Goal: Task Accomplishment & Management: Manage account settings

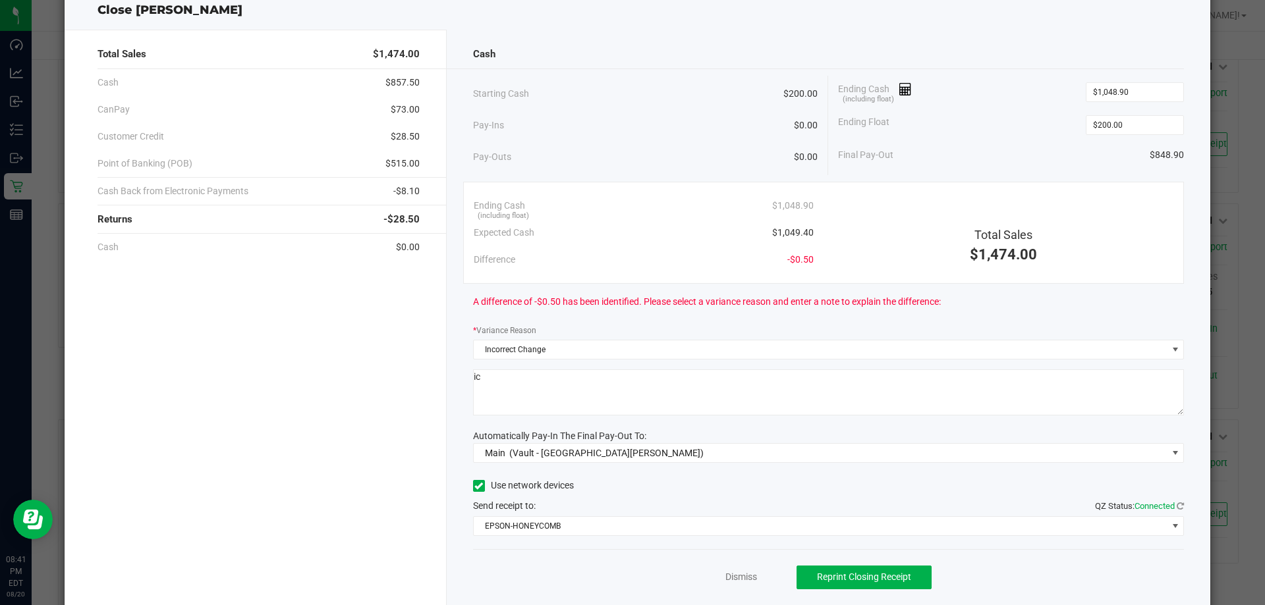
scroll to position [77, 0]
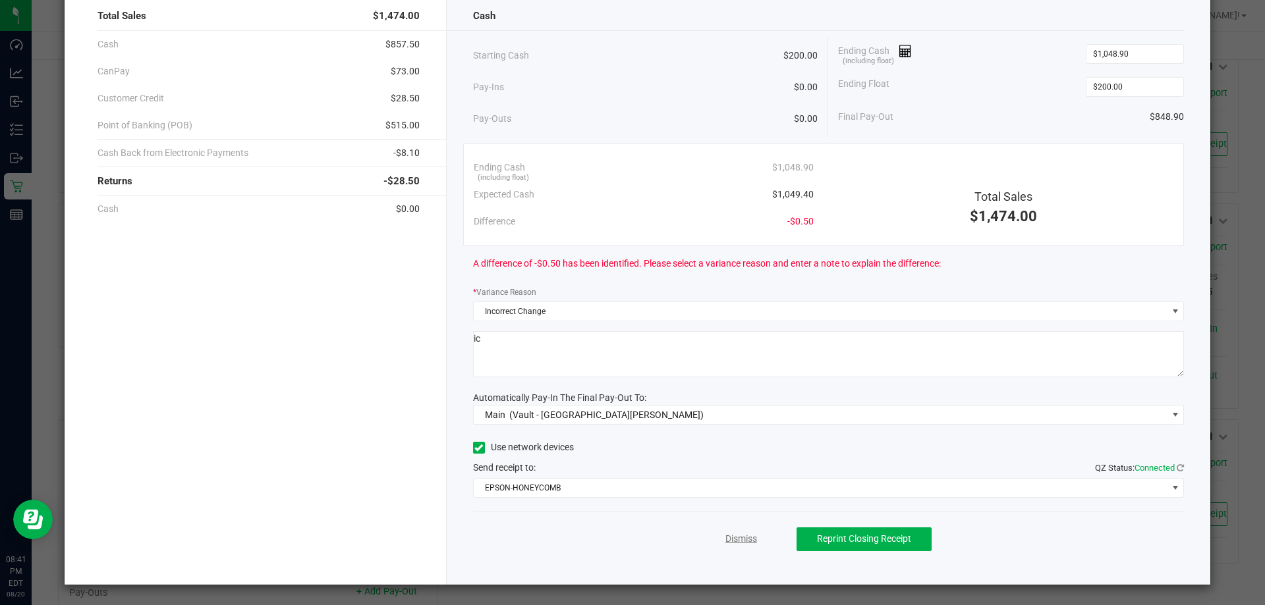
click at [732, 545] on link "Dismiss" at bounding box center [741, 539] width 32 height 14
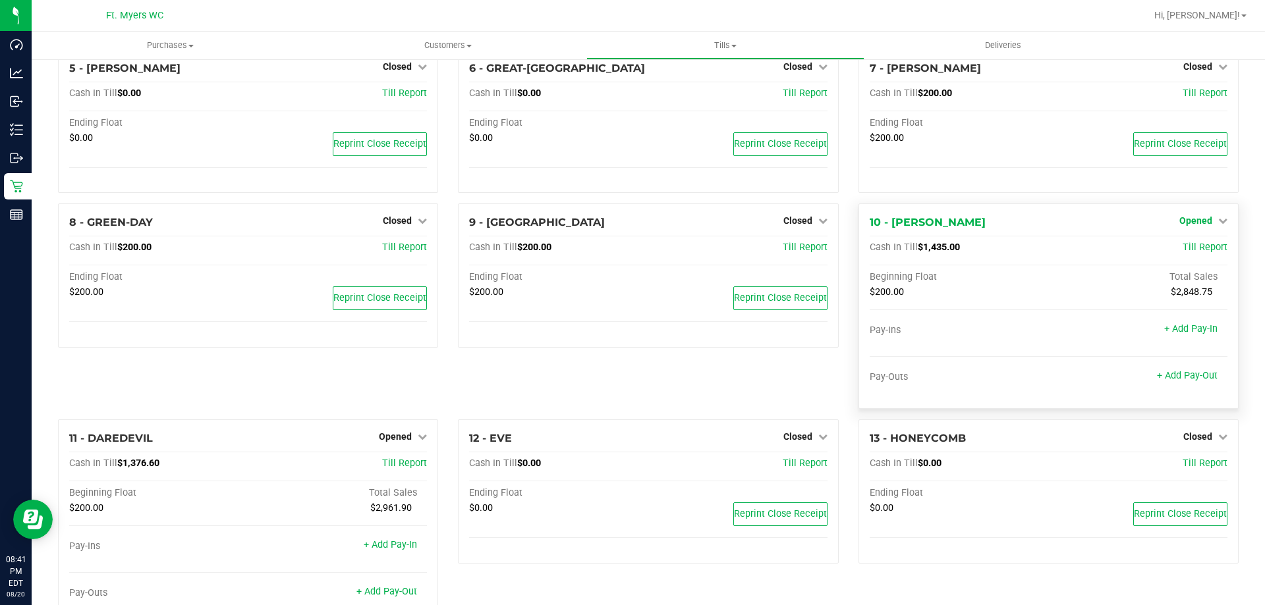
click at [1187, 226] on span "Opened" at bounding box center [1195, 220] width 33 height 11
click at [1179, 257] on div "Close Till" at bounding box center [1196, 248] width 97 height 16
click at [1181, 250] on link "Close Till" at bounding box center [1197, 248] width 36 height 11
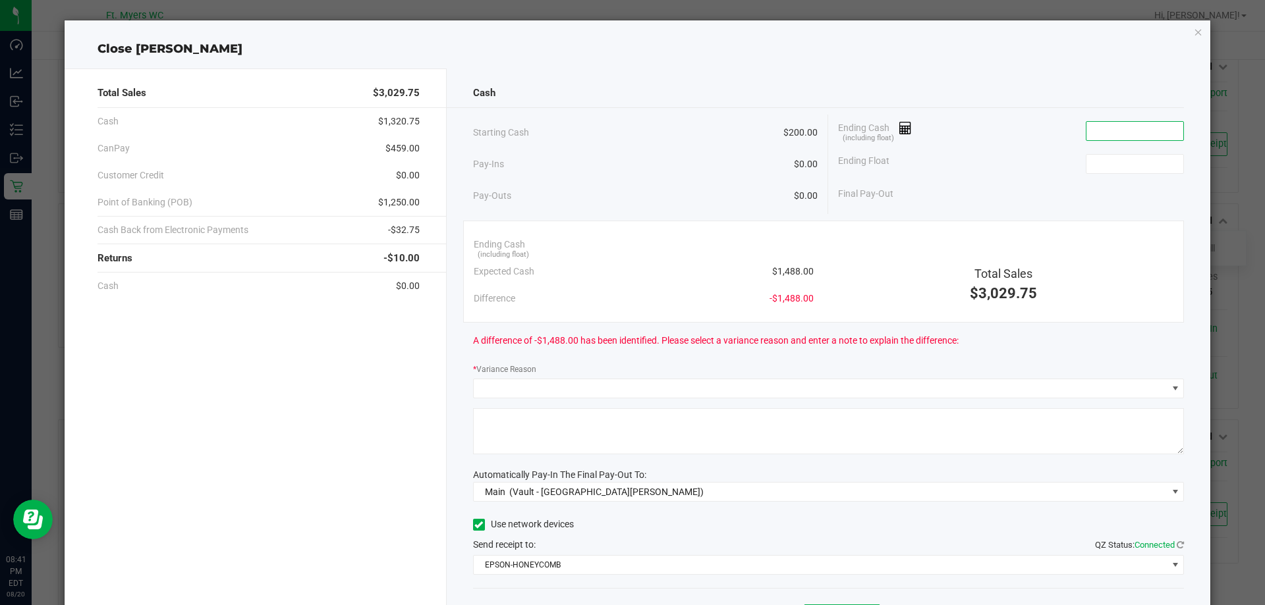
click at [1127, 126] on input at bounding box center [1134, 131] width 97 height 18
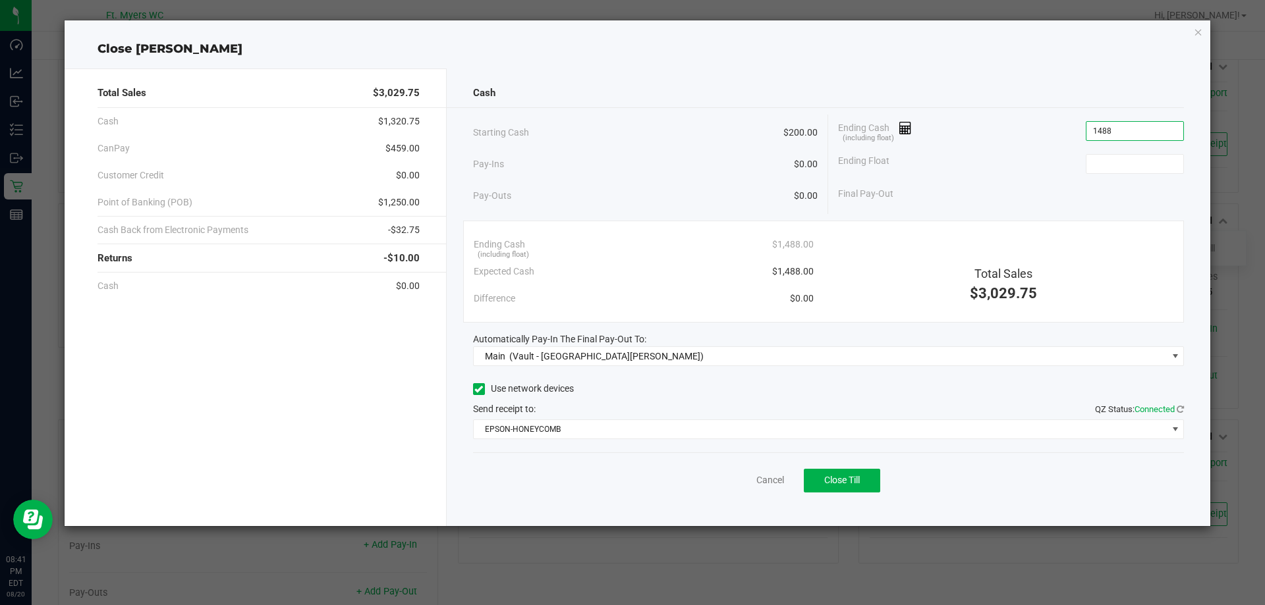
type input "$1,488.00"
type input "1"
type input "$200.00"
click at [867, 474] on button "Close Till" at bounding box center [842, 481] width 76 height 24
click at [765, 471] on div "Dismiss Reprint Closing Receipt" at bounding box center [828, 478] width 711 height 51
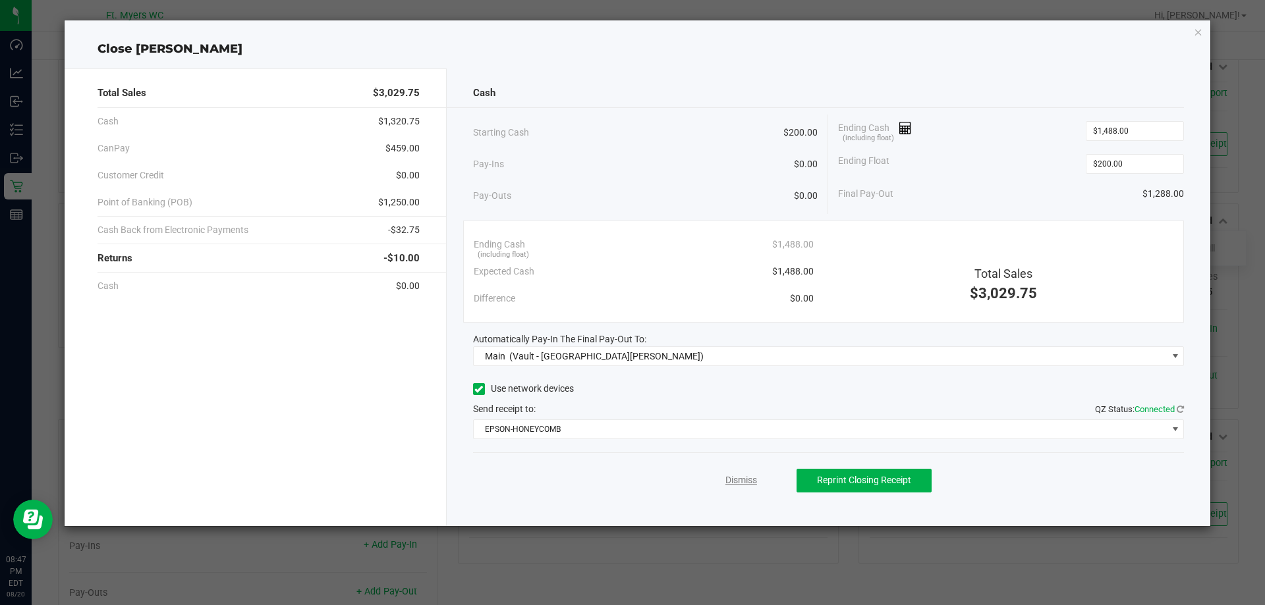
click at [750, 483] on link "Dismiss" at bounding box center [741, 481] width 32 height 14
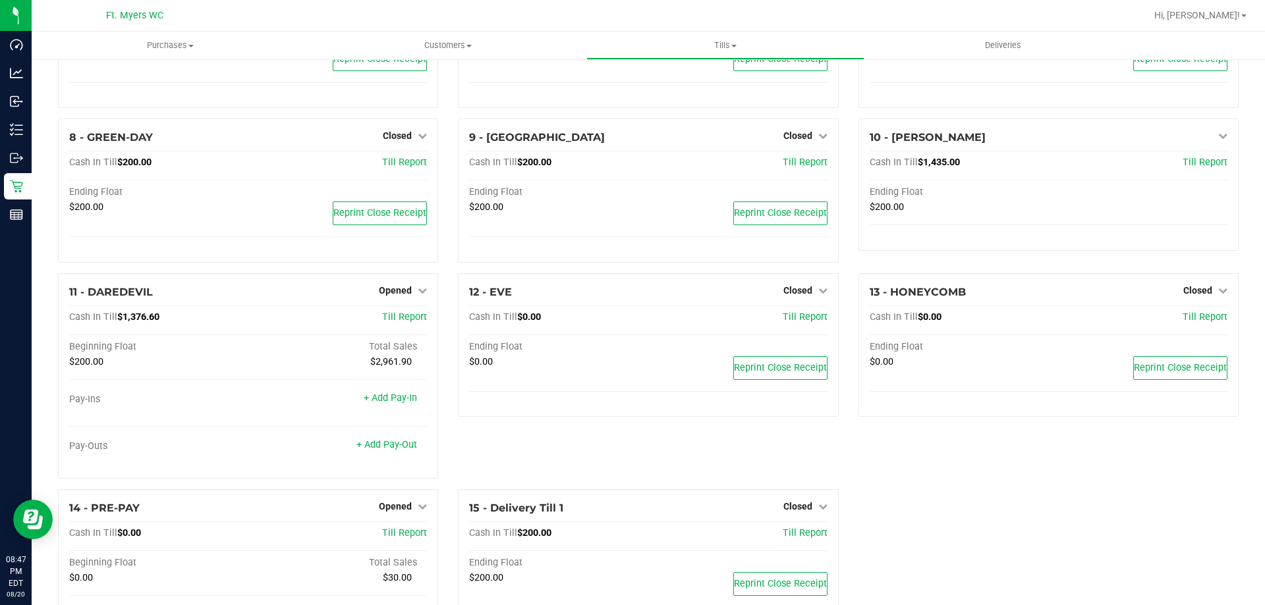
scroll to position [482, 0]
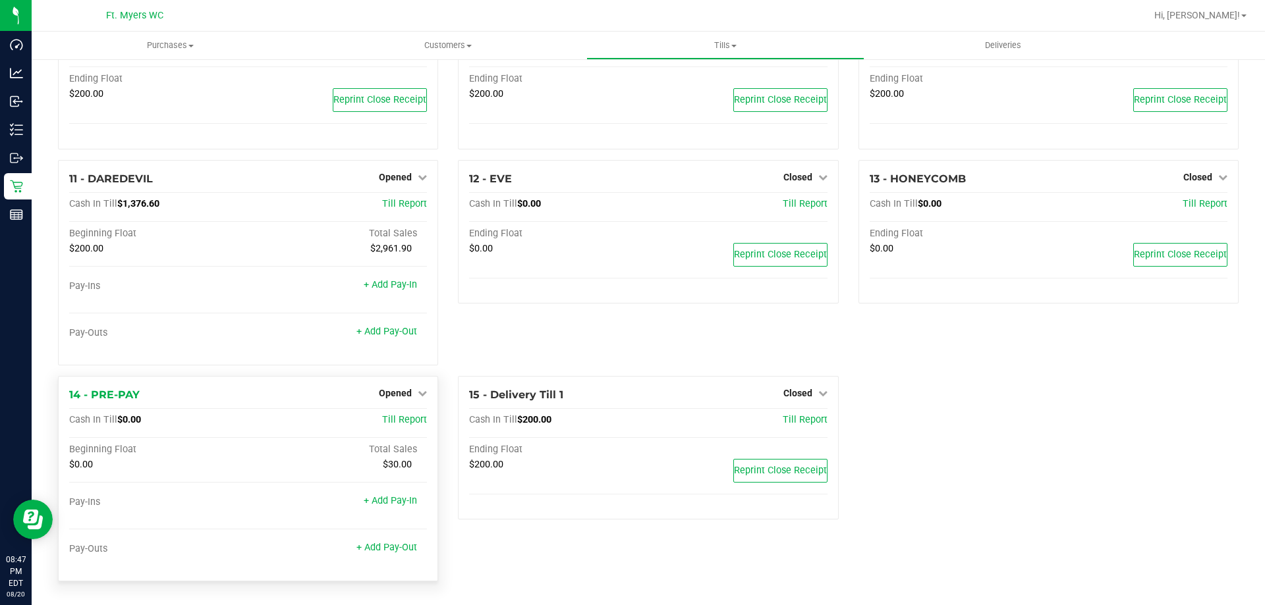
click at [412, 387] on div "Opened" at bounding box center [403, 393] width 48 height 16
click at [408, 387] on div "Opened" at bounding box center [403, 393] width 48 height 16
click at [408, 398] on link "Opened" at bounding box center [403, 393] width 48 height 11
click at [412, 418] on link "Close Till" at bounding box center [397, 420] width 36 height 11
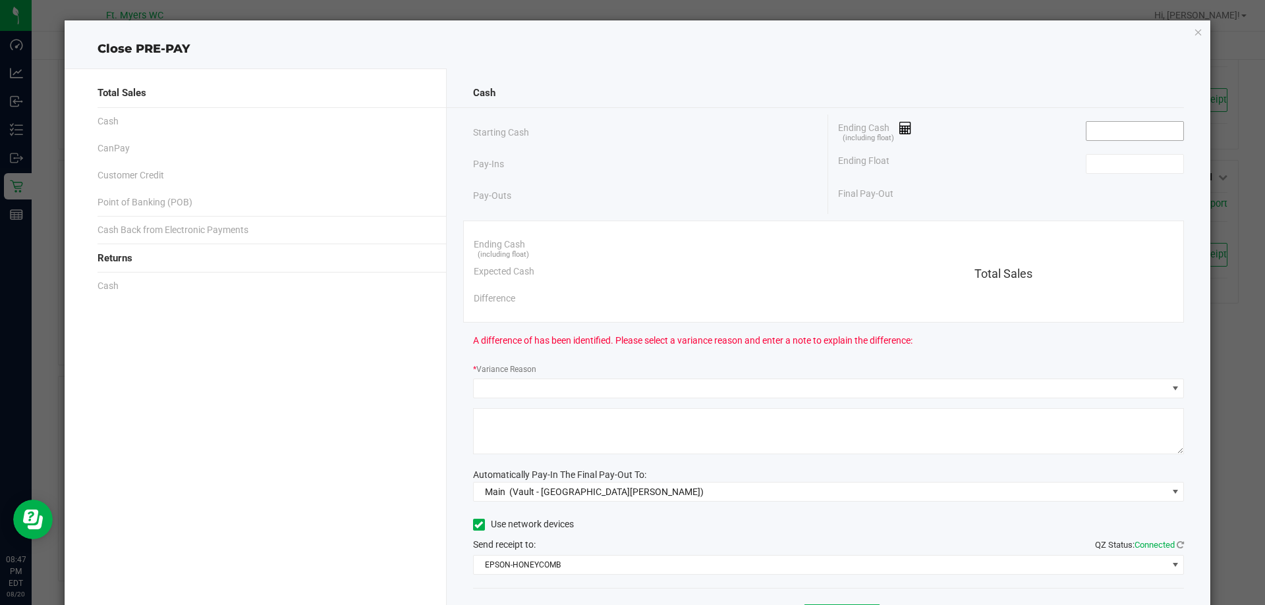
click at [1158, 140] on input at bounding box center [1134, 131] width 97 height 18
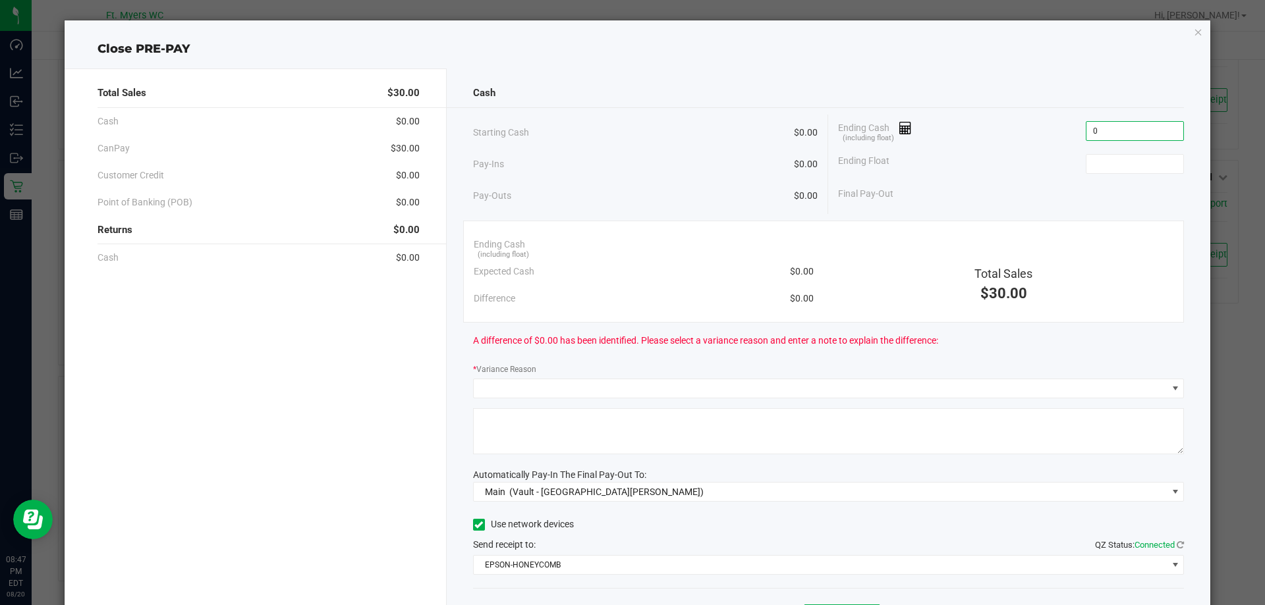
type input "$0.00"
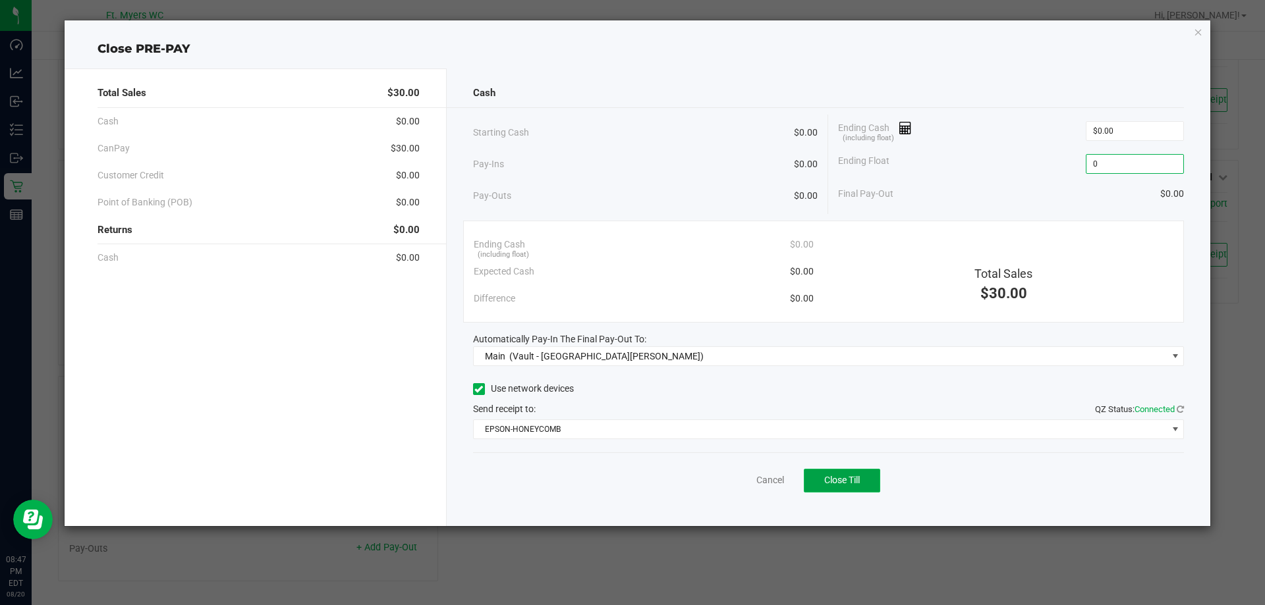
type input "$0.00"
click at [832, 472] on button "Close Till" at bounding box center [842, 481] width 76 height 24
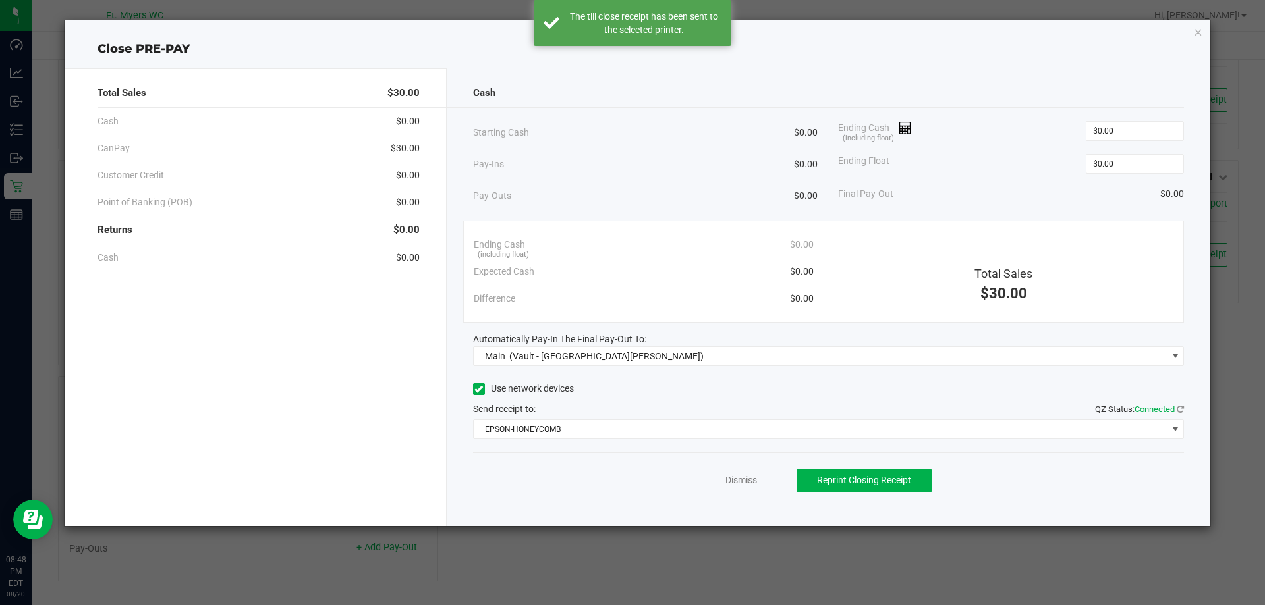
drag, startPoint x: 742, startPoint y: 478, endPoint x: 607, endPoint y: 465, distance: 135.6
click at [597, 465] on div "Dismiss Reprint Closing Receipt" at bounding box center [828, 478] width 711 height 51
click at [748, 482] on link "Dismiss" at bounding box center [741, 481] width 32 height 14
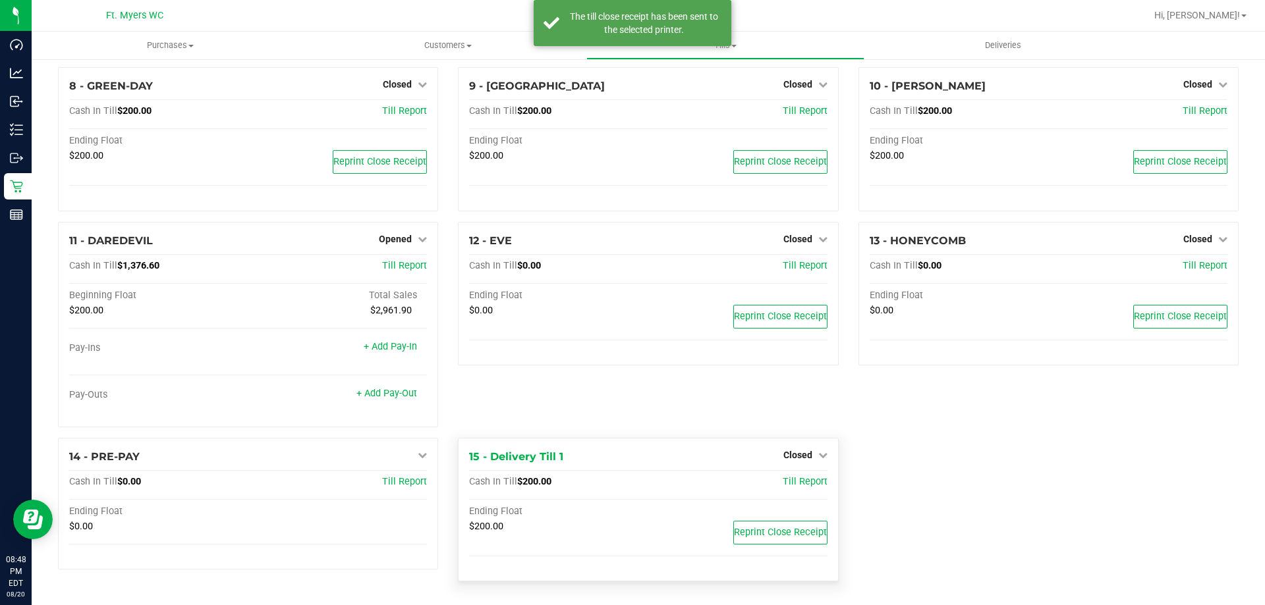
scroll to position [288, 0]
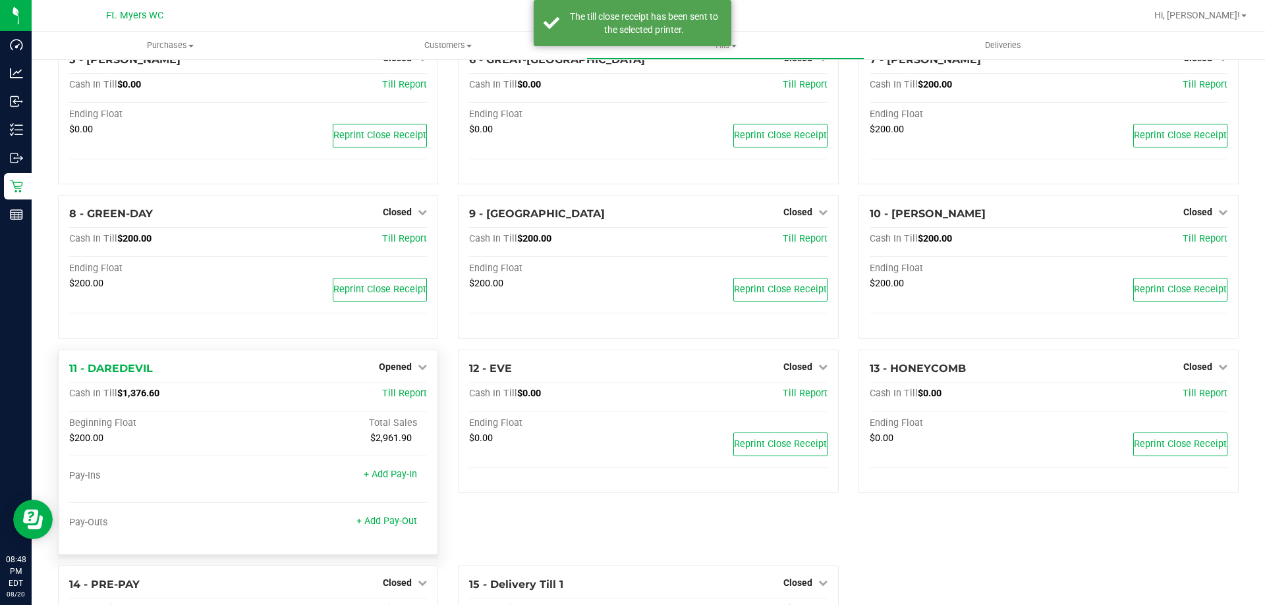
click at [393, 365] on div "Opened" at bounding box center [403, 367] width 48 height 16
click at [400, 372] on span "Opened" at bounding box center [395, 367] width 33 height 11
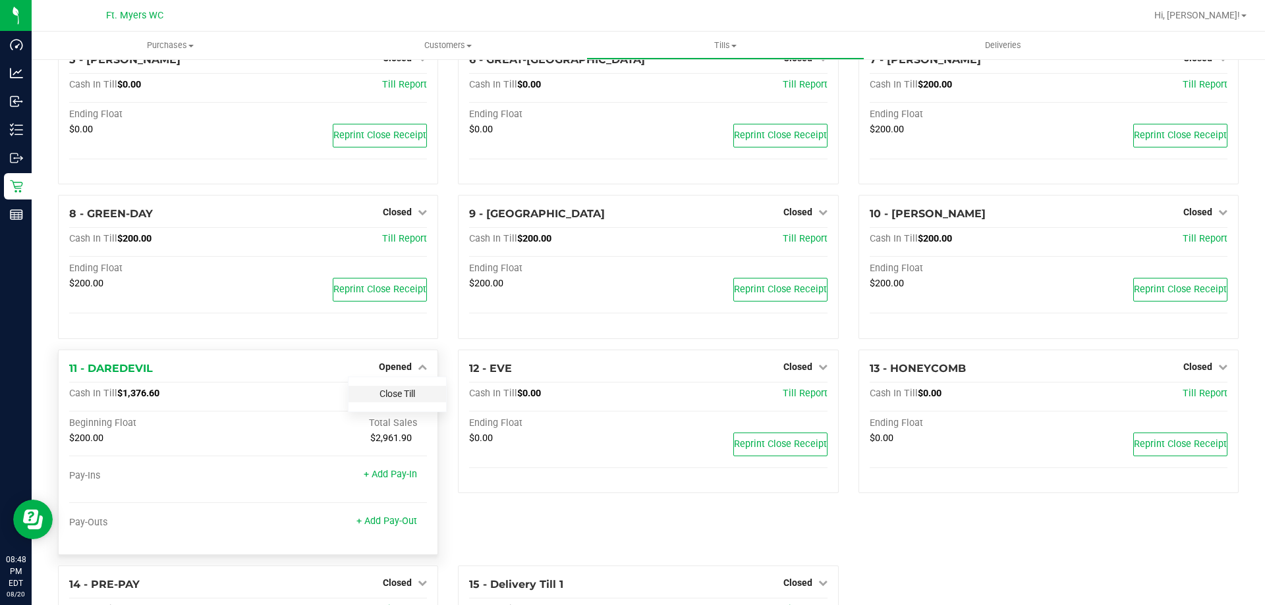
click at [411, 399] on link "Close Till" at bounding box center [397, 394] width 36 height 11
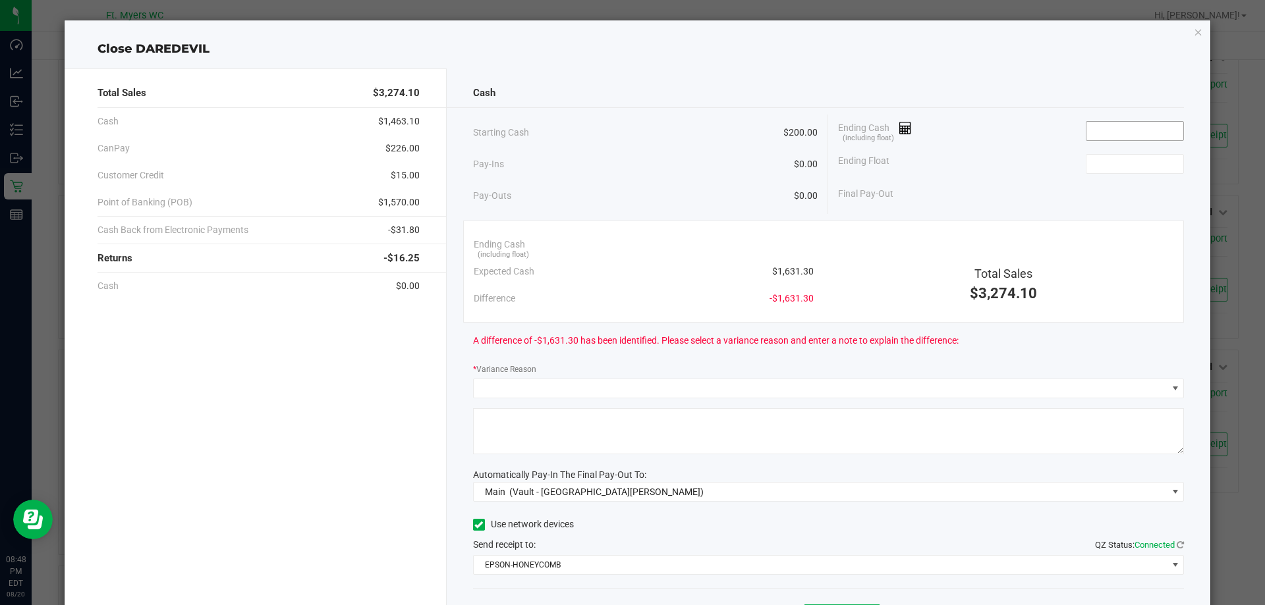
click at [1140, 132] on input at bounding box center [1134, 131] width 97 height 18
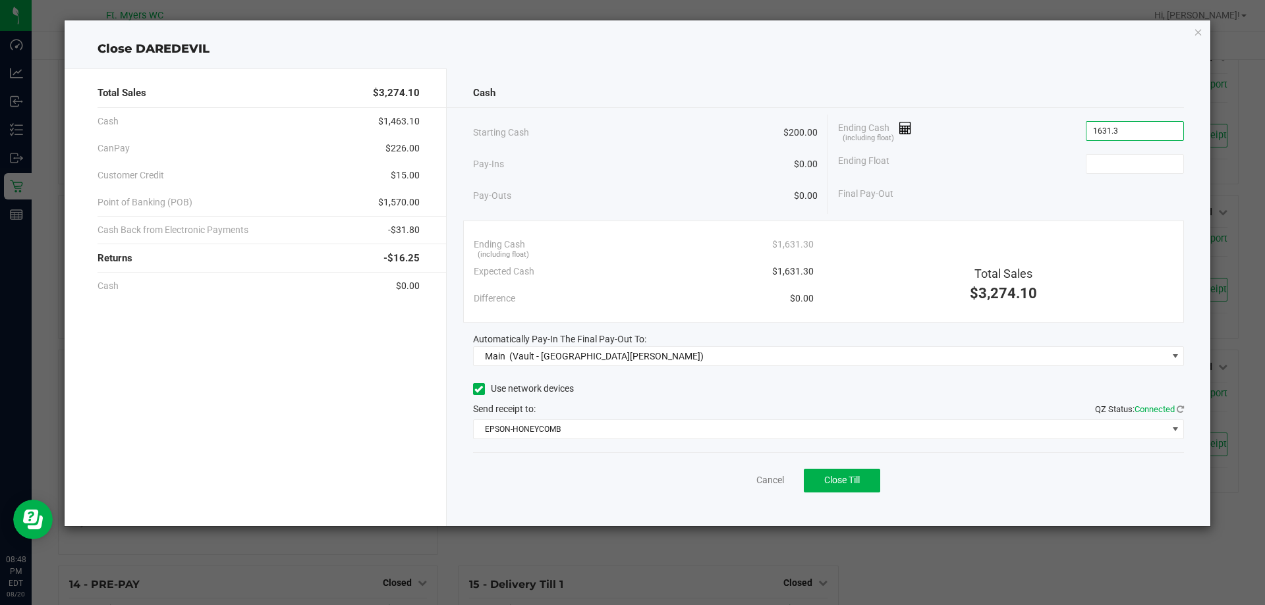
type input "$1,631.30"
type input "$200.00"
click at [846, 476] on span "Close Till" at bounding box center [842, 480] width 36 height 11
click at [734, 479] on link "Dismiss" at bounding box center [741, 481] width 32 height 14
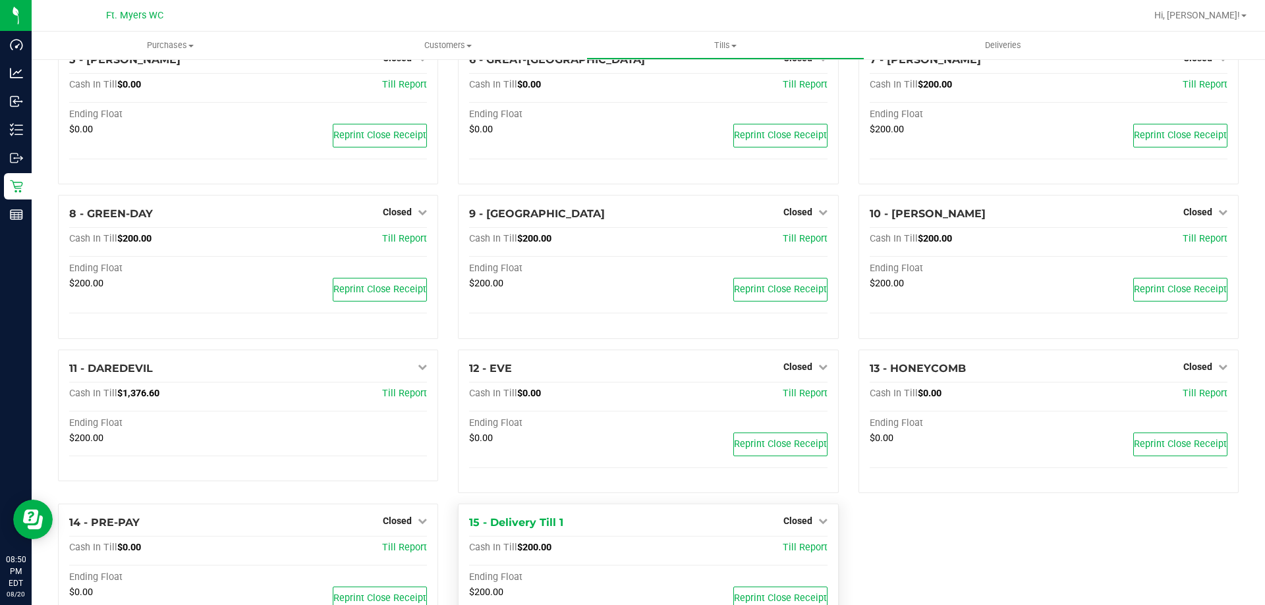
scroll to position [0, 0]
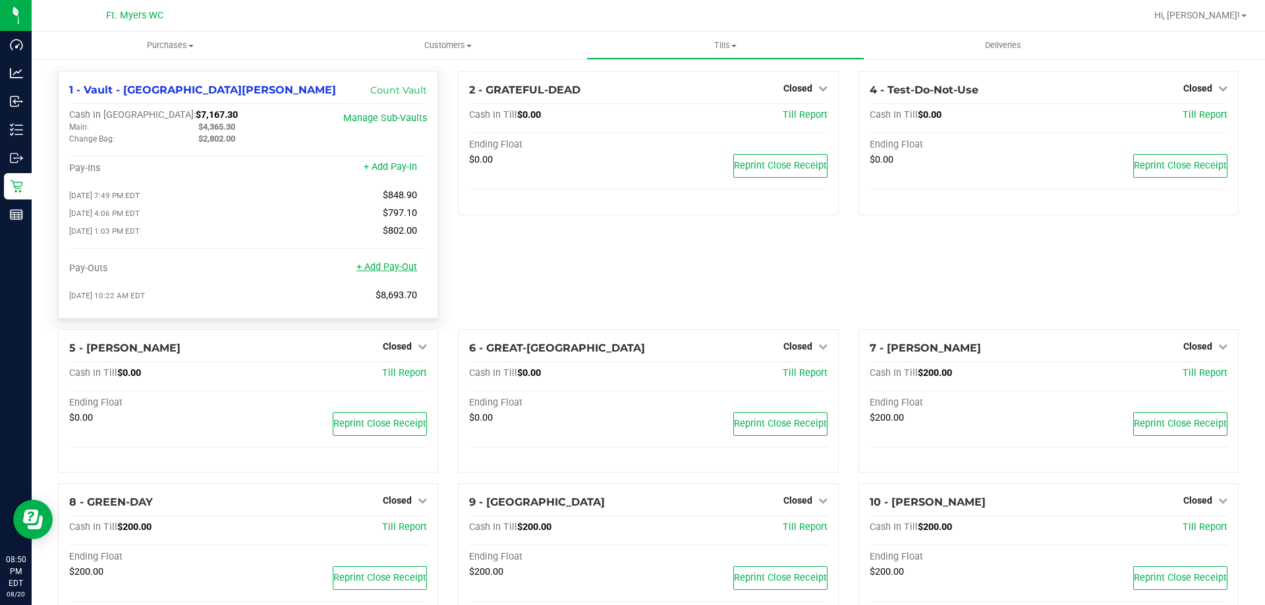
click at [379, 273] on link "+ Add Pay-Out" at bounding box center [386, 266] width 61 height 11
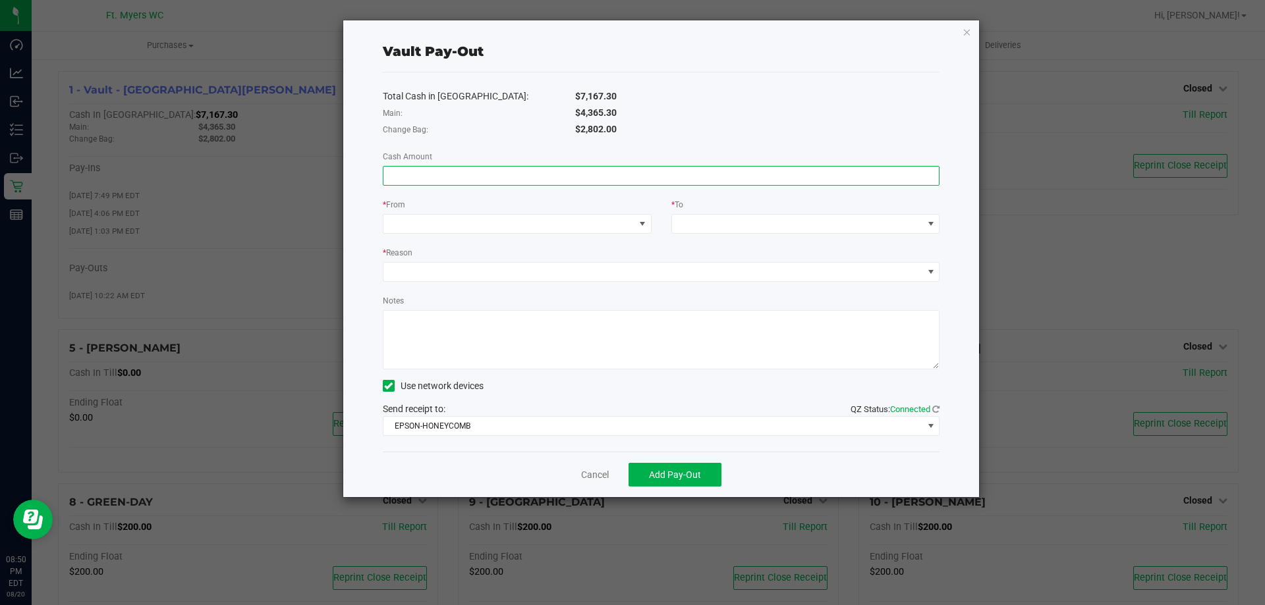
click at [496, 182] on input at bounding box center [661, 176] width 556 height 18
type input "$802.00"
click at [429, 230] on span at bounding box center [508, 224] width 251 height 18
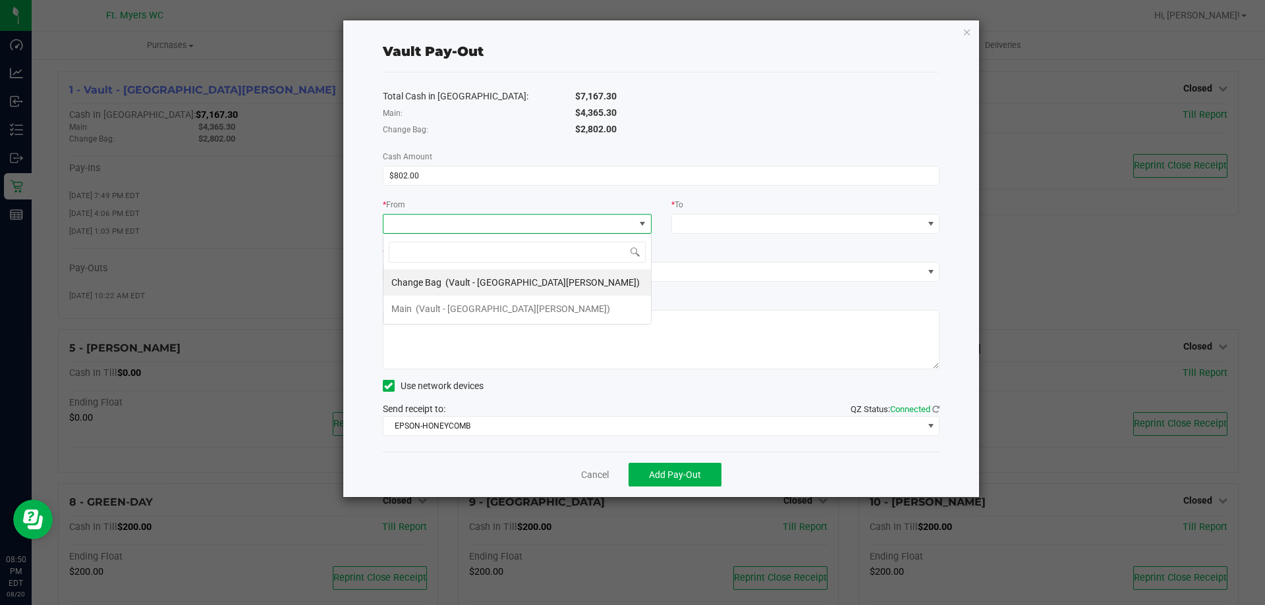
scroll to position [20, 269]
click at [441, 287] on div "Change Bag (Vault - [GEOGRAPHIC_DATA][PERSON_NAME])" at bounding box center [515, 283] width 248 height 24
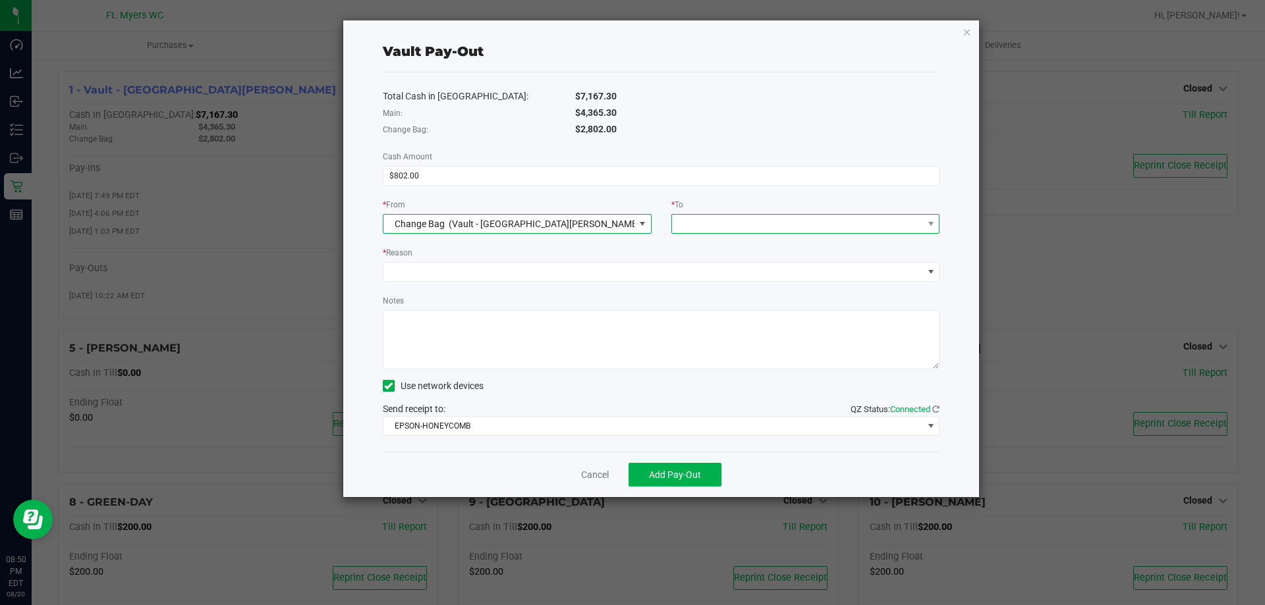
click at [758, 217] on span at bounding box center [797, 224] width 251 height 18
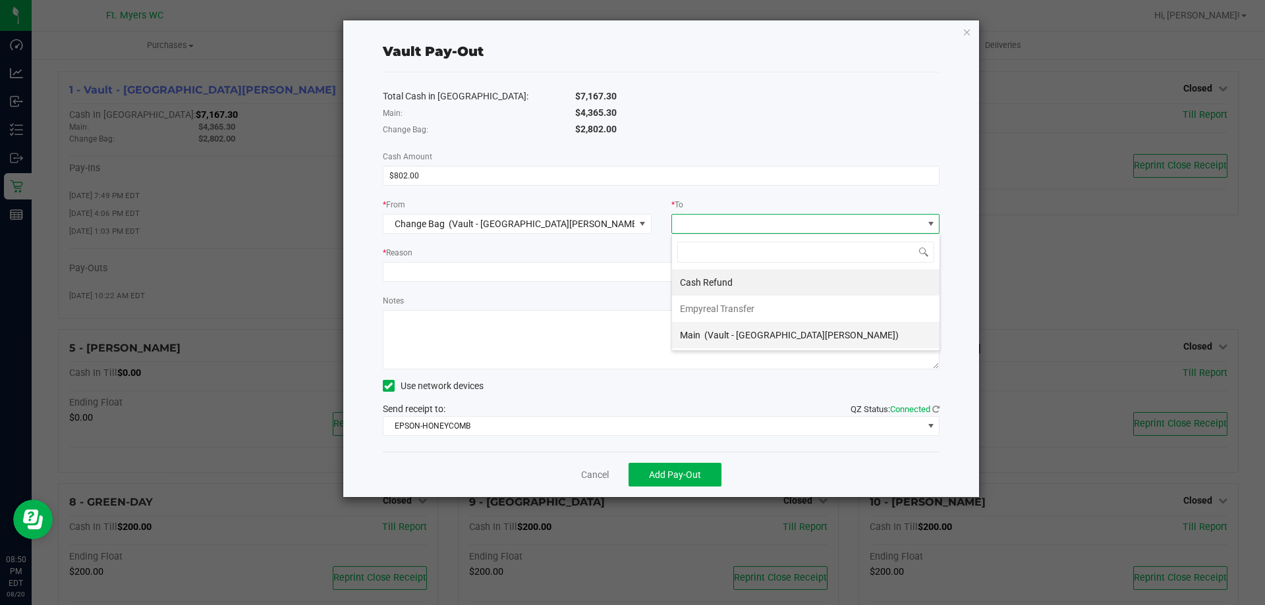
click at [708, 331] on span "(Vault - [GEOGRAPHIC_DATA][PERSON_NAME])" at bounding box center [801, 335] width 194 height 11
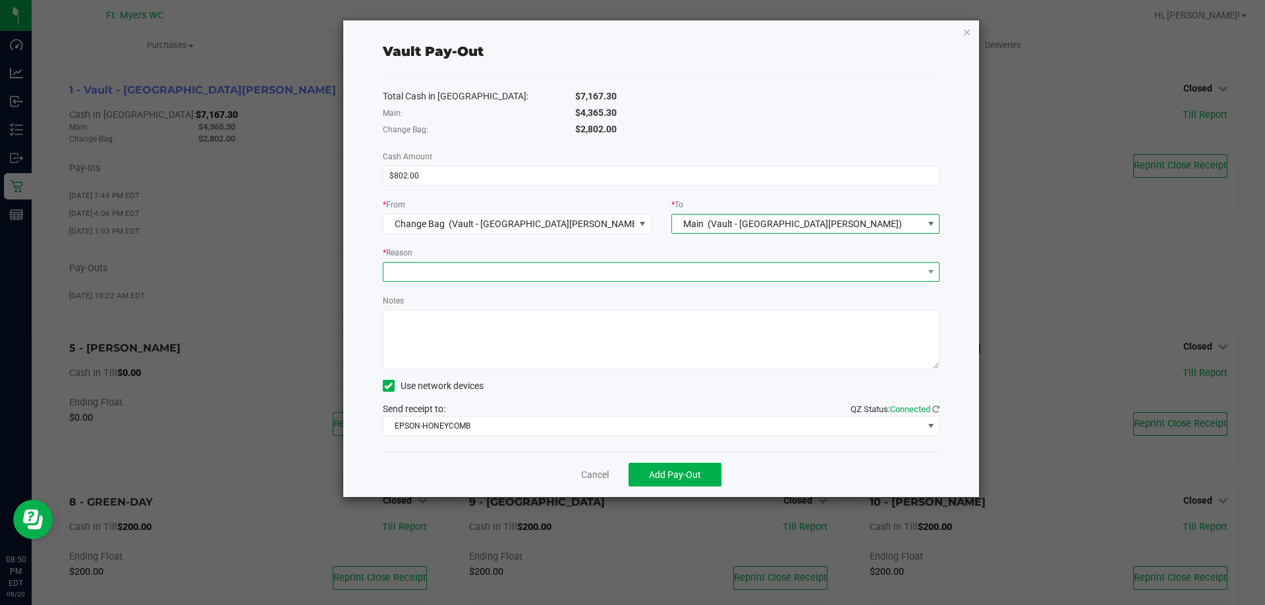
click at [585, 275] on span at bounding box center [652, 272] width 539 height 18
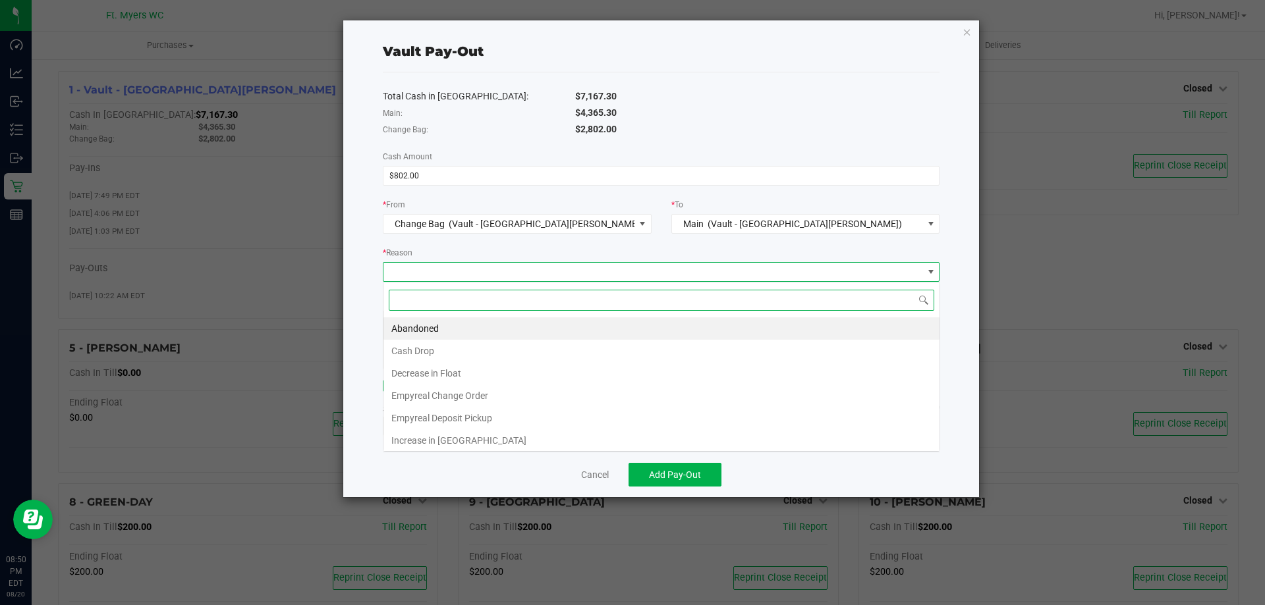
scroll to position [20, 557]
click at [455, 356] on li "Cash Drop" at bounding box center [661, 351] width 556 height 22
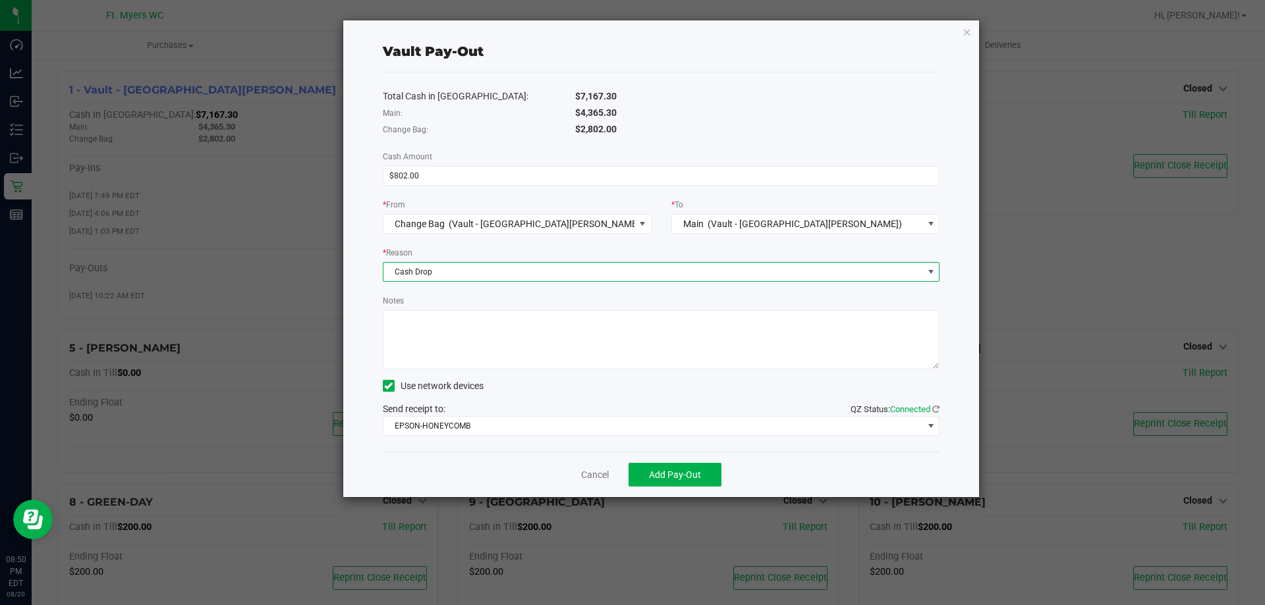
click at [458, 339] on textarea "Notes" at bounding box center [661, 339] width 557 height 59
type textarea "wrong till"
click at [674, 476] on span "Add Pay-Out" at bounding box center [675, 475] width 52 height 11
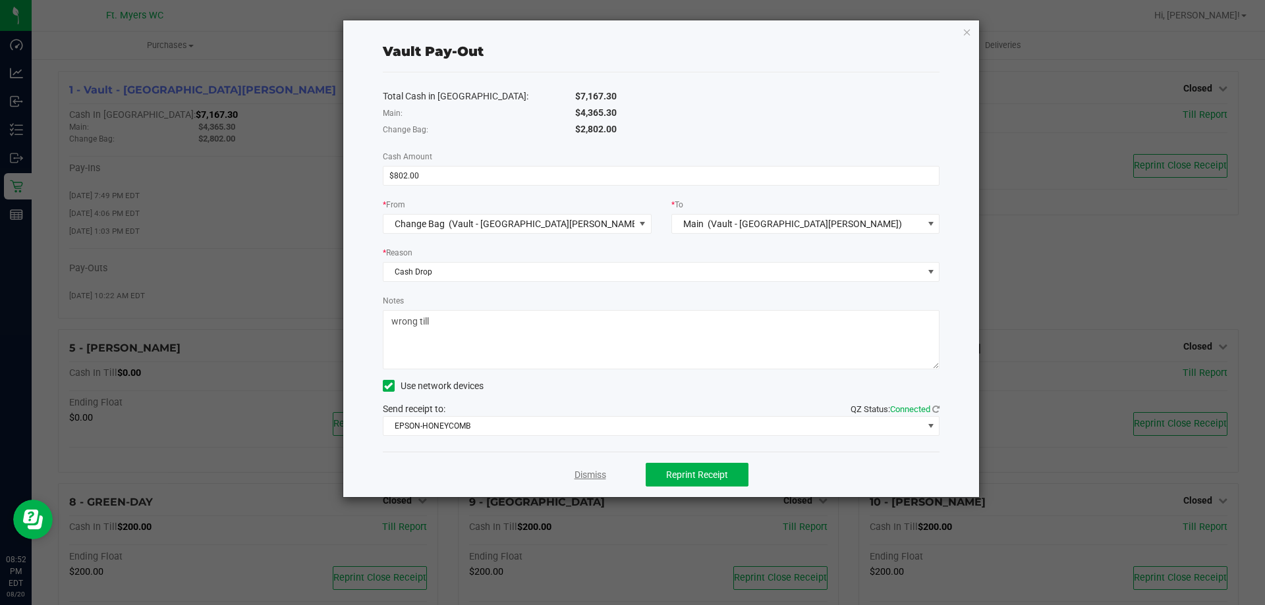
click at [584, 473] on link "Dismiss" at bounding box center [590, 475] width 32 height 14
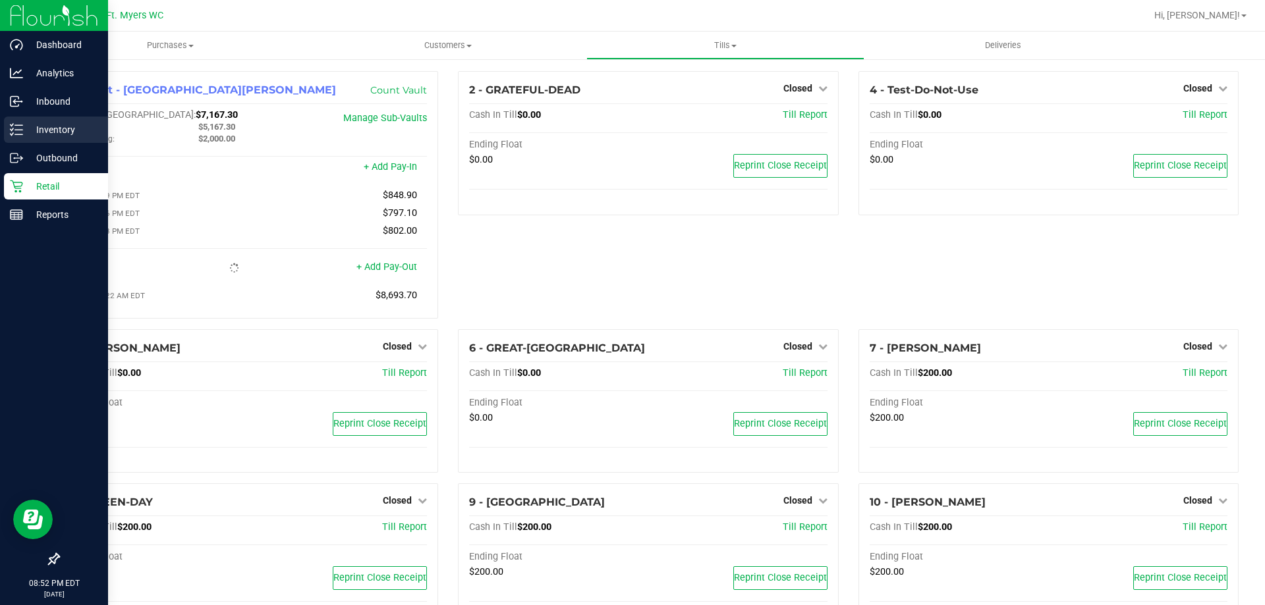
click at [32, 130] on p "Inventory" at bounding box center [62, 130] width 79 height 16
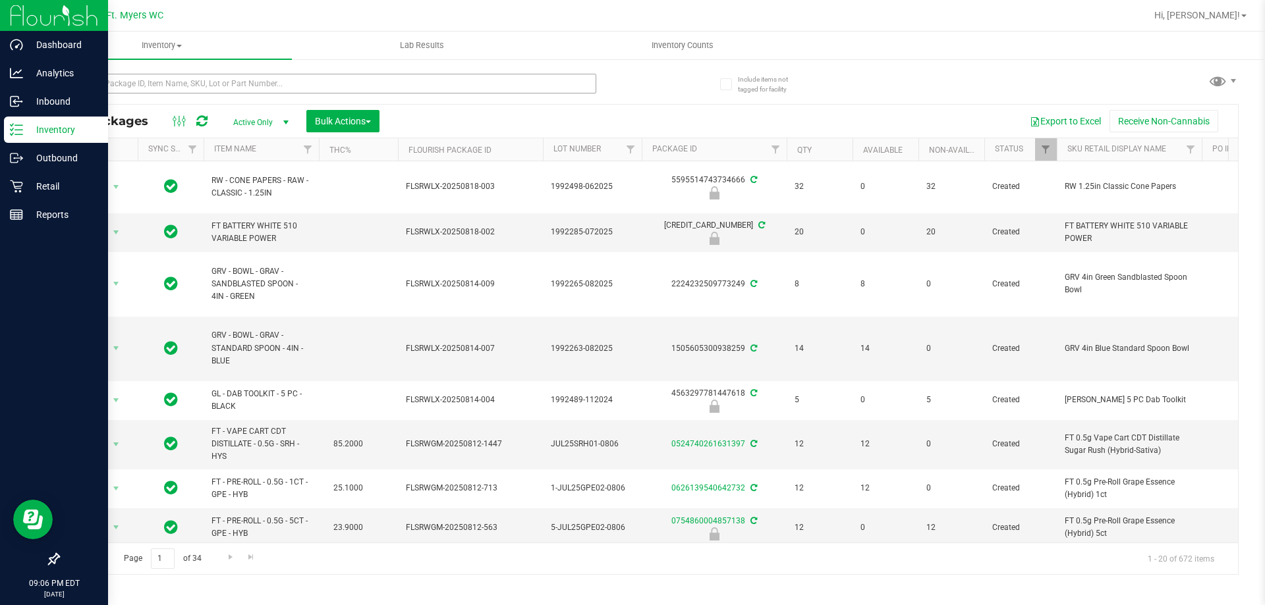
click at [324, 70] on div at bounding box center [353, 83] width 590 height 42
click at [323, 74] on input "text" at bounding box center [327, 84] width 538 height 20
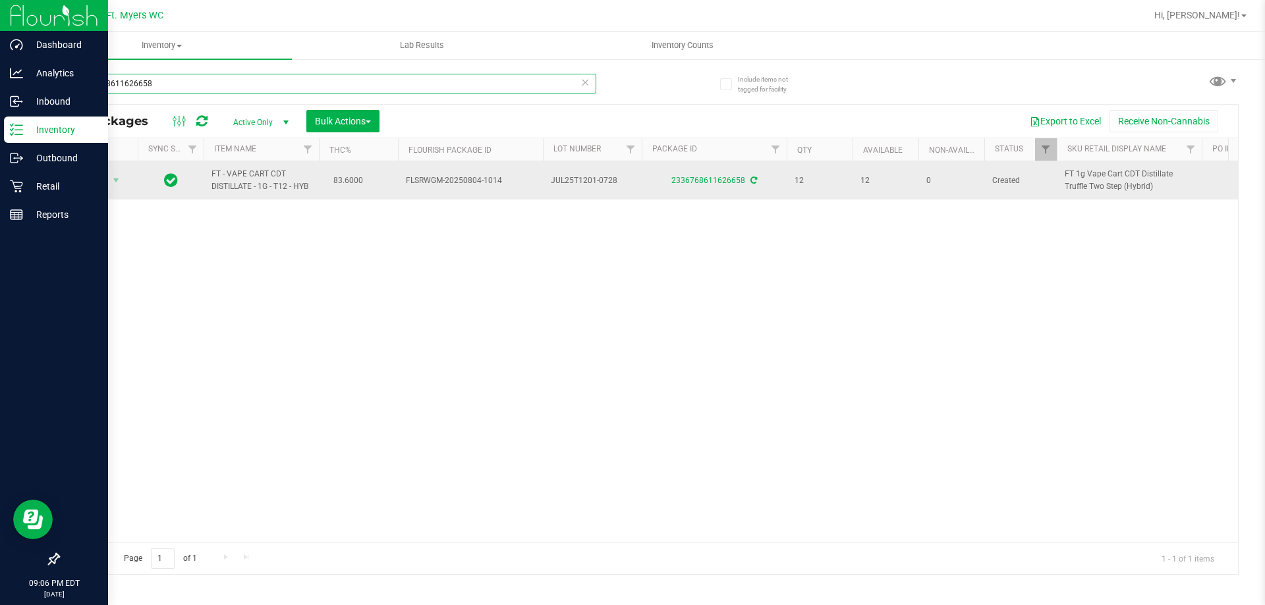
type input "2336768611626658"
click at [94, 190] on td "Action Action Adjust qty Create package Edit attributes Global inventory Locate…" at bounding box center [98, 180] width 79 height 38
click at [98, 187] on span "Action" at bounding box center [90, 180] width 36 height 18
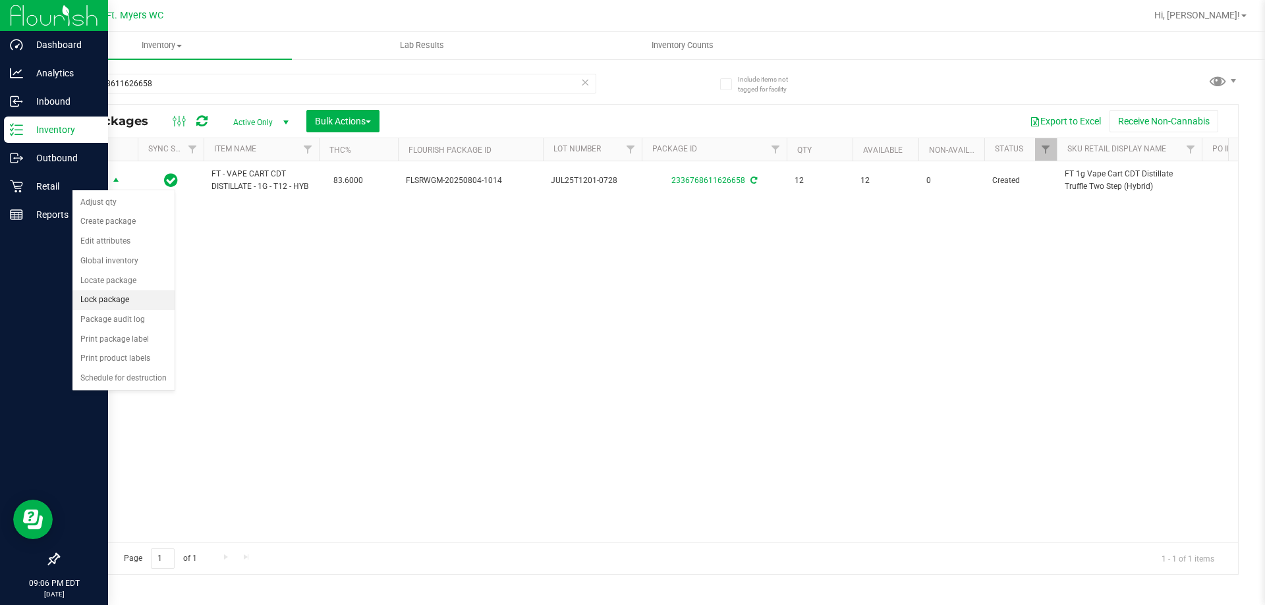
click at [148, 295] on li "Lock package" at bounding box center [123, 300] width 102 height 20
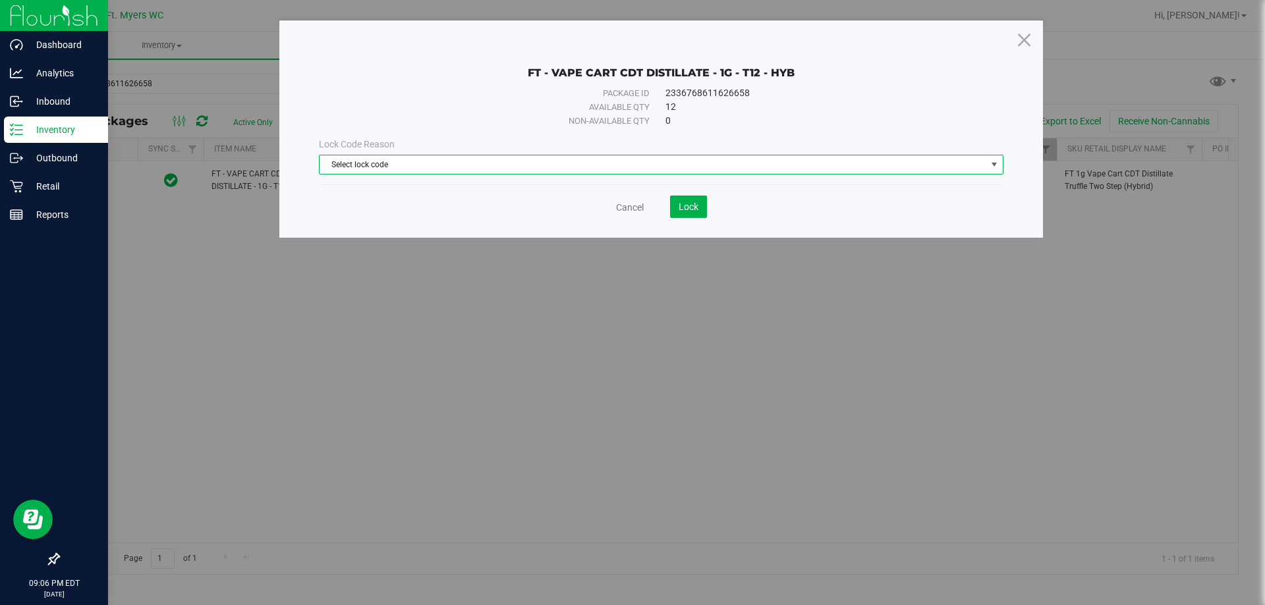
click at [439, 159] on span "Select lock code" at bounding box center [652, 164] width 667 height 18
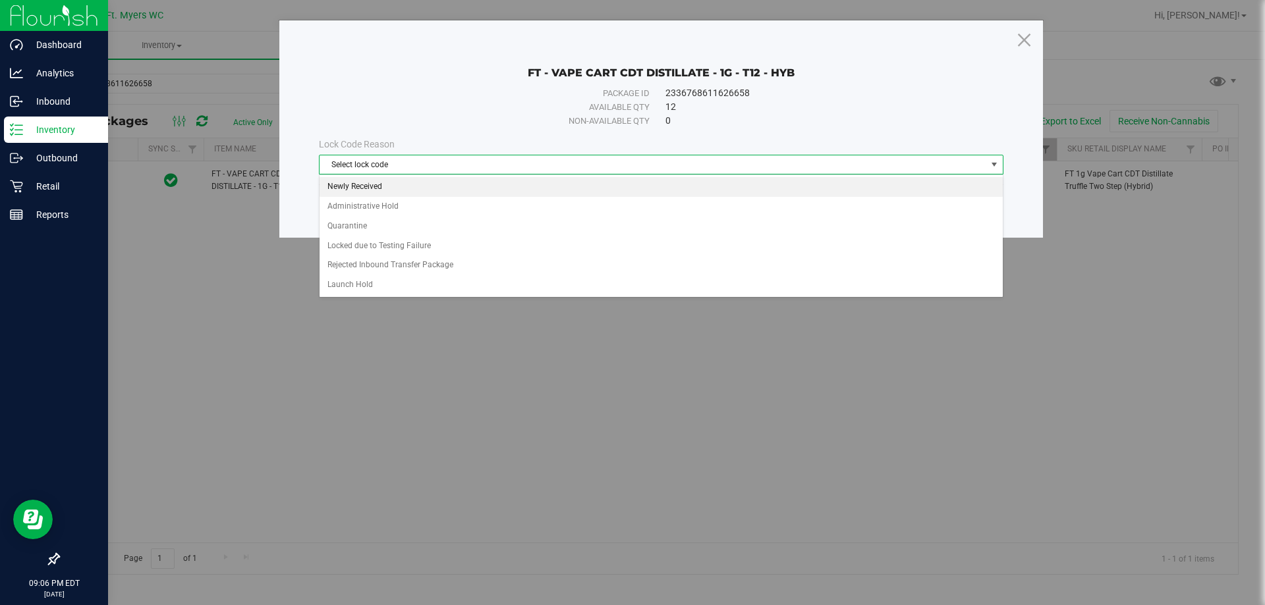
click at [402, 190] on li "Newly Received" at bounding box center [660, 187] width 683 height 20
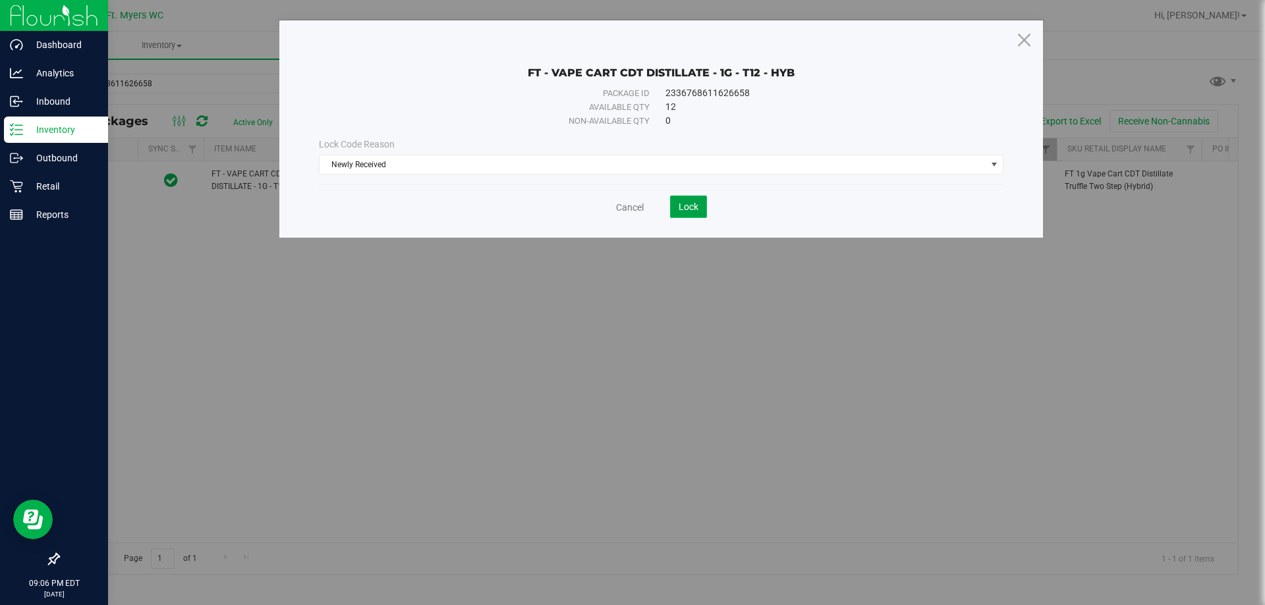
click at [678, 213] on button "Lock" at bounding box center [688, 207] width 37 height 22
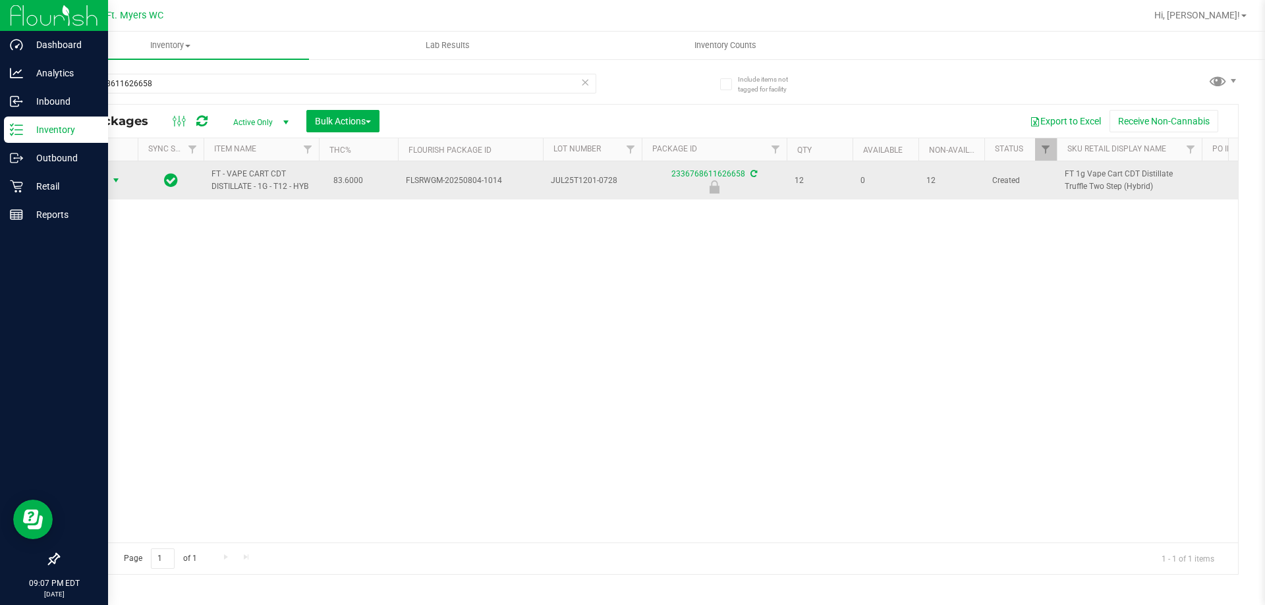
click at [87, 184] on span "Action" at bounding box center [90, 180] width 36 height 18
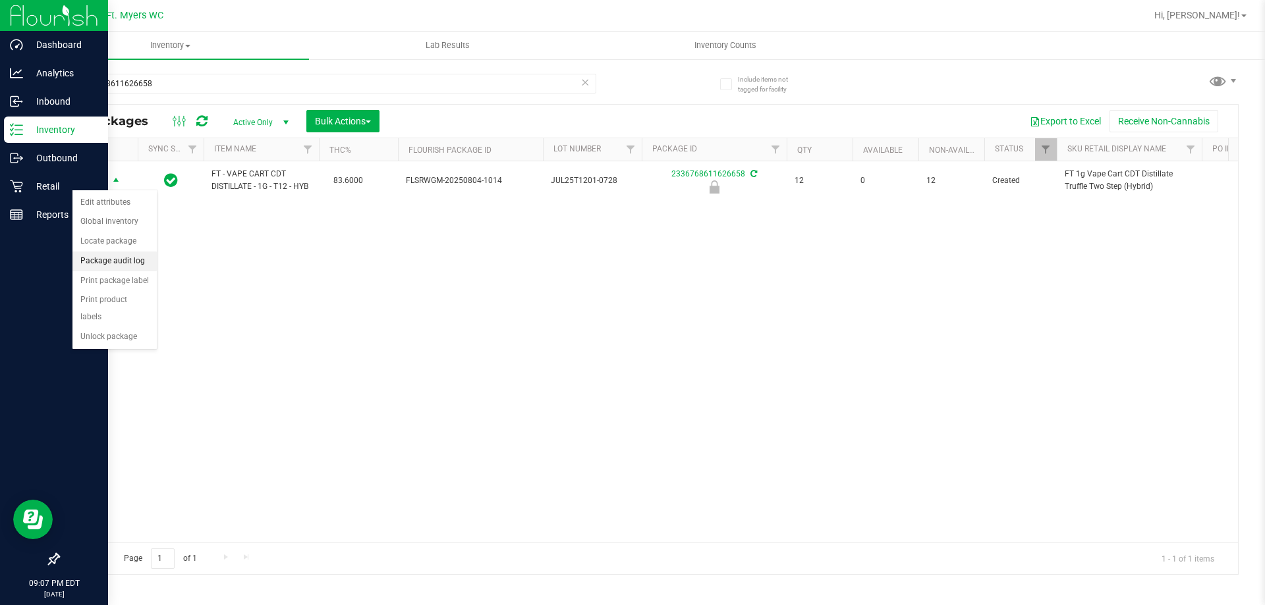
click at [134, 265] on li "Package audit log" at bounding box center [114, 262] width 84 height 20
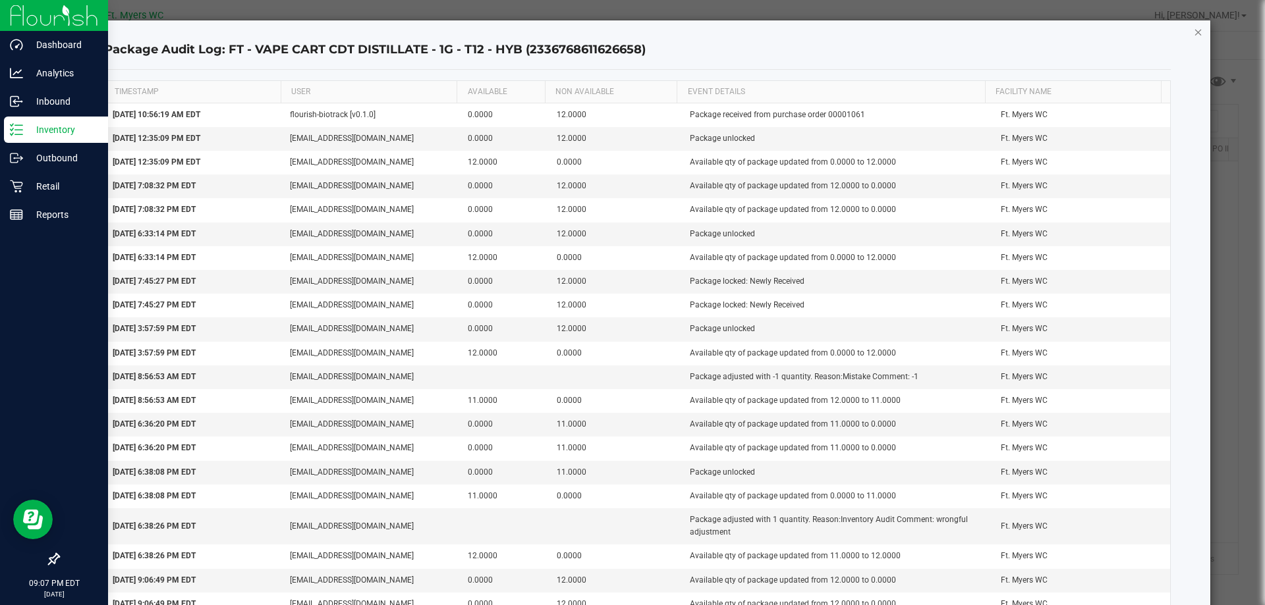
click at [1193, 25] on icon "button" at bounding box center [1197, 32] width 9 height 16
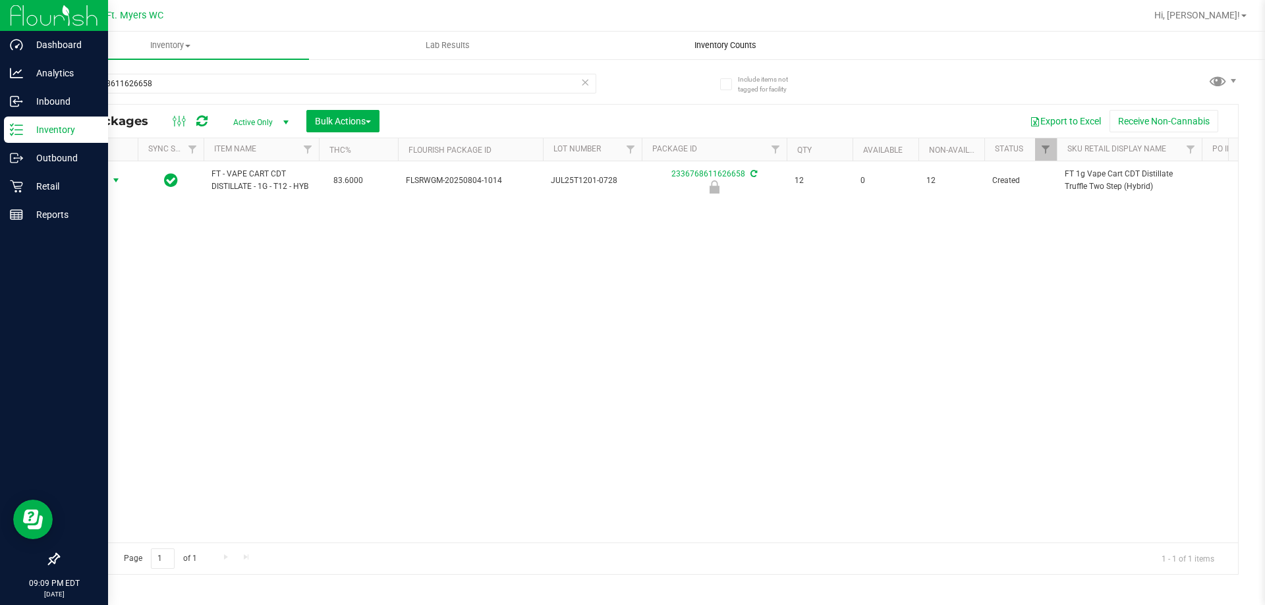
click at [740, 36] on uib-tab-heading "Inventory Counts" at bounding box center [725, 45] width 276 height 26
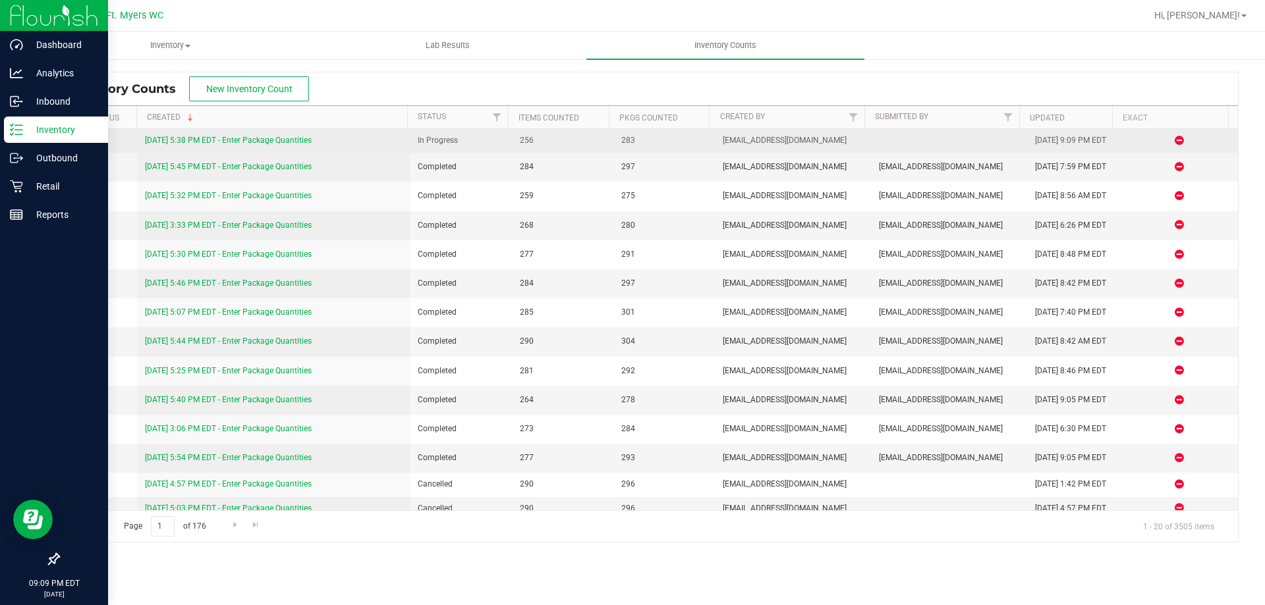
click at [227, 142] on link "[DATE] 5:38 PM EDT - Enter Package Quantities" at bounding box center [228, 140] width 167 height 9
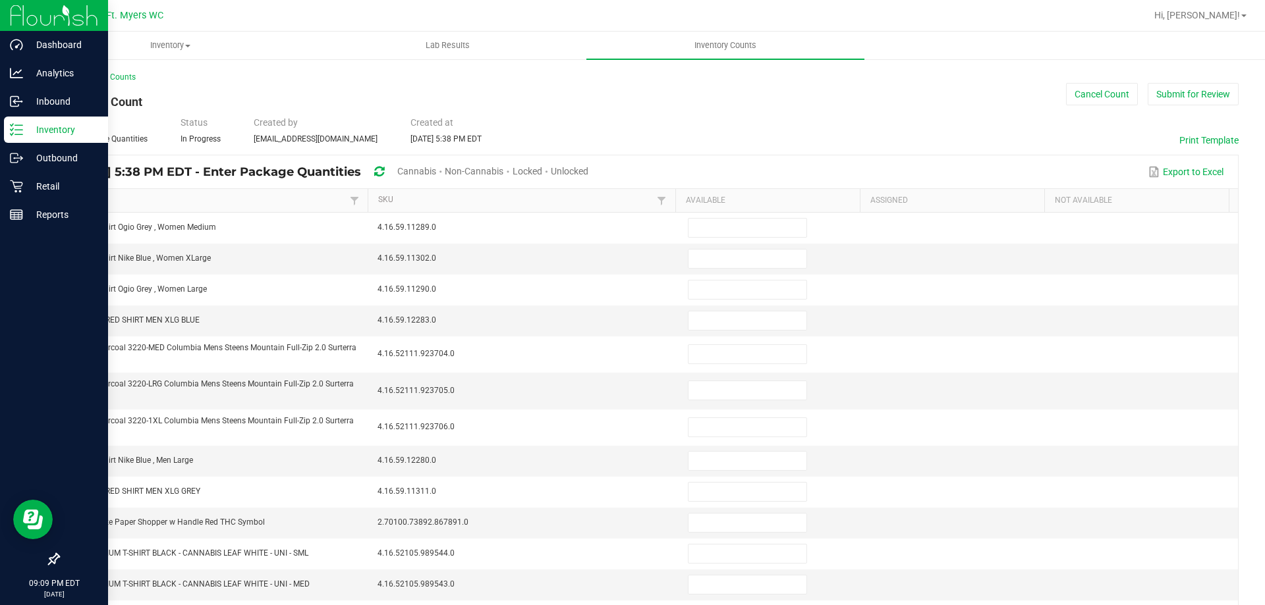
click at [588, 175] on span "Unlocked" at bounding box center [570, 171] width 38 height 11
type input "13"
type input "19"
type input "5"
type input "6"
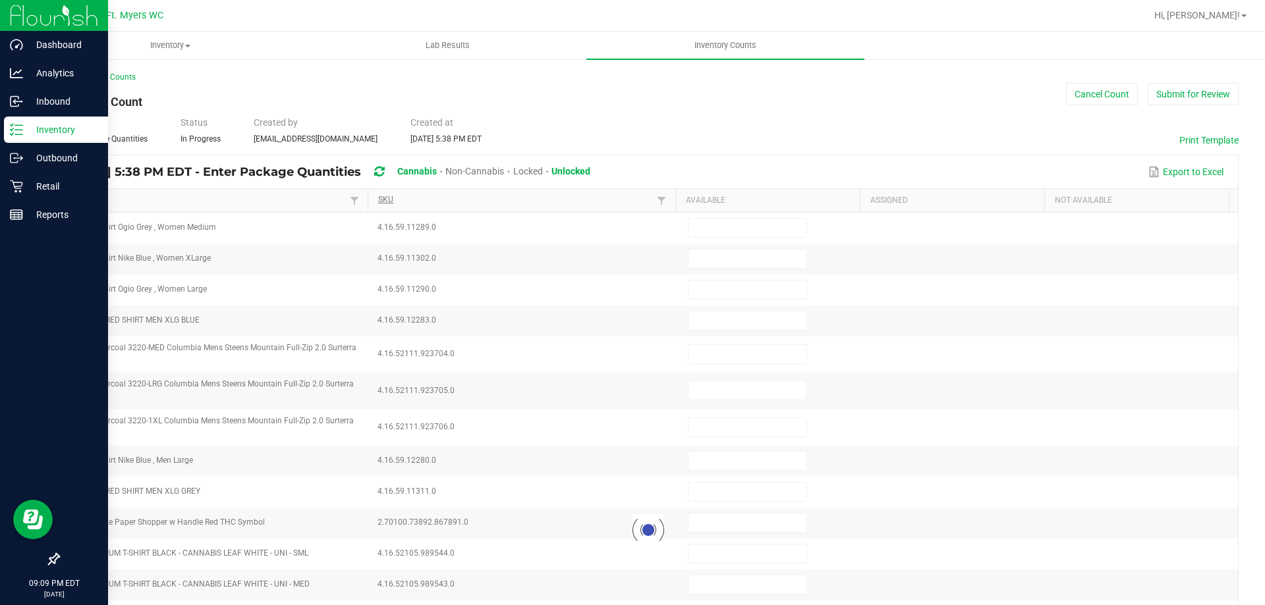
type input "6"
type input "5"
type input "0"
type input "12"
type input "9"
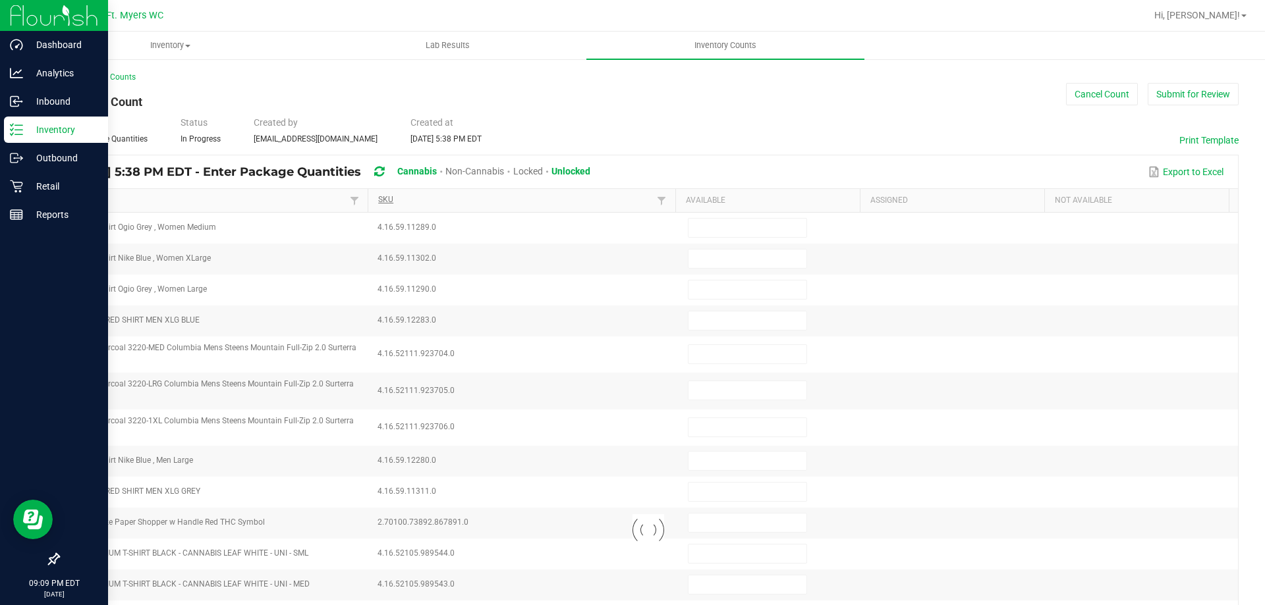
type input "0"
type input "2"
type input "8"
type input "1"
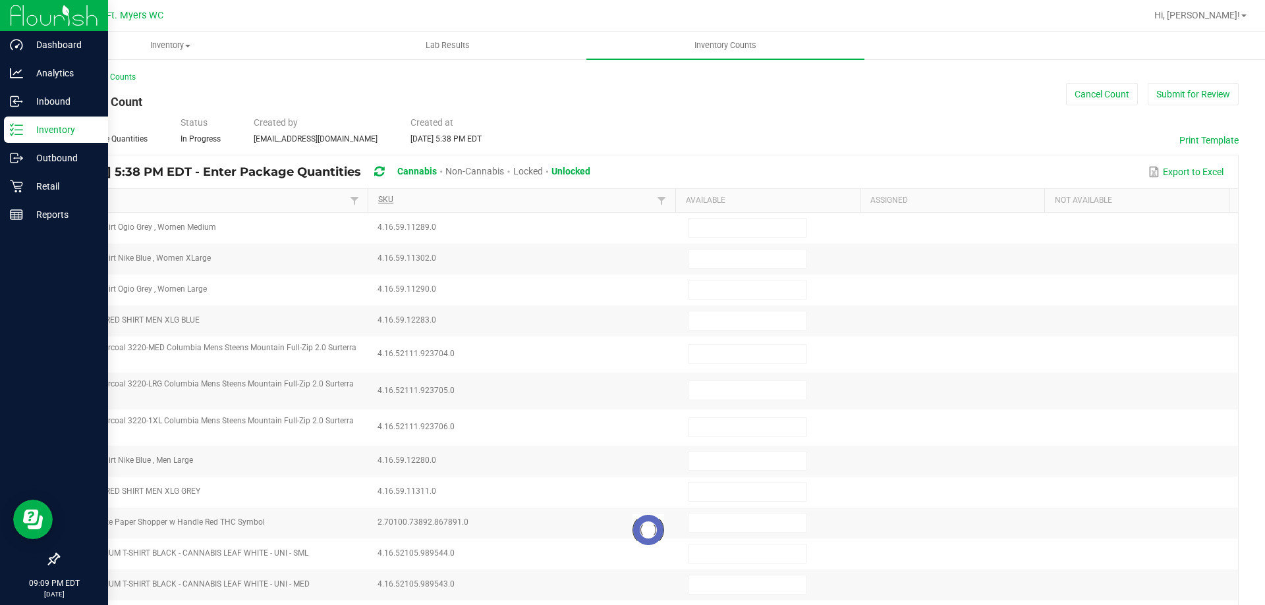
type input "0"
type input "5"
type input "4"
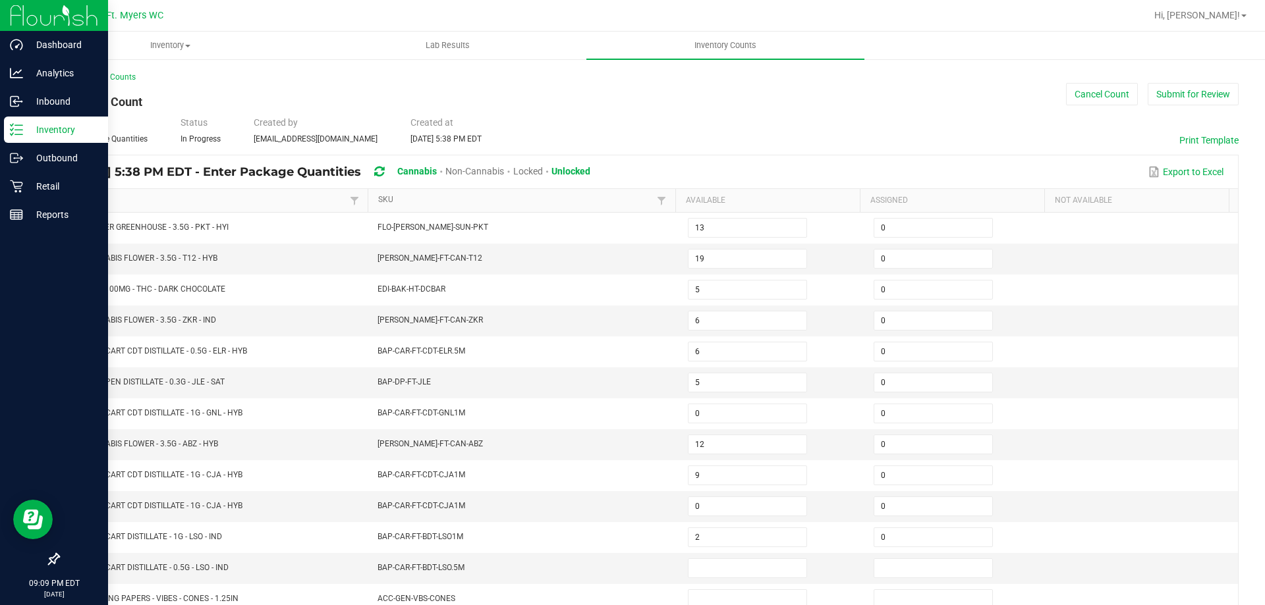
click at [476, 200] on link "SKU" at bounding box center [515, 200] width 275 height 11
type input "4"
type input "11"
type input "9"
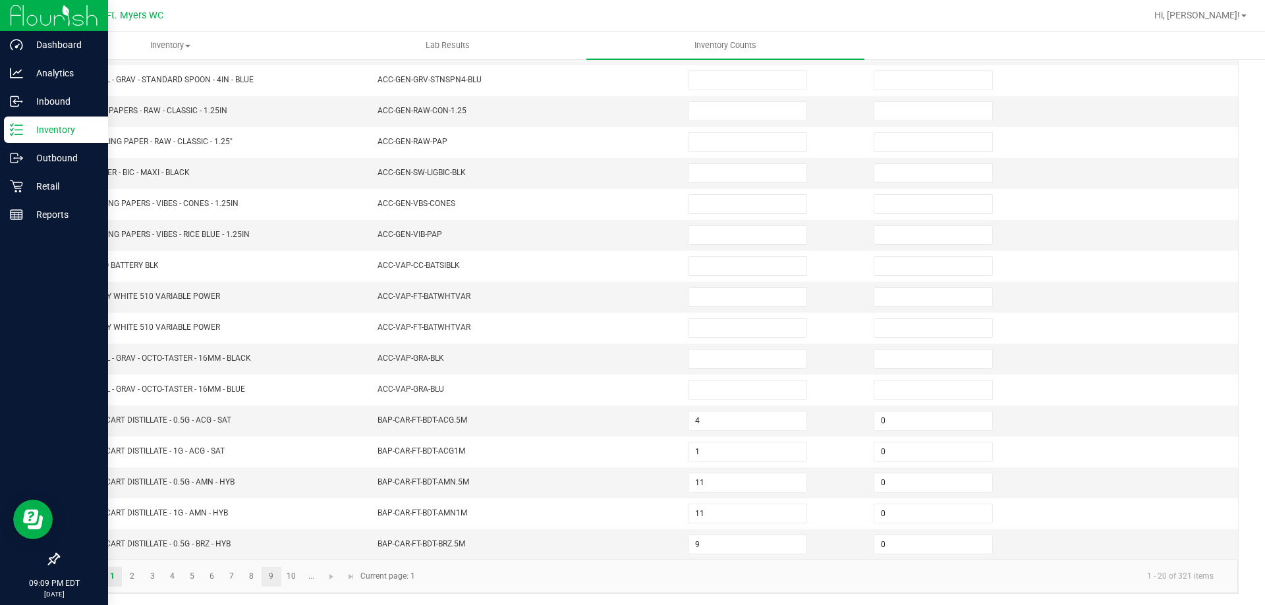
scroll to position [273, 0]
click at [190, 569] on link "5" at bounding box center [191, 575] width 19 height 20
type input "5"
type input "10"
type input "3"
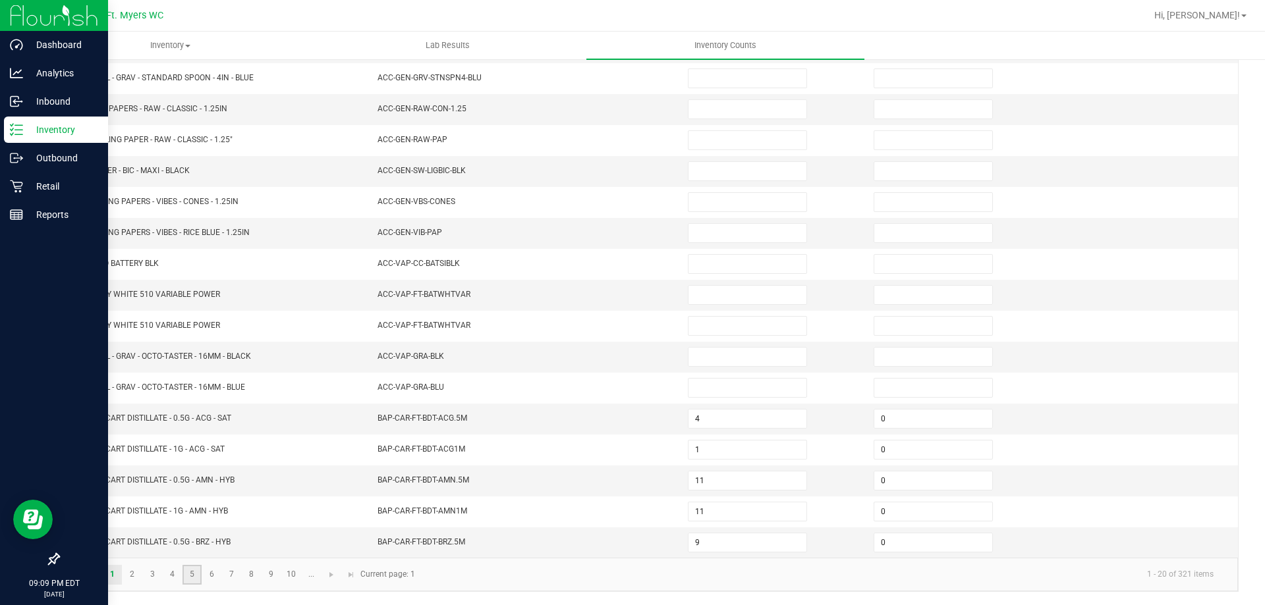
type input "6"
type input "3"
type input "9"
type input "0"
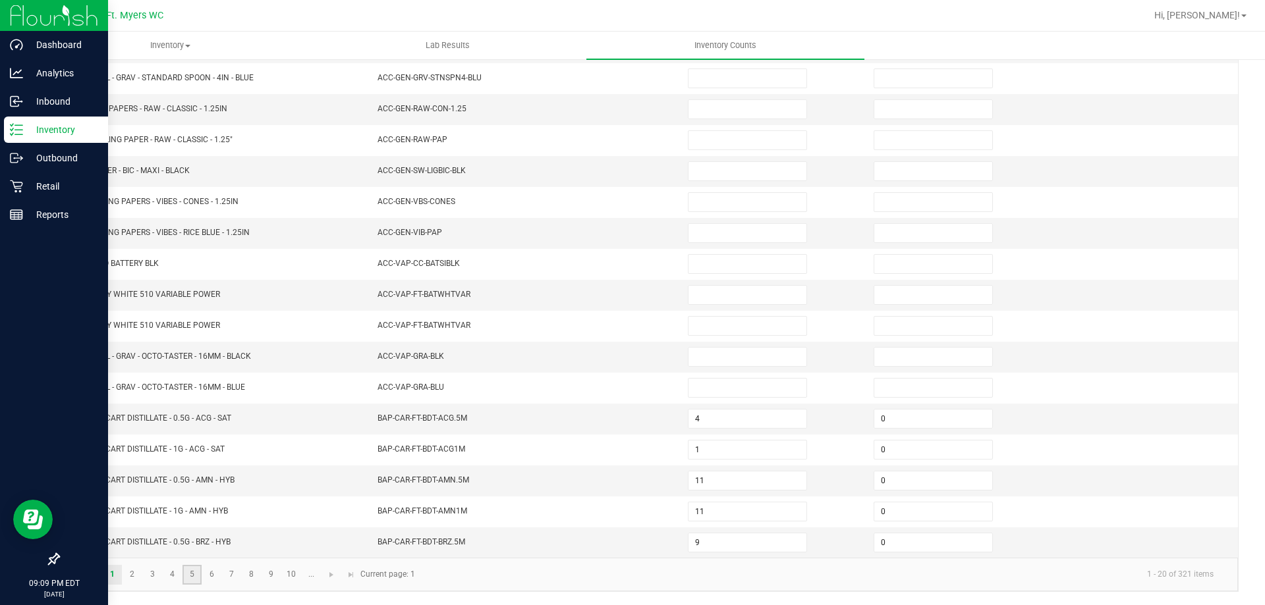
type input "0"
type input "11"
type input "3"
type input "12"
type input "10"
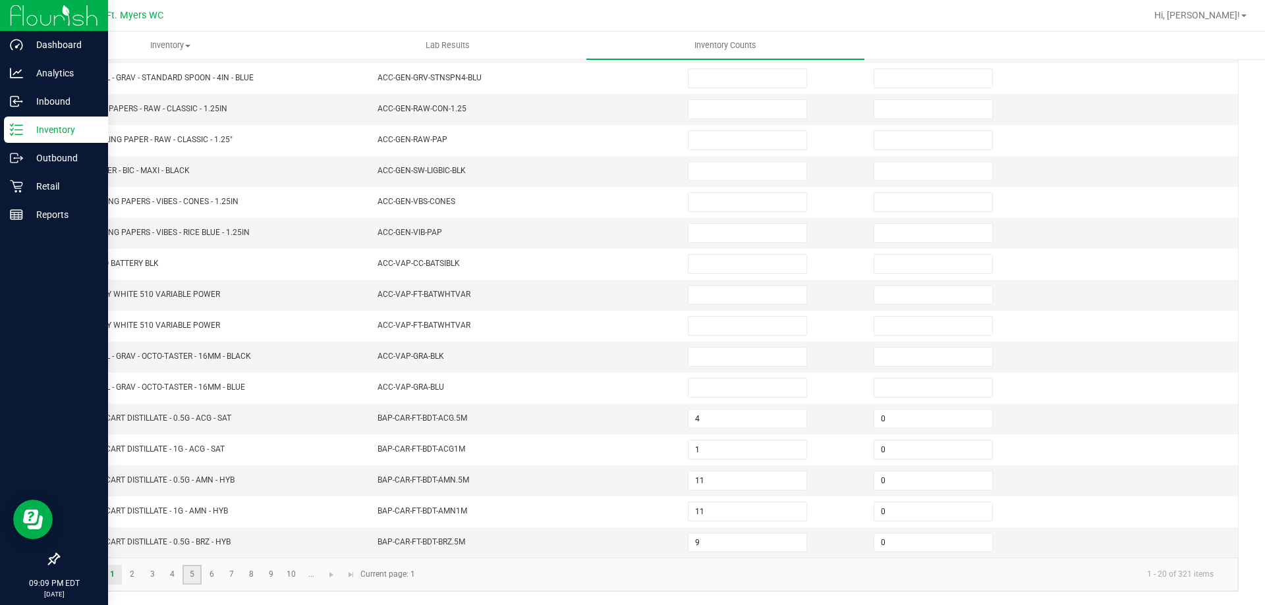
type input "1"
type input "11"
type input "12"
type input "4"
type input "1"
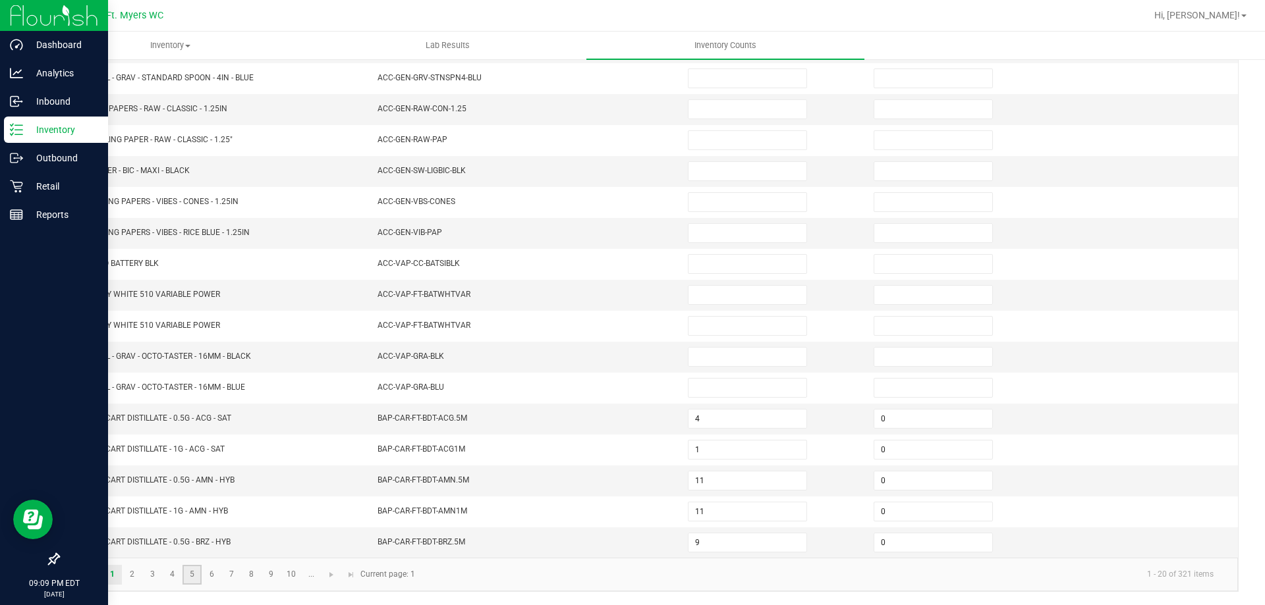
type input "6"
type input "0"
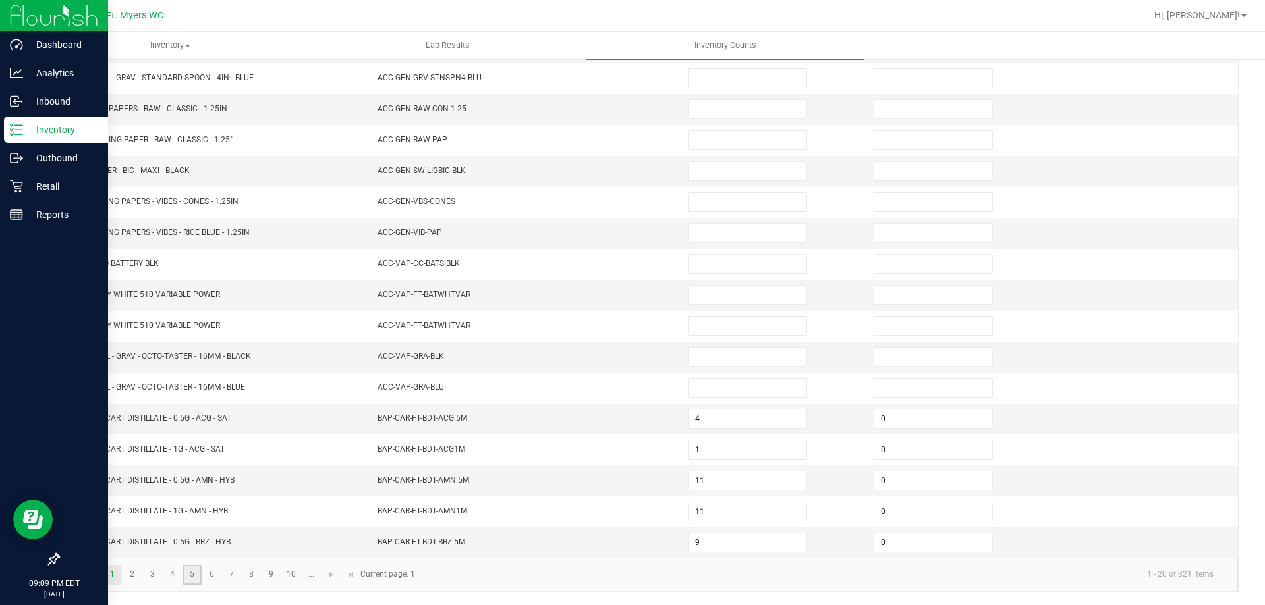
type input "0"
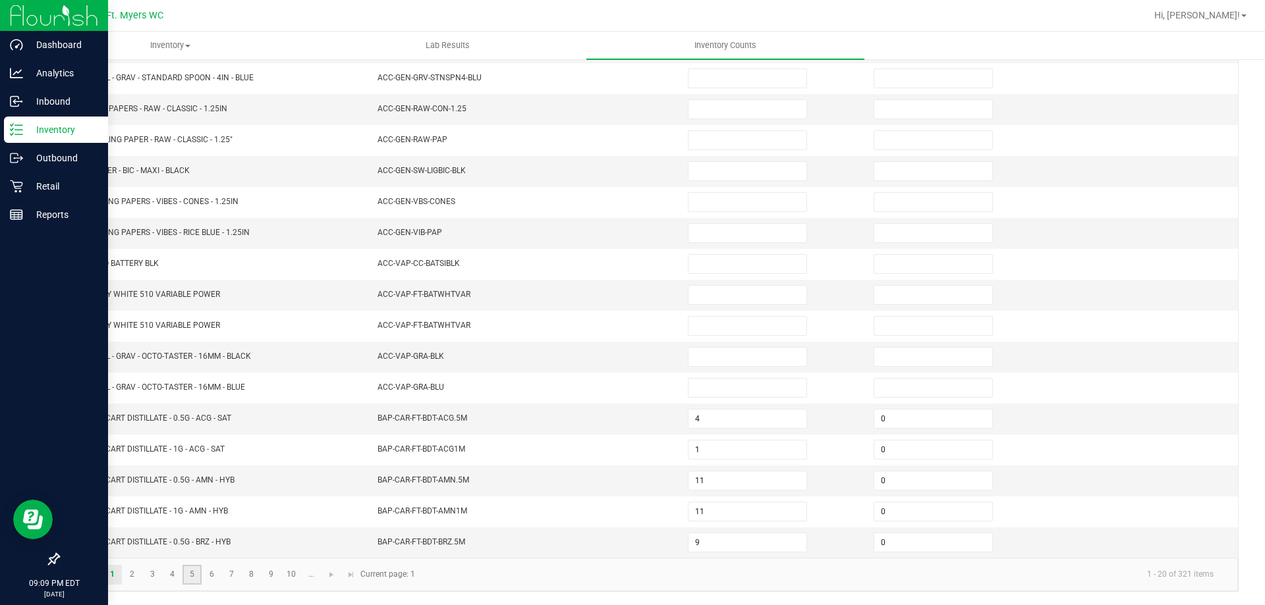
type input "0"
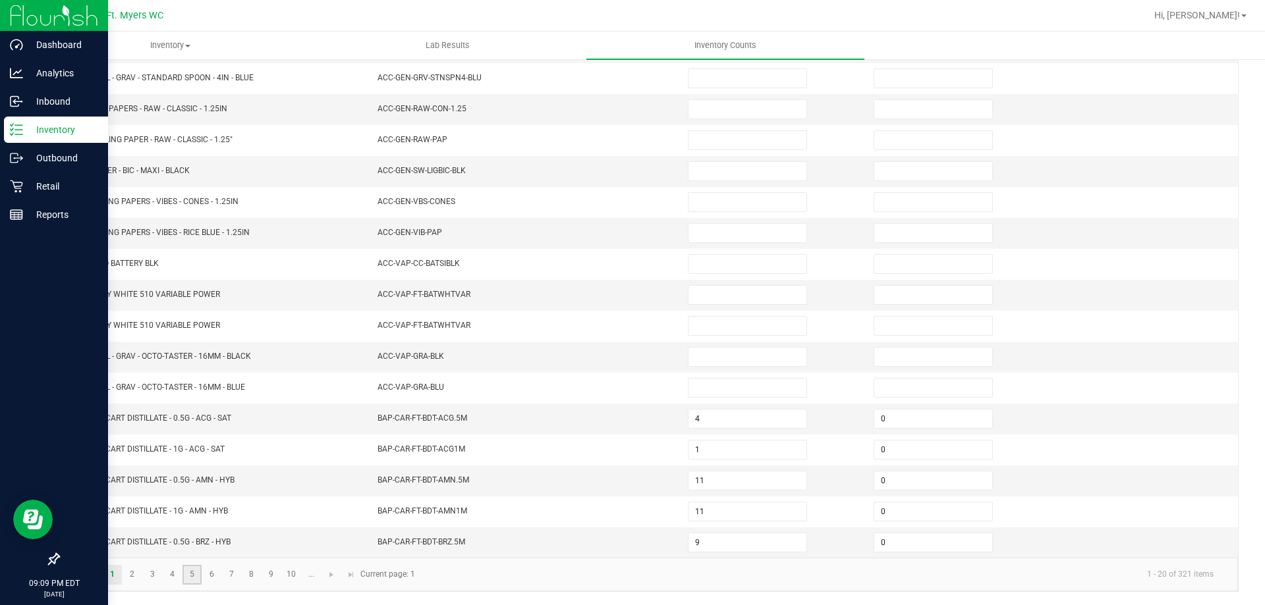
type input "0"
click at [168, 580] on link "4" at bounding box center [172, 575] width 19 height 20
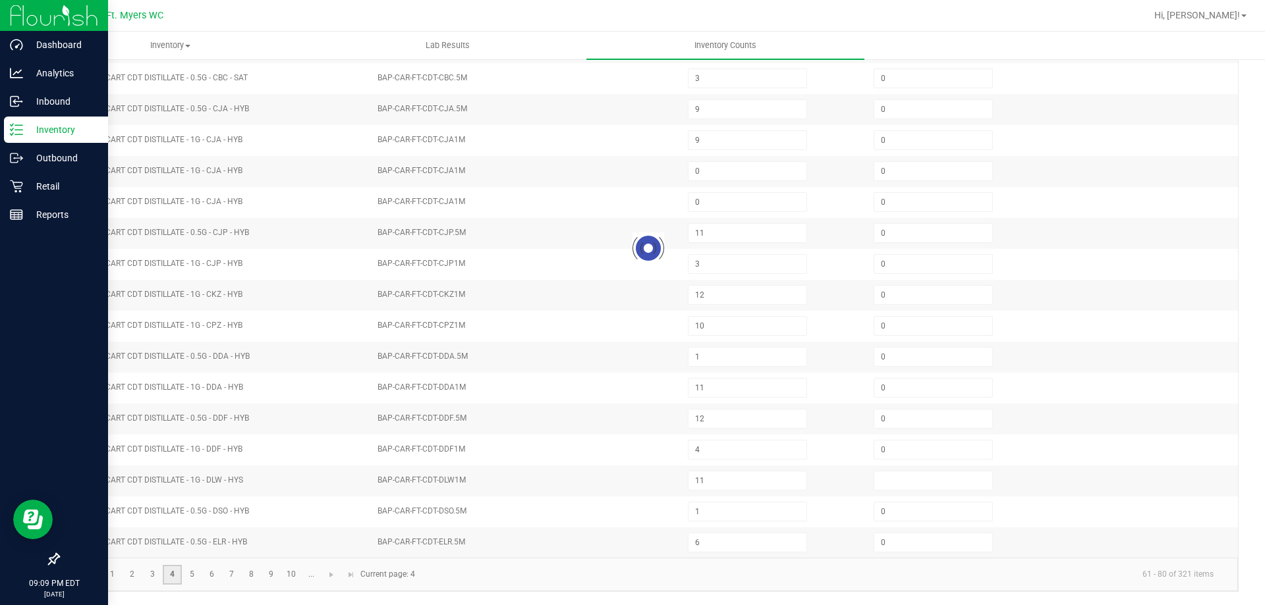
type input "11"
type input "0"
type input "8"
type input "10"
type input "4"
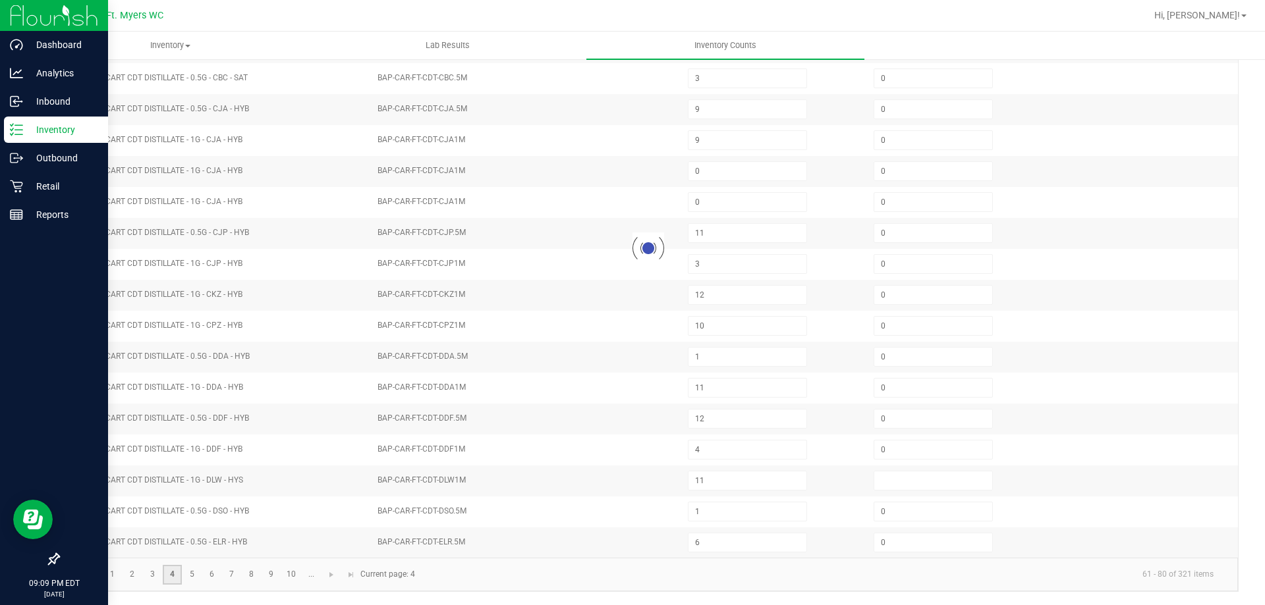
type input "8"
type input "6"
type input "10"
type input "1"
type input "4"
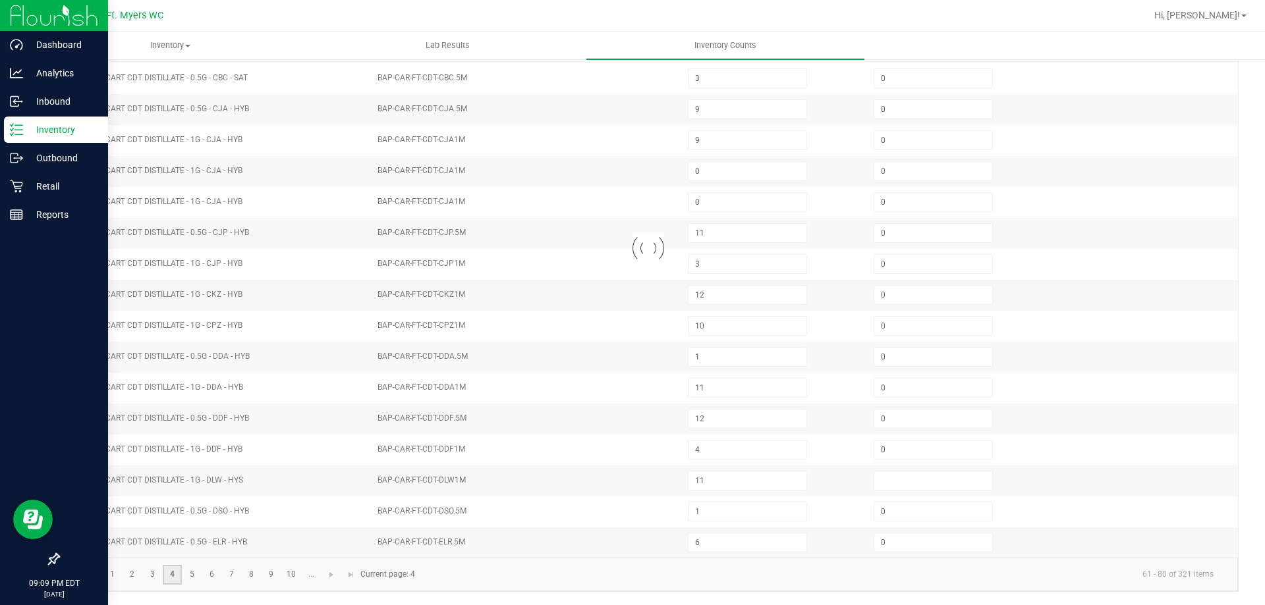
type input "10"
type input "7"
type input "0"
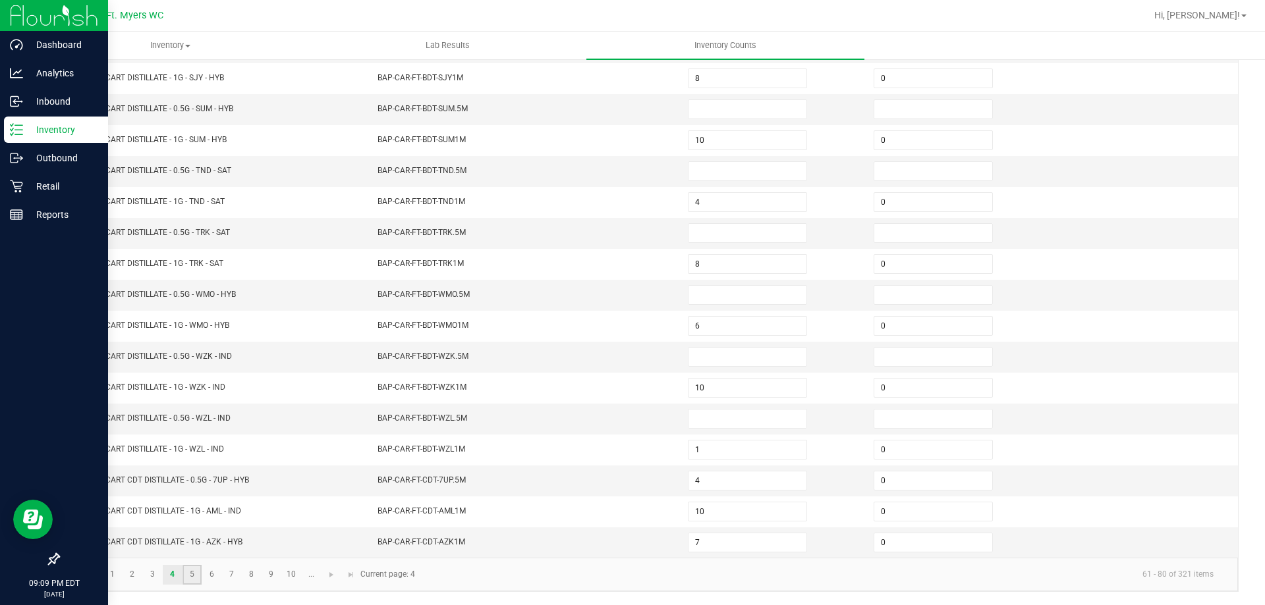
click at [193, 578] on link "5" at bounding box center [191, 575] width 19 height 20
type input "5"
type input "10"
type input "3"
type input "6"
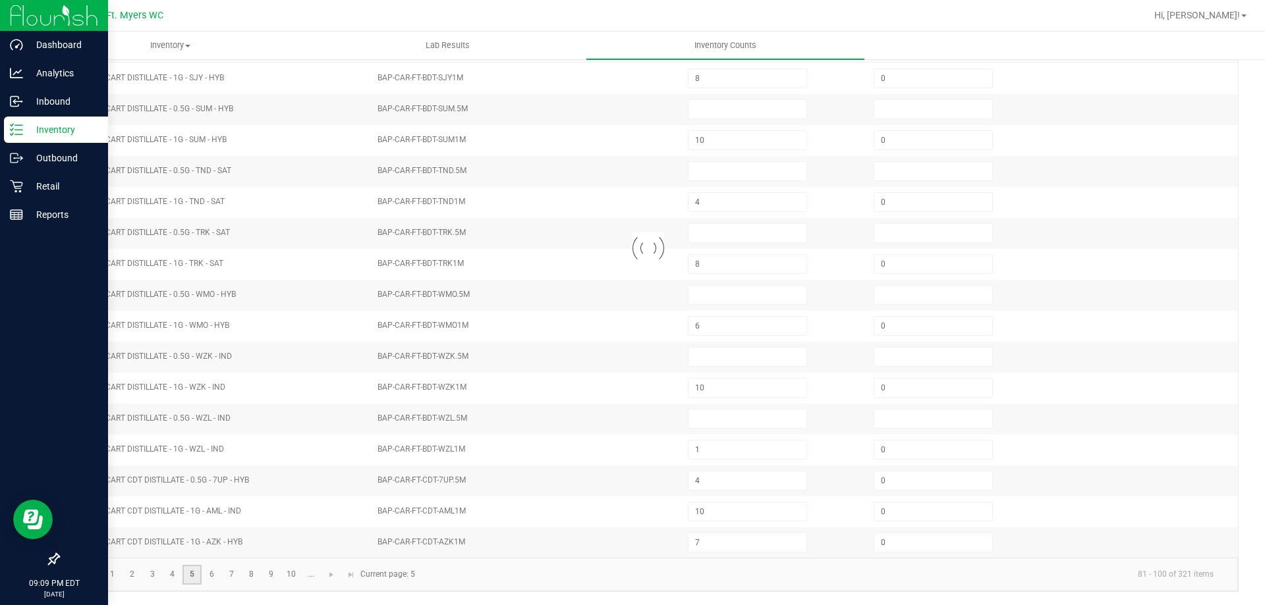
type input "3"
type input "9"
type input "0"
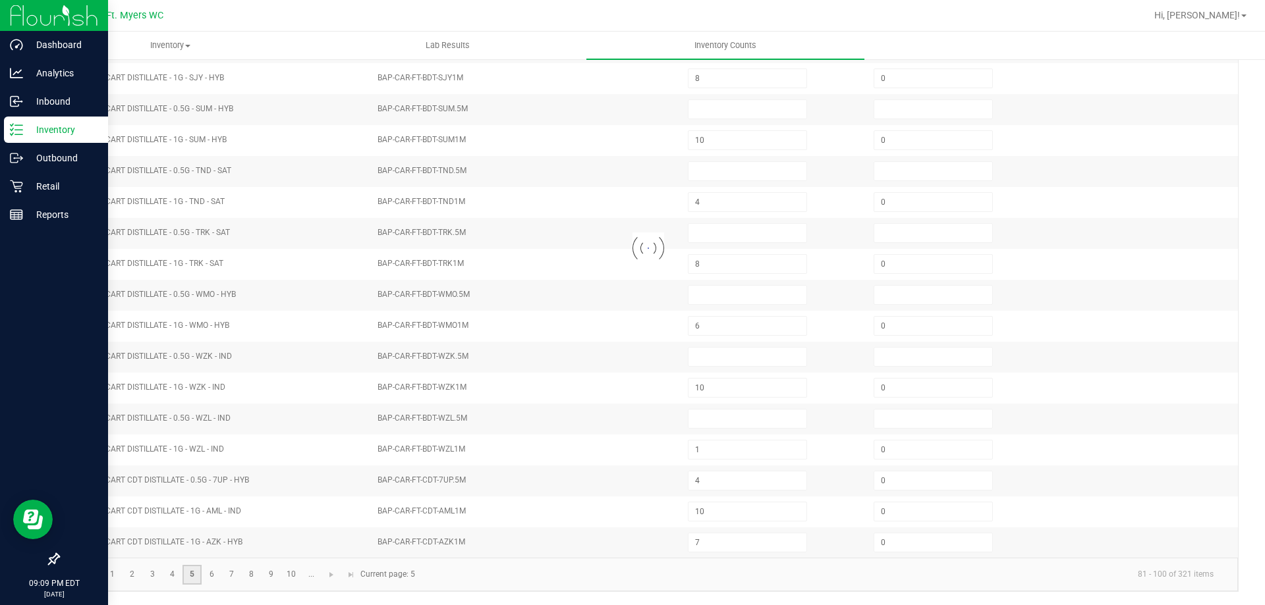
type input "11"
type input "3"
type input "12"
type input "10"
type input "1"
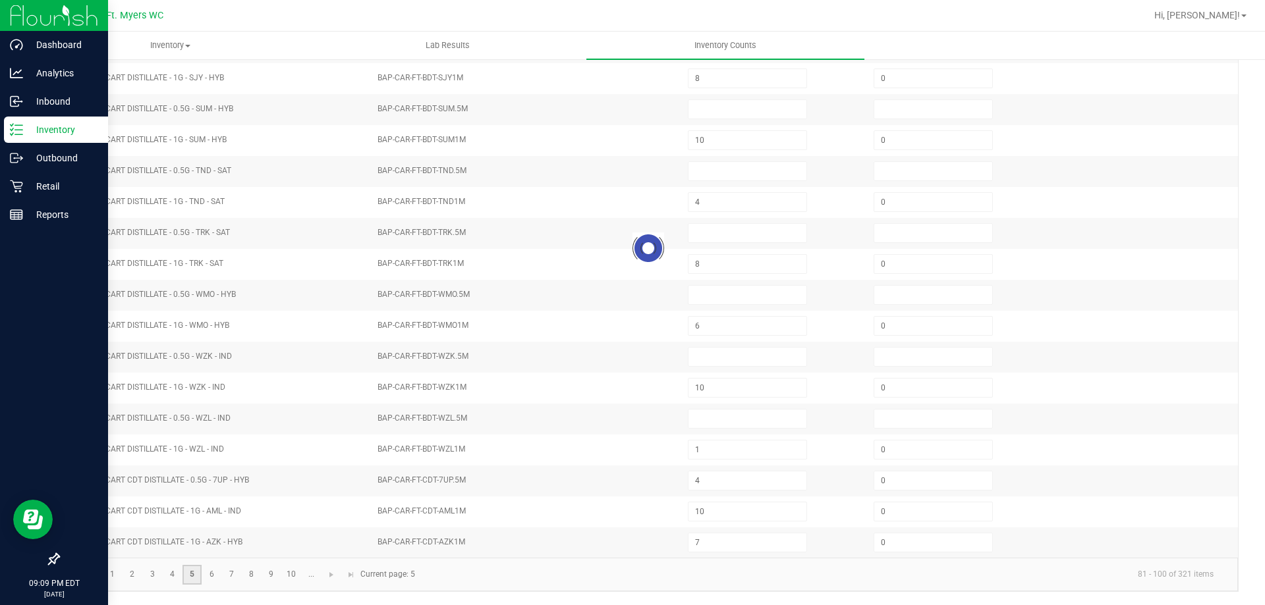
type input "11"
type input "12"
type input "4"
type input "11"
type input "1"
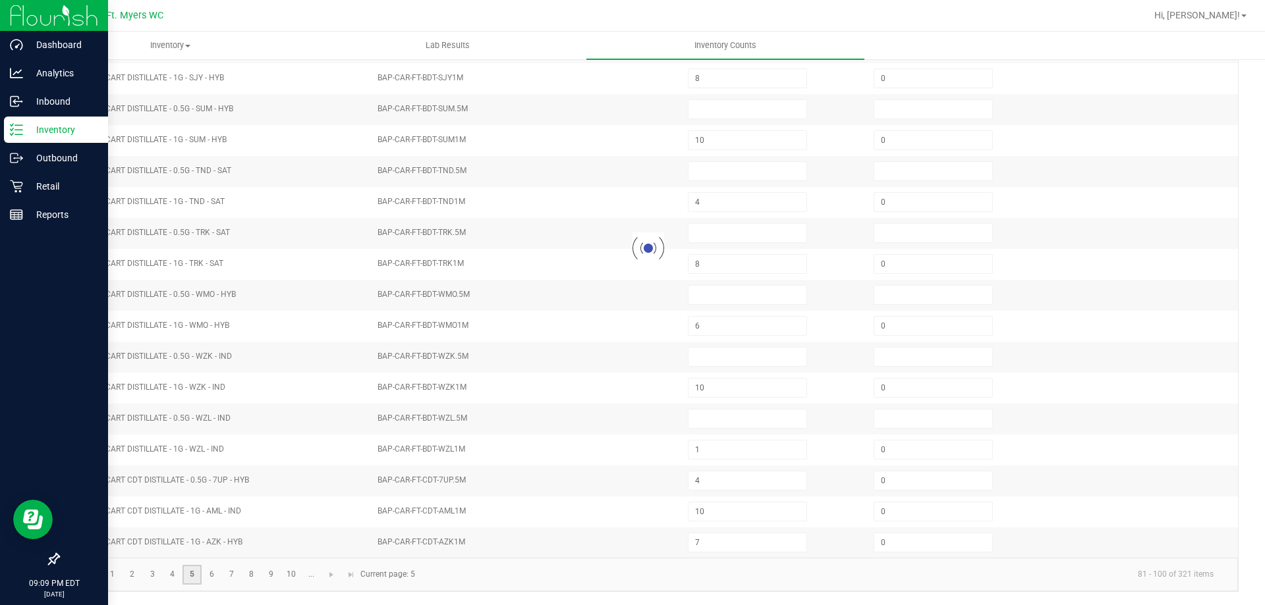
type input "6"
type input "0"
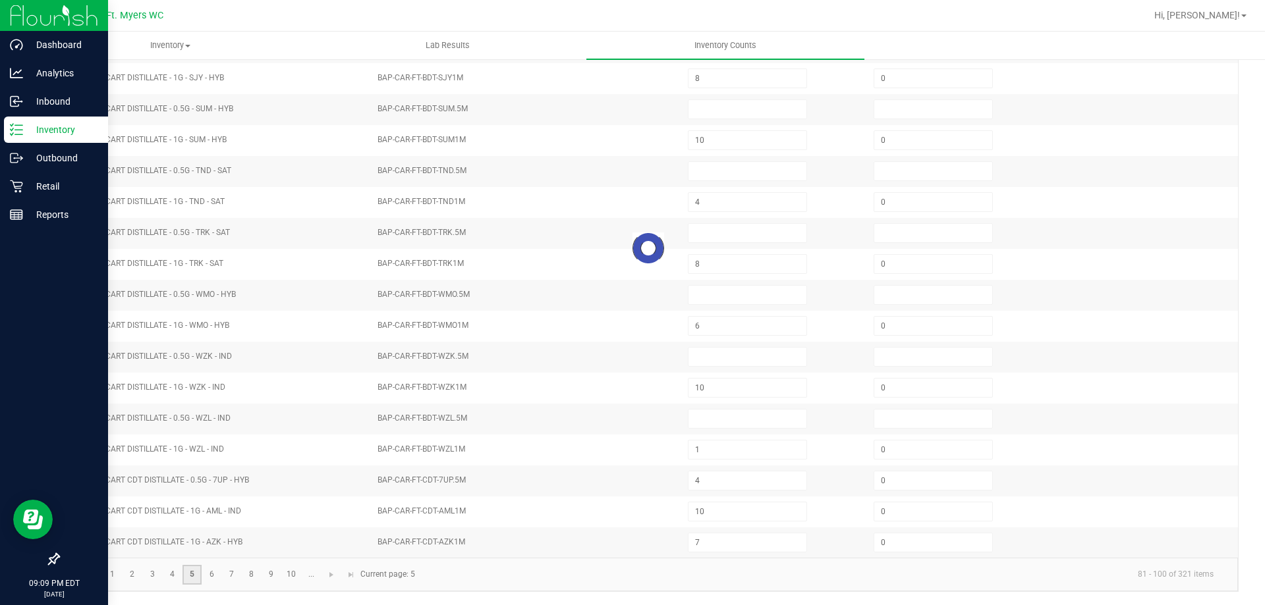
type input "0"
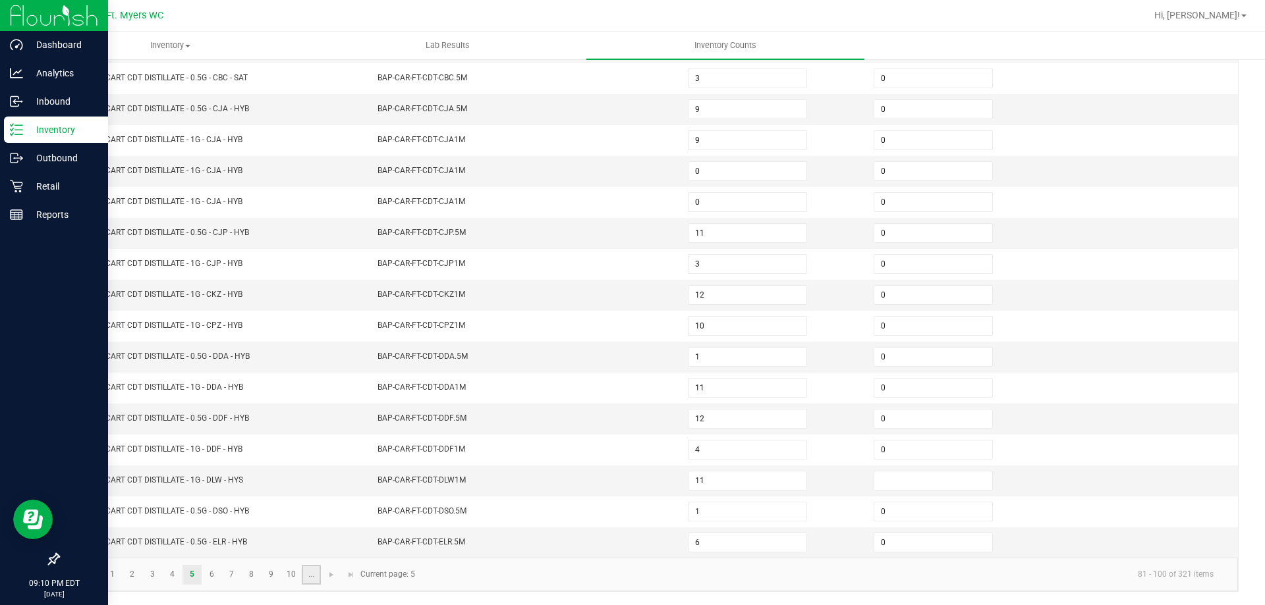
click at [318, 572] on link "..." at bounding box center [311, 575] width 19 height 20
type input "8"
type input "3"
type input "2"
type input "3"
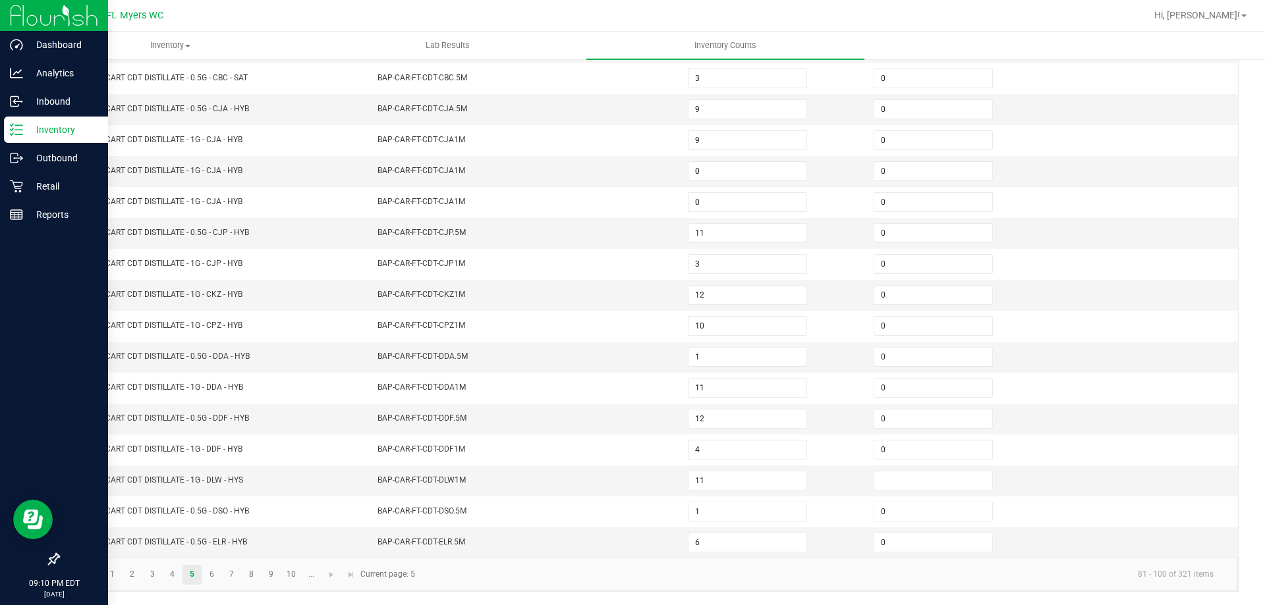
type input "5"
type input "0"
type input "5"
type input "4"
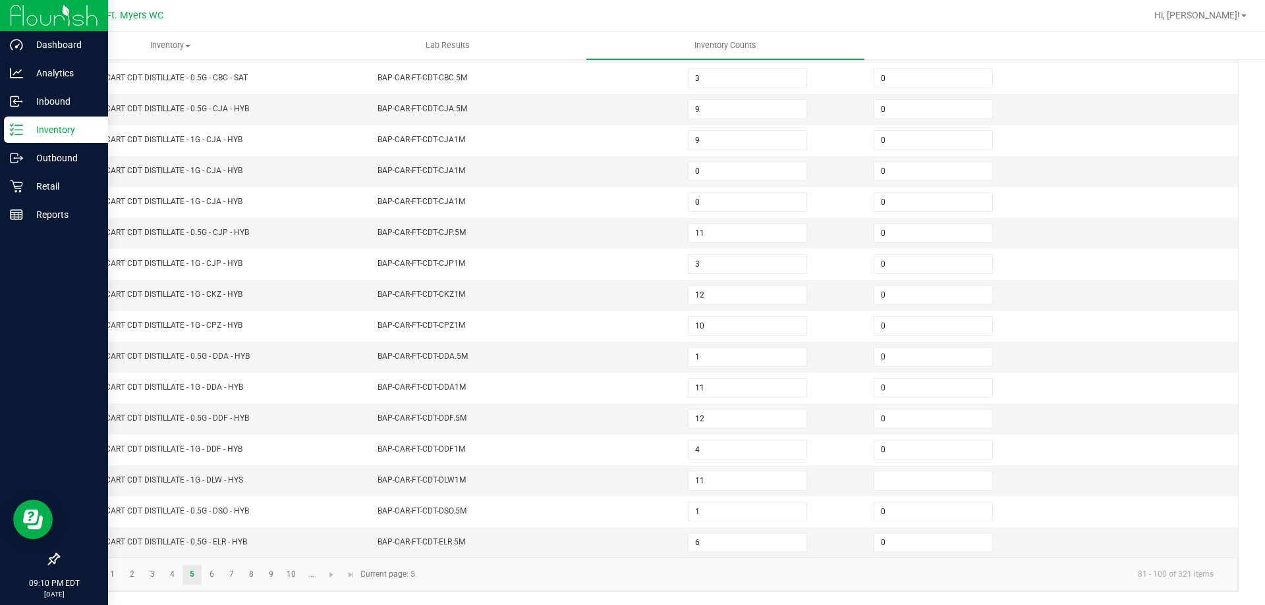
type input "0"
type input "6"
type input "4"
type input "5"
type input "1"
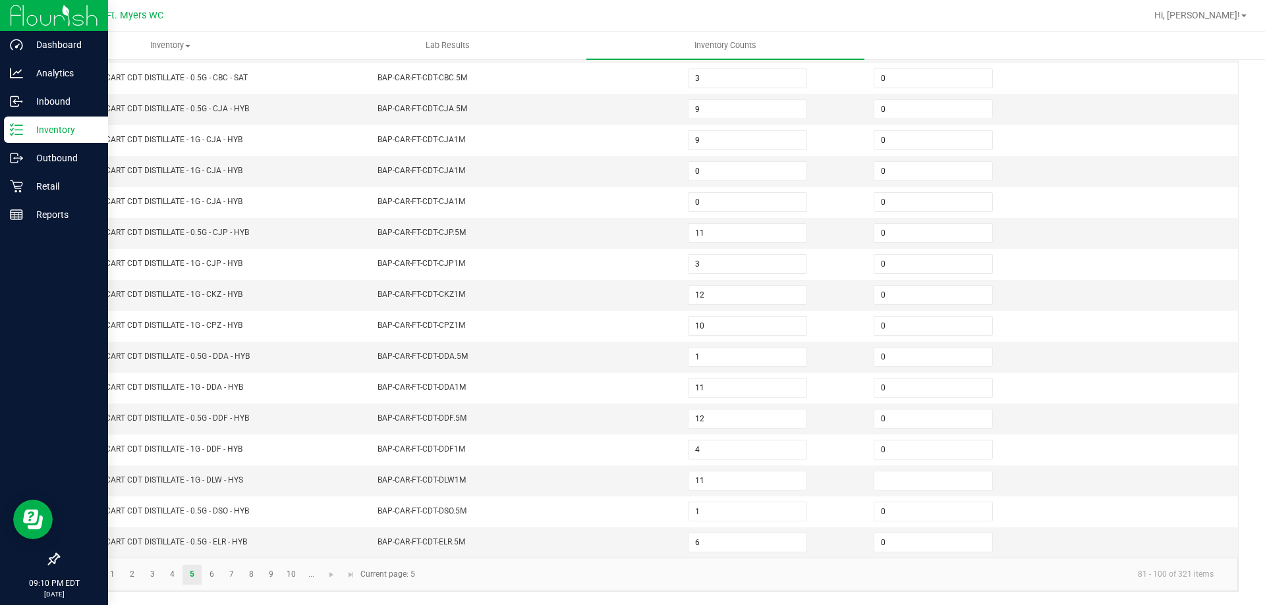
type input "6"
type input "5"
type input "0"
type input "9"
type input "3"
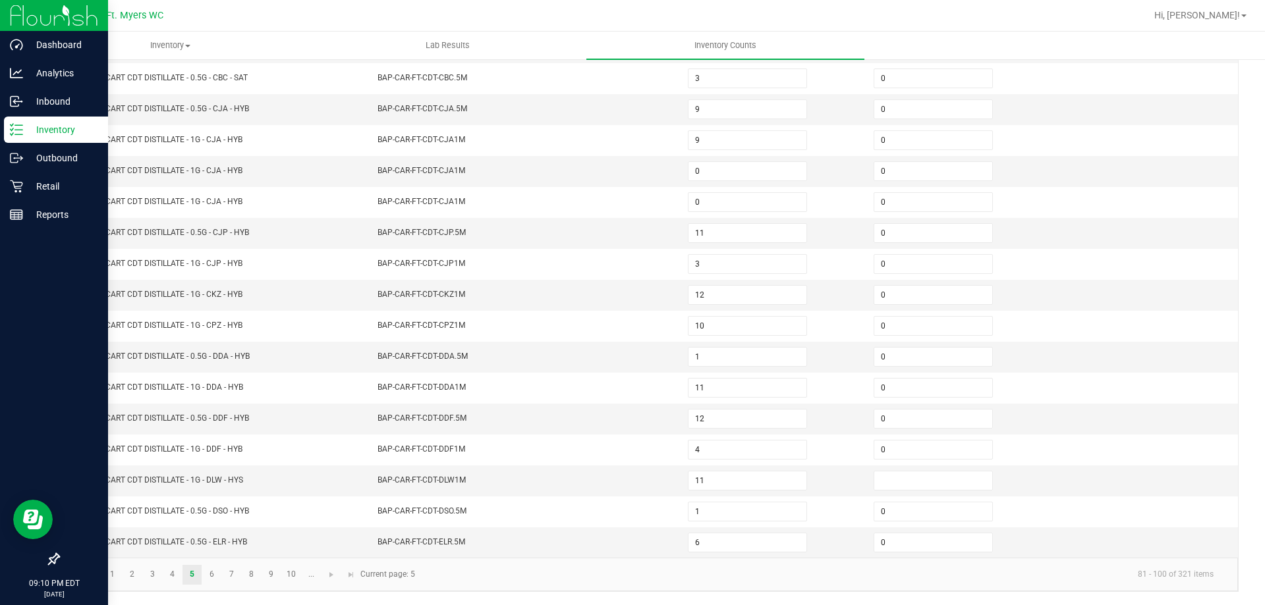
type input "0"
click at [196, 580] on link "14" at bounding box center [191, 575] width 19 height 20
type input "4"
type input "6"
type input "4"
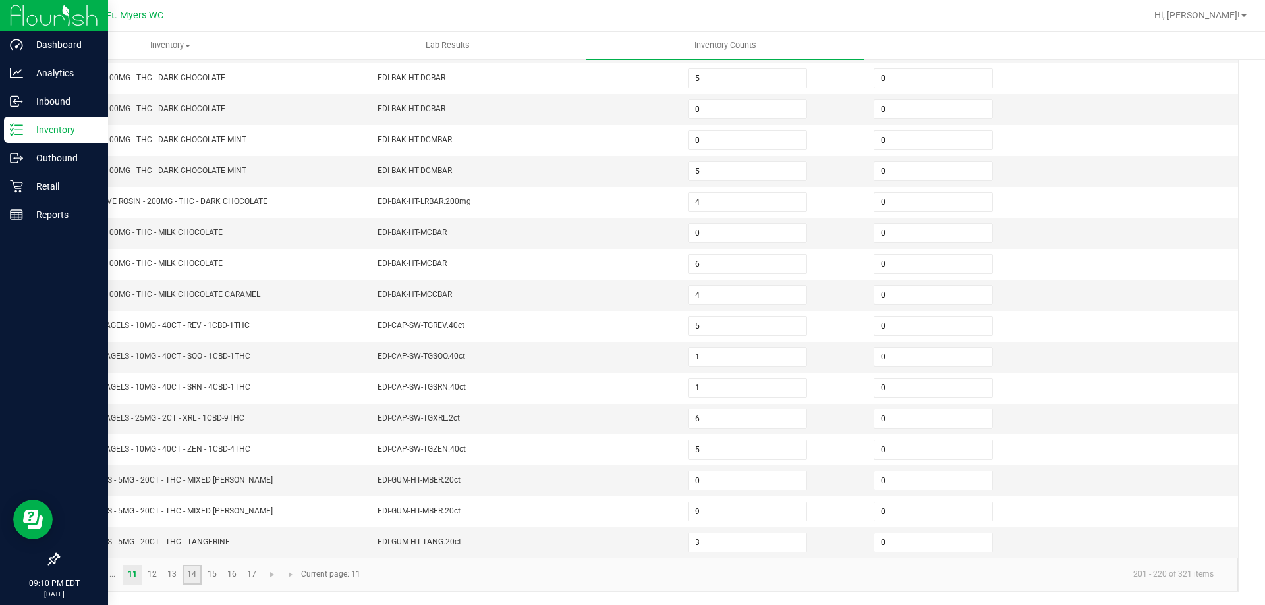
type input "19"
type input "14"
type input "4"
type input "10"
type input "6"
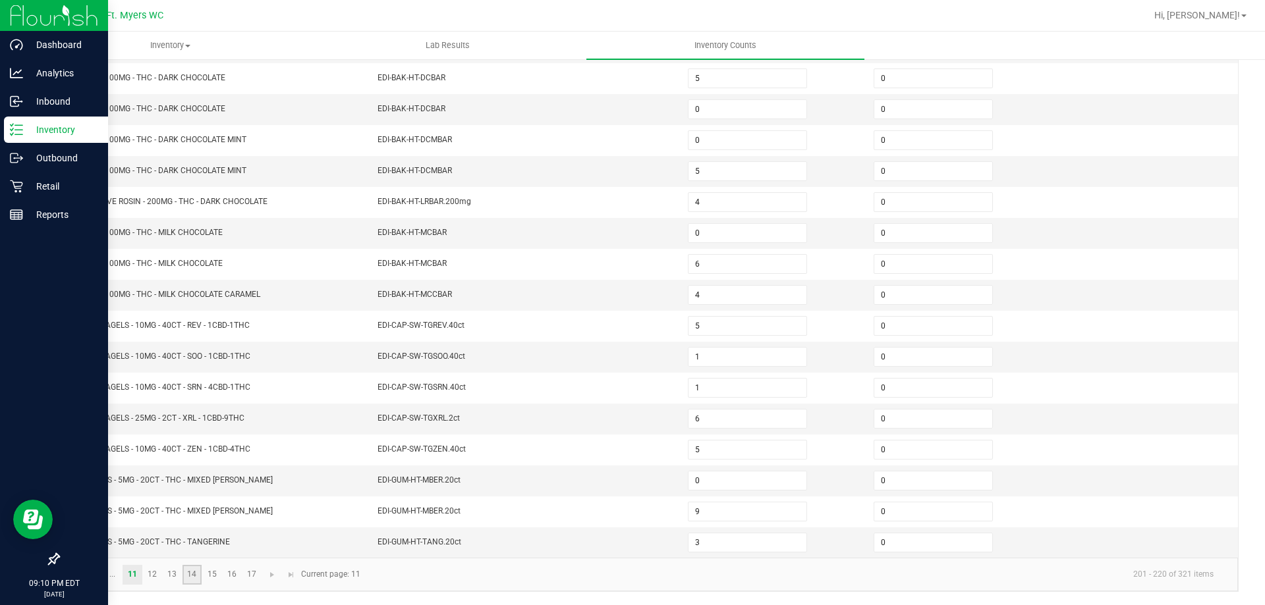
type input "20"
type input "8"
type input "11"
type input "3"
type input "7"
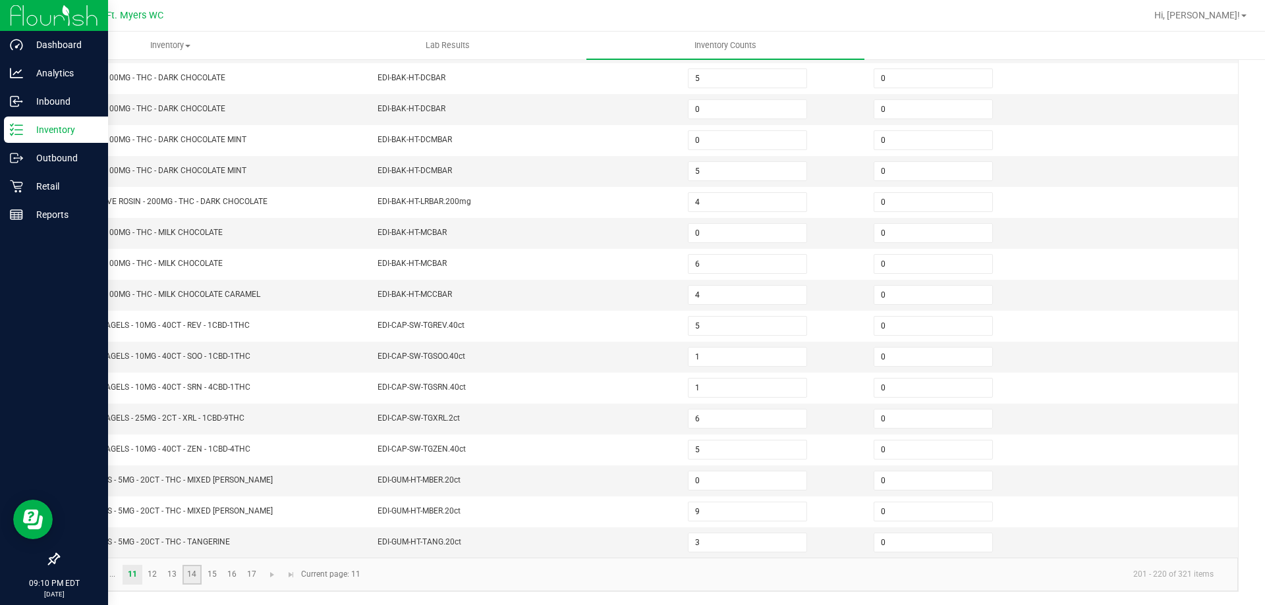
type input "19"
type input "20"
type input "15"
type input "17"
type input "20"
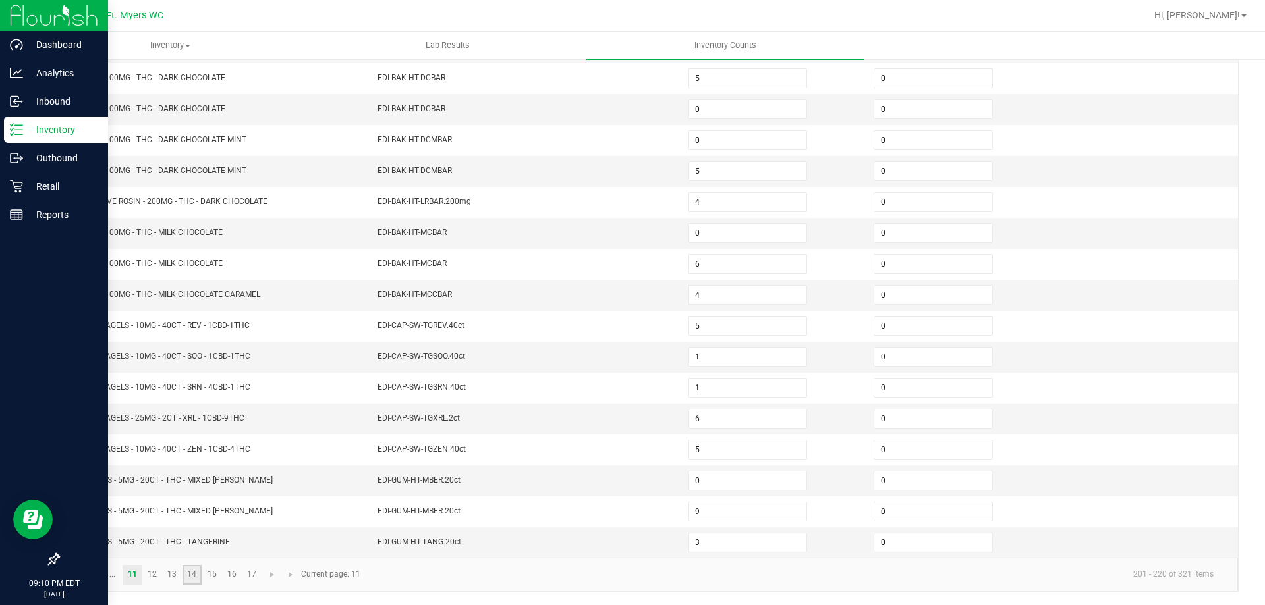
type input "6"
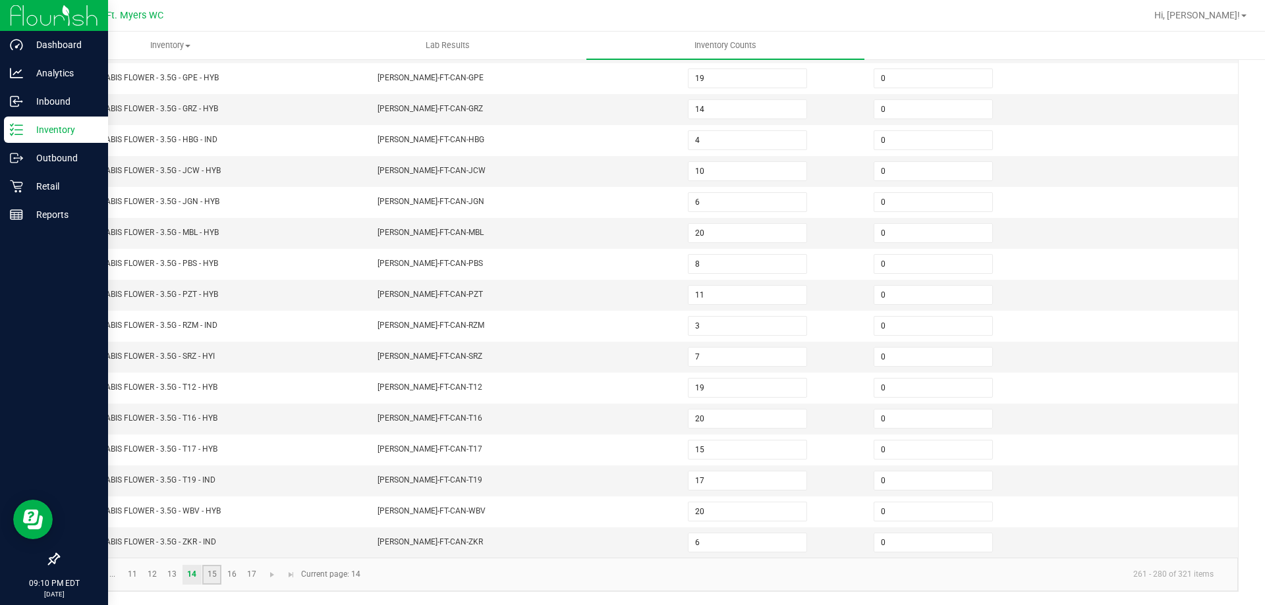
click at [211, 578] on link "15" at bounding box center [211, 575] width 19 height 20
type input "0"
type input "19"
type input "3"
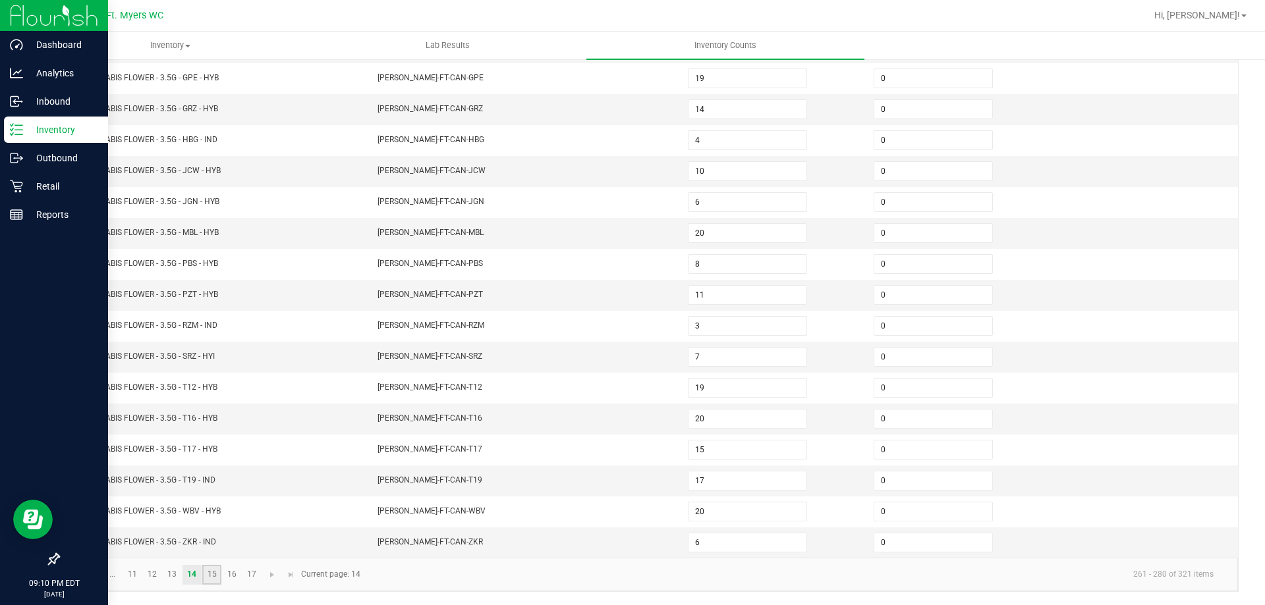
type input "5"
type input "4"
type input "2"
type input "10"
type input "4"
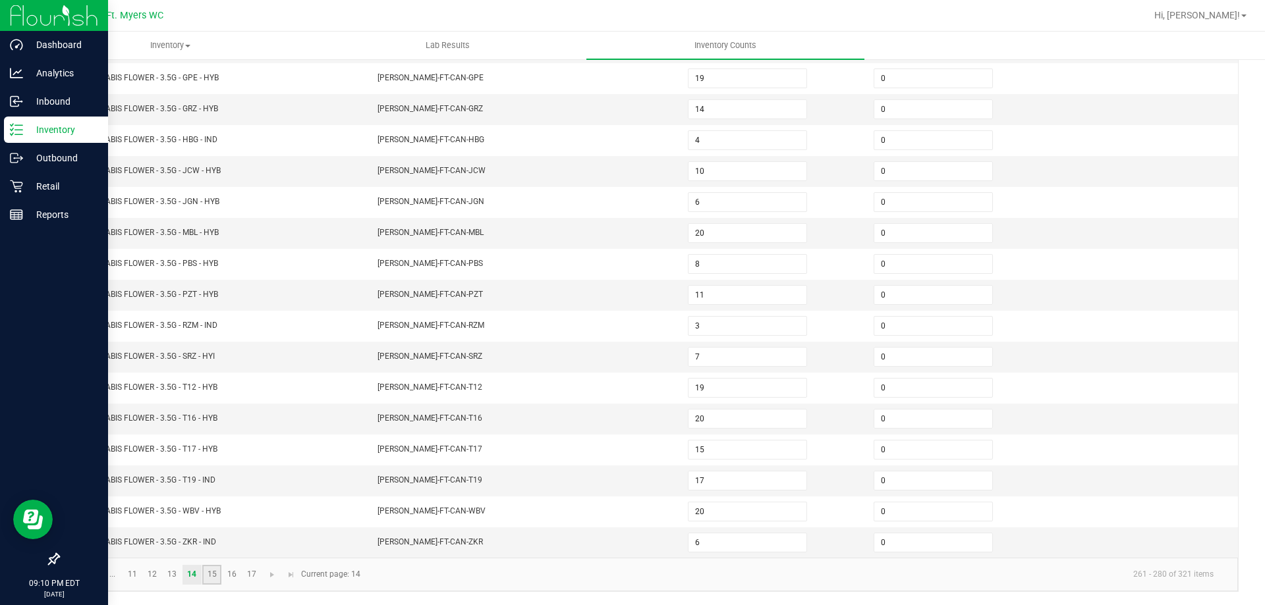
type input "1"
type input "3"
type input "19"
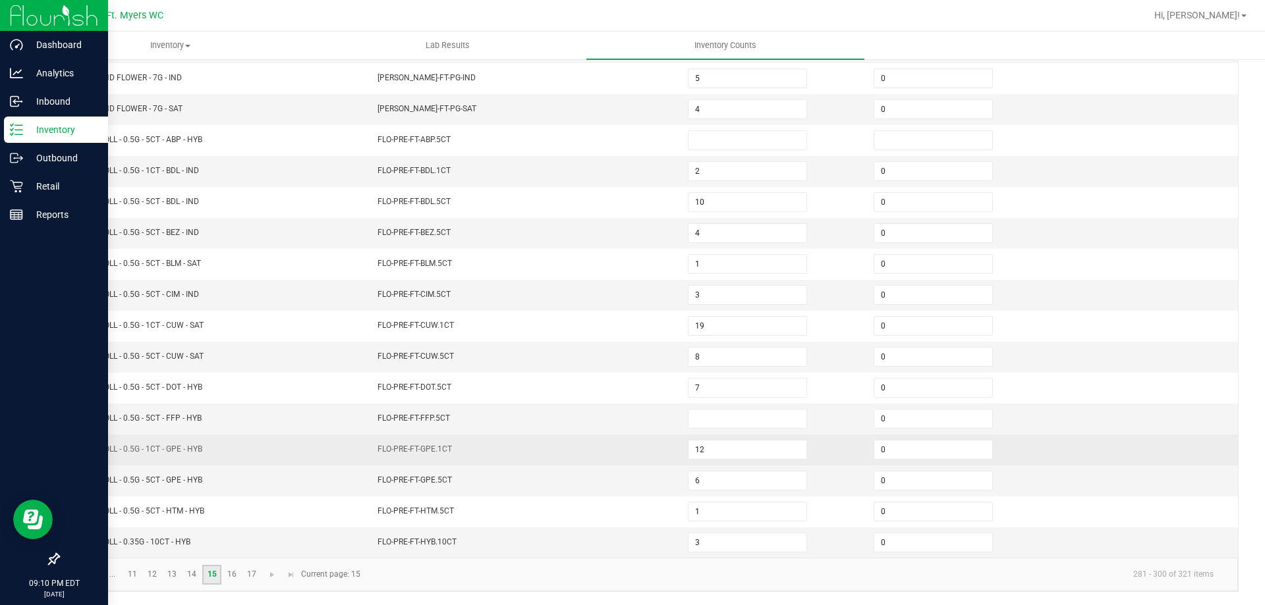
scroll to position [142, 0]
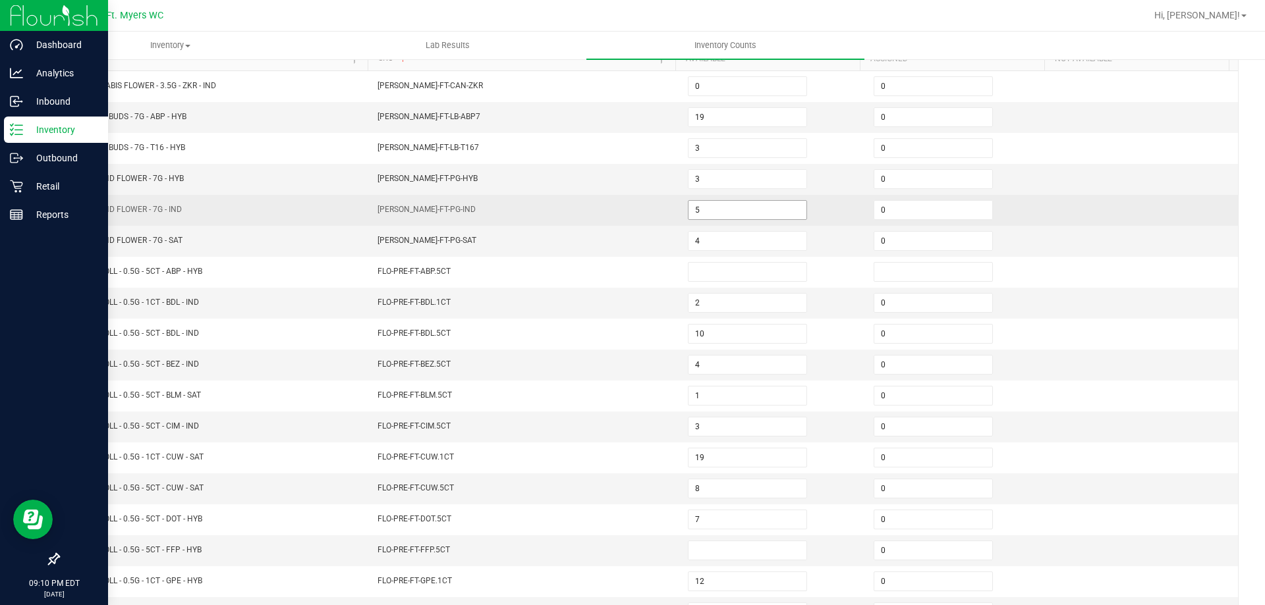
click at [717, 216] on input "5" at bounding box center [747, 210] width 118 height 18
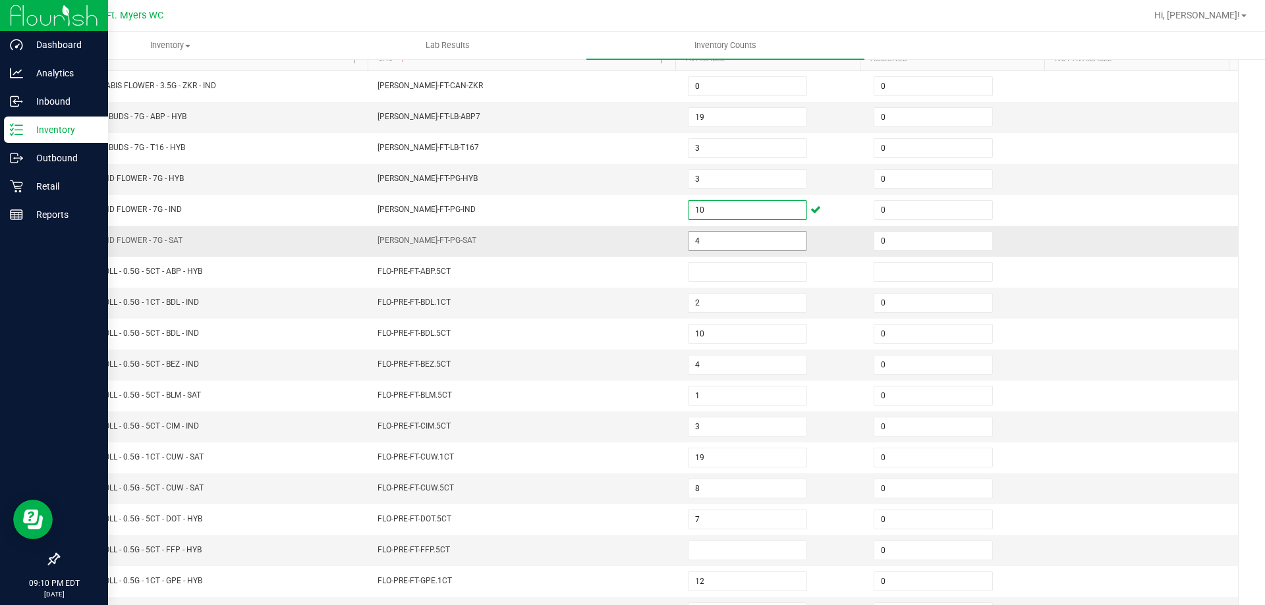
click at [736, 238] on input "4" at bounding box center [747, 241] width 118 height 18
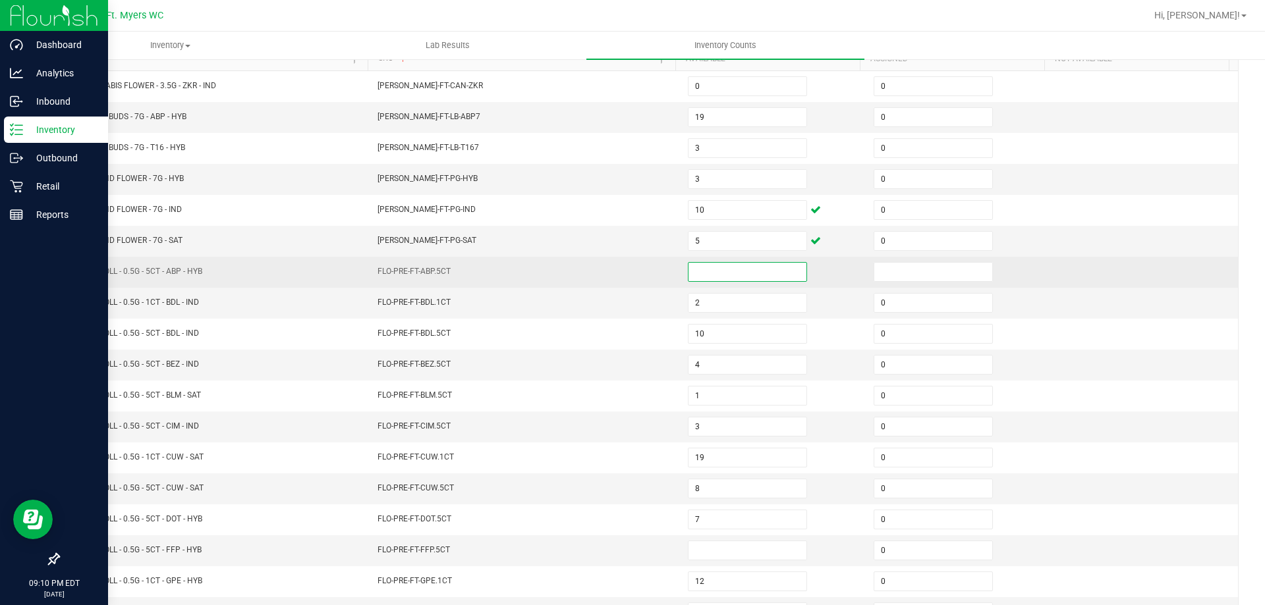
click at [734, 276] on input at bounding box center [747, 272] width 118 height 18
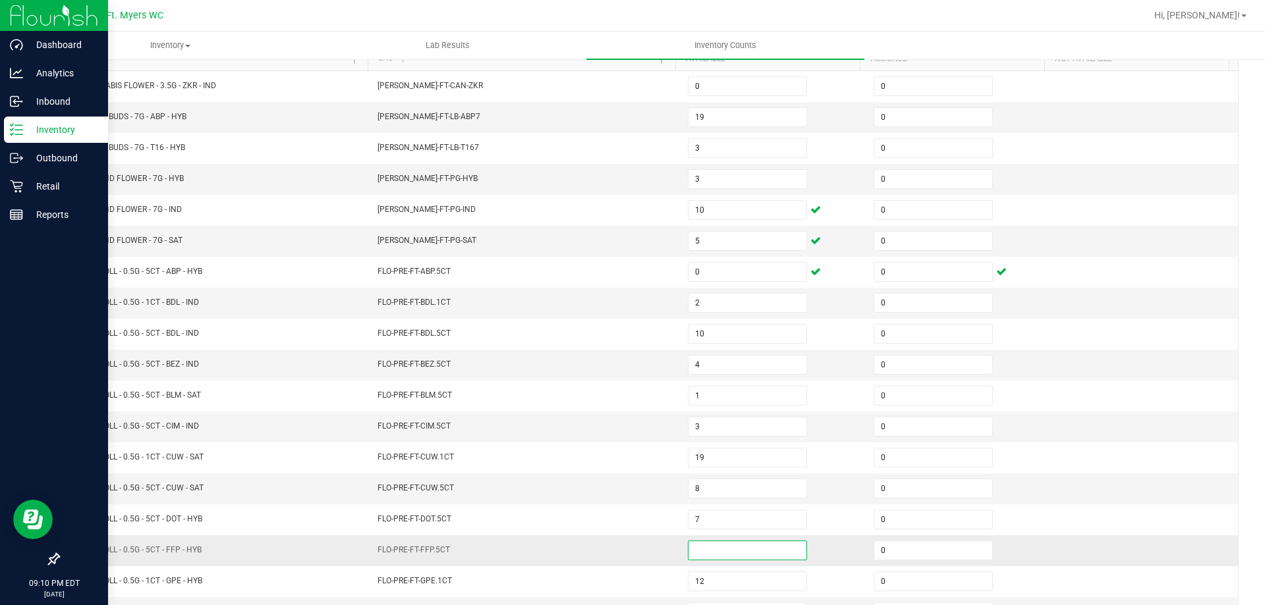
click at [735, 552] on input at bounding box center [747, 550] width 118 height 18
click at [466, 541] on td "FLO-PRE-FT-FFP.5CT" at bounding box center [525, 550] width 310 height 31
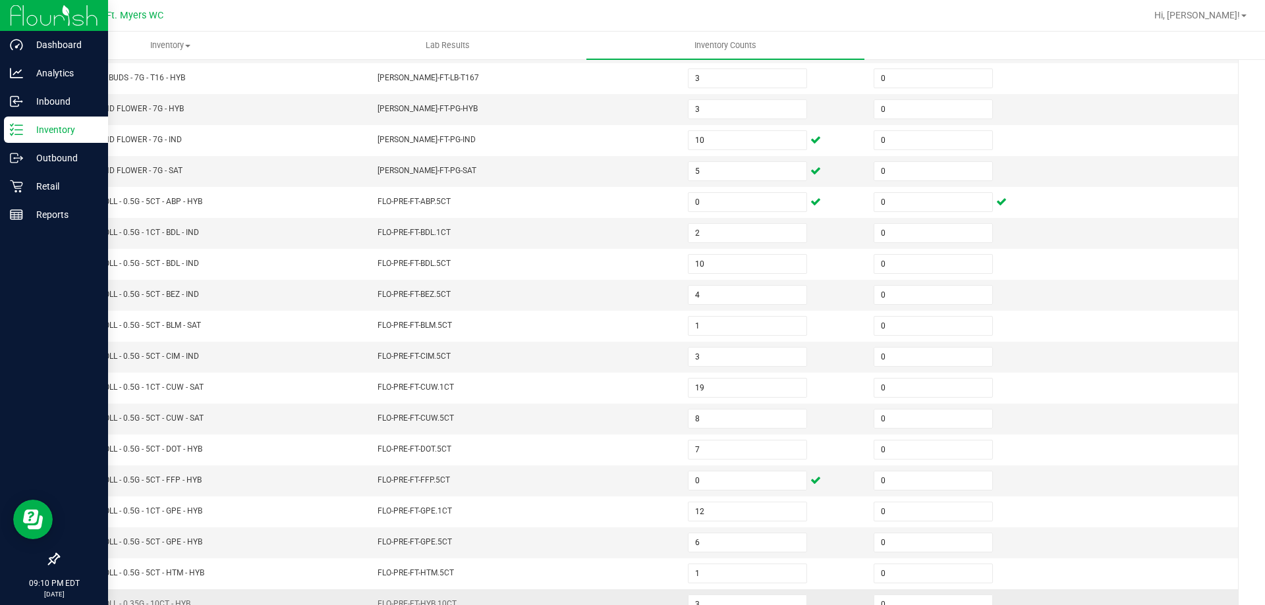
scroll to position [273, 0]
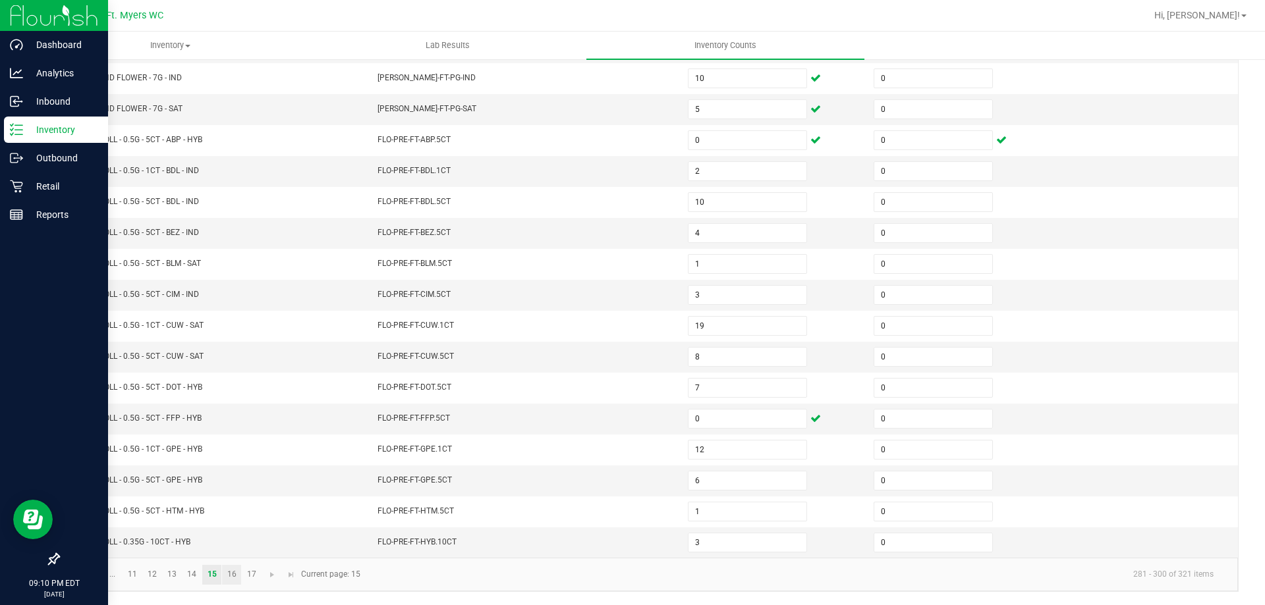
click at [231, 565] on kendo-pager "... 11 12 13 14 15 16 17 281 - 300 of 321 items Current page: 15" at bounding box center [648, 575] width 1179 height 34
click at [232, 568] on link "16" at bounding box center [231, 575] width 19 height 20
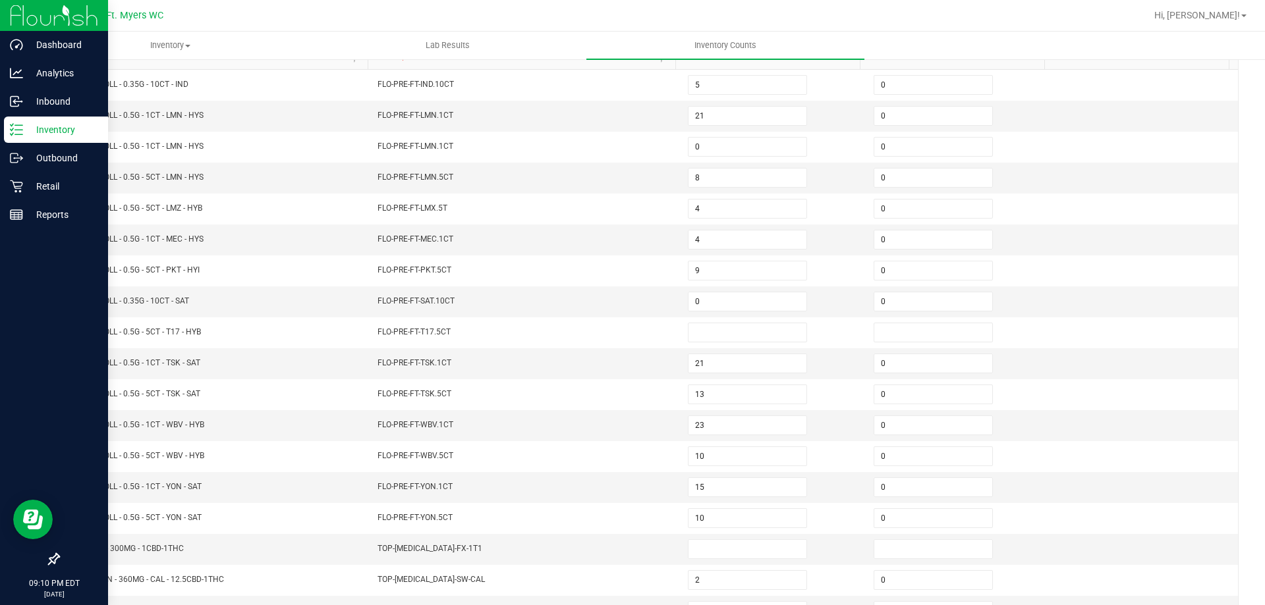
scroll to position [142, 0]
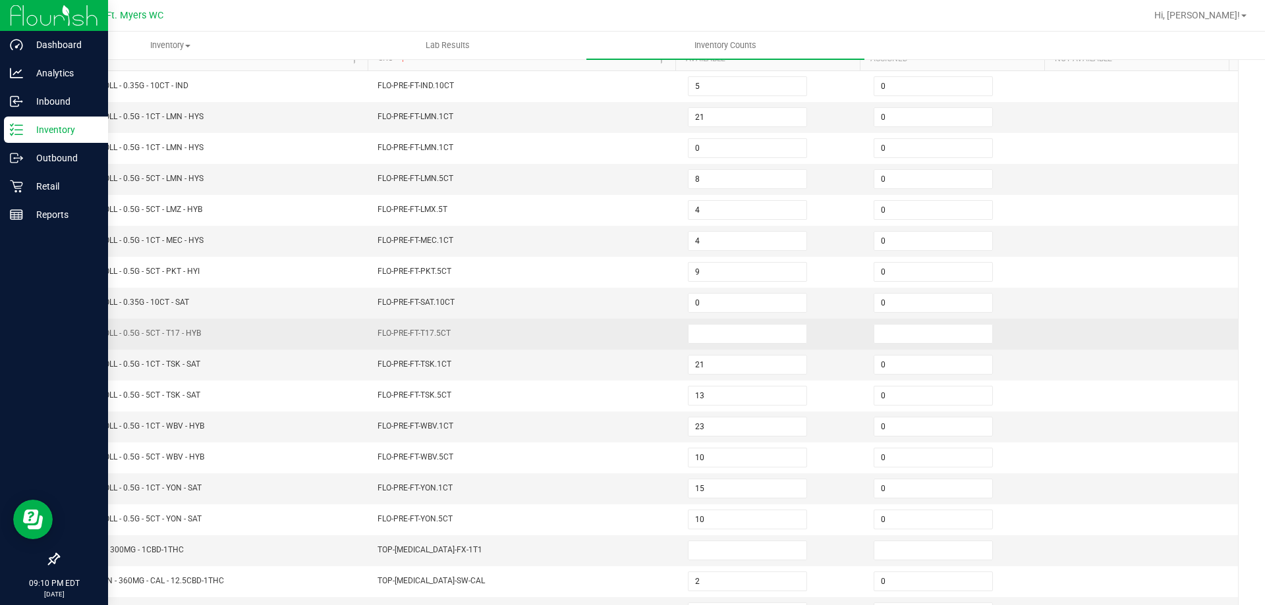
click at [751, 346] on td at bounding box center [773, 334] width 186 height 31
click at [771, 327] on input at bounding box center [747, 334] width 118 height 18
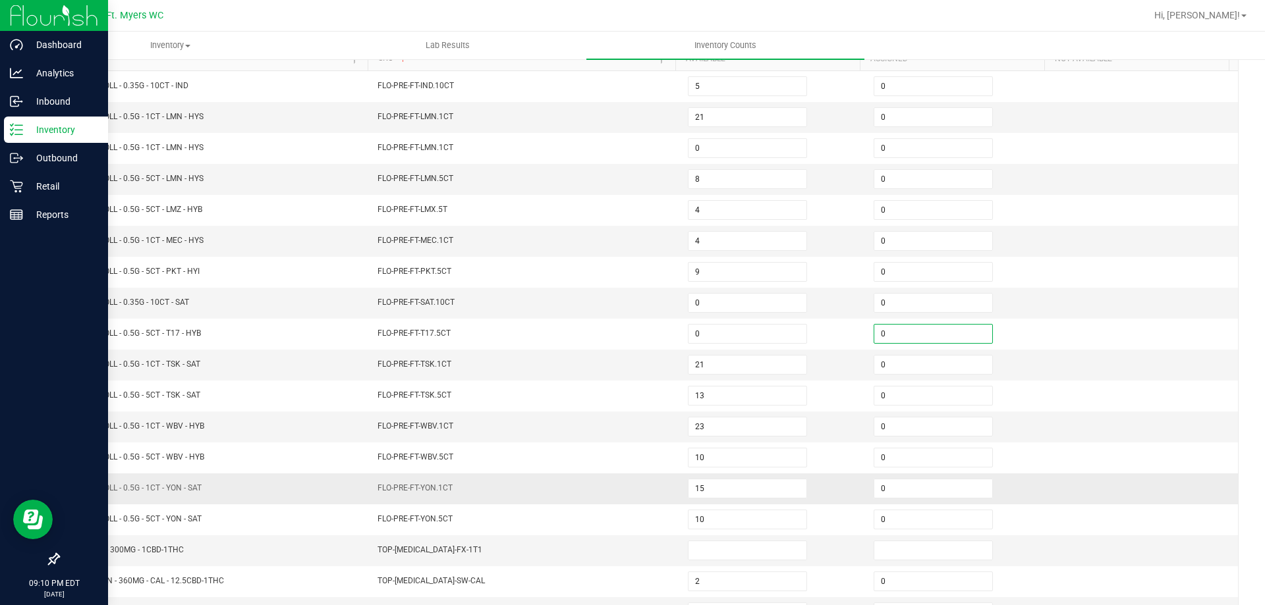
scroll to position [273, 0]
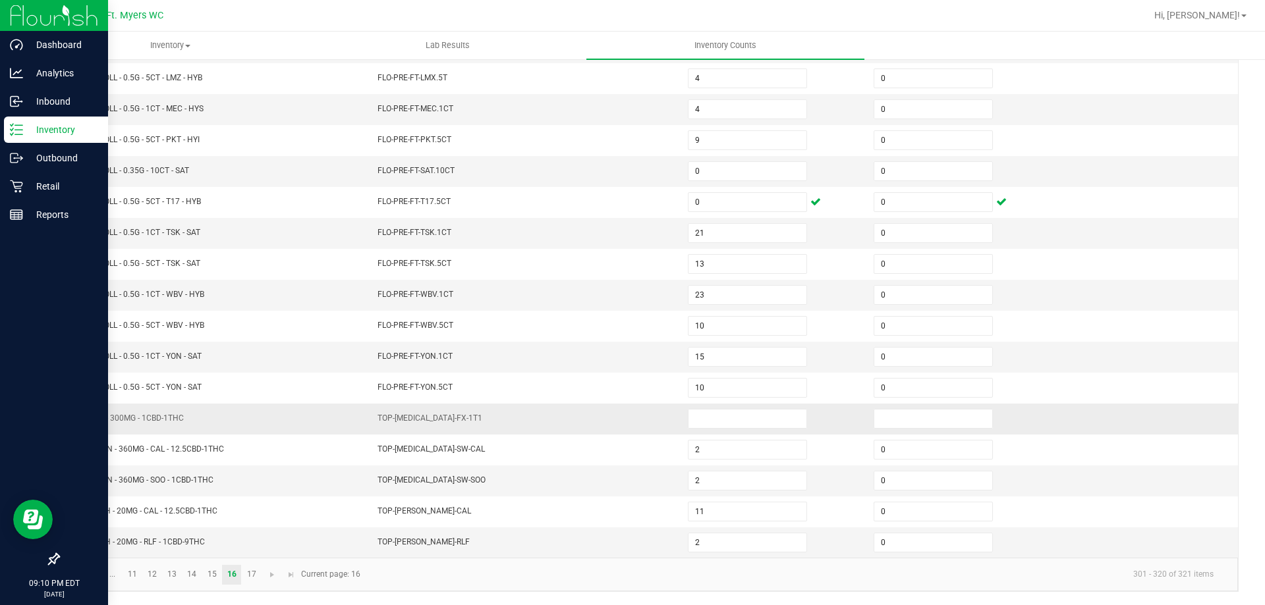
click at [699, 408] on td at bounding box center [773, 419] width 186 height 31
click at [700, 414] on input at bounding box center [747, 419] width 118 height 18
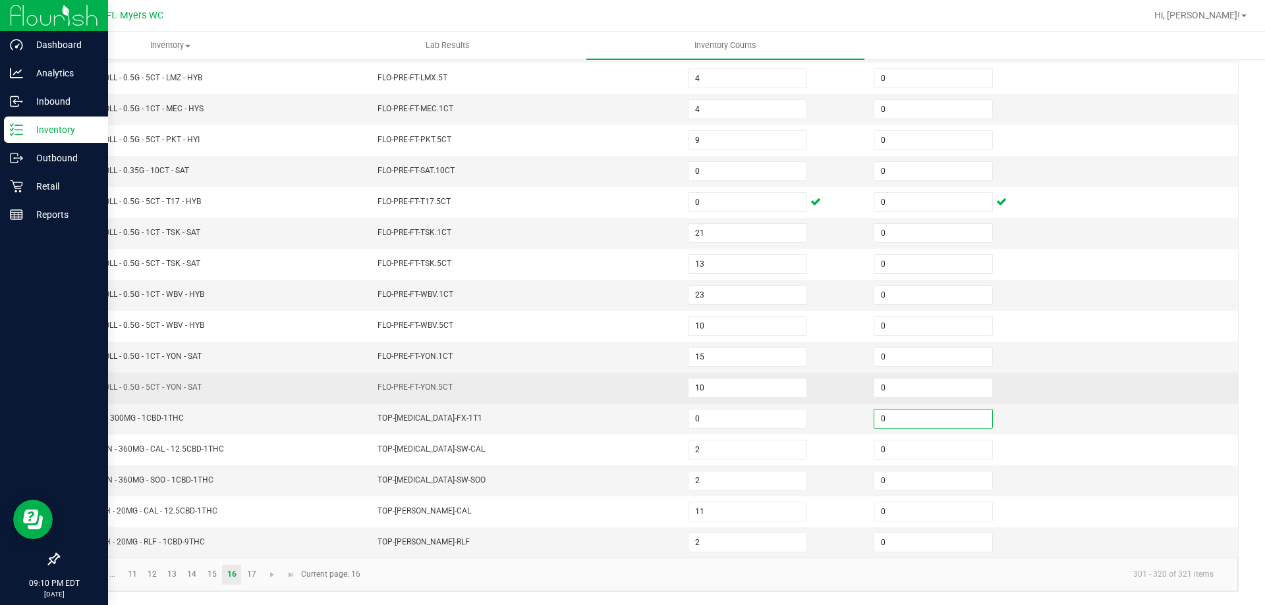
click at [608, 395] on td "FLO-PRE-FT-YON.5CT" at bounding box center [525, 388] width 310 height 31
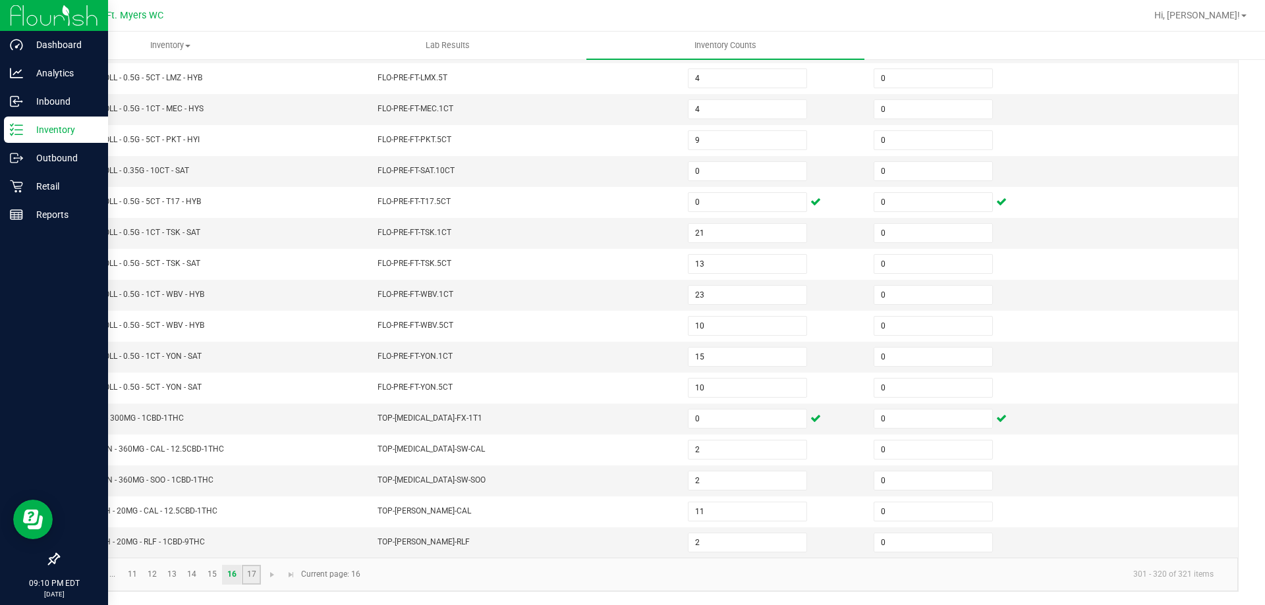
click at [250, 576] on link "17" at bounding box center [251, 575] width 19 height 20
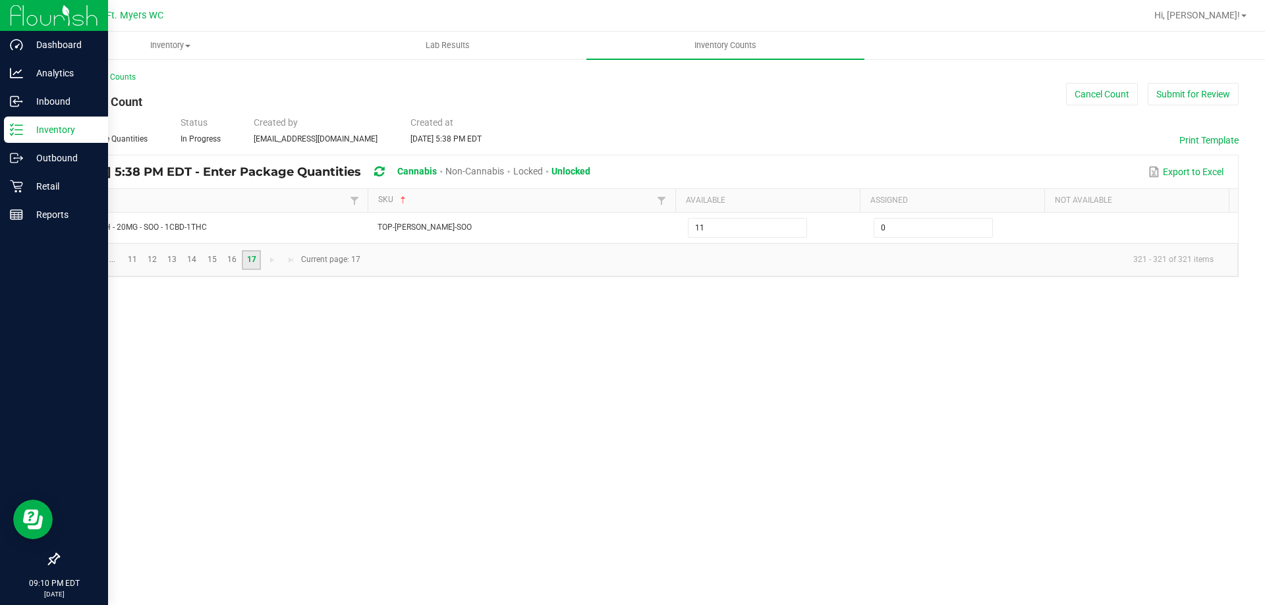
scroll to position [0, 0]
click at [157, 259] on link "12" at bounding box center [152, 260] width 19 height 20
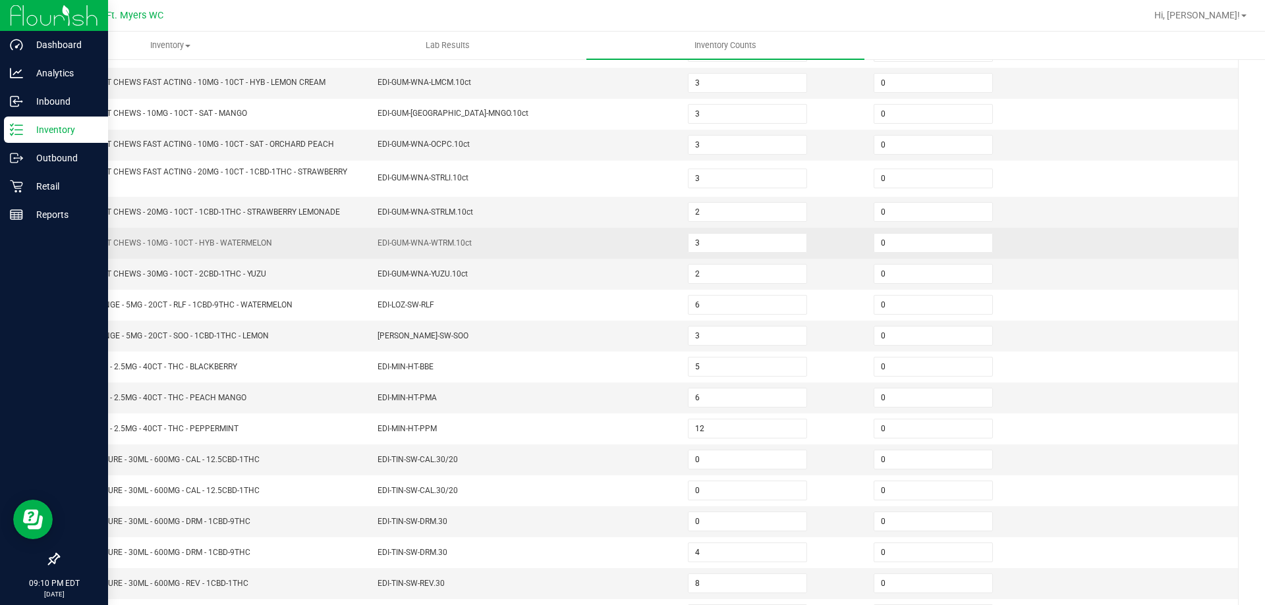
scroll to position [279, 0]
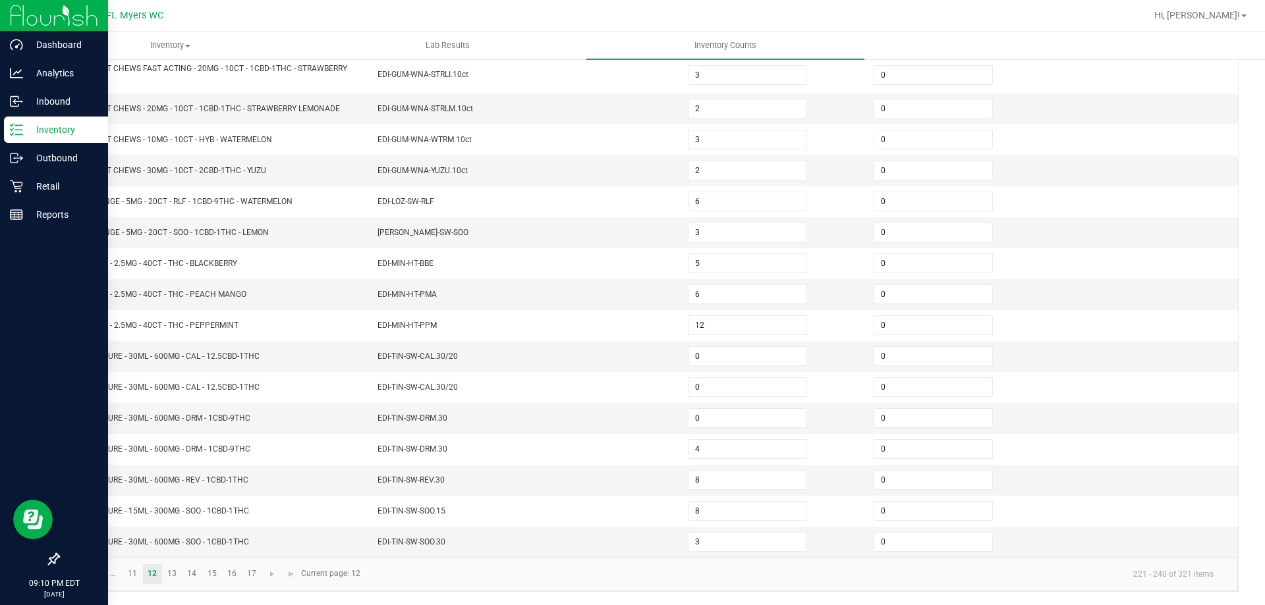
click at [134, 584] on kendo-pager "... 11 12 13 14 15 16 17 221 - 240 of 321 items Current page: 12" at bounding box center [648, 574] width 1179 height 34
click at [134, 582] on link "11" at bounding box center [132, 574] width 19 height 20
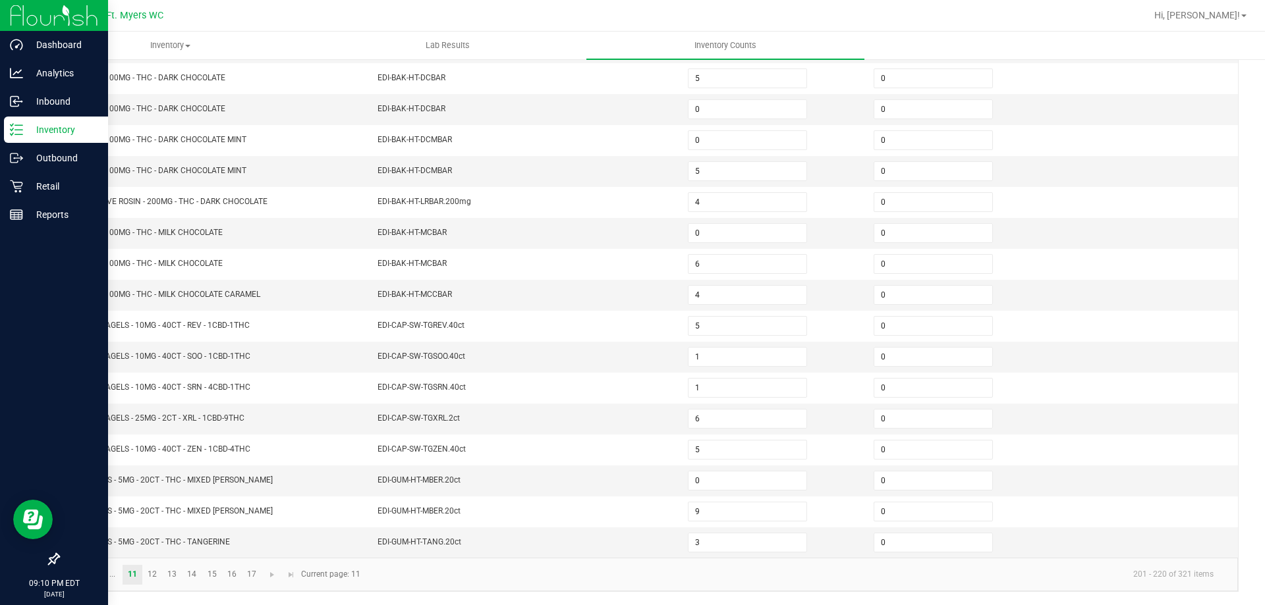
click at [102, 582] on link at bounding box center [93, 575] width 19 height 20
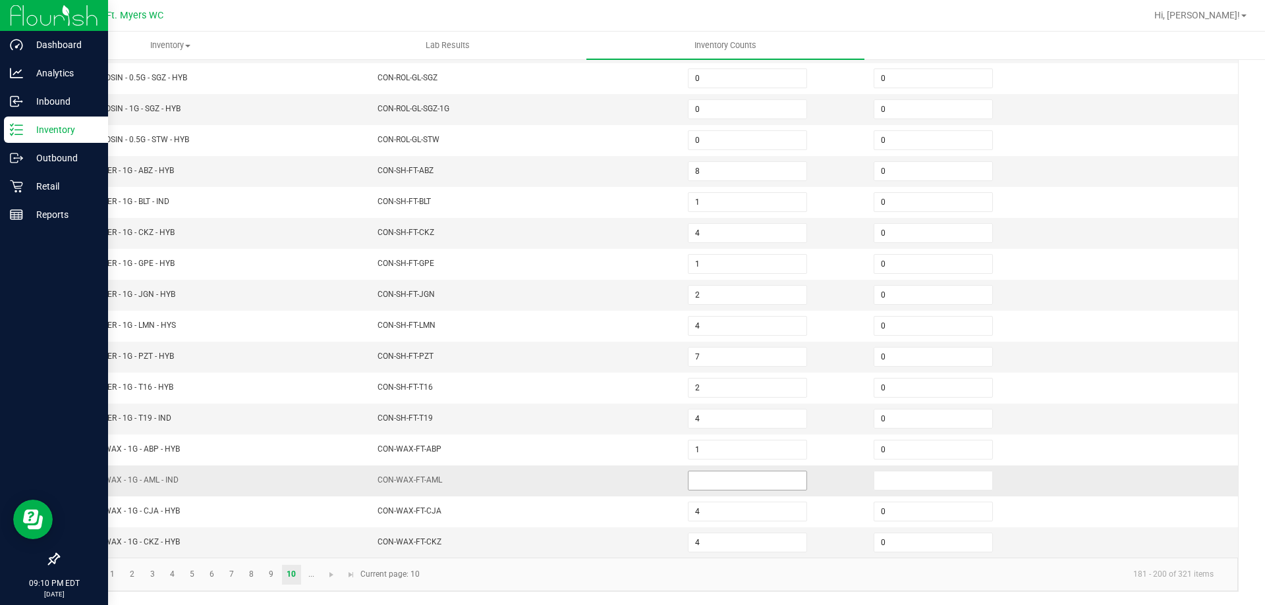
click at [691, 480] on input at bounding box center [747, 481] width 118 height 18
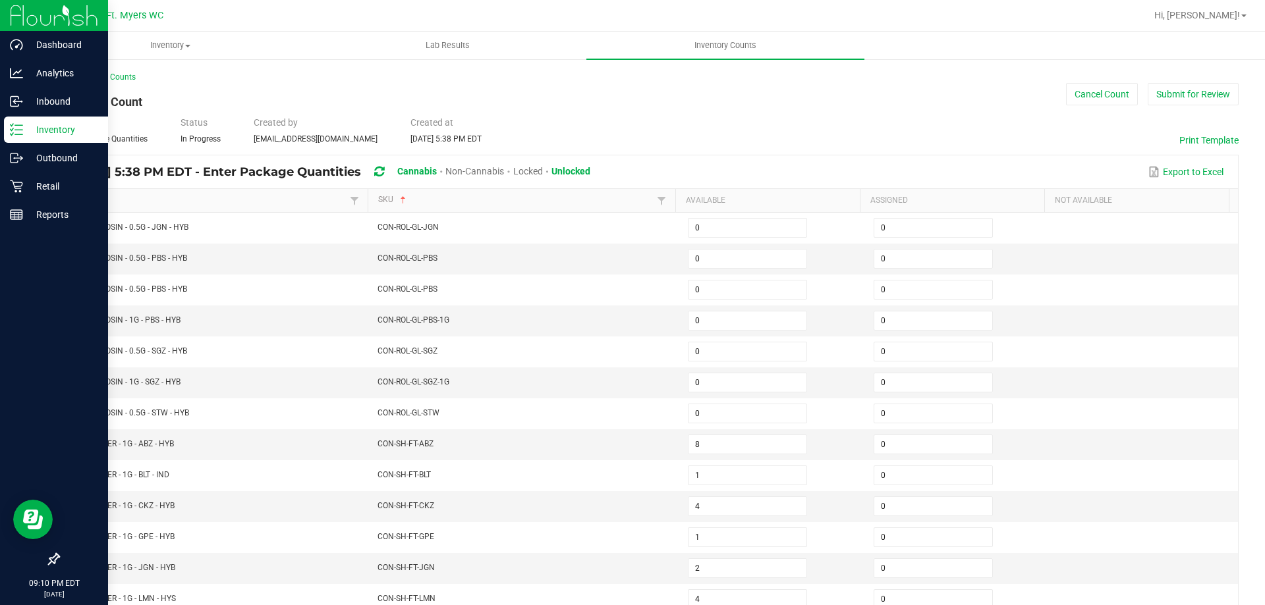
click at [208, 202] on link "Item" at bounding box center [207, 200] width 275 height 11
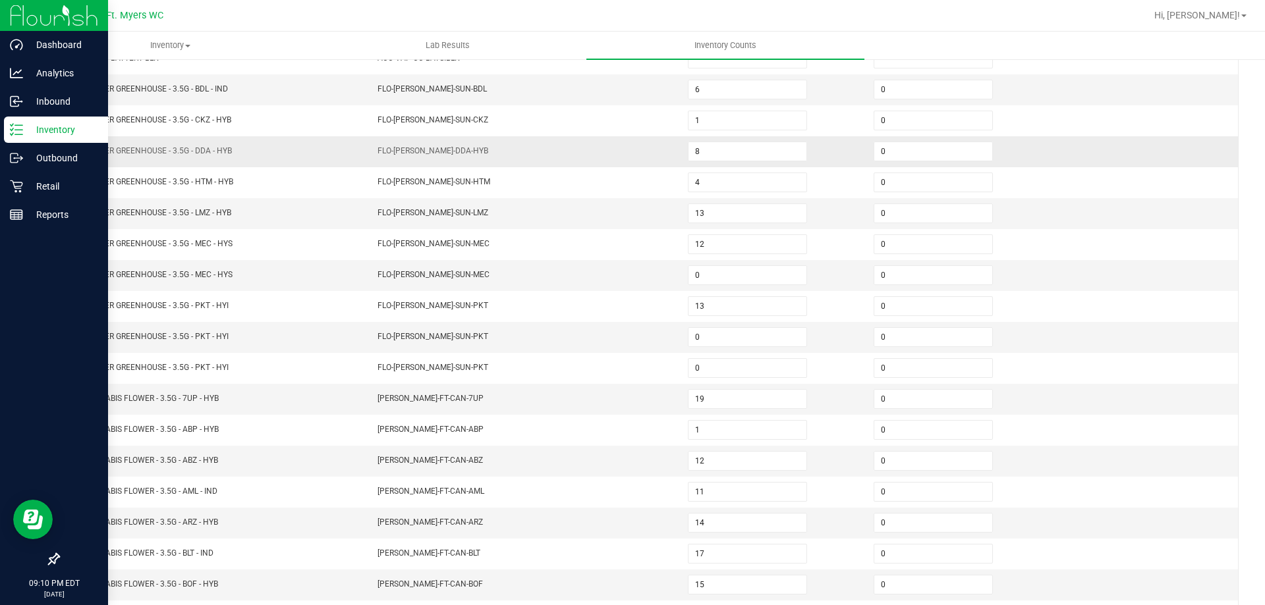
scroll to position [273, 0]
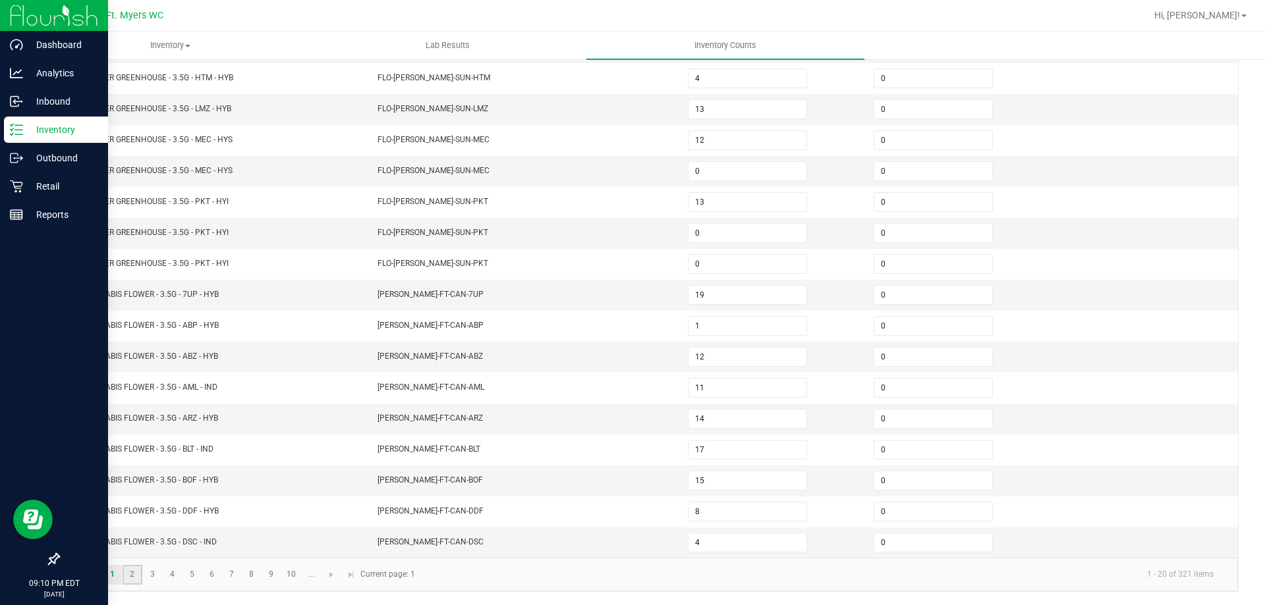
click at [132, 565] on link "2" at bounding box center [132, 575] width 19 height 20
click at [154, 571] on link "3" at bounding box center [152, 575] width 19 height 20
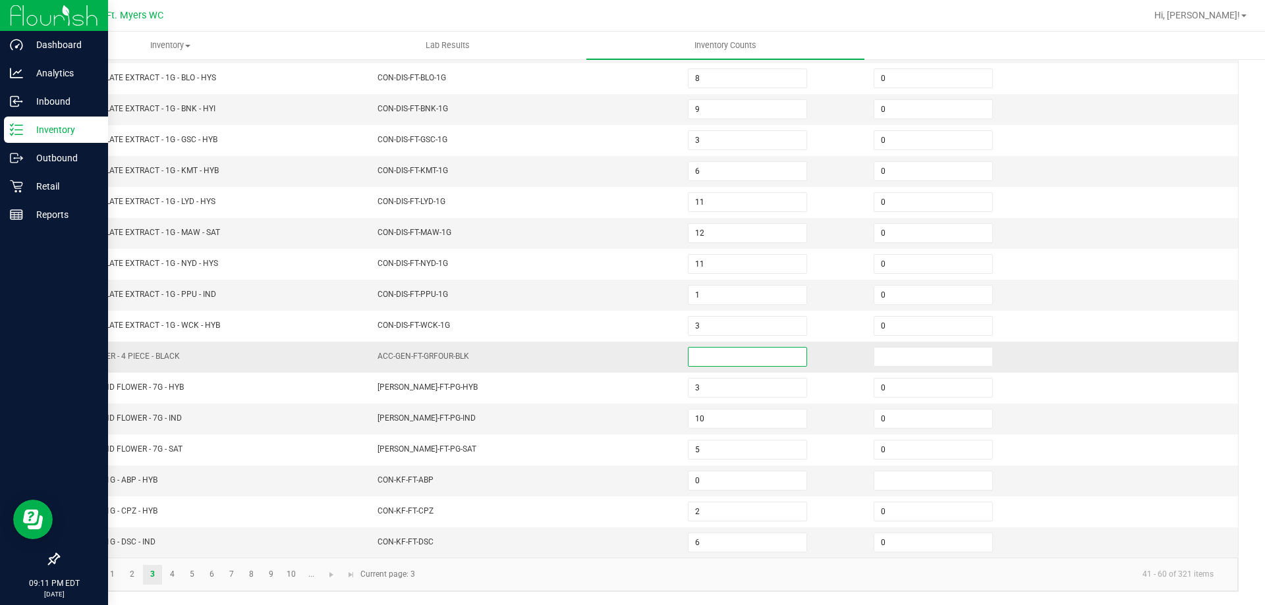
click at [699, 356] on input at bounding box center [747, 357] width 118 height 18
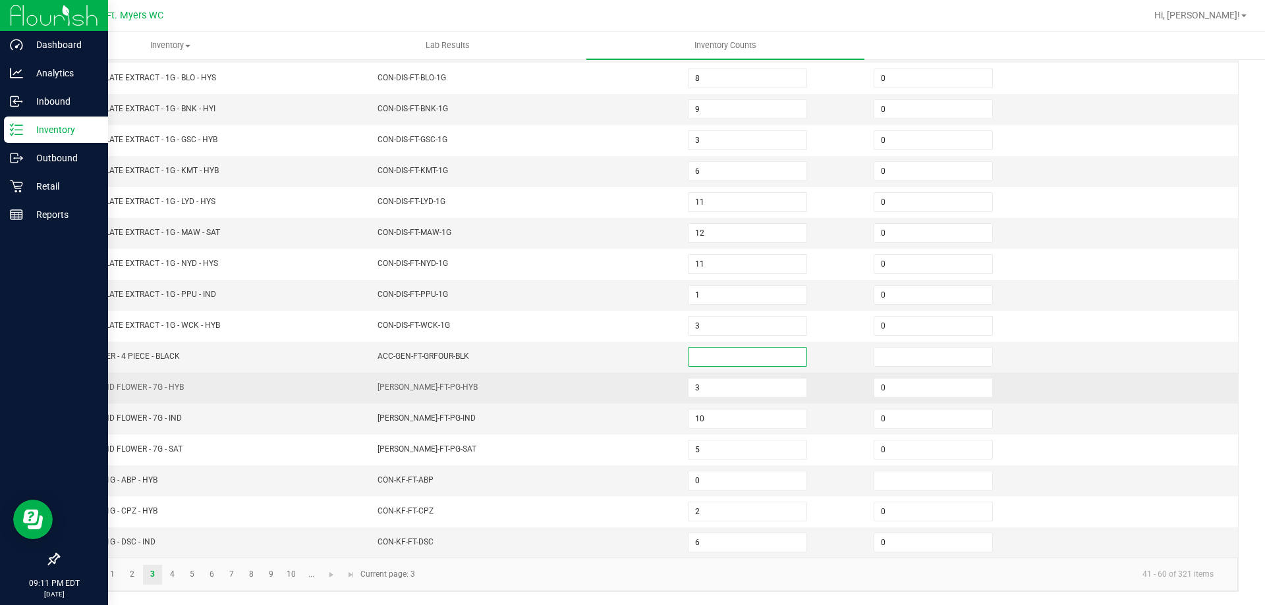
click at [520, 397] on td "[PERSON_NAME]-FT-PG-HYB" at bounding box center [525, 388] width 310 height 31
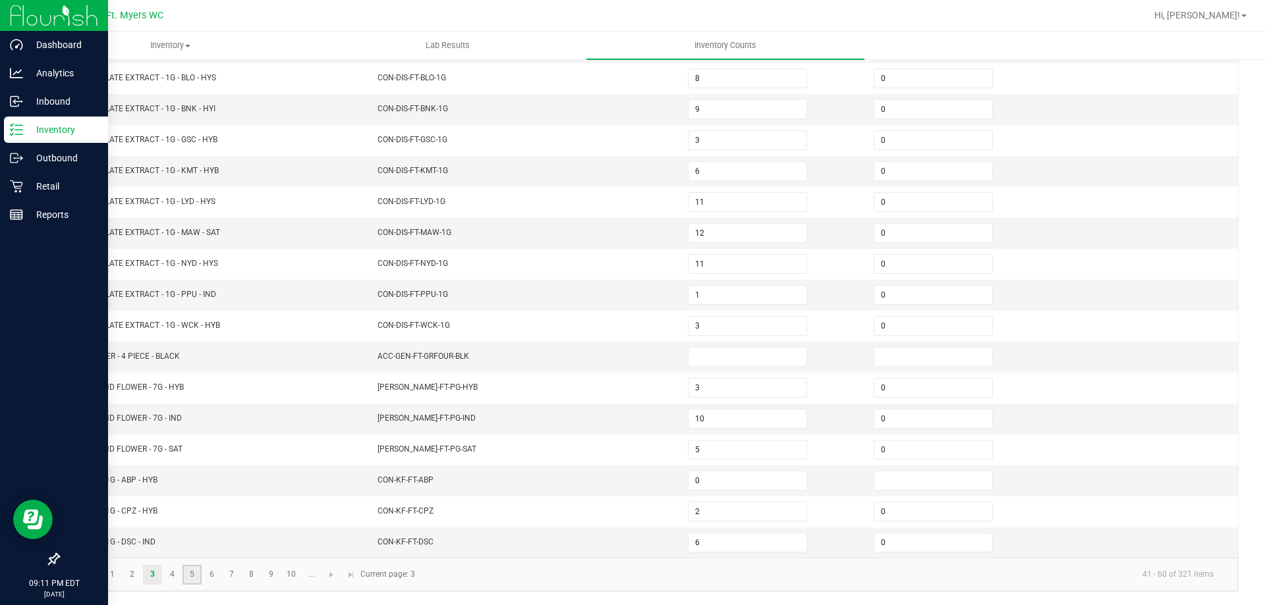
click at [182, 576] on link "5" at bounding box center [191, 575] width 19 height 20
click at [156, 576] on link "3" at bounding box center [152, 575] width 19 height 20
click at [877, 480] on input at bounding box center [933, 481] width 118 height 18
click at [174, 571] on link "4" at bounding box center [172, 575] width 19 height 20
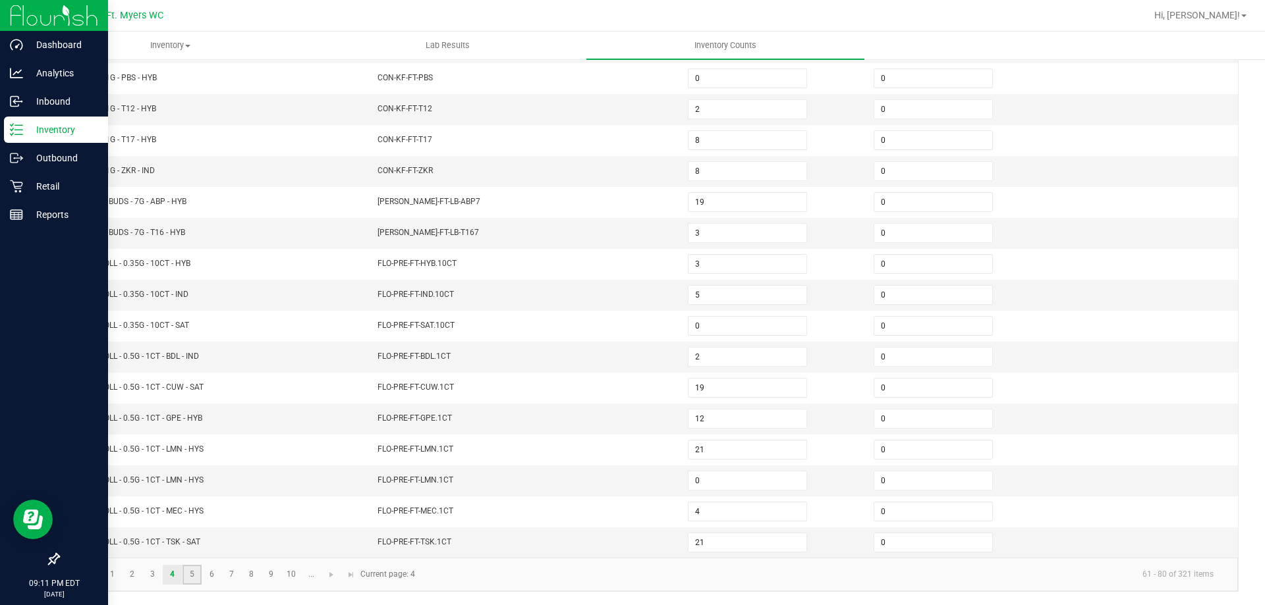
click at [187, 572] on link "5" at bounding box center [191, 575] width 19 height 20
click at [221, 574] on link "6" at bounding box center [211, 575] width 19 height 20
click at [236, 583] on link "7" at bounding box center [231, 575] width 19 height 20
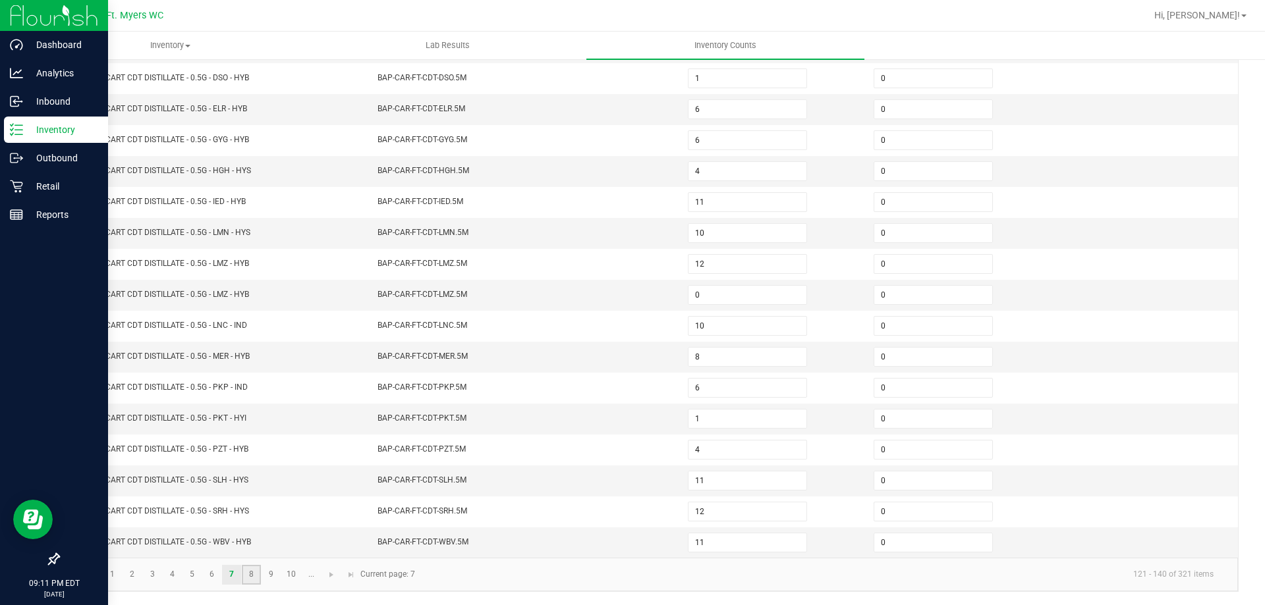
click at [248, 584] on link "8" at bounding box center [251, 575] width 19 height 20
click at [270, 574] on link "9" at bounding box center [270, 575] width 19 height 20
click at [297, 574] on link "10" at bounding box center [291, 575] width 19 height 20
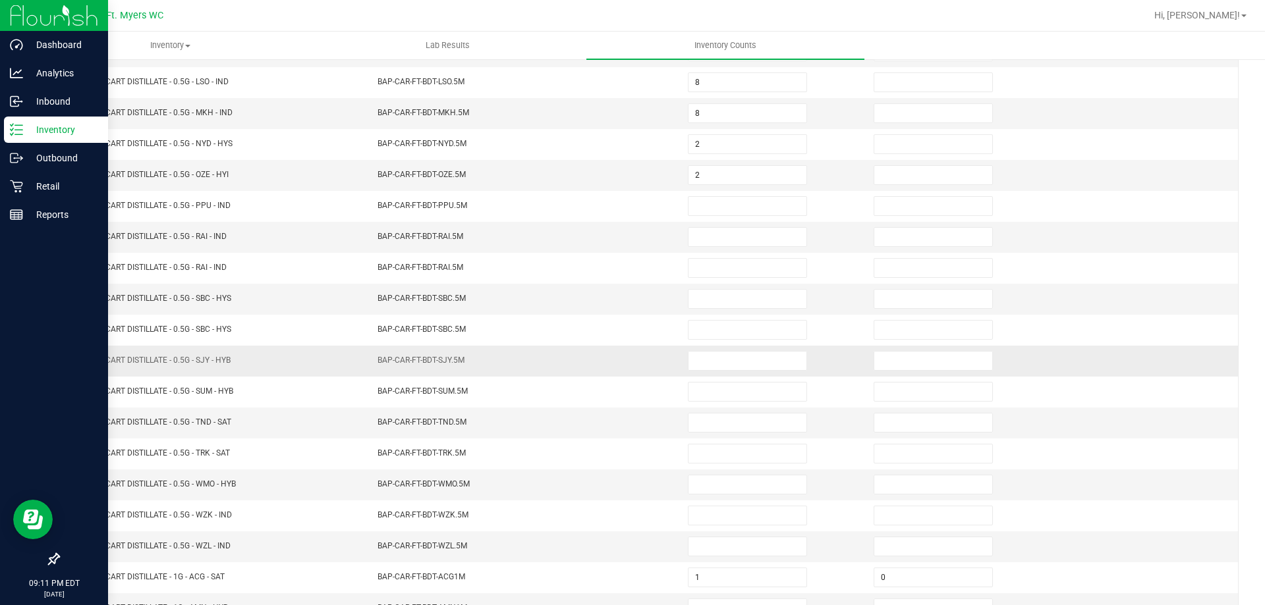
scroll to position [0, 0]
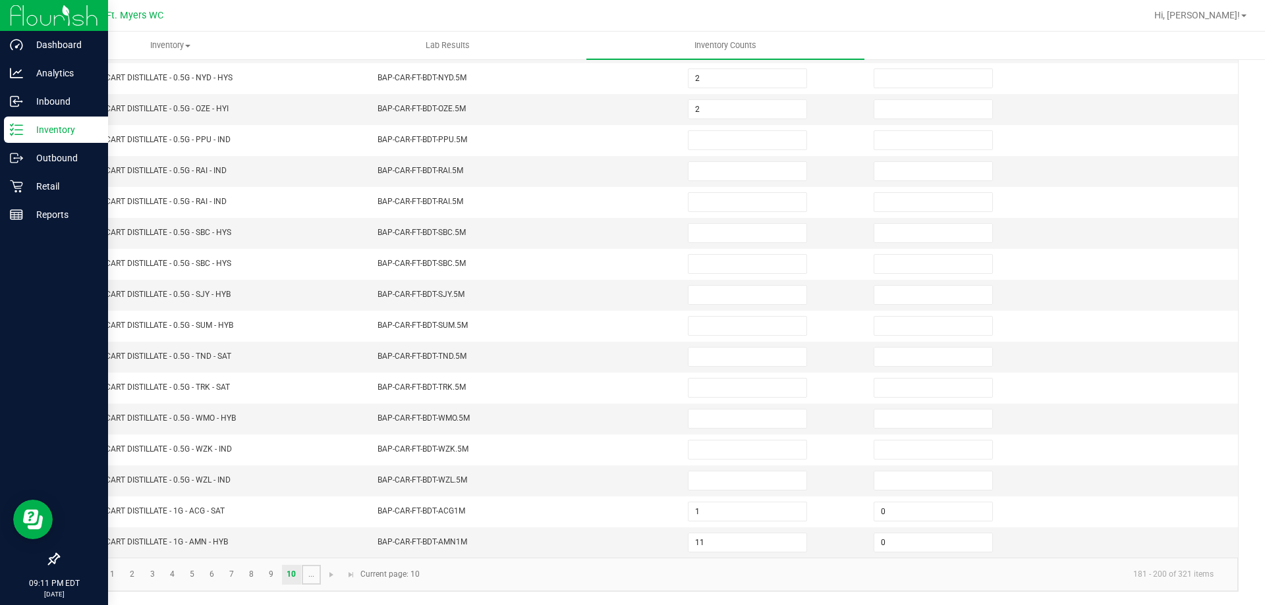
click at [312, 574] on link "..." at bounding box center [311, 575] width 19 height 20
click at [71, 581] on link at bounding box center [74, 575] width 19 height 20
click at [251, 580] on link "8" at bounding box center [251, 575] width 19 height 20
click at [275, 576] on link "9" at bounding box center [270, 575] width 19 height 20
click at [287, 578] on link "10" at bounding box center [291, 575] width 19 height 20
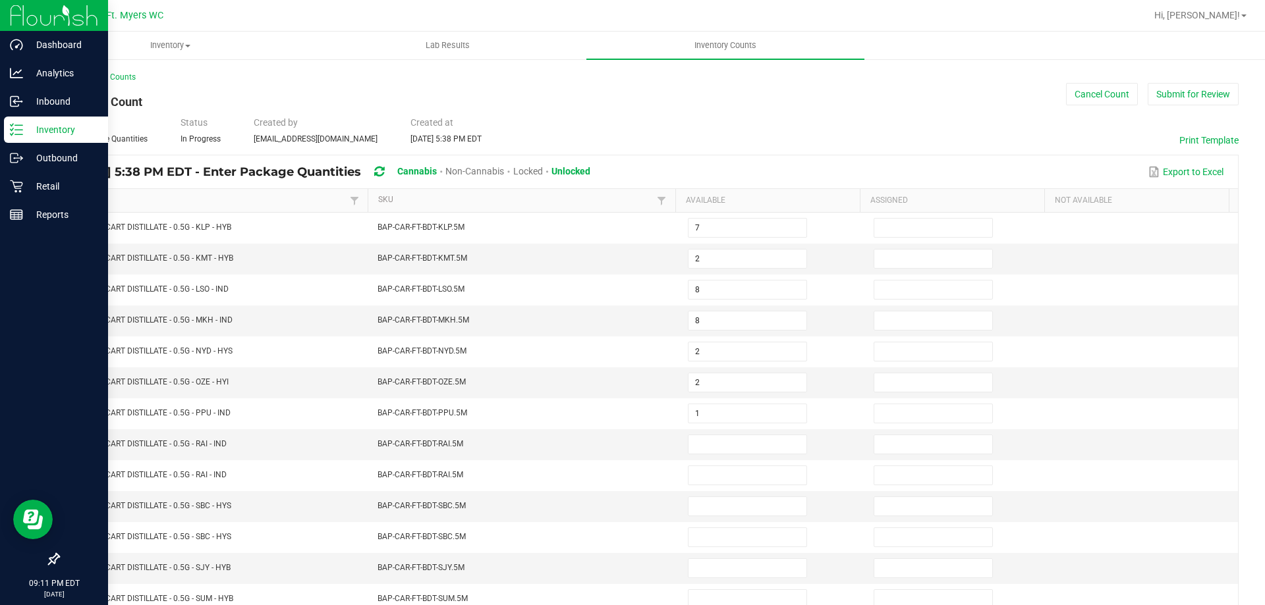
click at [429, 192] on th "SKU Not Sorted" at bounding box center [522, 201] width 308 height 24
click at [431, 196] on link "SKU" at bounding box center [515, 200] width 275 height 11
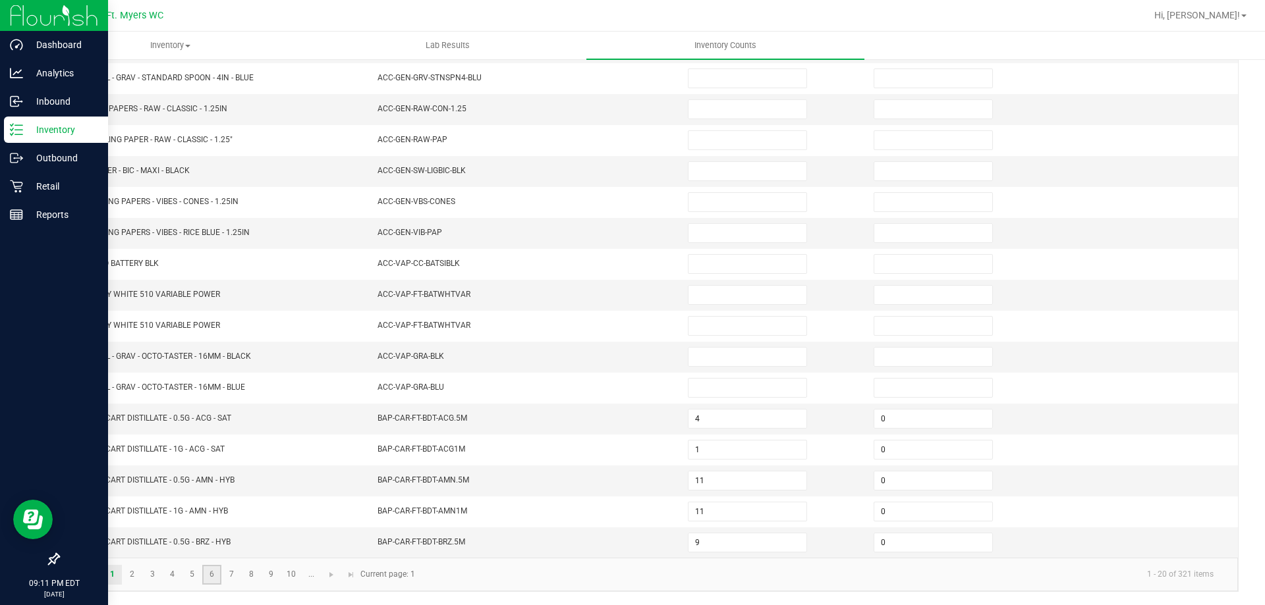
click at [205, 570] on link "6" at bounding box center [211, 575] width 19 height 20
click at [248, 576] on link "8" at bounding box center [251, 575] width 19 height 20
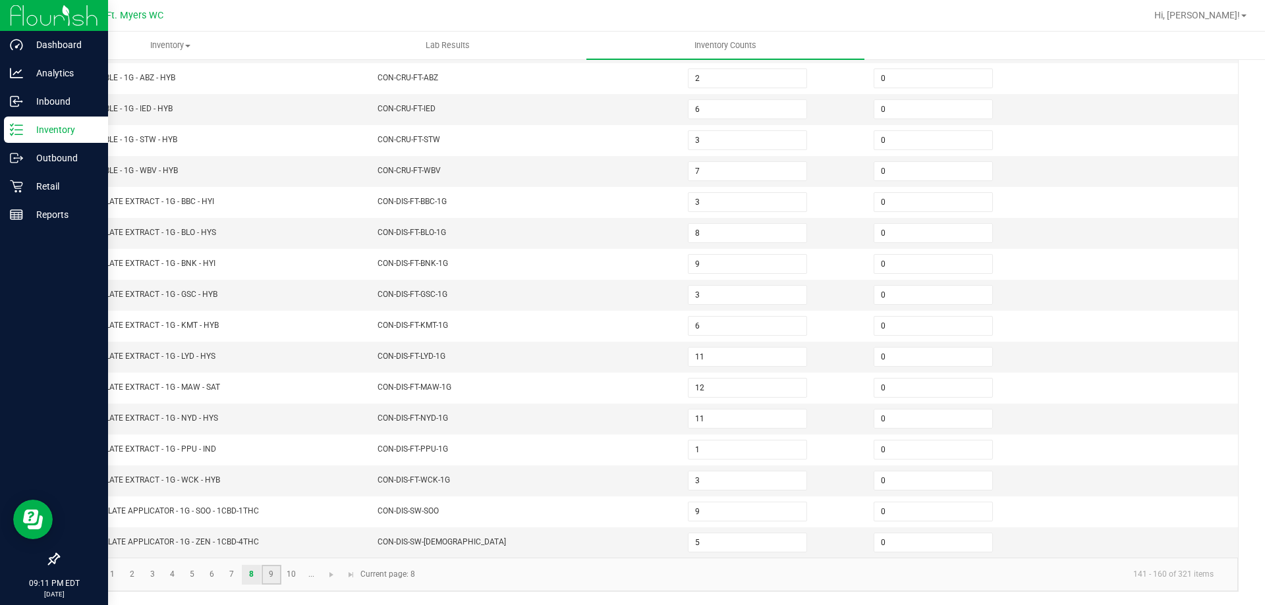
click at [275, 579] on link "9" at bounding box center [270, 575] width 19 height 20
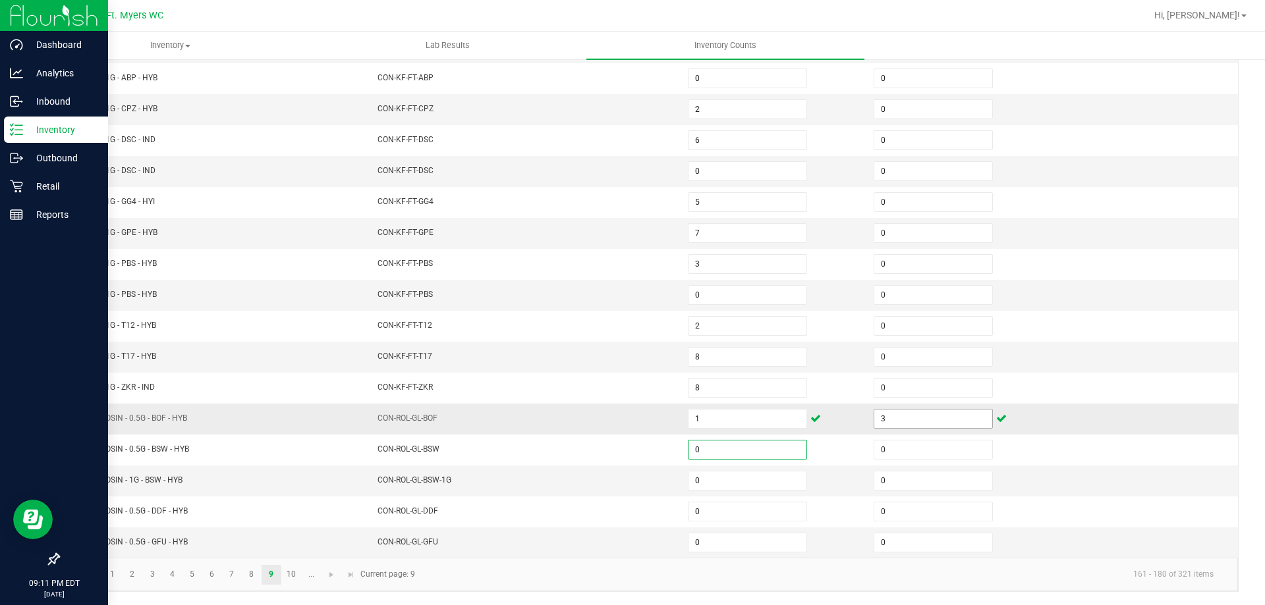
click at [941, 421] on input "3" at bounding box center [933, 419] width 118 height 18
click at [295, 576] on link "10" at bounding box center [291, 575] width 19 height 20
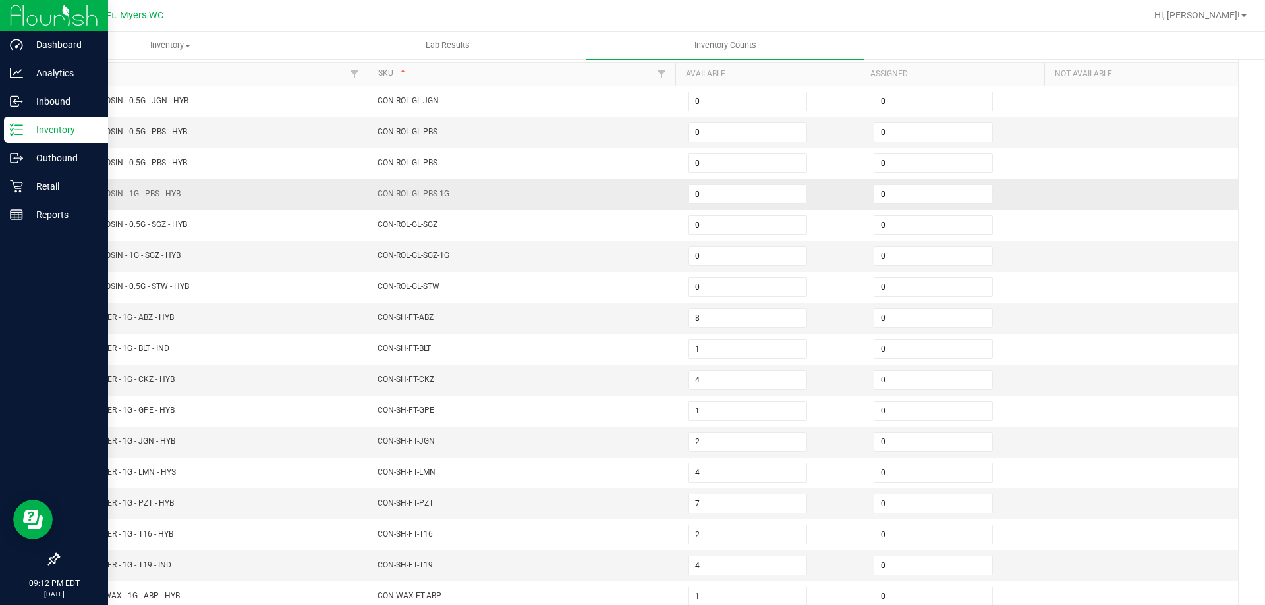
scroll to position [76, 0]
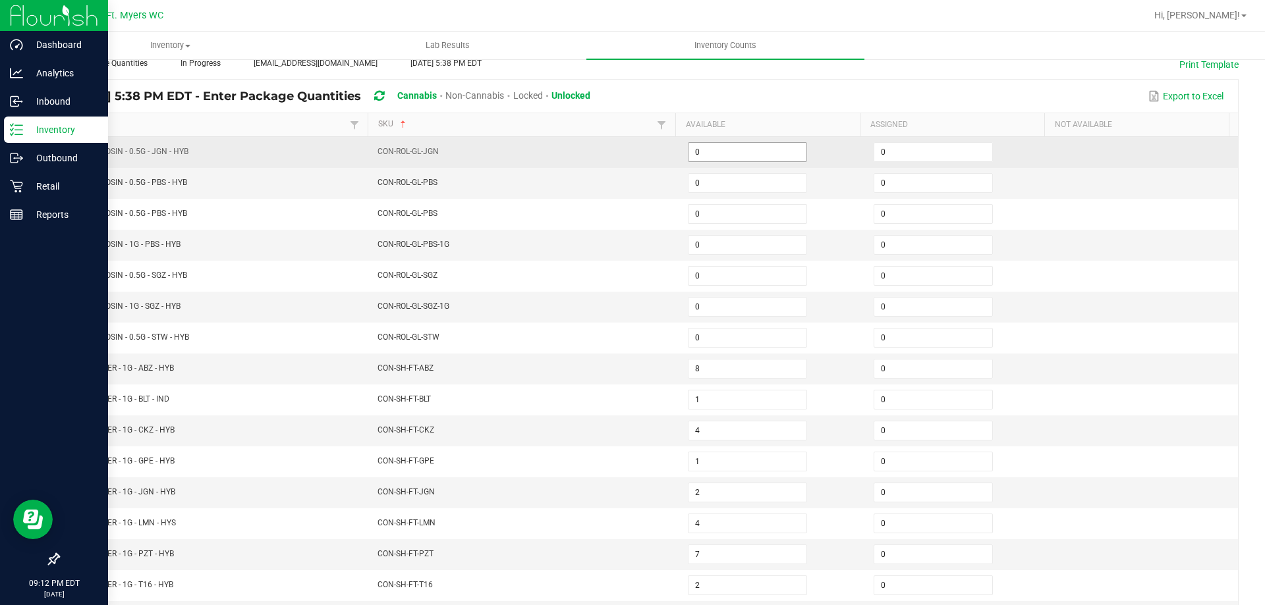
click at [740, 143] on input "0" at bounding box center [747, 152] width 118 height 18
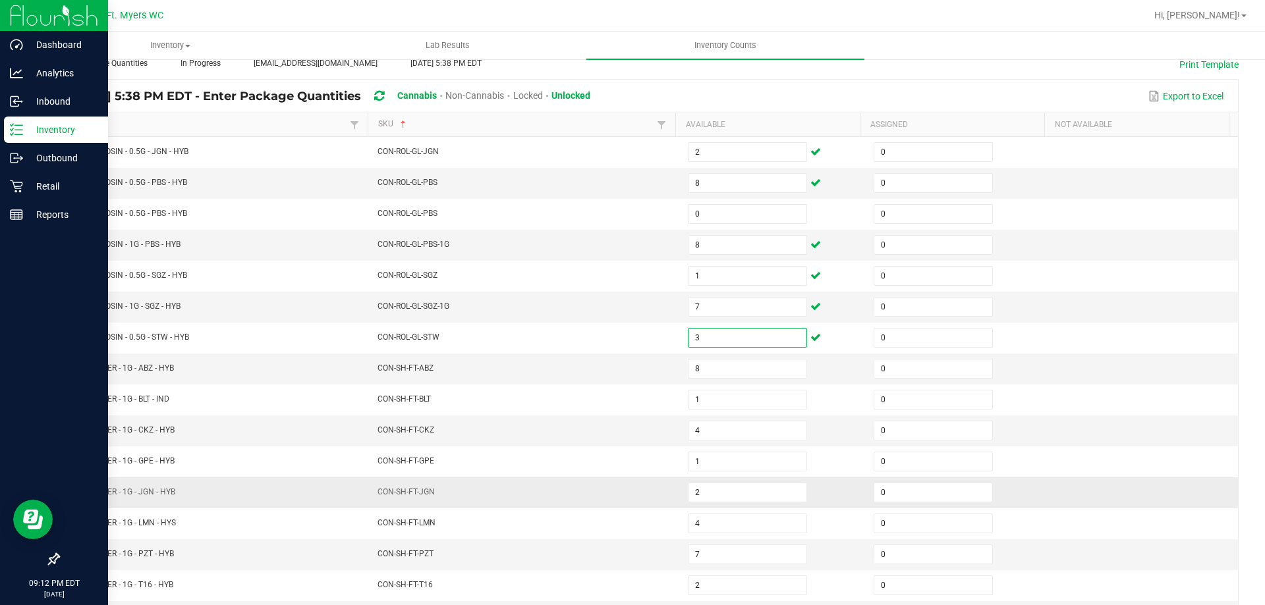
drag, startPoint x: 156, startPoint y: 442, endPoint x: 105, endPoint y: 477, distance: 61.6
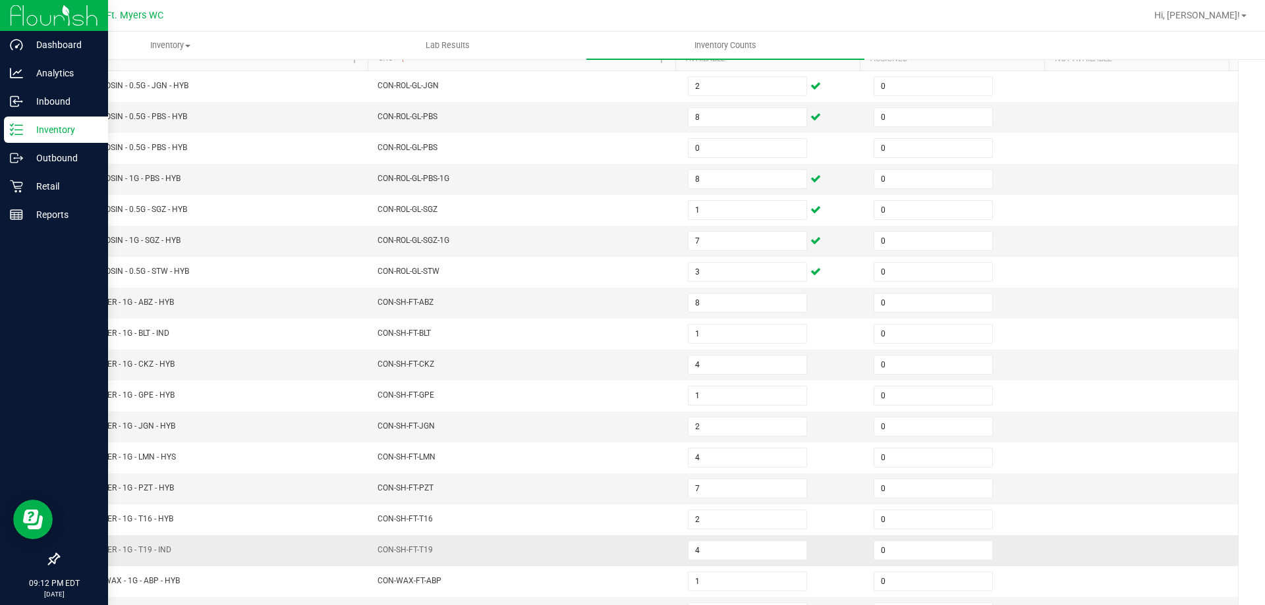
click at [240, 554] on td "FT - SHATTER - 1G - T19 - IND" at bounding box center [215, 550] width 310 height 31
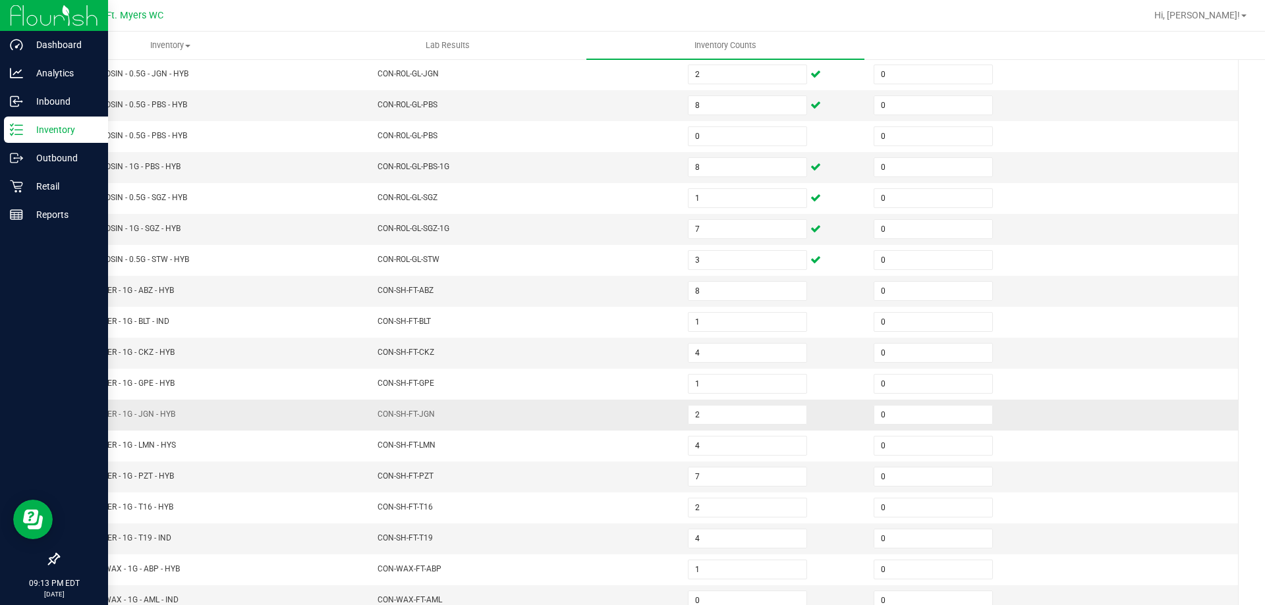
scroll to position [273, 0]
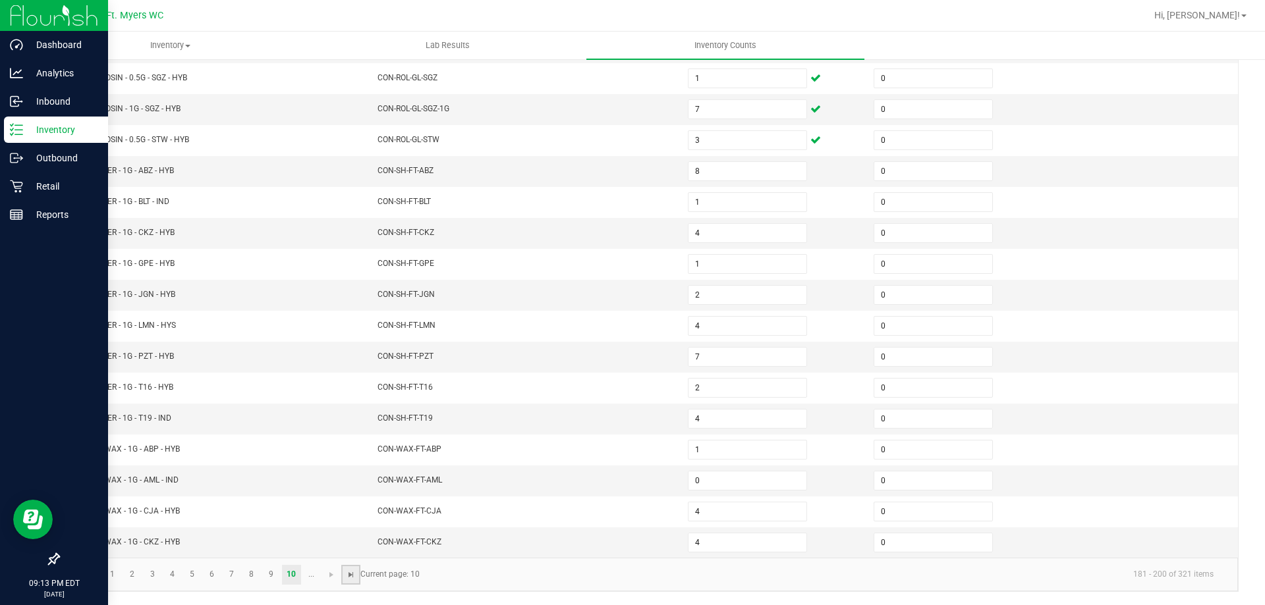
click at [354, 574] on span "Go to the last page" at bounding box center [351, 575] width 11 height 11
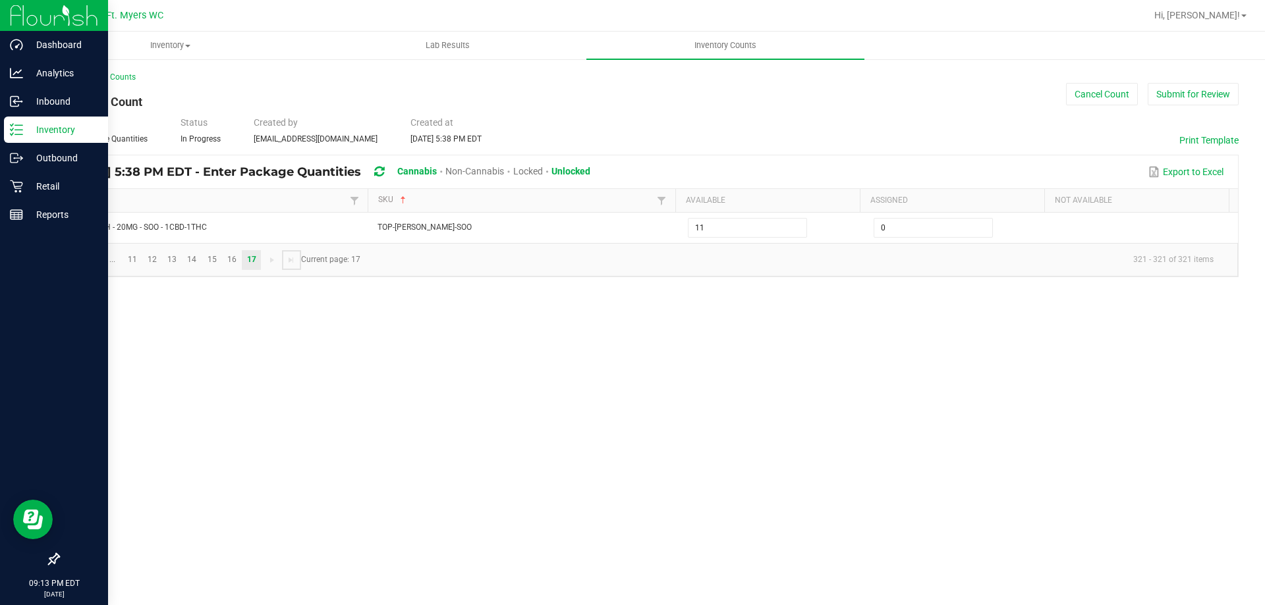
scroll to position [0, 0]
click at [217, 254] on link "15" at bounding box center [211, 260] width 19 height 20
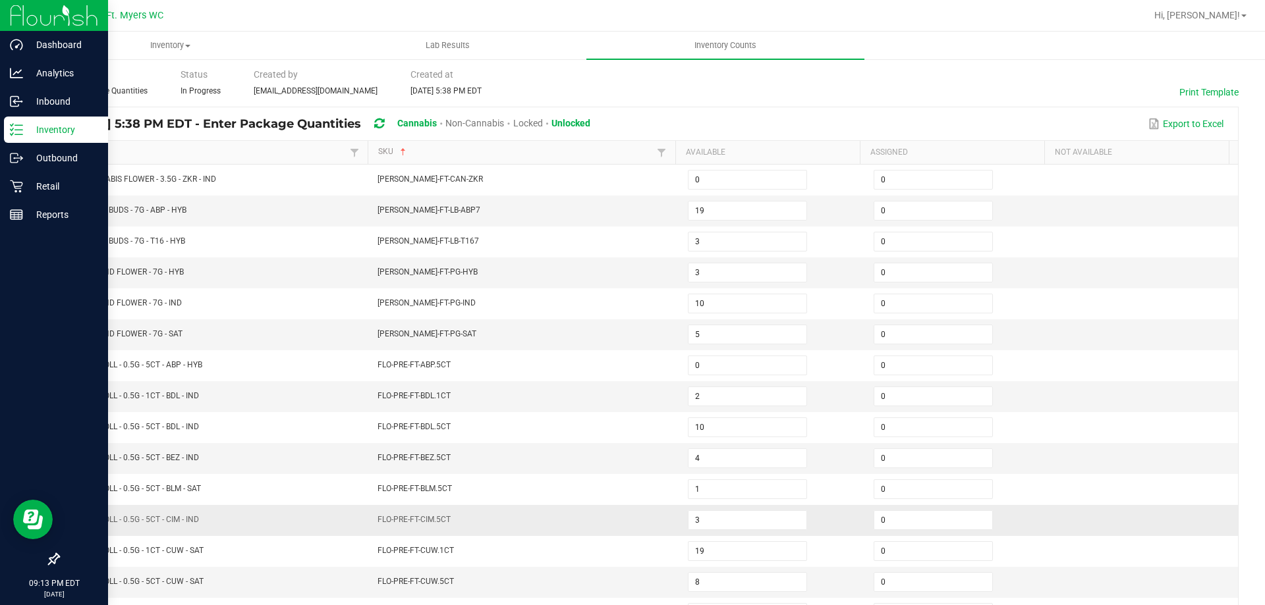
scroll to position [273, 0]
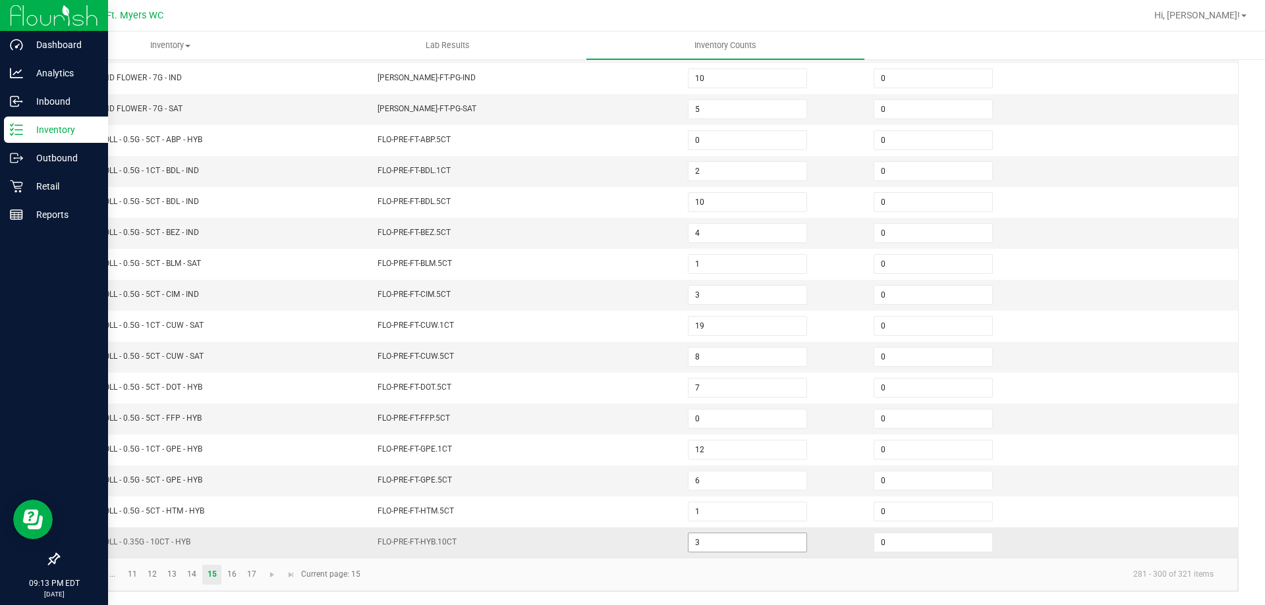
click at [696, 549] on input "3" at bounding box center [747, 543] width 118 height 18
click at [229, 576] on link "16" at bounding box center [231, 575] width 19 height 20
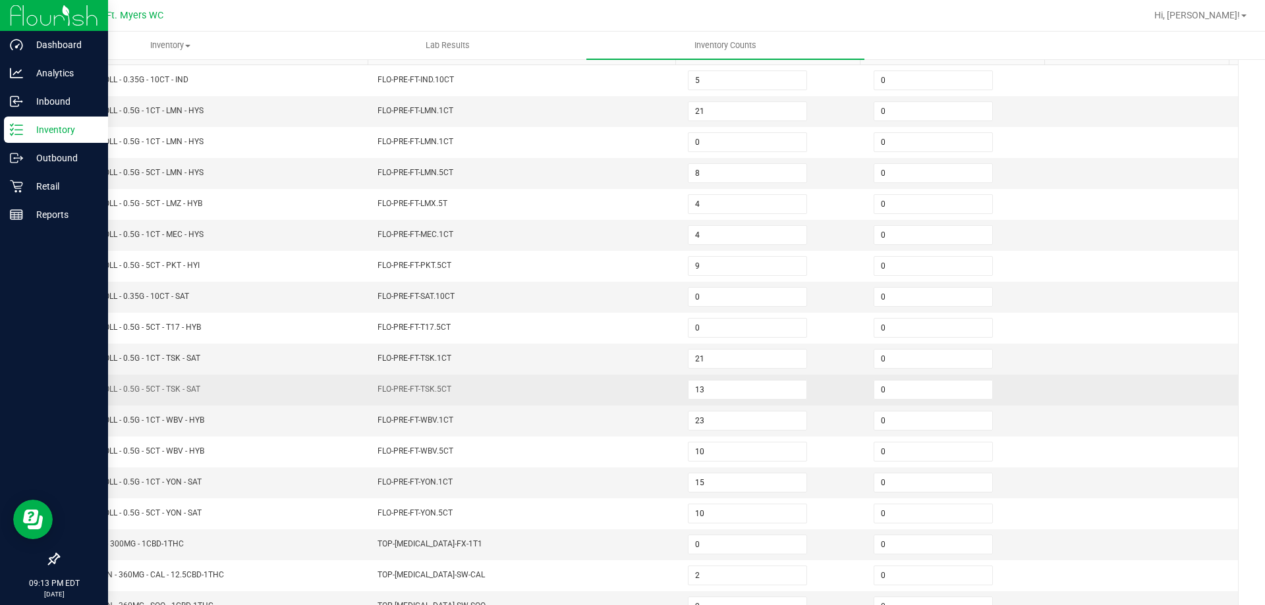
scroll to position [142, 0]
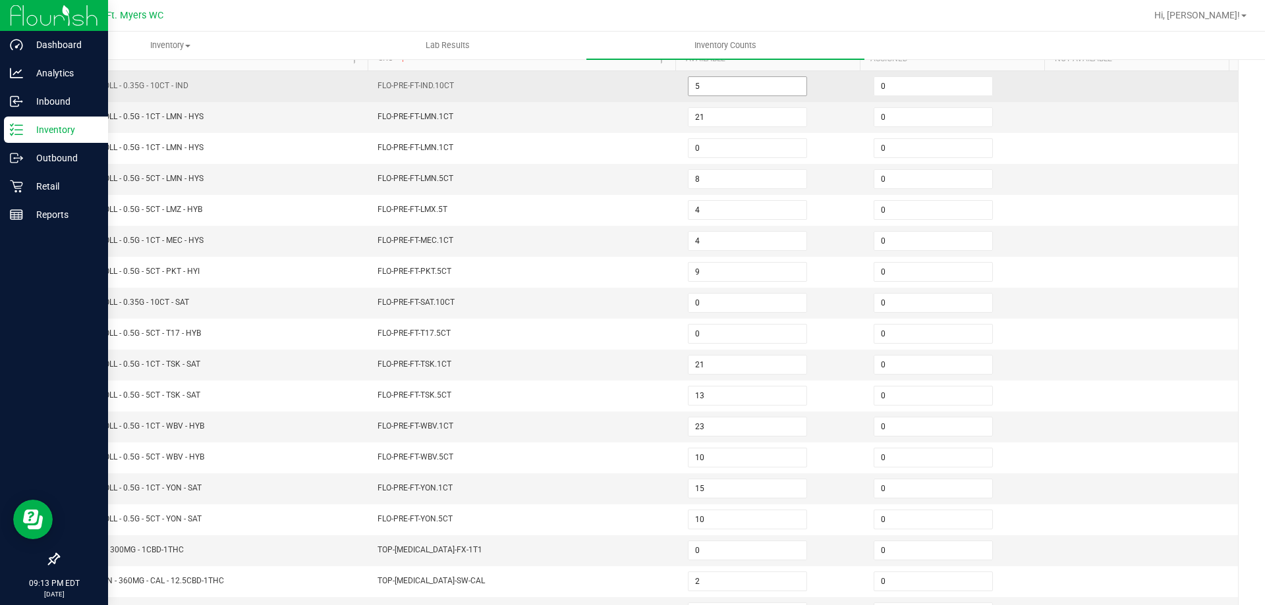
click at [718, 94] on input "5" at bounding box center [747, 86] width 118 height 18
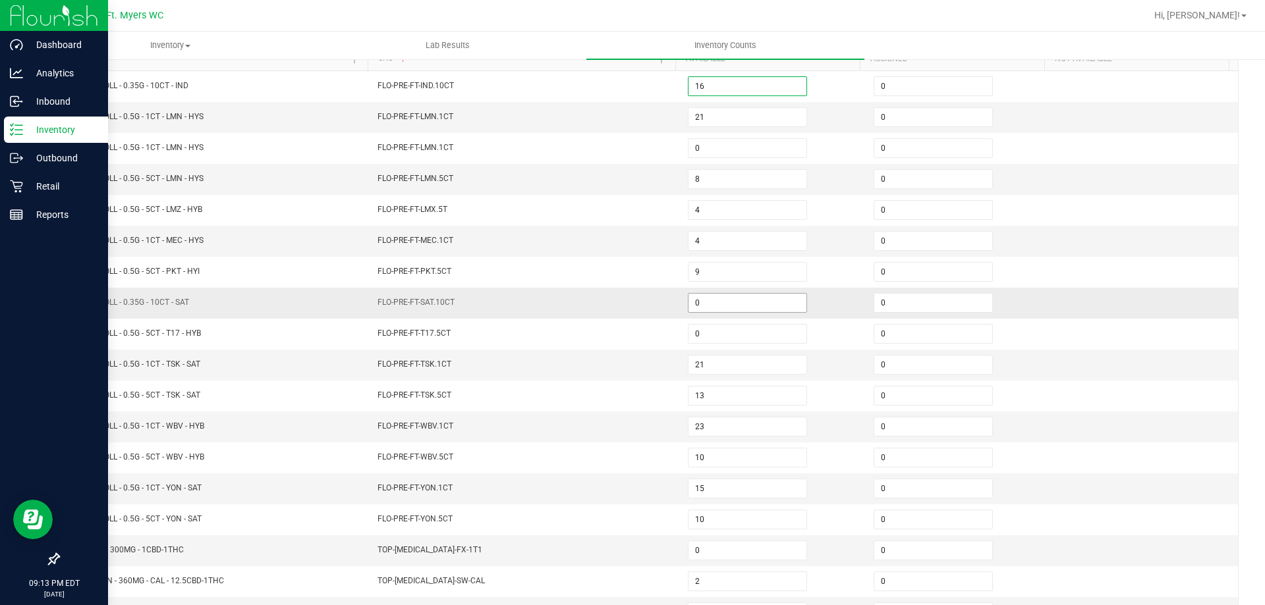
click at [771, 299] on input "0" at bounding box center [747, 303] width 118 height 18
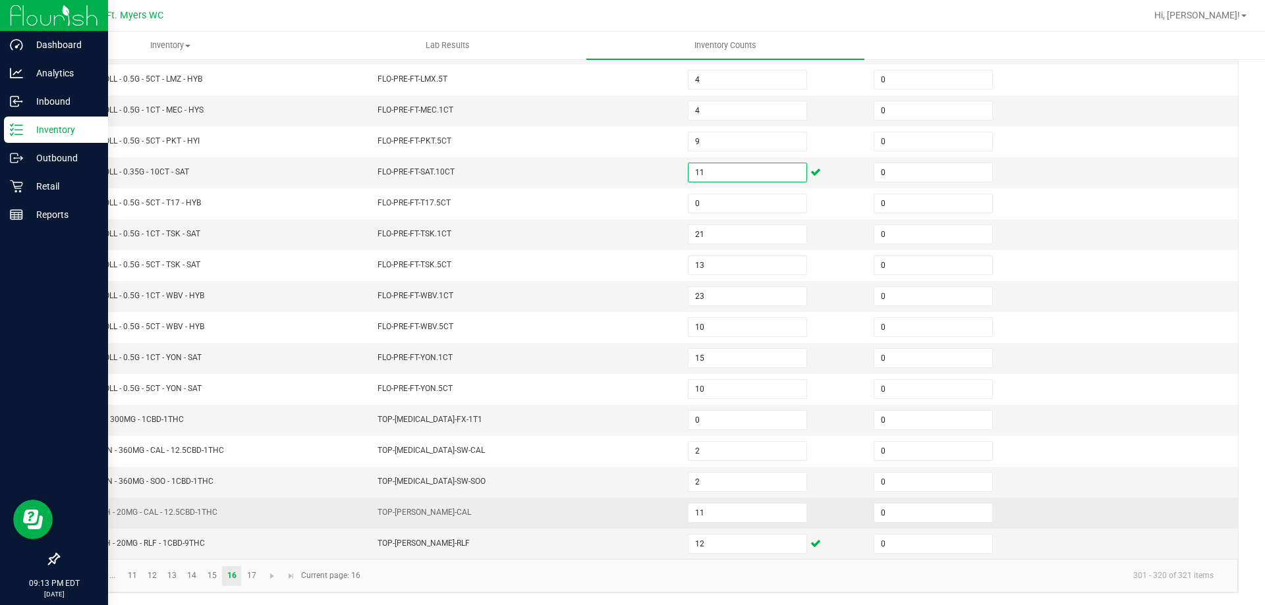
scroll to position [273, 0]
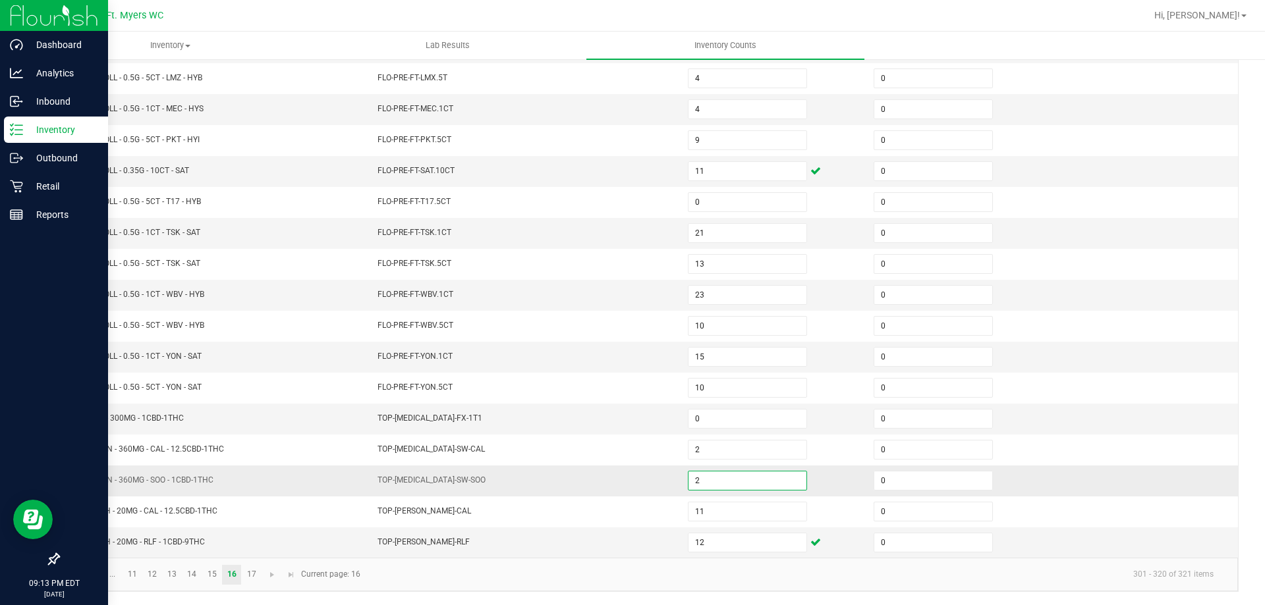
click at [719, 480] on input "2" at bounding box center [747, 481] width 118 height 18
click at [144, 571] on link "12" at bounding box center [152, 575] width 19 height 20
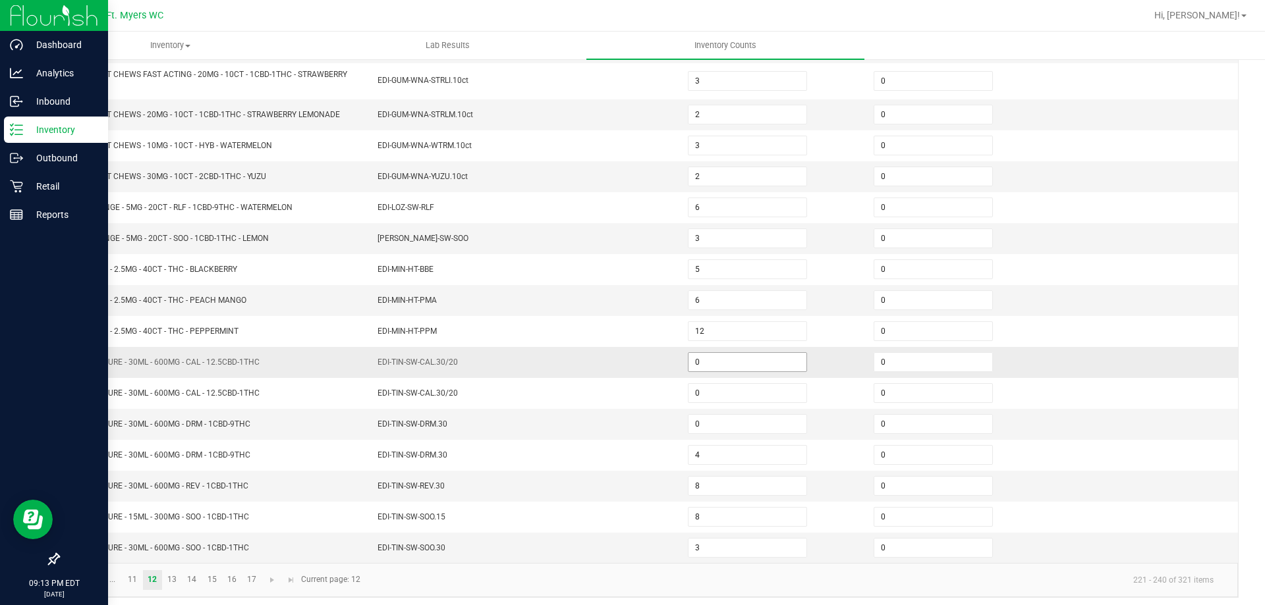
click at [688, 362] on input "0" at bounding box center [747, 362] width 118 height 18
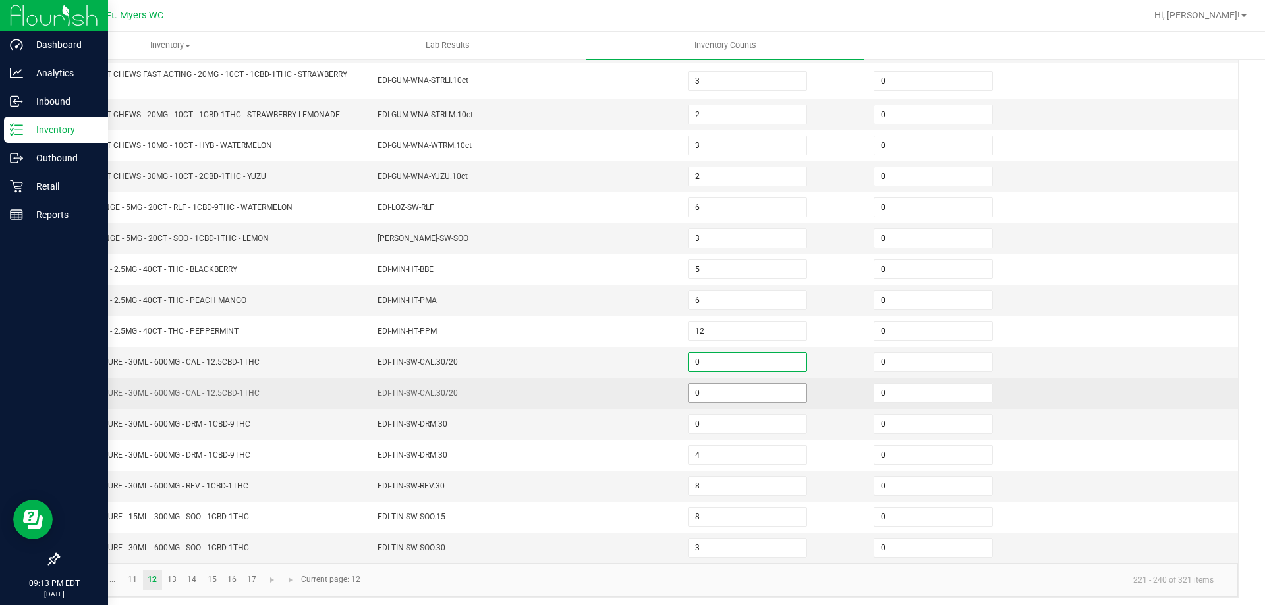
click at [702, 399] on input "0" at bounding box center [747, 393] width 118 height 18
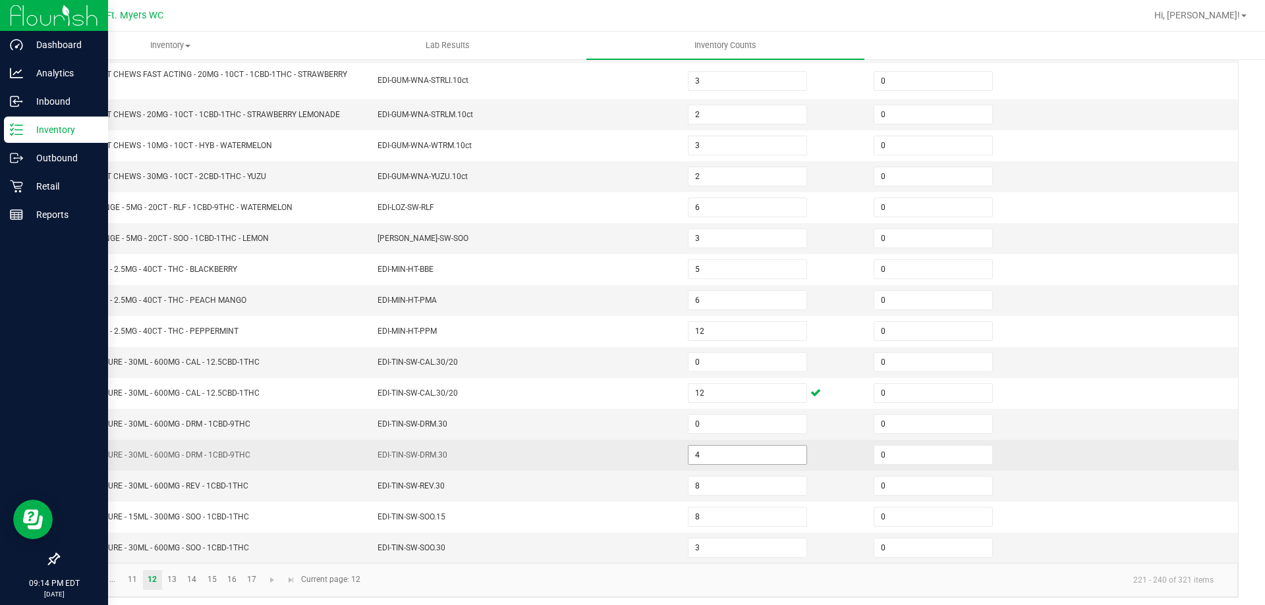
click at [721, 464] on span "4" at bounding box center [747, 455] width 119 height 20
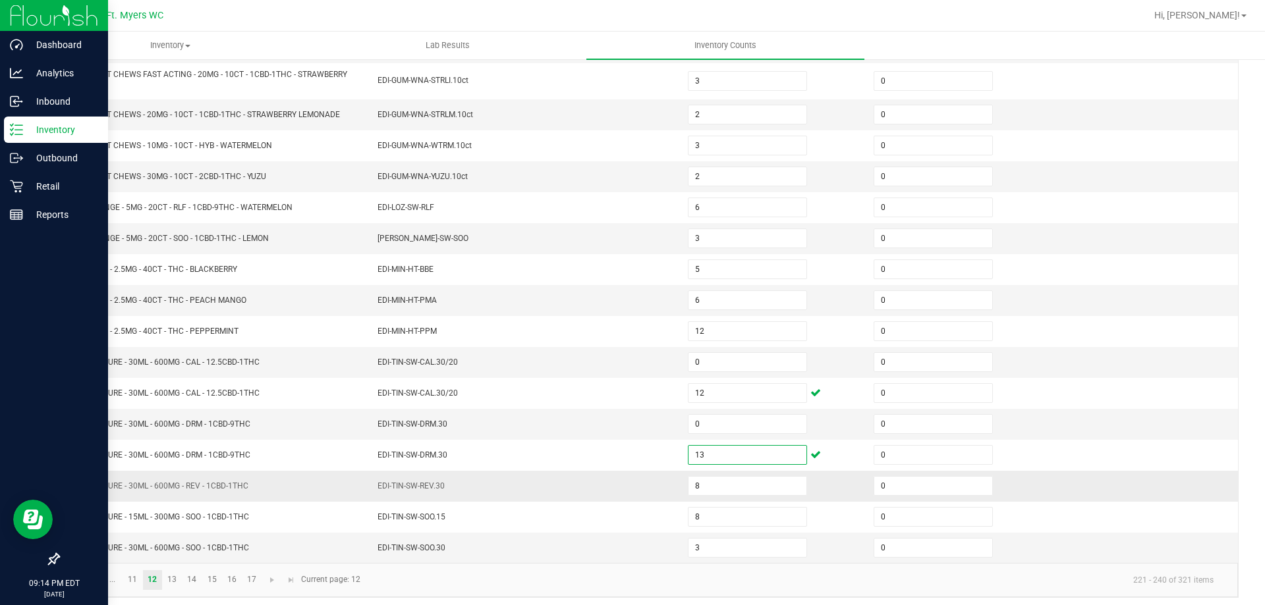
click at [740, 496] on td "8" at bounding box center [773, 486] width 186 height 31
click at [740, 490] on input "8" at bounding box center [747, 486] width 118 height 18
click at [728, 550] on input "3" at bounding box center [747, 548] width 118 height 18
click at [169, 583] on link "13" at bounding box center [172, 580] width 19 height 20
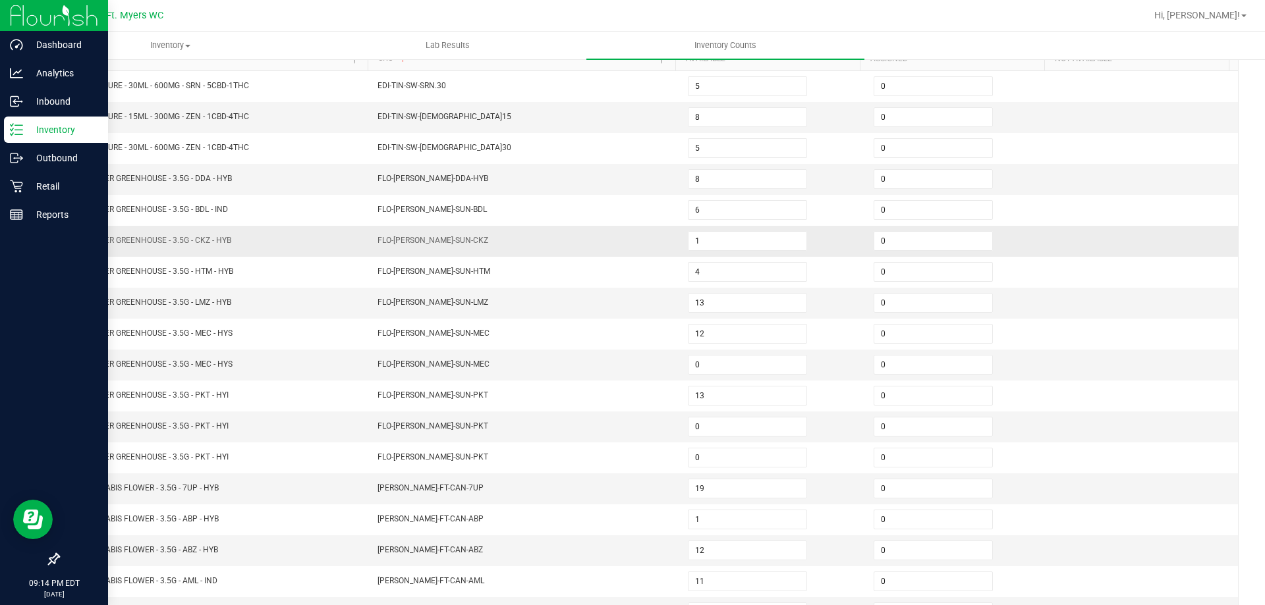
scroll to position [76, 0]
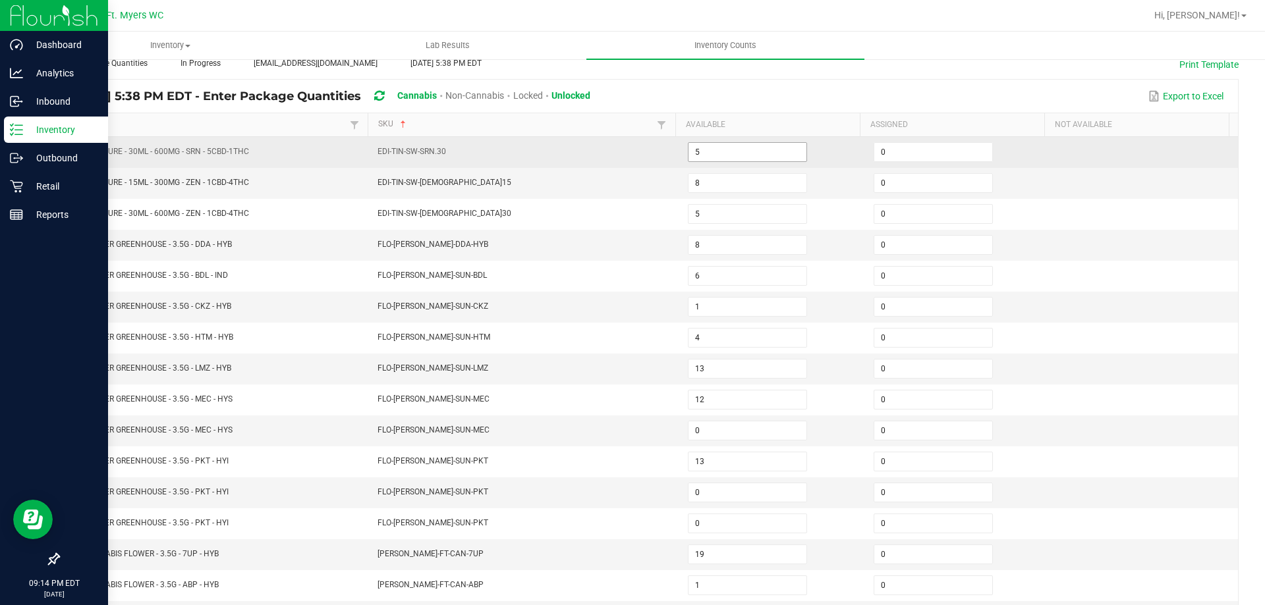
click at [708, 152] on input "5" at bounding box center [747, 152] width 118 height 18
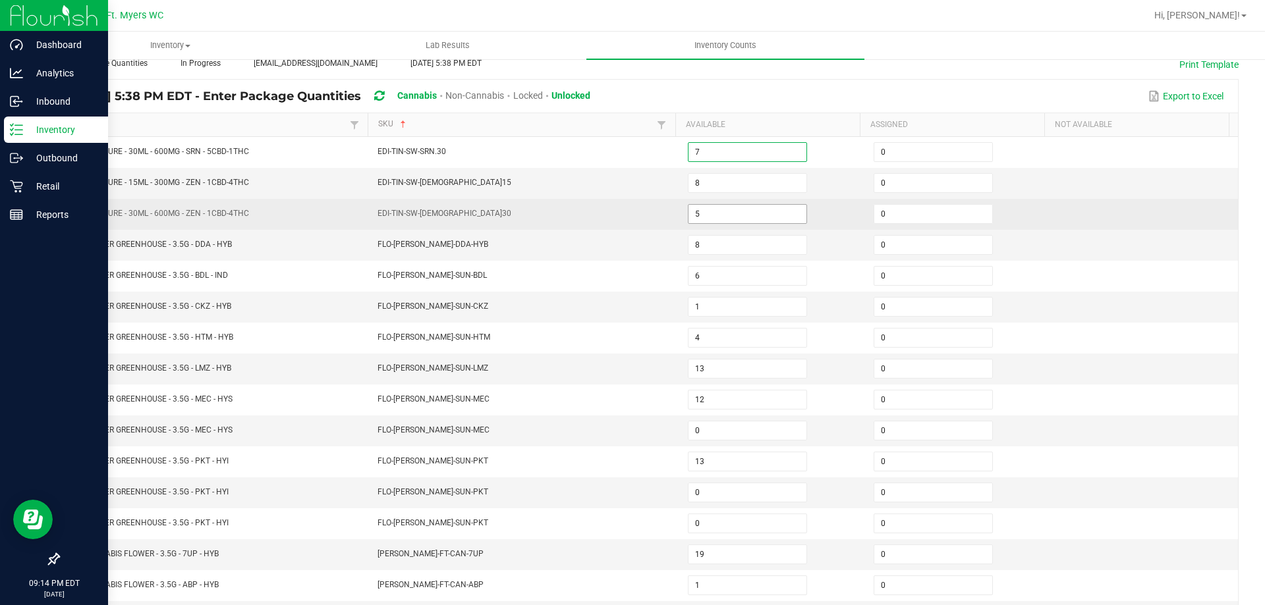
click at [701, 207] on input "5" at bounding box center [747, 214] width 118 height 18
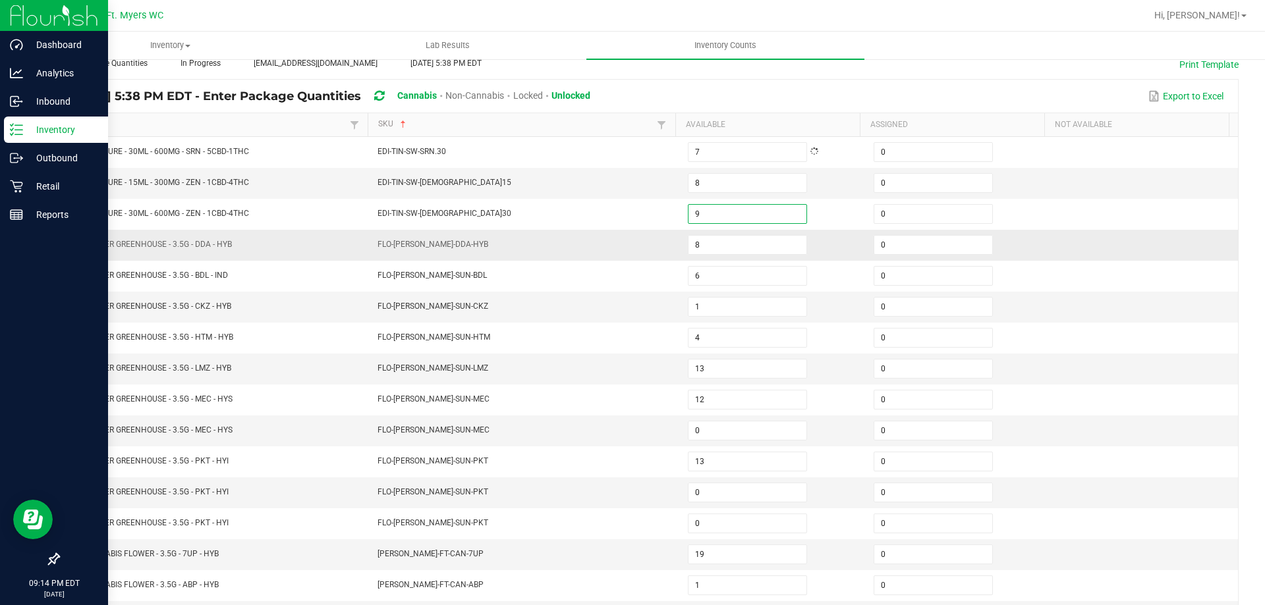
click at [587, 252] on td "FLO-[PERSON_NAME]-DDA-HYB" at bounding box center [525, 245] width 310 height 31
click at [775, 180] on input "8" at bounding box center [747, 183] width 118 height 18
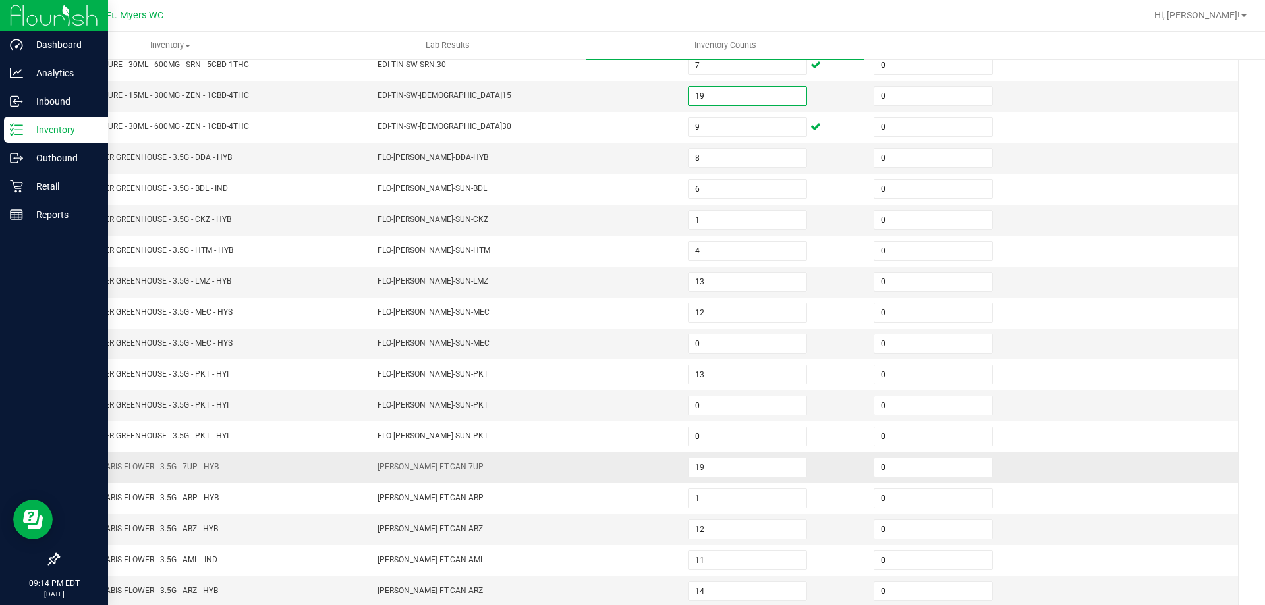
scroll to position [273, 0]
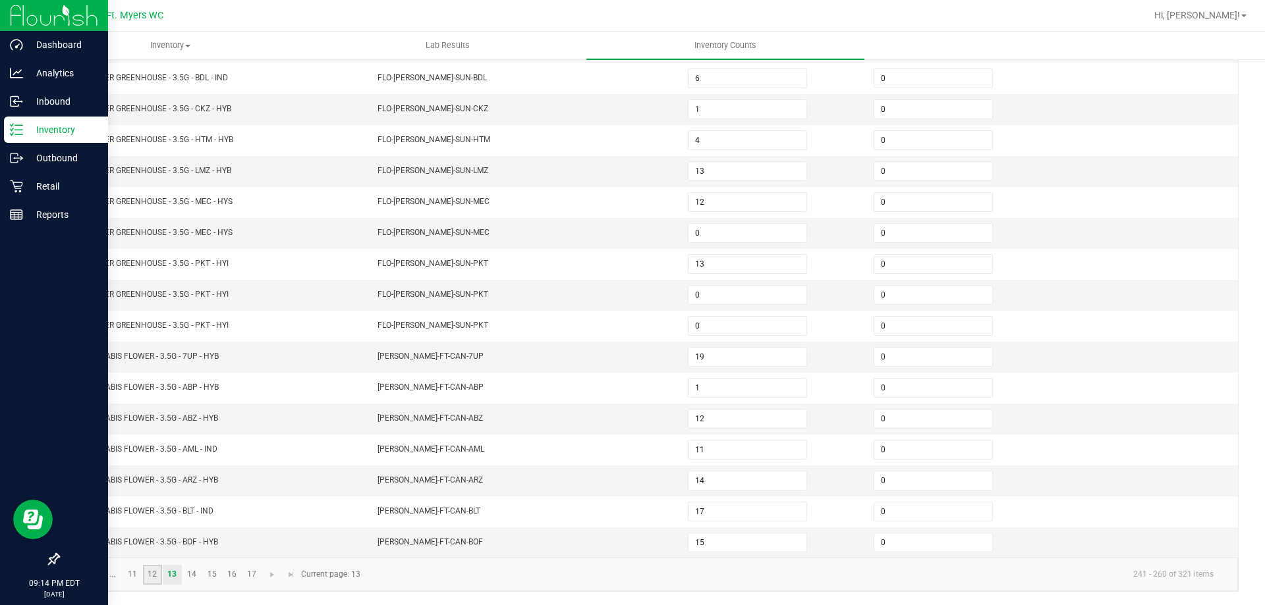
click at [151, 569] on link "12" at bounding box center [152, 575] width 19 height 20
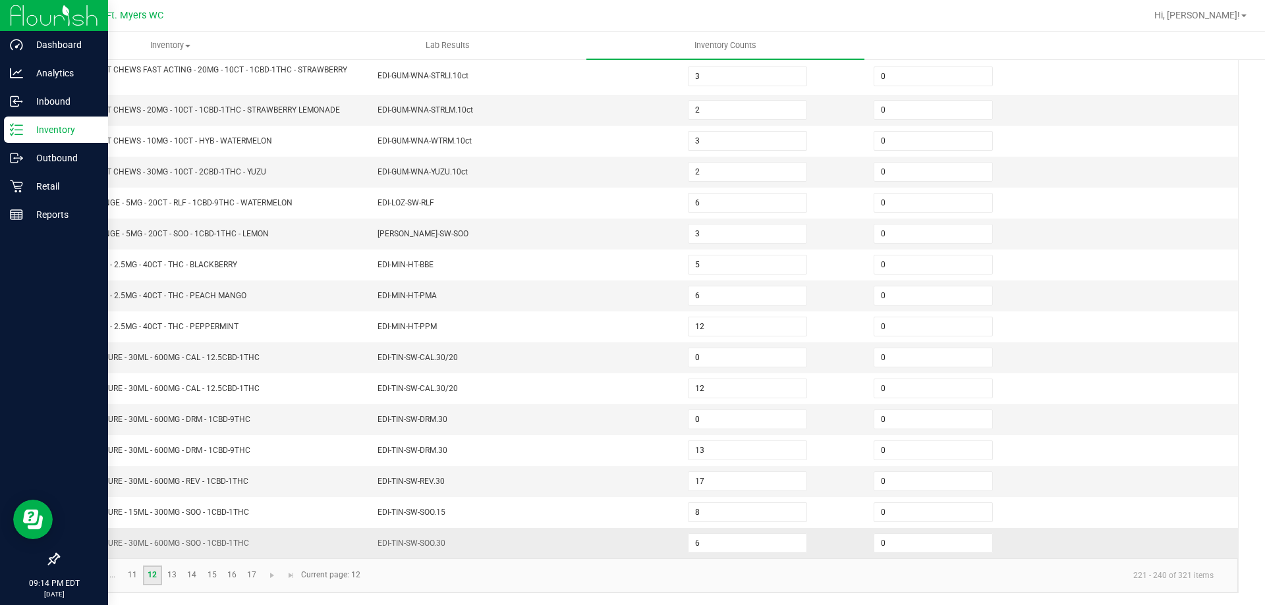
scroll to position [279, 0]
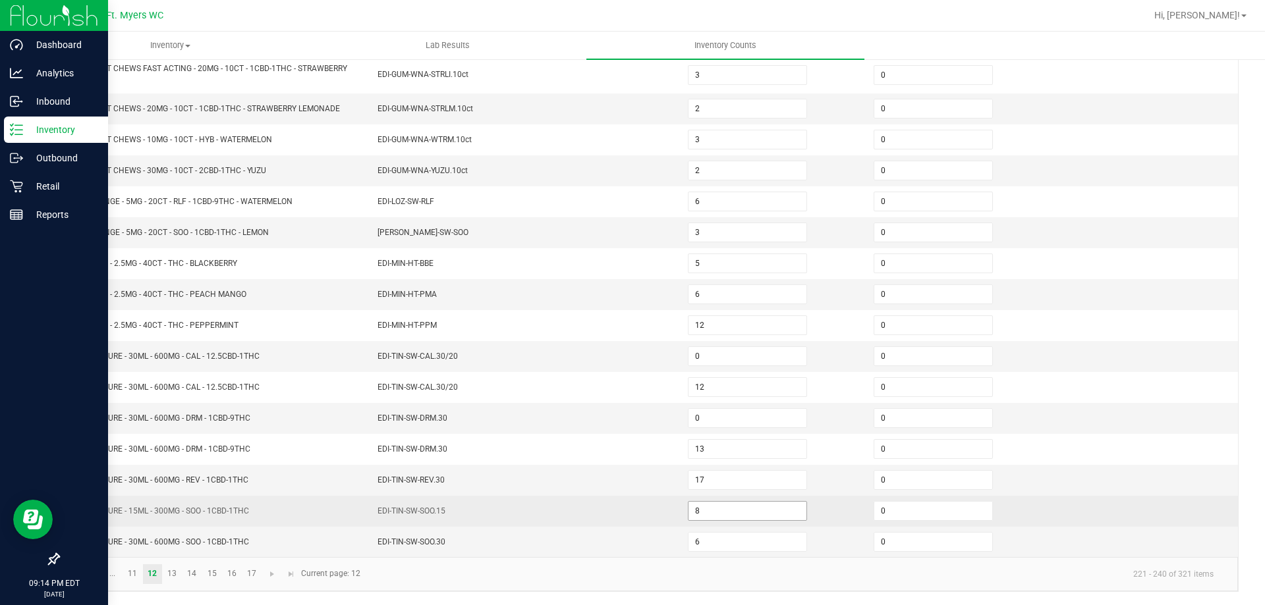
click at [745, 515] on input "8" at bounding box center [747, 511] width 118 height 18
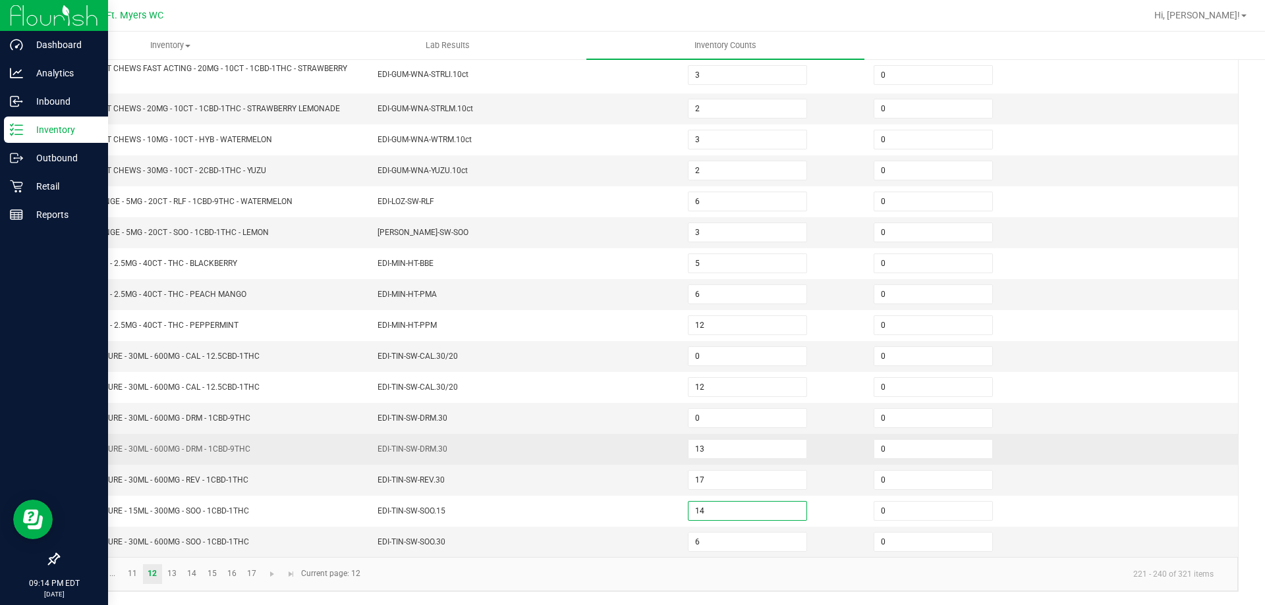
click at [402, 464] on td "EDI-TIN-SW-DRM.30" at bounding box center [525, 449] width 310 height 31
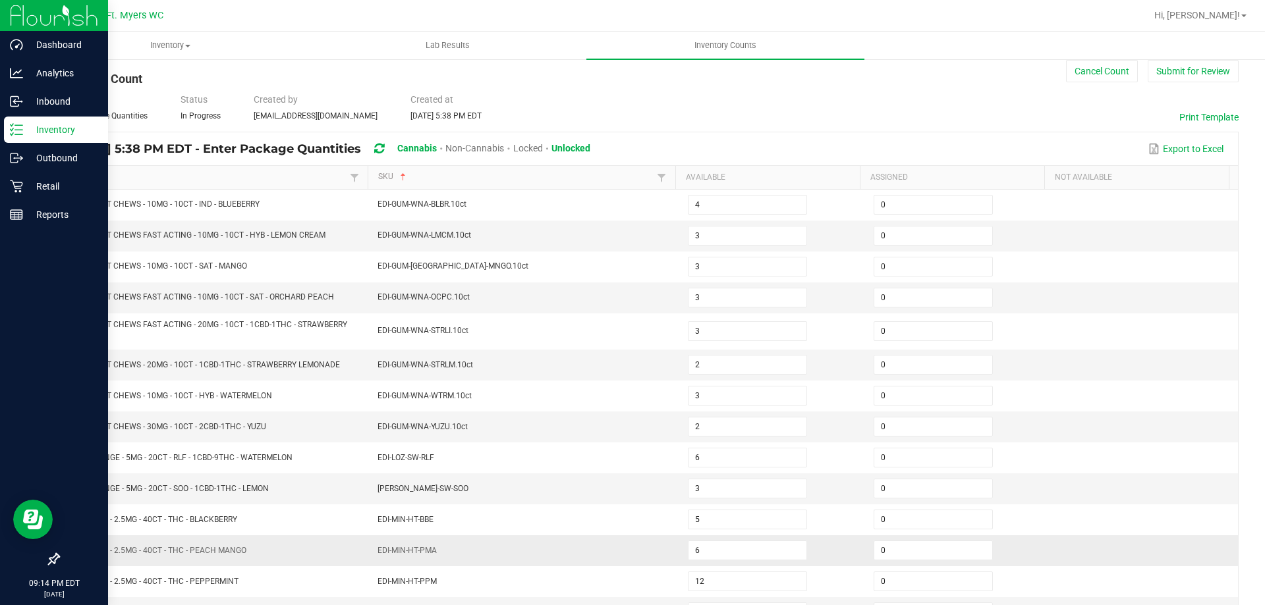
scroll to position [16, 0]
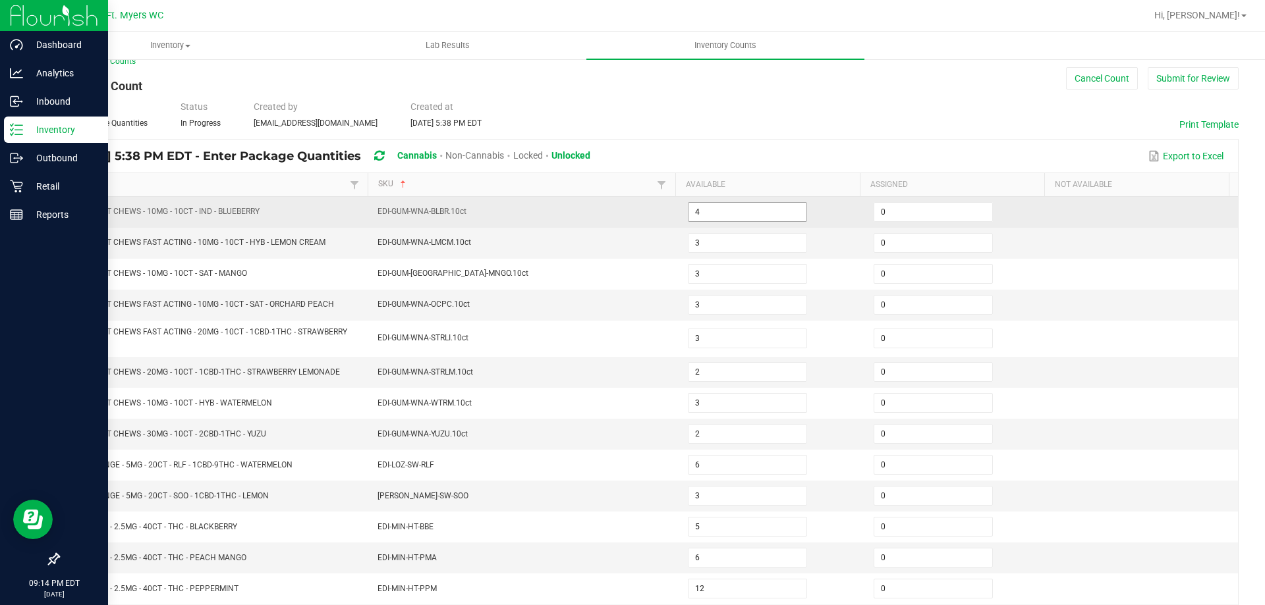
click at [718, 211] on input "4" at bounding box center [747, 212] width 118 height 18
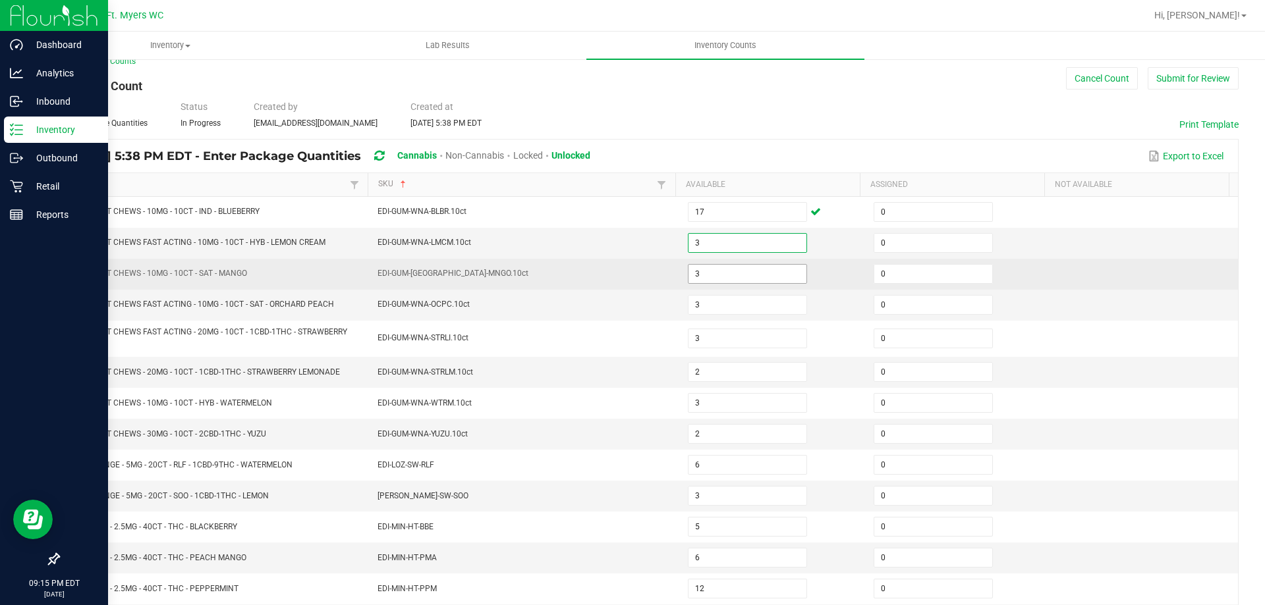
click at [757, 281] on input "3" at bounding box center [747, 274] width 118 height 18
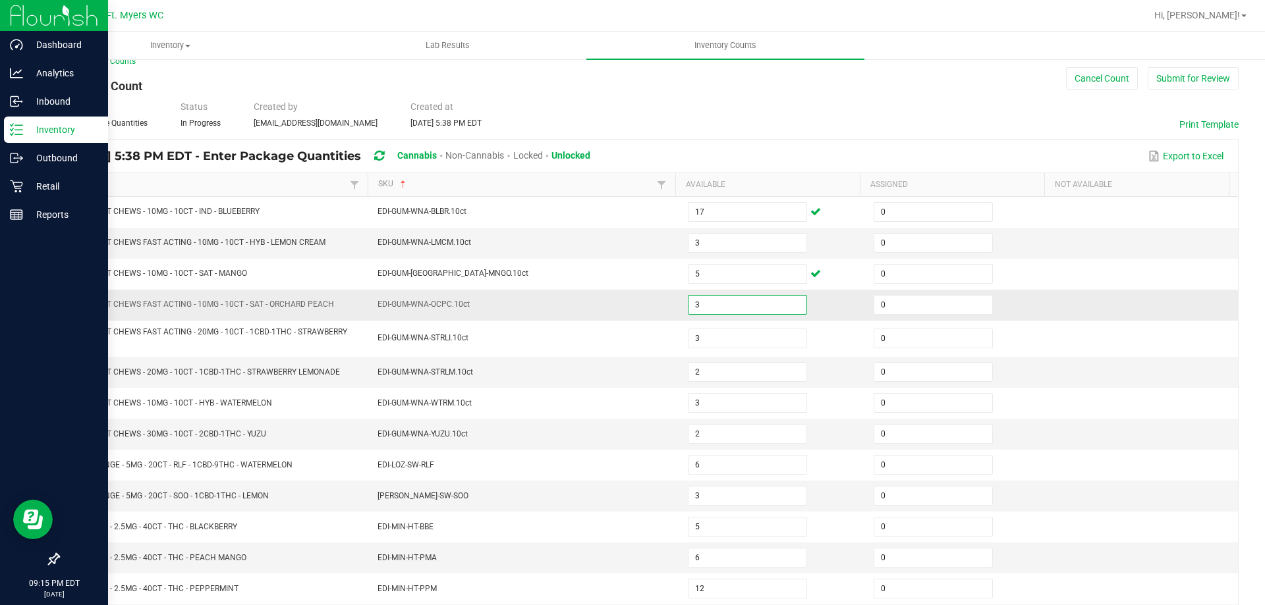
click at [726, 308] on input "3" at bounding box center [747, 305] width 118 height 18
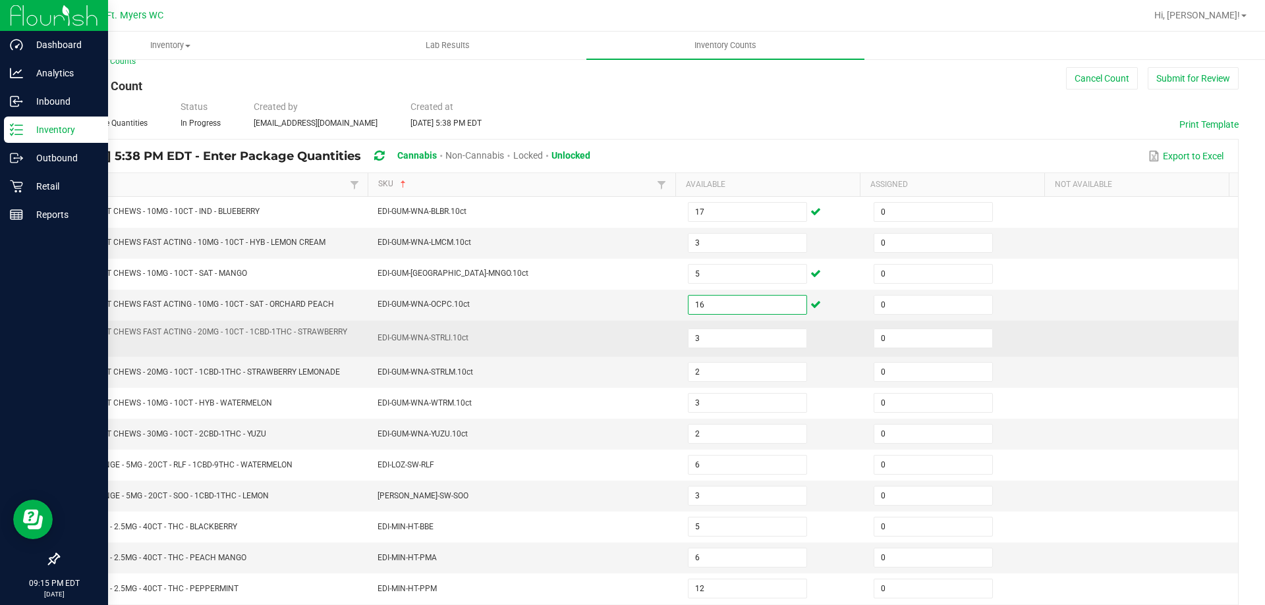
click at [723, 354] on td "3" at bounding box center [773, 339] width 186 height 36
click at [725, 344] on input "3" at bounding box center [747, 338] width 118 height 18
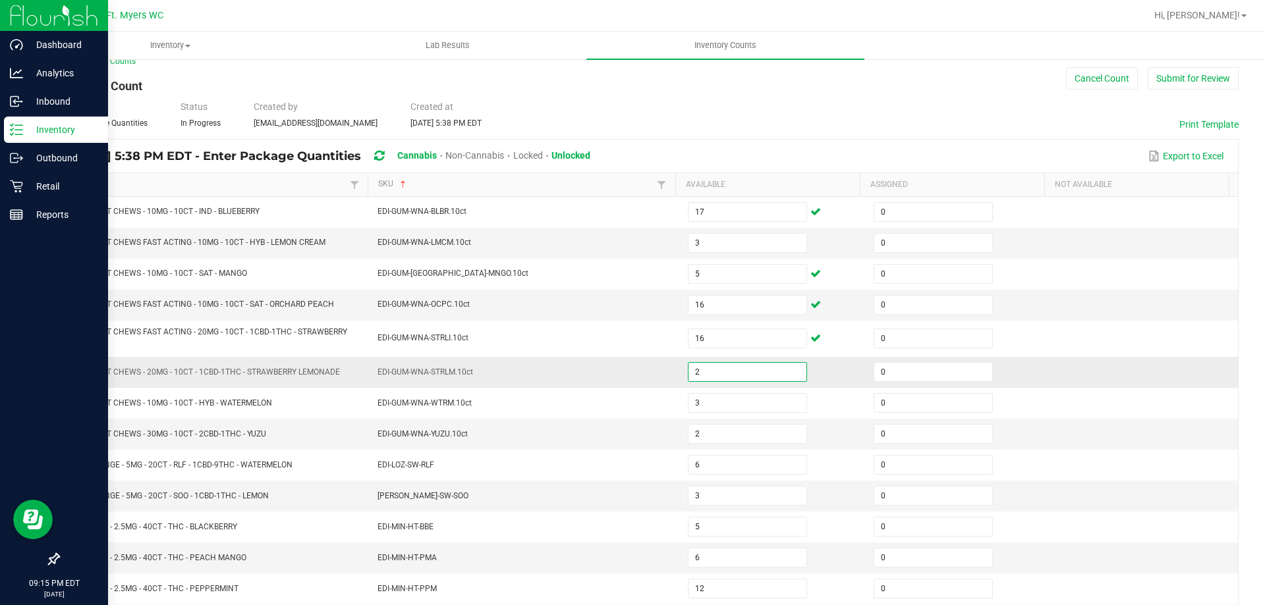
click at [732, 369] on input "2" at bounding box center [747, 372] width 118 height 18
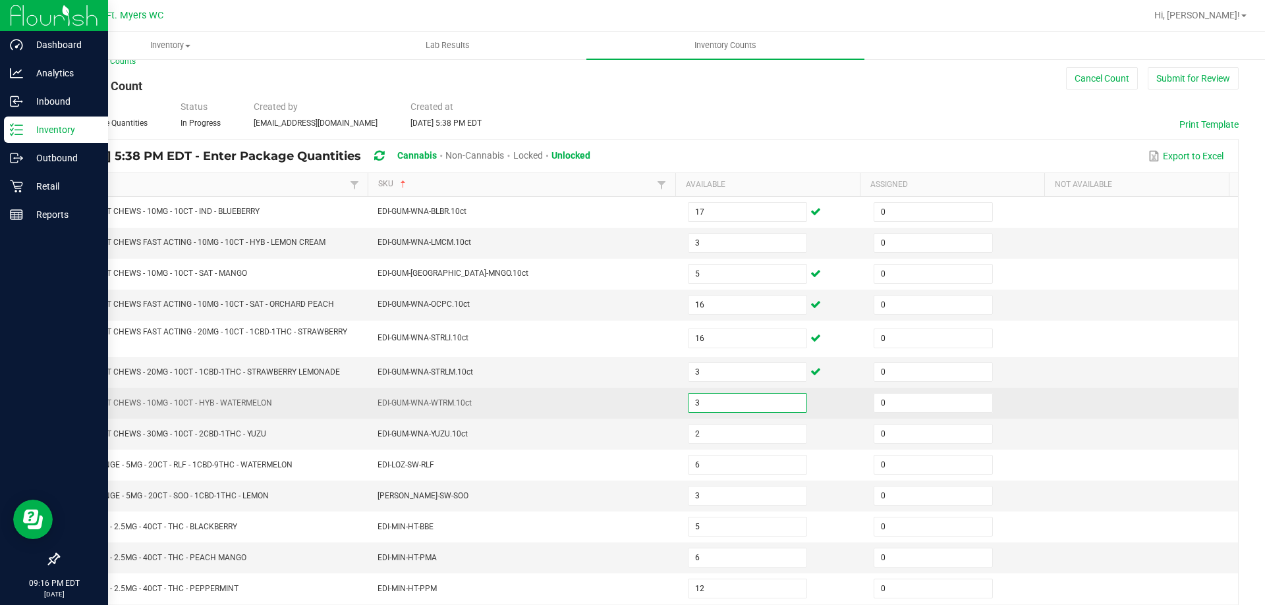
click at [714, 406] on input "3" at bounding box center [747, 403] width 118 height 18
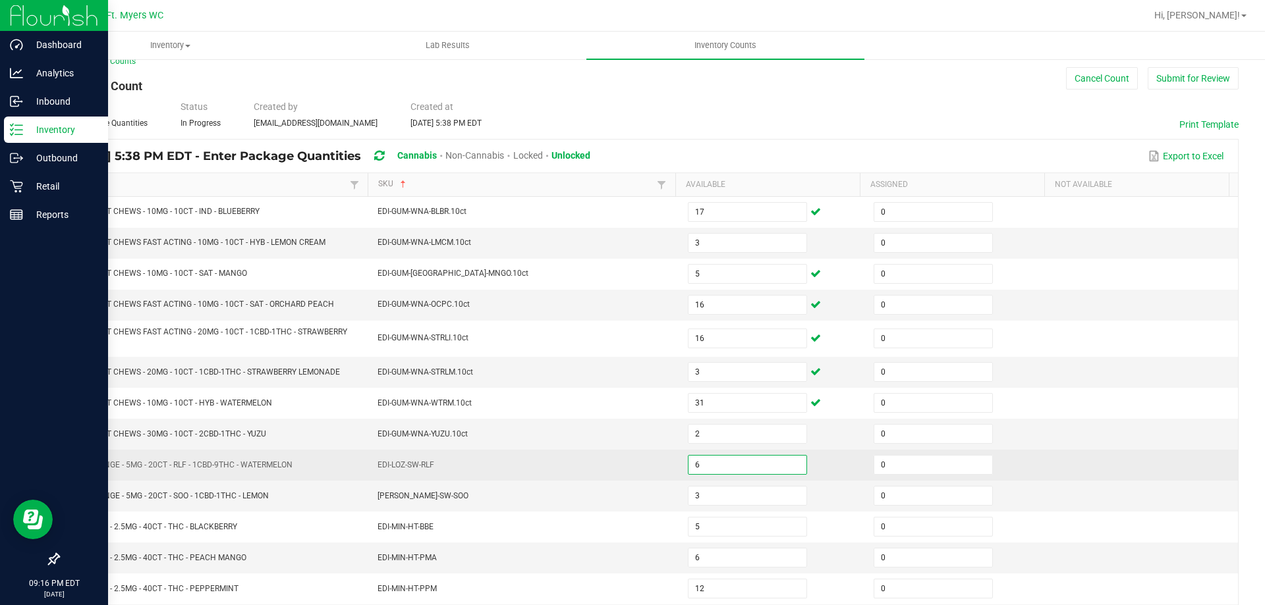
click at [719, 462] on input "6" at bounding box center [747, 465] width 118 height 18
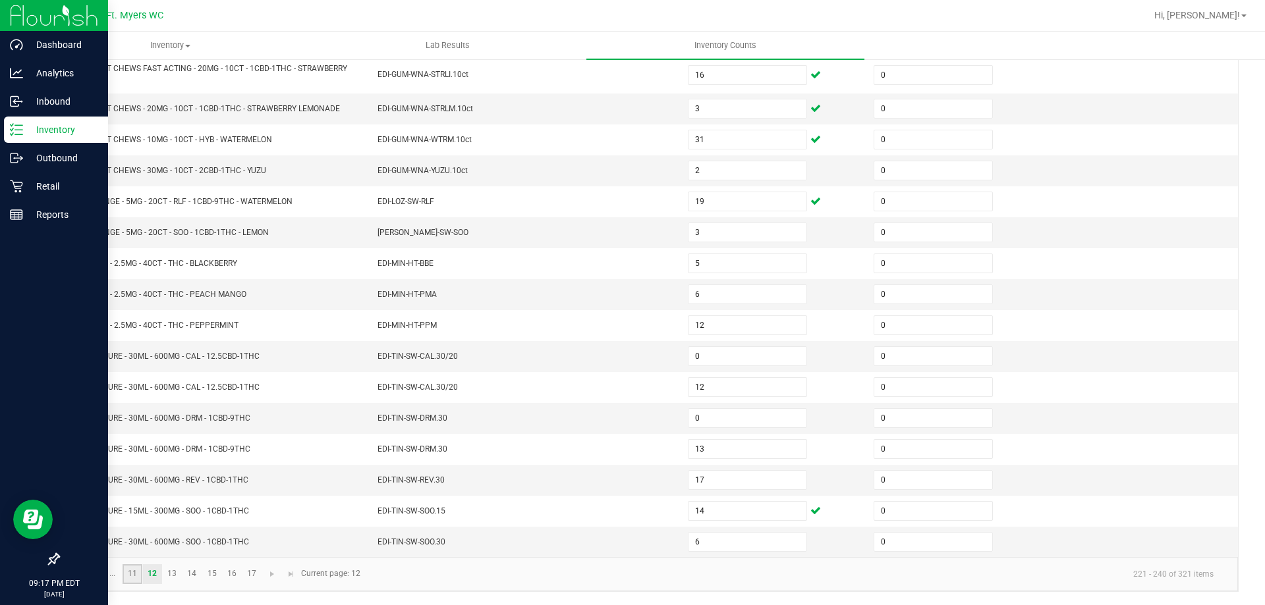
click at [132, 574] on link "11" at bounding box center [132, 574] width 19 height 20
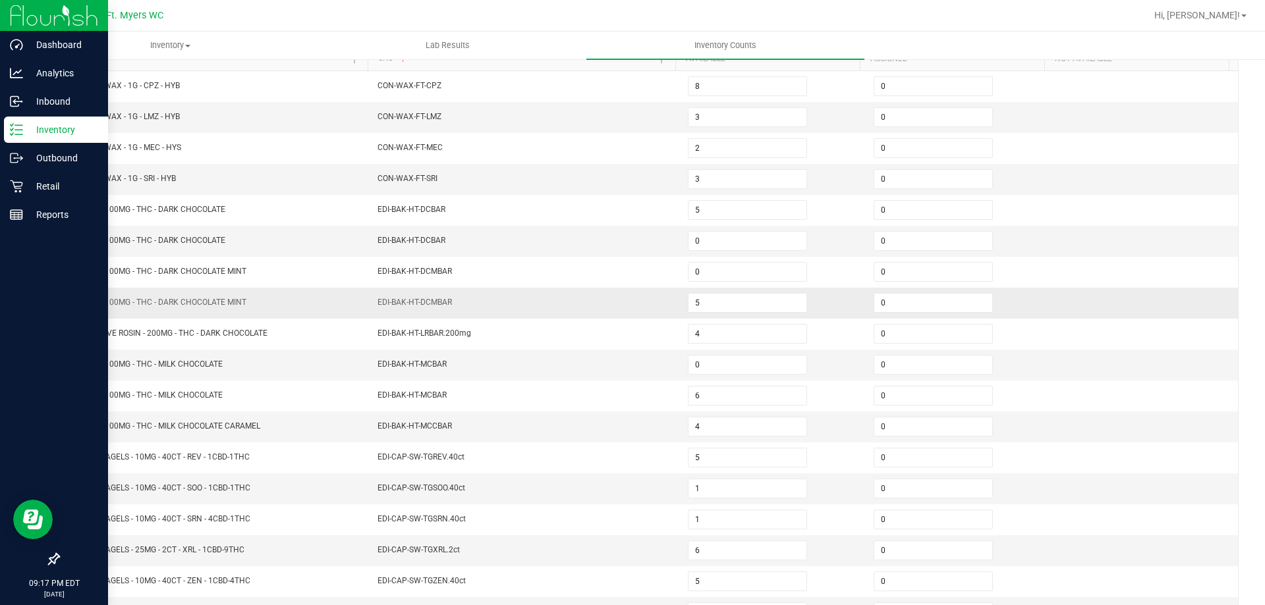
scroll to position [207, 0]
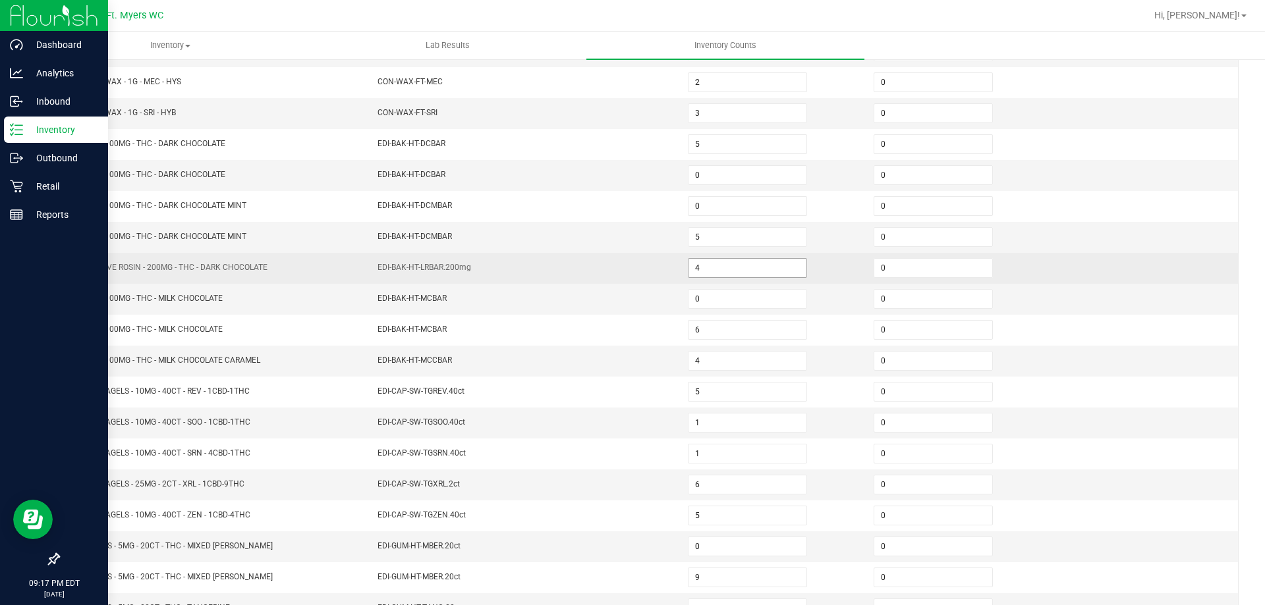
click at [721, 272] on input "4" at bounding box center [747, 268] width 118 height 18
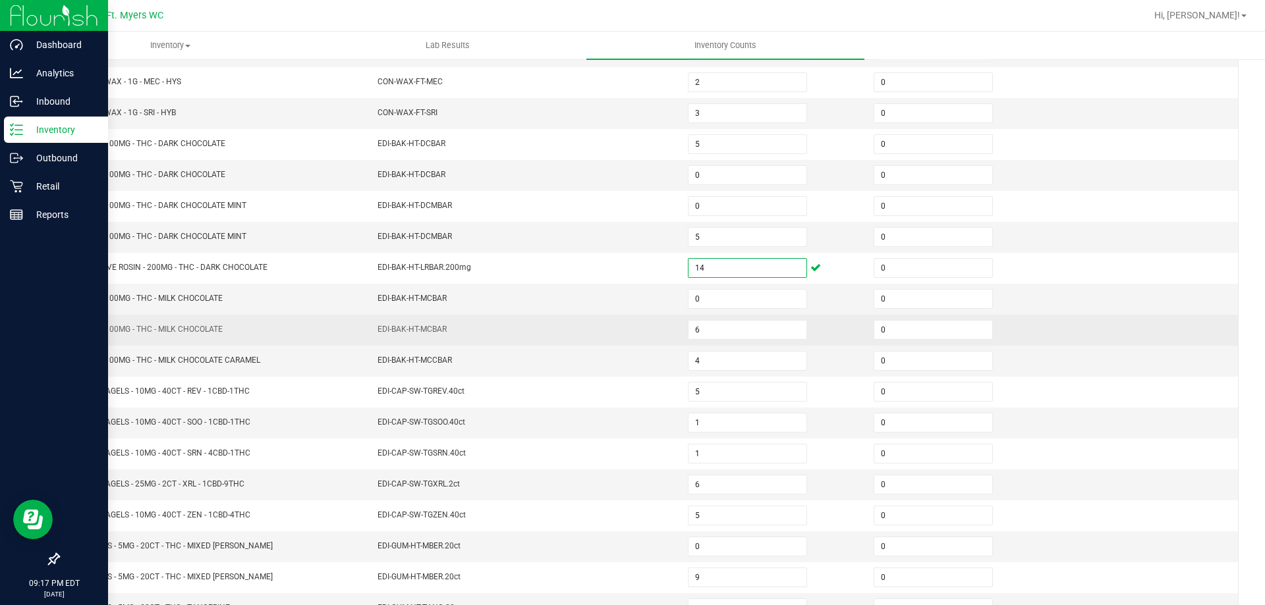
click at [718, 342] on td "6" at bounding box center [773, 330] width 186 height 31
click at [721, 332] on input "6" at bounding box center [747, 330] width 118 height 18
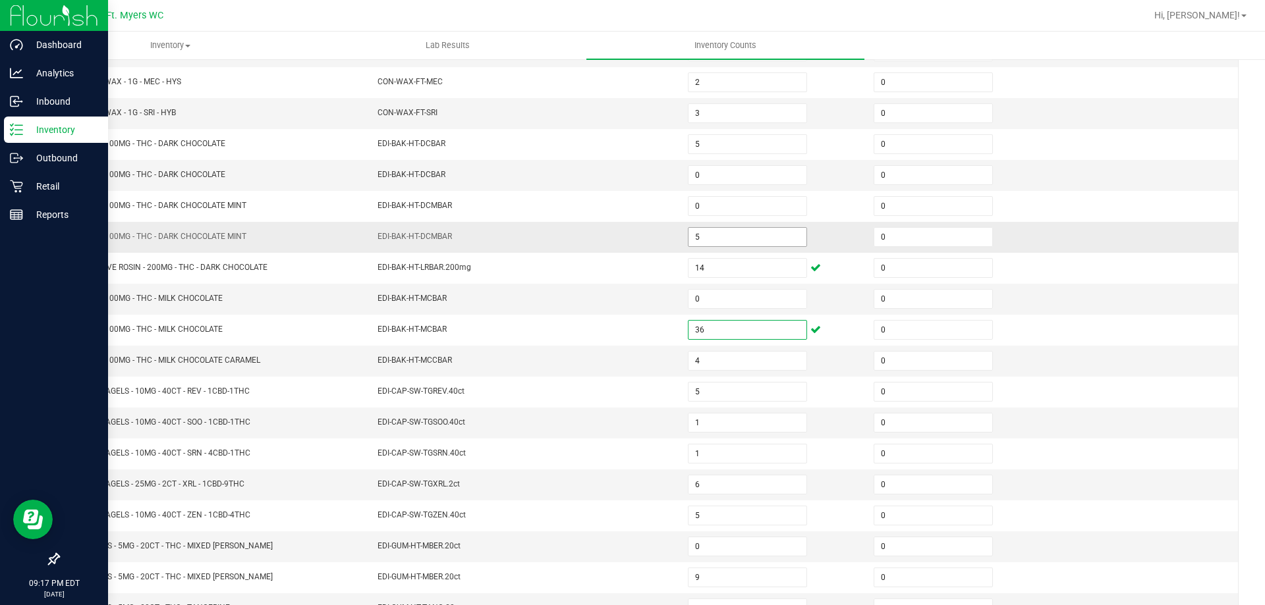
click at [719, 238] on input "5" at bounding box center [747, 237] width 118 height 18
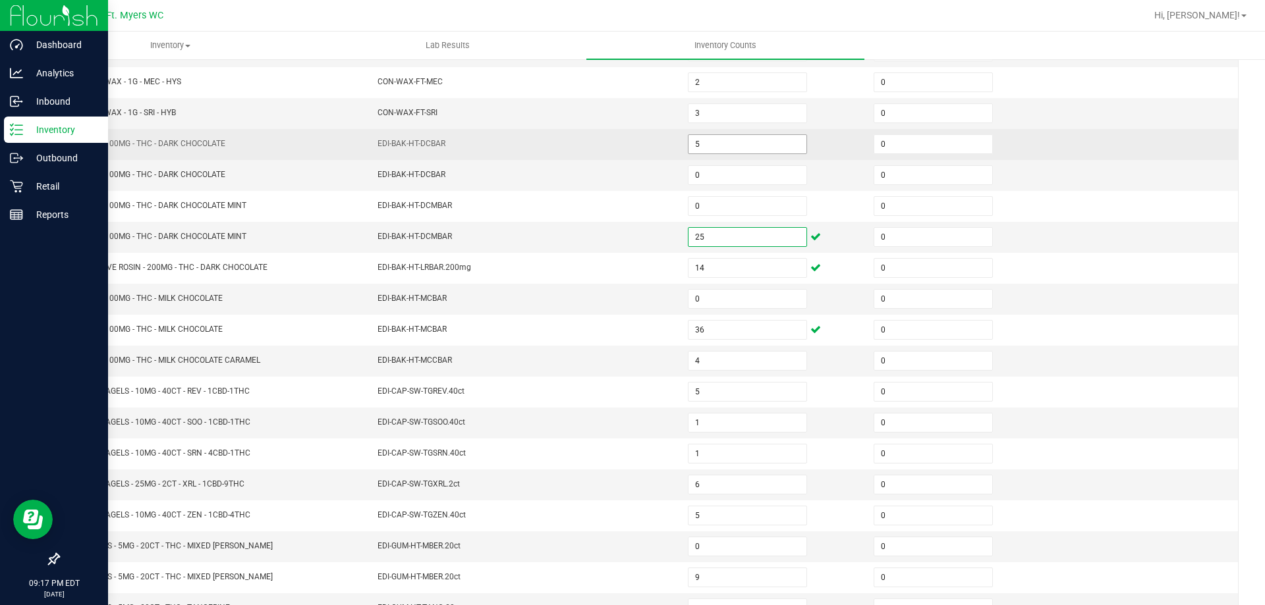
click at [754, 142] on input "5" at bounding box center [747, 144] width 118 height 18
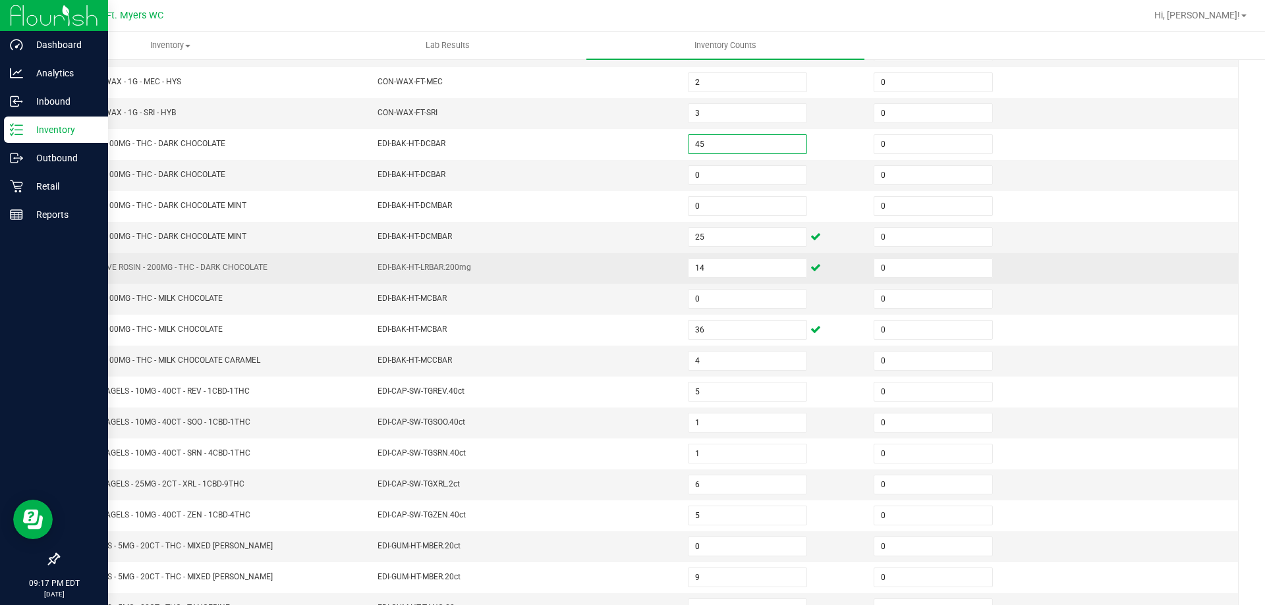
click at [579, 263] on td "EDI-BAK-HT-LRBAR.200mg" at bounding box center [525, 268] width 310 height 31
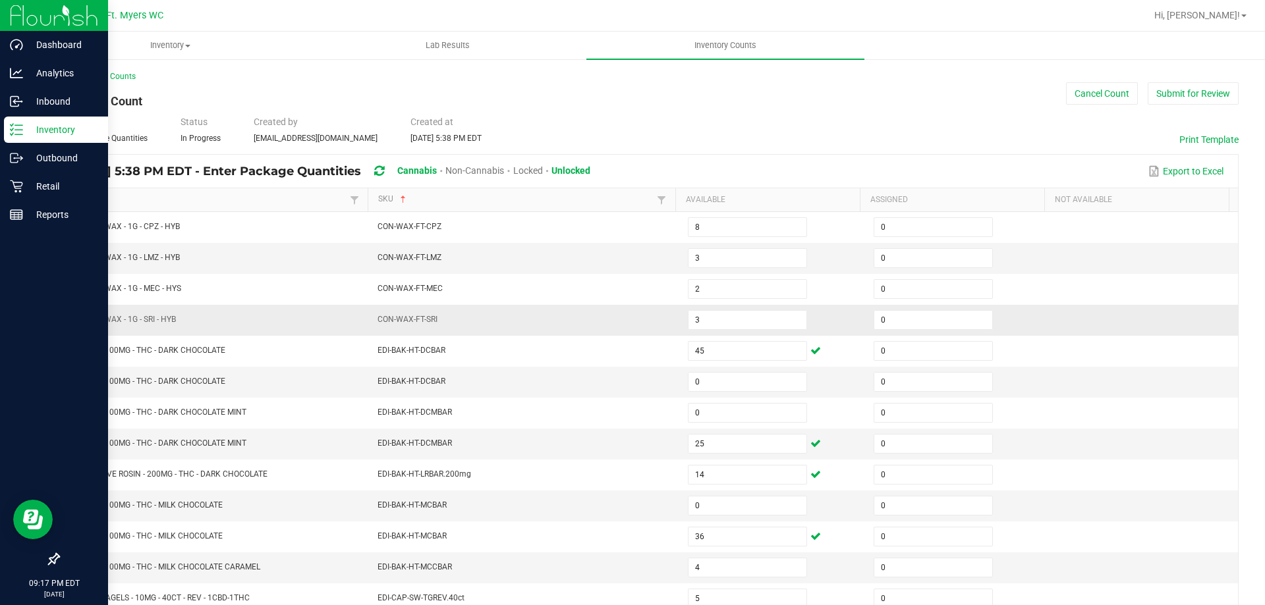
scroll to position [0, 0]
click at [1187, 104] on button "Submit for Review" at bounding box center [1192, 94] width 91 height 22
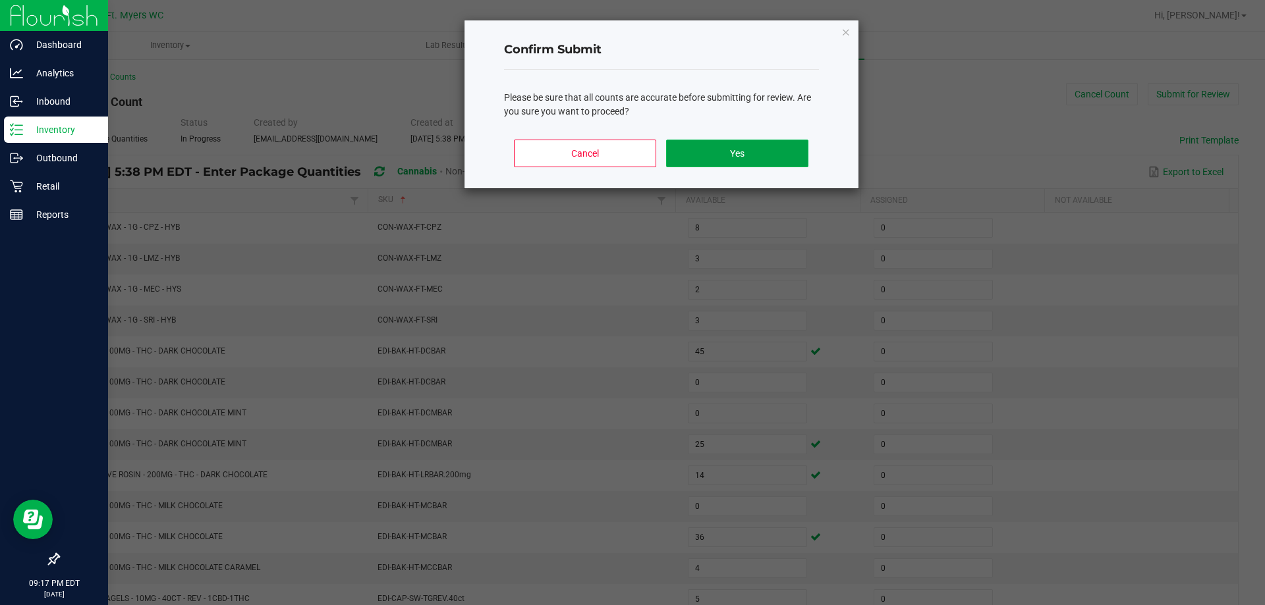
click at [783, 160] on button "Yes" at bounding box center [737, 154] width 142 height 28
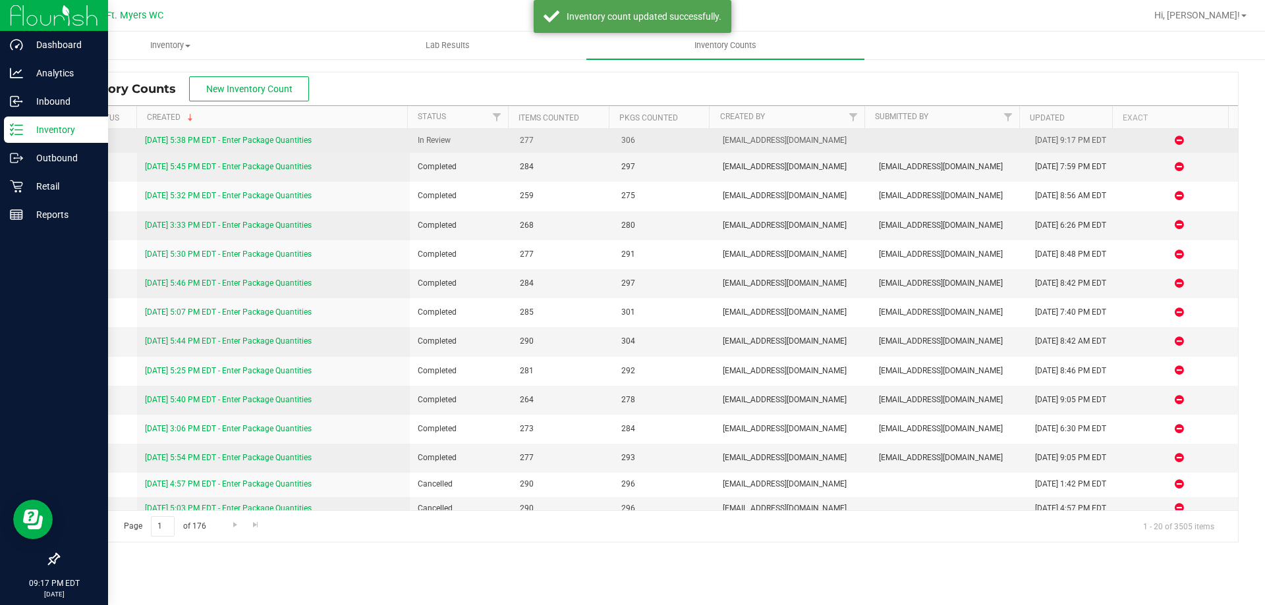
click at [262, 137] on link "[DATE] 5:38 PM EDT - Enter Package Quantities" at bounding box center [228, 140] width 167 height 9
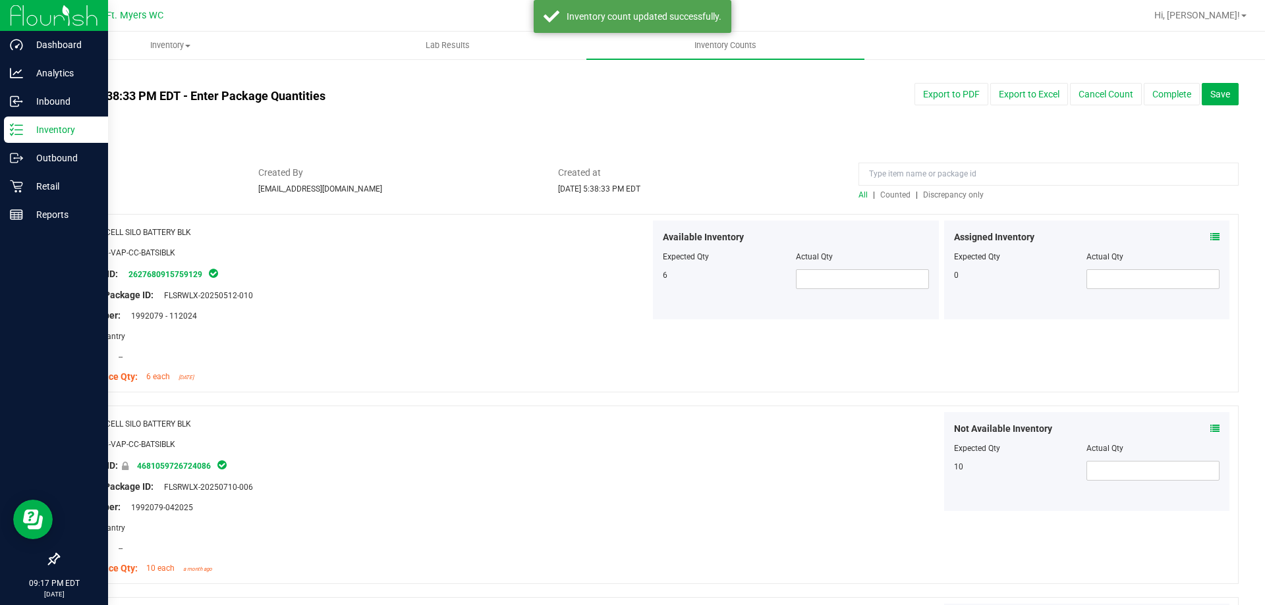
click at [968, 194] on span "Discrepancy only" at bounding box center [953, 194] width 61 height 9
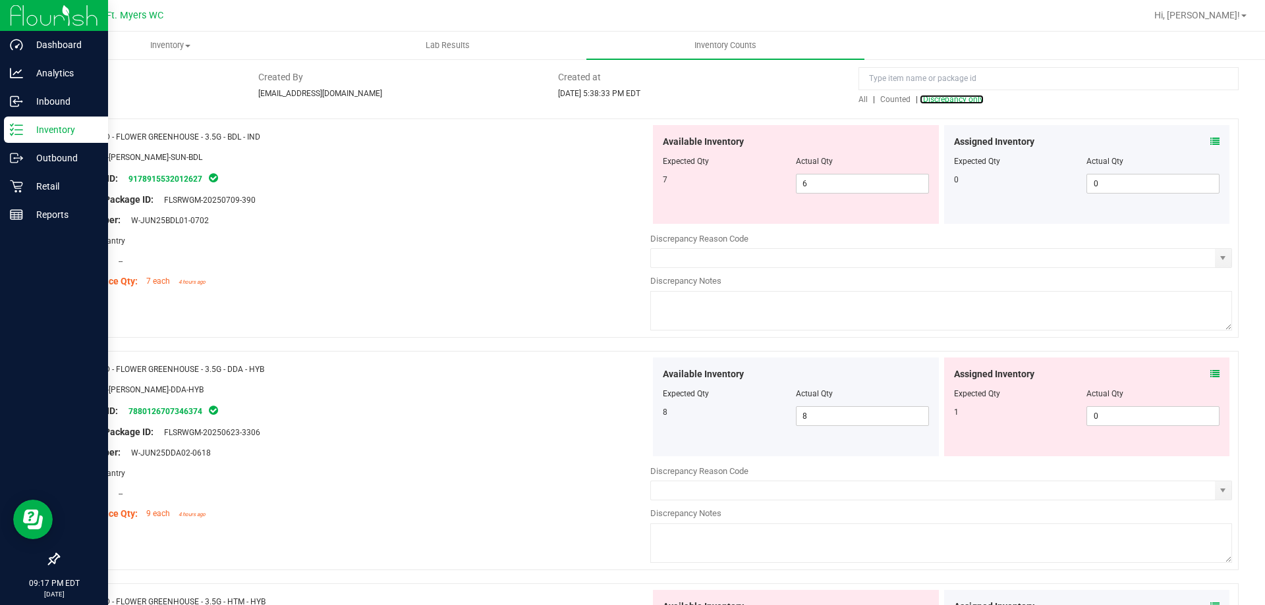
scroll to position [66, 0]
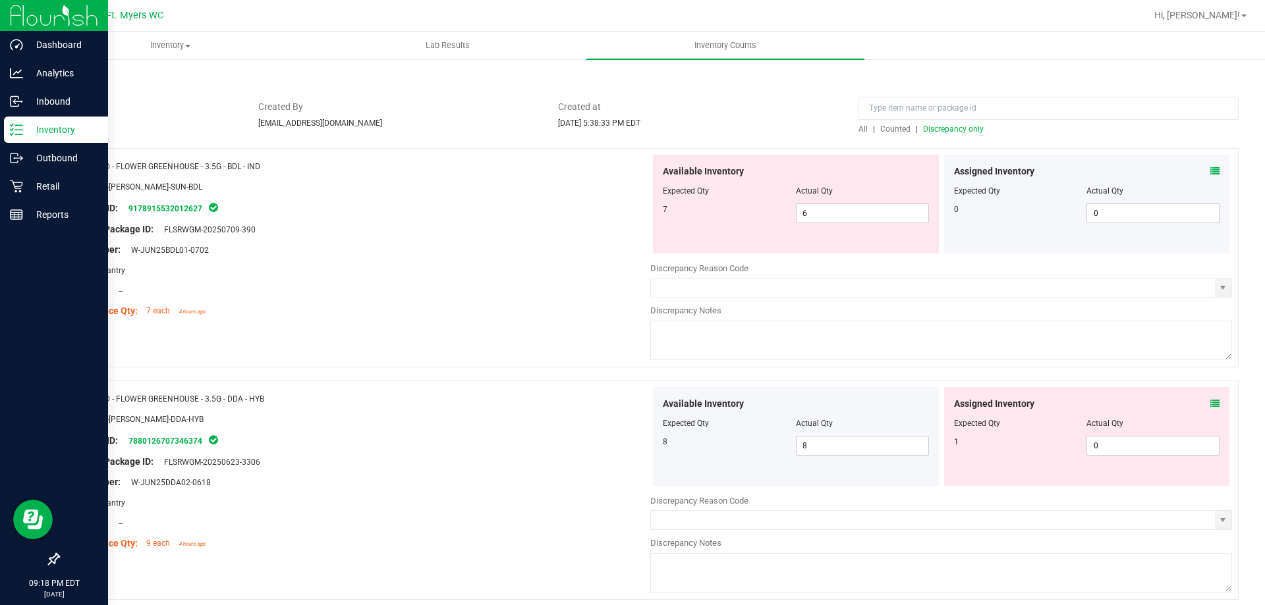
click at [1210, 171] on icon at bounding box center [1214, 171] width 9 height 9
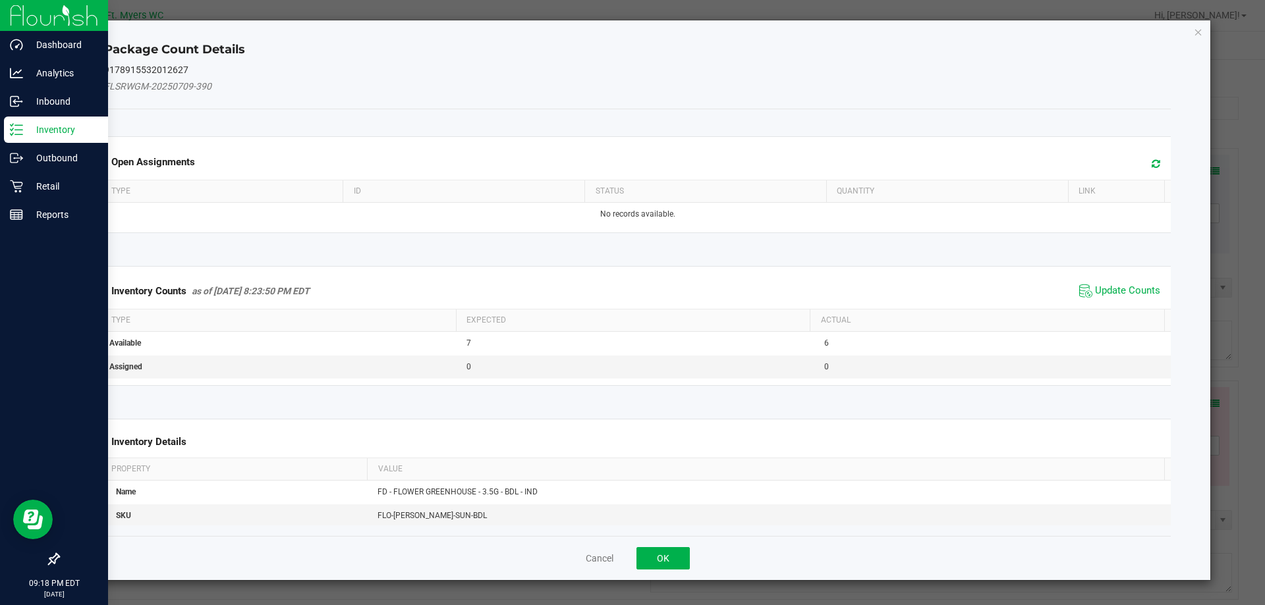
click at [1136, 304] on div "Inventory Counts as of [DATE] 8:23:50 PM EDT Update Counts" at bounding box center [637, 291] width 1072 height 36
click at [1136, 285] on span "Update Counts" at bounding box center [1127, 291] width 65 height 13
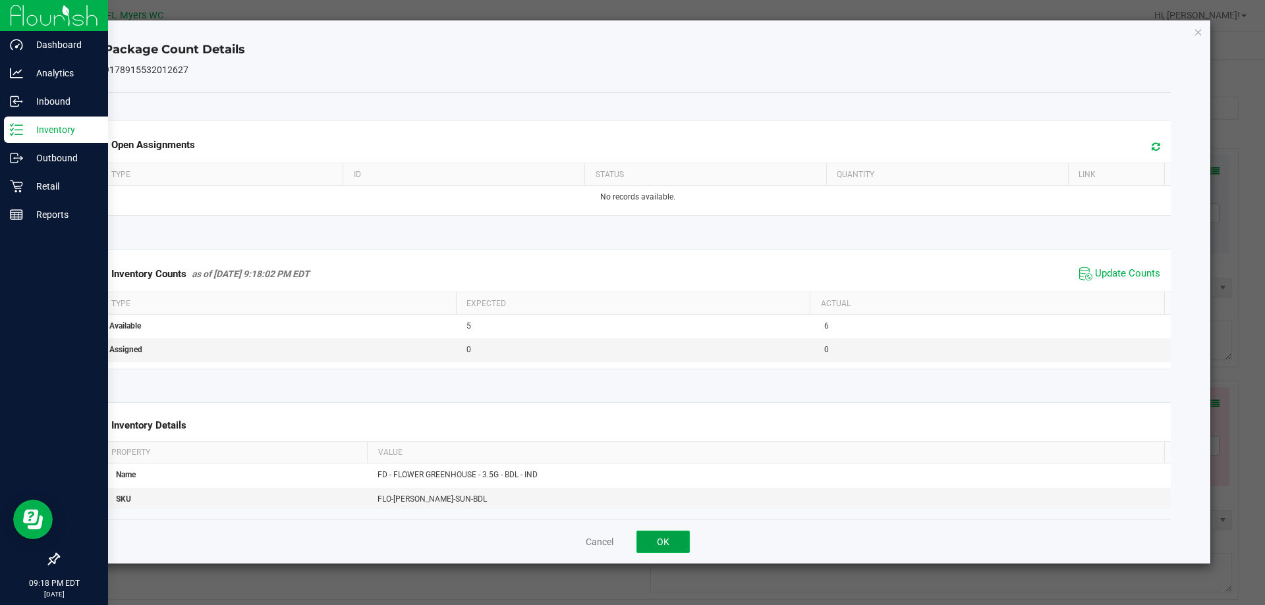
click at [659, 545] on button "OK" at bounding box center [662, 542] width 53 height 22
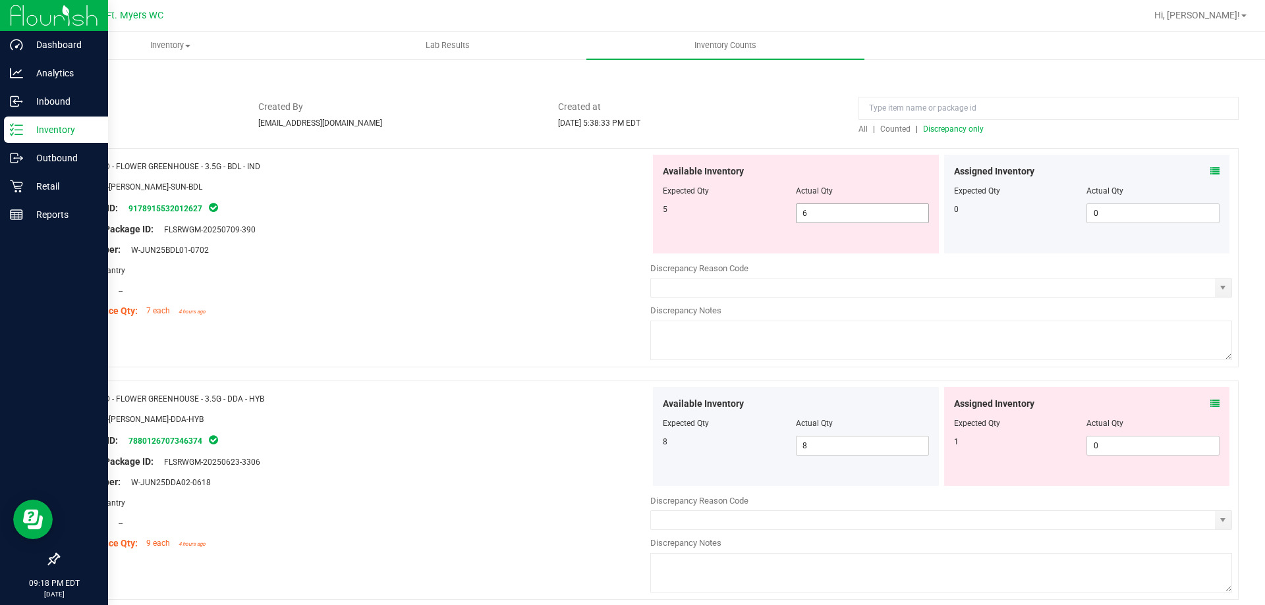
drag, startPoint x: 890, startPoint y: 224, endPoint x: 877, endPoint y: 217, distance: 14.7
click at [877, 217] on div "Available Inventory Expected Qty Actual Qty 5 6 6" at bounding box center [796, 204] width 286 height 99
drag, startPoint x: 877, startPoint y: 217, endPoint x: 586, endPoint y: 237, distance: 291.1
click at [586, 237] on div "Name: FD - FLOWER GREENHOUSE - 3.5G - BDL - IND SKU: FLO-[PERSON_NAME]-SUN-BDL …" at bounding box center [648, 257] width 1180 height 219
click at [402, 467] on div "Name: FD - FLOWER GREENHOUSE - 3.5G - DDA - HYB SKU: FLO-[PERSON_NAME]-DDA-HYB …" at bounding box center [360, 471] width 582 height 168
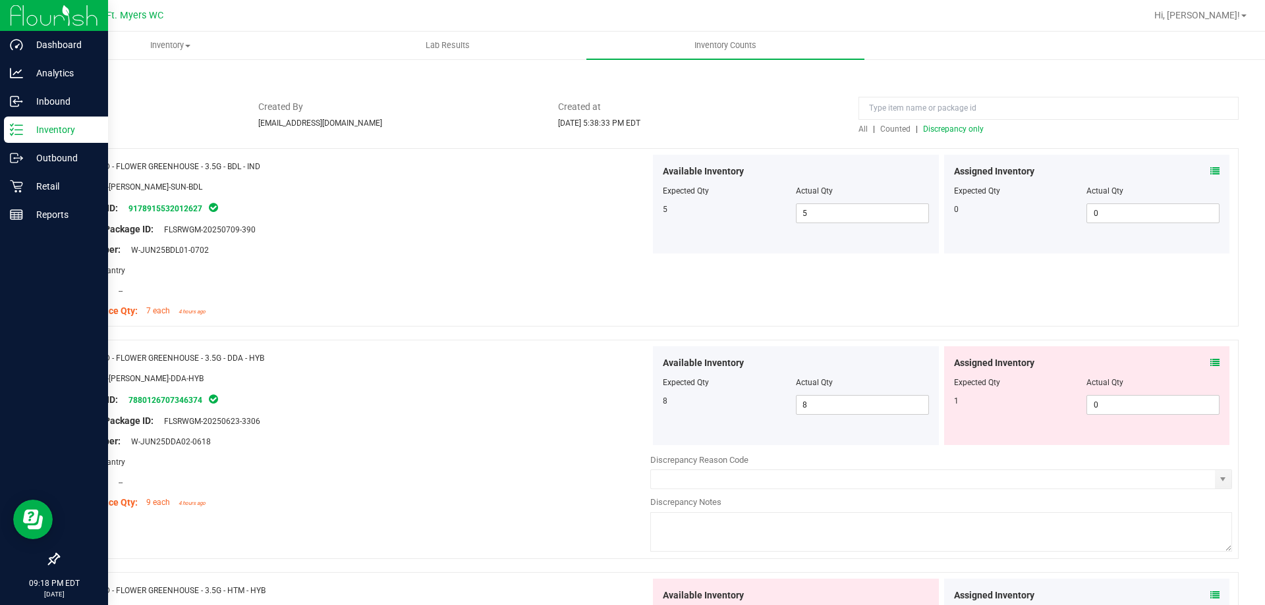
scroll to position [263, 0]
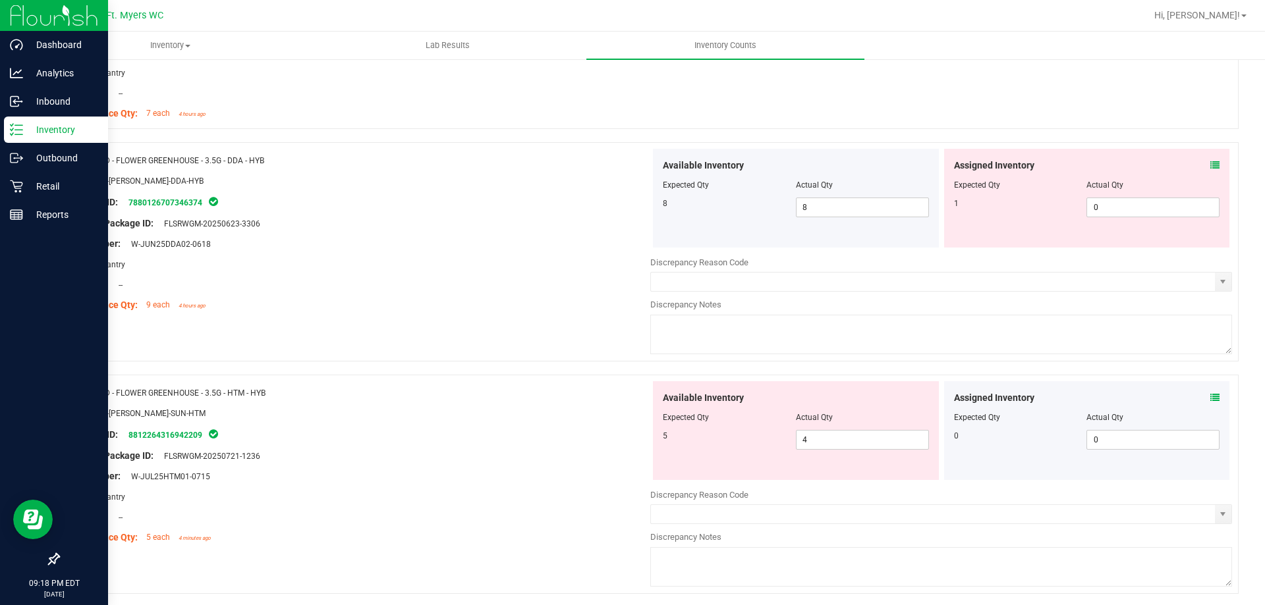
click at [1210, 163] on icon at bounding box center [1214, 165] width 9 height 9
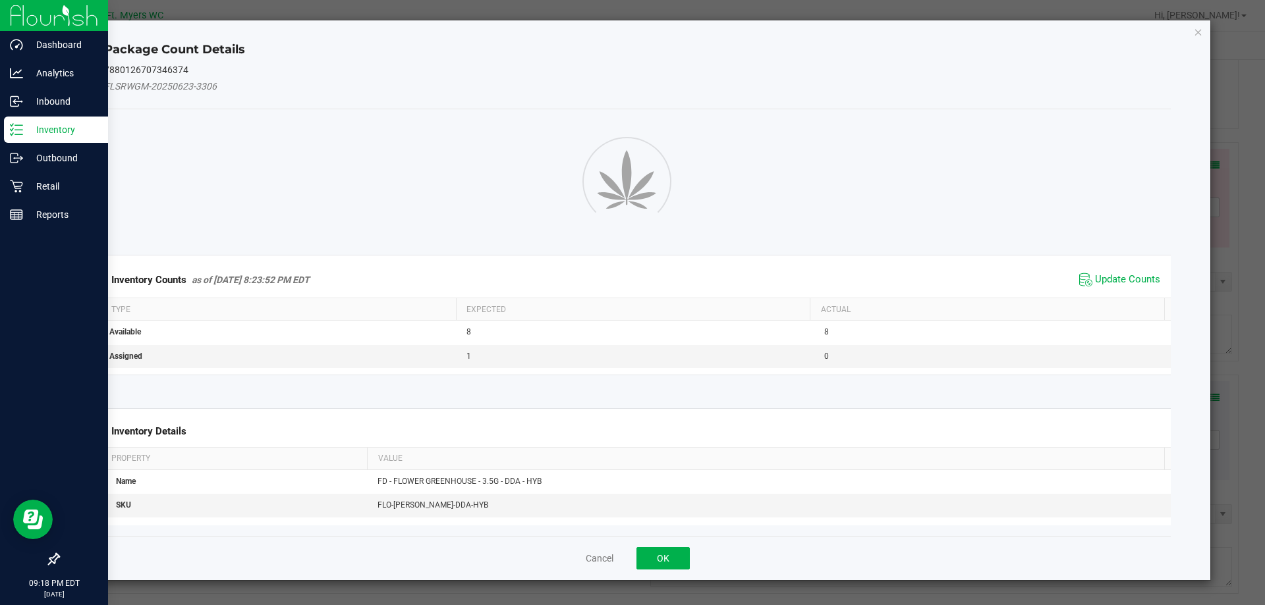
click at [1105, 287] on span "Update Counts" at bounding box center [1127, 279] width 65 height 13
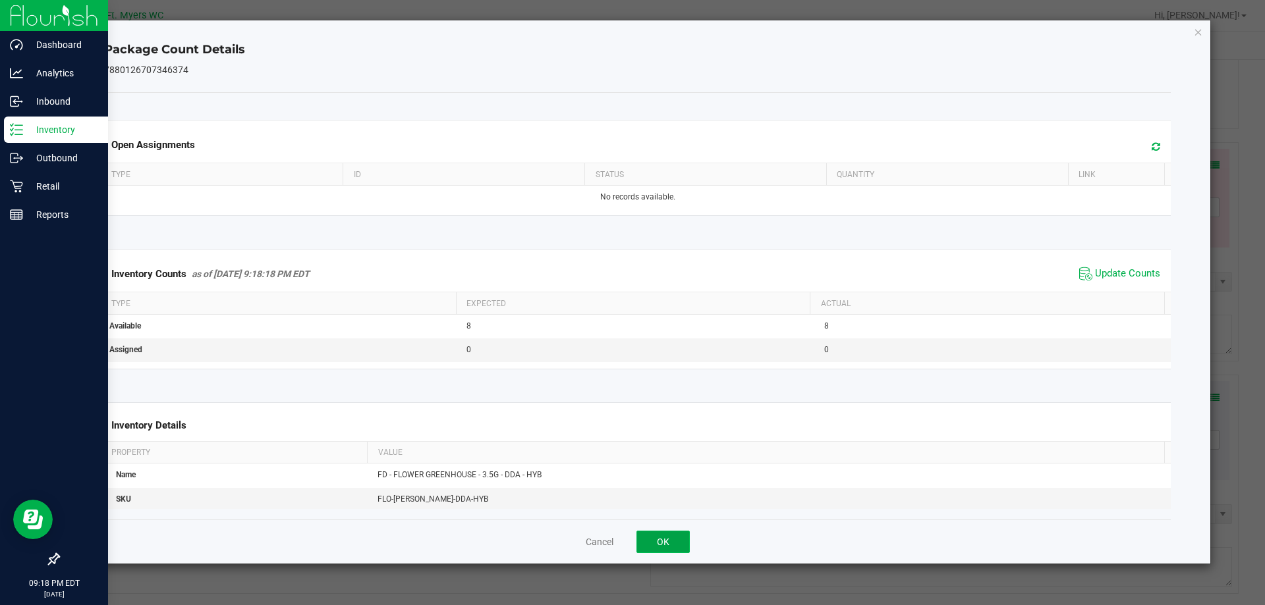
click at [662, 535] on button "OK" at bounding box center [662, 542] width 53 height 22
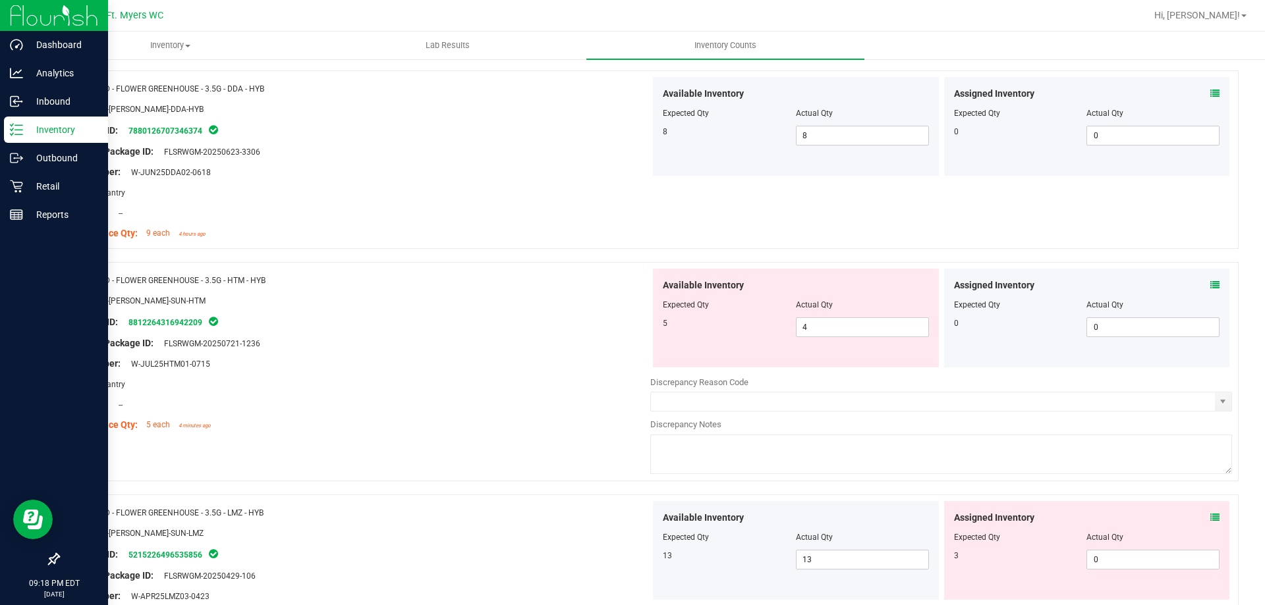
scroll to position [461, 0]
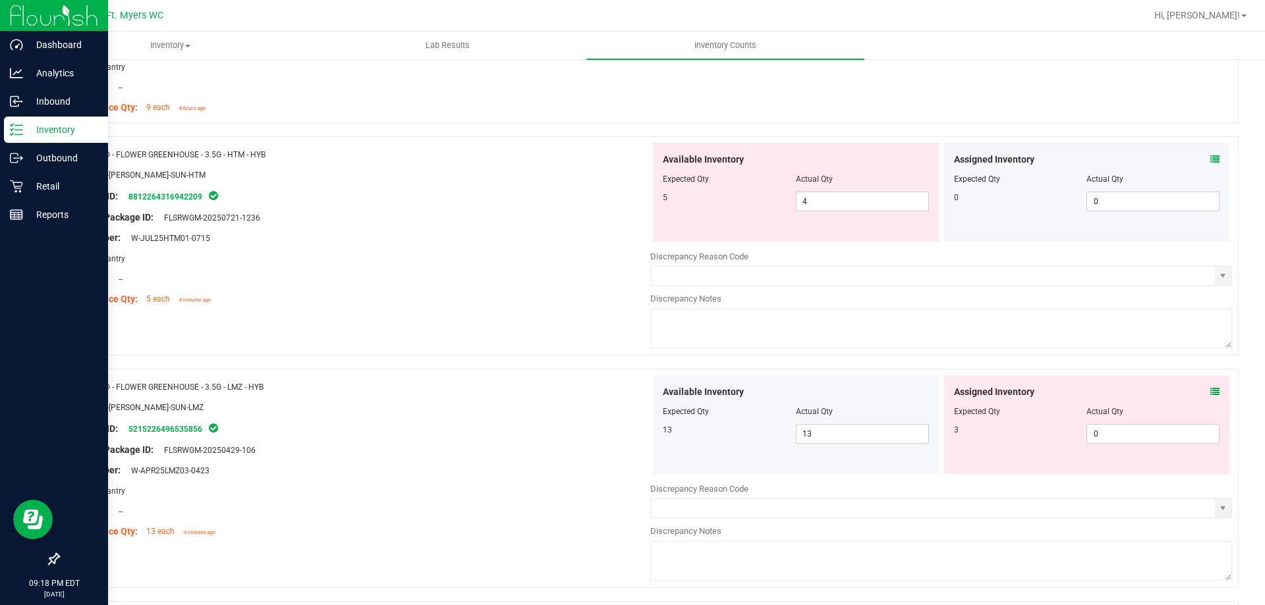
click at [1210, 160] on icon at bounding box center [1214, 159] width 9 height 9
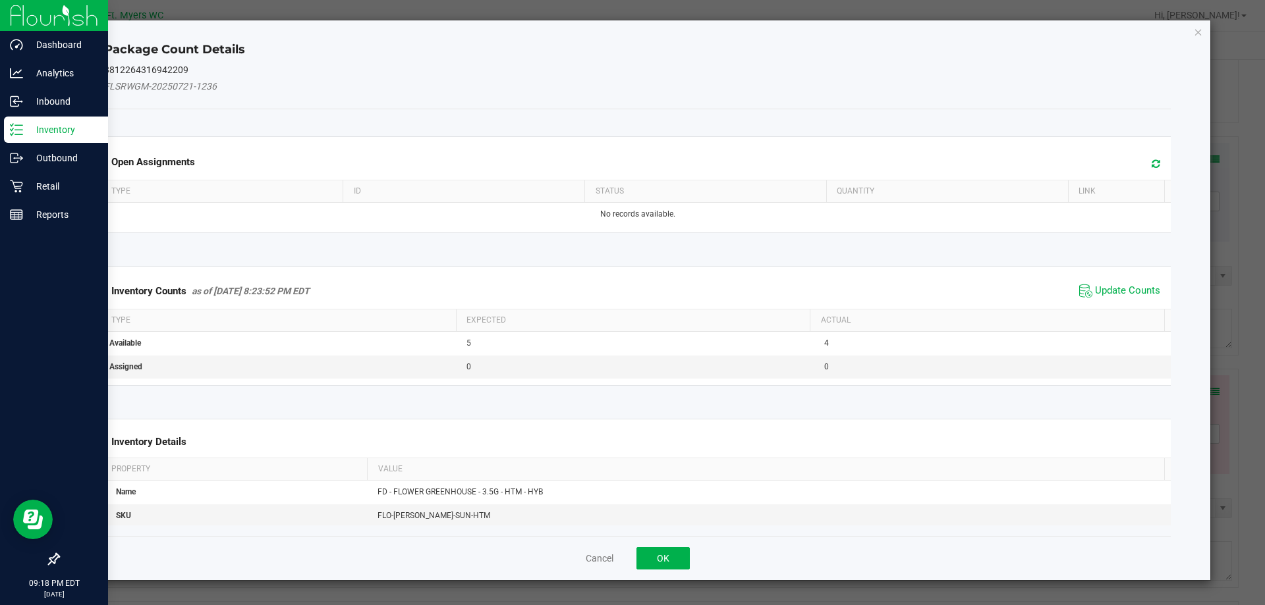
click at [1144, 274] on div "Inventory Counts as of [DATE] 8:23:52 PM EDT Update Counts" at bounding box center [637, 291] width 1072 height 36
click at [1136, 277] on div "Inventory Counts as of [DATE] 8:23:52 PM EDT Update Counts" at bounding box center [637, 291] width 1072 height 36
click at [1130, 285] on span "Update Counts" at bounding box center [1127, 291] width 65 height 13
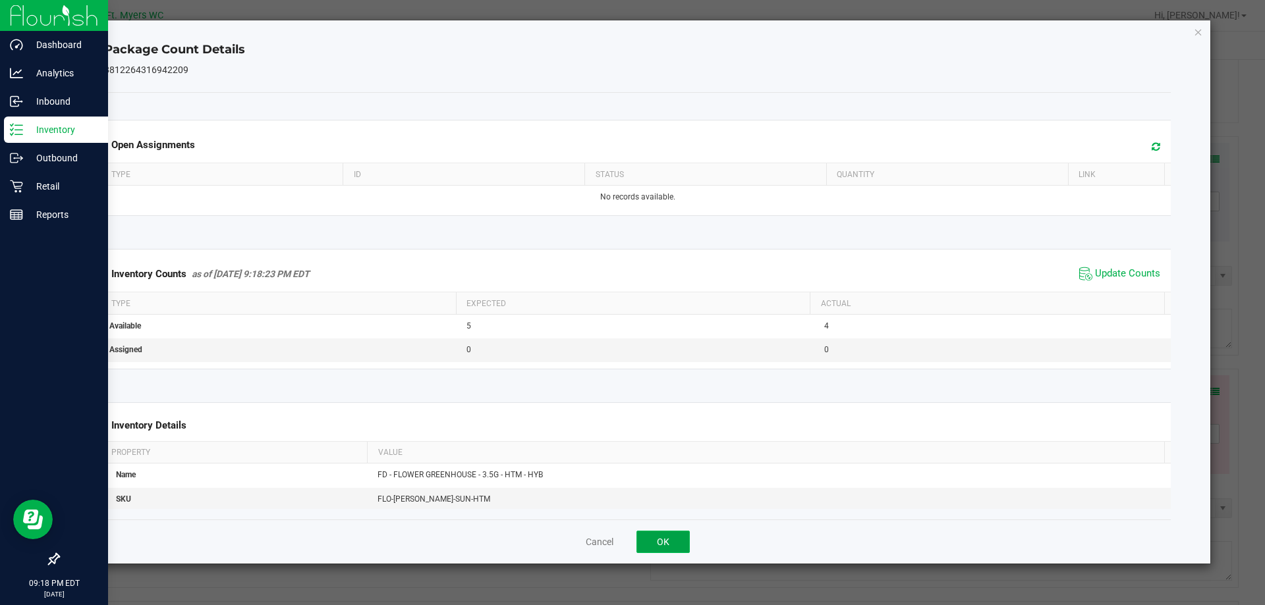
click at [672, 541] on button "OK" at bounding box center [662, 542] width 53 height 22
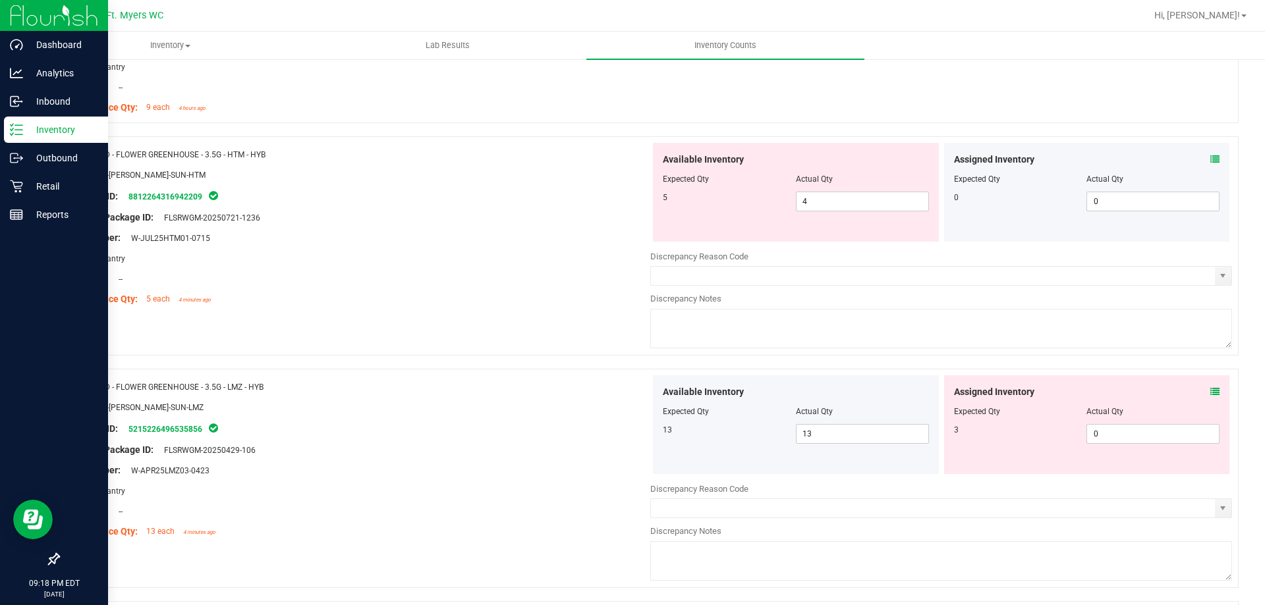
click at [1211, 163] on div "Assigned Inventory Expected Qty Actual Qty 0 0 0" at bounding box center [1087, 192] width 286 height 99
click at [1212, 163] on div "Assigned Inventory Expected Qty Actual Qty 0 0 0" at bounding box center [1087, 192] width 286 height 99
click at [1210, 161] on icon at bounding box center [1214, 159] width 9 height 9
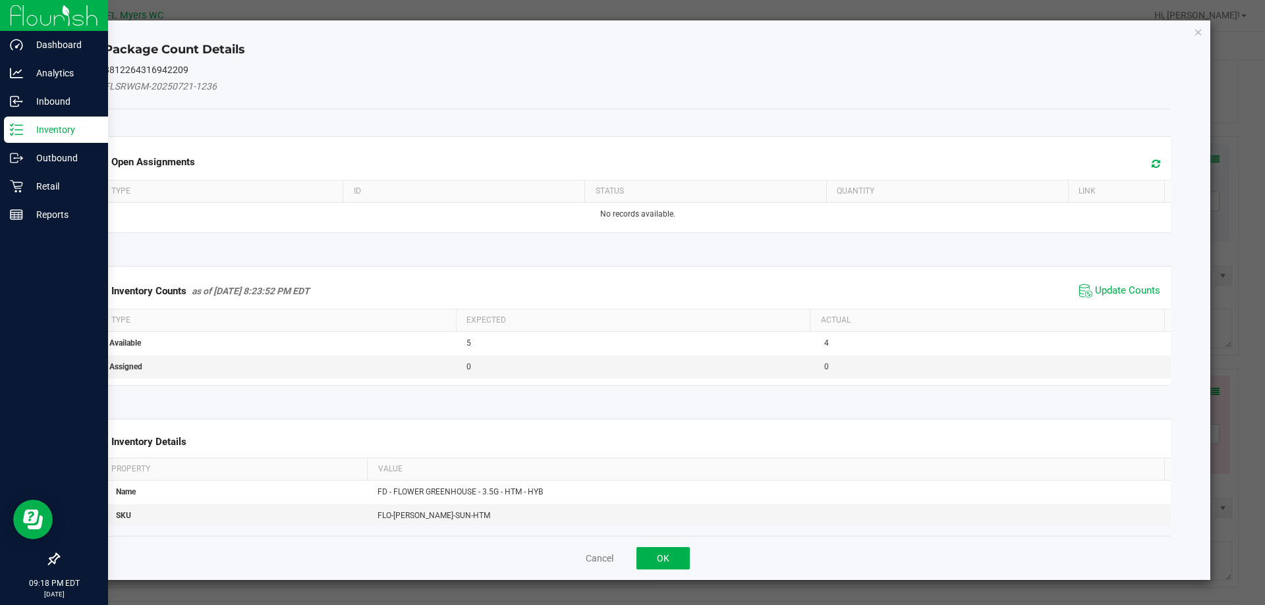
click at [1093, 283] on span "Update Counts" at bounding box center [1120, 291] width 88 height 20
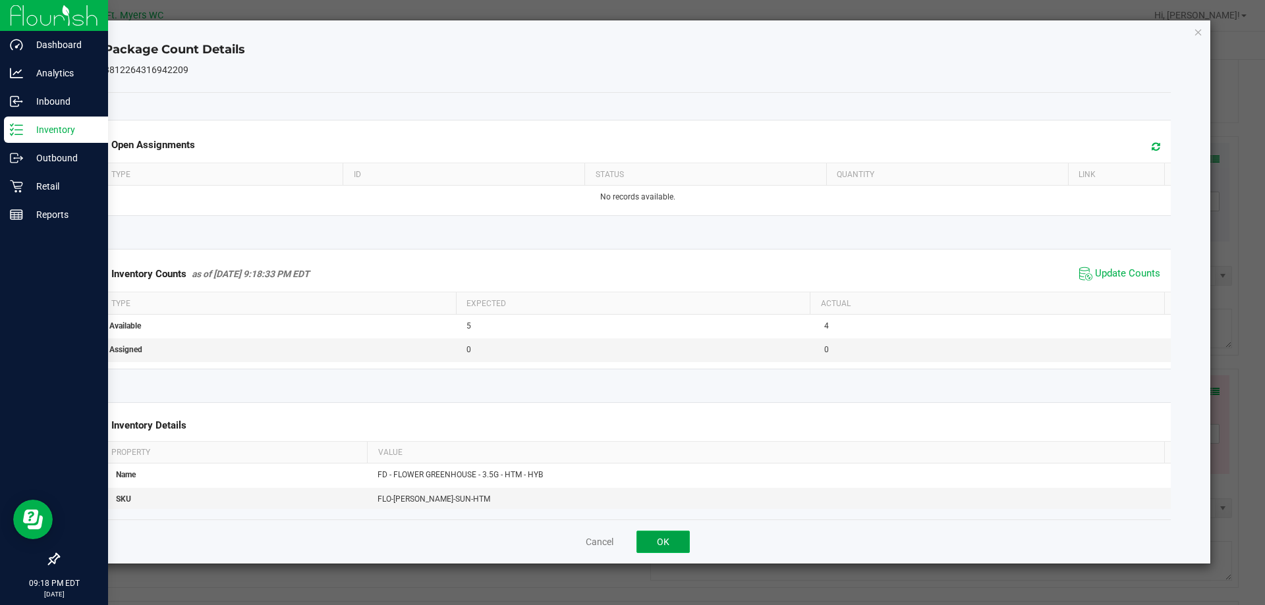
click at [665, 539] on button "OK" at bounding box center [662, 542] width 53 height 22
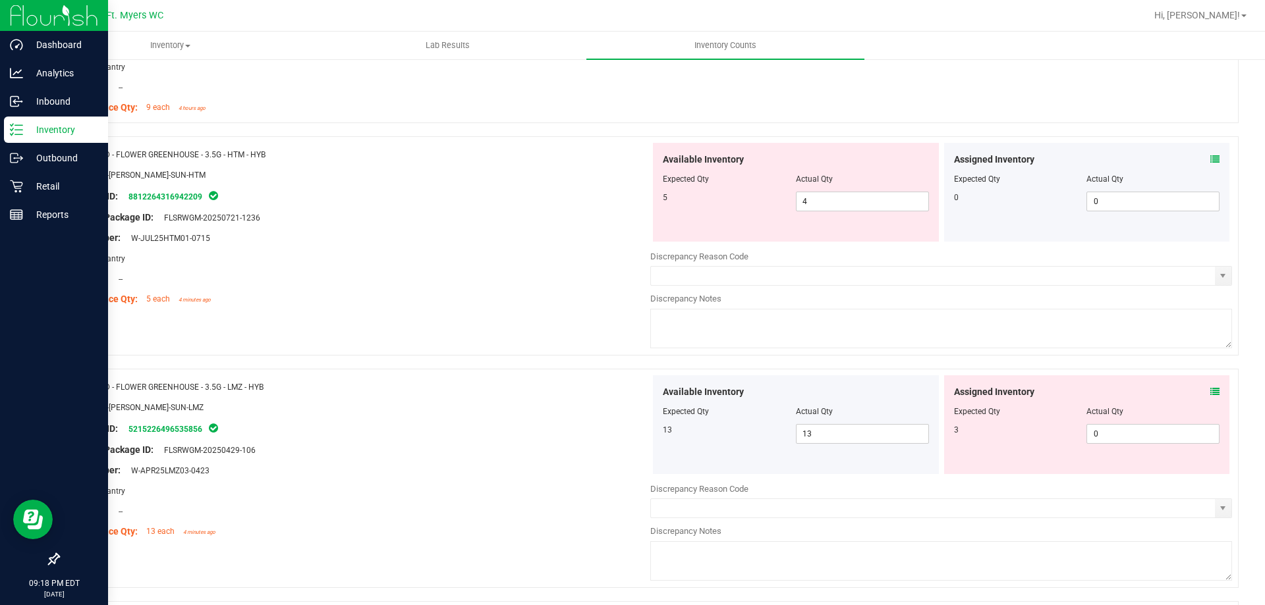
click at [704, 336] on textarea at bounding box center [941, 329] width 582 height 40
click at [415, 272] on div "Location: --" at bounding box center [360, 279] width 582 height 14
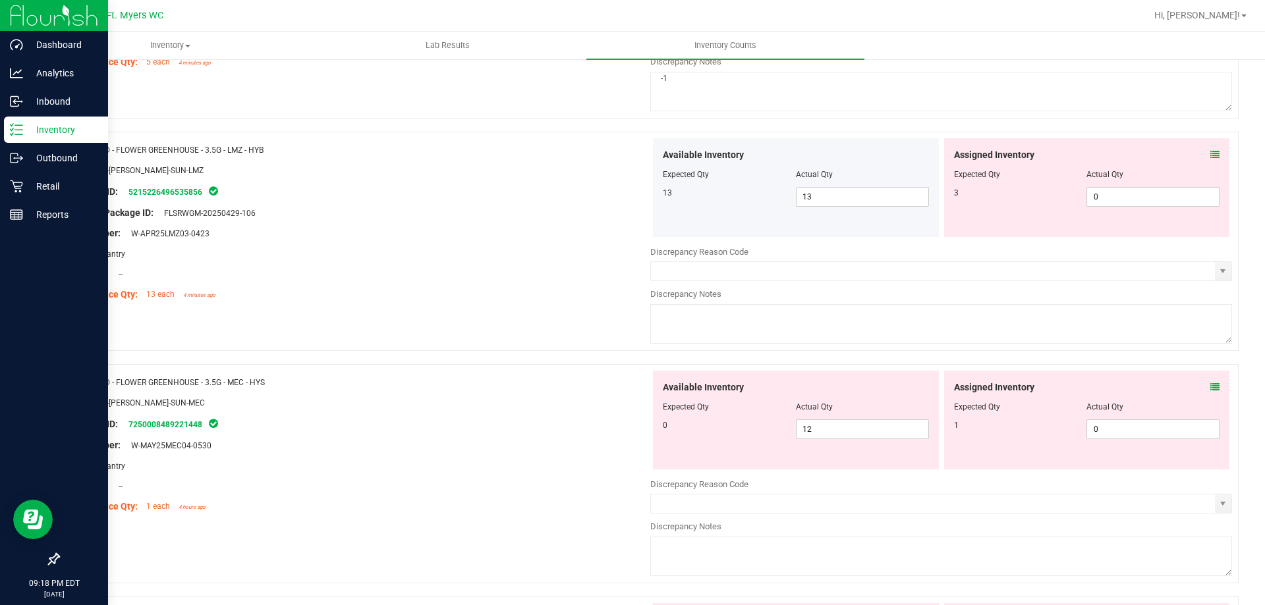
scroll to position [725, 0]
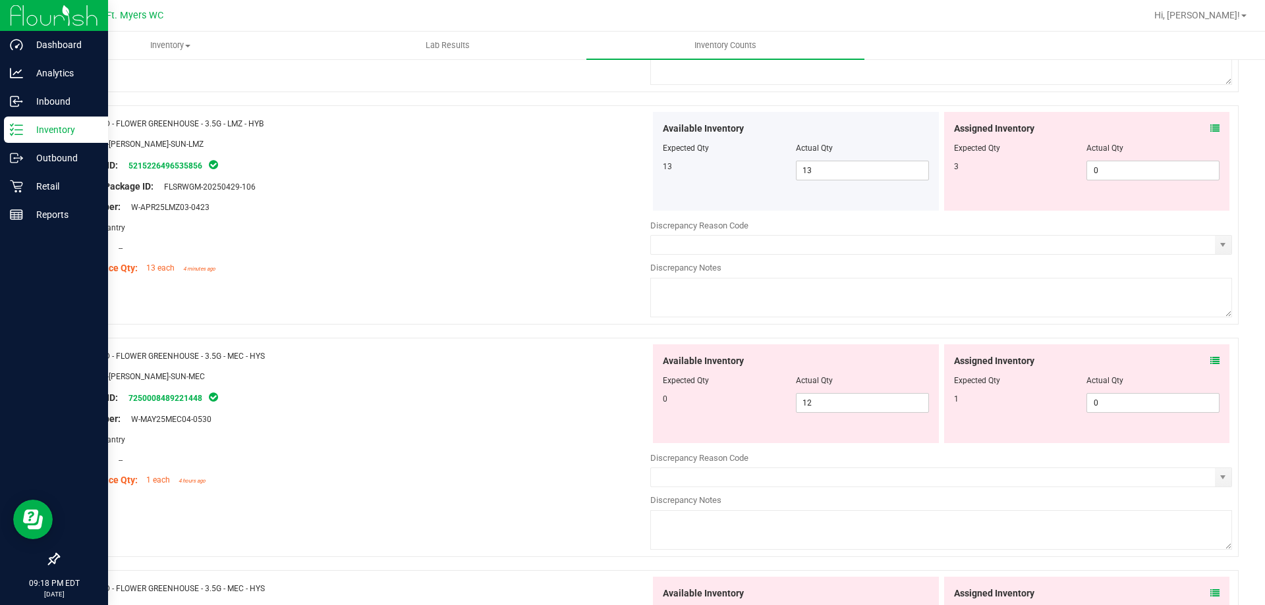
click at [1210, 126] on icon at bounding box center [1214, 128] width 9 height 9
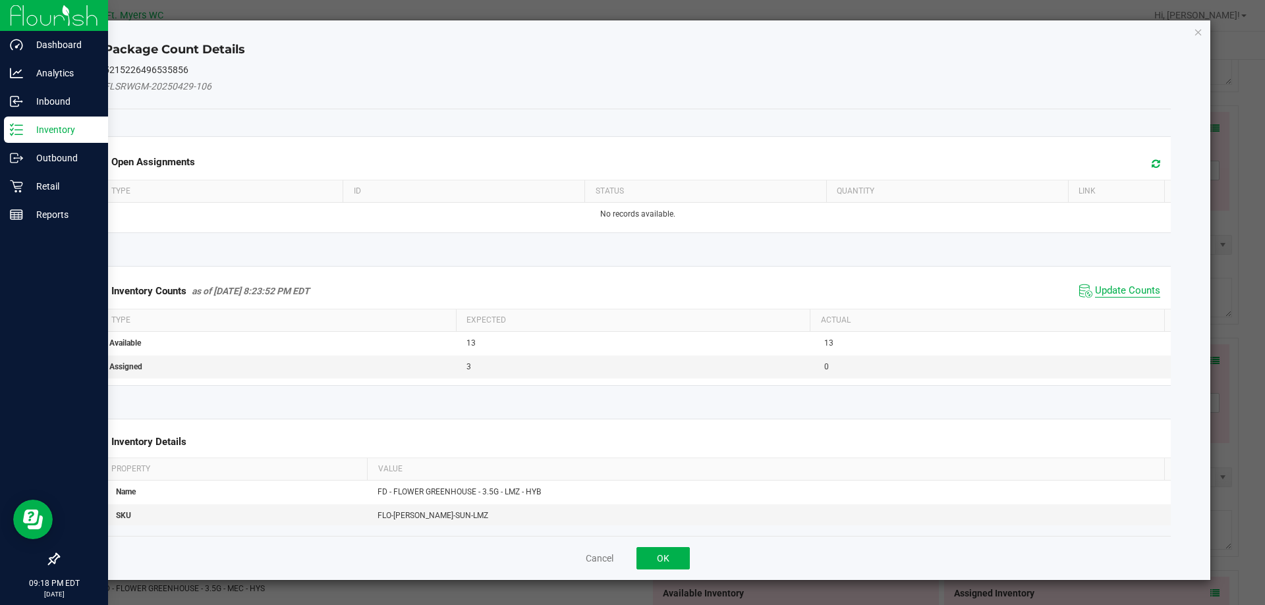
click at [1125, 288] on span "Update Counts" at bounding box center [1127, 291] width 65 height 13
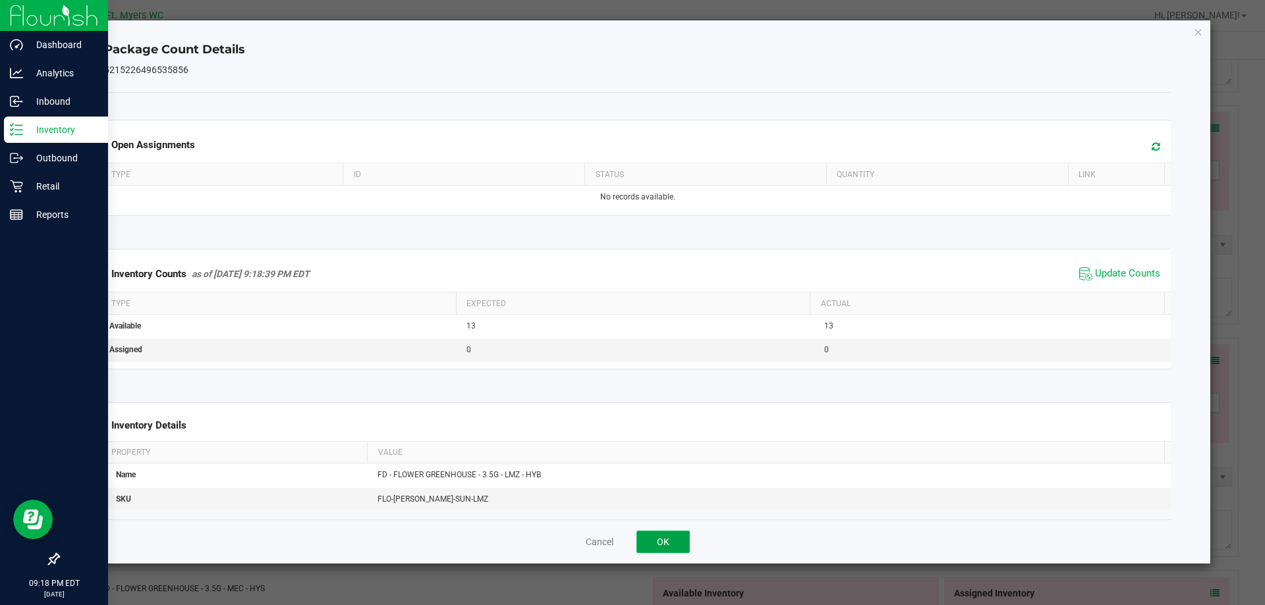
click at [673, 532] on button "OK" at bounding box center [662, 542] width 53 height 22
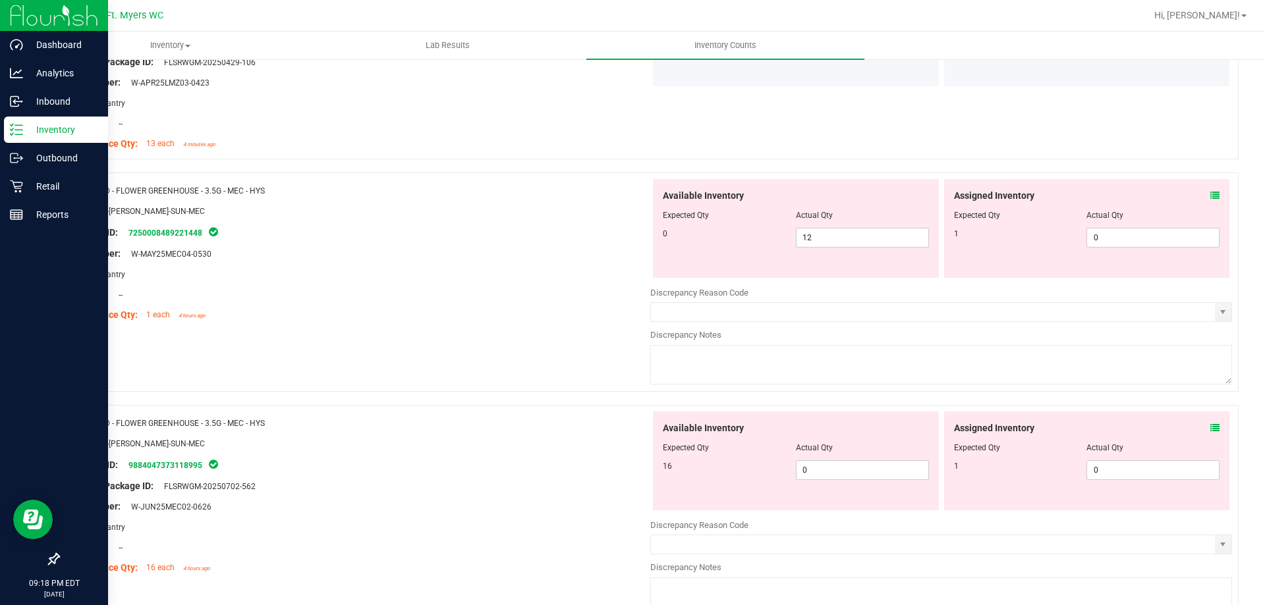
scroll to position [856, 0]
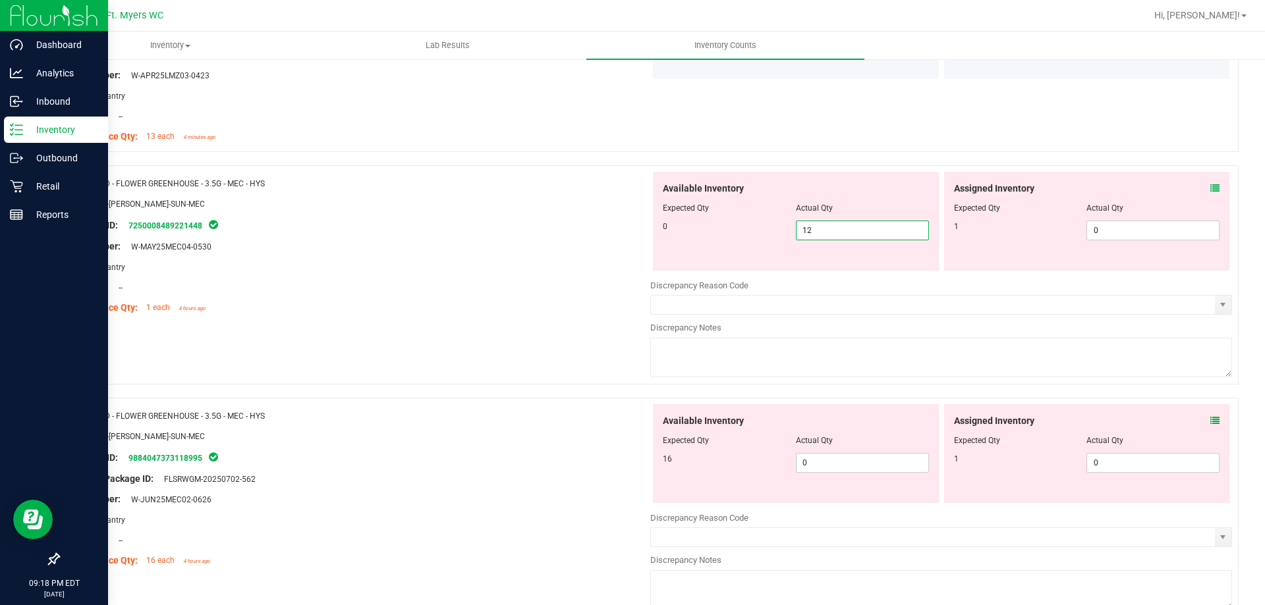
drag, startPoint x: 856, startPoint y: 234, endPoint x: 619, endPoint y: 195, distance: 240.4
click at [619, 195] on div "Name: FD - FLOWER GREENHOUSE - 3.5G - MEC - HYS SKU: FLO-[PERSON_NAME]-SUN-MEC …" at bounding box center [648, 274] width 1180 height 219
click at [850, 463] on span "0 0" at bounding box center [862, 463] width 133 height 20
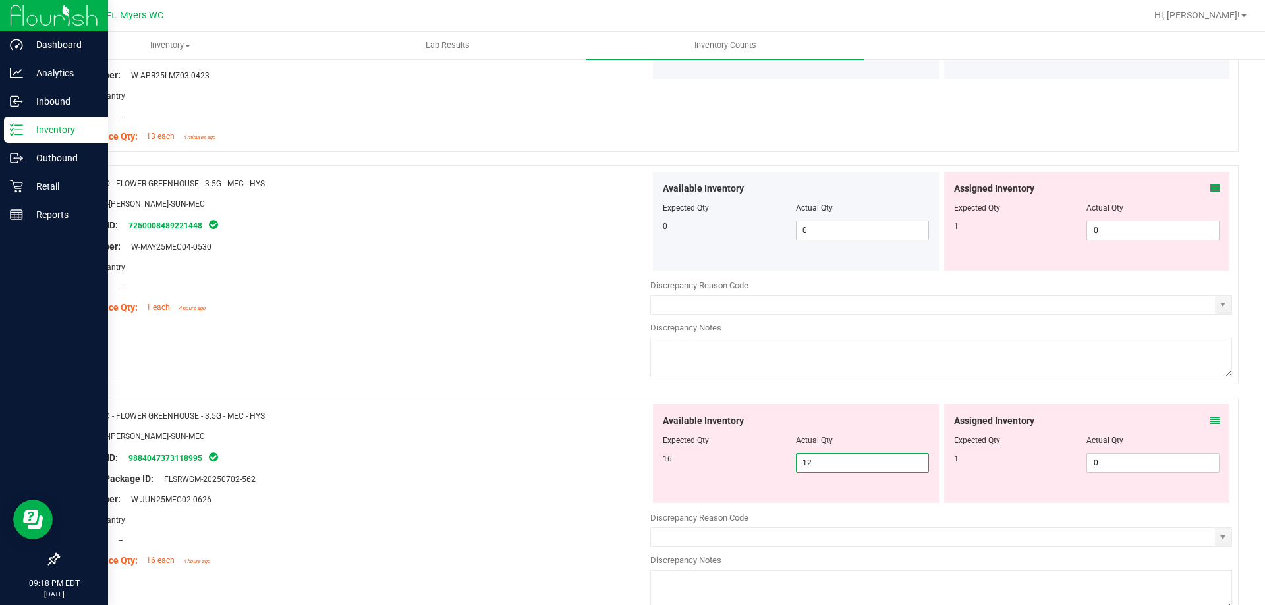
click at [476, 431] on div "SKU: FLO-[PERSON_NAME]-SUN-MEC" at bounding box center [360, 436] width 582 height 14
click at [1210, 186] on icon at bounding box center [1214, 188] width 9 height 9
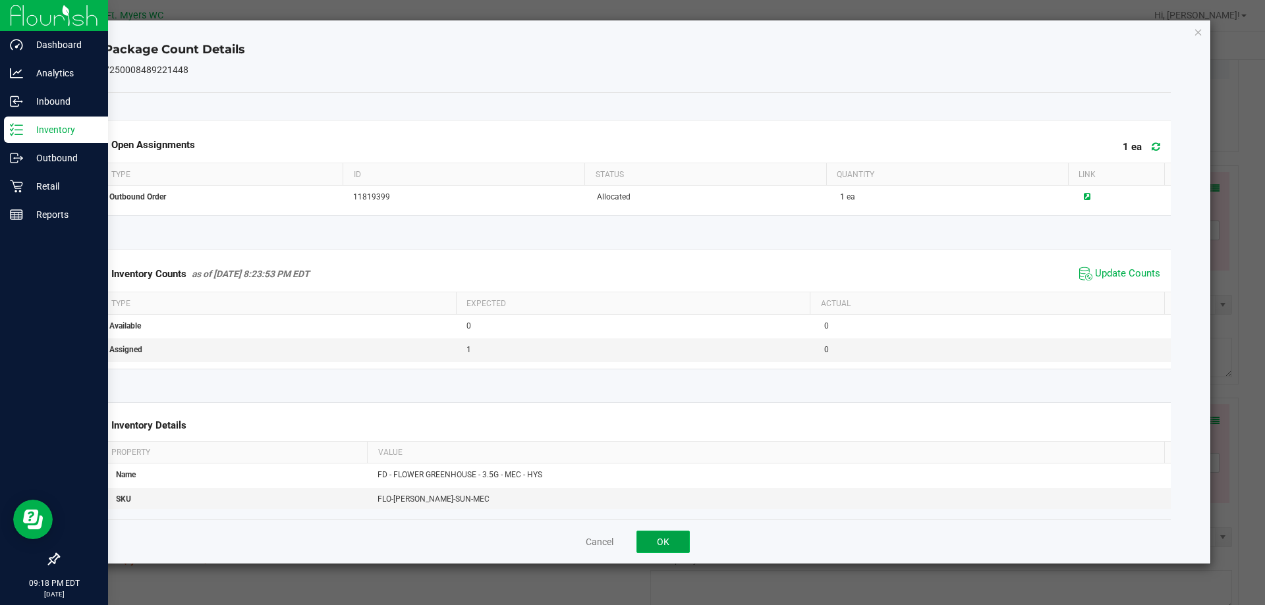
click at [671, 543] on button "OK" at bounding box center [662, 542] width 53 height 22
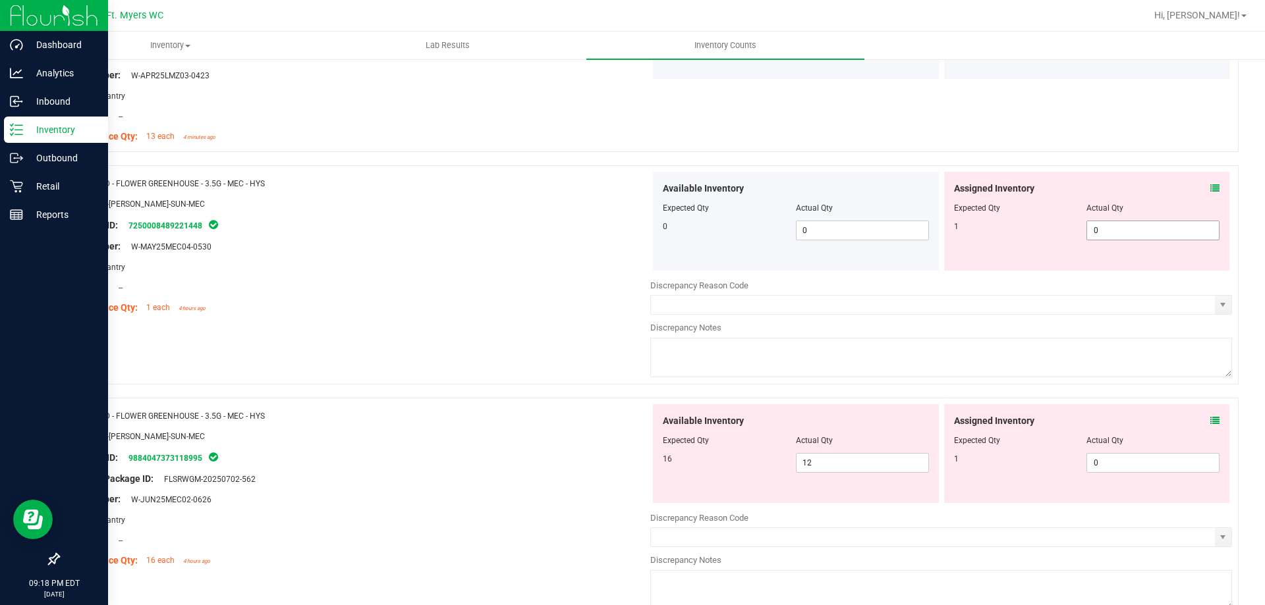
click at [1110, 226] on span "0 0" at bounding box center [1152, 231] width 133 height 20
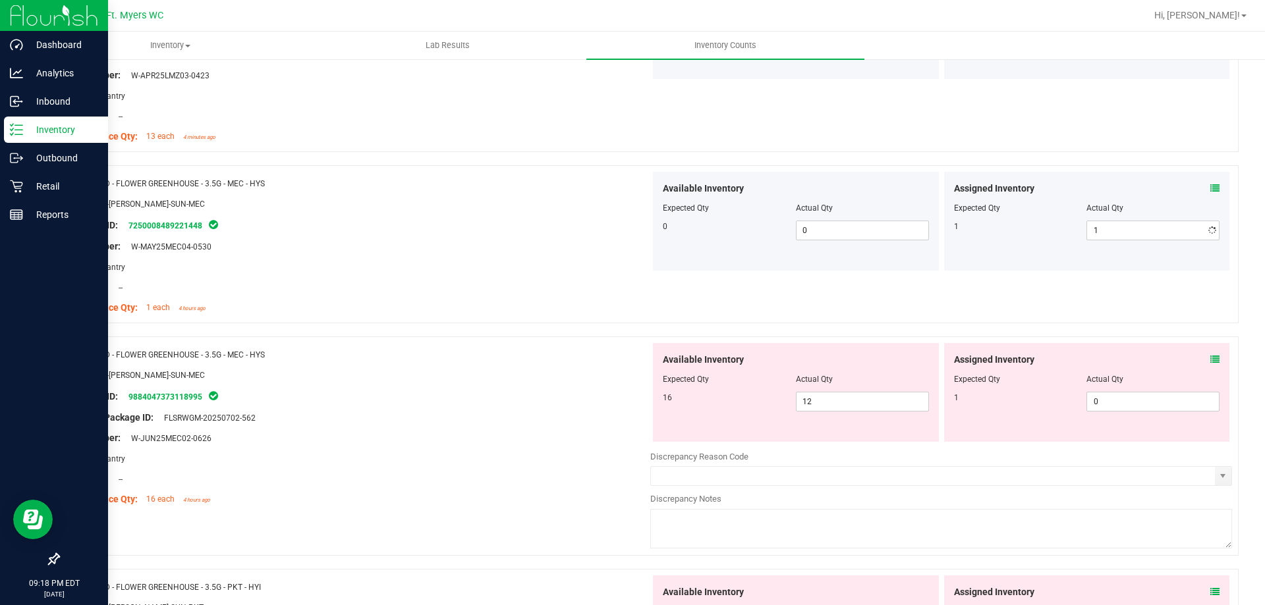
click at [1101, 196] on div at bounding box center [1087, 199] width 266 height 7
click at [1210, 360] on icon at bounding box center [1214, 359] width 9 height 9
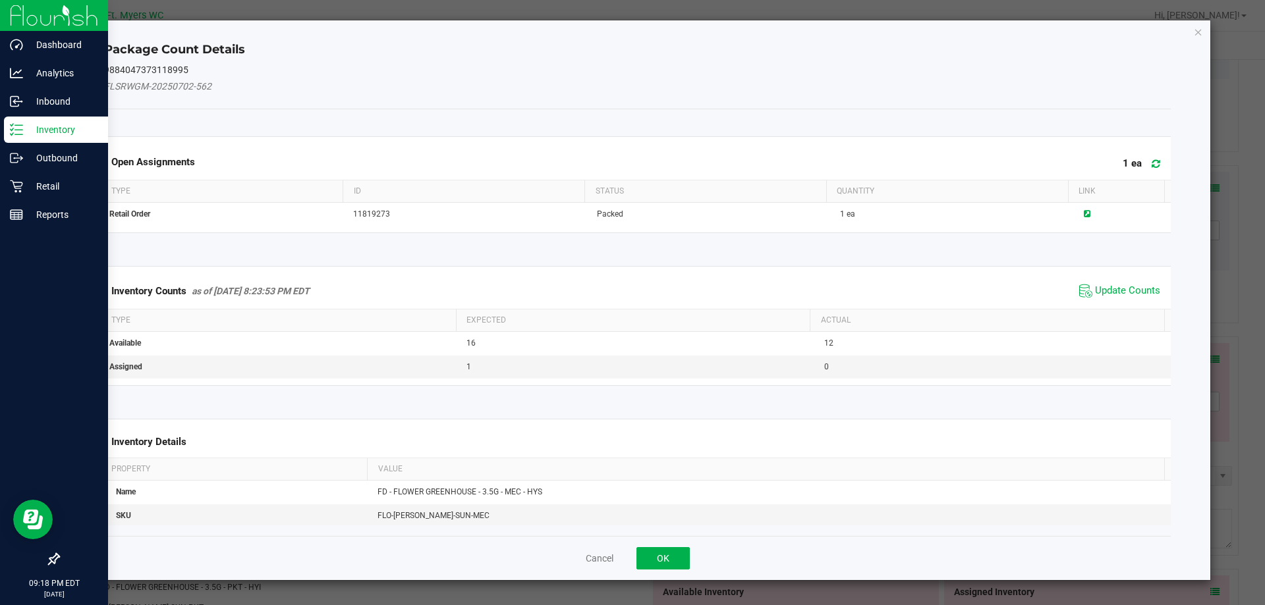
click at [1110, 301] on div "Inventory Counts as of [DATE] 8:23:53 PM EDT Update Counts" at bounding box center [637, 291] width 1072 height 36
click at [1112, 294] on span "Update Counts" at bounding box center [1127, 291] width 65 height 13
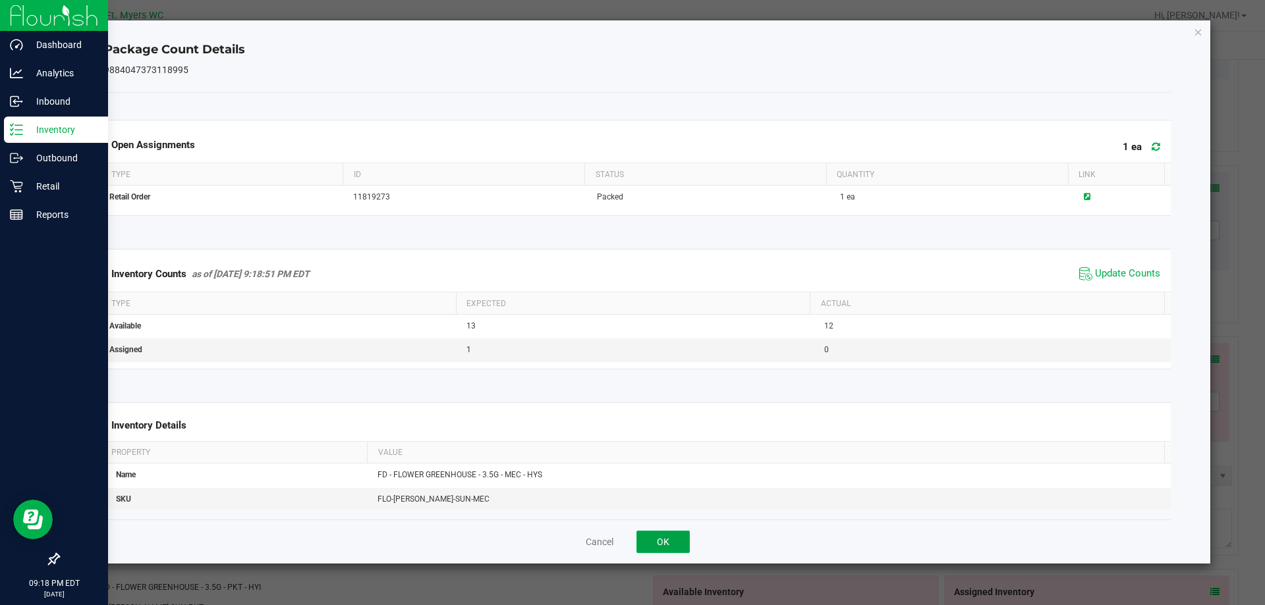
click at [673, 543] on button "OK" at bounding box center [662, 542] width 53 height 22
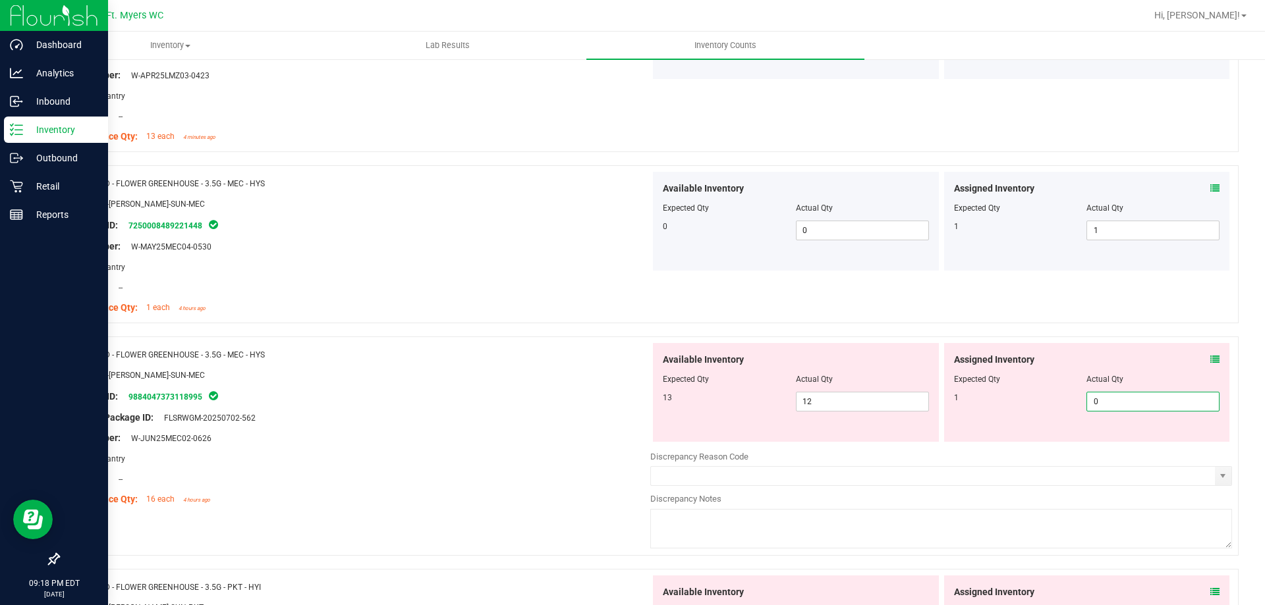
click at [1092, 402] on span "0 0" at bounding box center [1152, 402] width 133 height 20
click at [588, 363] on div at bounding box center [360, 365] width 582 height 7
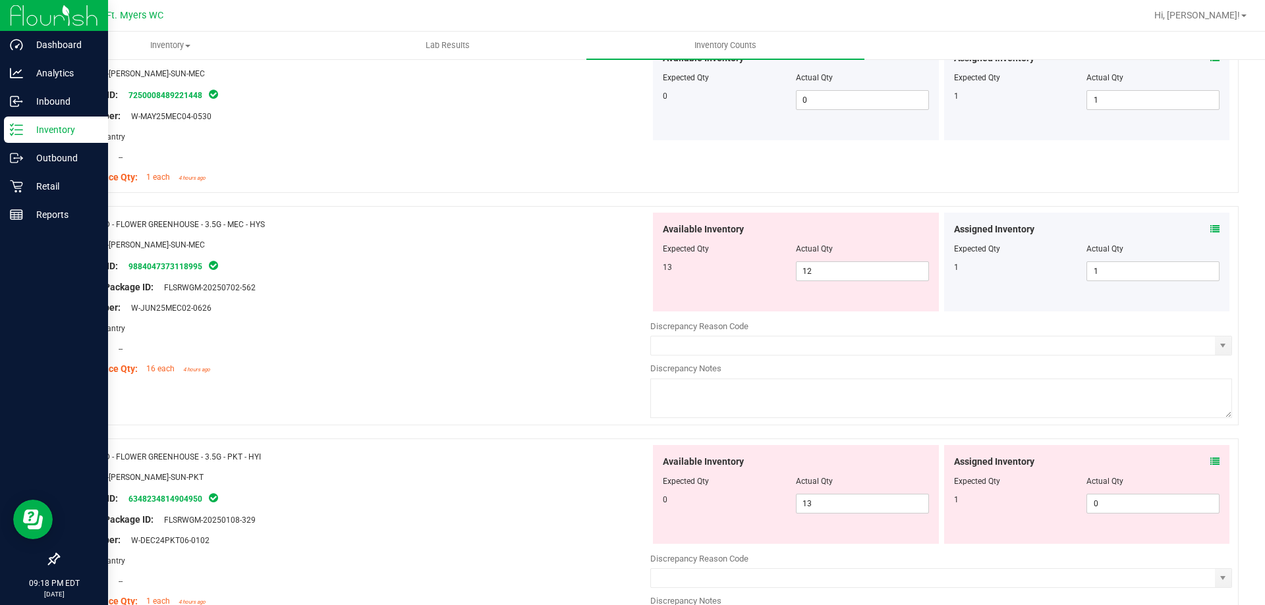
scroll to position [988, 0]
click at [724, 377] on textarea at bounding box center [941, 397] width 582 height 40
click at [580, 362] on div "Compliance Qty: 16 each 4 hours ago" at bounding box center [360, 368] width 582 height 14
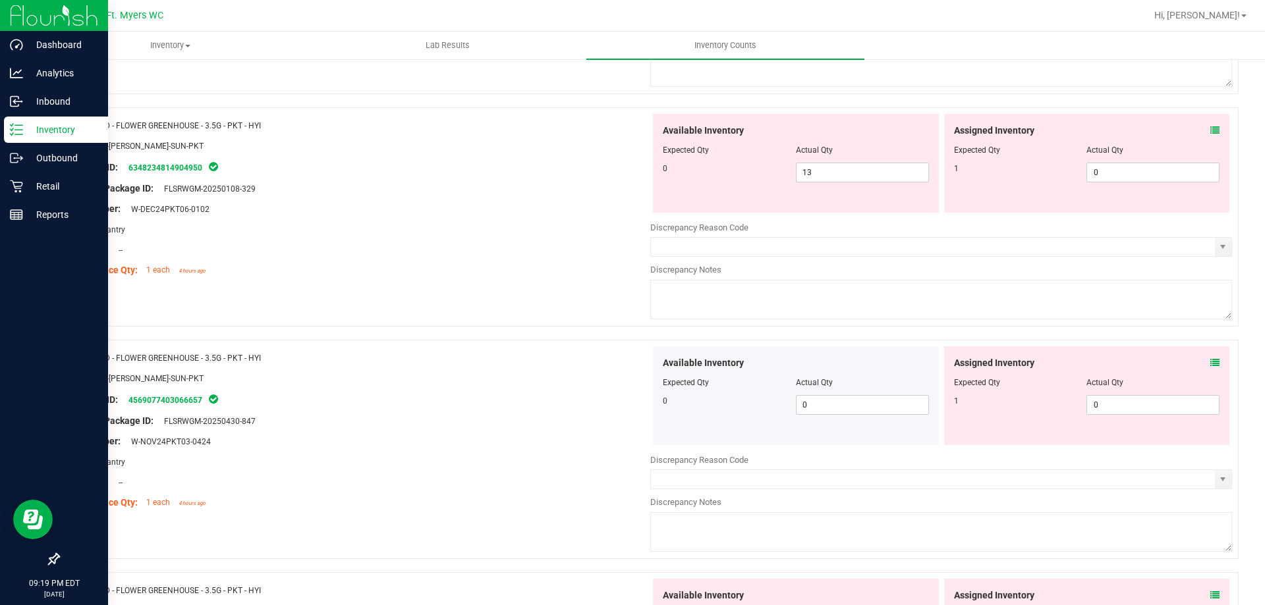
scroll to position [1317, 0]
drag, startPoint x: 836, startPoint y: 169, endPoint x: 346, endPoint y: 169, distance: 489.4
click at [346, 169] on div "Name: FD - FLOWER GREENHOUSE - 3.5G - PKT - HYI SKU: FLO-[PERSON_NAME]-SUN-PKT …" at bounding box center [648, 217] width 1180 height 219
click at [430, 253] on div "Location: --" at bounding box center [360, 251] width 582 height 14
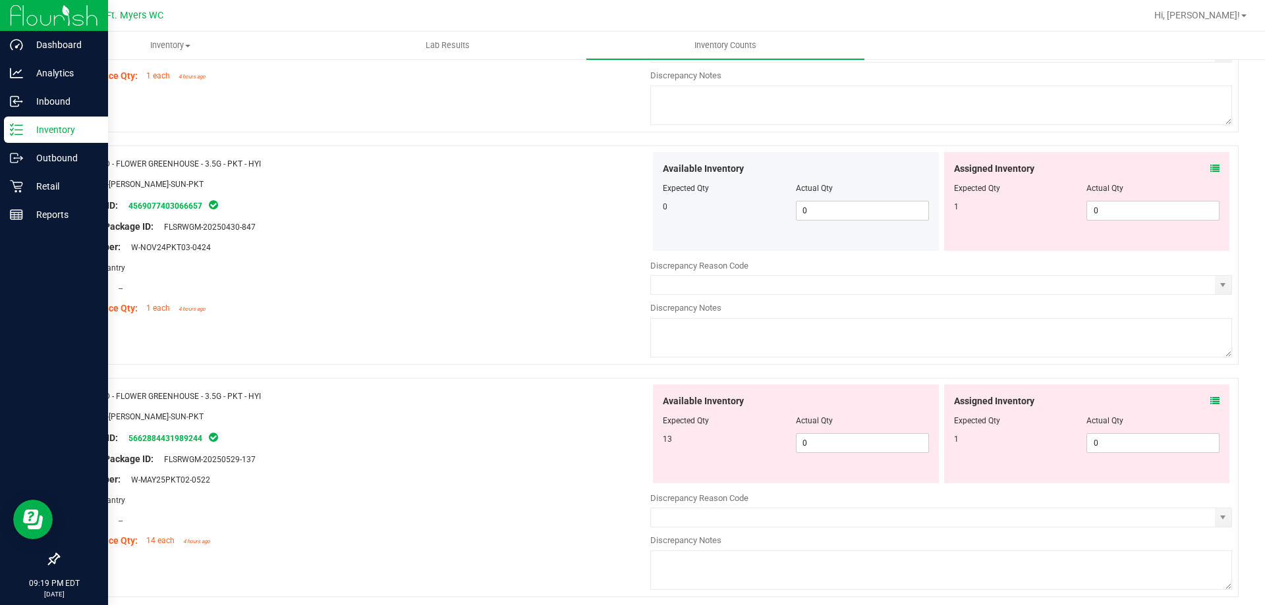
scroll to position [1515, 0]
click at [841, 445] on span "0 0" at bounding box center [862, 441] width 133 height 20
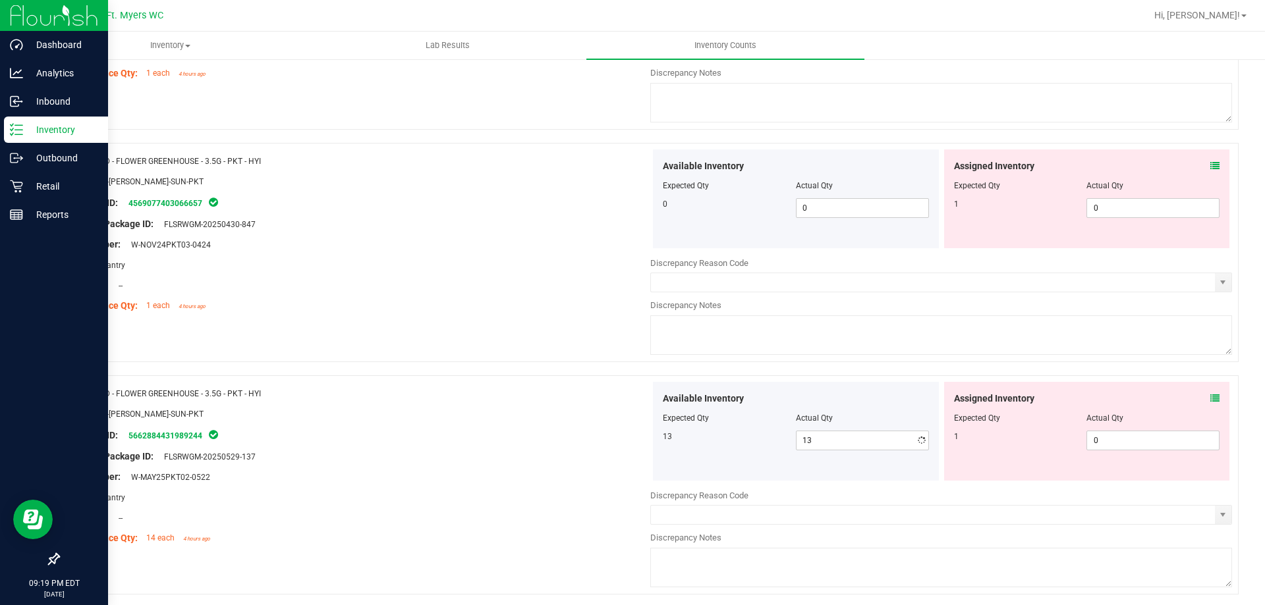
click at [888, 403] on div "Available Inventory" at bounding box center [796, 399] width 266 height 14
click at [1211, 395] on div "Assigned Inventory Expected Qty Actual Qty 1 0 0" at bounding box center [1087, 431] width 286 height 99
click at [1210, 395] on icon at bounding box center [1214, 398] width 9 height 9
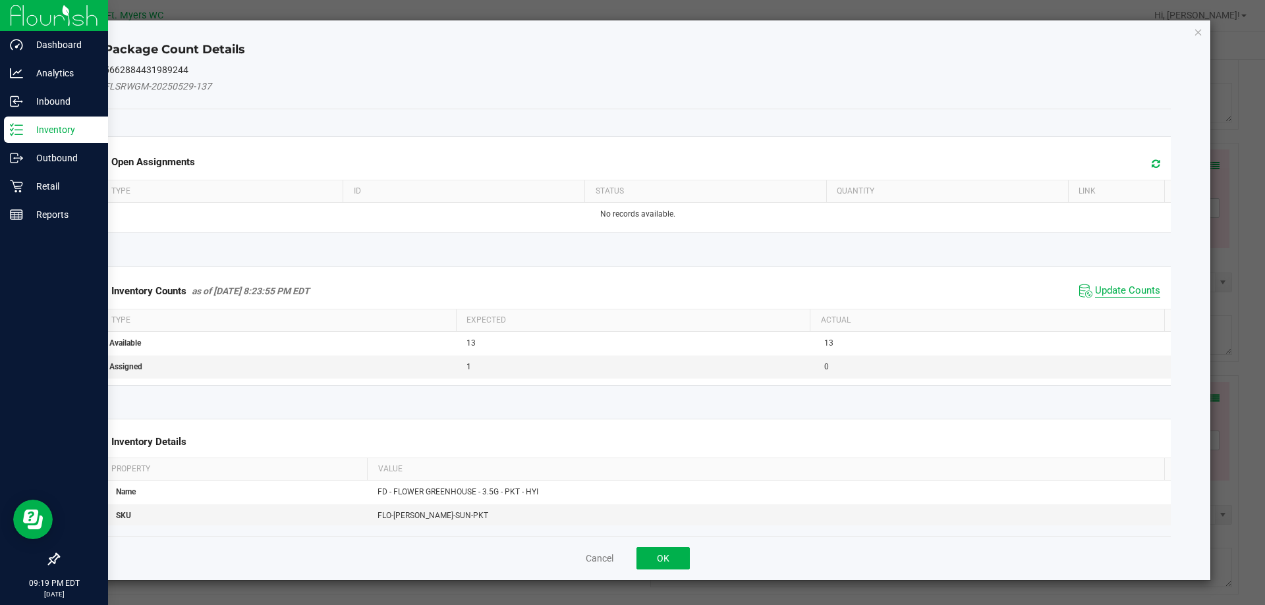
click at [1095, 290] on span "Update Counts" at bounding box center [1127, 291] width 65 height 13
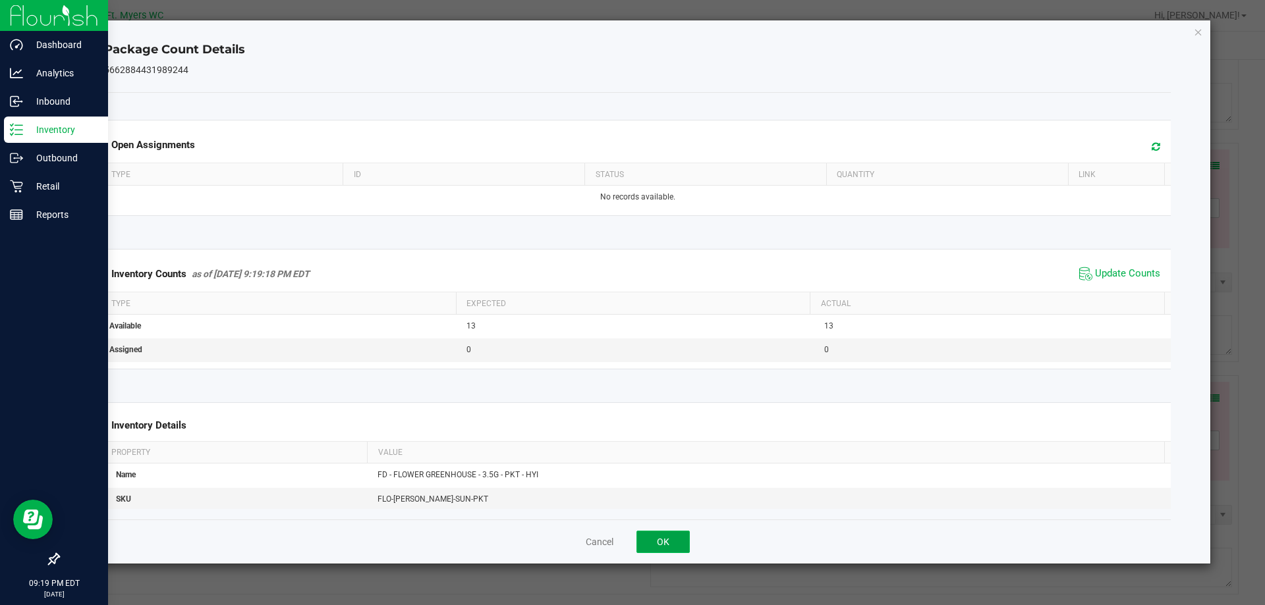
click at [655, 535] on button "OK" at bounding box center [662, 542] width 53 height 22
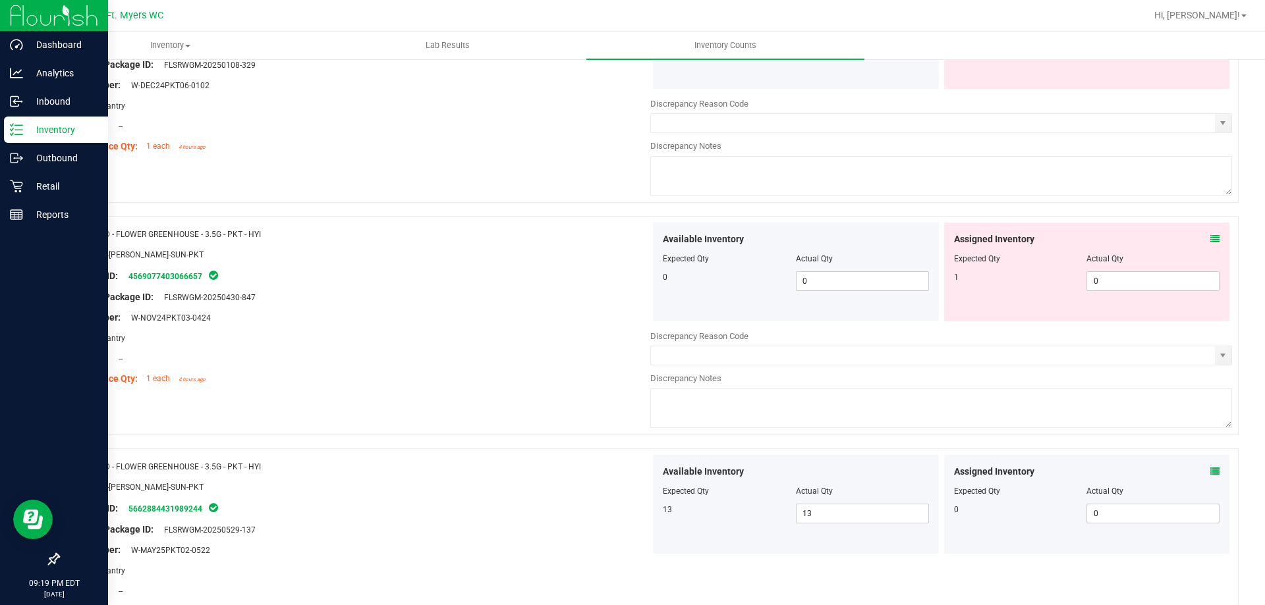
scroll to position [1317, 0]
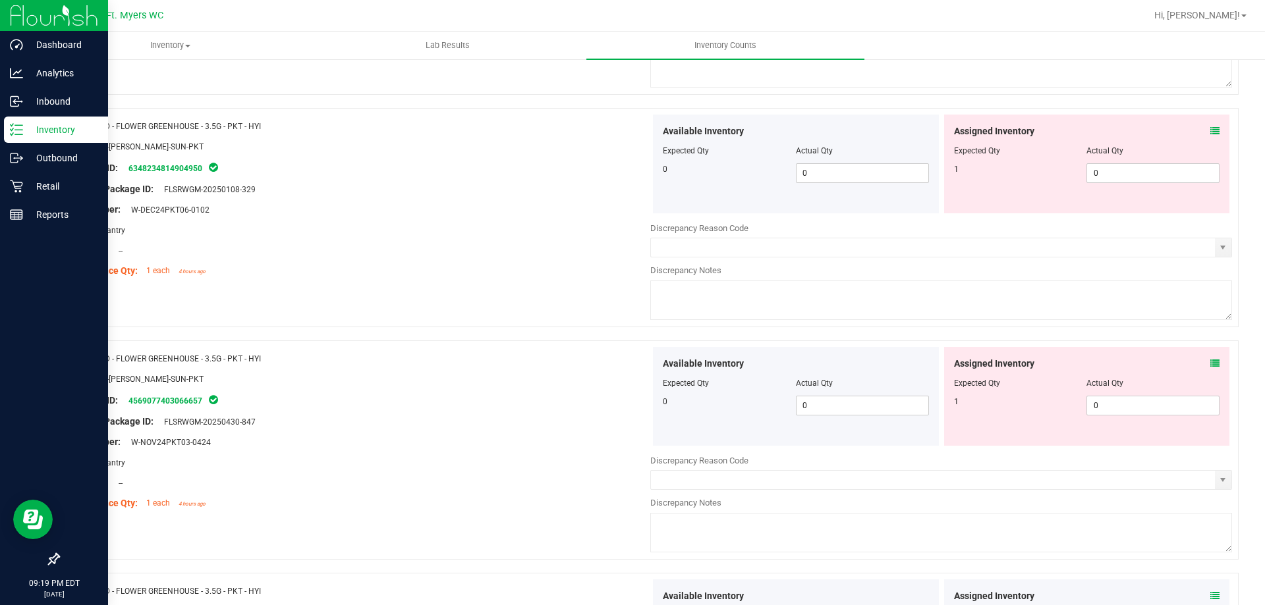
click at [1205, 362] on div "Assigned Inventory Expected Qty Actual Qty 1 0 0" at bounding box center [1087, 396] width 286 height 99
click at [1210, 362] on icon at bounding box center [1214, 363] width 9 height 9
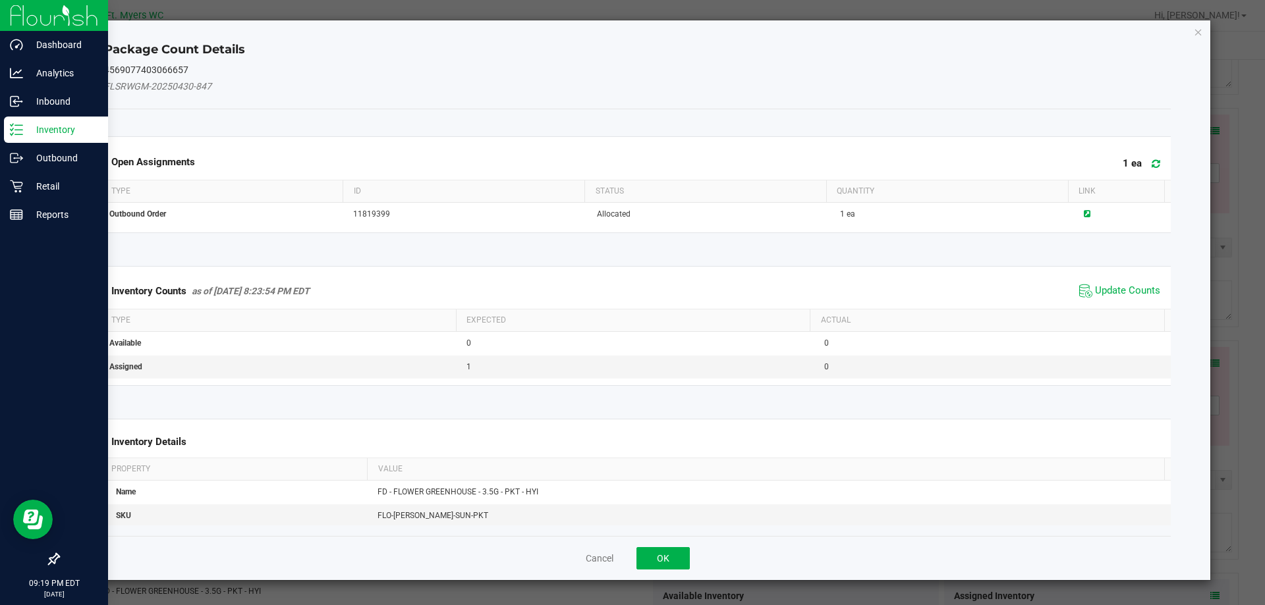
click at [1066, 323] on th "Actual" at bounding box center [986, 321] width 354 height 22
click at [1091, 301] on div "Inventory Counts as of [DATE] 8:23:54 PM EDT Update Counts" at bounding box center [637, 291] width 1072 height 36
click at [667, 551] on button "OK" at bounding box center [662, 558] width 53 height 22
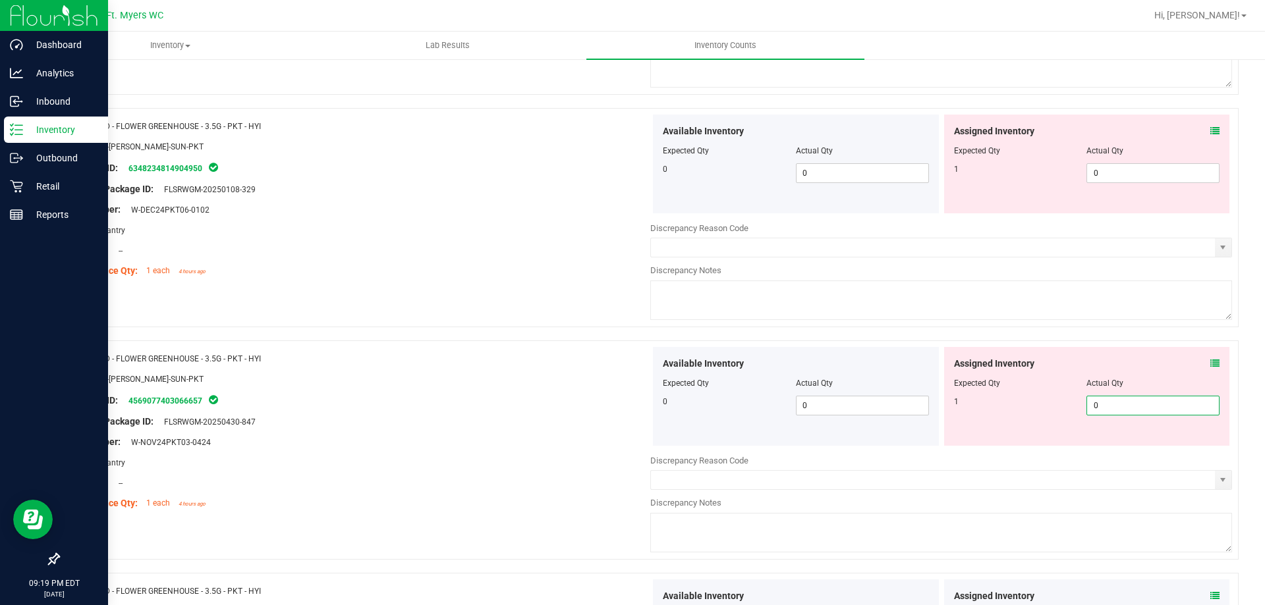
click at [1086, 404] on span "0 0" at bounding box center [1152, 406] width 133 height 20
click at [996, 398] on div "1 0 10" at bounding box center [1087, 406] width 266 height 20
click at [1210, 136] on span at bounding box center [1214, 131] width 9 height 14
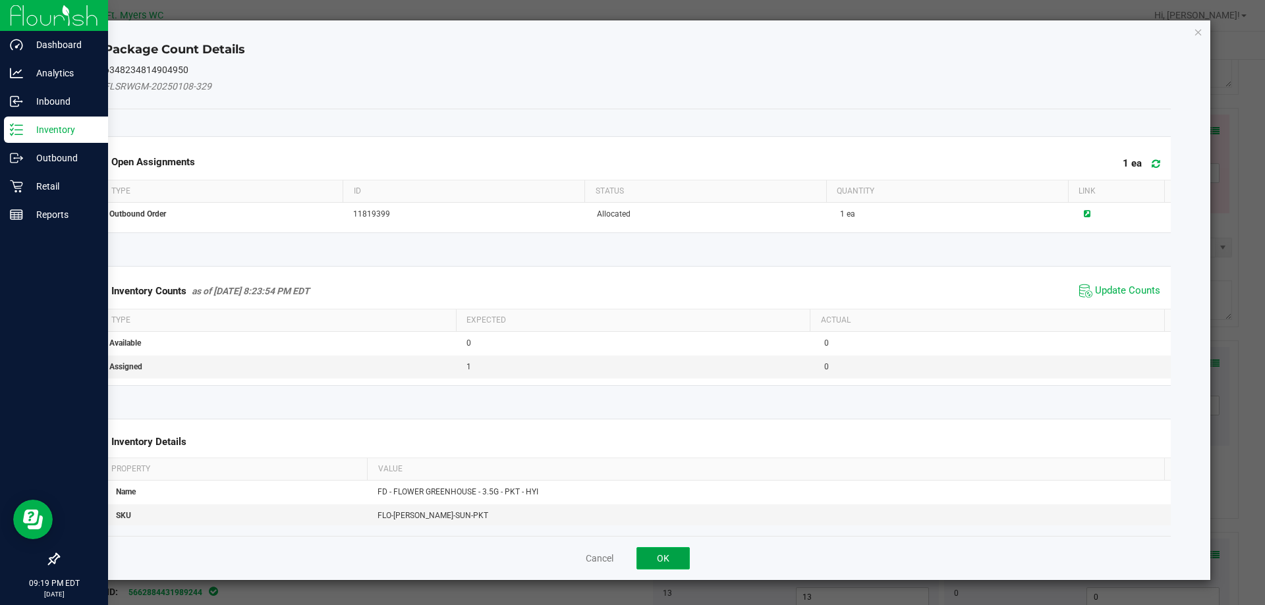
drag, startPoint x: 643, startPoint y: 562, endPoint x: 651, endPoint y: 560, distance: 8.1
click at [643, 562] on button "OK" at bounding box center [662, 558] width 53 height 22
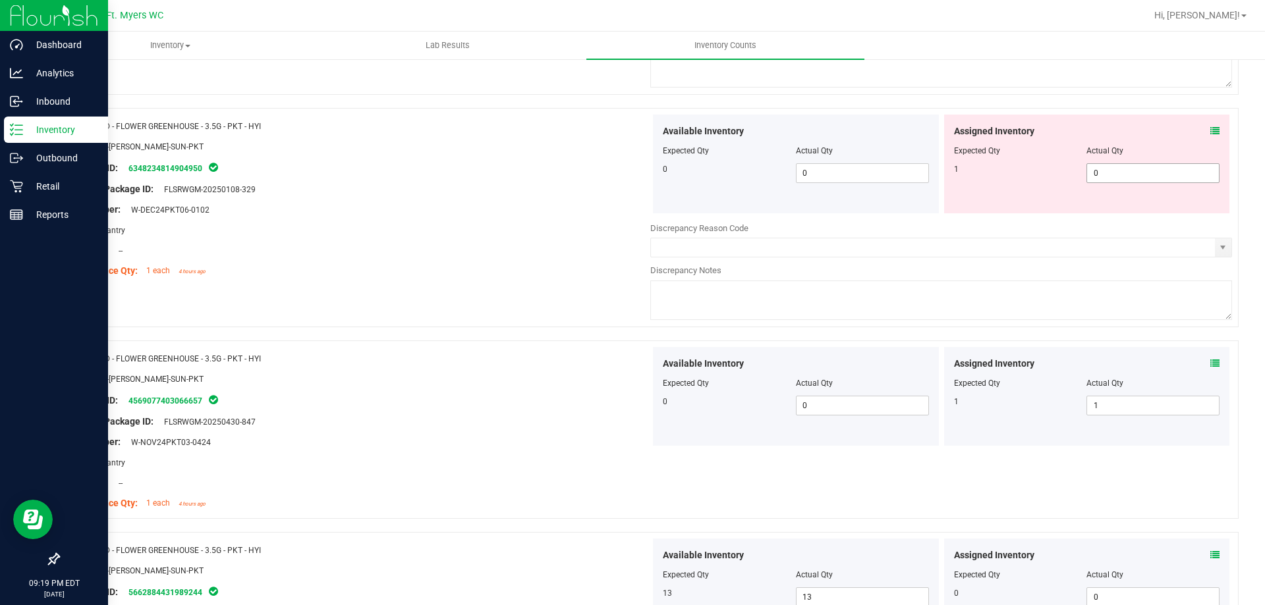
click at [1126, 175] on span "0 0" at bounding box center [1152, 173] width 133 height 20
click at [460, 227] on div "Area: Pantry" at bounding box center [360, 230] width 582 height 14
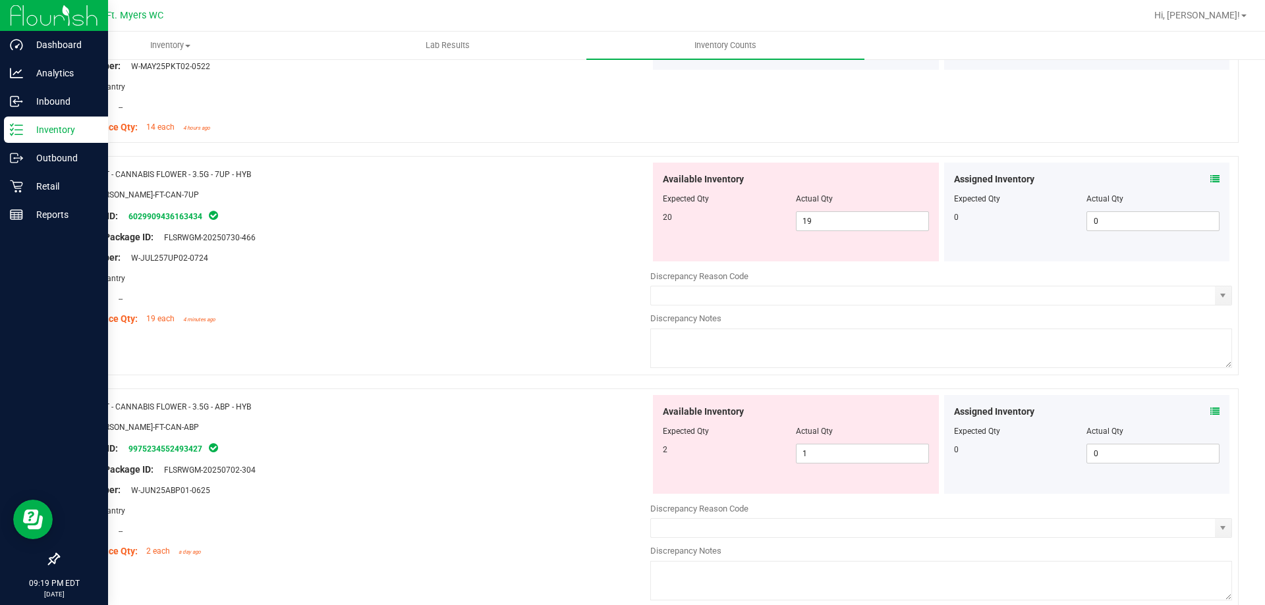
scroll to position [1910, 0]
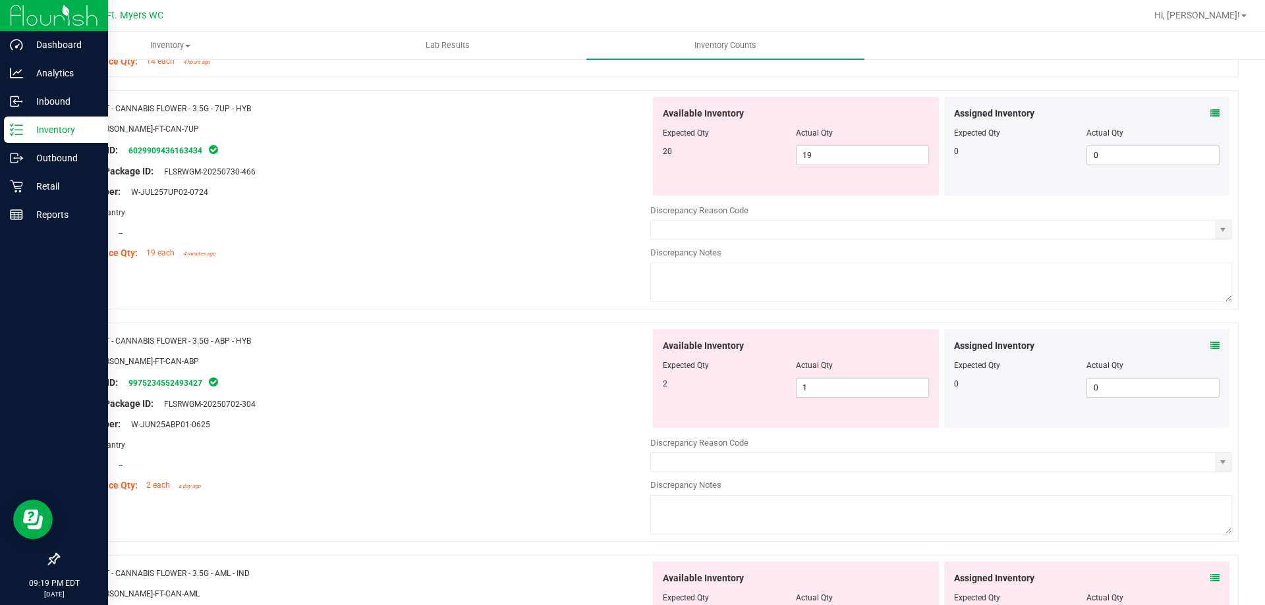
click at [1210, 114] on icon at bounding box center [1214, 113] width 9 height 9
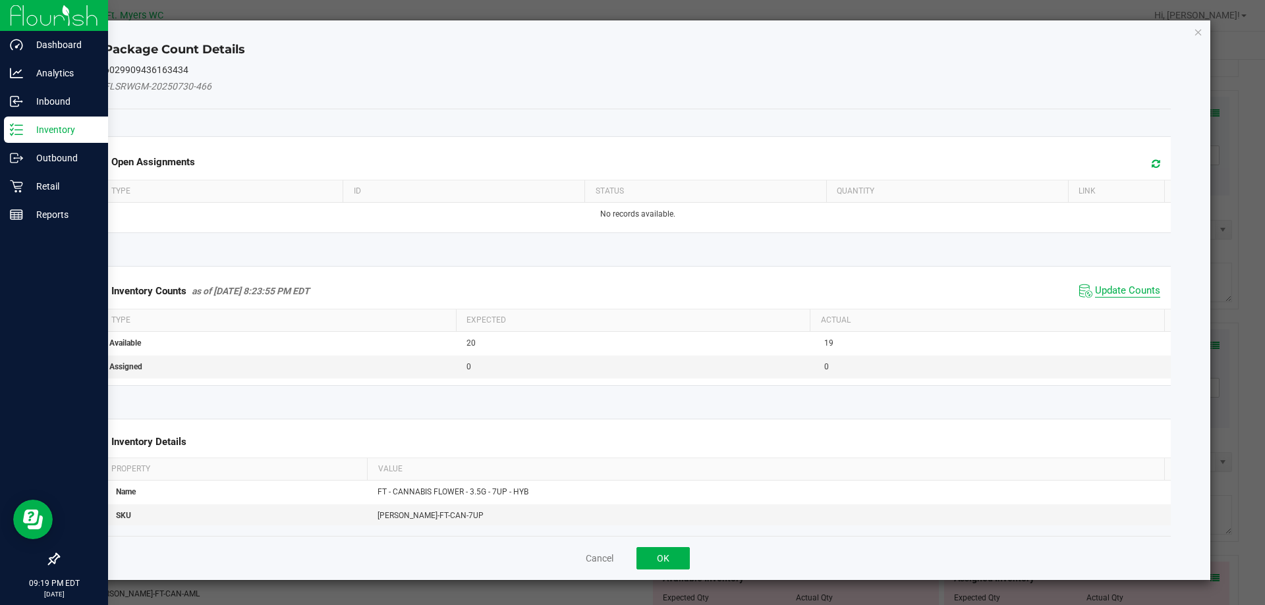
click at [1120, 289] on span "Update Counts" at bounding box center [1127, 291] width 65 height 13
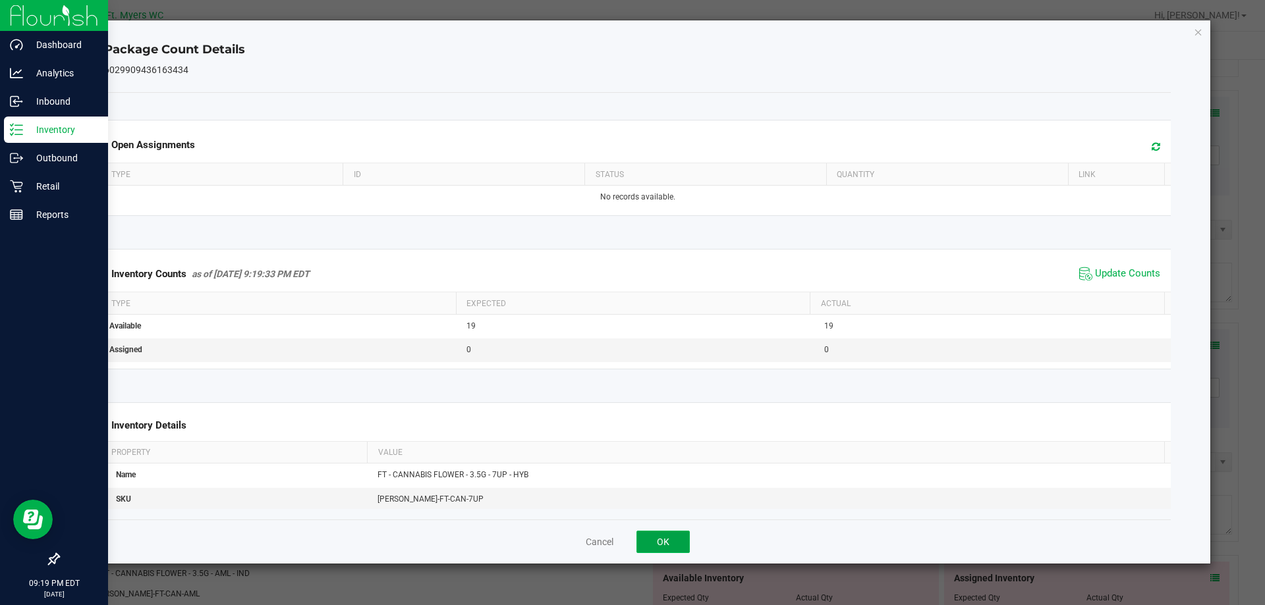
click at [678, 531] on button "OK" at bounding box center [662, 542] width 53 height 22
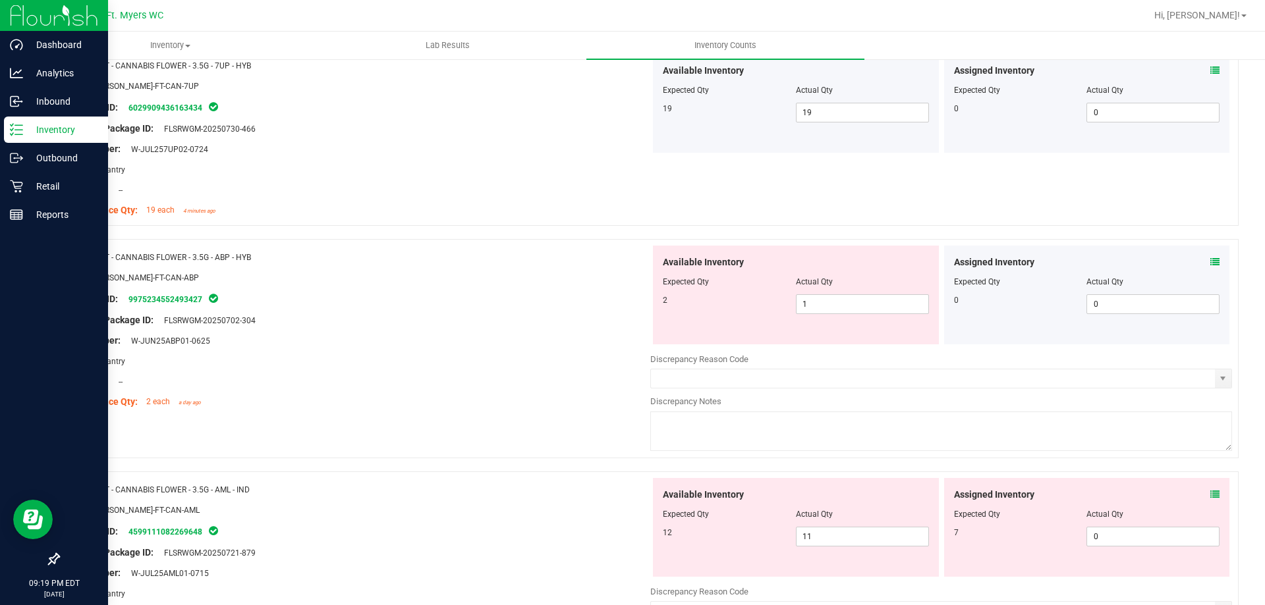
scroll to position [1976, 0]
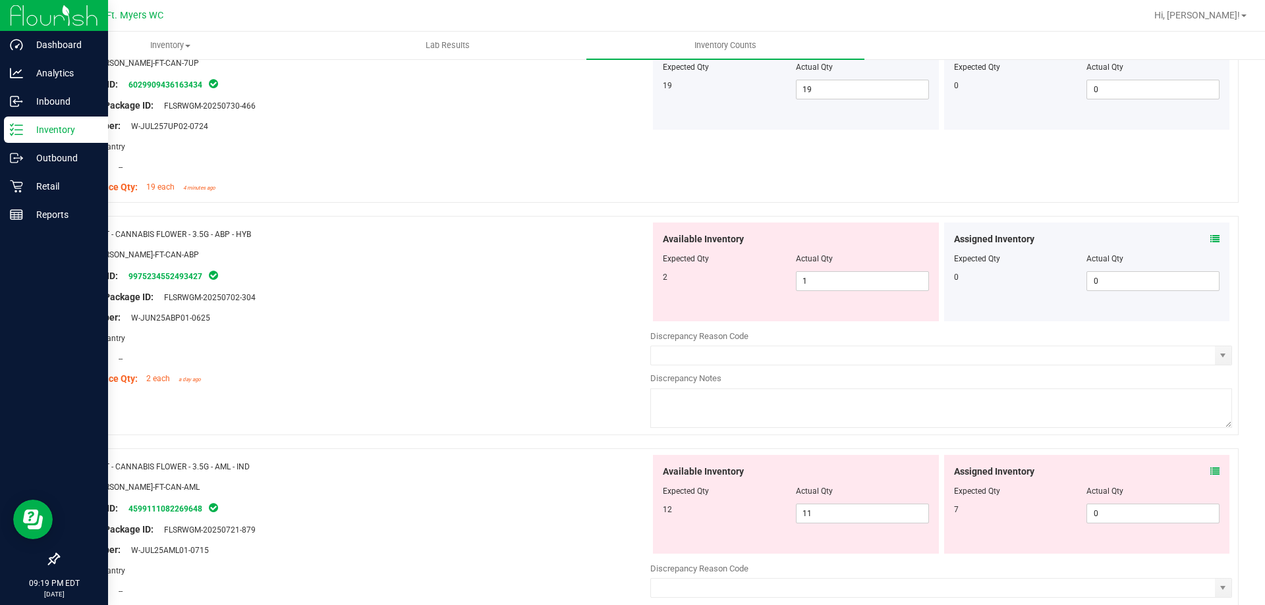
click at [1210, 233] on span at bounding box center [1214, 240] width 9 height 14
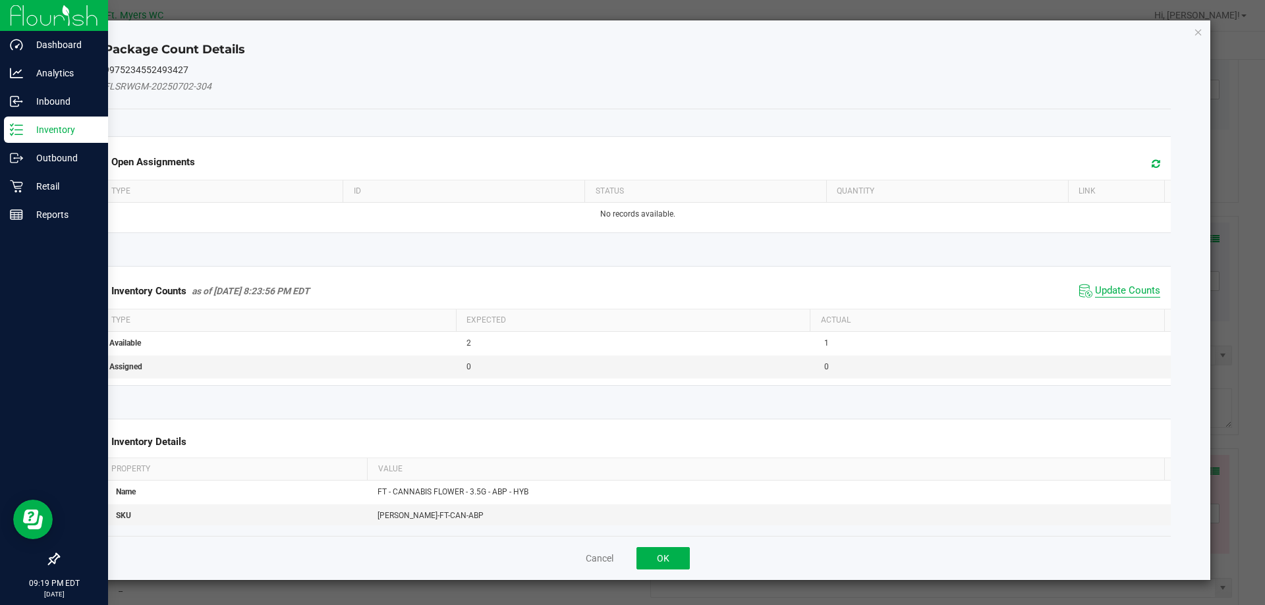
click at [1097, 289] on span "Update Counts" at bounding box center [1127, 291] width 65 height 13
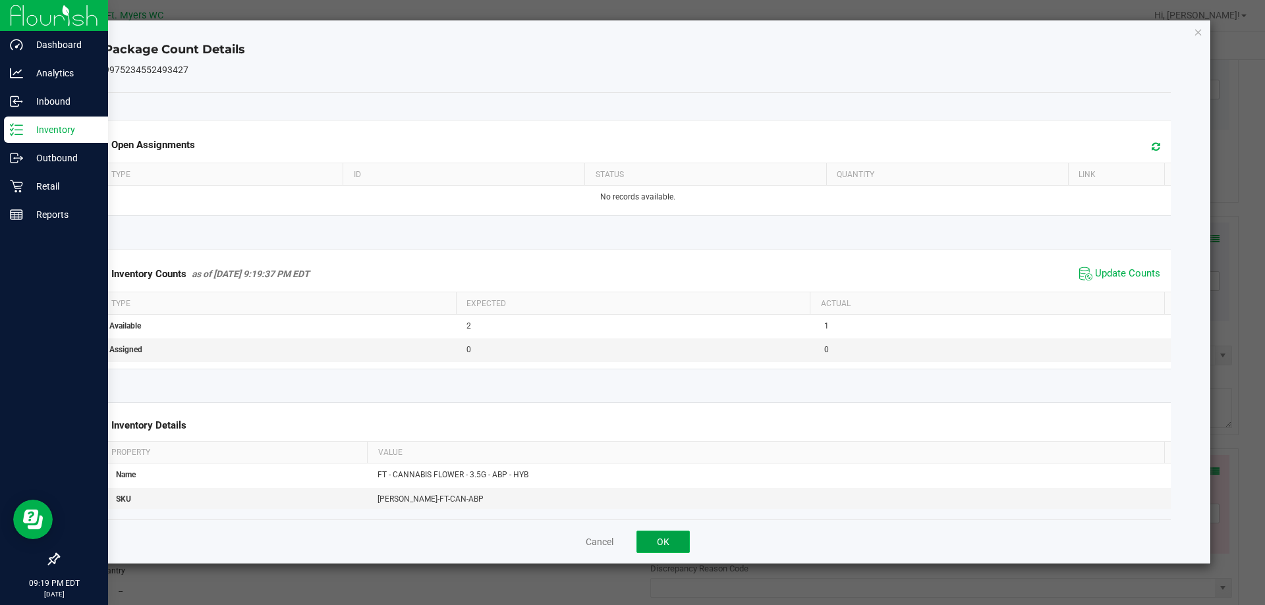
click at [674, 535] on button "OK" at bounding box center [662, 542] width 53 height 22
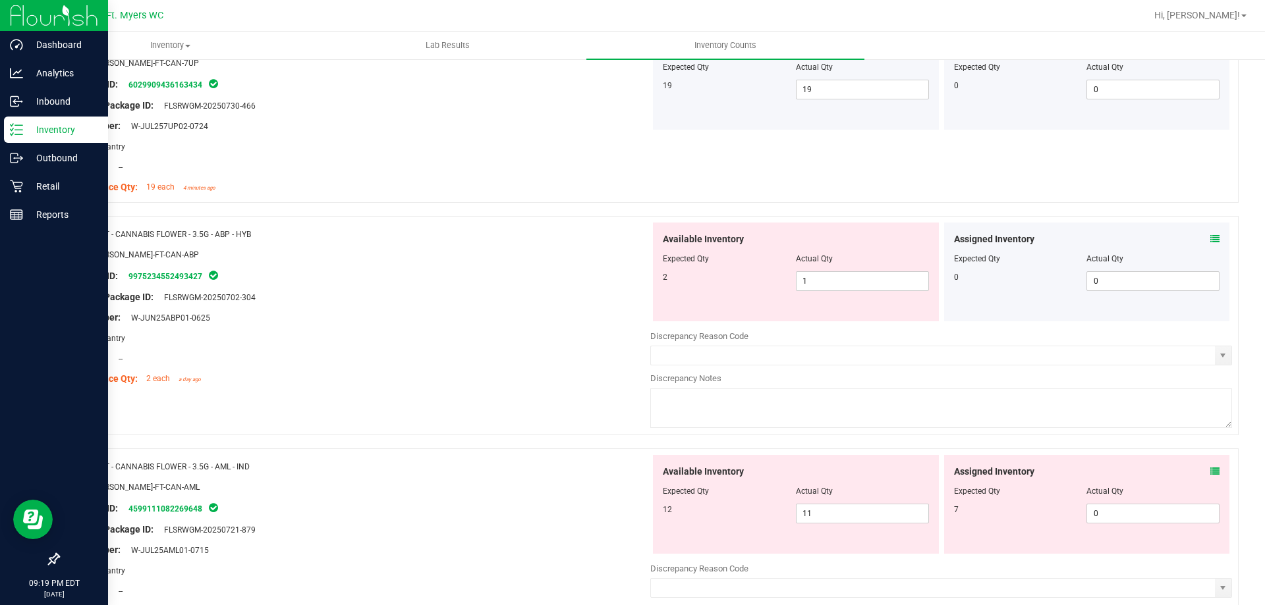
click at [694, 437] on div at bounding box center [648, 441] width 1180 height 13
click at [676, 416] on textarea at bounding box center [941, 409] width 582 height 40
click at [491, 462] on div "Name: FT - CANNABIS FLOWER - 3.5G - AML - IND" at bounding box center [360, 467] width 582 height 14
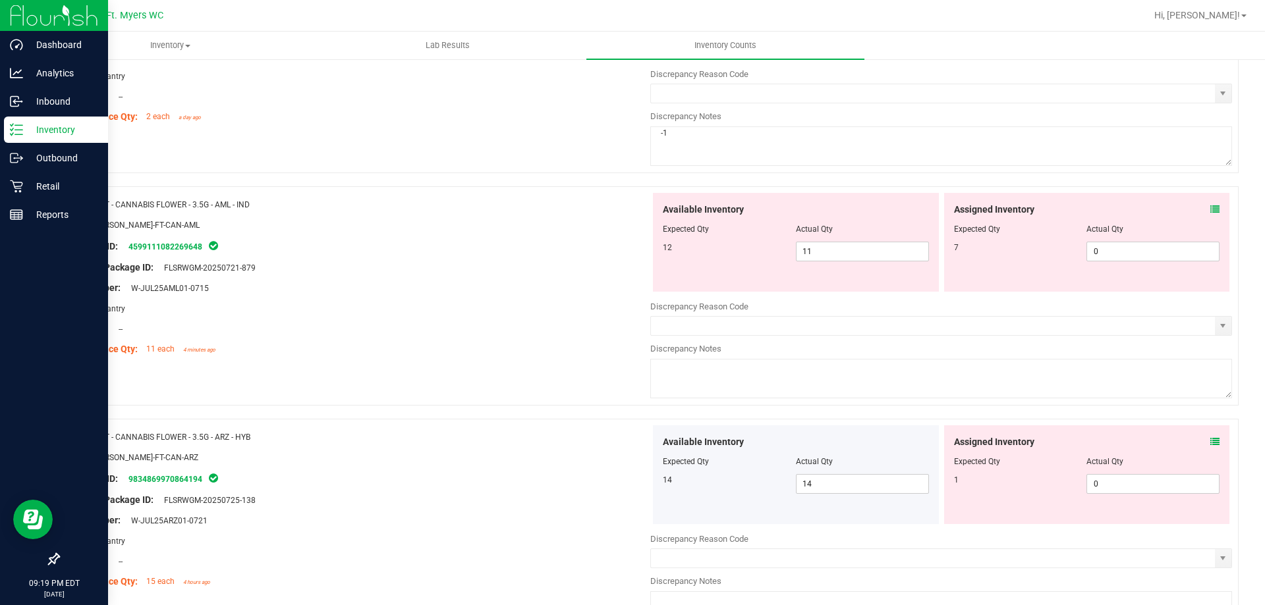
scroll to position [2239, 0]
click at [1197, 204] on div "Assigned Inventory" at bounding box center [1087, 209] width 266 height 14
click at [1210, 206] on icon at bounding box center [1214, 208] width 9 height 9
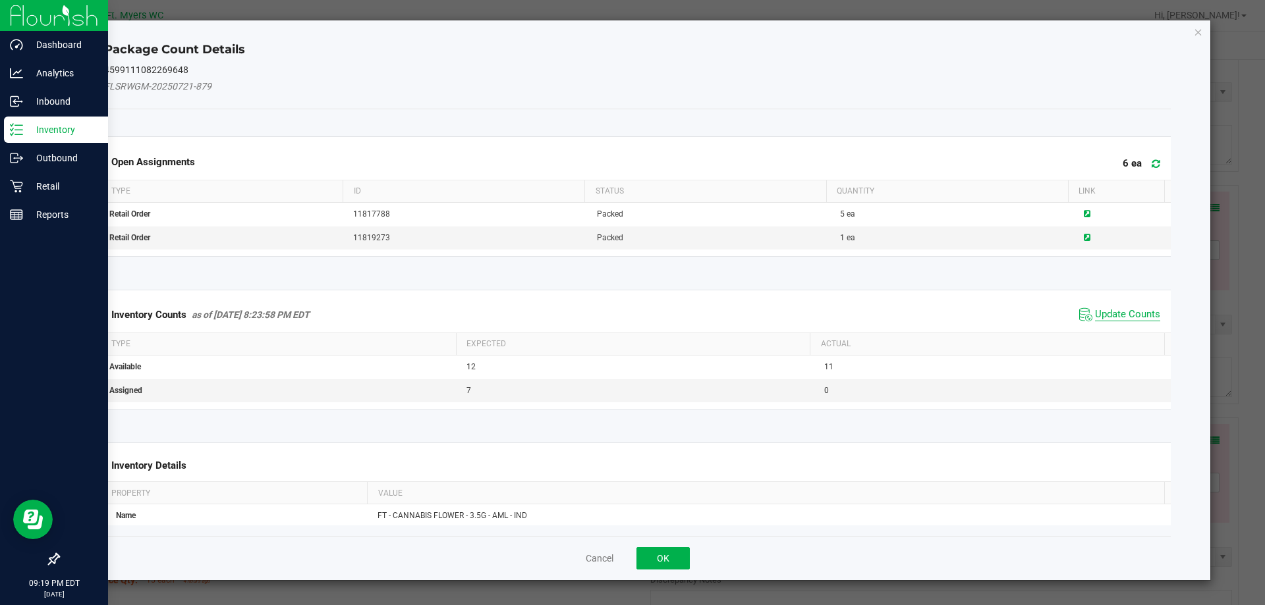
click at [1114, 314] on span "Update Counts" at bounding box center [1127, 314] width 65 height 13
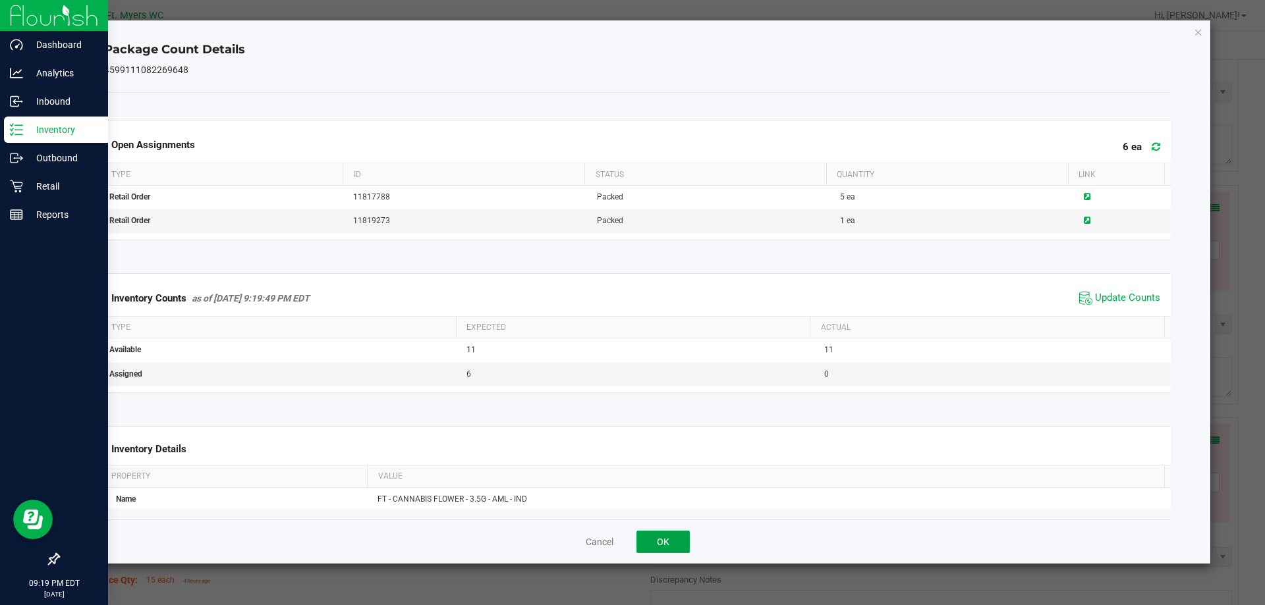
click at [658, 535] on button "OK" at bounding box center [662, 542] width 53 height 22
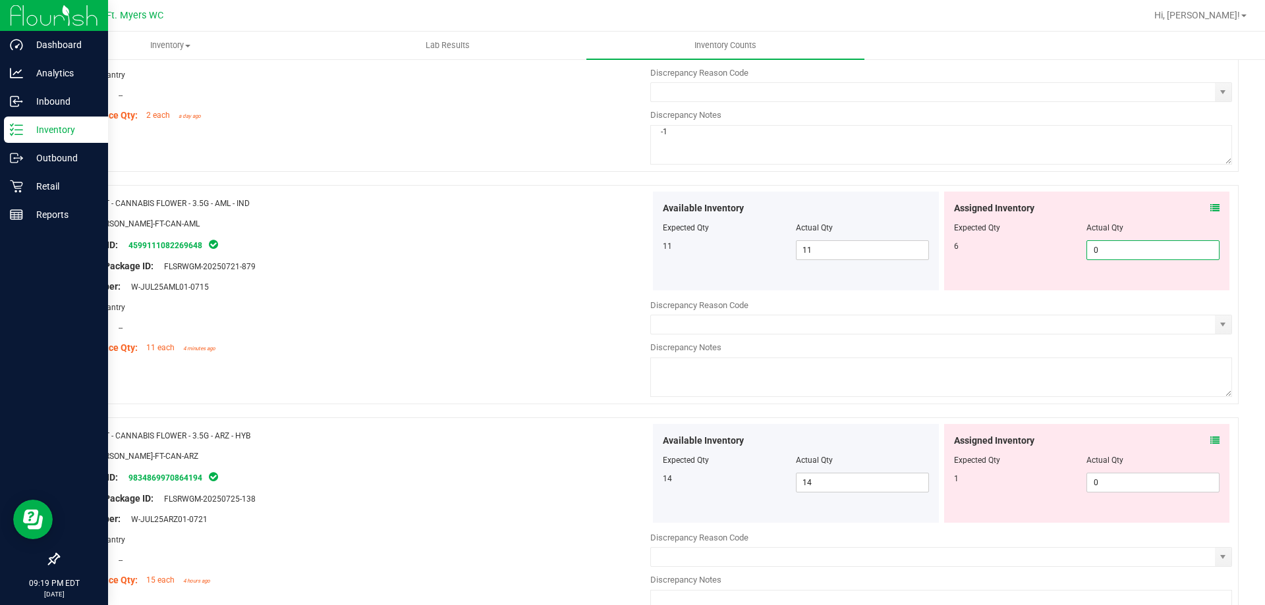
drag, startPoint x: 1126, startPoint y: 248, endPoint x: 622, endPoint y: 260, distance: 504.0
click at [622, 260] on div "Name: FT - CANNABIS FLOWER - 3.5G - AML - IND SKU: [PERSON_NAME]-FT-CAN-AML Pac…" at bounding box center [648, 294] width 1180 height 219
click at [300, 301] on div "Area: Pantry" at bounding box center [360, 307] width 582 height 14
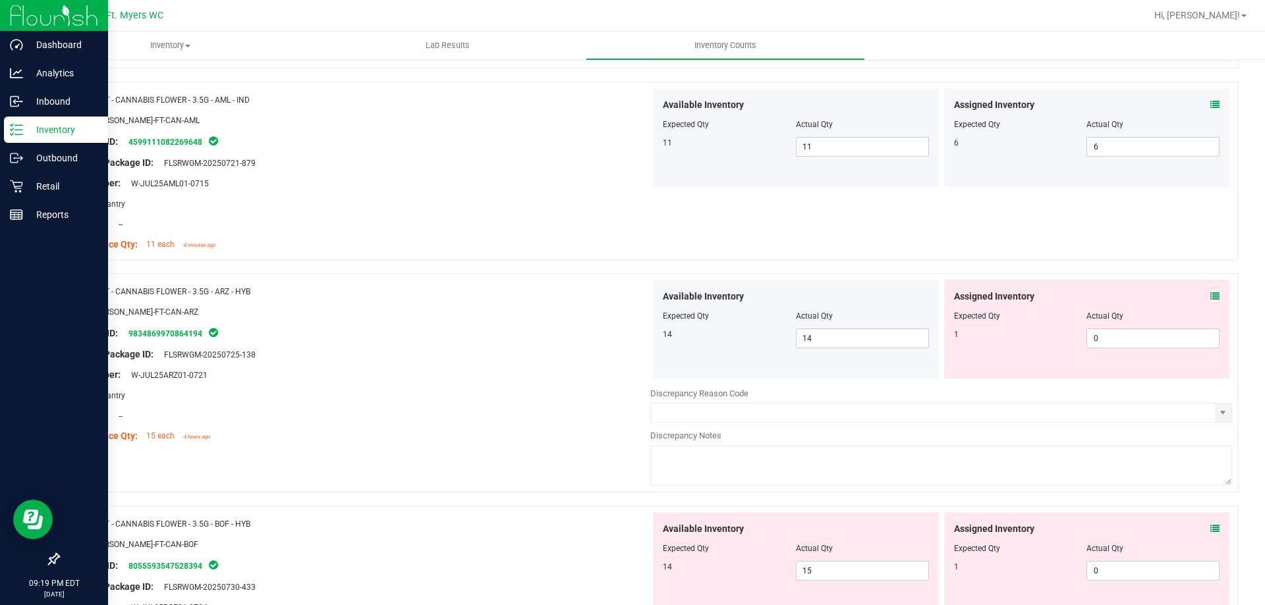
scroll to position [2437, 0]
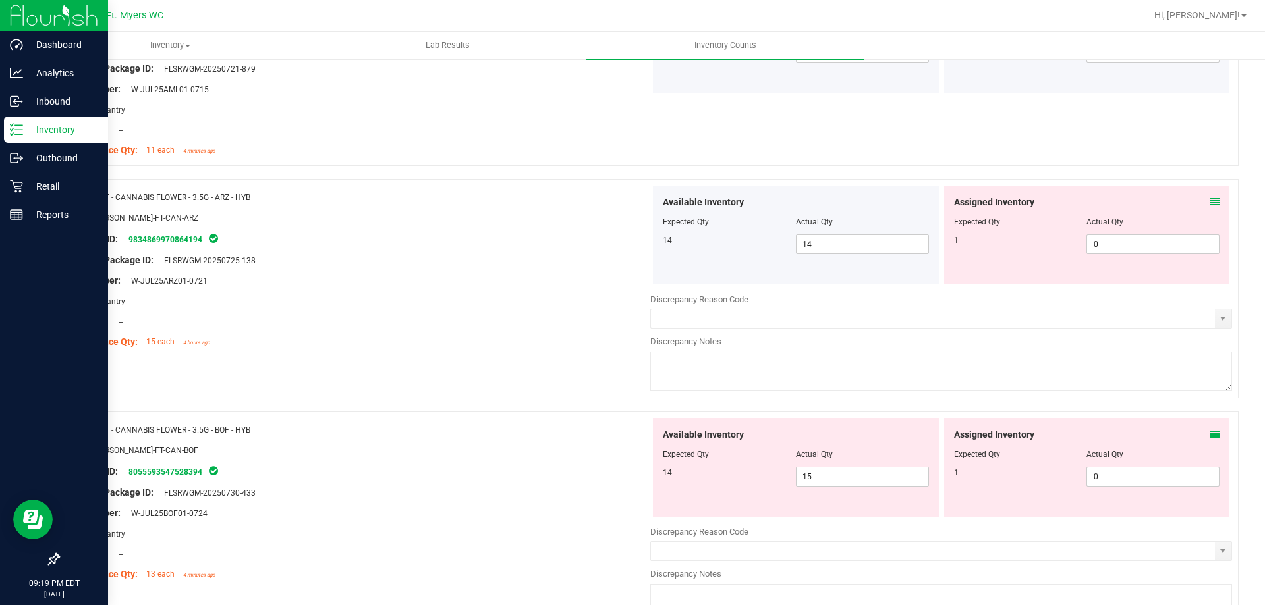
click at [1210, 199] on icon at bounding box center [1214, 202] width 9 height 9
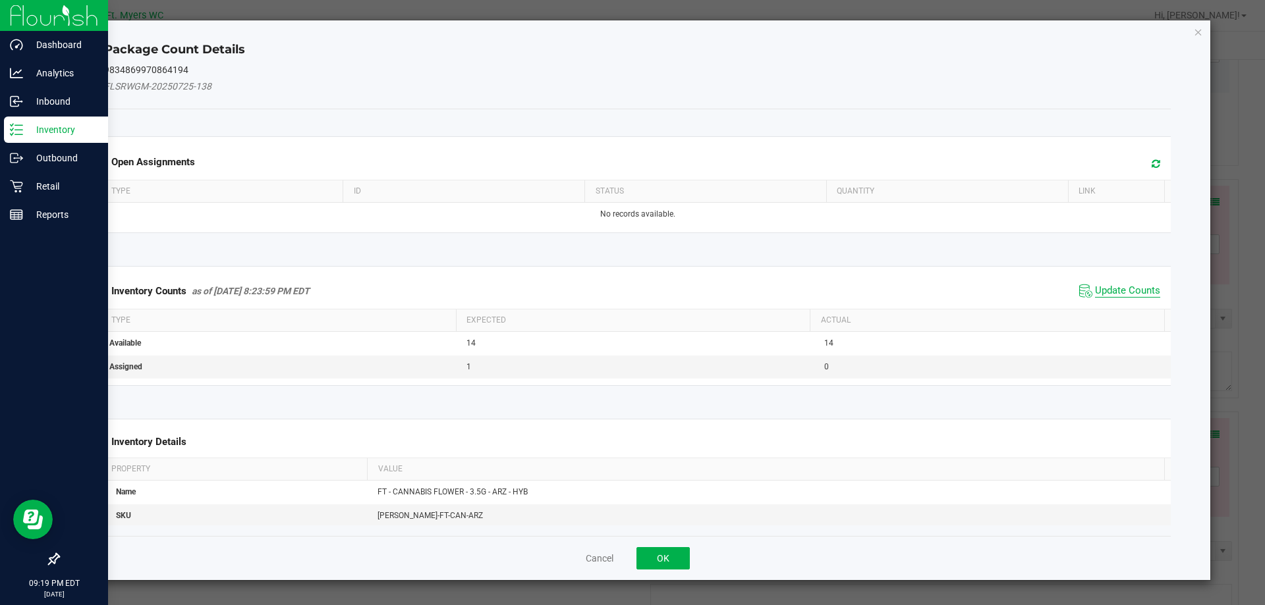
click at [1095, 285] on span "Update Counts" at bounding box center [1127, 291] width 65 height 13
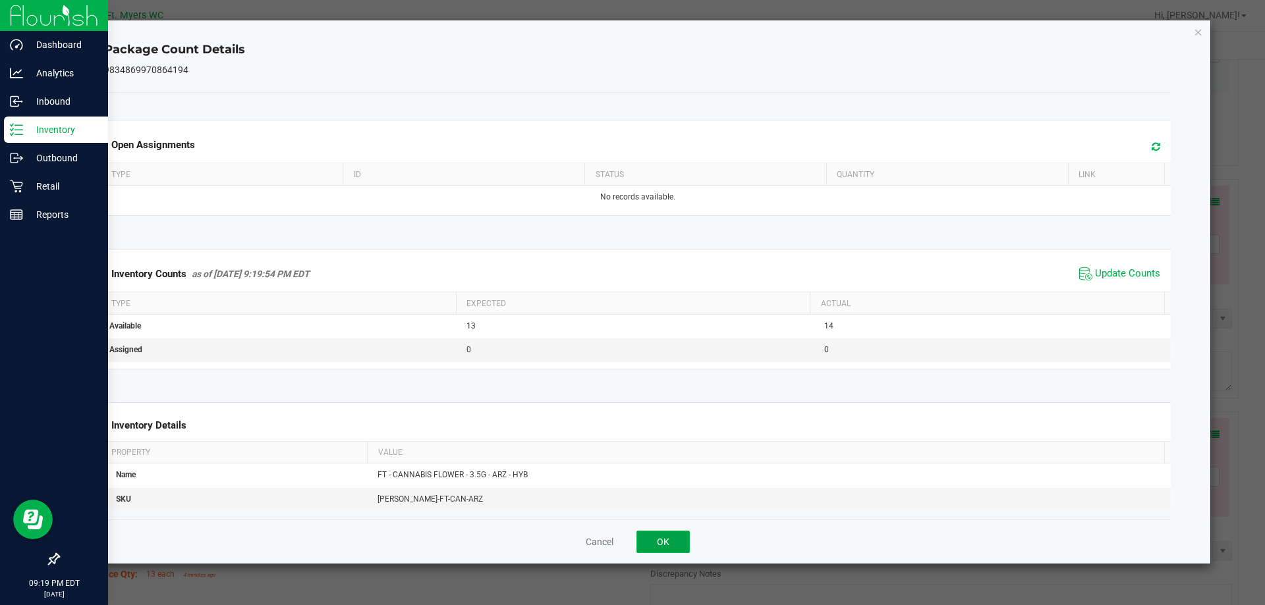
click at [675, 538] on button "OK" at bounding box center [662, 542] width 53 height 22
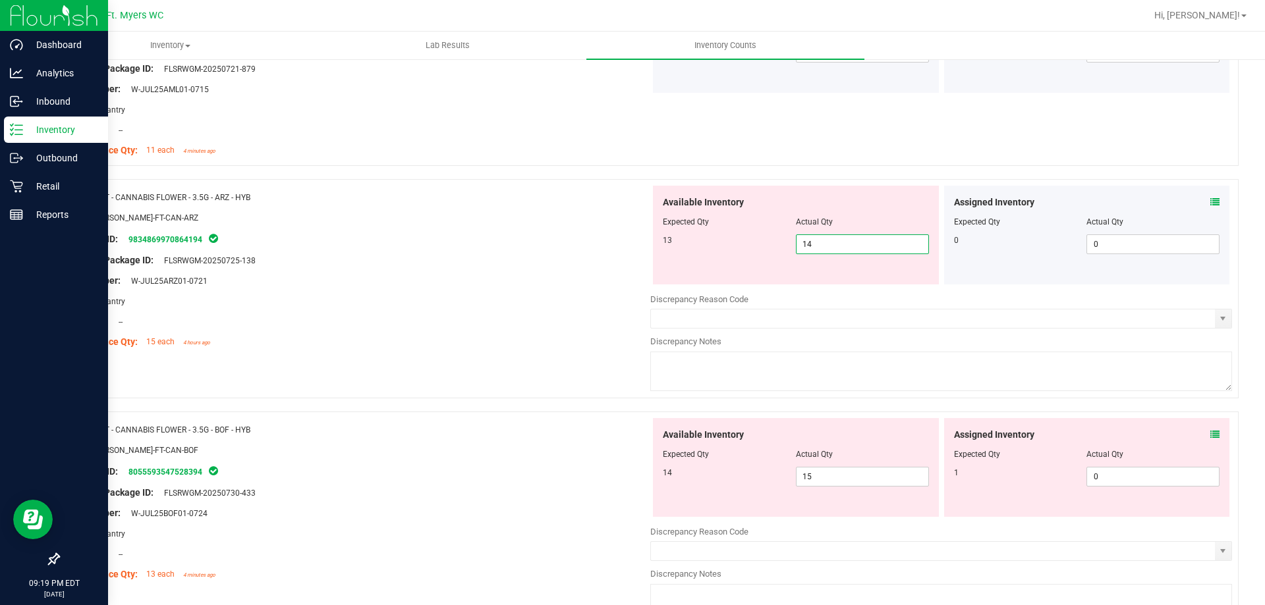
drag, startPoint x: 838, startPoint y: 246, endPoint x: 649, endPoint y: 254, distance: 188.6
click at [653, 254] on div "Available Inventory Expected Qty Actual Qty 13 14 14" at bounding box center [796, 235] width 286 height 99
click at [568, 268] on div at bounding box center [360, 270] width 582 height 7
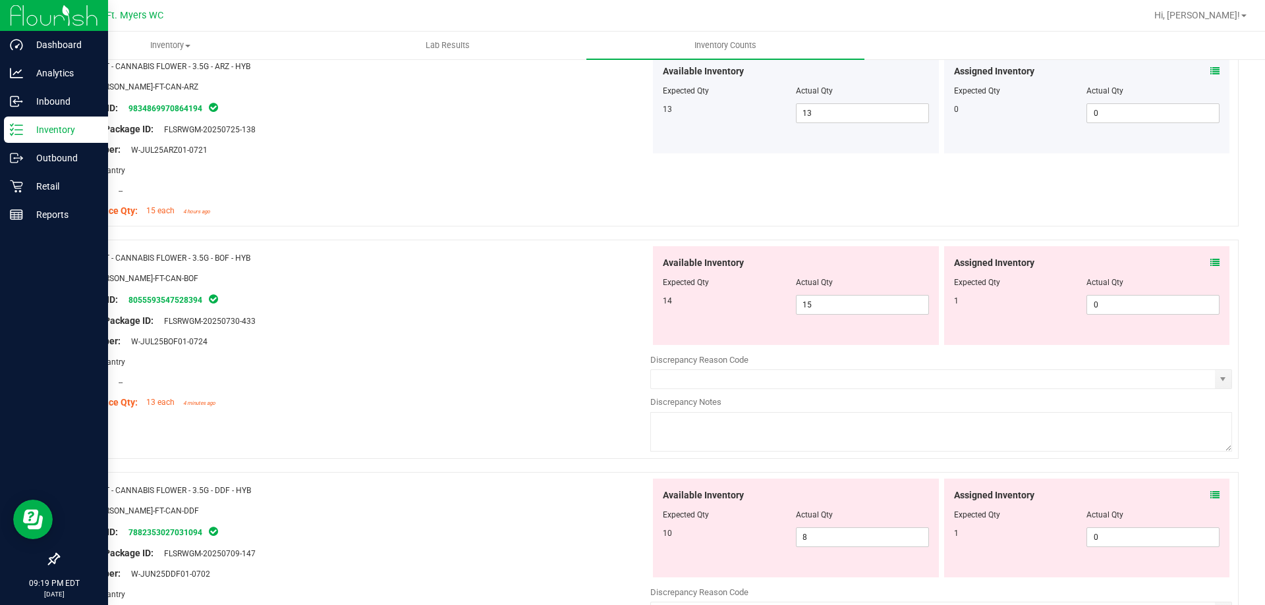
scroll to position [2569, 0]
click at [1209, 268] on div "Assigned Inventory Expected Qty Actual Qty 1 0 0" at bounding box center [1087, 295] width 286 height 99
click at [1210, 267] on span at bounding box center [1214, 263] width 9 height 14
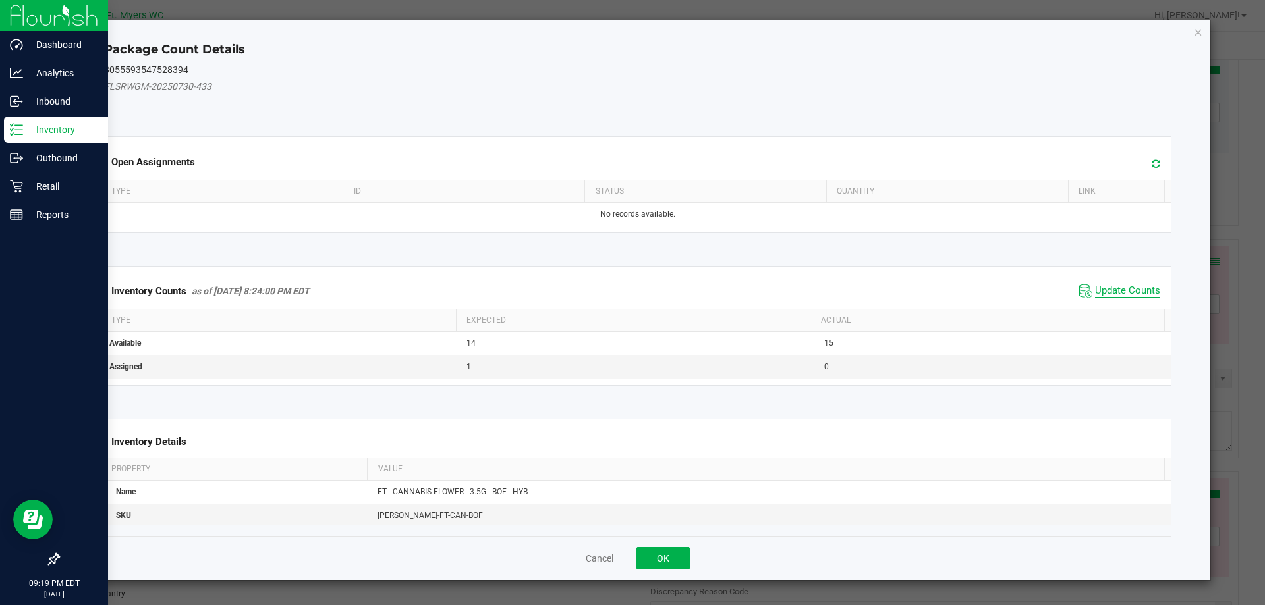
click at [1103, 290] on span "Update Counts" at bounding box center [1127, 291] width 65 height 13
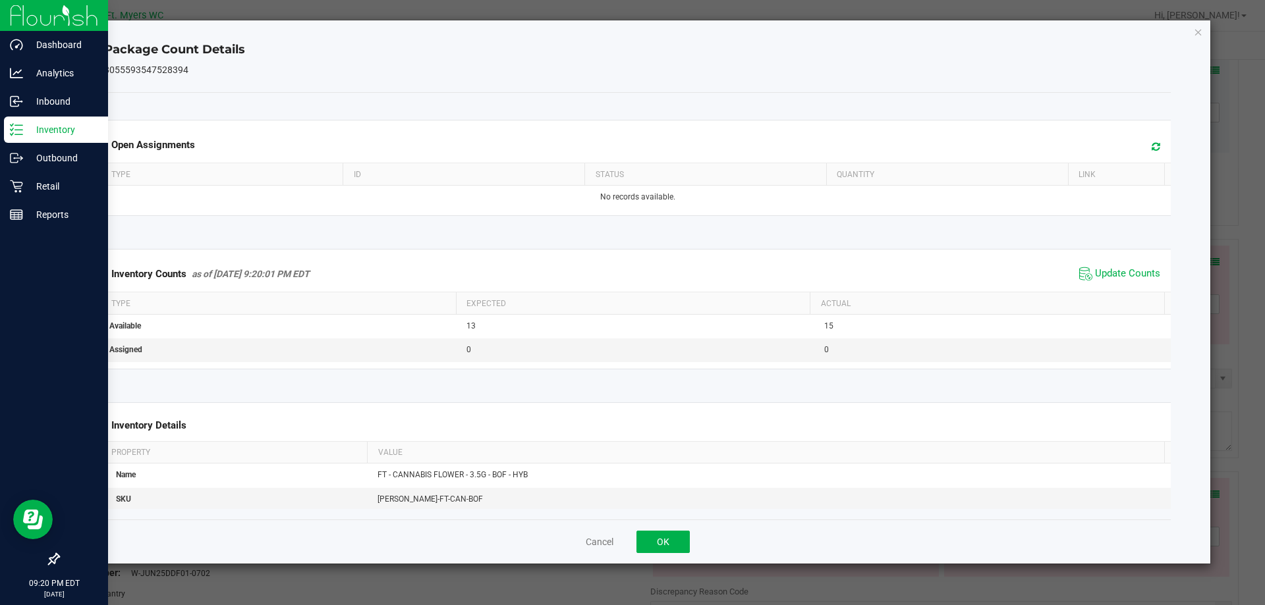
click at [671, 526] on div "Cancel OK" at bounding box center [637, 542] width 1067 height 44
click at [663, 539] on button "OK" at bounding box center [662, 542] width 53 height 22
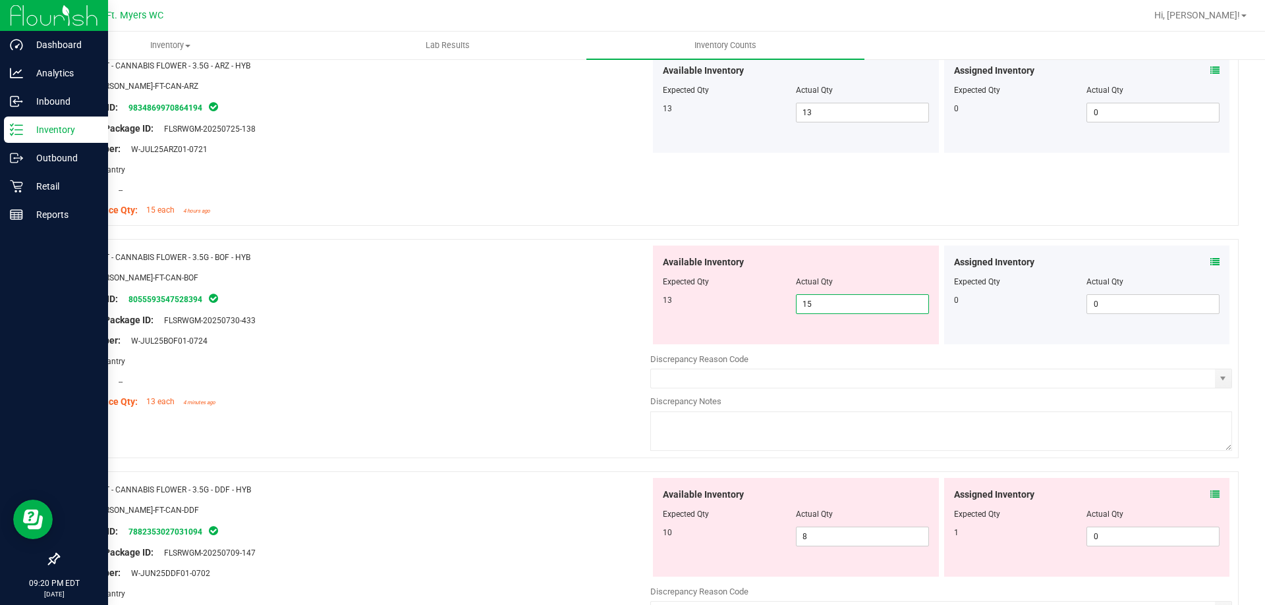
drag, startPoint x: 862, startPoint y: 312, endPoint x: 714, endPoint y: 264, distance: 155.6
click at [714, 264] on div "Available Inventory Expected Qty Actual Qty 13 15 15" at bounding box center [796, 295] width 286 height 99
click at [682, 433] on textarea at bounding box center [941, 432] width 582 height 40
click at [341, 353] on div at bounding box center [360, 351] width 582 height 7
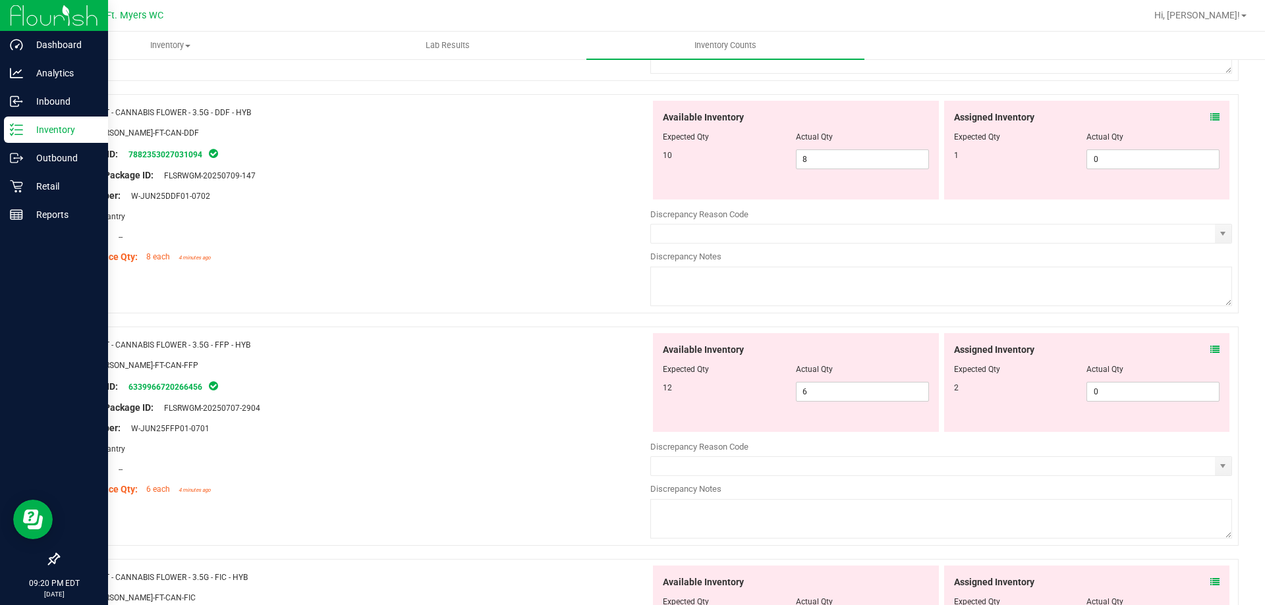
scroll to position [2964, 0]
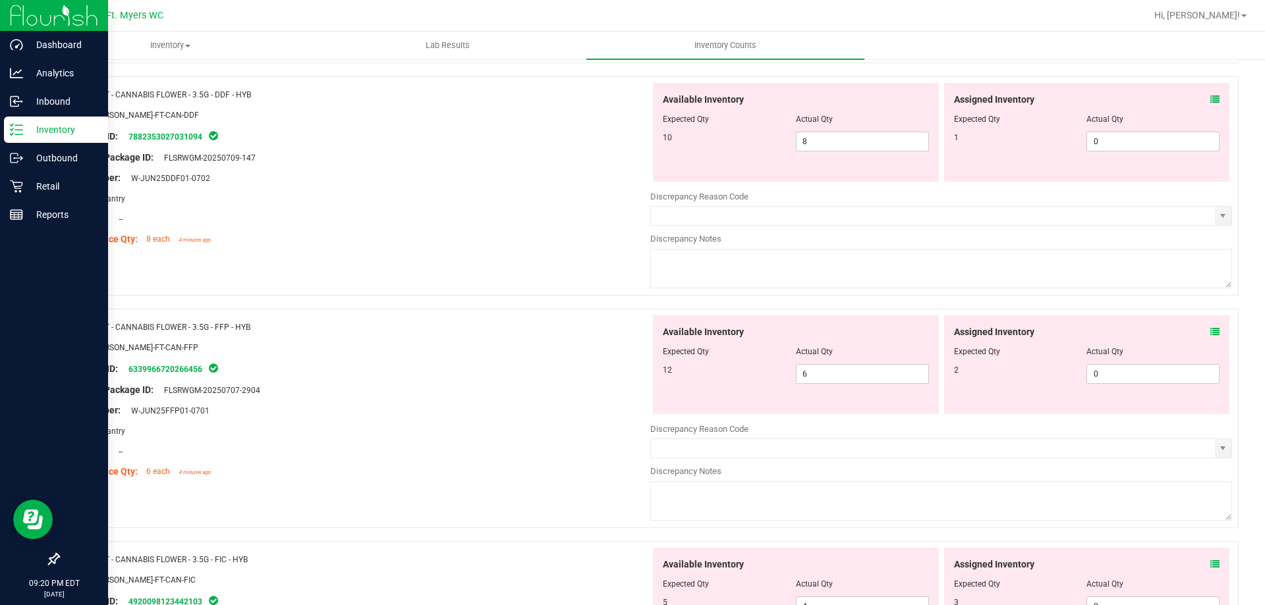
click at [1210, 101] on icon at bounding box center [1214, 99] width 9 height 9
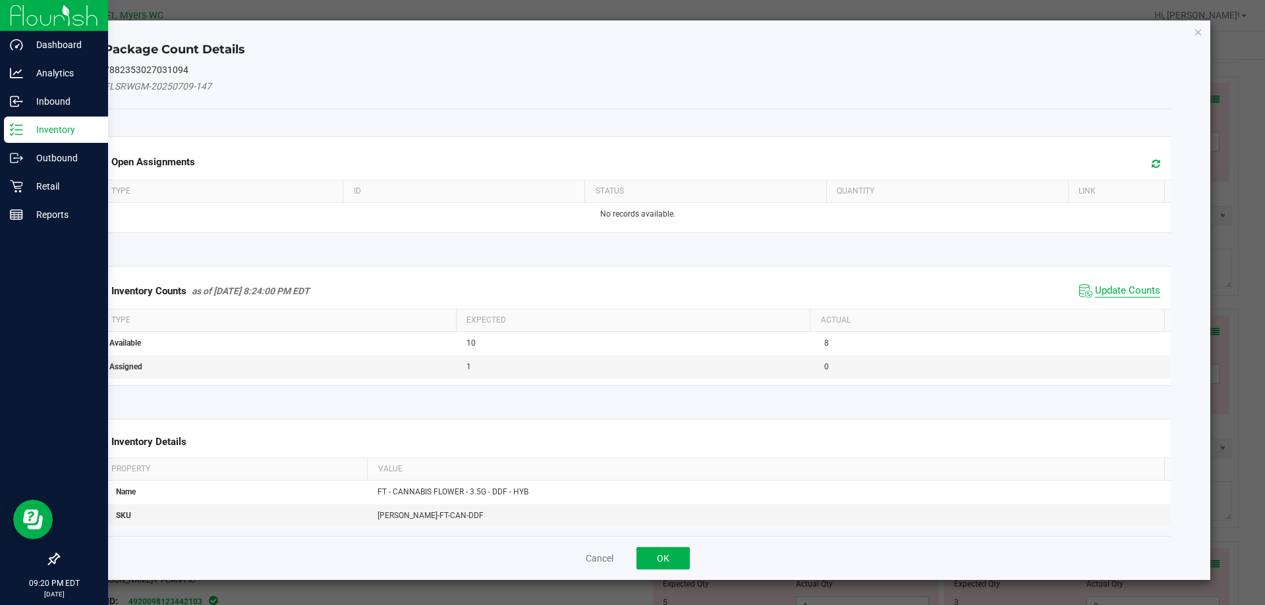
click at [1130, 288] on span "Update Counts" at bounding box center [1127, 291] width 65 height 13
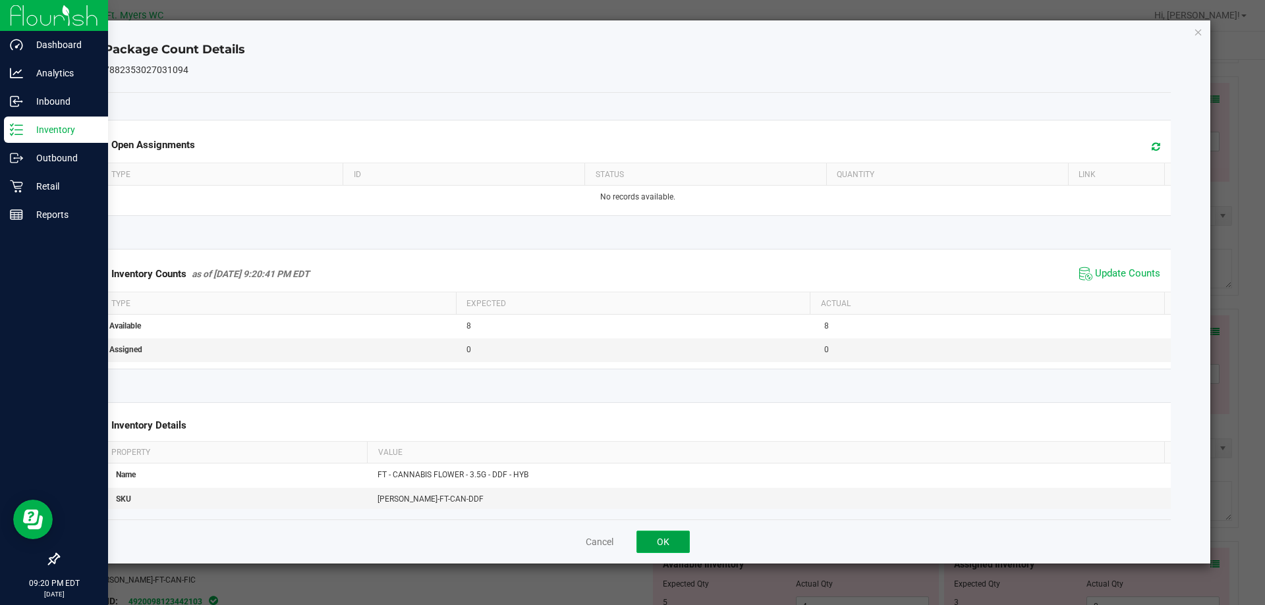
click at [665, 538] on button "OK" at bounding box center [662, 542] width 53 height 22
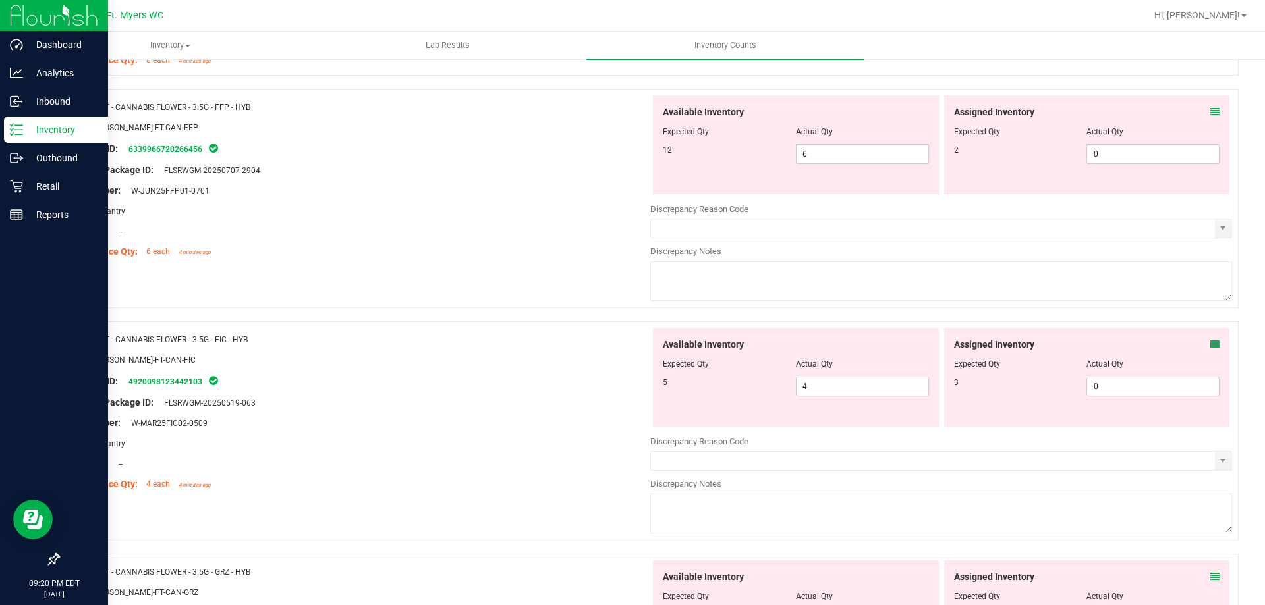
scroll to position [3162, 0]
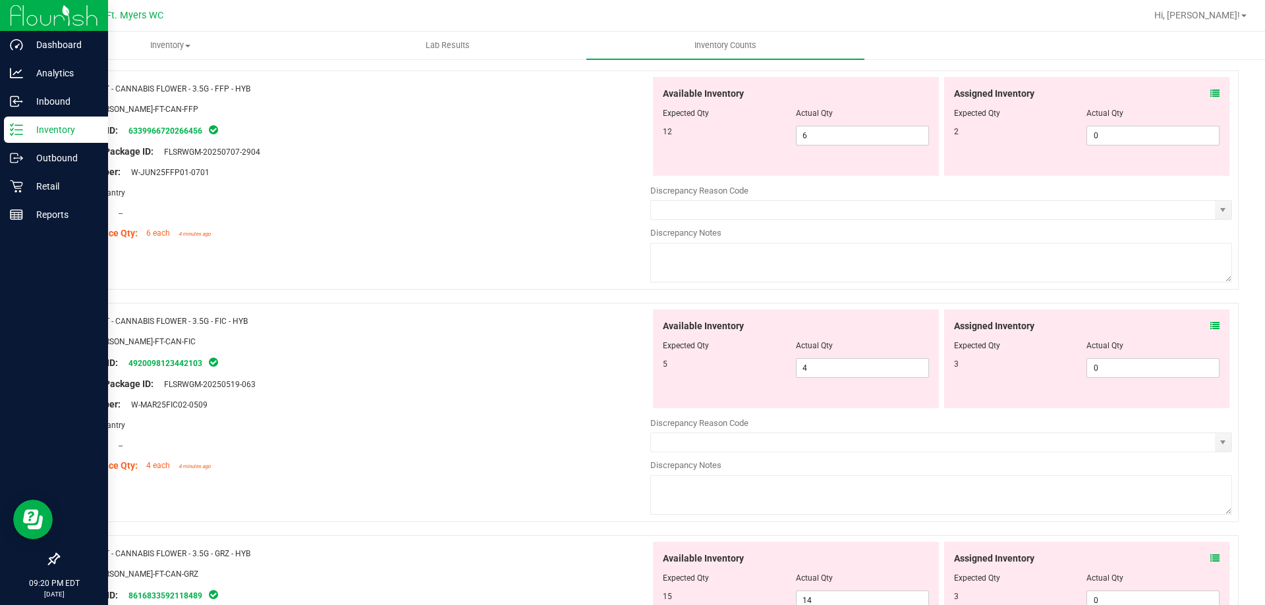
click at [1210, 96] on icon at bounding box center [1214, 93] width 9 height 9
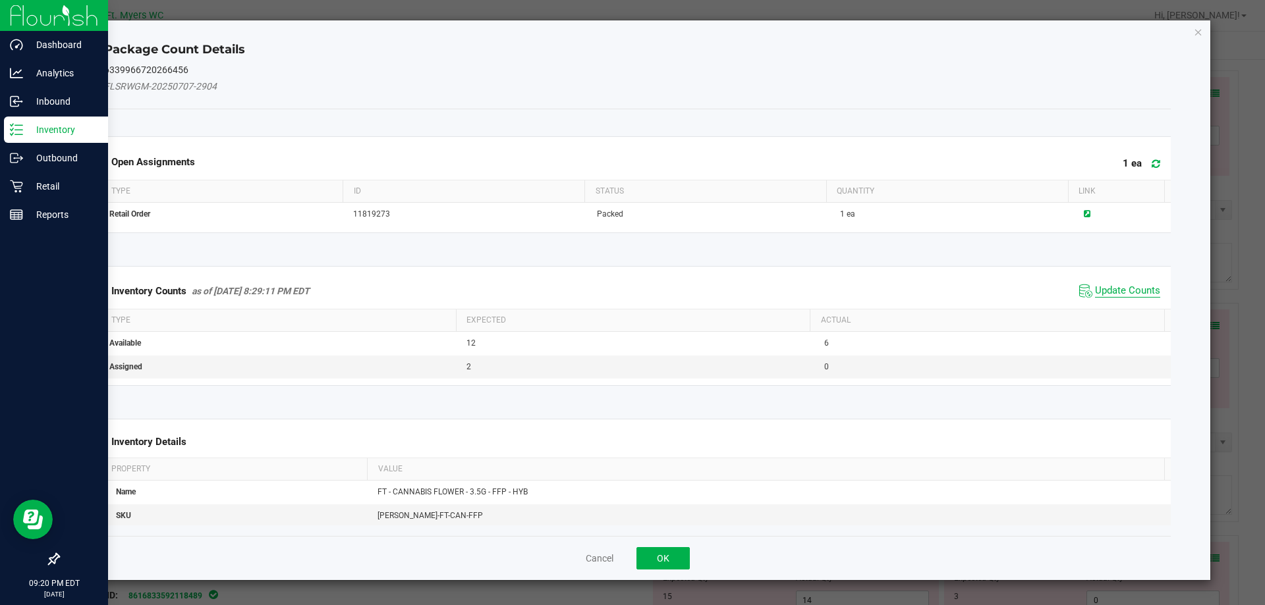
click at [1132, 290] on span "Update Counts" at bounding box center [1127, 291] width 65 height 13
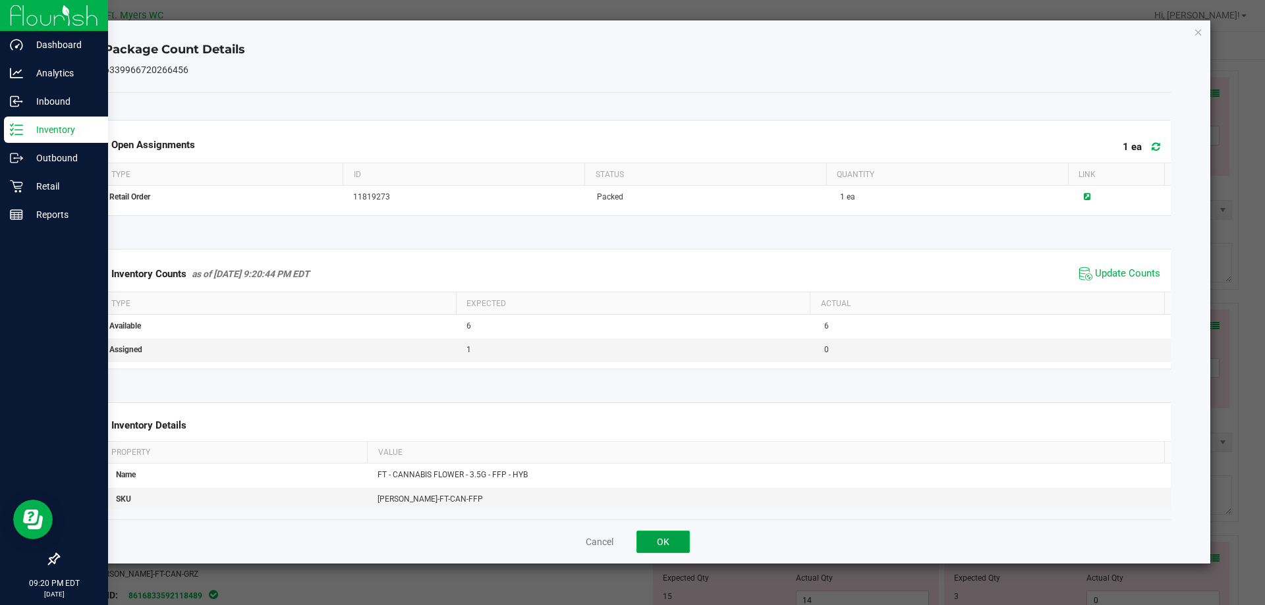
click at [663, 535] on button "OK" at bounding box center [662, 542] width 53 height 22
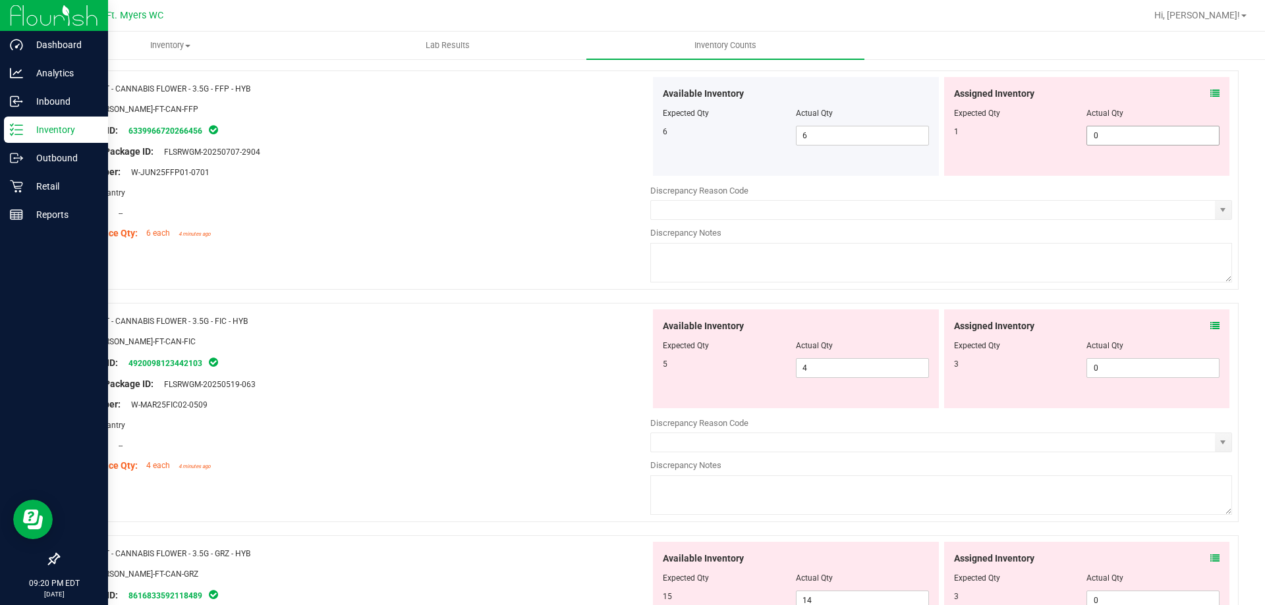
click at [1120, 138] on span "0 0" at bounding box center [1152, 136] width 133 height 20
click at [473, 368] on div "Name: FT - CANNABIS FLOWER - 3.5G - FIC - HYB SKU: [PERSON_NAME]-FT-CAN-FIC Pac…" at bounding box center [360, 394] width 582 height 168
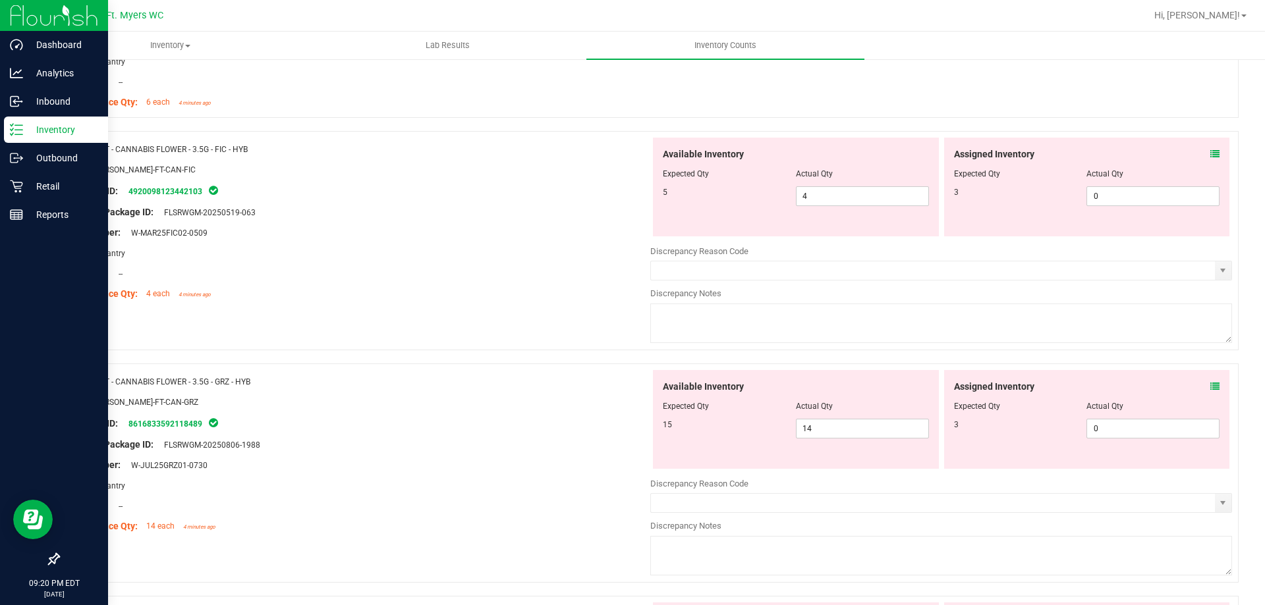
scroll to position [3293, 0]
drag, startPoint x: 1197, startPoint y: 156, endPoint x: 1204, endPoint y: 156, distance: 7.2
click at [1201, 156] on div "Assigned Inventory" at bounding box center [1087, 154] width 266 height 14
click at [1210, 156] on icon at bounding box center [1214, 153] width 9 height 9
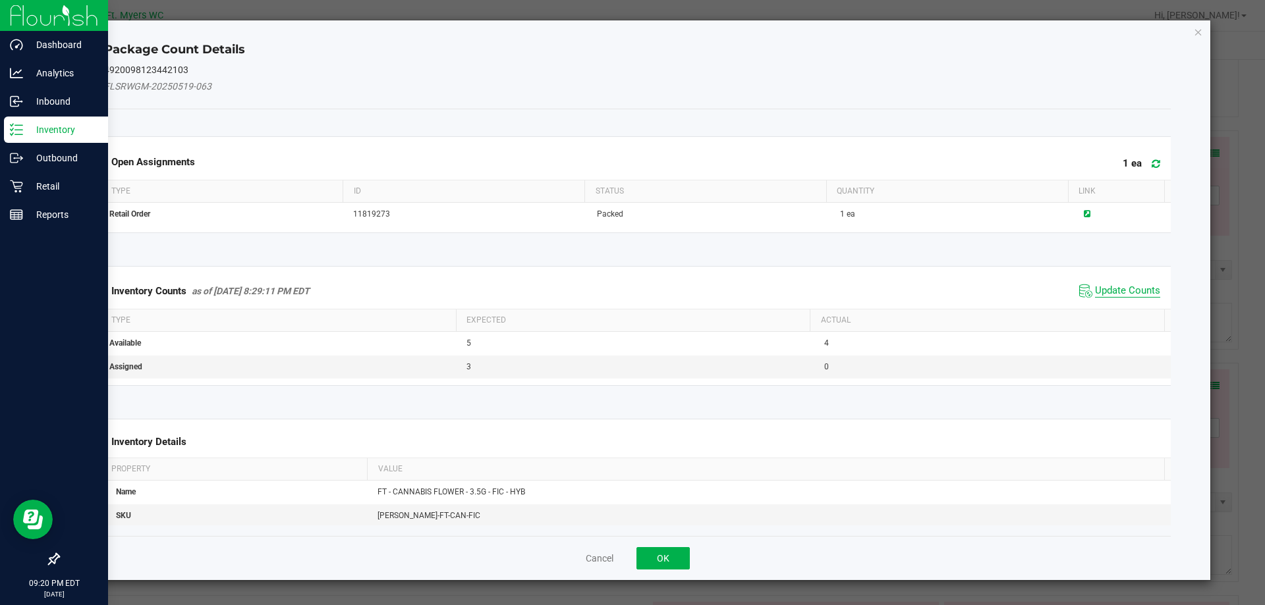
click at [1126, 294] on span "Update Counts" at bounding box center [1127, 291] width 65 height 13
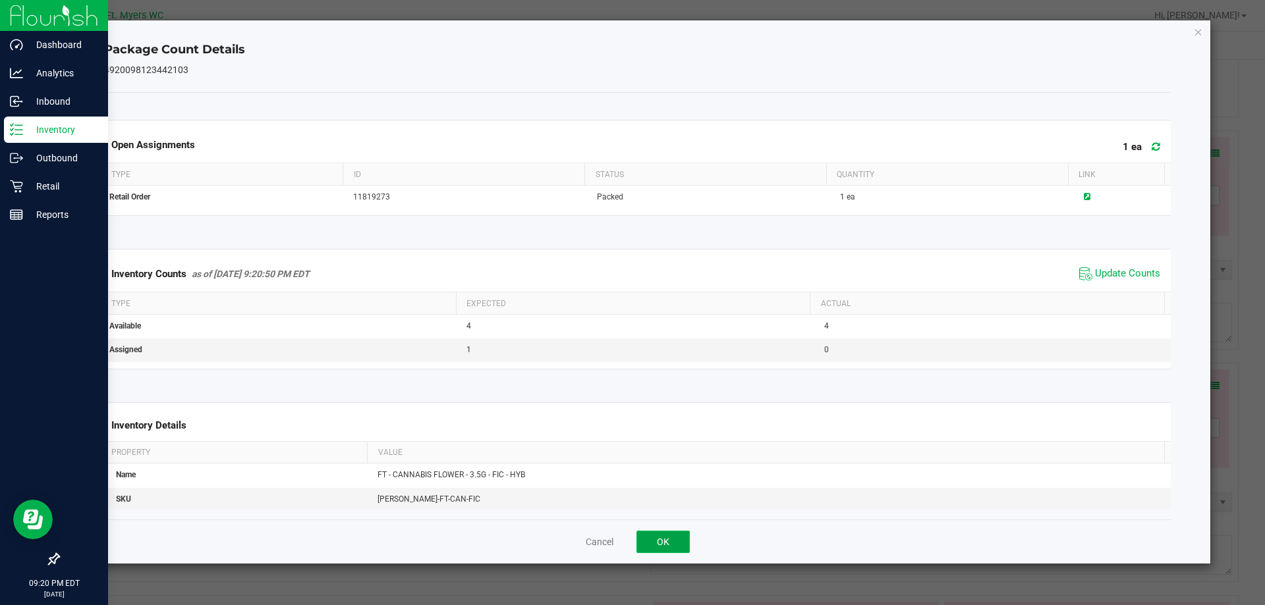
click at [670, 540] on button "OK" at bounding box center [662, 542] width 53 height 22
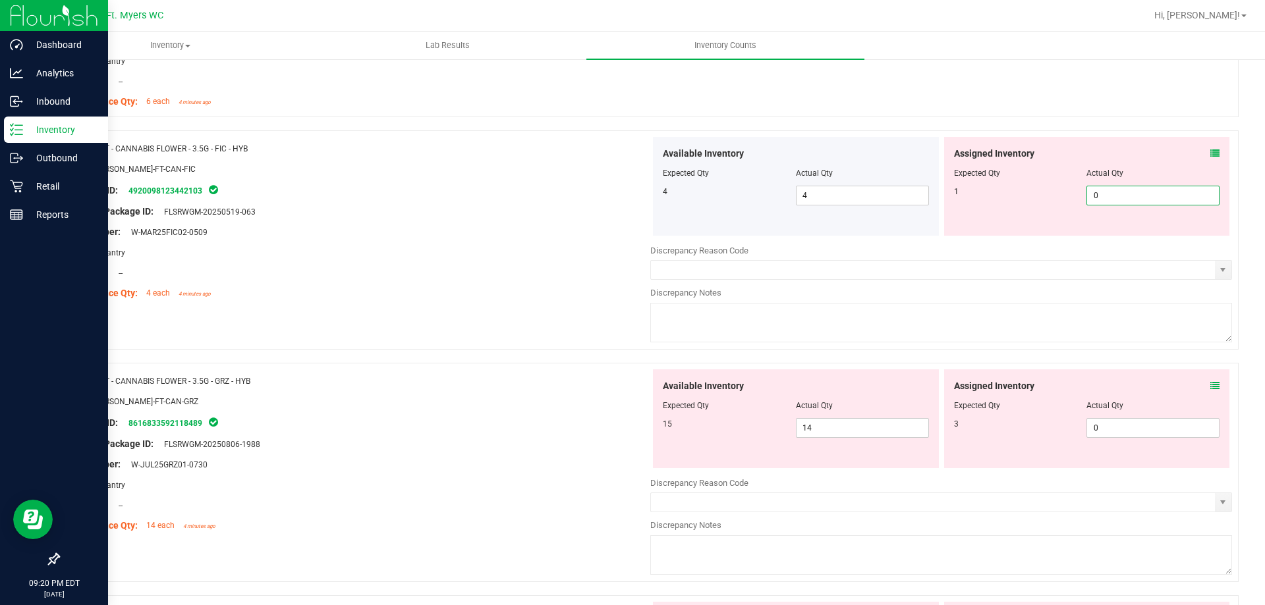
click at [1162, 198] on span "0 0" at bounding box center [1152, 196] width 133 height 20
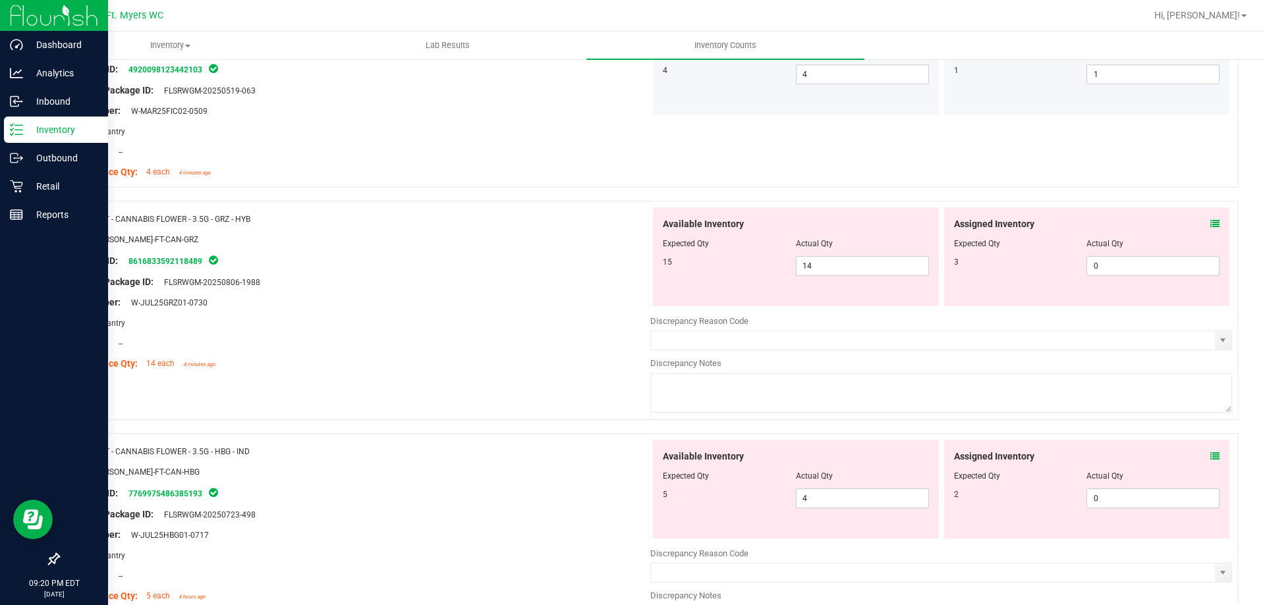
scroll to position [3425, 0]
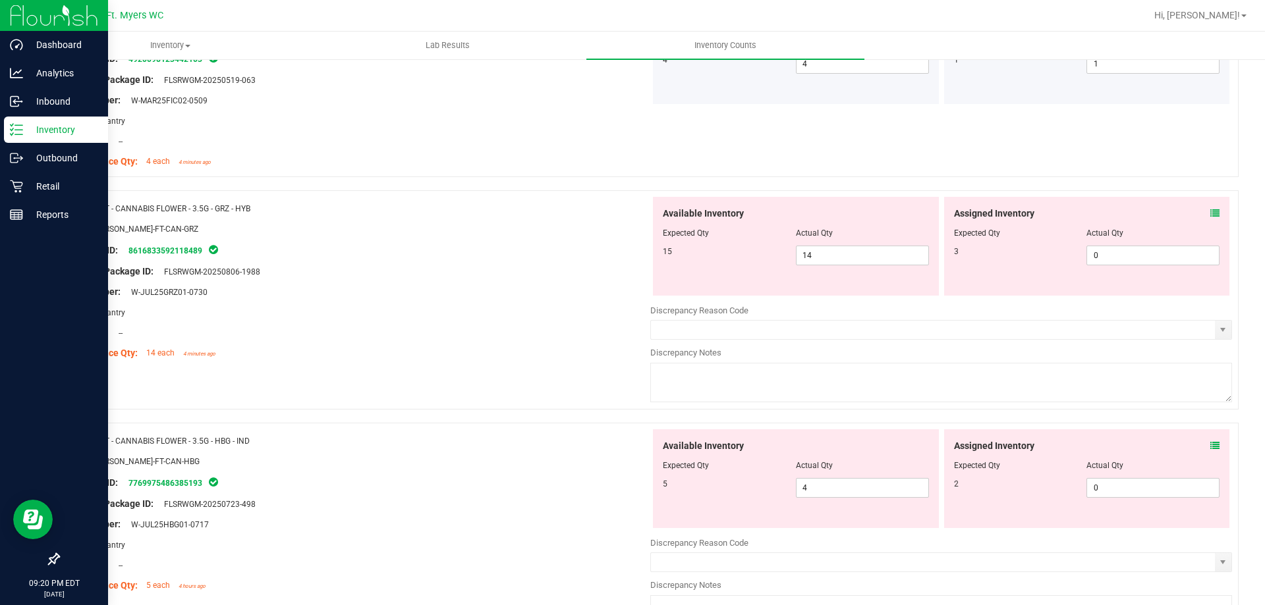
click at [1210, 212] on icon at bounding box center [1214, 213] width 9 height 9
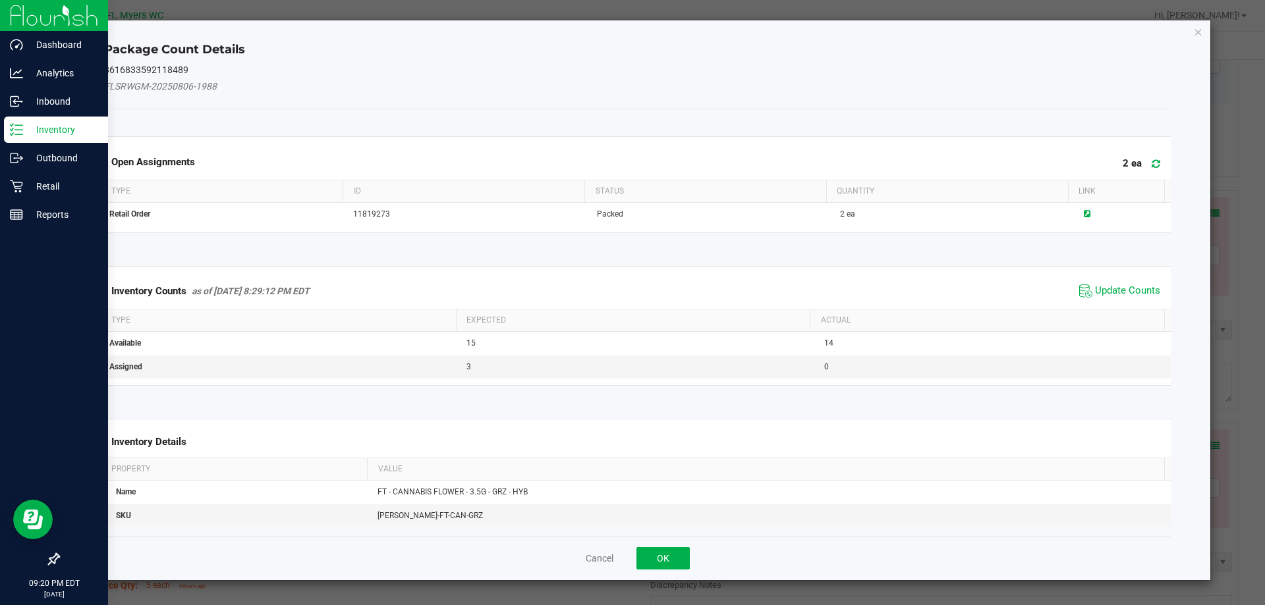
click at [1113, 299] on span "Update Counts" at bounding box center [1120, 291] width 88 height 20
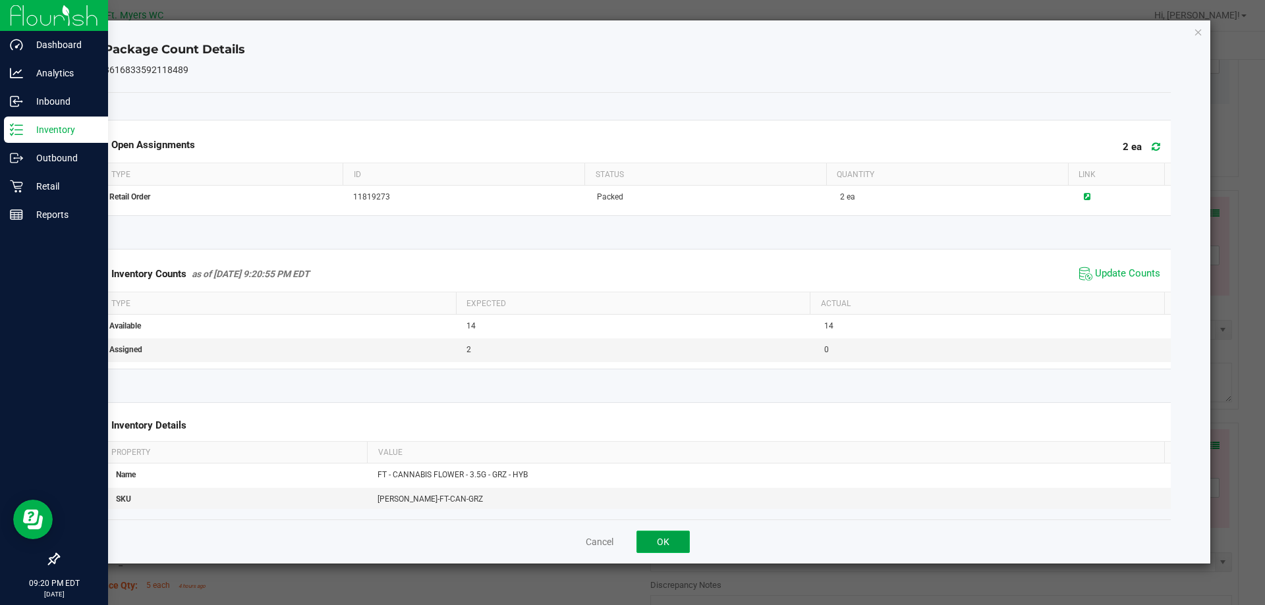
click at [653, 533] on button "OK" at bounding box center [662, 542] width 53 height 22
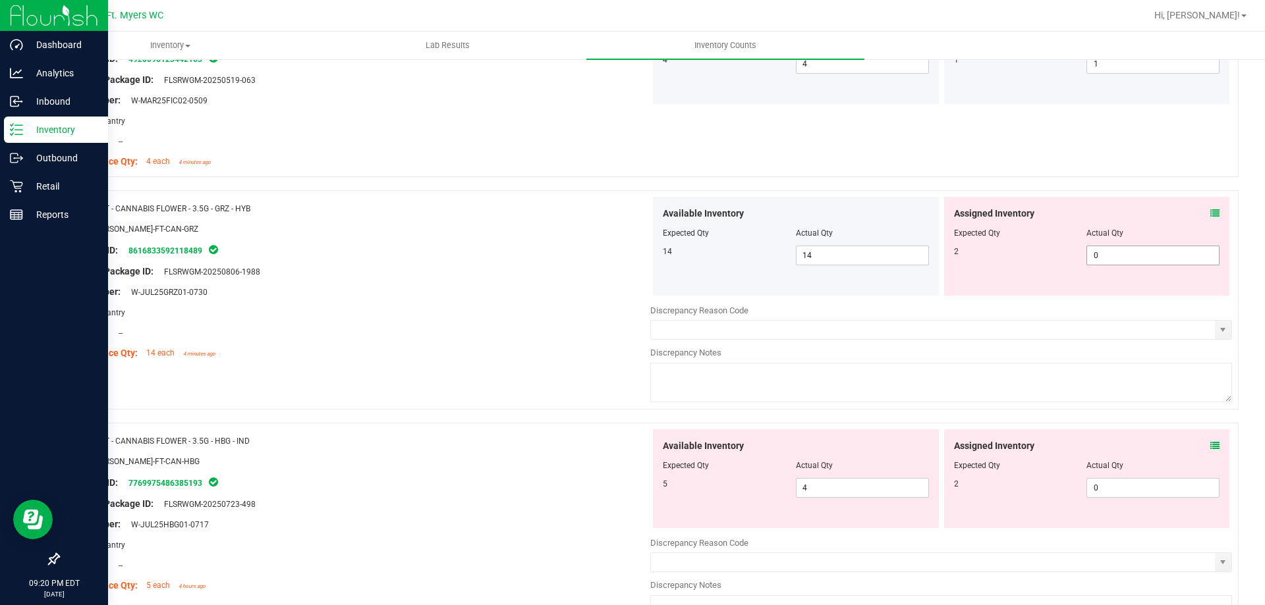
click at [1138, 255] on span "0 0" at bounding box center [1152, 256] width 133 height 20
click at [1085, 209] on div "Assigned Inventory" at bounding box center [1087, 214] width 266 height 14
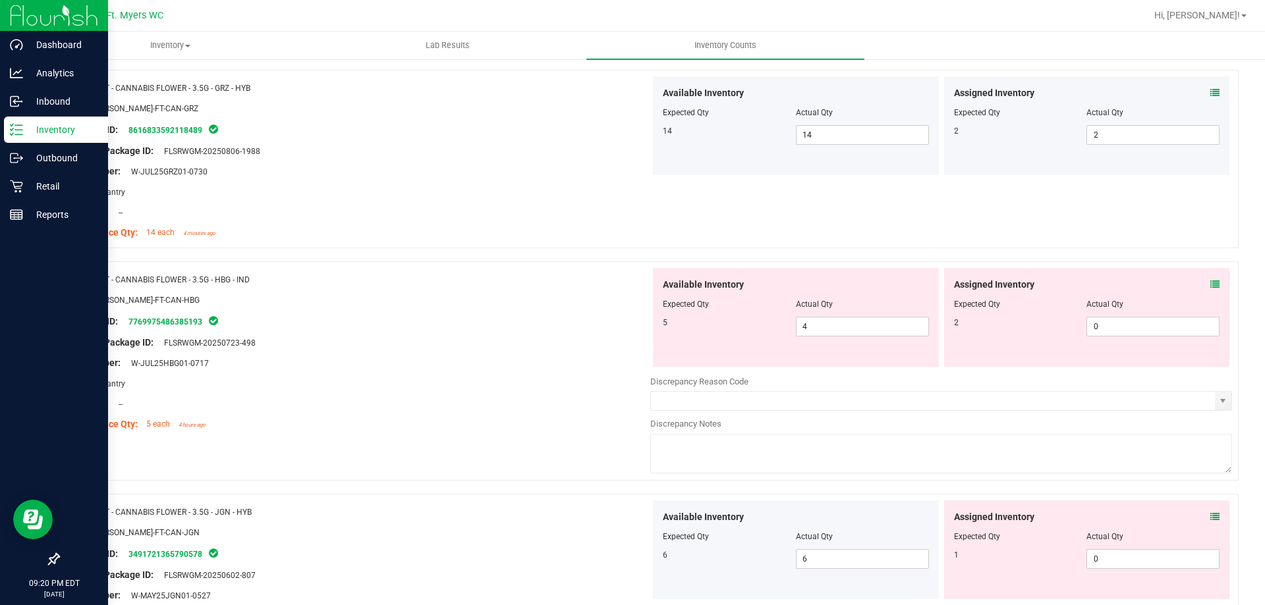
scroll to position [3557, 0]
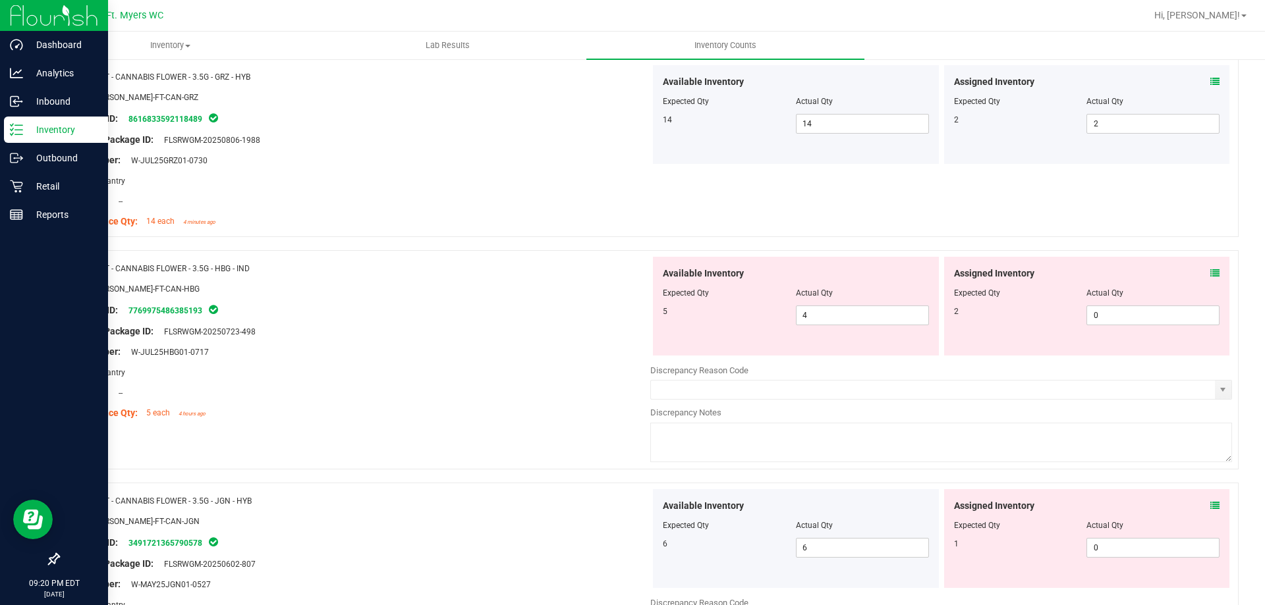
click at [1199, 279] on div "Assigned Inventory" at bounding box center [1087, 274] width 266 height 14
click at [1210, 274] on icon at bounding box center [1214, 273] width 9 height 9
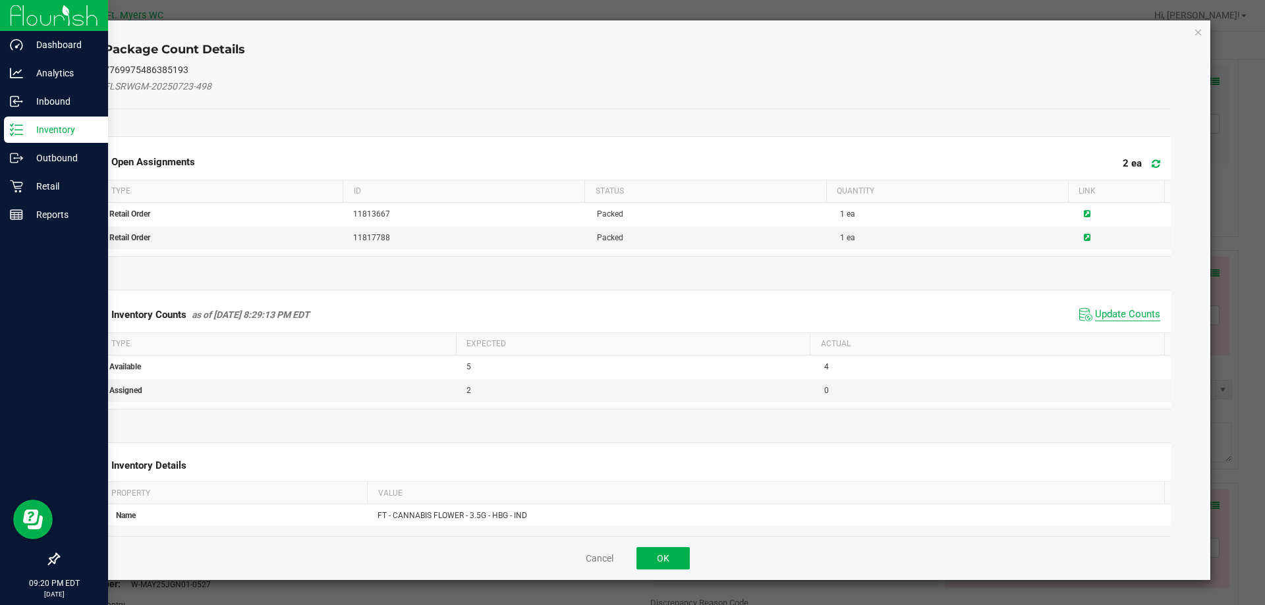
click at [1113, 314] on span "Update Counts" at bounding box center [1127, 314] width 65 height 13
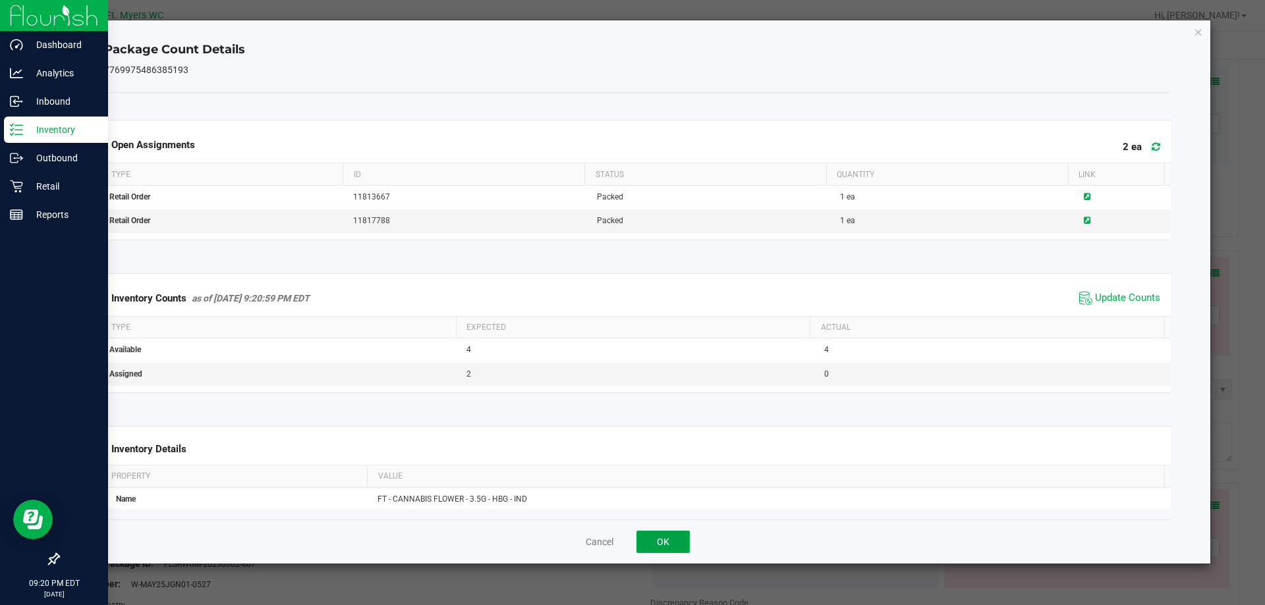
click at [666, 541] on button "OK" at bounding box center [662, 542] width 53 height 22
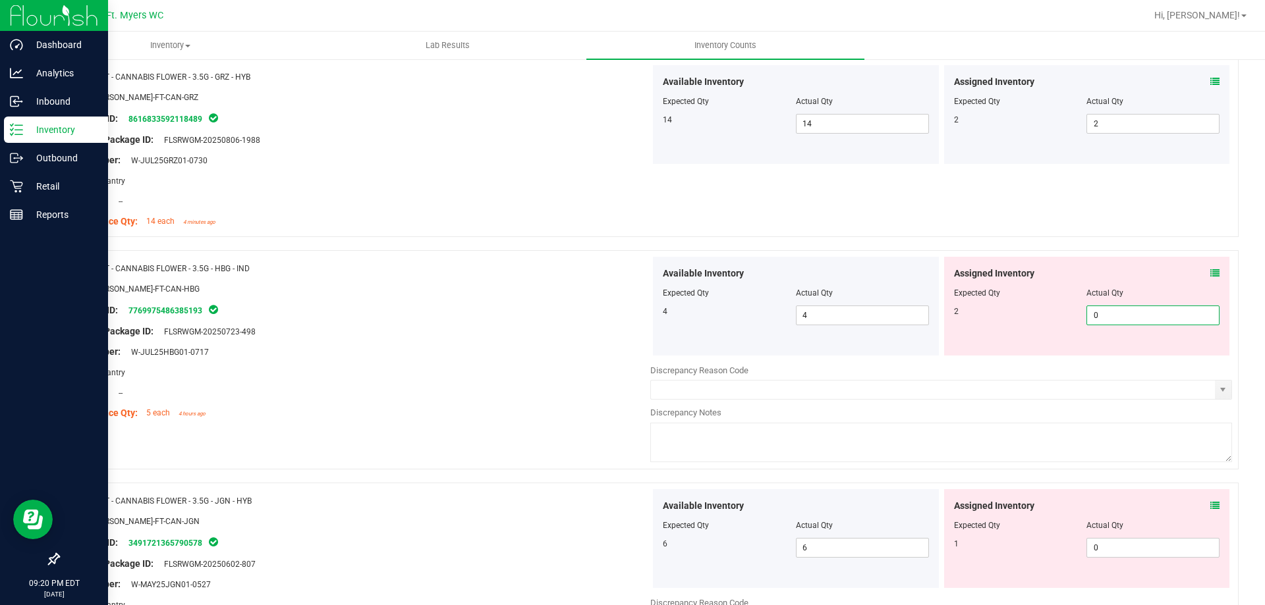
click at [1151, 315] on span "0 0" at bounding box center [1152, 316] width 133 height 20
click at [1122, 252] on div "Name: FT - CANNABIS FLOWER - 3.5G - HBG - IND SKU: [PERSON_NAME]-FT-CAN-HBG Pac…" at bounding box center [648, 359] width 1180 height 219
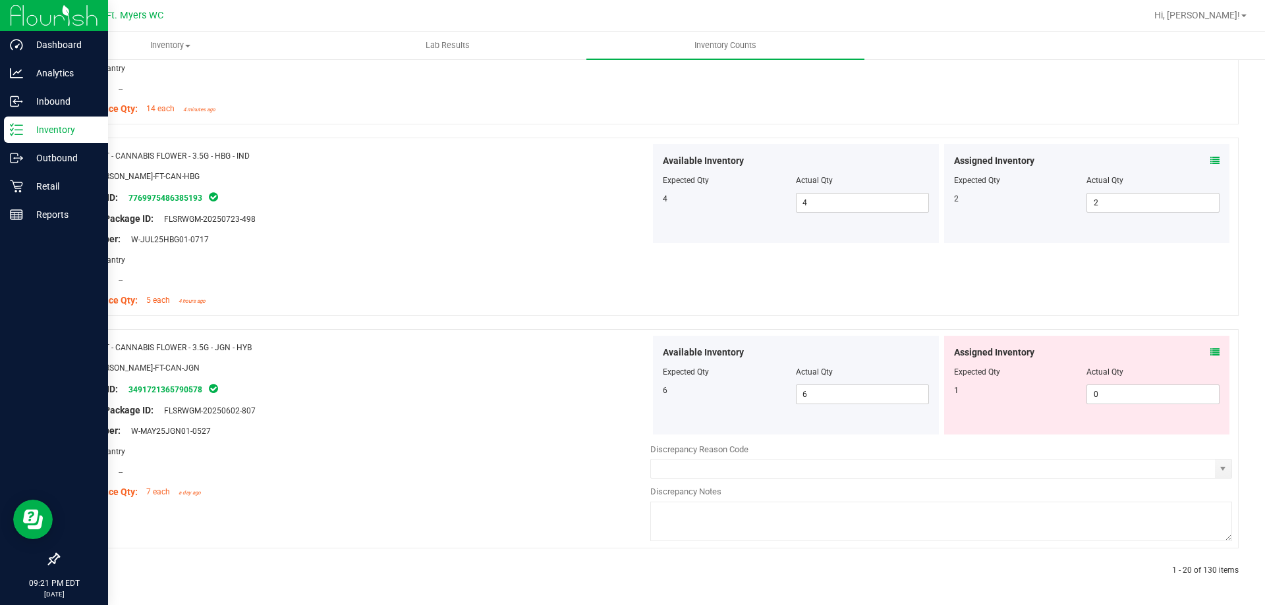
scroll to position [3671, 0]
click at [1210, 351] on icon at bounding box center [1214, 350] width 9 height 9
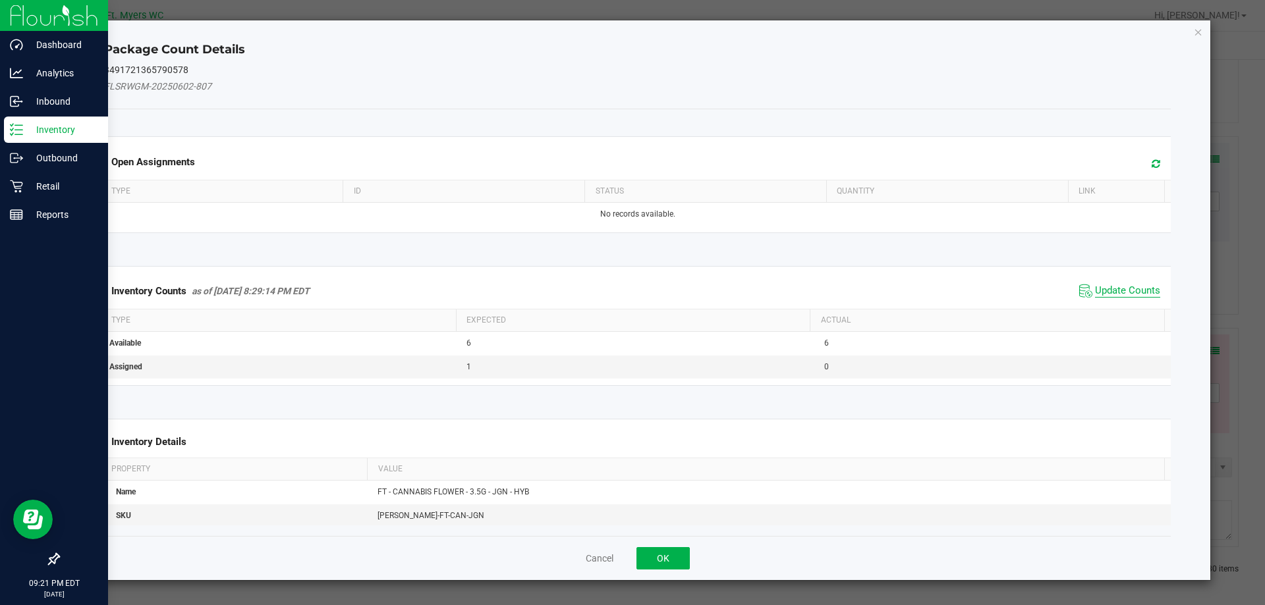
click at [1124, 296] on span "Update Counts" at bounding box center [1127, 291] width 65 height 13
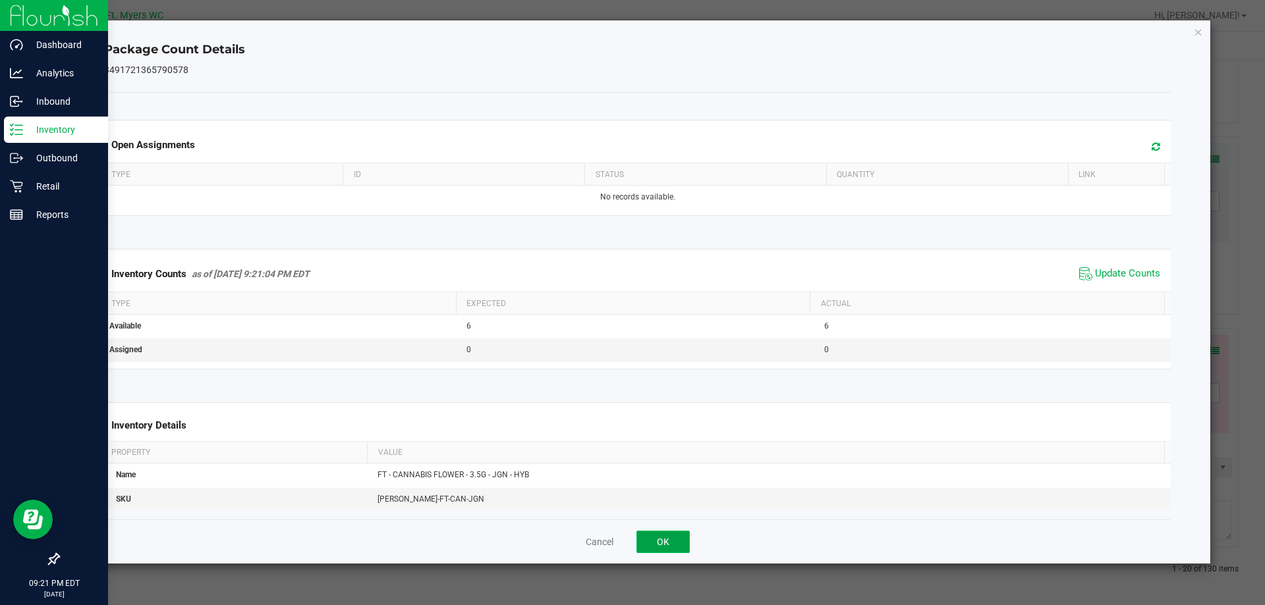
click at [672, 538] on button "OK" at bounding box center [662, 542] width 53 height 22
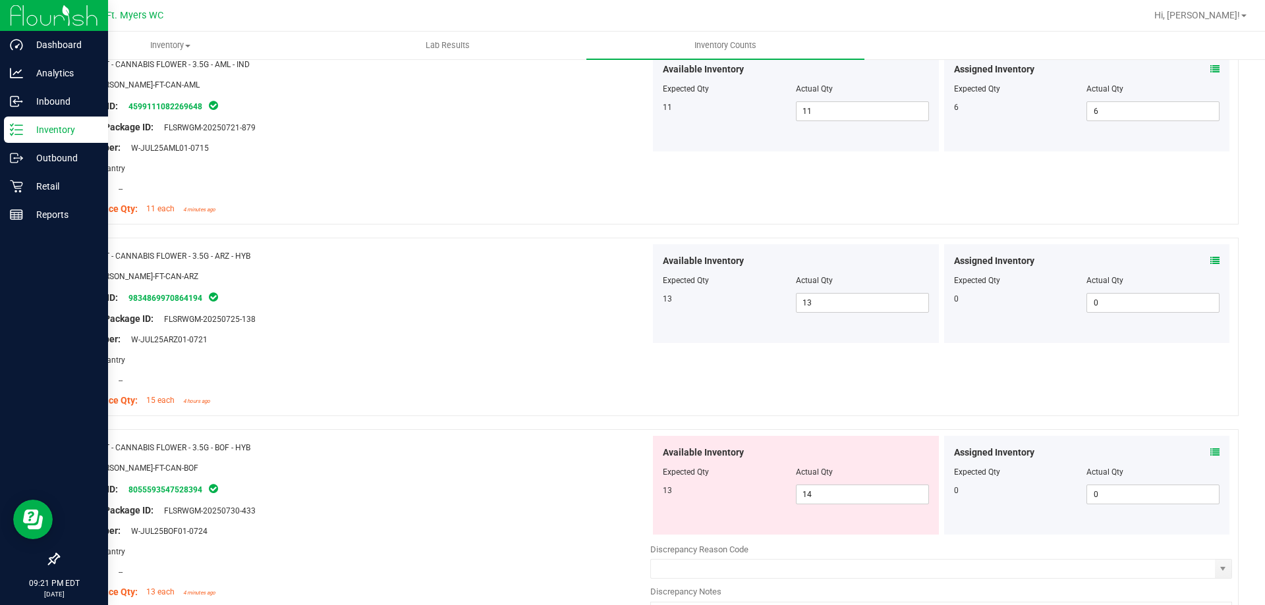
scroll to position [0, 0]
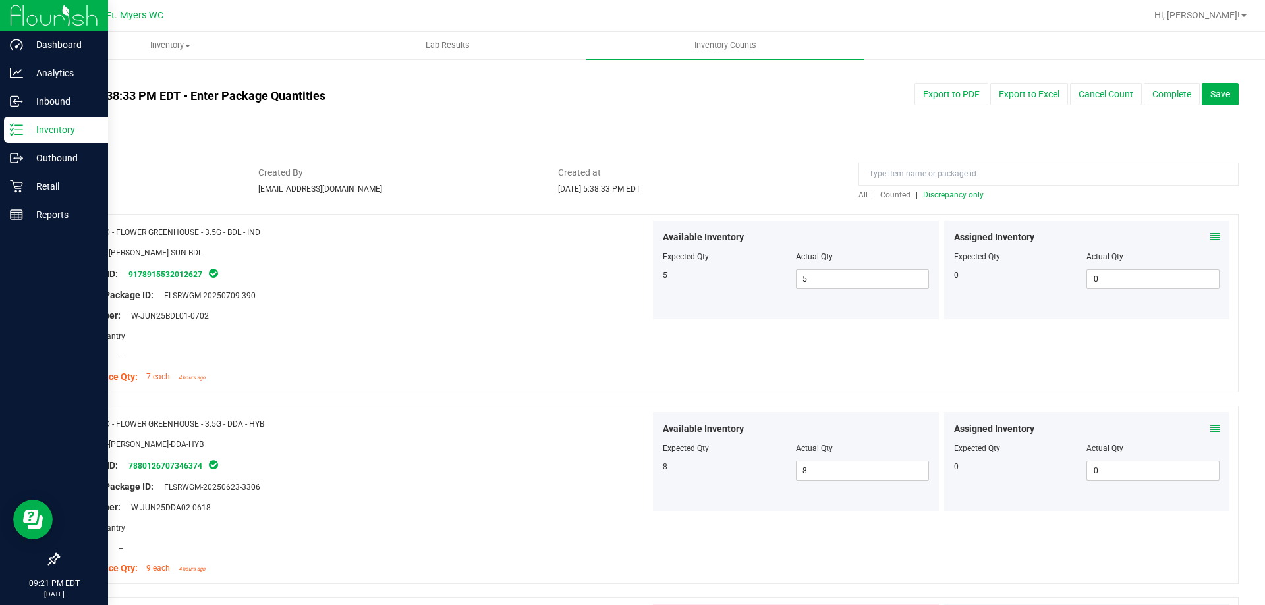
click at [948, 198] on span "Discrepancy only" at bounding box center [953, 194] width 61 height 9
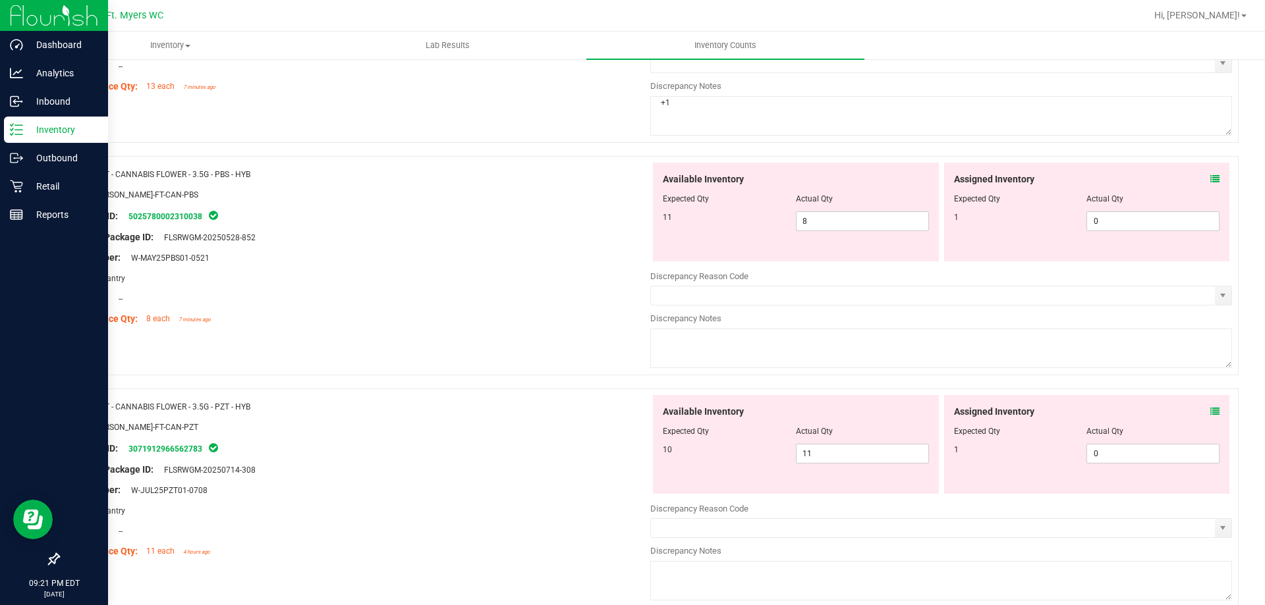
scroll to position [1054, 0]
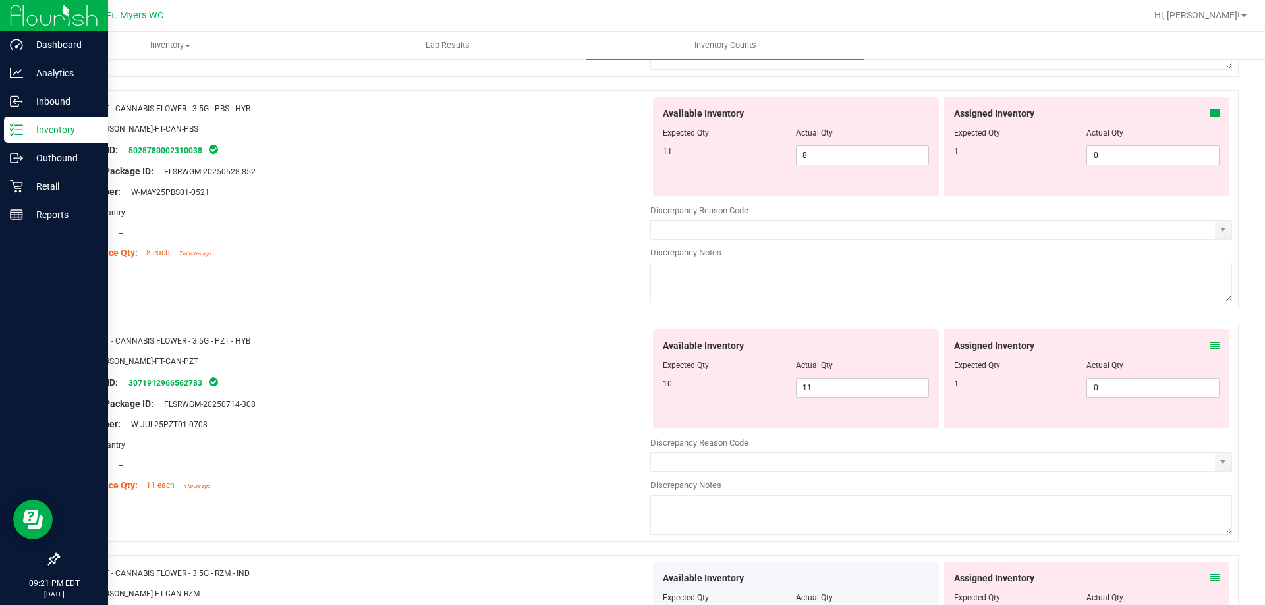
click at [1210, 116] on icon at bounding box center [1214, 113] width 9 height 9
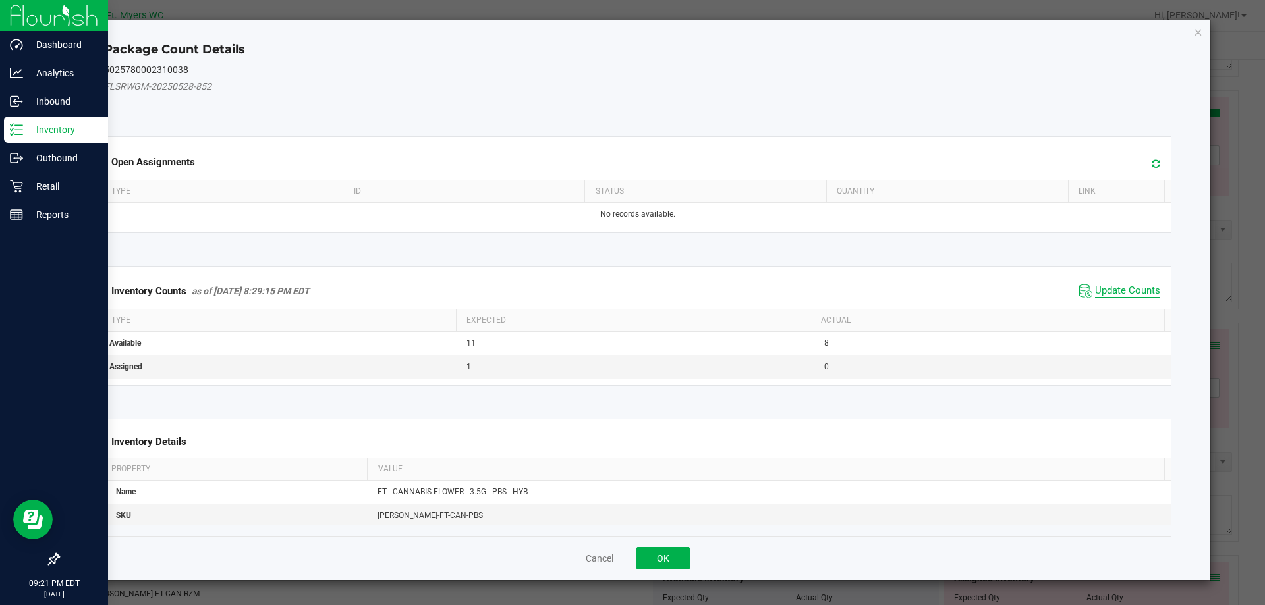
click at [1132, 285] on span "Update Counts" at bounding box center [1127, 291] width 65 height 13
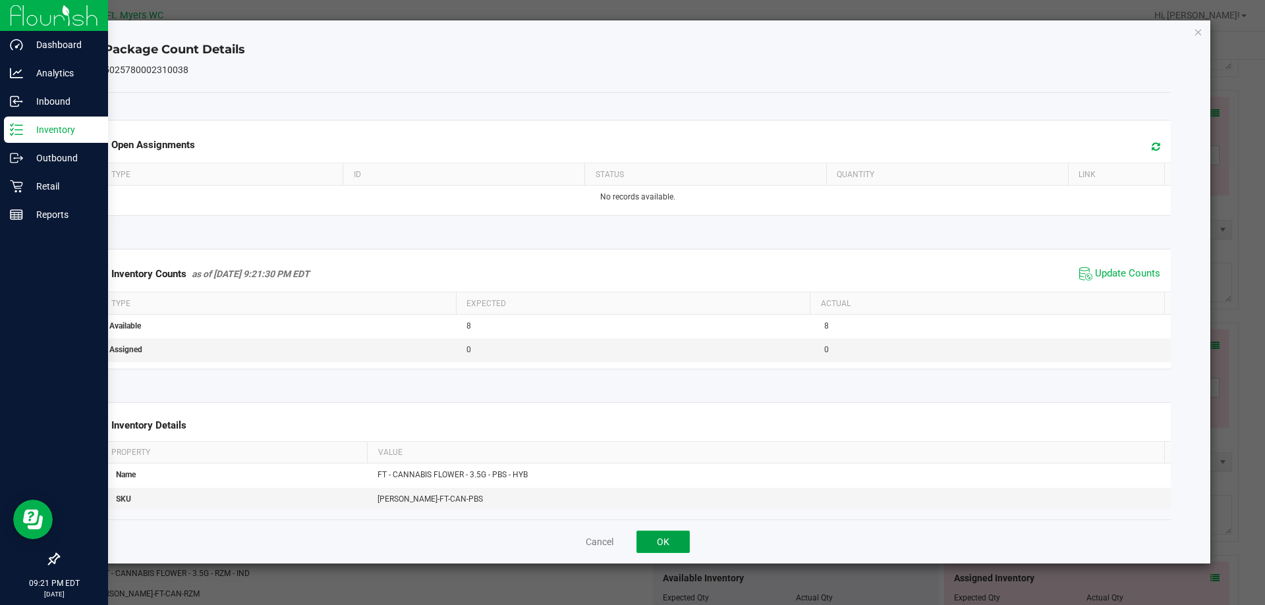
click at [657, 535] on button "OK" at bounding box center [662, 542] width 53 height 22
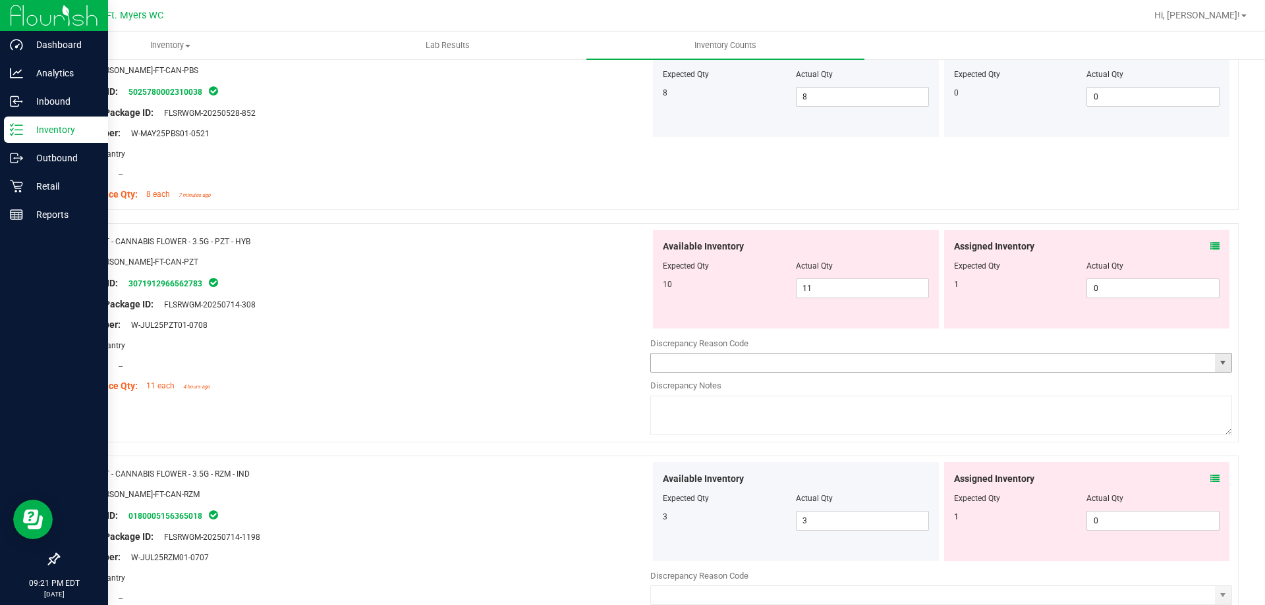
scroll to position [1186, 0]
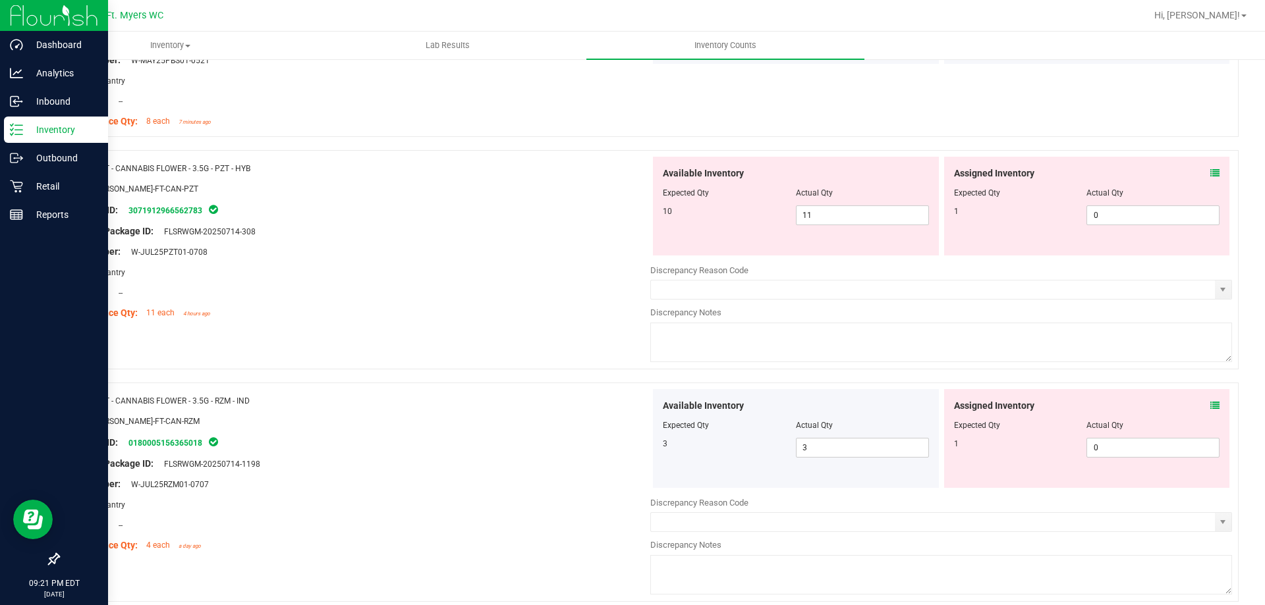
click at [1210, 173] on icon at bounding box center [1214, 173] width 9 height 9
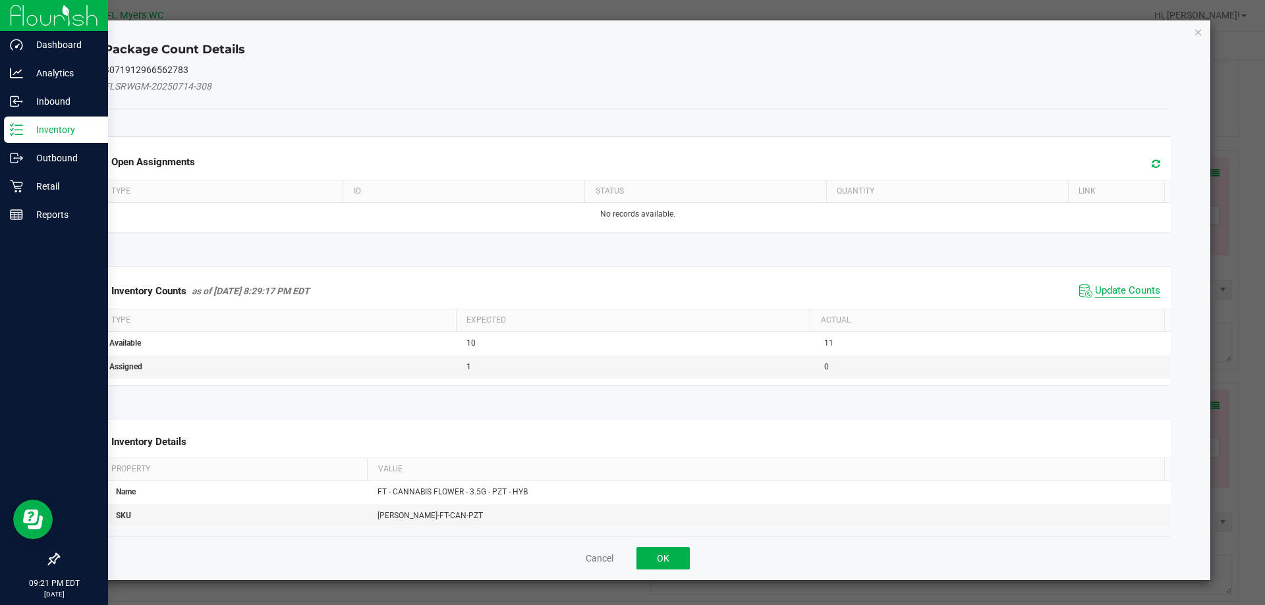
click at [1114, 289] on span "Update Counts" at bounding box center [1127, 291] width 65 height 13
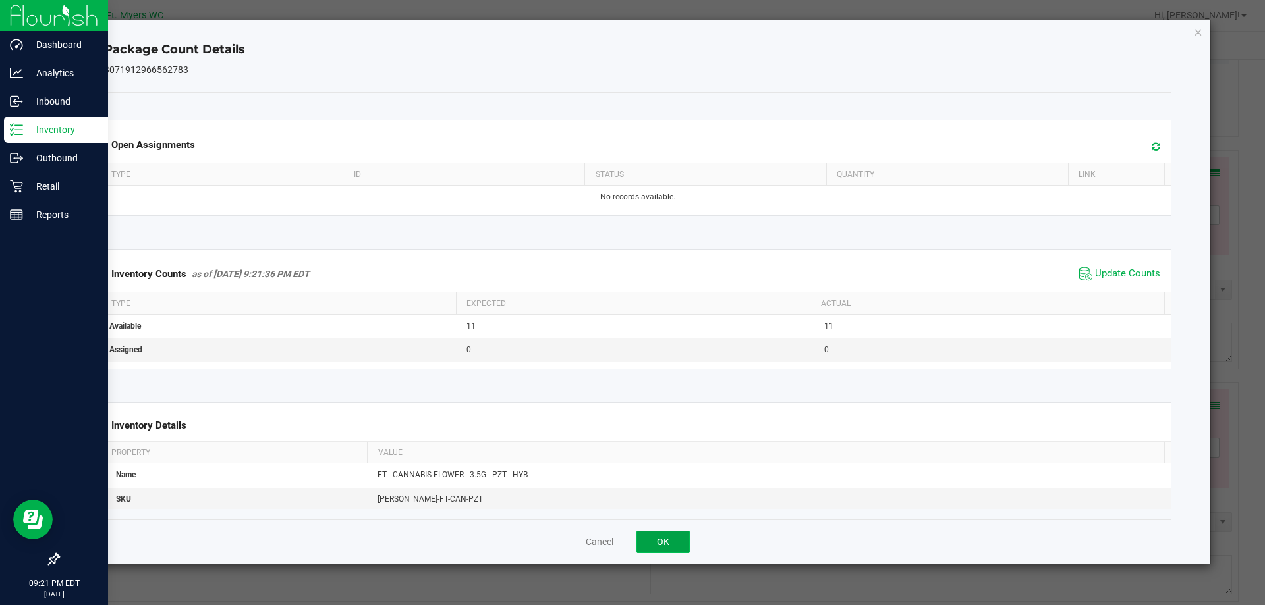
click at [658, 541] on button "OK" at bounding box center [662, 542] width 53 height 22
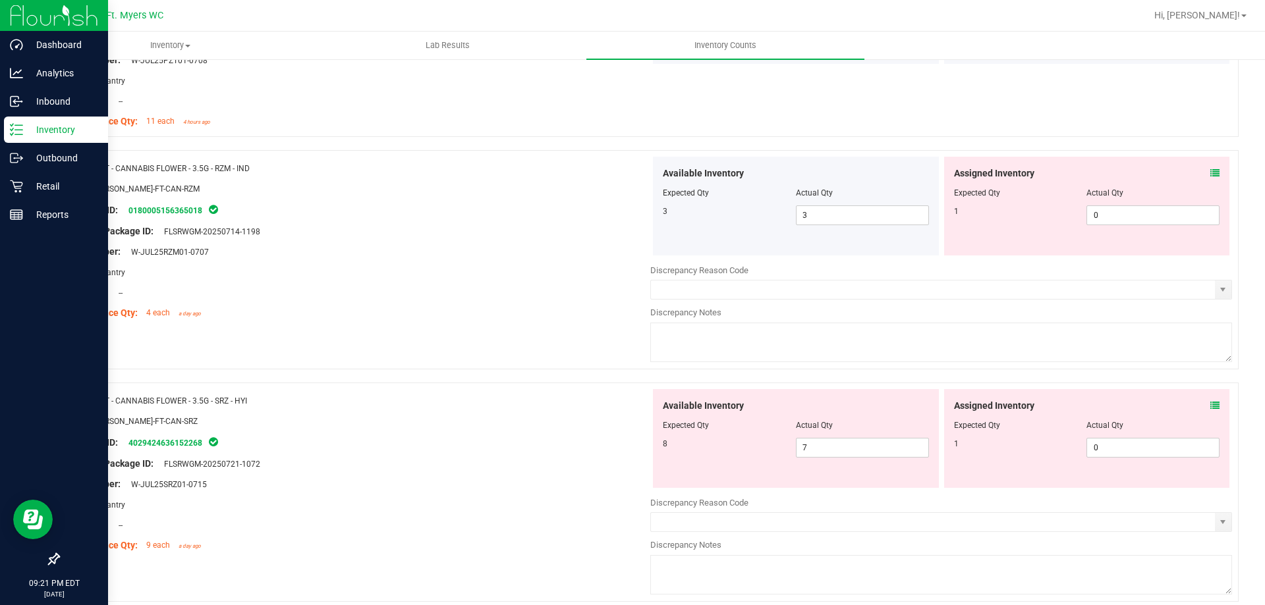
scroll to position [1383, 0]
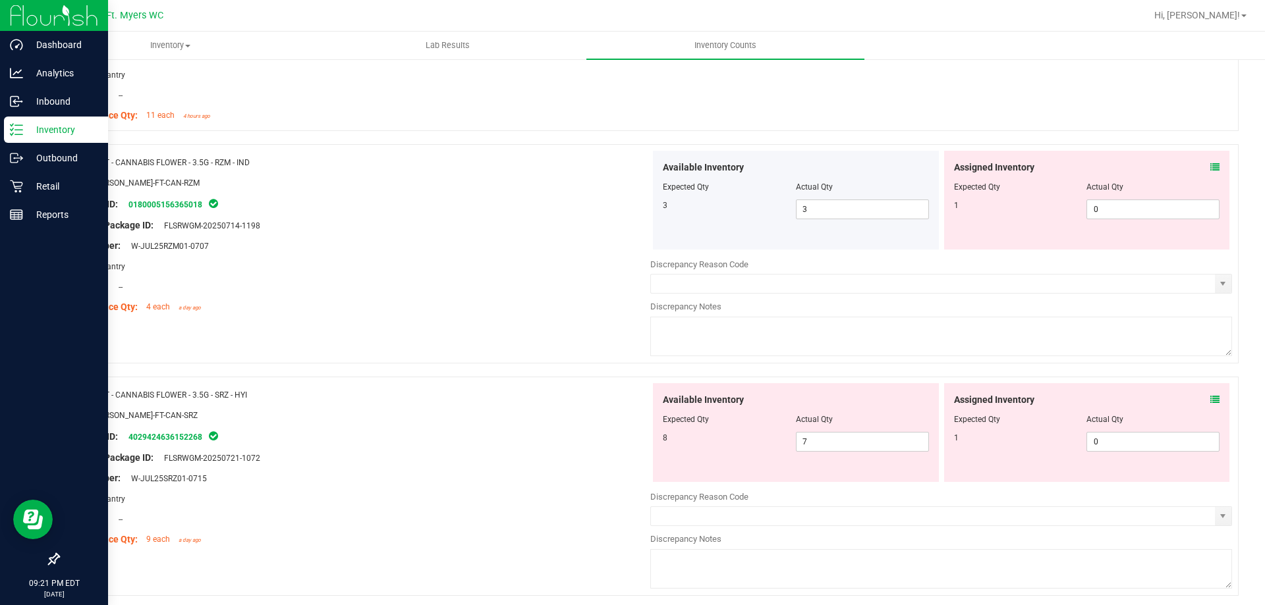
click at [1210, 164] on icon at bounding box center [1214, 167] width 9 height 9
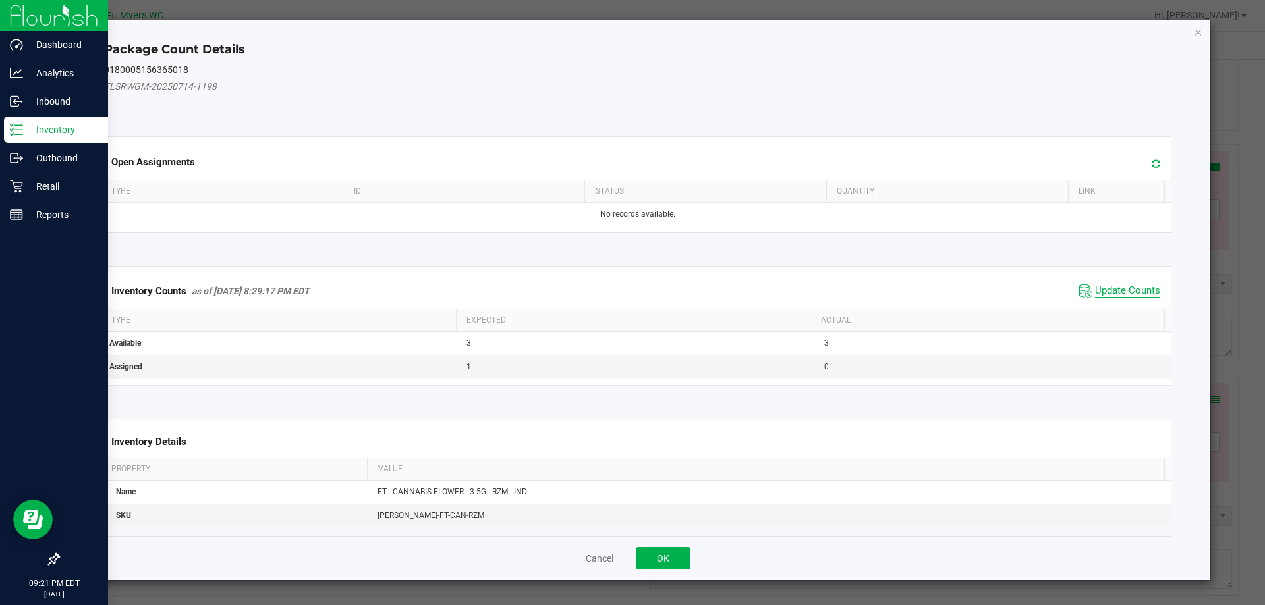
click at [1104, 289] on span "Update Counts" at bounding box center [1127, 291] width 65 height 13
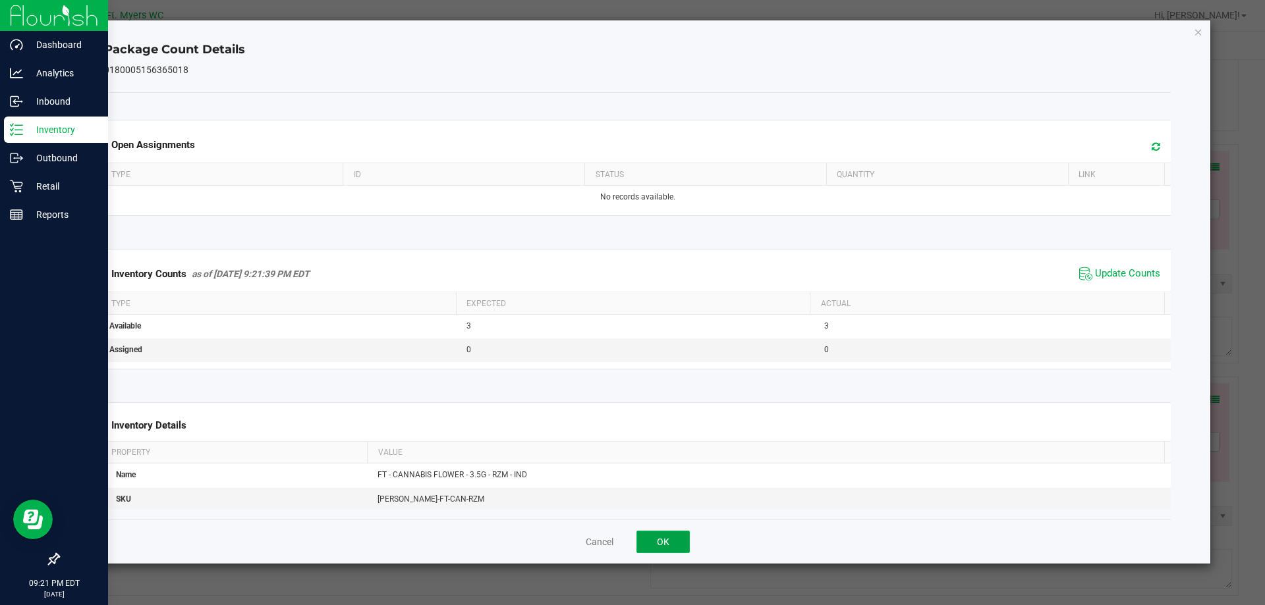
click at [658, 534] on button "OK" at bounding box center [662, 542] width 53 height 22
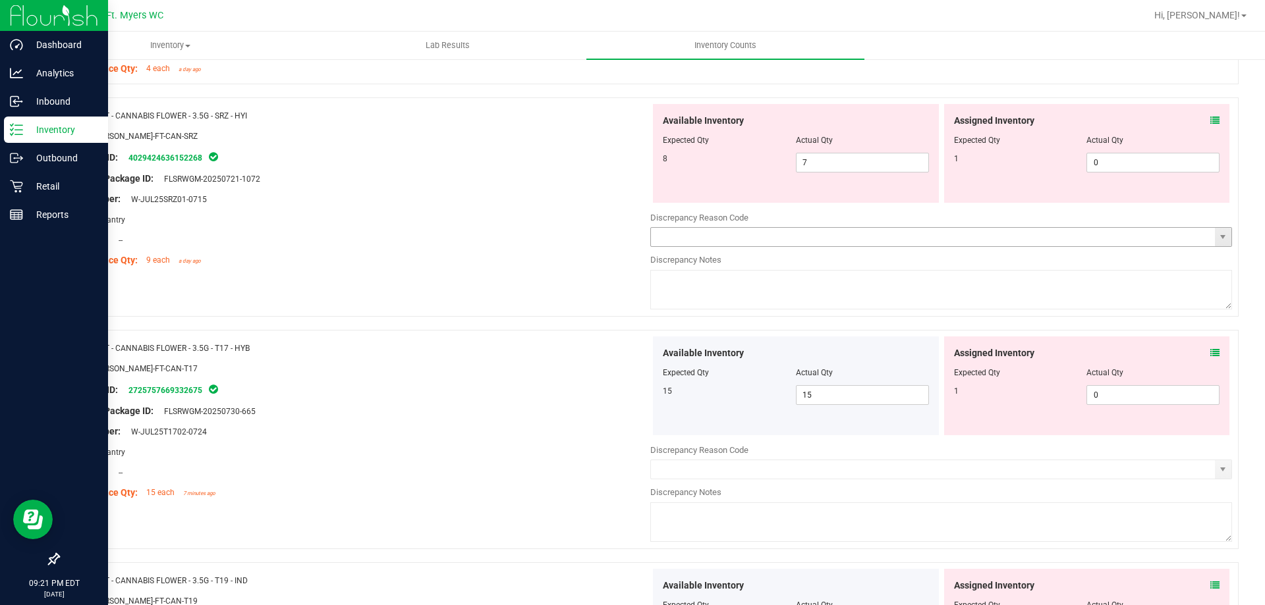
scroll to position [1647, 0]
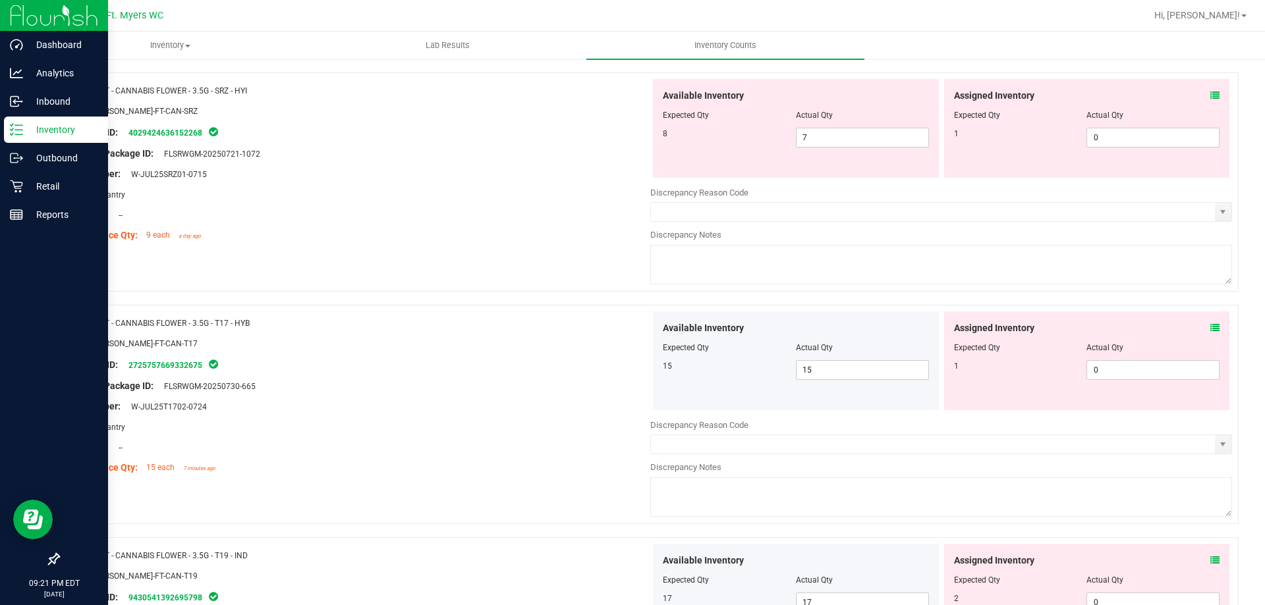
click at [1210, 96] on icon at bounding box center [1214, 95] width 9 height 9
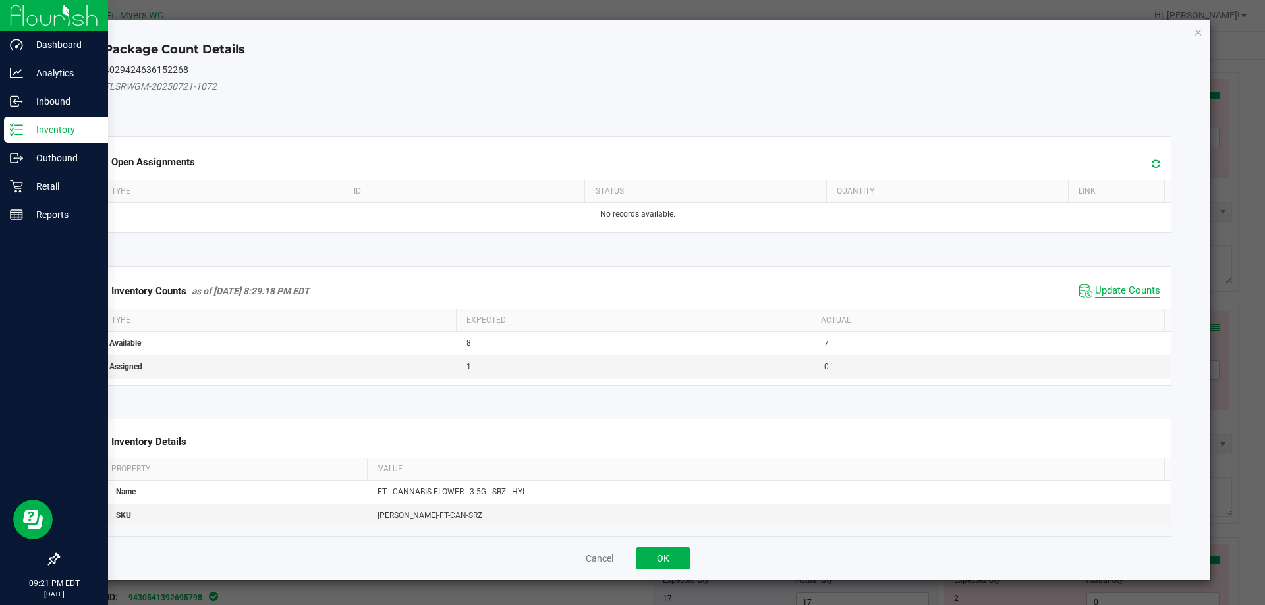
click at [1131, 296] on span "Update Counts" at bounding box center [1127, 291] width 65 height 13
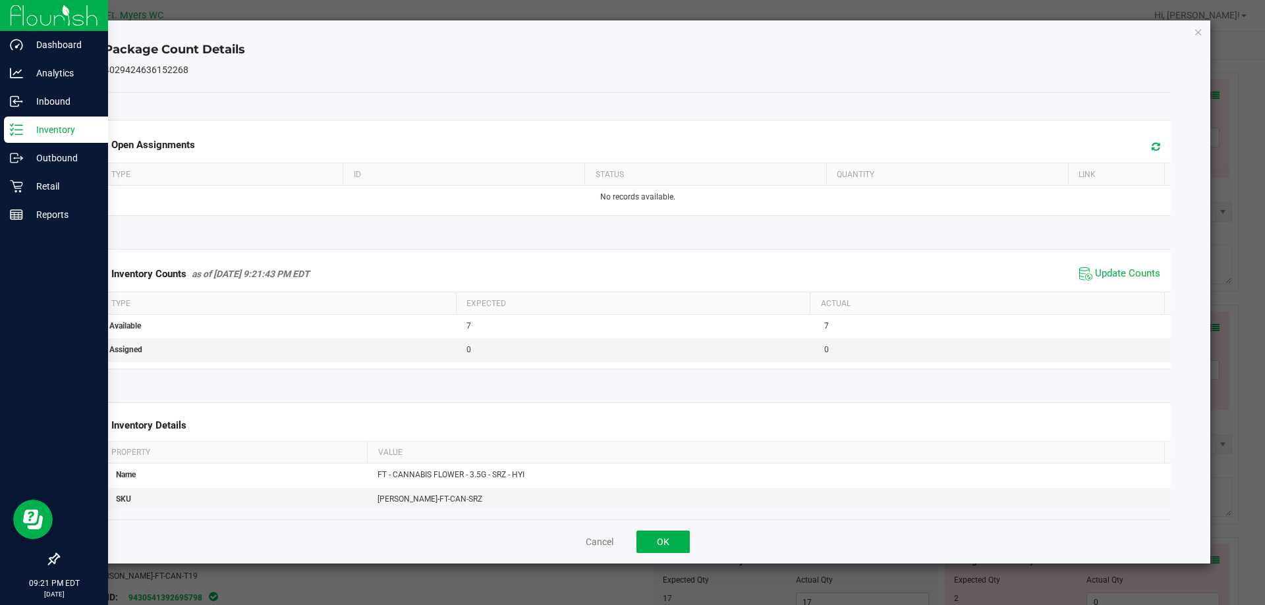
click at [1099, 286] on div "Inventory Counts as of [DATE] 9:21:43 PM EDT Update Counts" at bounding box center [637, 274] width 1072 height 36
click at [674, 532] on button "OK" at bounding box center [662, 542] width 53 height 22
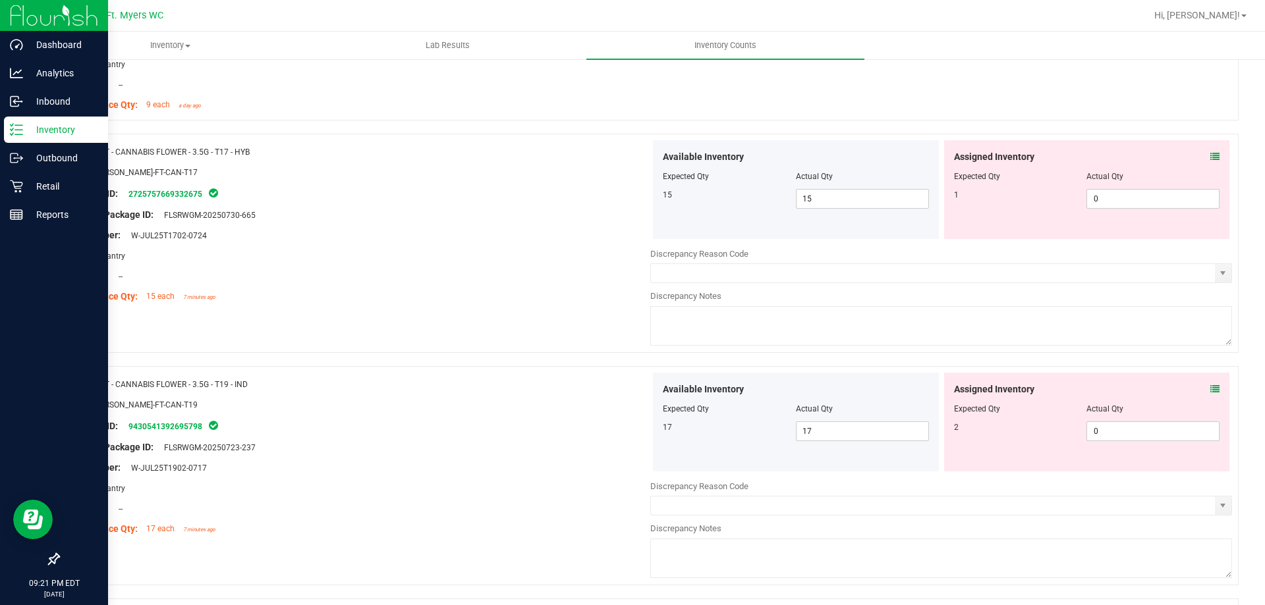
scroll to position [1778, 0]
click at [1210, 153] on icon at bounding box center [1214, 155] width 9 height 9
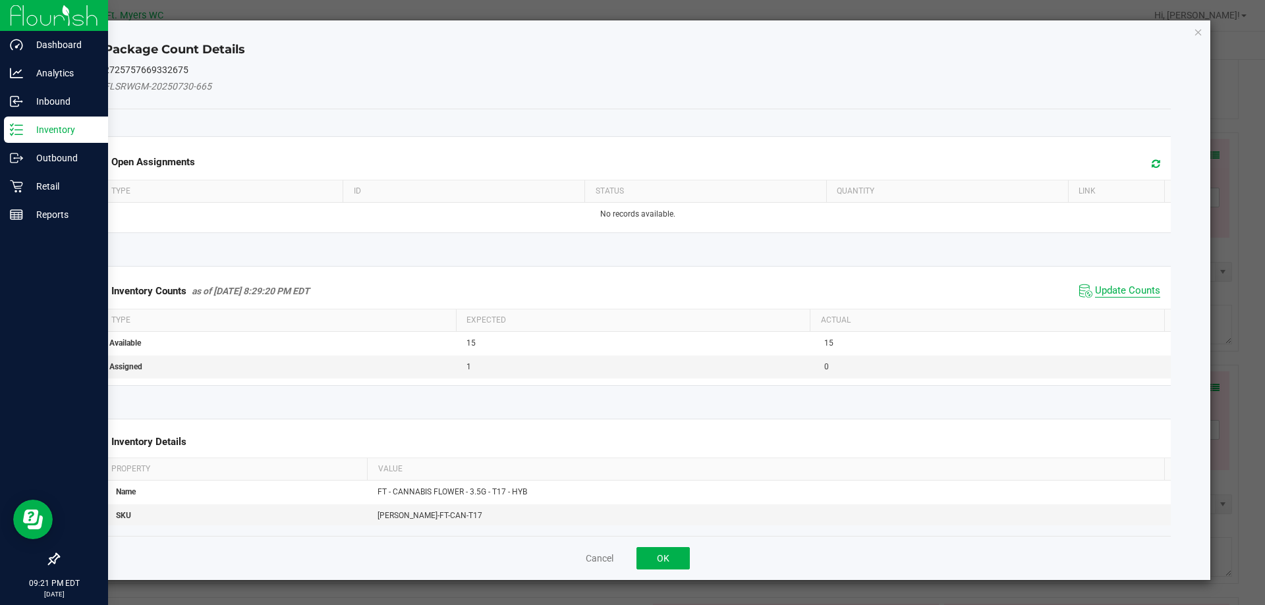
click at [1120, 288] on span "Update Counts" at bounding box center [1127, 291] width 65 height 13
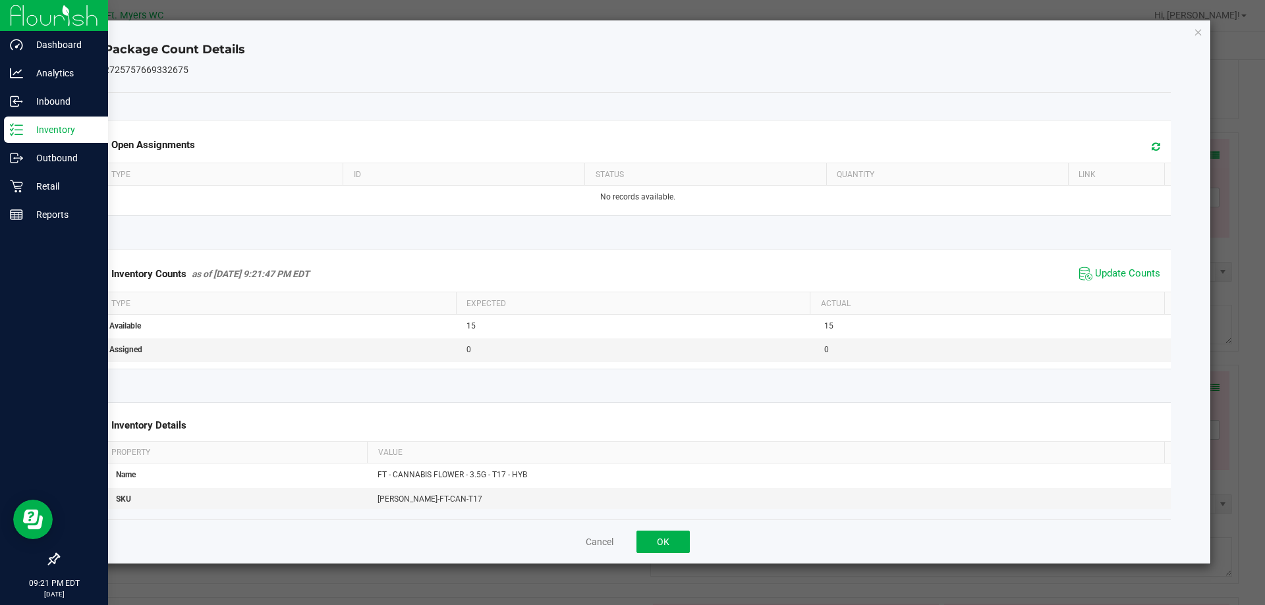
click at [663, 524] on div "Cancel OK" at bounding box center [637, 542] width 1067 height 44
click at [664, 531] on button "OK" at bounding box center [662, 542] width 53 height 22
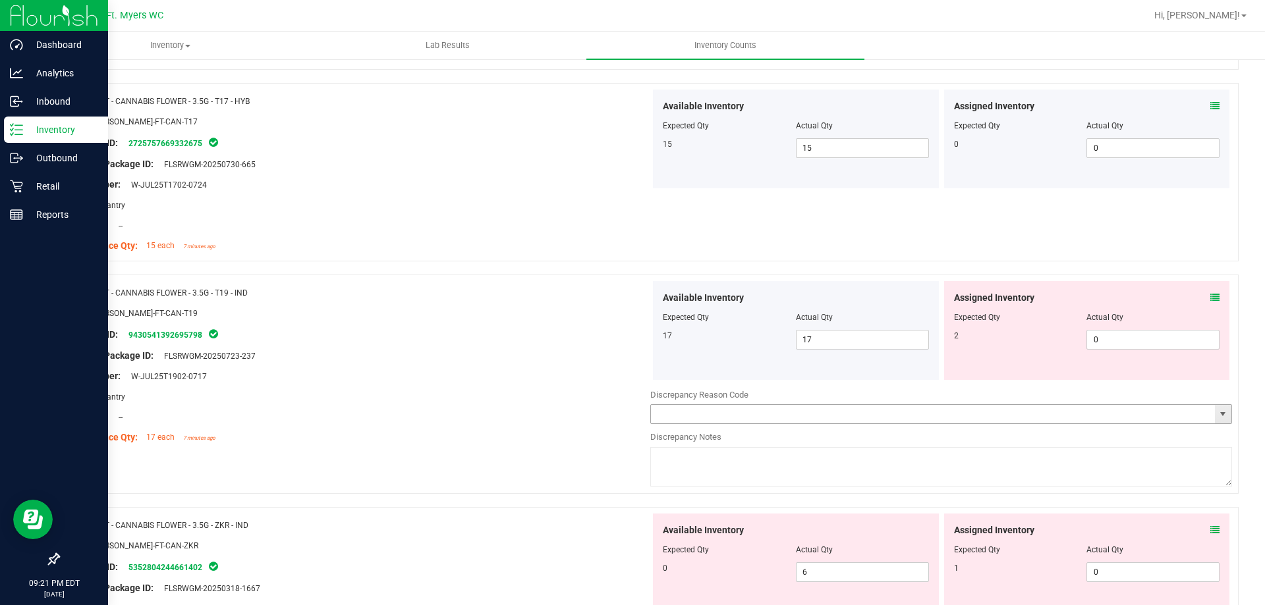
scroll to position [1976, 0]
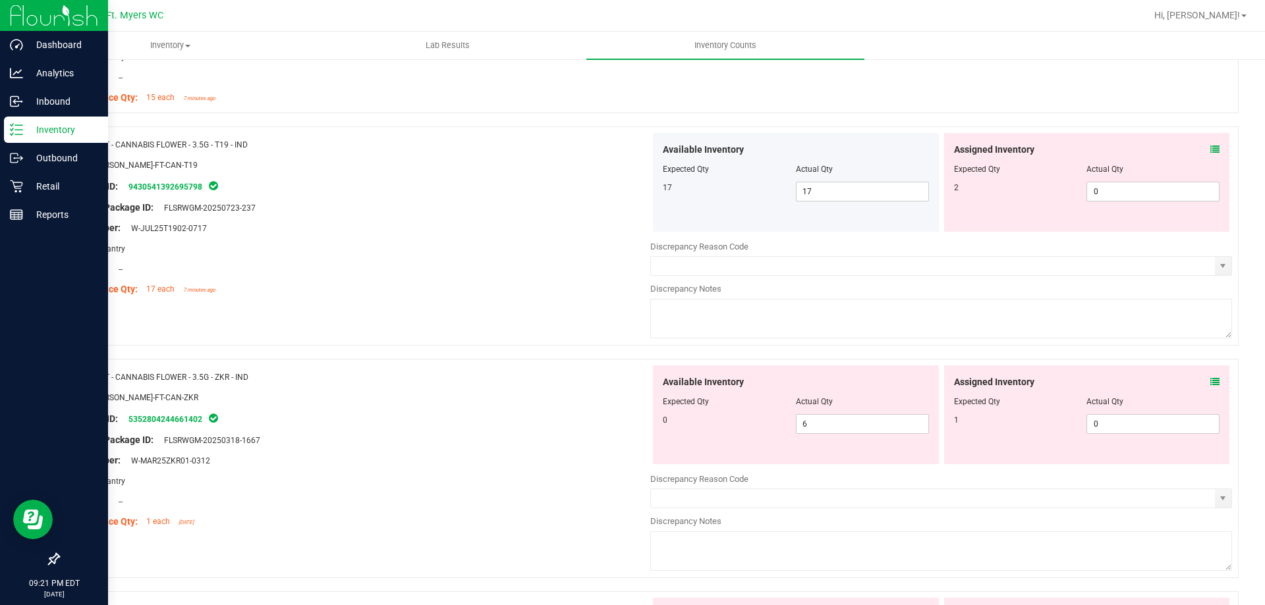
click at [1200, 158] on div at bounding box center [1087, 160] width 266 height 7
click at [1210, 155] on span at bounding box center [1214, 150] width 9 height 14
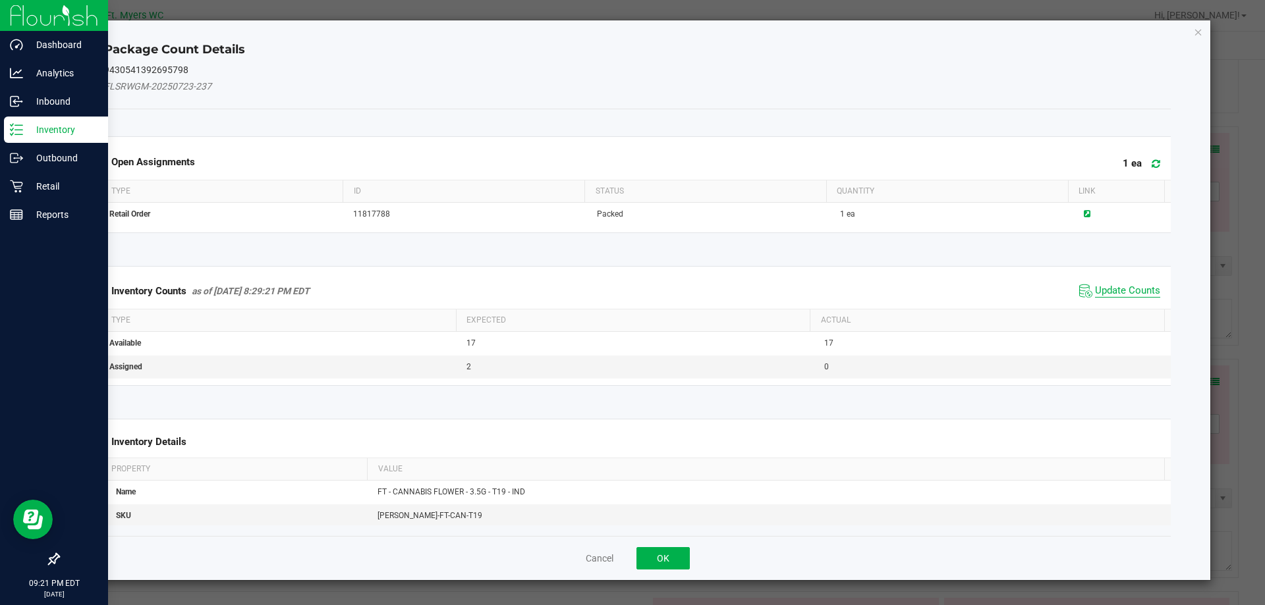
click at [1119, 292] on span "Update Counts" at bounding box center [1127, 291] width 65 height 13
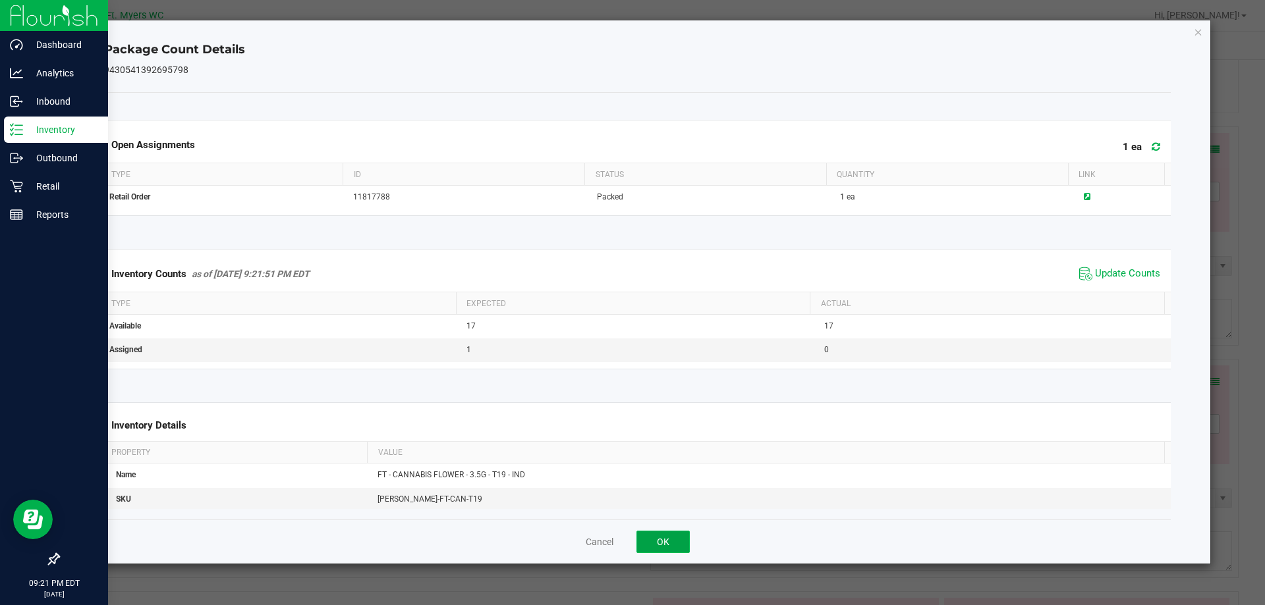
click at [657, 541] on button "OK" at bounding box center [662, 542] width 53 height 22
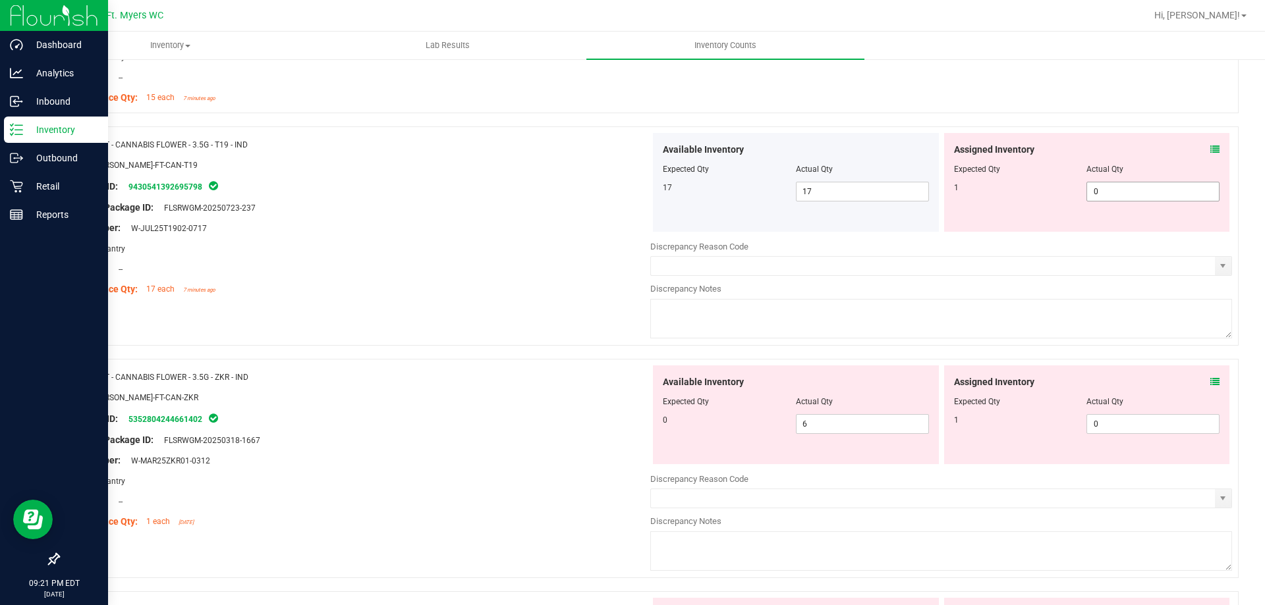
click at [1114, 193] on span "0 0" at bounding box center [1152, 192] width 133 height 20
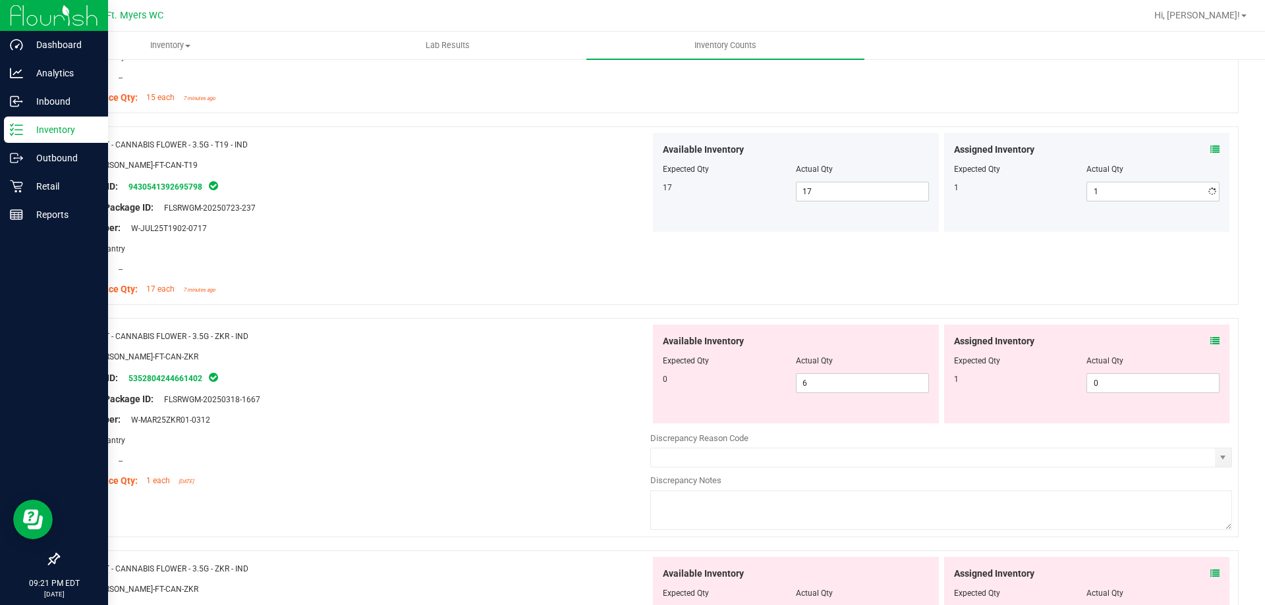
click at [537, 316] on div "Name: FT - CANNABIS FLOWER - 3.5G - T19 - IND SKU: [PERSON_NAME]-FT-CAN-T19 Pac…" at bounding box center [648, 222] width 1180 height 192
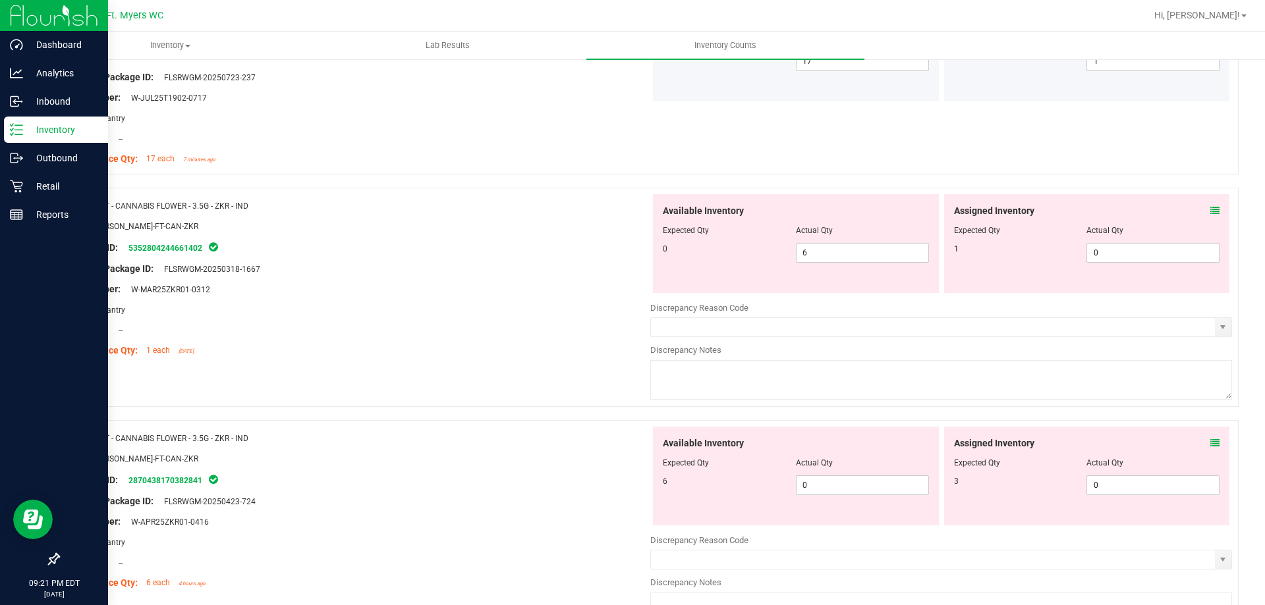
scroll to position [2108, 0]
drag, startPoint x: 848, startPoint y: 247, endPoint x: 445, endPoint y: 271, distance: 403.8
click at [445, 271] on div "Name: FT - CANNABIS FLOWER - 3.5G - ZKR - IND SKU: [PERSON_NAME]-FT-CAN-ZKR Pac…" at bounding box center [648, 295] width 1180 height 219
click at [813, 485] on span "0 0" at bounding box center [862, 484] width 133 height 20
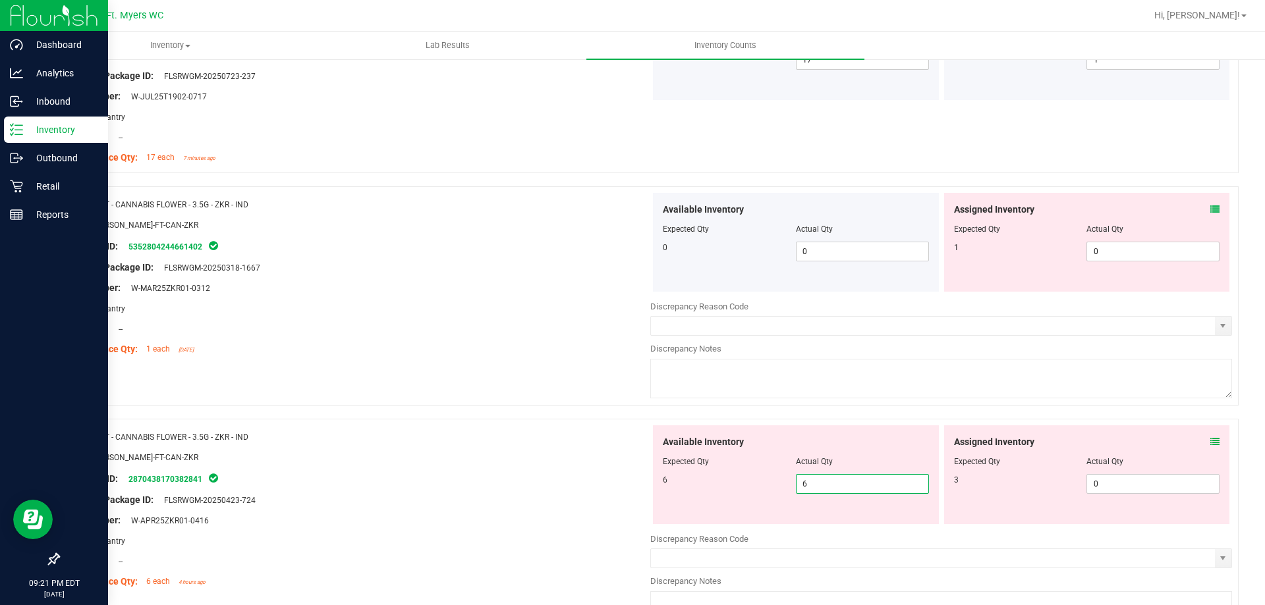
click at [688, 456] on div "Expected Qty" at bounding box center [729, 462] width 133 height 12
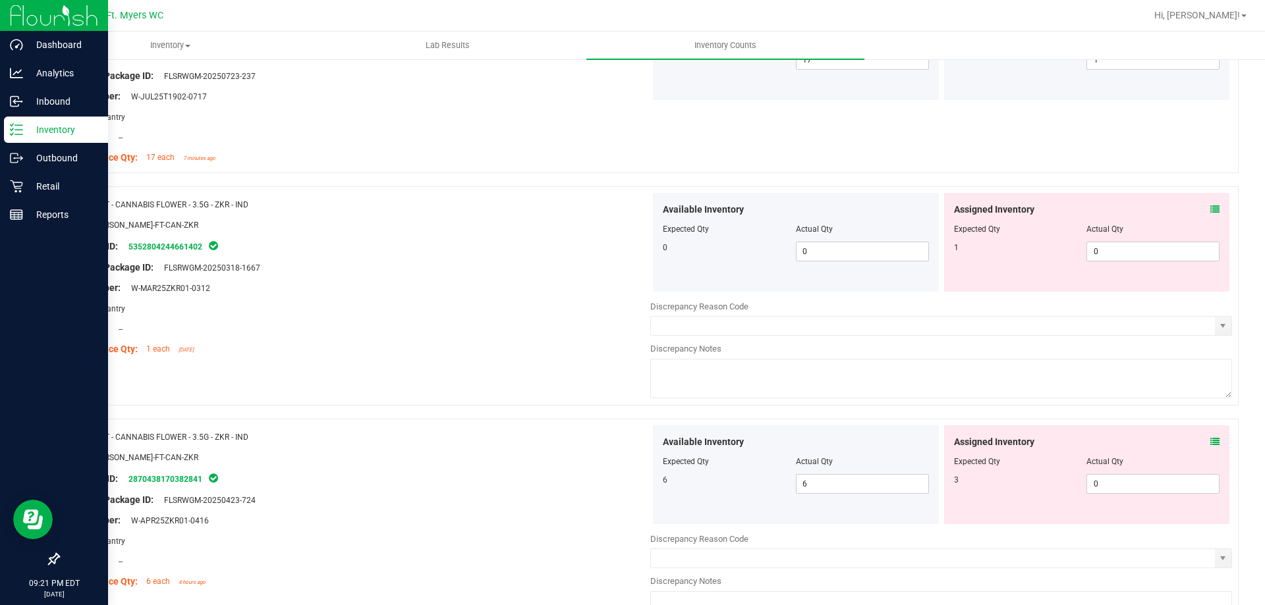
scroll to position [2042, 0]
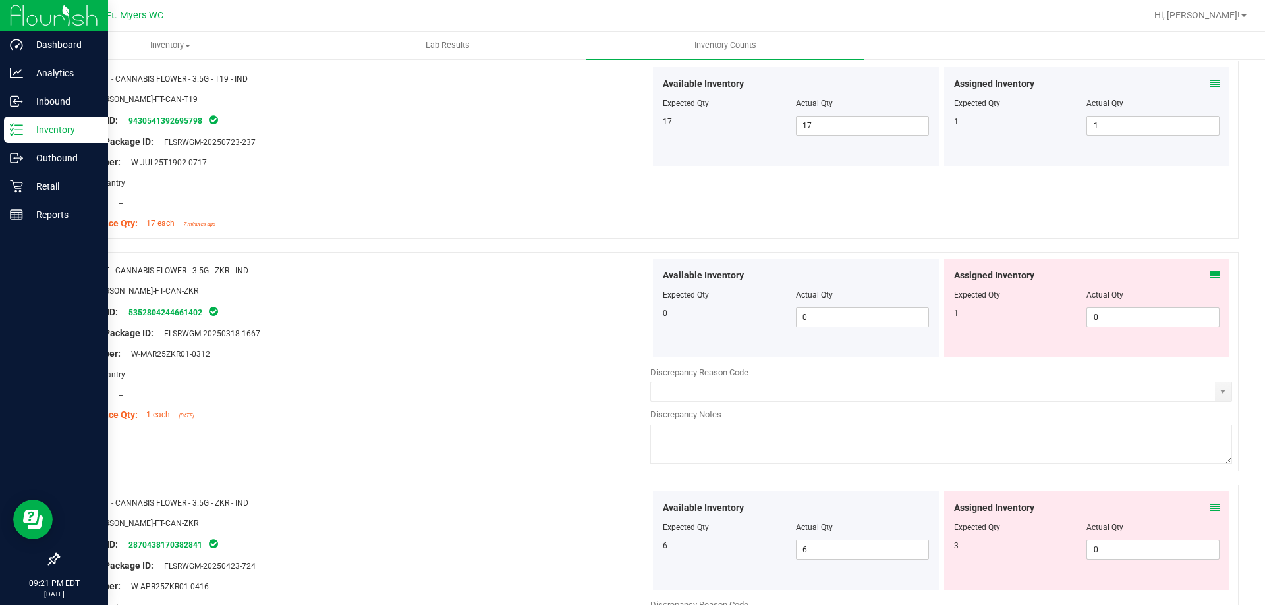
click at [1210, 273] on icon at bounding box center [1214, 275] width 9 height 9
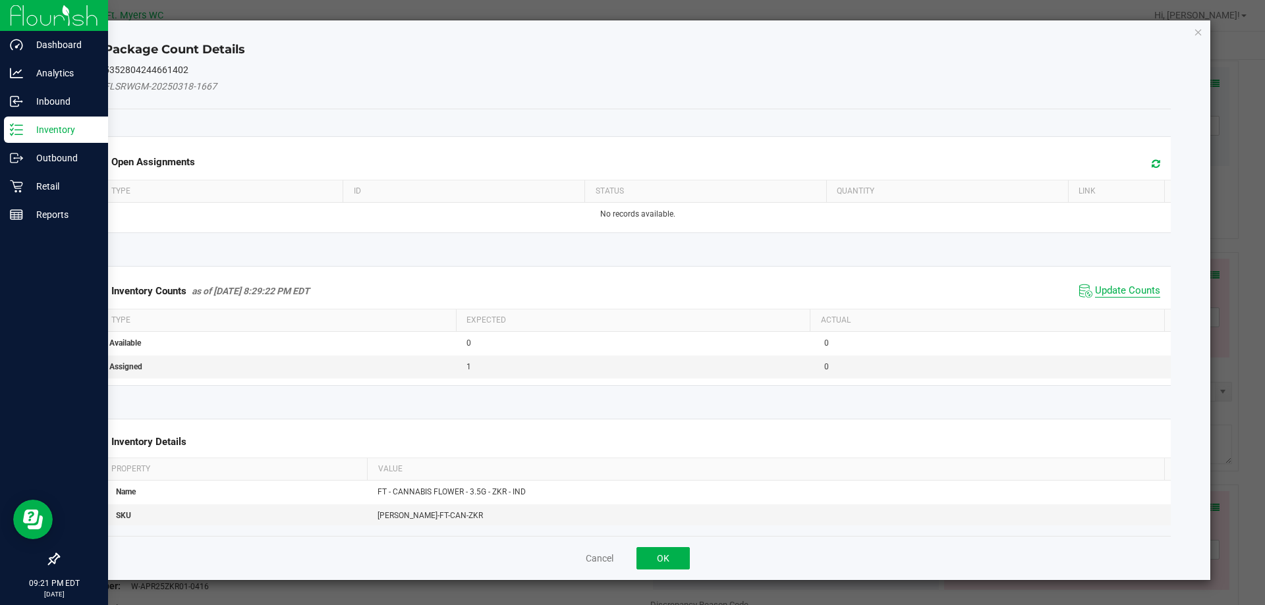
click at [1112, 285] on span "Update Counts" at bounding box center [1127, 291] width 65 height 13
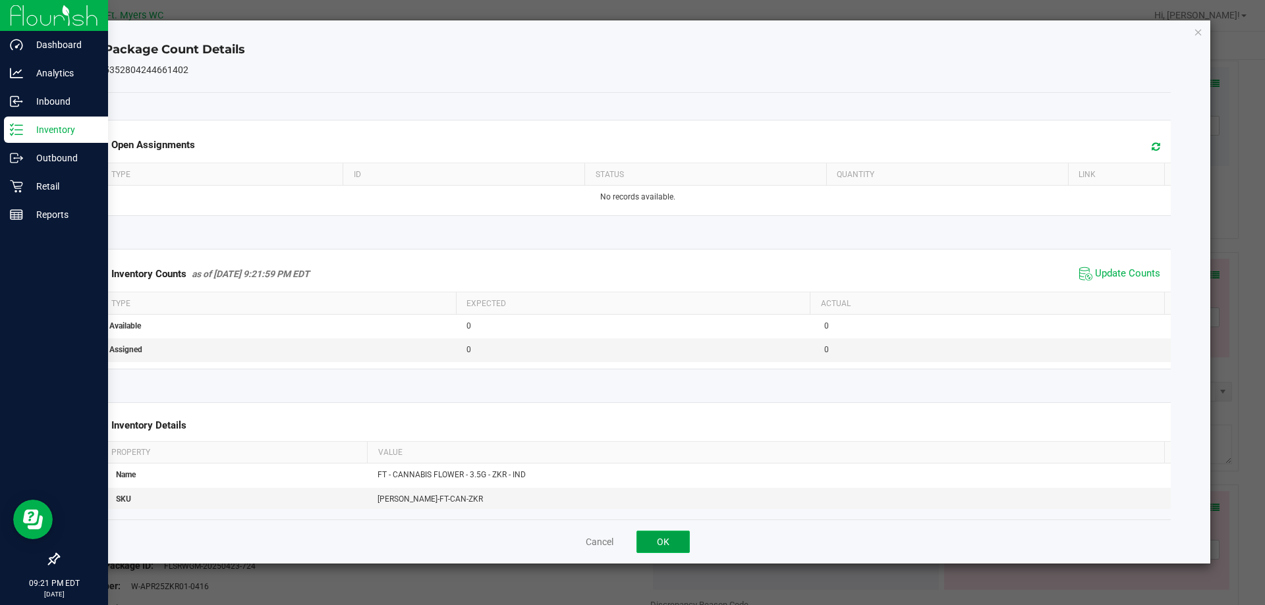
click at [659, 543] on button "OK" at bounding box center [662, 542] width 53 height 22
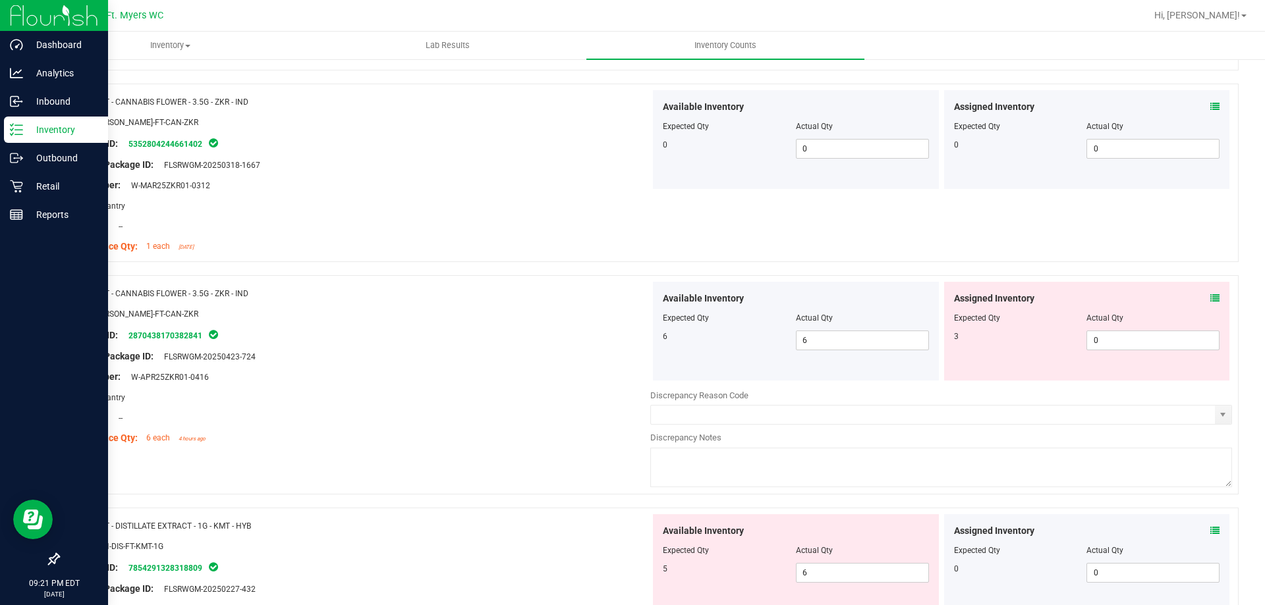
scroll to position [2239, 0]
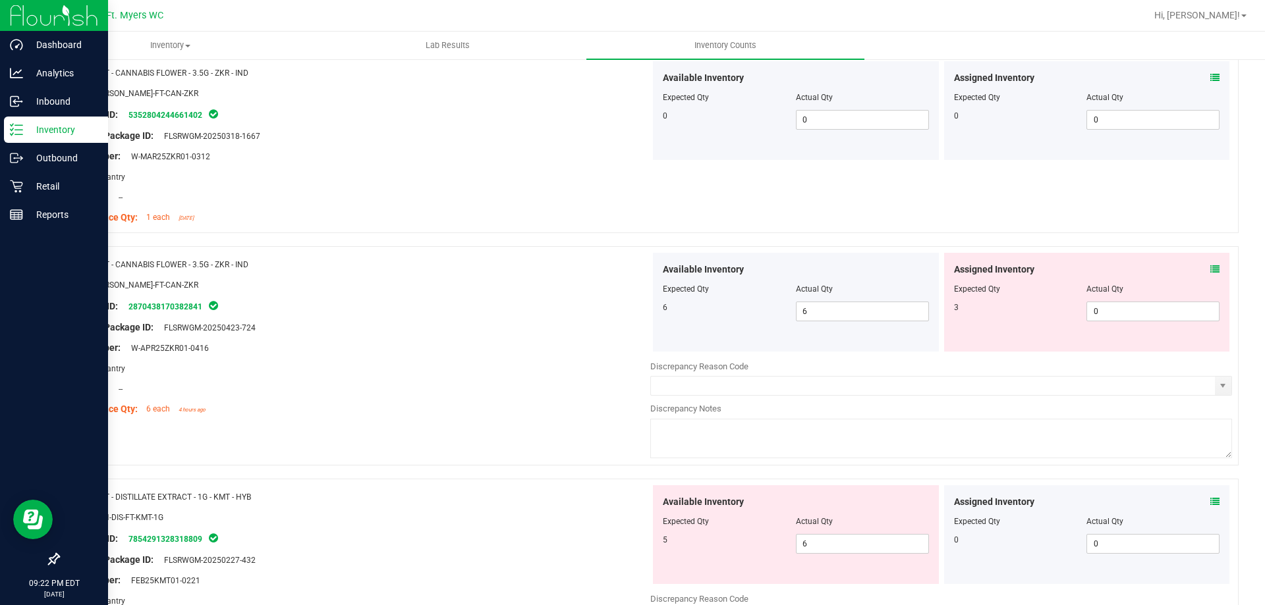
click at [1210, 270] on icon at bounding box center [1214, 269] width 9 height 9
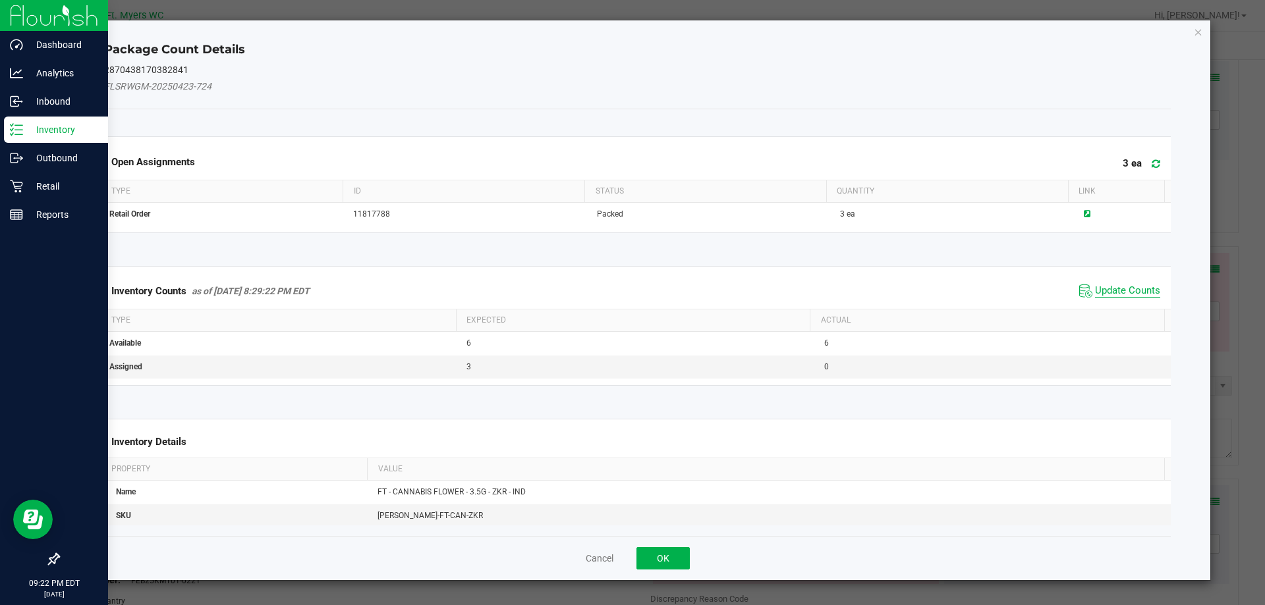
click at [1095, 296] on span "Update Counts" at bounding box center [1127, 291] width 65 height 13
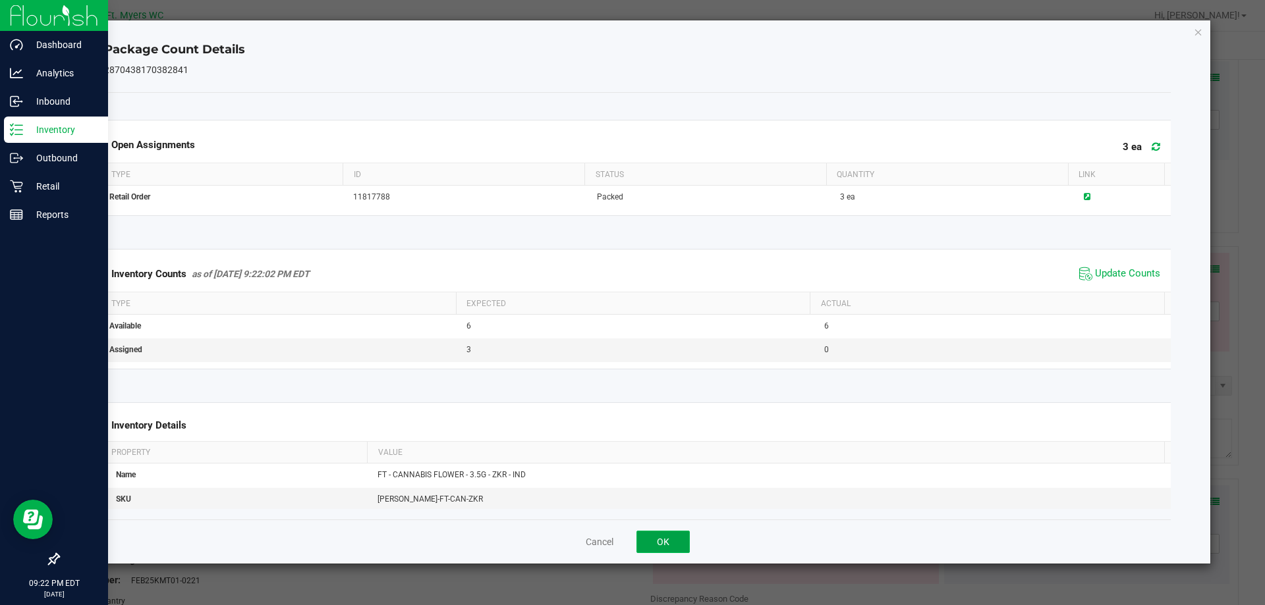
click at [658, 539] on button "OK" at bounding box center [662, 542] width 53 height 22
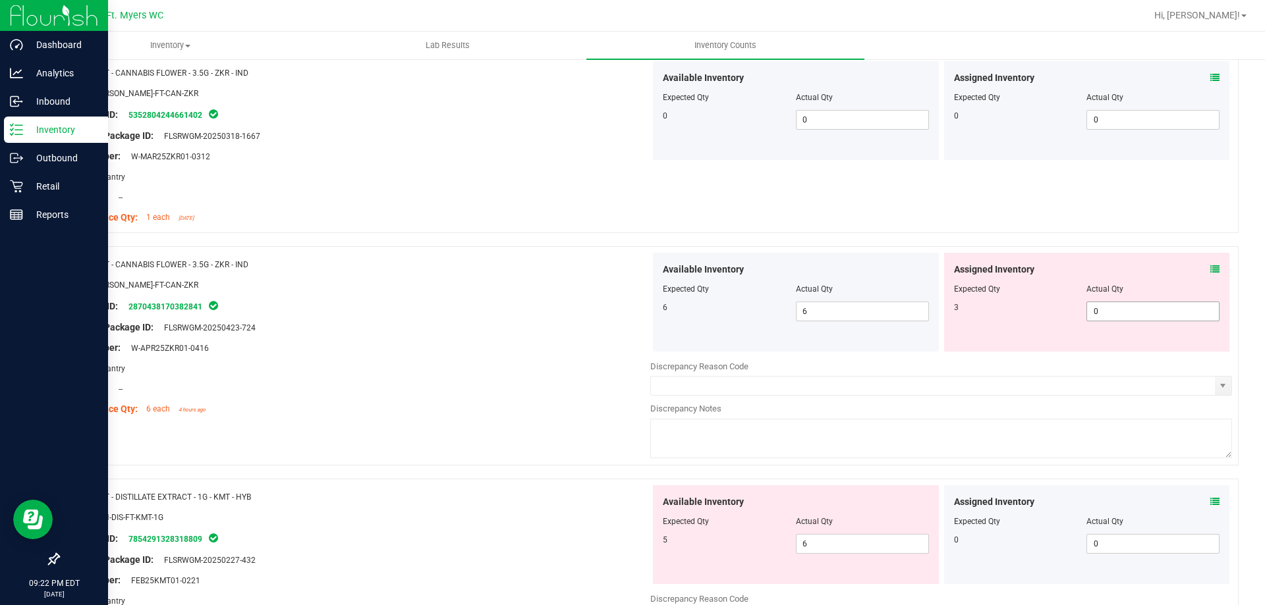
click at [1095, 306] on span "0 0" at bounding box center [1152, 312] width 133 height 20
click at [634, 283] on div "SKU: [PERSON_NAME]-FT-CAN-ZKR" at bounding box center [360, 285] width 582 height 14
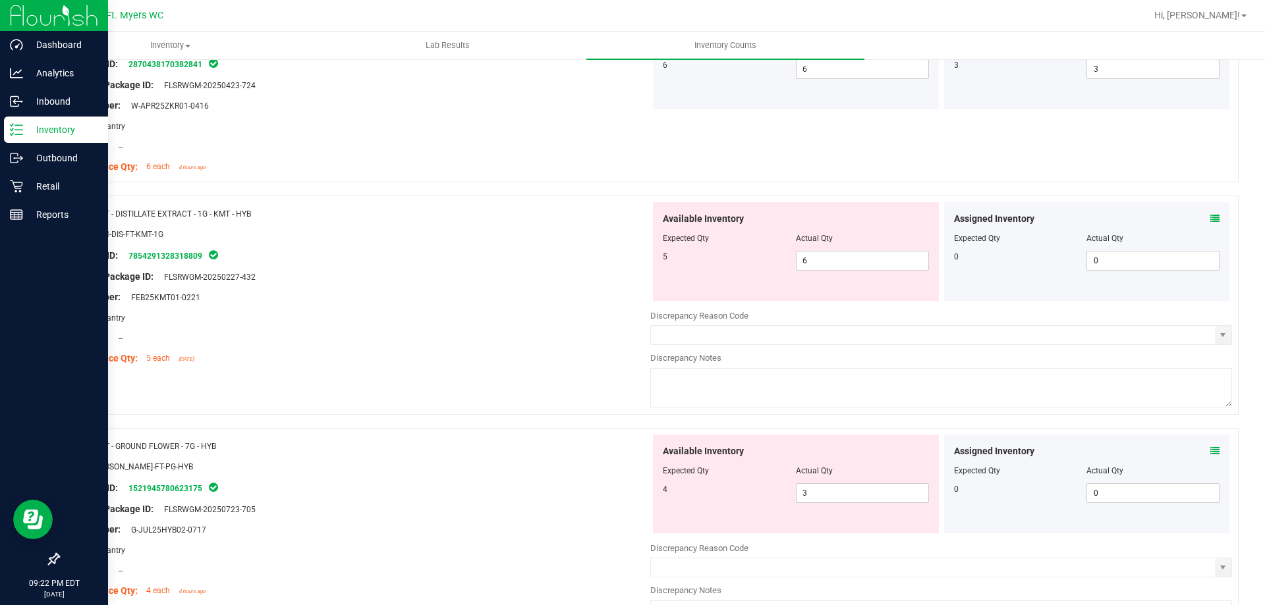
scroll to position [2503, 0]
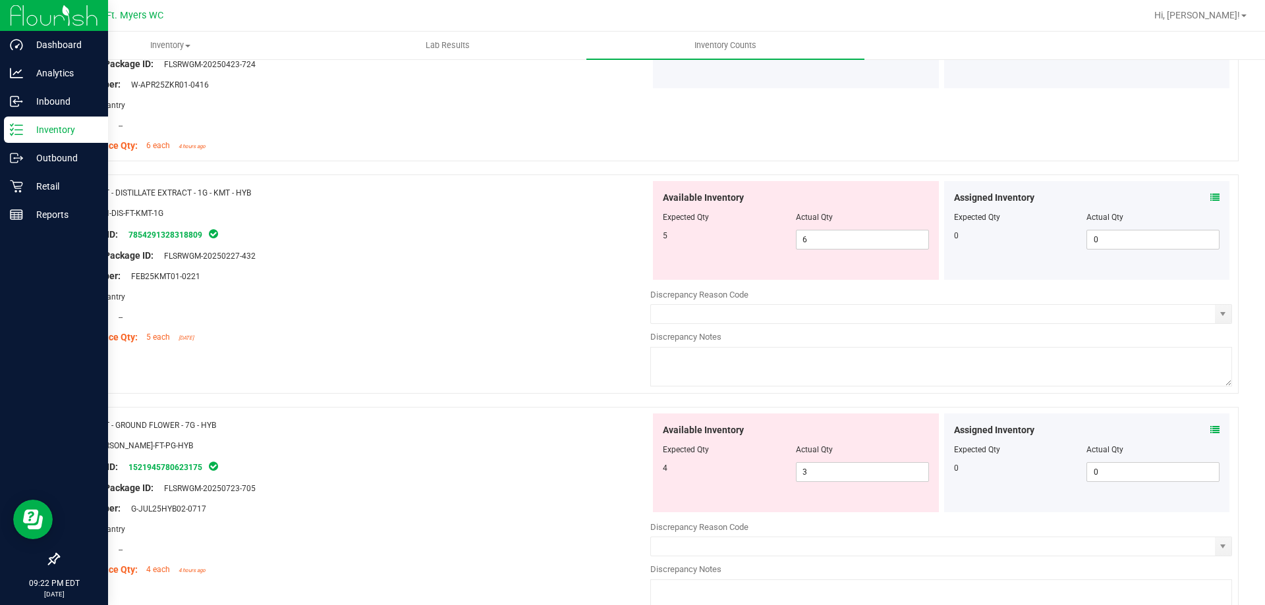
click at [1210, 199] on icon at bounding box center [1214, 197] width 9 height 9
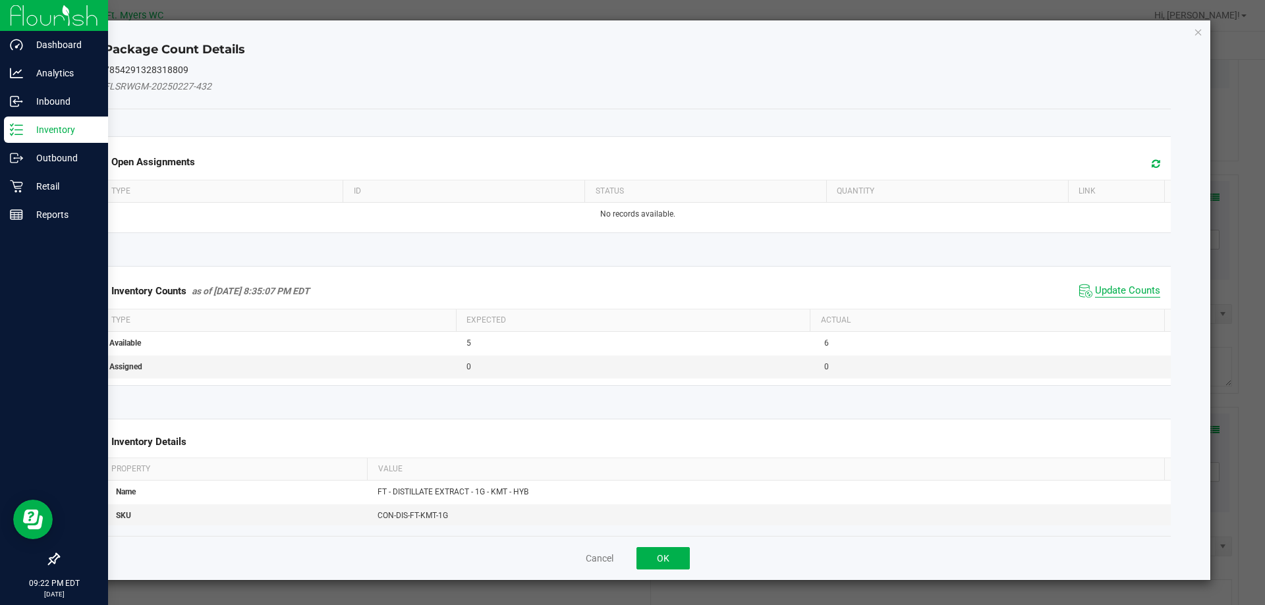
click at [1134, 286] on span "Update Counts" at bounding box center [1127, 291] width 65 height 13
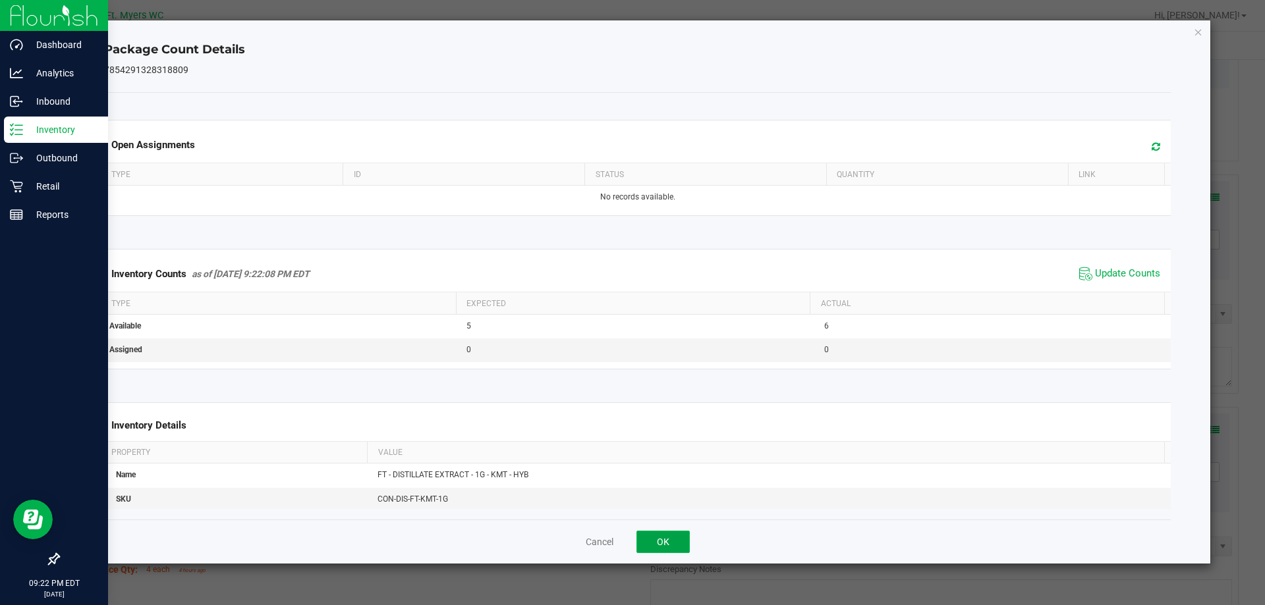
click at [657, 540] on button "OK" at bounding box center [662, 542] width 53 height 22
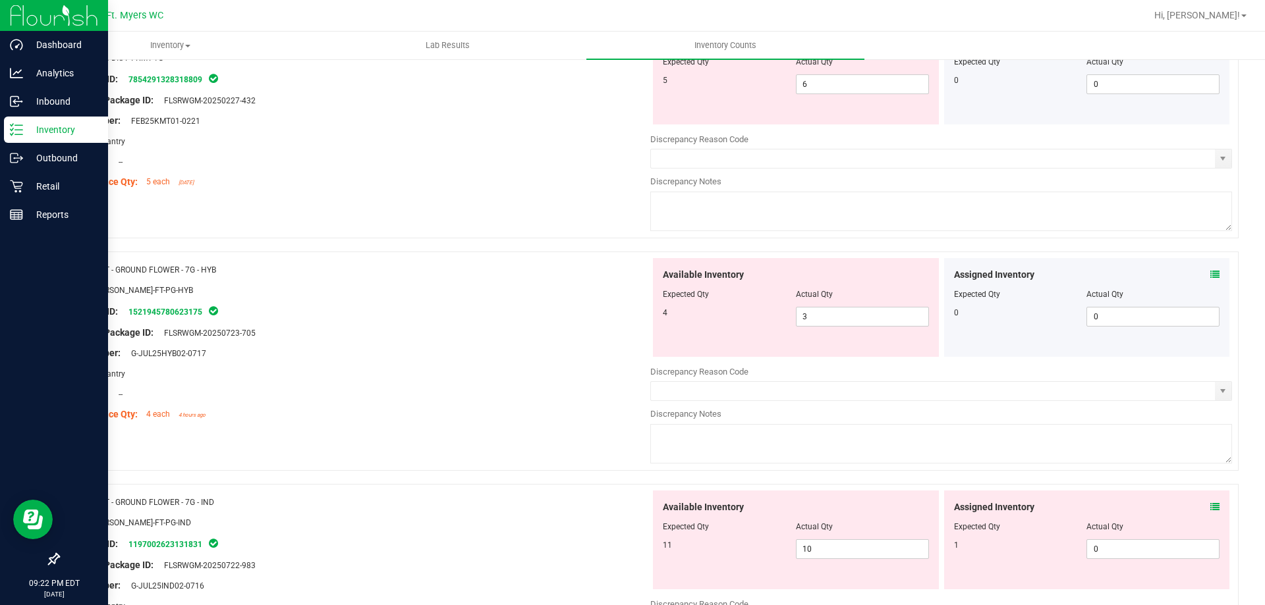
scroll to position [2635, 0]
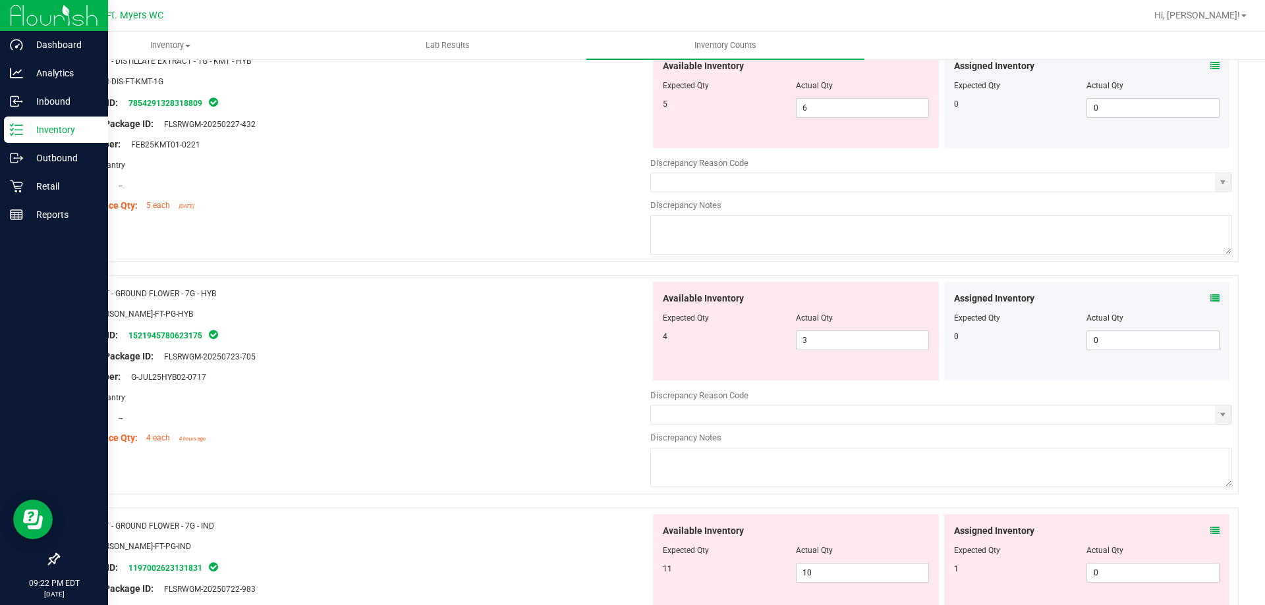
click at [1210, 296] on icon at bounding box center [1214, 298] width 9 height 9
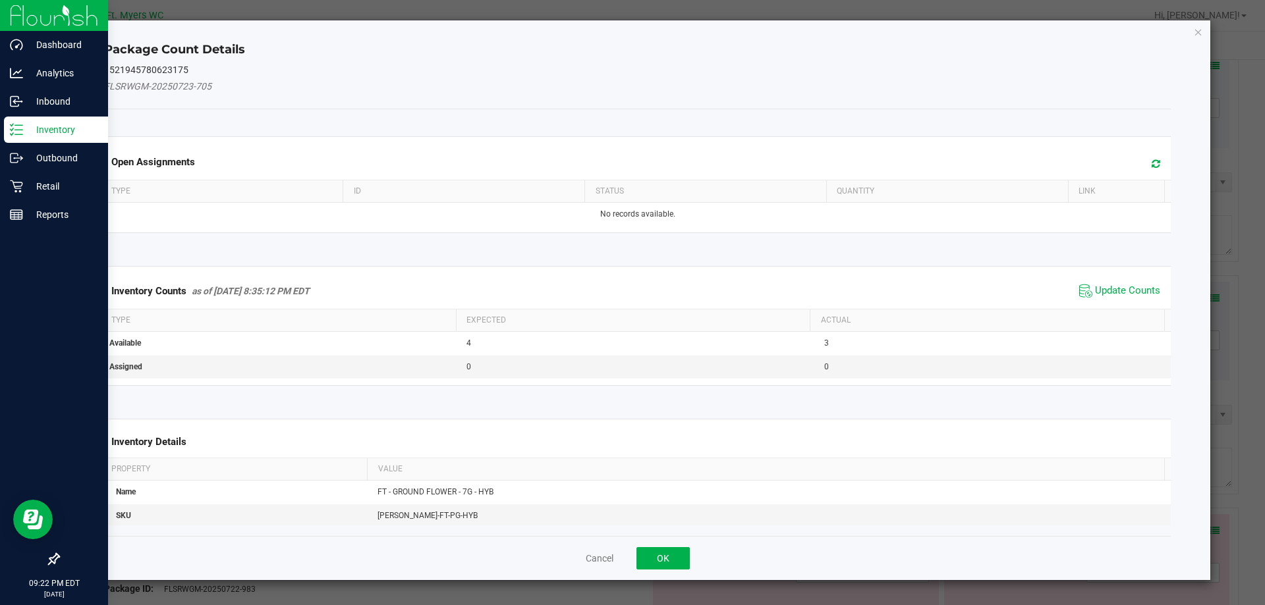
click at [1108, 301] on div "Inventory Counts as of [DATE] 8:35:12 PM EDT Update Counts" at bounding box center [637, 291] width 1072 height 36
click at [1112, 285] on span "Update Counts" at bounding box center [1127, 291] width 65 height 13
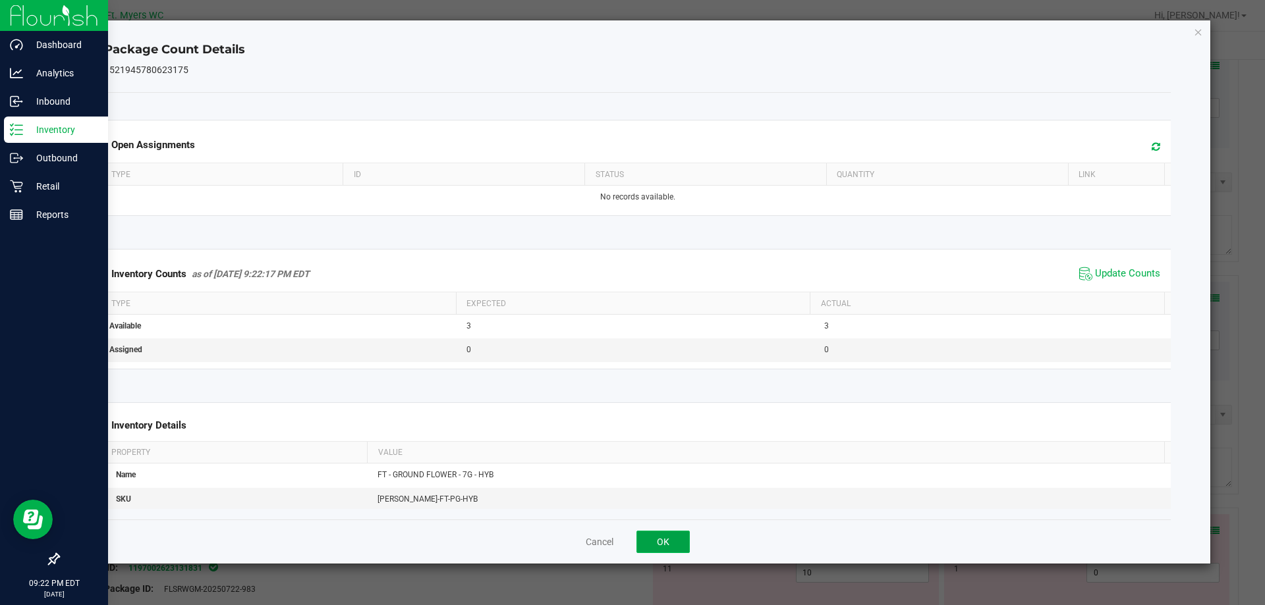
click at [673, 537] on button "OK" at bounding box center [662, 542] width 53 height 22
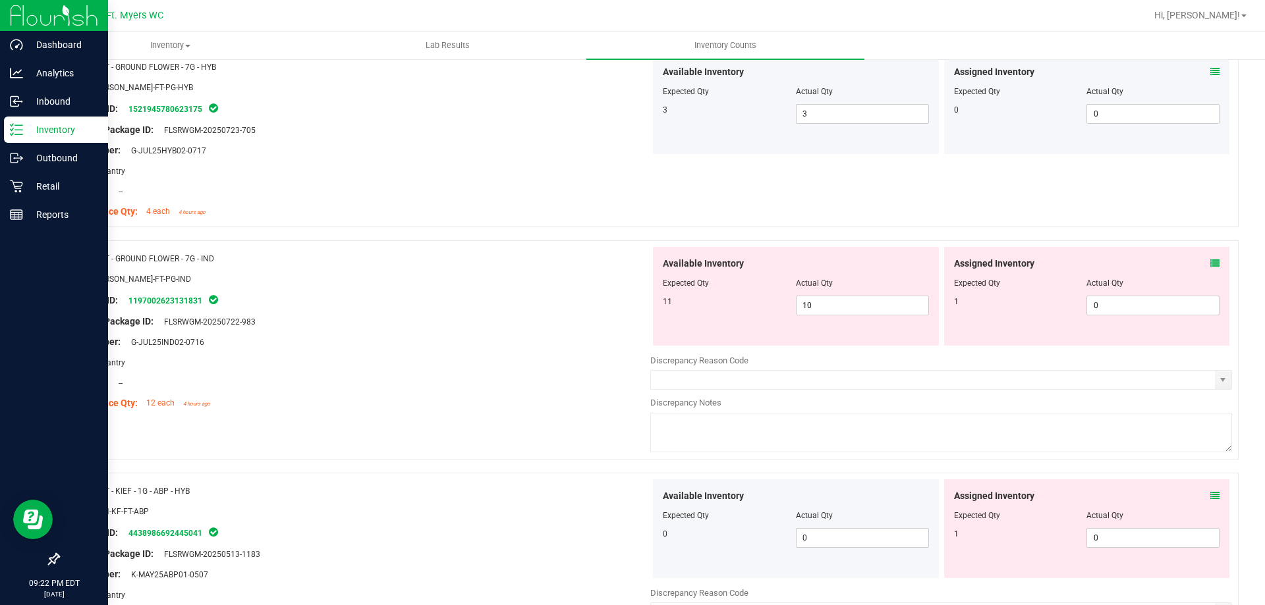
scroll to position [2898, 0]
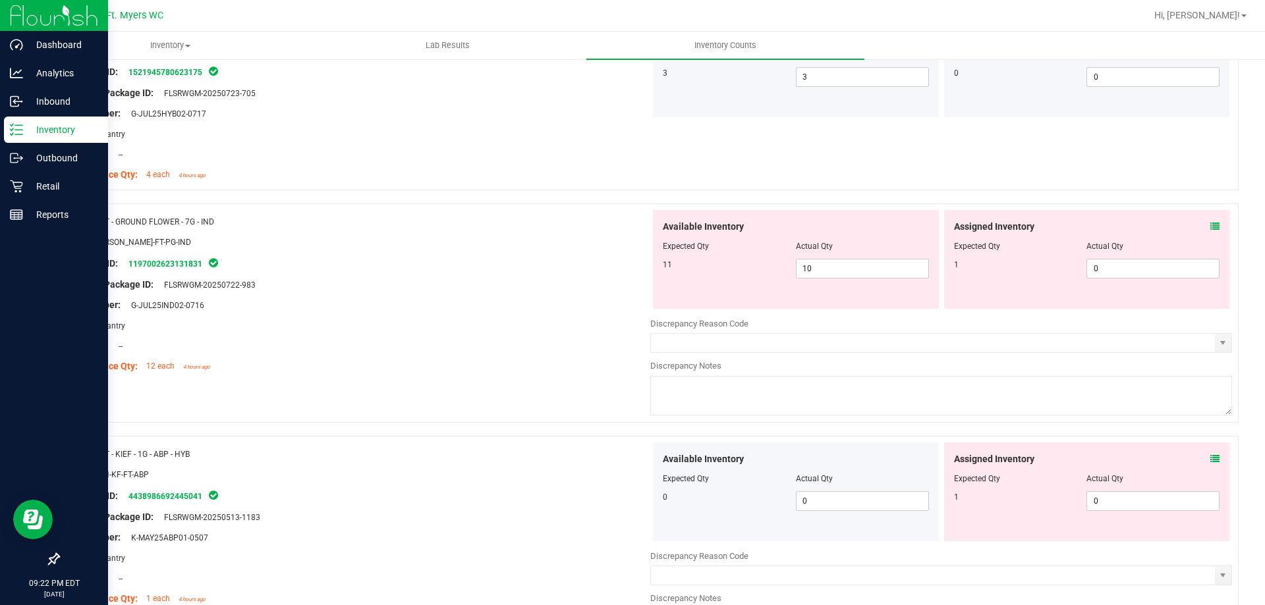
click at [1210, 231] on span at bounding box center [1214, 227] width 9 height 14
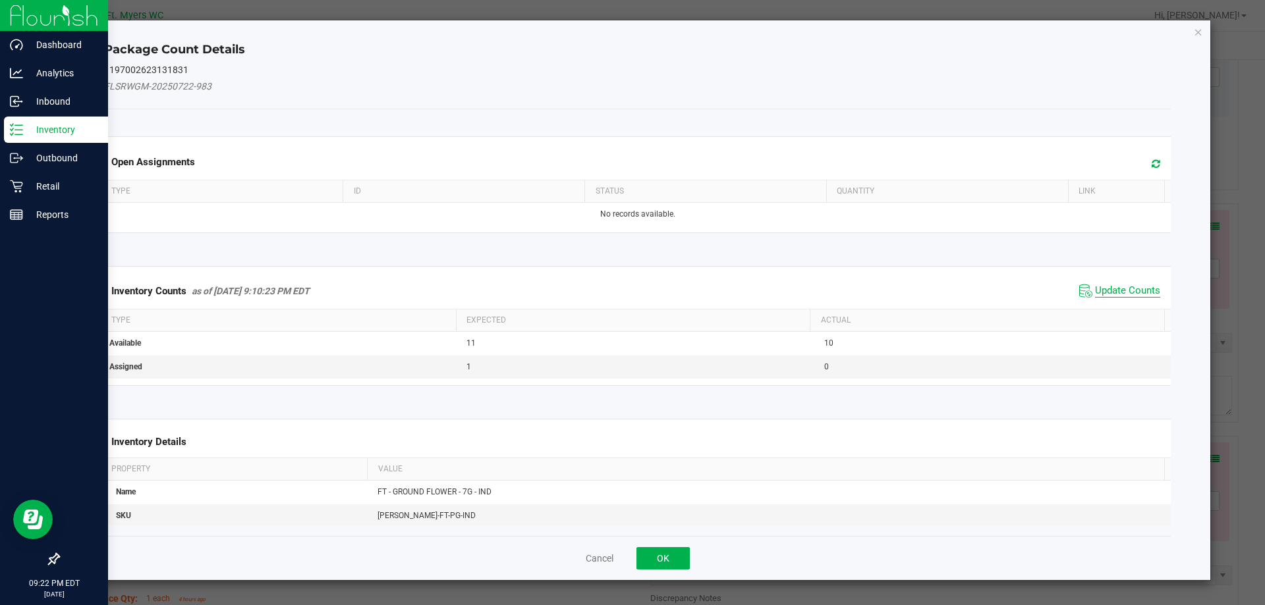
click at [1130, 292] on span "Update Counts" at bounding box center [1127, 291] width 65 height 13
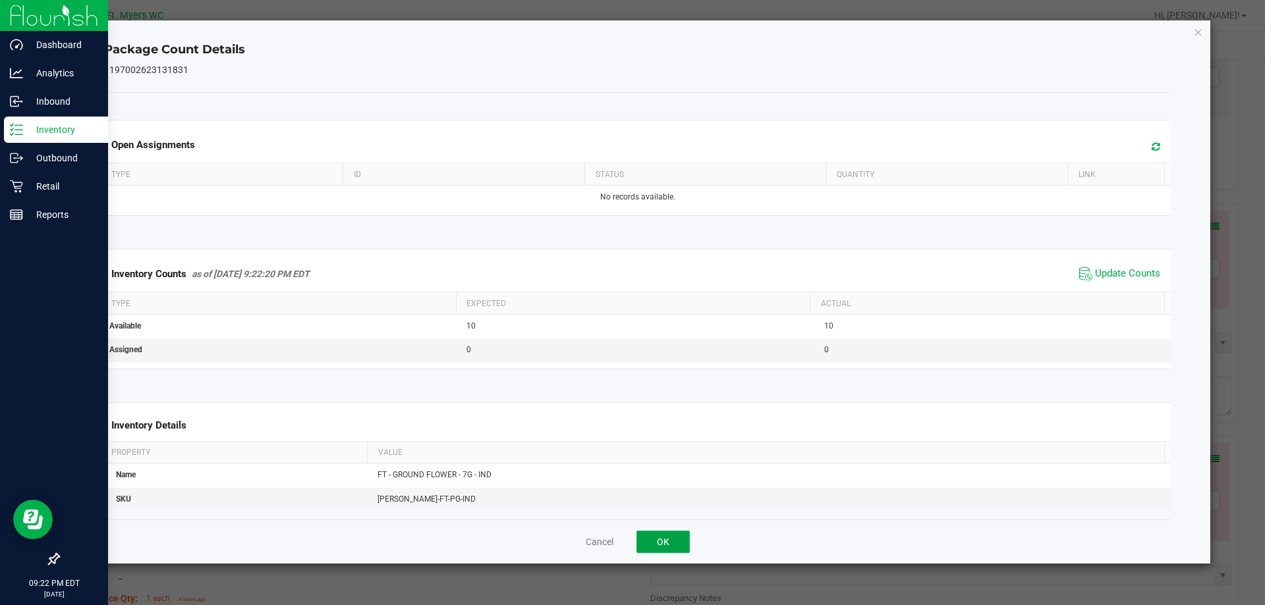
click at [661, 548] on button "OK" at bounding box center [662, 542] width 53 height 22
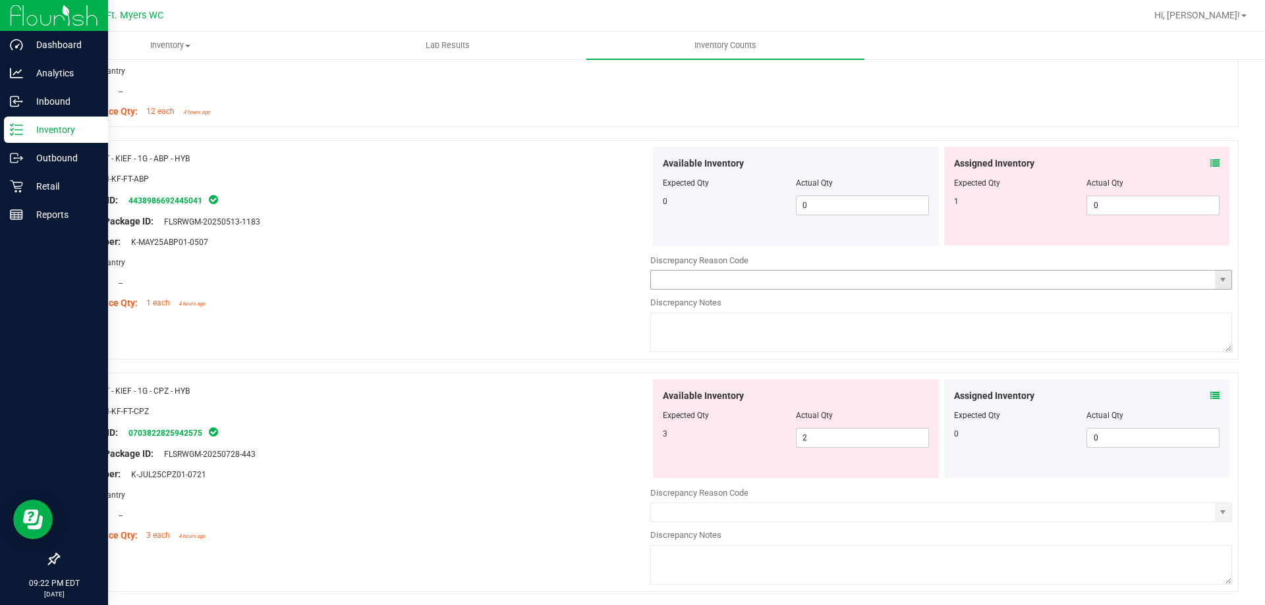
scroll to position [3162, 0]
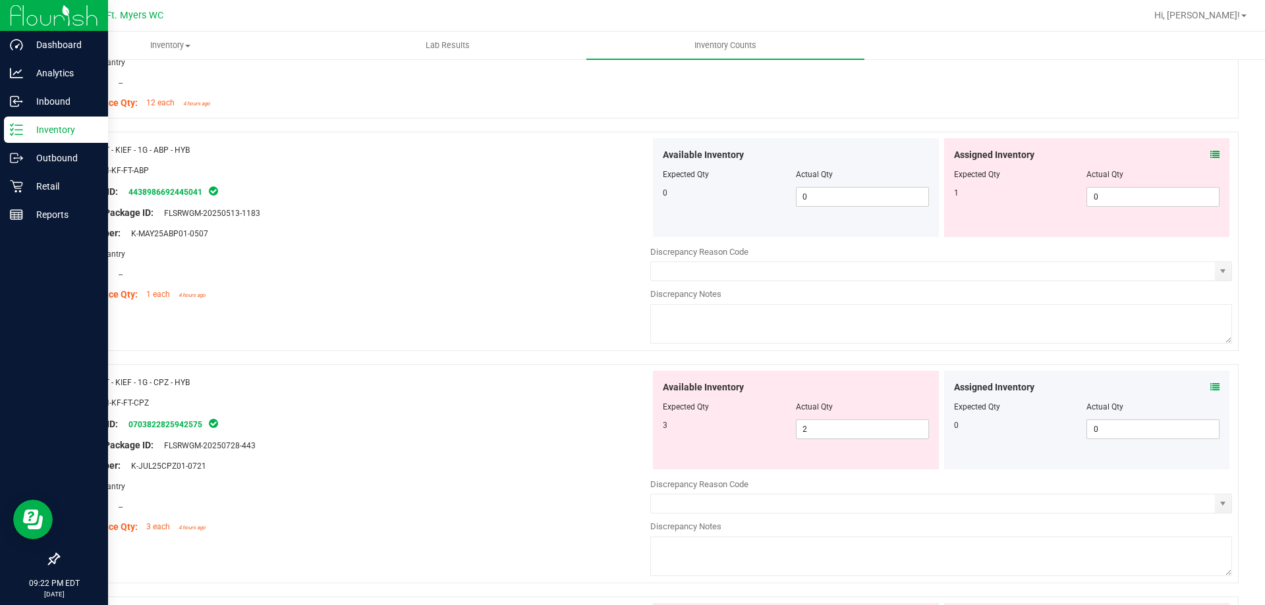
click at [1203, 147] on div "Assigned Inventory Expected Qty Actual Qty 1 0 0" at bounding box center [1087, 187] width 286 height 99
click at [1210, 154] on icon at bounding box center [1214, 154] width 9 height 9
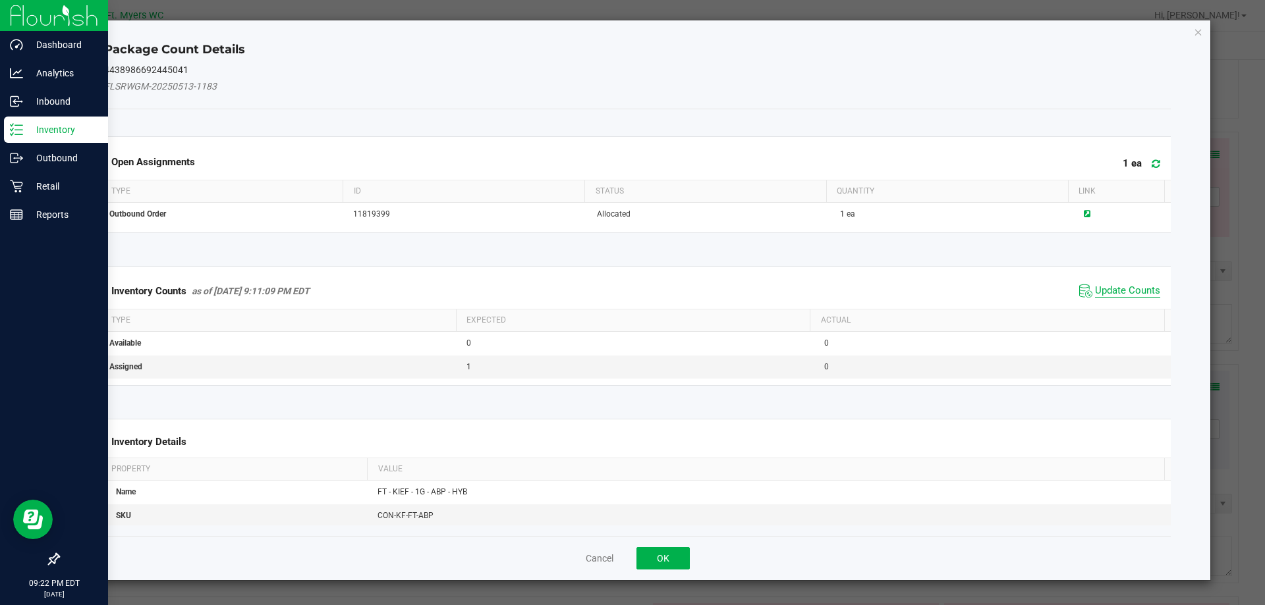
click at [1116, 285] on span "Update Counts" at bounding box center [1127, 291] width 65 height 13
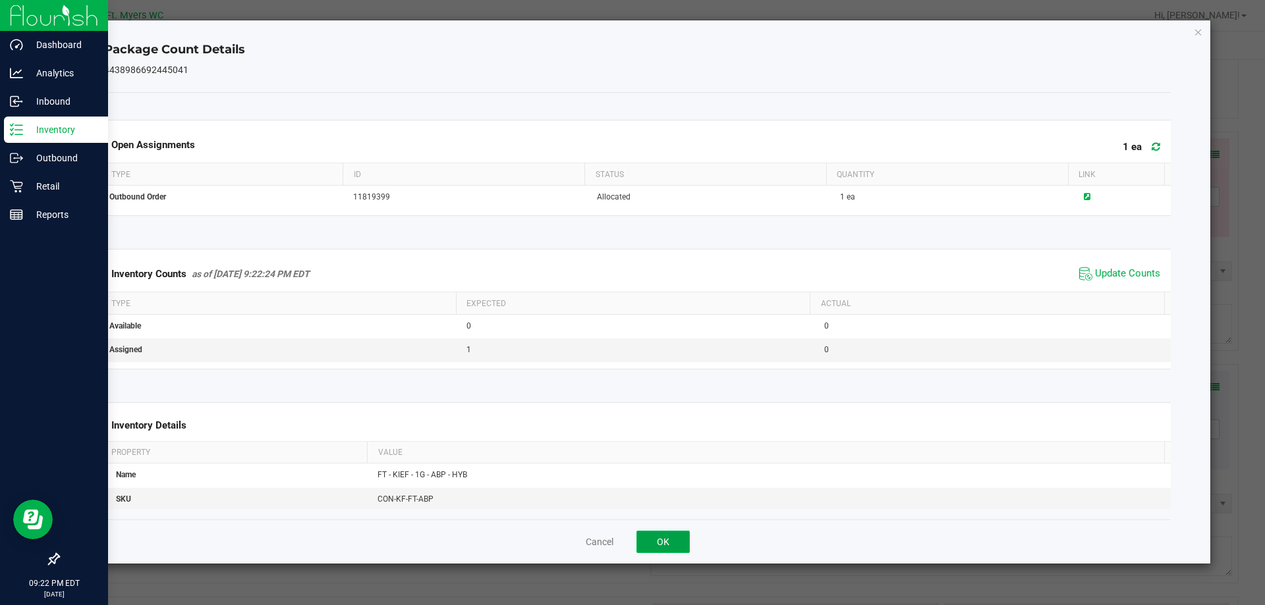
click at [674, 540] on button "OK" at bounding box center [662, 542] width 53 height 22
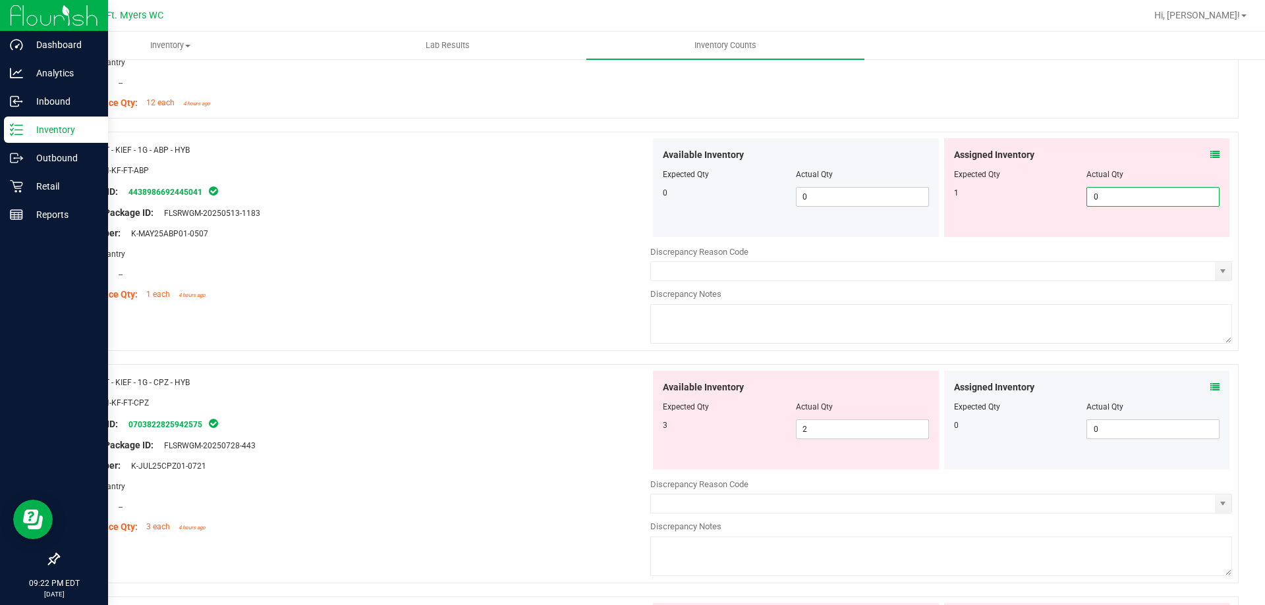
click at [1114, 203] on span "0 0" at bounding box center [1152, 197] width 133 height 20
click at [582, 233] on div "Lot Number: K-MAY25ABP01-0507" at bounding box center [360, 234] width 582 height 14
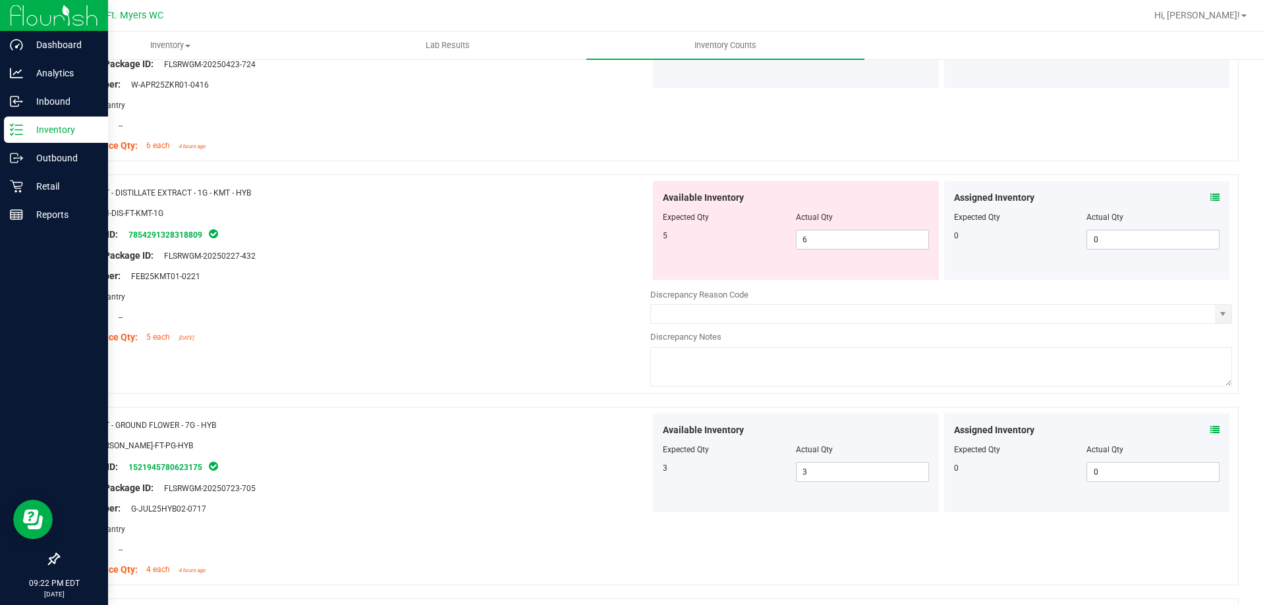
scroll to position [2437, 0]
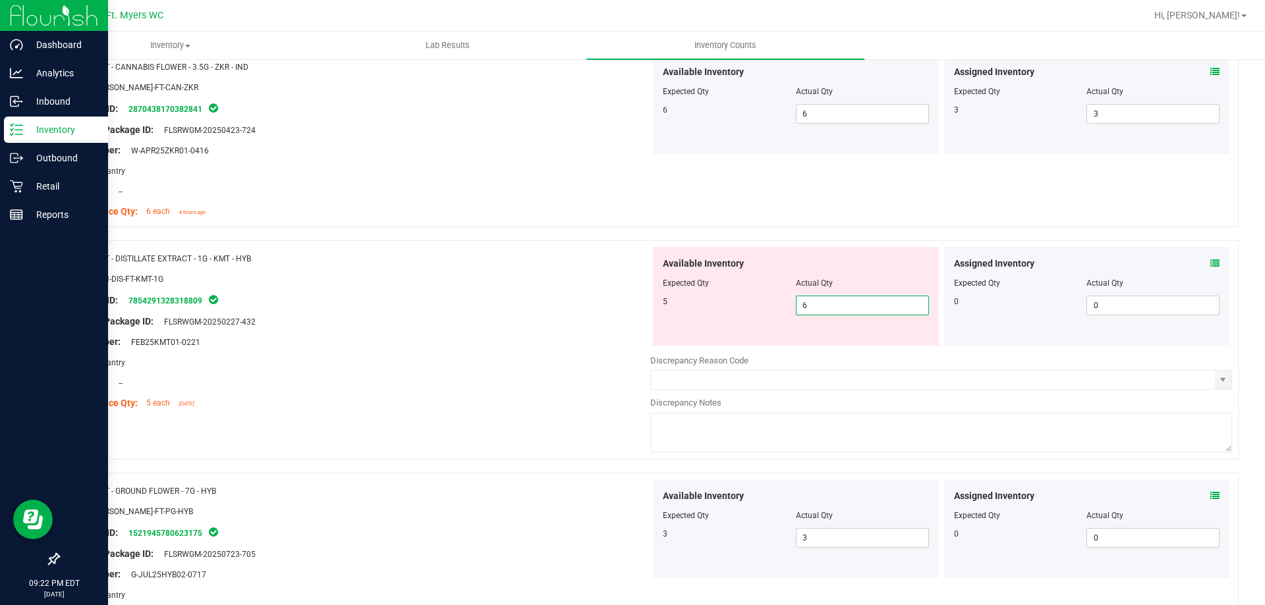
drag, startPoint x: 833, startPoint y: 308, endPoint x: 172, endPoint y: 307, distance: 661.3
click at [172, 307] on div "Name: FT - DISTILLATE EXTRACT - 1G - KMT - HYB SKU: CON-DIS-FT-KMT-1G Package I…" at bounding box center [648, 349] width 1180 height 219
click at [190, 306] on div "Package ID: 7854291328318809" at bounding box center [360, 300] width 582 height 16
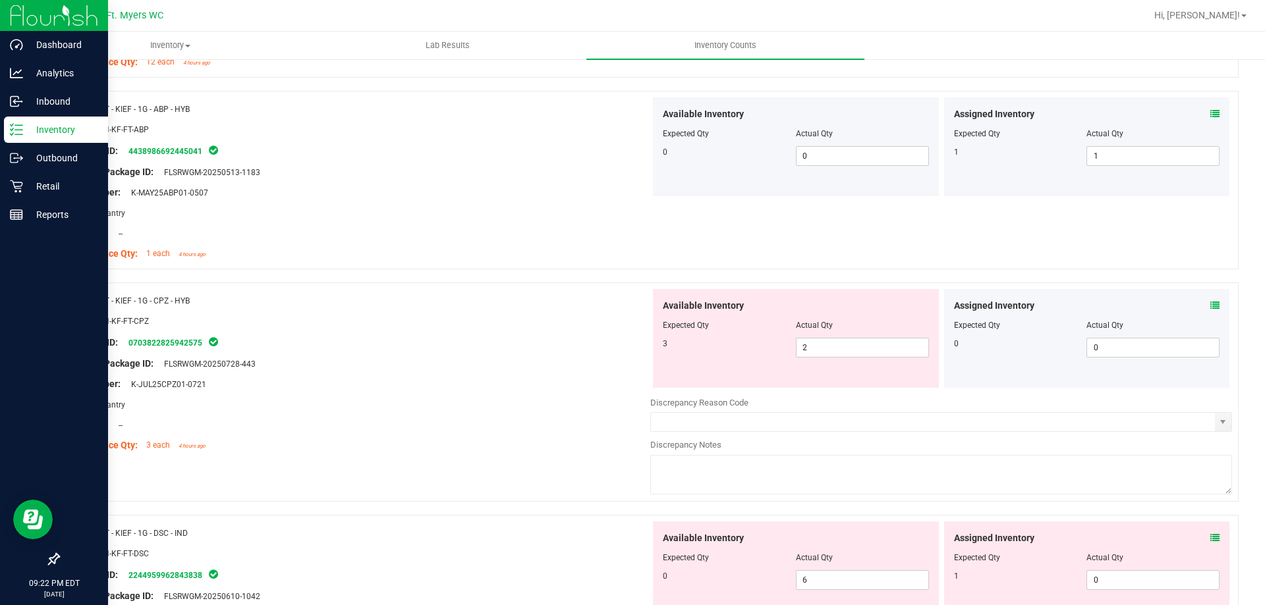
scroll to position [3293, 0]
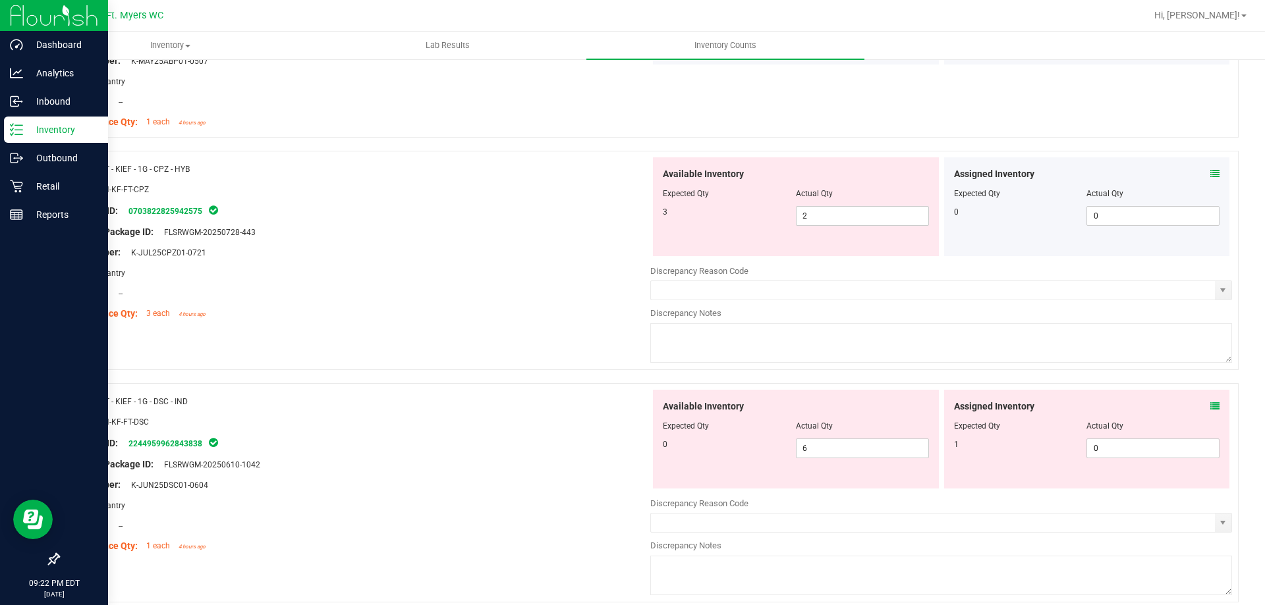
click at [1210, 178] on icon at bounding box center [1214, 173] width 9 height 9
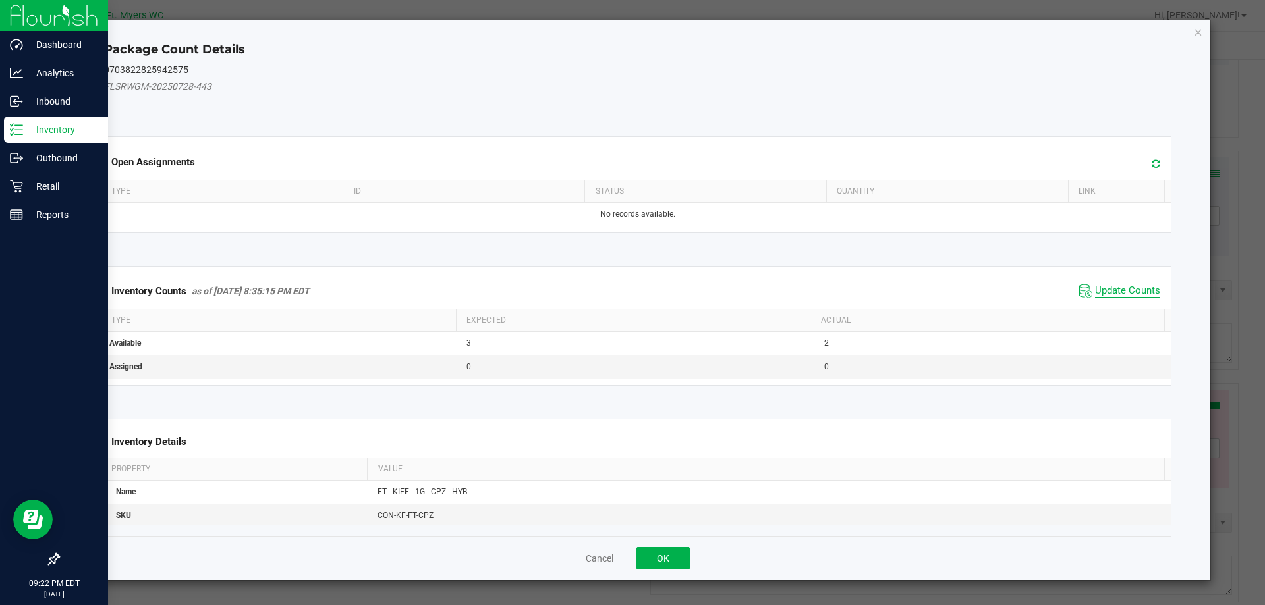
click at [1127, 287] on span "Update Counts" at bounding box center [1127, 291] width 65 height 13
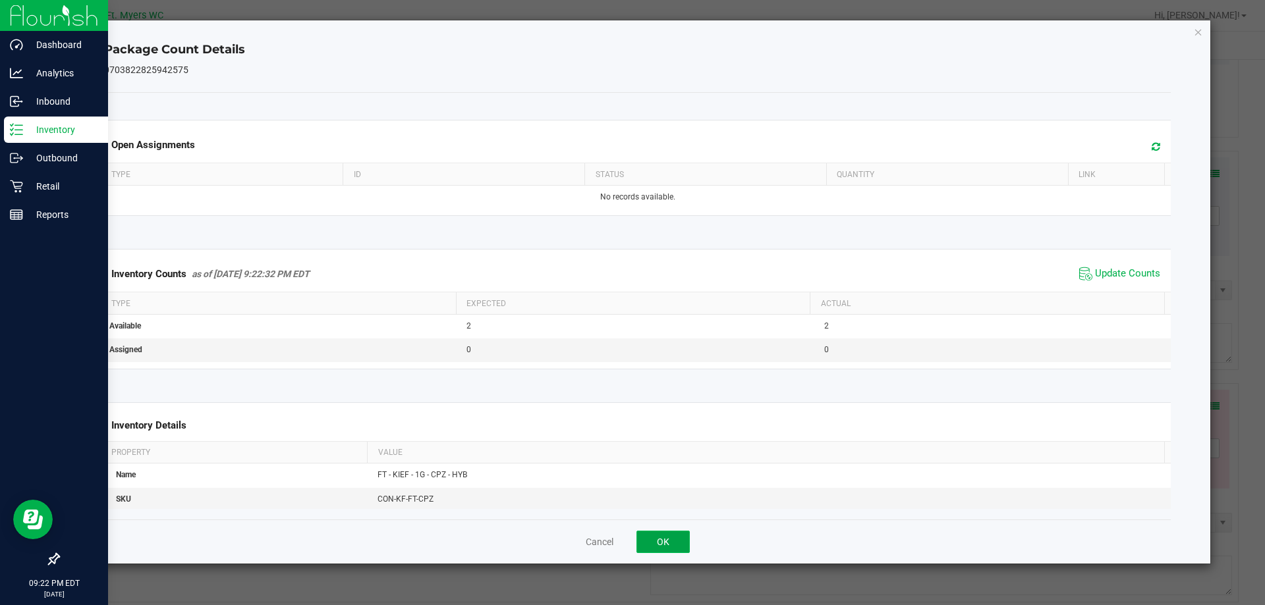
click at [671, 545] on button "OK" at bounding box center [662, 542] width 53 height 22
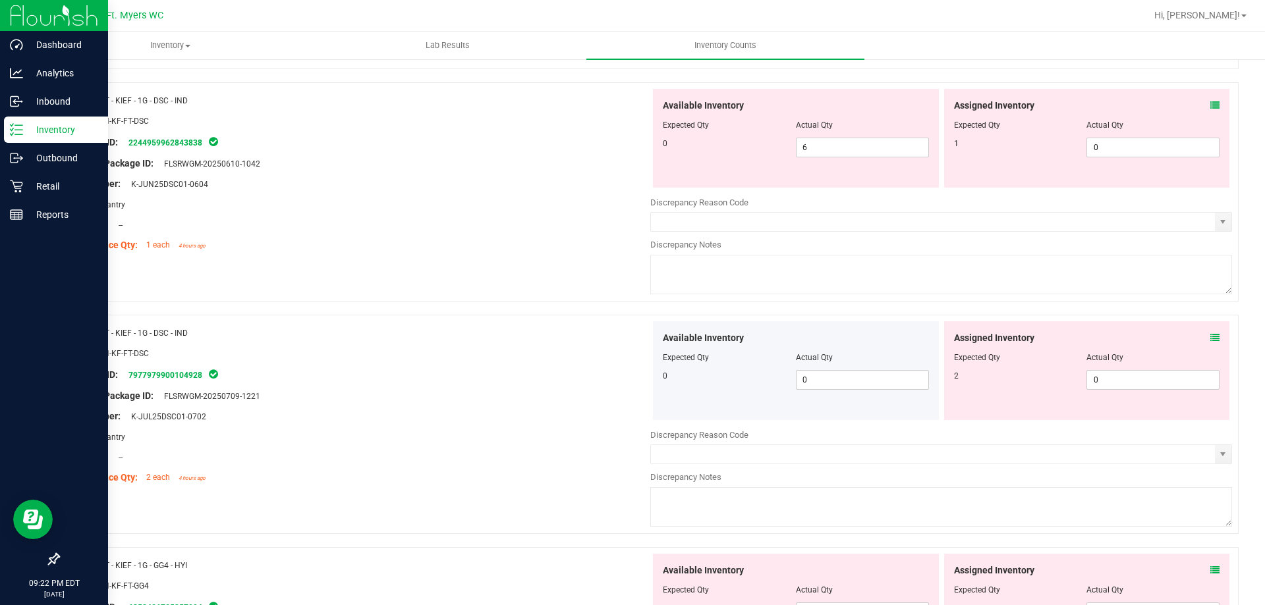
scroll to position [3425, 0]
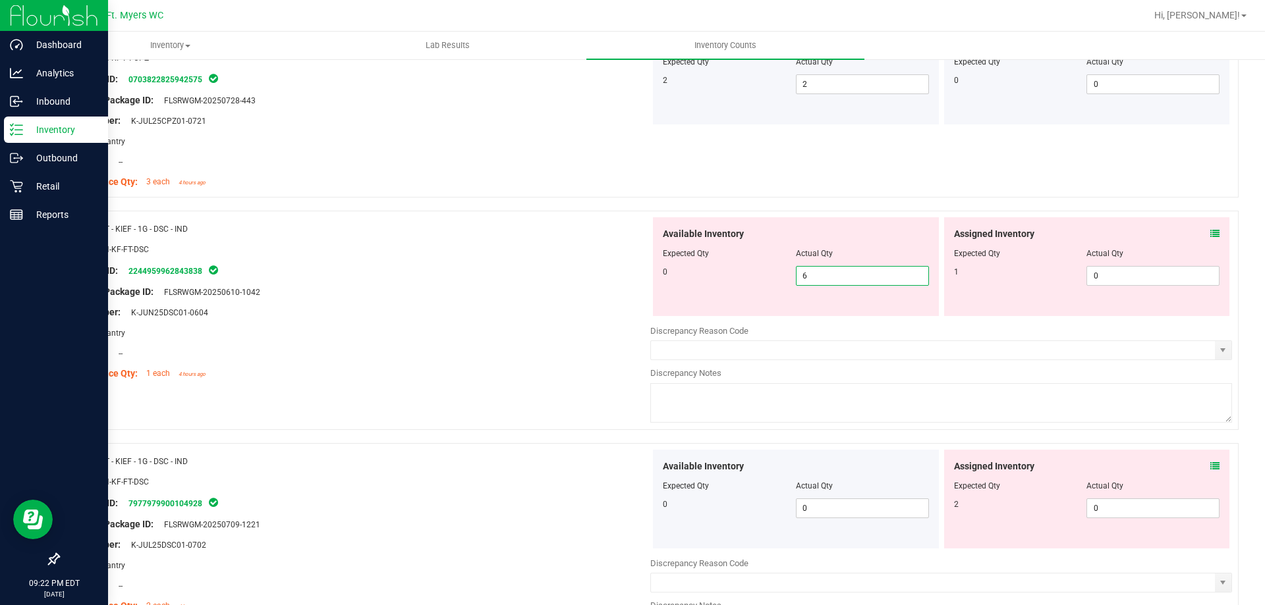
drag, startPoint x: 874, startPoint y: 281, endPoint x: 527, endPoint y: 279, distance: 347.1
click at [527, 279] on div "Name: FT - KIEF - 1G - DSC - IND SKU: CON-KF-FT-DSC Package ID: 224495996284383…" at bounding box center [648, 320] width 1180 height 219
click at [527, 279] on div at bounding box center [360, 282] width 582 height 7
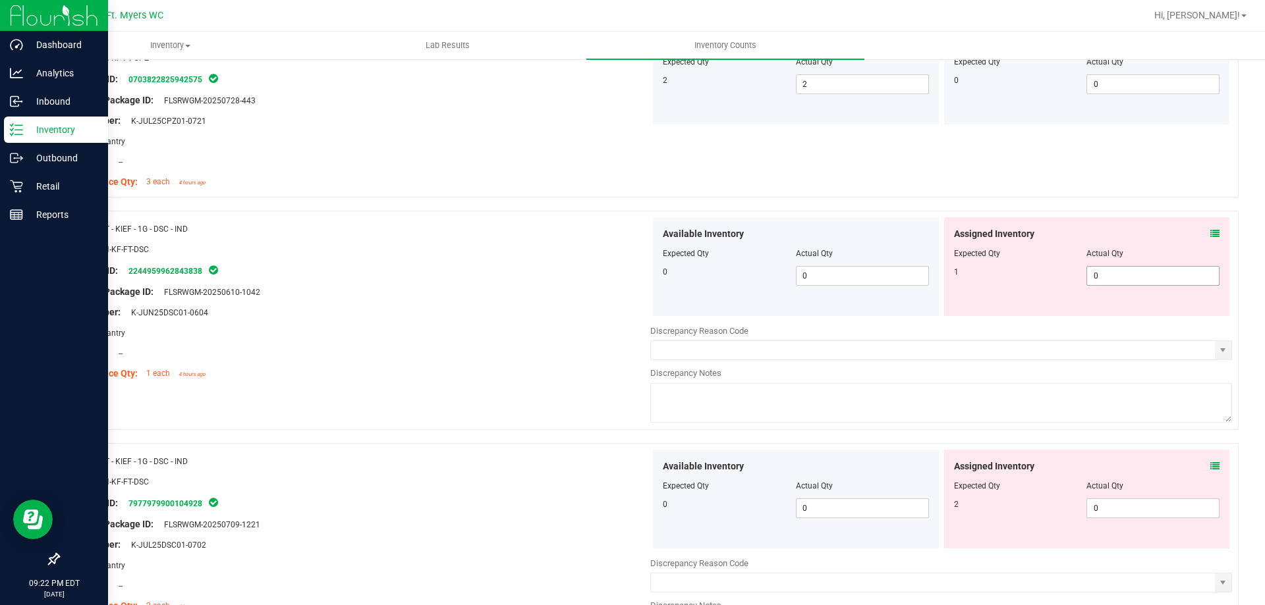
click at [1157, 283] on span "0 0" at bounding box center [1152, 276] width 133 height 20
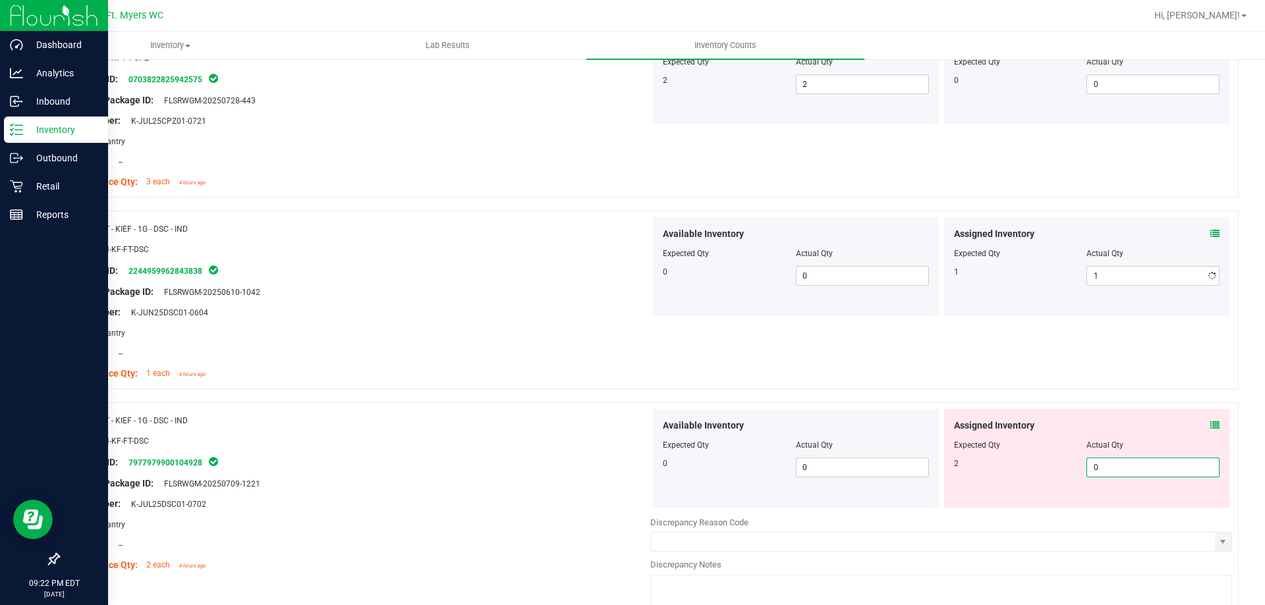
click at [1125, 502] on div "Assigned Inventory Expected Qty Actual Qty 2 0 0" at bounding box center [1087, 458] width 286 height 99
click at [381, 385] on div "Name: FT - KIEF - 1G - DSC - IND SKU: CON-KF-FT-DSC Package ID: 224495996284383…" at bounding box center [360, 301] width 582 height 168
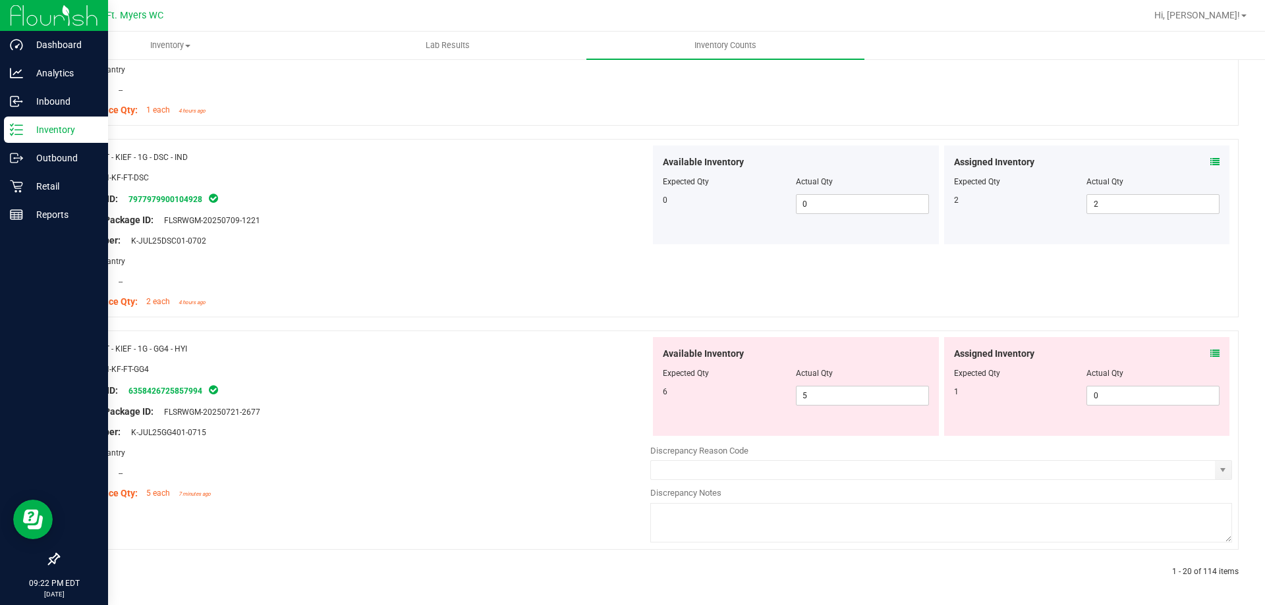
scroll to position [3691, 0]
click at [1210, 352] on icon at bounding box center [1214, 350] width 9 height 9
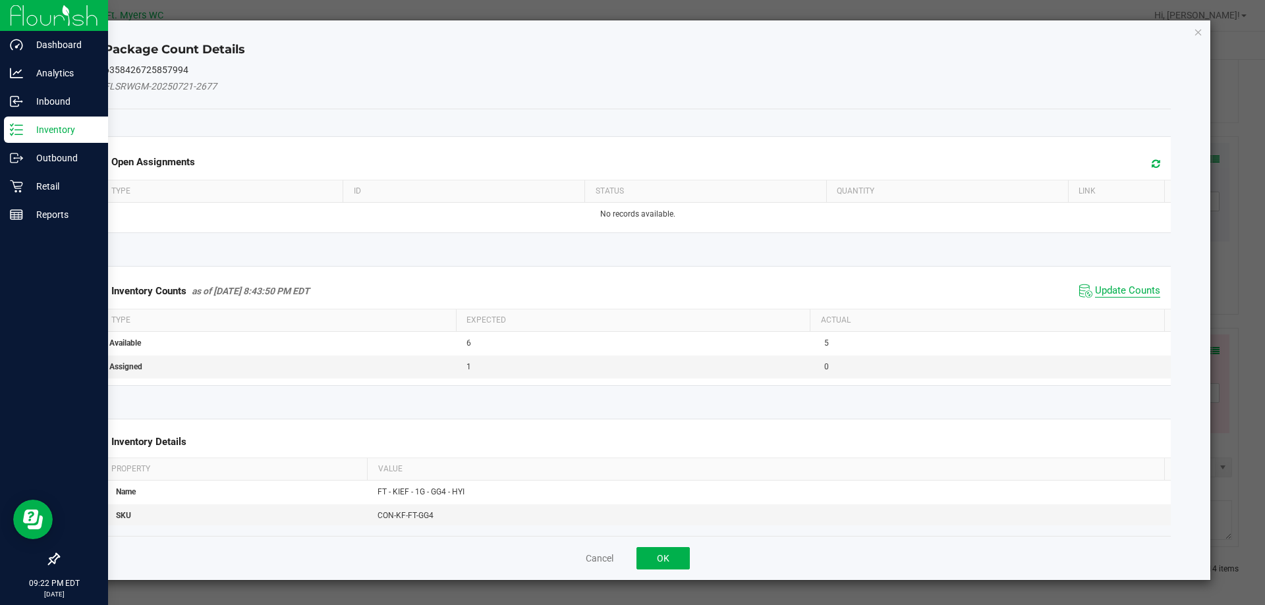
click at [1125, 292] on span "Update Counts" at bounding box center [1127, 291] width 65 height 13
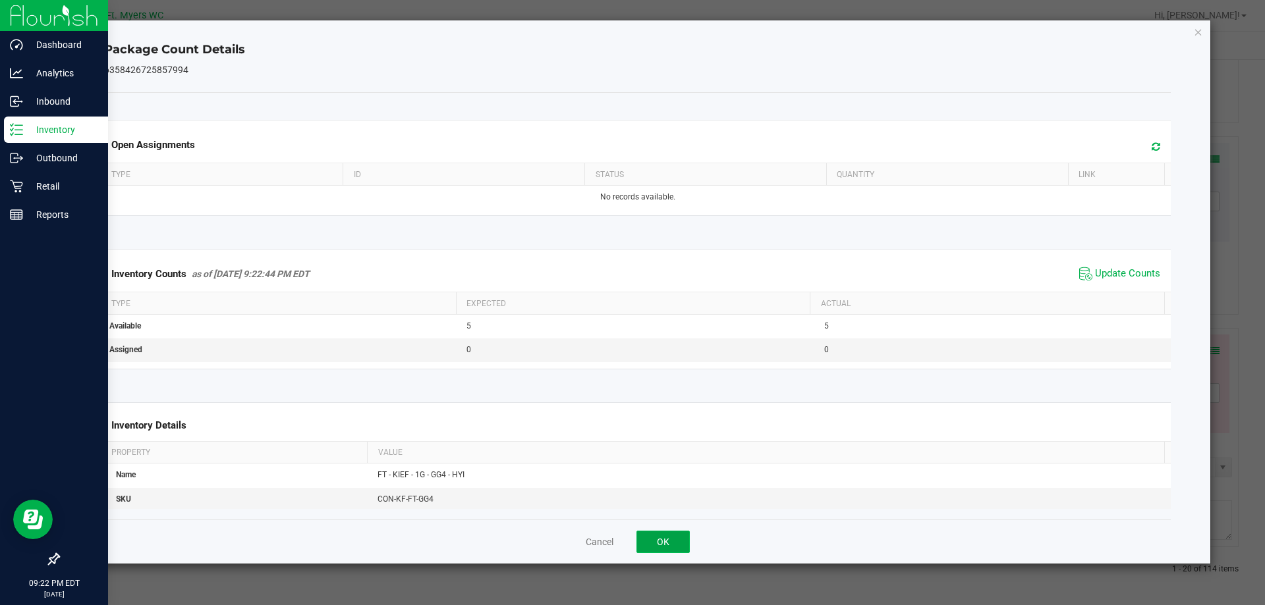
click at [655, 544] on button "OK" at bounding box center [662, 542] width 53 height 22
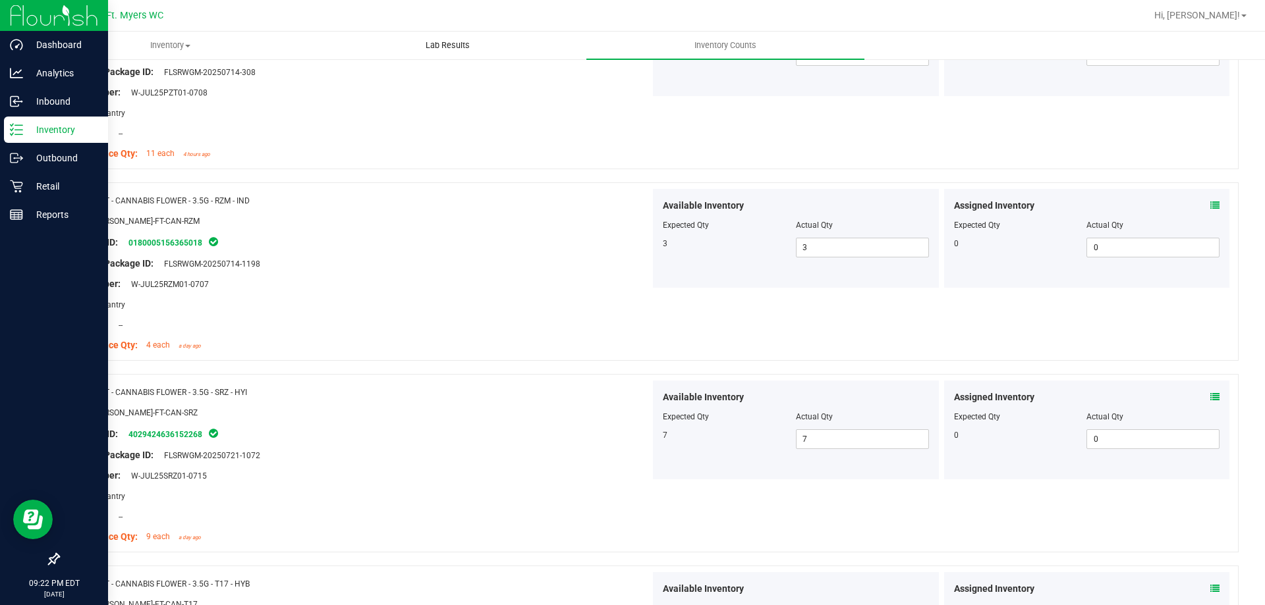
scroll to position [0, 0]
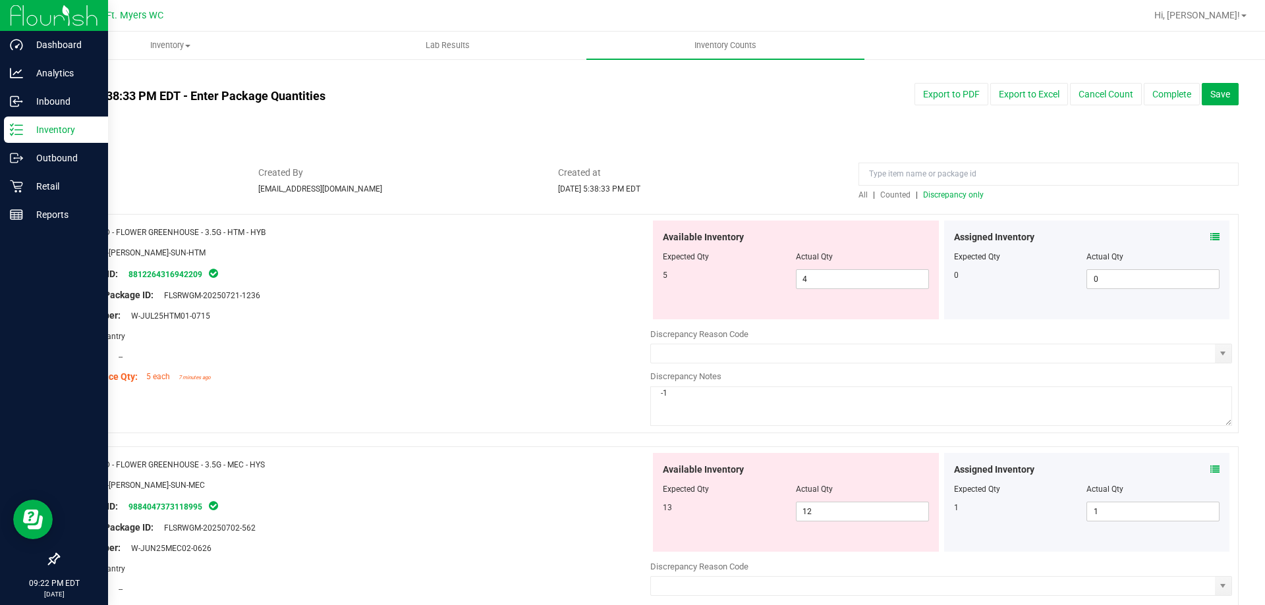
click at [958, 186] on div at bounding box center [1048, 177] width 380 height 23
click at [957, 187] on div at bounding box center [1048, 177] width 380 height 23
click at [954, 192] on span "Discrepancy only" at bounding box center [953, 194] width 61 height 9
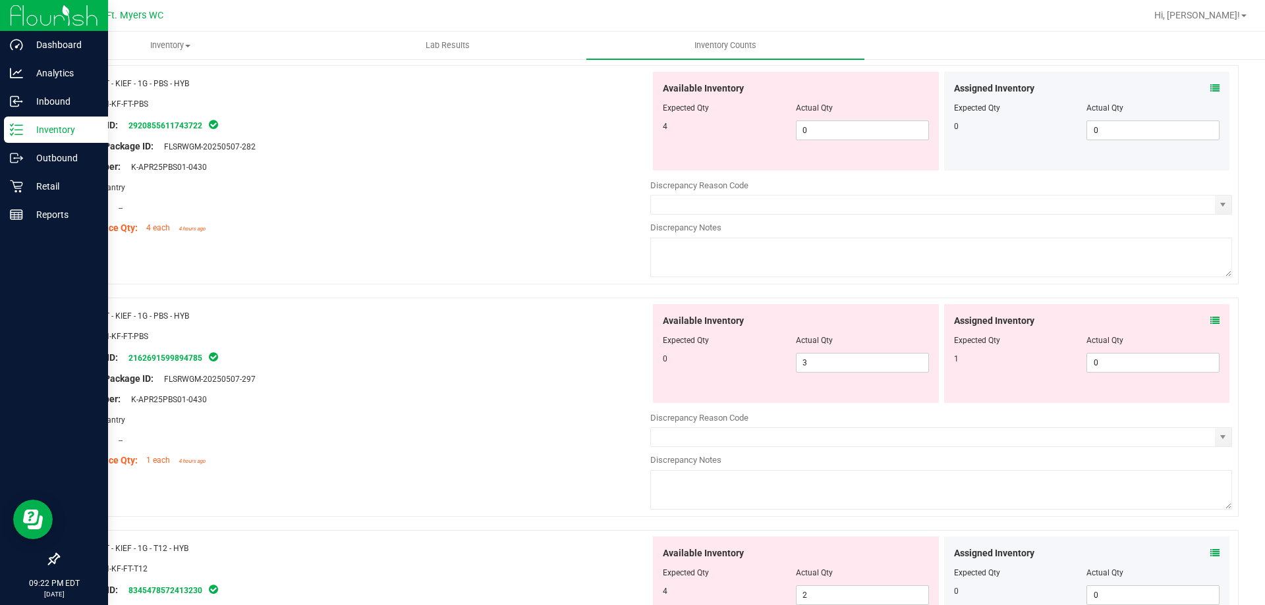
scroll to position [1120, 0]
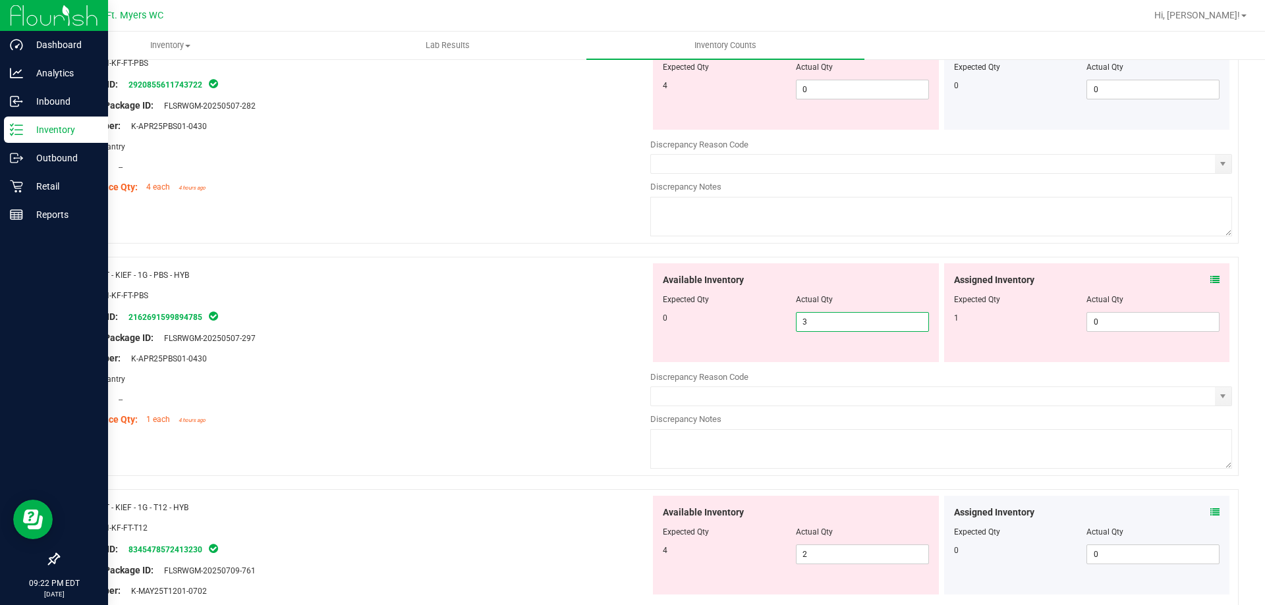
drag, startPoint x: 827, startPoint y: 320, endPoint x: 587, endPoint y: 322, distance: 240.4
click at [587, 322] on div "Name: FT - KIEF - 1G - PBS - HYB SKU: CON-KF-FT-PBS Package ID: 216269159989478…" at bounding box center [648, 366] width 1180 height 219
click at [607, 283] on div at bounding box center [360, 285] width 582 height 7
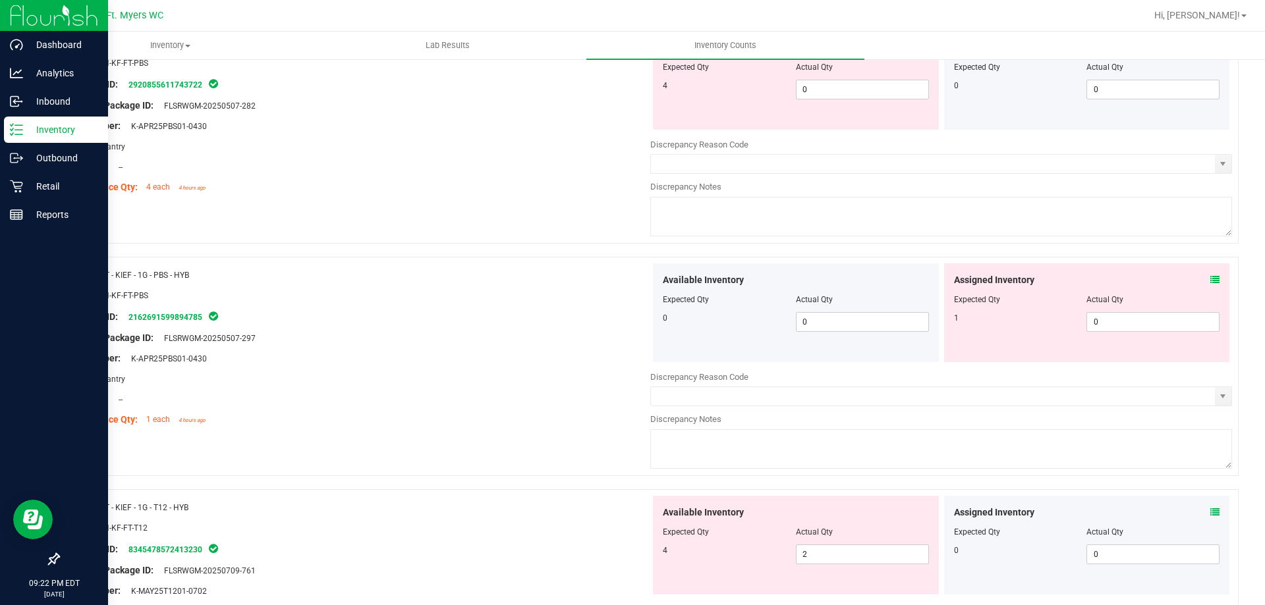
click at [1151, 335] on div "Assigned Inventory Expected Qty Actual Qty 1 0 0" at bounding box center [1087, 312] width 286 height 99
click at [1153, 327] on span "0 0" at bounding box center [1152, 322] width 133 height 20
click at [1132, 266] on div "Assigned Inventory Expected Qty Actual Qty 1 1 1" at bounding box center [1087, 312] width 286 height 99
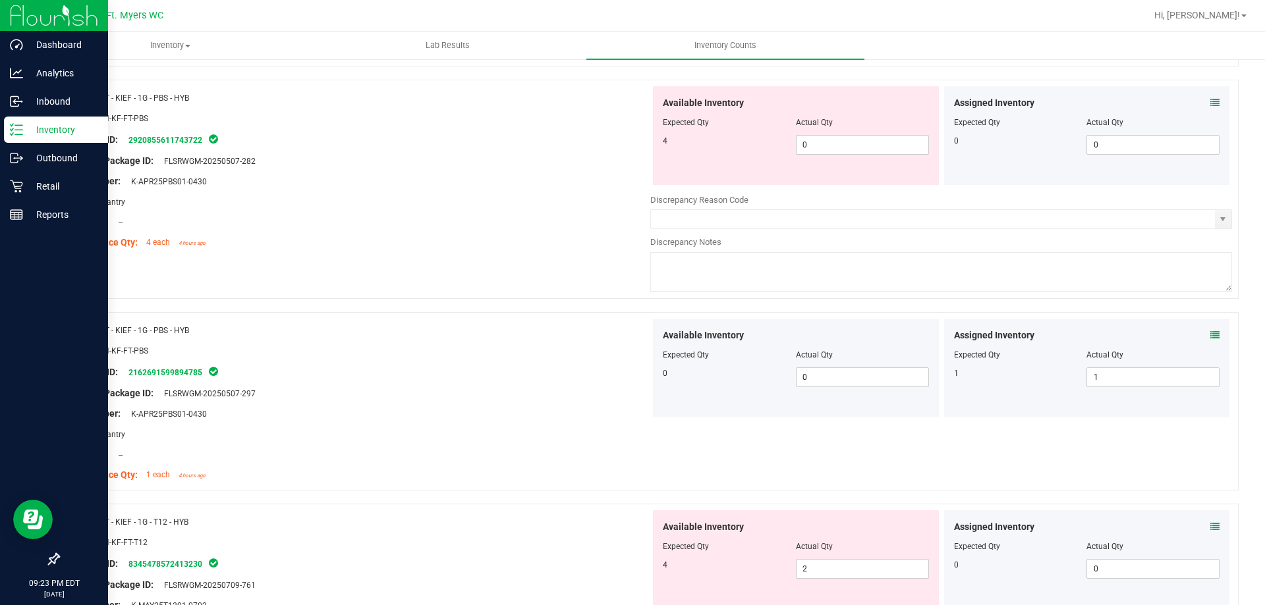
scroll to position [988, 0]
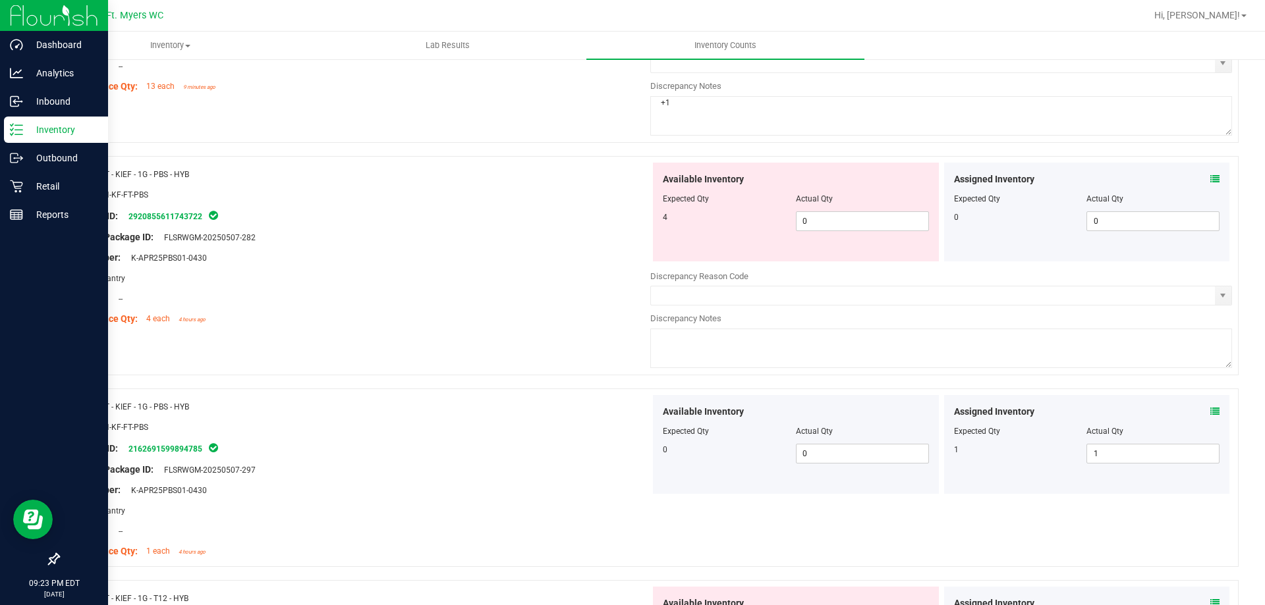
click at [1210, 176] on icon at bounding box center [1214, 179] width 9 height 9
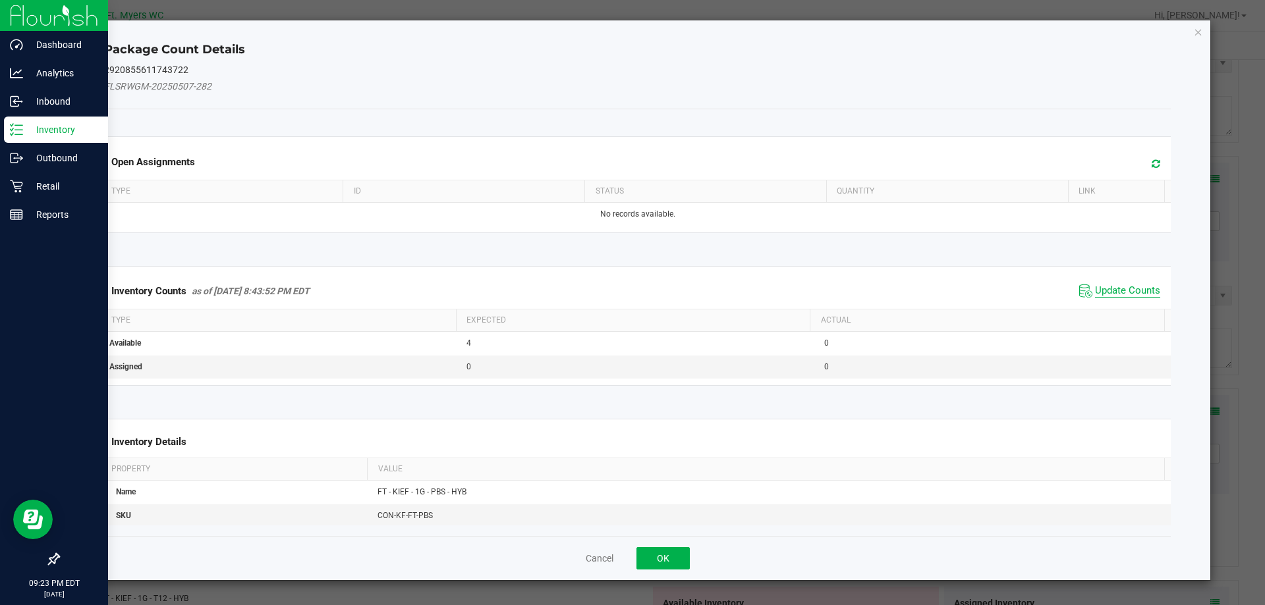
click at [1128, 292] on span "Update Counts" at bounding box center [1127, 291] width 65 height 13
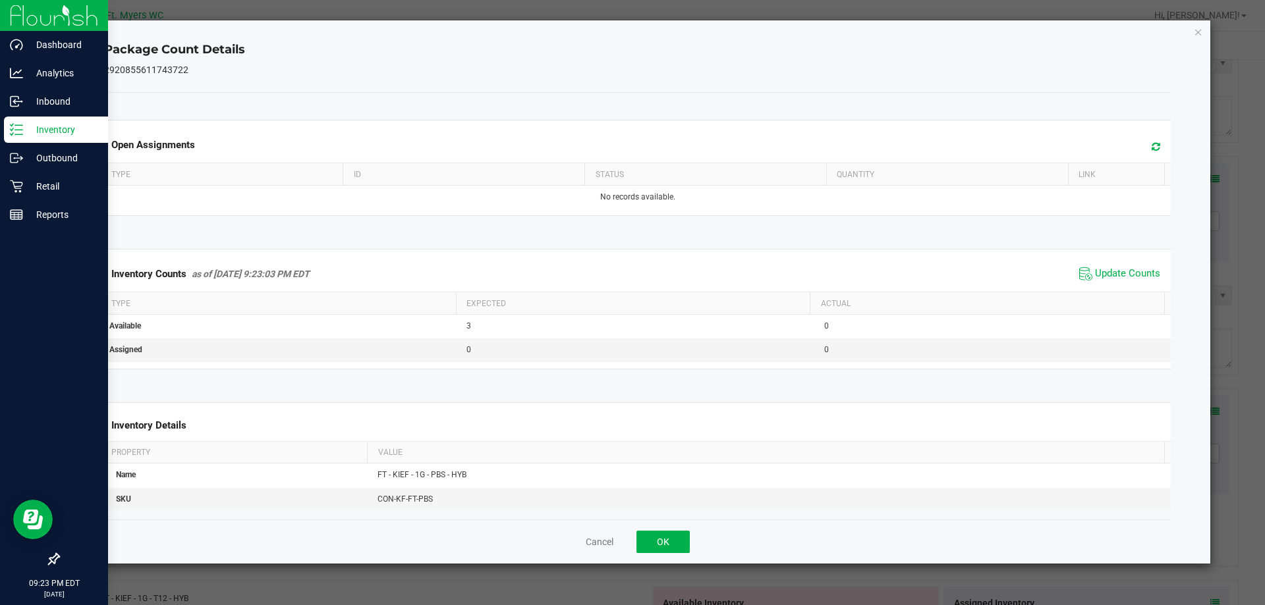
click at [661, 527] on div "Cancel OK" at bounding box center [637, 542] width 1067 height 44
click at [657, 544] on button "OK" at bounding box center [662, 542] width 53 height 22
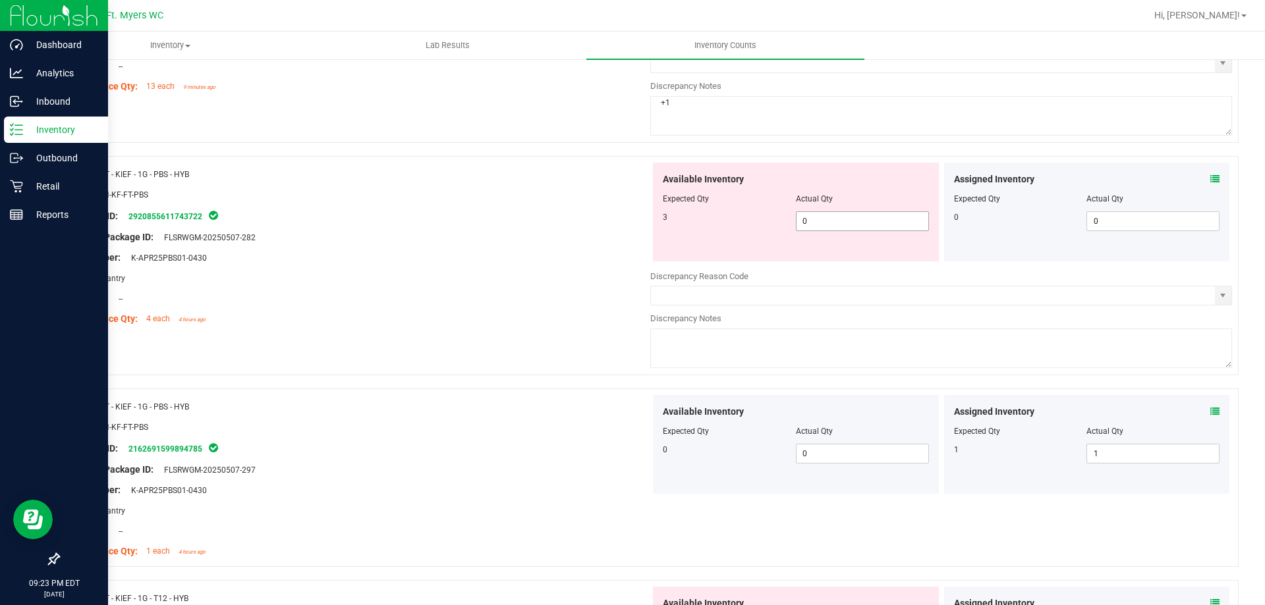
click at [846, 225] on span "0 0" at bounding box center [862, 221] width 133 height 20
click at [439, 269] on div at bounding box center [360, 268] width 582 height 7
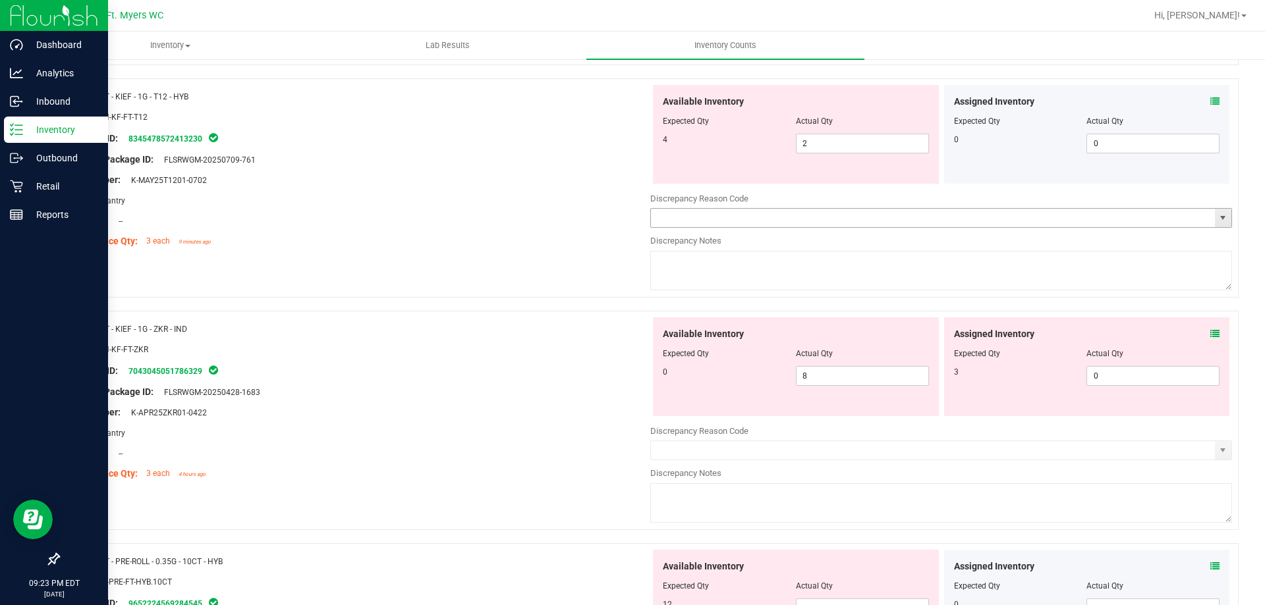
scroll to position [1383, 0]
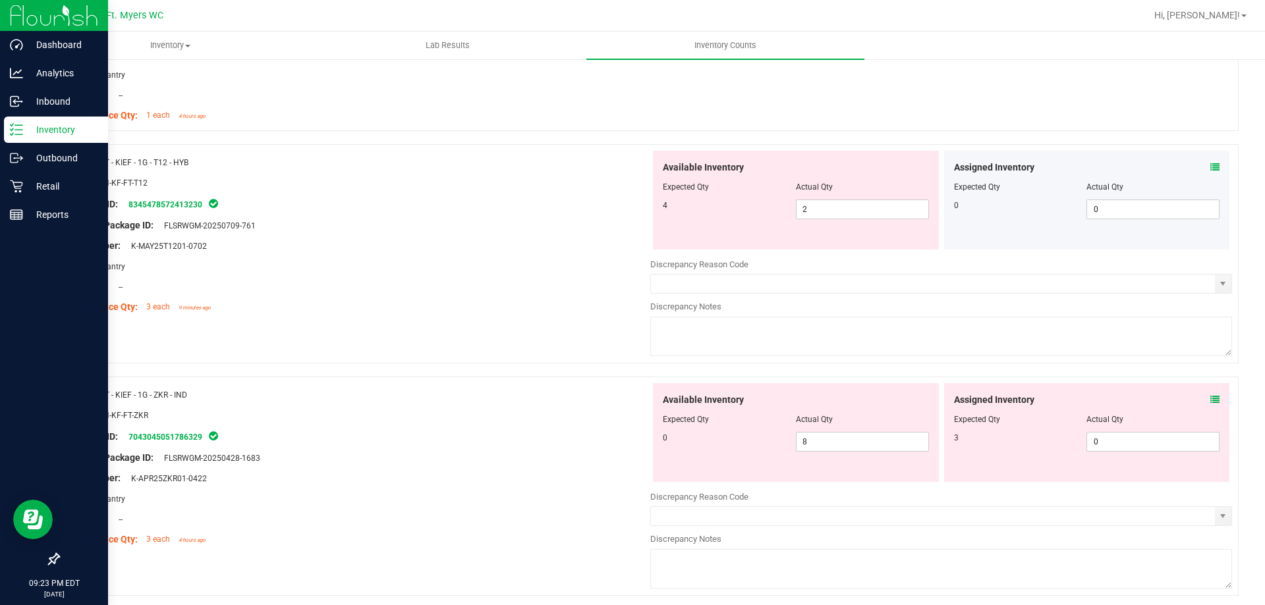
click at [1195, 170] on div "Assigned Inventory" at bounding box center [1087, 168] width 266 height 14
click at [1197, 168] on div "Assigned Inventory" at bounding box center [1087, 168] width 266 height 14
click at [1210, 167] on icon at bounding box center [1214, 167] width 9 height 9
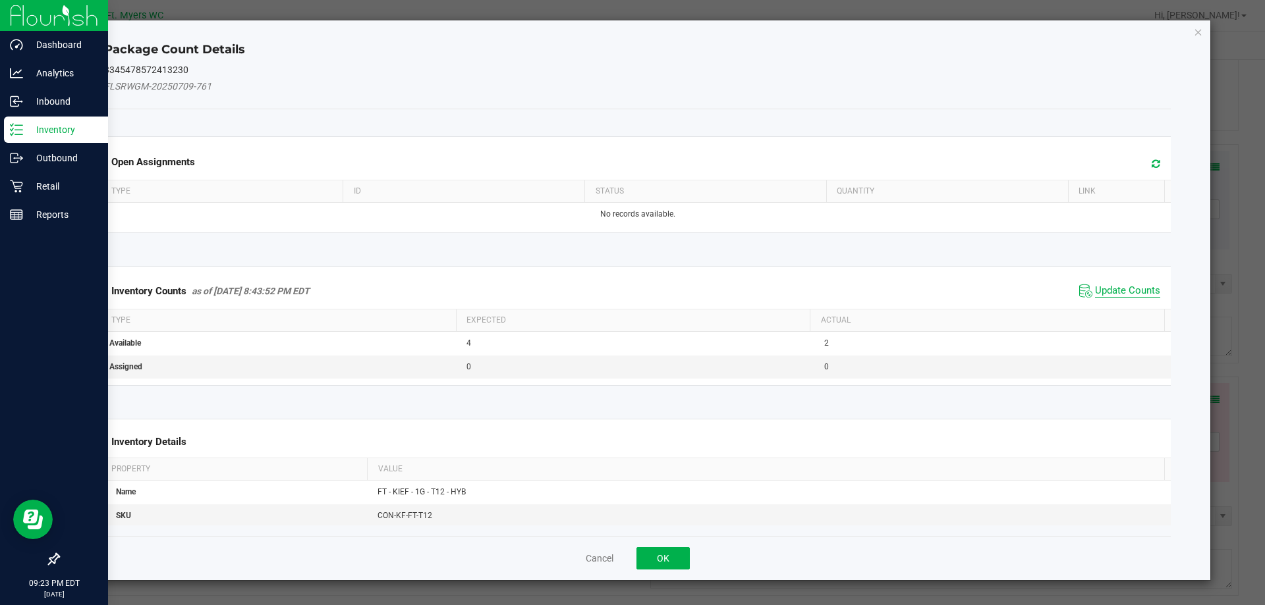
click at [1124, 287] on span "Update Counts" at bounding box center [1127, 291] width 65 height 13
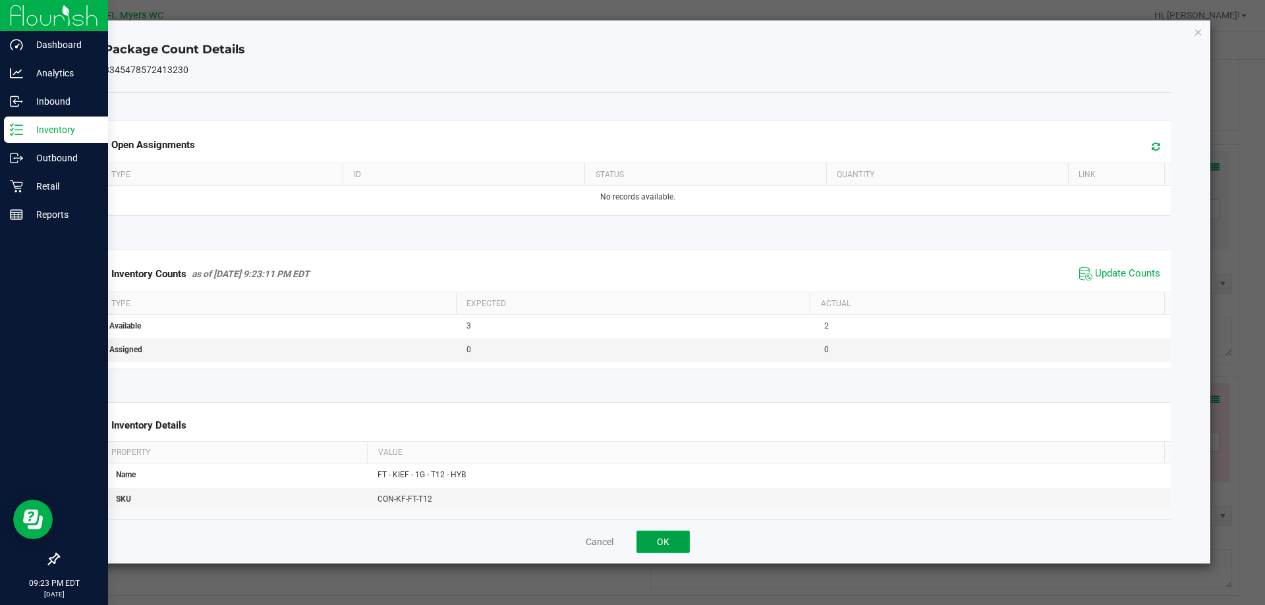
click at [672, 536] on button "OK" at bounding box center [662, 542] width 53 height 22
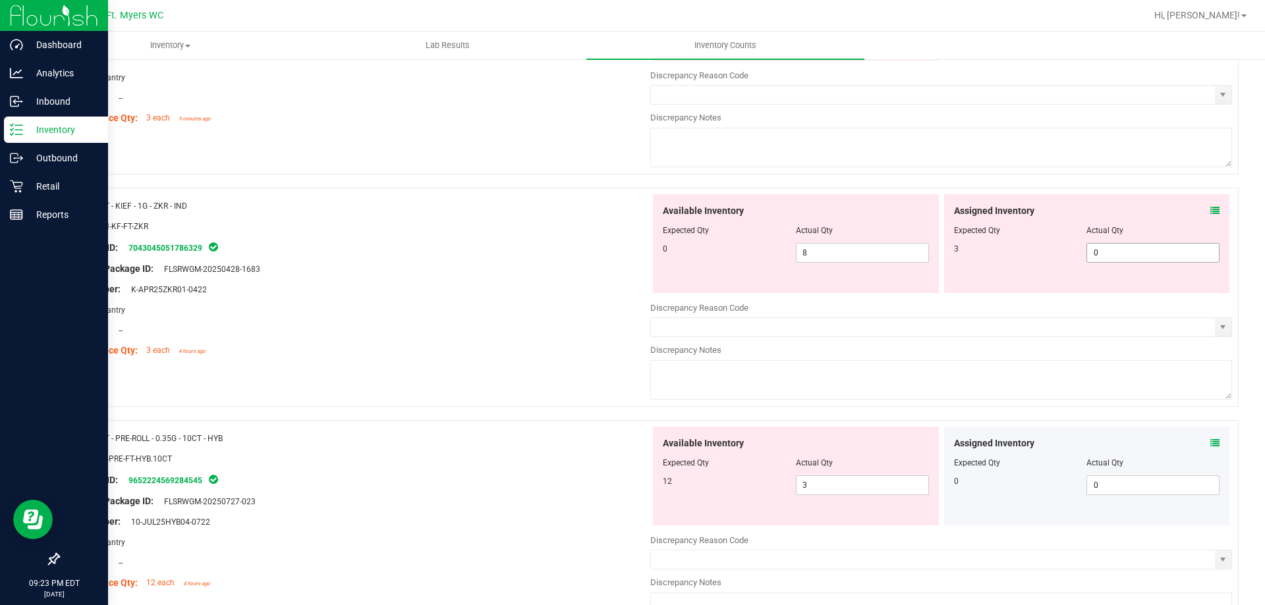
scroll to position [1581, 0]
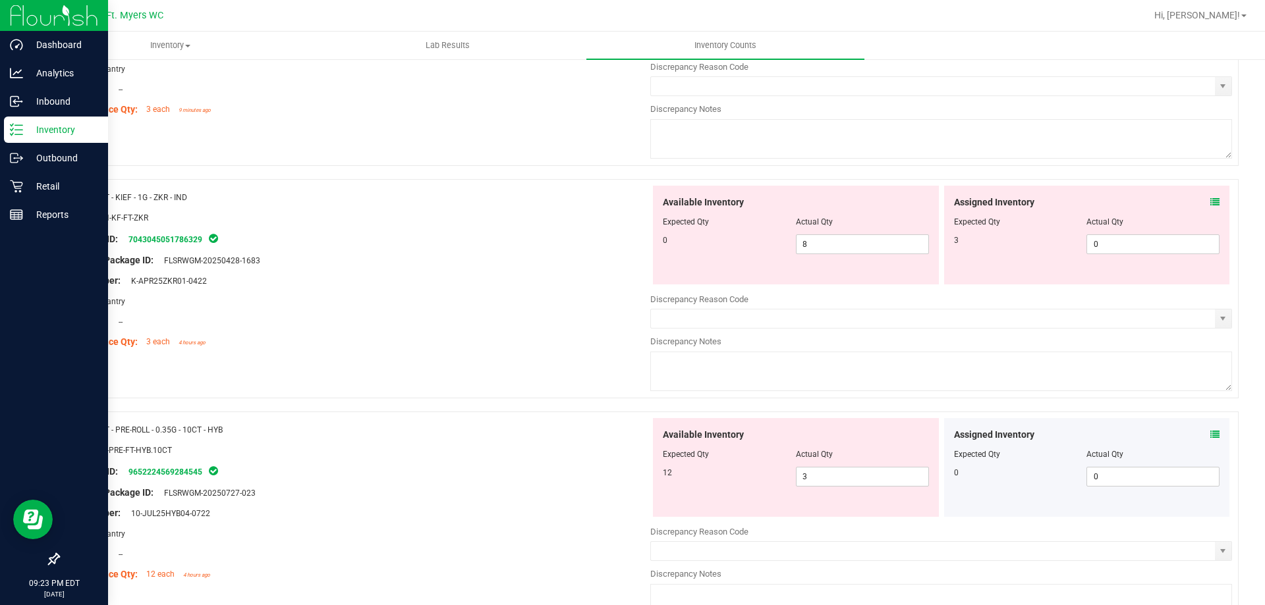
click at [1210, 199] on icon at bounding box center [1214, 202] width 9 height 9
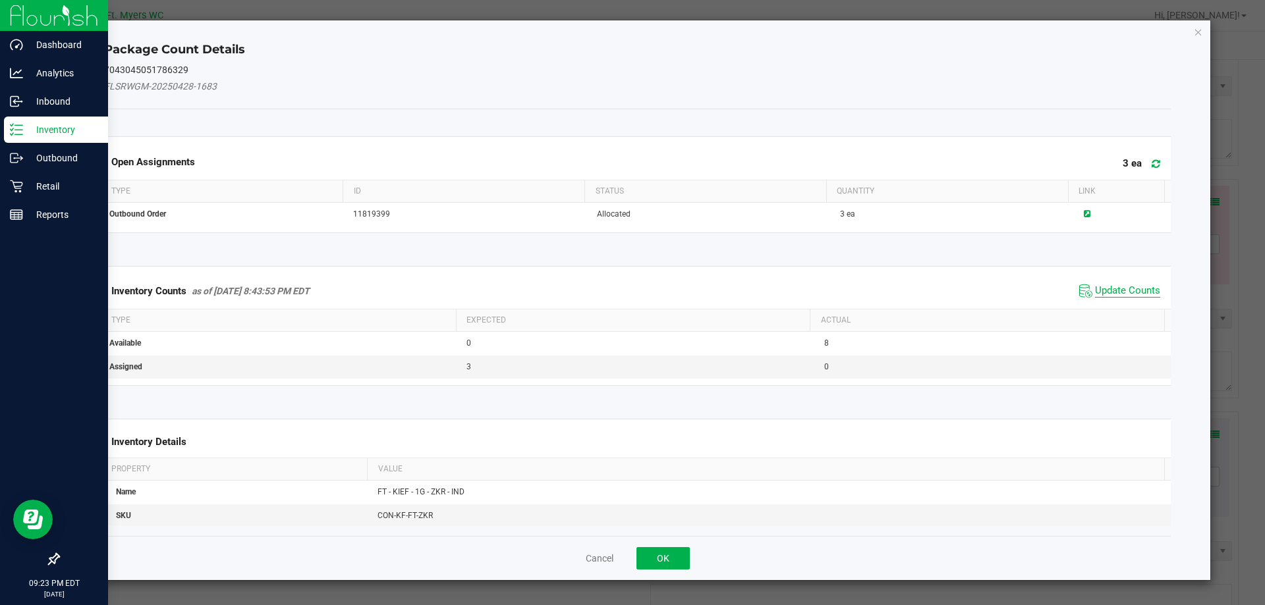
click at [1109, 297] on span "Update Counts" at bounding box center [1127, 291] width 65 height 13
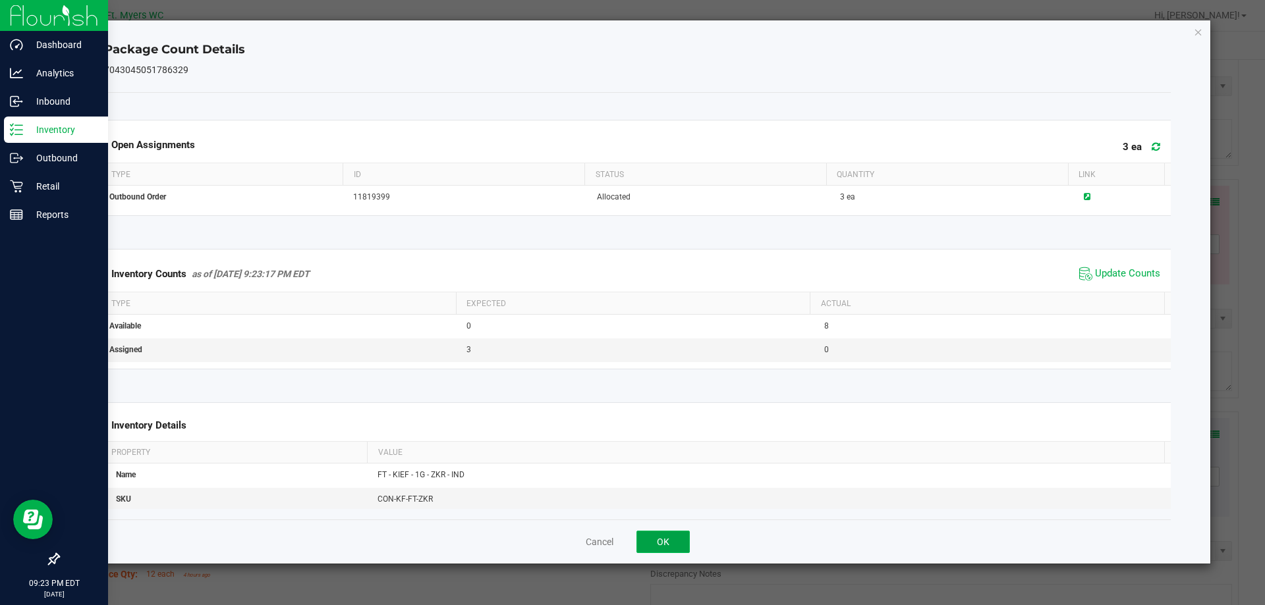
click at [668, 534] on button "OK" at bounding box center [662, 542] width 53 height 22
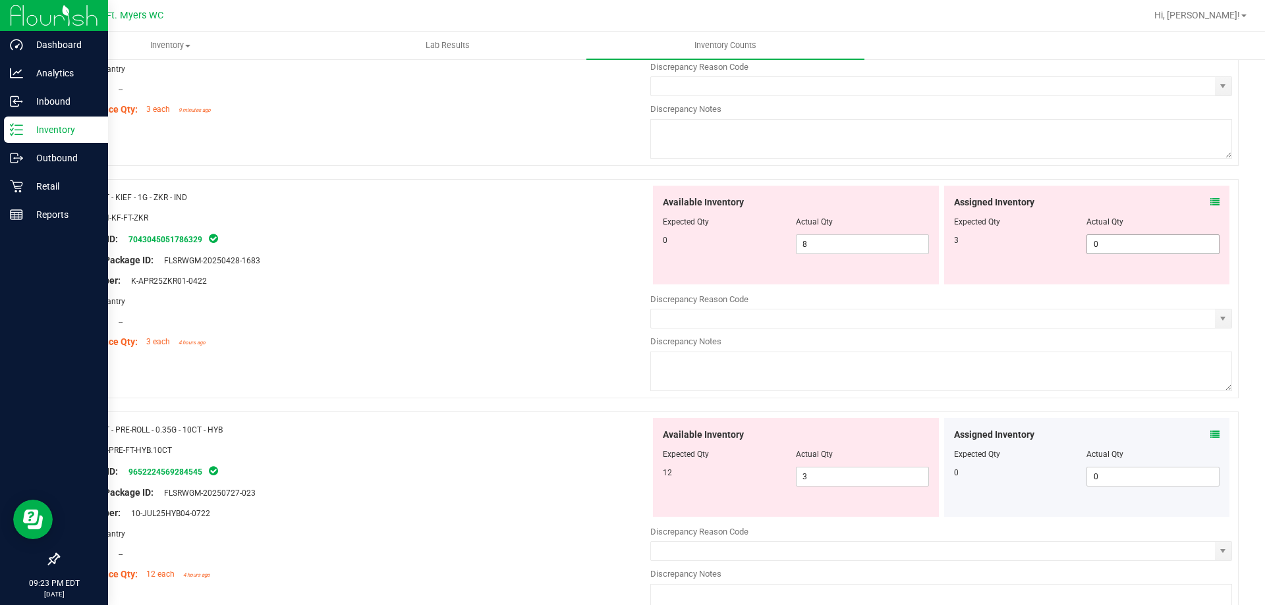
click at [1116, 244] on span "0 0" at bounding box center [1152, 244] width 133 height 20
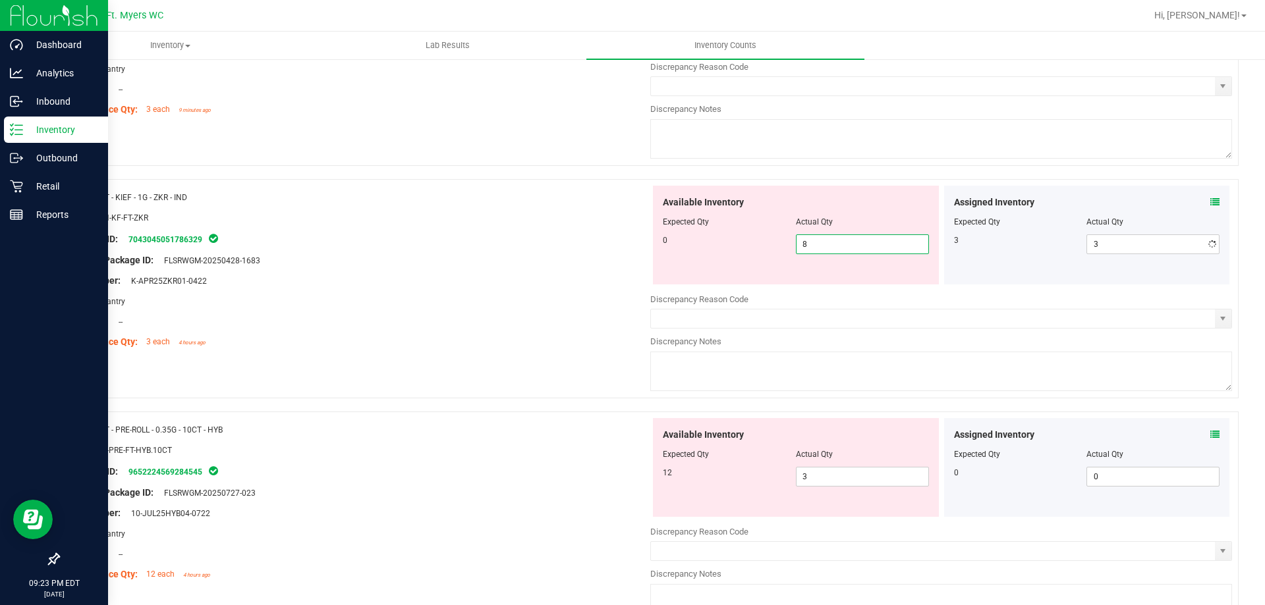
drag, startPoint x: 864, startPoint y: 242, endPoint x: 318, endPoint y: 243, distance: 546.0
click at [318, 243] on div "Name: FT - KIEF - 1G - ZKR - IND SKU: CON-KF-FT-ZKR Package ID: 704304505178632…" at bounding box center [648, 288] width 1180 height 219
click at [318, 243] on div "Package ID: 7043045051786329" at bounding box center [360, 239] width 582 height 16
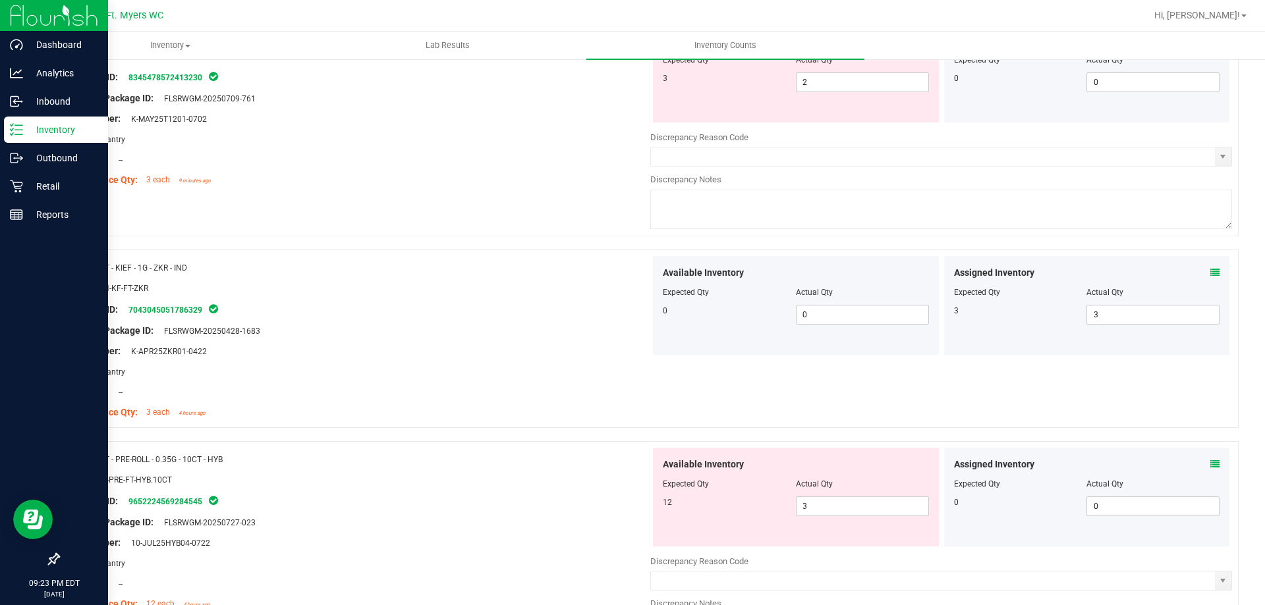
scroll to position [1317, 0]
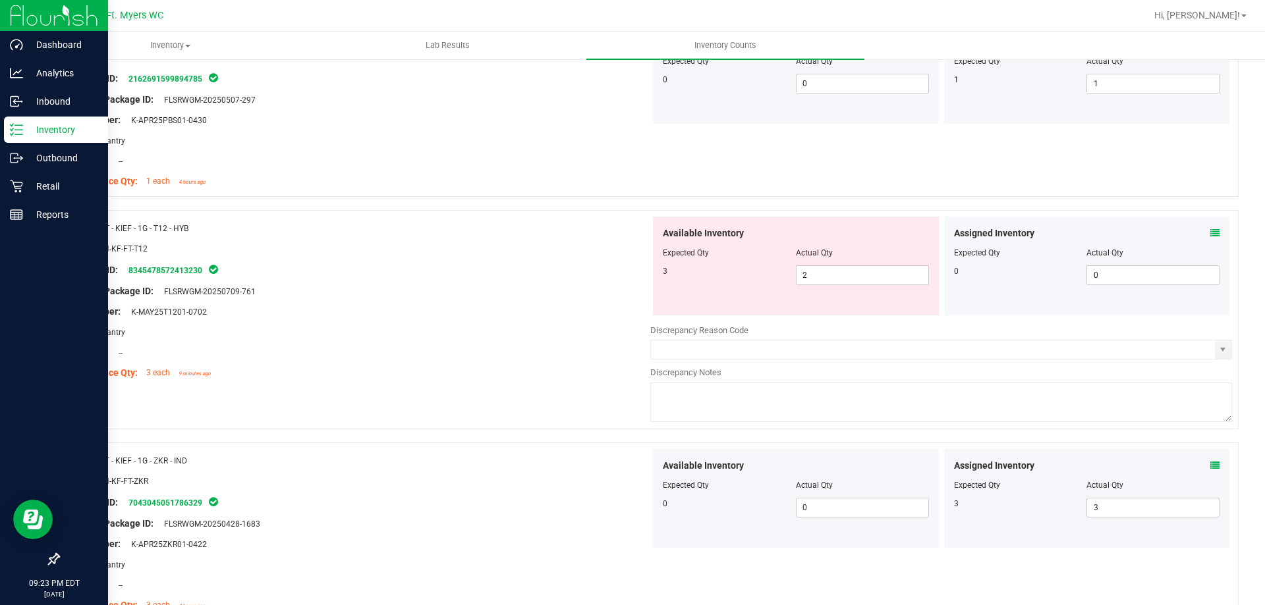
click at [719, 402] on textarea at bounding box center [941, 403] width 582 height 40
click at [544, 302] on div at bounding box center [360, 301] width 582 height 7
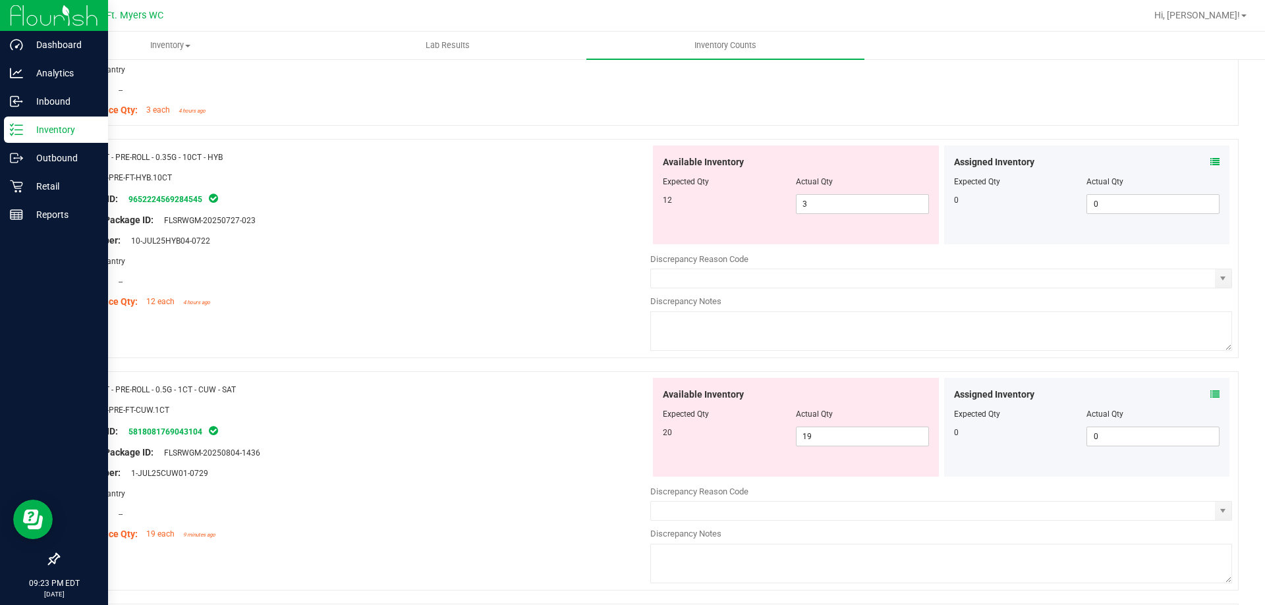
scroll to position [1844, 0]
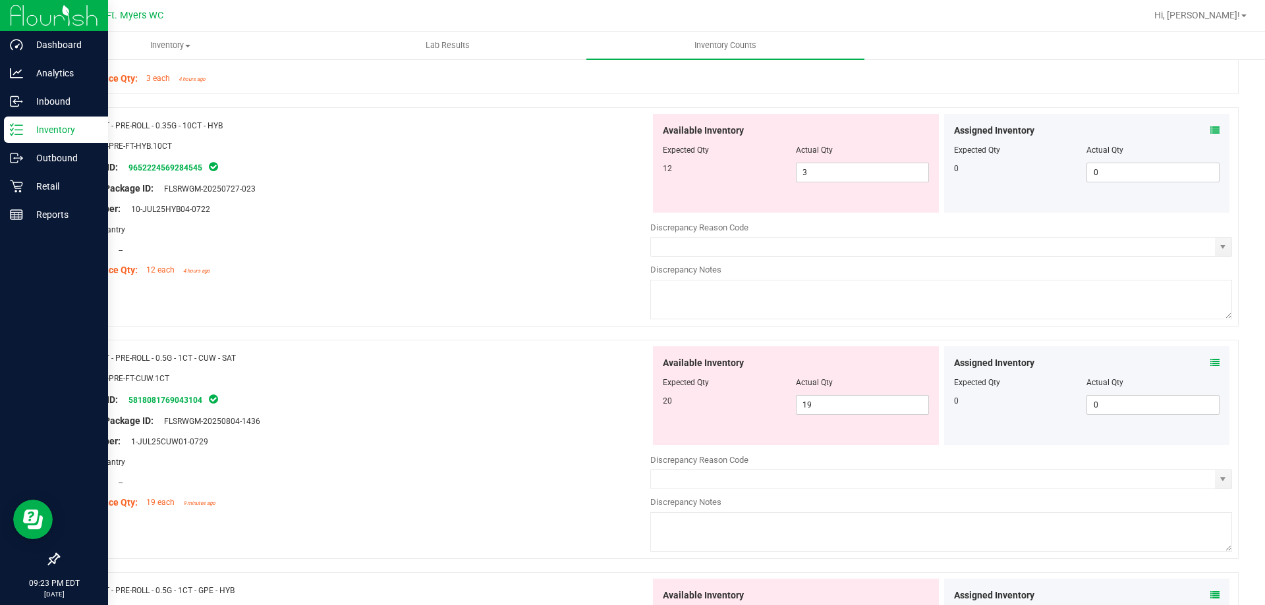
click at [1210, 127] on icon at bounding box center [1214, 130] width 9 height 9
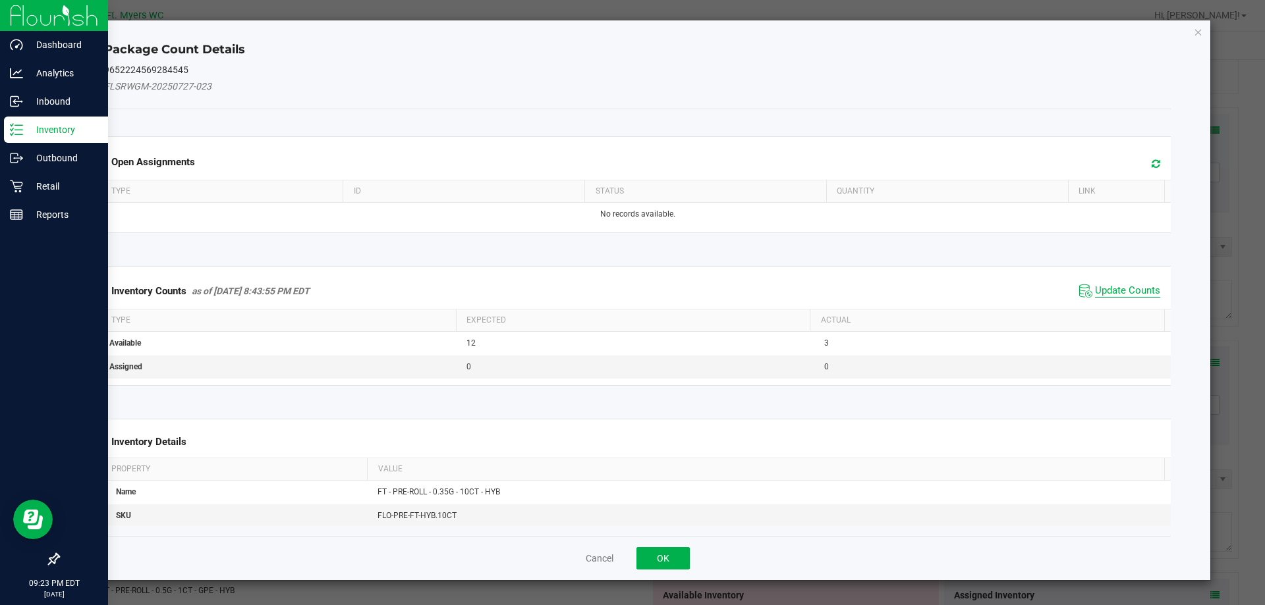
click at [1111, 296] on span "Update Counts" at bounding box center [1127, 291] width 65 height 13
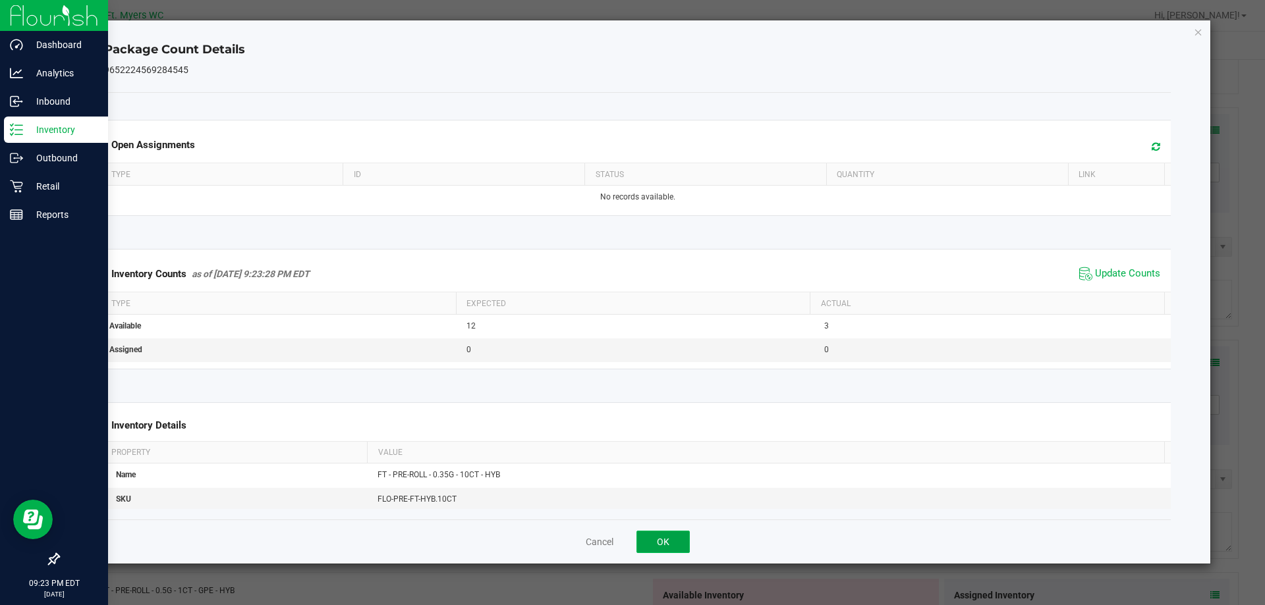
click at [663, 549] on button "OK" at bounding box center [662, 542] width 53 height 22
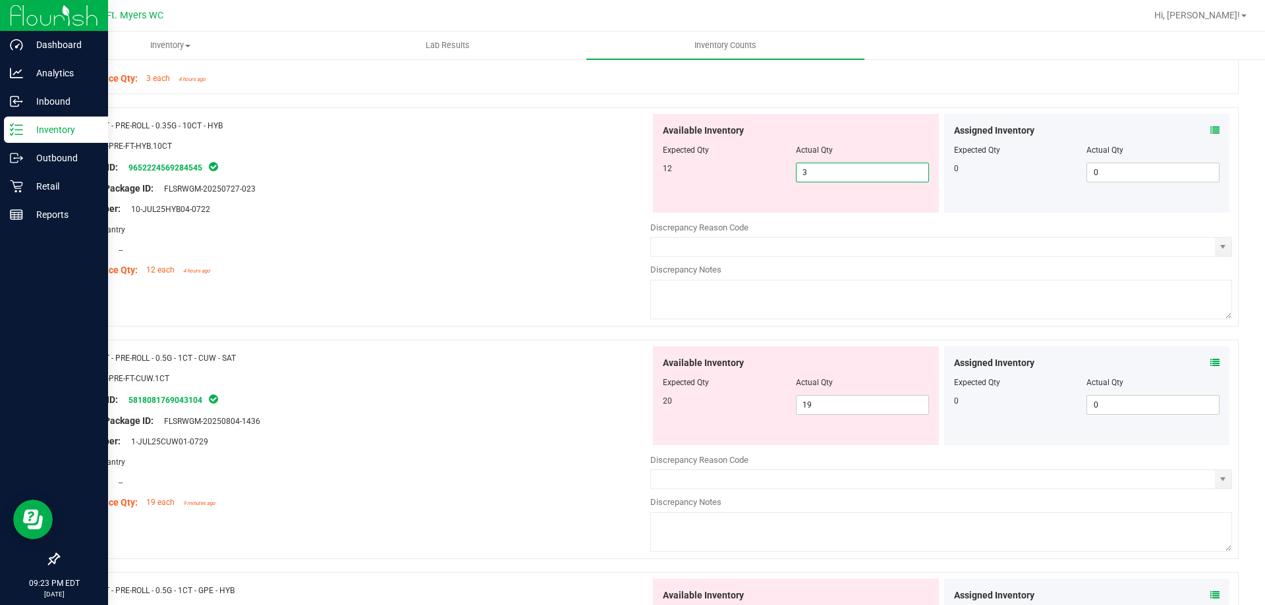
drag, startPoint x: 846, startPoint y: 174, endPoint x: 578, endPoint y: 169, distance: 268.1
click at [578, 169] on div "Name: FT - PRE-ROLL - 0.35G - 10CT - HYB SKU: FLO-PRE-FT-HYB.10CT Package ID: 9…" at bounding box center [648, 216] width 1180 height 219
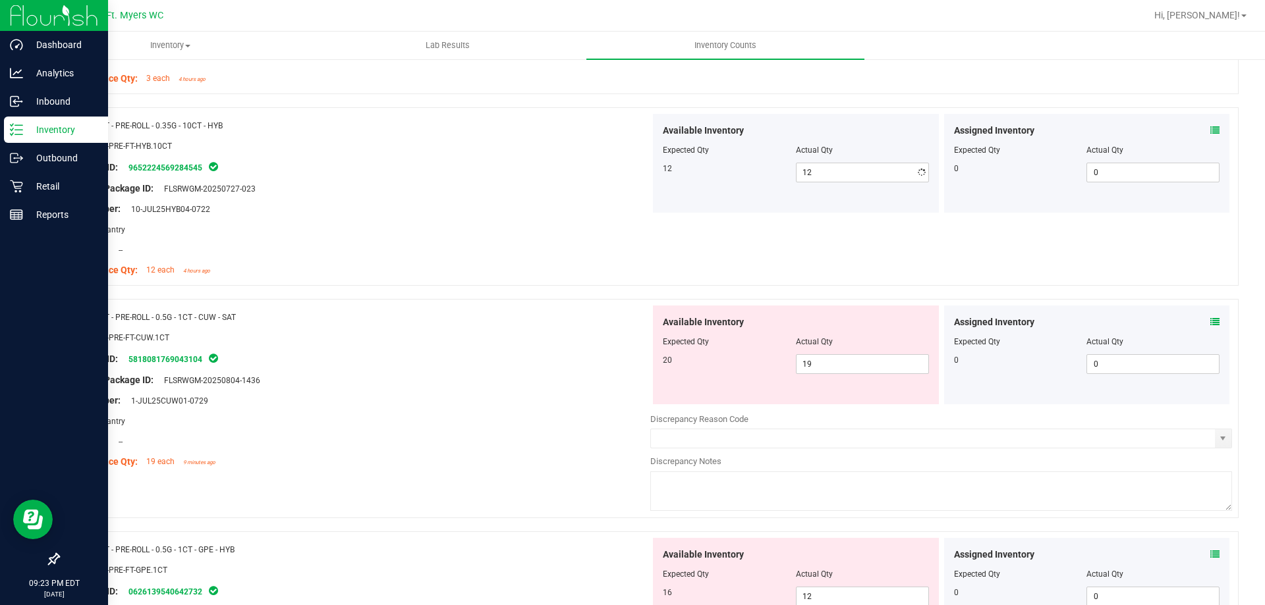
click at [578, 169] on div "Package ID: 9652224569284545" at bounding box center [360, 167] width 582 height 16
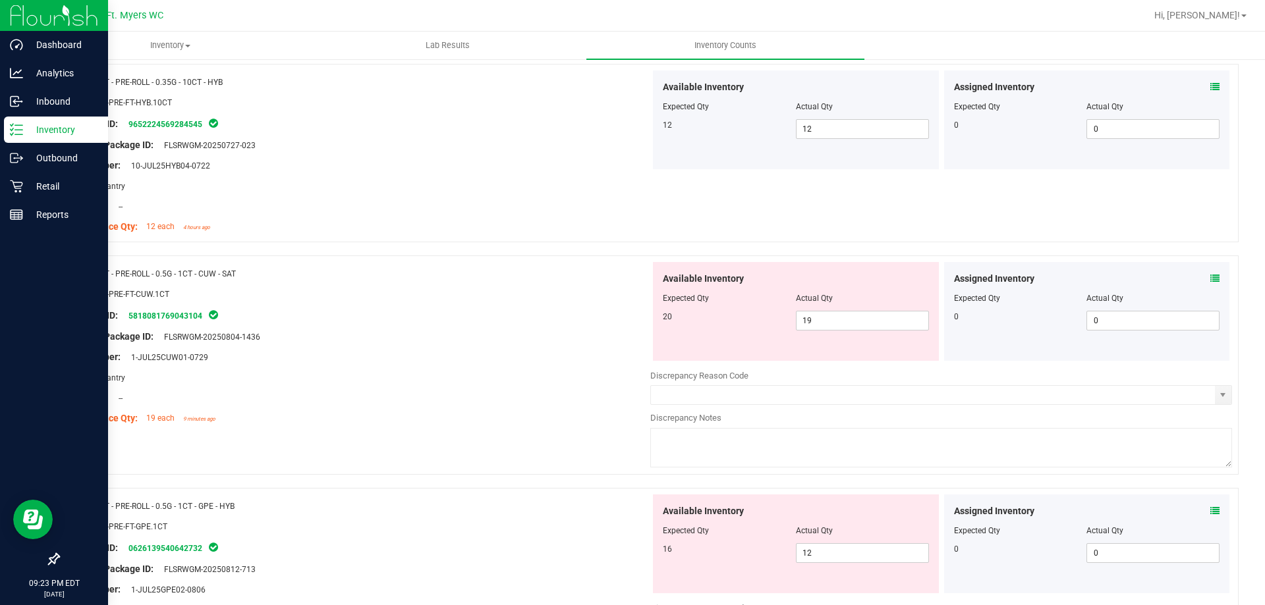
scroll to position [1976, 0]
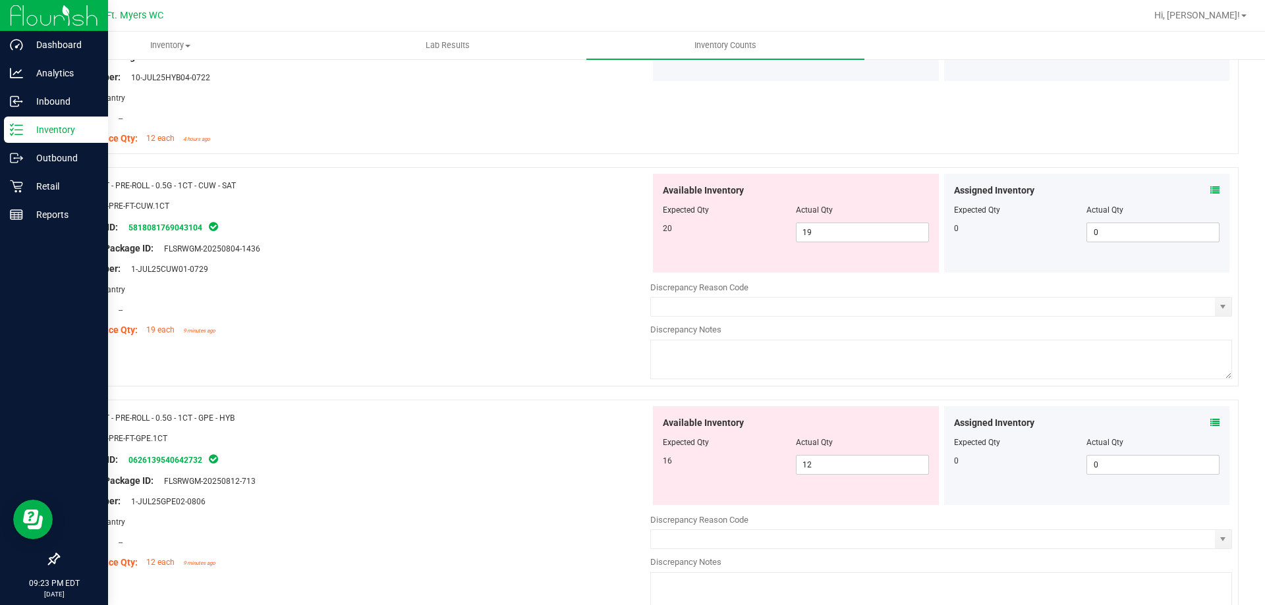
click at [1210, 188] on icon at bounding box center [1214, 190] width 9 height 9
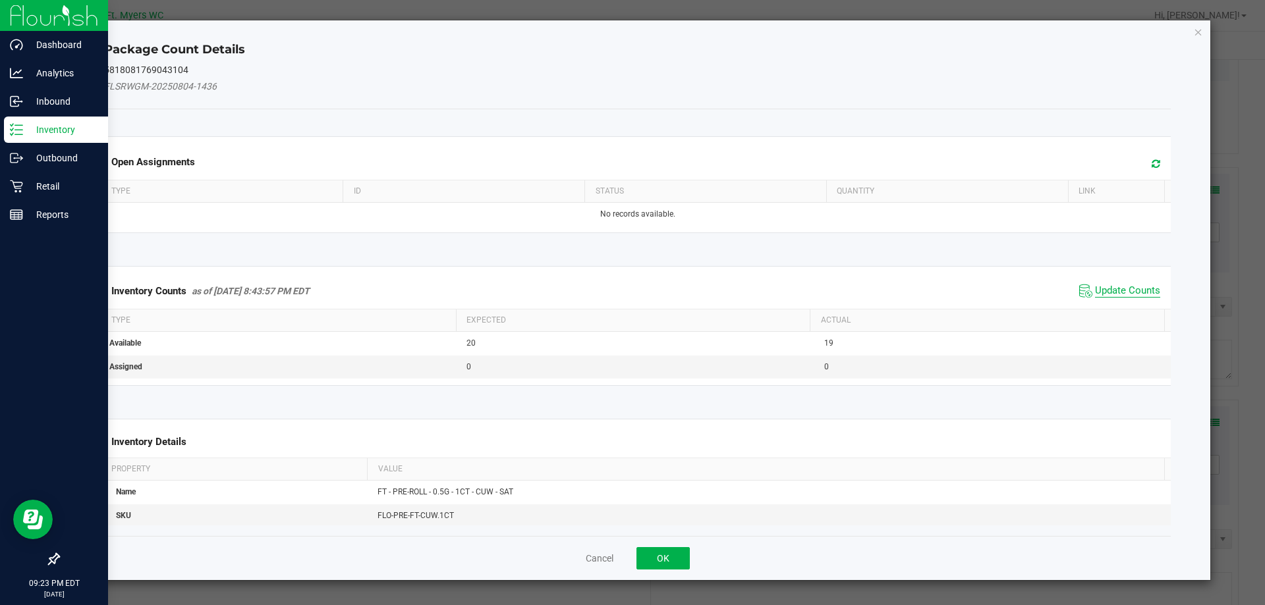
click at [1131, 292] on span "Update Counts" at bounding box center [1127, 291] width 65 height 13
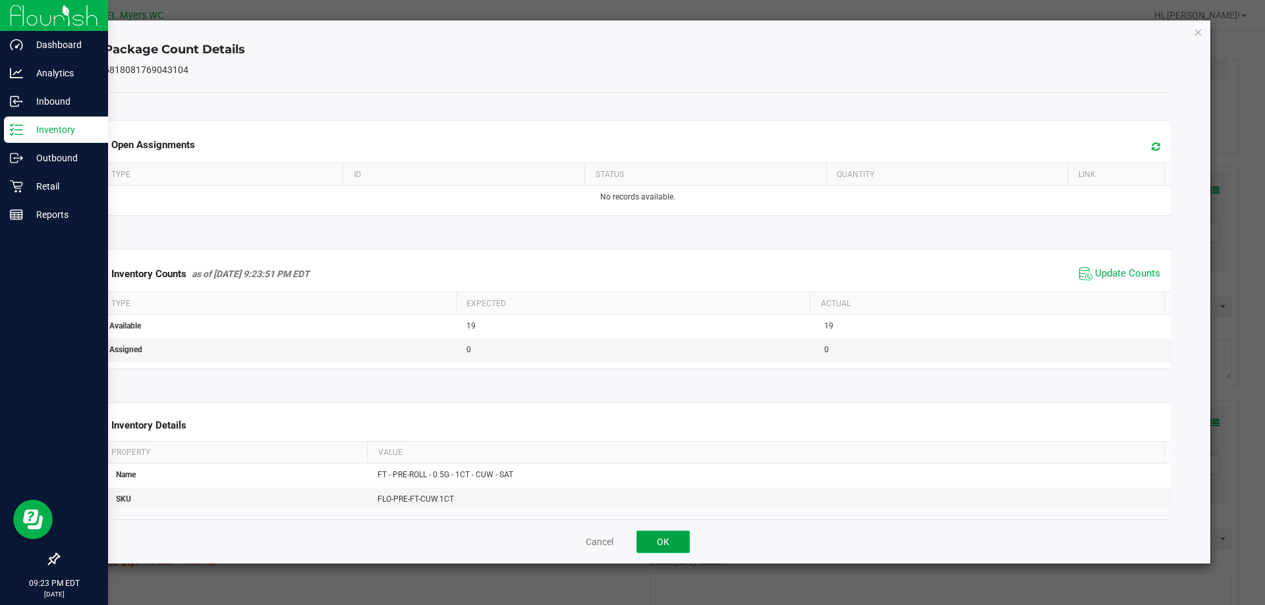
click at [643, 535] on button "OK" at bounding box center [662, 542] width 53 height 22
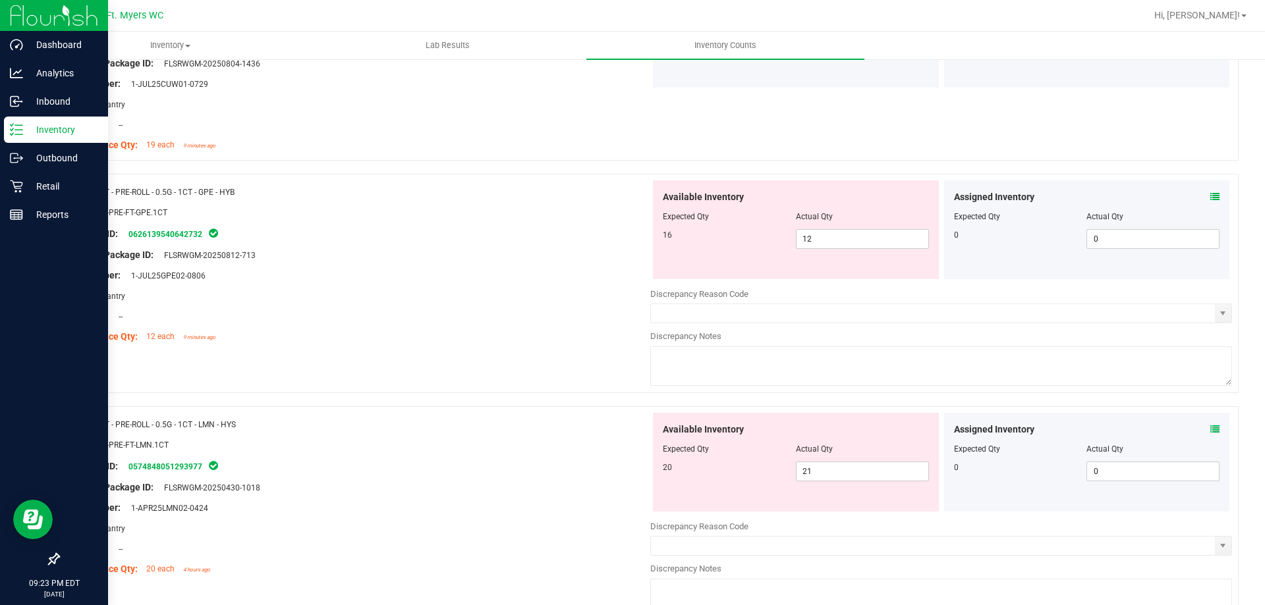
scroll to position [2174, 0]
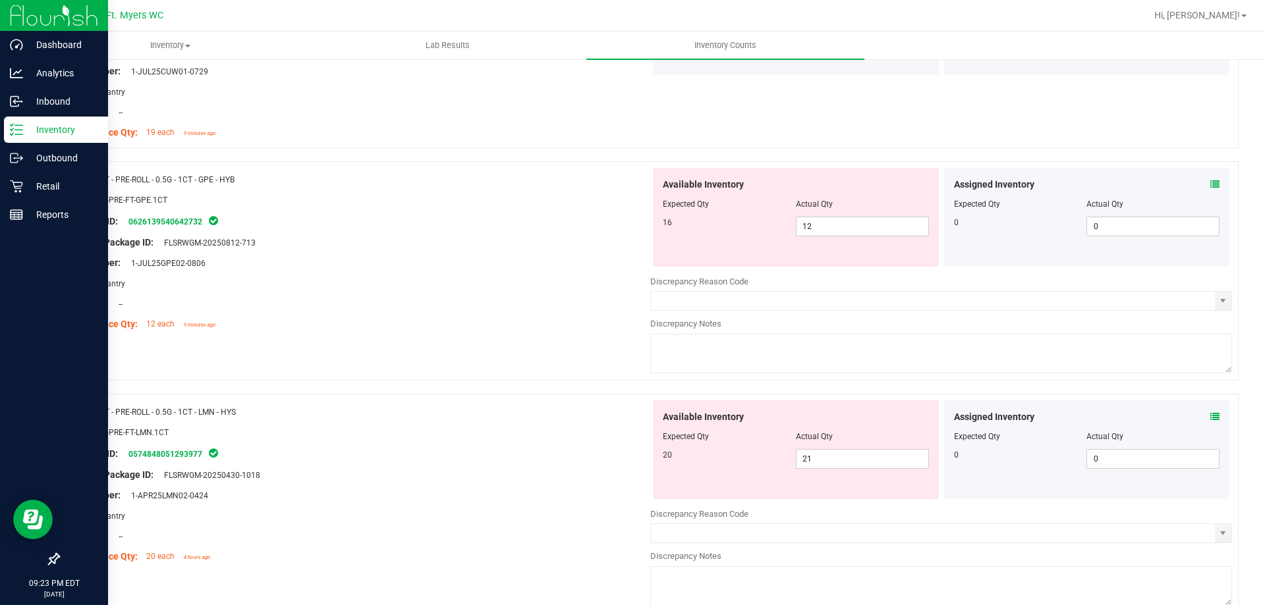
drag, startPoint x: 1192, startPoint y: 203, endPoint x: 1205, endPoint y: 187, distance: 21.0
click at [1193, 200] on div "Actual Qty" at bounding box center [1152, 204] width 133 height 12
click at [1210, 187] on icon at bounding box center [1214, 184] width 9 height 9
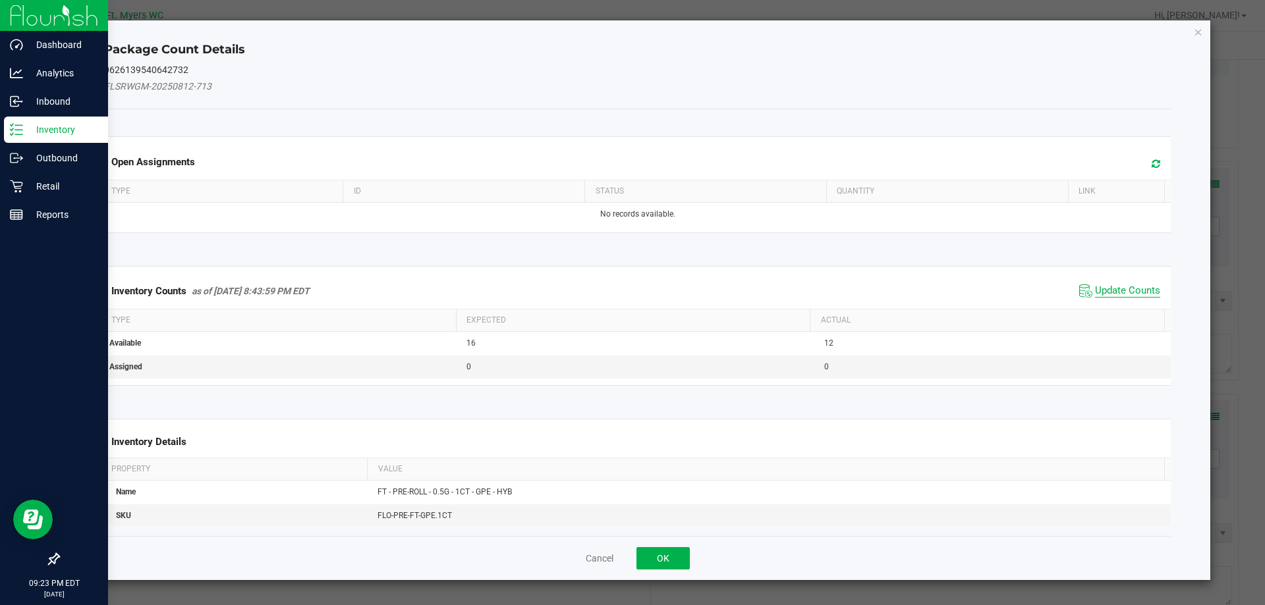
click at [1104, 289] on span "Update Counts" at bounding box center [1127, 291] width 65 height 13
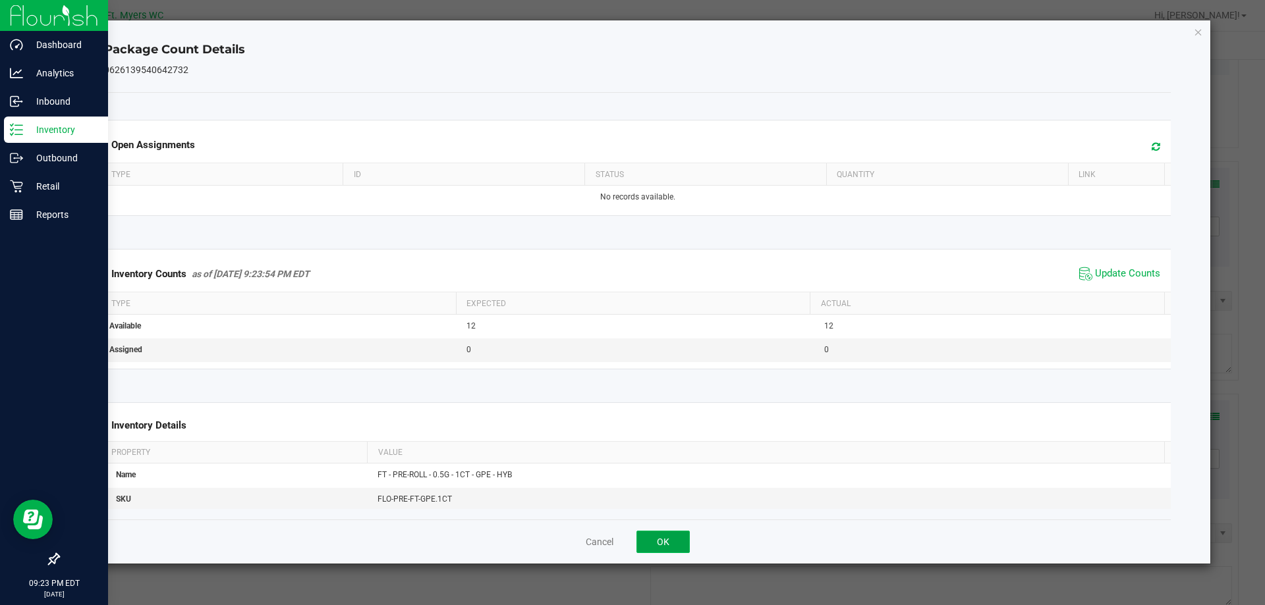
click at [648, 539] on button "OK" at bounding box center [662, 542] width 53 height 22
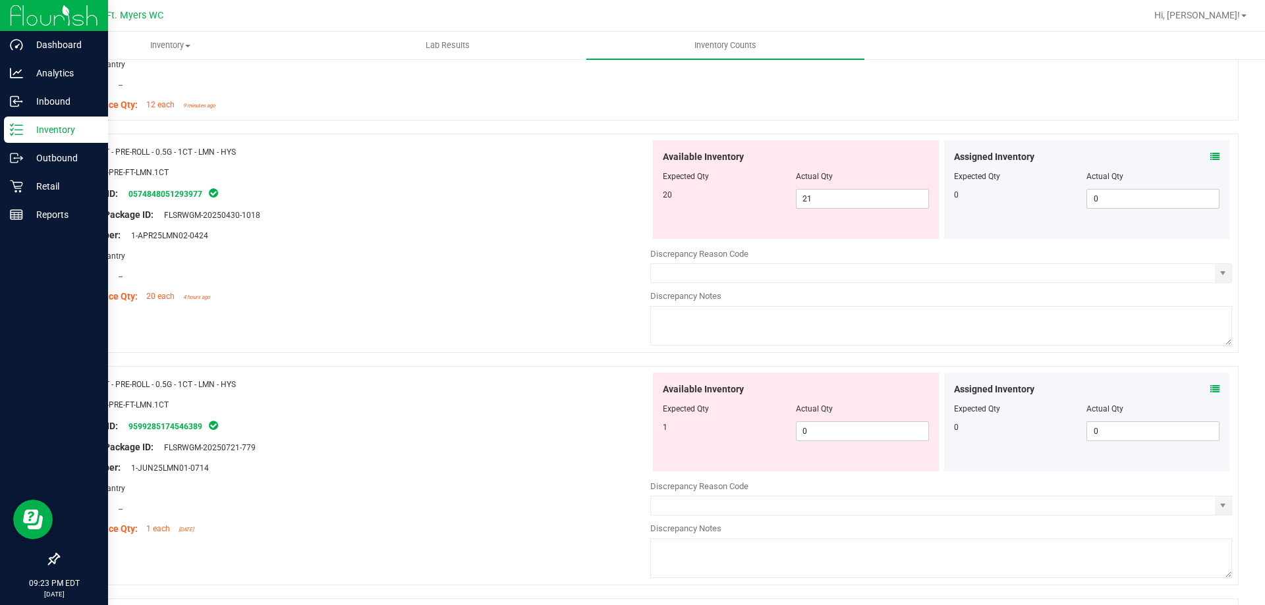
scroll to position [2437, 0]
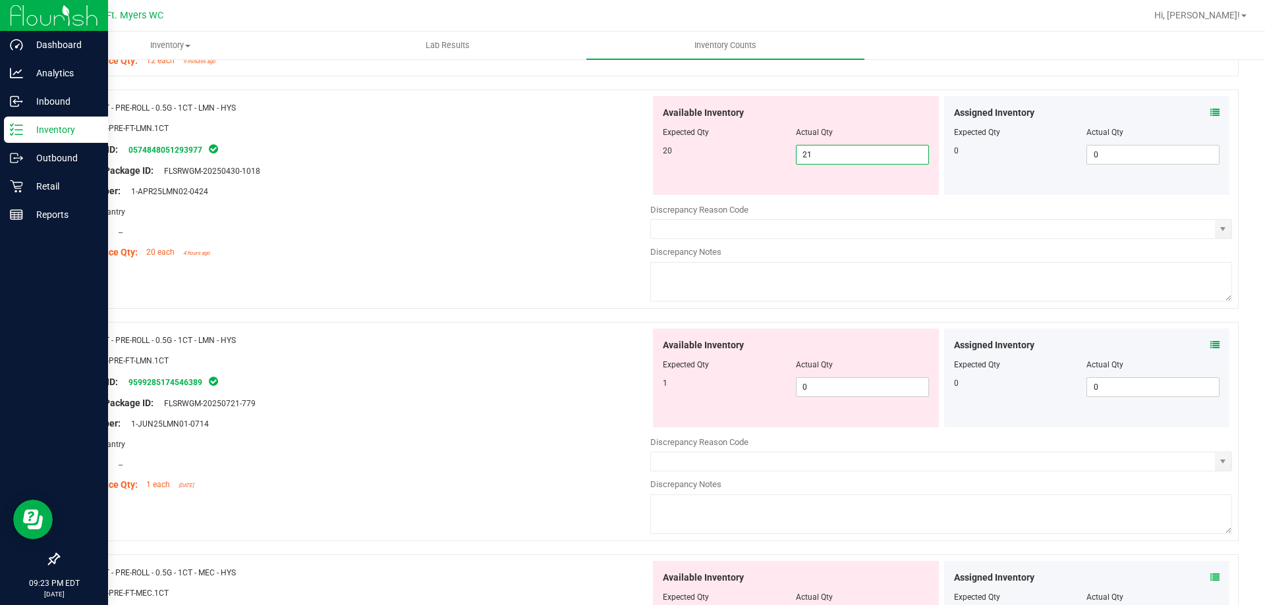
drag, startPoint x: 826, startPoint y: 159, endPoint x: 502, endPoint y: 162, distance: 324.1
click at [502, 162] on div "Name: FT - PRE-ROLL - 0.5G - 1CT - LMN - HYS SKU: FLO-PRE-FT-LMN.1CT Package ID…" at bounding box center [648, 199] width 1180 height 219
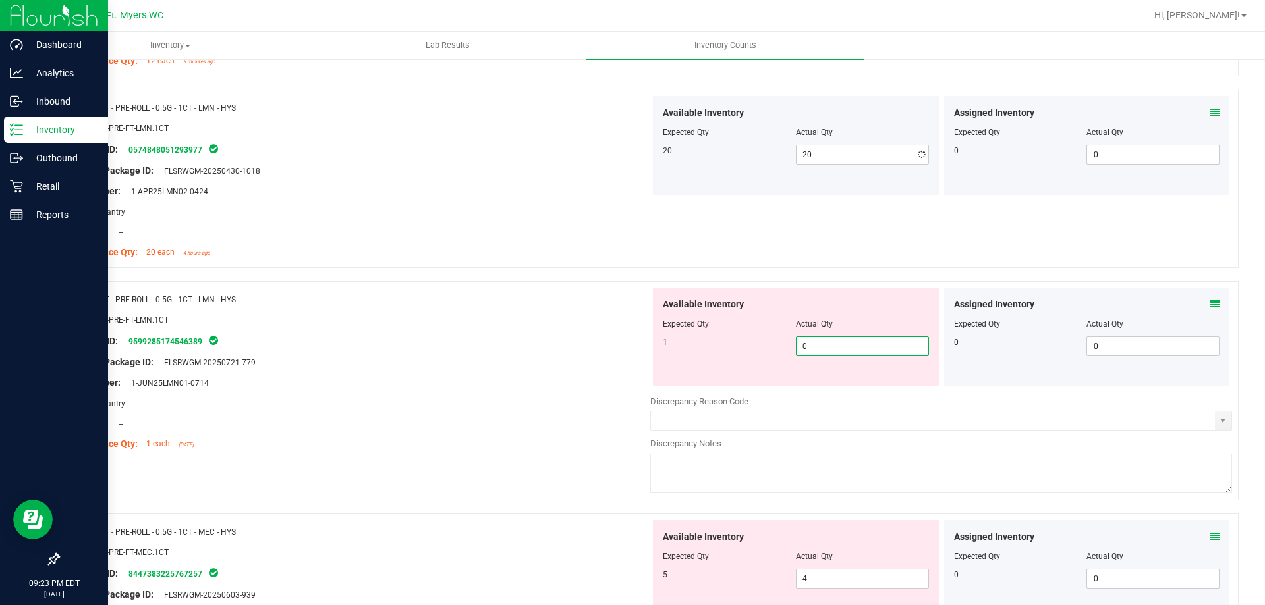
click at [825, 383] on div "Available Inventory Expected Qty Actual Qty 1 0 0" at bounding box center [796, 337] width 286 height 99
click at [553, 386] on div "Lot Number: 1-JUN25LMN01-0714" at bounding box center [360, 383] width 582 height 14
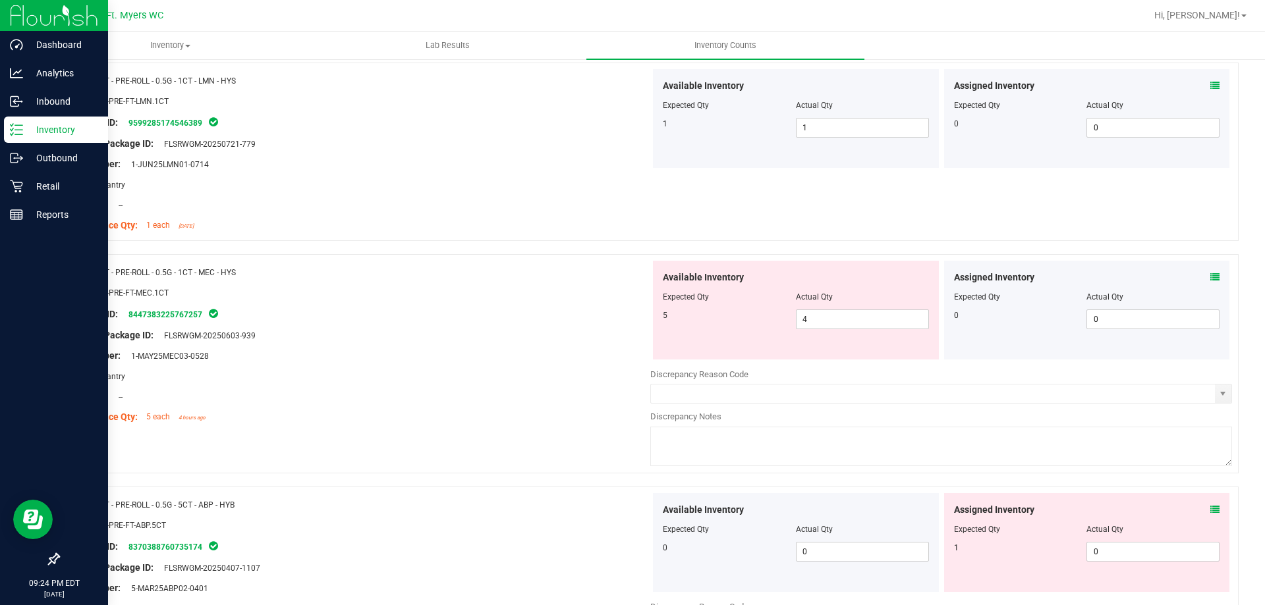
scroll to position [2832, 0]
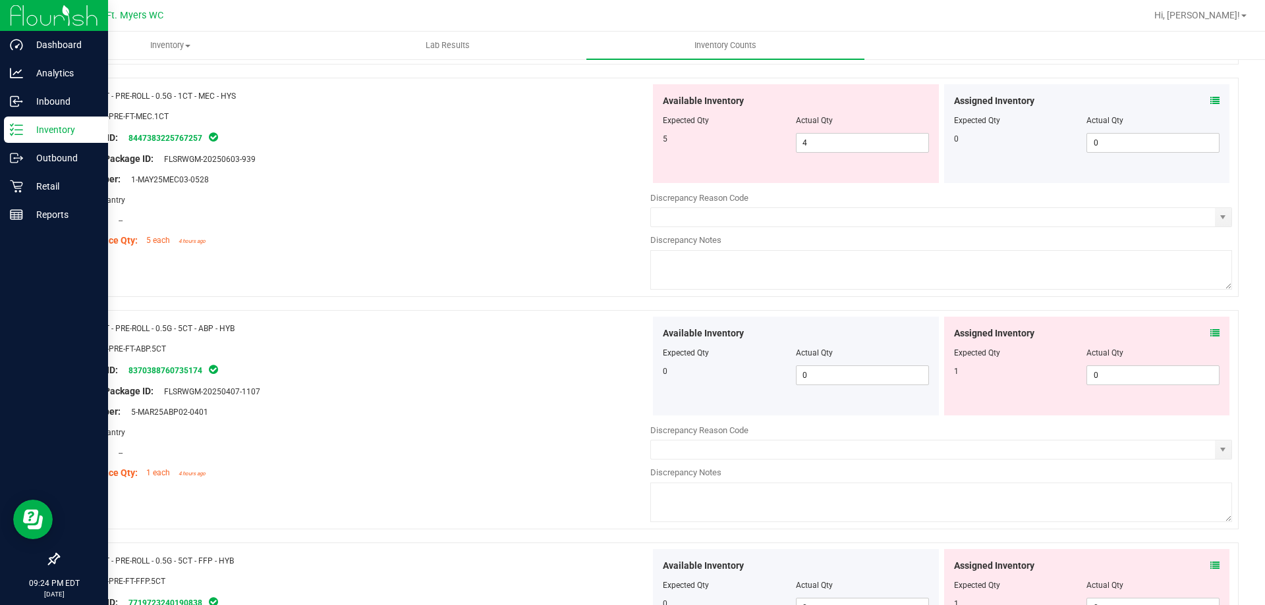
click at [1217, 97] on div "Assigned Inventory Expected Qty Actual Qty 0 0 0" at bounding box center [1087, 133] width 286 height 99
click at [1210, 97] on icon at bounding box center [1214, 100] width 9 height 9
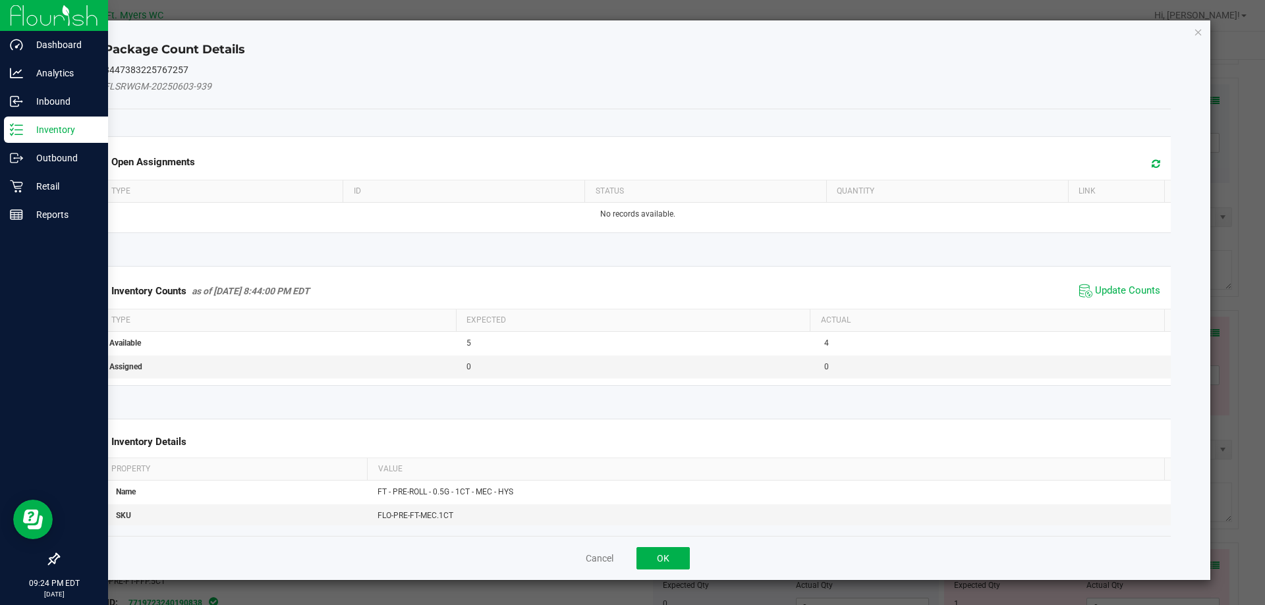
click at [1126, 300] on span "Update Counts" at bounding box center [1120, 291] width 88 height 20
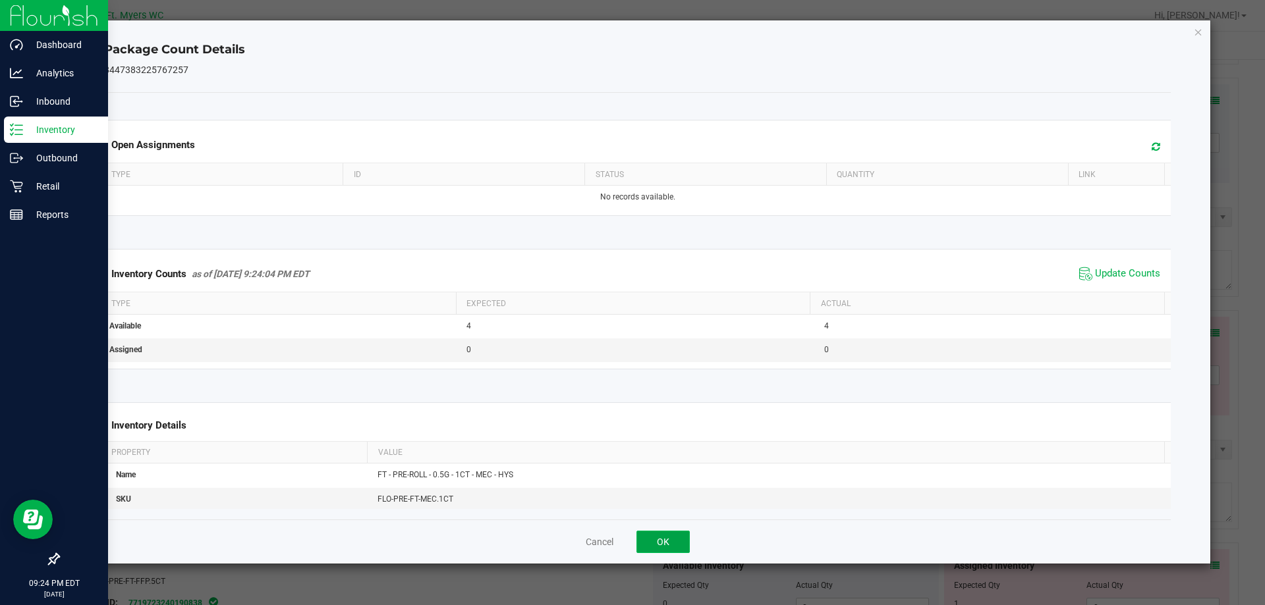
click at [652, 541] on button "OK" at bounding box center [662, 542] width 53 height 22
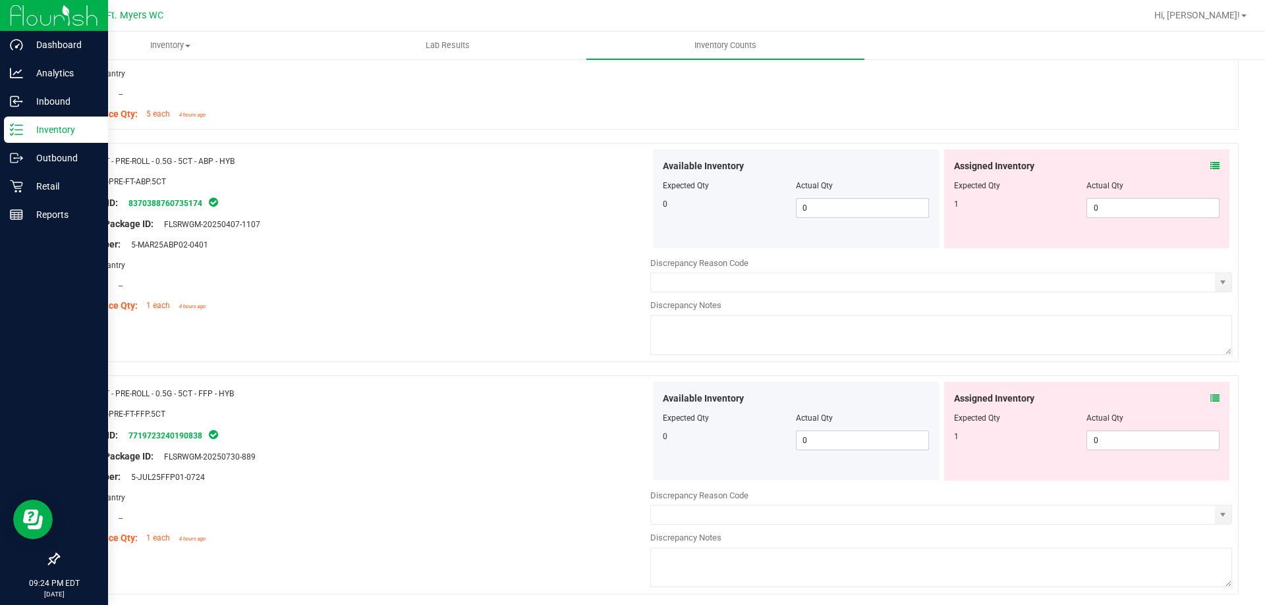
scroll to position [2964, 0]
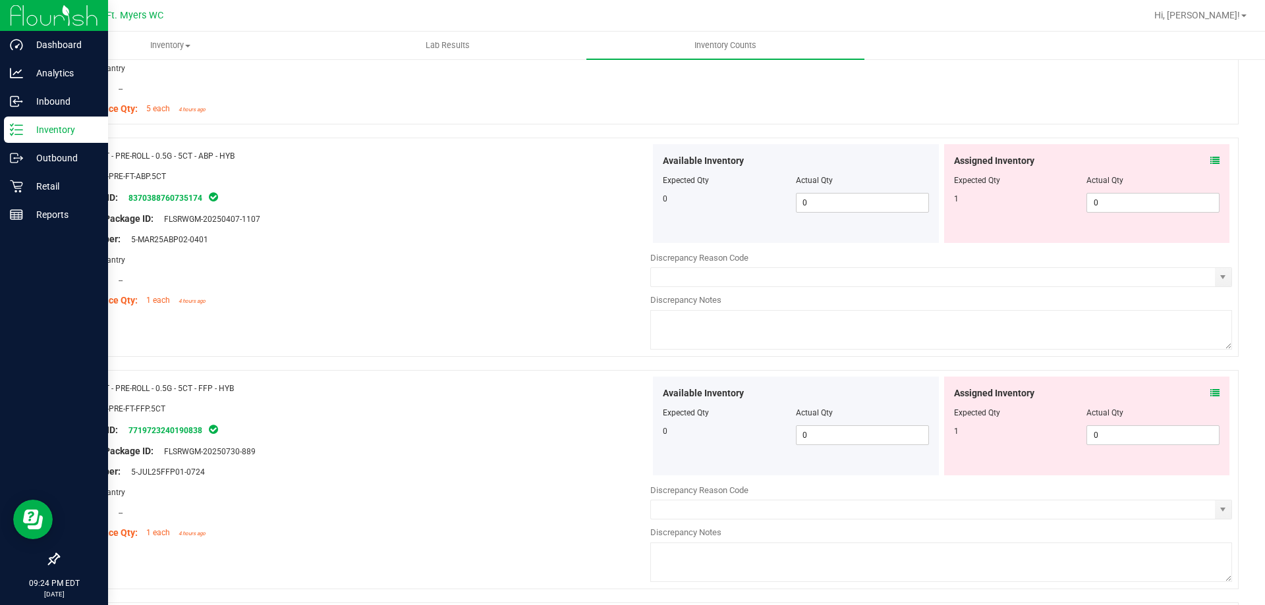
click at [1210, 163] on icon at bounding box center [1214, 160] width 9 height 9
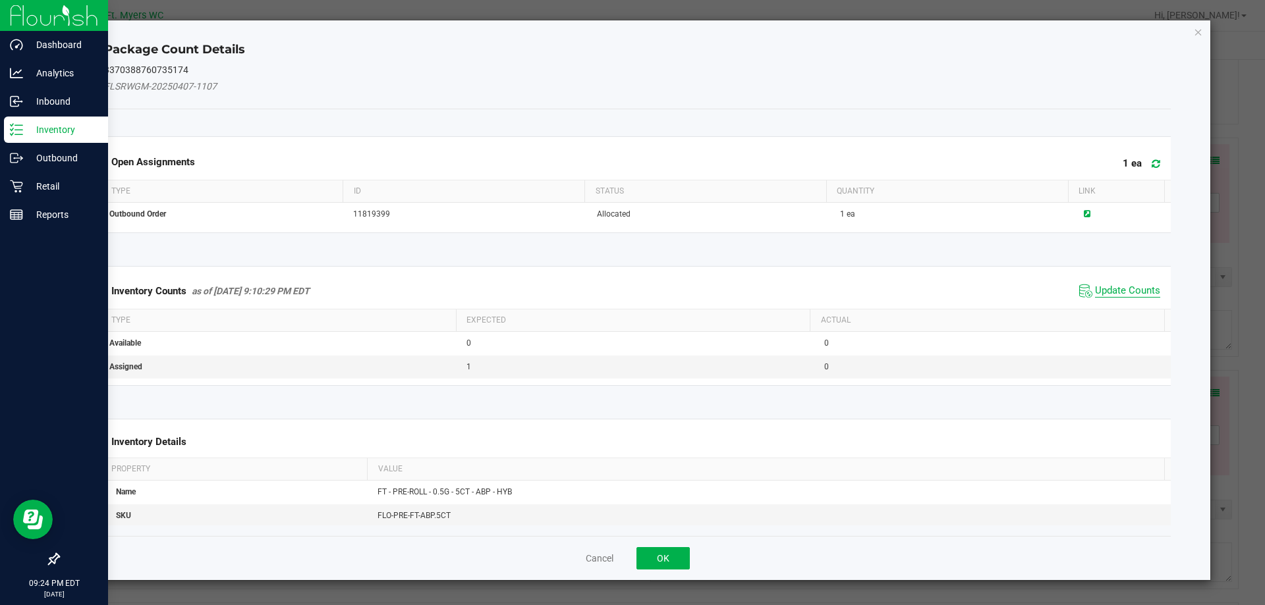
click at [1110, 292] on span "Update Counts" at bounding box center [1127, 291] width 65 height 13
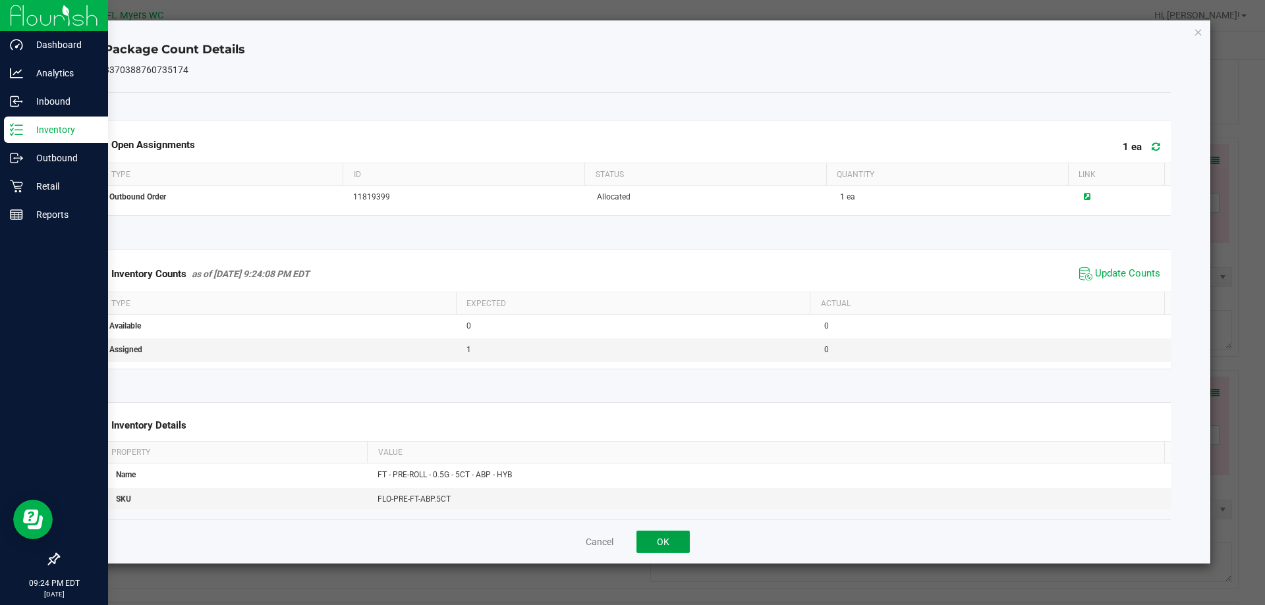
drag, startPoint x: 680, startPoint y: 546, endPoint x: 944, endPoint y: 381, distance: 311.2
click at [680, 545] on button "OK" at bounding box center [662, 542] width 53 height 22
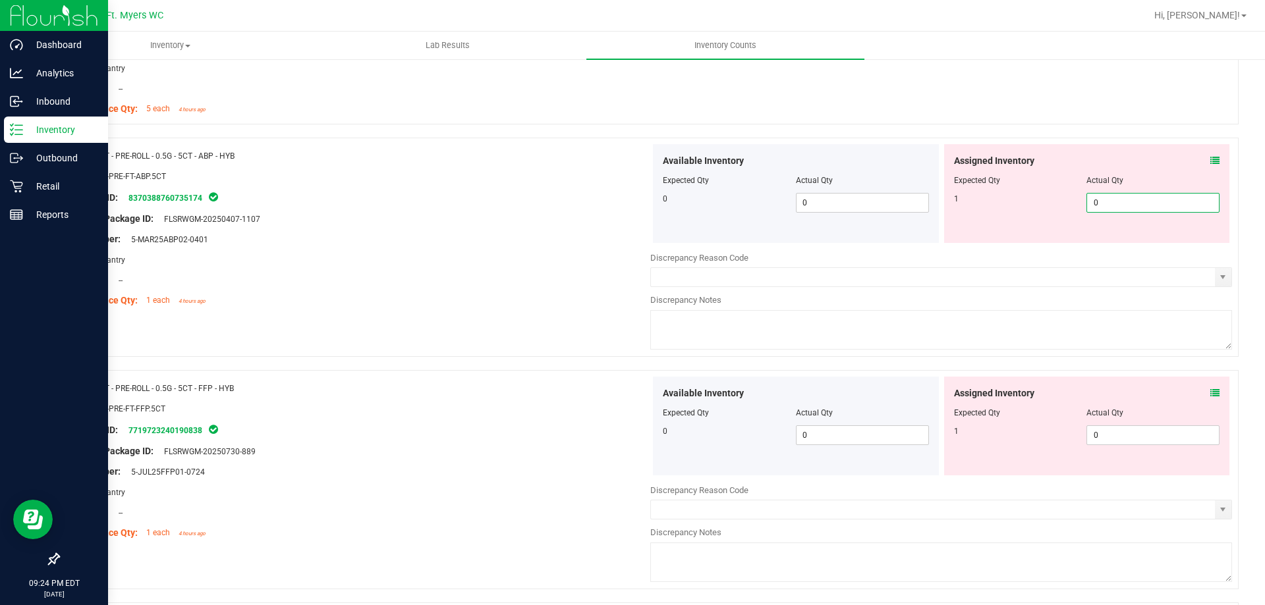
click at [1131, 197] on span "0 0" at bounding box center [1152, 203] width 133 height 20
click at [1125, 177] on div "Actual Qty" at bounding box center [1152, 181] width 133 height 12
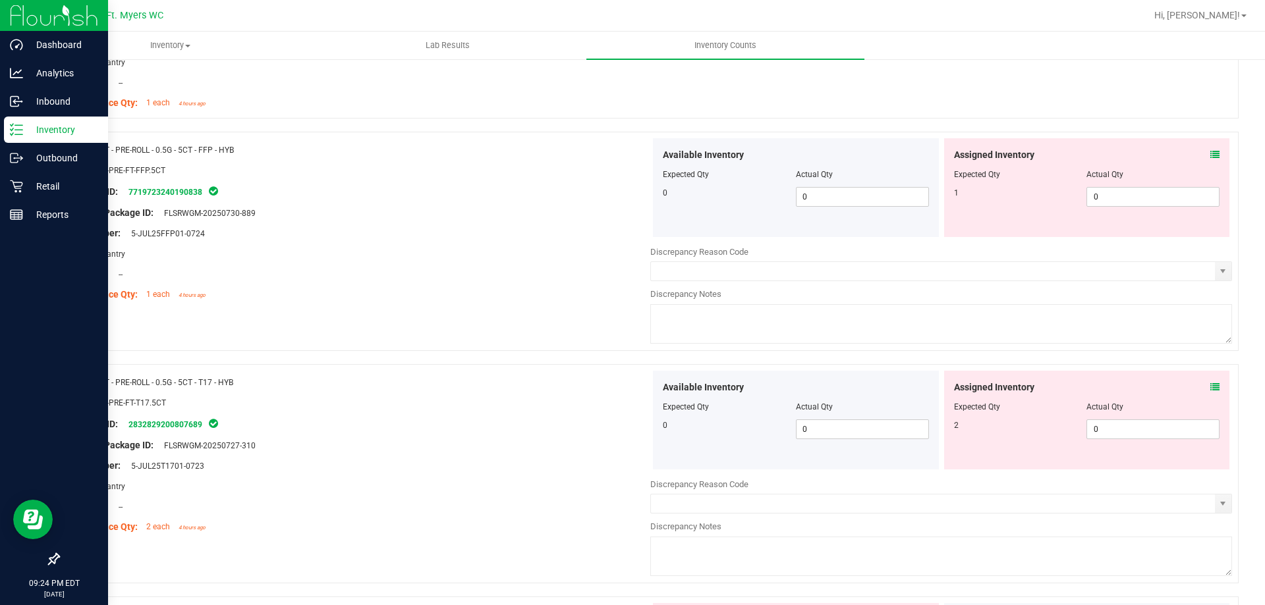
click at [1210, 157] on icon at bounding box center [1214, 154] width 9 height 9
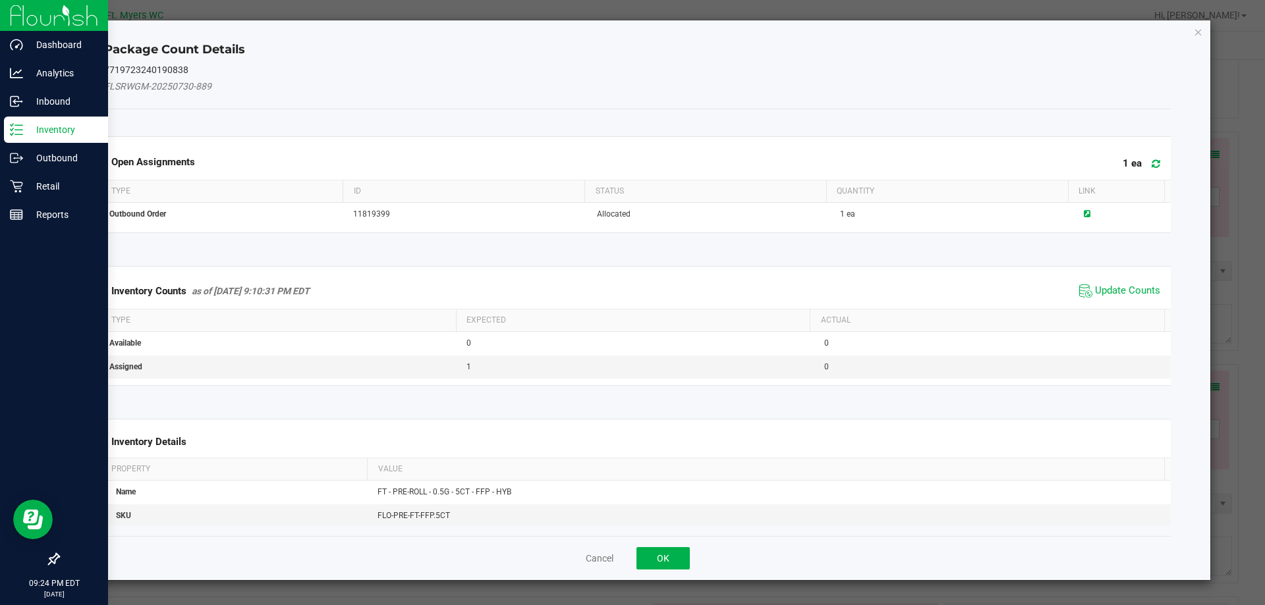
click at [1091, 279] on div "Inventory Counts as of [DATE] 9:10:31 PM EDT Update Counts" at bounding box center [637, 291] width 1072 height 36
click at [1095, 300] on span "Update Counts" at bounding box center [1120, 291] width 88 height 20
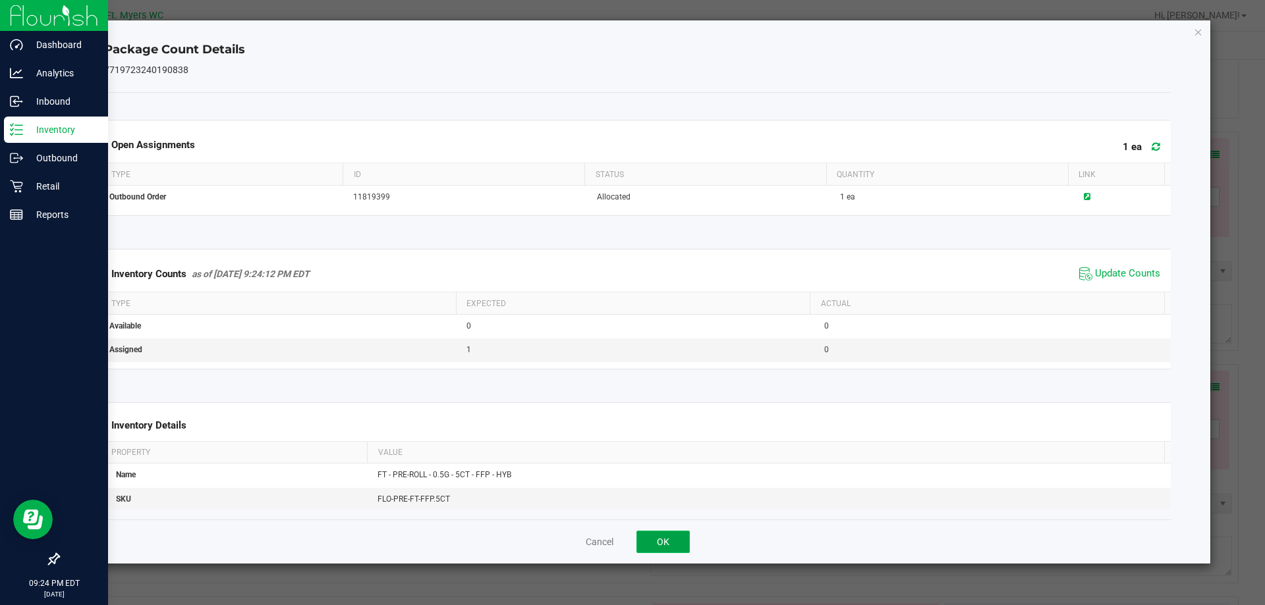
click at [651, 541] on button "OK" at bounding box center [662, 542] width 53 height 22
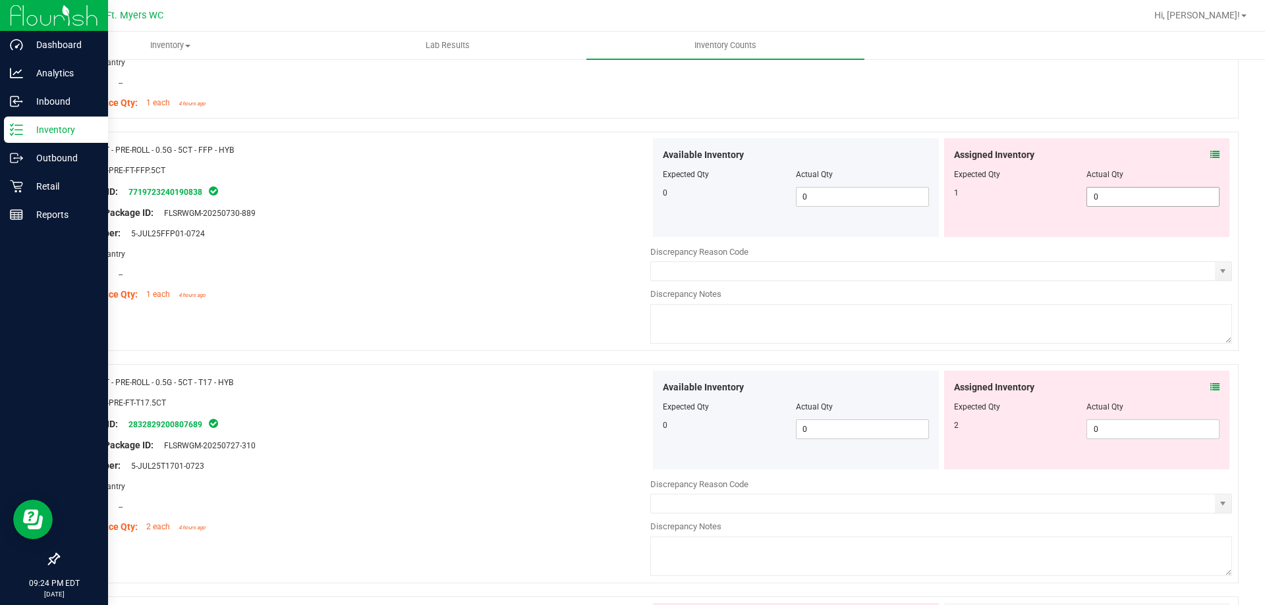
click at [1159, 198] on span "0 0" at bounding box center [1152, 197] width 133 height 20
click at [1138, 148] on div "Assigned Inventory" at bounding box center [1087, 155] width 266 height 14
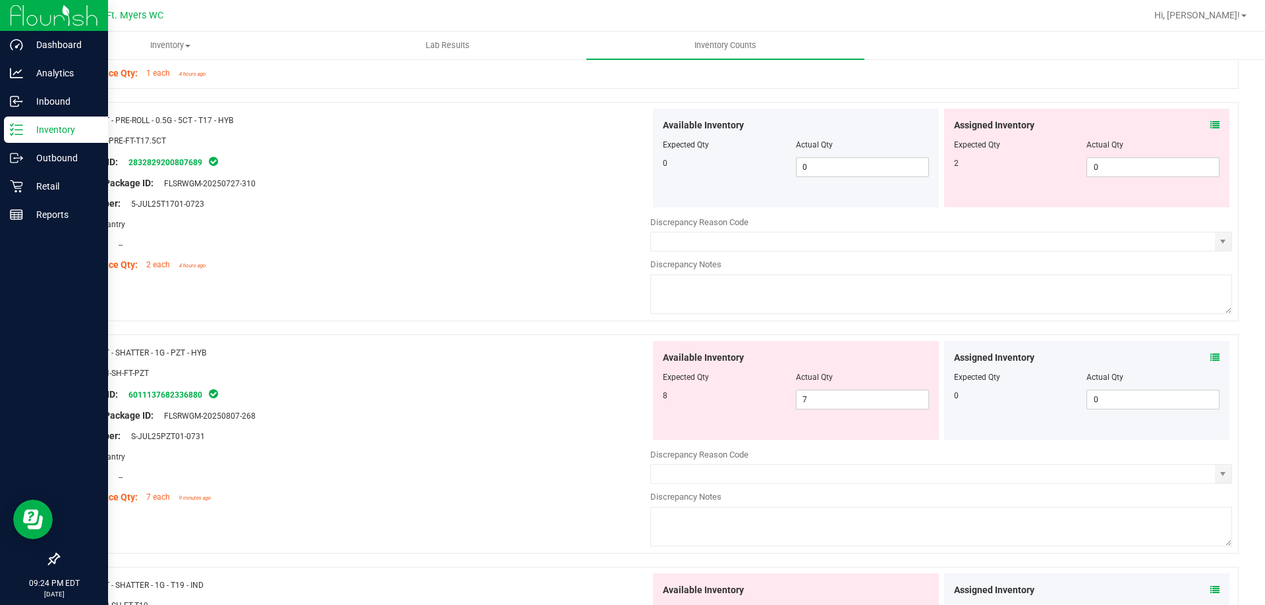
scroll to position [3359, 0]
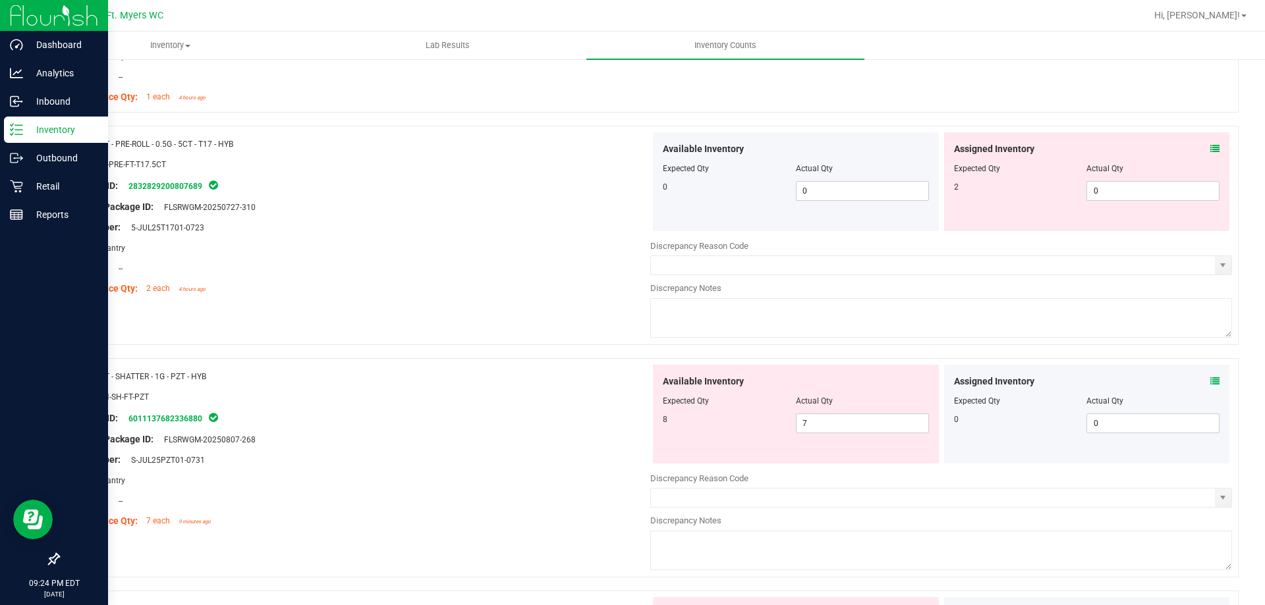
click at [1210, 146] on icon at bounding box center [1214, 148] width 9 height 9
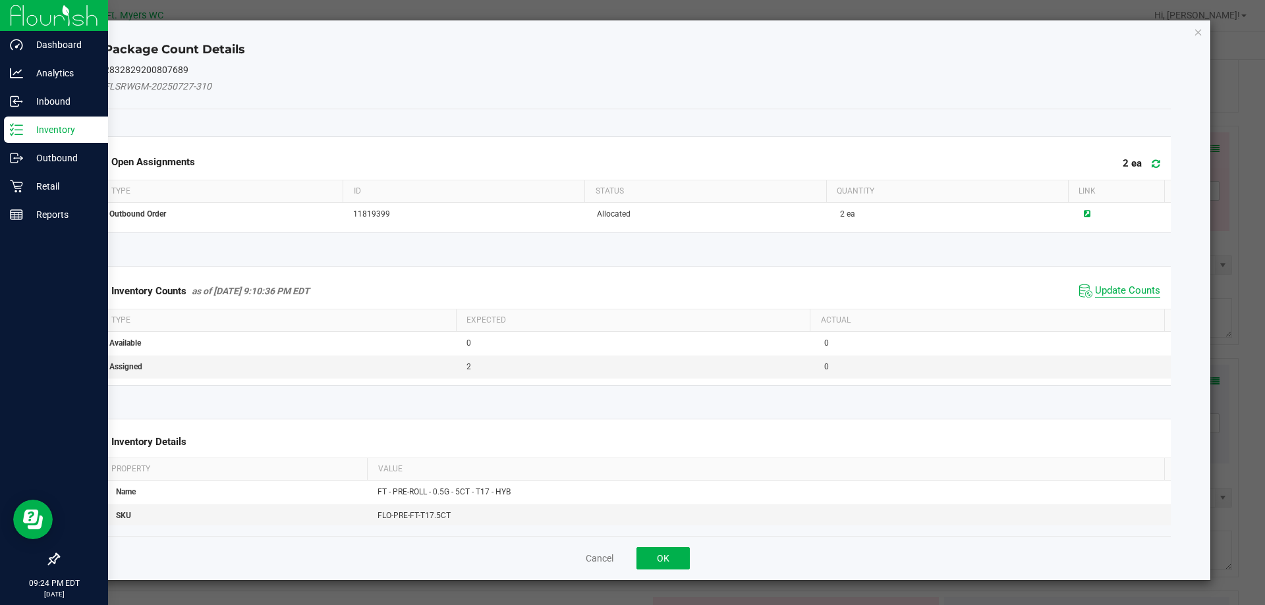
click at [1109, 297] on span "Update Counts" at bounding box center [1127, 291] width 65 height 13
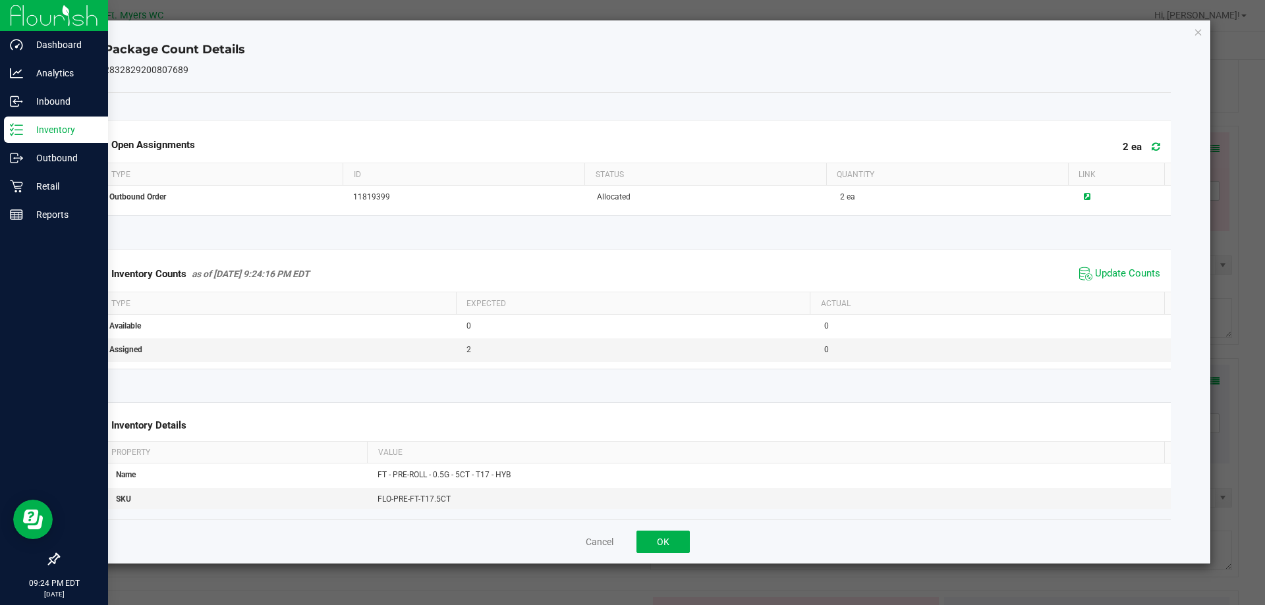
click at [672, 525] on div "Cancel OK" at bounding box center [637, 542] width 1067 height 44
drag, startPoint x: 672, startPoint y: 530, endPoint x: 681, endPoint y: 524, distance: 11.0
click at [672, 531] on button "OK" at bounding box center [662, 542] width 53 height 22
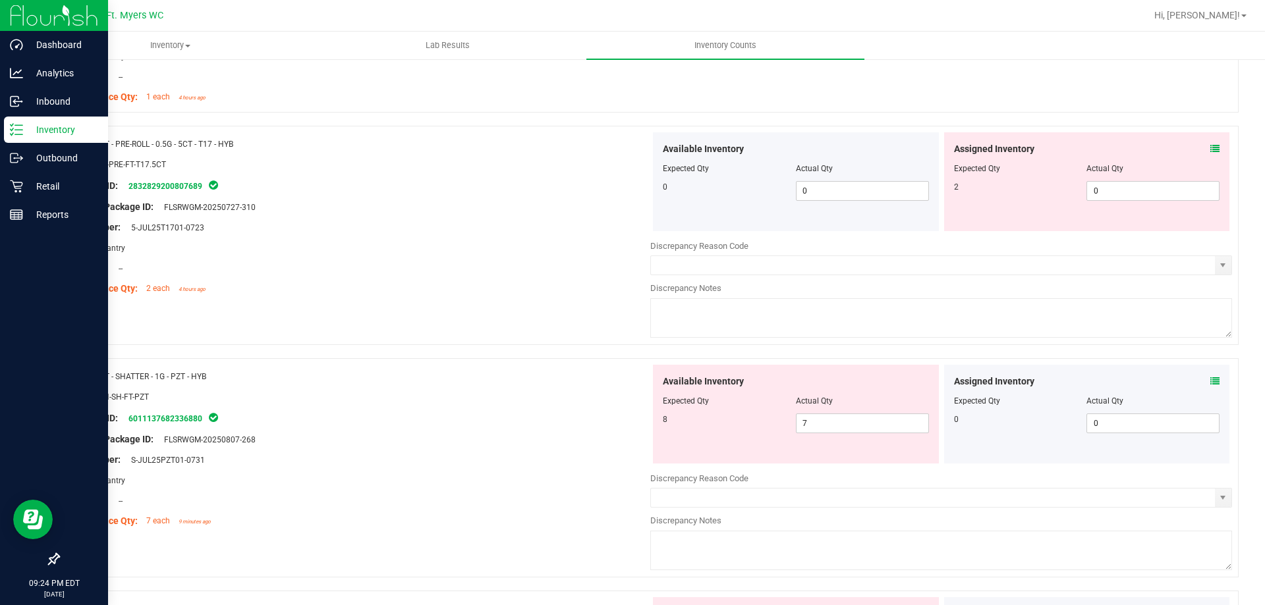
click at [1103, 178] on div at bounding box center [1087, 178] width 266 height 7
click at [1099, 190] on span "0 0" at bounding box center [1152, 191] width 133 height 20
click at [445, 217] on div at bounding box center [360, 217] width 582 height 7
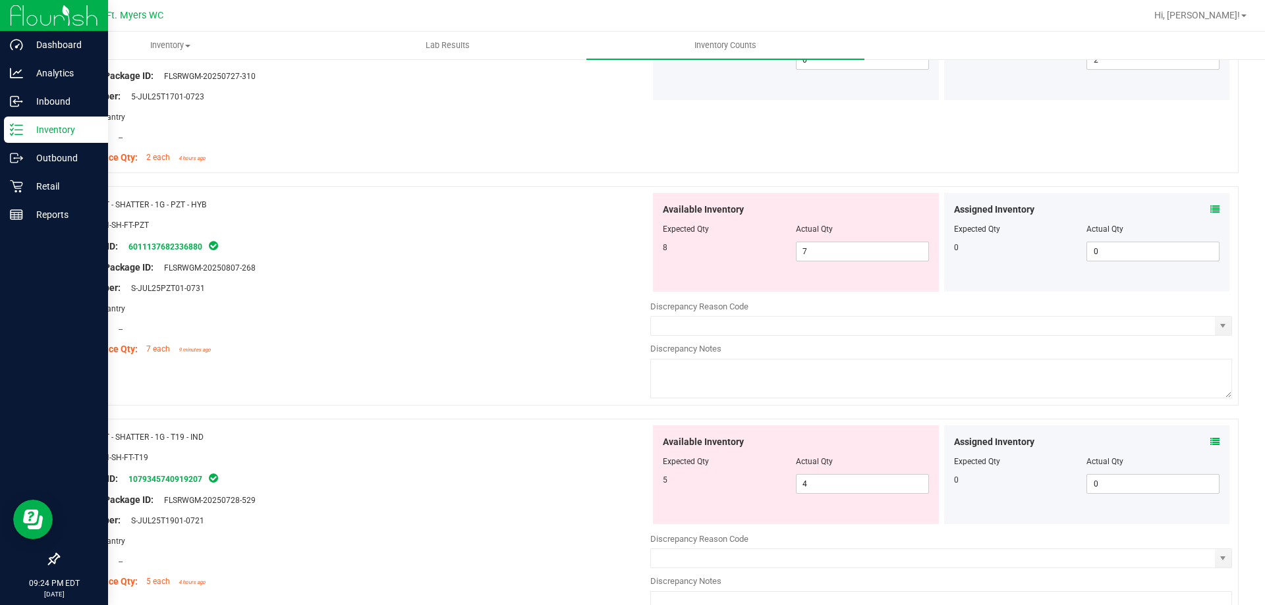
scroll to position [3491, 0]
click at [1199, 210] on div "Assigned Inventory" at bounding box center [1087, 209] width 266 height 14
click at [1199, 209] on div "Assigned Inventory" at bounding box center [1087, 209] width 266 height 14
click at [1210, 209] on icon at bounding box center [1214, 208] width 9 height 9
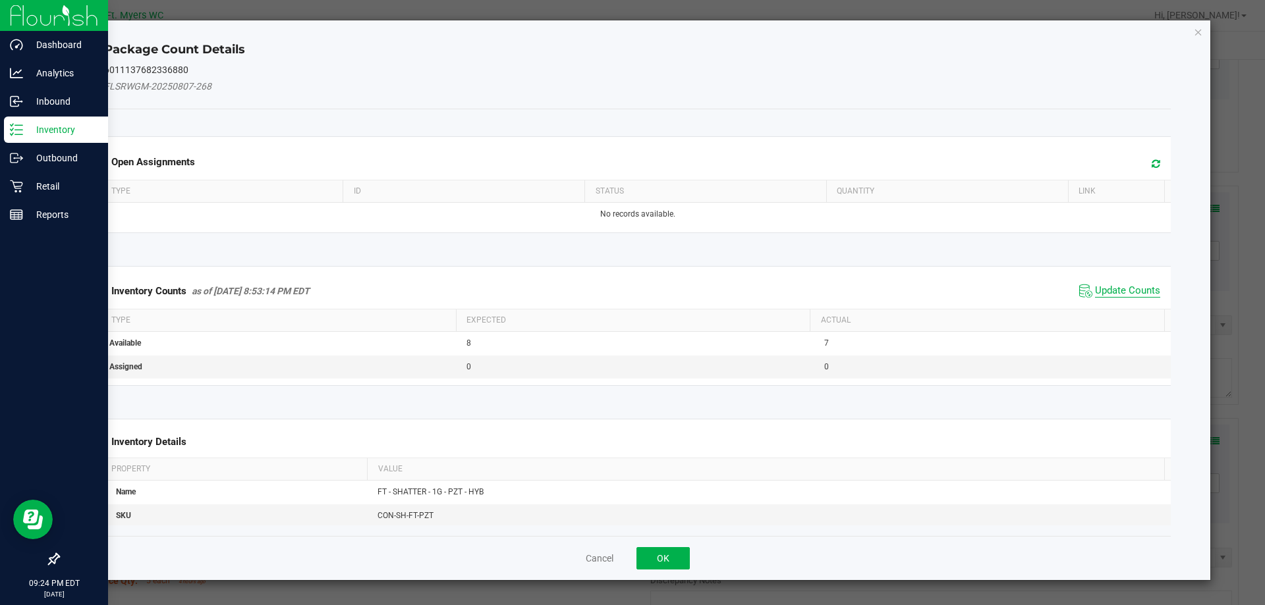
click at [1110, 290] on span "Update Counts" at bounding box center [1127, 291] width 65 height 13
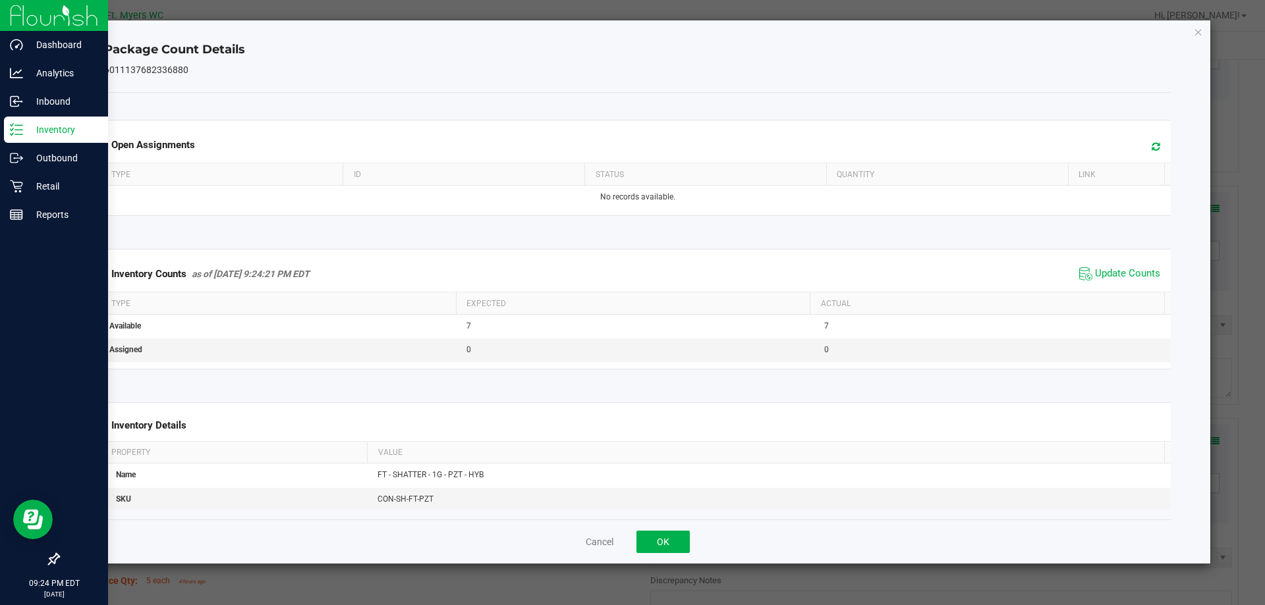
drag, startPoint x: 623, startPoint y: 539, endPoint x: 635, endPoint y: 539, distance: 11.9
click at [626, 539] on div "Cancel OK" at bounding box center [637, 542] width 1067 height 44
click at [649, 539] on button "OK" at bounding box center [662, 542] width 53 height 22
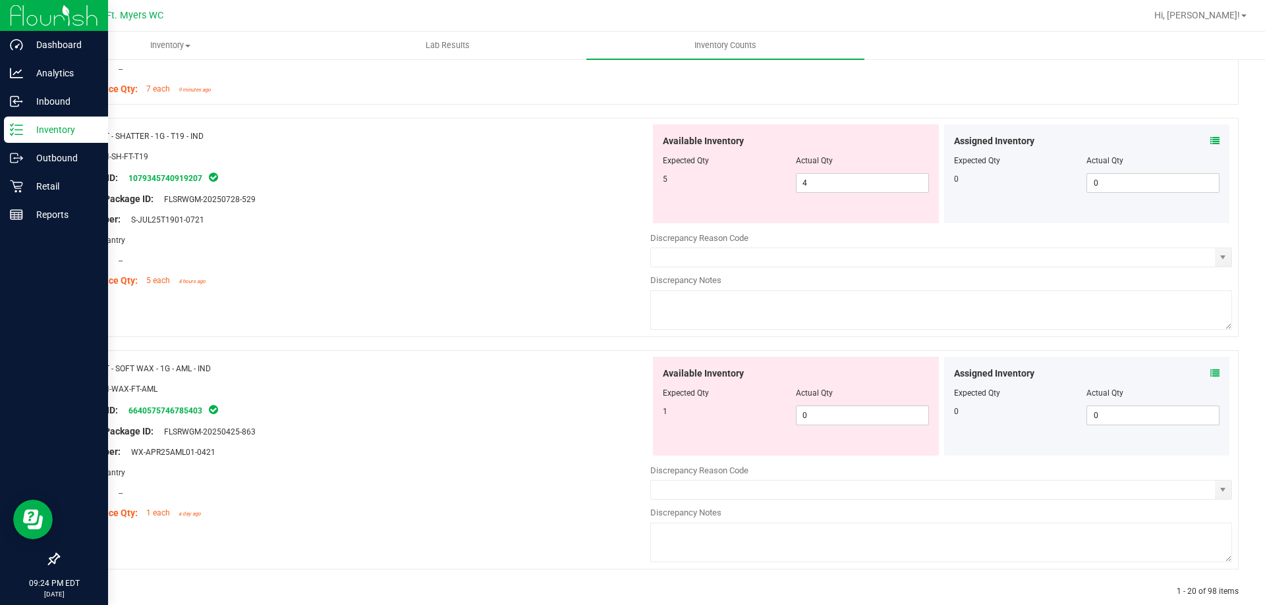
scroll to position [3754, 0]
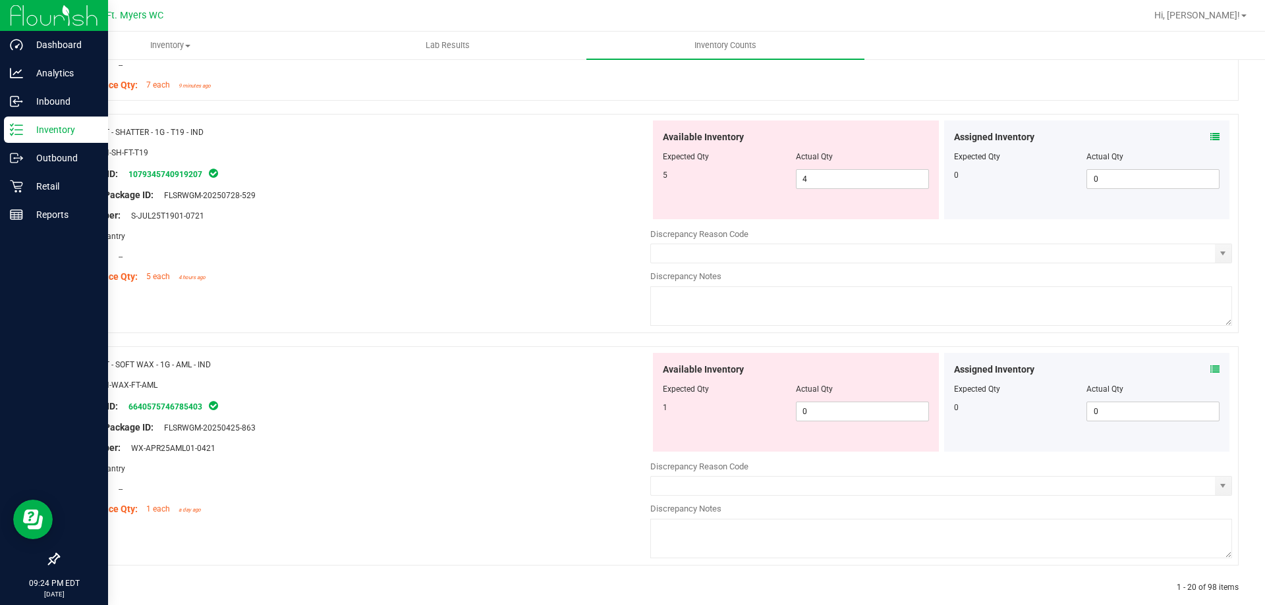
click at [1210, 140] on icon at bounding box center [1214, 136] width 9 height 9
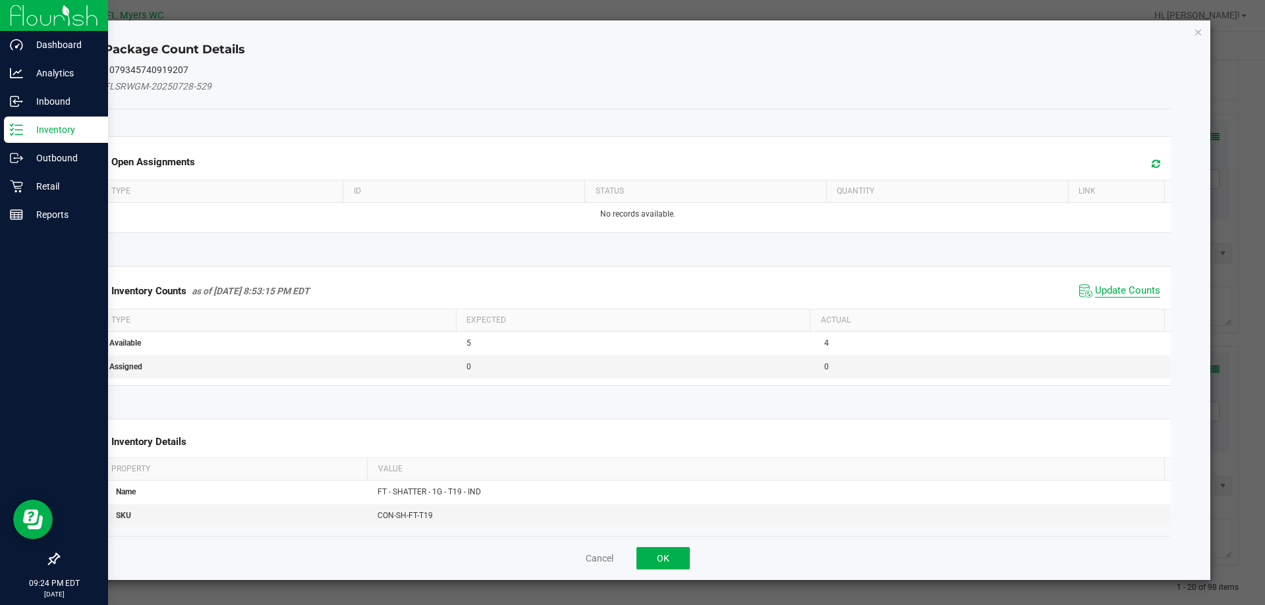
drag, startPoint x: 1124, startPoint y: 306, endPoint x: 1126, endPoint y: 296, distance: 9.4
click at [1124, 306] on div "Inventory Counts as of [DATE] 8:53:15 PM EDT Update Counts" at bounding box center [637, 291] width 1072 height 36
click at [1126, 296] on span "Update Counts" at bounding box center [1127, 291] width 65 height 13
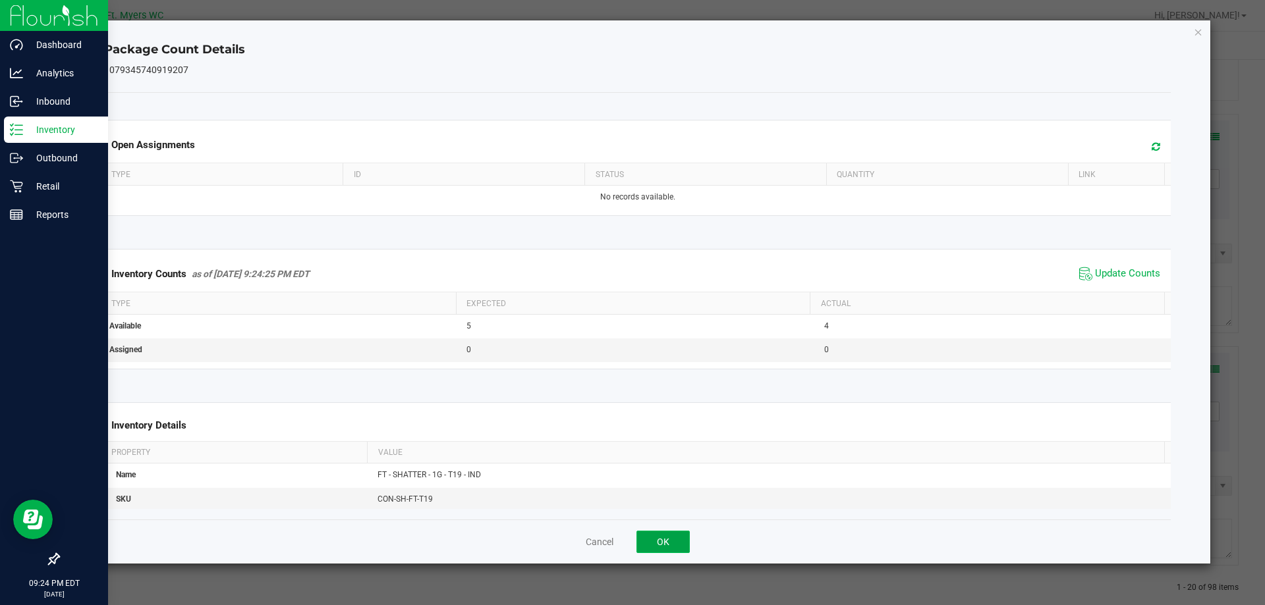
click at [675, 549] on button "OK" at bounding box center [662, 542] width 53 height 22
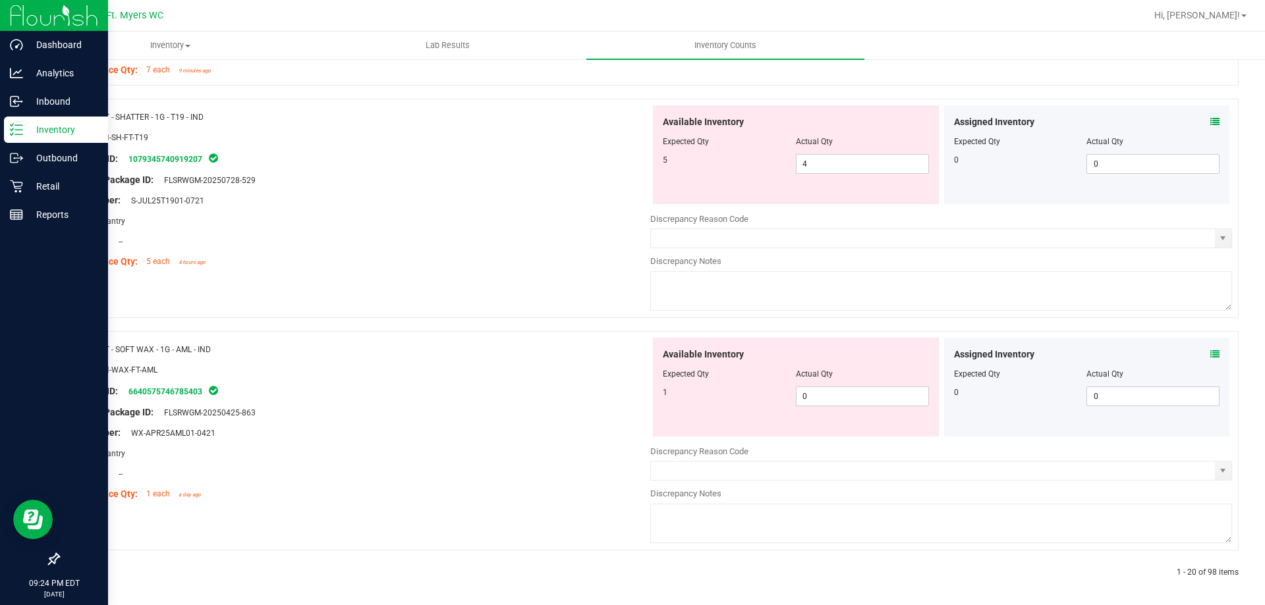
scroll to position [3773, 0]
click at [1210, 351] on icon at bounding box center [1214, 350] width 9 height 9
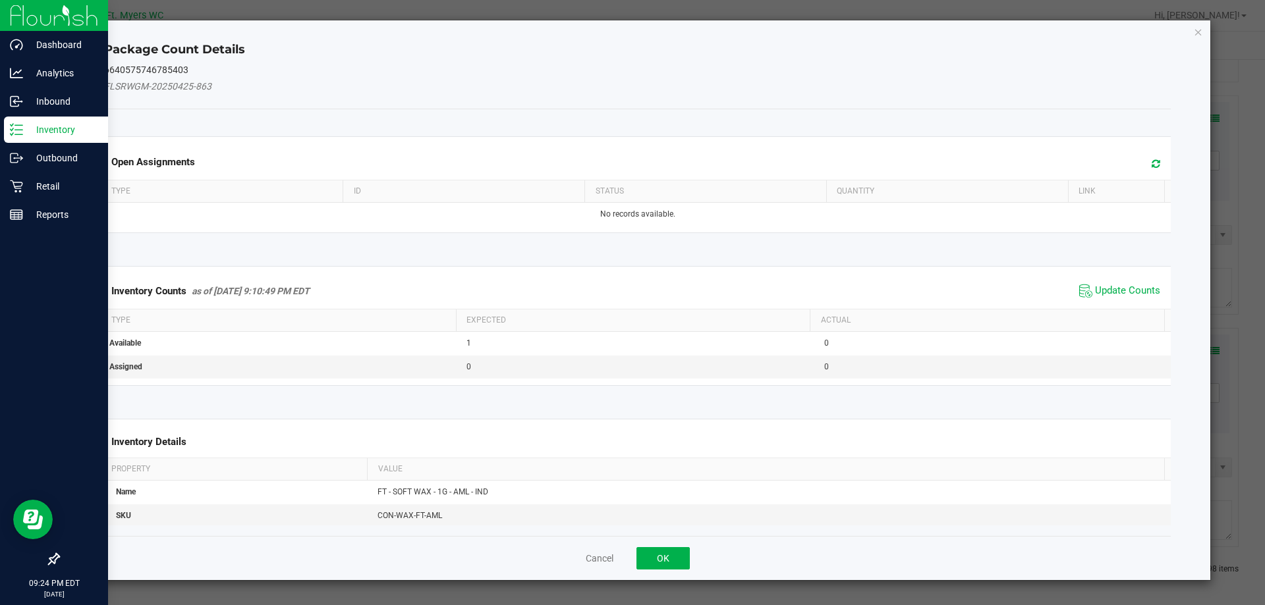
click at [1118, 301] on div "Inventory Counts as of [DATE] 9:10:49 PM EDT Update Counts" at bounding box center [637, 291] width 1072 height 36
click at [1116, 293] on span "Update Counts" at bounding box center [1127, 291] width 65 height 13
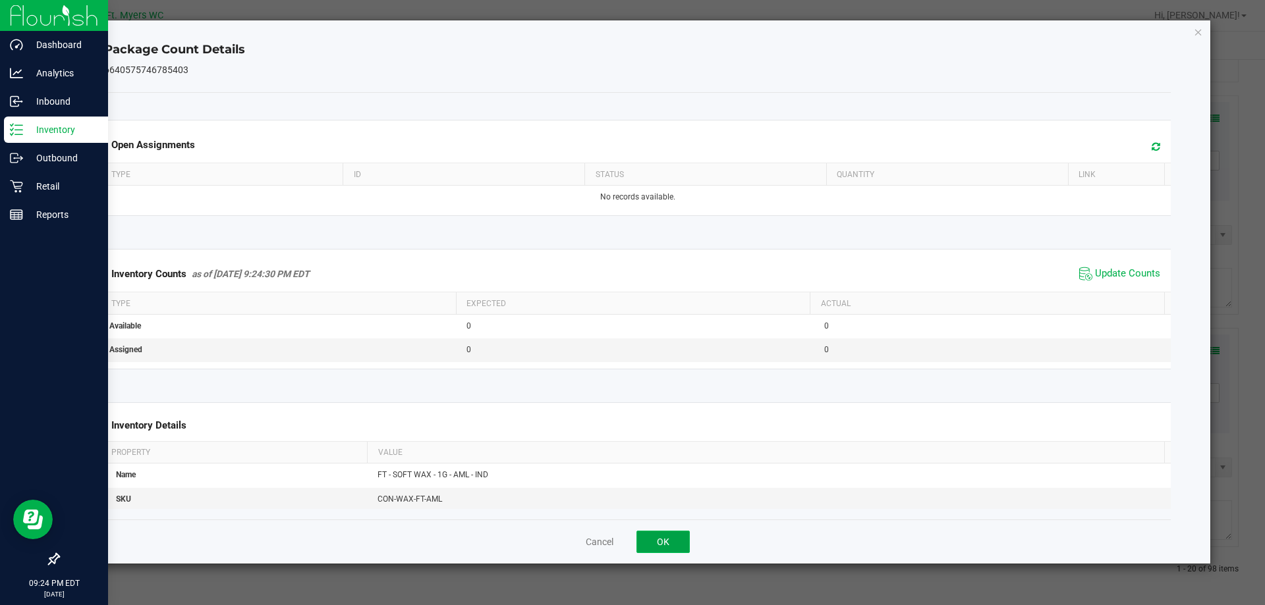
click at [657, 545] on button "OK" at bounding box center [662, 542] width 53 height 22
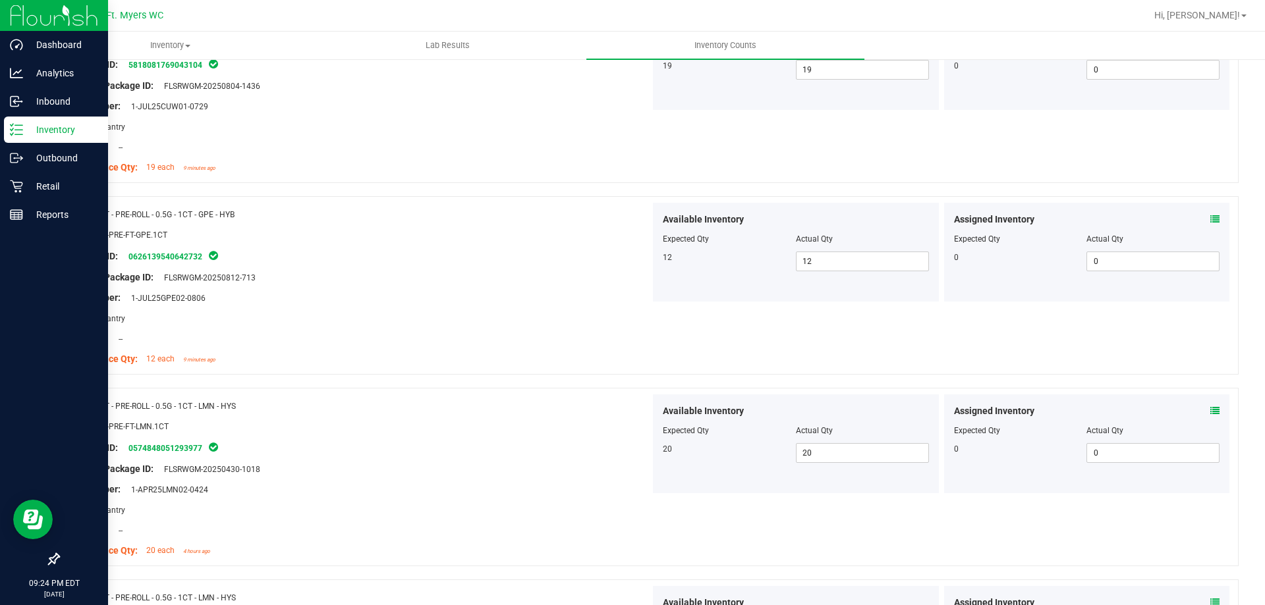
scroll to position [0, 0]
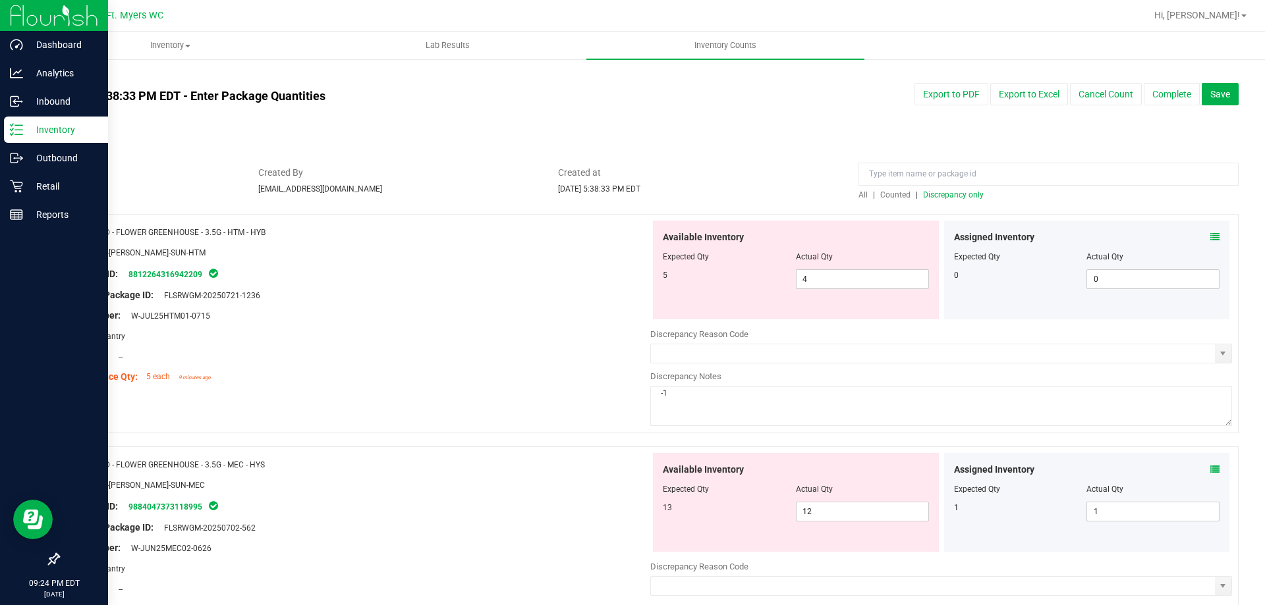
click at [954, 198] on span "Discrepancy only" at bounding box center [953, 194] width 61 height 9
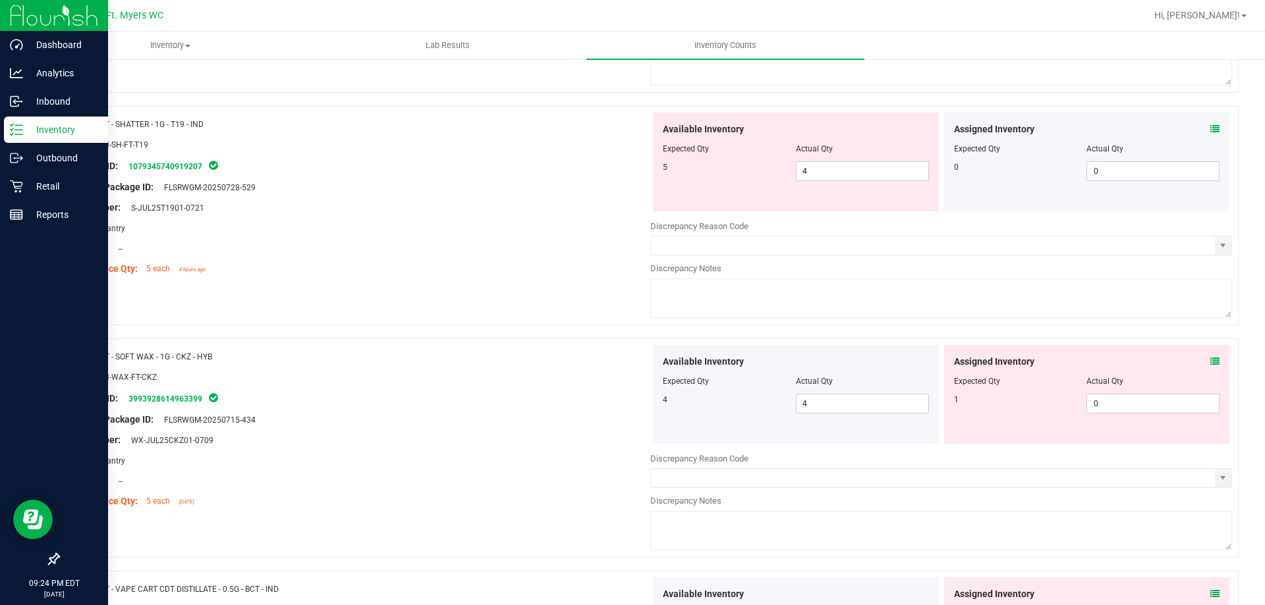
scroll to position [1186, 0]
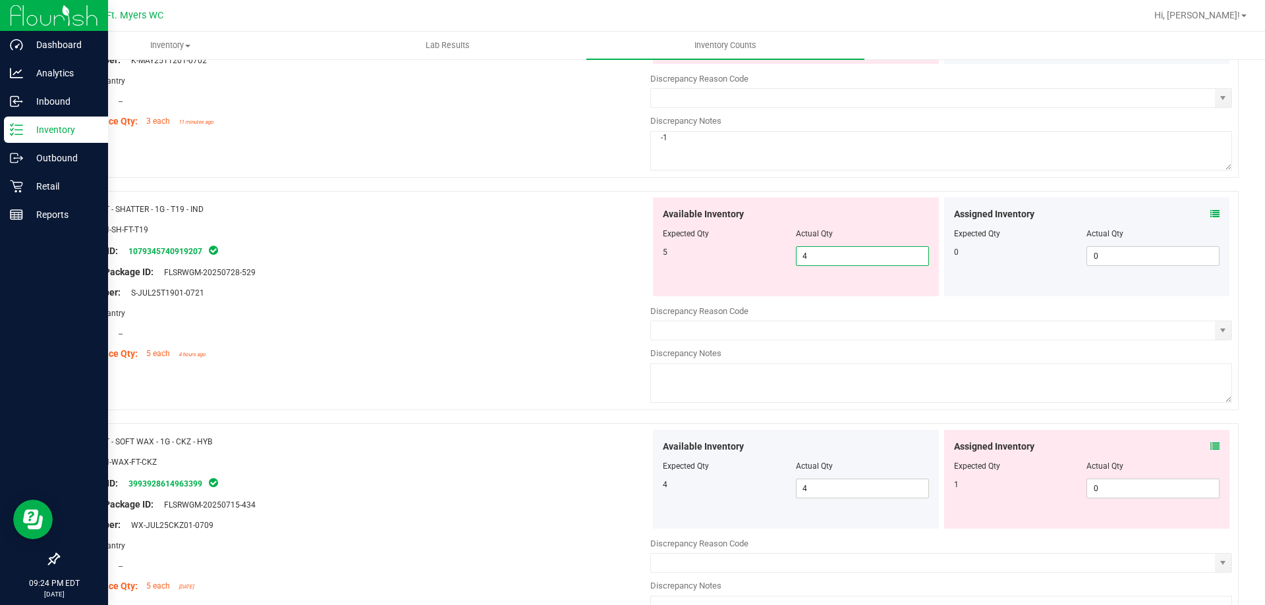
drag, startPoint x: 894, startPoint y: 253, endPoint x: 366, endPoint y: 274, distance: 529.3
click at [366, 274] on div "Name: FT - SHATTER - 1G - T19 - IND SKU: CON-SH-FT-T19 Package ID: 107934574091…" at bounding box center [648, 300] width 1180 height 219
click at [371, 272] on div "Original Package ID: FLSRWGM-20250728-529" at bounding box center [360, 272] width 582 height 14
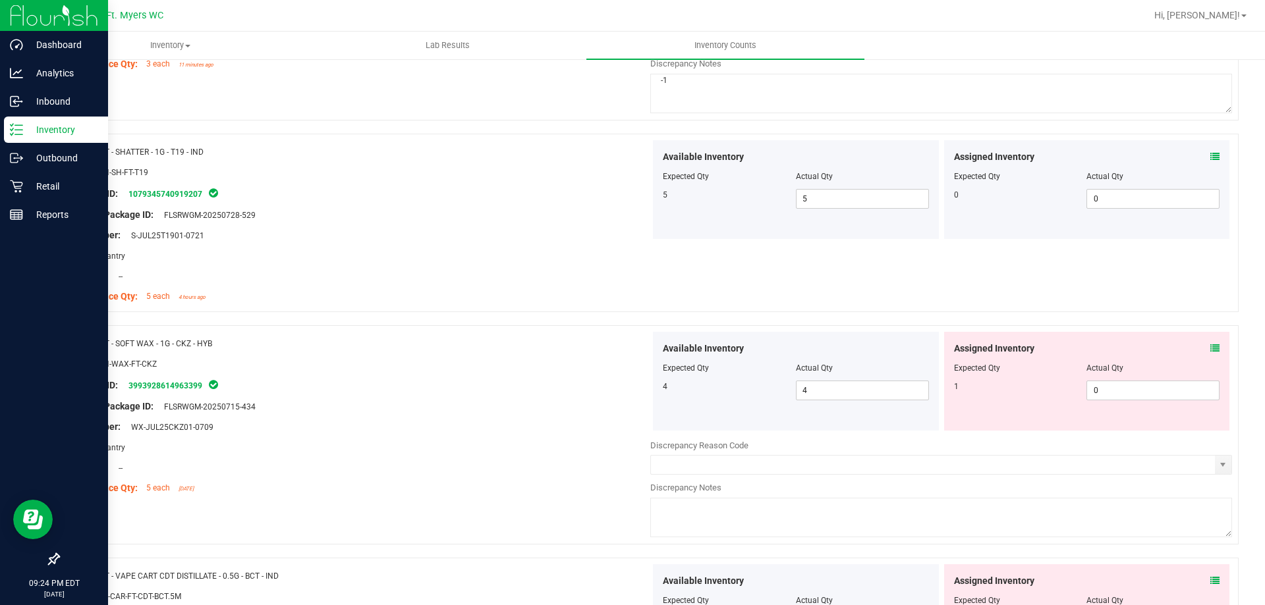
scroll to position [1383, 0]
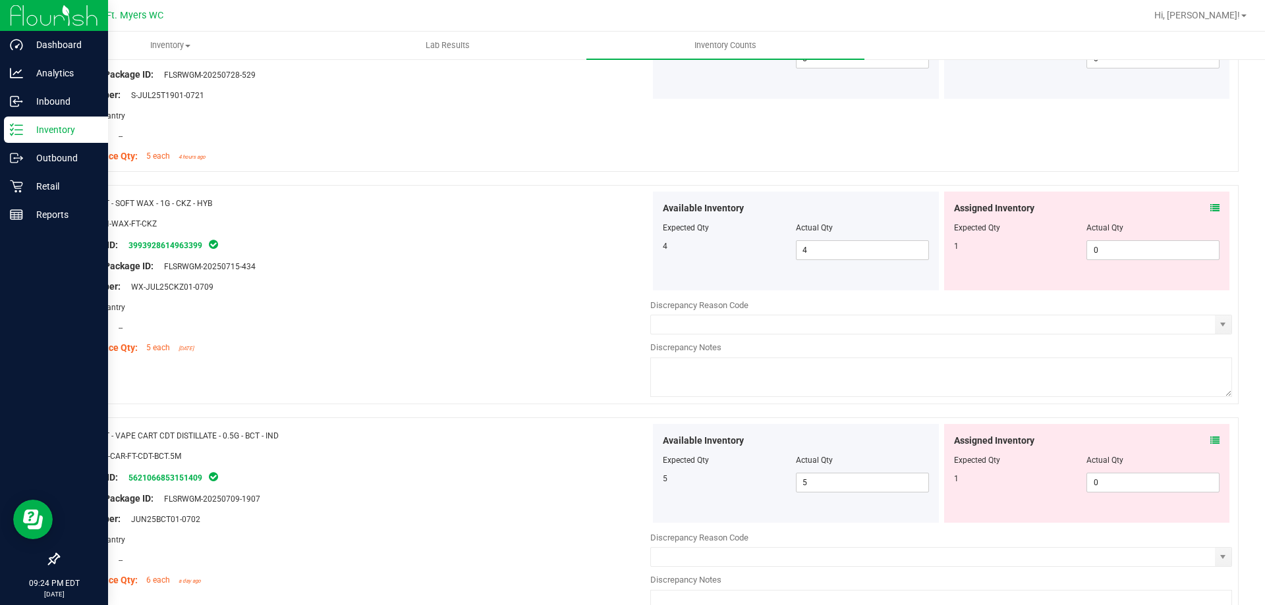
click at [1199, 207] on div "Assigned Inventory" at bounding box center [1087, 209] width 266 height 14
click at [1199, 202] on div "Assigned Inventory" at bounding box center [1087, 209] width 266 height 14
click at [1210, 206] on icon at bounding box center [1214, 208] width 9 height 9
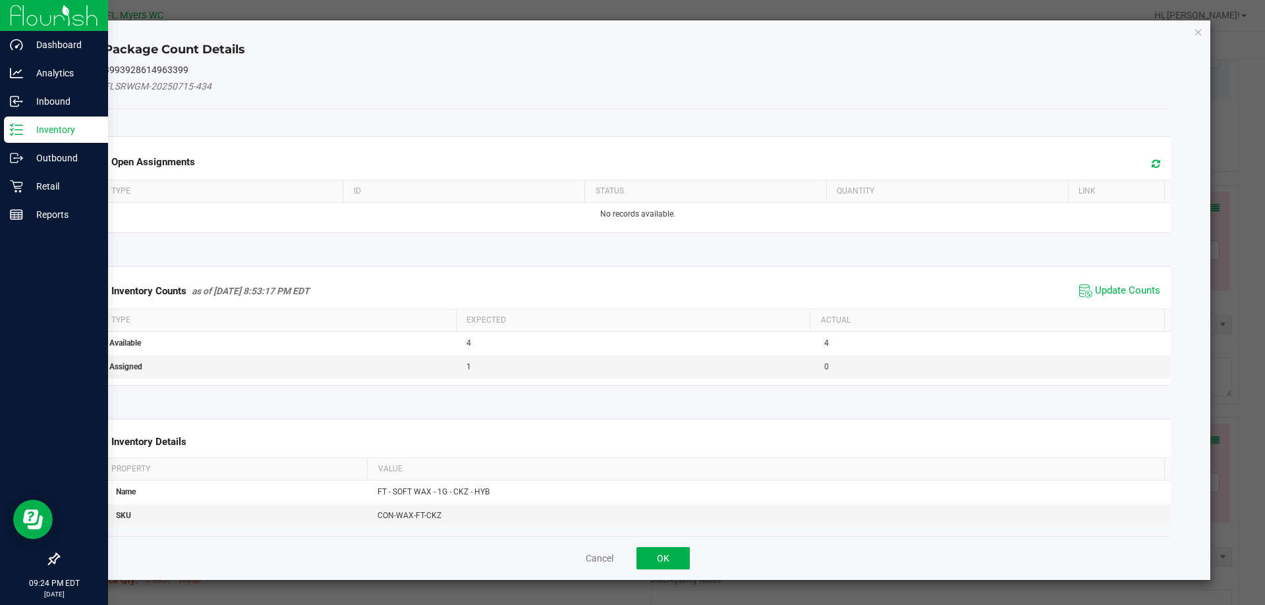
click at [1116, 315] on th "Actual" at bounding box center [986, 321] width 354 height 22
click at [1118, 295] on span "Update Counts" at bounding box center [1127, 291] width 65 height 13
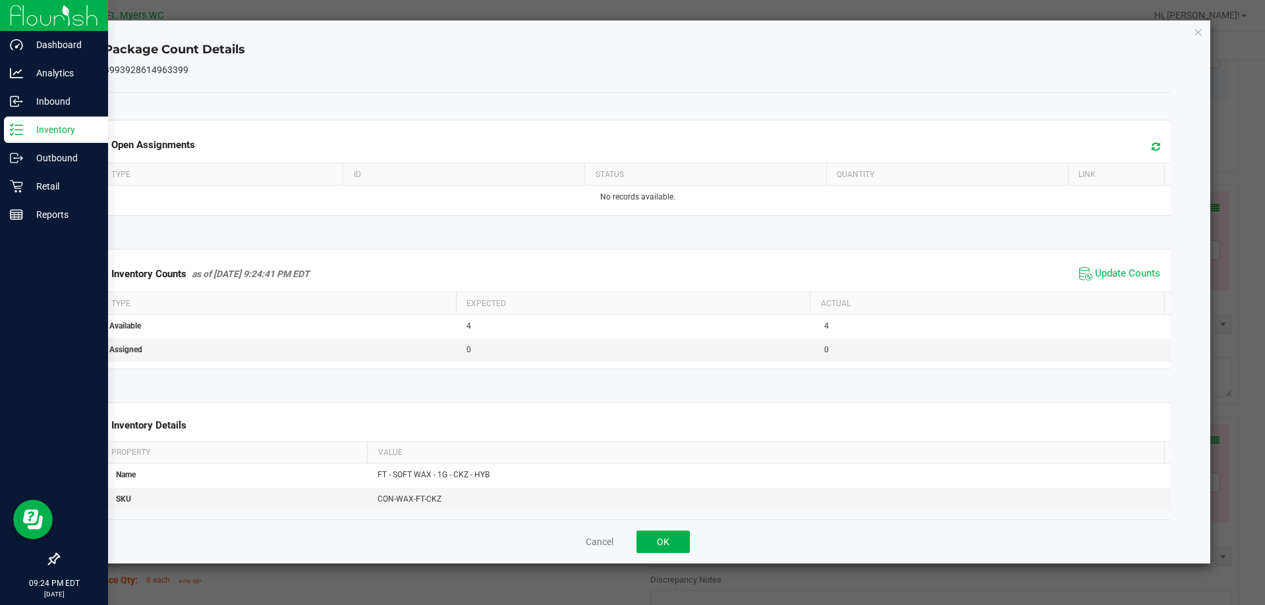
click at [682, 554] on div "Cancel OK" at bounding box center [637, 542] width 1067 height 44
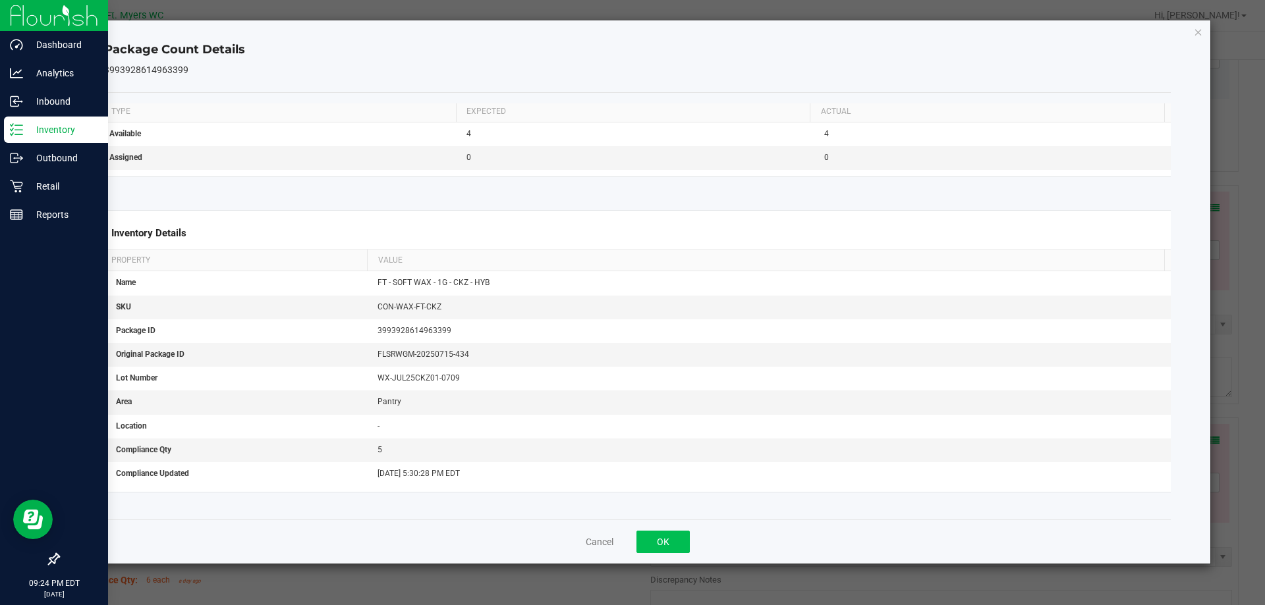
scroll to position [202, 0]
click at [680, 543] on button "OK" at bounding box center [662, 542] width 53 height 22
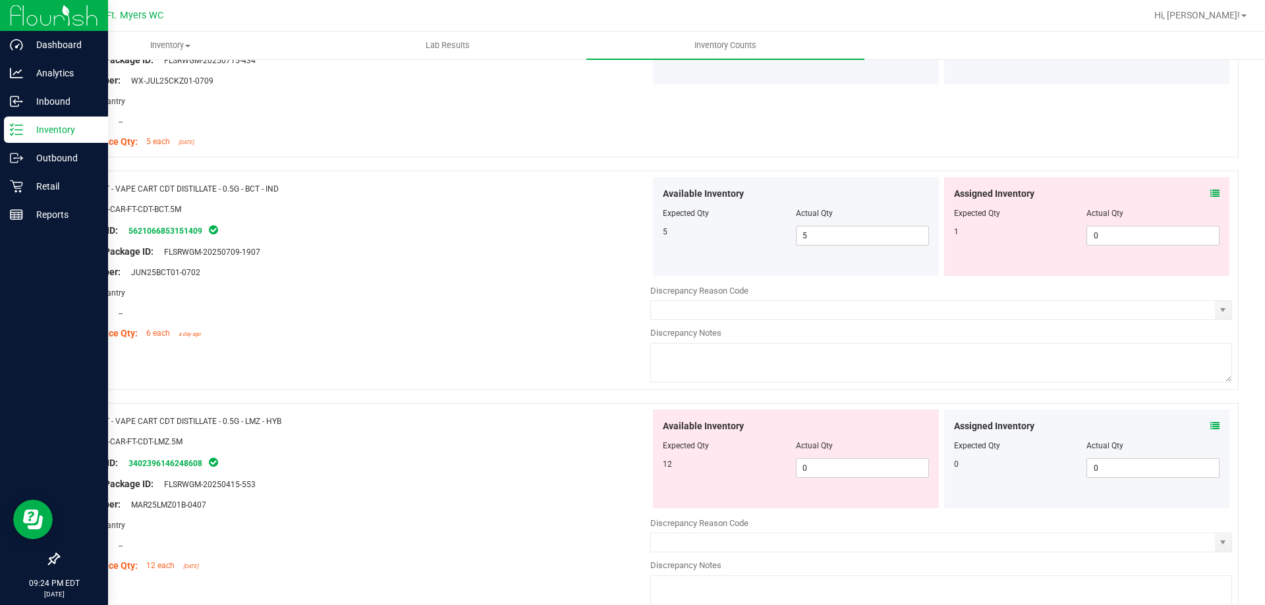
scroll to position [1647, 0]
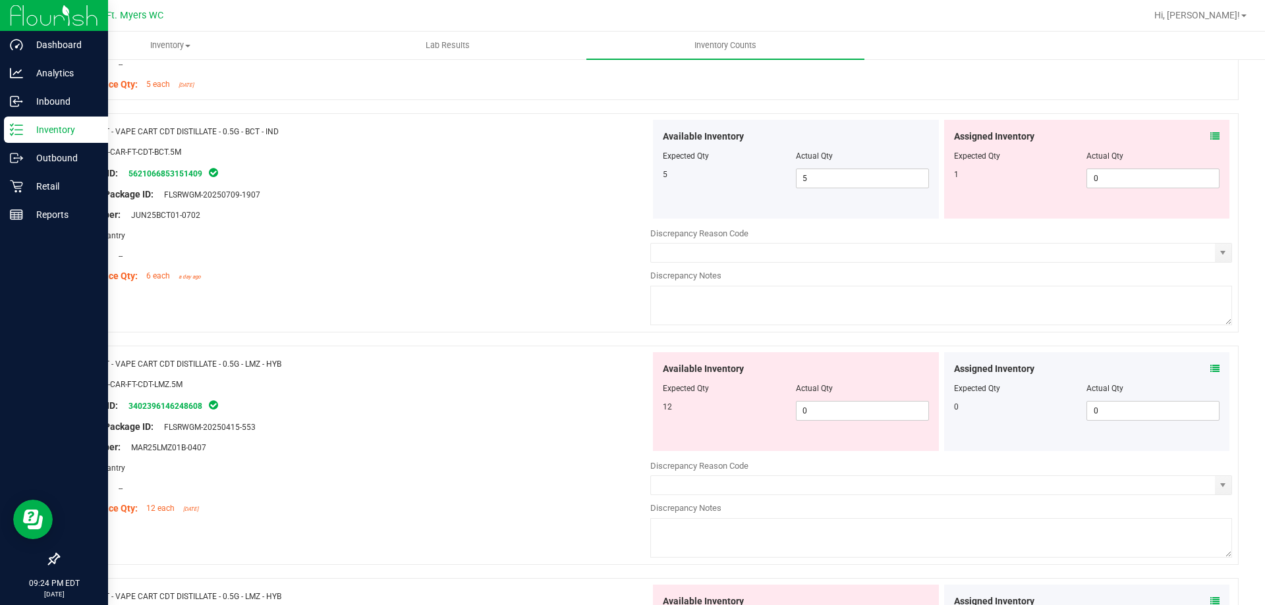
click at [1210, 137] on icon at bounding box center [1214, 136] width 9 height 9
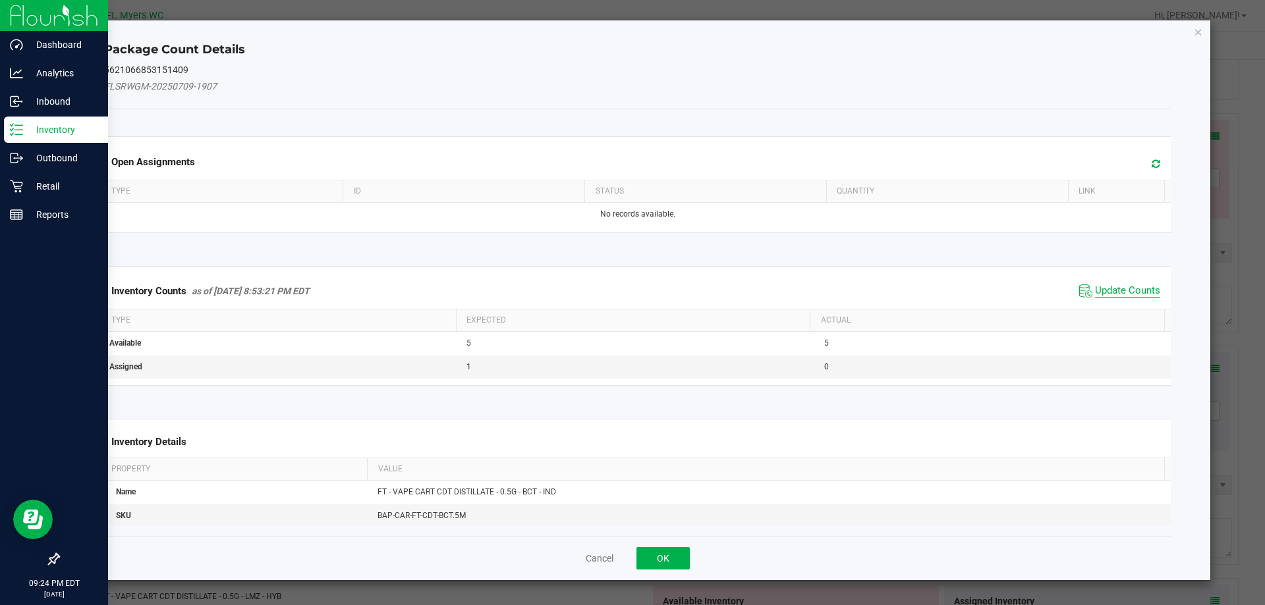
click at [1117, 288] on span "Update Counts" at bounding box center [1127, 291] width 65 height 13
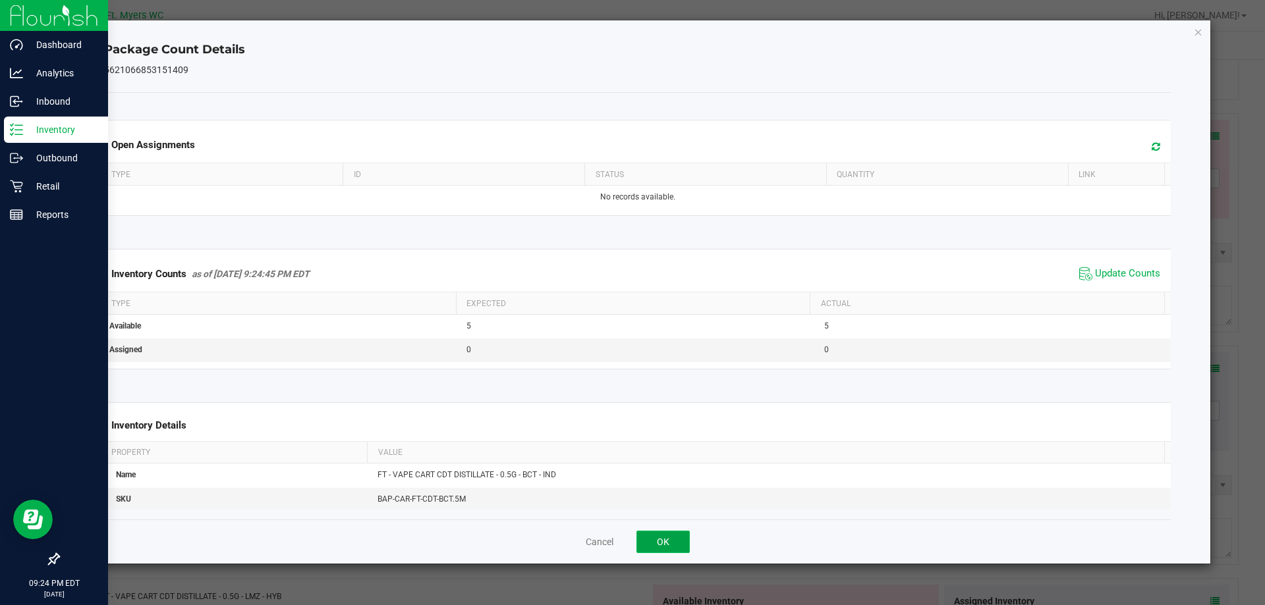
click at [646, 540] on button "OK" at bounding box center [662, 542] width 53 height 22
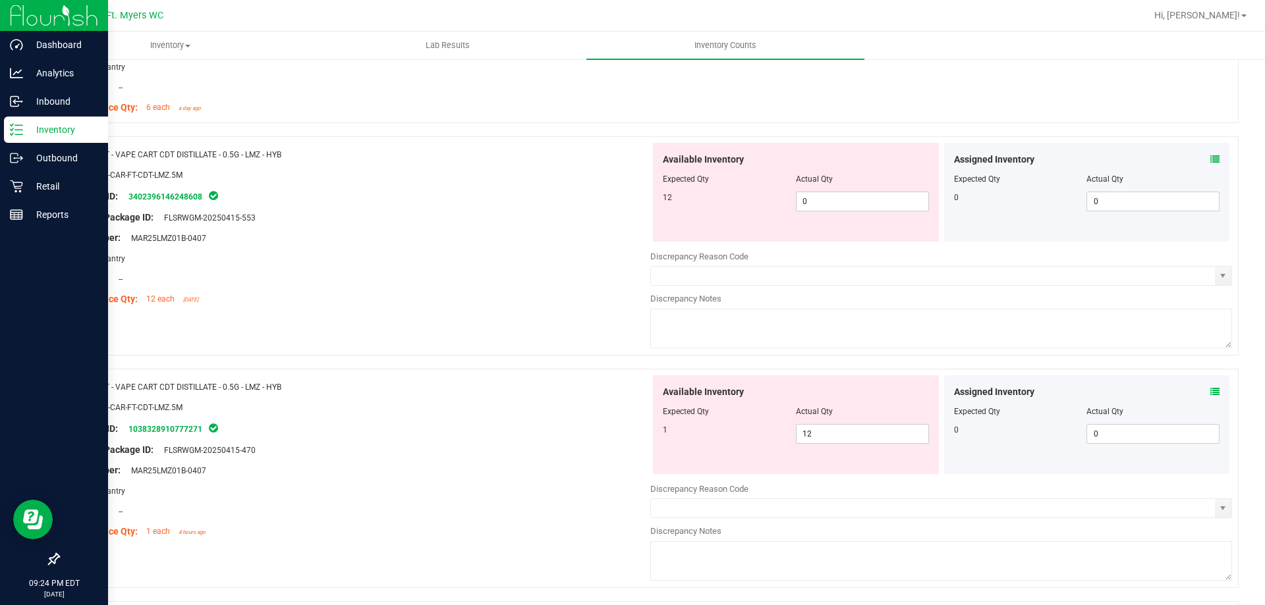
scroll to position [1844, 0]
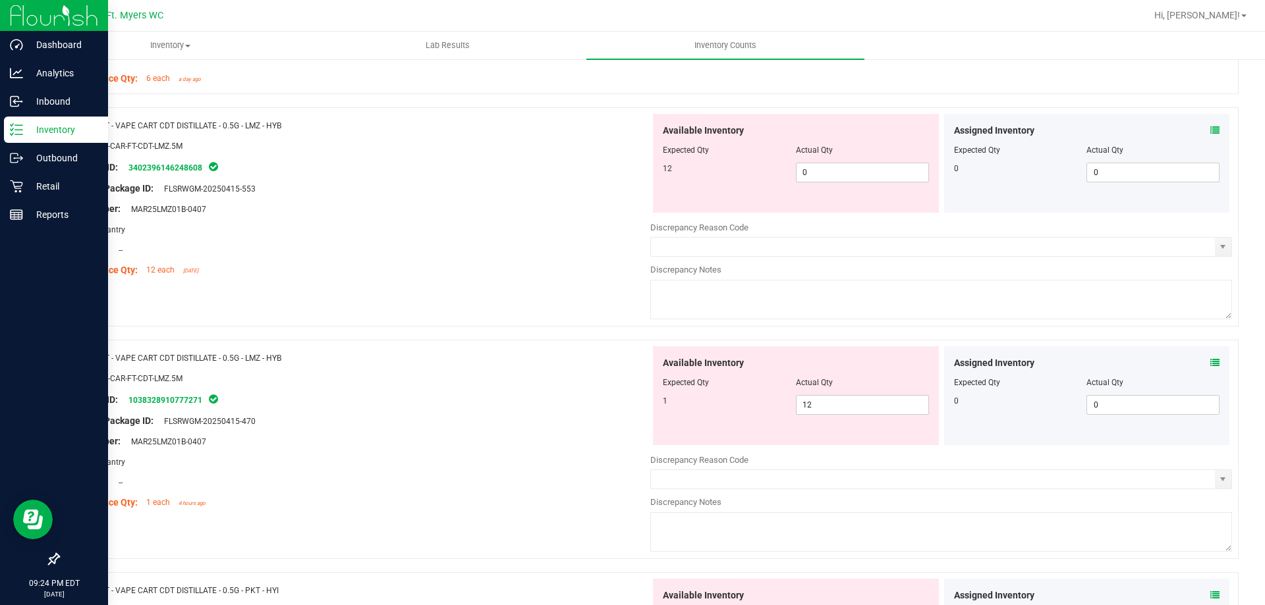
click at [1210, 360] on icon at bounding box center [1214, 362] width 9 height 9
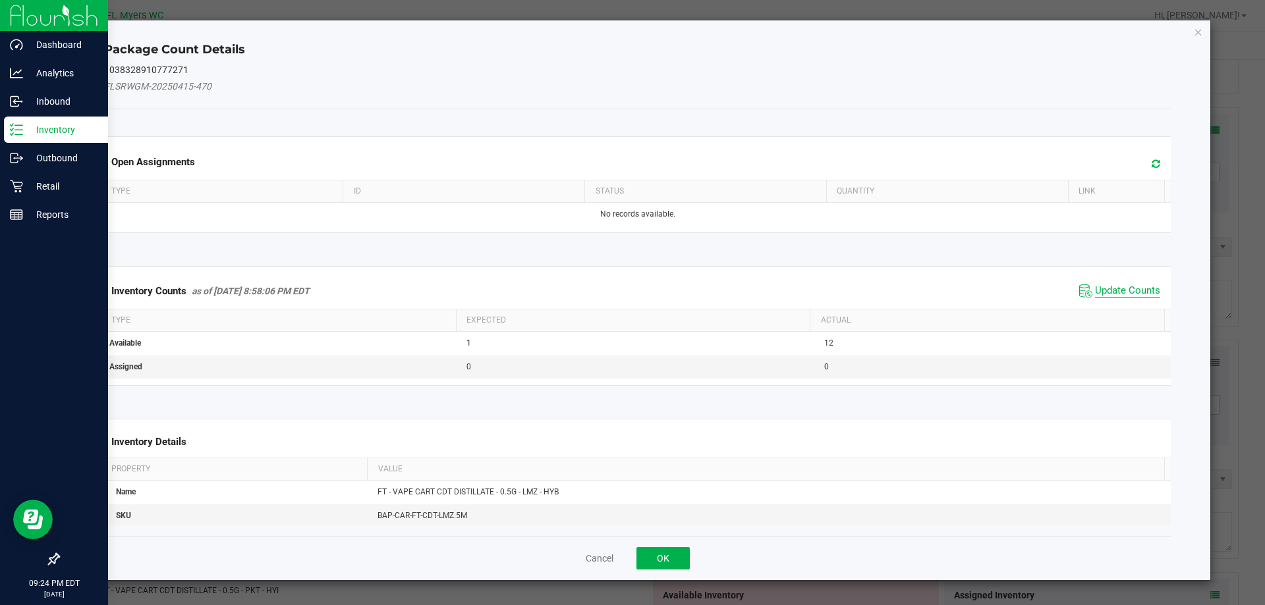
click at [1128, 285] on span "Update Counts" at bounding box center [1127, 291] width 65 height 13
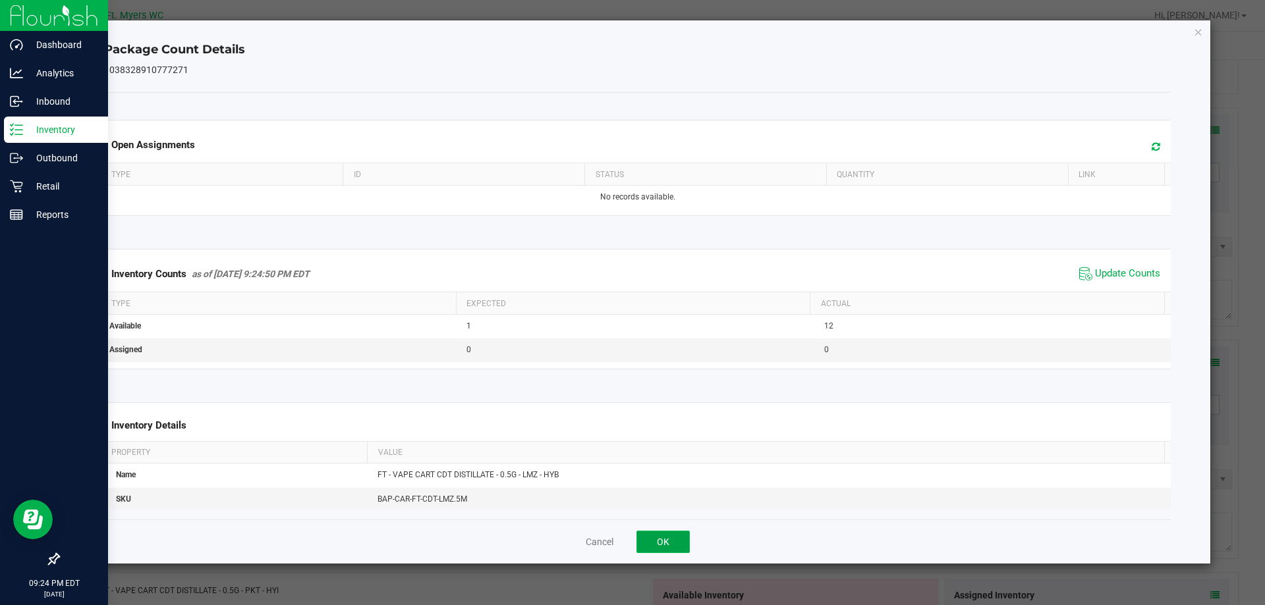
click at [651, 537] on button "OK" at bounding box center [662, 542] width 53 height 22
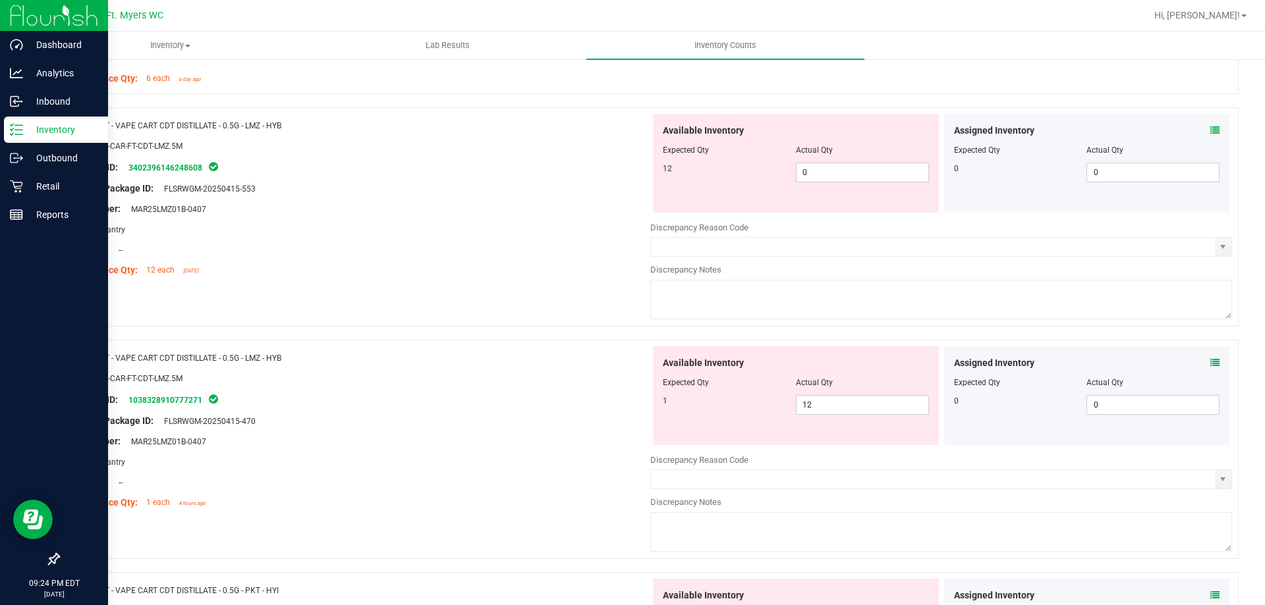
click at [1210, 132] on icon at bounding box center [1214, 130] width 9 height 9
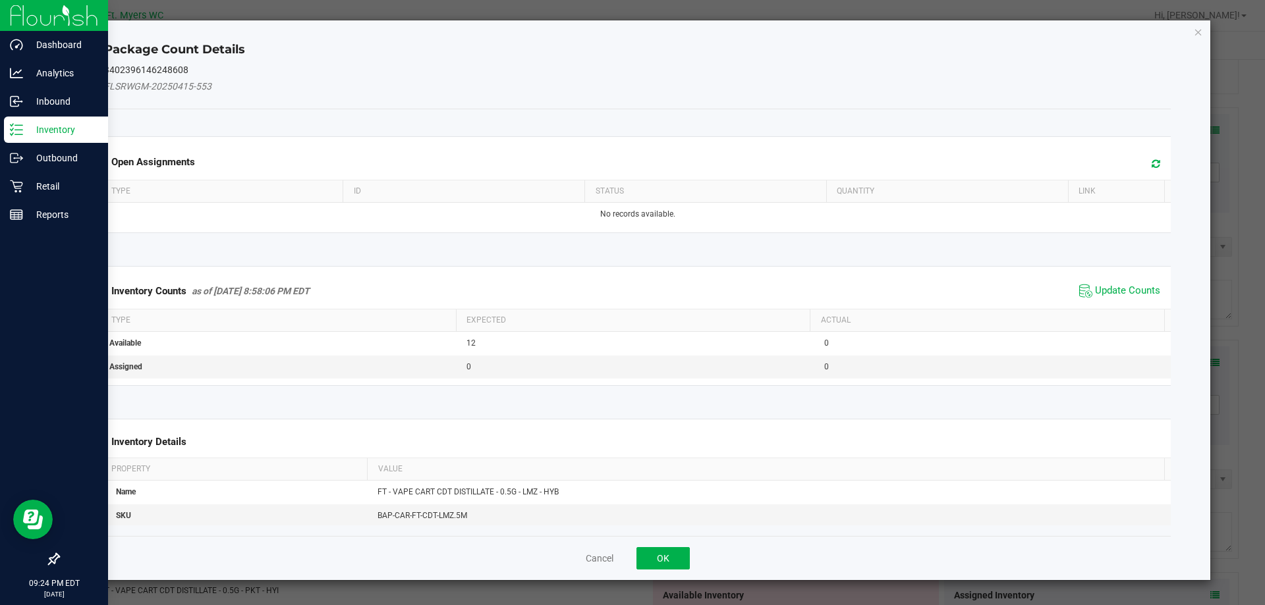
click at [1101, 280] on div "Inventory Counts as of [DATE] 8:58:06 PM EDT Update Counts" at bounding box center [637, 291] width 1072 height 36
click at [1101, 294] on span "Update Counts" at bounding box center [1127, 291] width 65 height 13
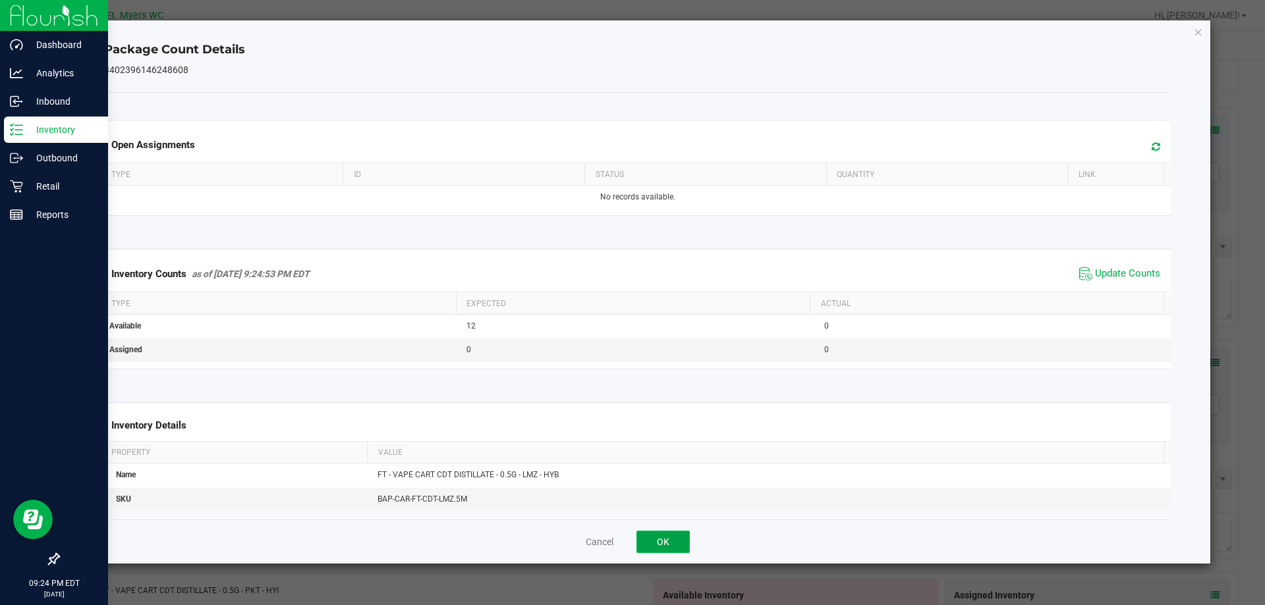
click at [661, 537] on button "OK" at bounding box center [662, 542] width 53 height 22
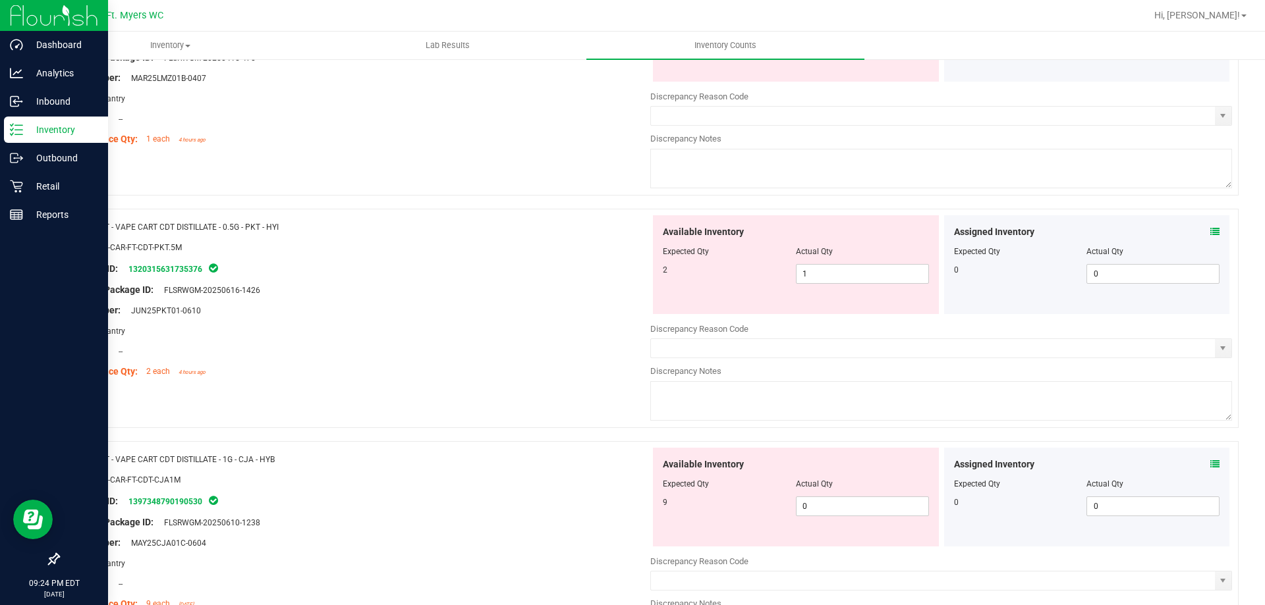
scroll to position [2305, 0]
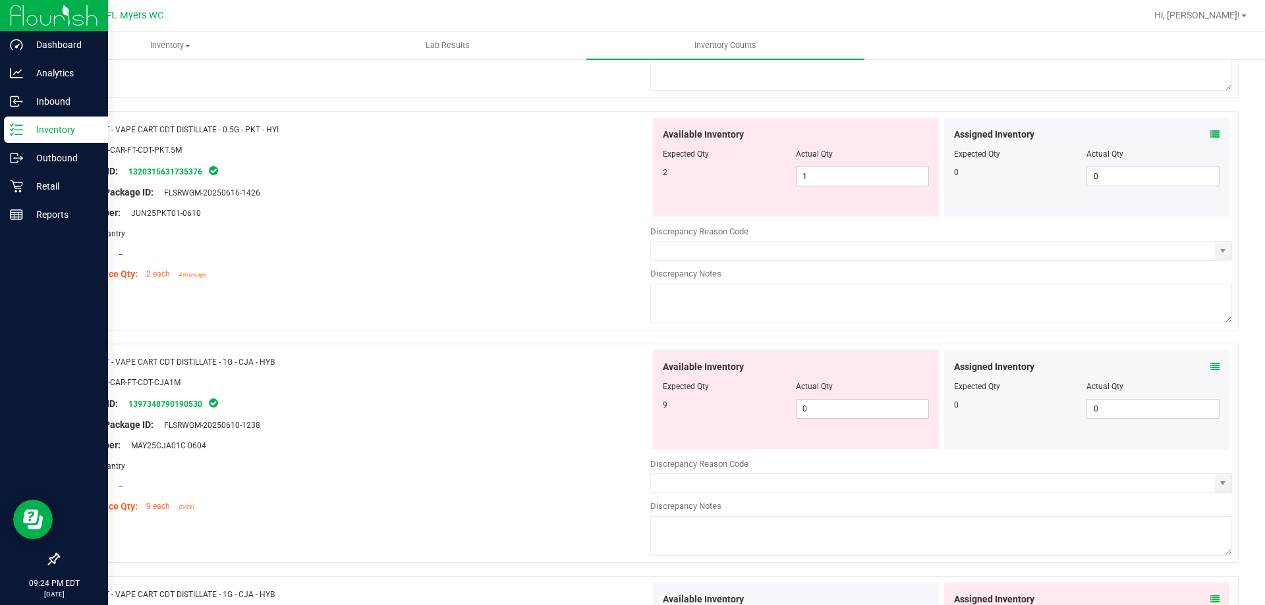
click at [1199, 138] on div "Assigned Inventory" at bounding box center [1087, 135] width 266 height 14
click at [1210, 137] on icon at bounding box center [1214, 134] width 9 height 9
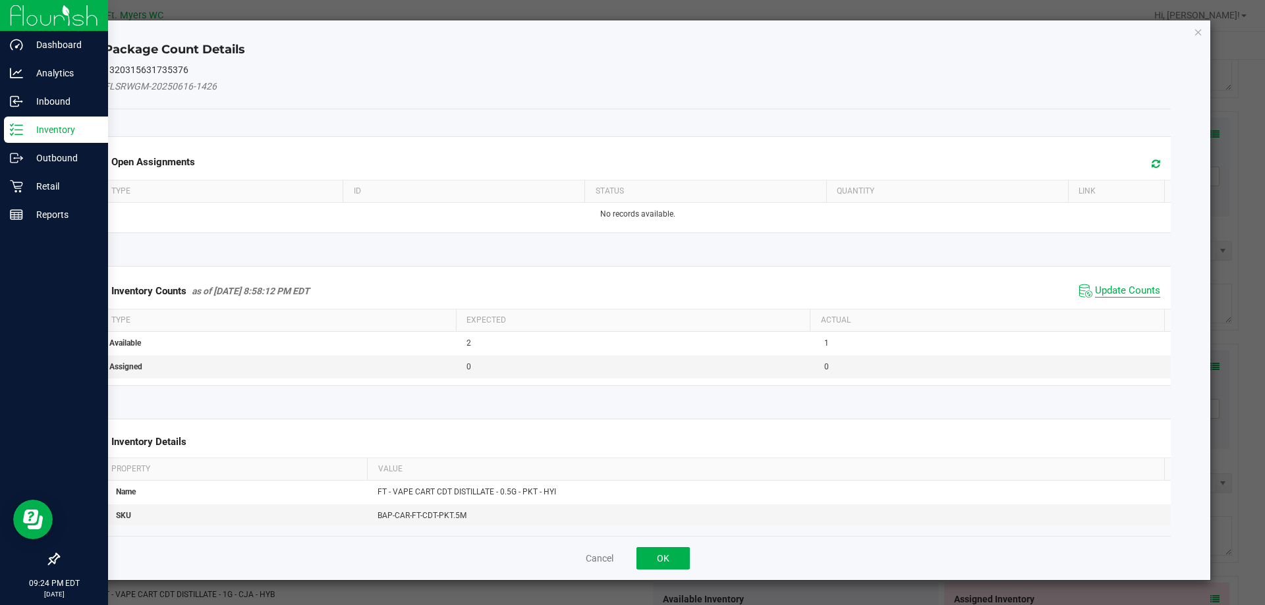
click at [1112, 294] on span "Update Counts" at bounding box center [1127, 291] width 65 height 13
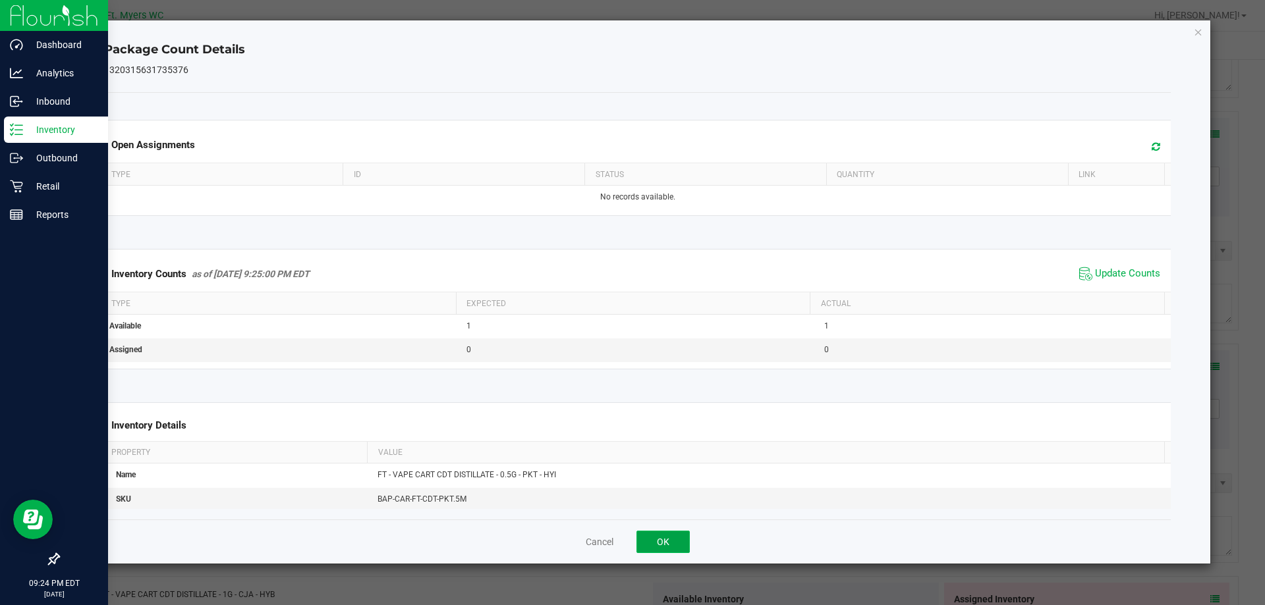
click at [667, 546] on button "OK" at bounding box center [662, 542] width 53 height 22
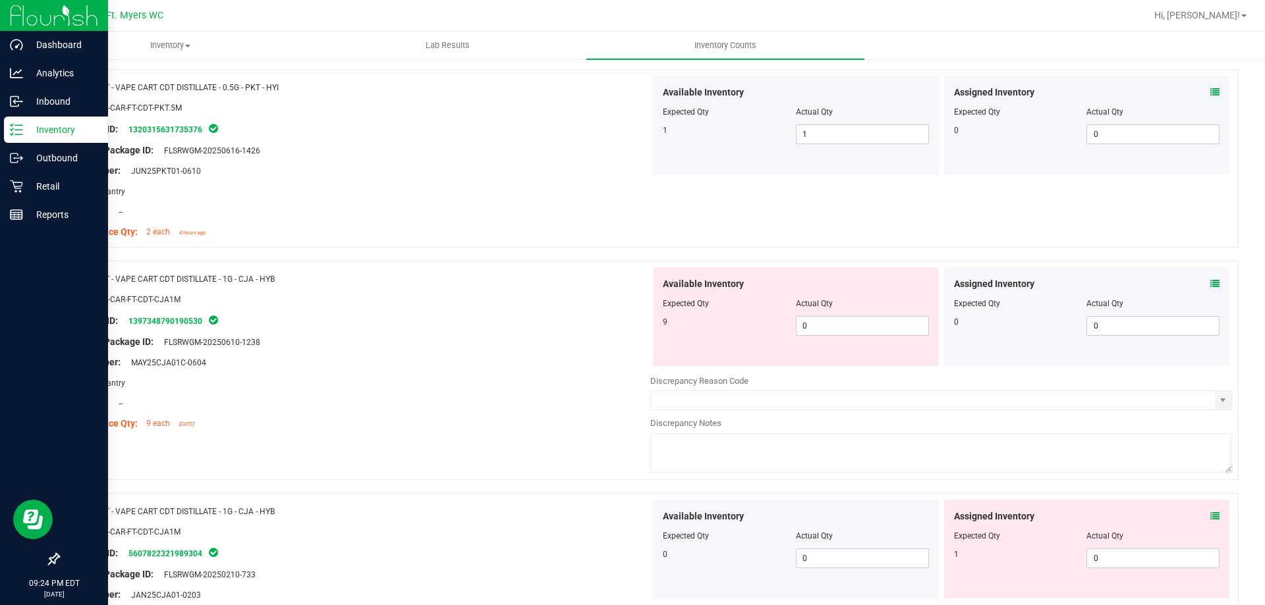
scroll to position [2503, 0]
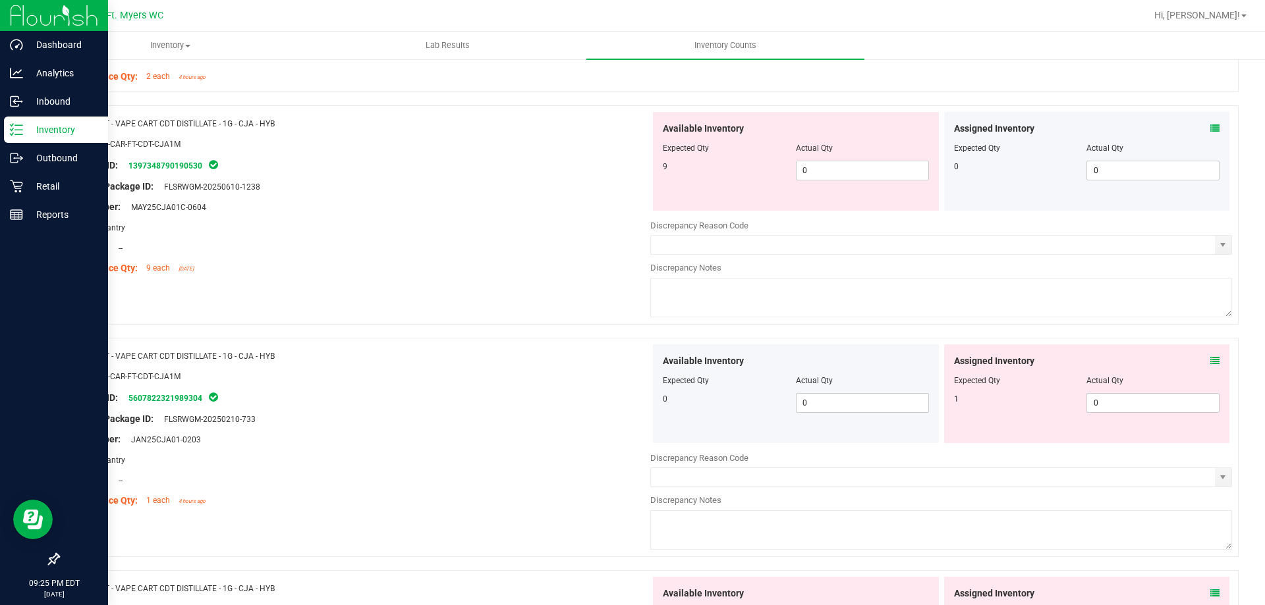
click at [1210, 126] on icon at bounding box center [1214, 128] width 9 height 9
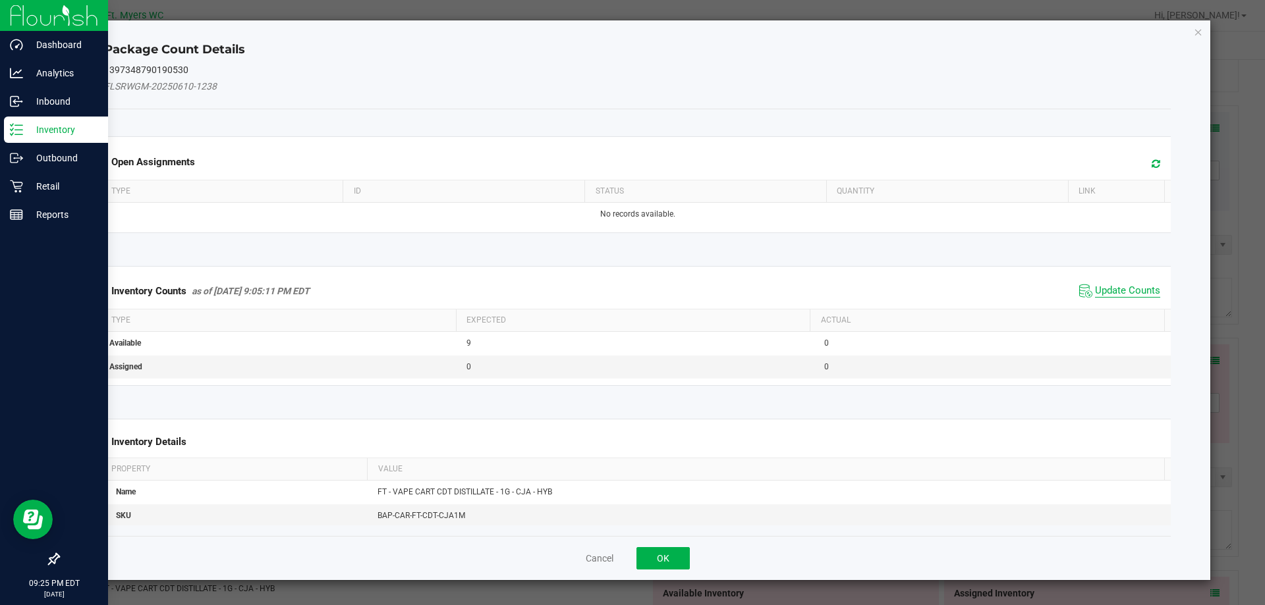
click at [1107, 290] on span "Update Counts" at bounding box center [1127, 291] width 65 height 13
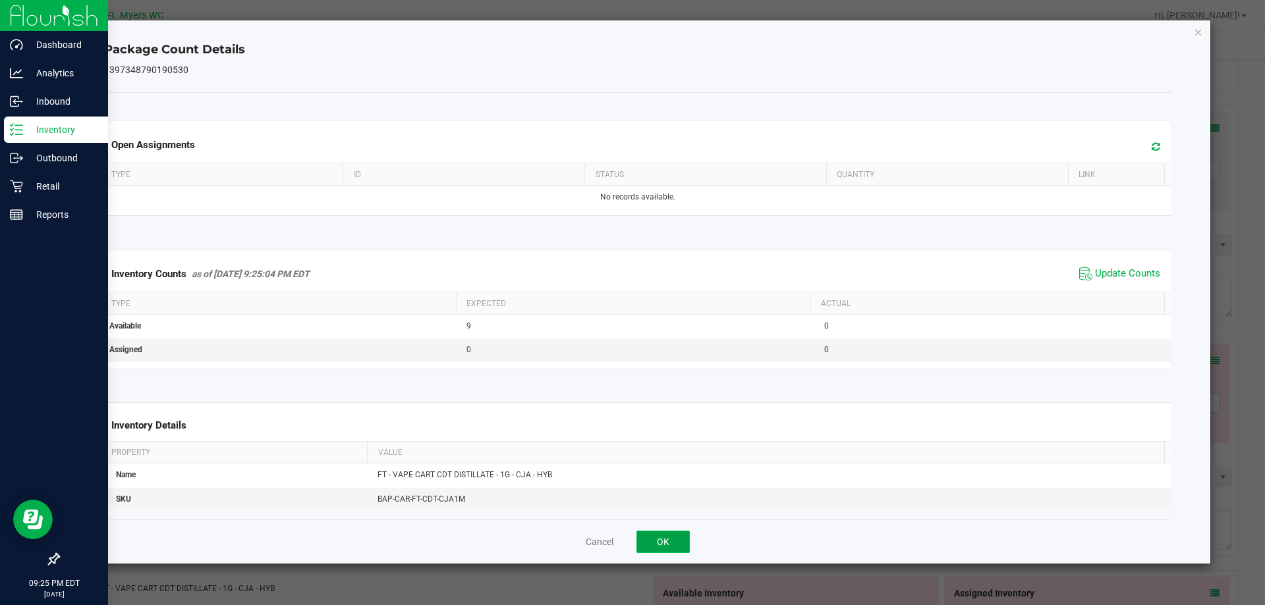
click at [682, 536] on button "OK" at bounding box center [662, 542] width 53 height 22
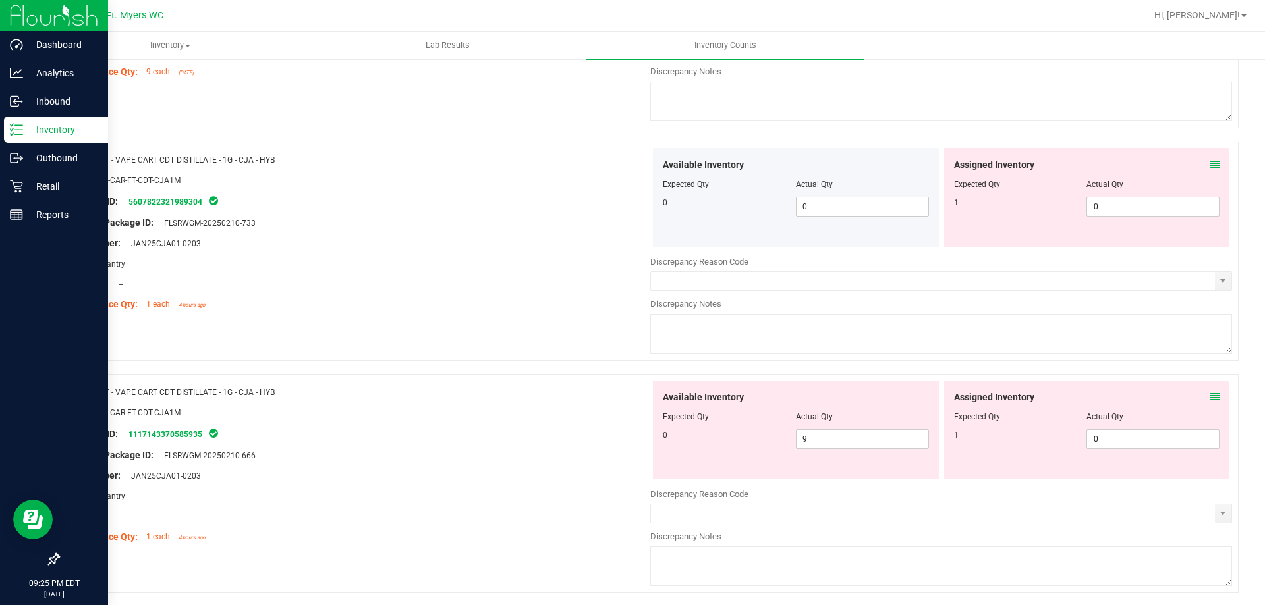
scroll to position [2701, 0]
click at [1210, 161] on icon at bounding box center [1214, 163] width 9 height 9
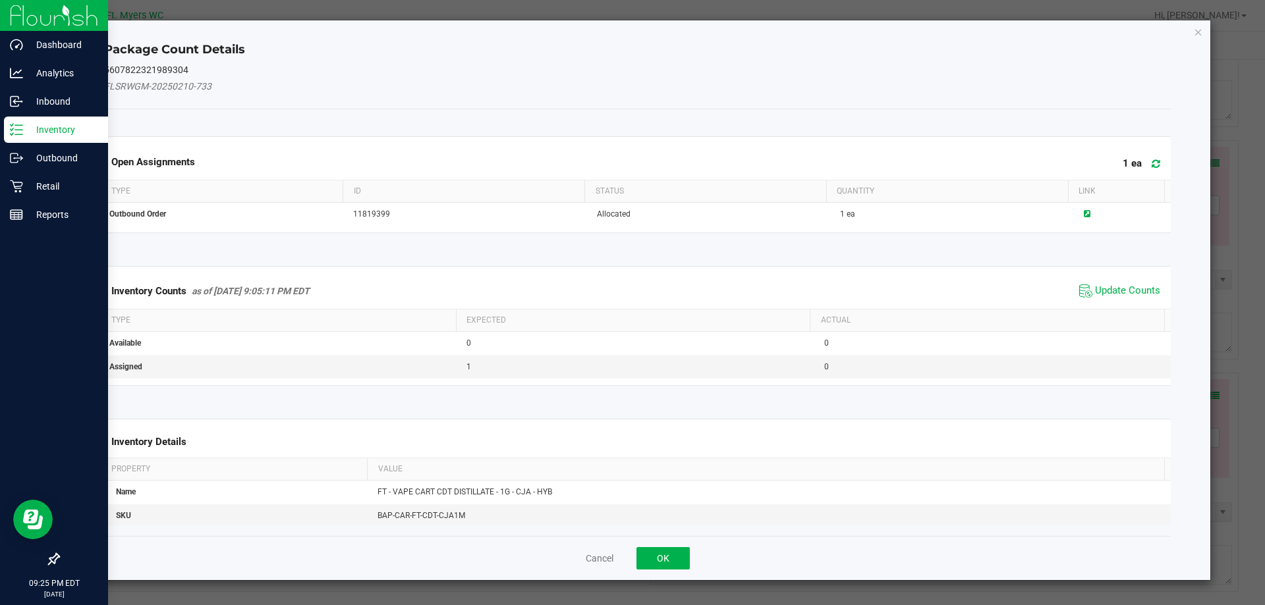
click at [1108, 279] on div "Inventory Counts as of [DATE] 9:05:11 PM EDT Update Counts" at bounding box center [637, 291] width 1072 height 36
click at [1107, 290] on span "Update Counts" at bounding box center [1127, 291] width 65 height 13
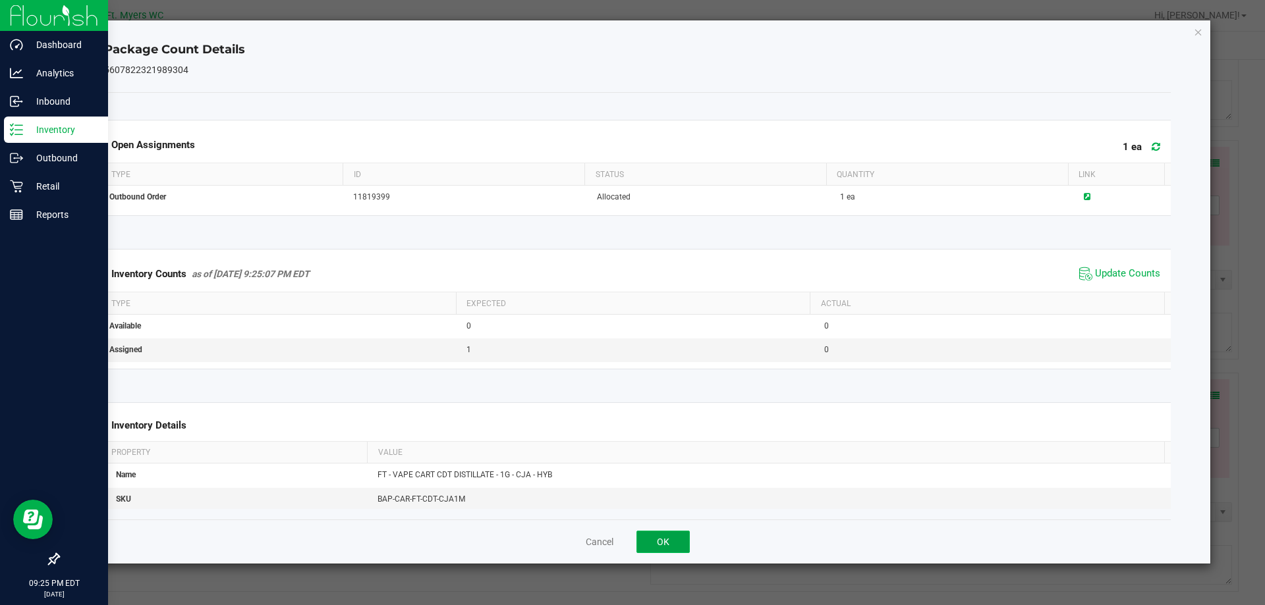
click at [649, 538] on button "OK" at bounding box center [662, 542] width 53 height 22
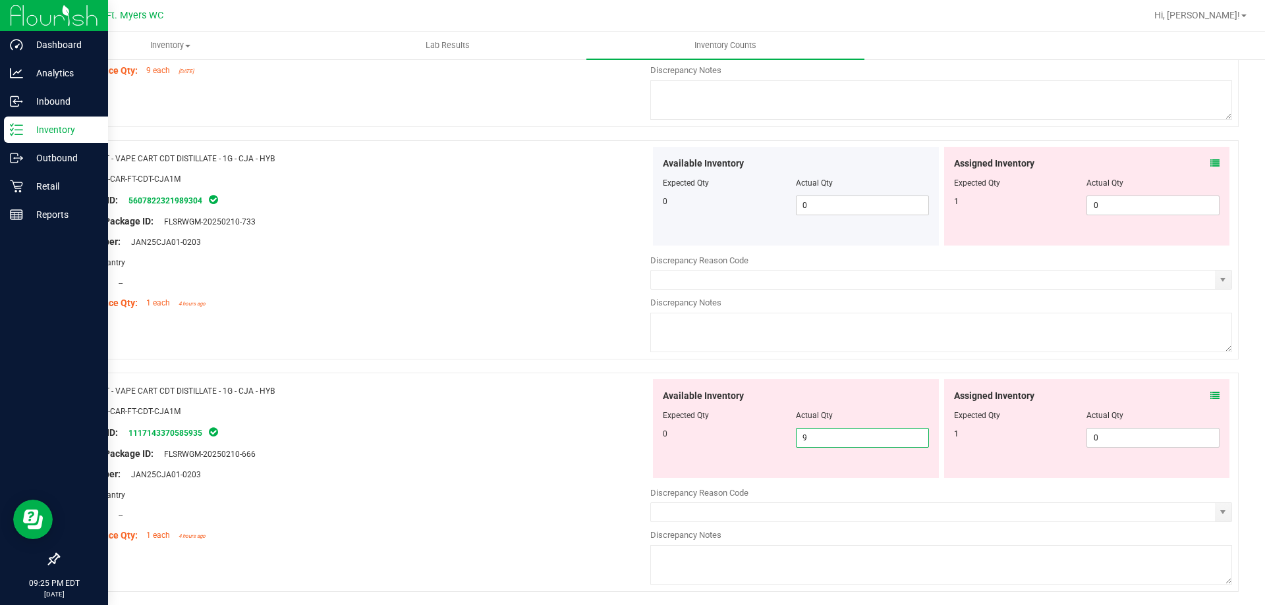
drag, startPoint x: 860, startPoint y: 444, endPoint x: 572, endPoint y: 412, distance: 289.0
click at [572, 412] on div "Name: FT - VAPE CART CDT DISTILLATE - 1G - CJA - HYB SKU: BAP-CAR-FT-CDT-CJA1M …" at bounding box center [648, 482] width 1180 height 219
click at [572, 412] on div "SKU: BAP-CAR-FT-CDT-CJA1M" at bounding box center [360, 411] width 582 height 14
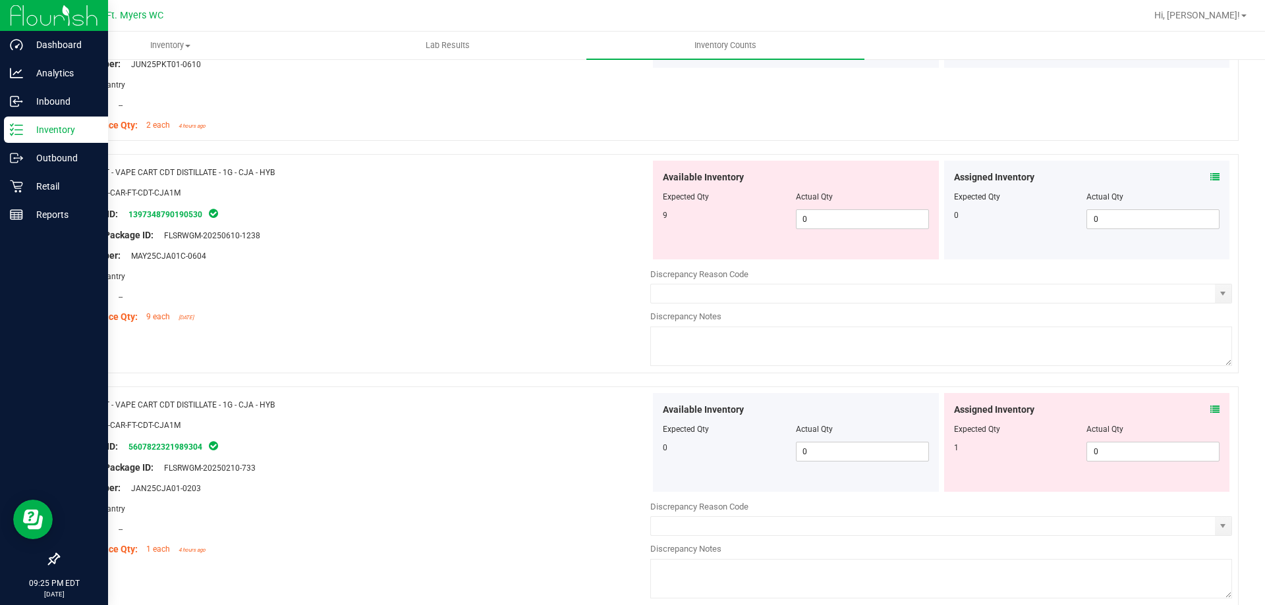
scroll to position [2437, 0]
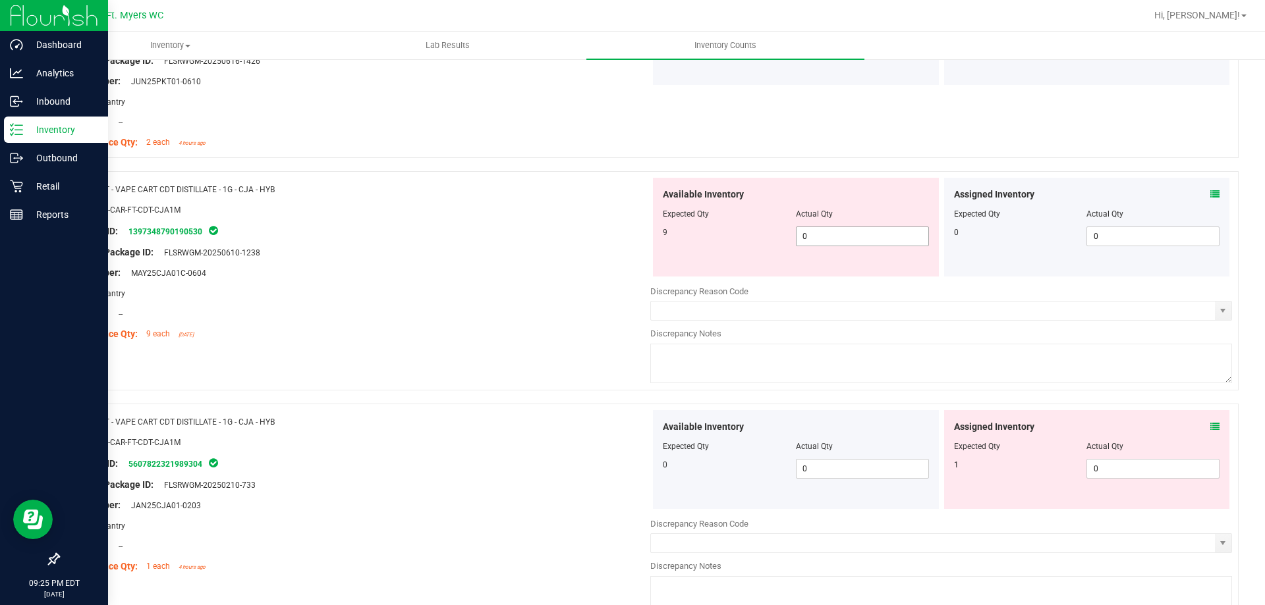
click at [851, 233] on span "0 0" at bounding box center [862, 237] width 133 height 20
click at [447, 315] on div "Location: --" at bounding box center [360, 314] width 582 height 14
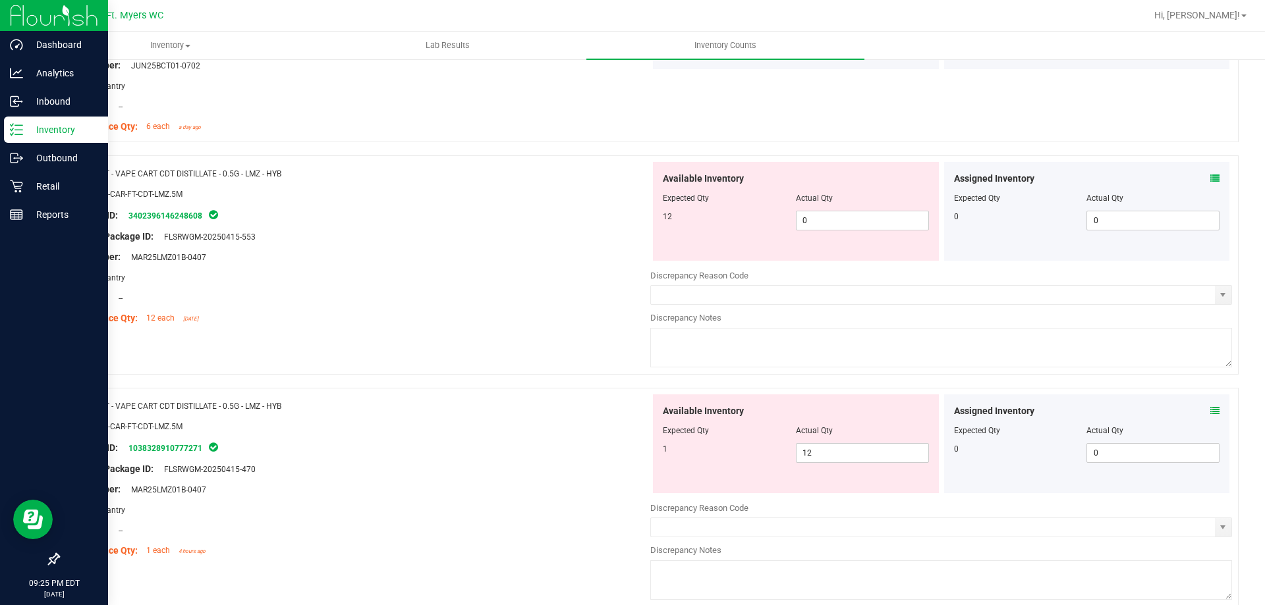
scroll to position [1778, 0]
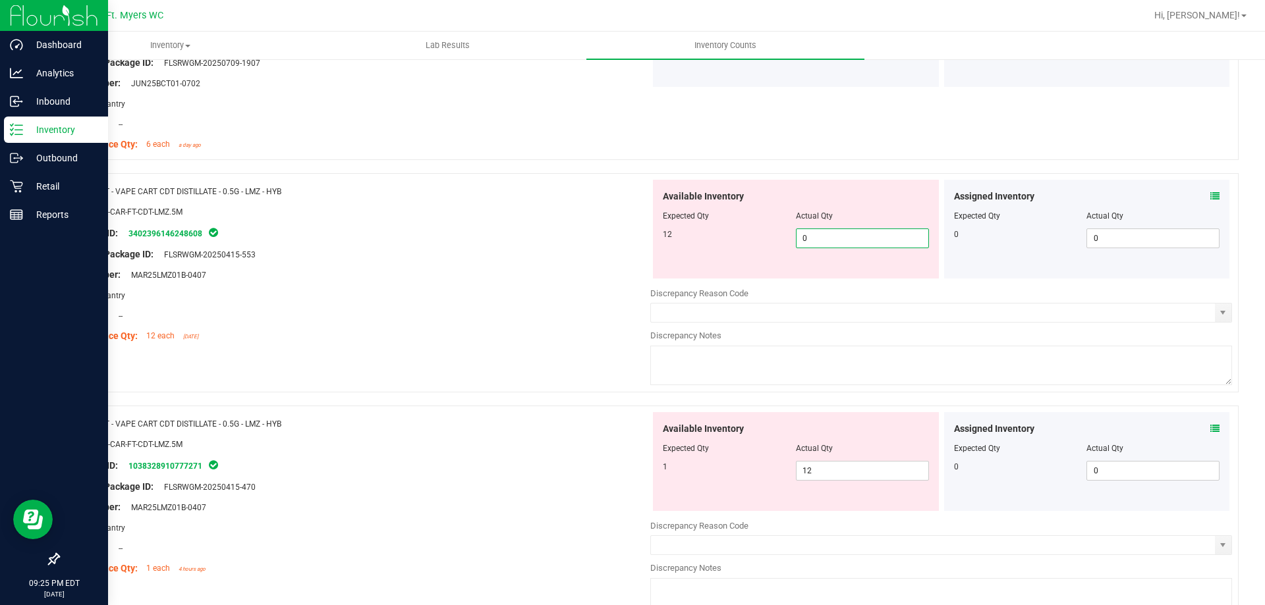
click at [848, 236] on span "0 0" at bounding box center [862, 239] width 133 height 20
click at [494, 294] on div "Area: Pantry" at bounding box center [360, 295] width 582 height 14
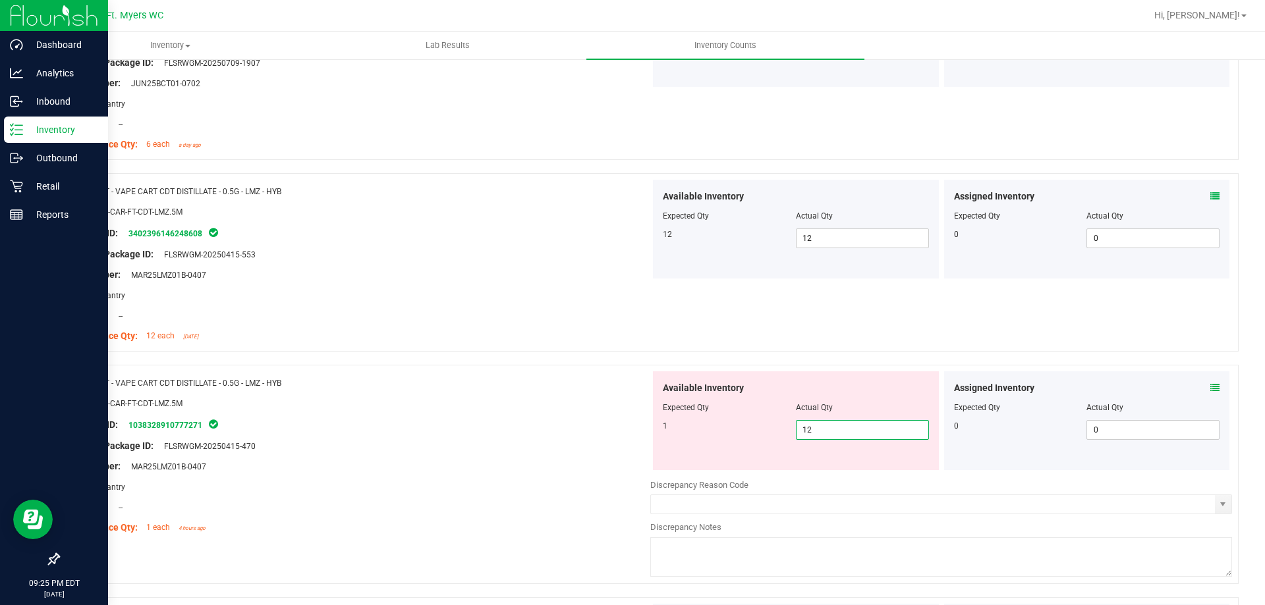
drag, startPoint x: 817, startPoint y: 431, endPoint x: 437, endPoint y: 414, distance: 380.4
click at [437, 414] on div "Name: FT - VAPE CART CDT DISTILLATE - 0.5G - LMZ - HYB SKU: BAP-CAR-FT-CDT-LMZ.…" at bounding box center [648, 474] width 1180 height 219
click at [440, 412] on div at bounding box center [360, 413] width 582 height 7
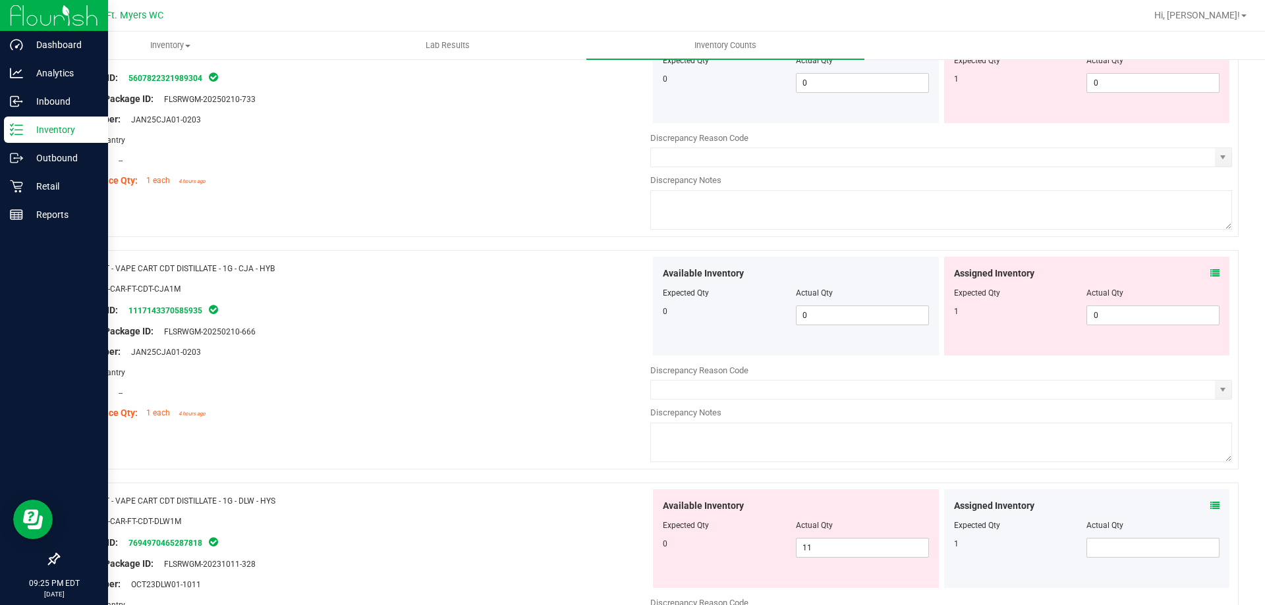
scroll to position [2503, 0]
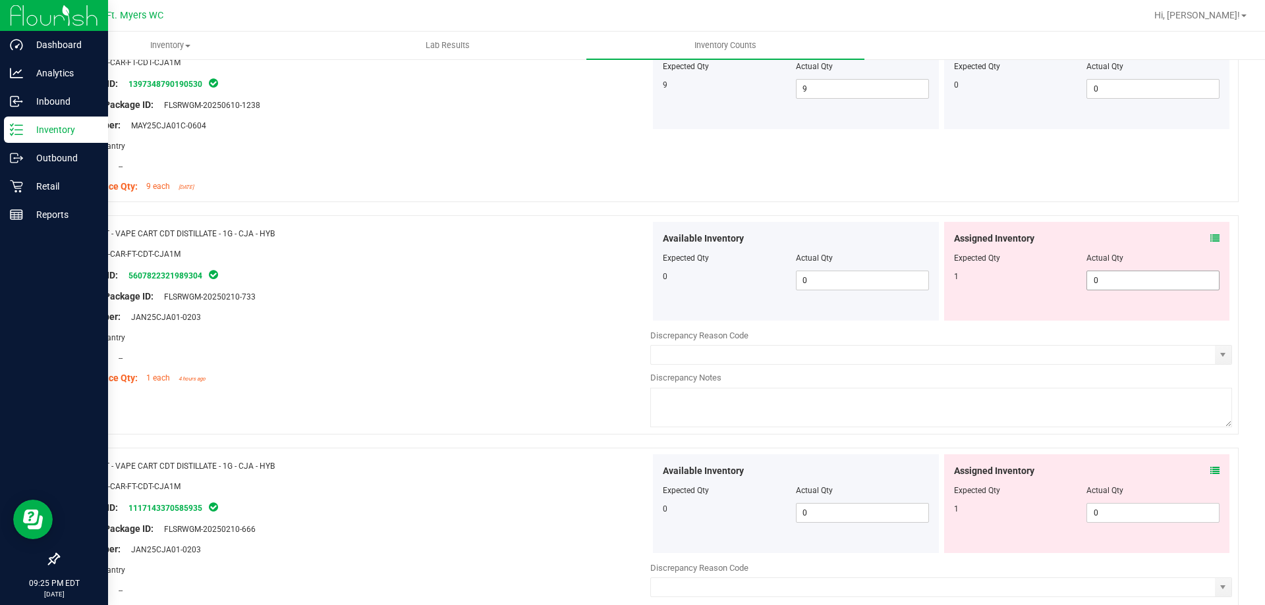
click at [1099, 279] on span "0 0" at bounding box center [1152, 281] width 133 height 20
click at [1113, 513] on div "Available Inventory Expected Qty Actual Qty 0 0 0" at bounding box center [941, 558] width 582 height 209
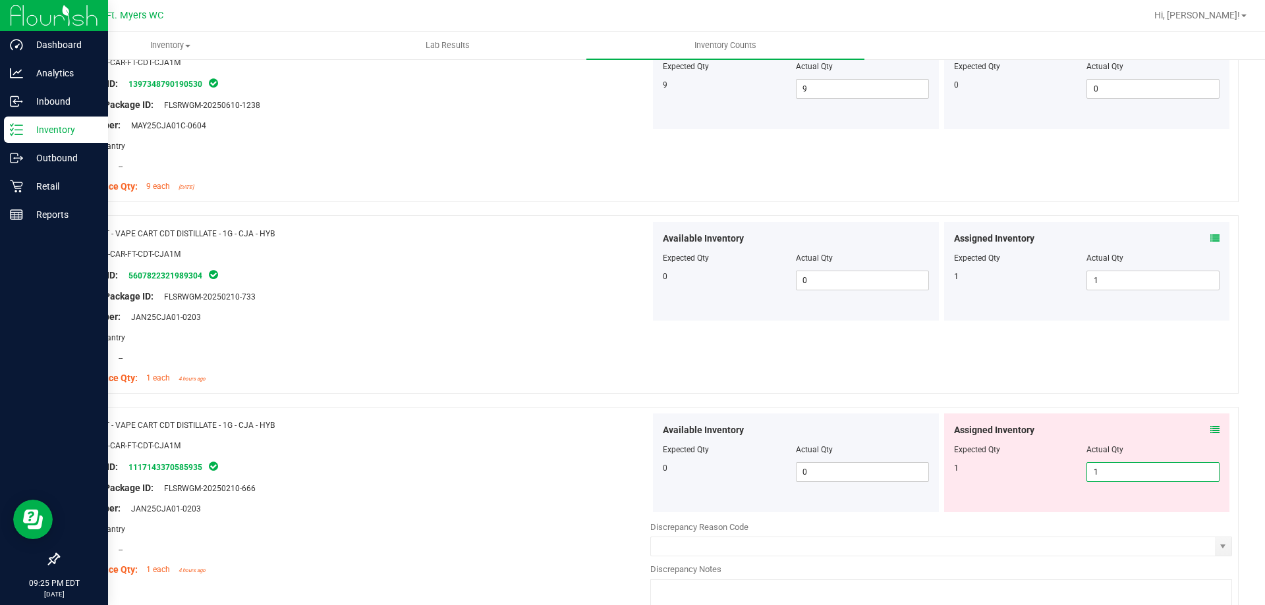
click at [526, 405] on div at bounding box center [648, 400] width 1180 height 13
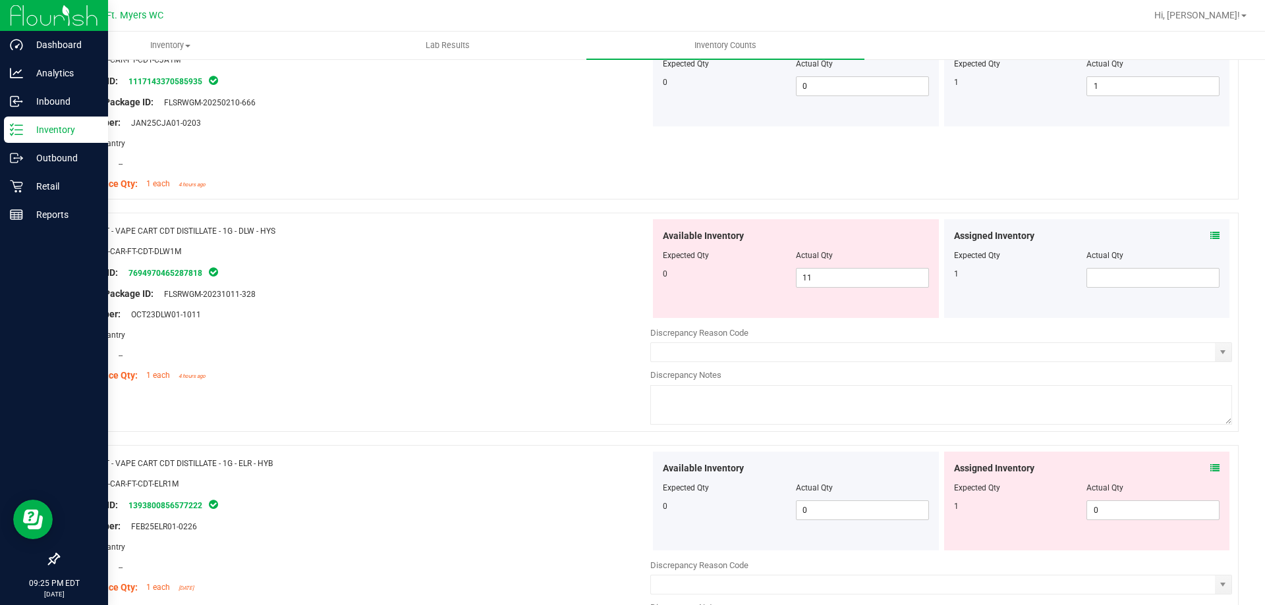
scroll to position [2964, 0]
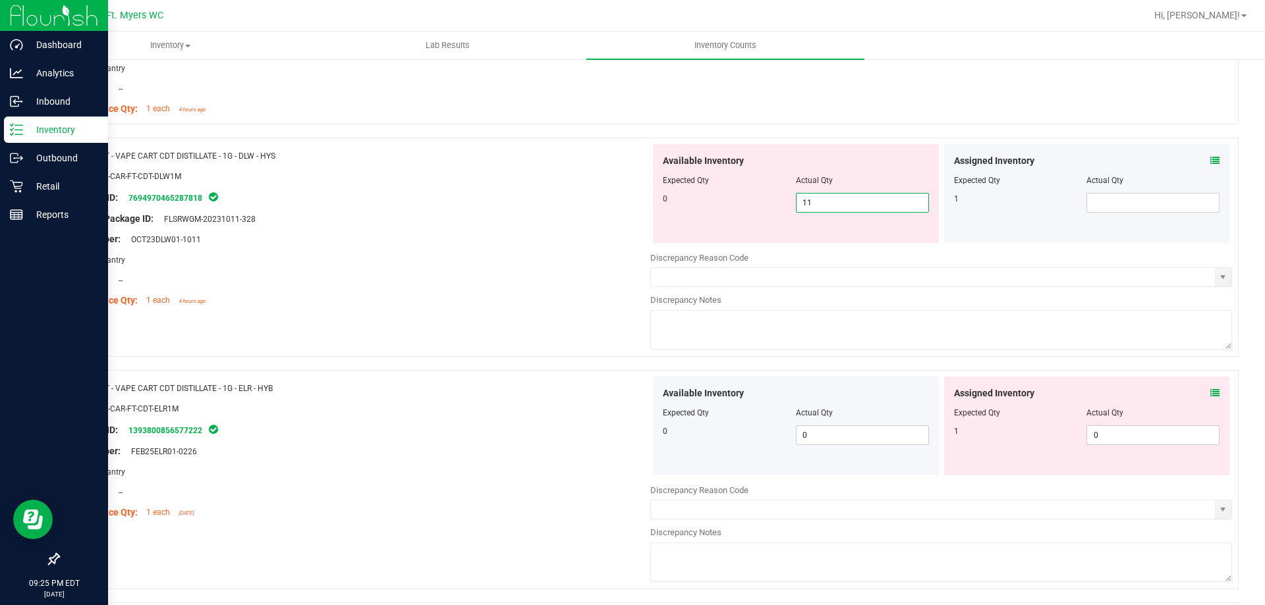
drag, startPoint x: 839, startPoint y: 200, endPoint x: 335, endPoint y: 203, distance: 504.5
click at [335, 203] on div "Name: FT - VAPE CART CDT DISTILLATE - 1G - DLW - HYS SKU: BAP-CAR-FT-CDT-DLW1M …" at bounding box center [648, 247] width 1180 height 219
click at [348, 204] on div "Package ID: 7694970465287818" at bounding box center [360, 198] width 582 height 16
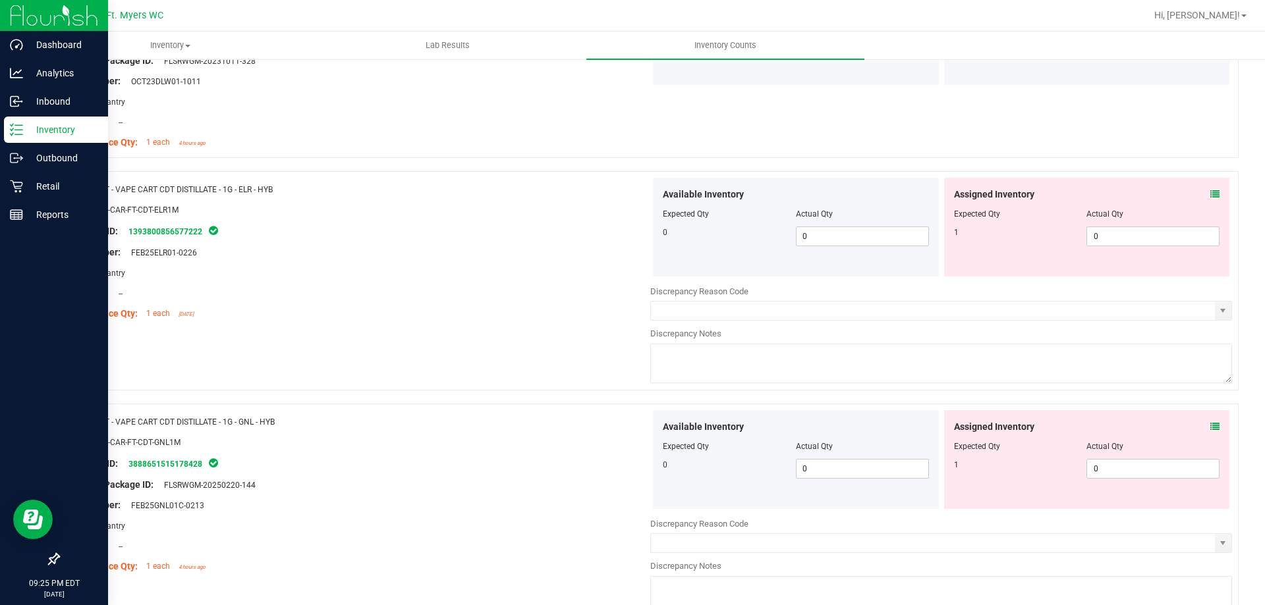
scroll to position [3162, 0]
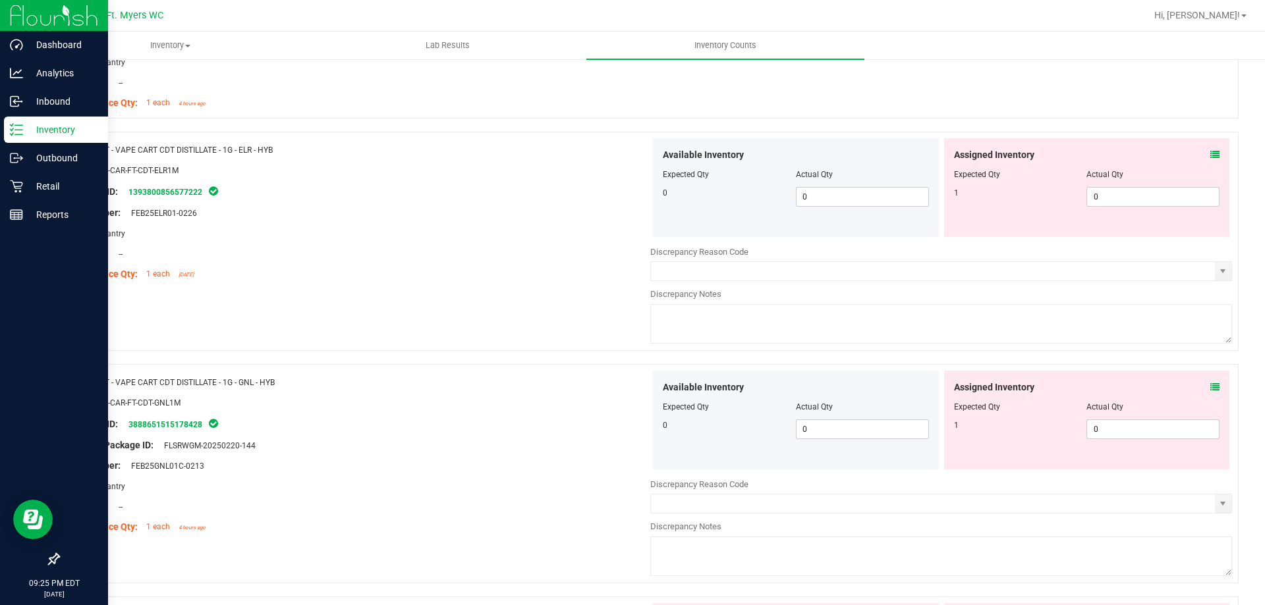
click at [1210, 152] on icon at bounding box center [1214, 154] width 9 height 9
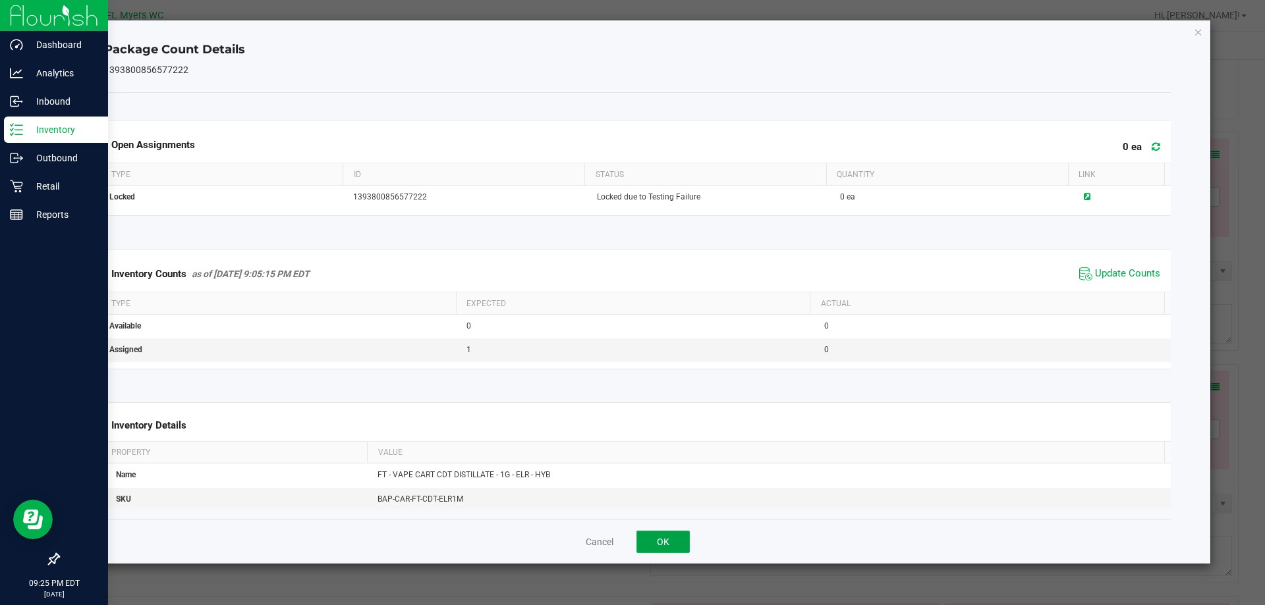
click at [662, 536] on button "OK" at bounding box center [662, 542] width 53 height 22
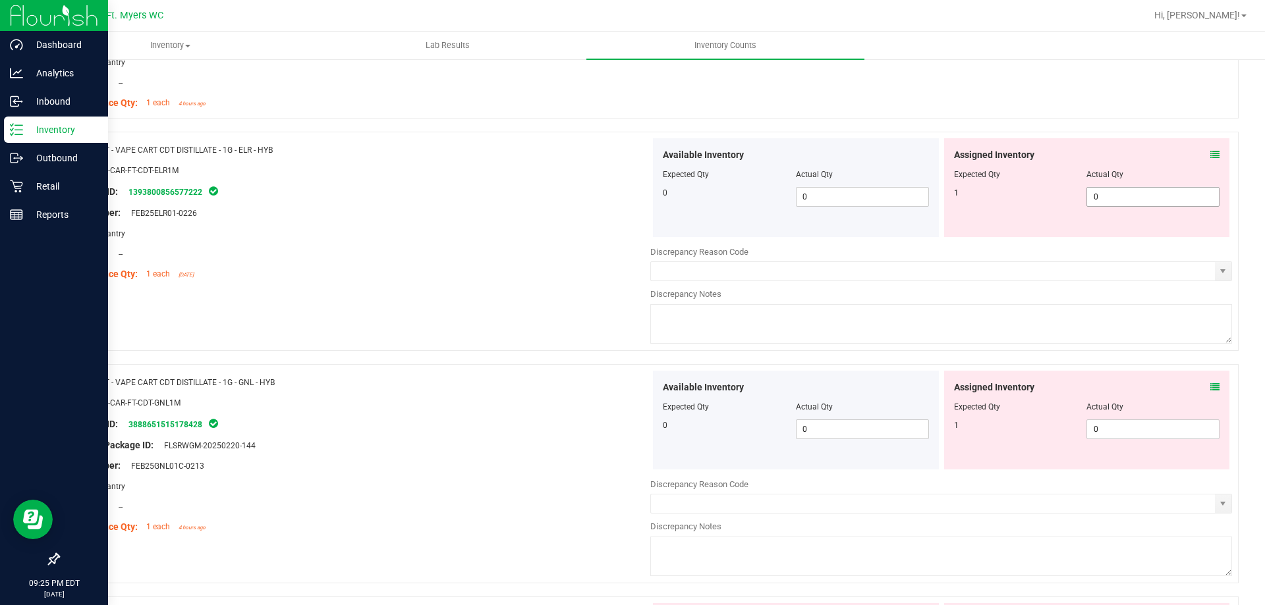
click at [1096, 203] on span "0 0" at bounding box center [1152, 197] width 133 height 20
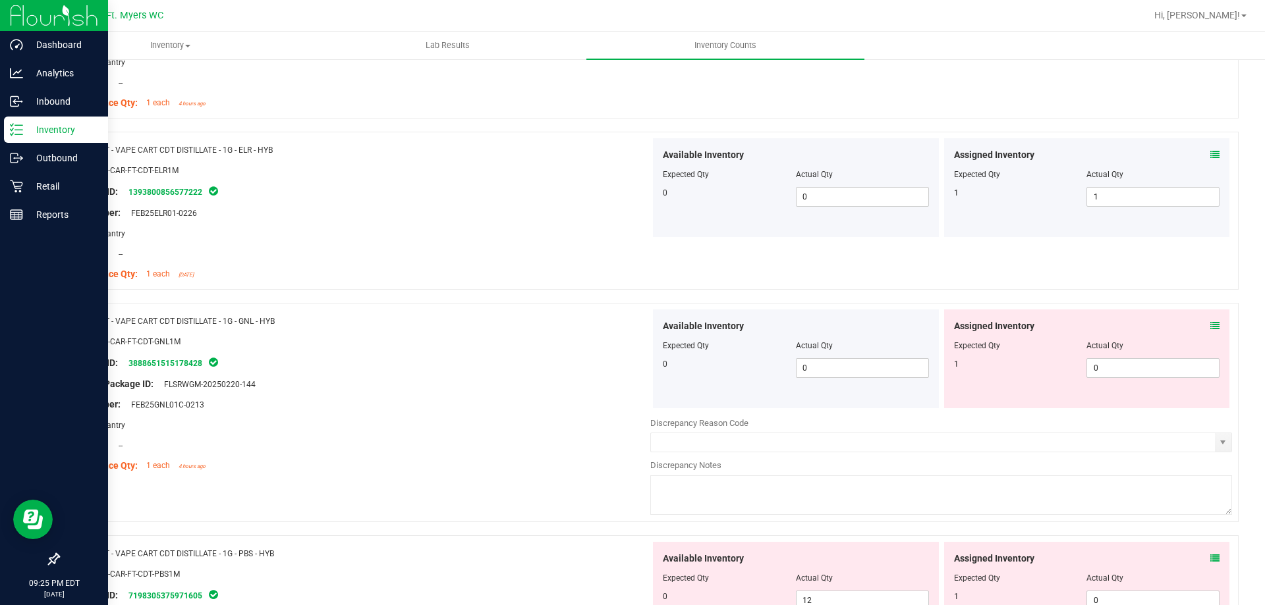
click at [1210, 327] on icon at bounding box center [1214, 325] width 9 height 9
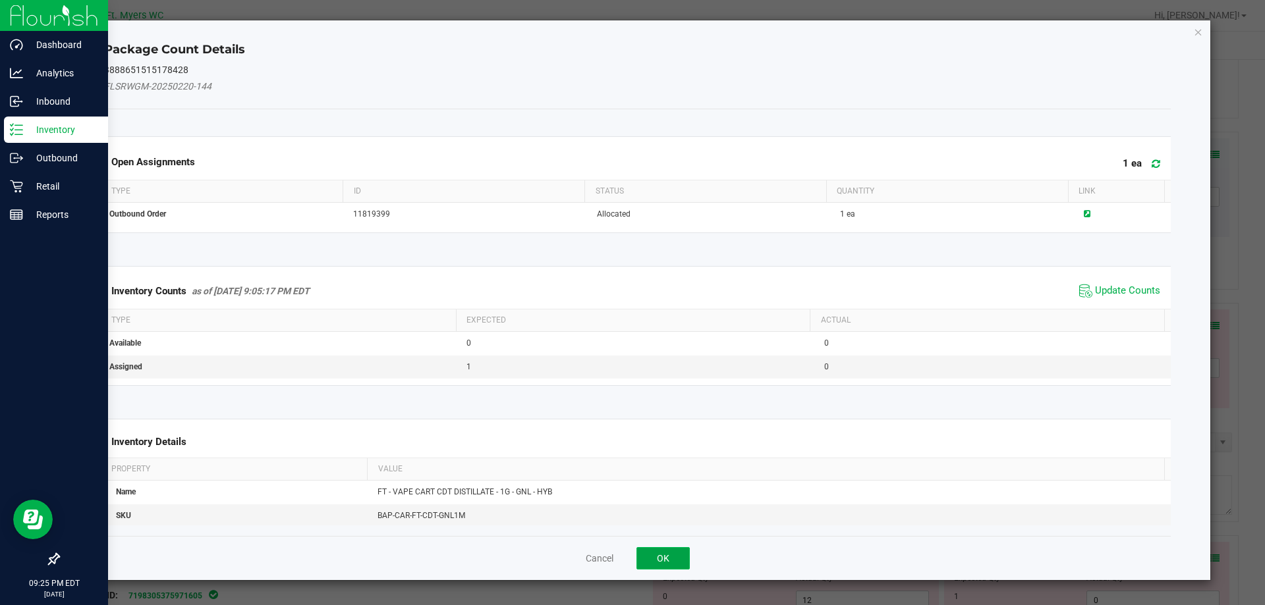
click at [684, 553] on button "OK" at bounding box center [662, 558] width 53 height 22
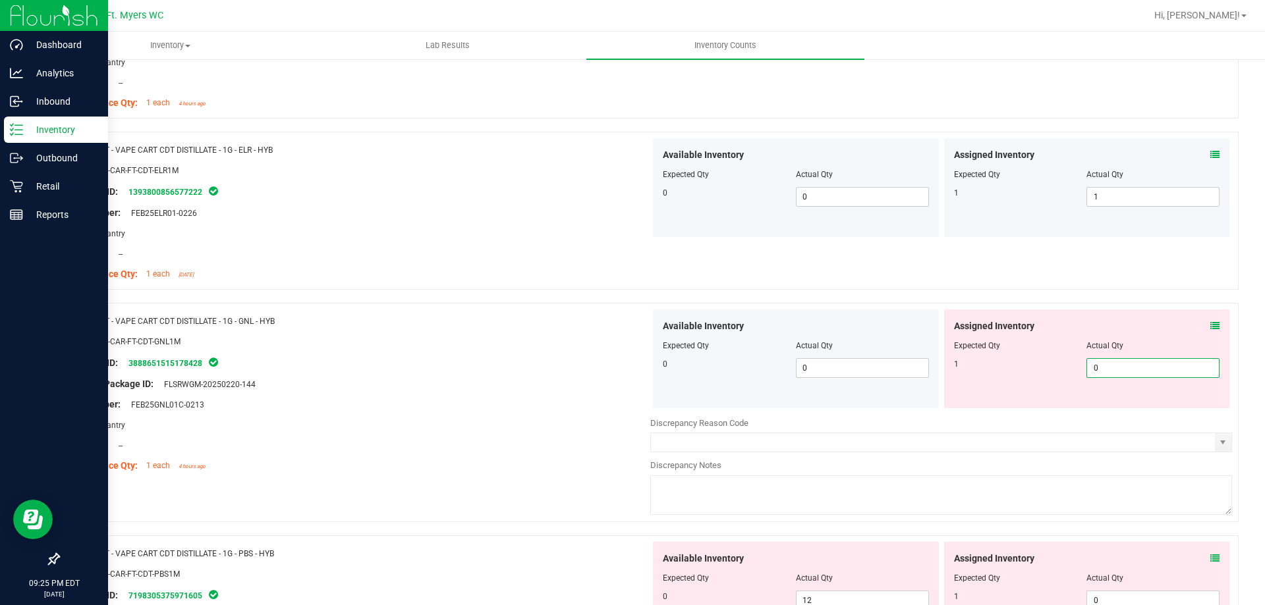
click at [1162, 363] on span "0 0" at bounding box center [1152, 368] width 133 height 20
click at [1093, 285] on div "Name: FT - VAPE CART CDT DISTILLATE - 1G - ELR - HYB SKU: BAP-CAR-FT-CDT-ELR1M …" at bounding box center [648, 211] width 1180 height 158
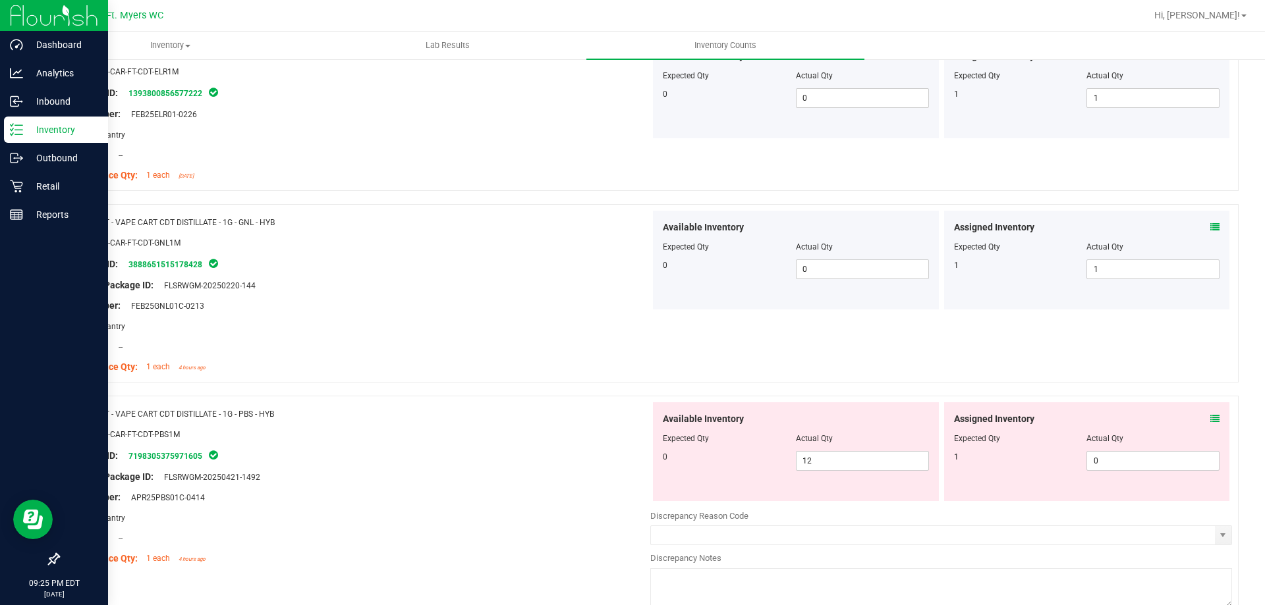
scroll to position [3425, 0]
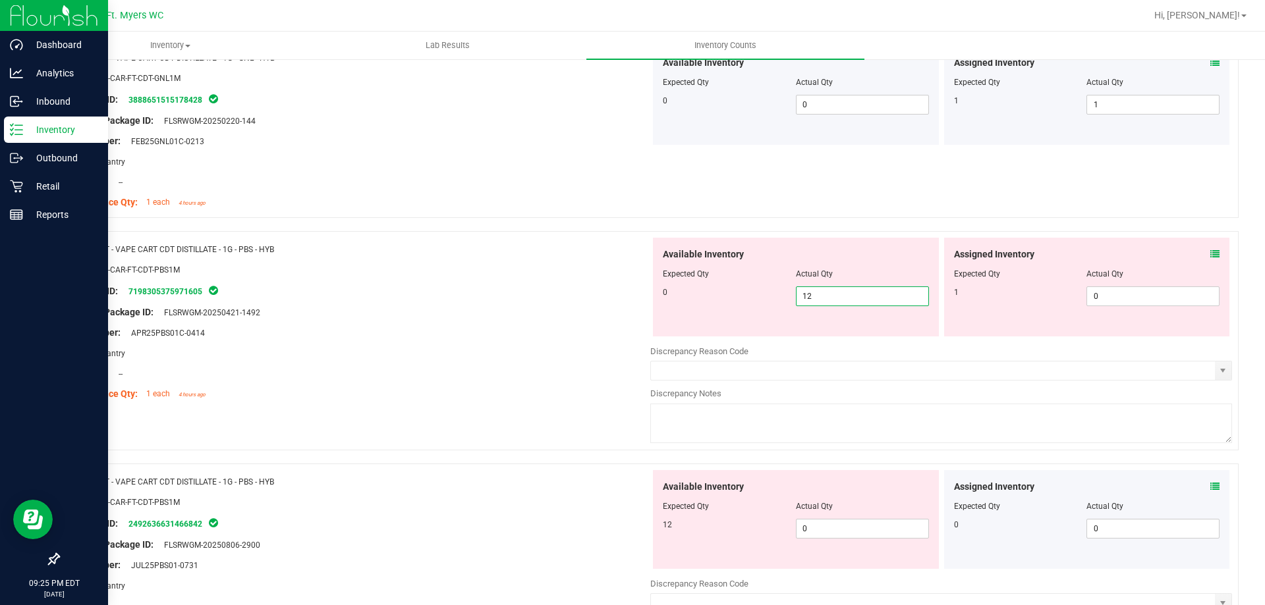
drag, startPoint x: 914, startPoint y: 295, endPoint x: 621, endPoint y: 260, distance: 295.2
click at [621, 260] on div "Name: FT - VAPE CART CDT DISTILLATE - 1G - PBS - HYB SKU: BAP-CAR-FT-CDT-PBS1M …" at bounding box center [648, 340] width 1180 height 219
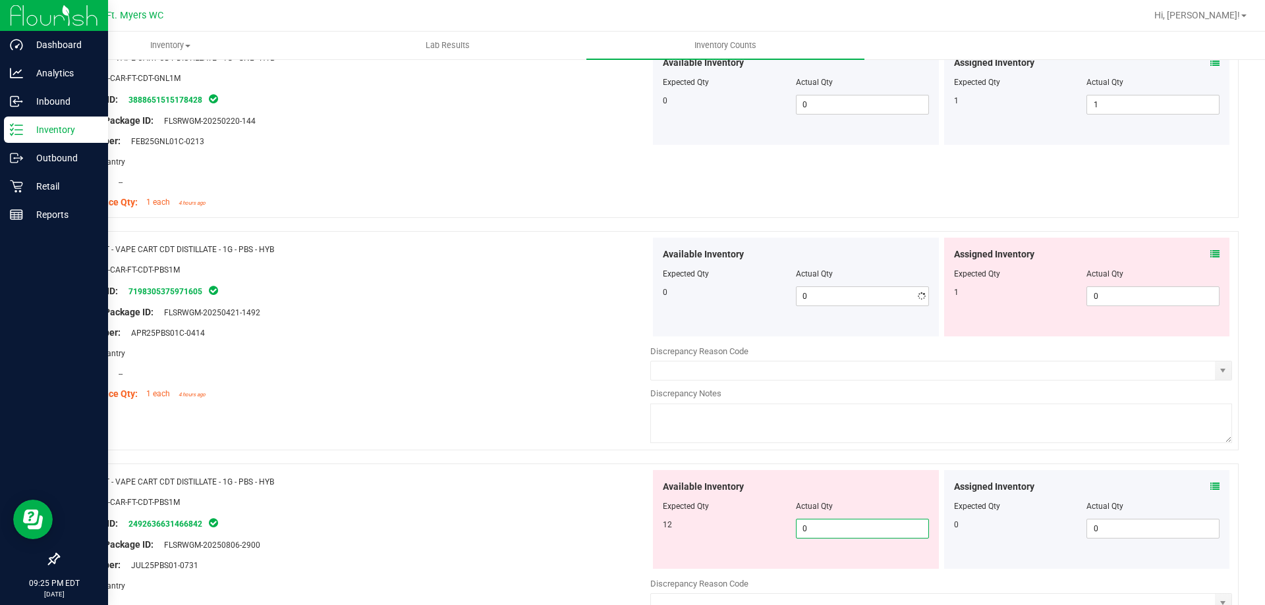
click at [844, 522] on span "0 0" at bounding box center [862, 529] width 133 height 20
click at [1210, 254] on icon at bounding box center [1214, 254] width 9 height 9
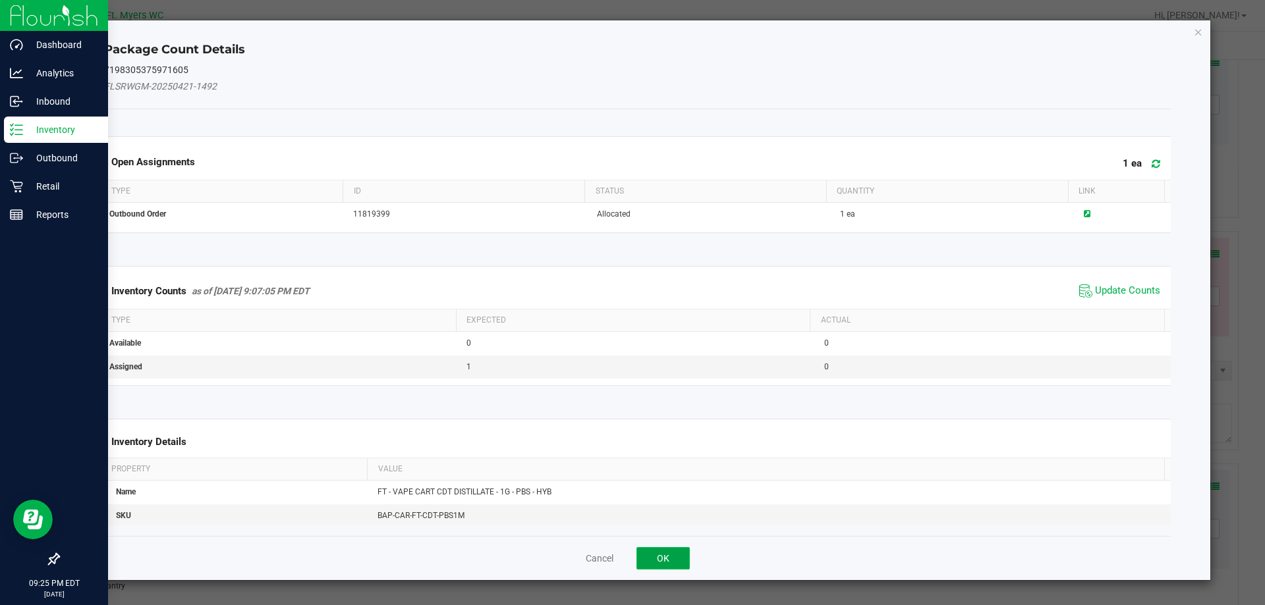
click at [657, 552] on button "OK" at bounding box center [662, 558] width 53 height 22
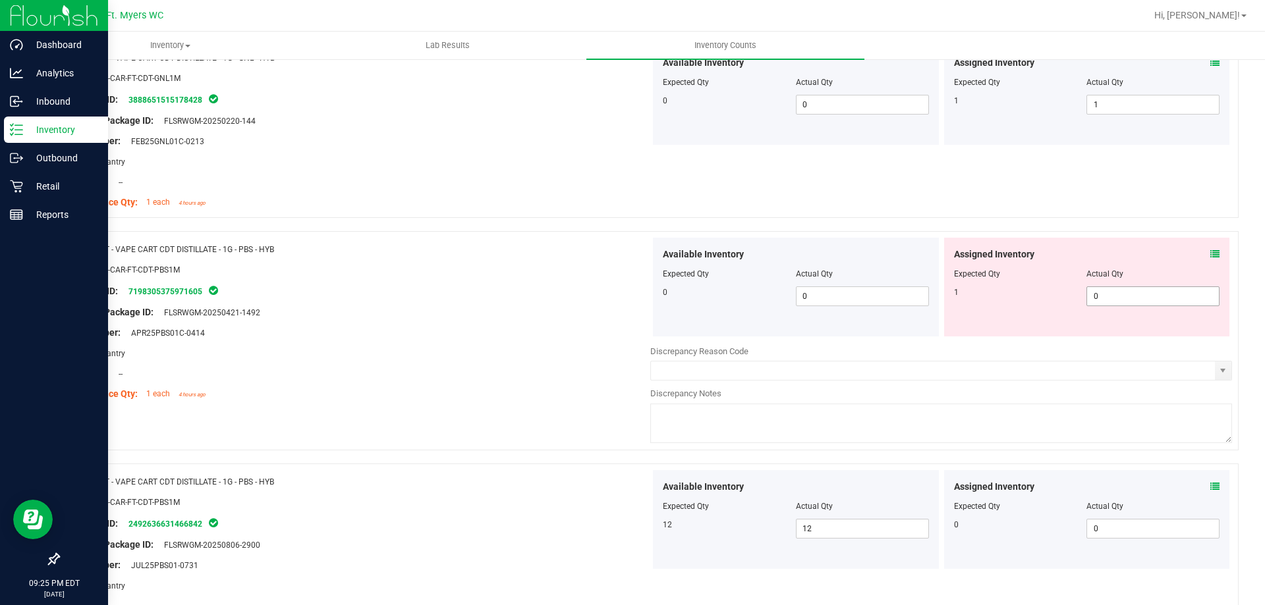
drag, startPoint x: 1128, startPoint y: 298, endPoint x: 958, endPoint y: 294, distance: 169.3
click at [1128, 299] on span "0 0" at bounding box center [1152, 297] width 133 height 20
click at [495, 287] on div "Package ID: 7198305375971605" at bounding box center [360, 291] width 582 height 16
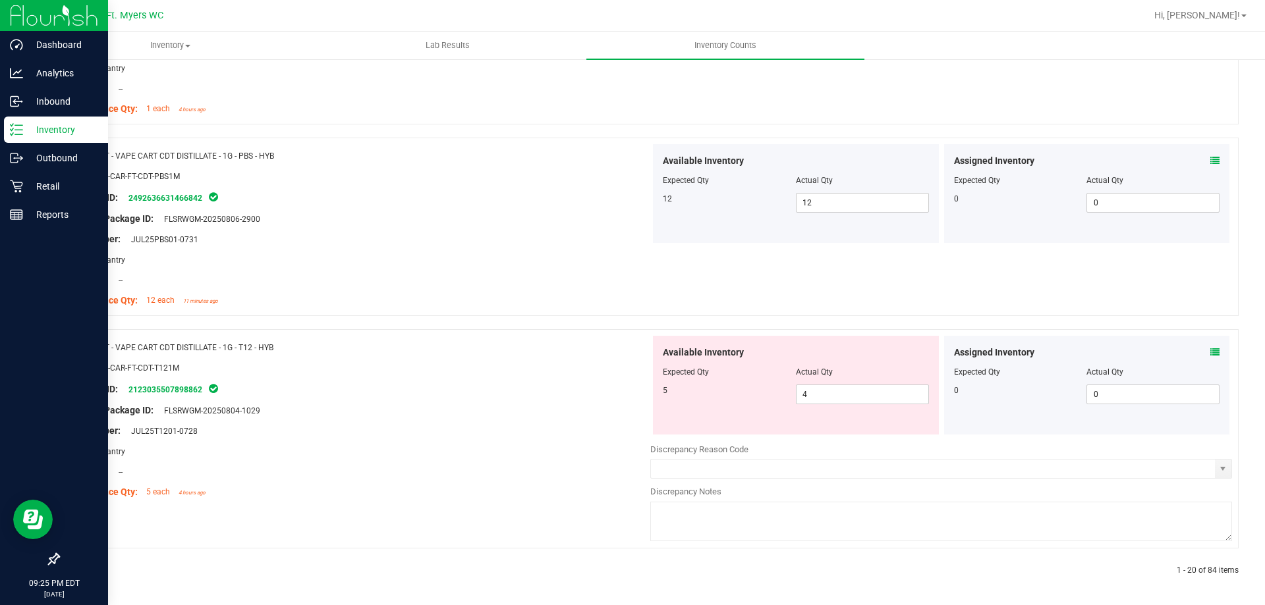
scroll to position [3712, 0]
click at [1211, 353] on div "Assigned Inventory Expected Qty Actual Qty 0 0 0" at bounding box center [1087, 384] width 286 height 99
click at [1210, 355] on icon at bounding box center [1214, 350] width 9 height 9
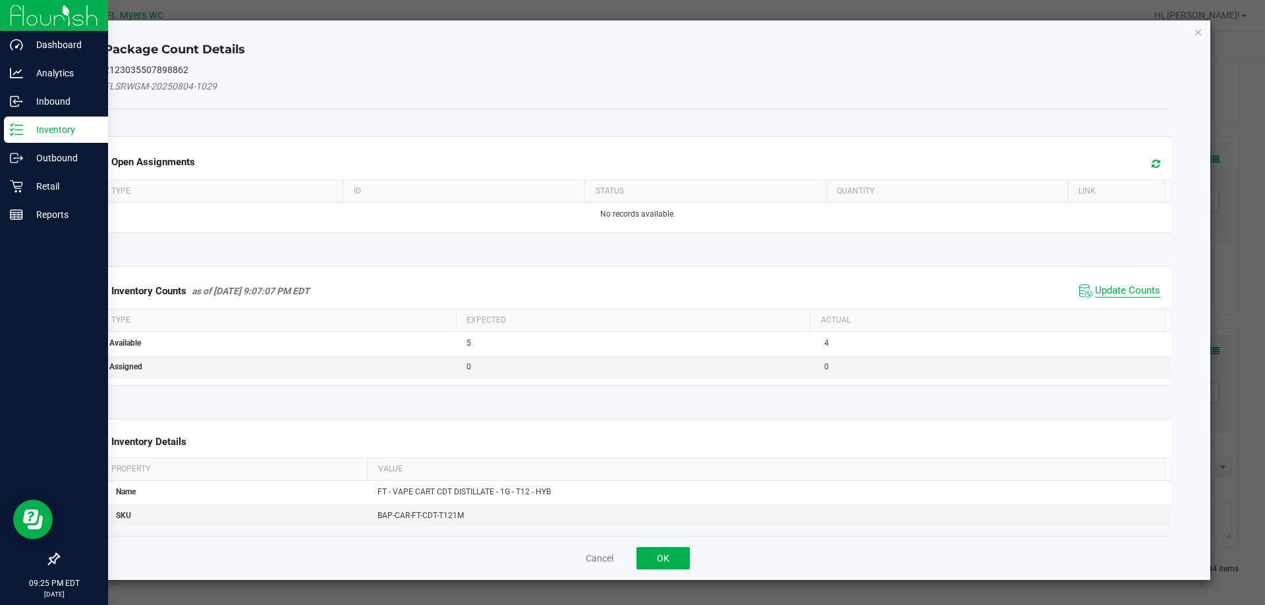
click at [1126, 287] on span "Update Counts" at bounding box center [1127, 291] width 65 height 13
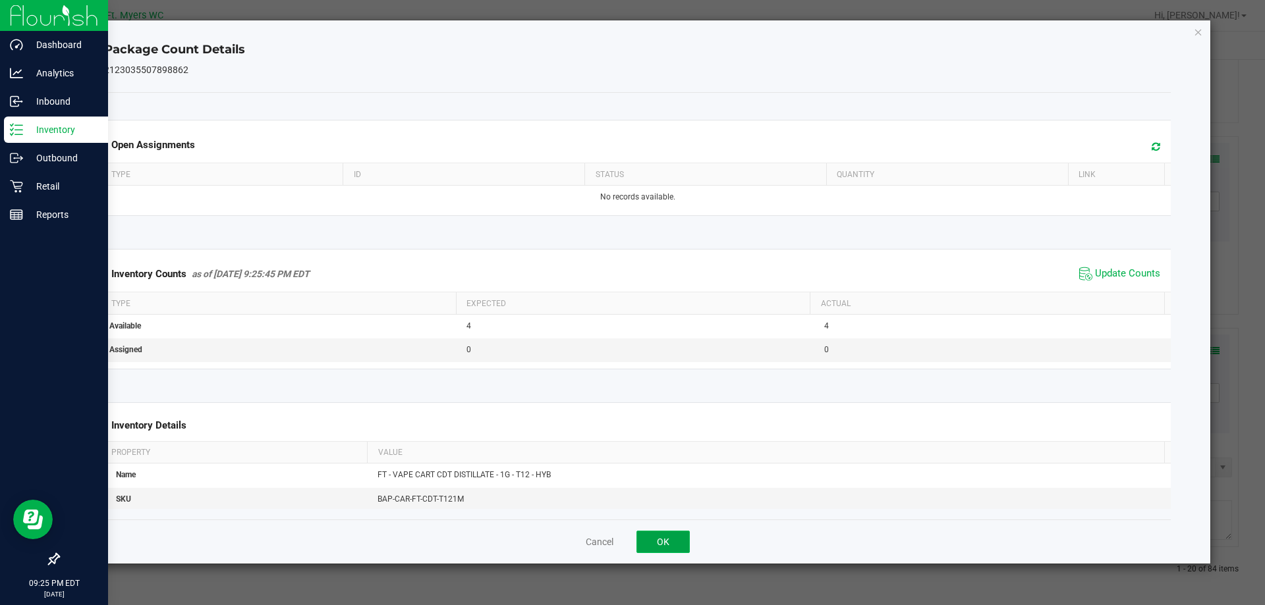
click at [671, 535] on button "OK" at bounding box center [662, 542] width 53 height 22
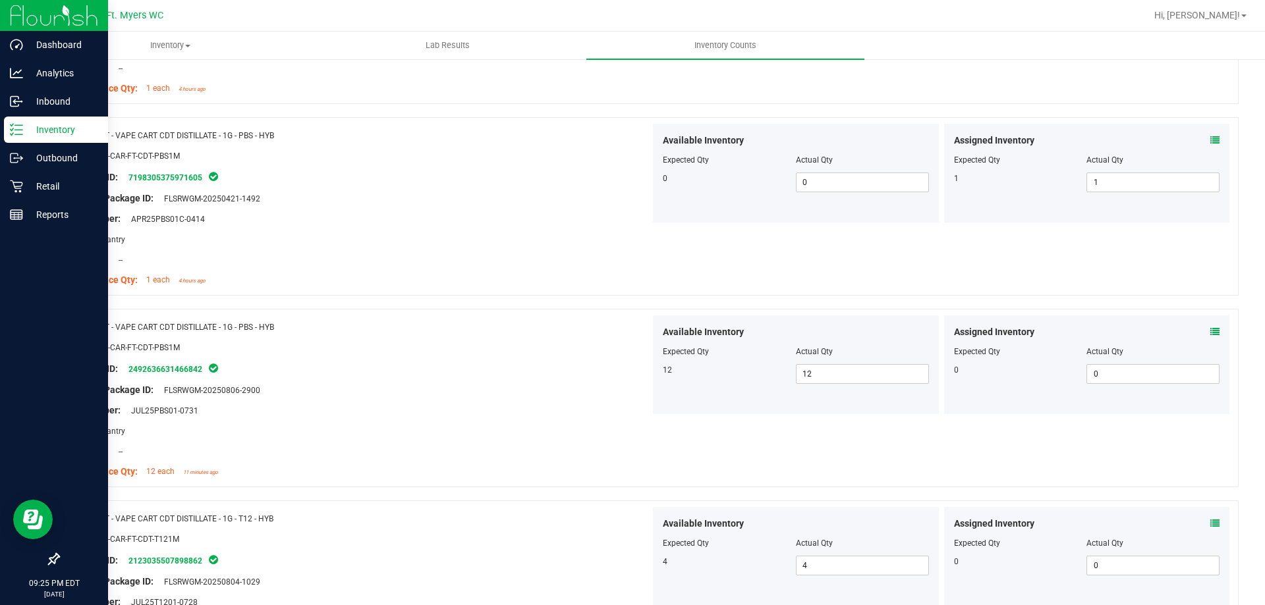
scroll to position [0, 0]
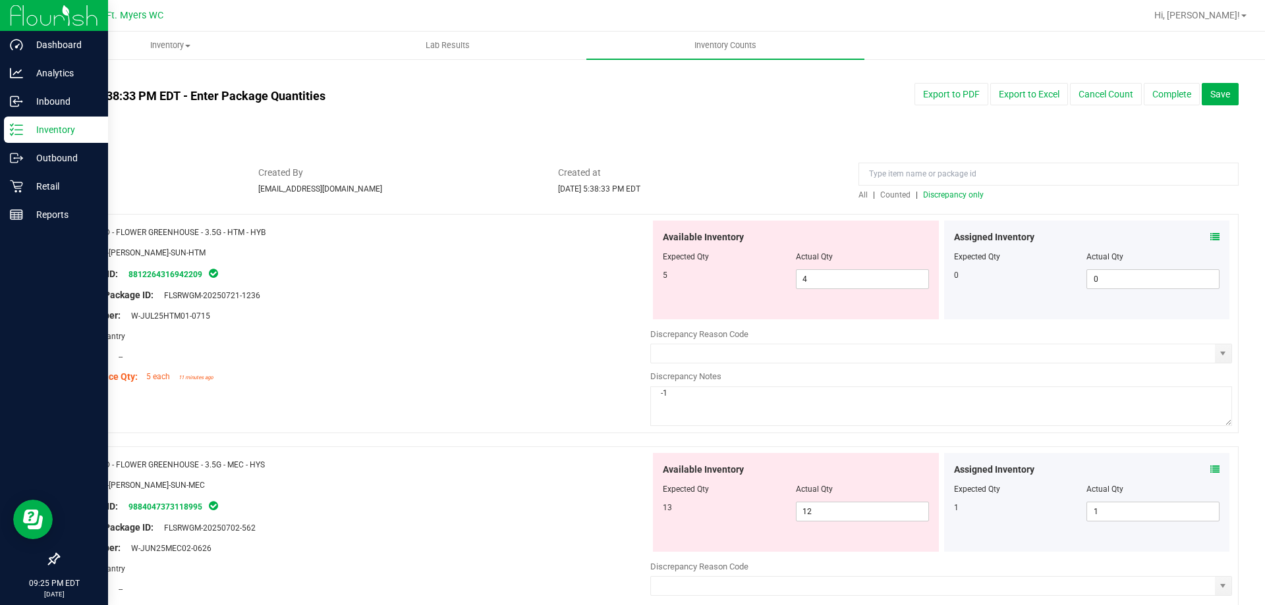
click at [964, 192] on span "Discrepancy only" at bounding box center [953, 194] width 61 height 9
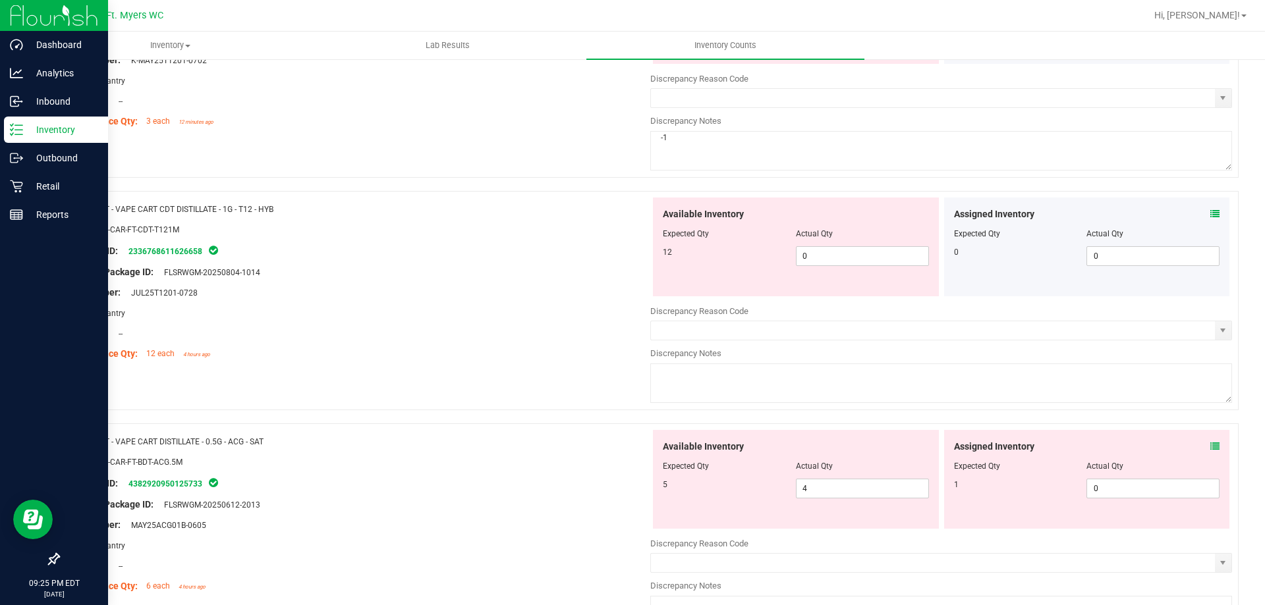
scroll to position [1251, 0]
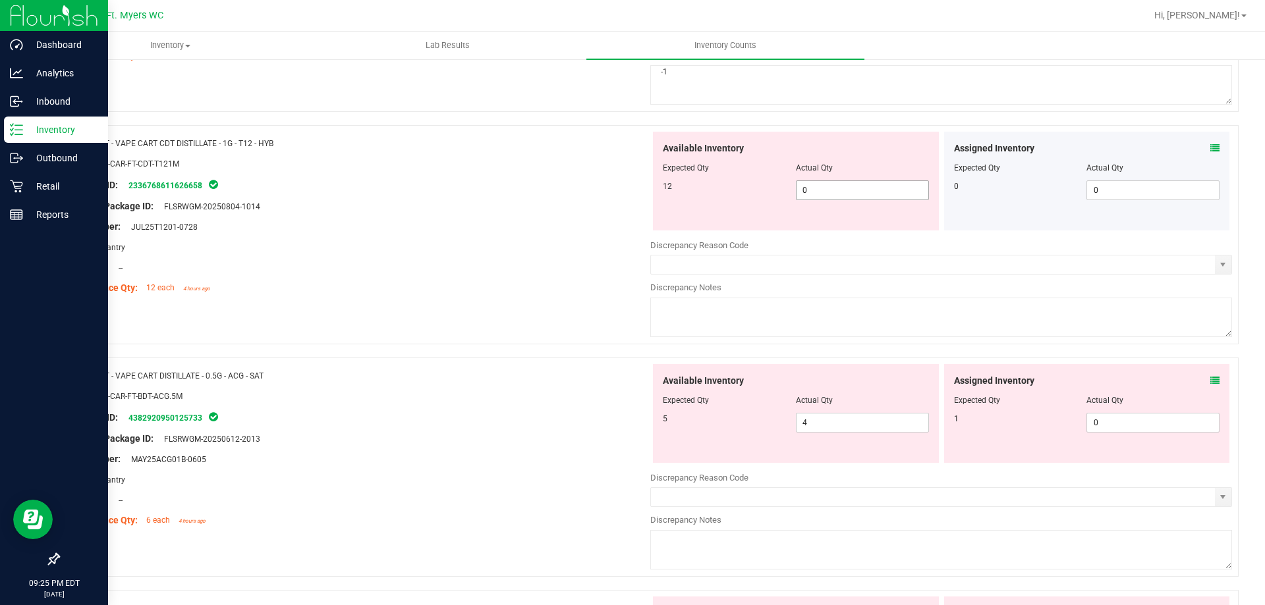
click at [840, 191] on span "0 0" at bounding box center [862, 190] width 133 height 20
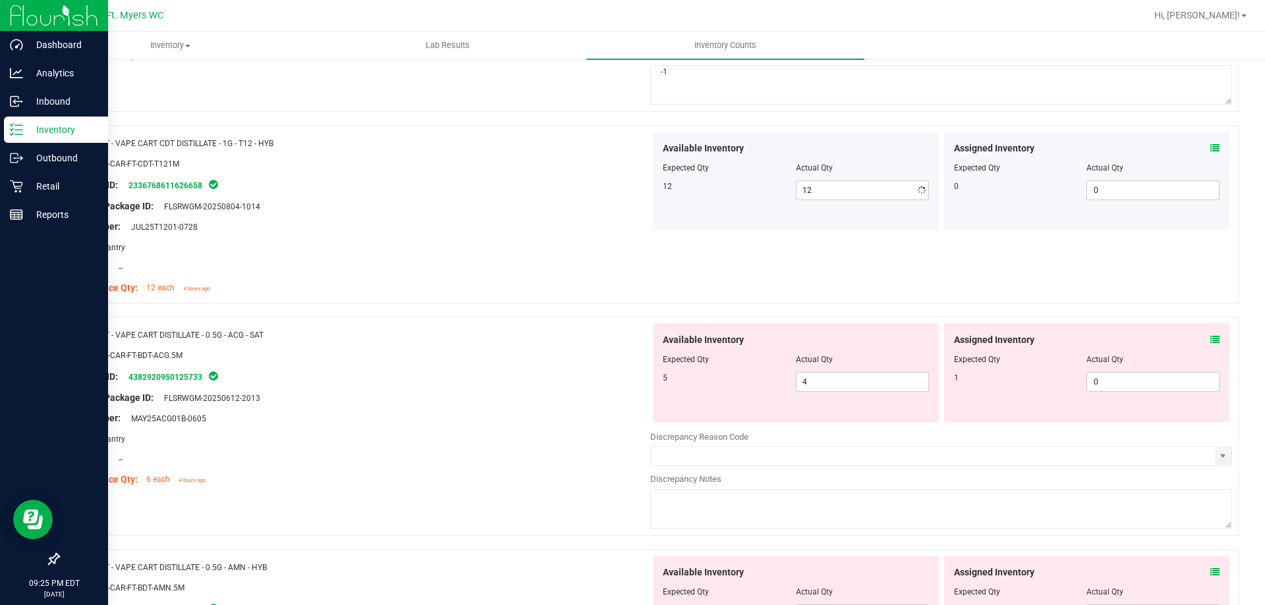
click at [466, 195] on div at bounding box center [360, 196] width 582 height 7
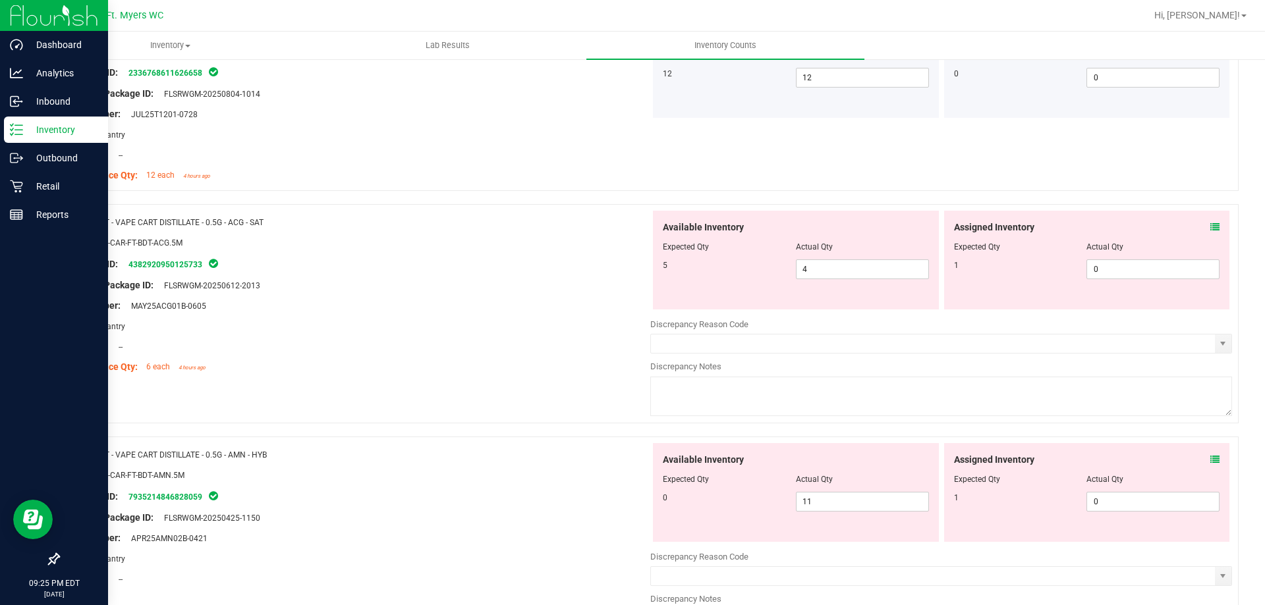
scroll to position [1383, 0]
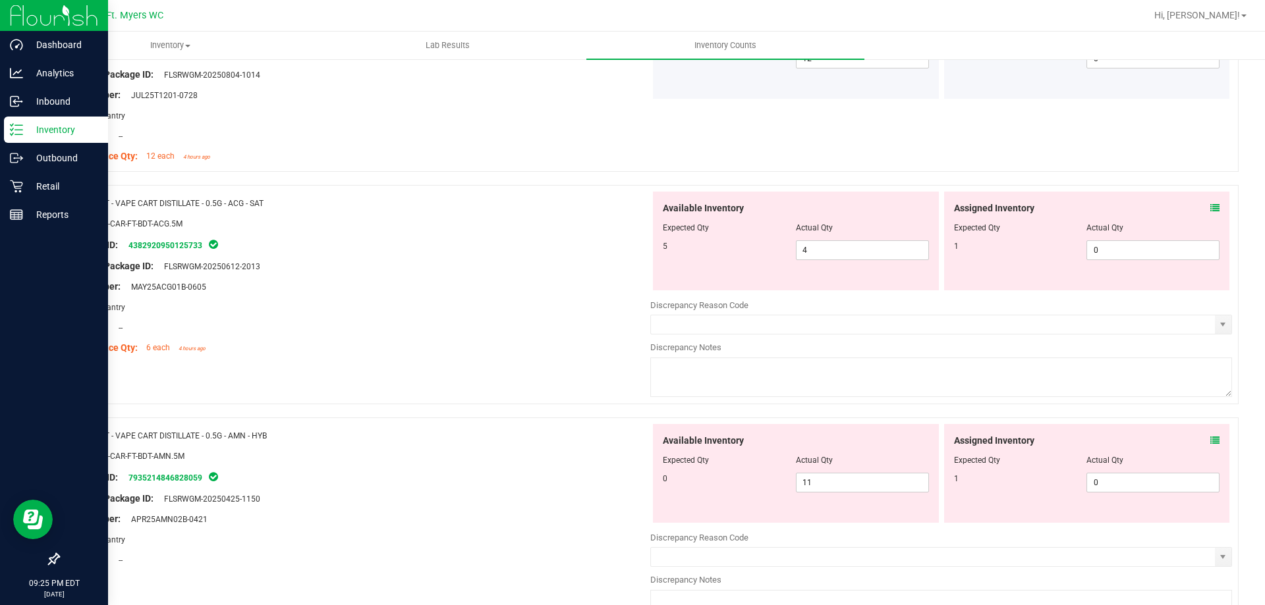
click at [1210, 214] on span at bounding box center [1214, 209] width 9 height 14
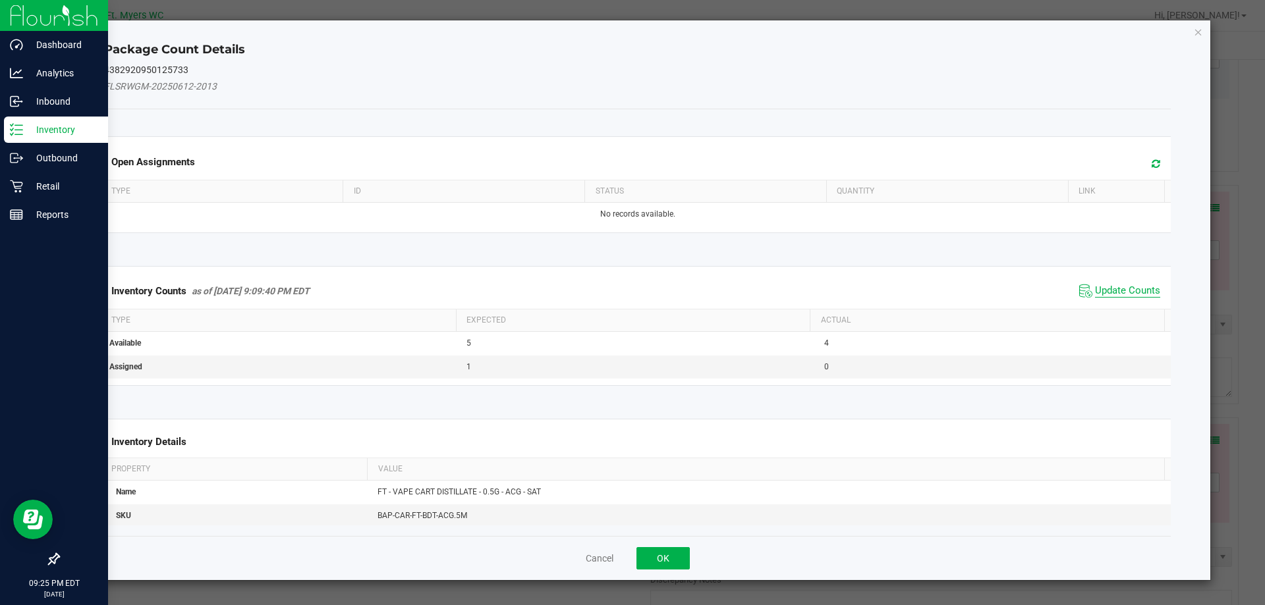
click at [1097, 294] on span "Update Counts" at bounding box center [1127, 291] width 65 height 13
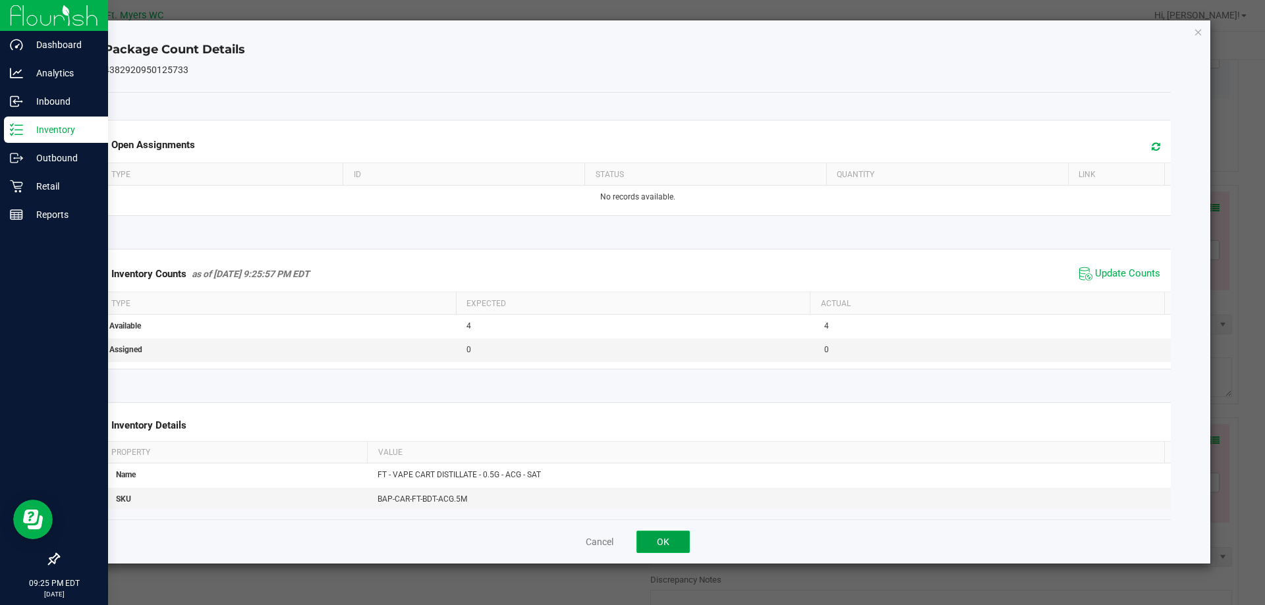
click at [666, 538] on button "OK" at bounding box center [662, 542] width 53 height 22
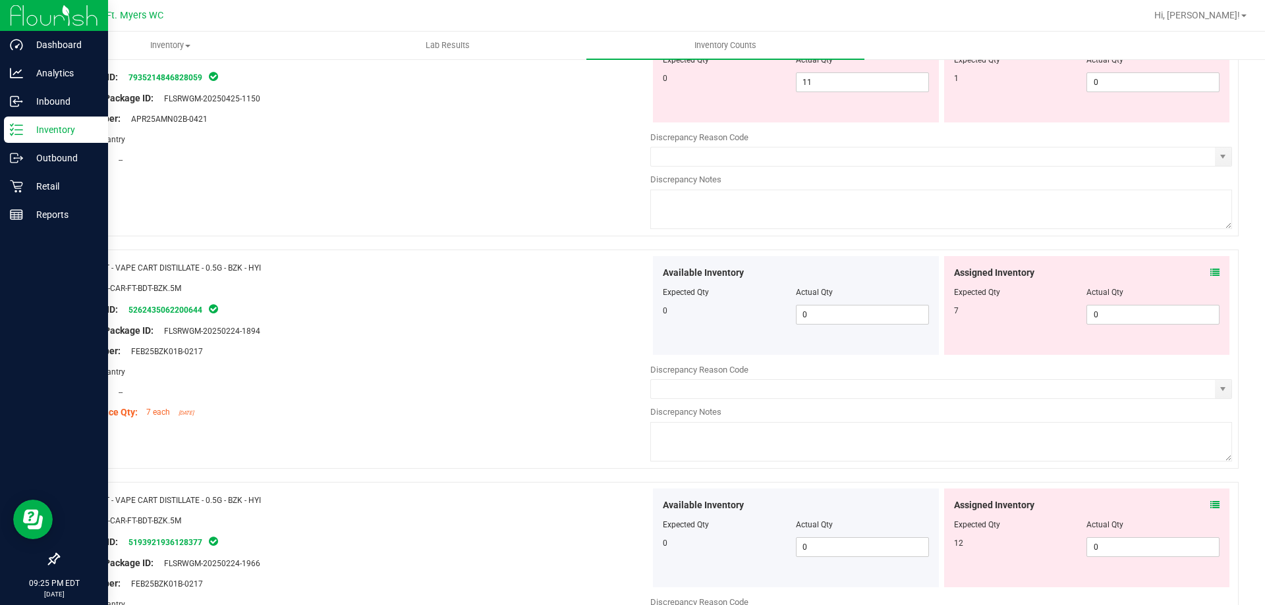
scroll to position [1581, 0]
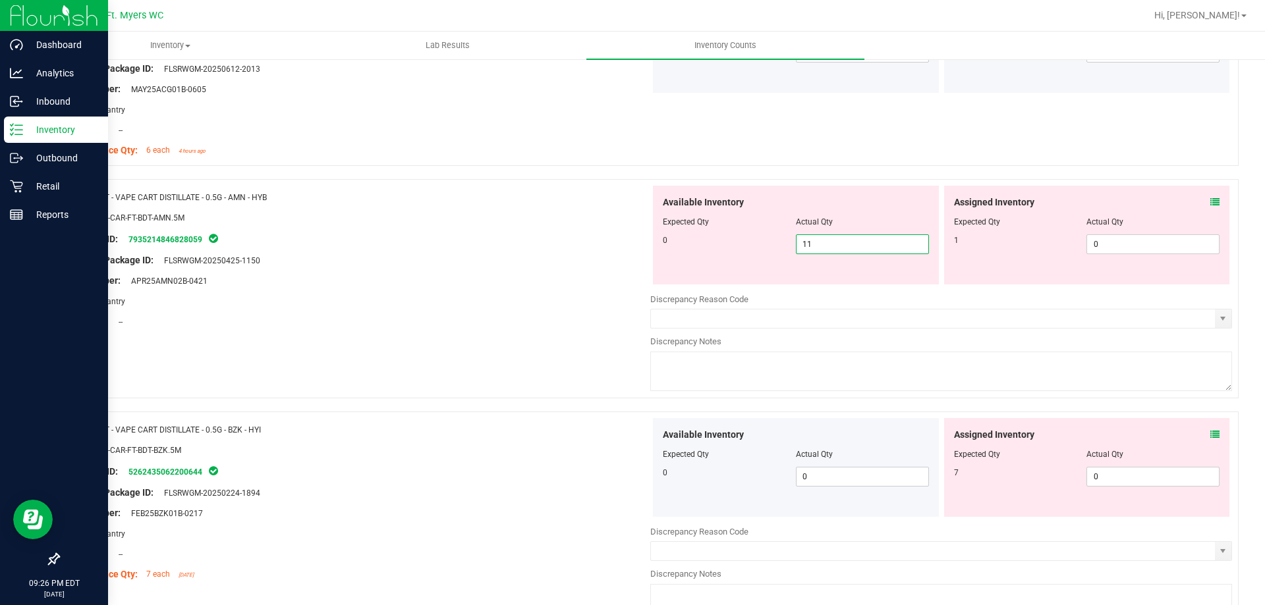
drag, startPoint x: 901, startPoint y: 242, endPoint x: 593, endPoint y: 210, distance: 309.3
click at [593, 210] on div "Name: FT - VAPE CART DISTILLATE - 0.5G - AMN - HYB SKU: BAP-CAR-FT-BDT-AMN.5M P…" at bounding box center [648, 288] width 1180 height 219
click at [1175, 200] on div "Assigned Inventory" at bounding box center [1087, 203] width 266 height 14
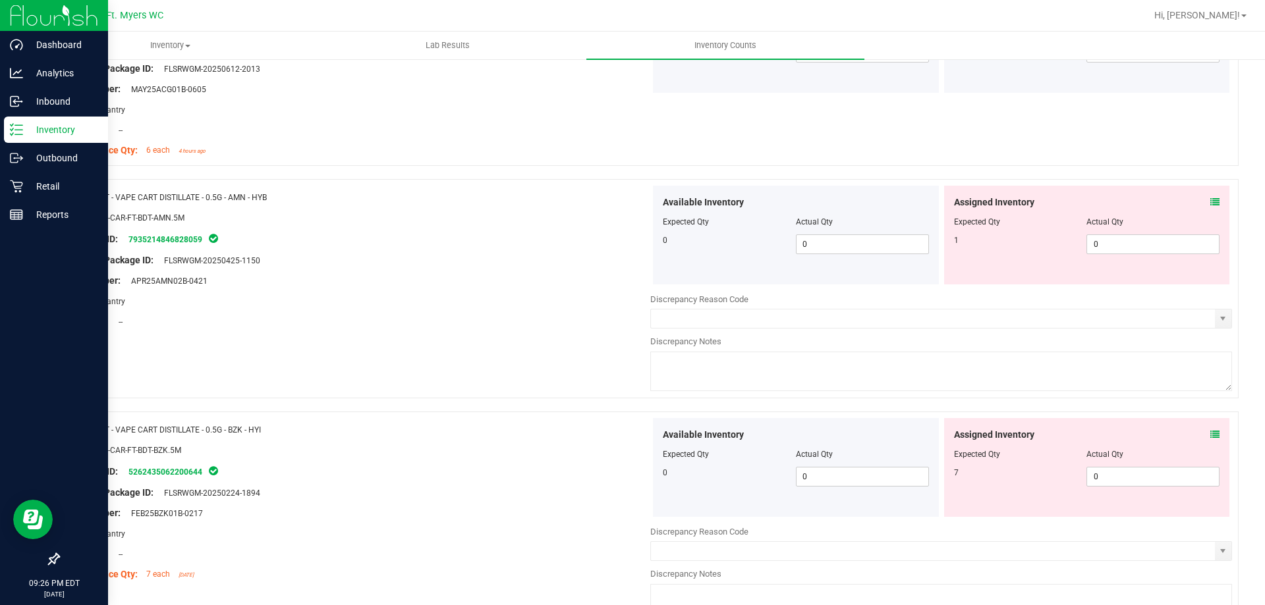
click at [1210, 198] on icon at bounding box center [1214, 202] width 9 height 9
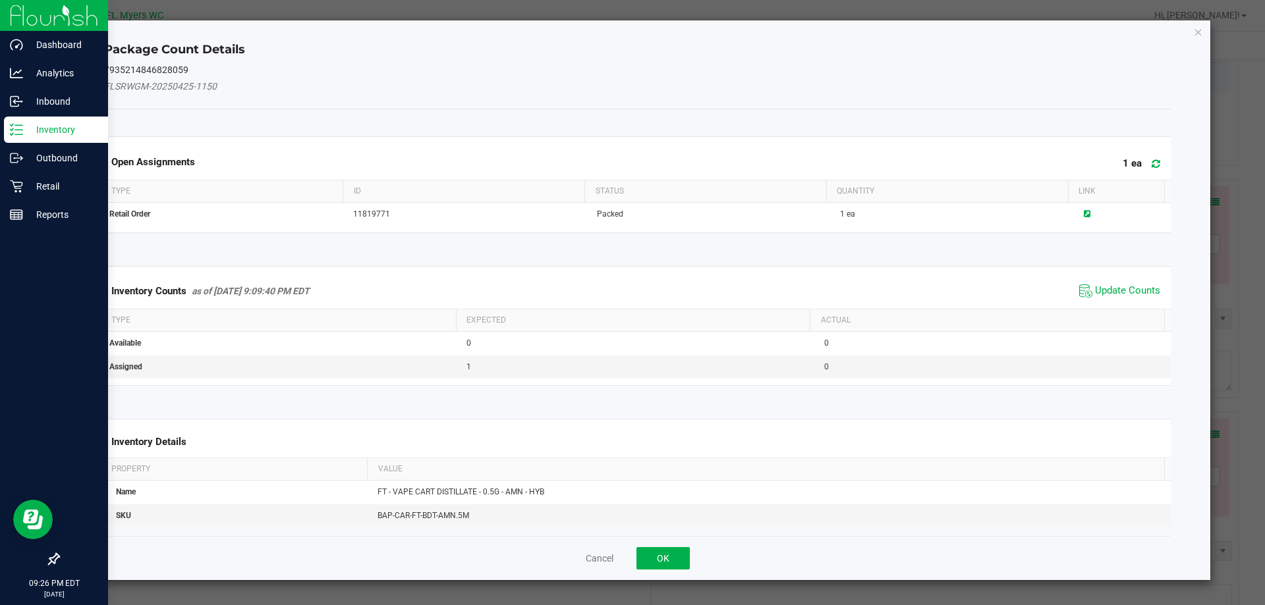
click at [1126, 298] on span "Update Counts" at bounding box center [1120, 291] width 88 height 20
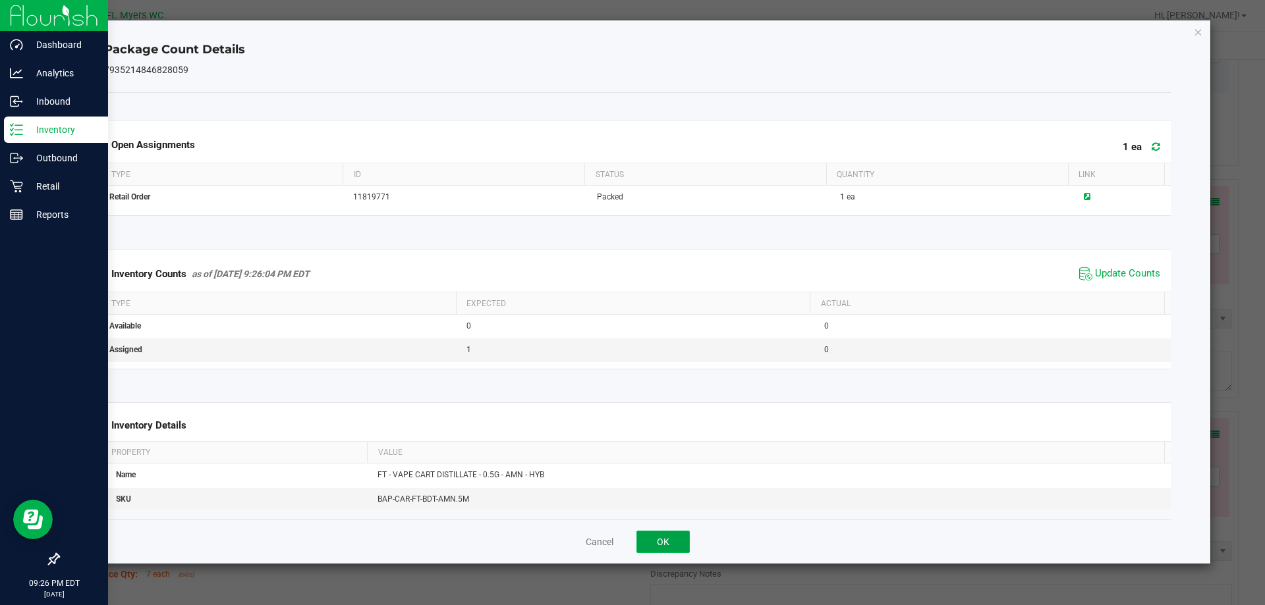
click at [669, 531] on button "OK" at bounding box center [662, 542] width 53 height 22
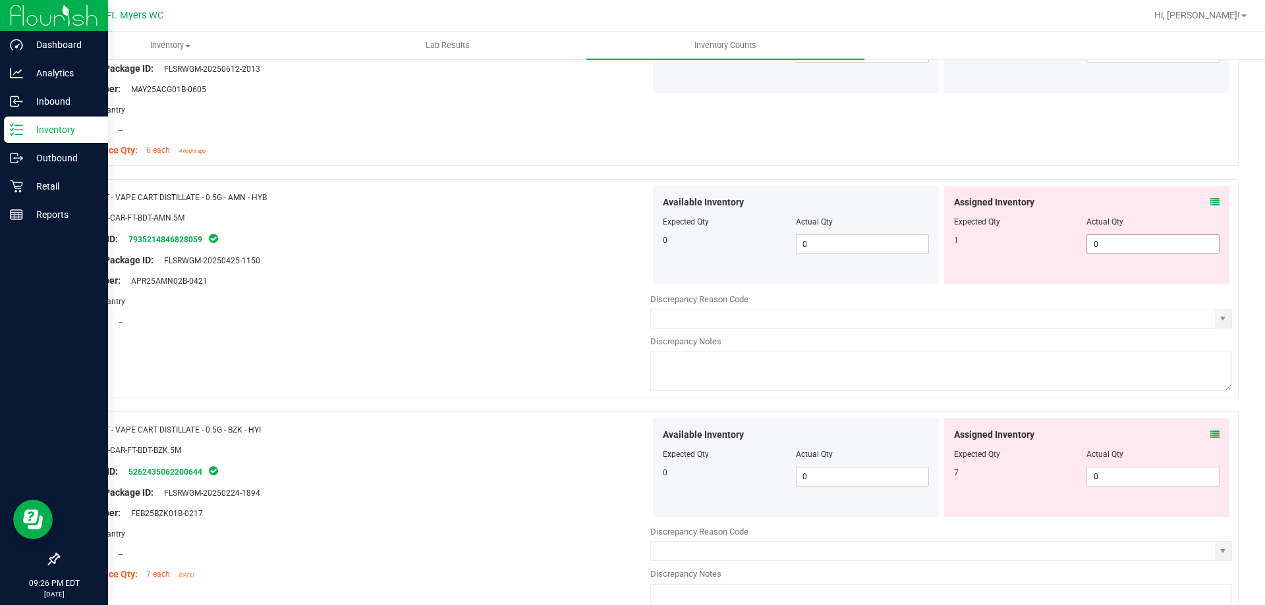
click at [1144, 246] on span "0 0" at bounding box center [1152, 244] width 133 height 20
click at [1091, 180] on div "Name: FT - VAPE CART DISTILLATE - 0.5G - AMN - HYB SKU: BAP-CAR-FT-BDT-AMN.5M P…" at bounding box center [648, 288] width 1180 height 219
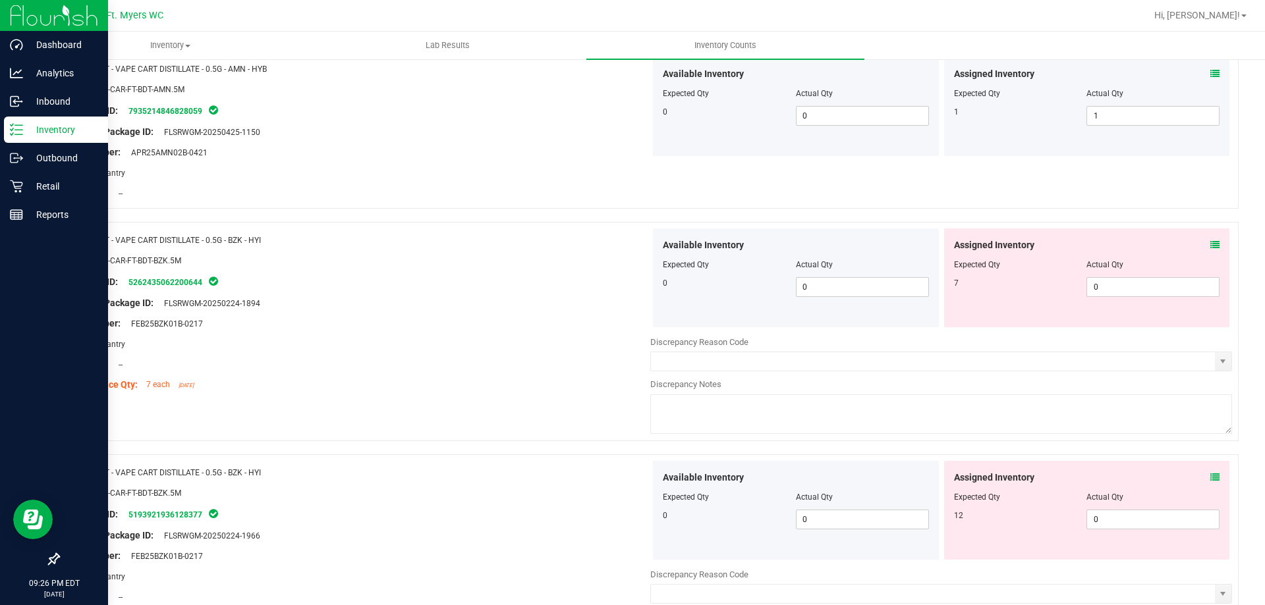
scroll to position [1713, 0]
click at [1210, 238] on icon at bounding box center [1214, 241] width 9 height 9
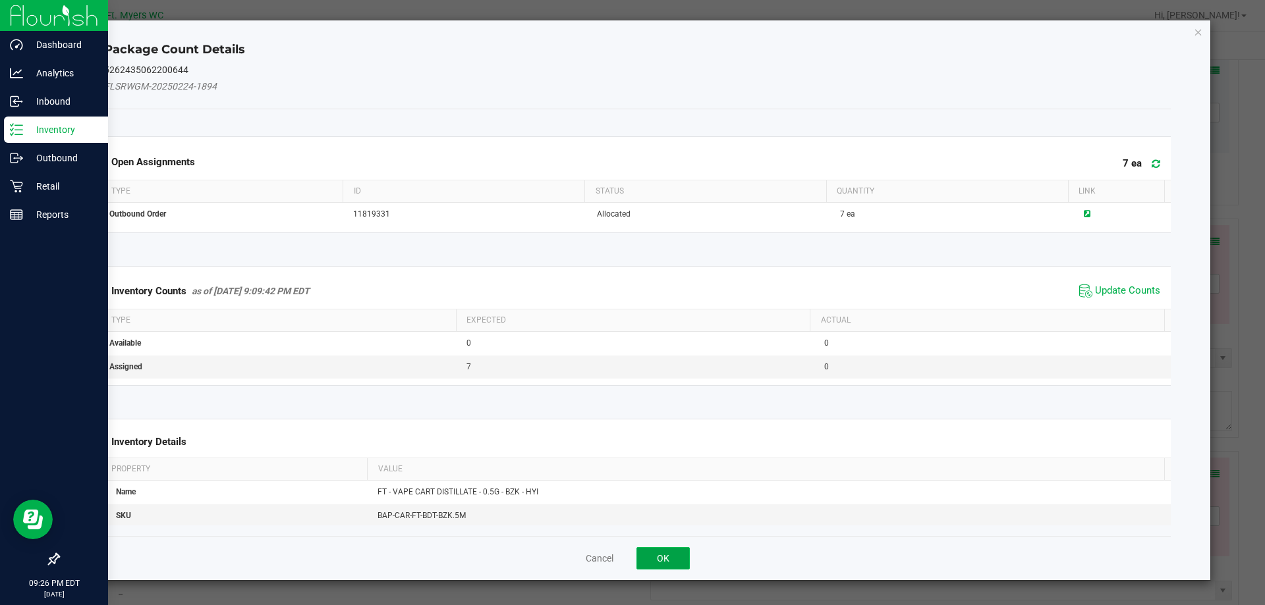
click at [670, 556] on button "OK" at bounding box center [662, 558] width 53 height 22
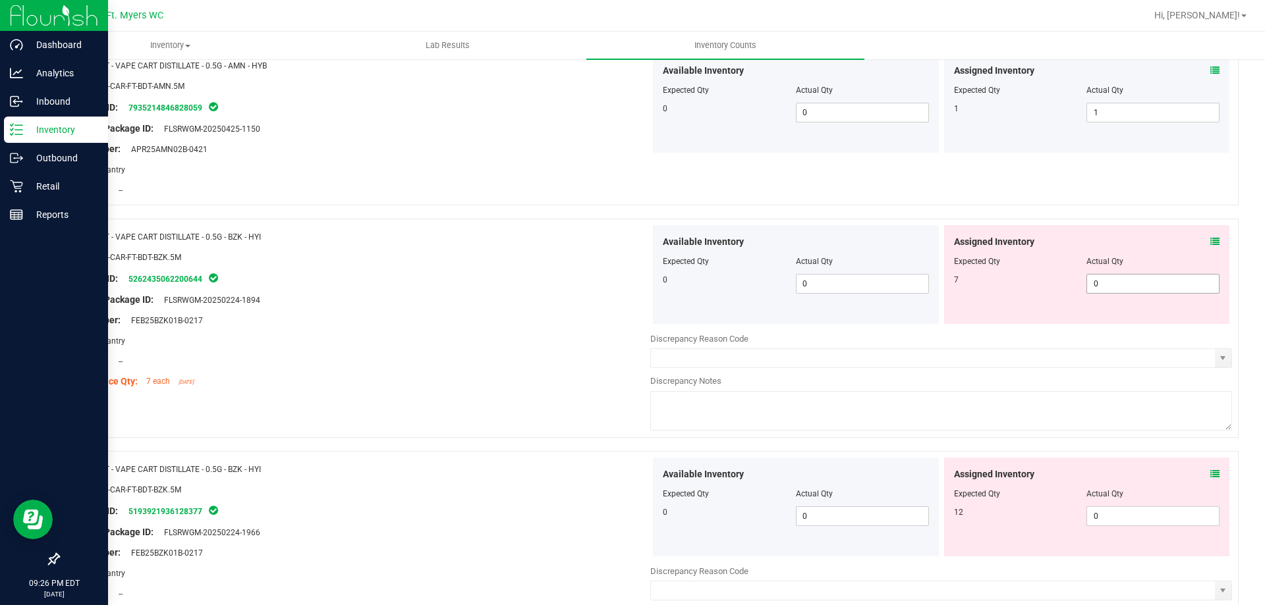
click at [1136, 270] on div at bounding box center [1087, 270] width 266 height 7
click at [1123, 287] on span "0 0" at bounding box center [1152, 284] width 133 height 20
click at [1114, 215] on div at bounding box center [648, 212] width 1180 height 13
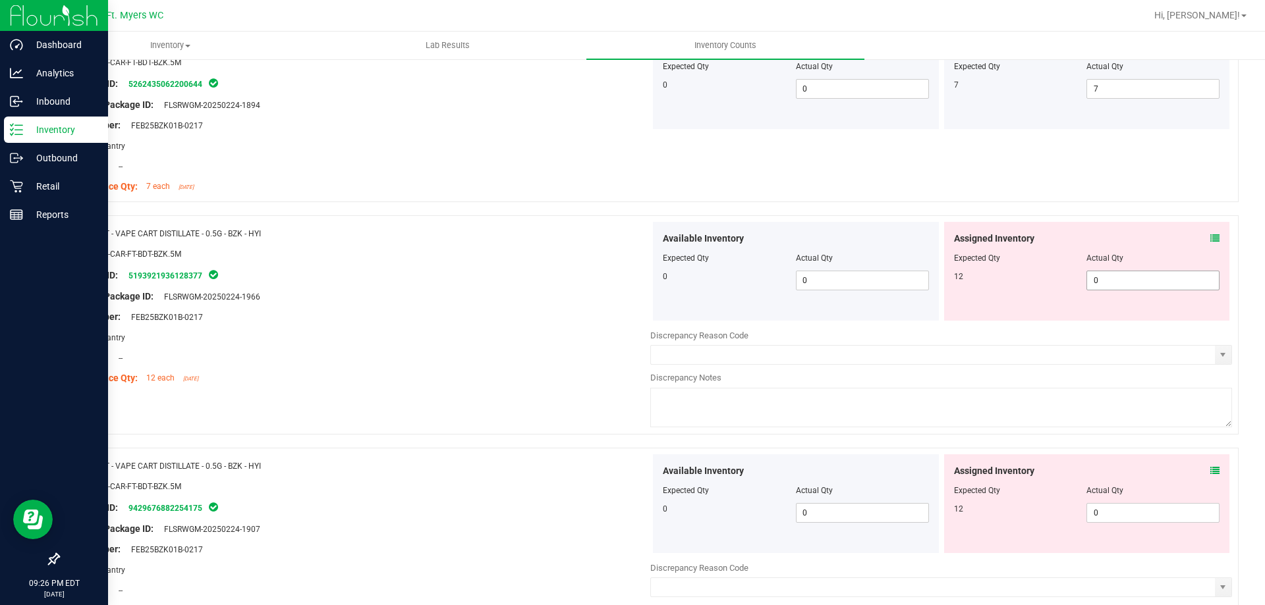
scroll to position [1910, 0]
click at [1114, 281] on span "0 0" at bounding box center [1152, 278] width 133 height 20
click at [1105, 517] on div "Available Inventory Expected Qty Actual Qty 0 0 0" at bounding box center [941, 556] width 582 height 209
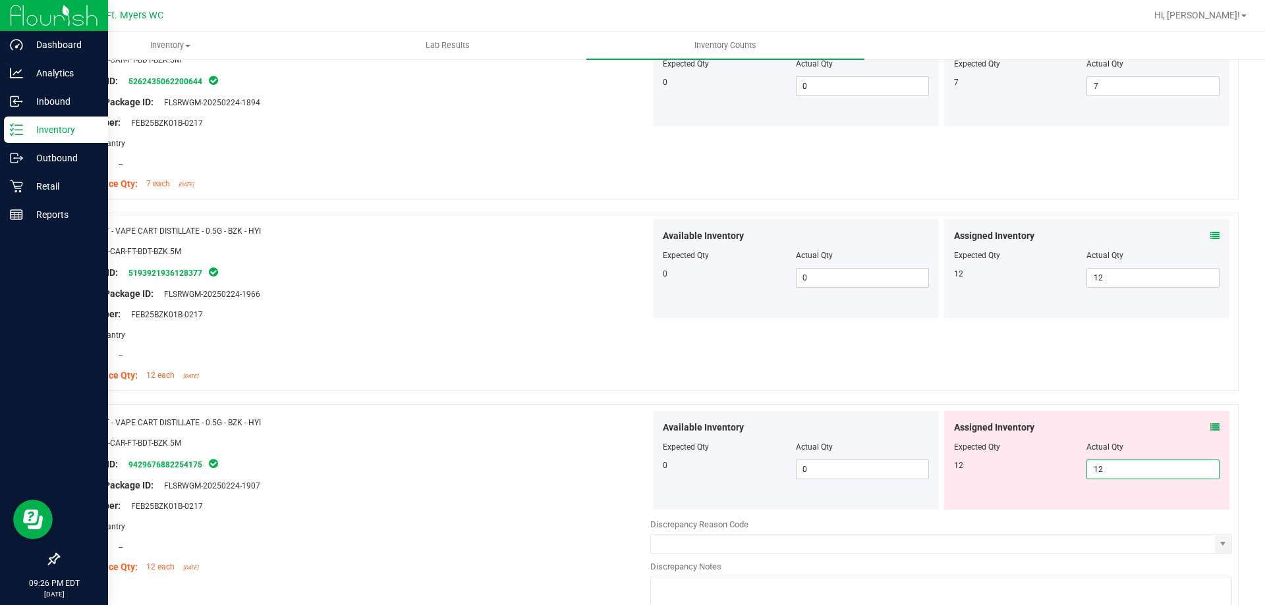
click at [327, 282] on div at bounding box center [360, 284] width 582 height 7
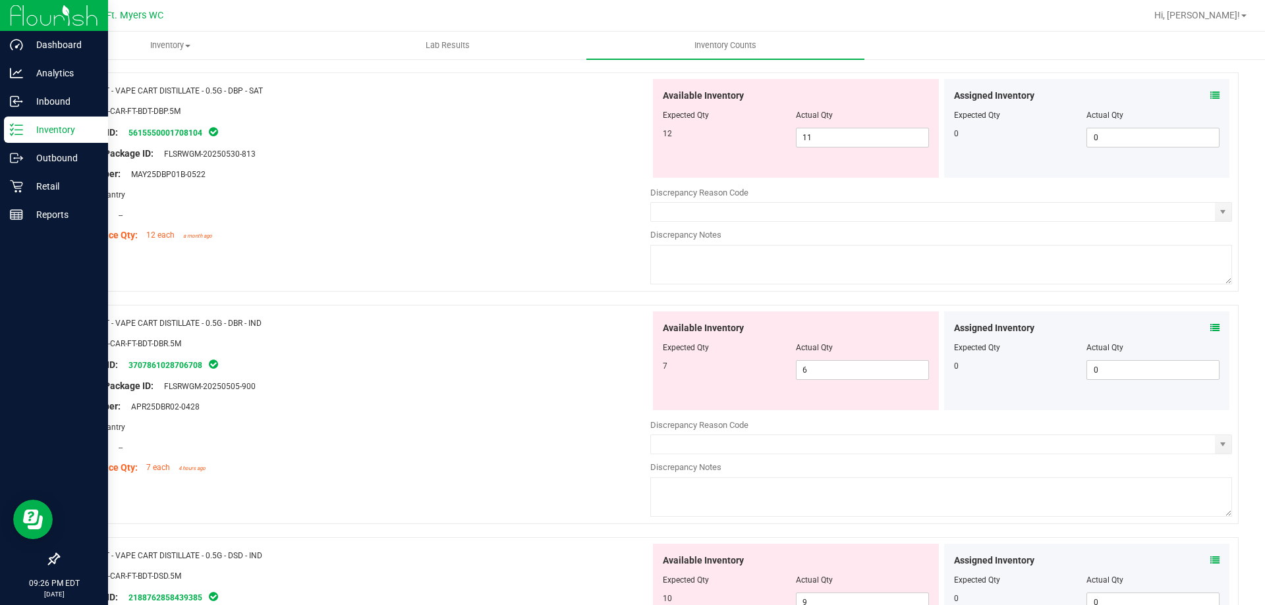
scroll to position [2437, 0]
click at [1210, 92] on icon at bounding box center [1214, 92] width 9 height 9
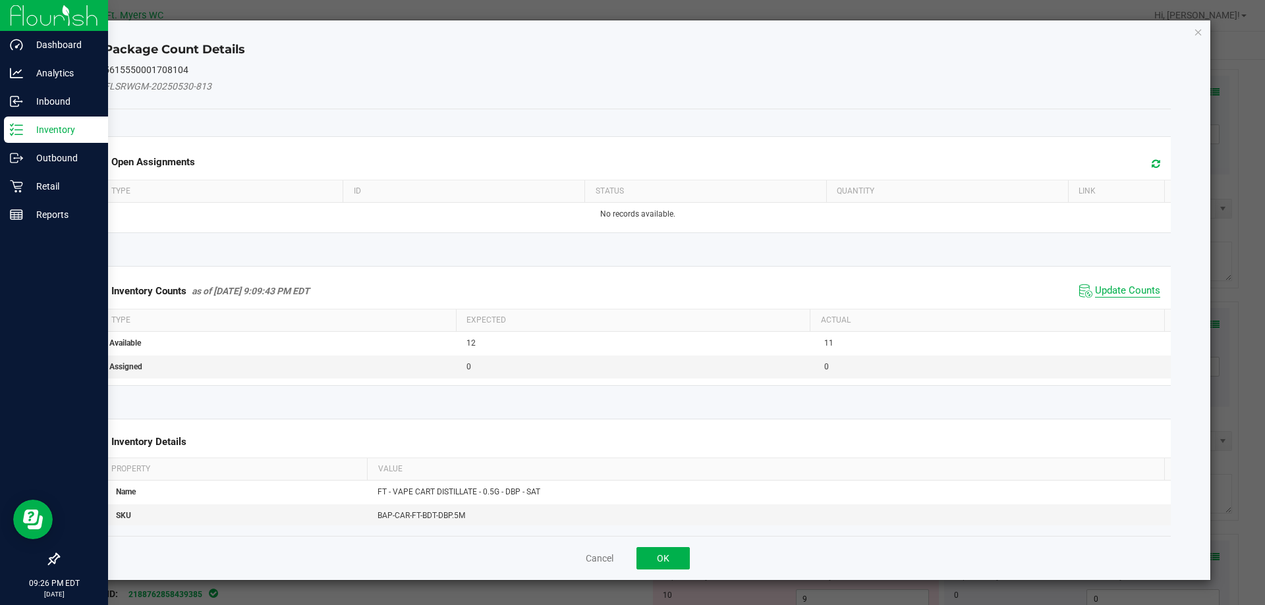
click at [1114, 296] on span "Update Counts" at bounding box center [1127, 291] width 65 height 13
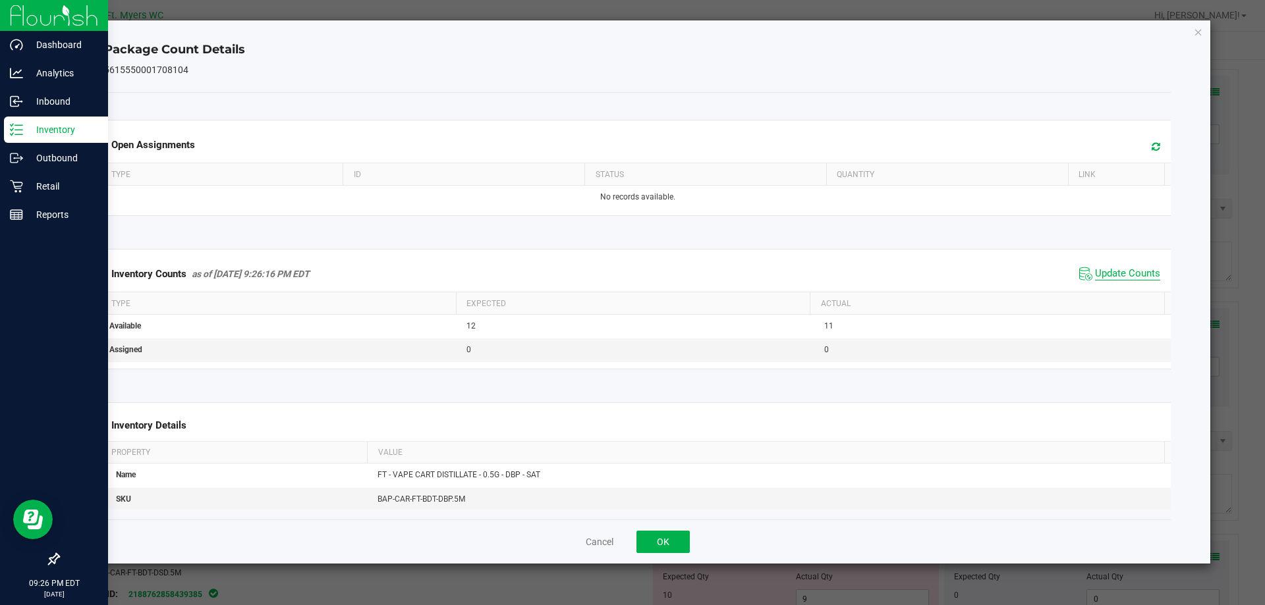
click at [1132, 268] on span "Update Counts" at bounding box center [1127, 273] width 65 height 13
click at [661, 530] on div "Cancel OK" at bounding box center [637, 542] width 1067 height 44
click at [661, 538] on button "OK" at bounding box center [662, 542] width 53 height 22
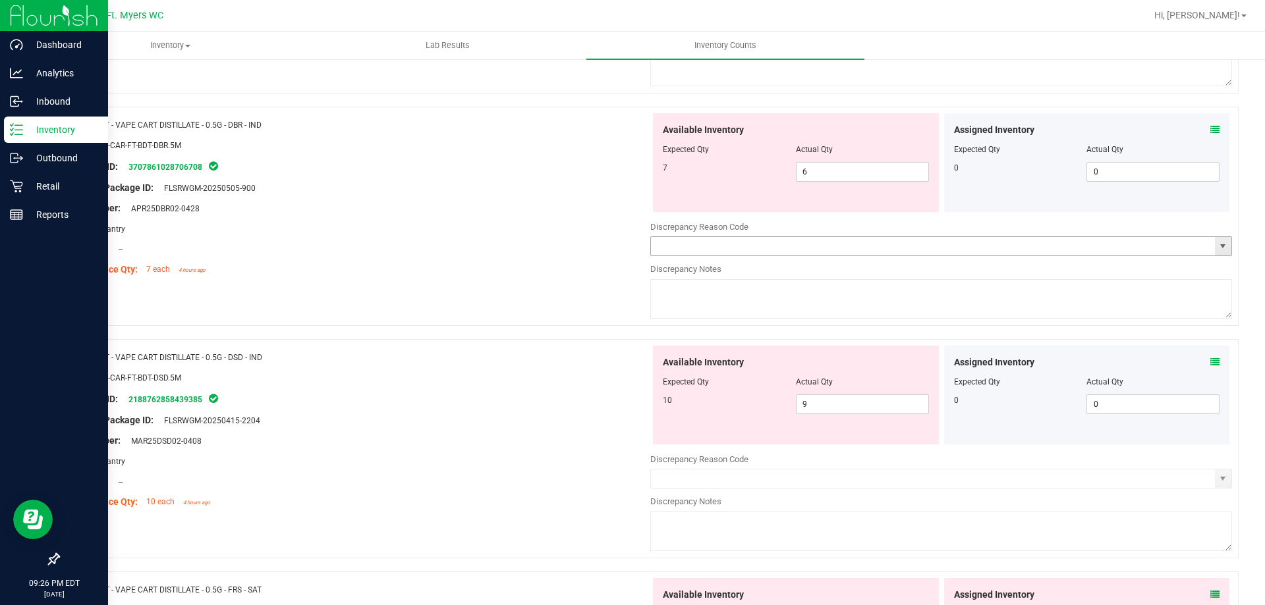
scroll to position [2635, 0]
click at [1210, 123] on icon at bounding box center [1214, 127] width 9 height 9
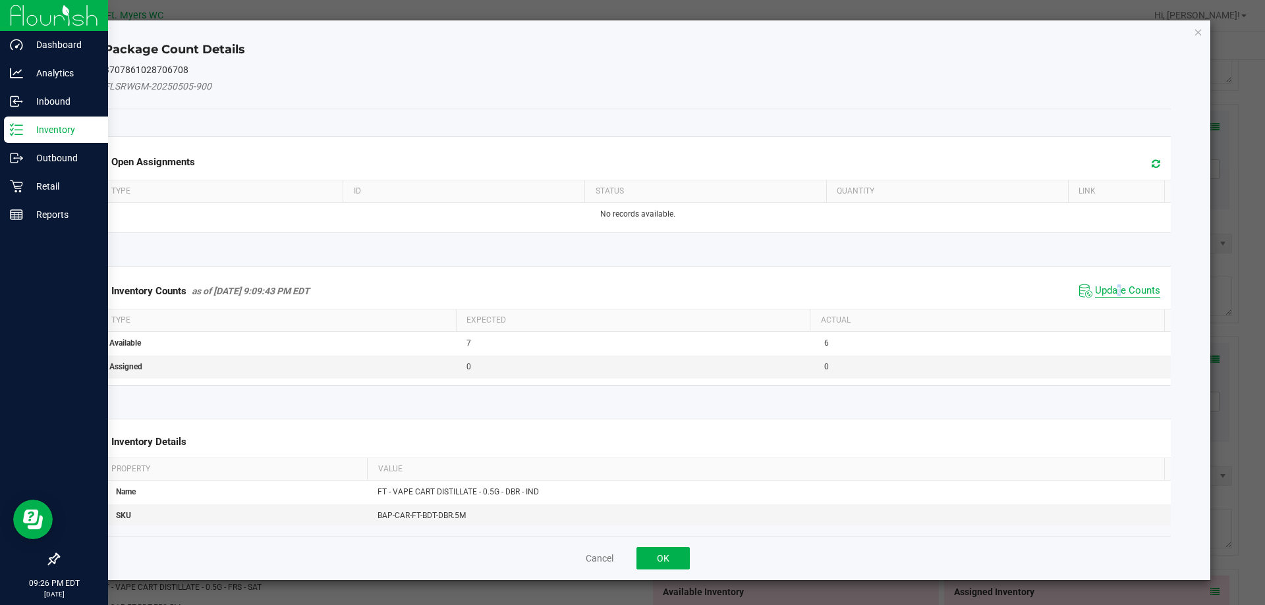
click at [1109, 289] on span "Update Counts" at bounding box center [1127, 291] width 65 height 13
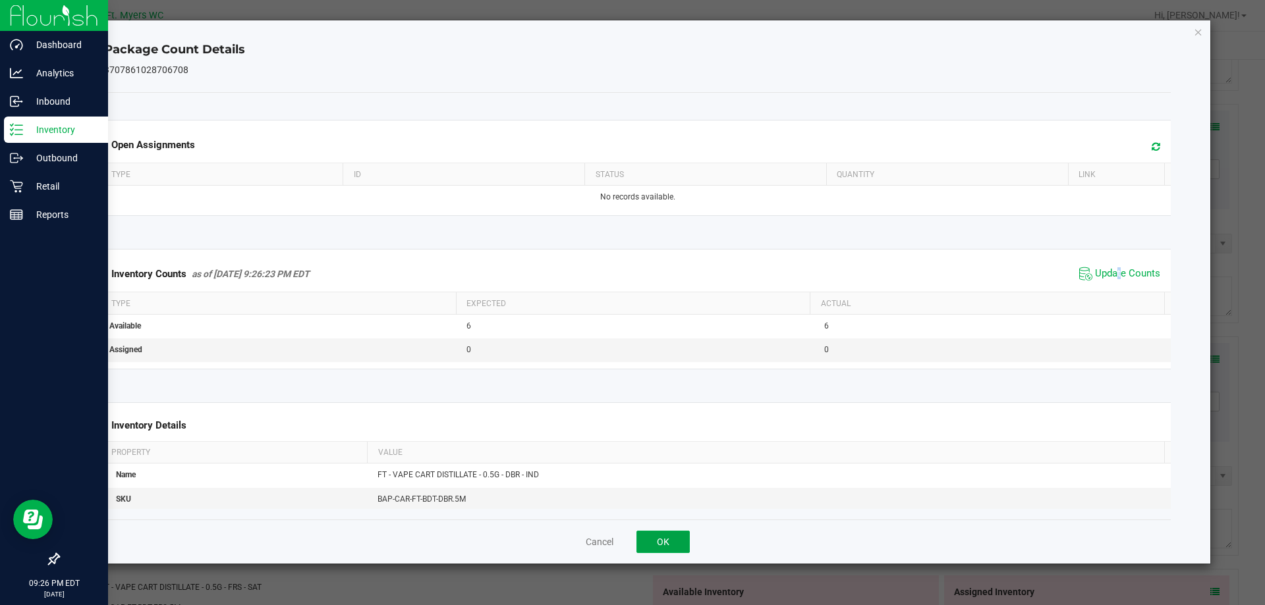
click at [664, 537] on button "OK" at bounding box center [662, 542] width 53 height 22
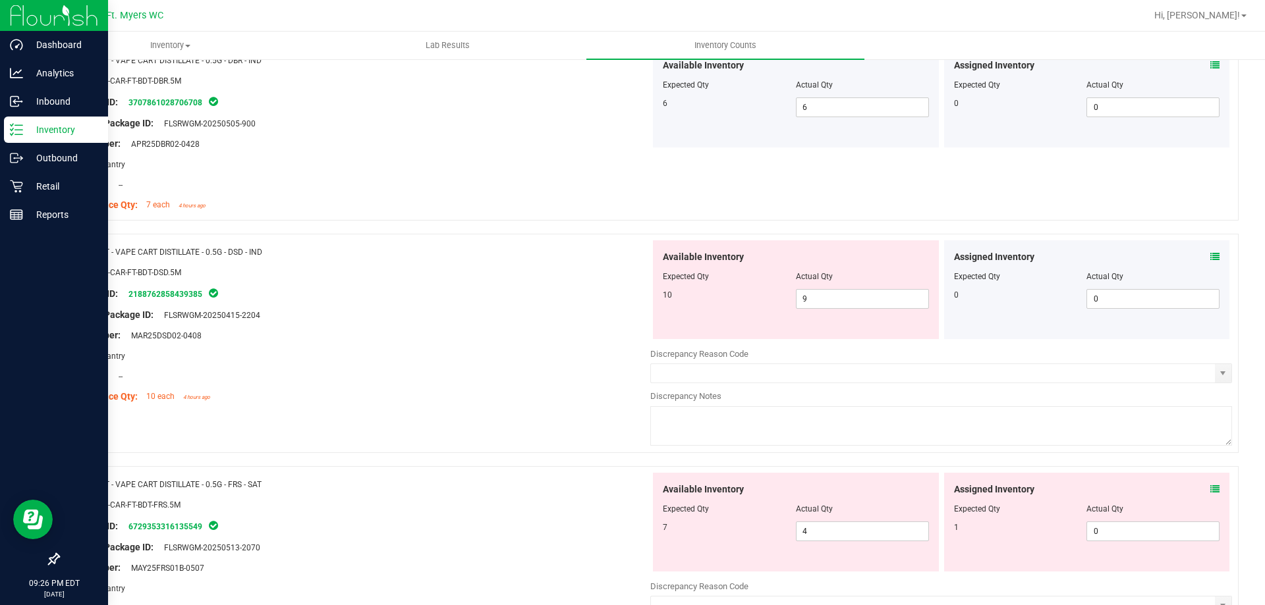
scroll to position [2766, 0]
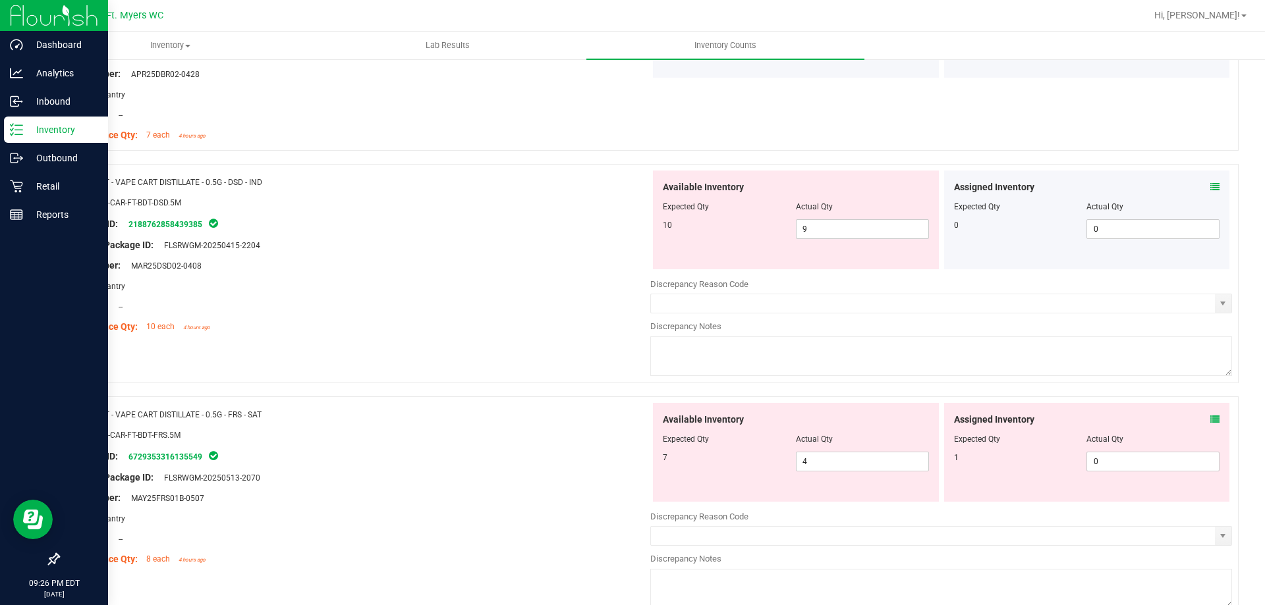
click at [1210, 185] on icon at bounding box center [1214, 186] width 9 height 9
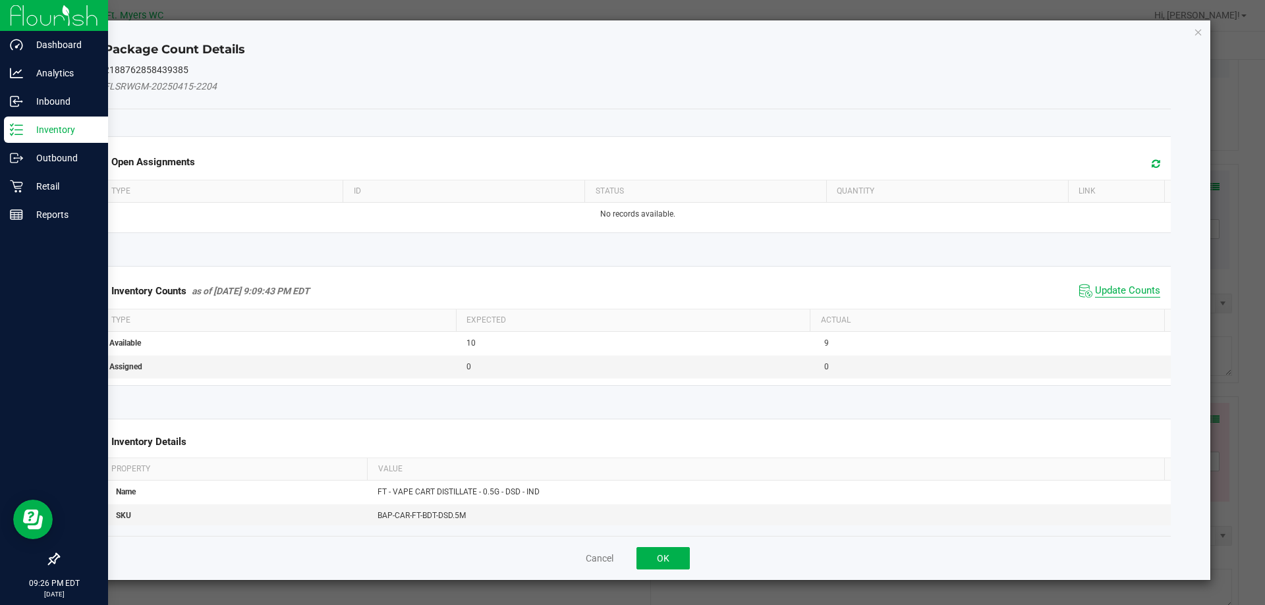
click at [1095, 290] on span "Update Counts" at bounding box center [1127, 291] width 65 height 13
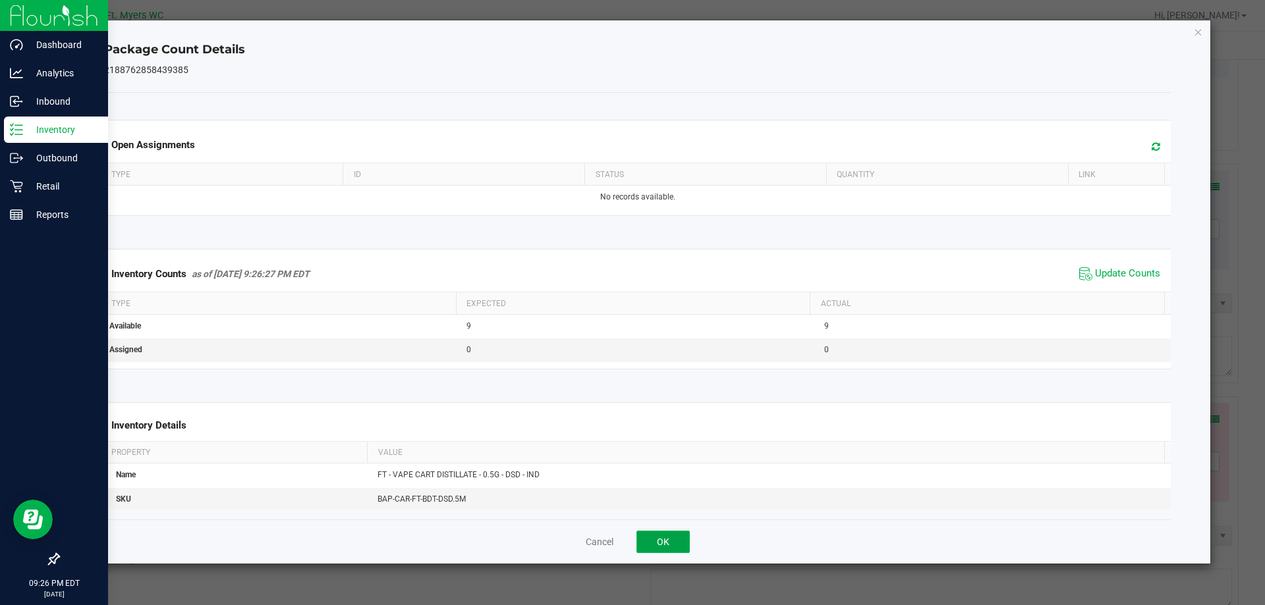
click at [674, 534] on button "OK" at bounding box center [662, 542] width 53 height 22
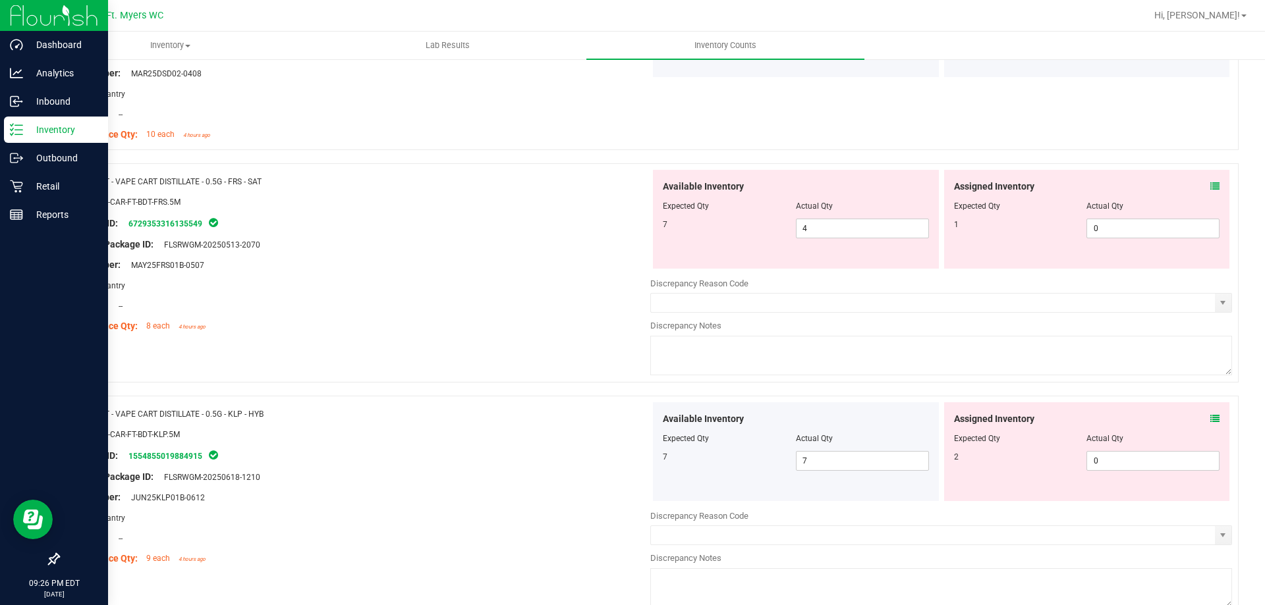
scroll to position [3030, 0]
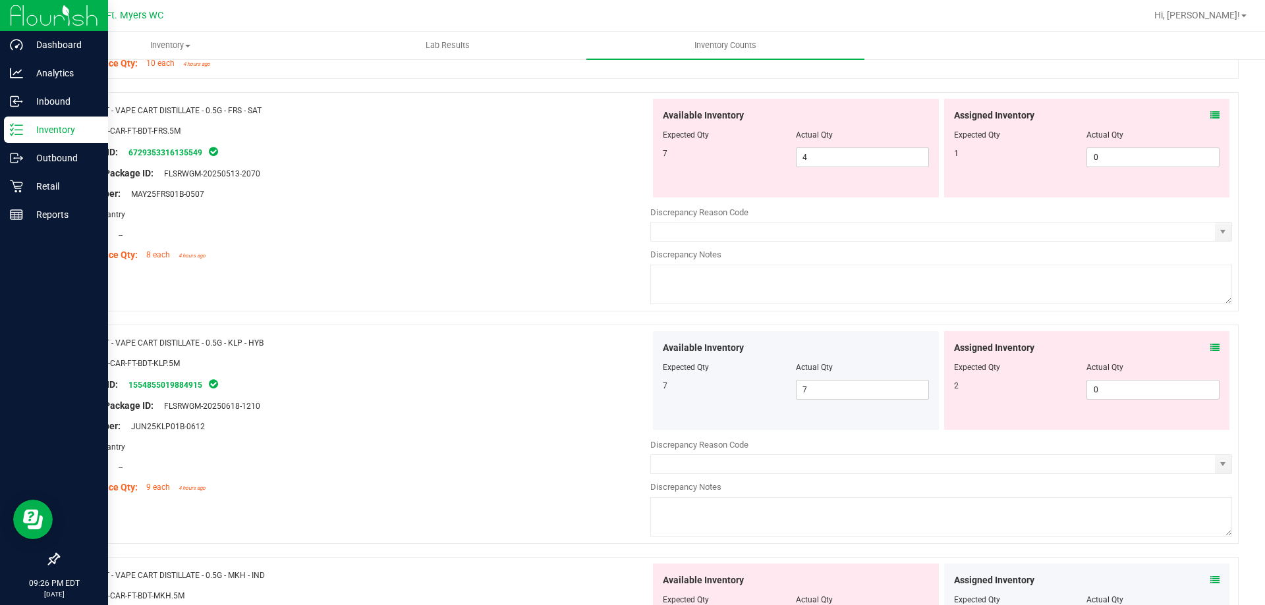
click at [1199, 115] on div "Assigned Inventory" at bounding box center [1087, 116] width 266 height 14
click at [1210, 115] on icon at bounding box center [1214, 115] width 9 height 9
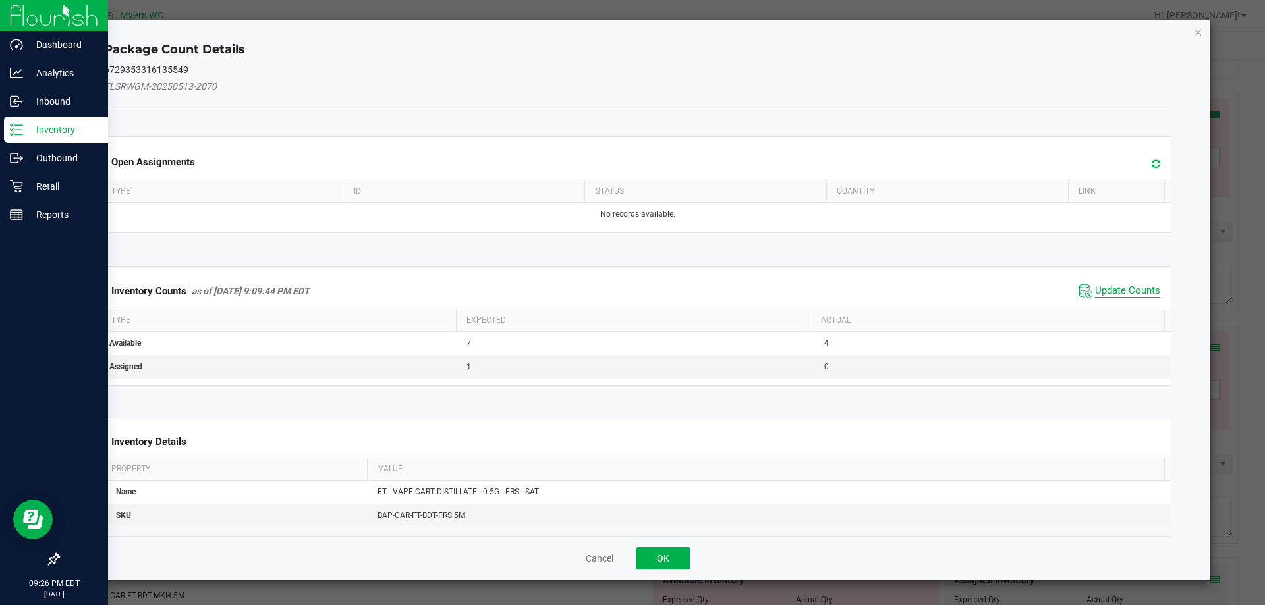
click at [1101, 291] on span "Update Counts" at bounding box center [1127, 291] width 65 height 13
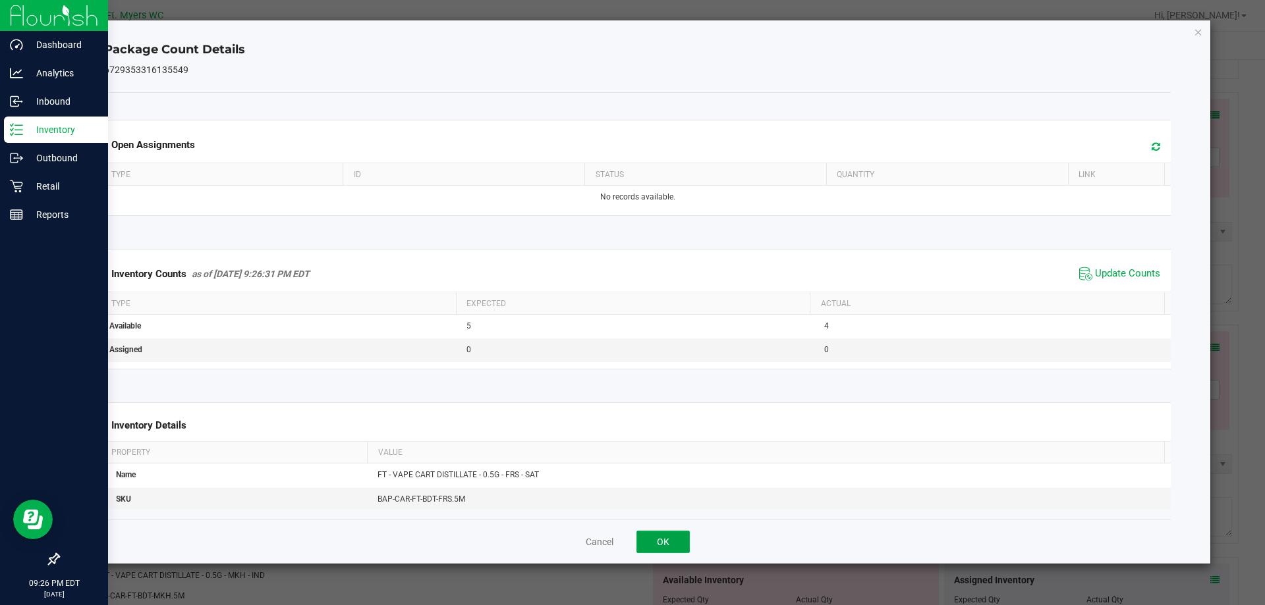
click at [677, 547] on button "OK" at bounding box center [662, 542] width 53 height 22
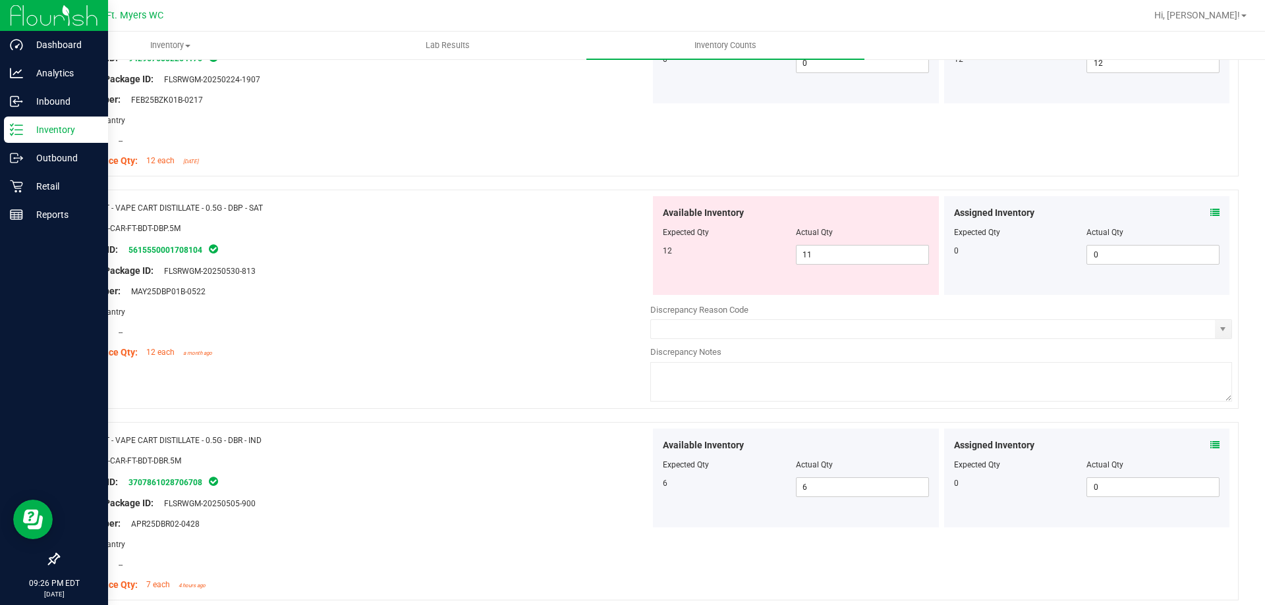
scroll to position [2305, 0]
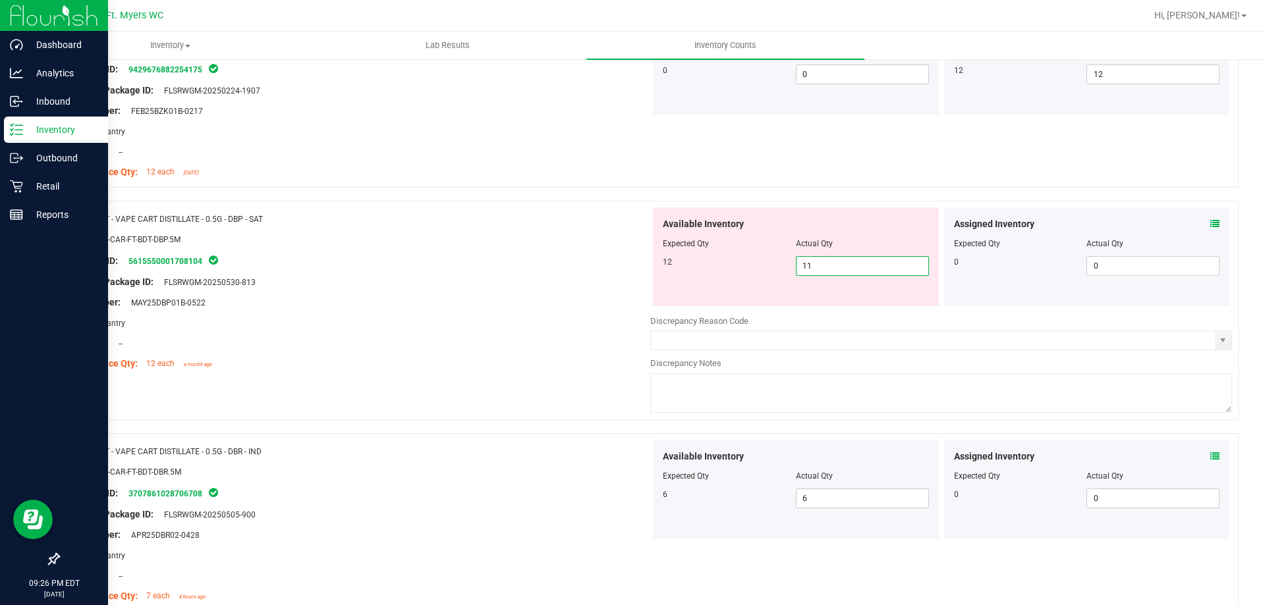
drag, startPoint x: 881, startPoint y: 266, endPoint x: 510, endPoint y: 263, distance: 370.8
click at [510, 263] on div "Name: FT - VAPE CART DISTILLATE - 0.5G - DBP - SAT SKU: BAP-CAR-FT-BDT-DBP.5M P…" at bounding box center [648, 310] width 1180 height 219
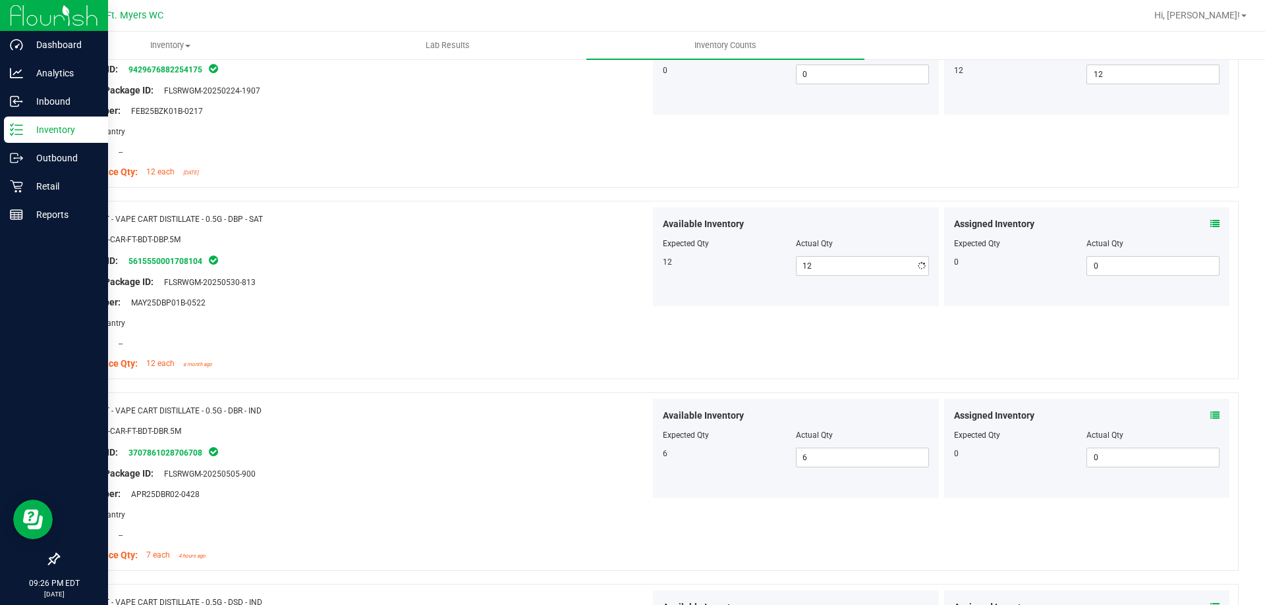
click at [482, 283] on div "Original Package ID: FLSRWGM-20250530-813" at bounding box center [360, 282] width 582 height 14
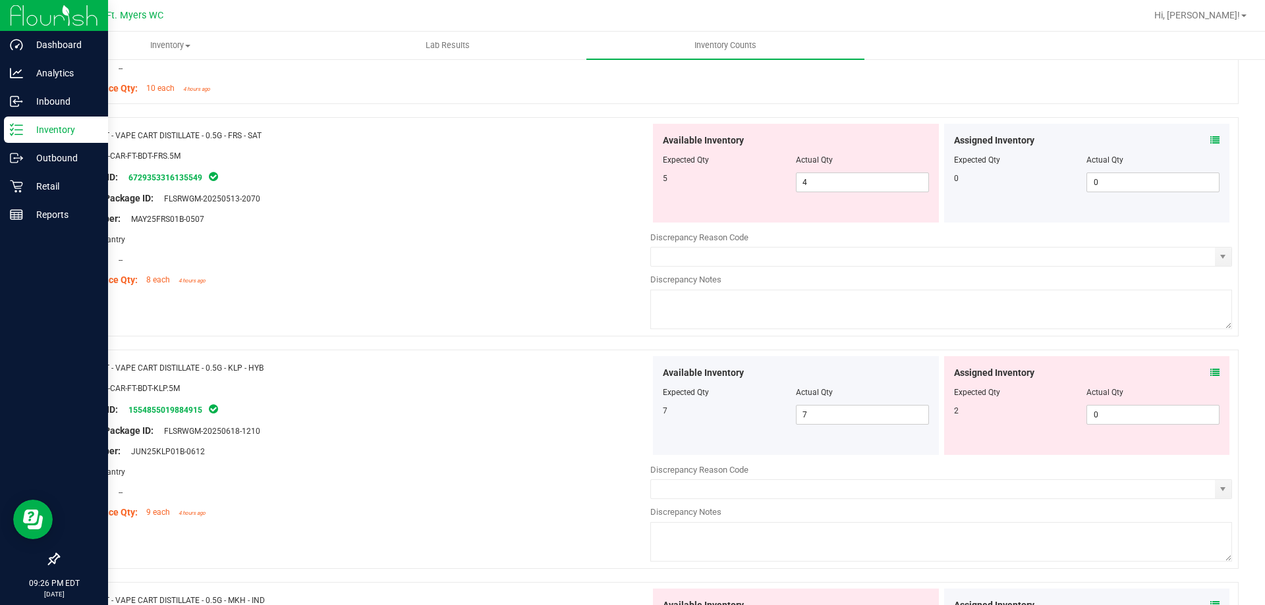
scroll to position [3227, 0]
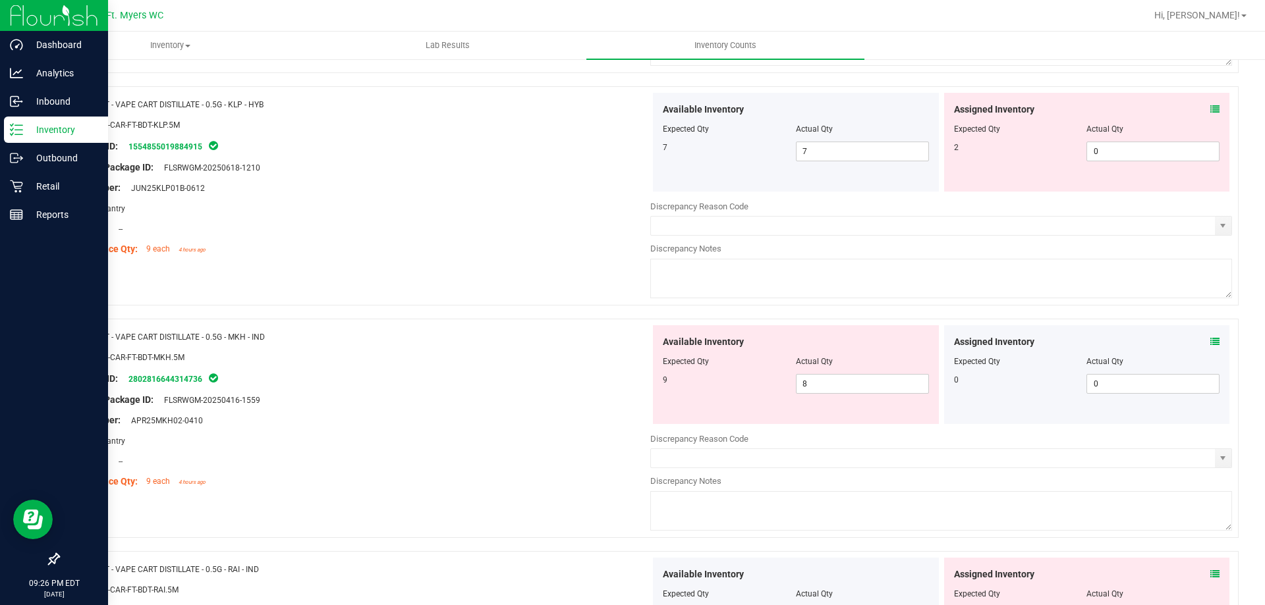
click at [1210, 111] on icon at bounding box center [1214, 109] width 9 height 9
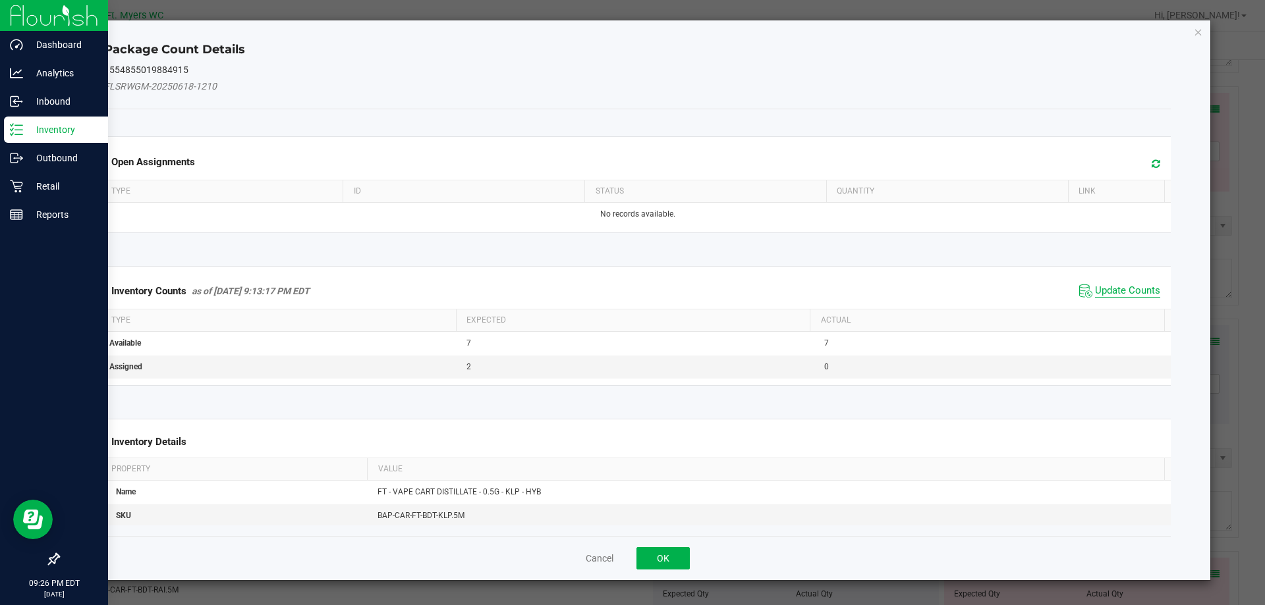
click at [1125, 288] on span "Update Counts" at bounding box center [1127, 291] width 65 height 13
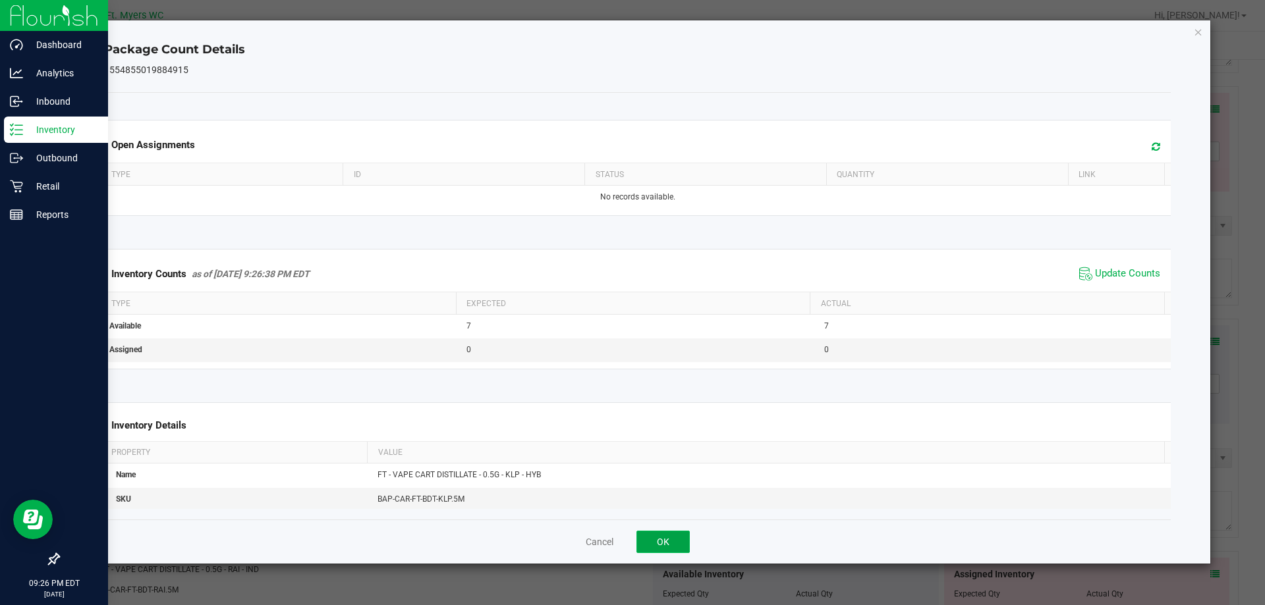
click at [648, 541] on button "OK" at bounding box center [662, 542] width 53 height 22
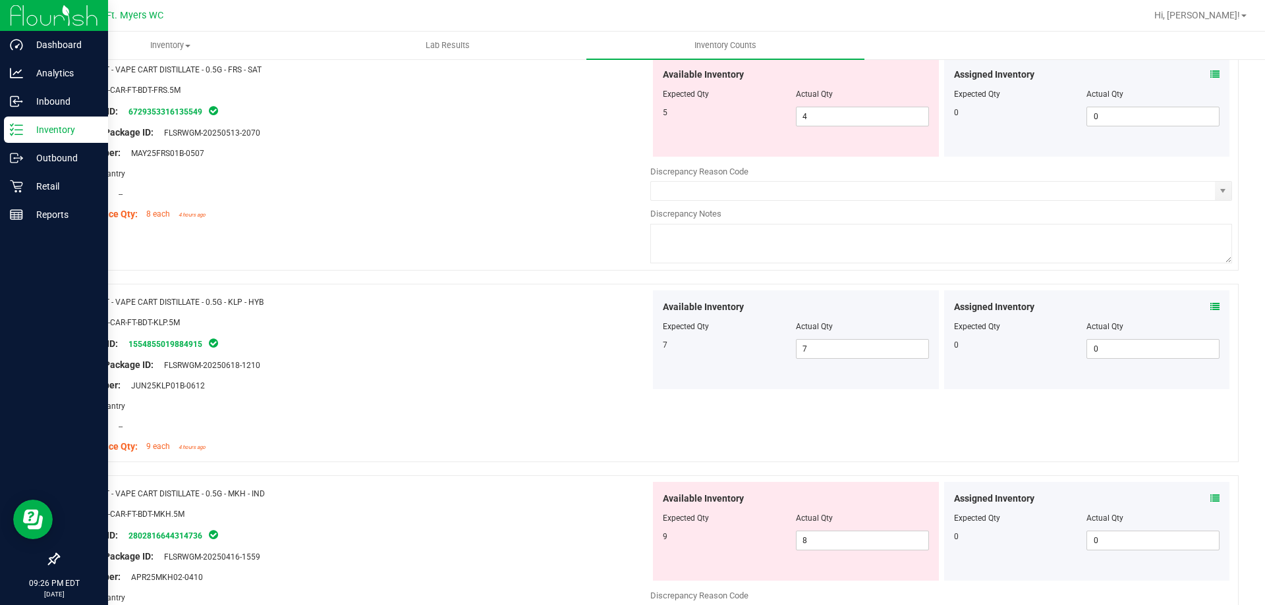
scroll to position [2964, 0]
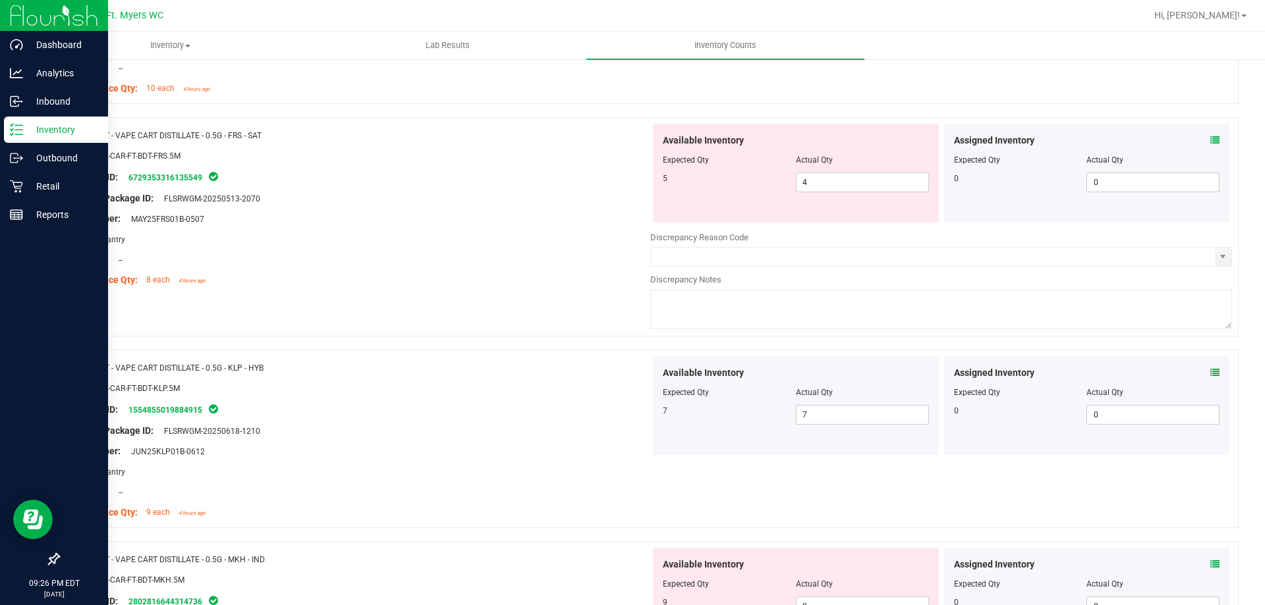
click at [775, 293] on textarea at bounding box center [941, 310] width 582 height 40
click at [482, 268] on div at bounding box center [360, 270] width 582 height 7
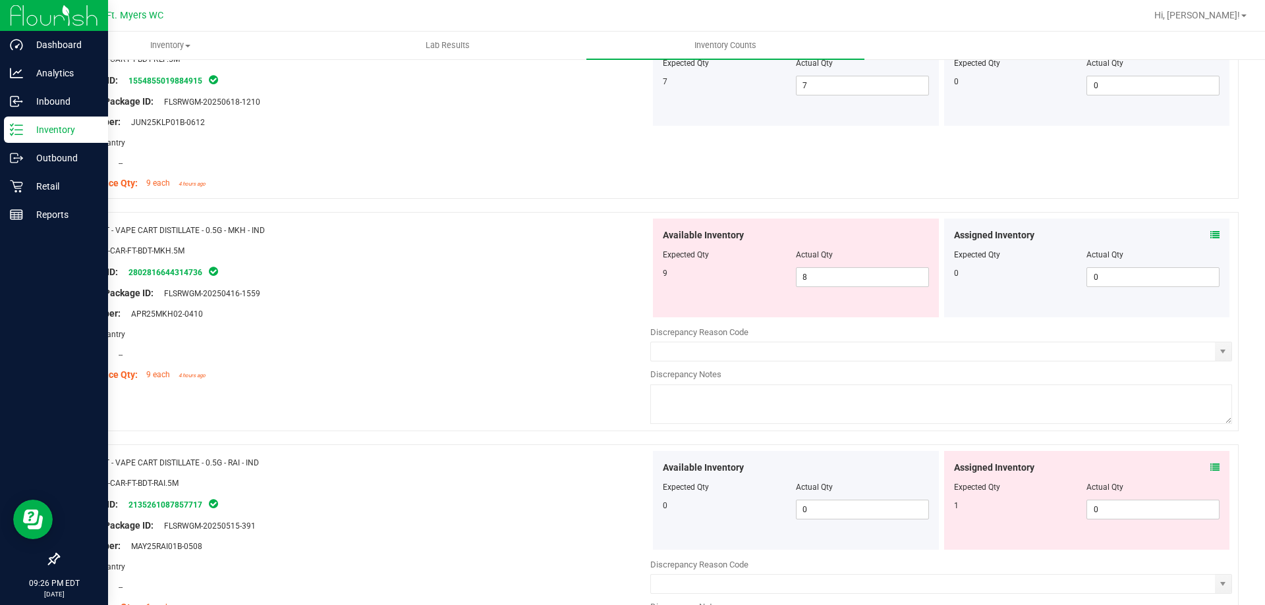
drag, startPoint x: 1210, startPoint y: 242, endPoint x: 1203, endPoint y: 228, distance: 15.3
click at [1208, 240] on div "Assigned Inventory Expected Qty Actual Qty 0 0 0" at bounding box center [1087, 268] width 286 height 99
click at [1210, 229] on span at bounding box center [1214, 236] width 9 height 14
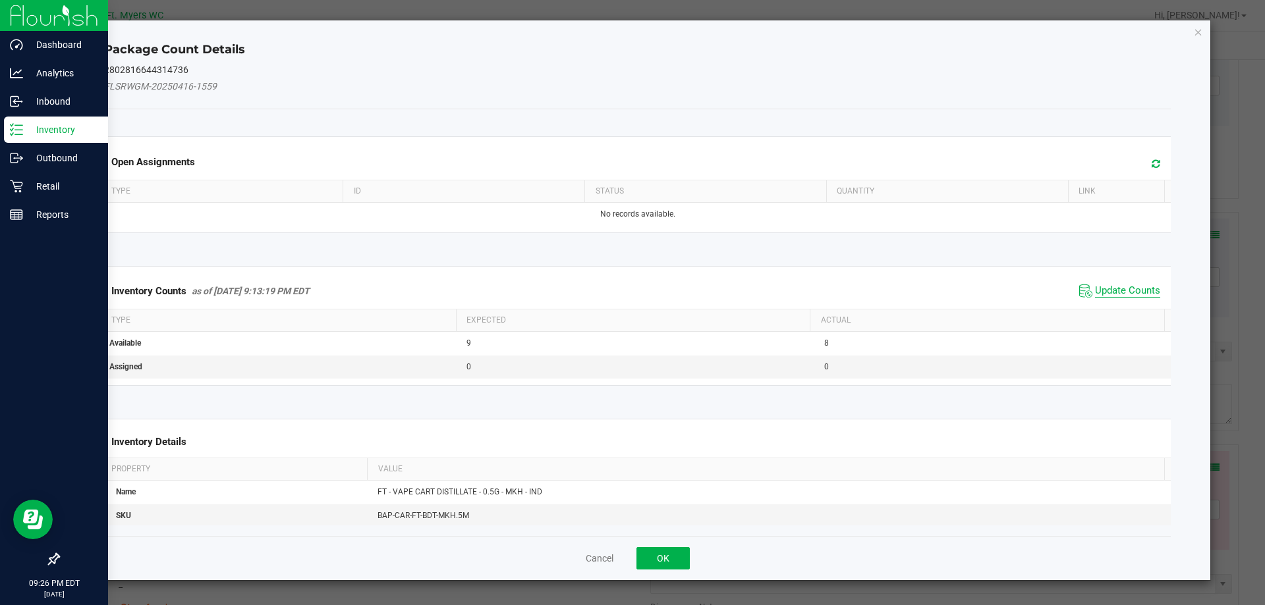
click at [1101, 294] on span "Update Counts" at bounding box center [1127, 291] width 65 height 13
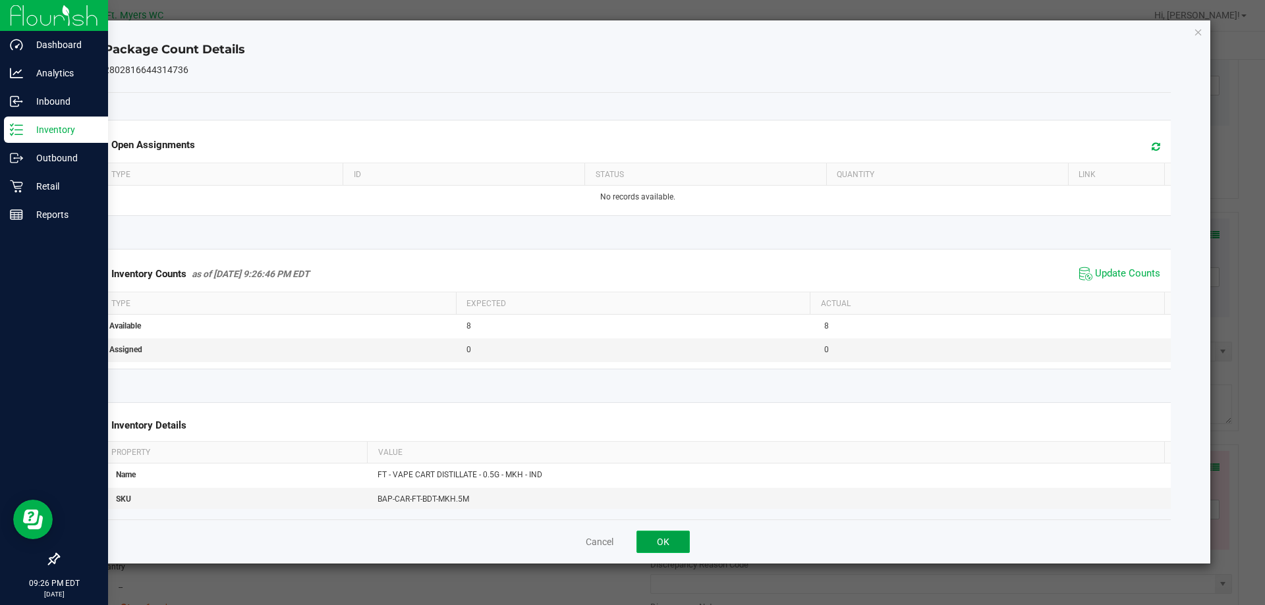
click at [658, 543] on button "OK" at bounding box center [662, 542] width 53 height 22
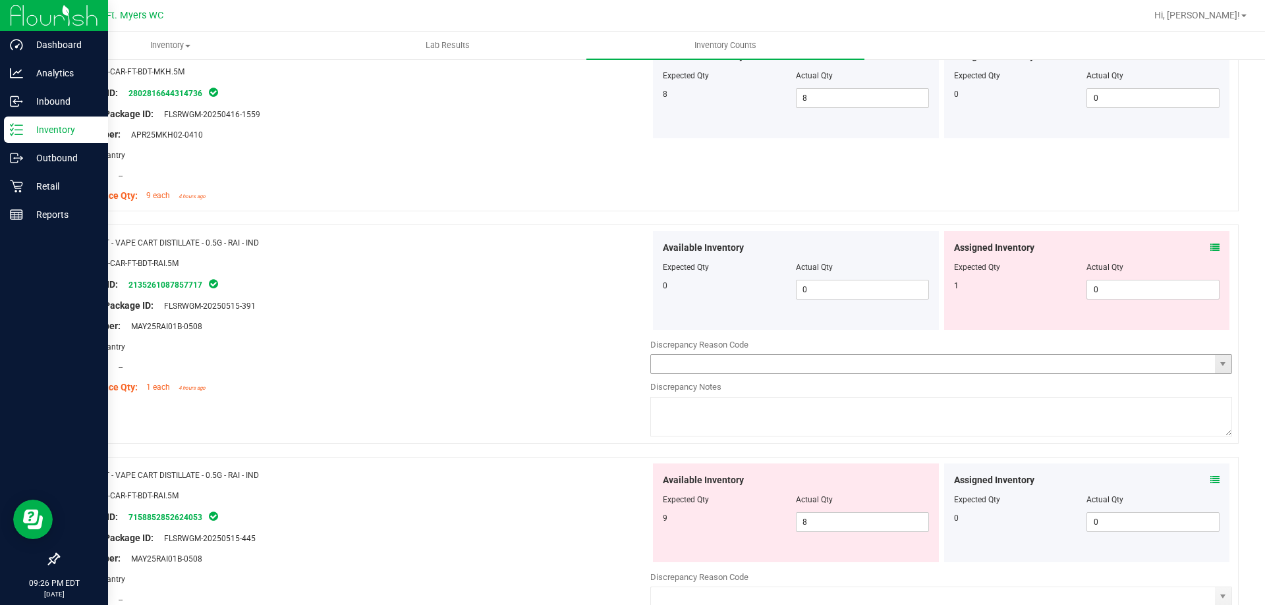
scroll to position [3491, 0]
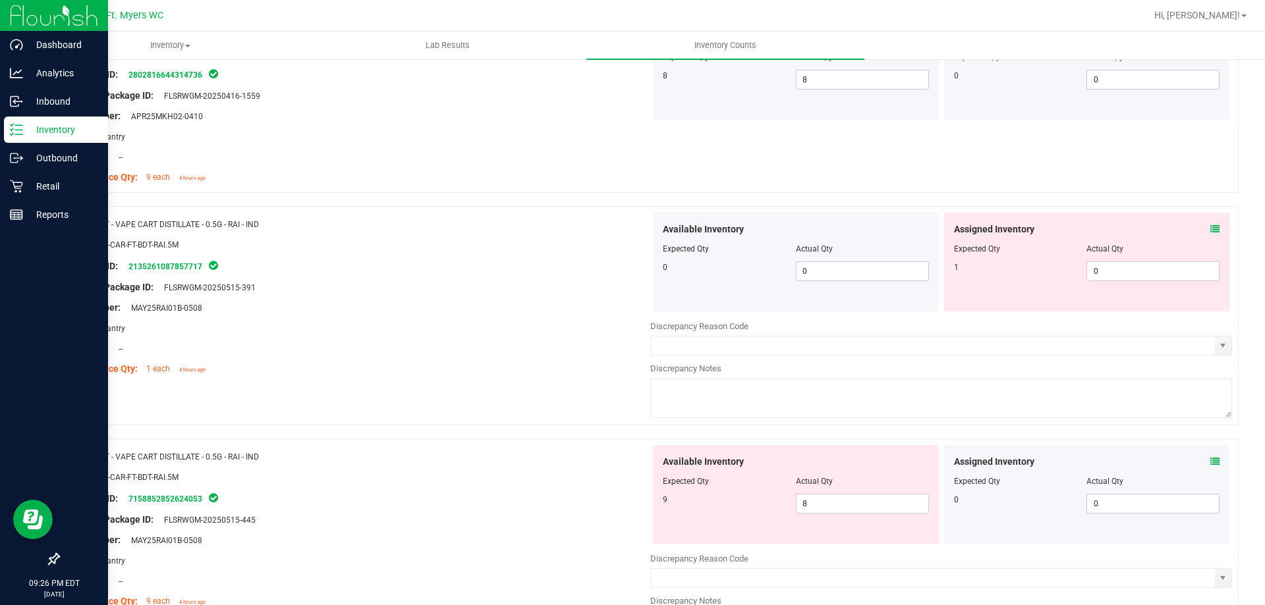
click at [1210, 231] on icon at bounding box center [1214, 229] width 9 height 9
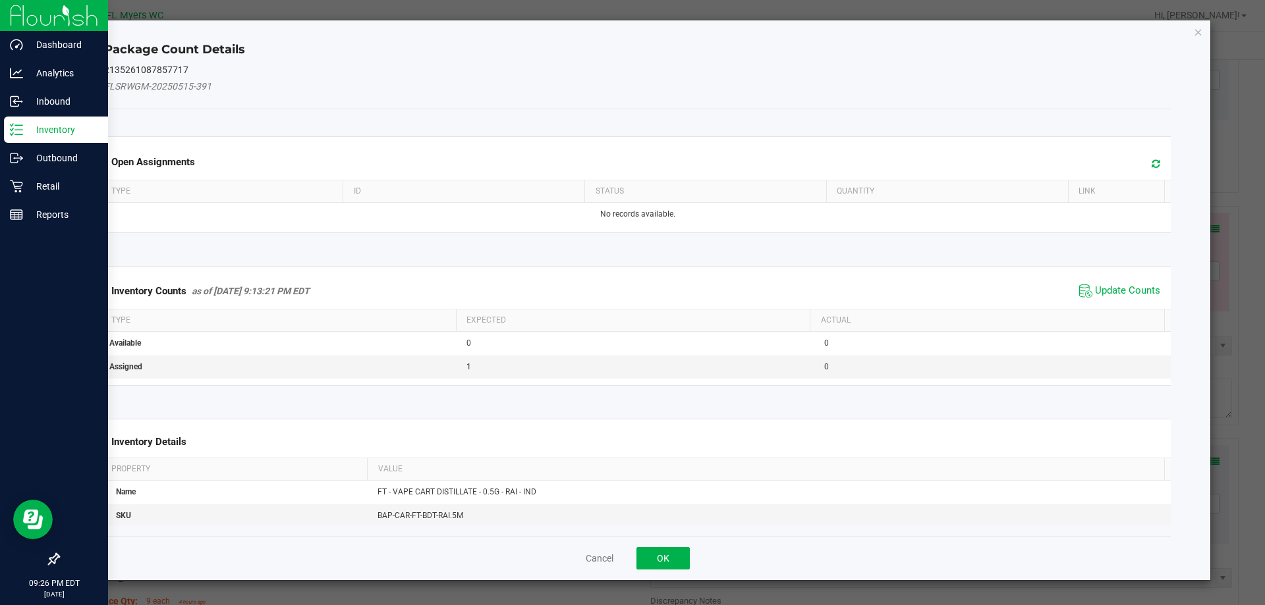
click at [1120, 283] on span "Update Counts" at bounding box center [1120, 291] width 88 height 20
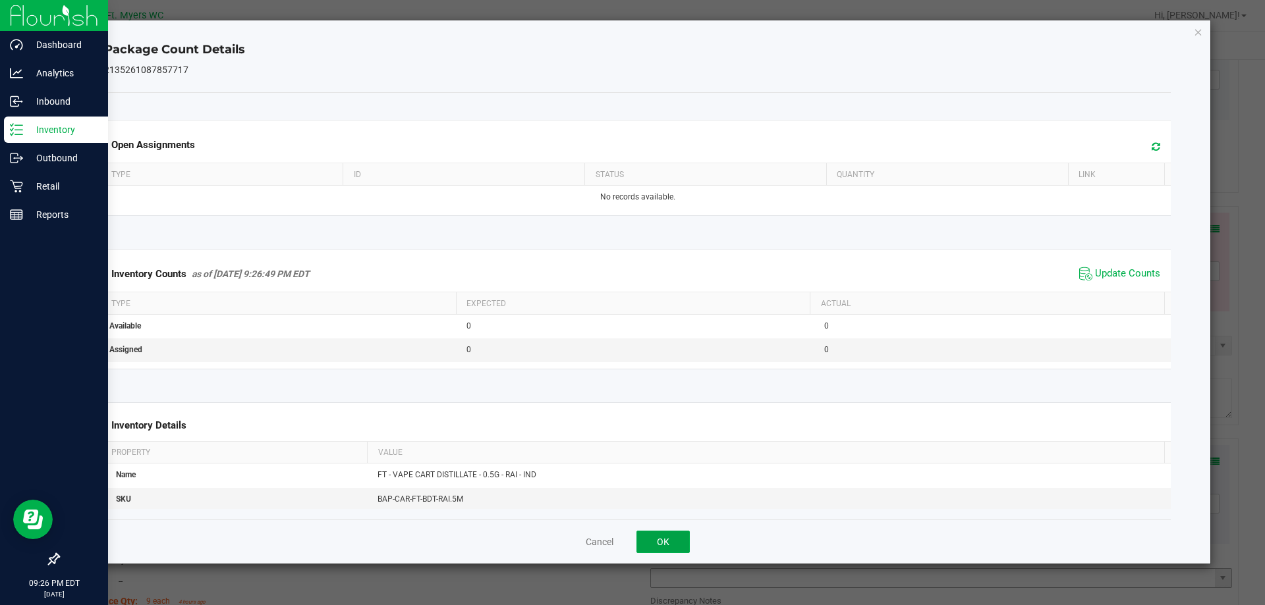
click at [667, 536] on button "OK" at bounding box center [662, 542] width 53 height 22
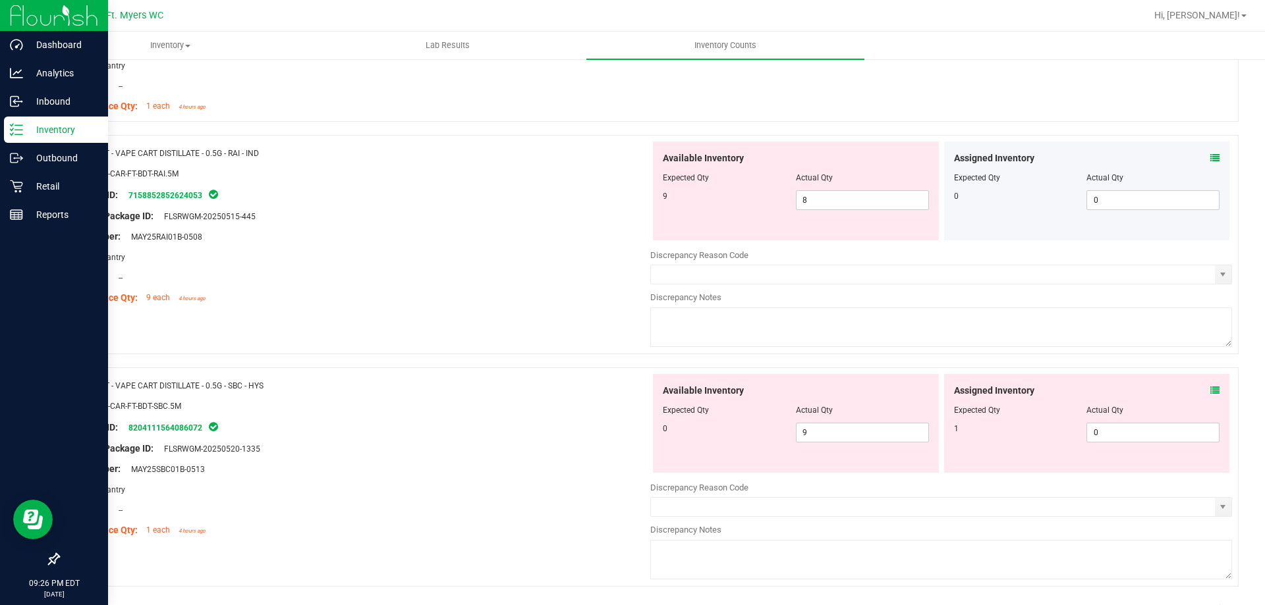
scroll to position [3754, 0]
click at [1210, 162] on span at bounding box center [1214, 158] width 9 height 14
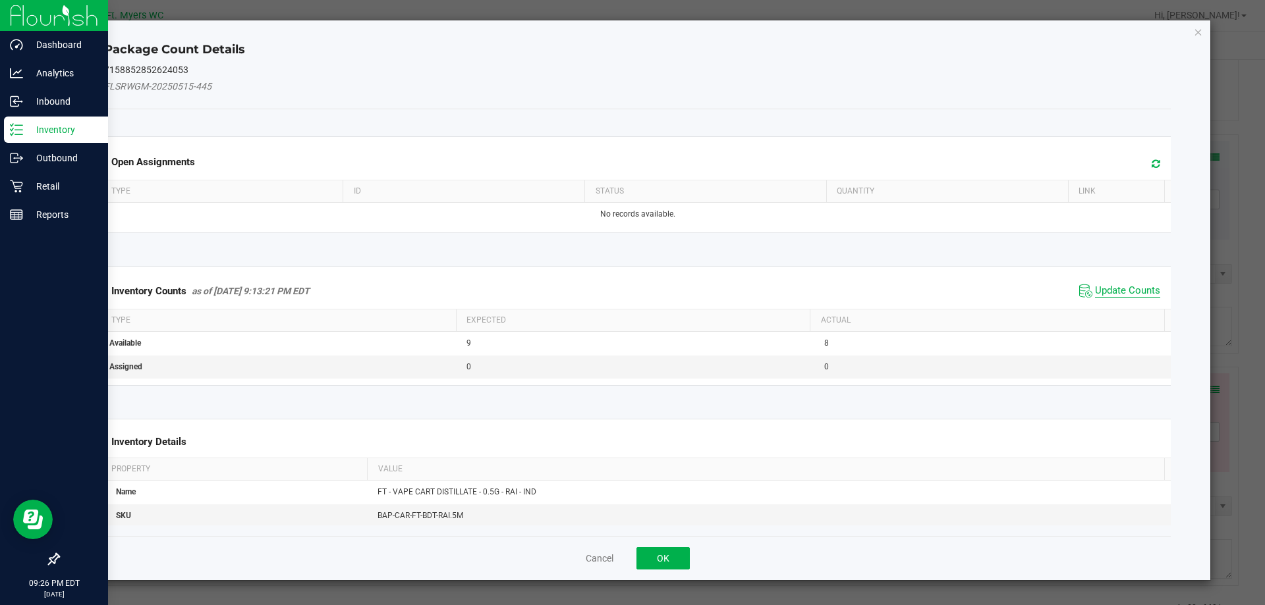
click at [1107, 295] on span "Update Counts" at bounding box center [1127, 291] width 65 height 13
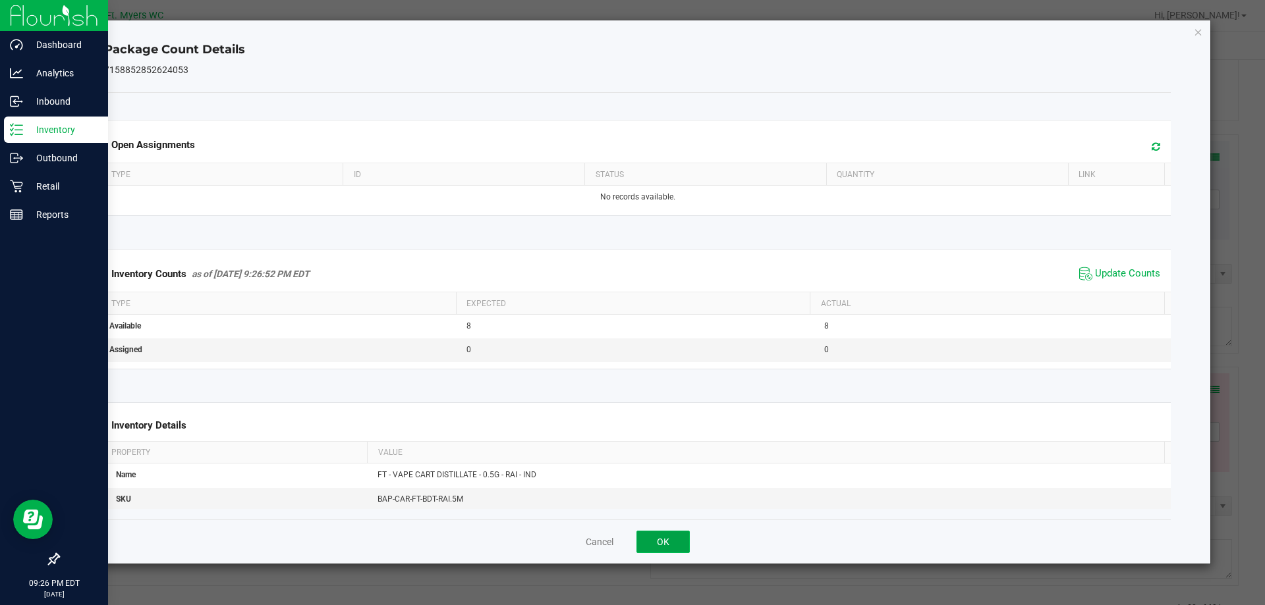
drag, startPoint x: 656, startPoint y: 535, endPoint x: 633, endPoint y: 485, distance: 54.5
click at [656, 534] on button "OK" at bounding box center [662, 542] width 53 height 22
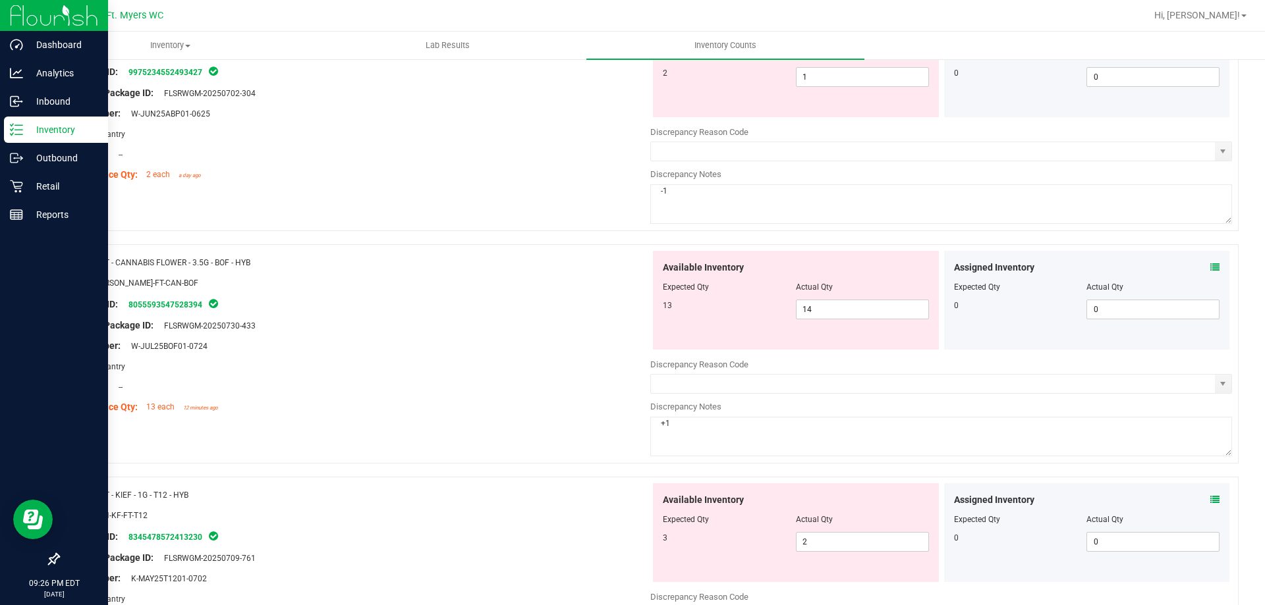
scroll to position [0, 0]
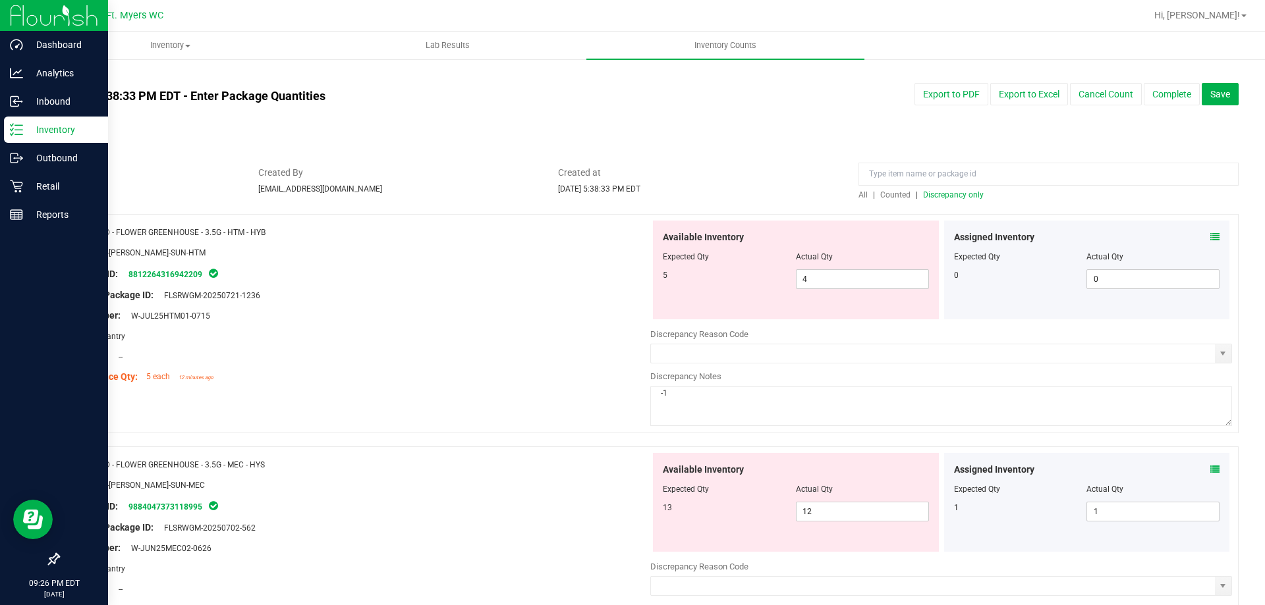
click at [970, 203] on div at bounding box center [648, 207] width 1180 height 13
click at [968, 199] on span "Discrepancy only" at bounding box center [953, 194] width 61 height 9
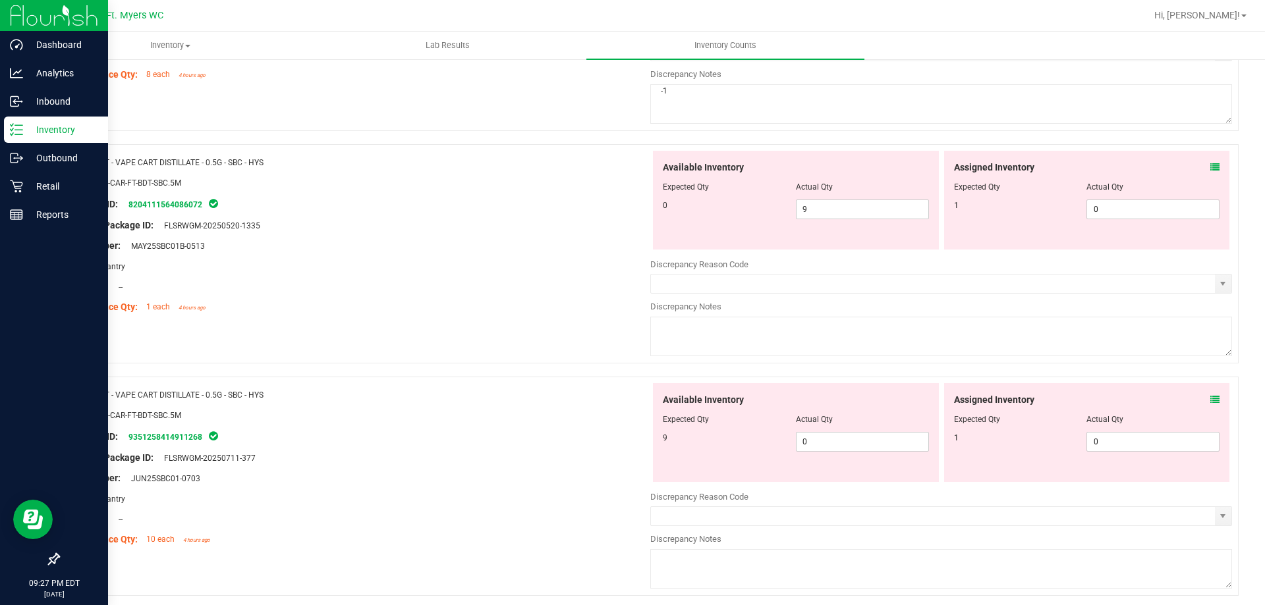
scroll to position [1449, 0]
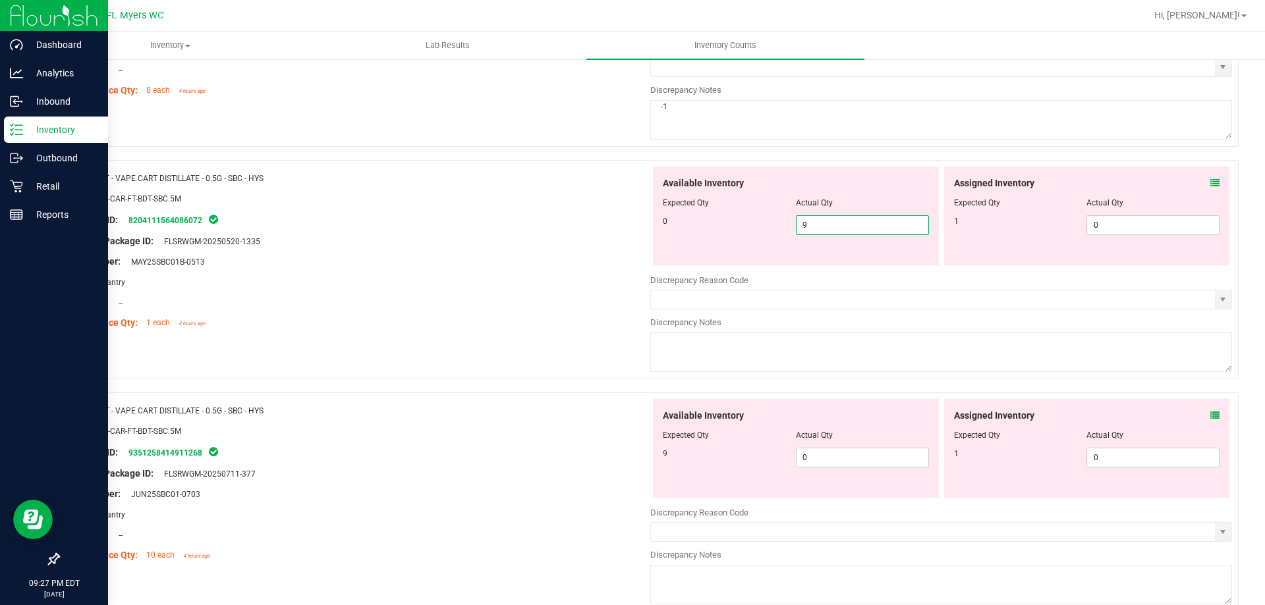
drag, startPoint x: 841, startPoint y: 223, endPoint x: 699, endPoint y: 246, distance: 144.0
click at [699, 246] on div "Available Inventory Expected Qty Actual Qty 0 9 9" at bounding box center [796, 216] width 286 height 99
click at [873, 457] on span "0 0" at bounding box center [862, 458] width 133 height 20
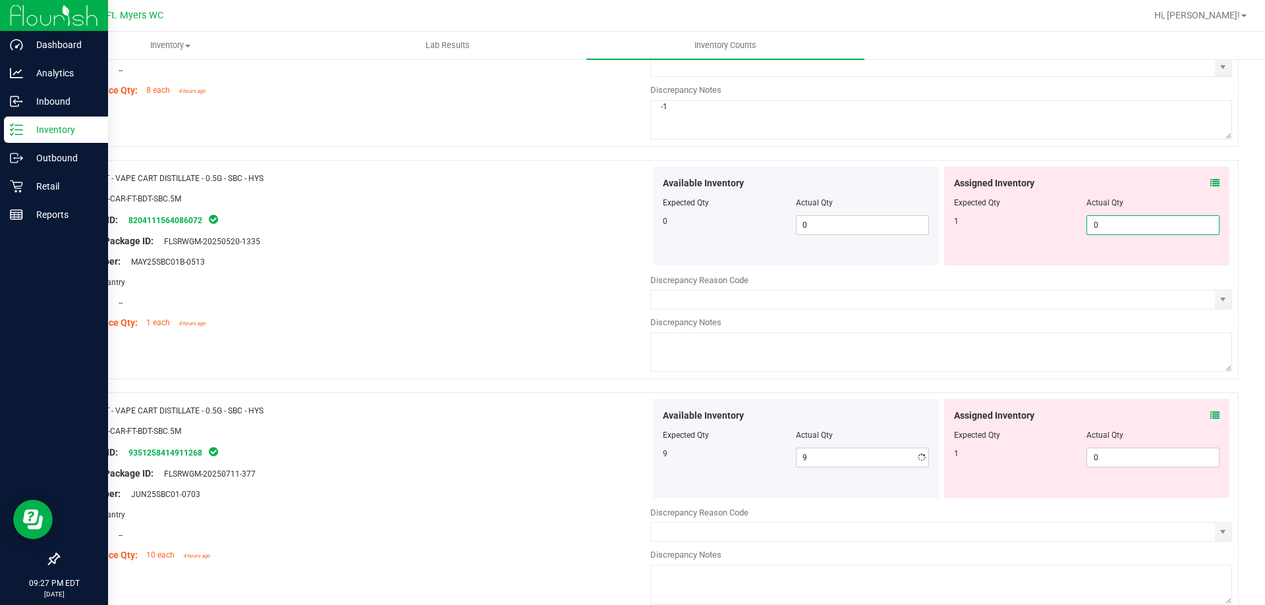
click at [1165, 231] on span "0 0" at bounding box center [1152, 225] width 133 height 20
click at [1122, 463] on div "Available Inventory Expected Qty Actual Qty 9 9 9" at bounding box center [941, 503] width 582 height 209
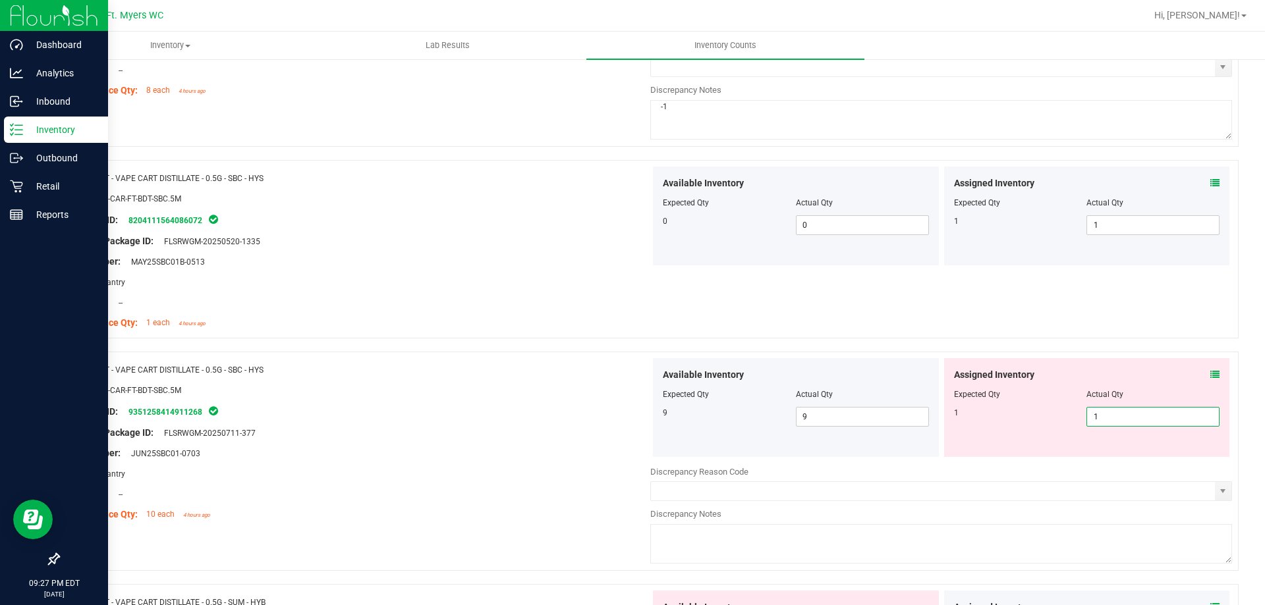
click at [1100, 380] on div "Assigned Inventory" at bounding box center [1087, 375] width 266 height 14
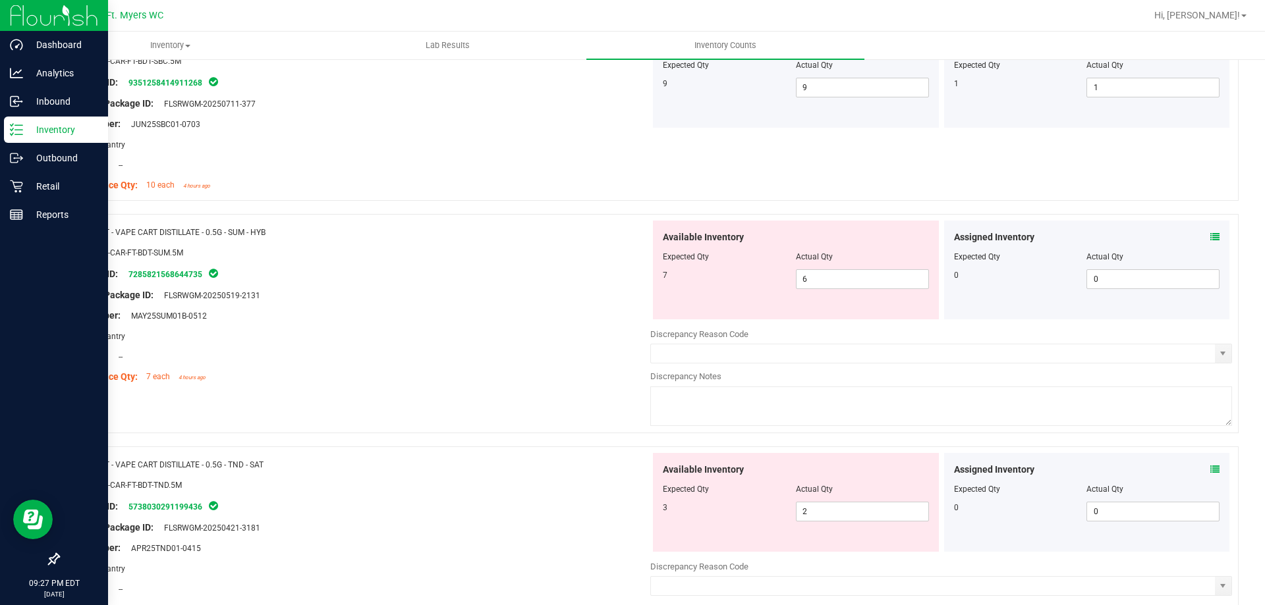
scroll to position [1910, 0]
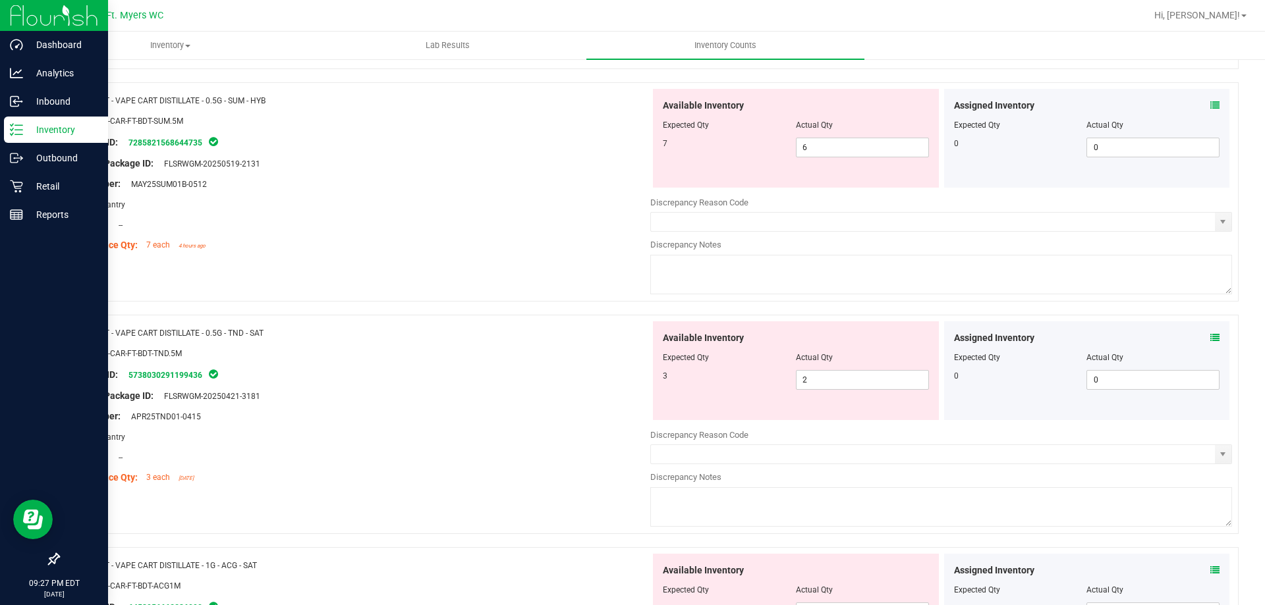
click at [1210, 104] on icon at bounding box center [1214, 105] width 9 height 9
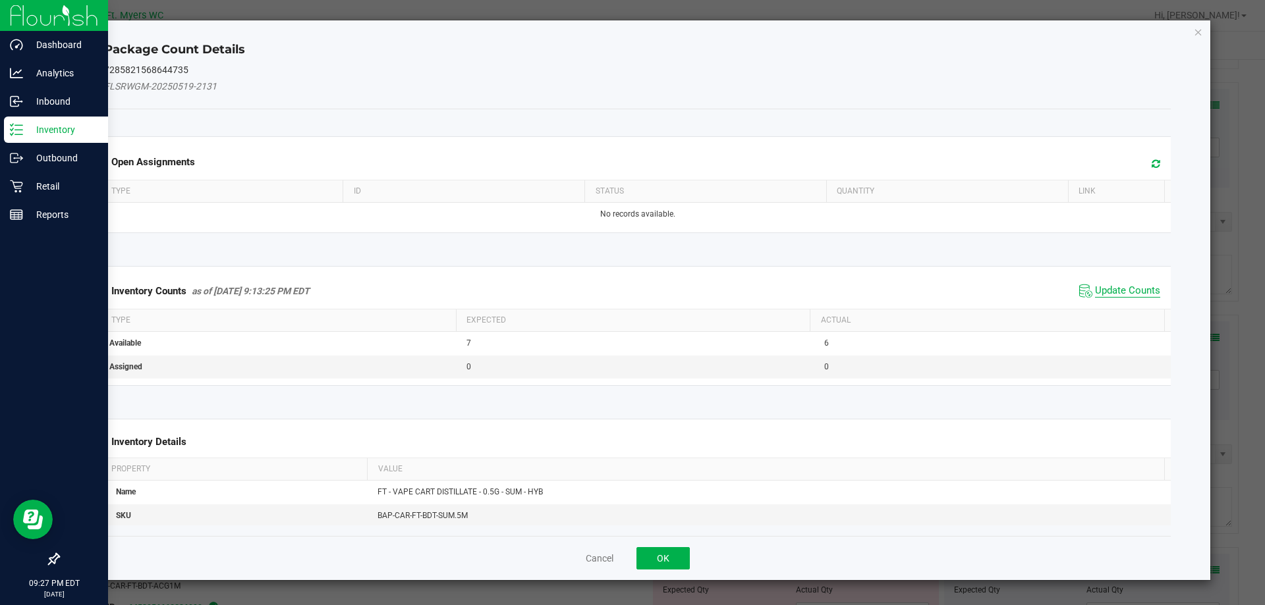
click at [1129, 294] on span "Update Counts" at bounding box center [1127, 291] width 65 height 13
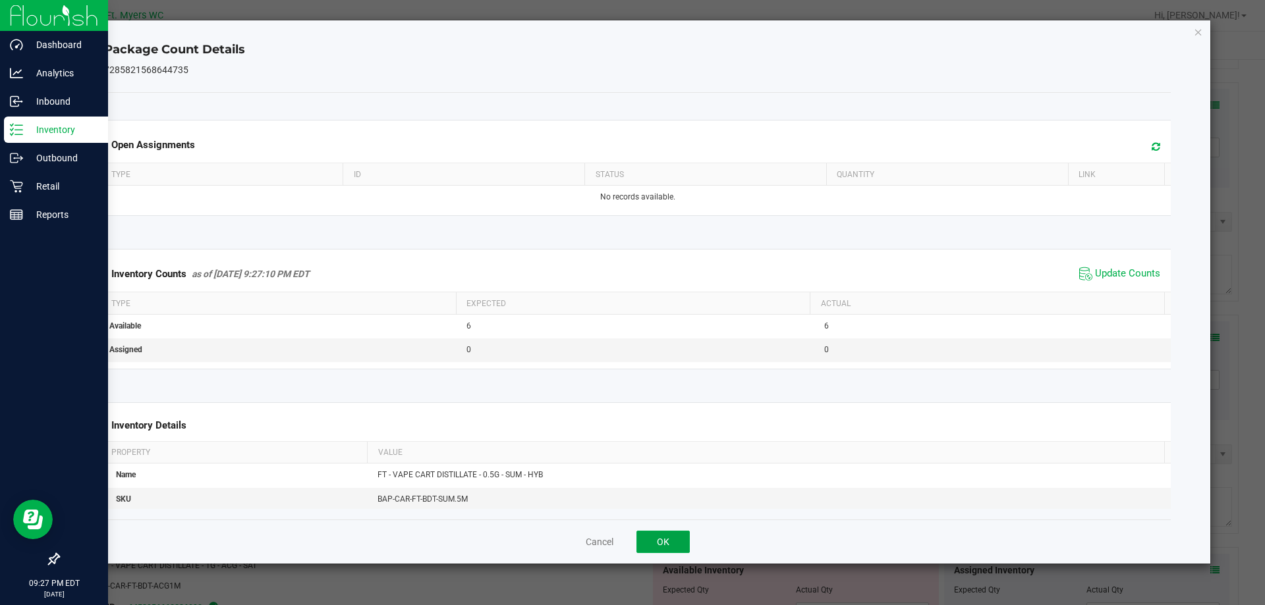
click at [674, 543] on button "OK" at bounding box center [662, 542] width 53 height 22
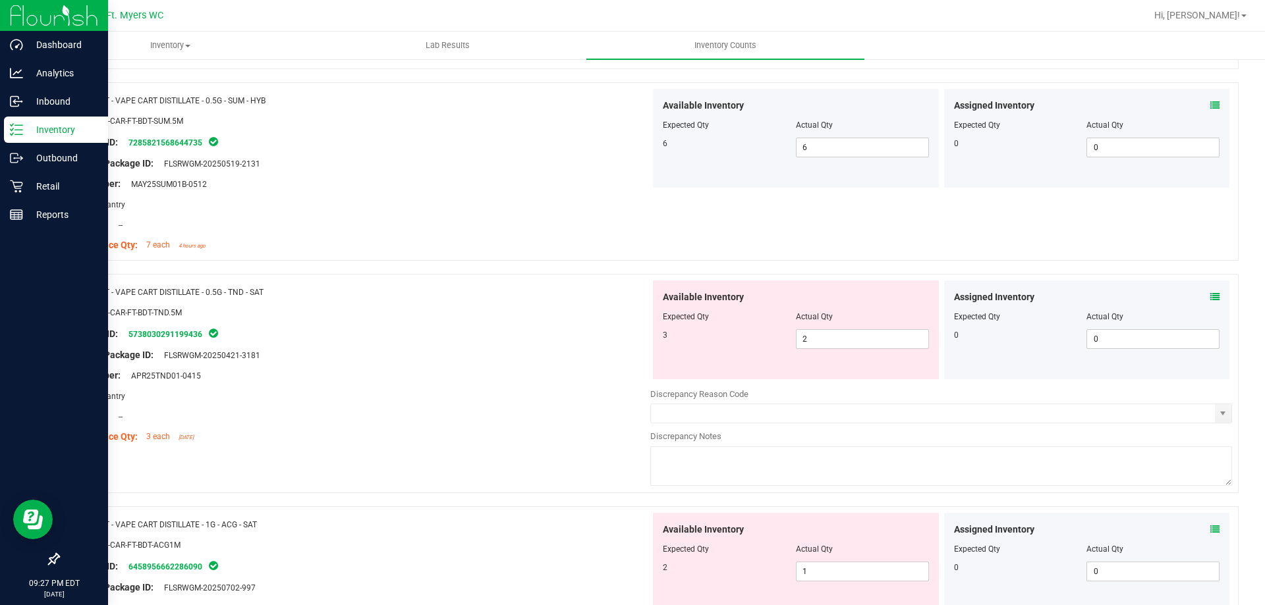
click at [657, 547] on div "Available Inventory Expected Qty Actual Qty 2 1 1" at bounding box center [796, 562] width 286 height 99
click at [1205, 287] on div "Assigned Inventory Expected Qty Actual Qty 0 0 0" at bounding box center [1087, 330] width 286 height 99
click at [1210, 301] on icon at bounding box center [1214, 296] width 9 height 9
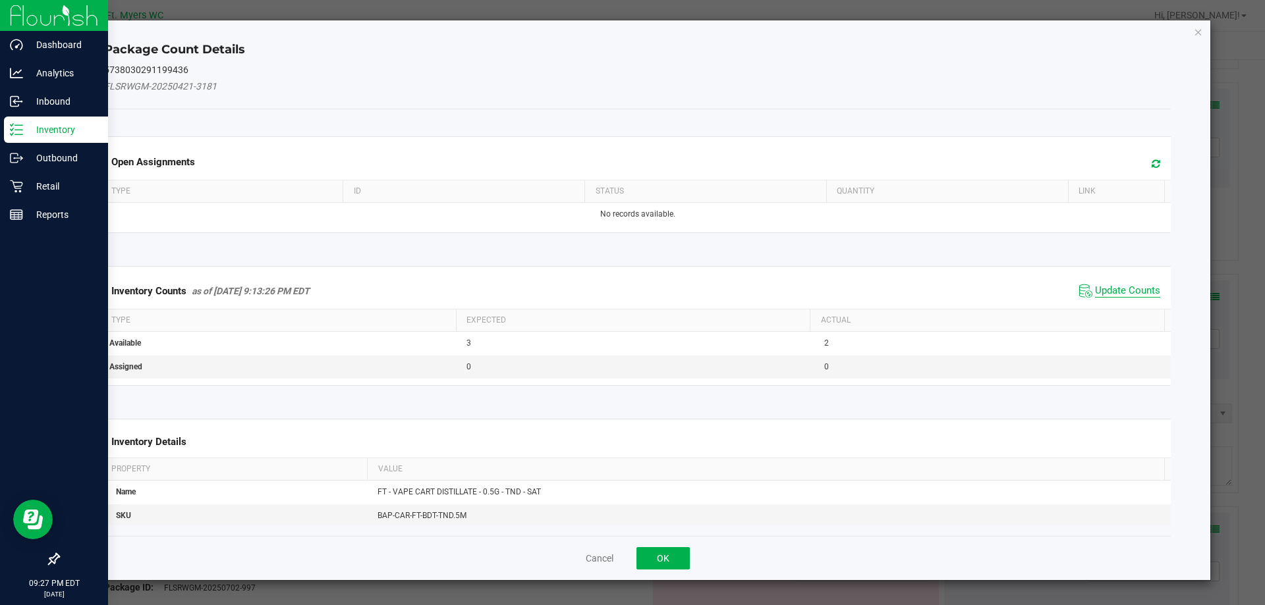
click at [1124, 297] on span "Update Counts" at bounding box center [1127, 291] width 65 height 13
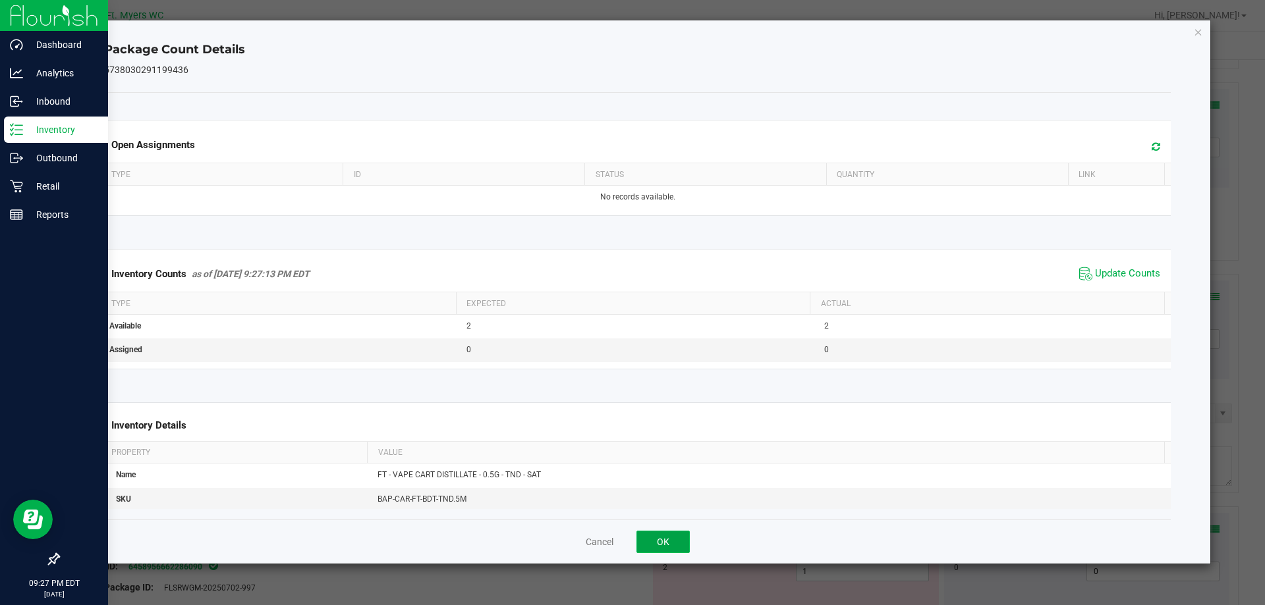
click at [684, 536] on button "OK" at bounding box center [662, 542] width 53 height 22
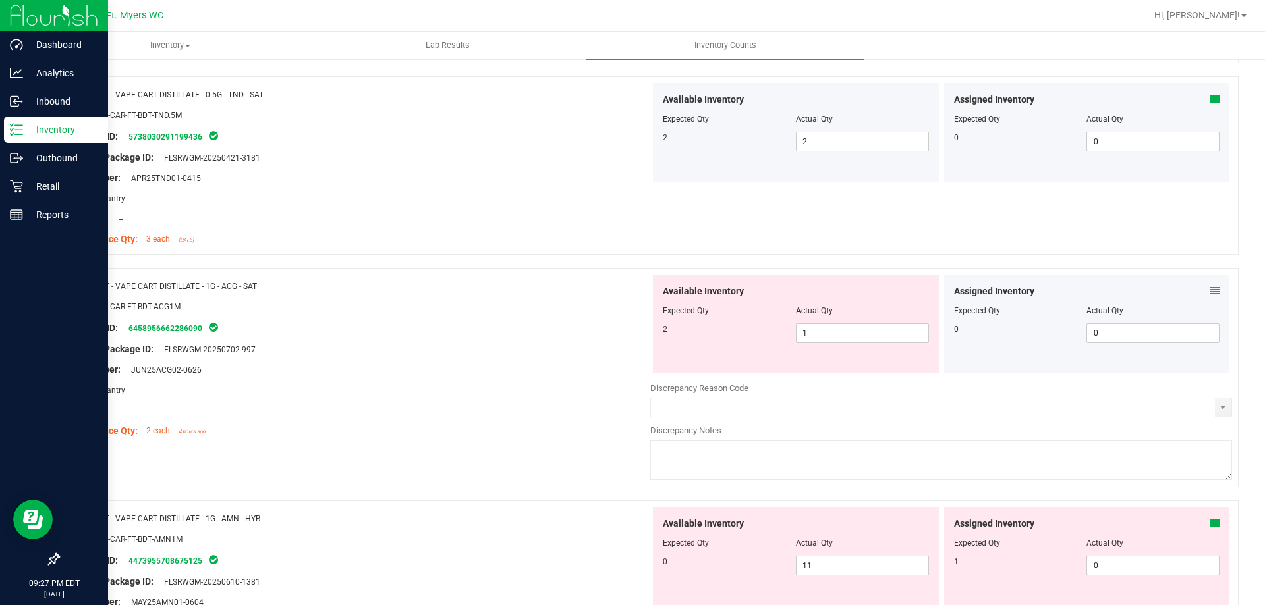
scroll to position [2239, 0]
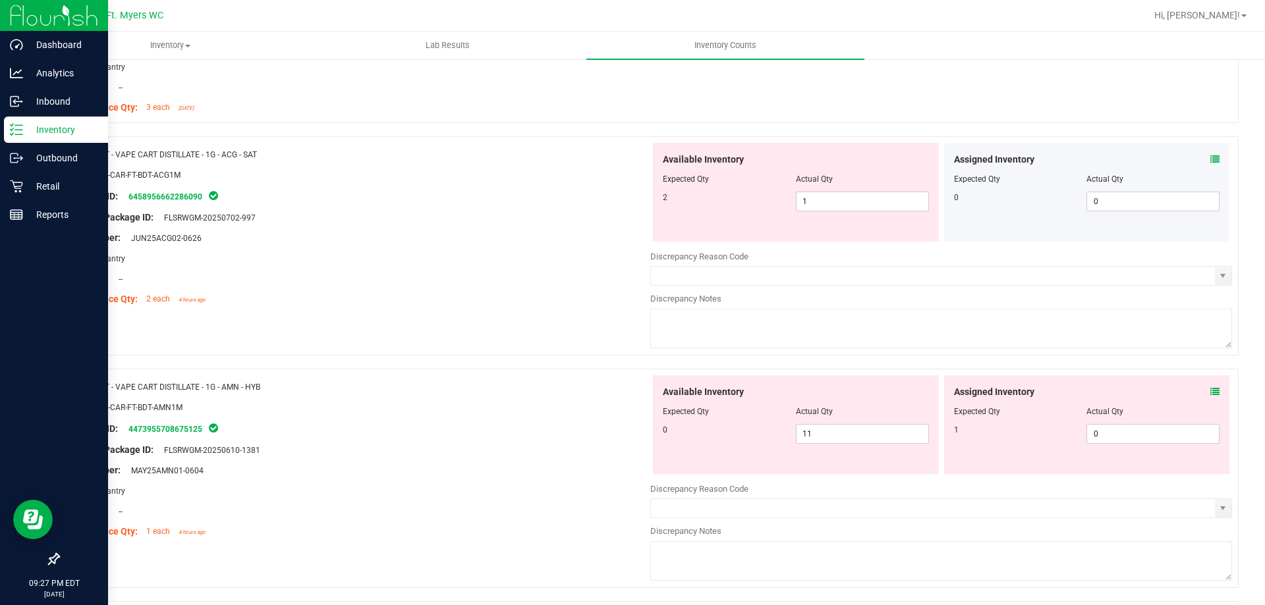
click at [1210, 160] on icon at bounding box center [1214, 159] width 9 height 9
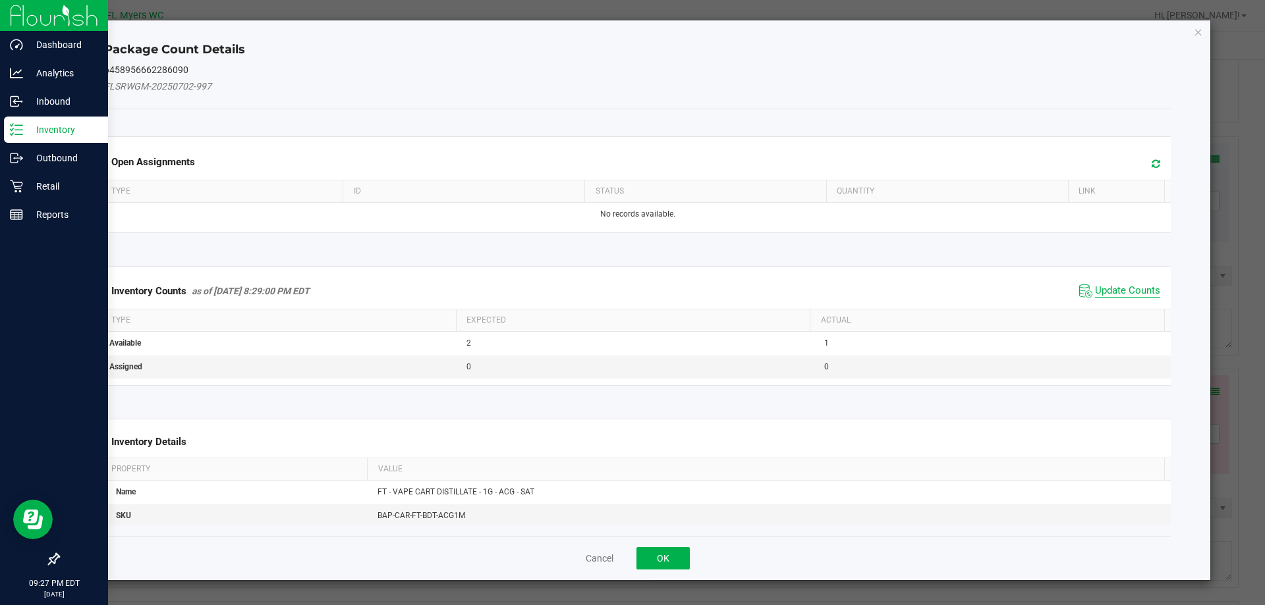
click at [1136, 291] on span "Update Counts" at bounding box center [1127, 291] width 65 height 13
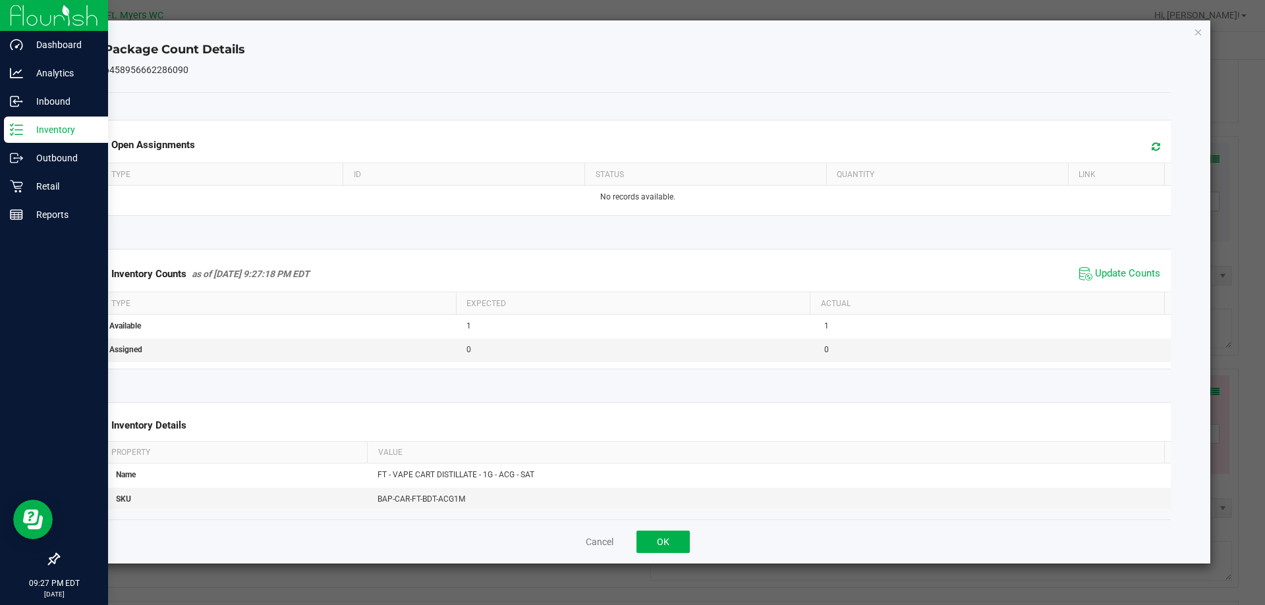
click at [629, 550] on div "Cancel OK" at bounding box center [637, 542] width 1067 height 44
click at [658, 536] on button "OK" at bounding box center [662, 542] width 53 height 22
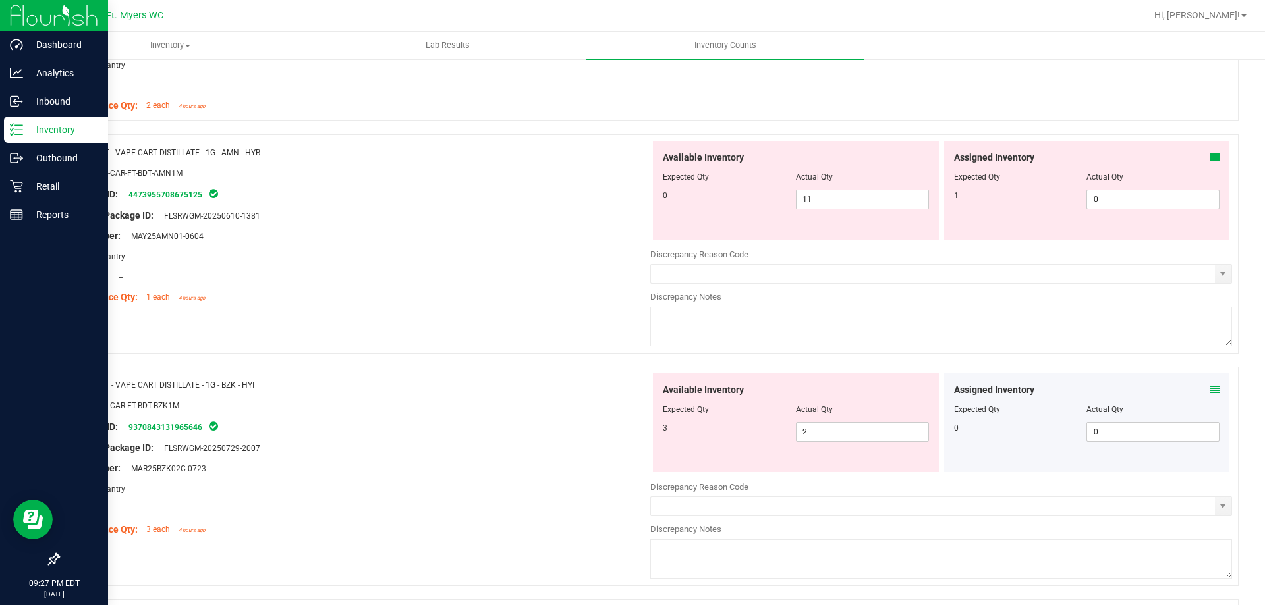
scroll to position [2437, 0]
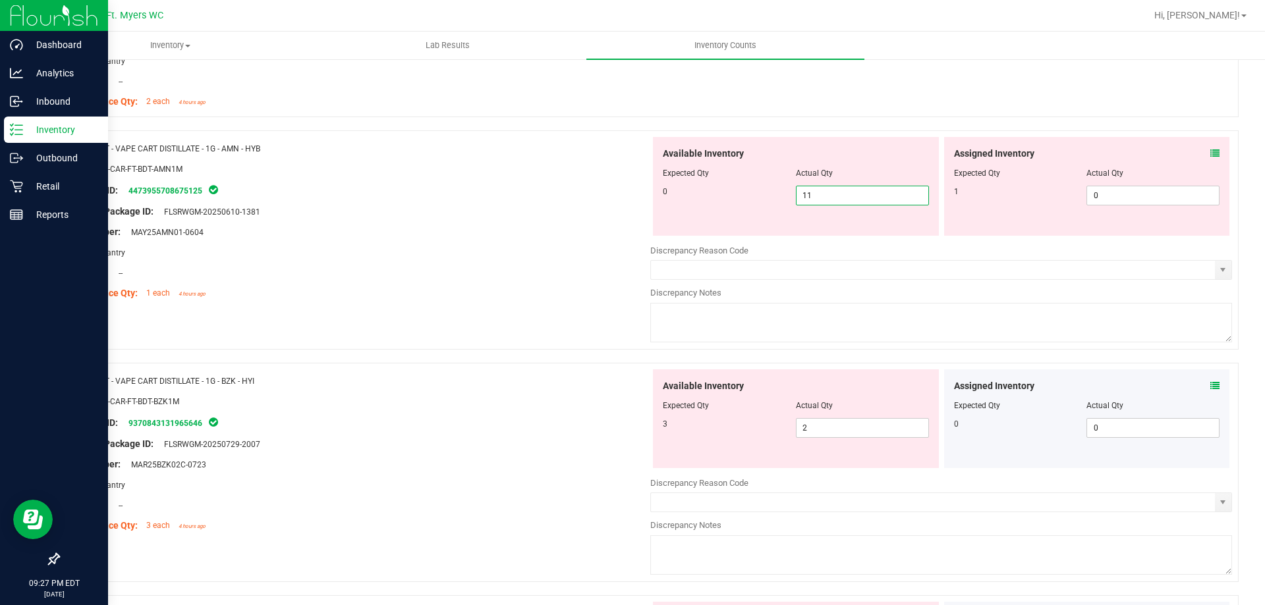
drag, startPoint x: 839, startPoint y: 191, endPoint x: 686, endPoint y: 204, distance: 153.3
click at [686, 204] on div "0 11 11" at bounding box center [796, 196] width 266 height 20
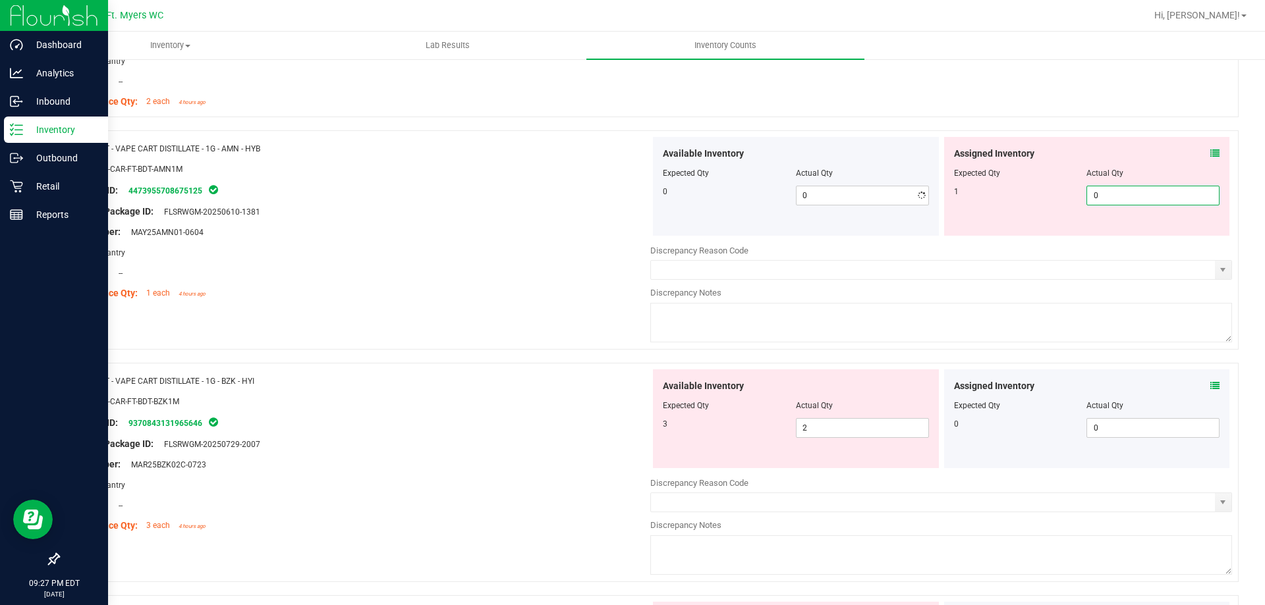
click at [1149, 192] on span "0 0" at bounding box center [1152, 196] width 133 height 20
click at [379, 192] on div "Package ID: 4473955708675125" at bounding box center [360, 190] width 582 height 16
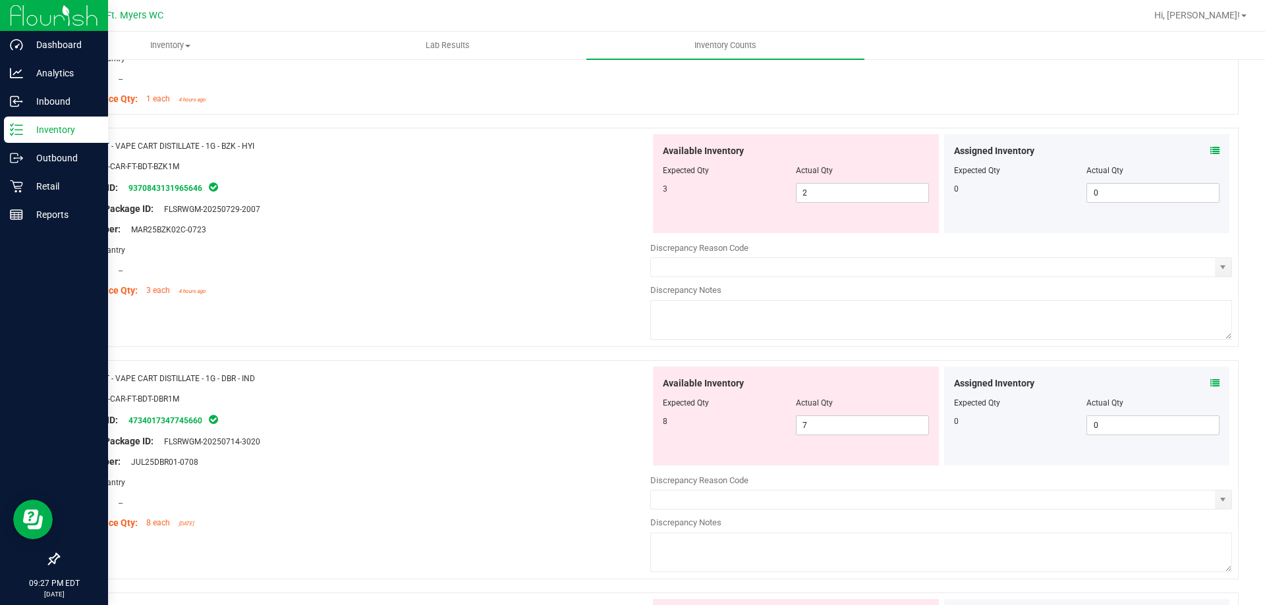
scroll to position [2635, 0]
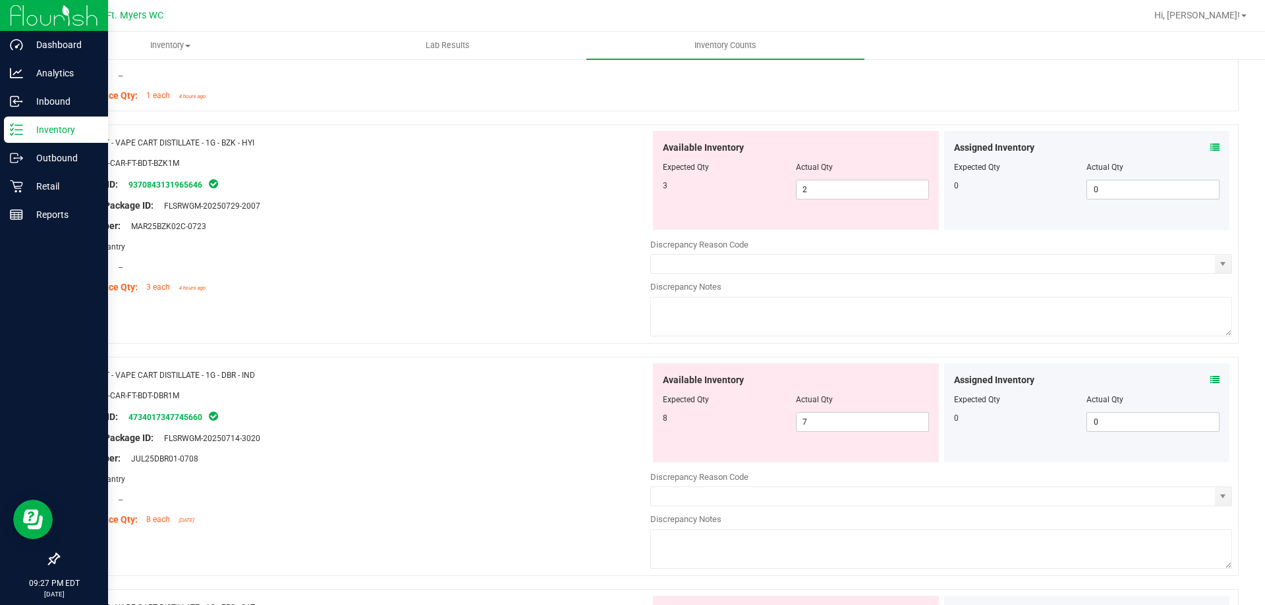
click at [1210, 150] on icon at bounding box center [1214, 147] width 9 height 9
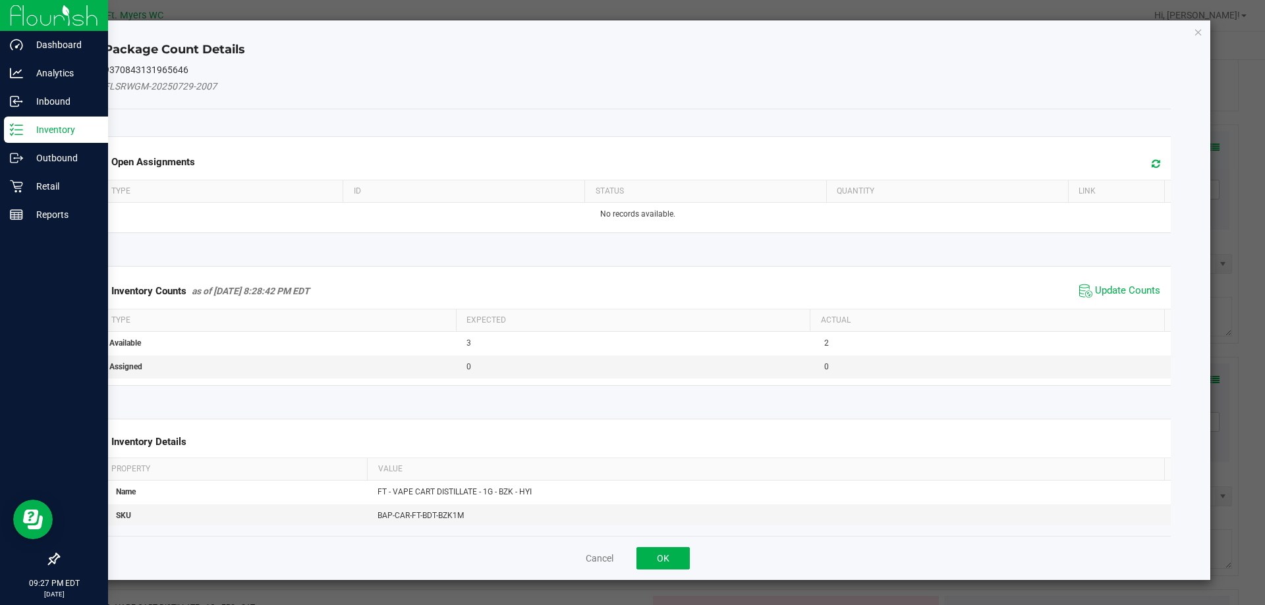
click at [1137, 283] on span "Update Counts" at bounding box center [1120, 291] width 88 height 20
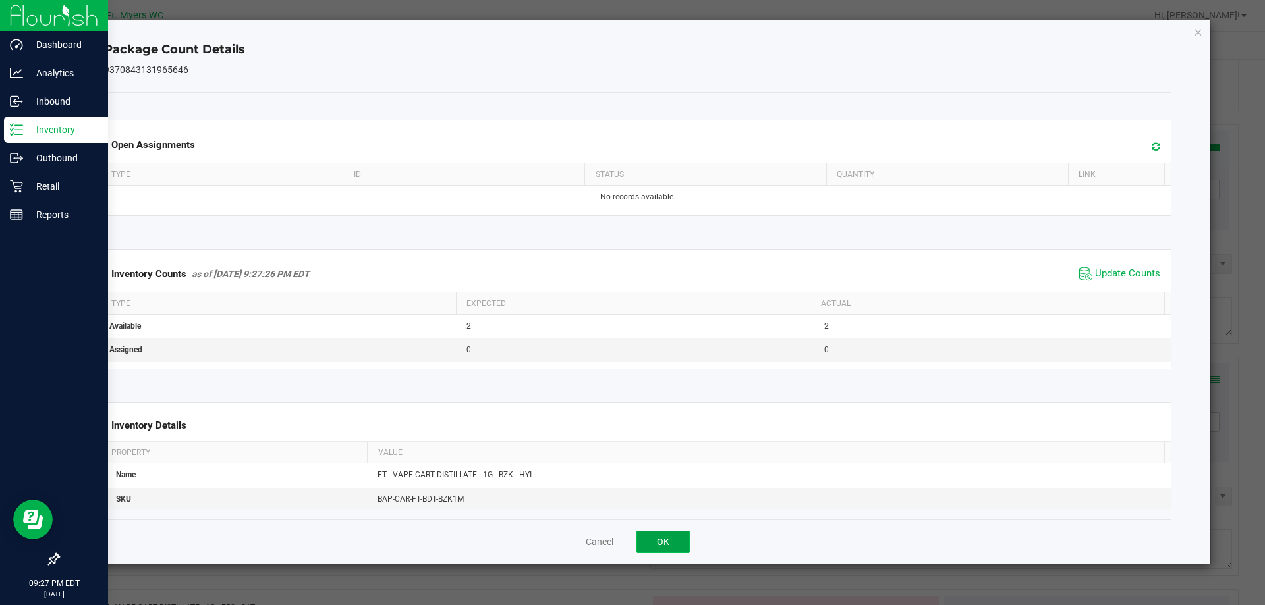
click at [653, 545] on button "OK" at bounding box center [662, 542] width 53 height 22
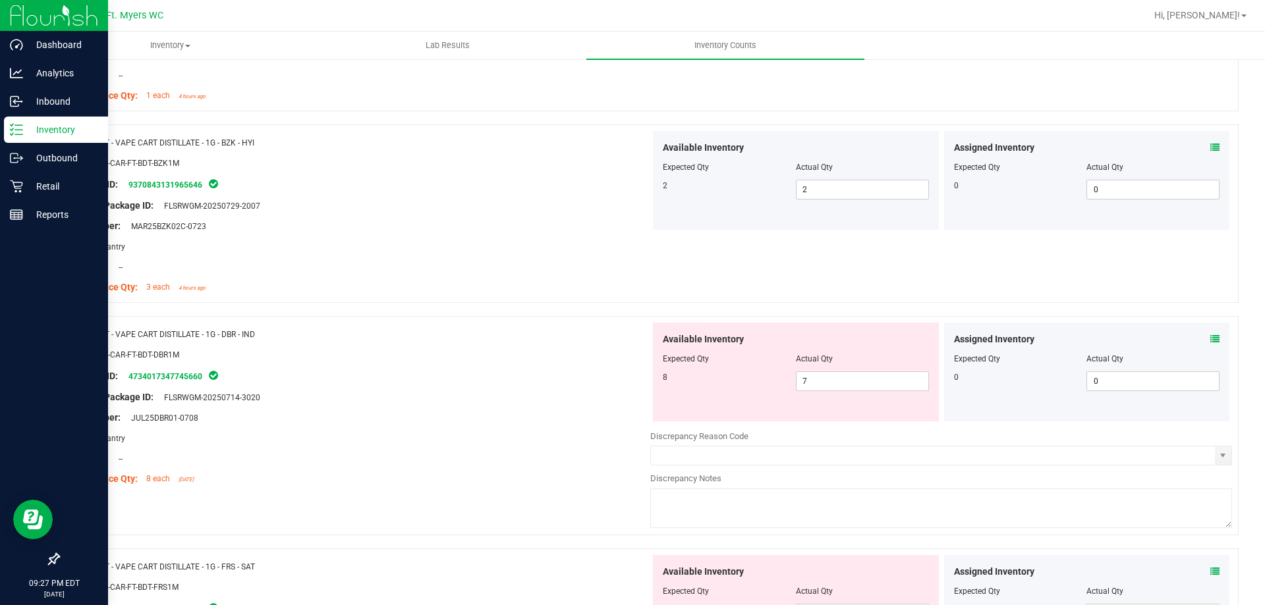
click at [1213, 341] on div "Assigned Inventory Expected Qty Actual Qty 0 0 0" at bounding box center [1087, 372] width 286 height 99
click at [1199, 341] on div "Assigned Inventory" at bounding box center [1087, 340] width 266 height 14
click at [1210, 333] on span at bounding box center [1214, 340] width 9 height 14
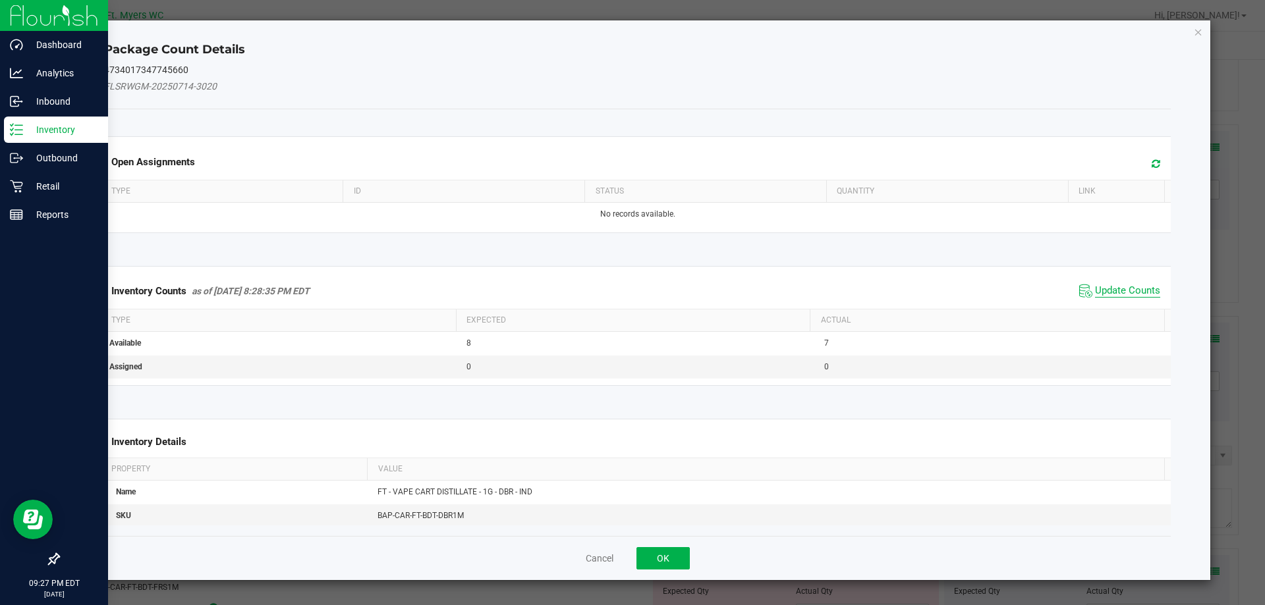
click at [1101, 290] on span "Update Counts" at bounding box center [1127, 291] width 65 height 13
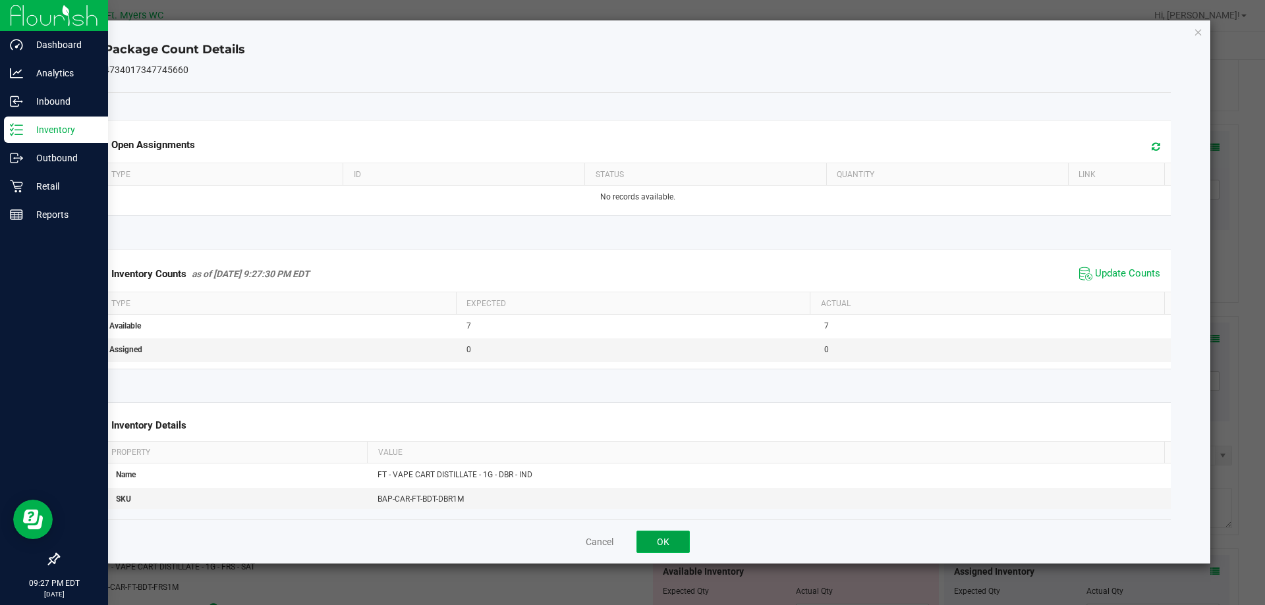
click at [661, 548] on button "OK" at bounding box center [662, 542] width 53 height 22
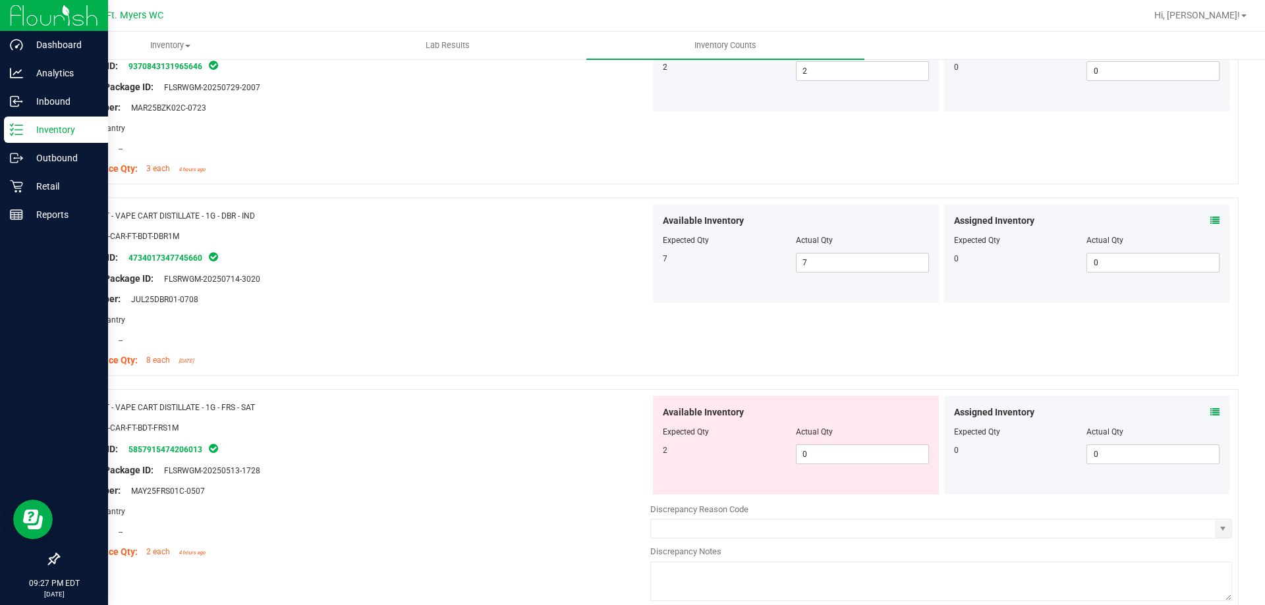
scroll to position [2964, 0]
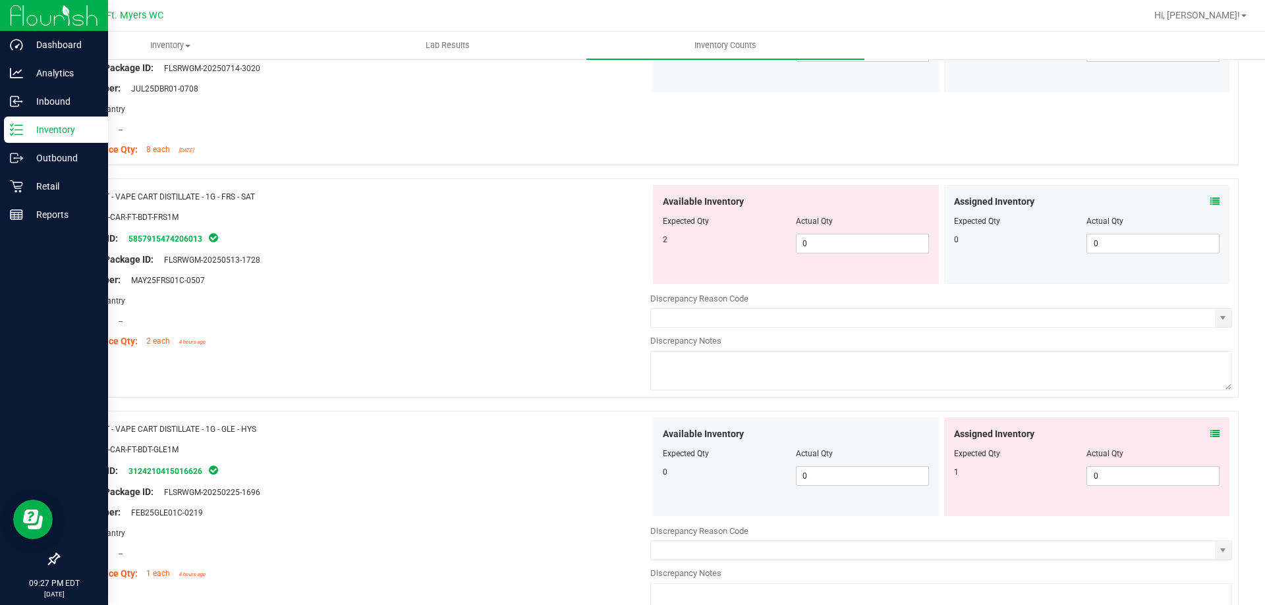
click at [1199, 197] on div "Assigned Inventory" at bounding box center [1087, 202] width 266 height 14
click at [1210, 202] on icon at bounding box center [1214, 201] width 9 height 9
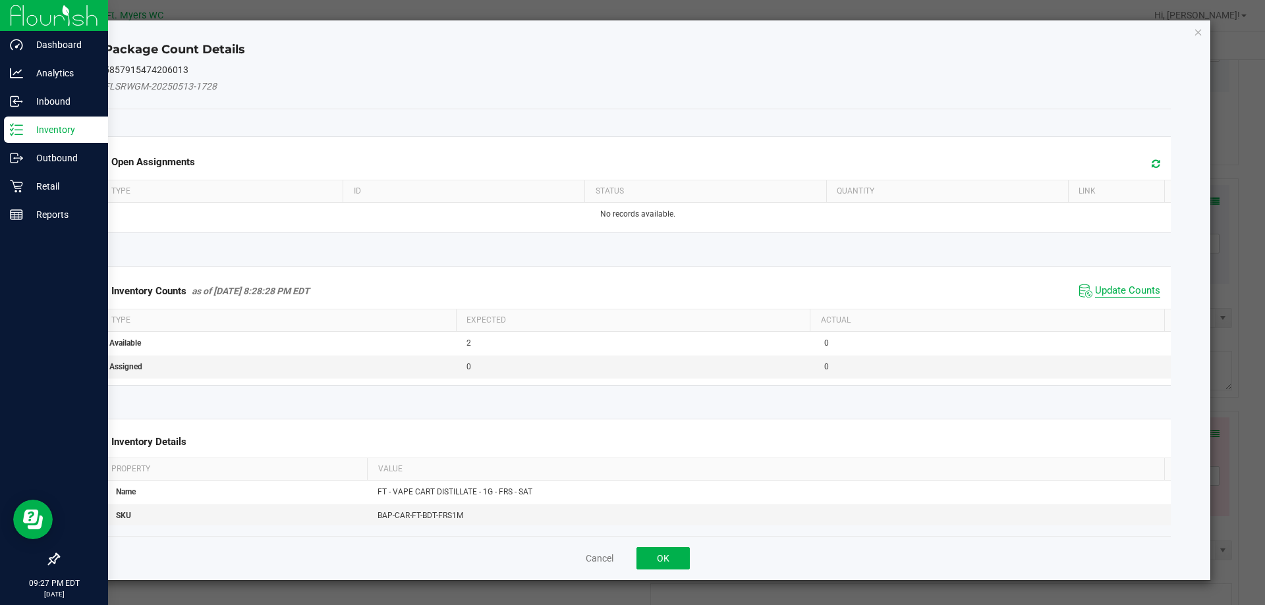
click at [1120, 287] on span "Update Counts" at bounding box center [1127, 291] width 65 height 13
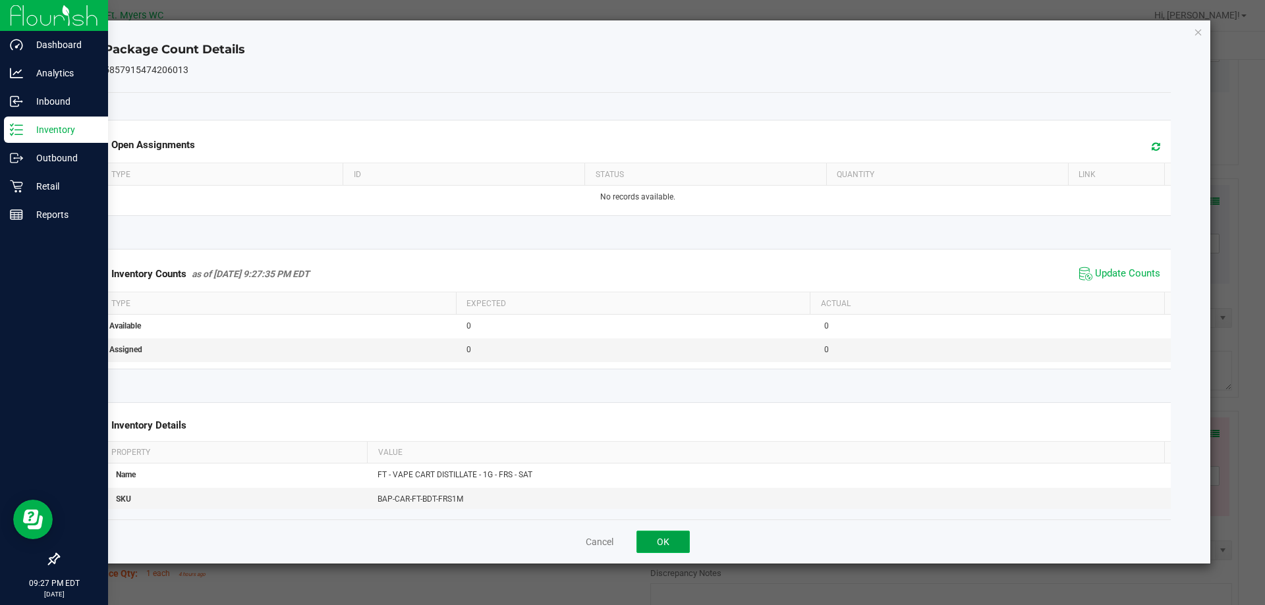
click at [655, 544] on button "OK" at bounding box center [662, 542] width 53 height 22
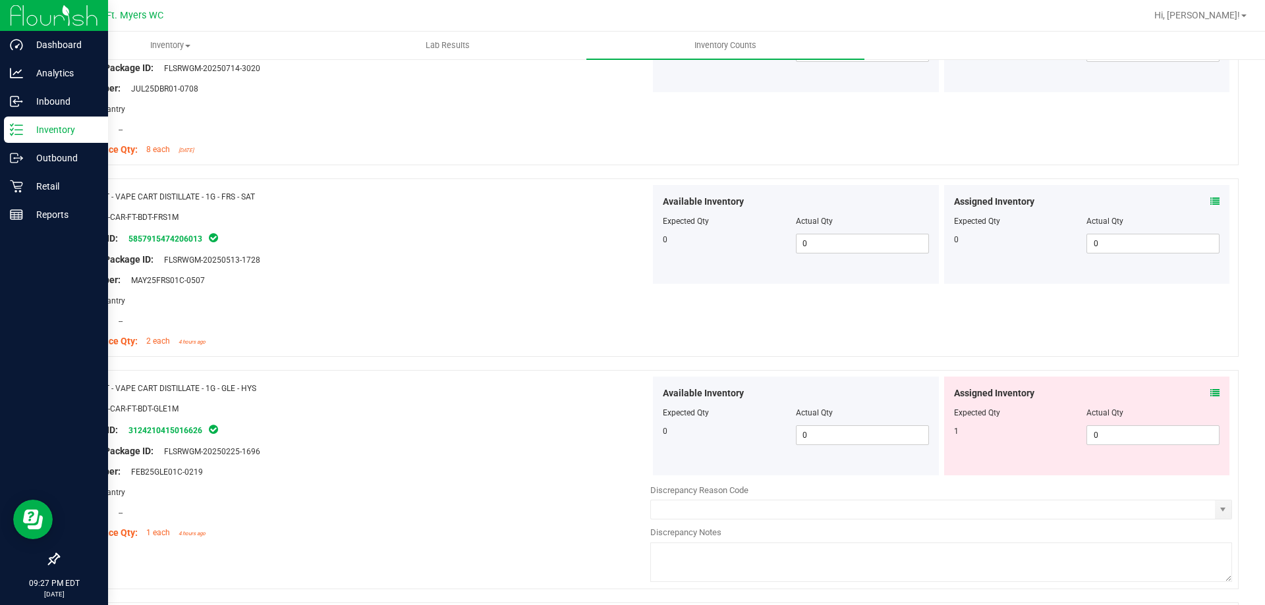
scroll to position [3162, 0]
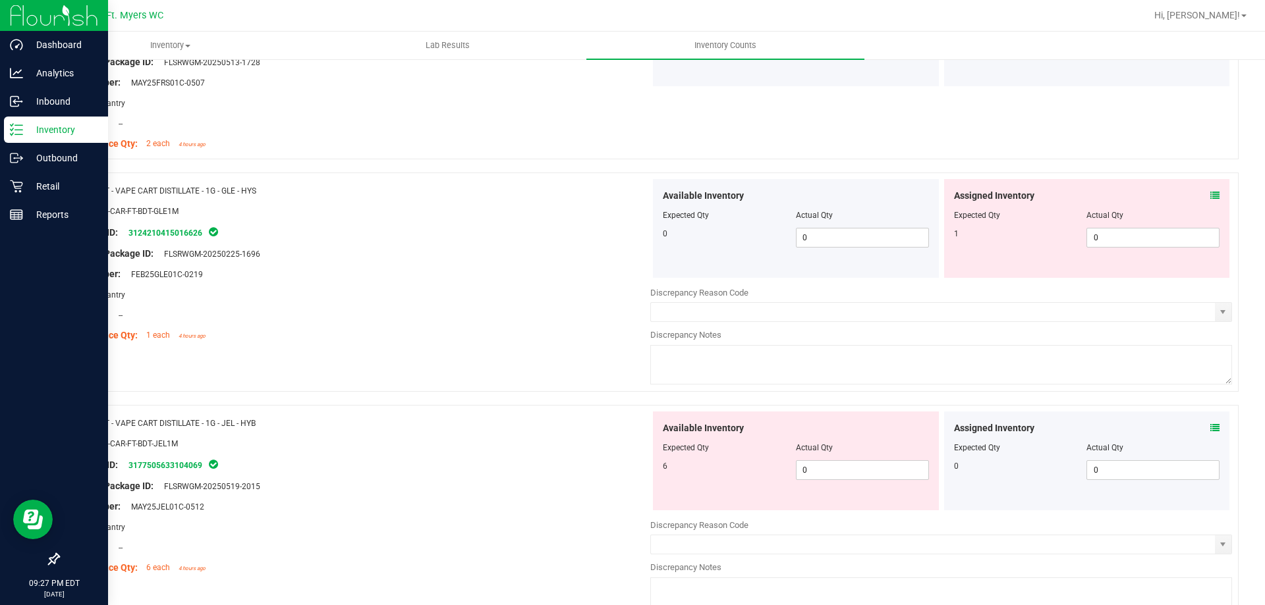
click at [1212, 190] on div "Assigned Inventory Expected Qty Actual Qty 1 0 0" at bounding box center [1087, 228] width 286 height 99
click at [1210, 193] on icon at bounding box center [1214, 195] width 9 height 9
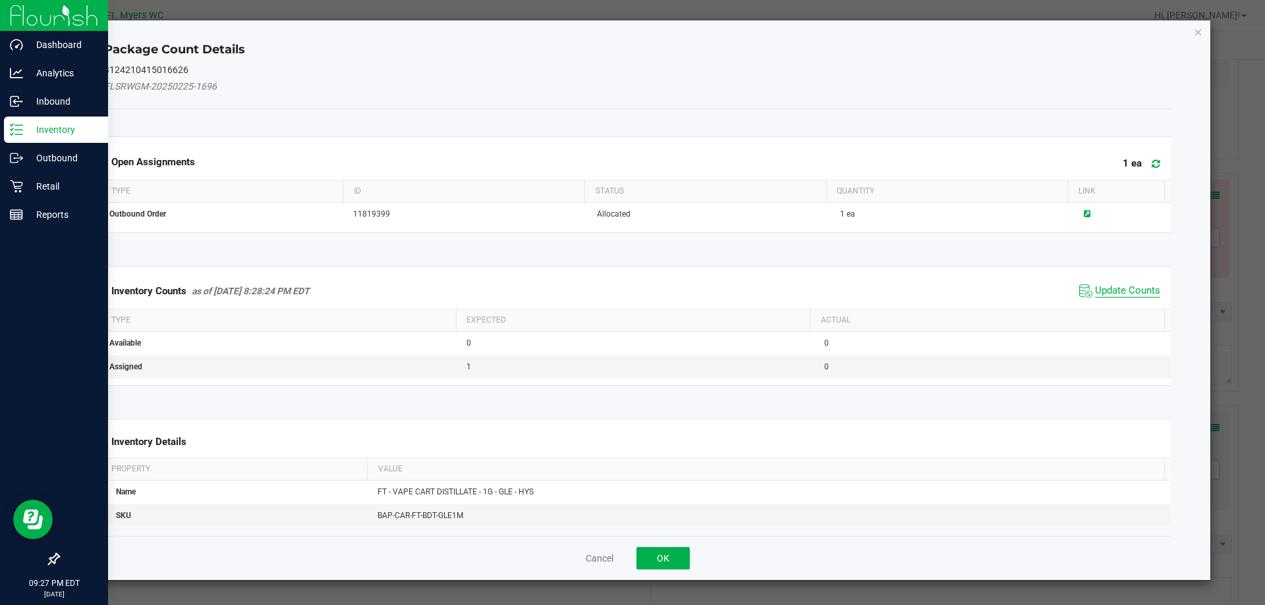
click at [1111, 292] on span "Update Counts" at bounding box center [1127, 291] width 65 height 13
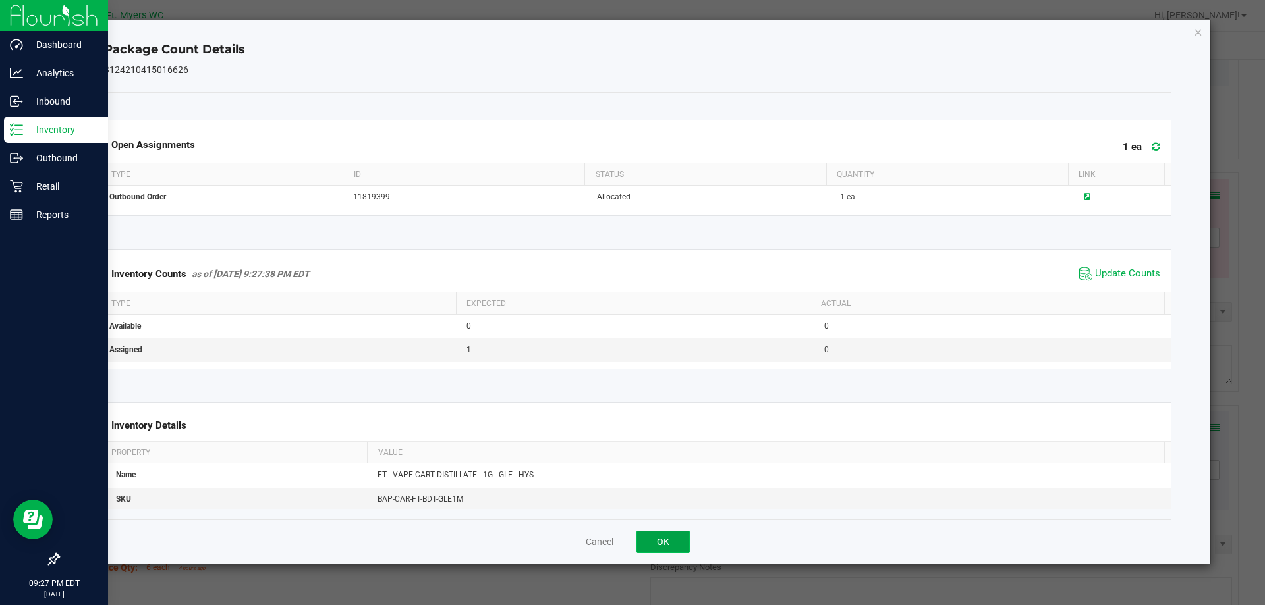
click at [664, 547] on button "OK" at bounding box center [662, 542] width 53 height 22
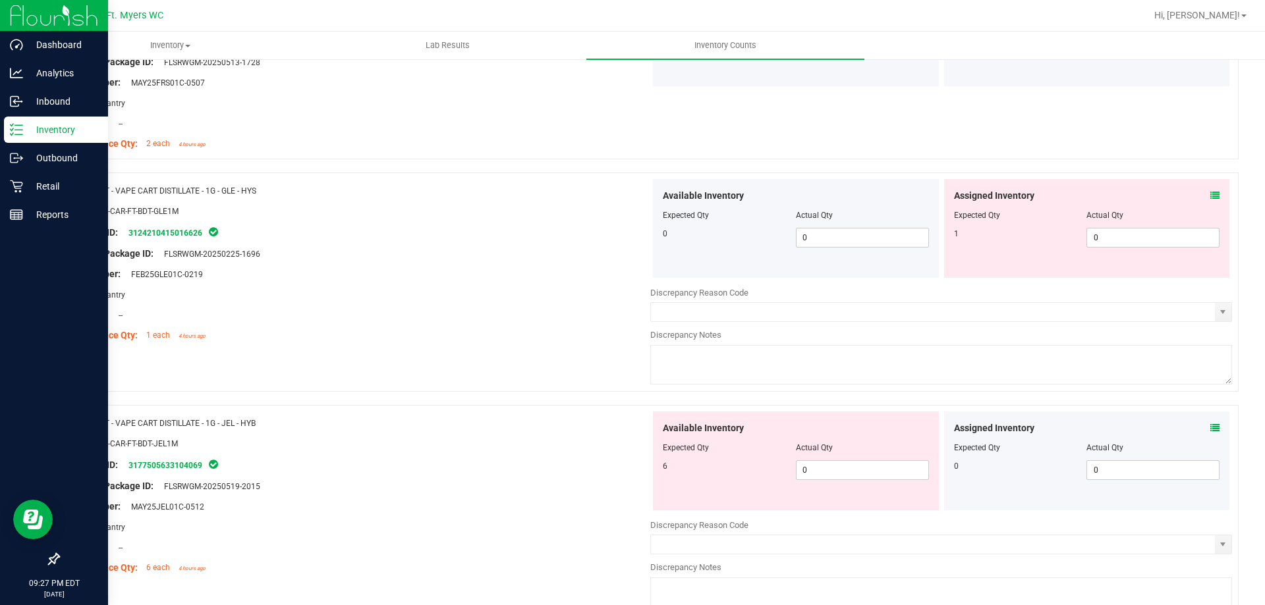
click at [1124, 219] on div "Actual Qty" at bounding box center [1152, 215] width 133 height 12
click at [1120, 235] on span "0 0" at bounding box center [1152, 238] width 133 height 20
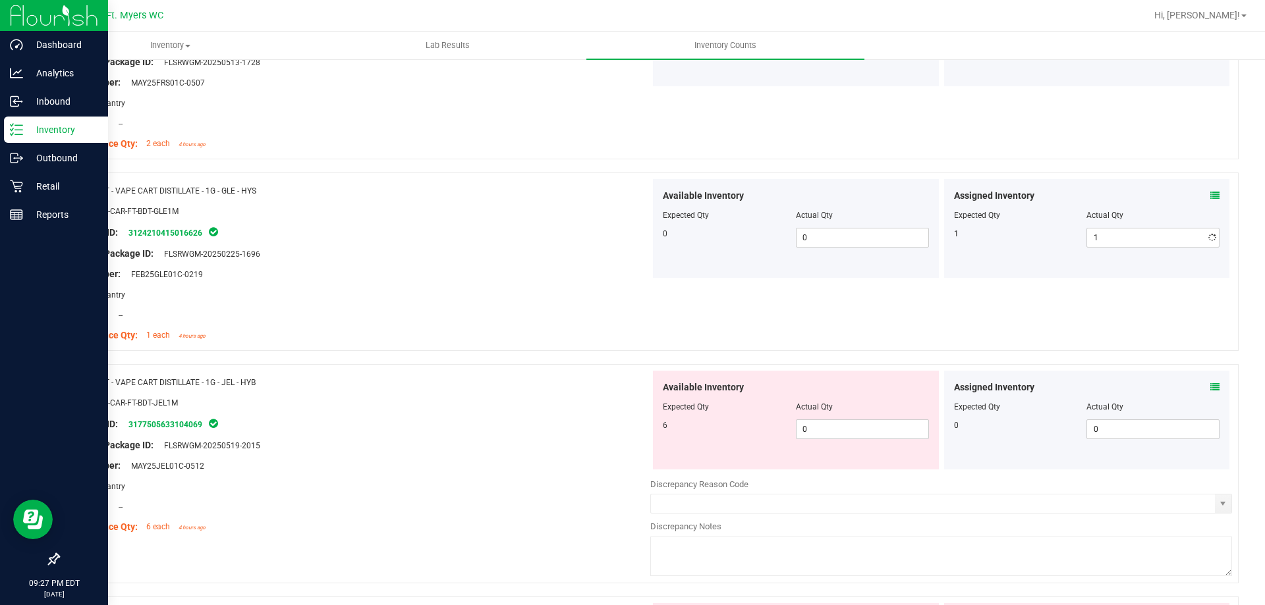
click at [439, 238] on div "Package ID: 3124210415016626" at bounding box center [360, 233] width 582 height 16
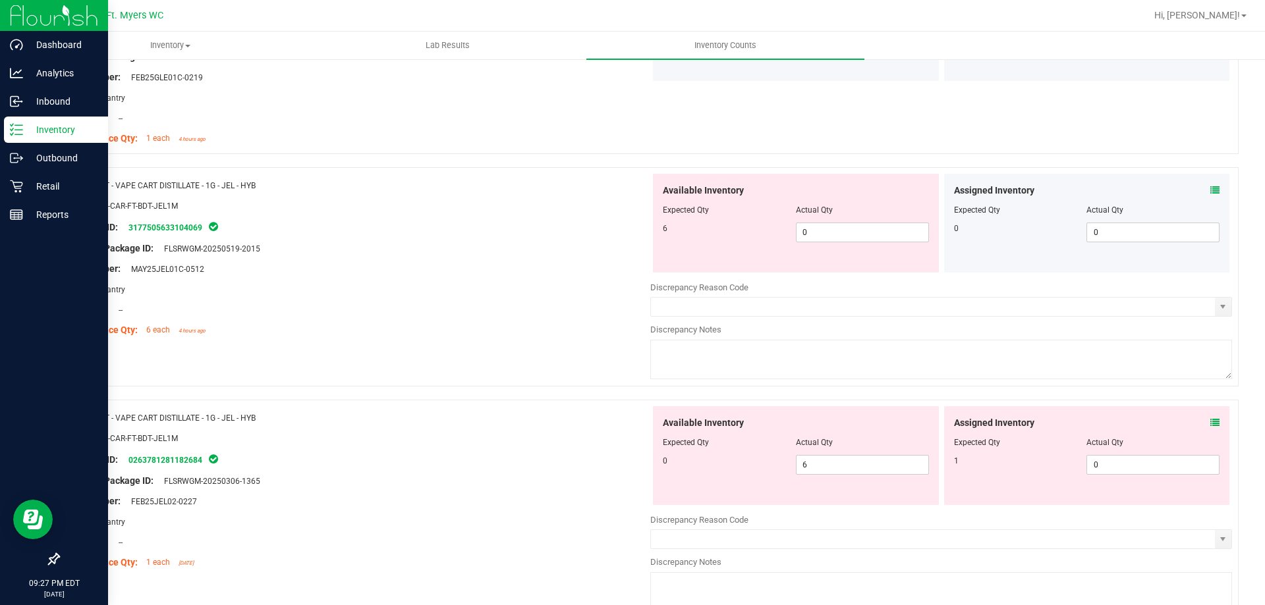
scroll to position [3359, 0]
click at [823, 232] on span "0 0" at bounding box center [862, 232] width 133 height 20
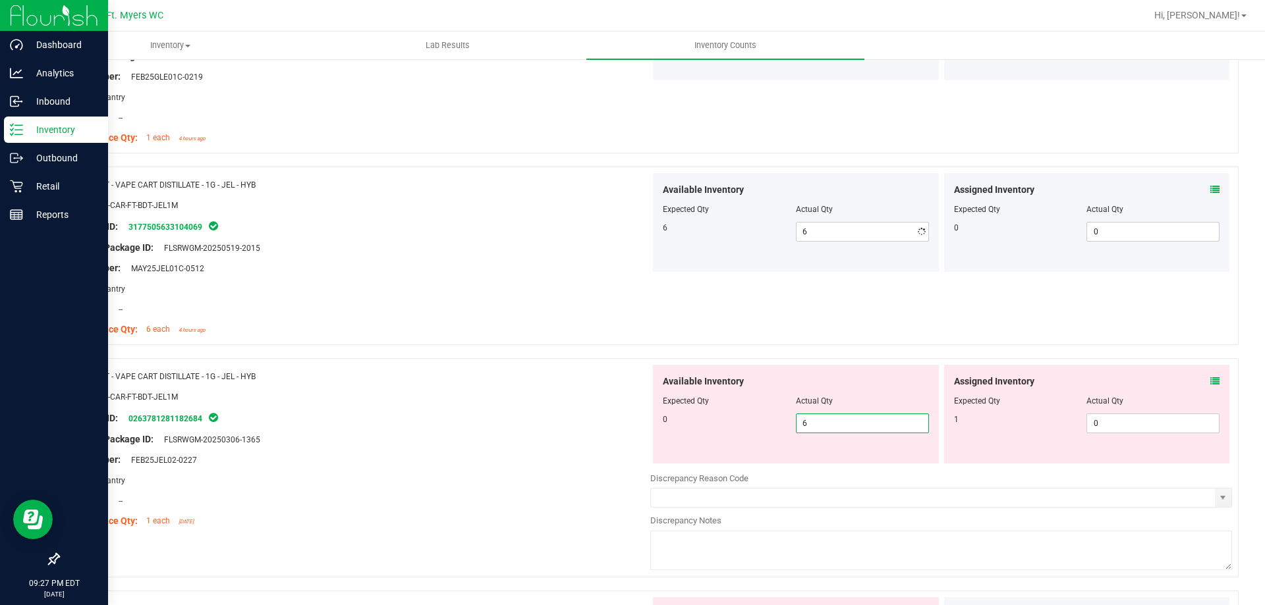
drag, startPoint x: 827, startPoint y: 468, endPoint x: 632, endPoint y: 445, distance: 196.3
click at [632, 445] on div "Name: FT - VAPE CART DISTILLATE - 1G - JEL - HYB SKU: BAP-CAR-FT-BDT-JEL1M Pack…" at bounding box center [648, 467] width 1180 height 219
click at [597, 433] on div "Original Package ID: FLSRWGM-20250306-1365" at bounding box center [360, 440] width 582 height 14
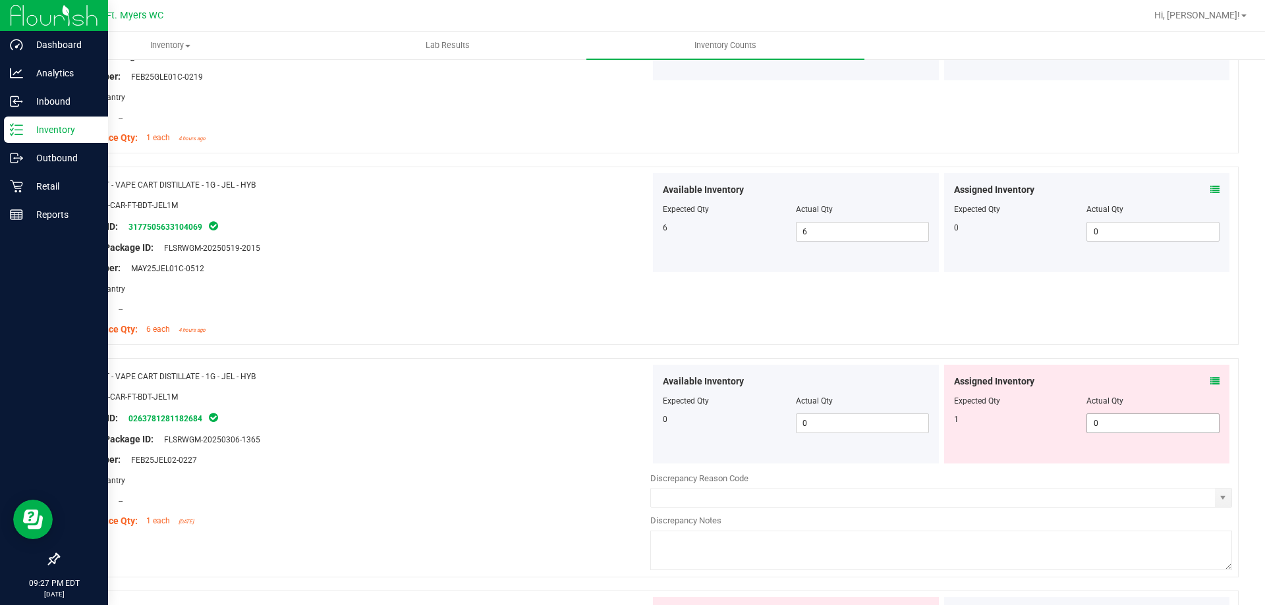
click at [1170, 421] on span "0 0" at bounding box center [1152, 424] width 133 height 20
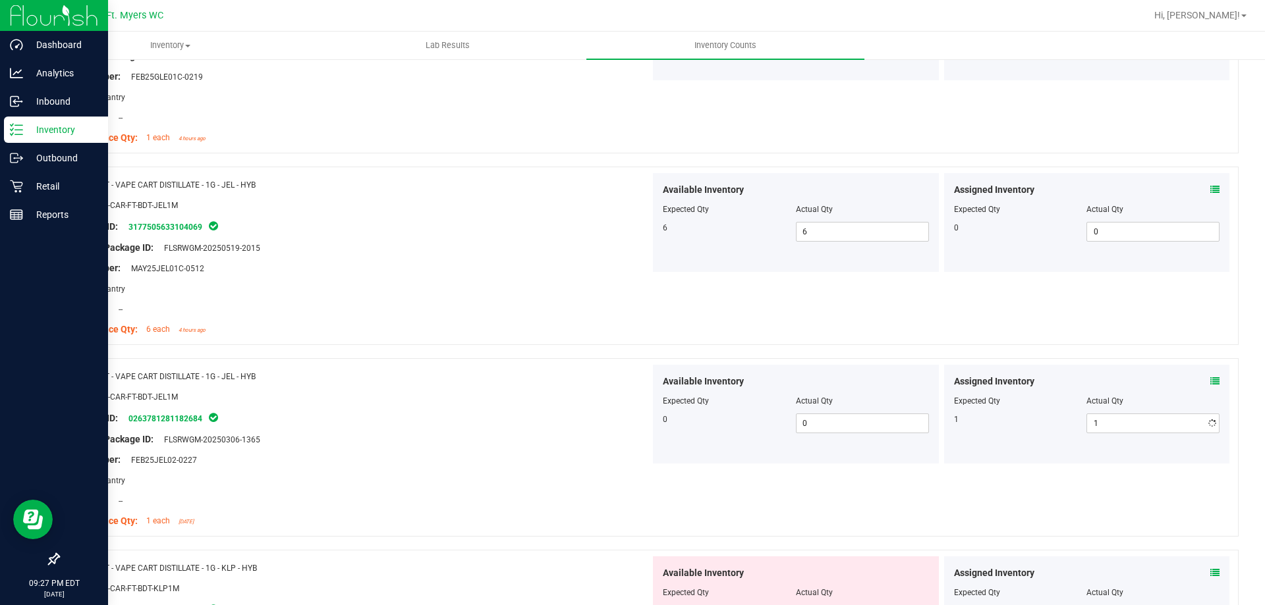
click at [610, 263] on div "Lot Number: MAY25JEL01C-0512" at bounding box center [360, 268] width 582 height 14
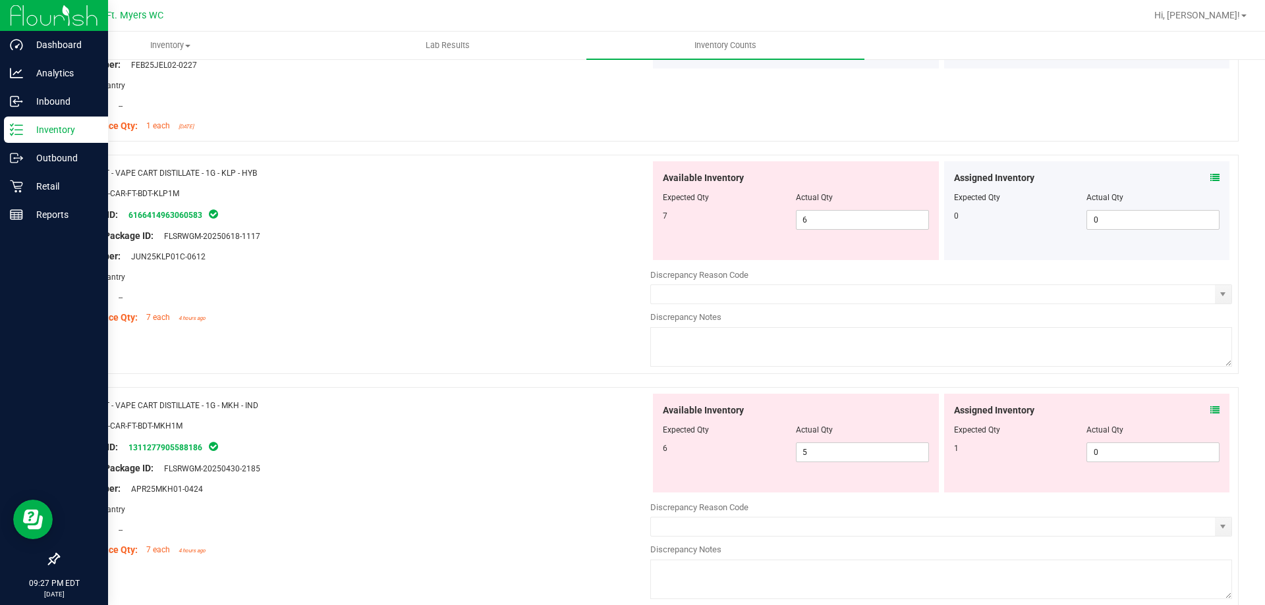
scroll to position [3814, 0]
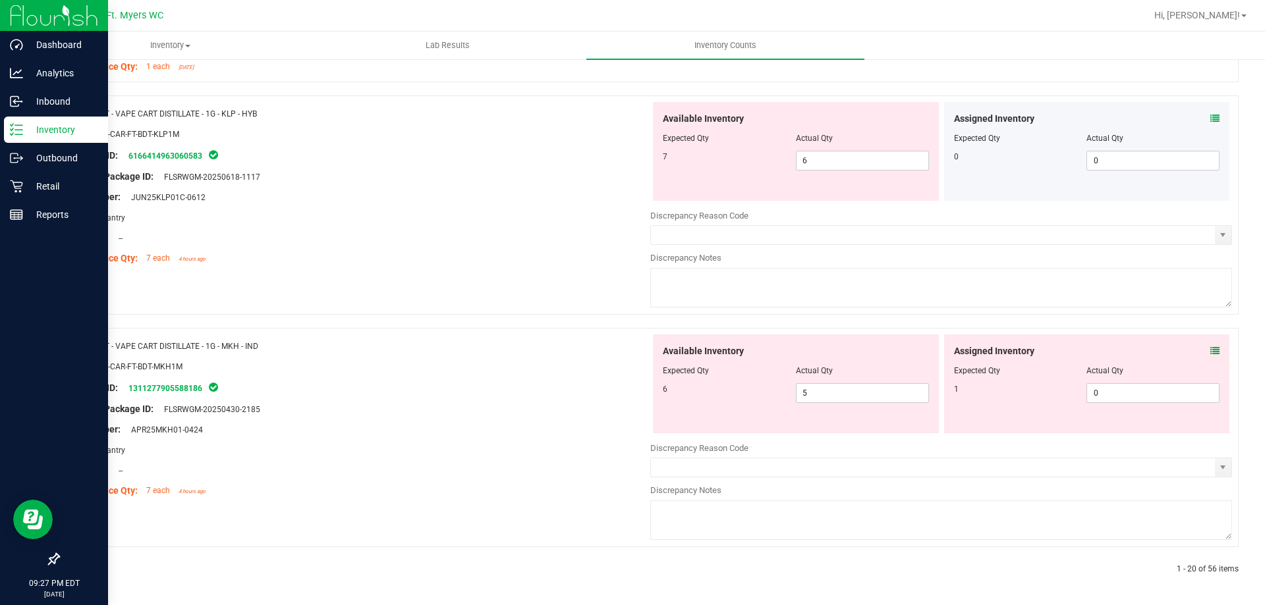
click at [1196, 116] on div "Assigned Inventory" at bounding box center [1087, 119] width 266 height 14
click at [1210, 117] on icon at bounding box center [1214, 118] width 9 height 9
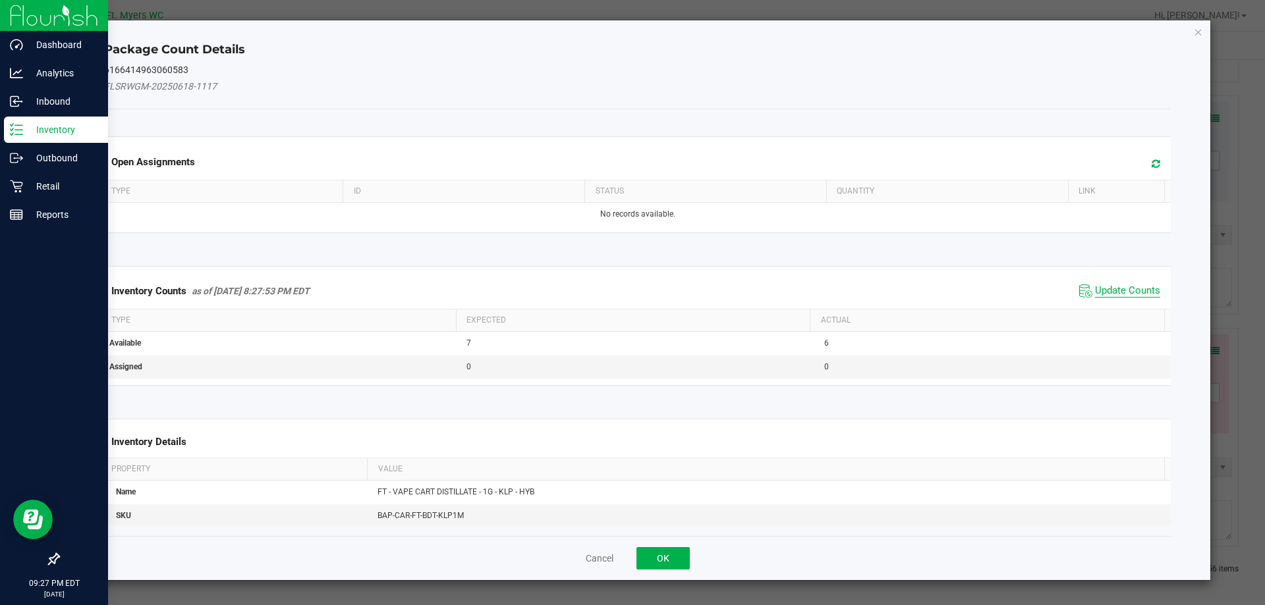
click at [1124, 287] on span "Update Counts" at bounding box center [1127, 291] width 65 height 13
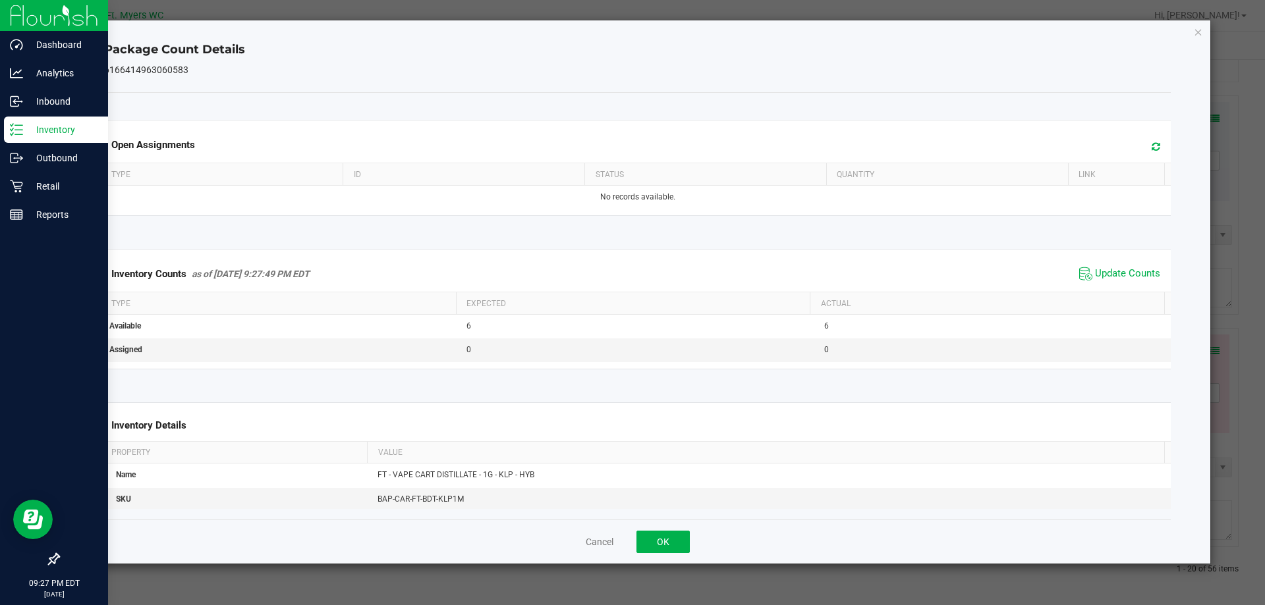
click at [654, 561] on div "Cancel OK" at bounding box center [637, 542] width 1067 height 44
click at [658, 553] on button "OK" at bounding box center [662, 542] width 53 height 22
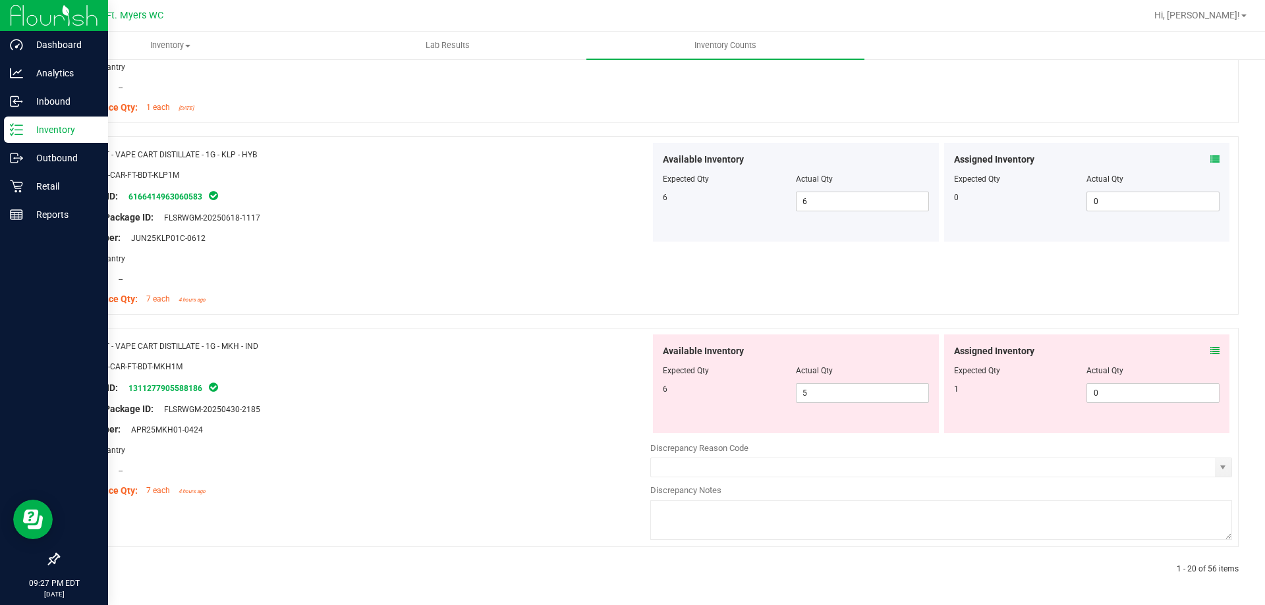
scroll to position [3773, 0]
click at [1210, 352] on icon at bounding box center [1214, 350] width 9 height 9
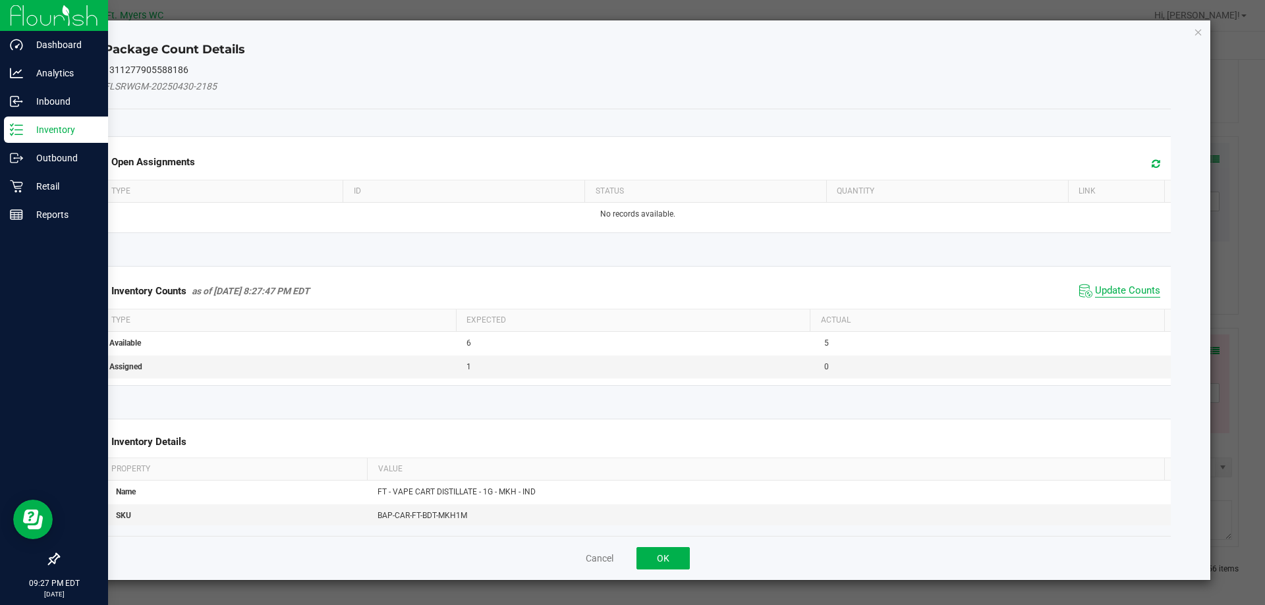
click at [1115, 285] on span "Update Counts" at bounding box center [1127, 291] width 65 height 13
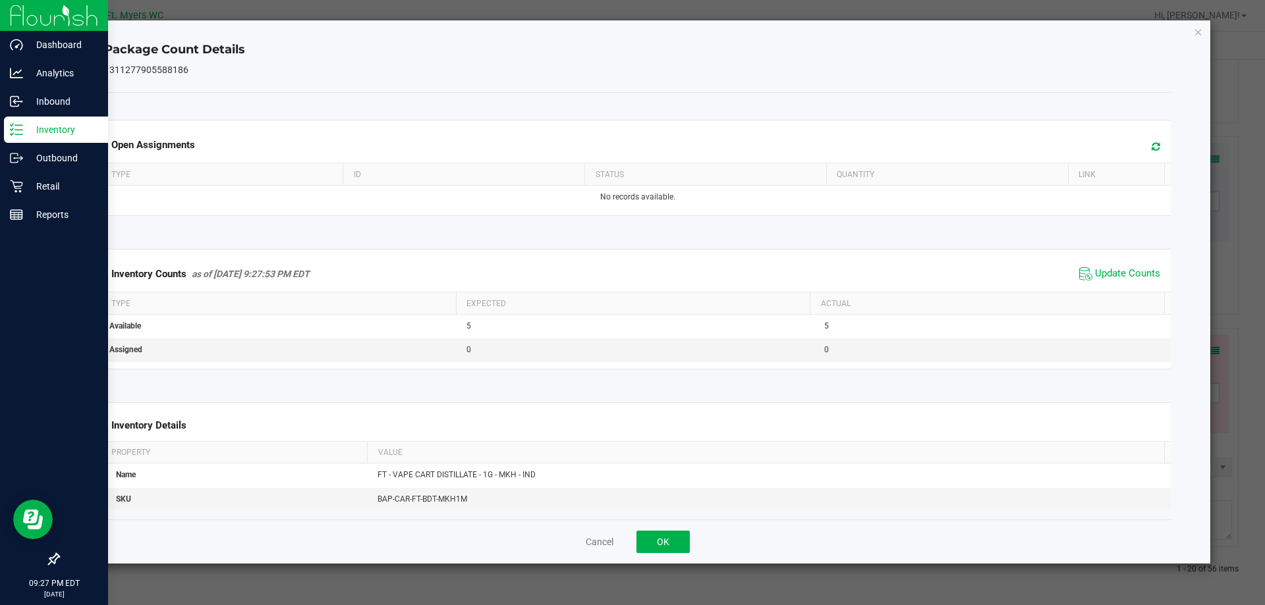
click at [663, 529] on div "Cancel OK" at bounding box center [637, 542] width 1067 height 44
click at [658, 539] on button "OK" at bounding box center [662, 542] width 53 height 22
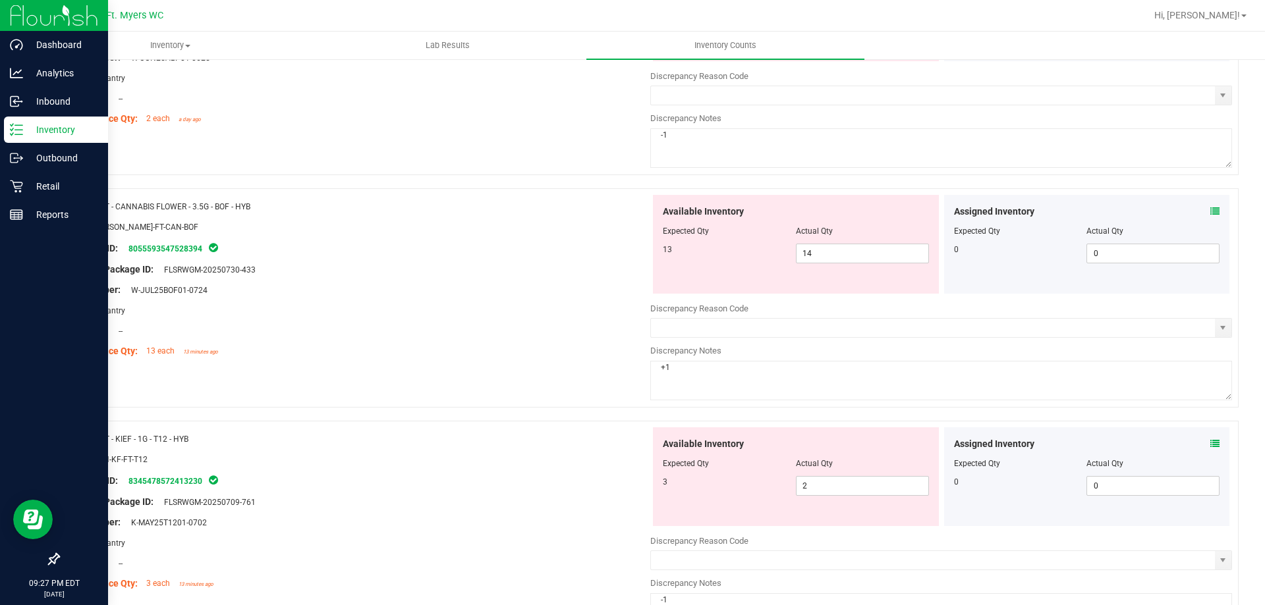
scroll to position [0, 0]
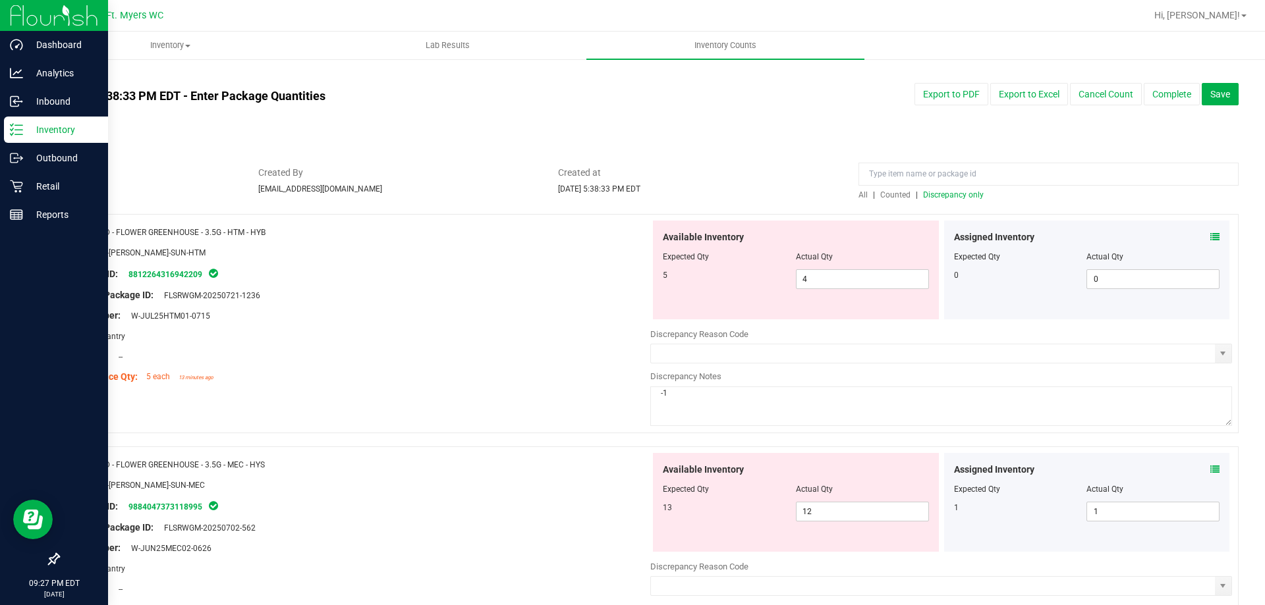
click at [960, 203] on div at bounding box center [648, 207] width 1180 height 13
click at [961, 201] on div at bounding box center [648, 207] width 1180 height 13
click at [961, 198] on span "Discrepancy only" at bounding box center [953, 194] width 61 height 9
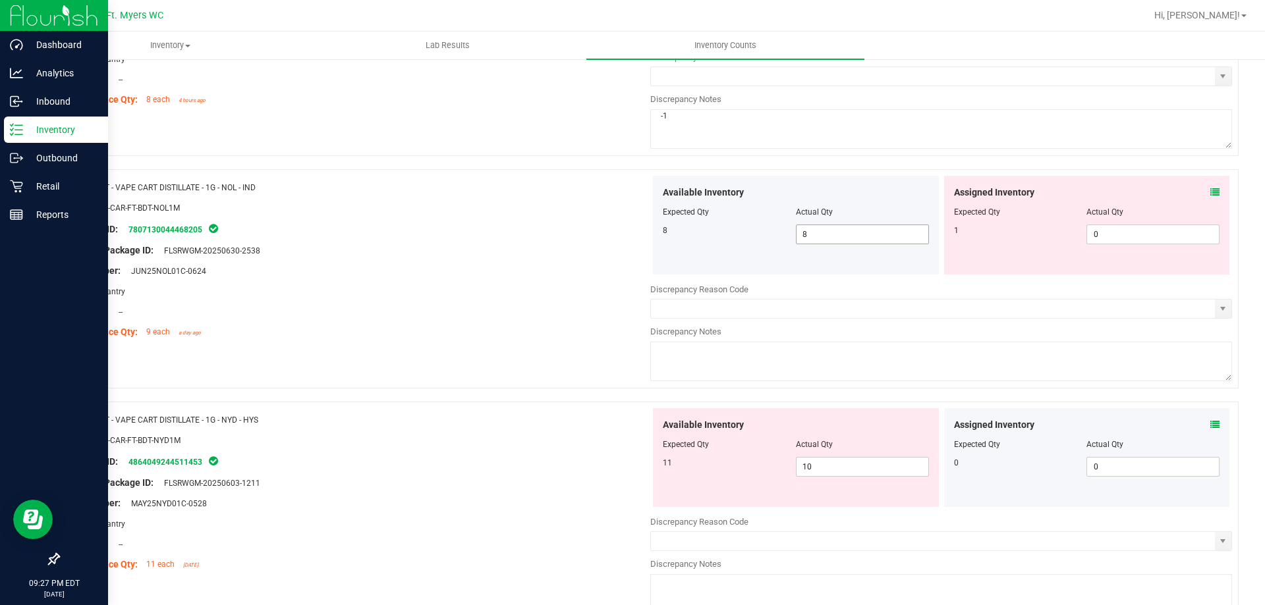
scroll to position [1515, 0]
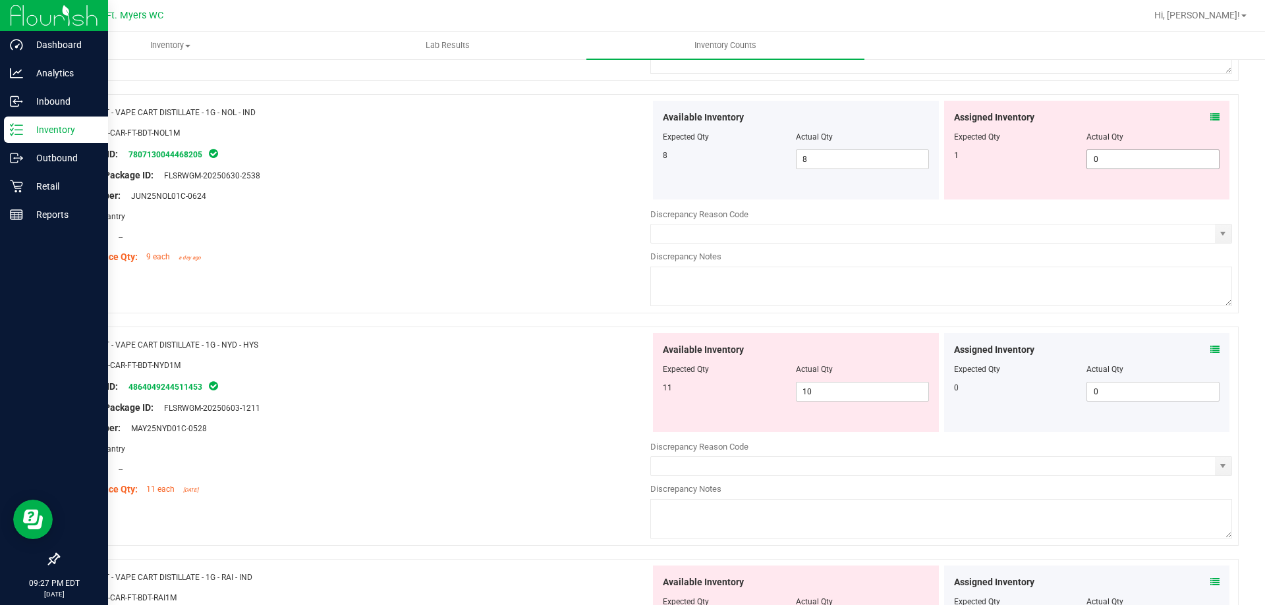
click at [1121, 159] on span "0 0" at bounding box center [1152, 160] width 133 height 20
click at [528, 165] on div at bounding box center [360, 165] width 582 height 7
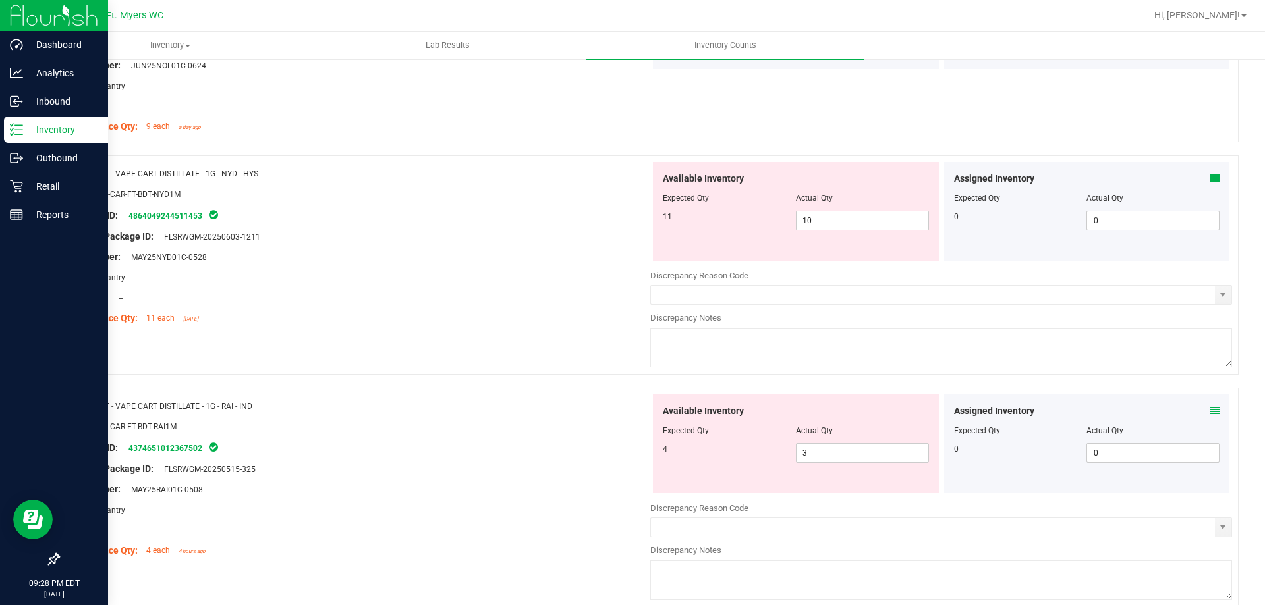
scroll to position [1647, 0]
click at [1210, 175] on icon at bounding box center [1214, 177] width 9 height 9
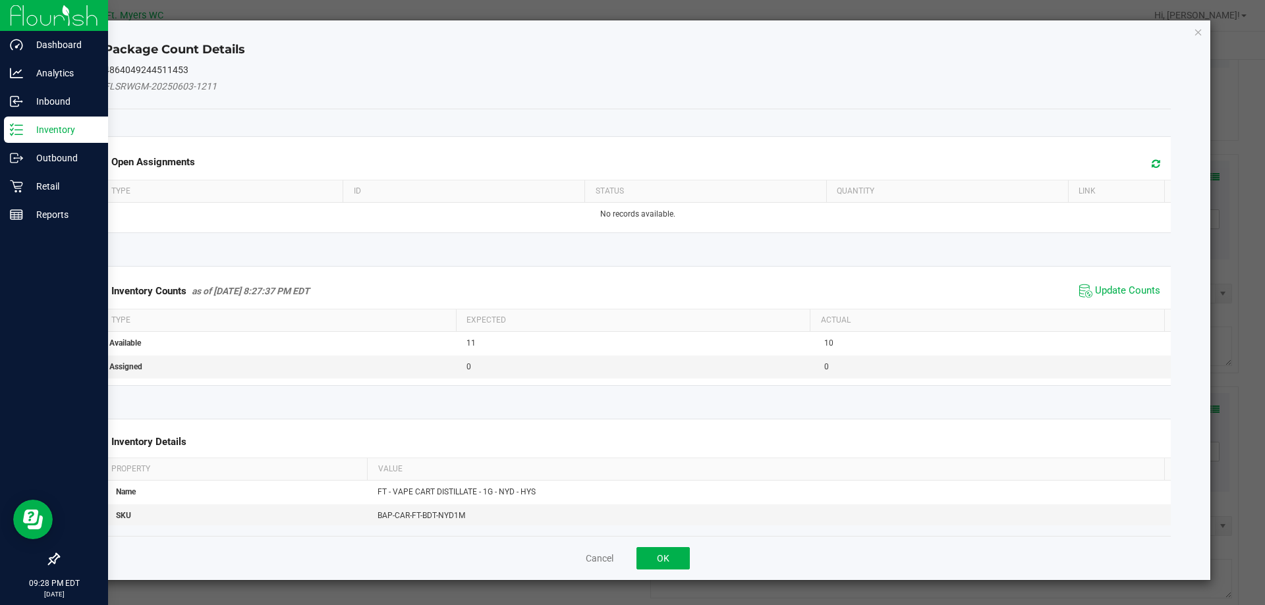
click at [1117, 299] on span "Update Counts" at bounding box center [1120, 291] width 88 height 20
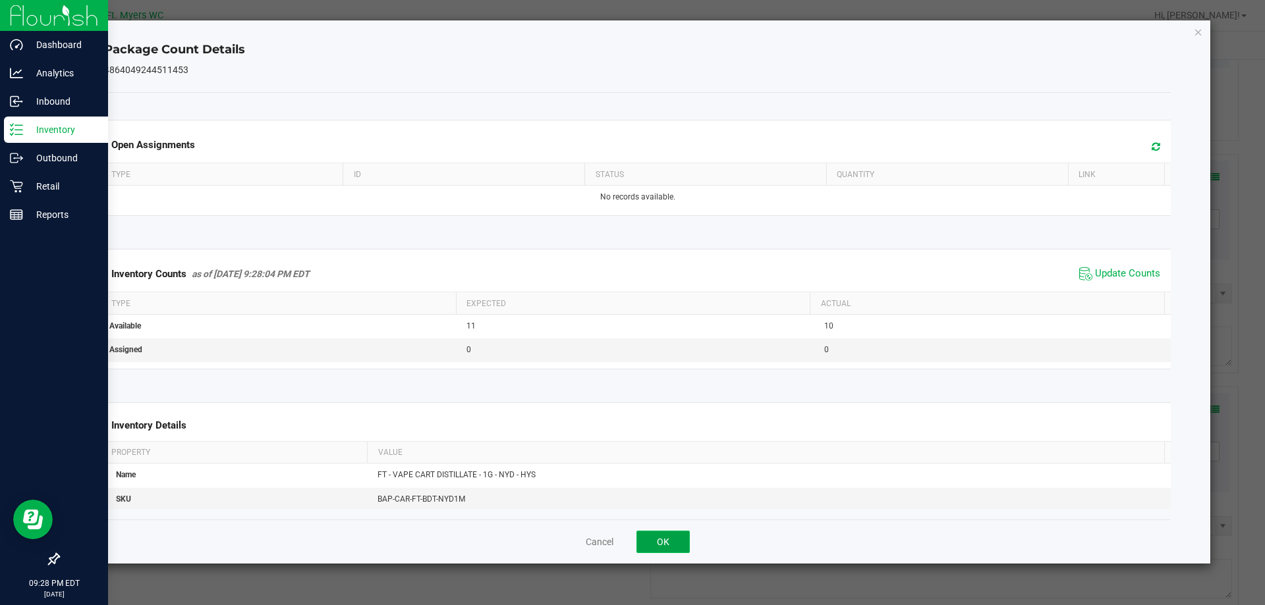
click at [647, 535] on button "OK" at bounding box center [662, 542] width 53 height 22
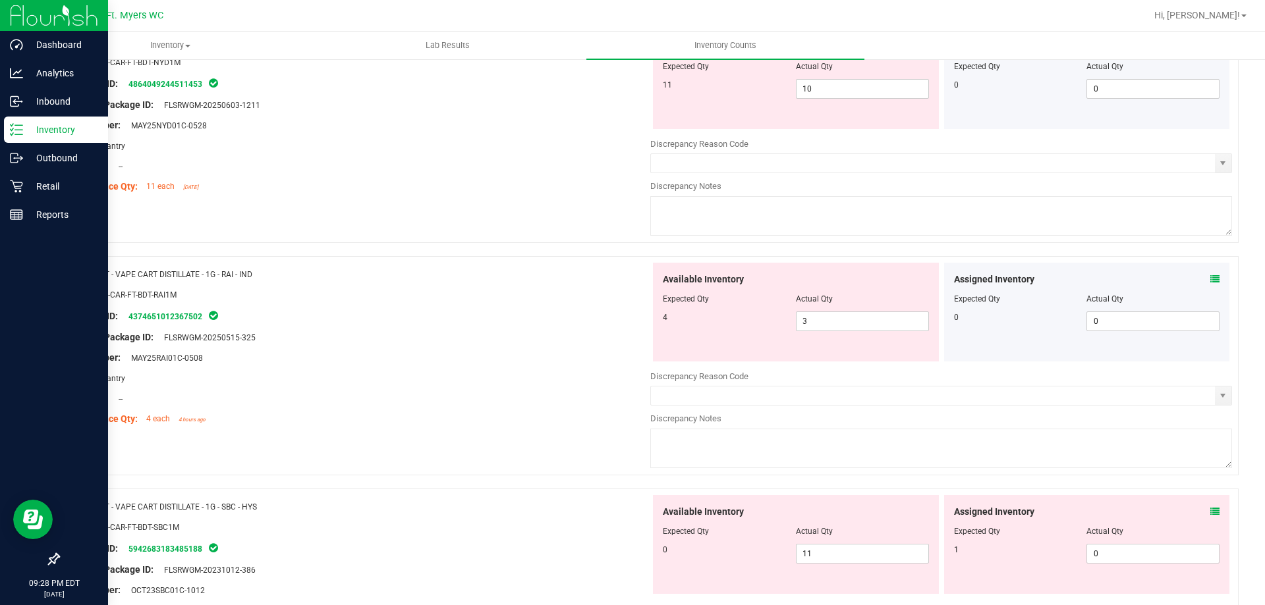
scroll to position [1778, 0]
click at [1210, 279] on icon at bounding box center [1214, 277] width 9 height 9
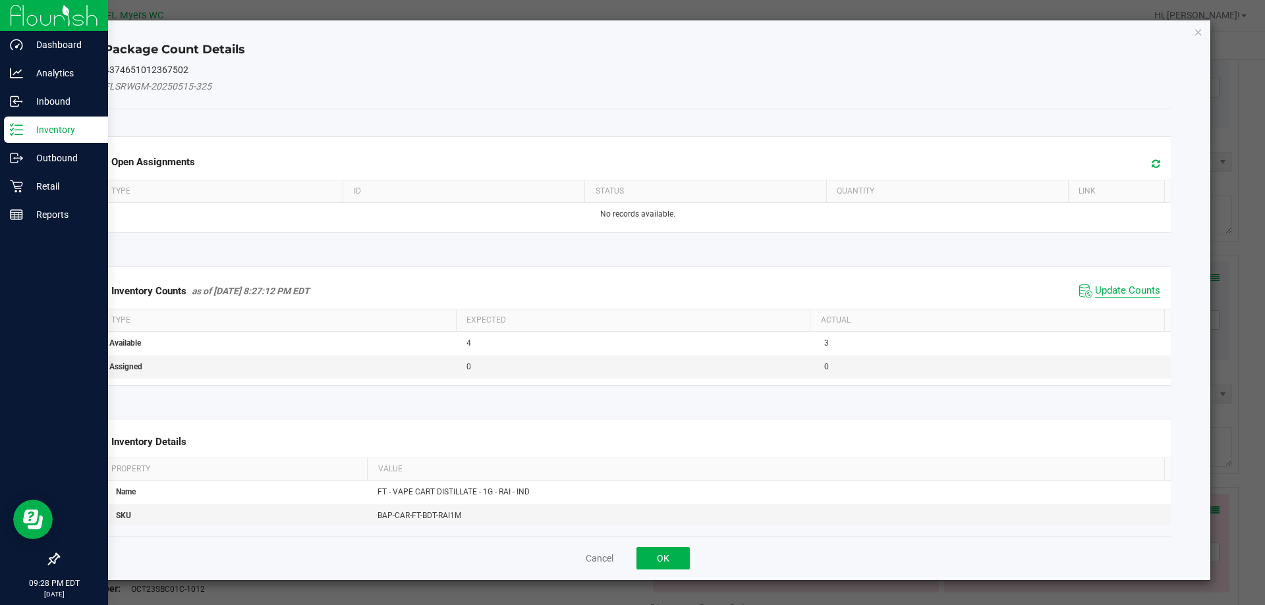
click at [1116, 293] on span "Update Counts" at bounding box center [1127, 291] width 65 height 13
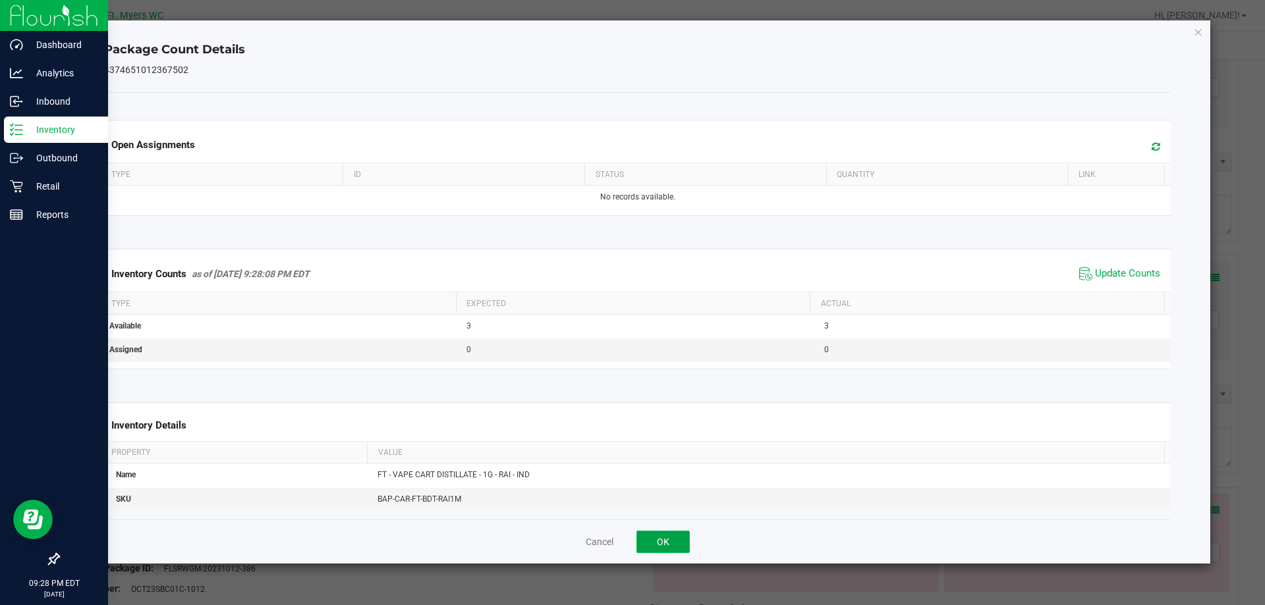
click at [668, 534] on button "OK" at bounding box center [662, 542] width 53 height 22
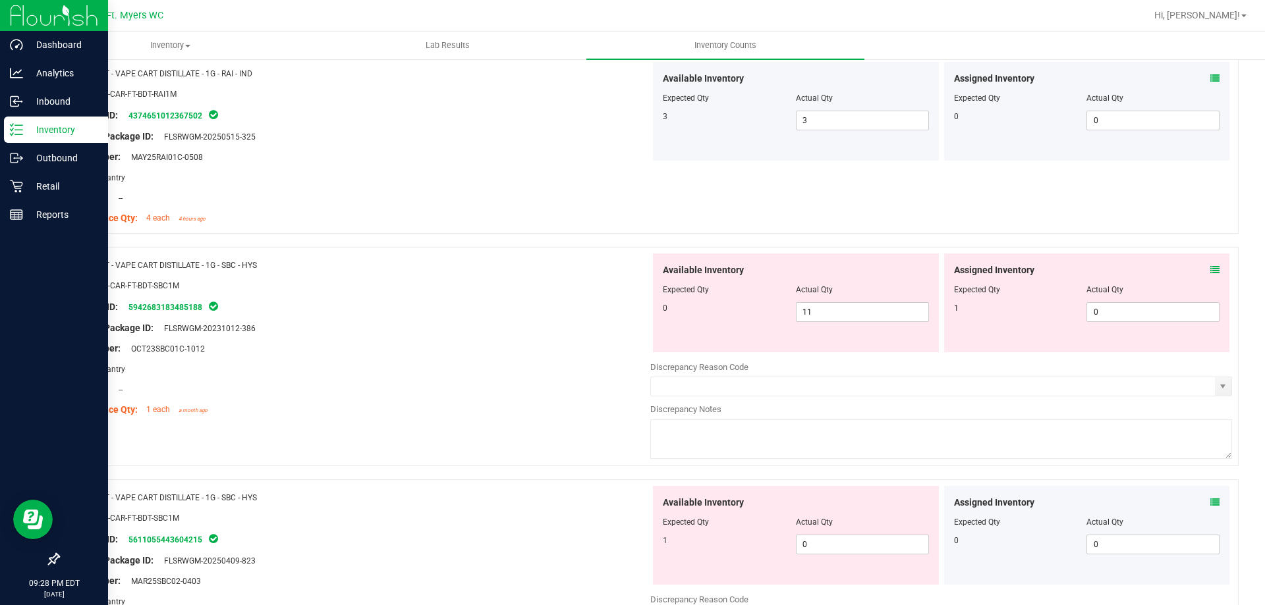
scroll to position [1976, 0]
drag, startPoint x: 865, startPoint y: 319, endPoint x: 562, endPoint y: 314, distance: 303.7
click at [562, 314] on div "Name: FT - VAPE CART DISTILLATE - 1G - SBC - HYS SKU: BAP-CAR-FT-BDT-SBC1M Pack…" at bounding box center [648, 358] width 1180 height 219
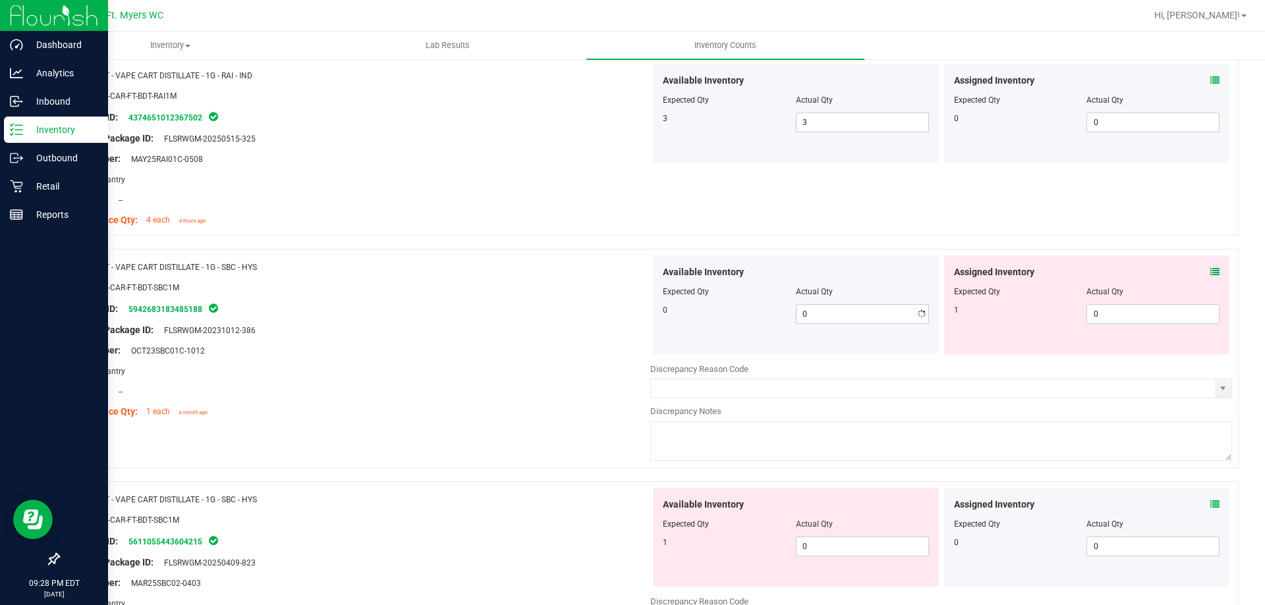
click at [568, 507] on div at bounding box center [360, 510] width 582 height 7
click at [872, 541] on span "0 0" at bounding box center [862, 547] width 133 height 20
click at [587, 510] on div at bounding box center [360, 510] width 582 height 7
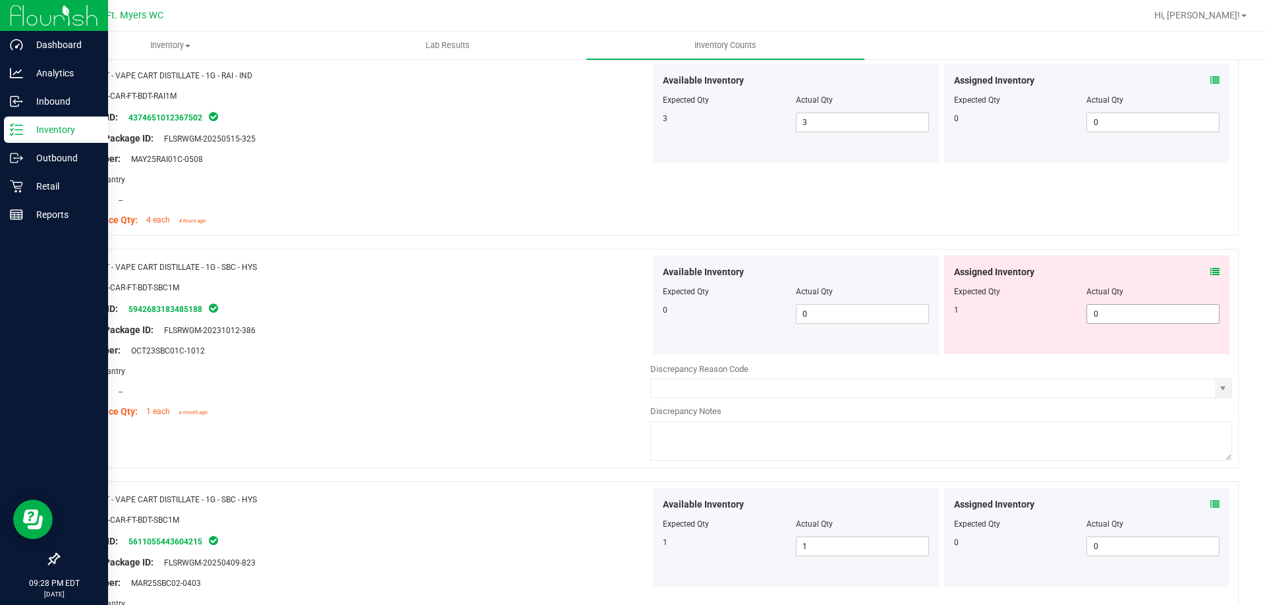
click at [1126, 313] on span "0 0" at bounding box center [1152, 314] width 133 height 20
click at [468, 226] on div "Compliance Qty: 4 each 4 hours ago" at bounding box center [360, 220] width 582 height 14
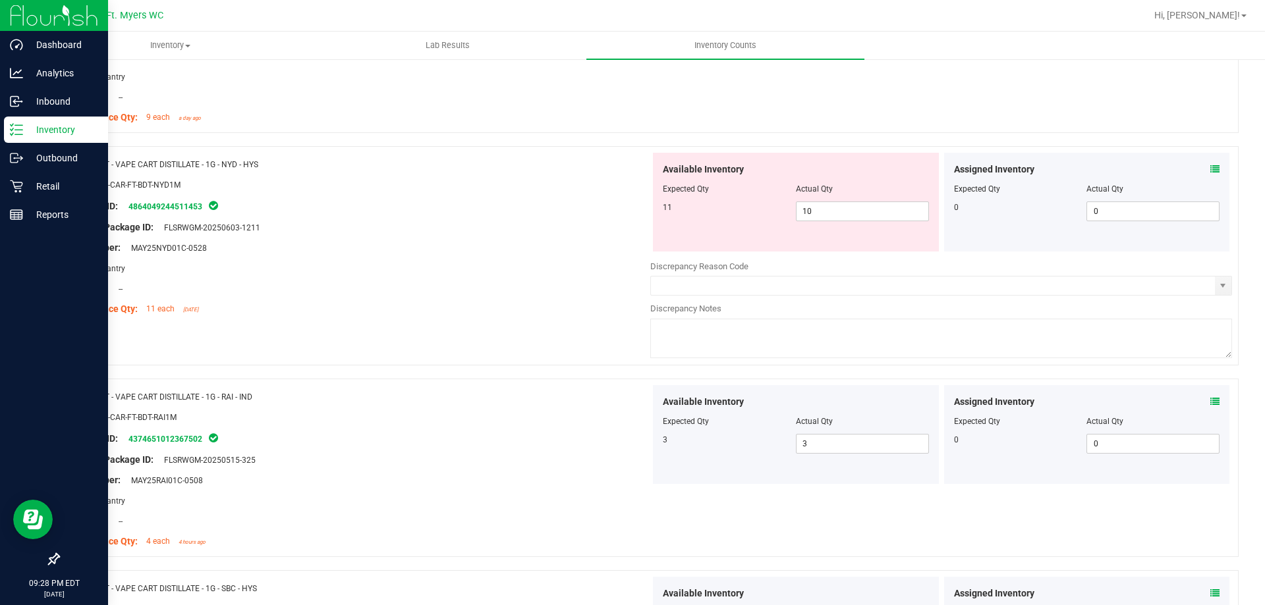
scroll to position [1647, 0]
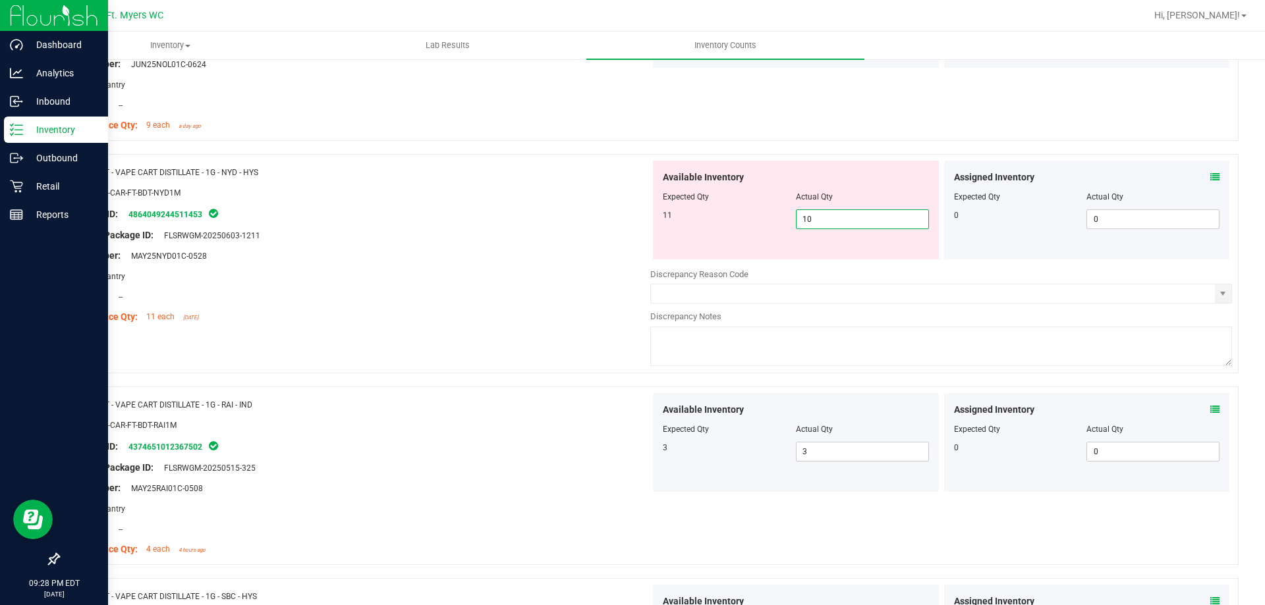
drag, startPoint x: 818, startPoint y: 224, endPoint x: 518, endPoint y: 218, distance: 299.7
click at [518, 218] on div "Name: FT - VAPE CART DISTILLATE - 1G - NYD - HYS SKU: BAP-CAR-FT-BDT-NYD1M Pack…" at bounding box center [648, 263] width 1180 height 219
click at [518, 218] on div "Package ID: 4864049244511453" at bounding box center [360, 214] width 582 height 16
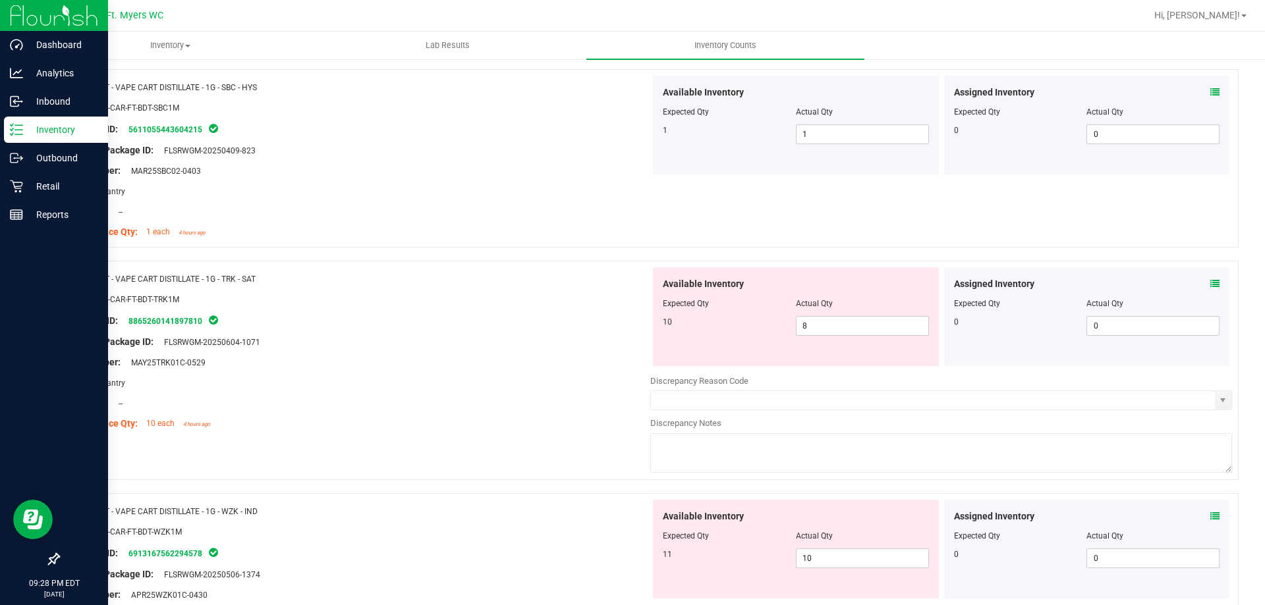
scroll to position [2371, 0]
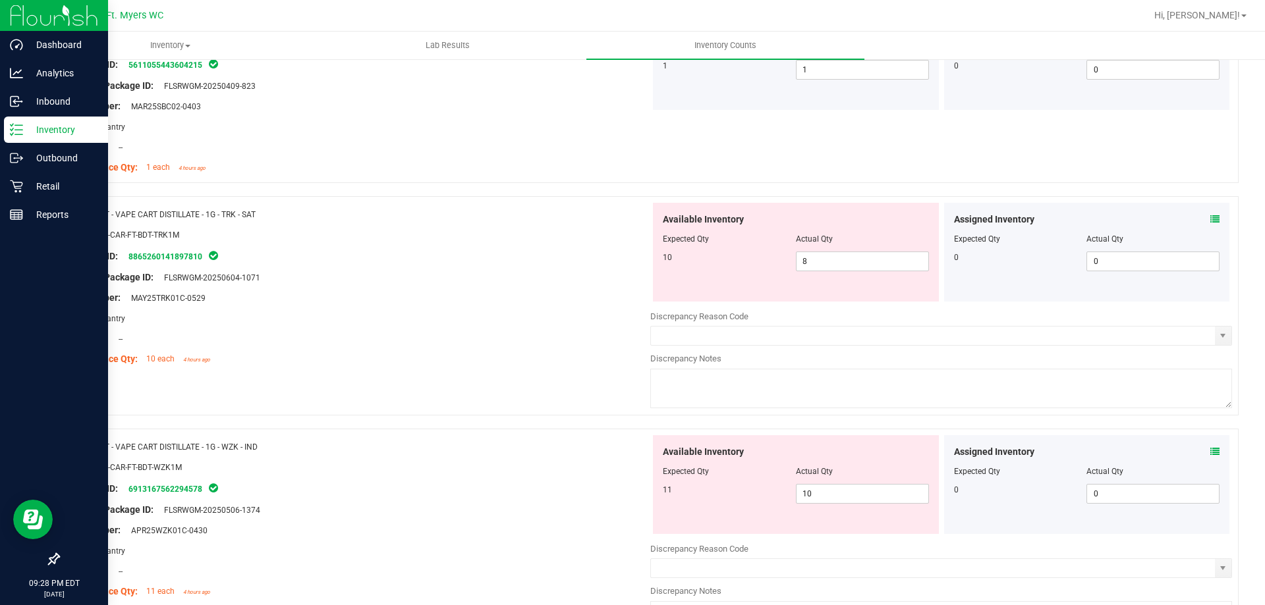
click at [1193, 215] on div "Assigned Inventory" at bounding box center [1087, 220] width 266 height 14
click at [1209, 220] on div "Assigned Inventory Expected Qty Actual Qty 0 0 0" at bounding box center [1087, 252] width 286 height 99
click at [1210, 222] on icon at bounding box center [1214, 219] width 9 height 9
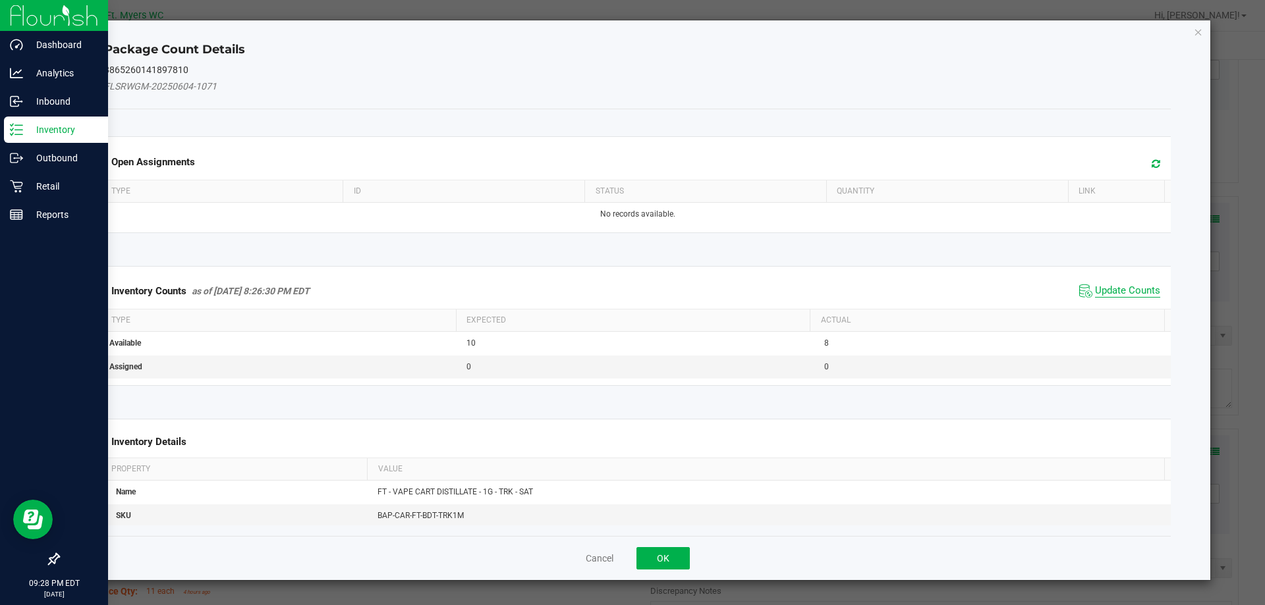
click at [1136, 297] on span "Update Counts" at bounding box center [1127, 291] width 65 height 13
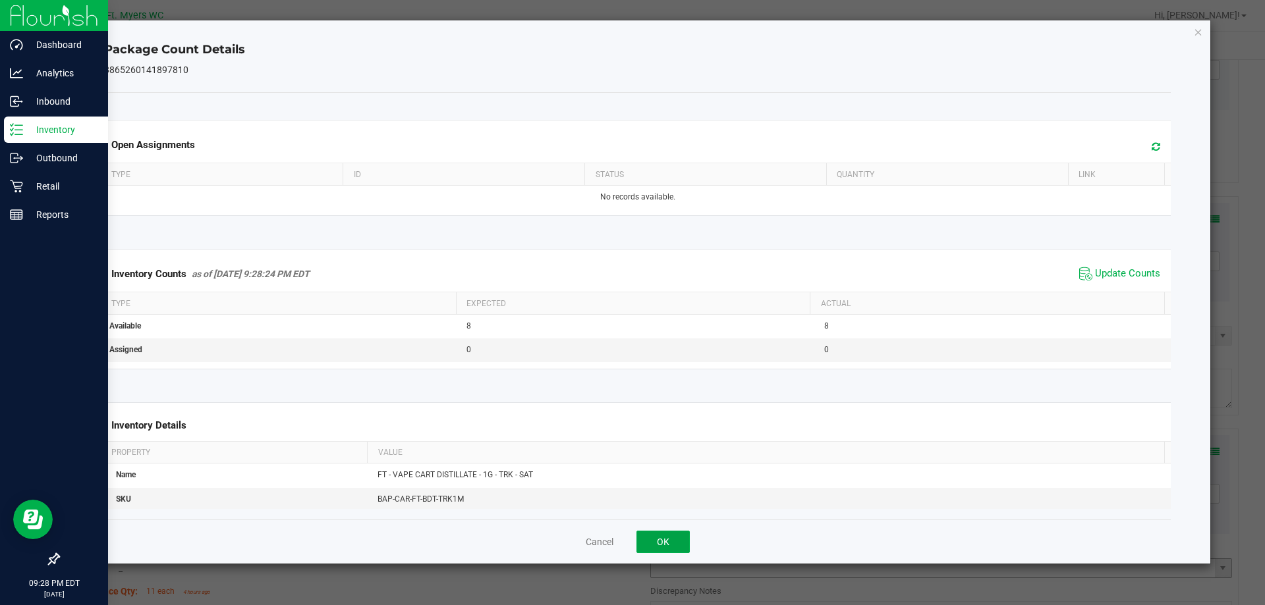
drag, startPoint x: 669, startPoint y: 550, endPoint x: 663, endPoint y: 537, distance: 14.4
click at [669, 551] on button "OK" at bounding box center [662, 542] width 53 height 22
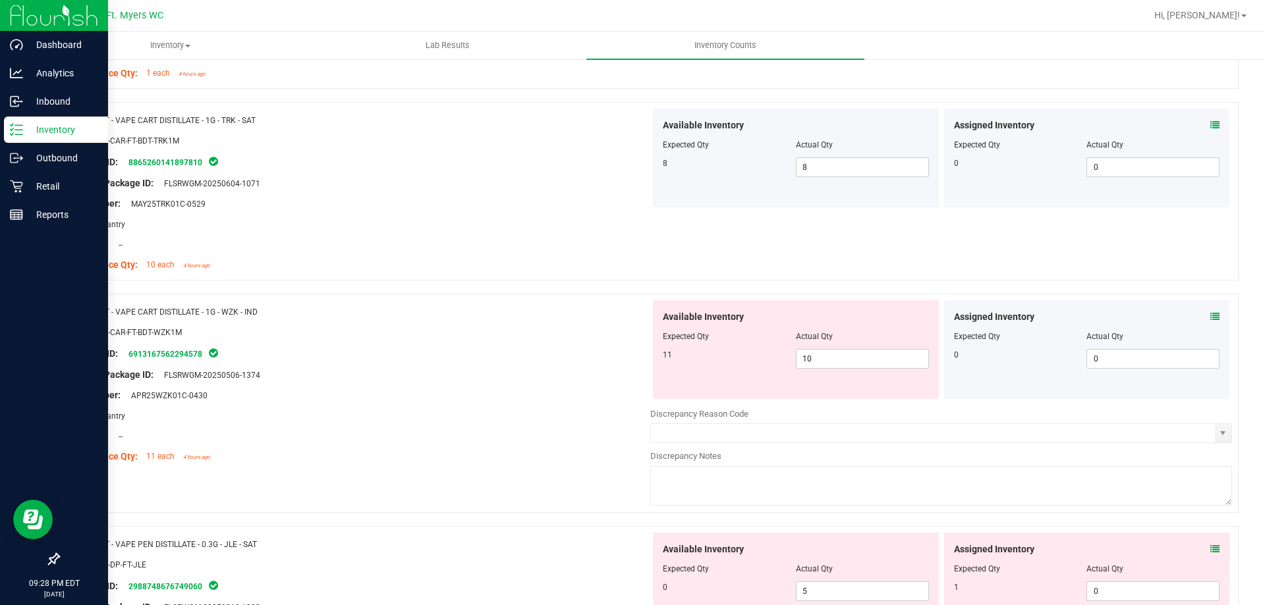
scroll to position [2701, 0]
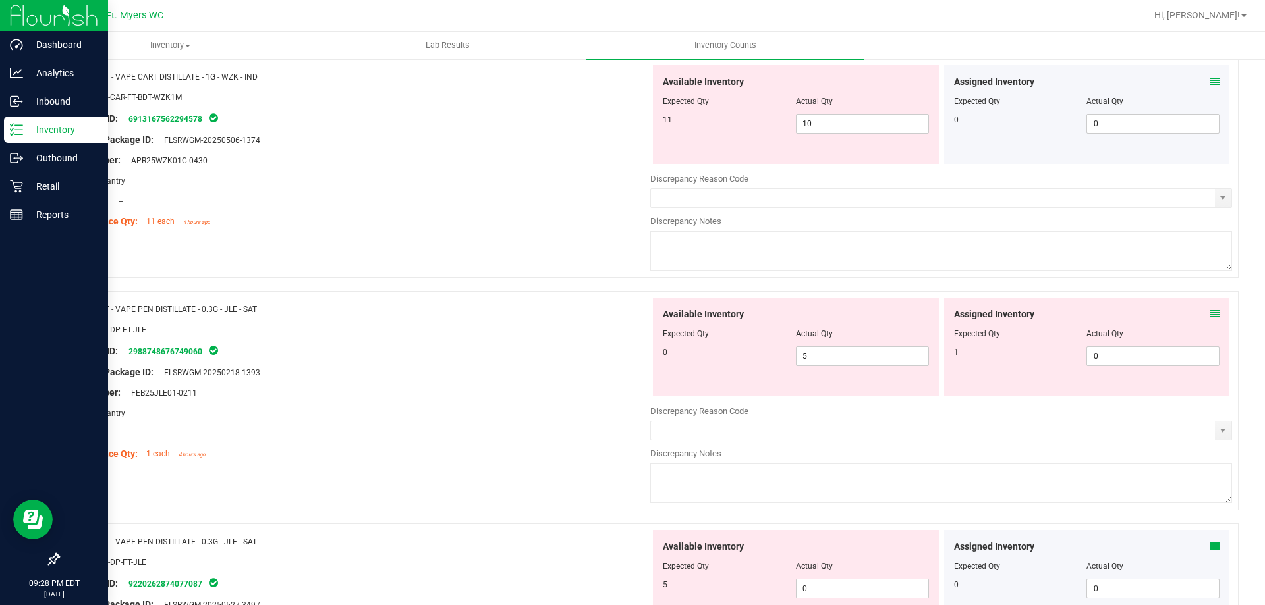
click at [1195, 84] on div "Assigned Inventory" at bounding box center [1087, 82] width 266 height 14
click at [1198, 84] on div "Assigned Inventory" at bounding box center [1087, 82] width 266 height 14
click at [1210, 84] on icon at bounding box center [1214, 81] width 9 height 9
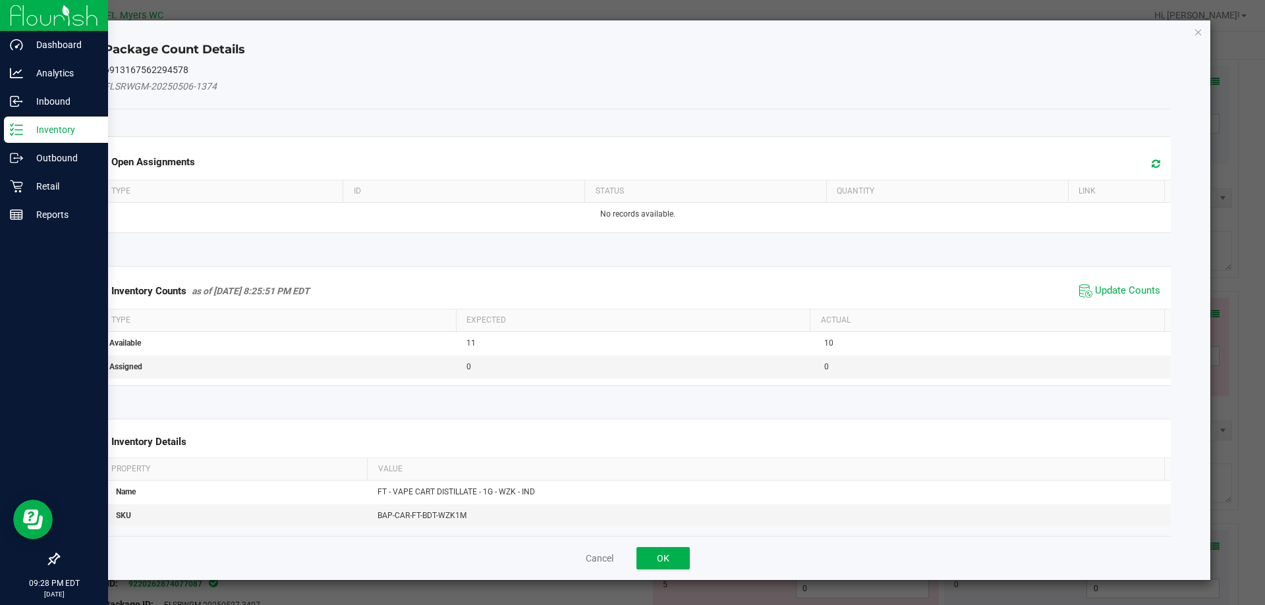
click at [1121, 277] on div "Inventory Counts as of [DATE] 8:25:51 PM EDT Update Counts" at bounding box center [637, 291] width 1072 height 36
click at [1115, 288] on span "Update Counts" at bounding box center [1127, 291] width 65 height 13
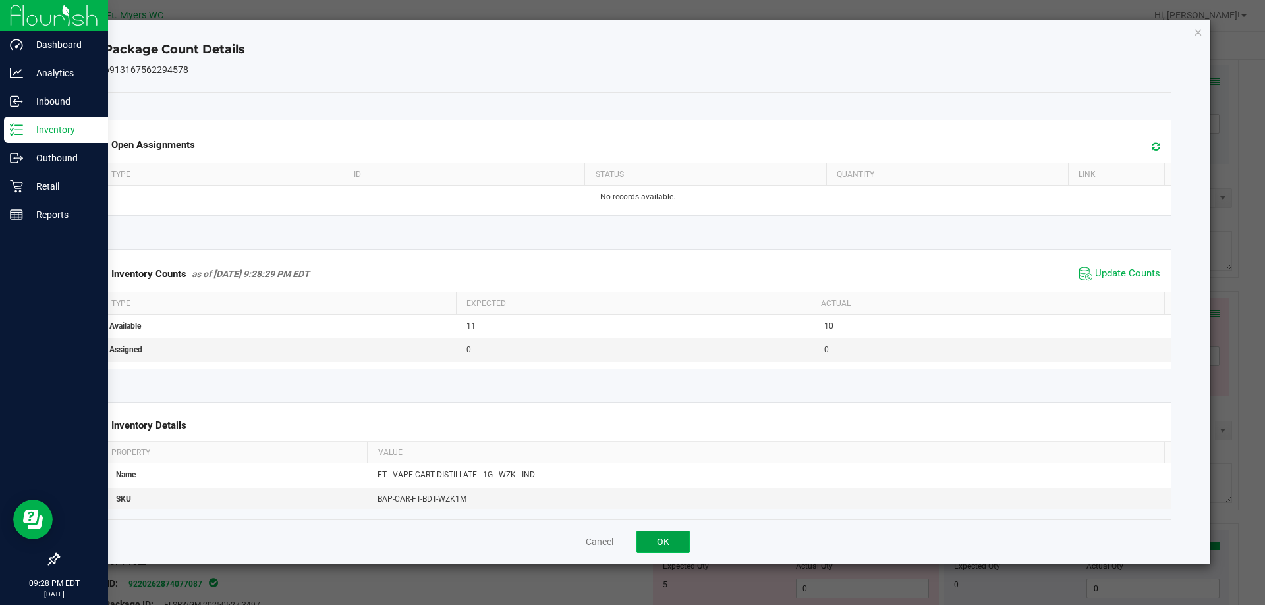
click at [662, 538] on button "OK" at bounding box center [662, 542] width 53 height 22
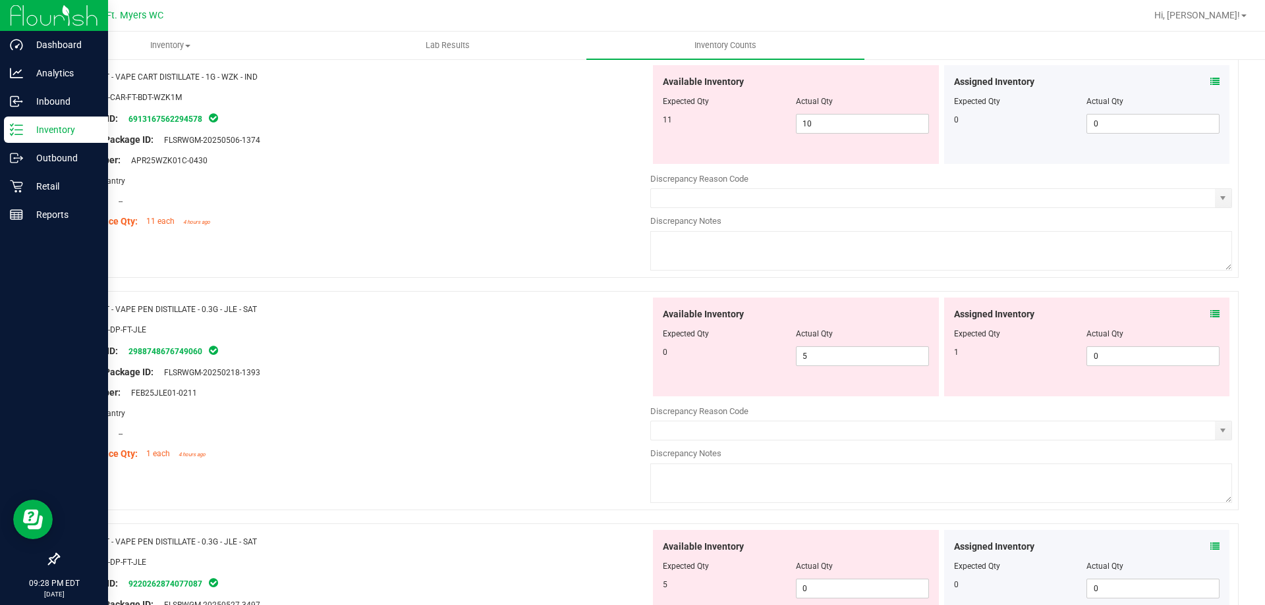
click at [1210, 80] on icon at bounding box center [1214, 81] width 9 height 9
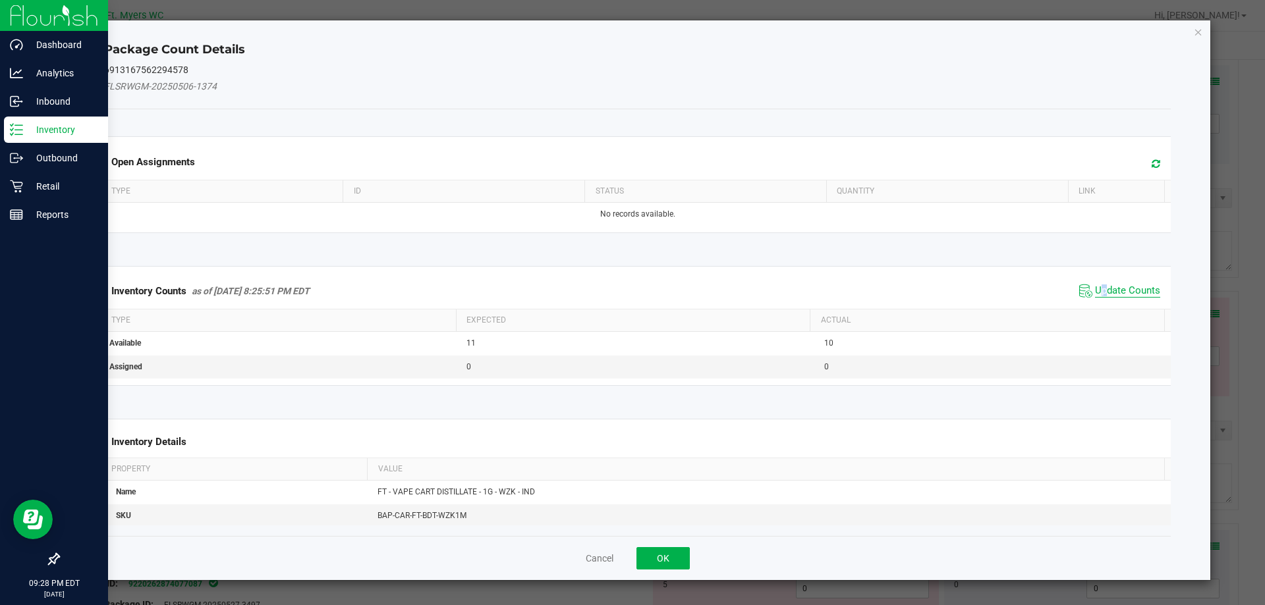
click at [1095, 284] on span "Update Counts" at bounding box center [1120, 291] width 88 height 20
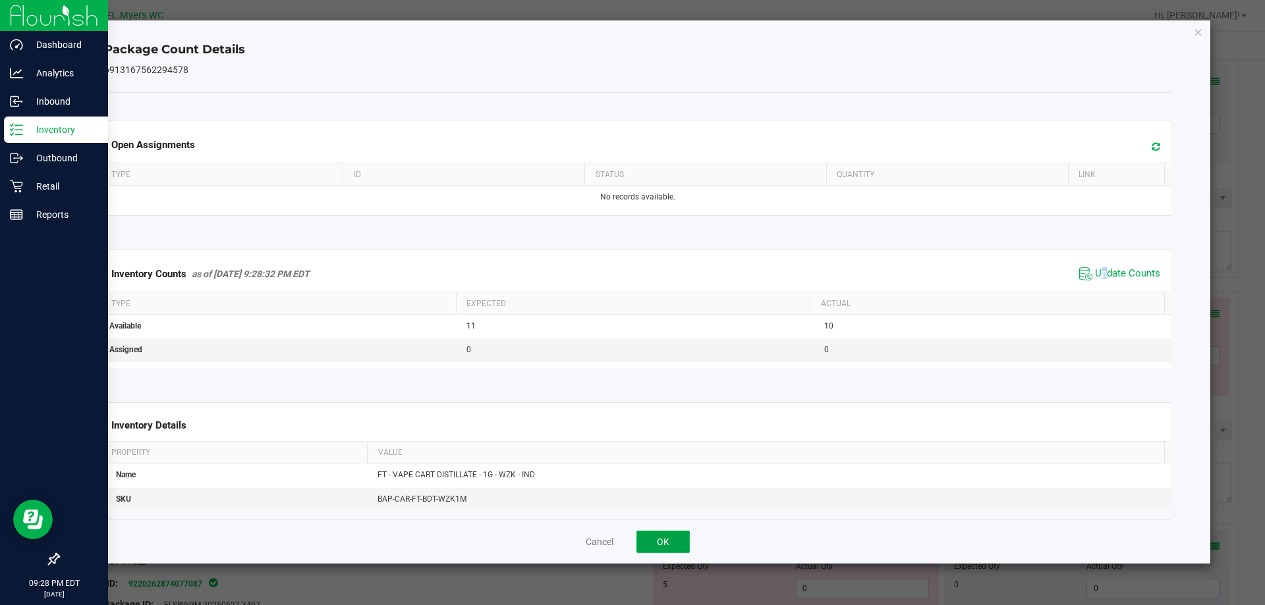
click at [675, 539] on button "OK" at bounding box center [662, 542] width 53 height 22
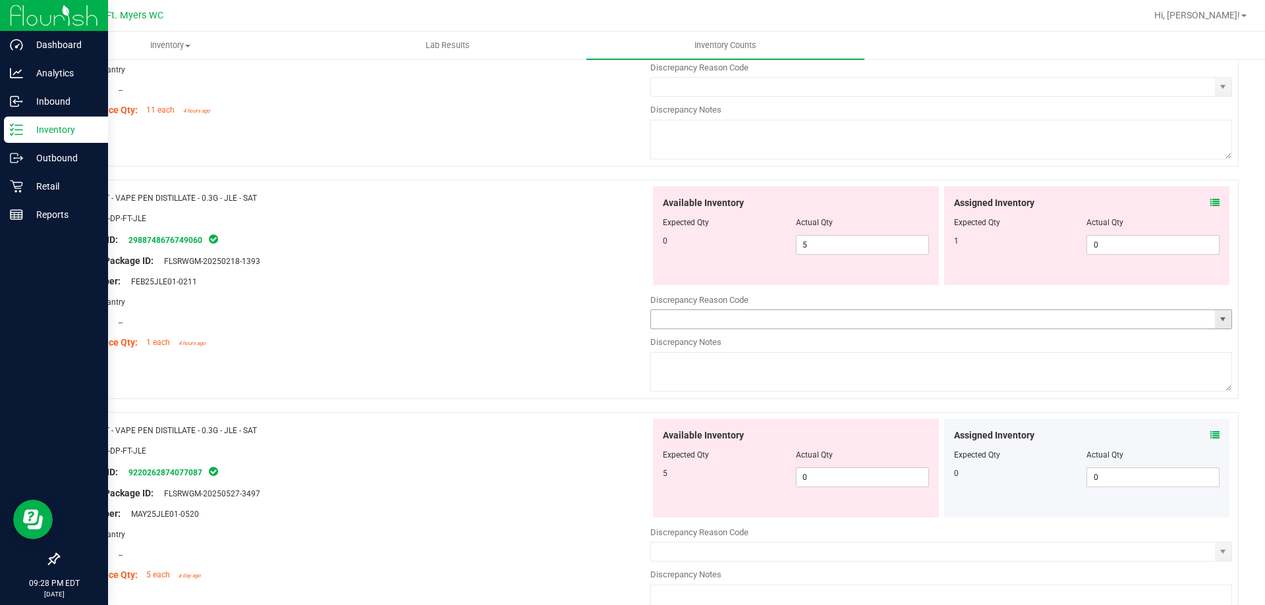
scroll to position [2832, 0]
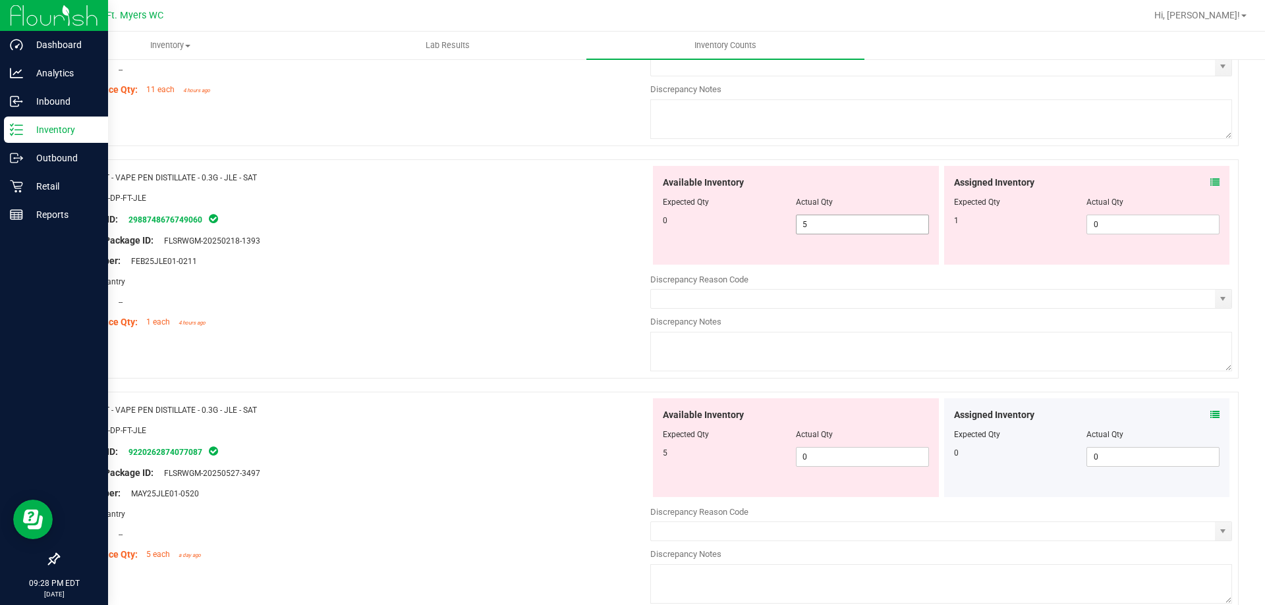
drag, startPoint x: 862, startPoint y: 214, endPoint x: 795, endPoint y: 214, distance: 67.2
click at [796, 215] on span "5 5" at bounding box center [862, 225] width 133 height 20
drag, startPoint x: 837, startPoint y: 221, endPoint x: 713, endPoint y: 224, distance: 124.5
click at [713, 224] on div "0 5 5" at bounding box center [796, 225] width 266 height 20
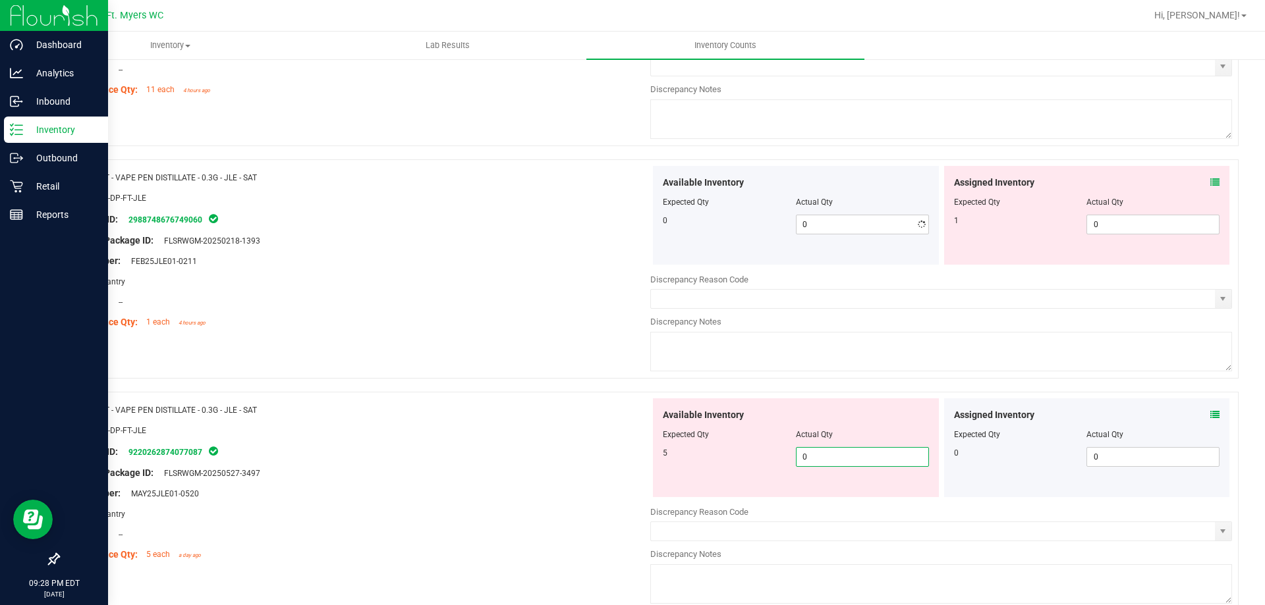
click at [825, 459] on span "0 0" at bounding box center [862, 457] width 133 height 20
click at [1096, 234] on div "Assigned Inventory Expected Qty Actual Qty 1 0 0" at bounding box center [1087, 215] width 286 height 99
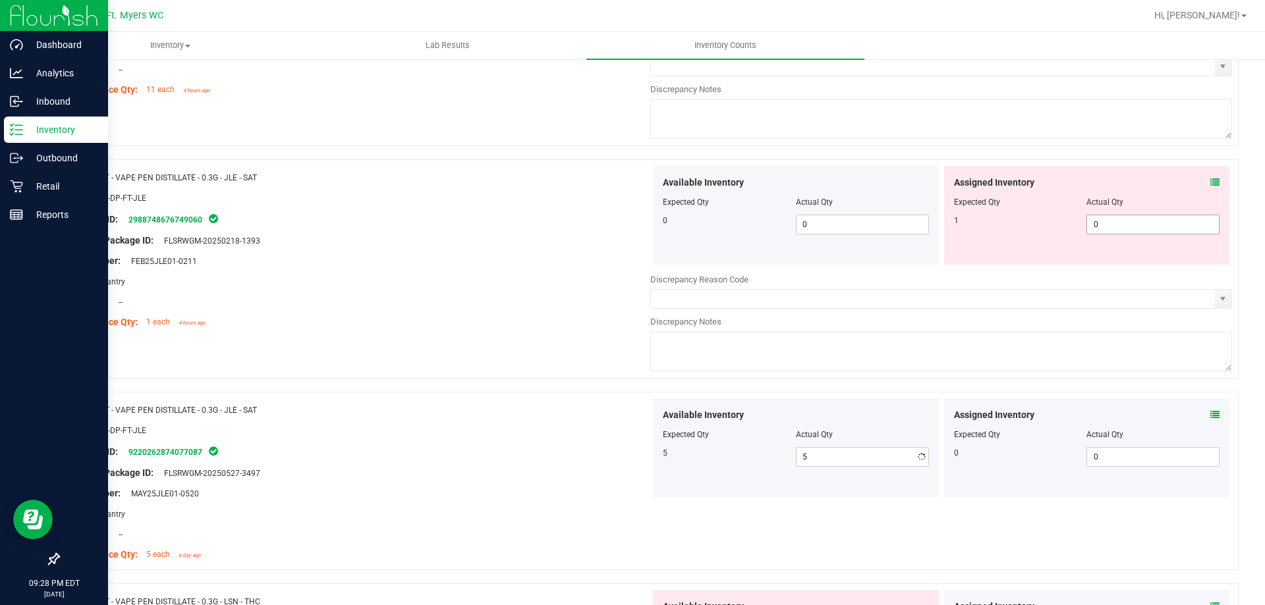
click at [1103, 219] on span "0 0" at bounding box center [1152, 225] width 133 height 20
click at [653, 223] on div "Available Inventory Expected Qty Actual Qty 0 0 0" at bounding box center [796, 215] width 286 height 99
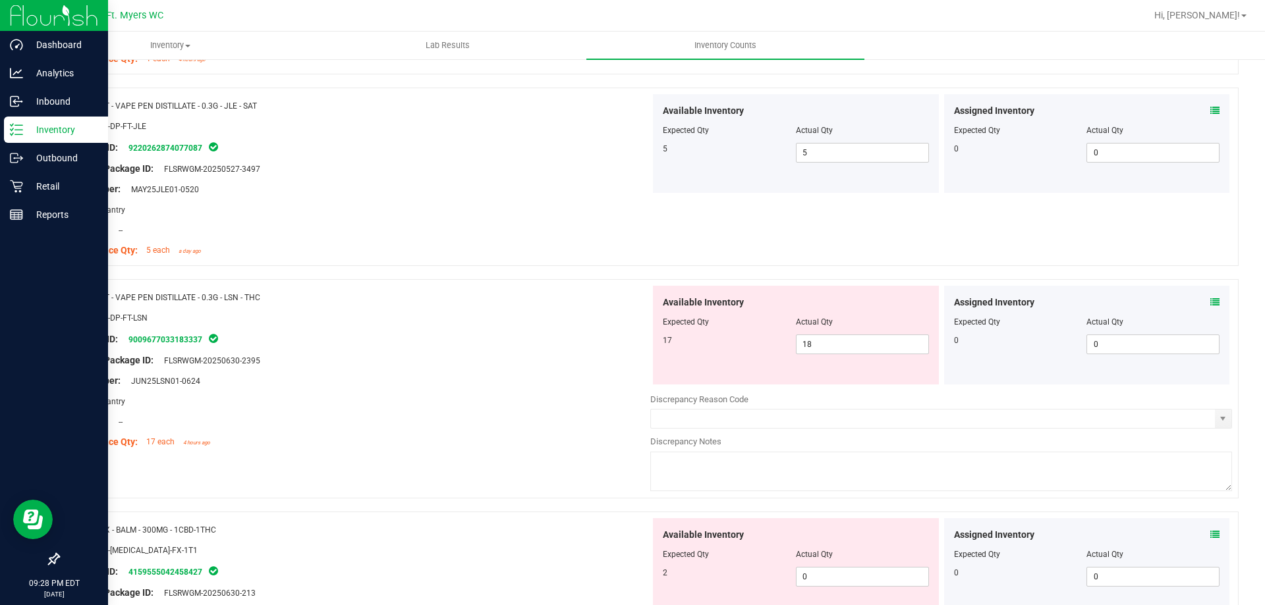
scroll to position [3227, 0]
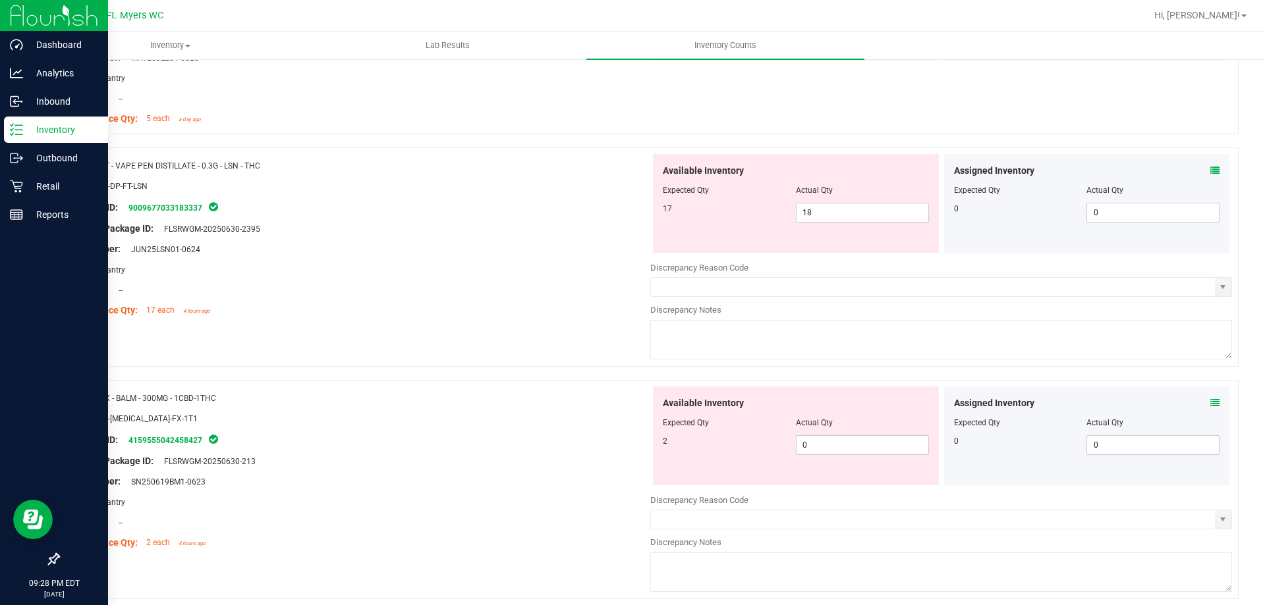
click at [1210, 173] on icon at bounding box center [1214, 170] width 9 height 9
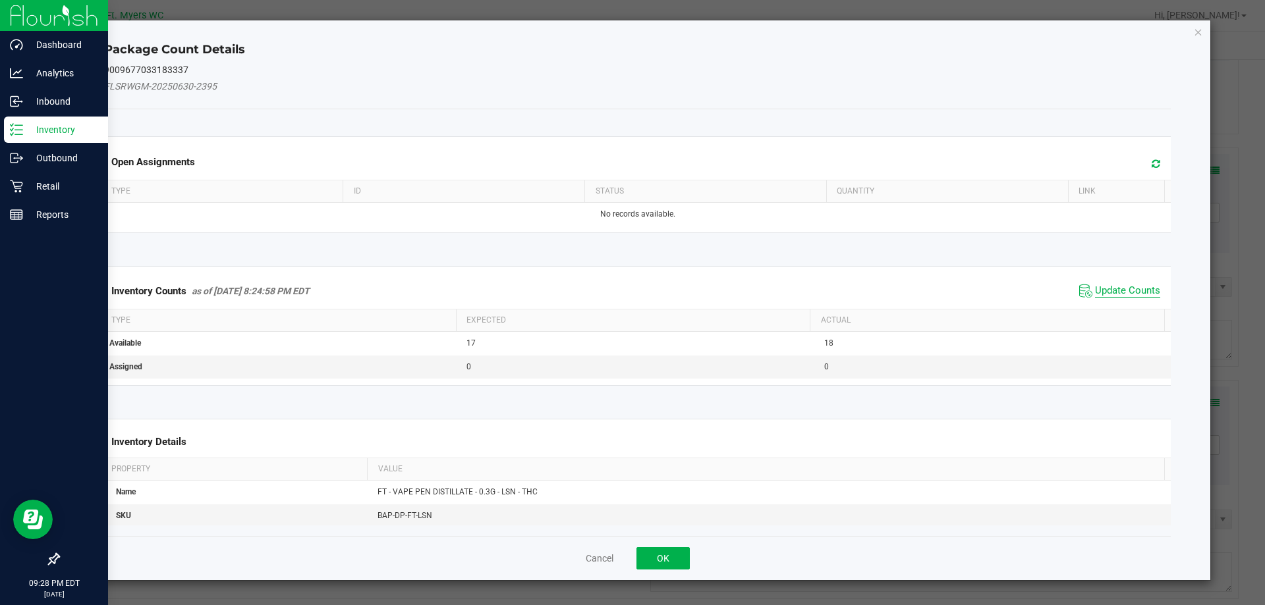
click at [1131, 287] on span "Update Counts" at bounding box center [1127, 291] width 65 height 13
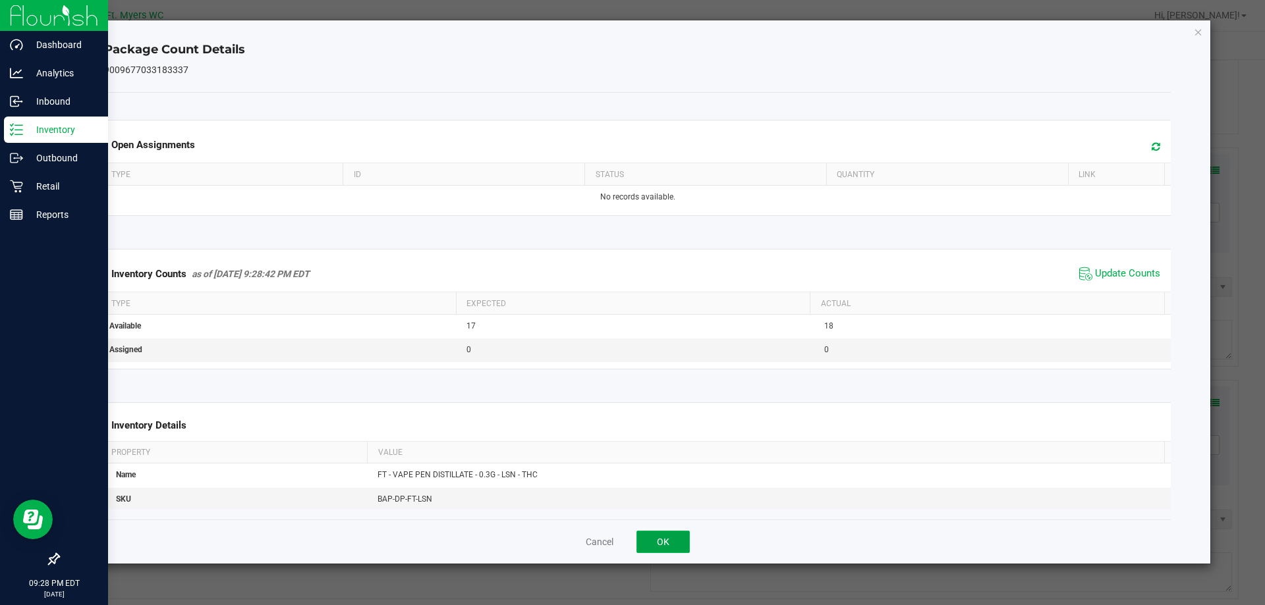
click at [654, 543] on button "OK" at bounding box center [662, 542] width 53 height 22
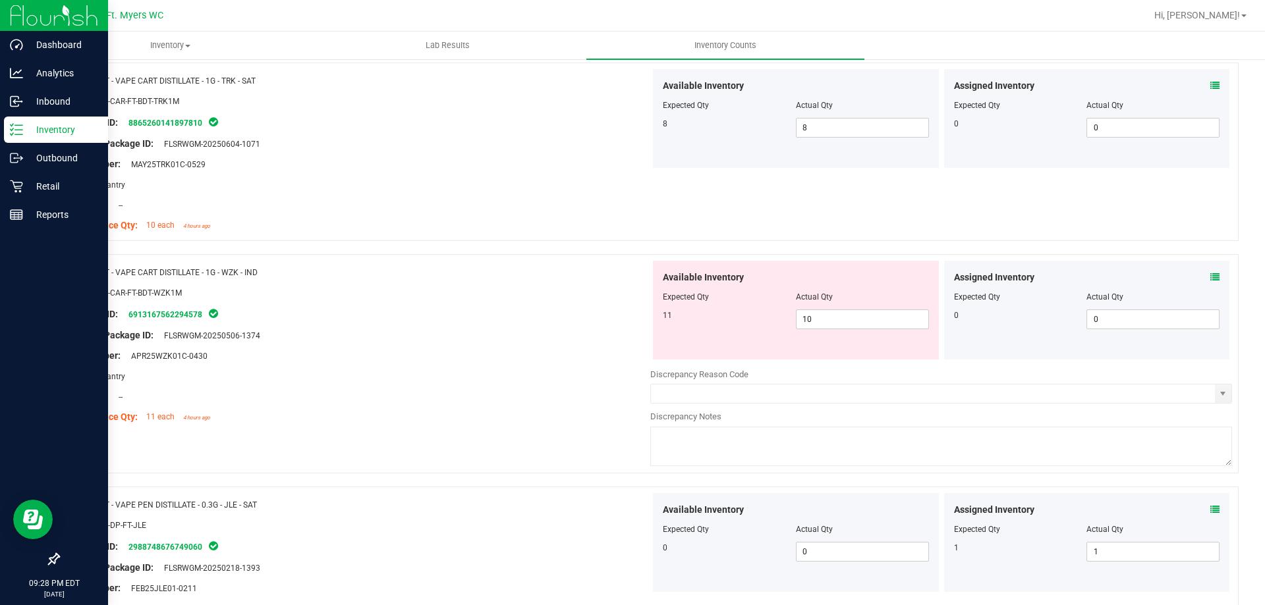
scroll to position [2569, 0]
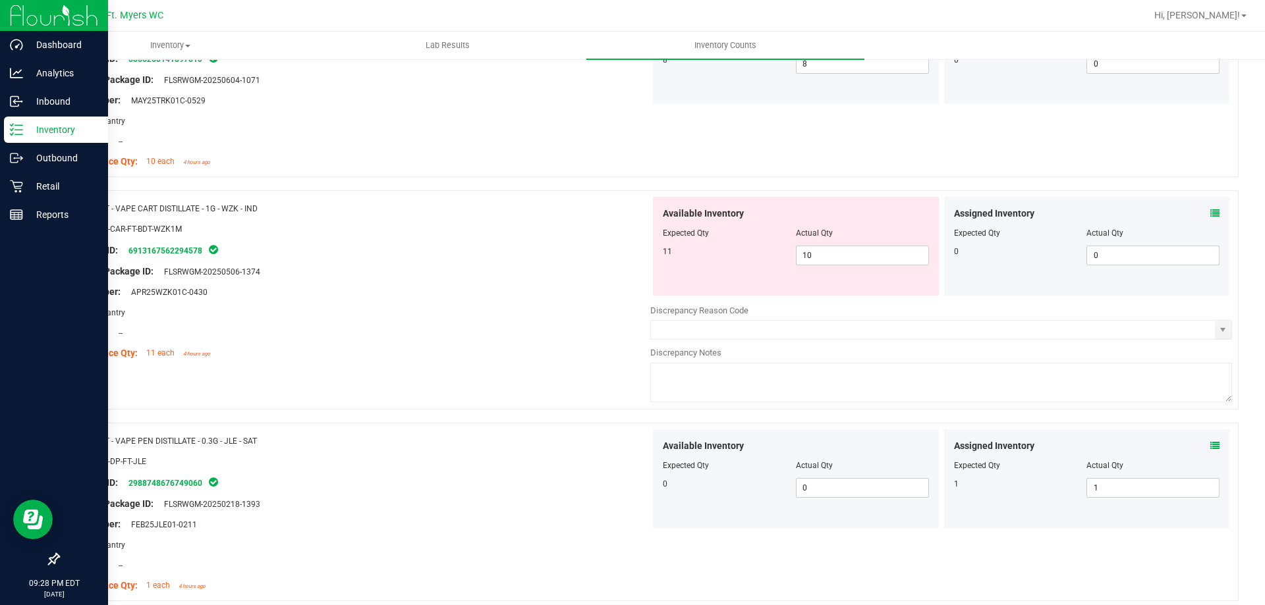
click at [707, 393] on textarea at bounding box center [941, 383] width 582 height 40
click at [319, 422] on div at bounding box center [648, 416] width 1180 height 13
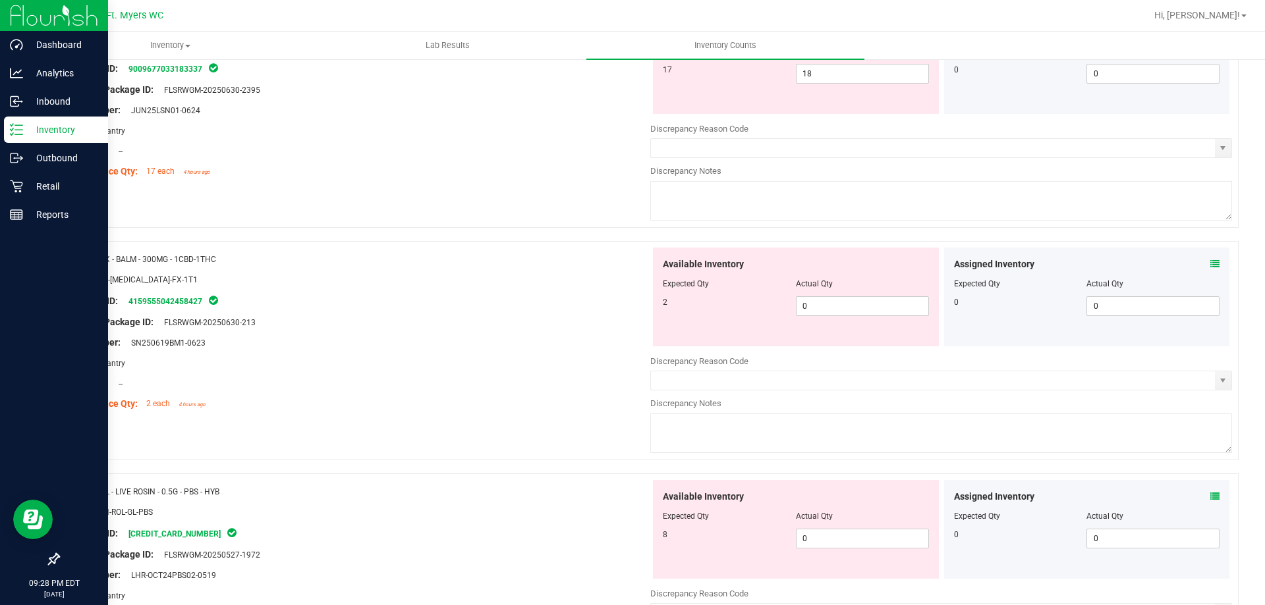
scroll to position [3425, 0]
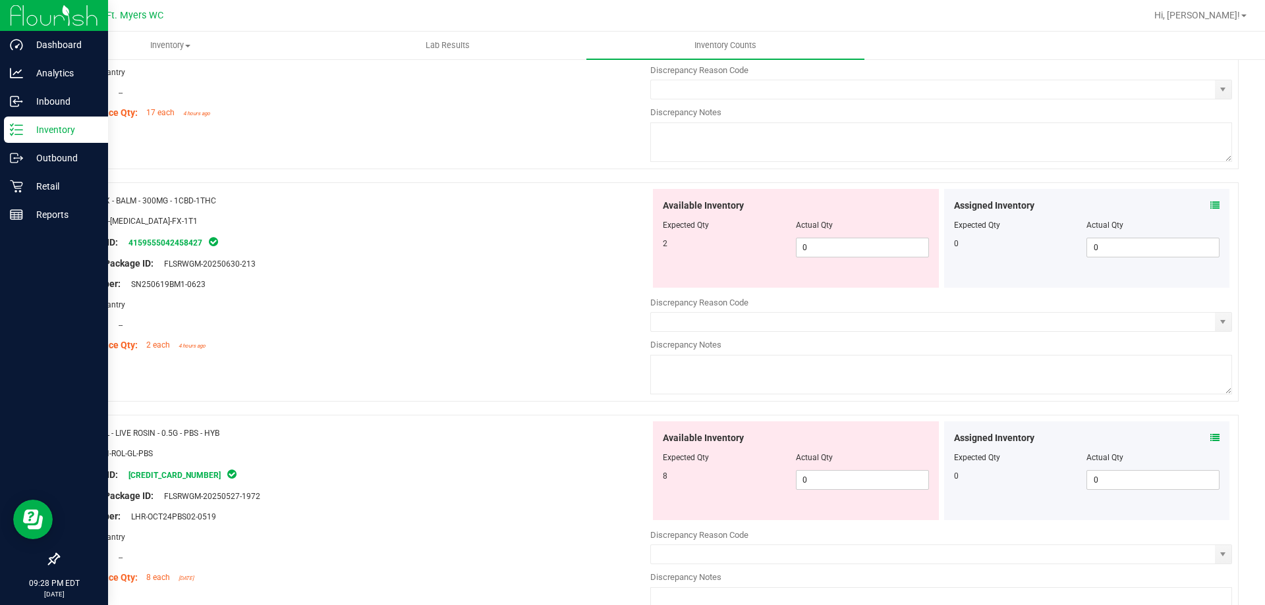
click at [1210, 204] on icon at bounding box center [1214, 205] width 9 height 9
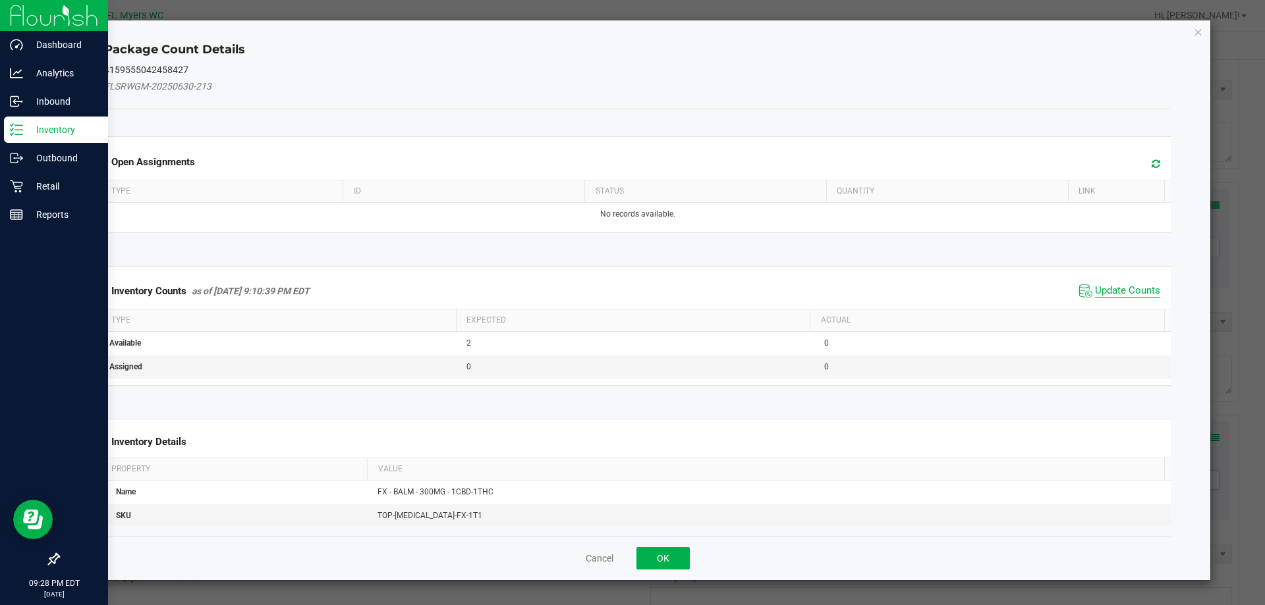
click at [1139, 288] on span "Update Counts" at bounding box center [1127, 291] width 65 height 13
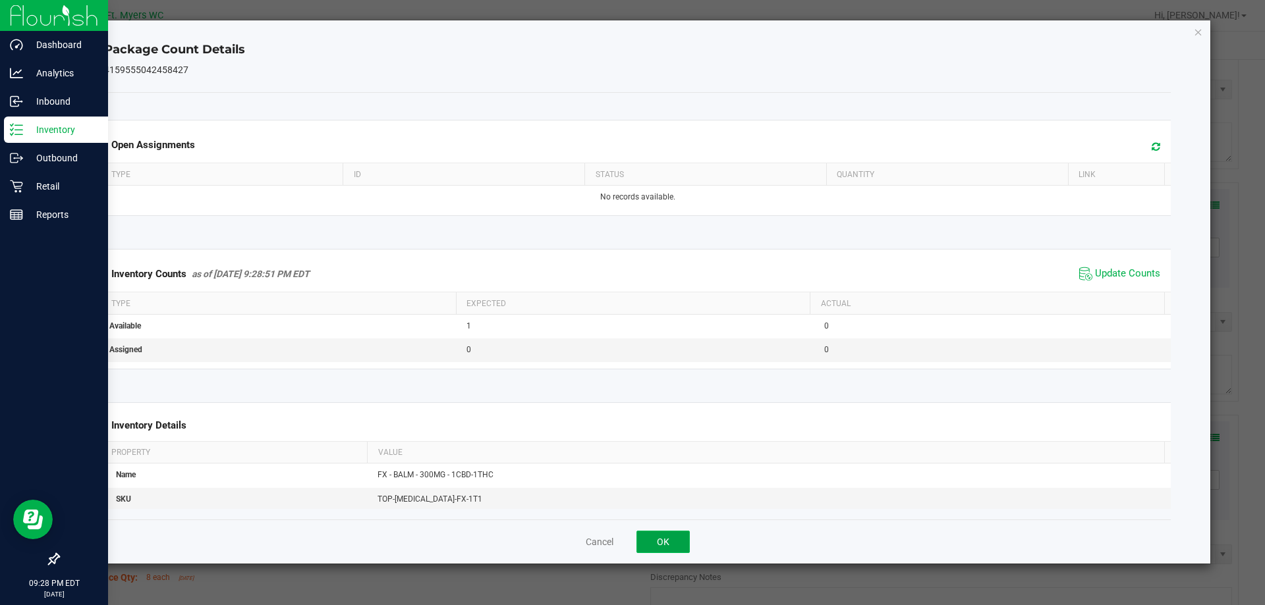
click at [663, 545] on button "OK" at bounding box center [662, 542] width 53 height 22
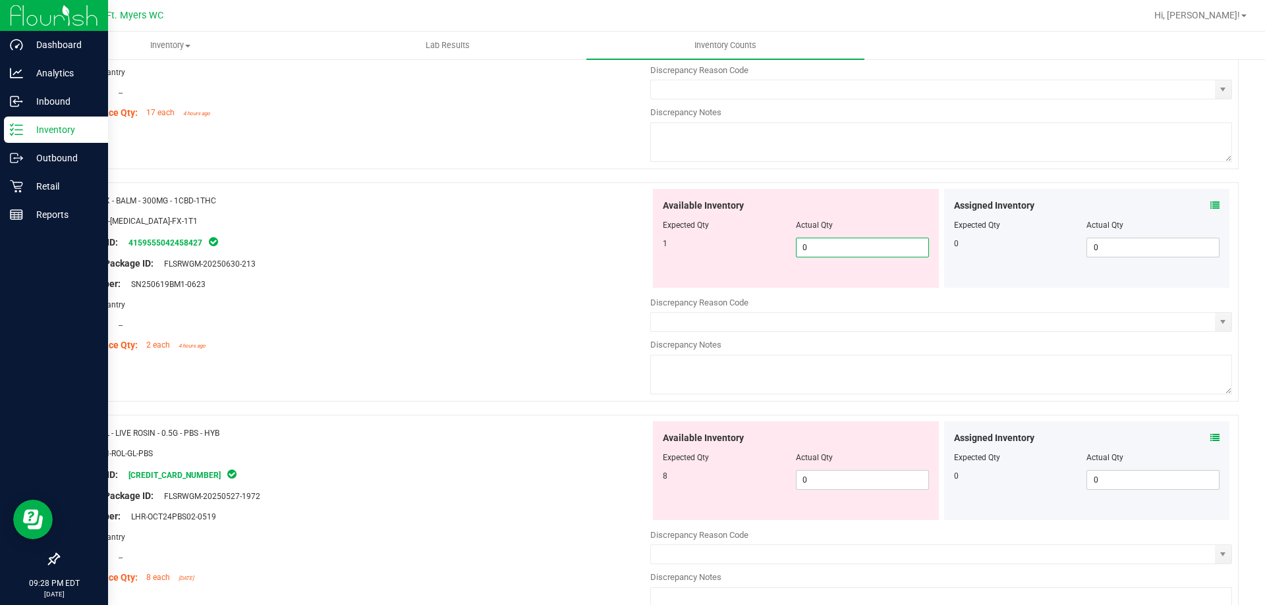
click at [823, 246] on span "0 0" at bounding box center [862, 248] width 133 height 20
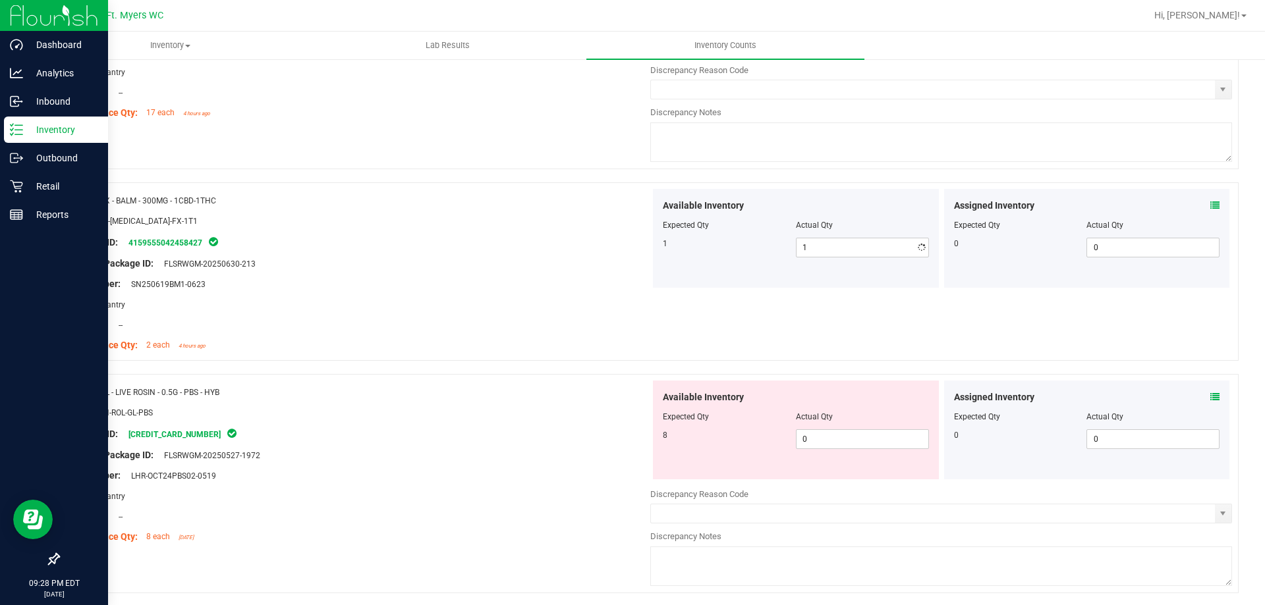
click at [338, 310] on div "Area: Pantry" at bounding box center [360, 305] width 582 height 14
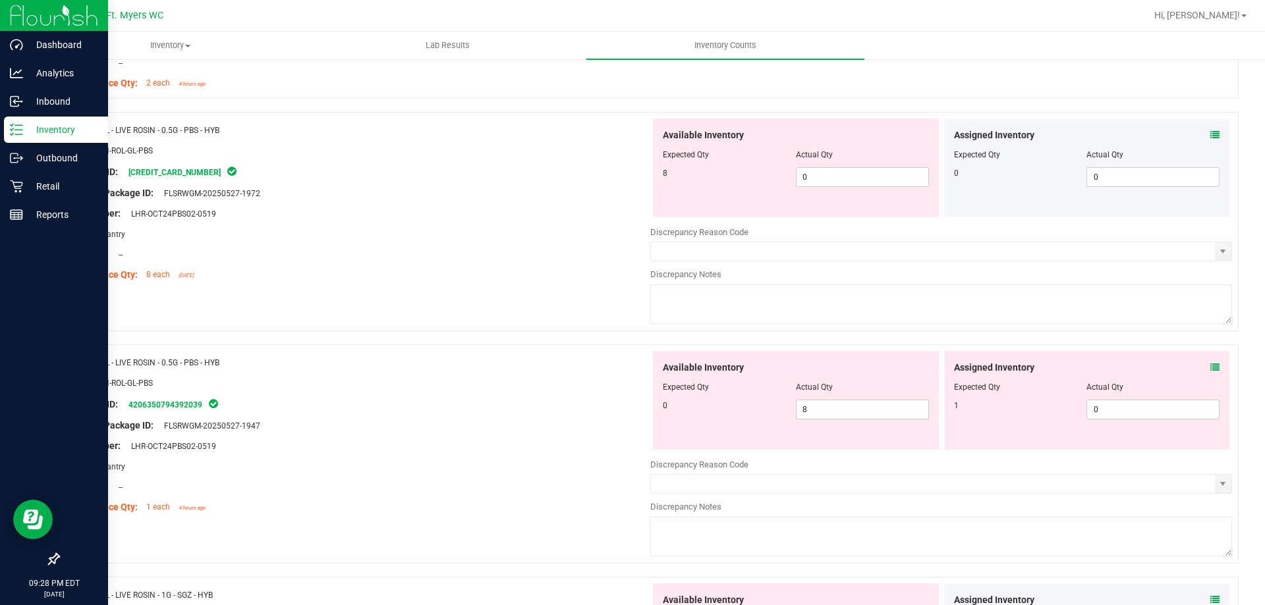
scroll to position [3689, 0]
click at [838, 177] on span "0 0" at bounding box center [862, 176] width 133 height 20
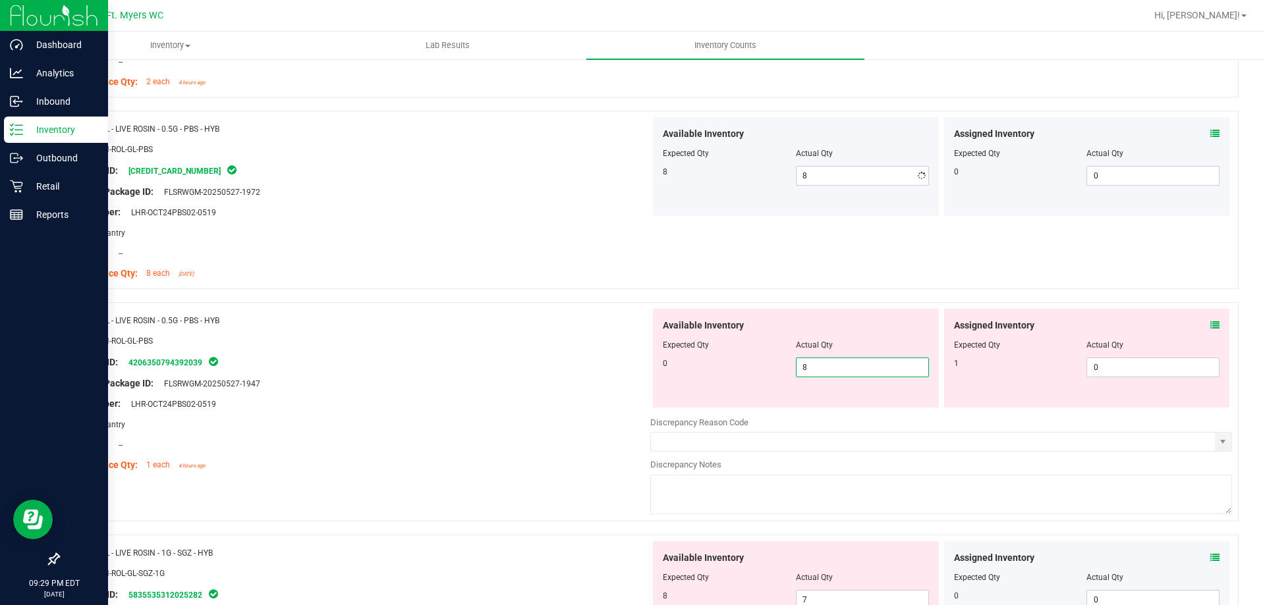
drag, startPoint x: 844, startPoint y: 412, endPoint x: 533, endPoint y: 413, distance: 311.5
click at [533, 413] on div "Name: GL - LIVE ROSIN - 0.5G - PBS - HYB SKU: CON-ROL-GL-PBS Package ID: 420635…" at bounding box center [648, 411] width 1180 height 219
click at [537, 411] on div at bounding box center [360, 414] width 582 height 7
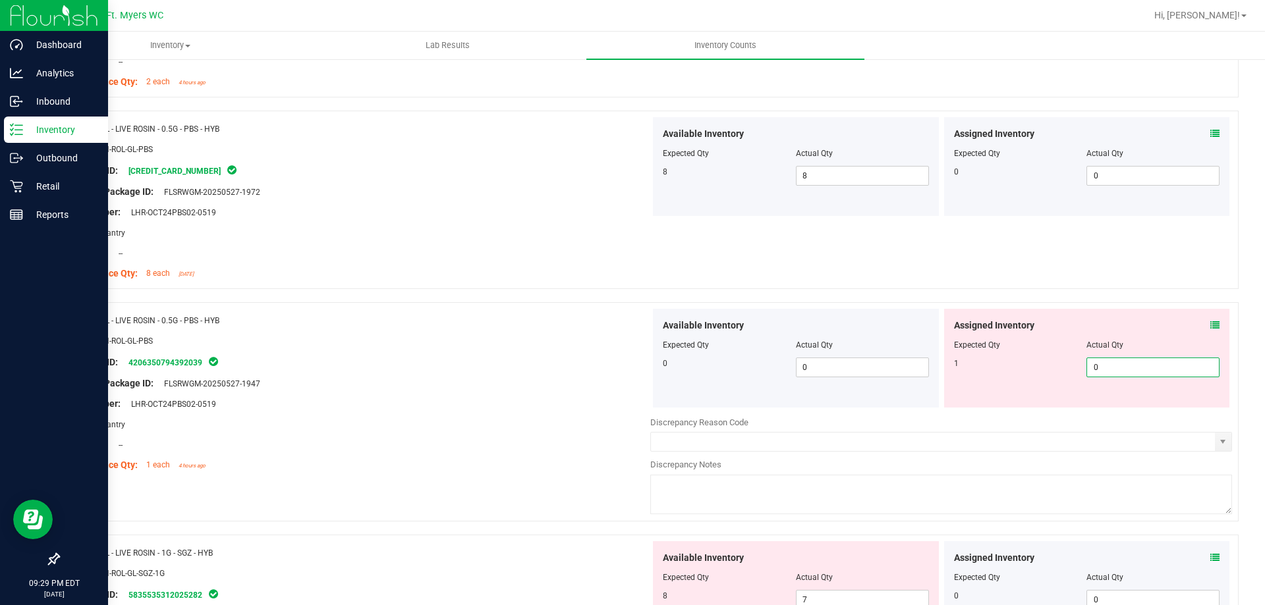
click at [1186, 373] on span "0 0" at bounding box center [1152, 368] width 133 height 20
click at [487, 283] on div "Name: GL - LIVE ROSIN - 0.5G - PBS - HYB SKU: CON-ROL-GL-PBS Package ID: [CREDI…" at bounding box center [360, 201] width 582 height 168
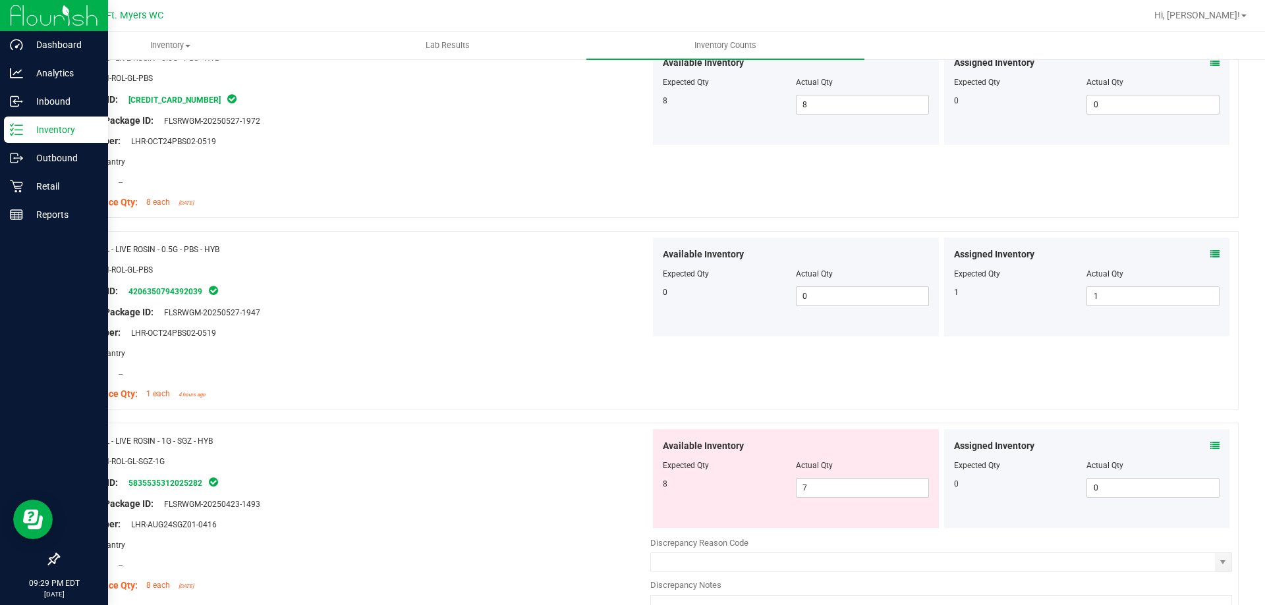
scroll to position [3854, 0]
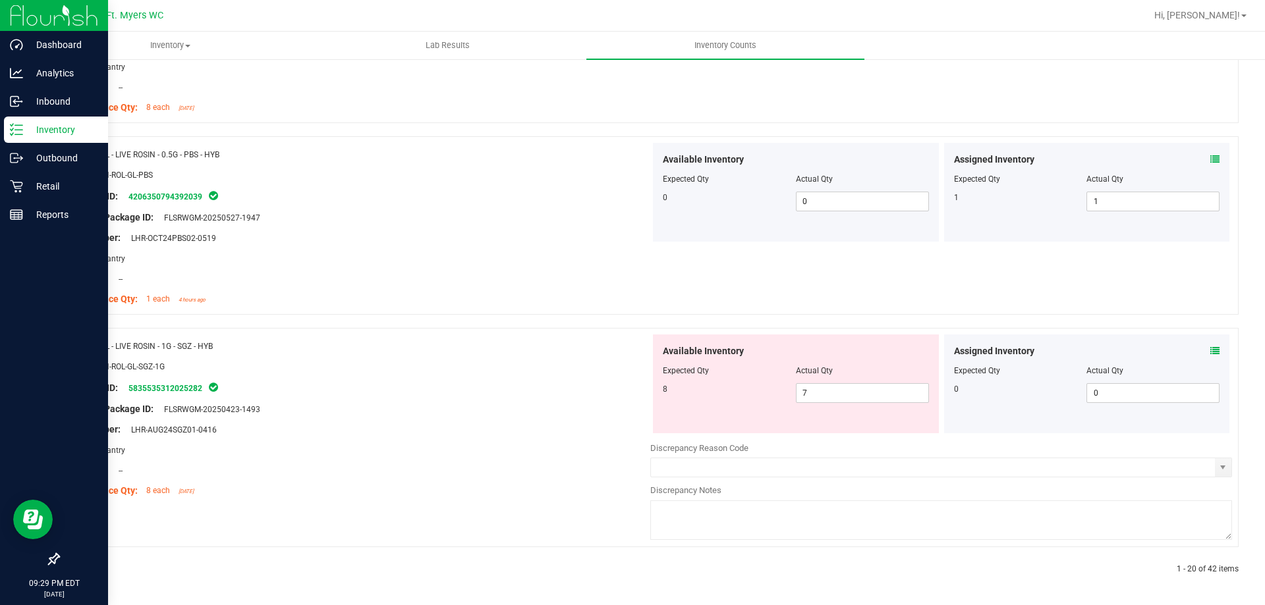
click at [1210, 352] on icon at bounding box center [1214, 350] width 9 height 9
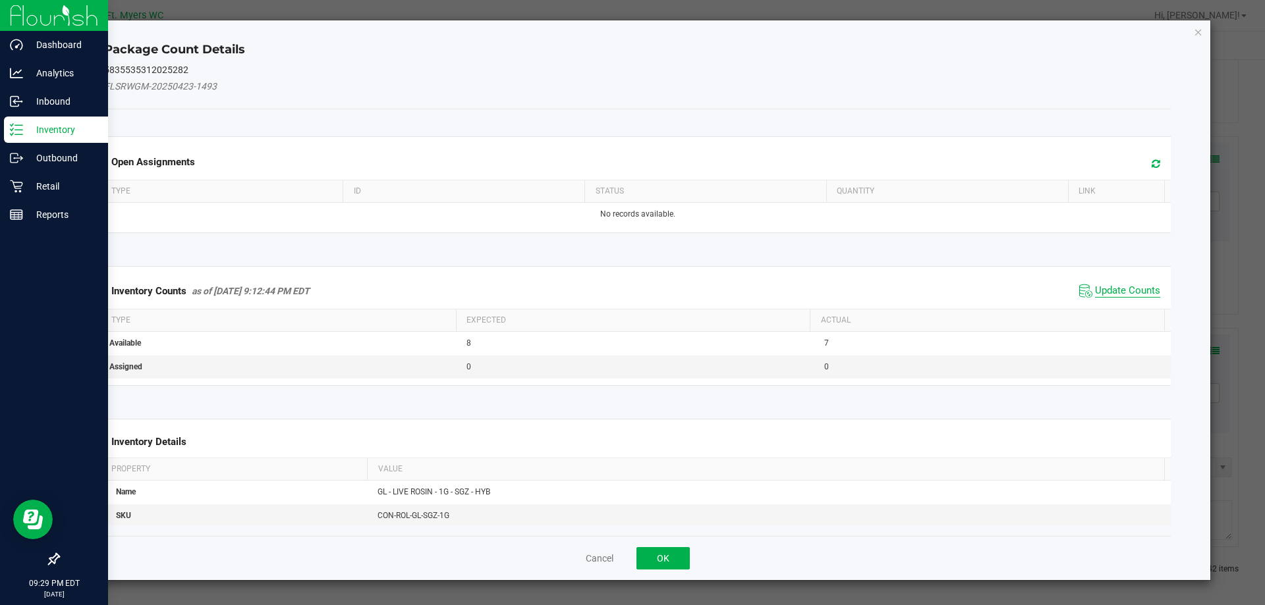
click at [1134, 296] on span "Update Counts" at bounding box center [1127, 291] width 65 height 13
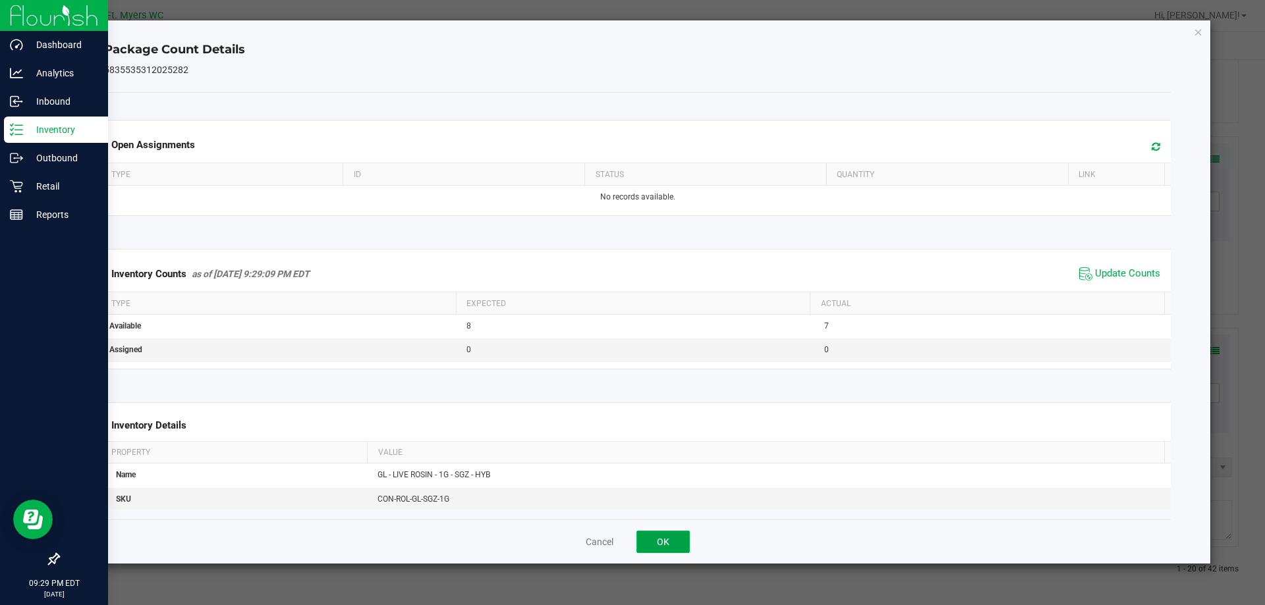
click at [670, 545] on button "OK" at bounding box center [662, 542] width 53 height 22
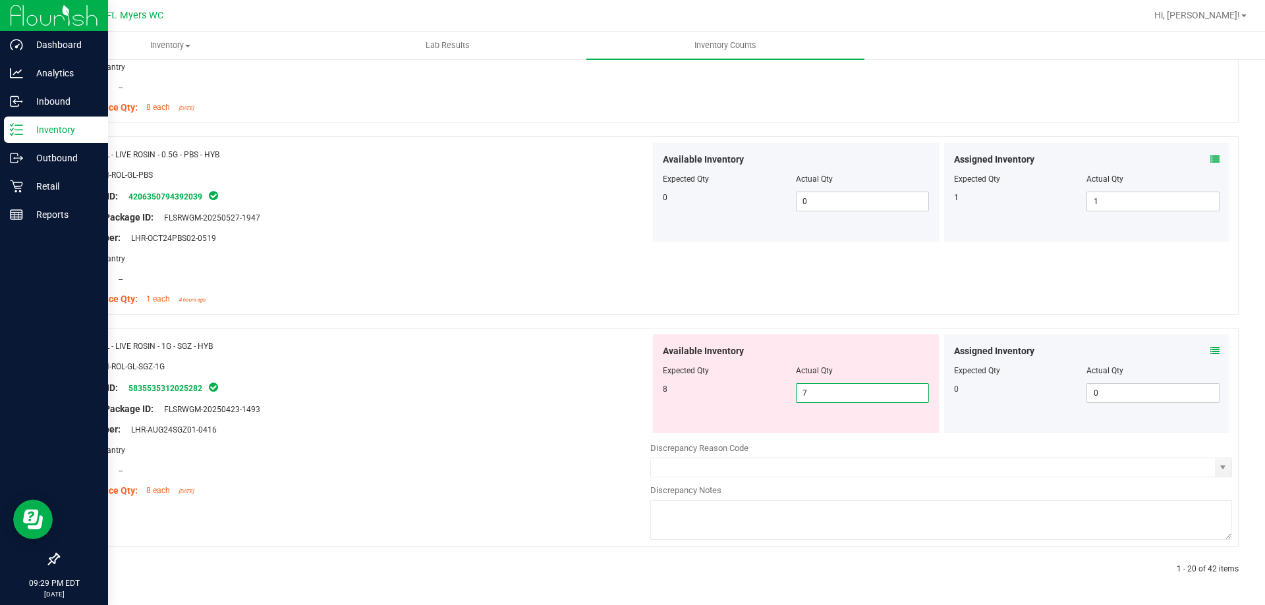
drag, startPoint x: 892, startPoint y: 397, endPoint x: 570, endPoint y: 370, distance: 323.2
click at [570, 370] on div "Name: GL - LIVE ROSIN - 1G - SGZ - HYB SKU: CON-ROL-GL-SGZ-1G Package ID: 58355…" at bounding box center [648, 437] width 1180 height 219
click at [543, 321] on div "Name: GL - LIVE ROSIN - 0.5G - PBS - HYB SKU: CON-ROL-GL-PBS Package ID: 420635…" at bounding box center [648, 232] width 1180 height 192
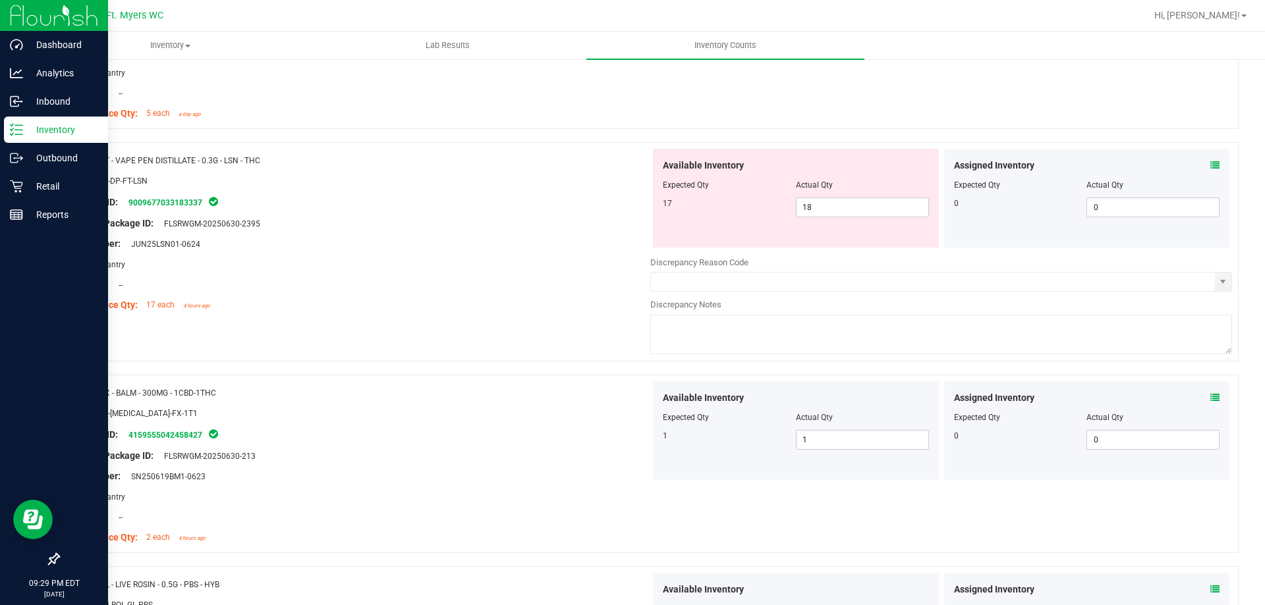
scroll to position [3089, 0]
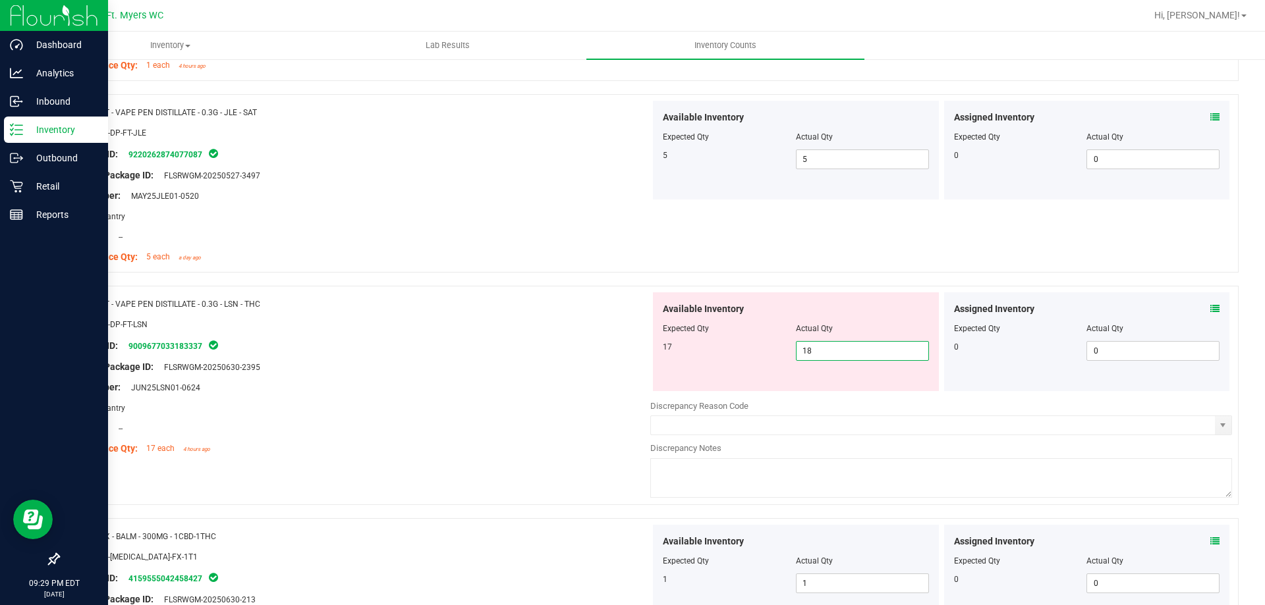
drag, startPoint x: 877, startPoint y: 352, endPoint x: 597, endPoint y: 343, distance: 280.7
click at [597, 343] on div "Name: FT - VAPE PEN DISTILLATE - 0.3G - LSN - THC SKU: BAP-DP-FT-LSN Package ID…" at bounding box center [648, 395] width 1180 height 219
click at [492, 372] on div "Original Package ID: FLSRWGM-20250630-2395" at bounding box center [360, 367] width 582 height 14
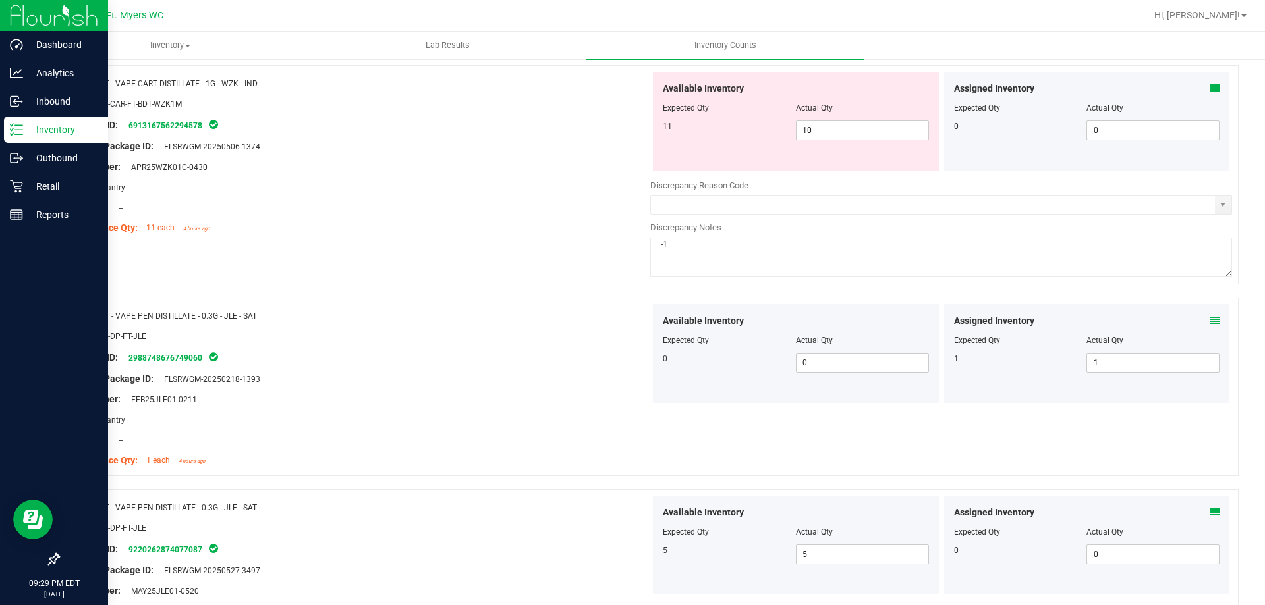
drag, startPoint x: 537, startPoint y: 505, endPoint x: 551, endPoint y: 99, distance: 405.9
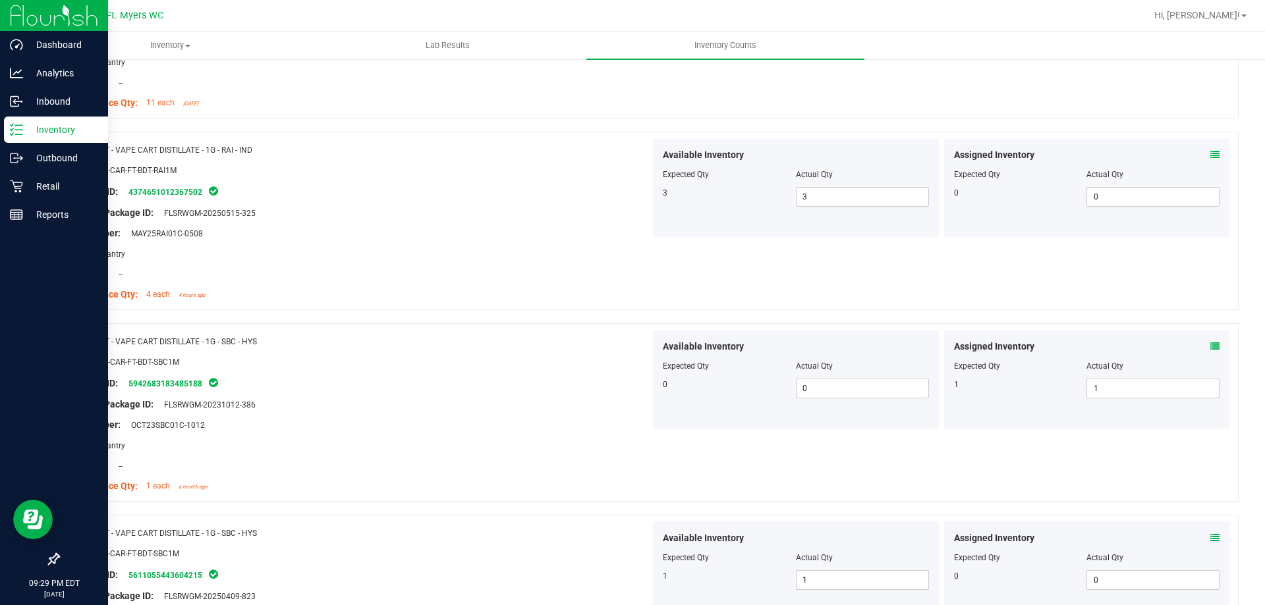
scroll to position [0, 0]
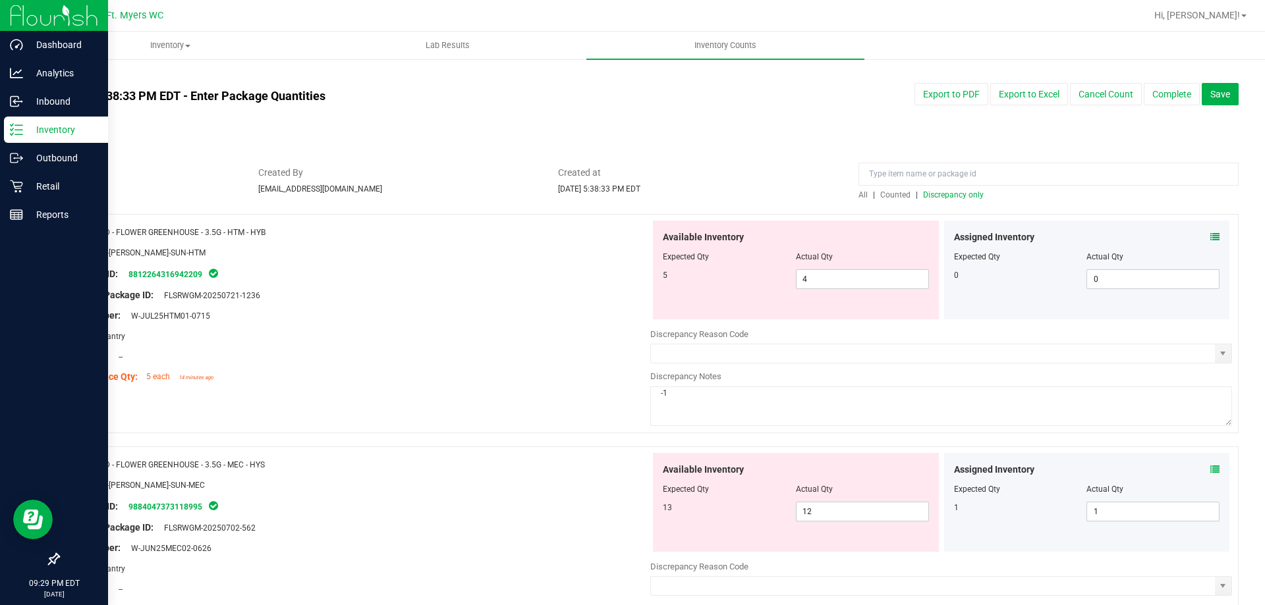
click at [946, 196] on span "Discrepancy only" at bounding box center [953, 194] width 61 height 9
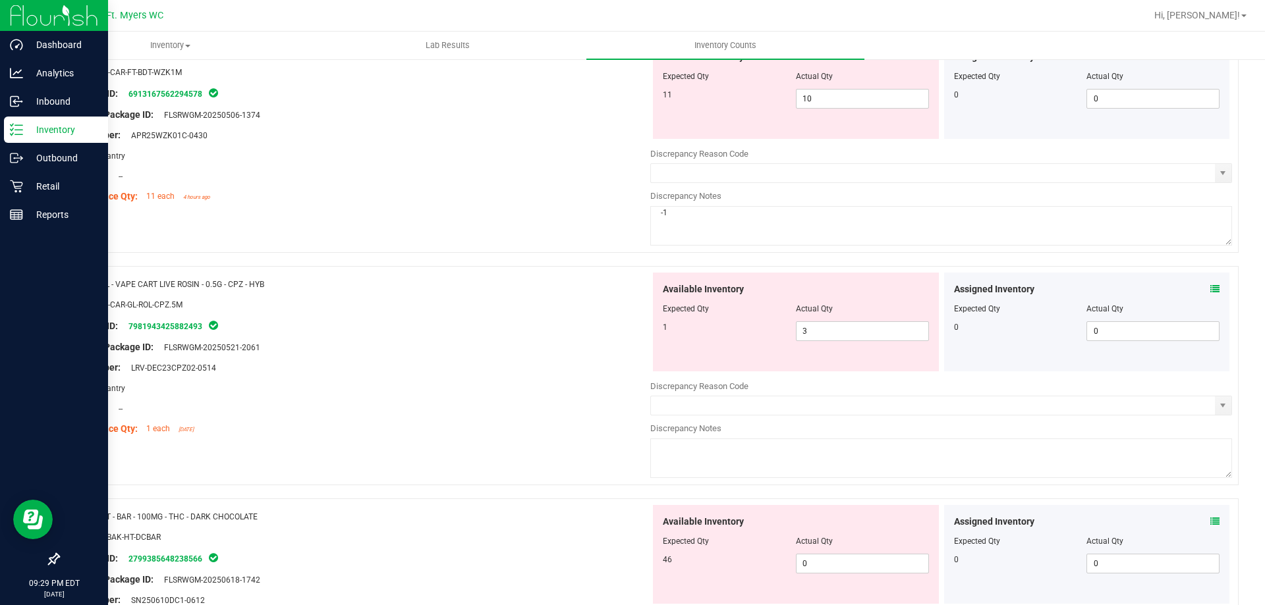
scroll to position [1581, 0]
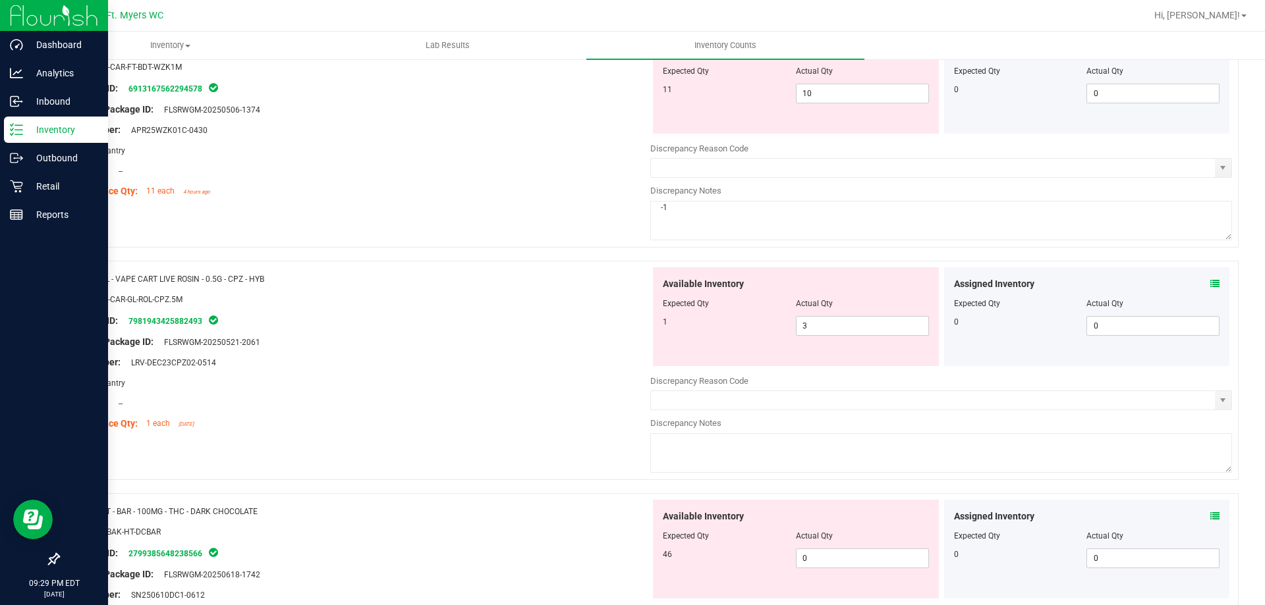
click at [1210, 279] on icon at bounding box center [1214, 283] width 9 height 9
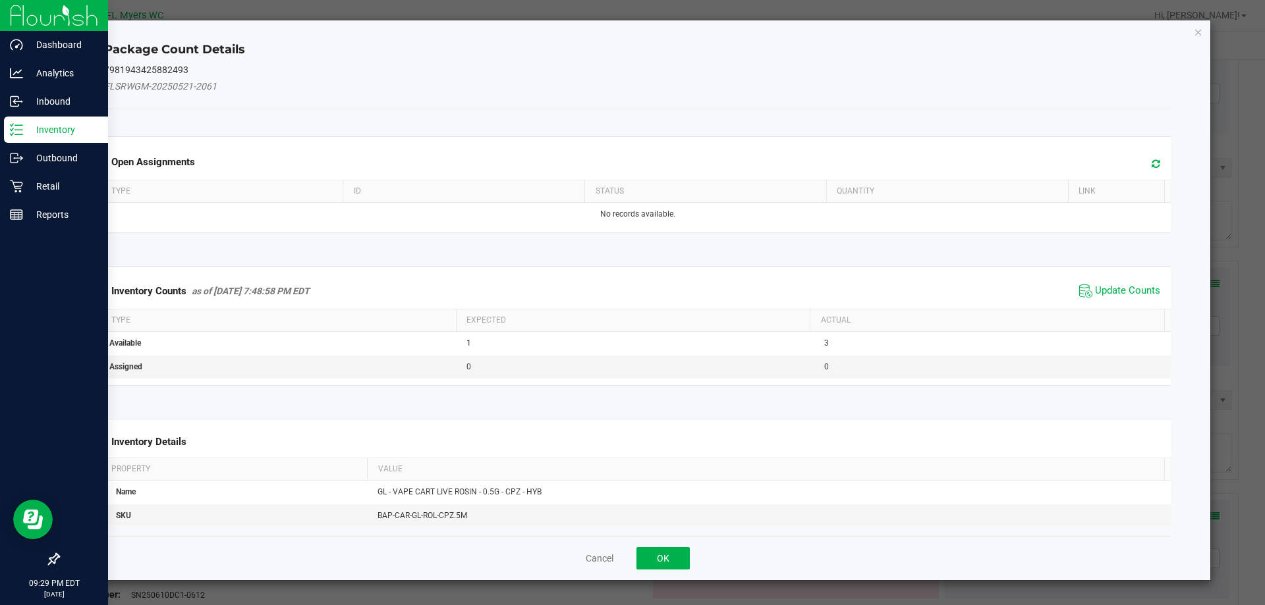
click at [1126, 298] on span "Update Counts" at bounding box center [1120, 291] width 88 height 20
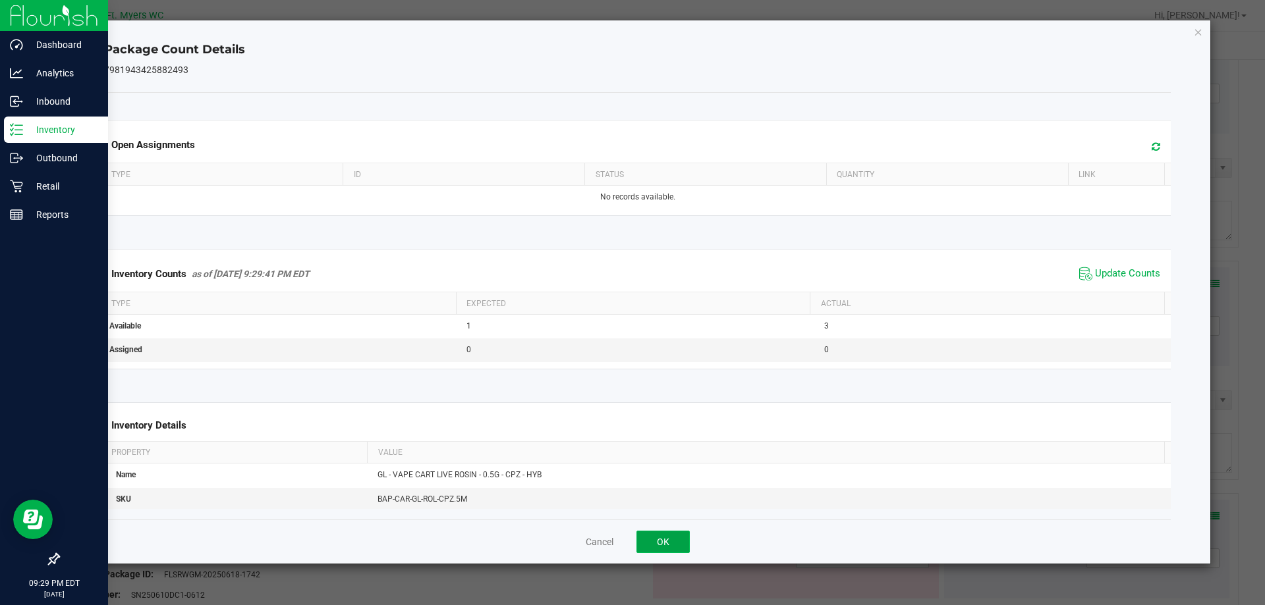
click at [686, 546] on button "OK" at bounding box center [662, 542] width 53 height 22
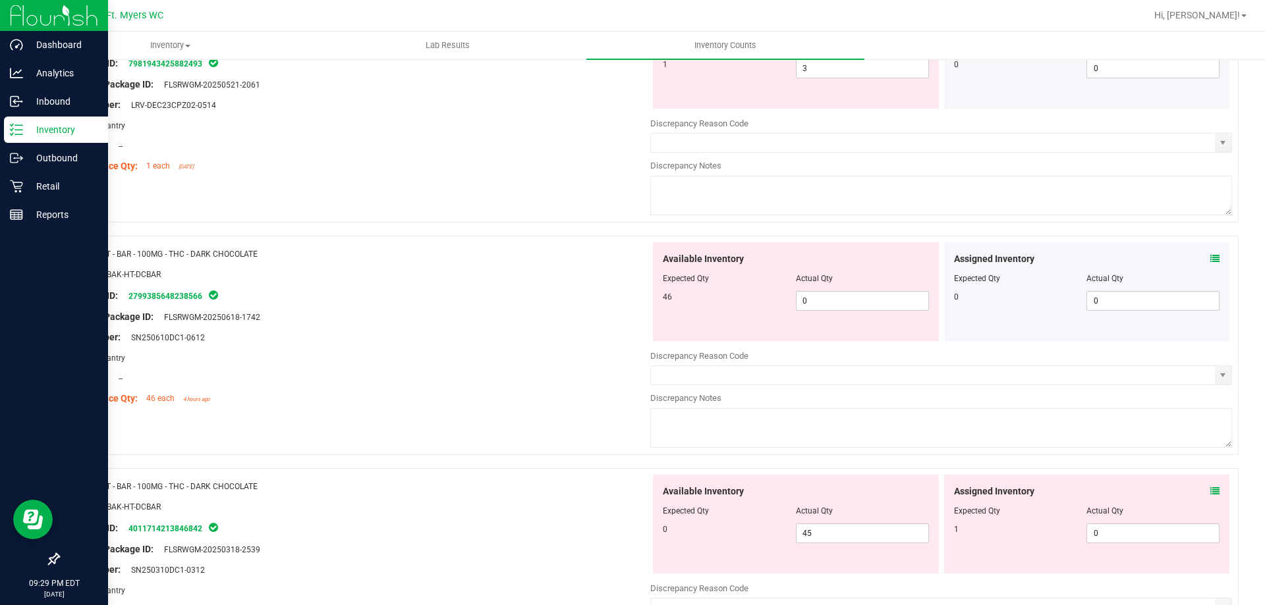
scroll to position [1844, 0]
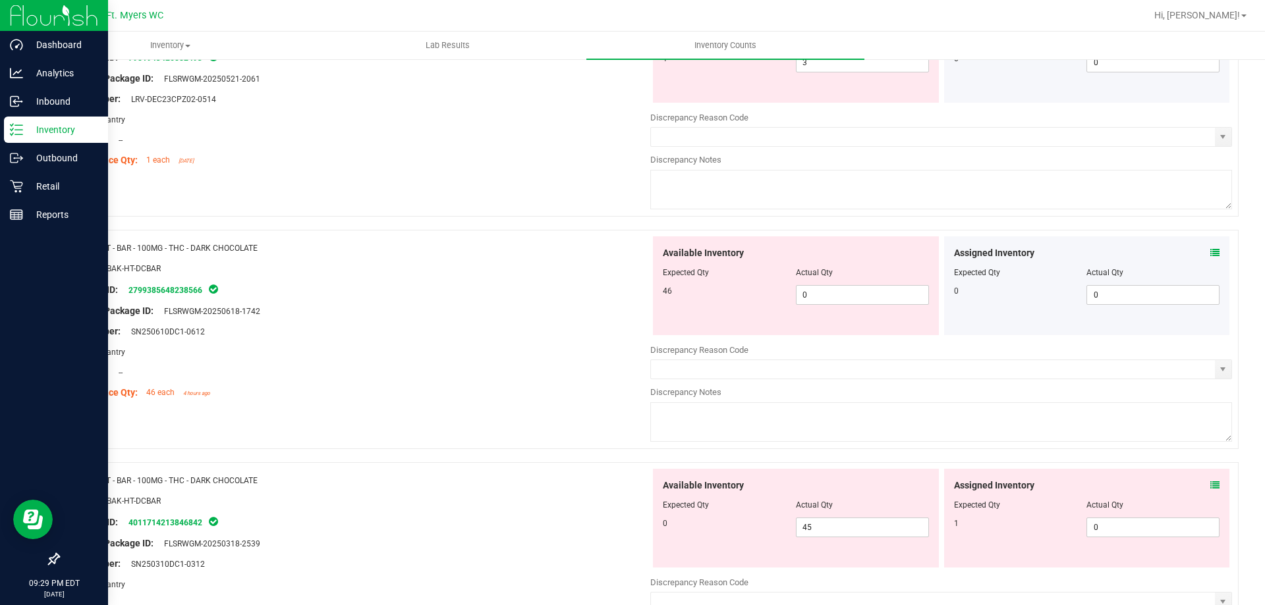
click at [1209, 252] on div "Assigned Inventory Expected Qty Actual Qty 0 0 0" at bounding box center [1087, 285] width 286 height 99
click at [1210, 252] on icon at bounding box center [1214, 252] width 9 height 9
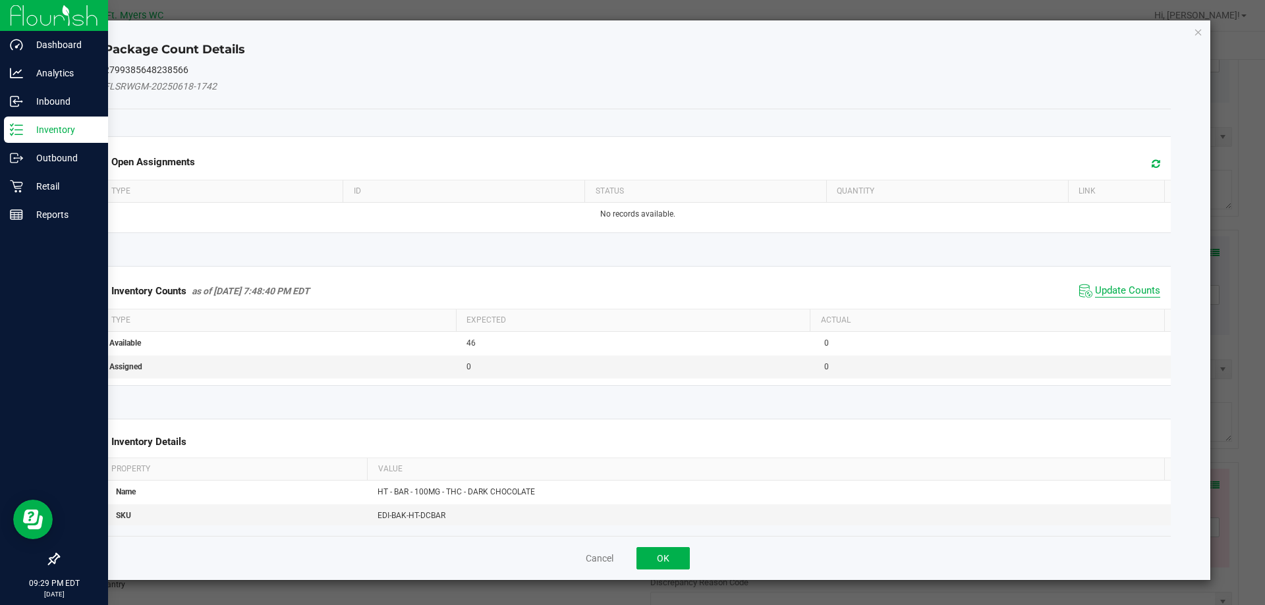
click at [1095, 290] on span "Update Counts" at bounding box center [1127, 291] width 65 height 13
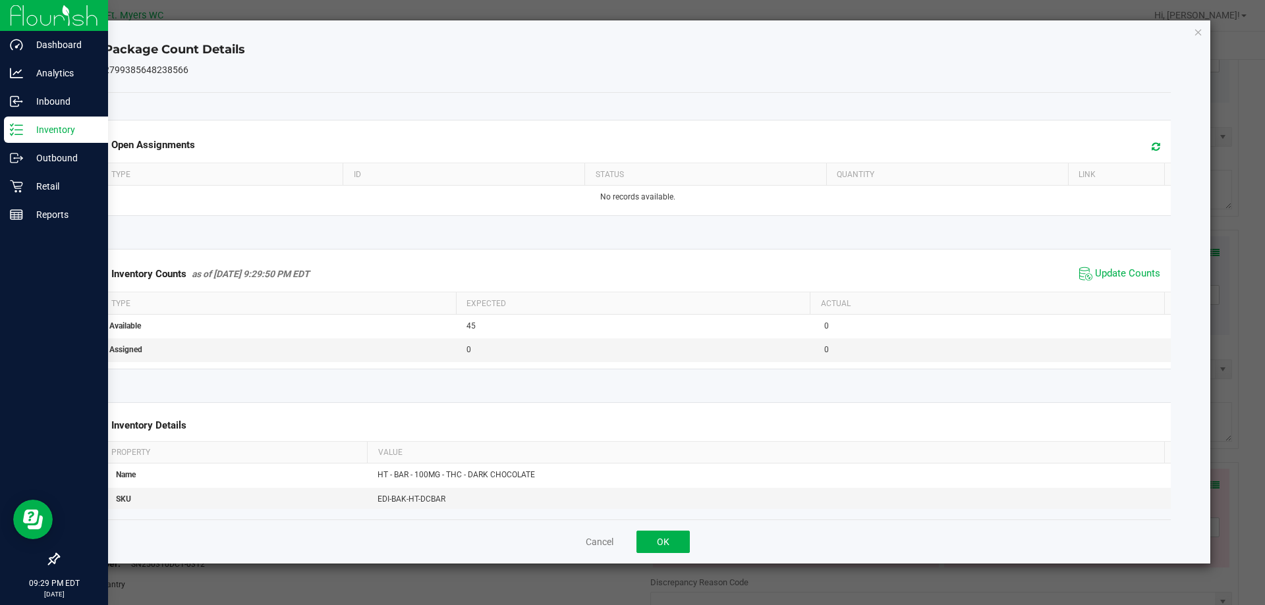
click at [625, 547] on div "Cancel OK" at bounding box center [637, 542] width 1067 height 44
click at [651, 542] on button "OK" at bounding box center [662, 542] width 53 height 22
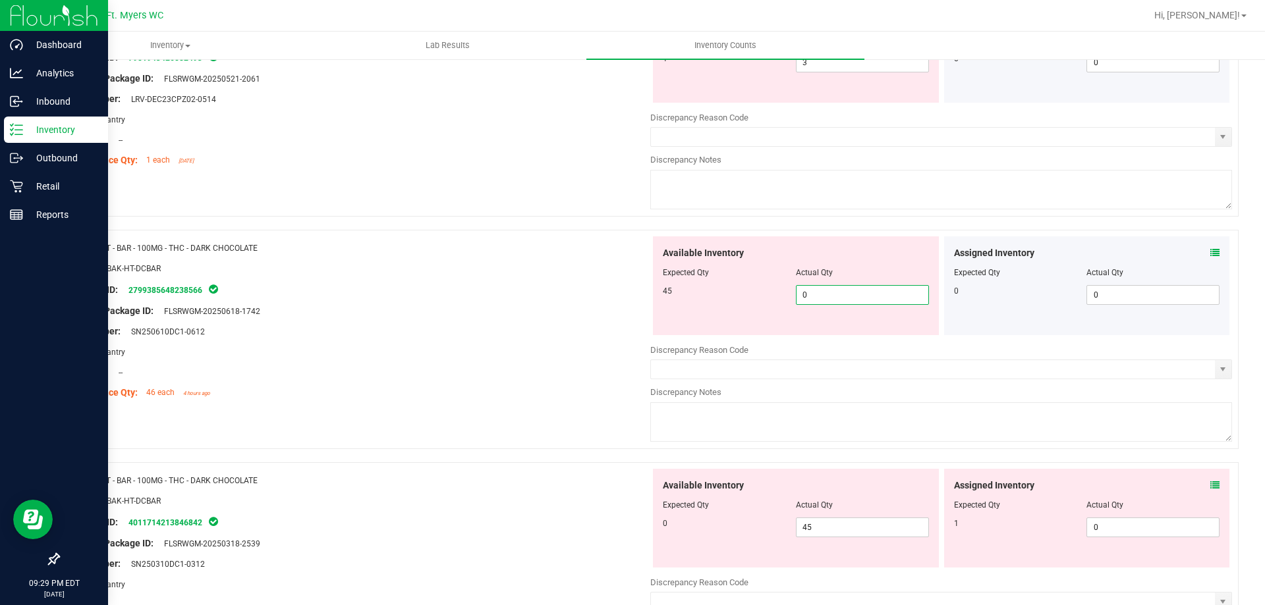
click at [846, 294] on span "0 0" at bounding box center [862, 295] width 133 height 20
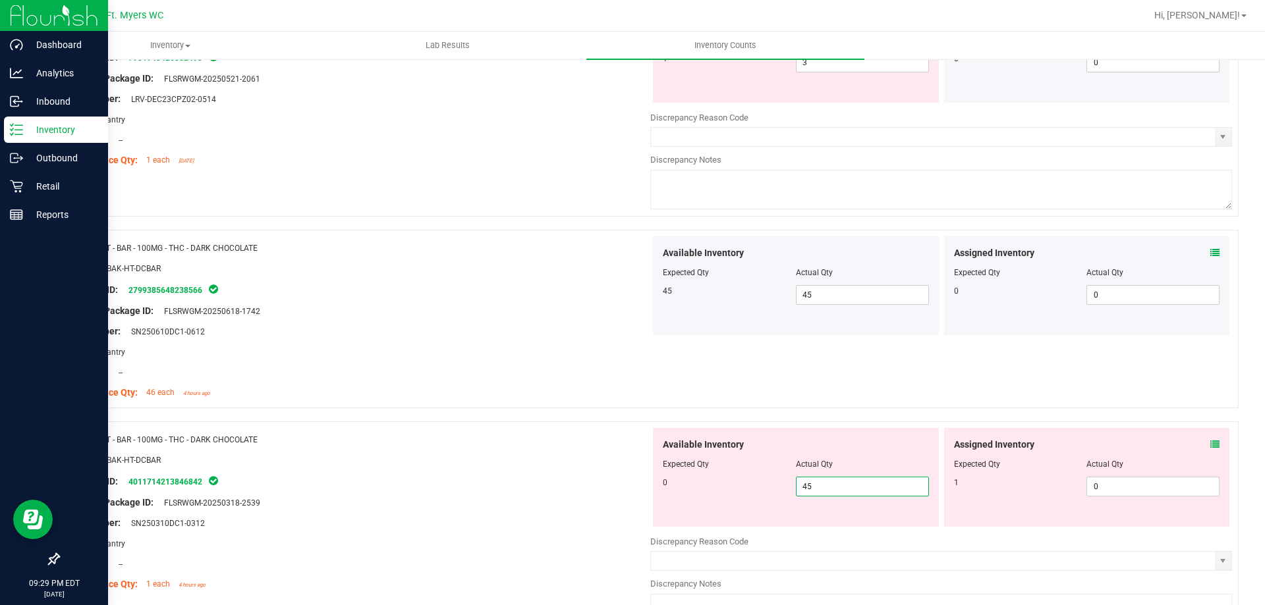
drag, startPoint x: 825, startPoint y: 529, endPoint x: 558, endPoint y: 518, distance: 267.0
click at [558, 518] on div "Name: HT - BAR - 100MG - THC - DARK CHOCOLATE SKU: EDI-BAK-HT-DCBAR Package ID:…" at bounding box center [648, 531] width 1180 height 219
drag, startPoint x: 593, startPoint y: 505, endPoint x: 1200, endPoint y: 471, distance: 608.2
click at [593, 504] on div "Original Package ID: FLSRWGM-20250318-2539" at bounding box center [360, 503] width 582 height 14
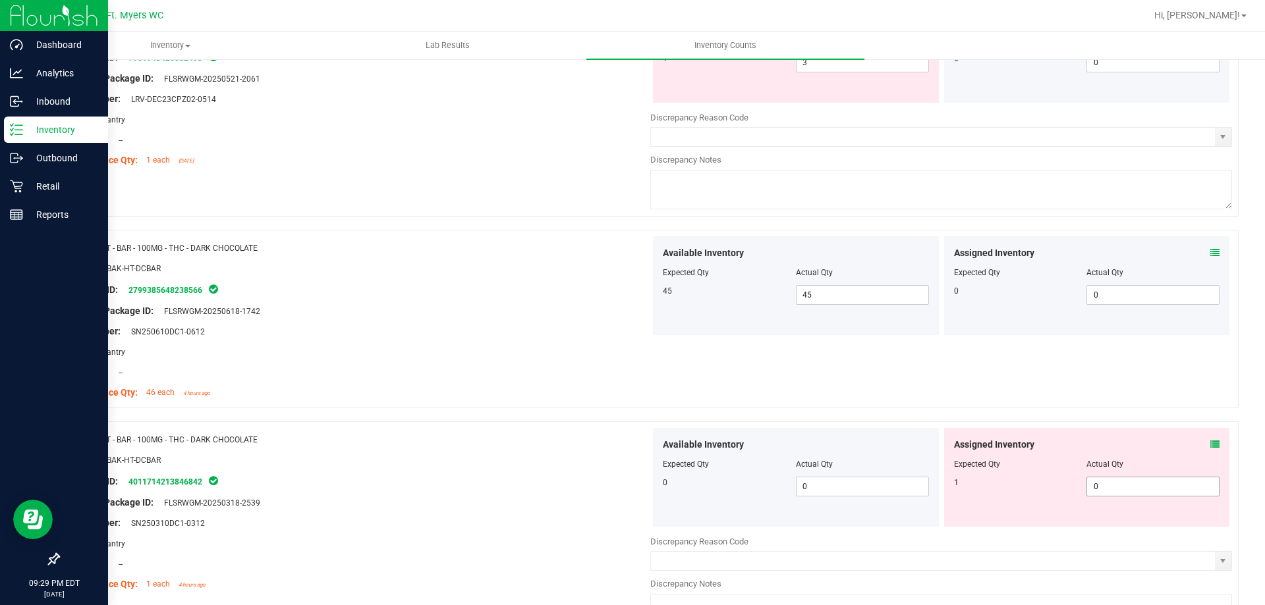
click at [1170, 482] on span "0 0" at bounding box center [1152, 487] width 133 height 20
click at [383, 393] on div "Compliance Qty: 46 each 4 hours ago" at bounding box center [360, 393] width 582 height 14
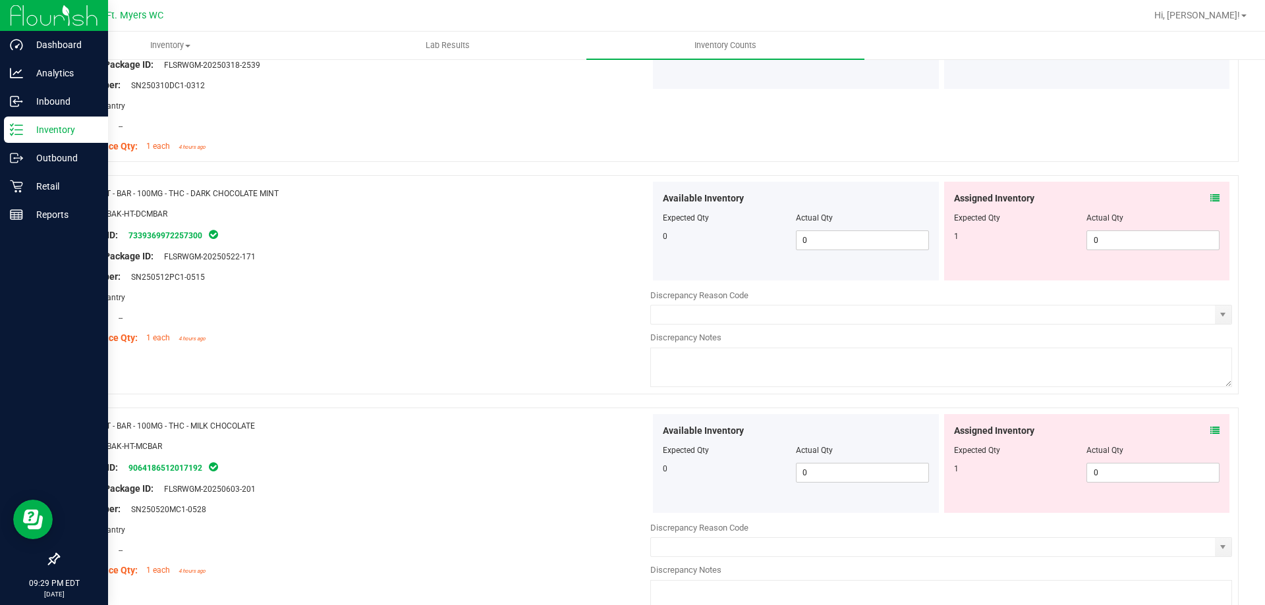
scroll to position [2305, 0]
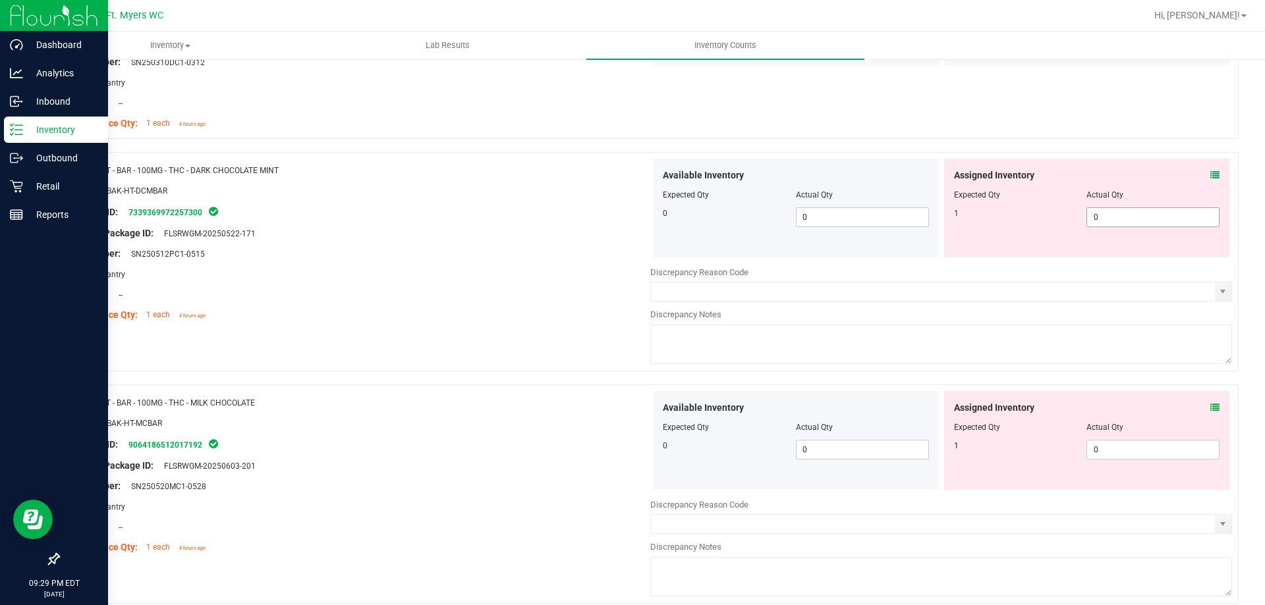
click at [1107, 222] on span "0 0" at bounding box center [1152, 217] width 133 height 20
click at [1126, 453] on div "Available Inventory Expected Qty Actual Qty 0 0 0" at bounding box center [941, 495] width 582 height 209
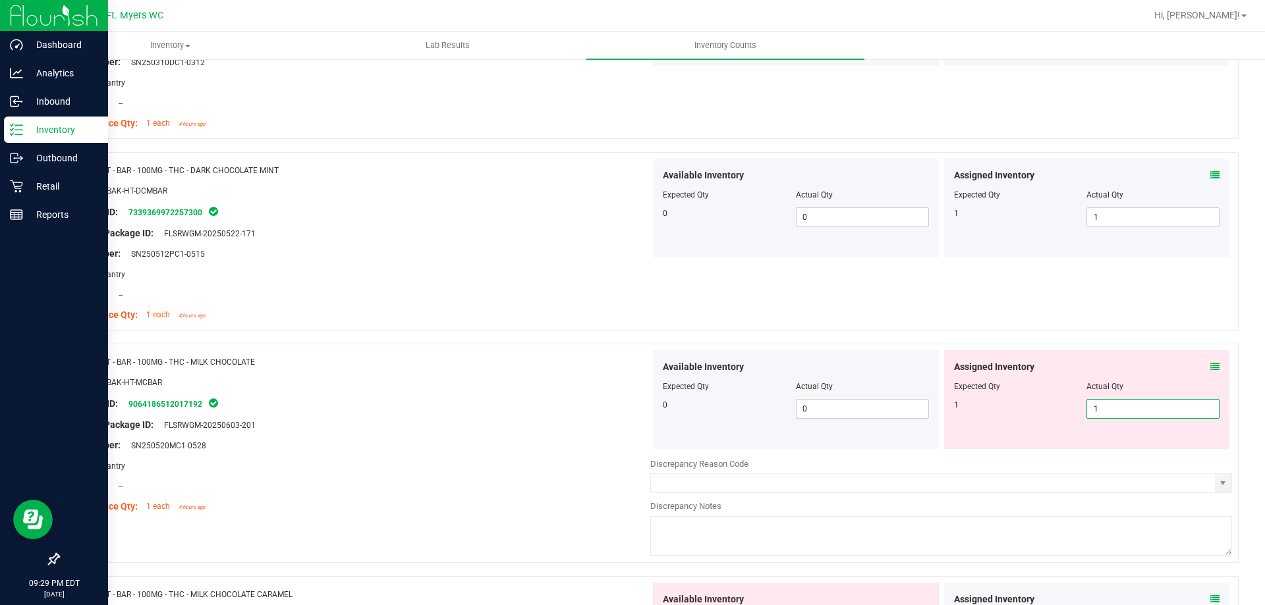
click at [982, 369] on span "Assigned Inventory" at bounding box center [994, 367] width 80 height 14
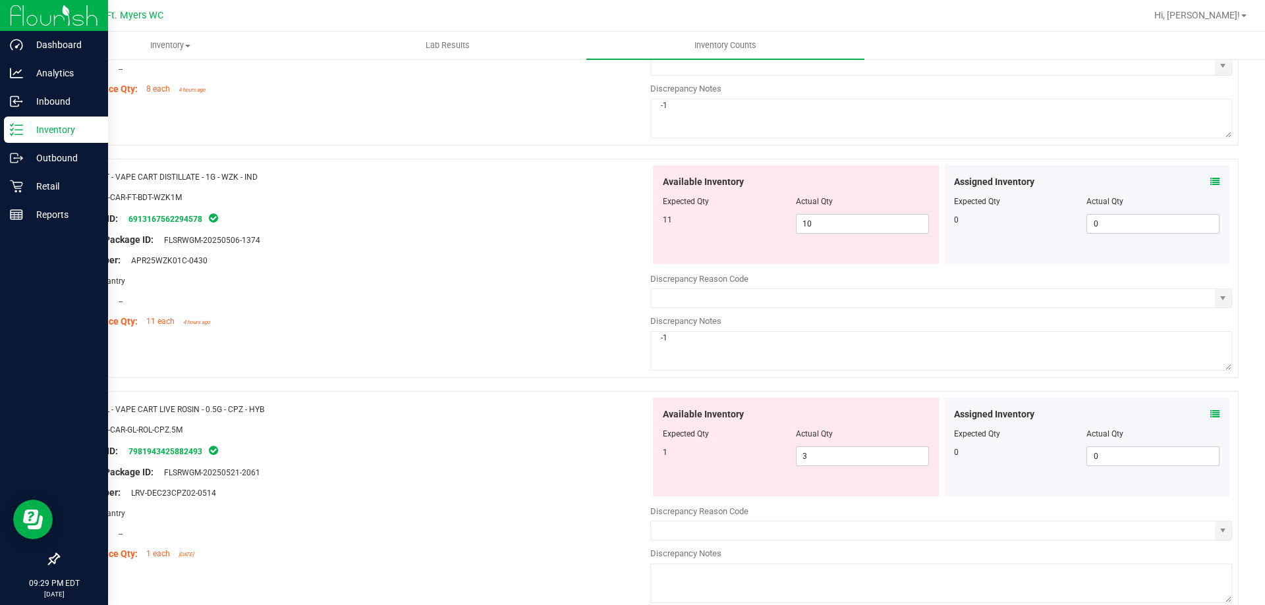
scroll to position [1449, 0]
drag, startPoint x: 854, startPoint y: 454, endPoint x: 257, endPoint y: 472, distance: 597.0
click at [257, 472] on div "Name: GL - VAPE CART LIVE ROSIN - 0.5G - CPZ - HYB SKU: BAP-CAR-GL-ROL-CPZ.5M P…" at bounding box center [648, 502] width 1180 height 219
click at [483, 433] on div "SKU: BAP-CAR-GL-ROL-CPZ.5M" at bounding box center [360, 431] width 582 height 14
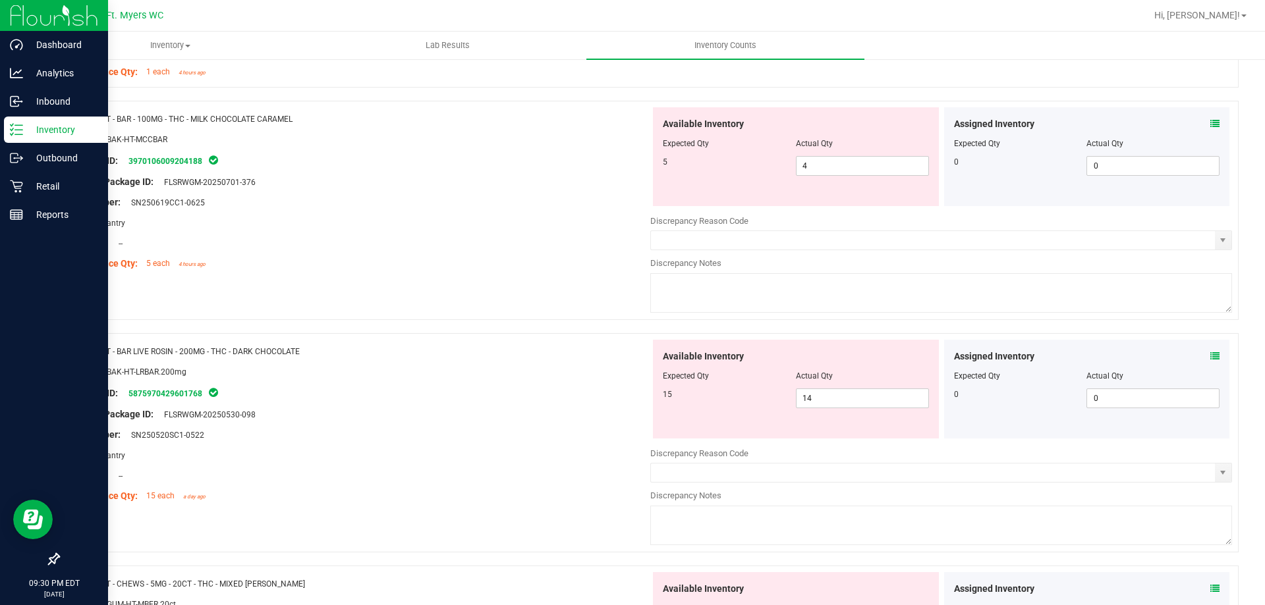
scroll to position [2701, 0]
click at [1210, 124] on icon at bounding box center [1214, 122] width 9 height 9
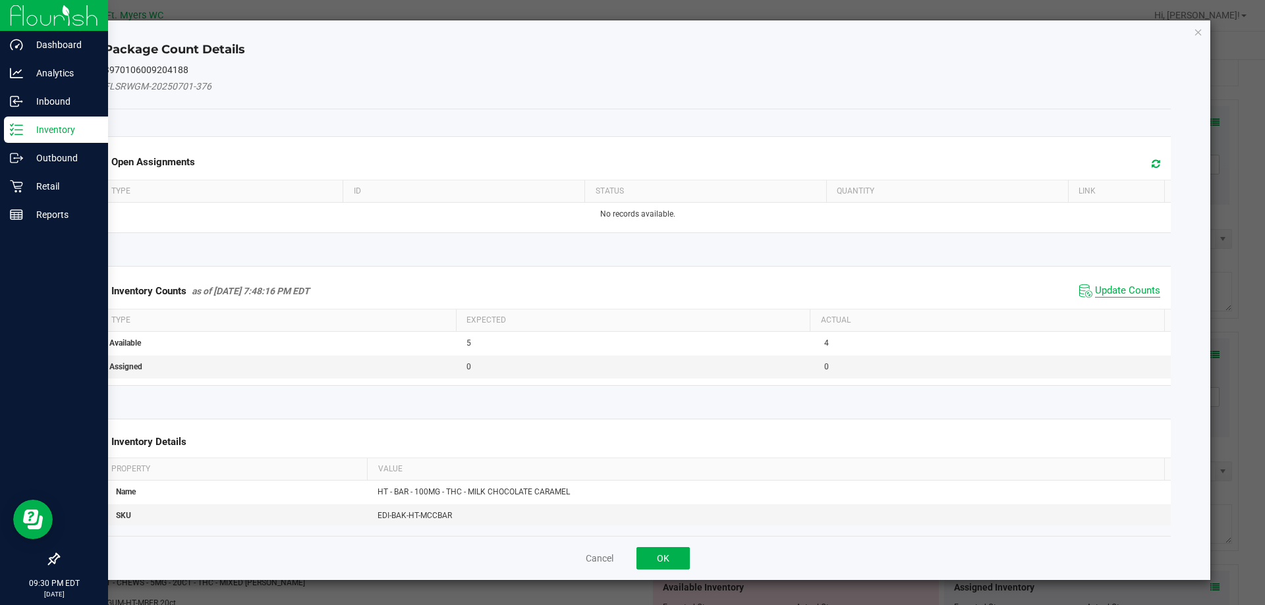
click at [1129, 286] on span "Update Counts" at bounding box center [1127, 291] width 65 height 13
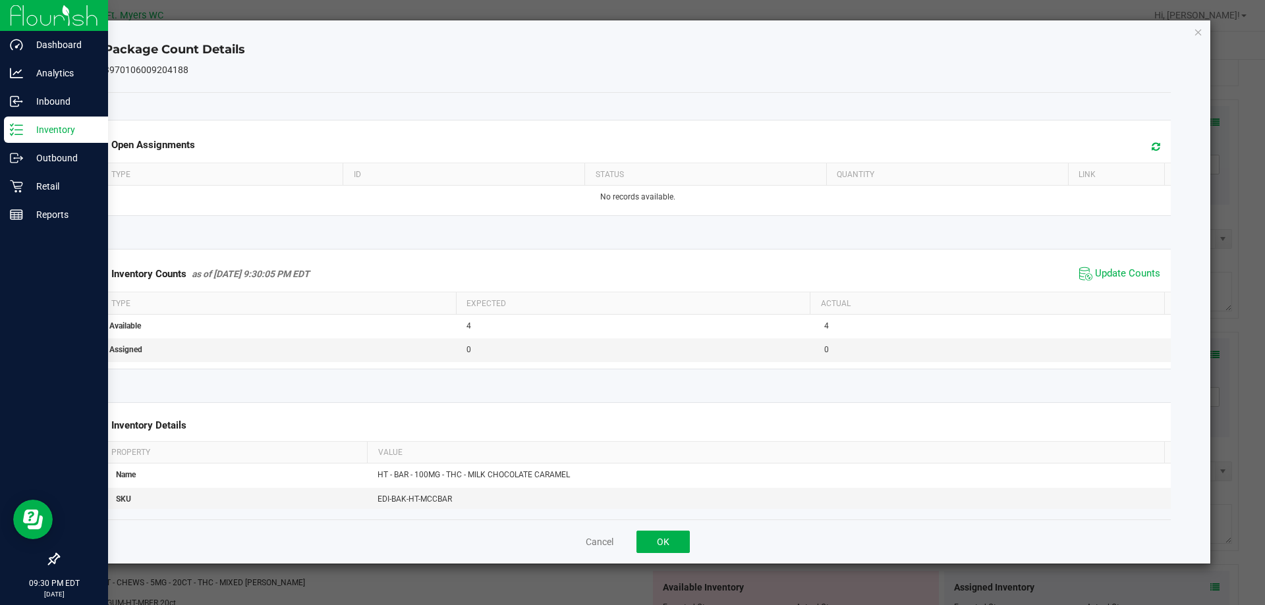
click at [675, 561] on div "Cancel OK" at bounding box center [637, 542] width 1067 height 44
click at [682, 532] on button "OK" at bounding box center [662, 542] width 53 height 22
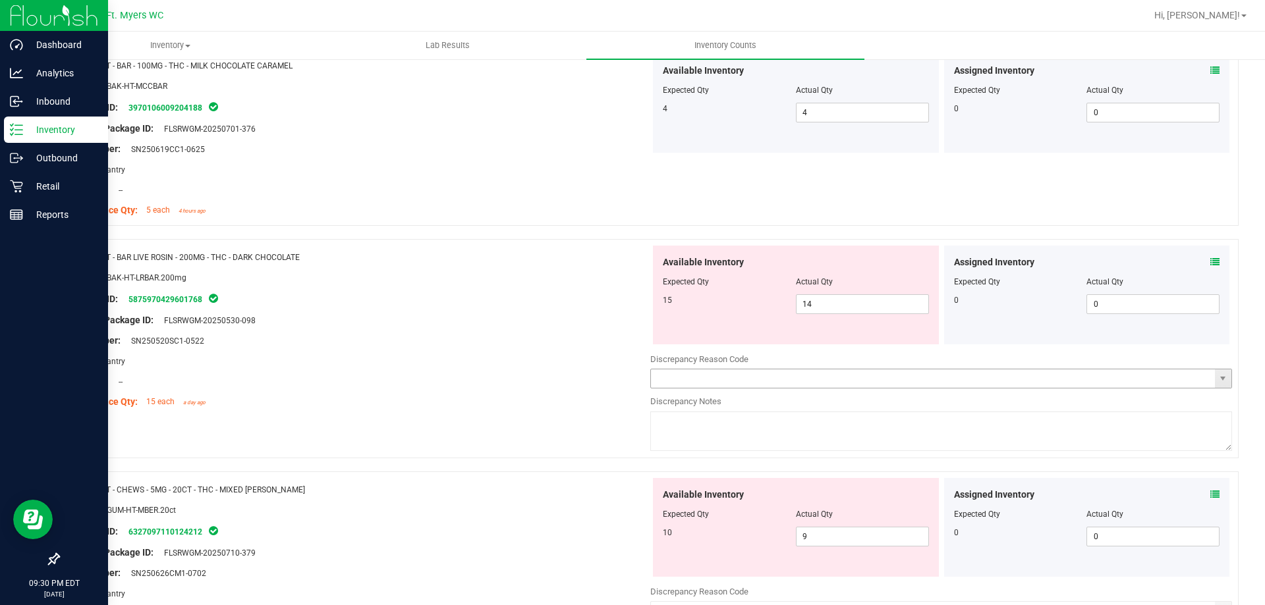
scroll to position [2832, 0]
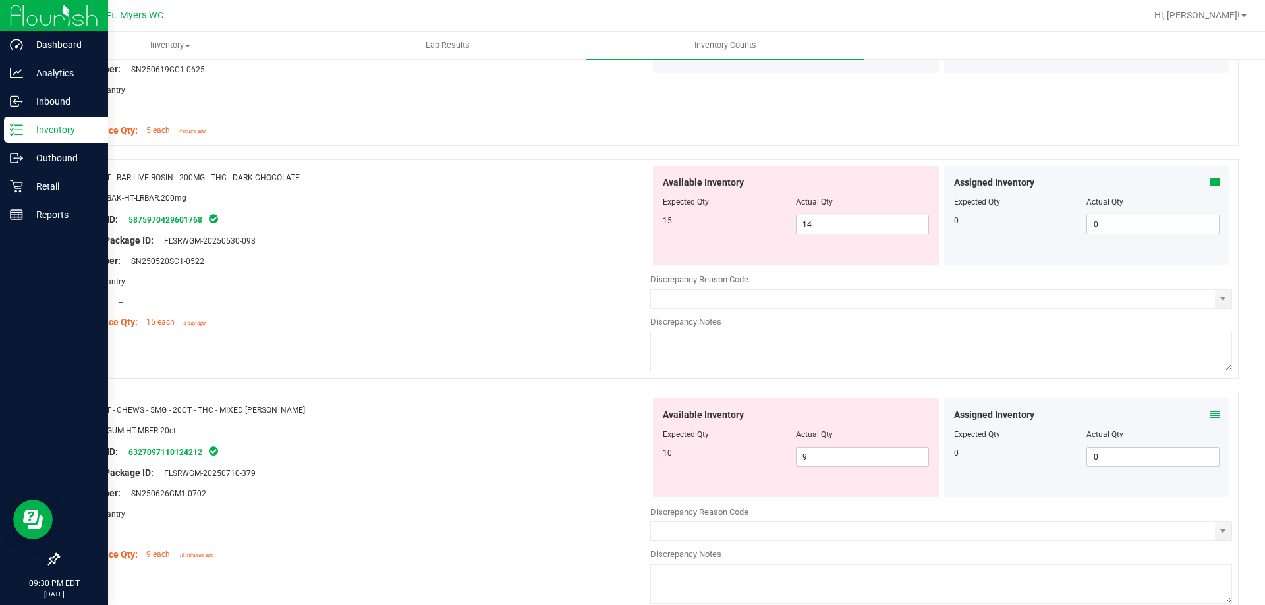
click at [1199, 180] on div "Assigned Inventory" at bounding box center [1087, 183] width 266 height 14
click at [1195, 178] on div "Assigned Inventory" at bounding box center [1087, 183] width 266 height 14
click at [1198, 179] on div "Assigned Inventory" at bounding box center [1087, 183] width 266 height 14
click at [1210, 182] on icon at bounding box center [1214, 182] width 9 height 9
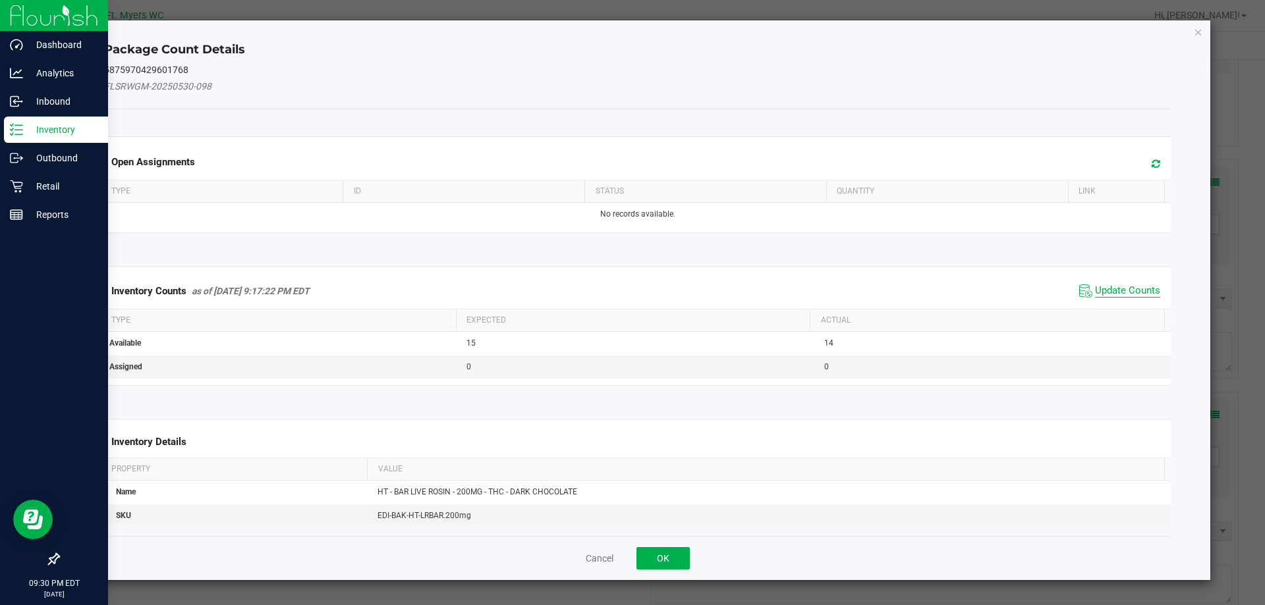
click at [1123, 285] on span "Update Counts" at bounding box center [1127, 291] width 65 height 13
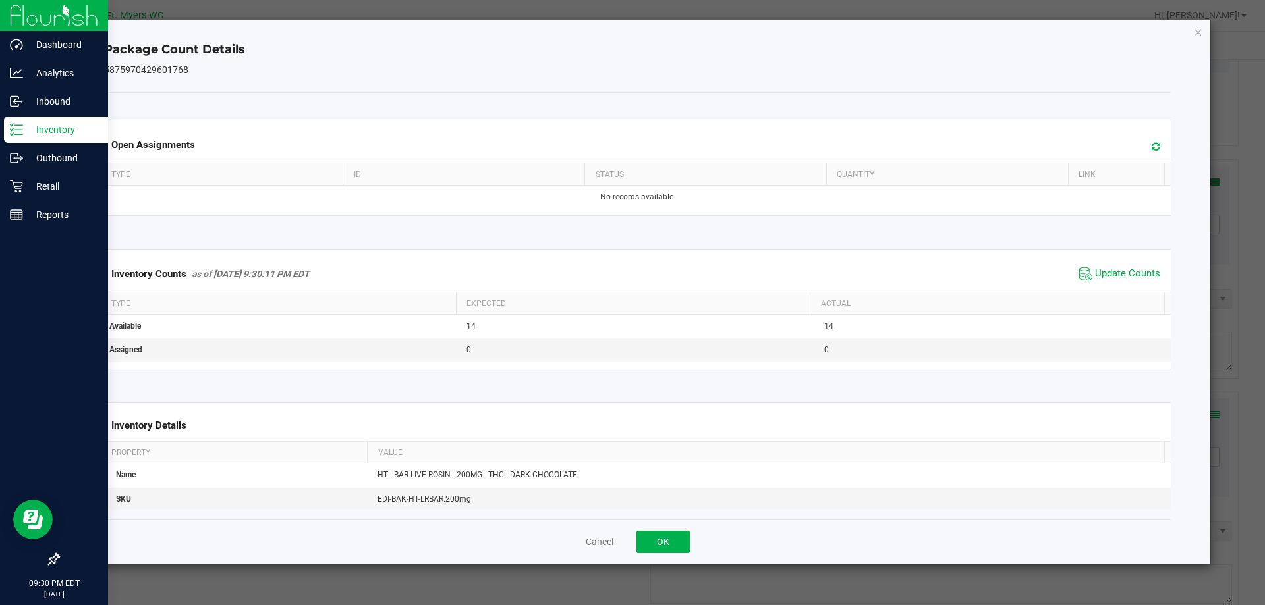
click at [629, 546] on div "Cancel OK" at bounding box center [637, 542] width 1067 height 44
click at [644, 541] on button "OK" at bounding box center [662, 542] width 53 height 22
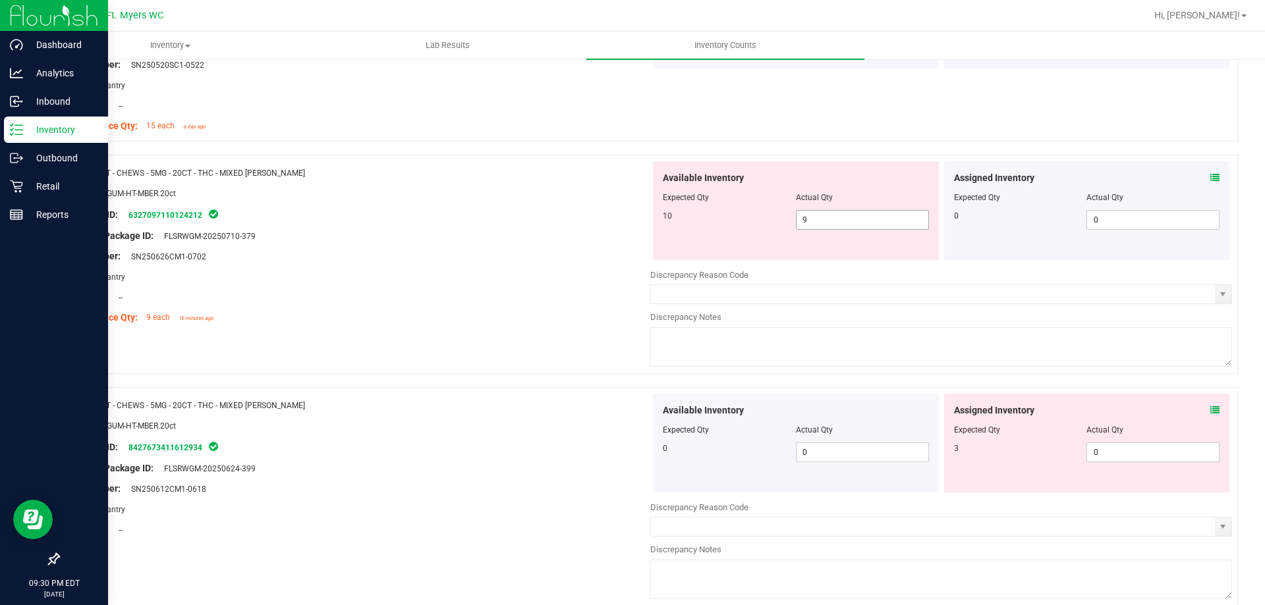
scroll to position [3030, 0]
click at [1210, 176] on icon at bounding box center [1214, 176] width 9 height 9
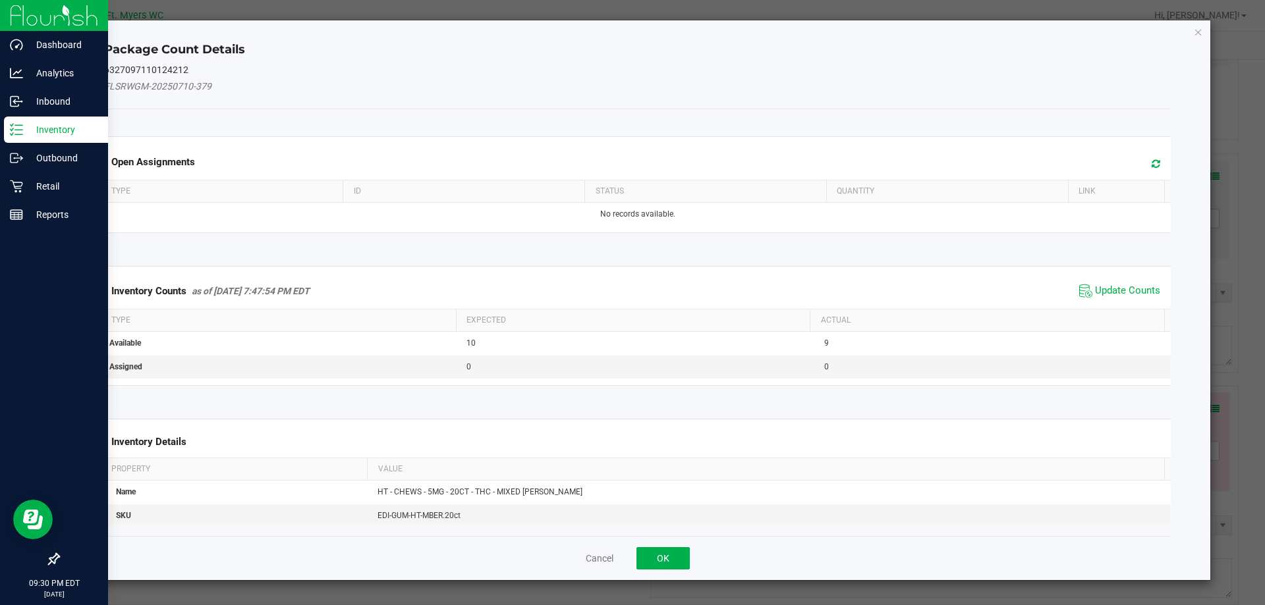
click at [1125, 283] on span "Update Counts" at bounding box center [1120, 291] width 88 height 20
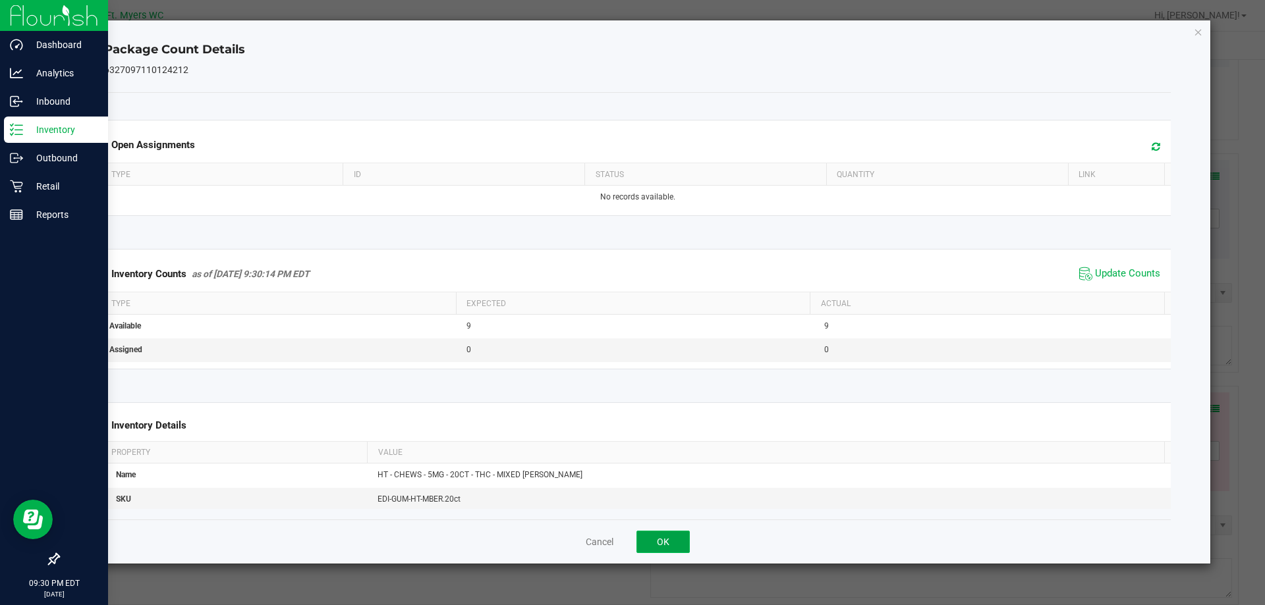
click at [688, 540] on button "OK" at bounding box center [662, 542] width 53 height 22
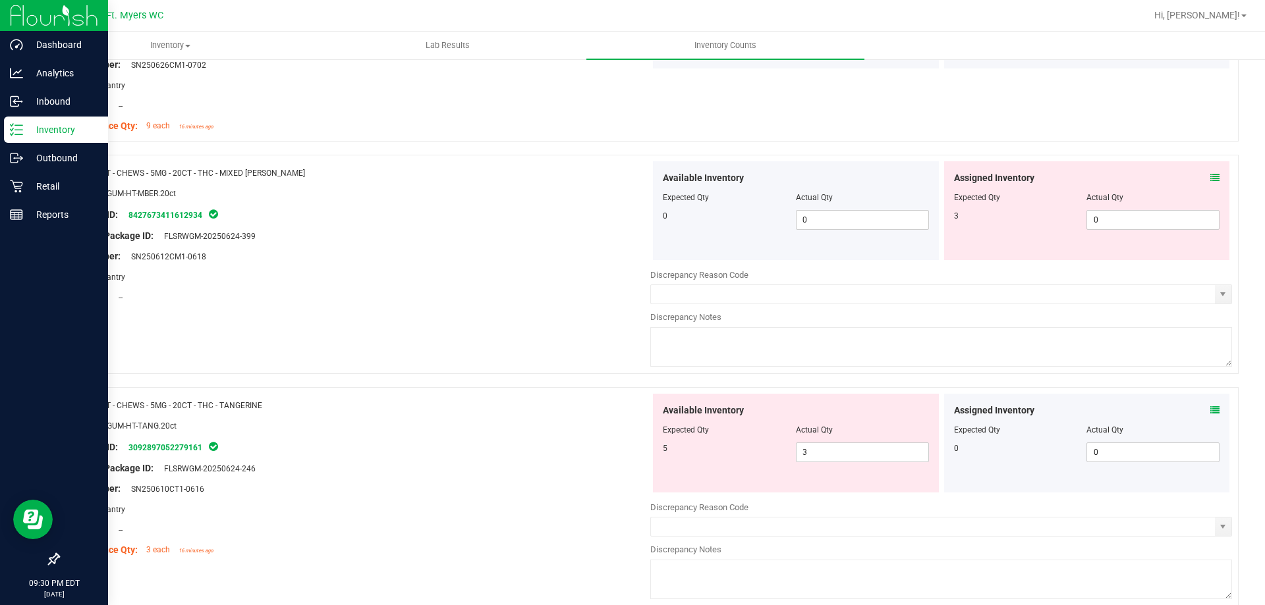
scroll to position [3227, 0]
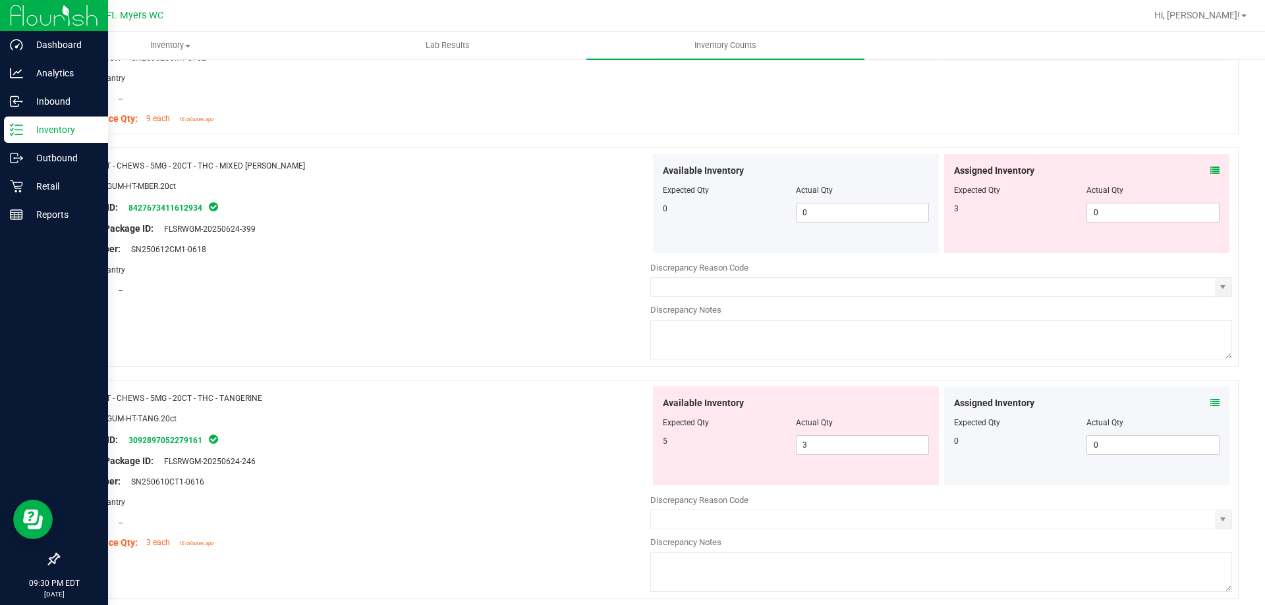
click at [1210, 170] on icon at bounding box center [1214, 170] width 9 height 9
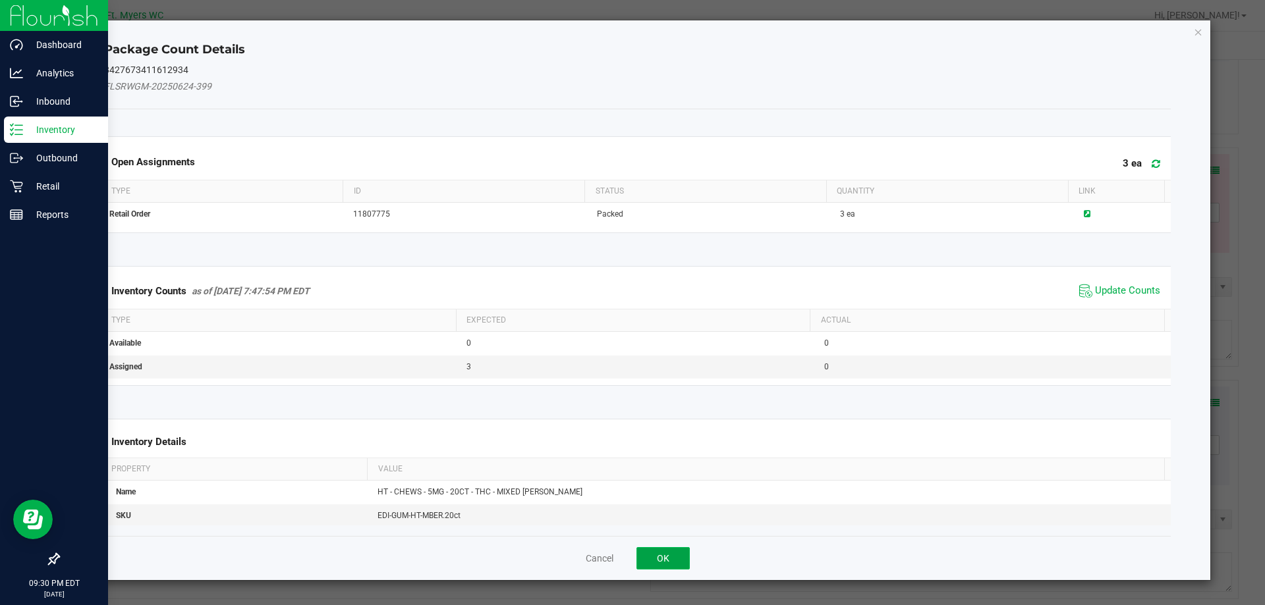
click at [675, 561] on button "OK" at bounding box center [662, 558] width 53 height 22
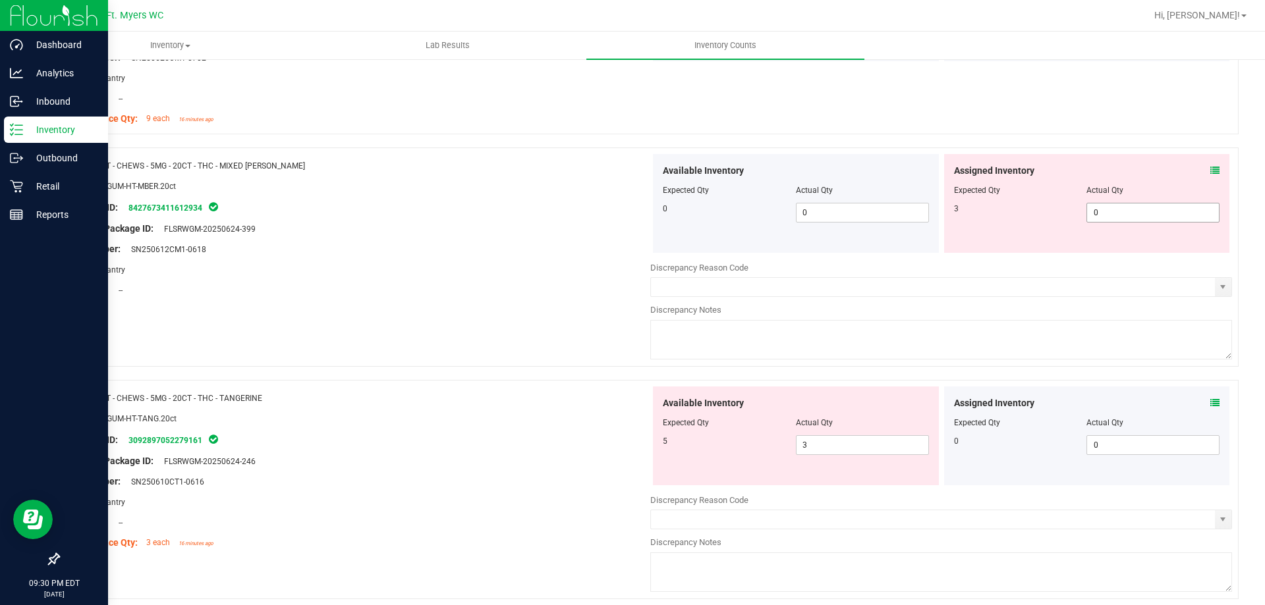
click at [1147, 214] on span "0 0" at bounding box center [1152, 213] width 133 height 20
click at [422, 316] on div "Name: HT - CHEWS - 5MG - 20CT - THC - MIXED [PERSON_NAME] SKU: EDI-GUM-HT-MBER.…" at bounding box center [648, 264] width 1180 height 233
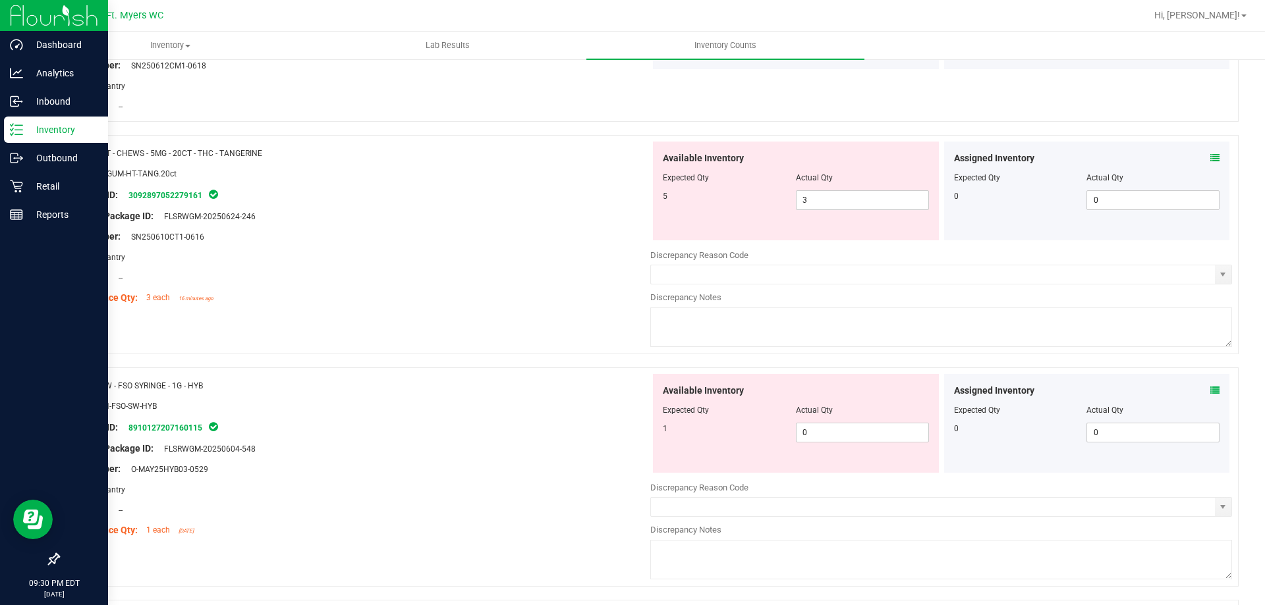
scroll to position [3425, 0]
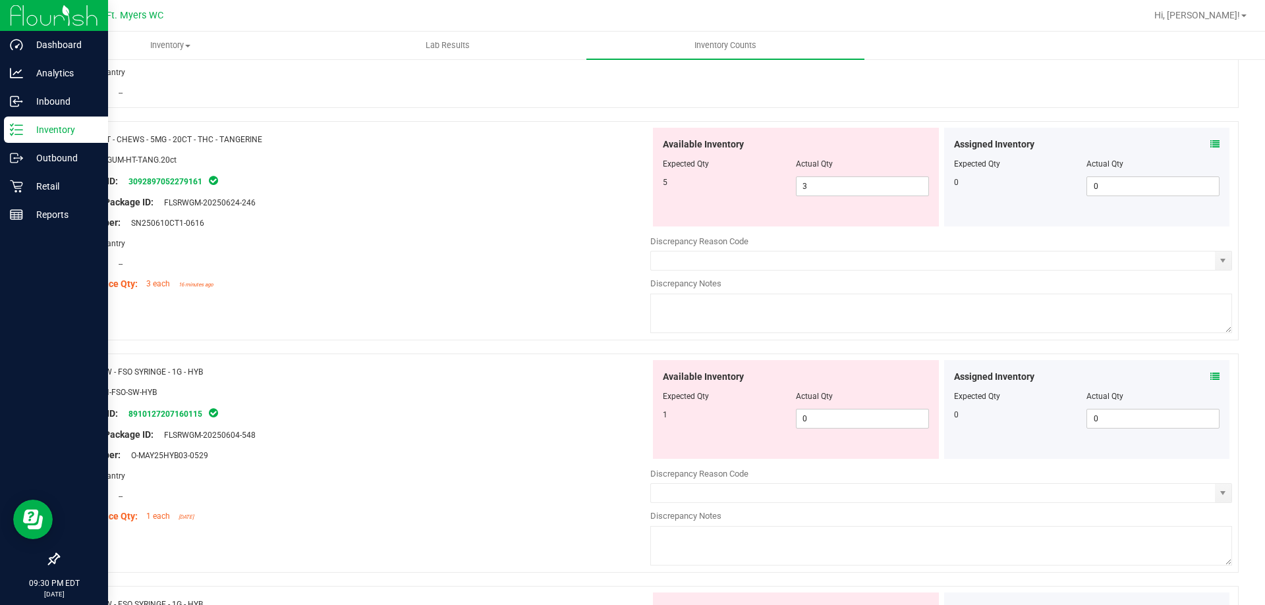
click at [1210, 144] on icon at bounding box center [1214, 144] width 9 height 9
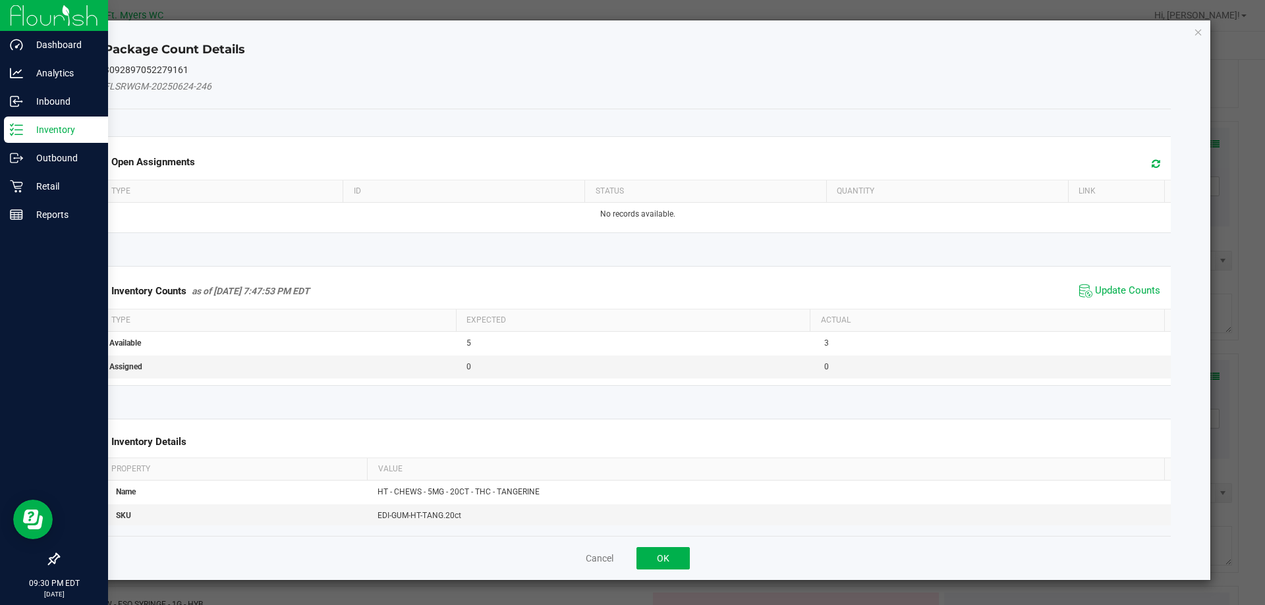
click at [1114, 282] on span "Update Counts" at bounding box center [1120, 291] width 88 height 20
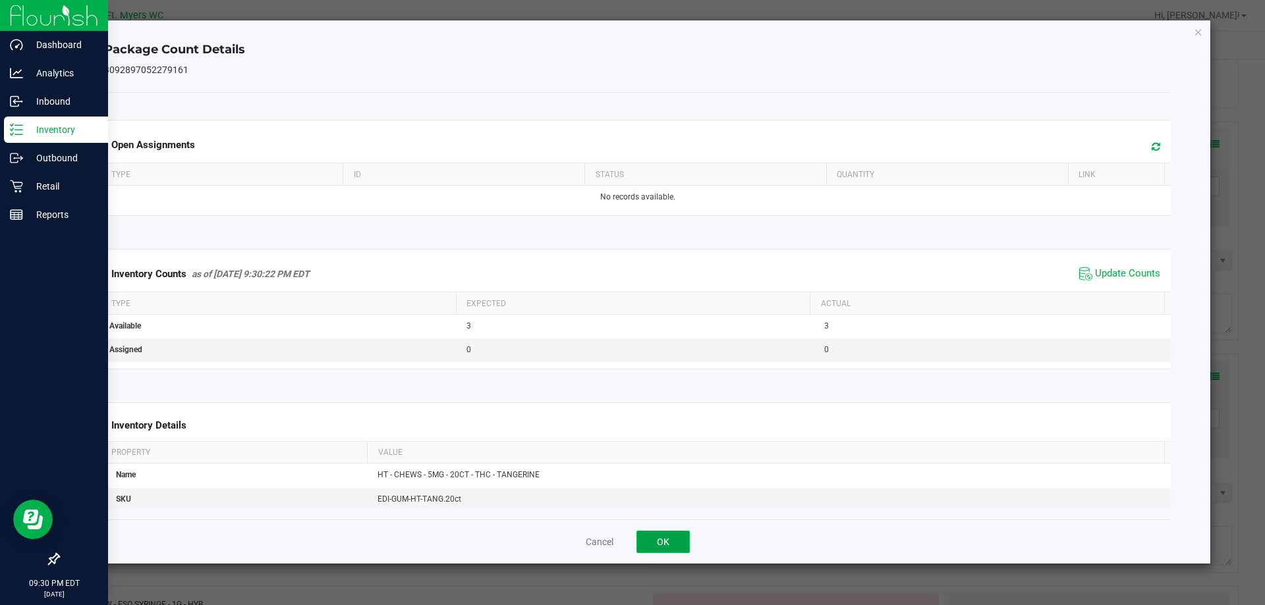
click at [682, 538] on button "OK" at bounding box center [662, 542] width 53 height 22
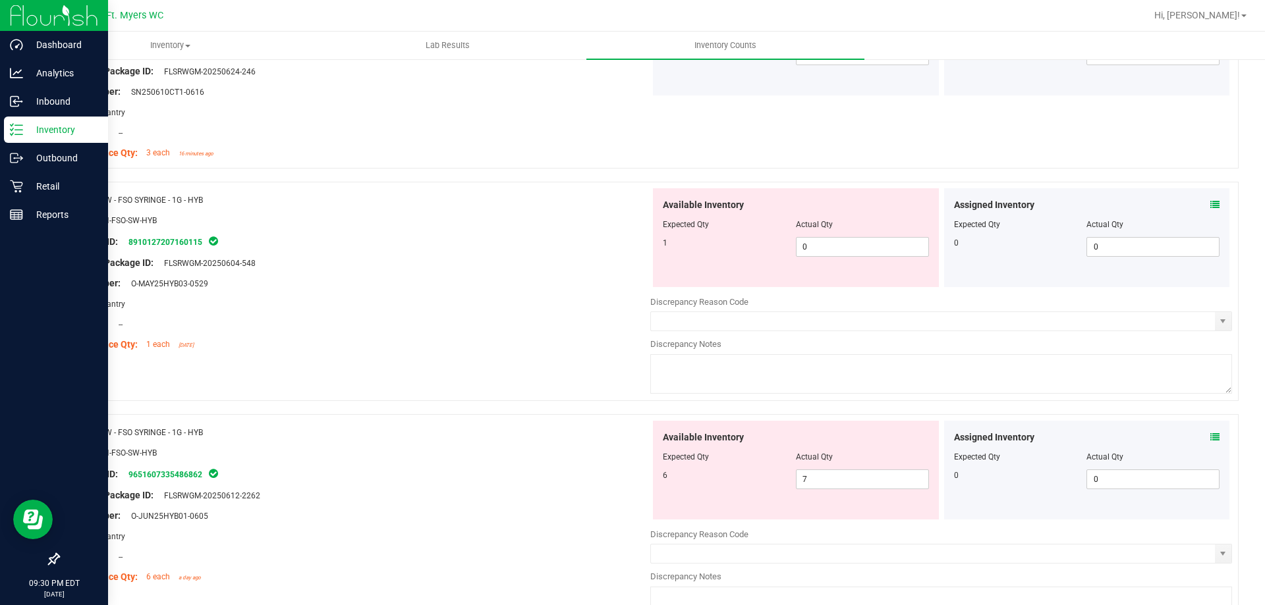
scroll to position [3557, 0]
click at [1210, 204] on icon at bounding box center [1214, 204] width 9 height 9
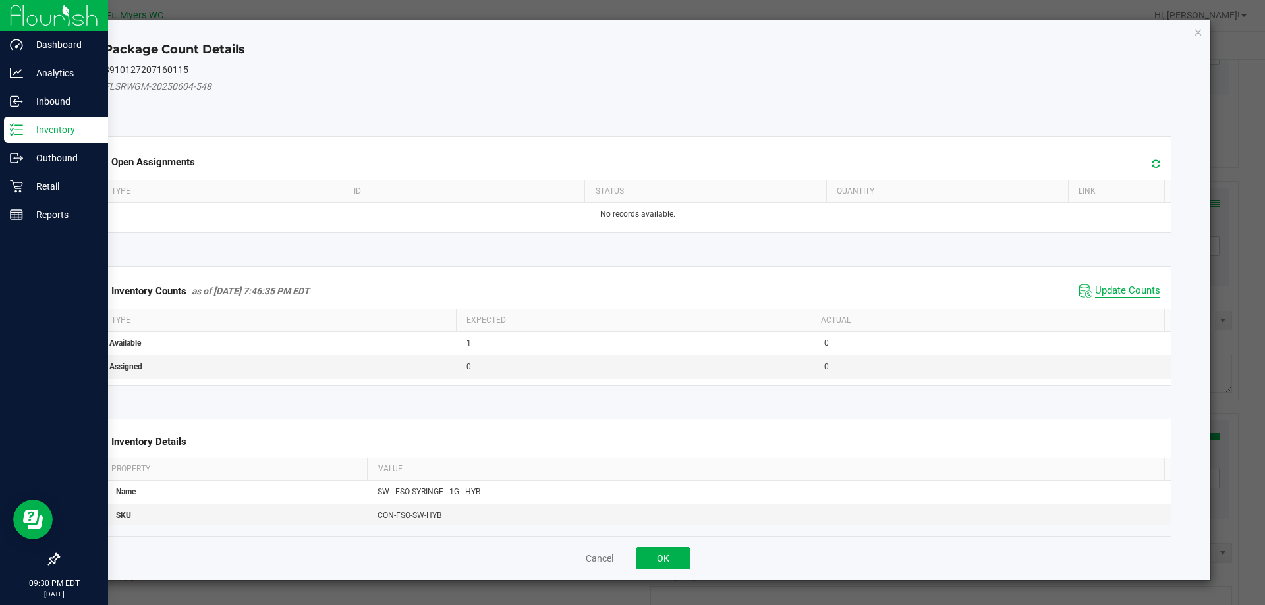
click at [1110, 292] on span "Update Counts" at bounding box center [1127, 291] width 65 height 13
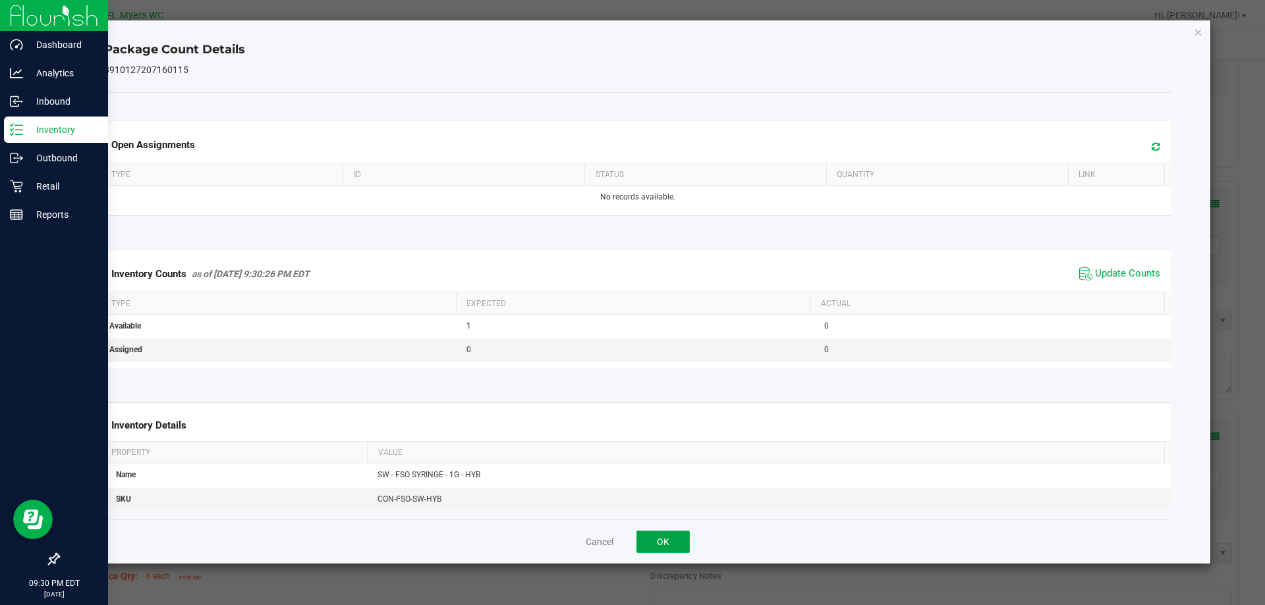
click at [665, 539] on button "OK" at bounding box center [662, 542] width 53 height 22
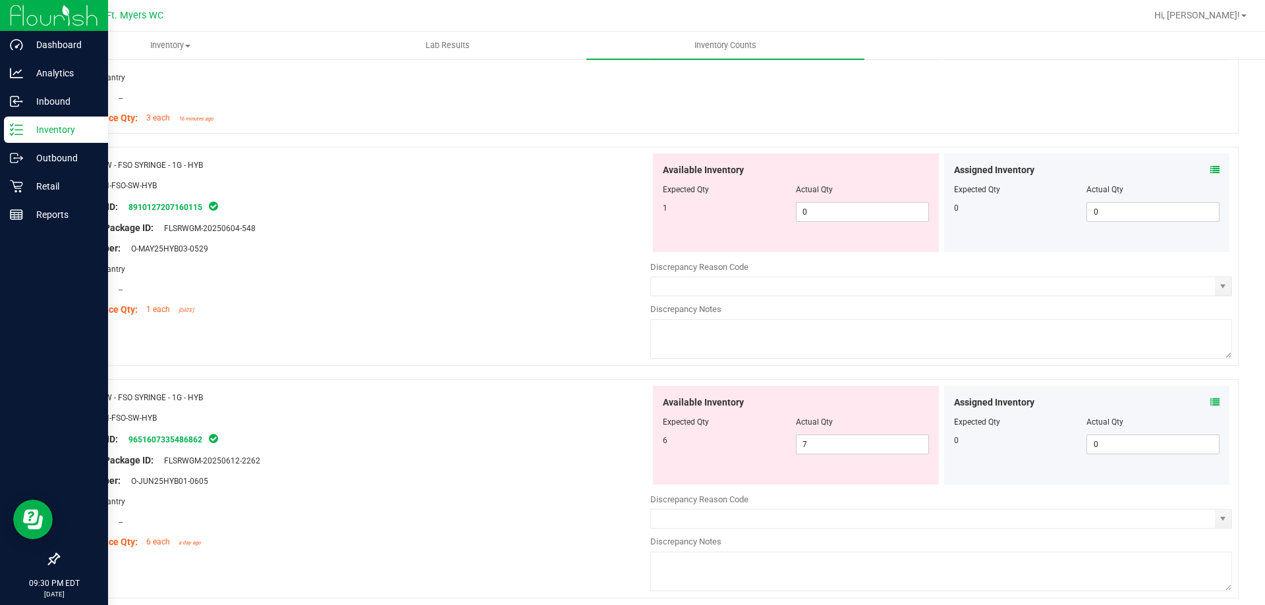
scroll to position [3623, 0]
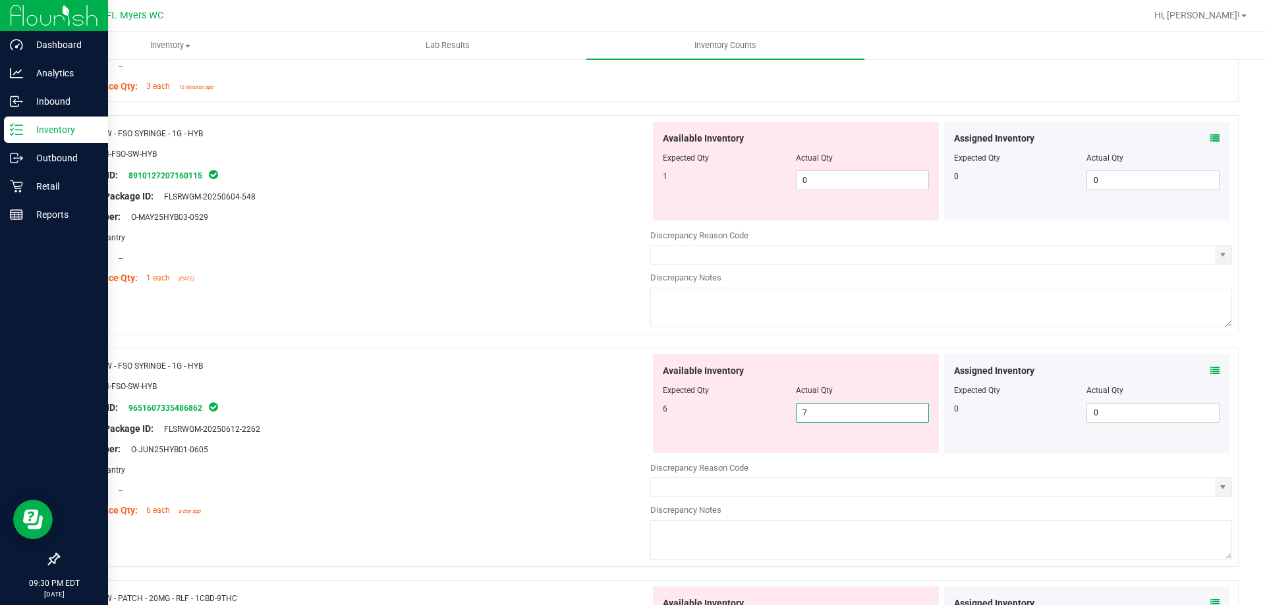
drag, startPoint x: 817, startPoint y: 415, endPoint x: 707, endPoint y: 374, distance: 118.0
click at [615, 410] on div "Name: SW - FSO SYRINGE - 1G - HYB SKU: CON-FSO-SW-HYB Package ID: 9651607335486…" at bounding box center [648, 457] width 1180 height 219
click at [835, 182] on span "0 0" at bounding box center [862, 181] width 133 height 20
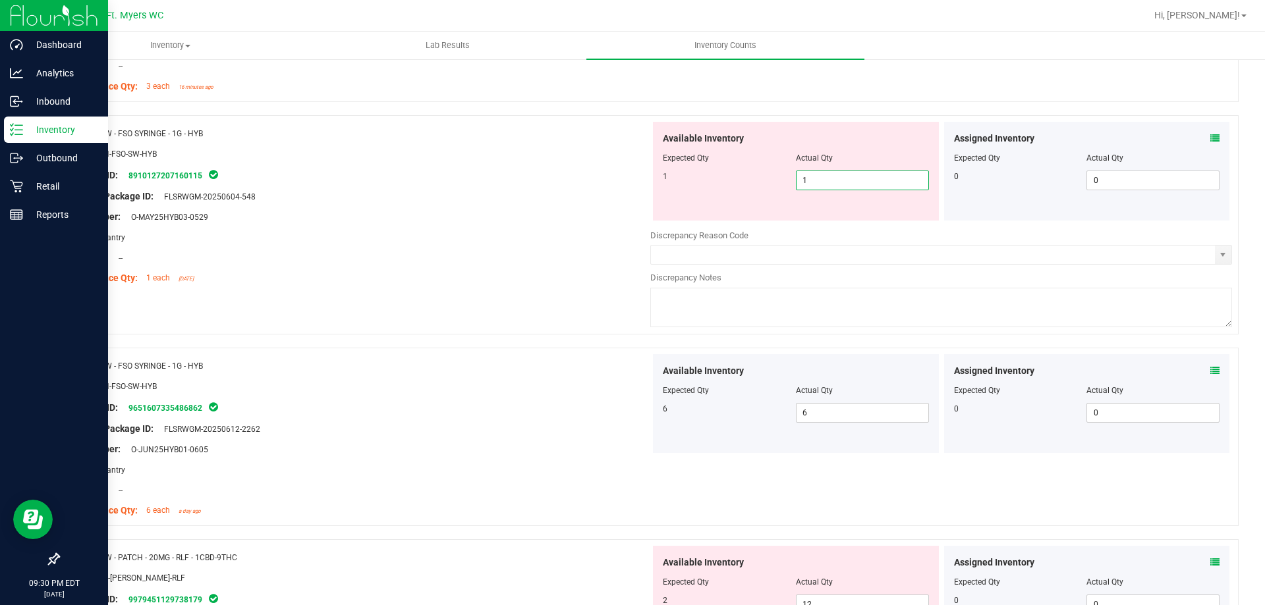
click at [399, 231] on div "Area: Pantry" at bounding box center [360, 238] width 582 height 14
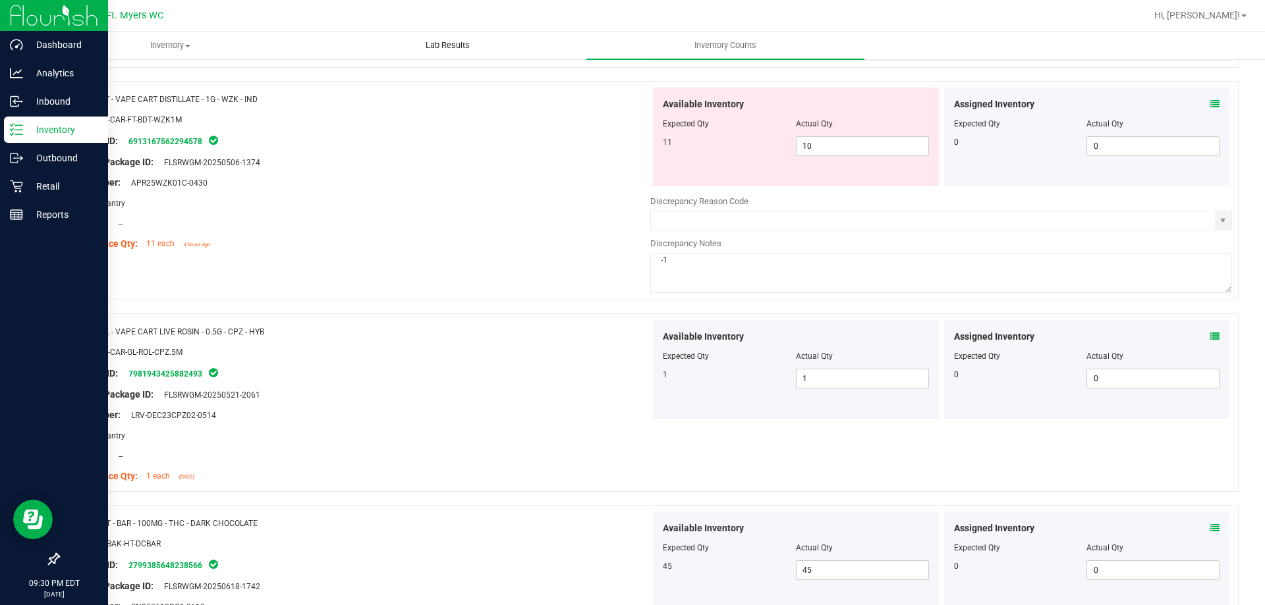
scroll to position [0, 0]
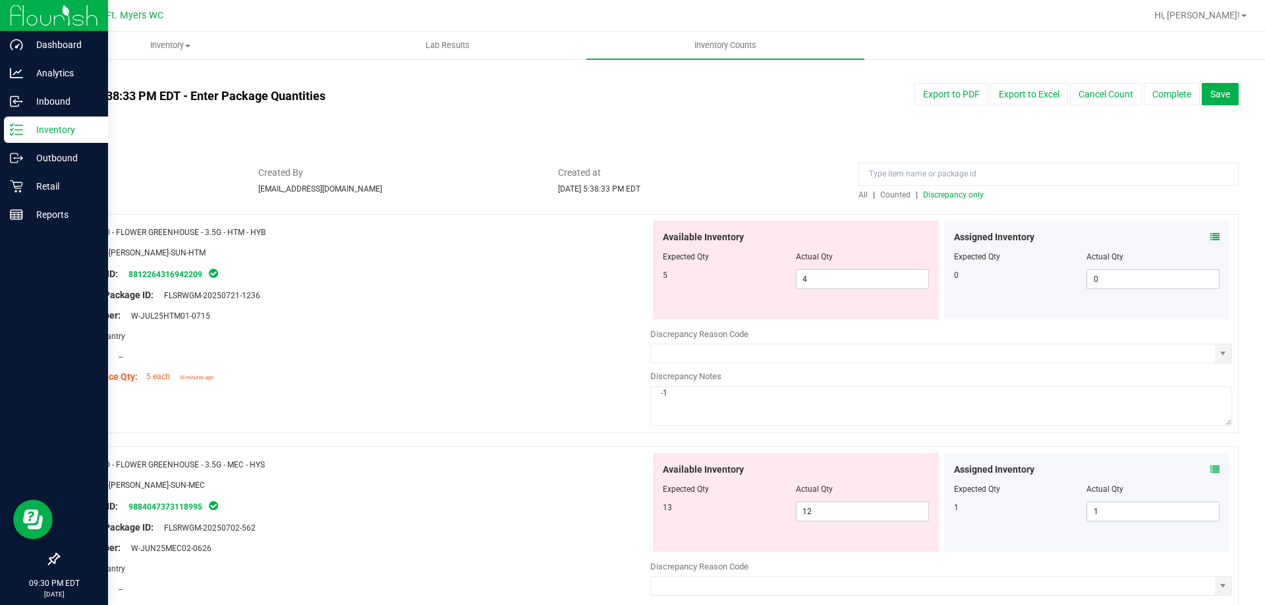
click at [942, 200] on div "All | Counted | Discrepancy only" at bounding box center [1048, 195] width 380 height 12
click at [944, 198] on span "Discrepancy only" at bounding box center [953, 194] width 61 height 9
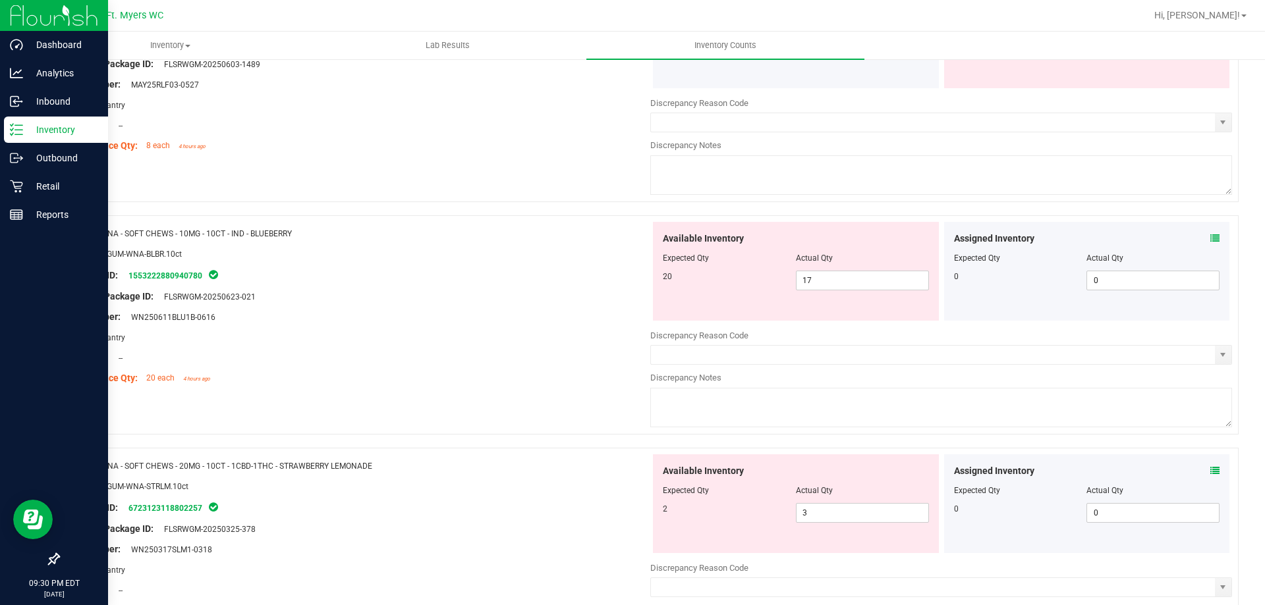
scroll to position [3606, 0]
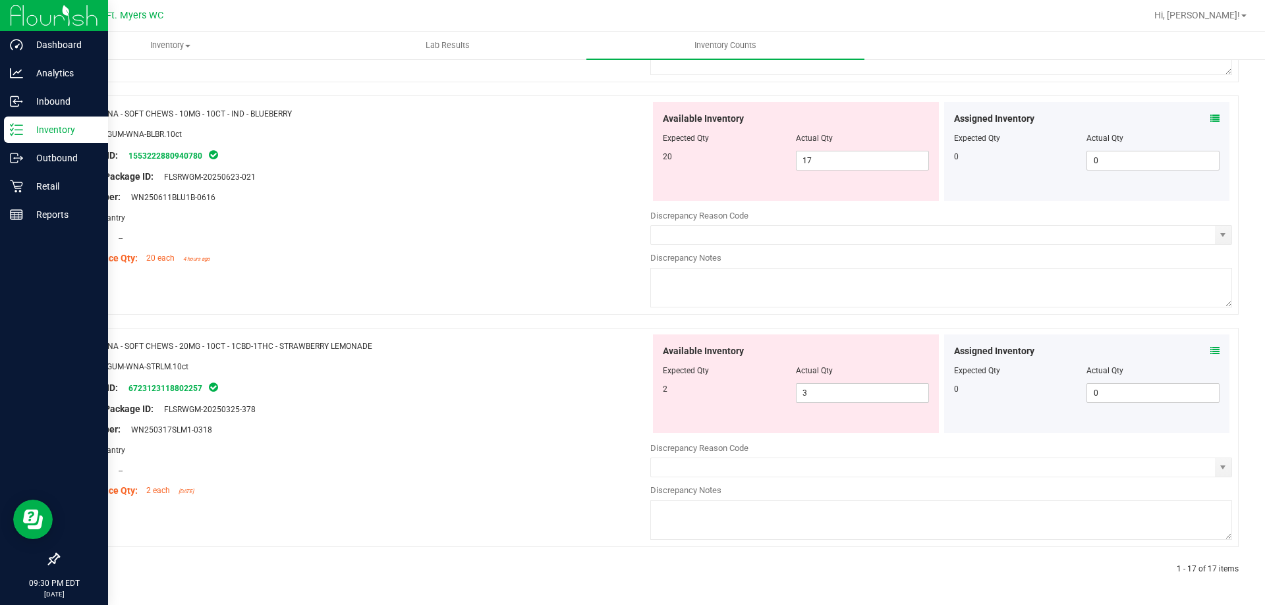
click at [1210, 354] on icon at bounding box center [1214, 350] width 9 height 9
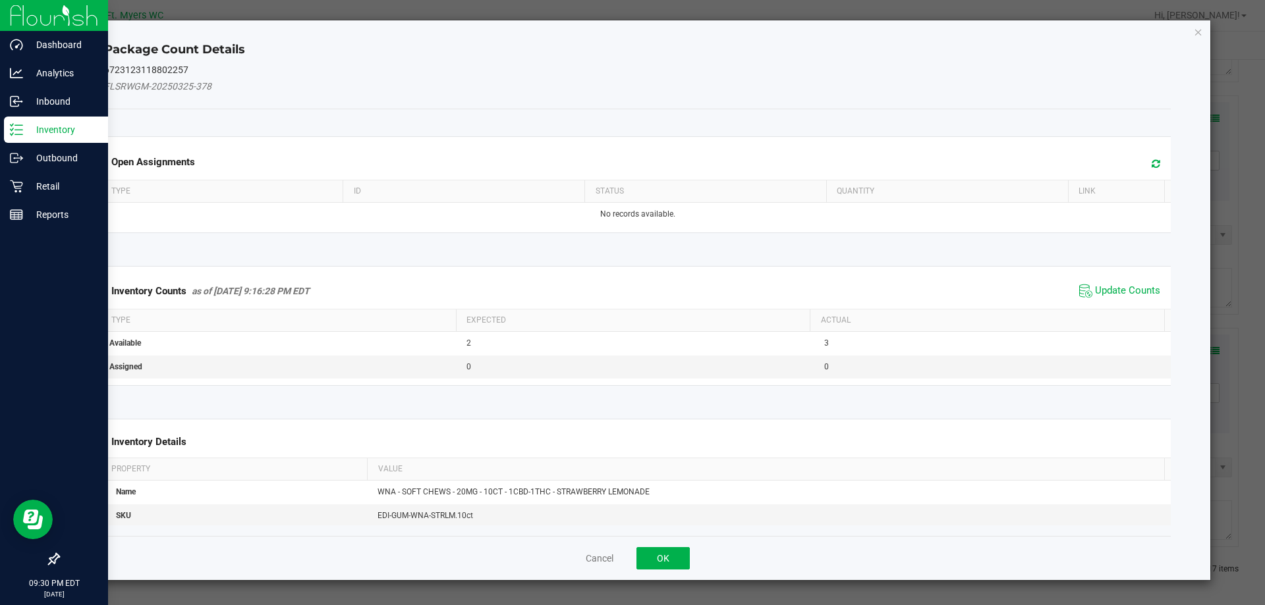
click at [1124, 275] on div "Inventory Counts as of [DATE] 9:16:28 PM EDT Update Counts" at bounding box center [637, 291] width 1072 height 36
click at [1122, 285] on span "Update Counts" at bounding box center [1127, 291] width 65 height 13
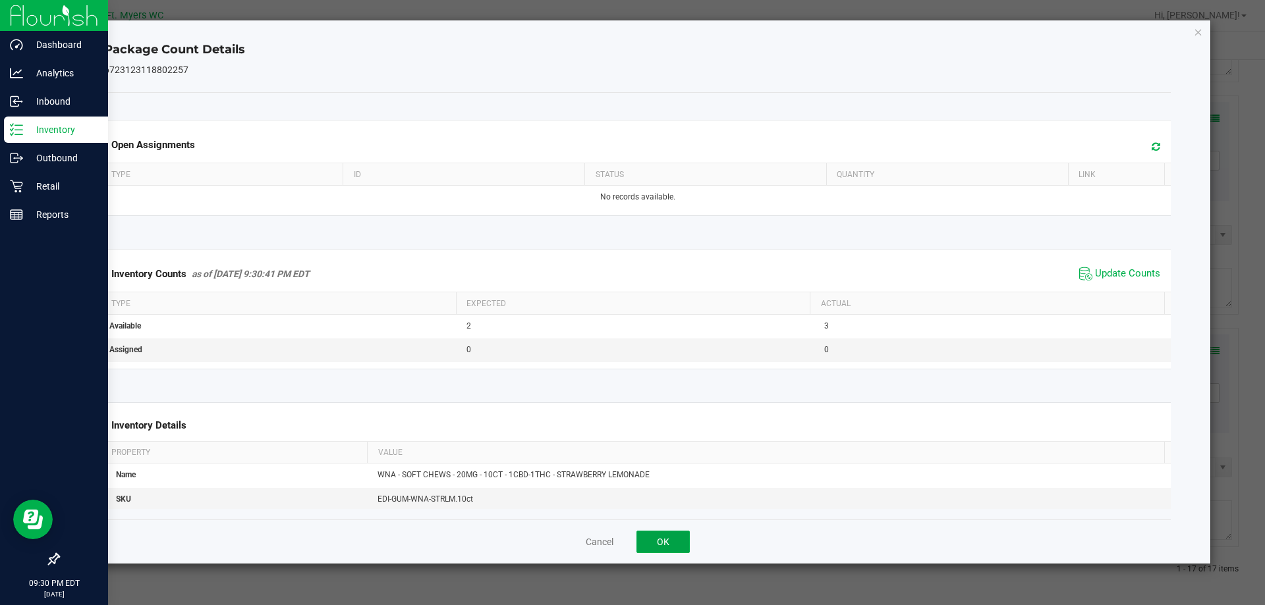
click at [661, 544] on button "OK" at bounding box center [662, 542] width 53 height 22
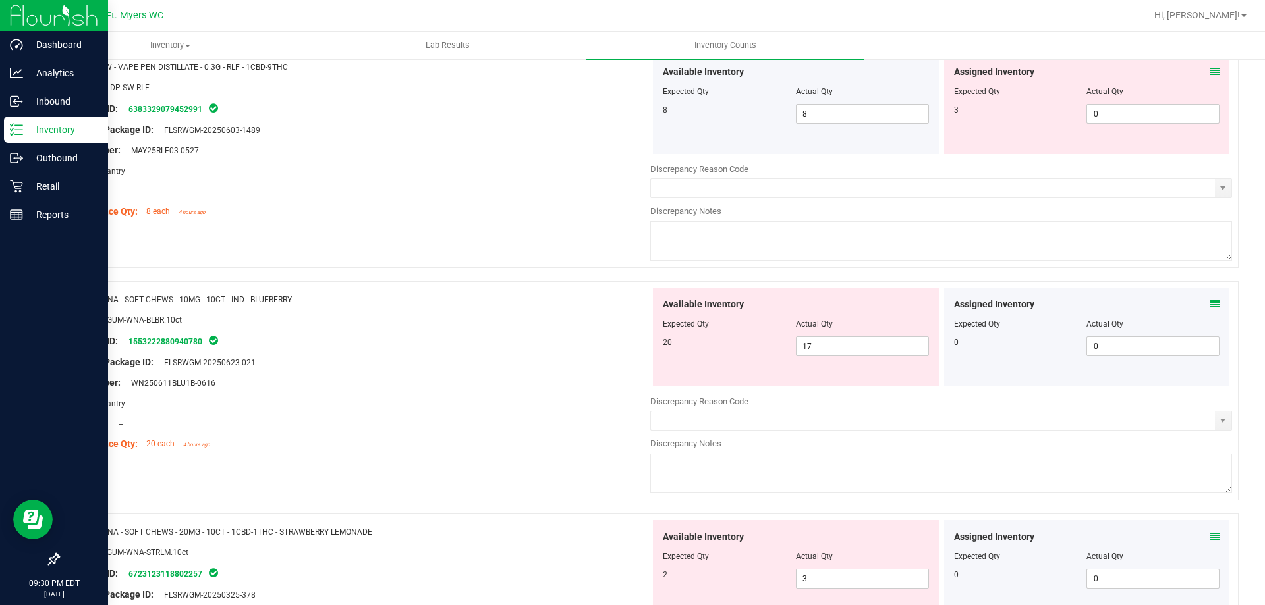
scroll to position [3409, 0]
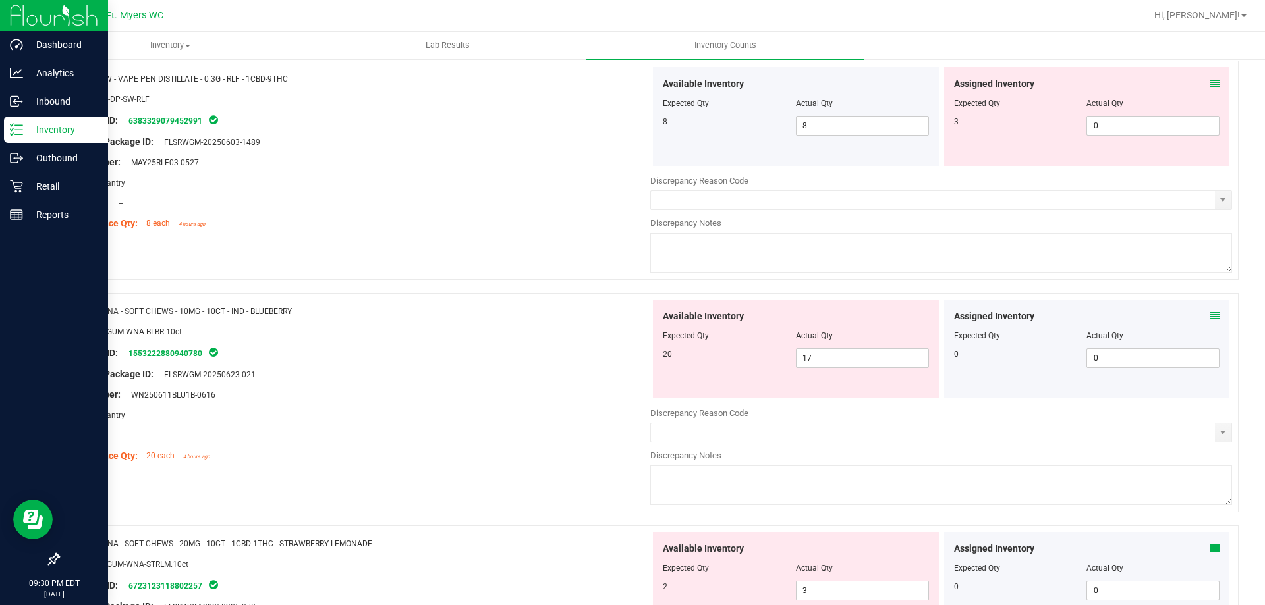
click at [1210, 314] on icon at bounding box center [1214, 316] width 9 height 9
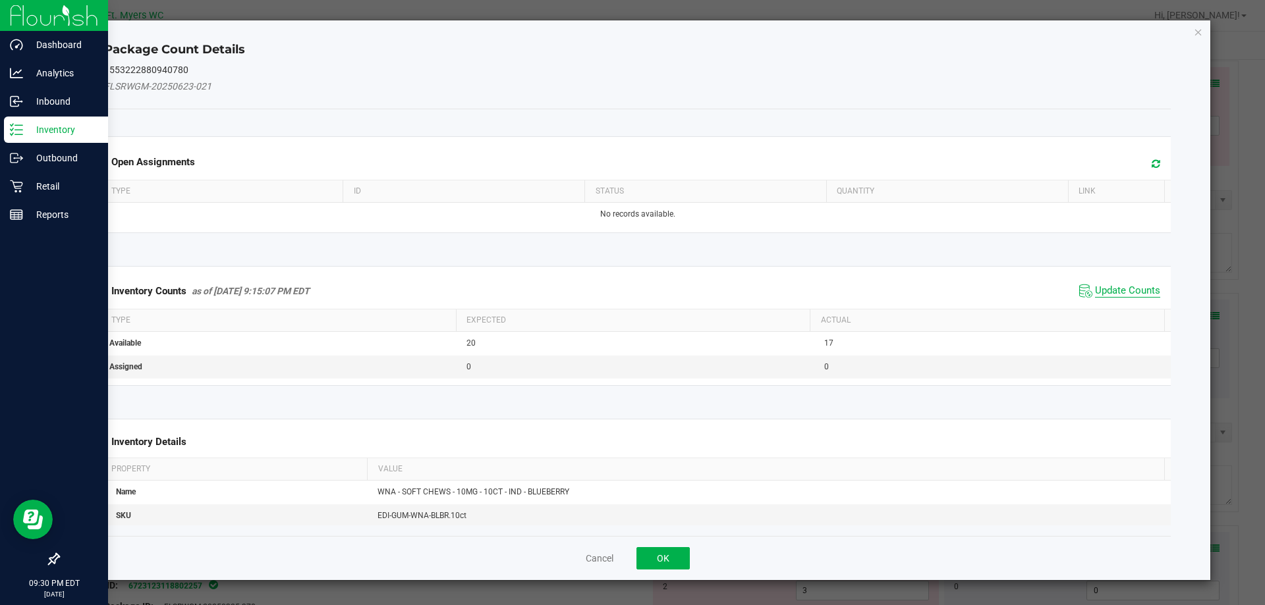
click at [1130, 287] on span "Update Counts" at bounding box center [1127, 291] width 65 height 13
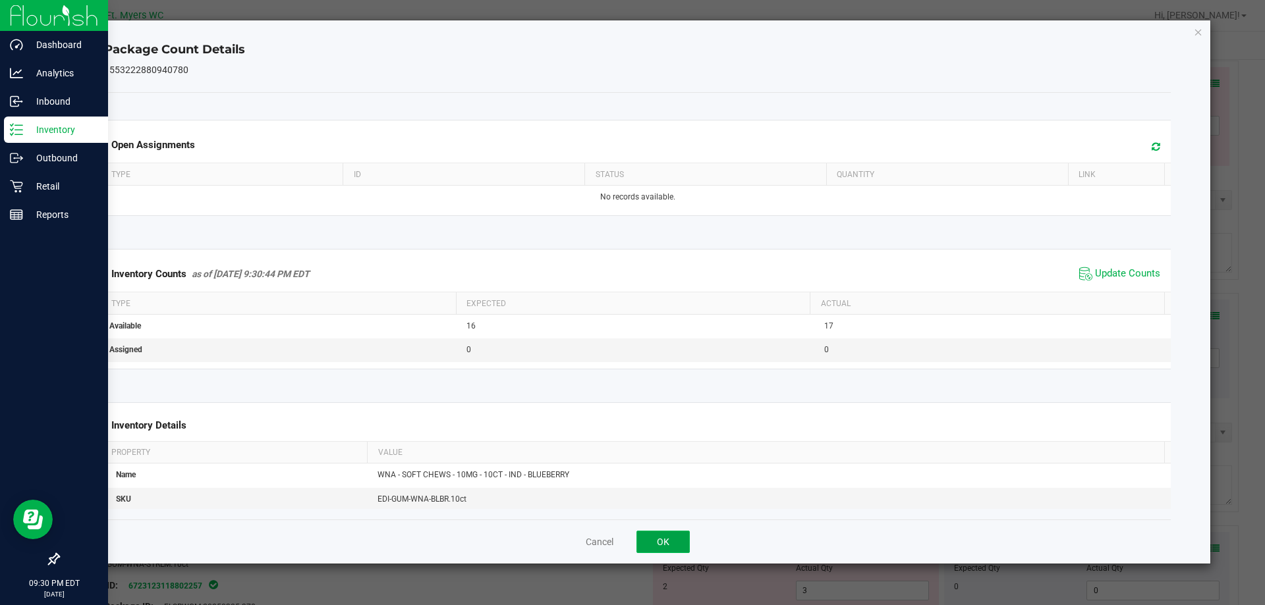
click at [678, 537] on button "OK" at bounding box center [662, 542] width 53 height 22
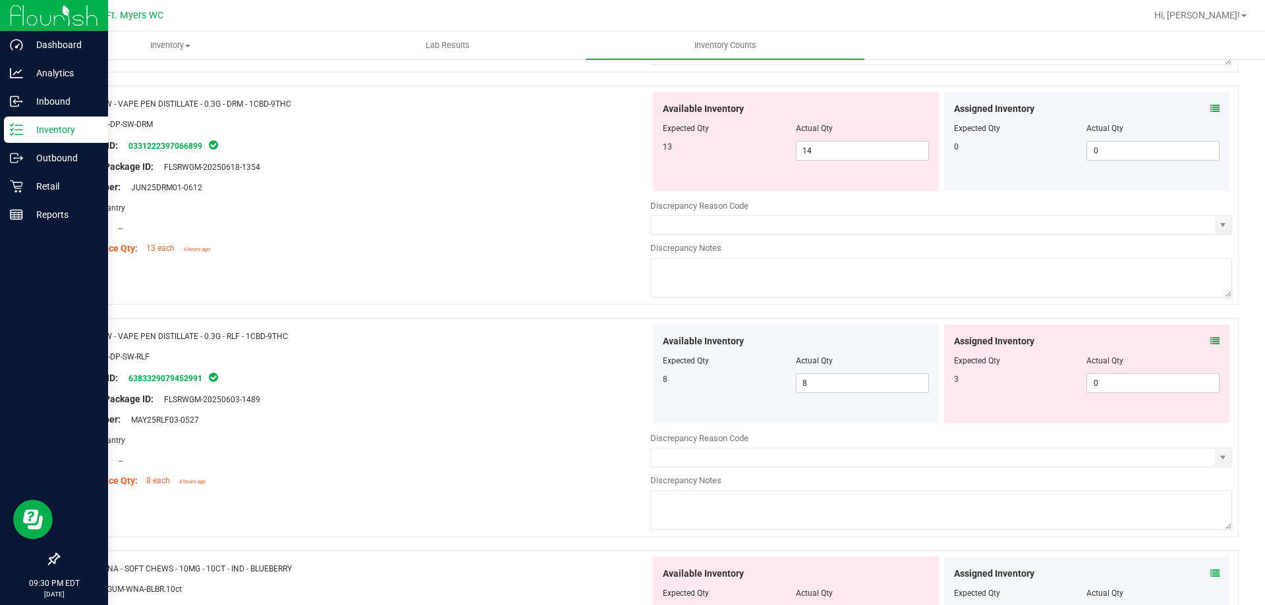
scroll to position [3145, 0]
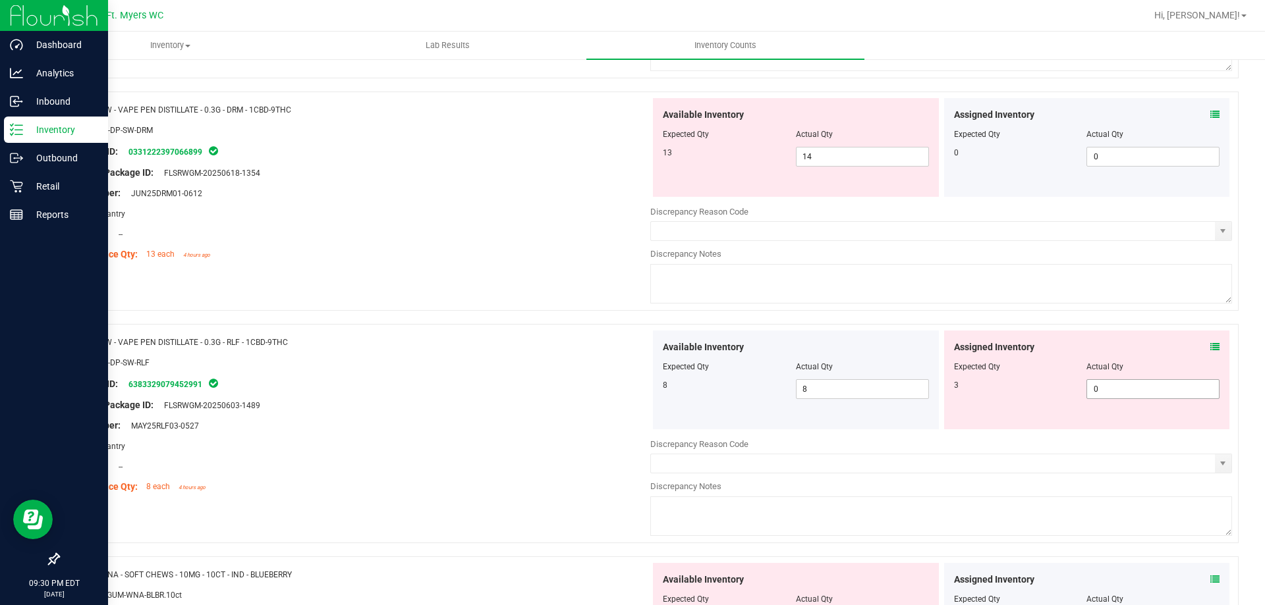
click at [1155, 397] on span "0 0" at bounding box center [1152, 389] width 133 height 20
click at [558, 344] on div "Name: SW - VAPE PEN DISTILLATE - 0.3G - RLF - 1CBD-9THC" at bounding box center [360, 342] width 582 height 14
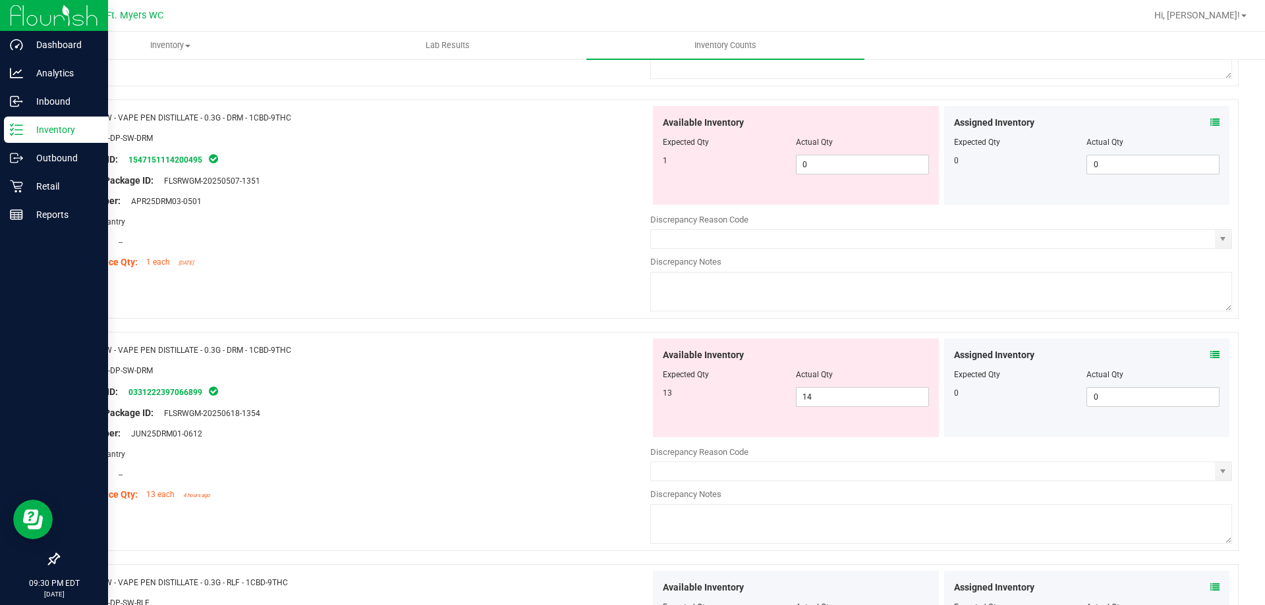
scroll to position [2882, 0]
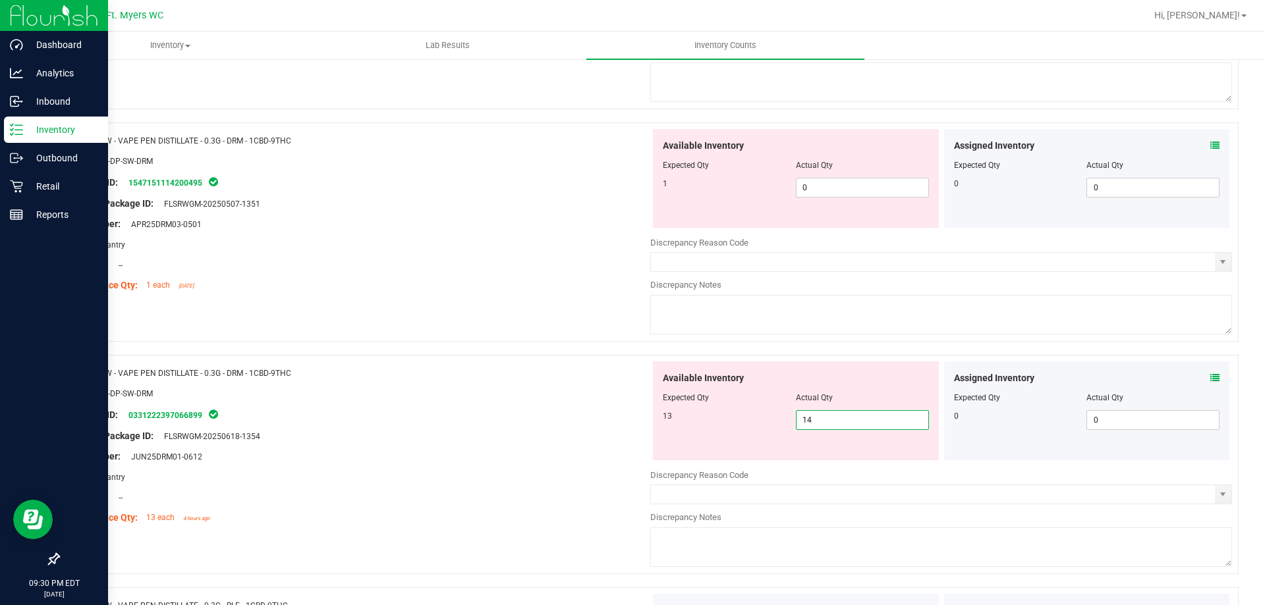
drag, startPoint x: 882, startPoint y: 423, endPoint x: 574, endPoint y: 420, distance: 307.6
click at [574, 420] on div "Name: SW - VAPE PEN DISTILLATE - 0.3G - DRM - 1CBD-9THC SKU: BAP-DP-SW-DRM Pack…" at bounding box center [648, 464] width 1180 height 219
click at [900, 186] on span "0 0" at bounding box center [862, 188] width 133 height 20
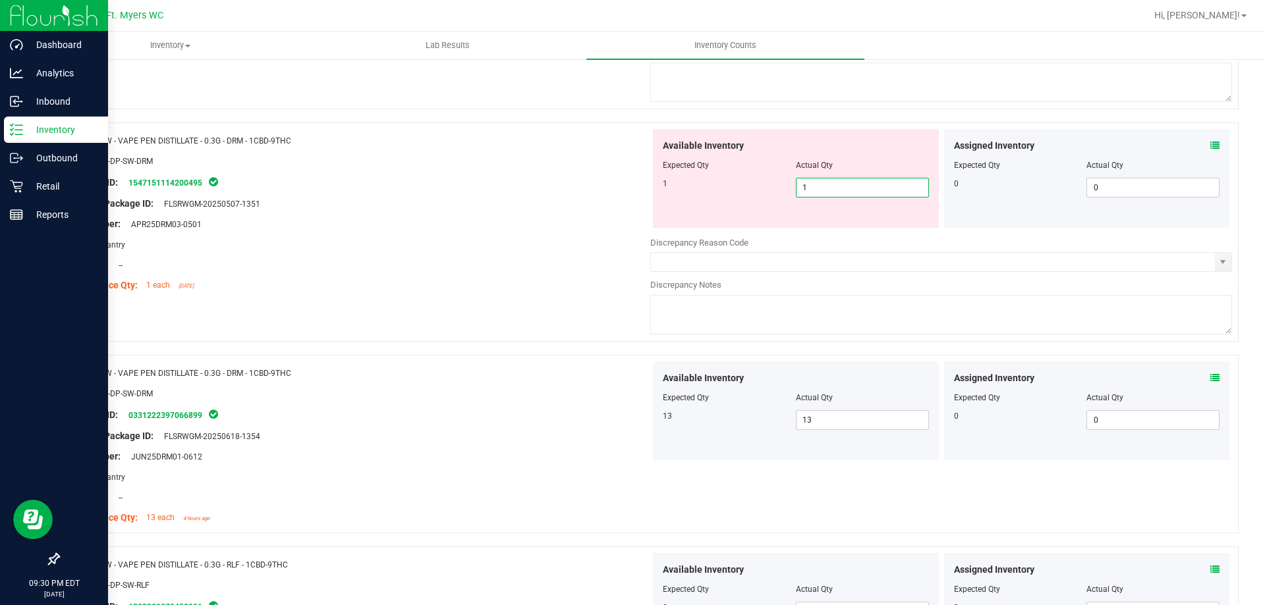
click at [331, 250] on div "Area: Pantry" at bounding box center [360, 245] width 582 height 14
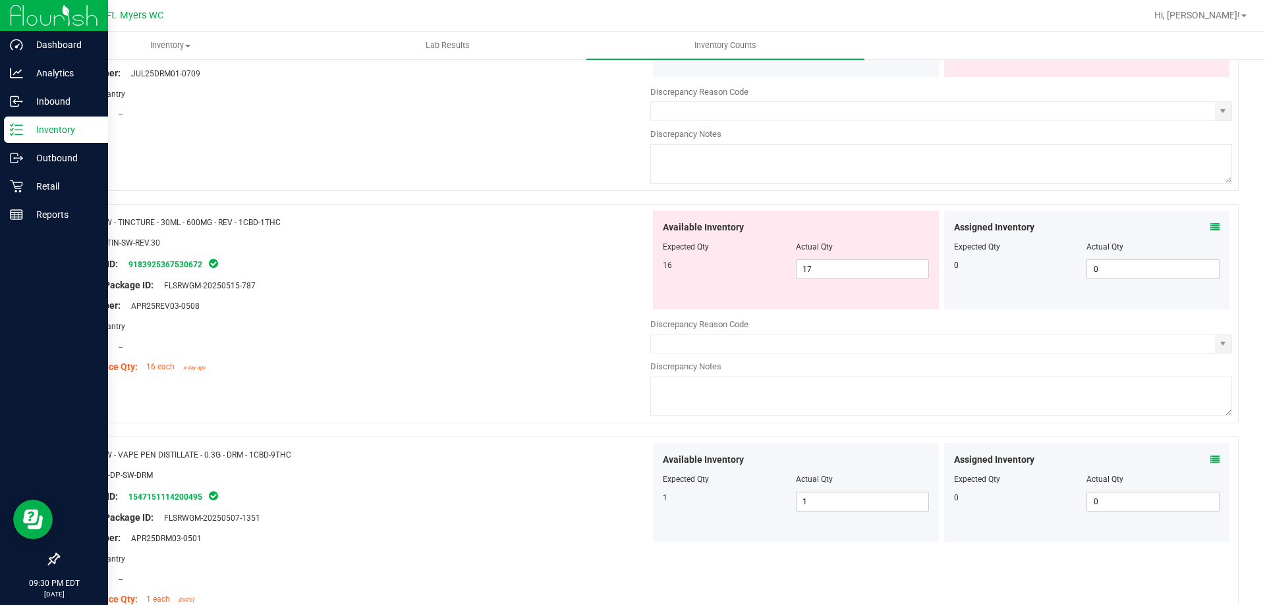
scroll to position [2552, 0]
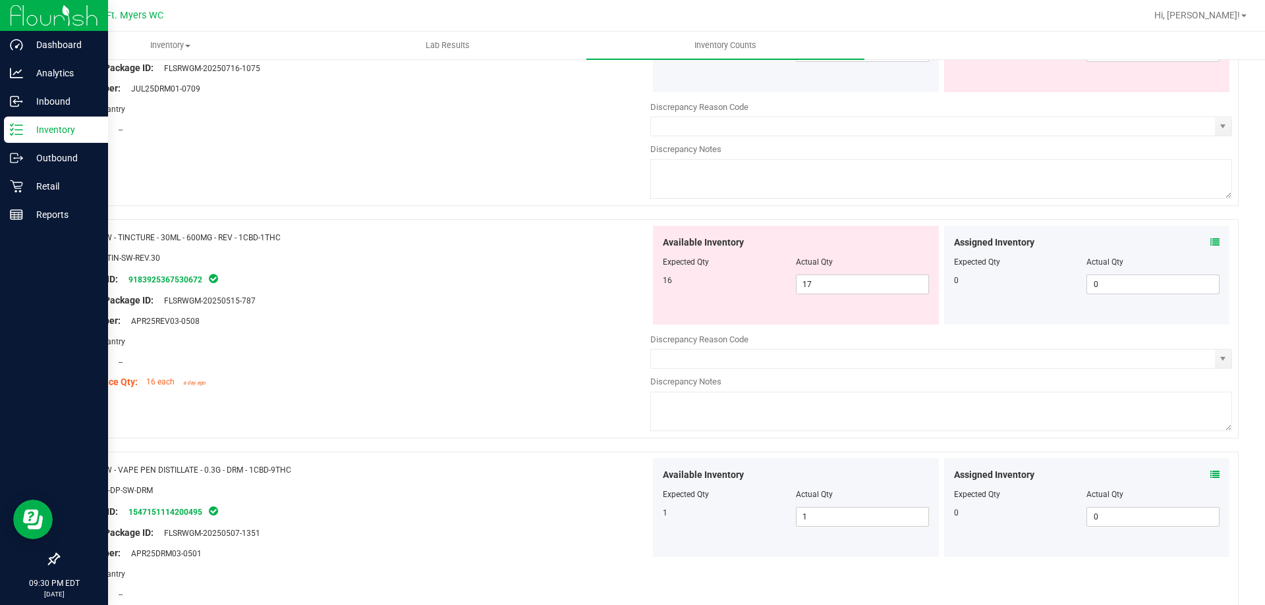
click at [1199, 245] on div "Assigned Inventory" at bounding box center [1087, 243] width 266 height 14
click at [1210, 246] on icon at bounding box center [1214, 242] width 9 height 9
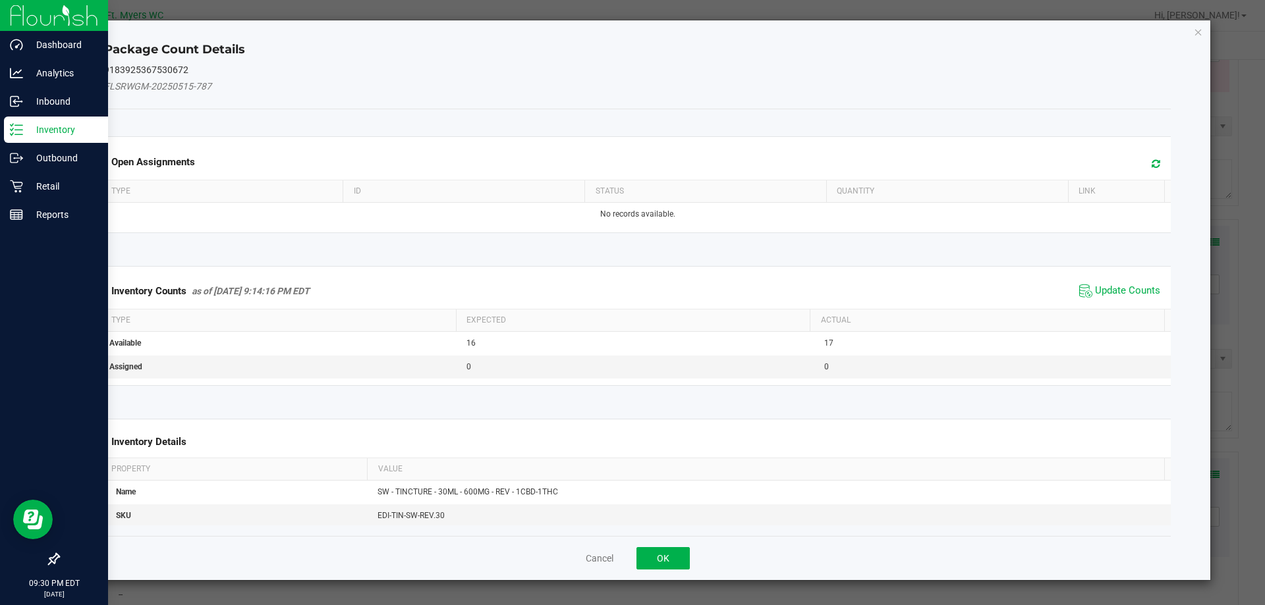
click at [1116, 298] on span "Update Counts" at bounding box center [1120, 291] width 88 height 20
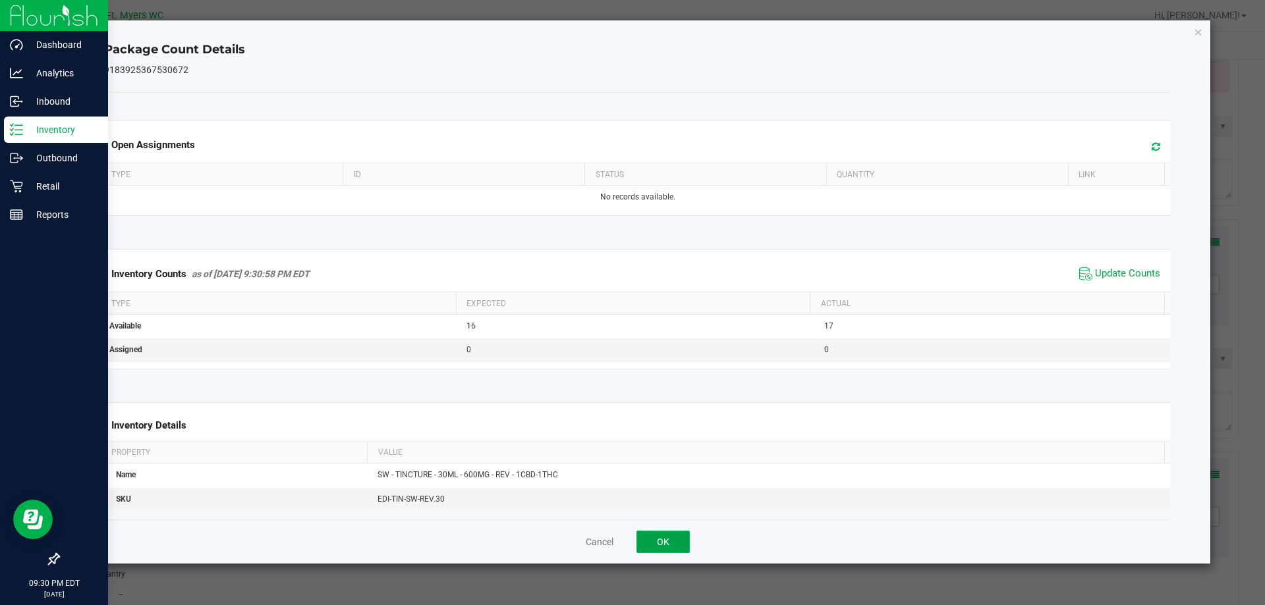
click at [656, 537] on button "OK" at bounding box center [662, 542] width 53 height 22
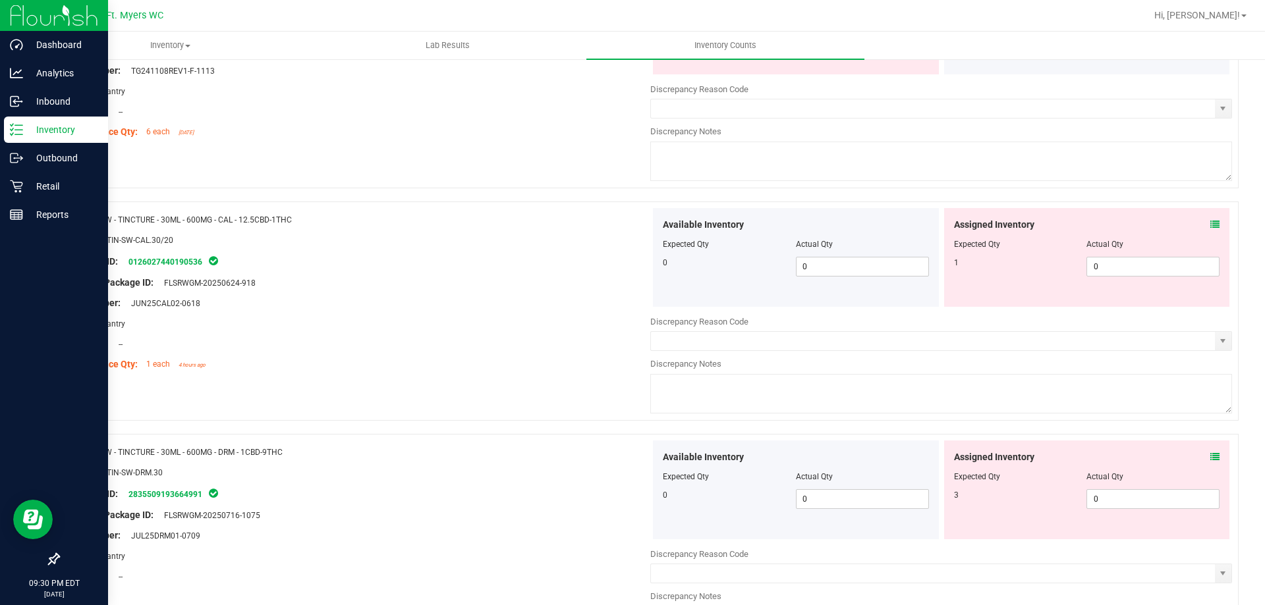
scroll to position [2091, 0]
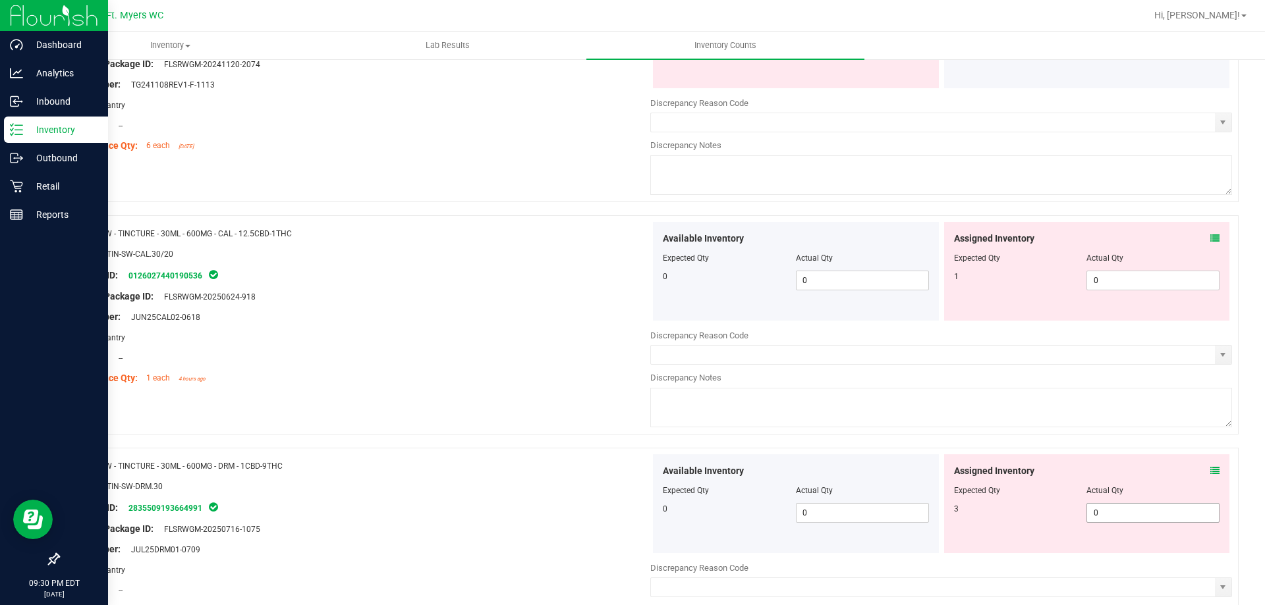
click at [1127, 514] on span "0 0" at bounding box center [1152, 513] width 133 height 20
click at [1107, 280] on span "0 0" at bounding box center [1152, 281] width 133 height 20
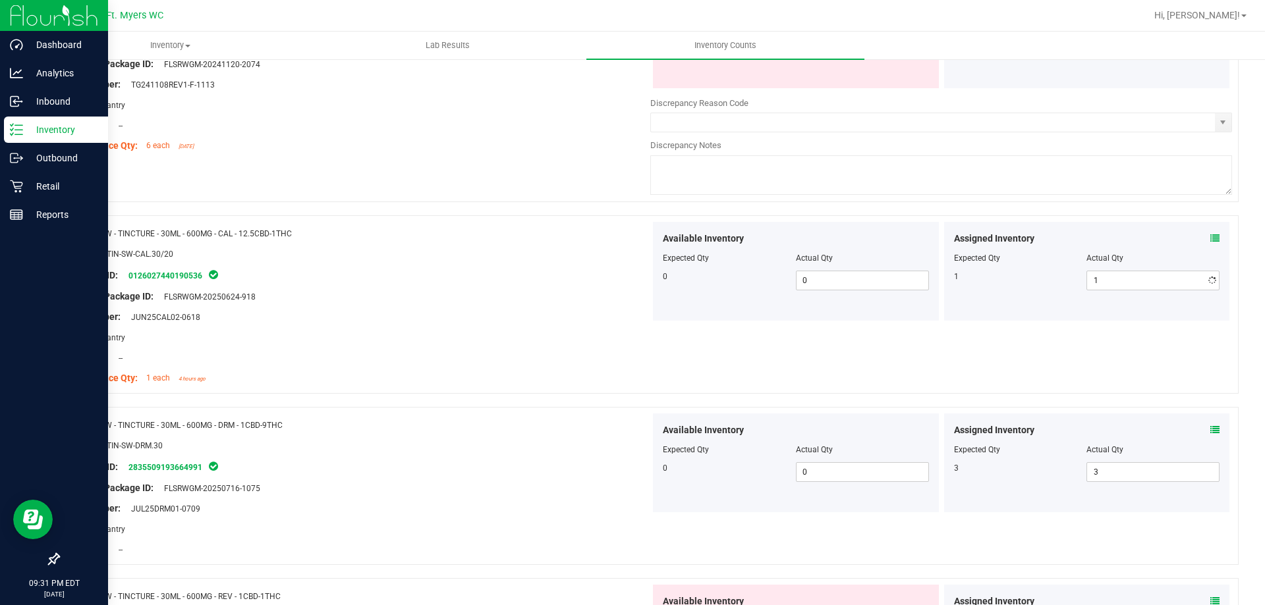
click at [594, 319] on div "Lot Number: JUN25CAL02-0618" at bounding box center [360, 317] width 582 height 14
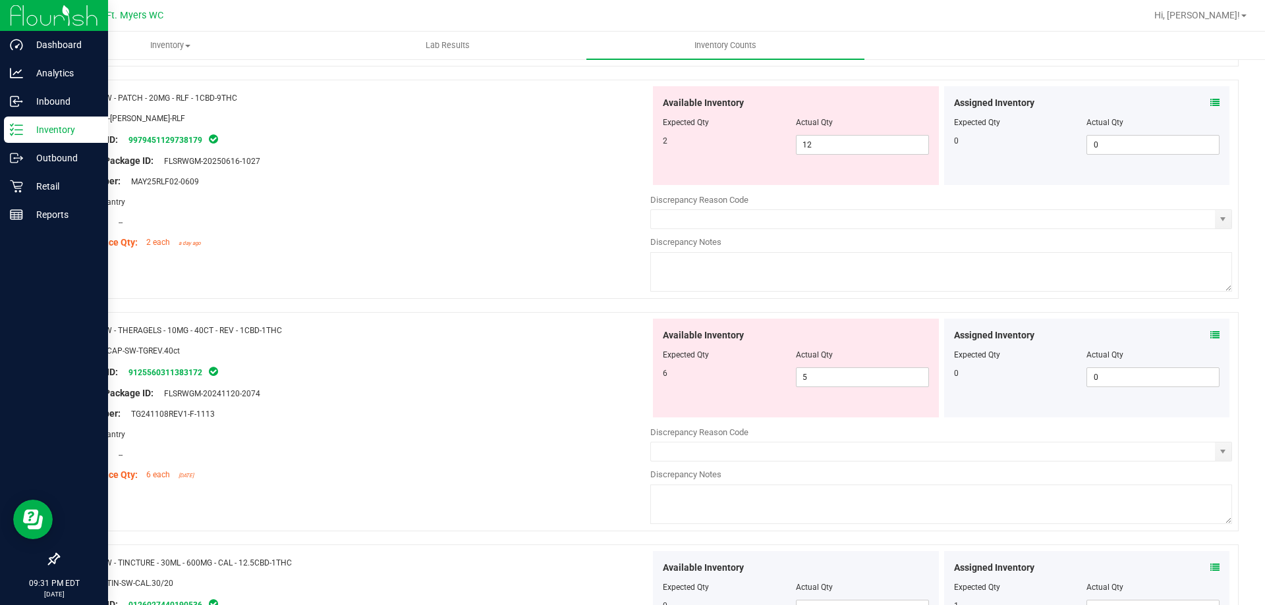
scroll to position [1696, 0]
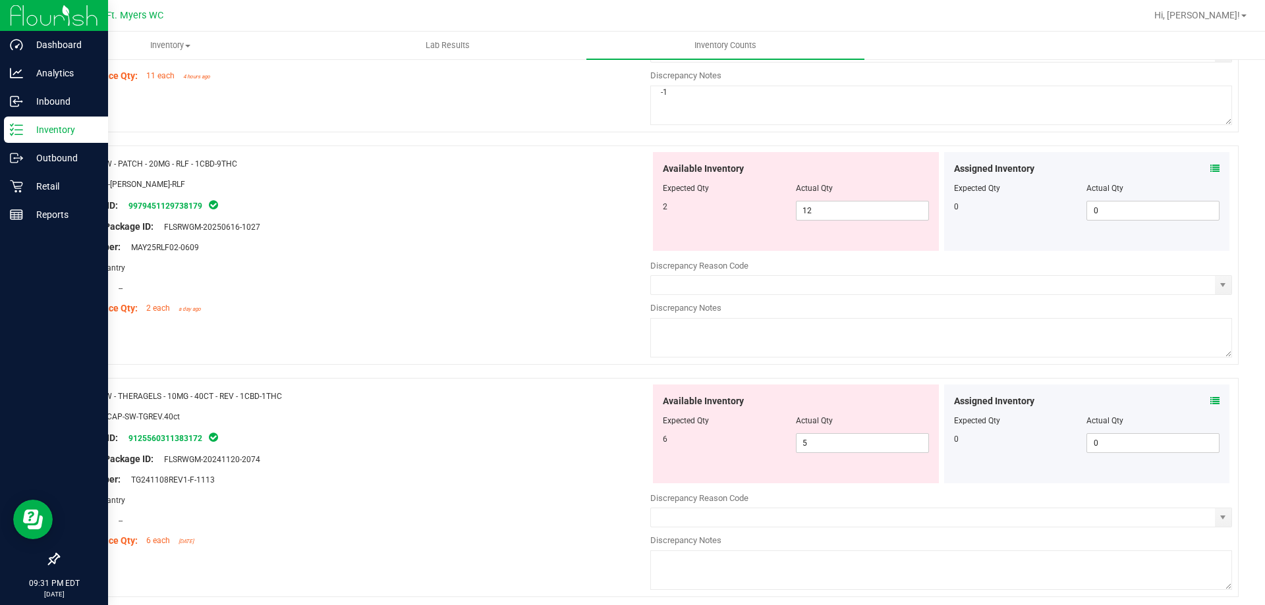
click at [1210, 402] on div "Assigned Inventory Expected Qty Actual Qty 0 0 0" at bounding box center [1087, 434] width 286 height 99
click at [1210, 402] on icon at bounding box center [1214, 401] width 9 height 9
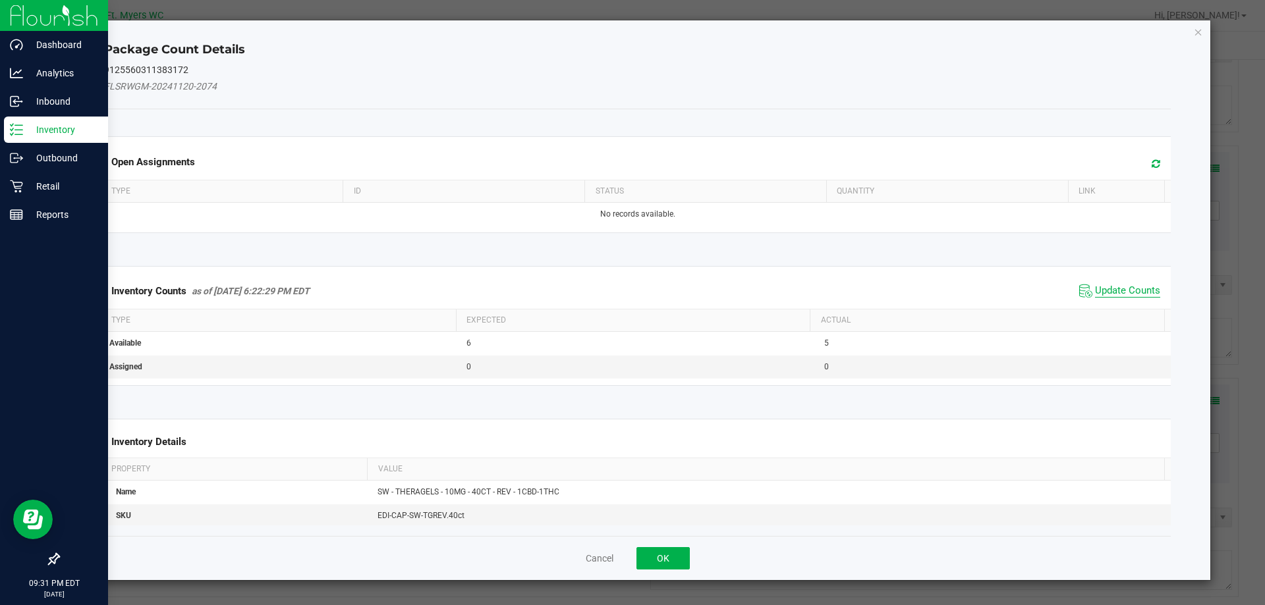
click at [1120, 287] on span "Update Counts" at bounding box center [1127, 291] width 65 height 13
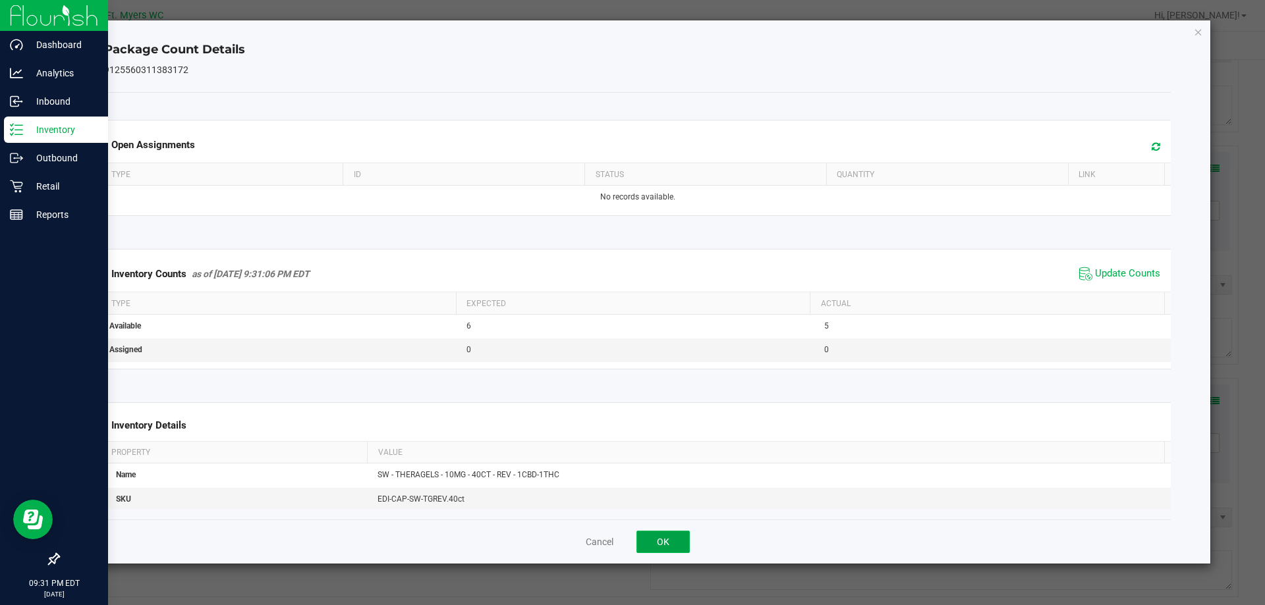
click at [640, 536] on button "OK" at bounding box center [662, 542] width 53 height 22
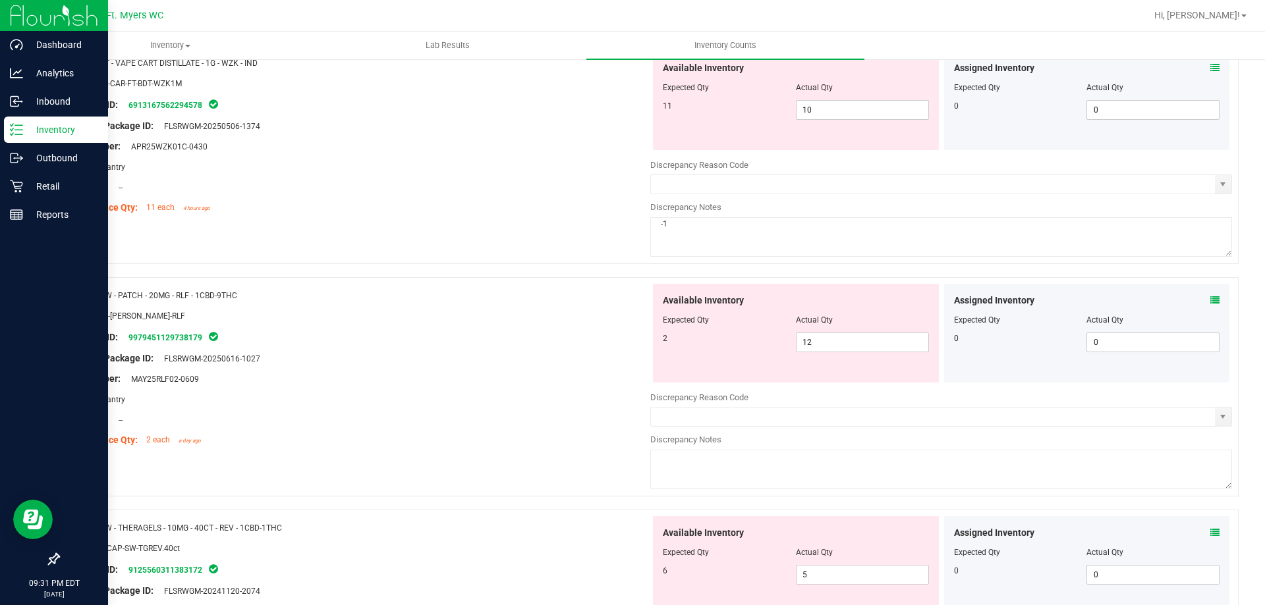
scroll to position [1498, 0]
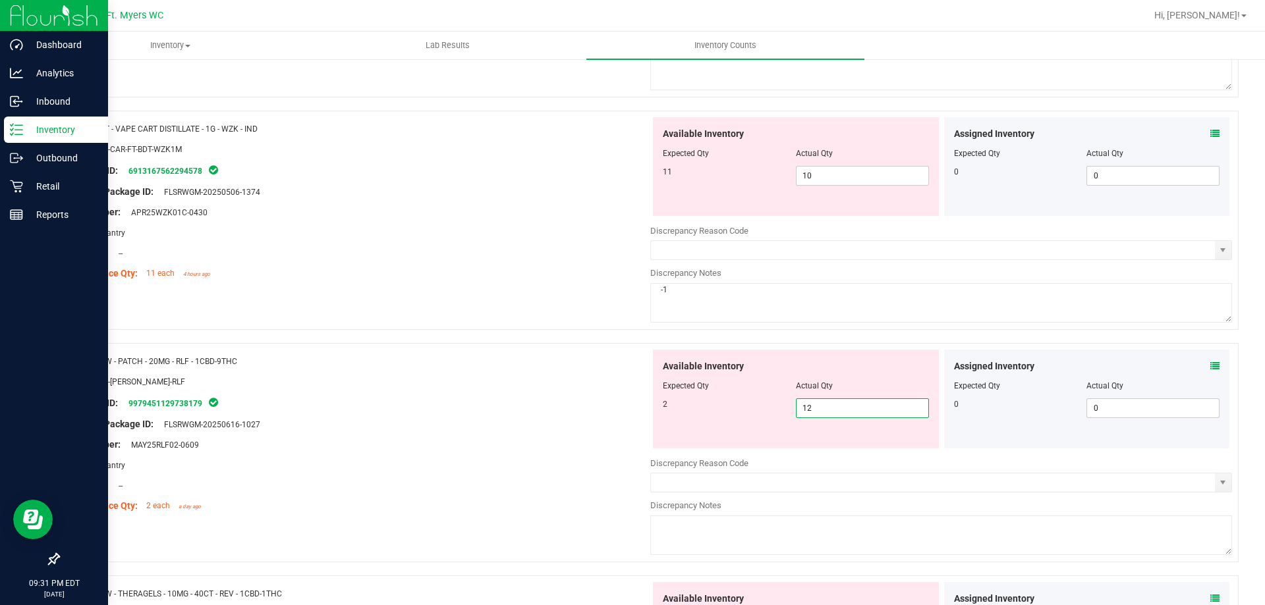
drag, startPoint x: 821, startPoint y: 412, endPoint x: 466, endPoint y: 416, distance: 355.0
click at [466, 416] on div "Name: SW - PATCH - 20MG - RLF - 1CBD-9THC SKU: TOP-[PERSON_NAME]-RLF Package ID…" at bounding box center [648, 452] width 1180 height 219
click at [329, 415] on div at bounding box center [360, 414] width 582 height 7
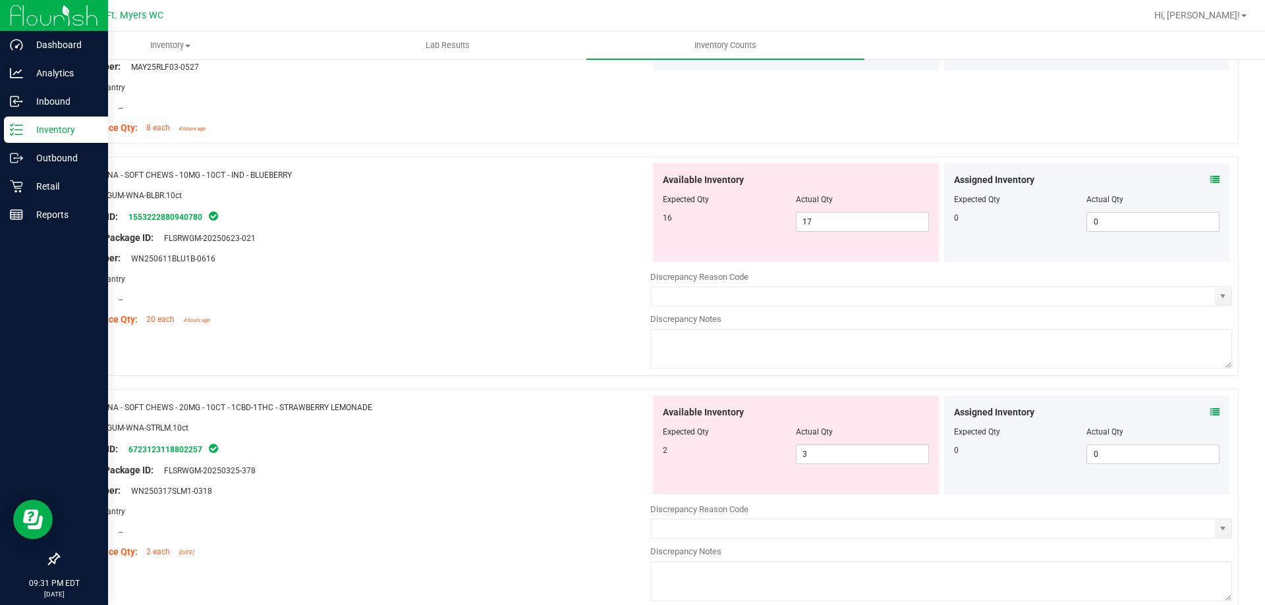
scroll to position [3341, 0]
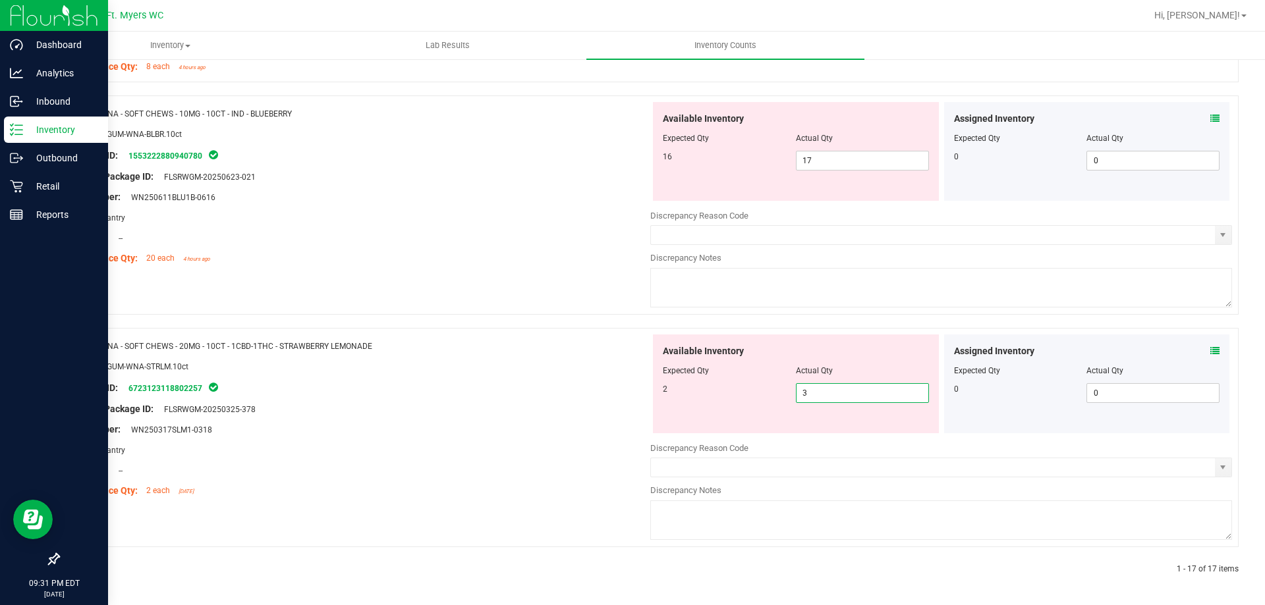
drag, startPoint x: 811, startPoint y: 392, endPoint x: 499, endPoint y: 393, distance: 312.9
click at [499, 393] on div "Name: WNA - SOFT CHEWS - 20MG - 10CT - 1CBD-1THC - STRAWBERRY LEMONADE SKU: EDI…" at bounding box center [648, 437] width 1180 height 219
click at [499, 393] on div "Name: WNA - SOFT CHEWS - 20MG - 10CT - 1CBD-1THC - STRAWBERRY LEMONADE SKU: EDI…" at bounding box center [360, 419] width 582 height 168
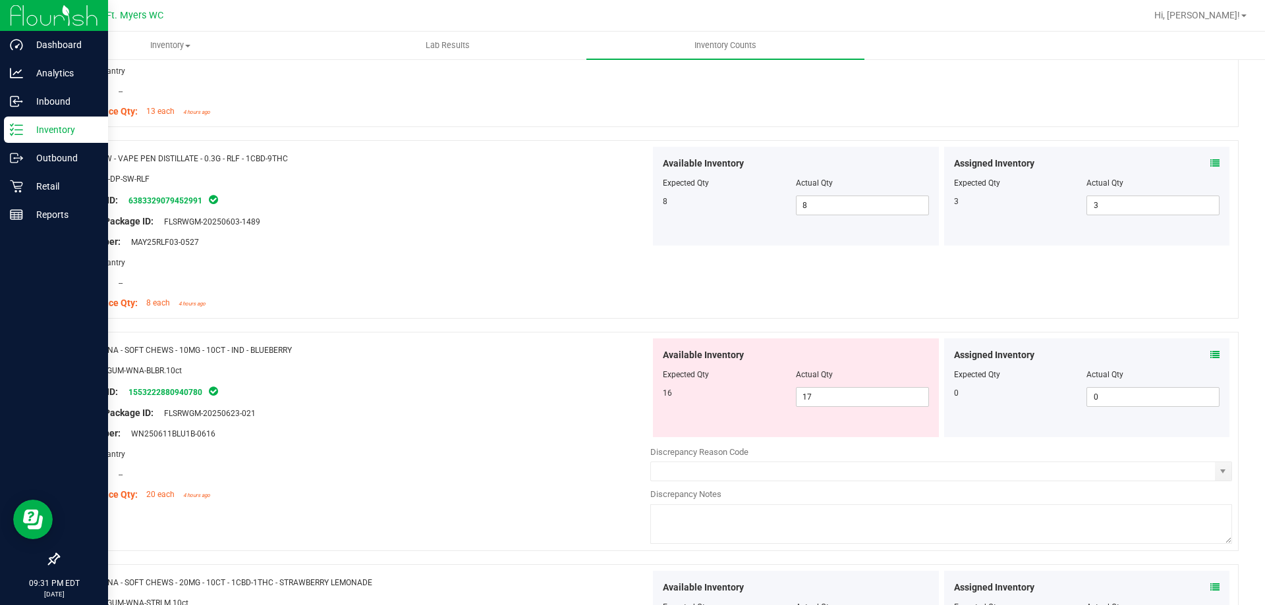
scroll to position [3102, 0]
click at [1198, 357] on div "Assigned Inventory" at bounding box center [1087, 357] width 266 height 14
click at [1210, 355] on icon at bounding box center [1214, 356] width 9 height 9
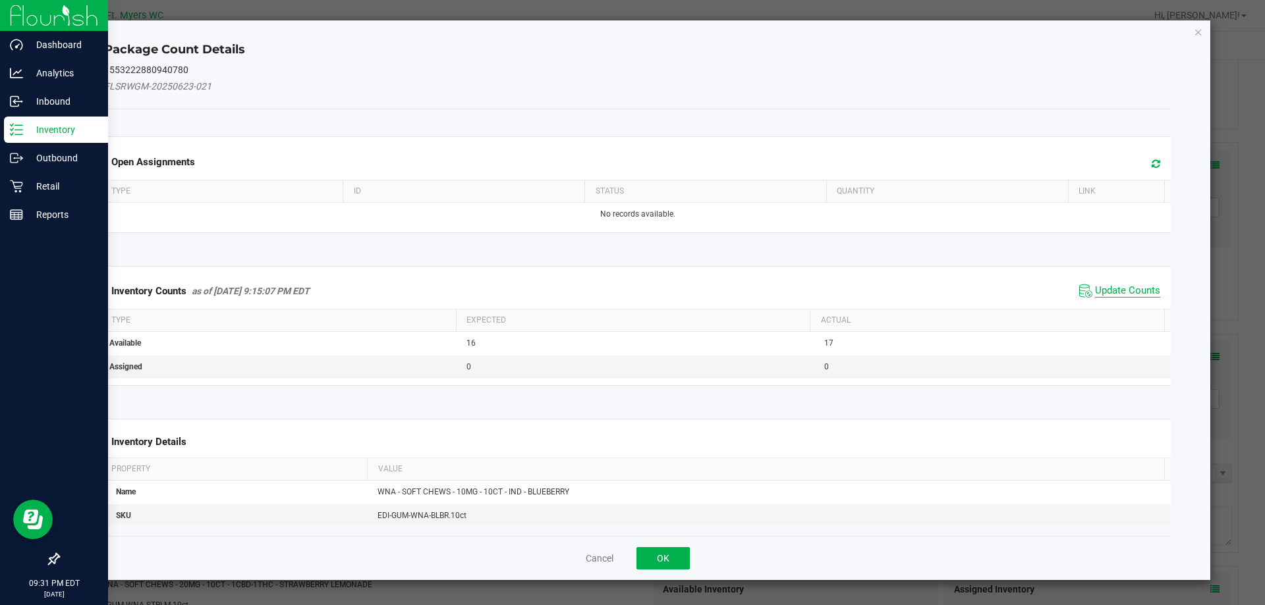
click at [1122, 286] on span "Update Counts" at bounding box center [1127, 291] width 65 height 13
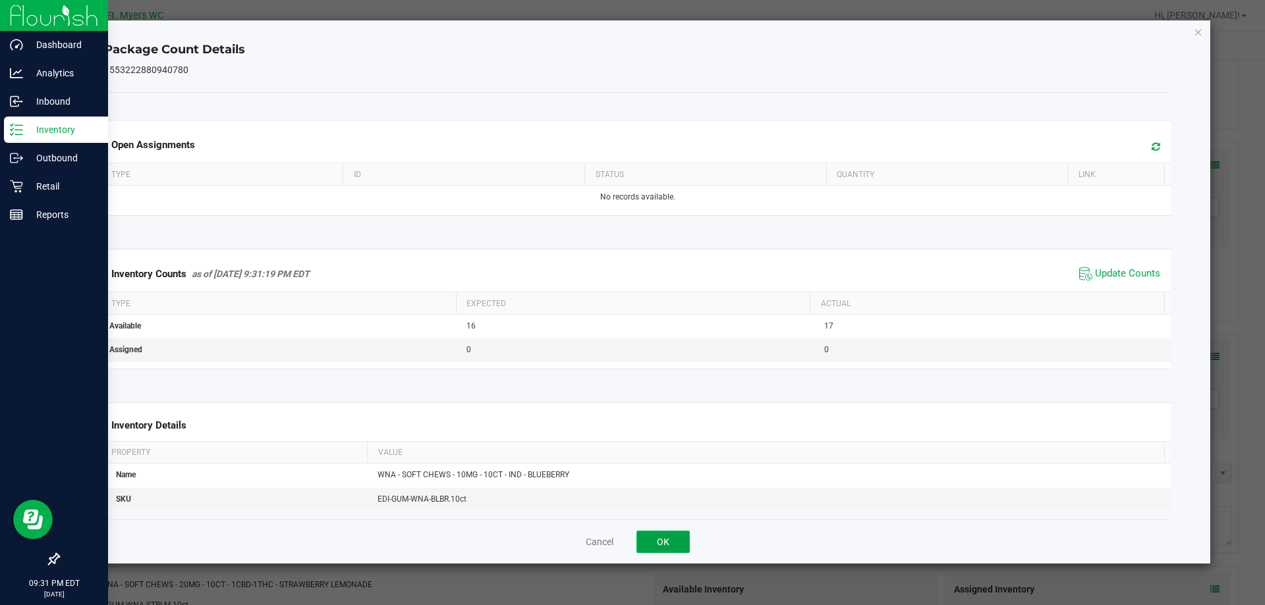
click at [680, 531] on button "OK" at bounding box center [662, 542] width 53 height 22
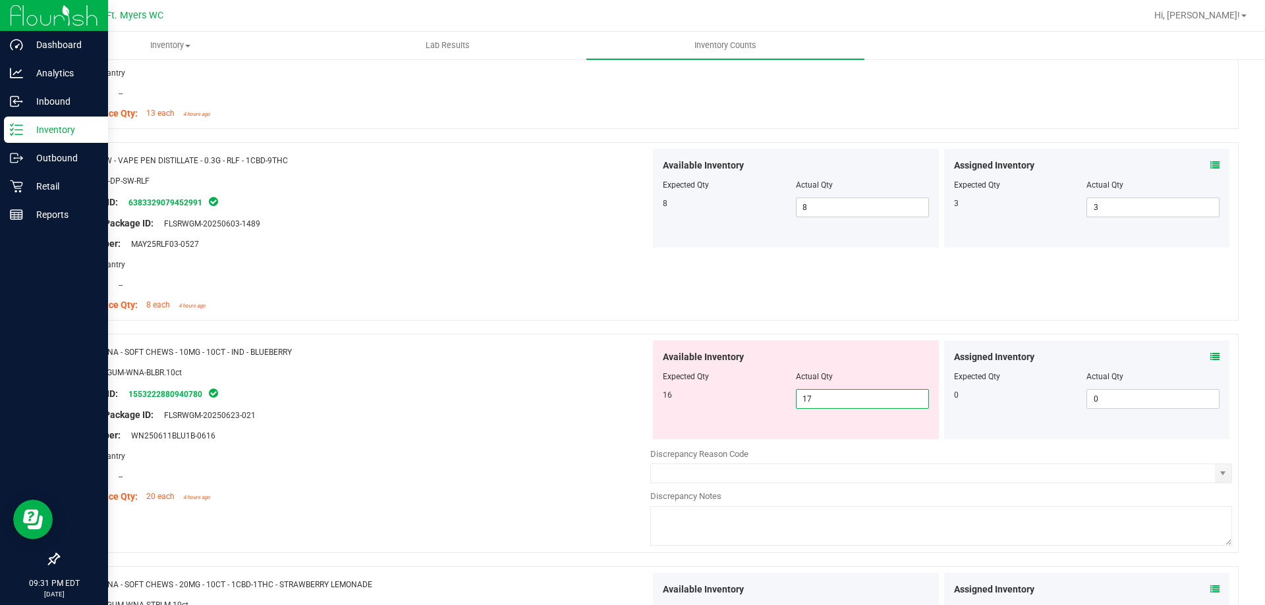
drag, startPoint x: 848, startPoint y: 397, endPoint x: 292, endPoint y: 355, distance: 557.5
click at [292, 355] on div "Name: WNA - SOFT CHEWS - 10MG - 10CT - IND - BLUEBERRY SKU: EDI-GUM-WNA-BLBR.10…" at bounding box center [648, 443] width 1180 height 219
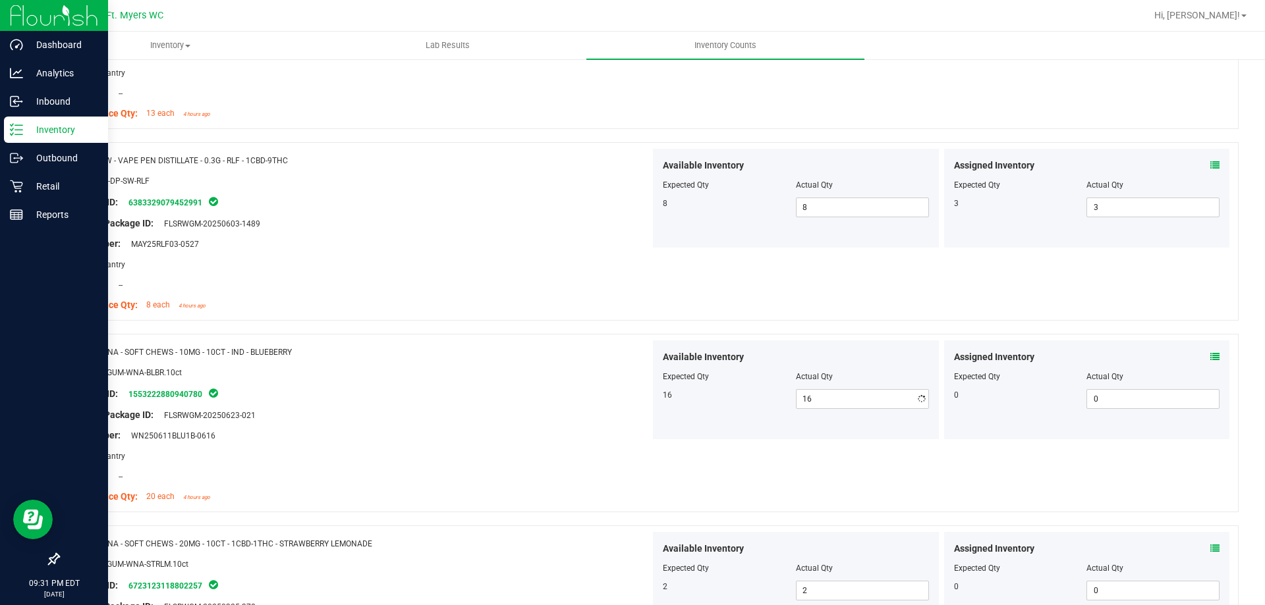
click at [201, 360] on div at bounding box center [360, 362] width 582 height 7
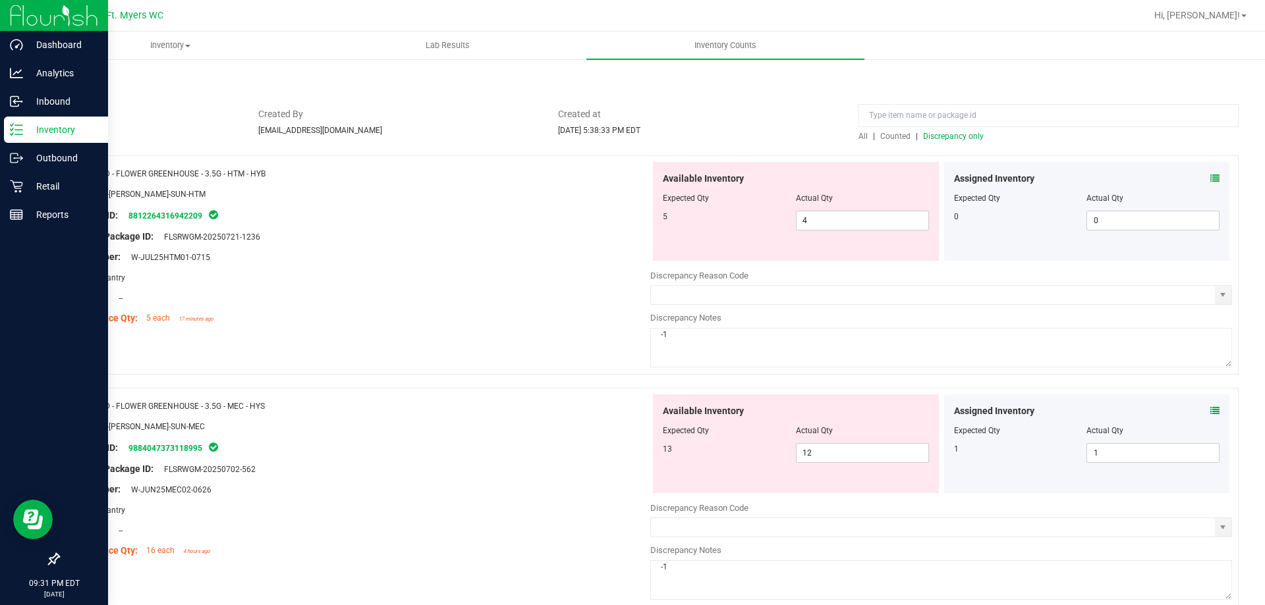
scroll to position [0, 0]
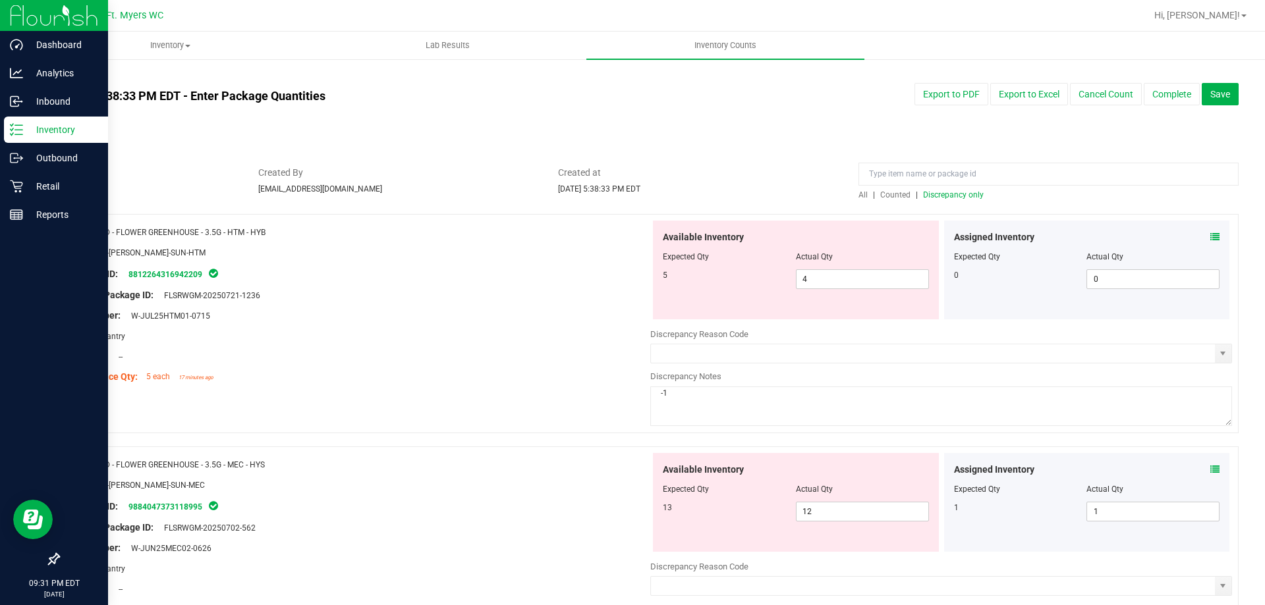
click at [923, 195] on span "Discrepancy only" at bounding box center [953, 194] width 61 height 9
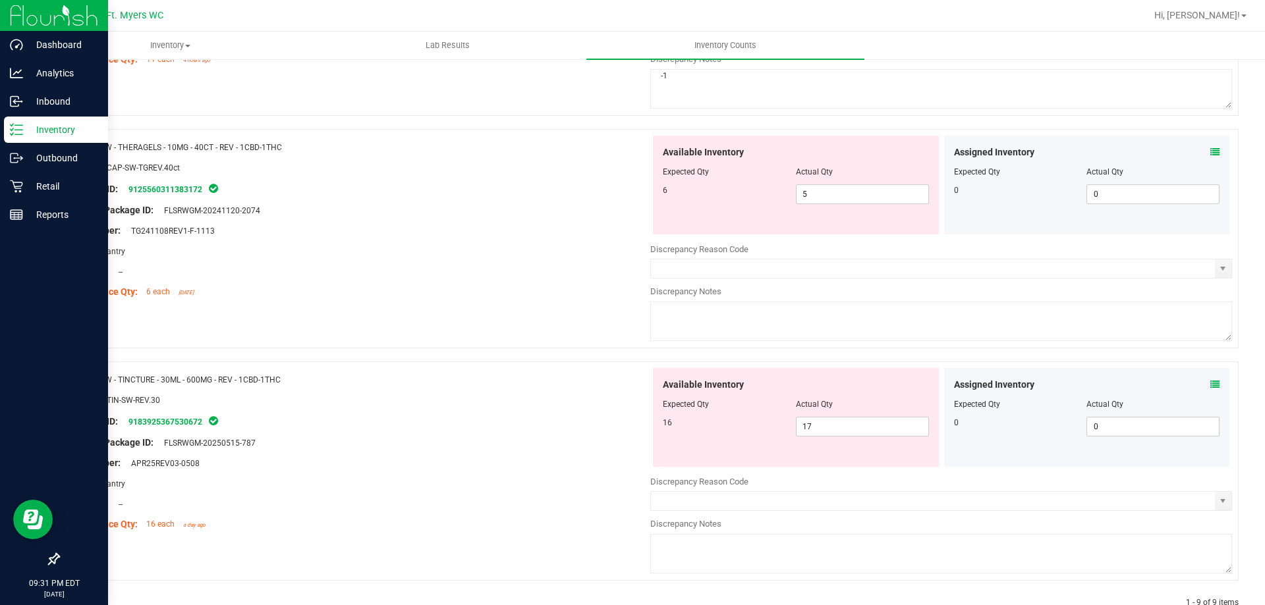
scroll to position [1746, 0]
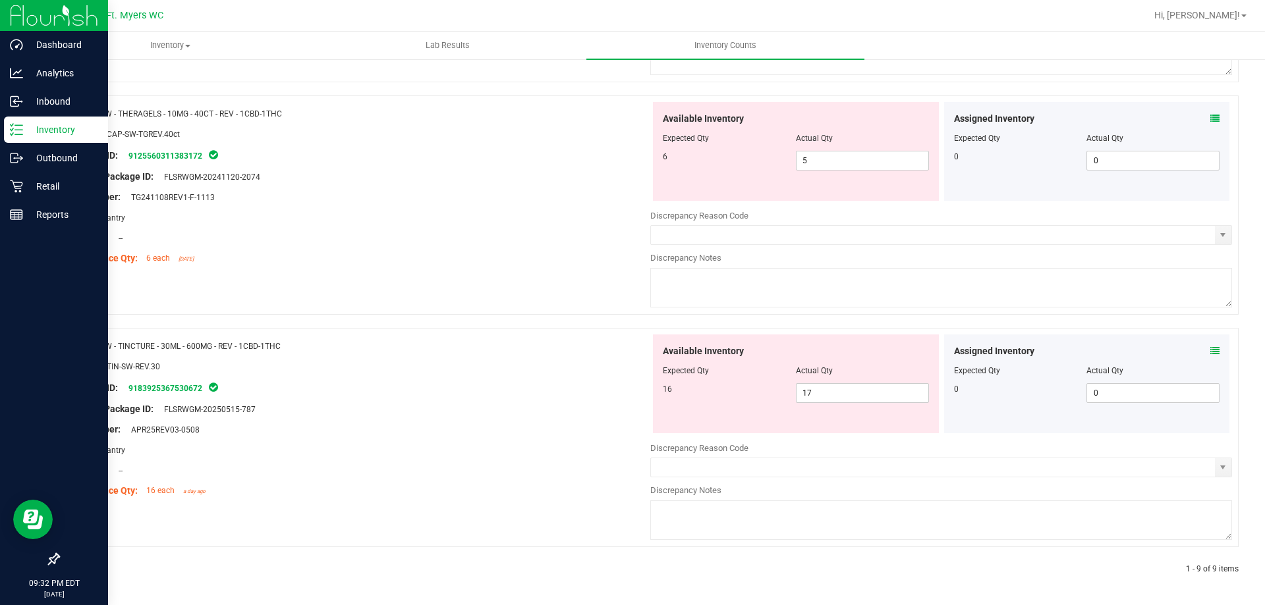
drag, startPoint x: 708, startPoint y: 276, endPoint x: 694, endPoint y: 271, distance: 15.2
click at [707, 274] on textarea at bounding box center [941, 288] width 582 height 40
click at [1210, 350] on icon at bounding box center [1214, 350] width 9 height 9
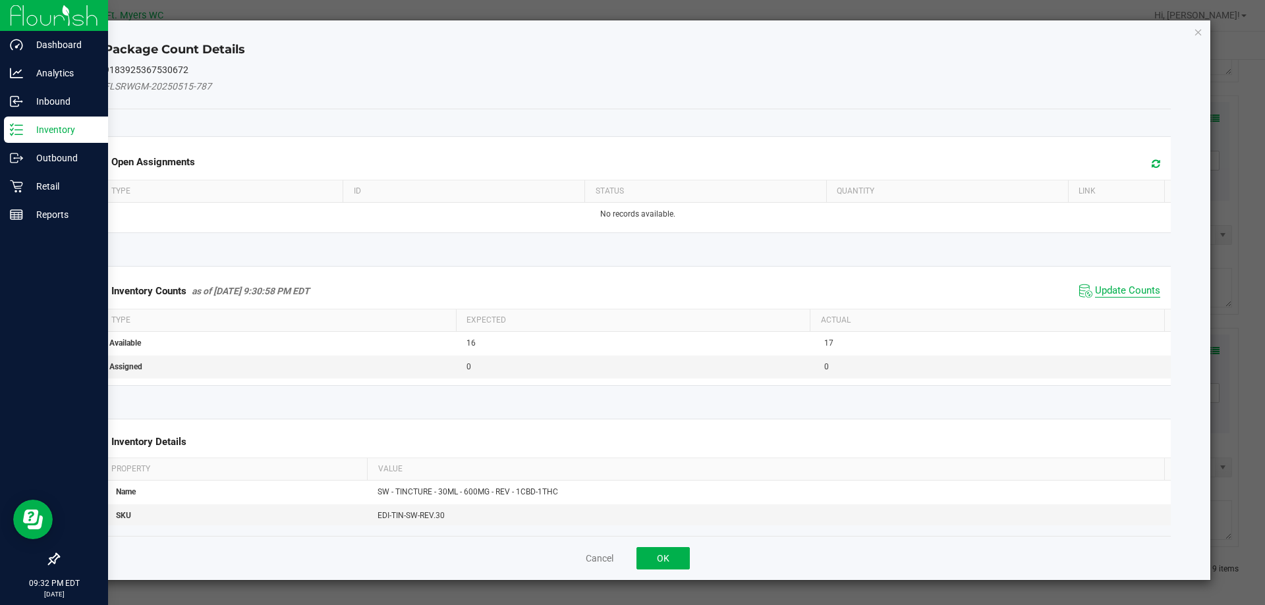
click at [1127, 294] on span "Update Counts" at bounding box center [1127, 291] width 65 height 13
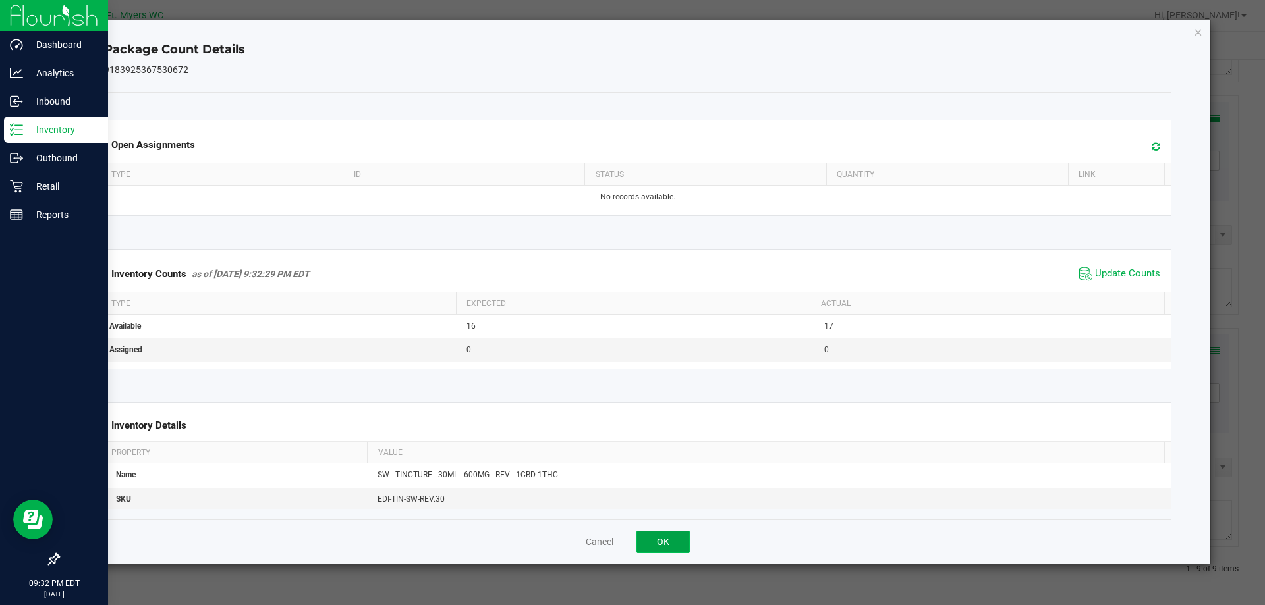
click at [671, 534] on button "OK" at bounding box center [662, 542] width 53 height 22
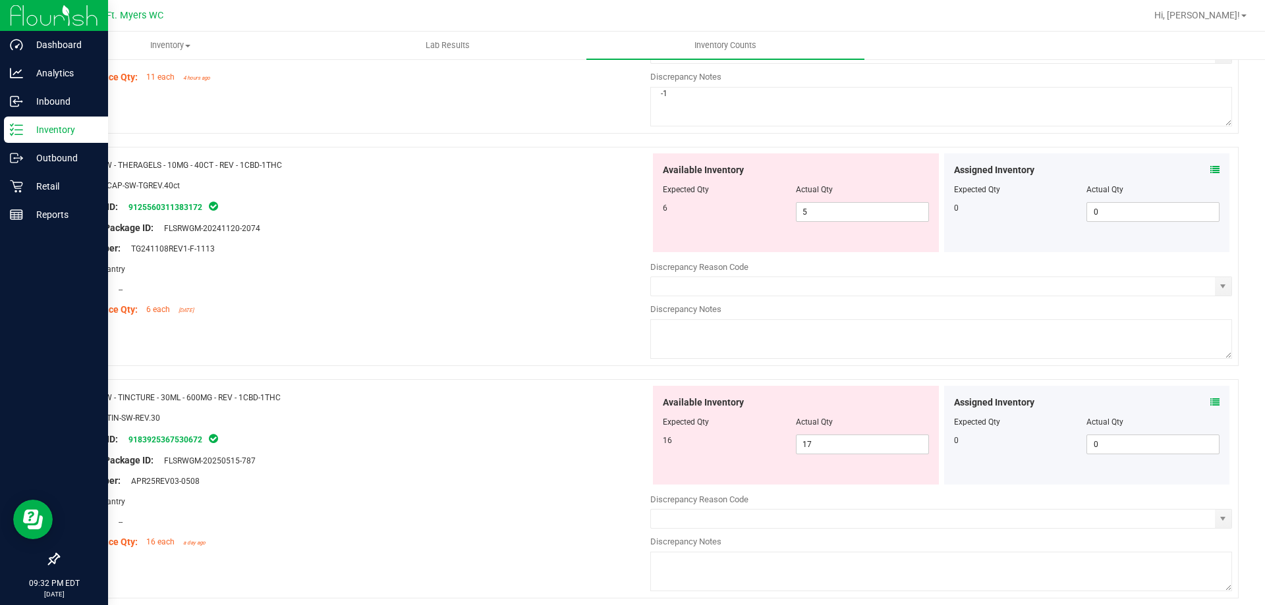
scroll to position [1614, 0]
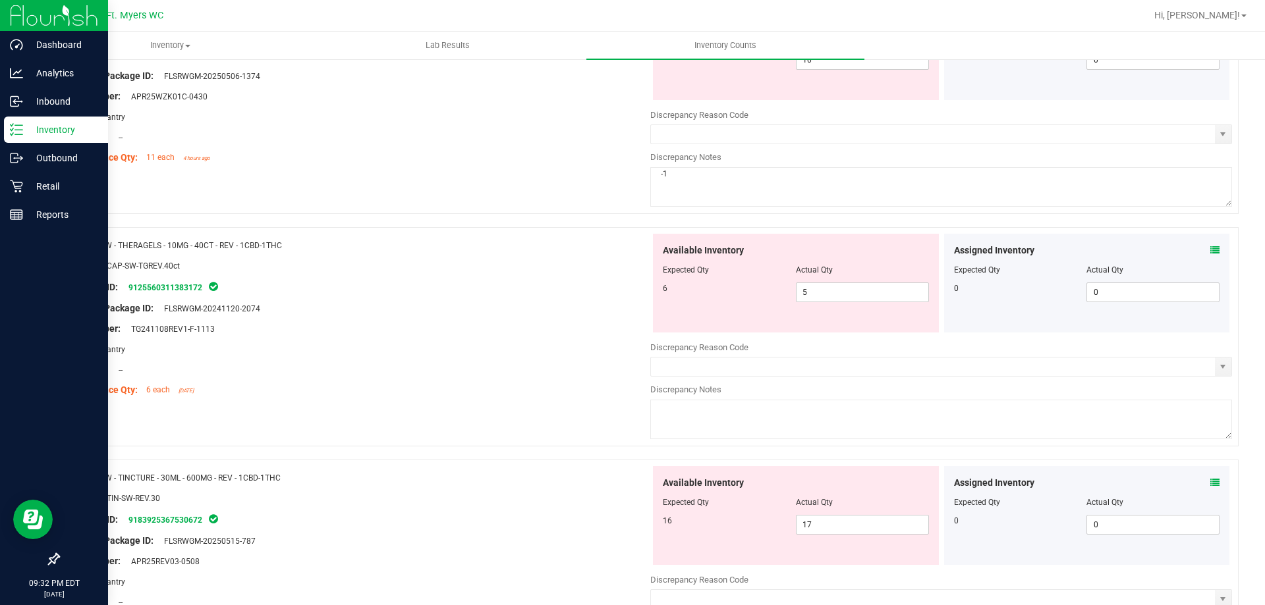
click at [1210, 246] on icon at bounding box center [1214, 250] width 9 height 9
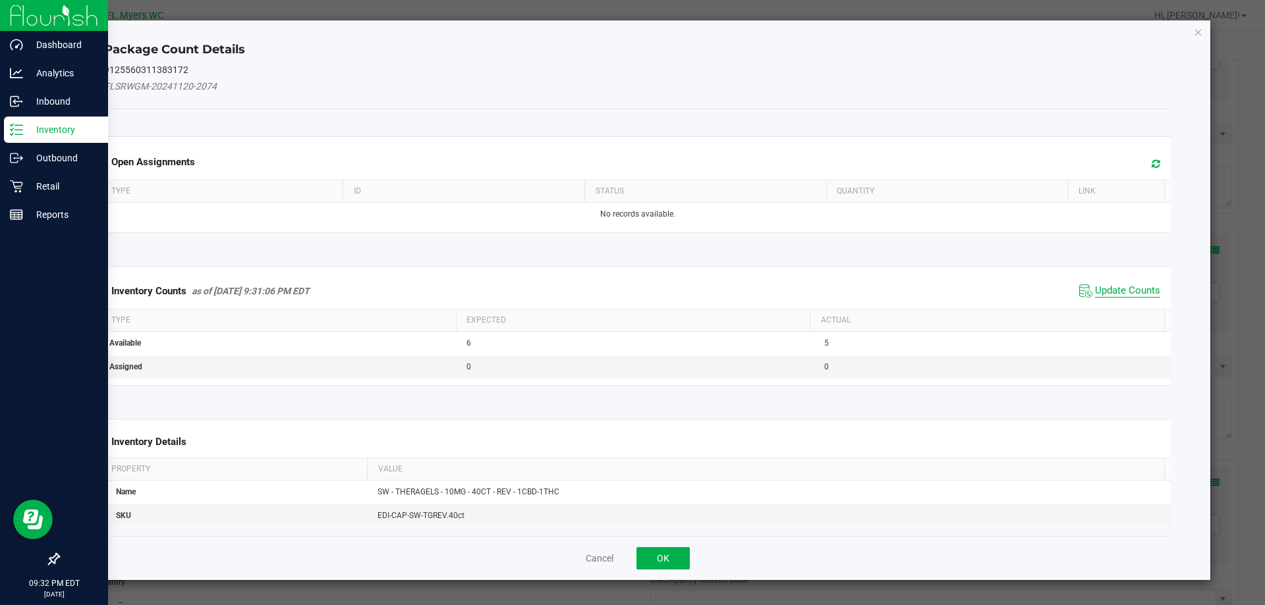
click at [1108, 288] on span "Update Counts" at bounding box center [1127, 291] width 65 height 13
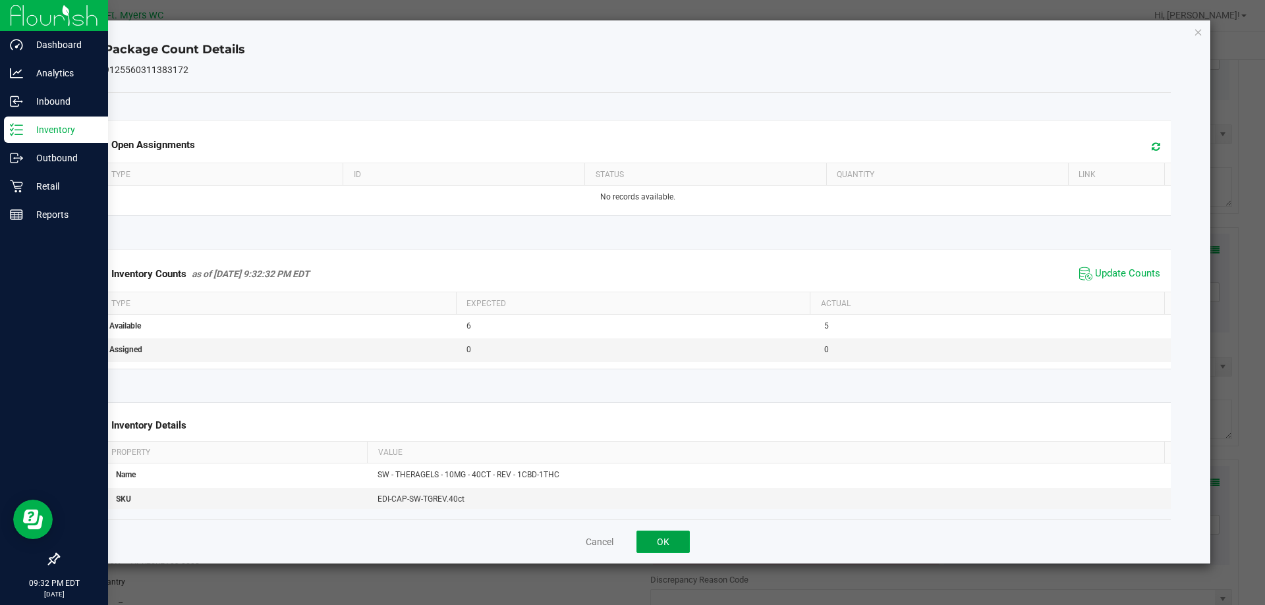
click at [684, 537] on button "OK" at bounding box center [662, 542] width 53 height 22
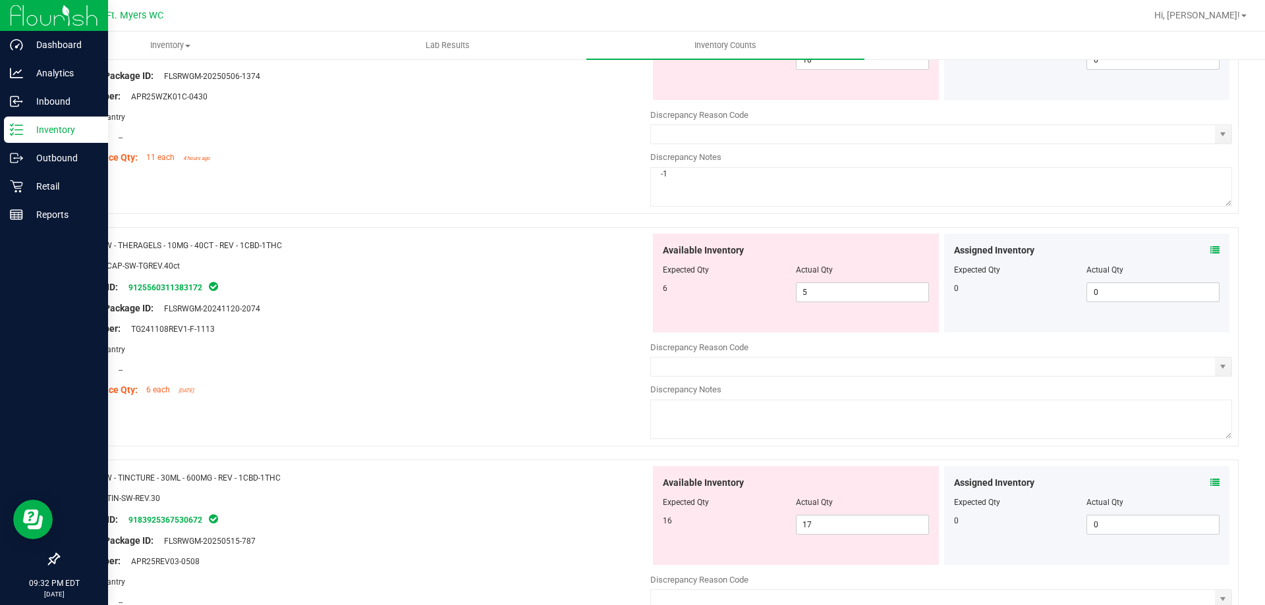
click at [722, 440] on span at bounding box center [941, 436] width 582 height 9
click at [722, 434] on textarea at bounding box center [941, 420] width 582 height 40
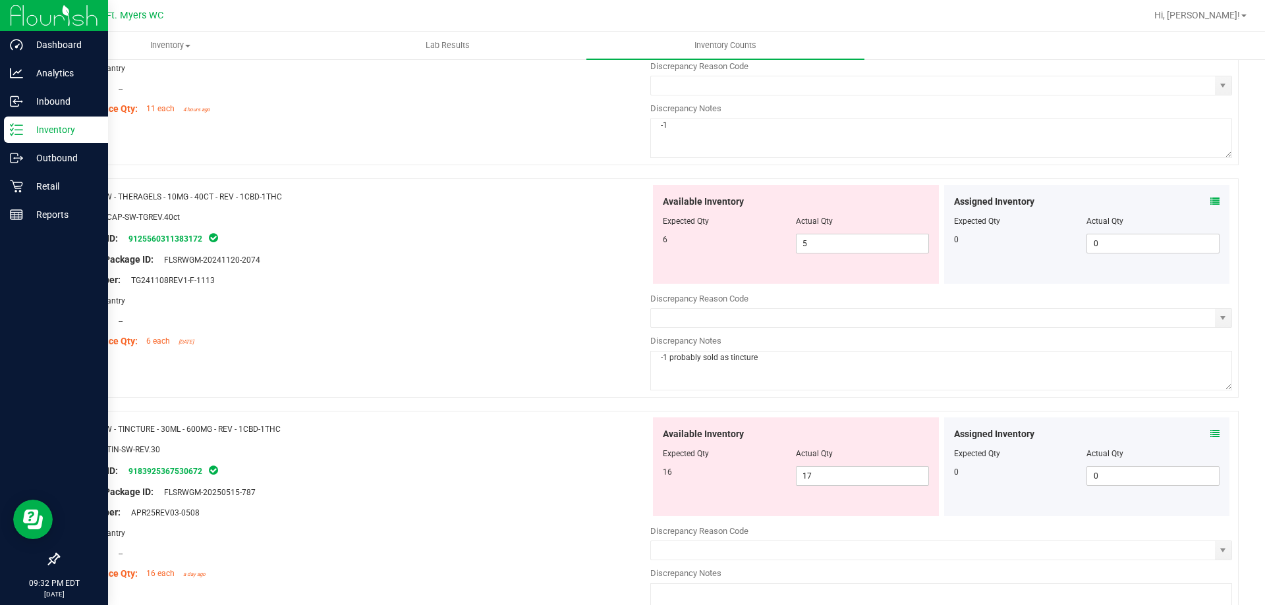
scroll to position [1746, 0]
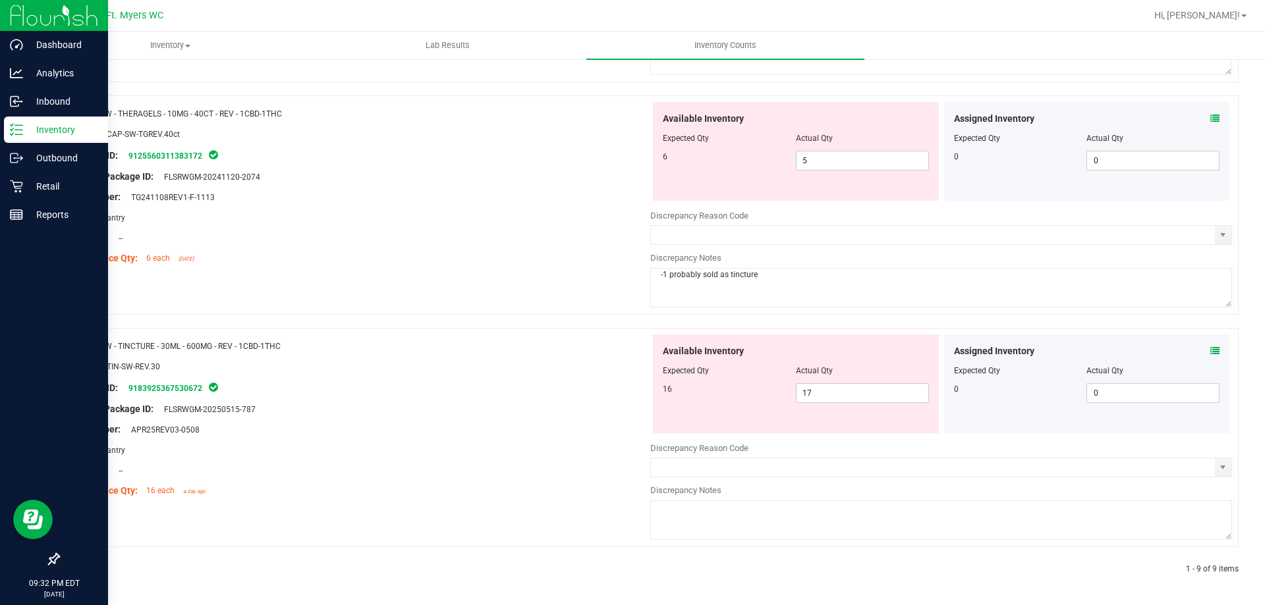
click at [674, 508] on textarea at bounding box center [941, 521] width 582 height 40
click at [603, 510] on div "Name: SW - TINCTURE - 30ML - 600MG - REV - 1CBD-1THC SKU: EDI-TIN-SW-REV.30 Pac…" at bounding box center [648, 437] width 1180 height 219
click at [1215, 468] on span "select" at bounding box center [1223, 467] width 16 height 18
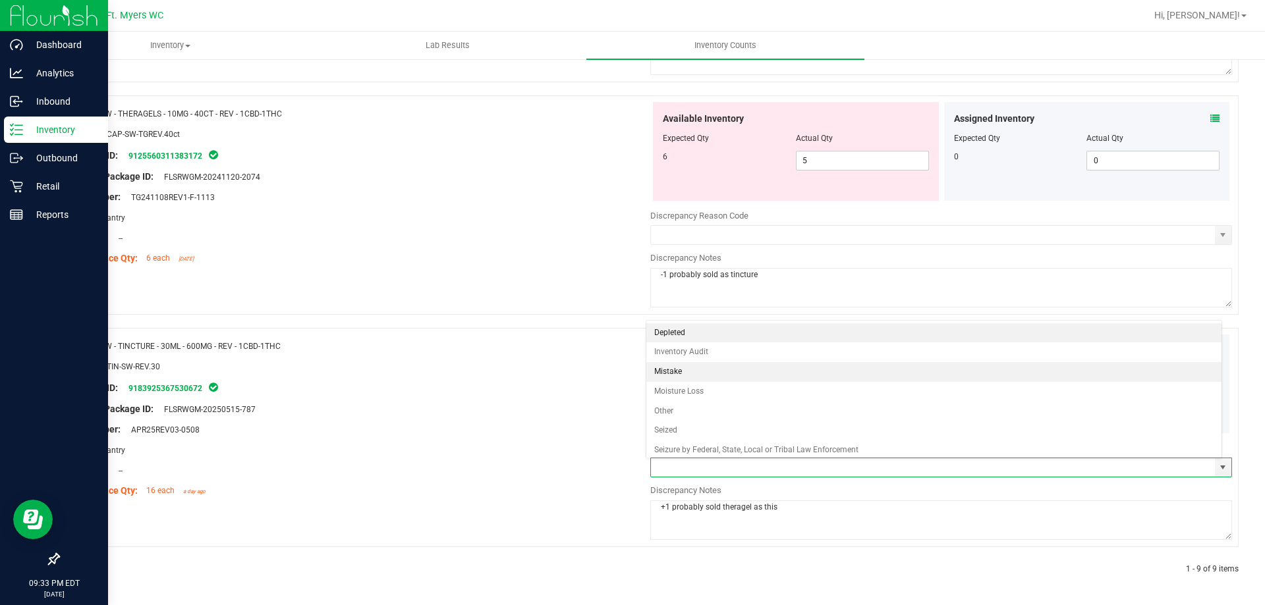
click at [748, 376] on li "Mistake" at bounding box center [934, 372] width 576 height 20
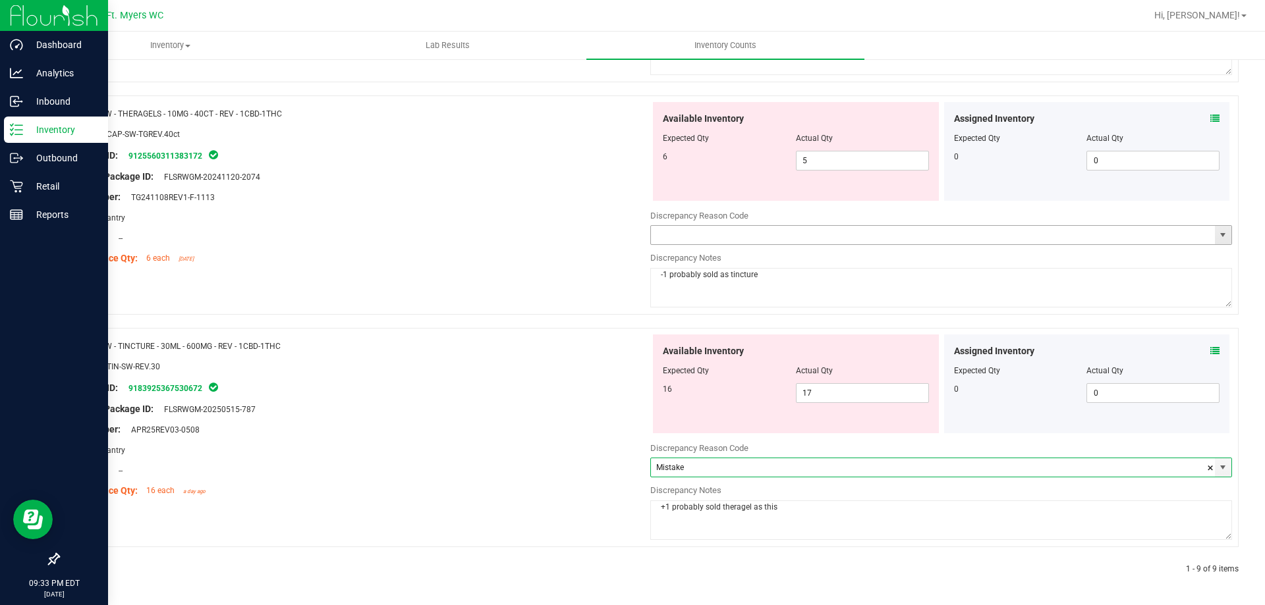
click at [1221, 240] on span "select" at bounding box center [1223, 235] width 16 height 18
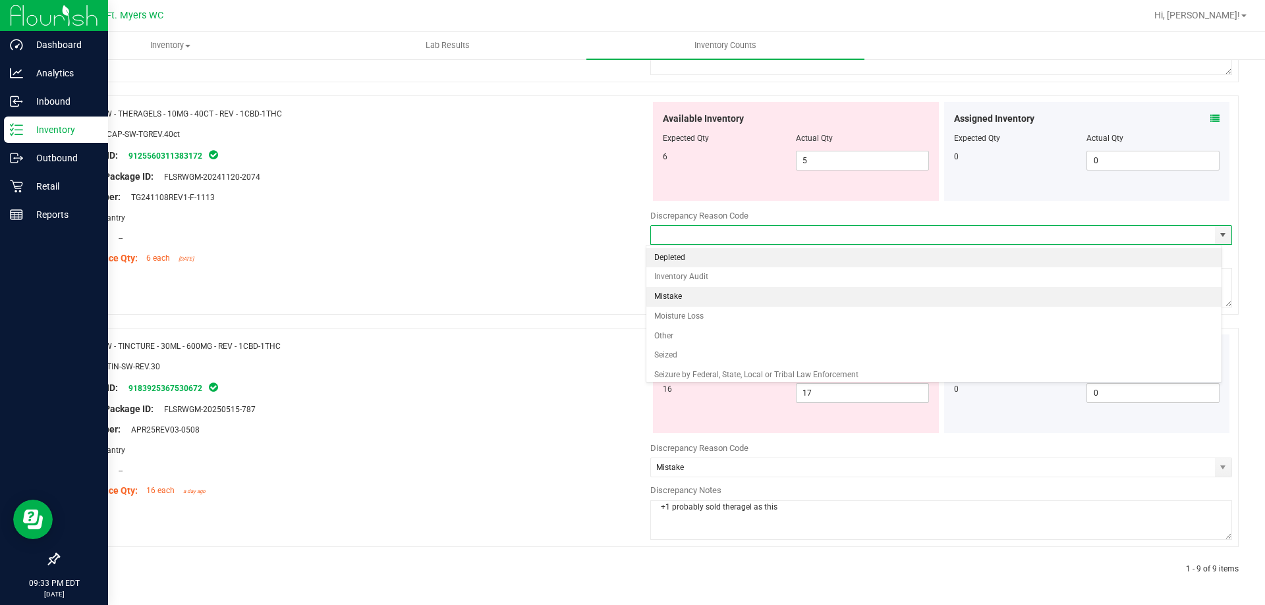
click at [736, 294] on li "Mistake" at bounding box center [934, 297] width 576 height 20
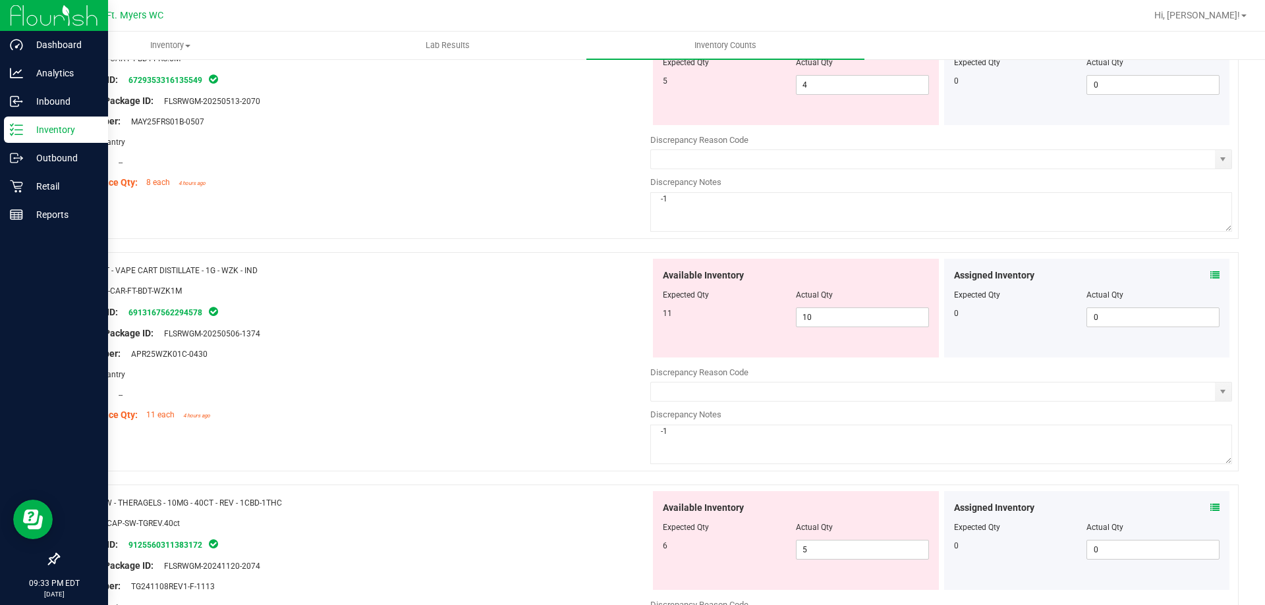
scroll to position [1351, 0]
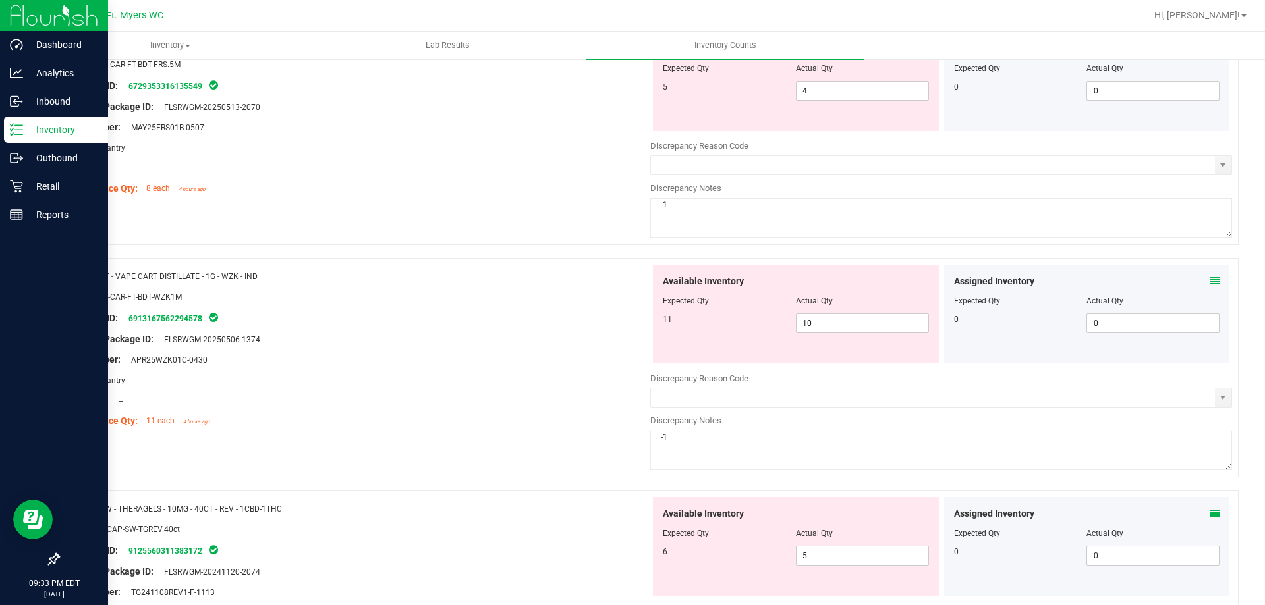
click at [1211, 411] on div at bounding box center [941, 411] width 582 height 7
click at [1217, 394] on span "select" at bounding box center [1222, 398] width 11 height 11
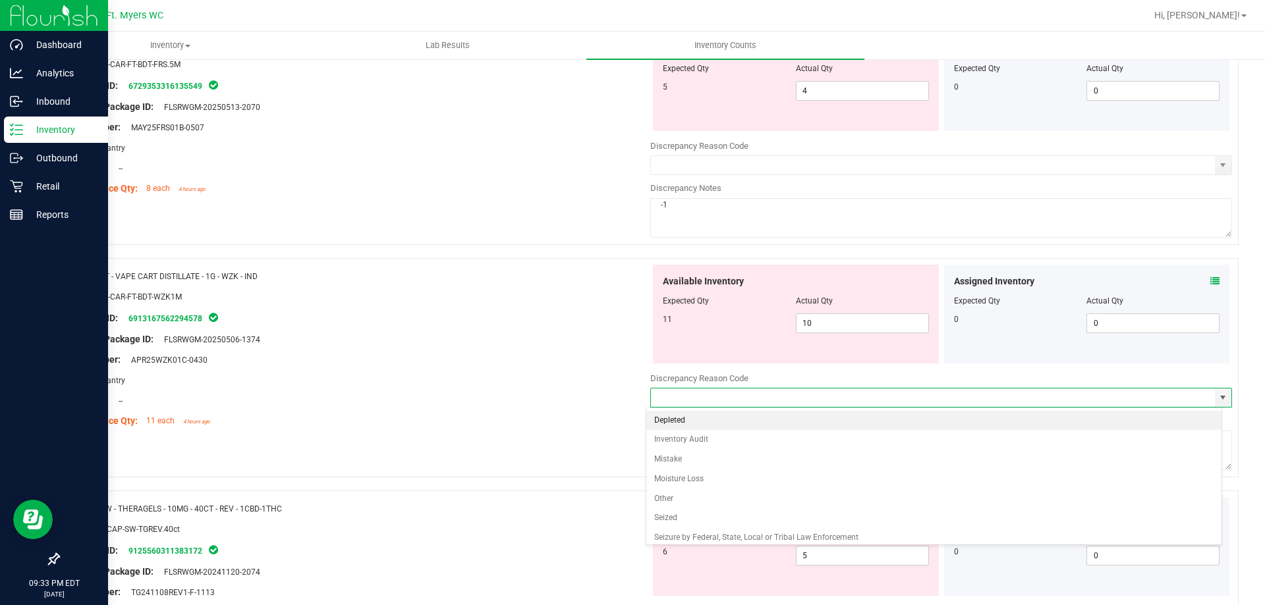
click at [690, 421] on li "Depleted" at bounding box center [934, 421] width 576 height 20
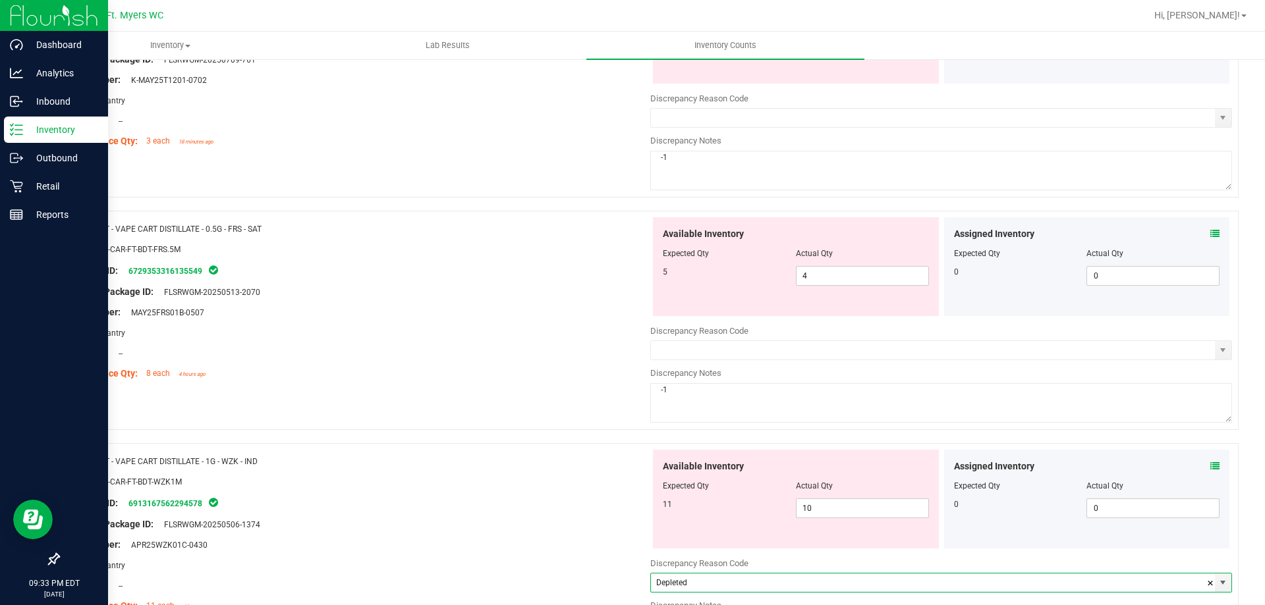
scroll to position [1153, 0]
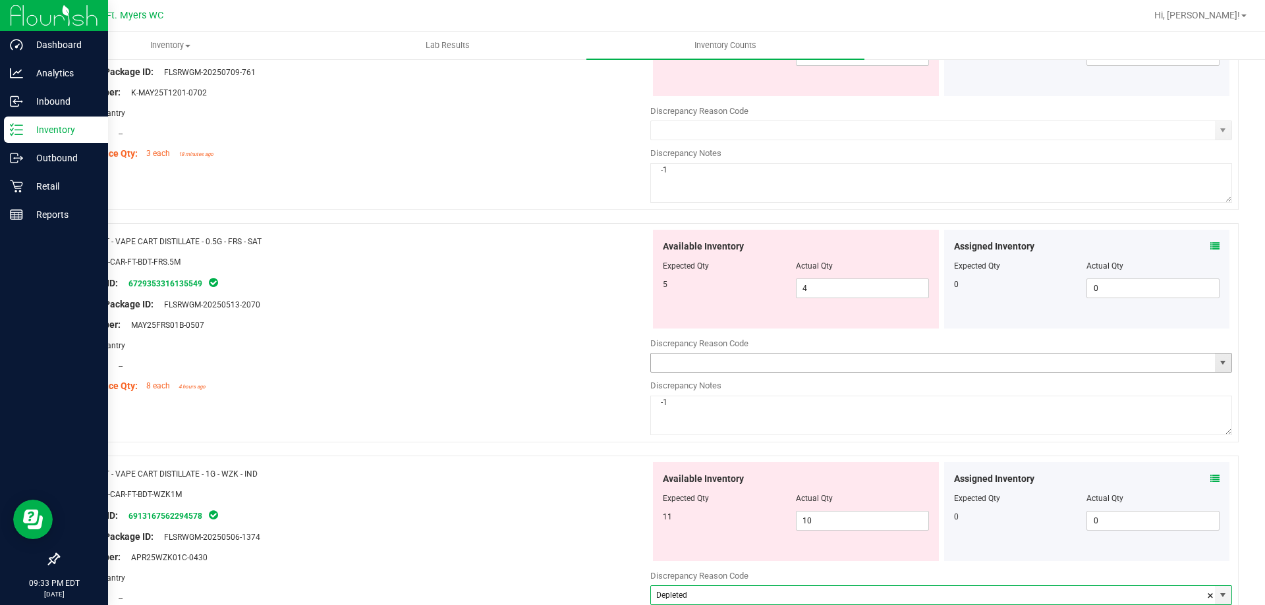
click at [1219, 368] on span "select" at bounding box center [1223, 363] width 16 height 18
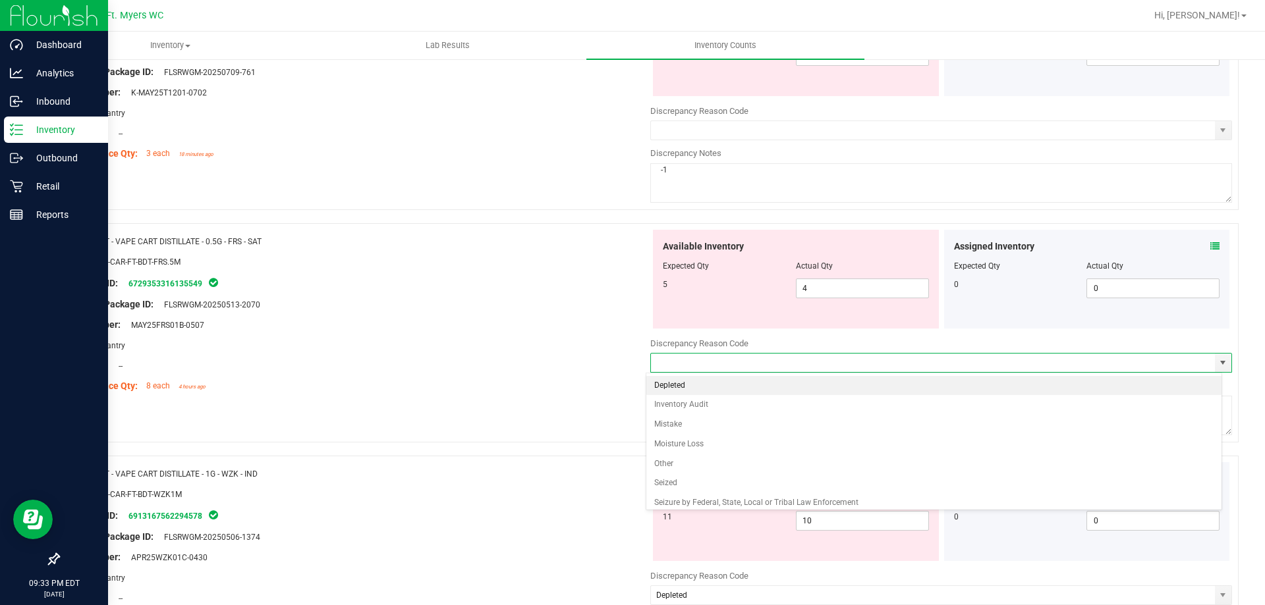
click at [797, 382] on li "Depleted" at bounding box center [934, 386] width 576 height 20
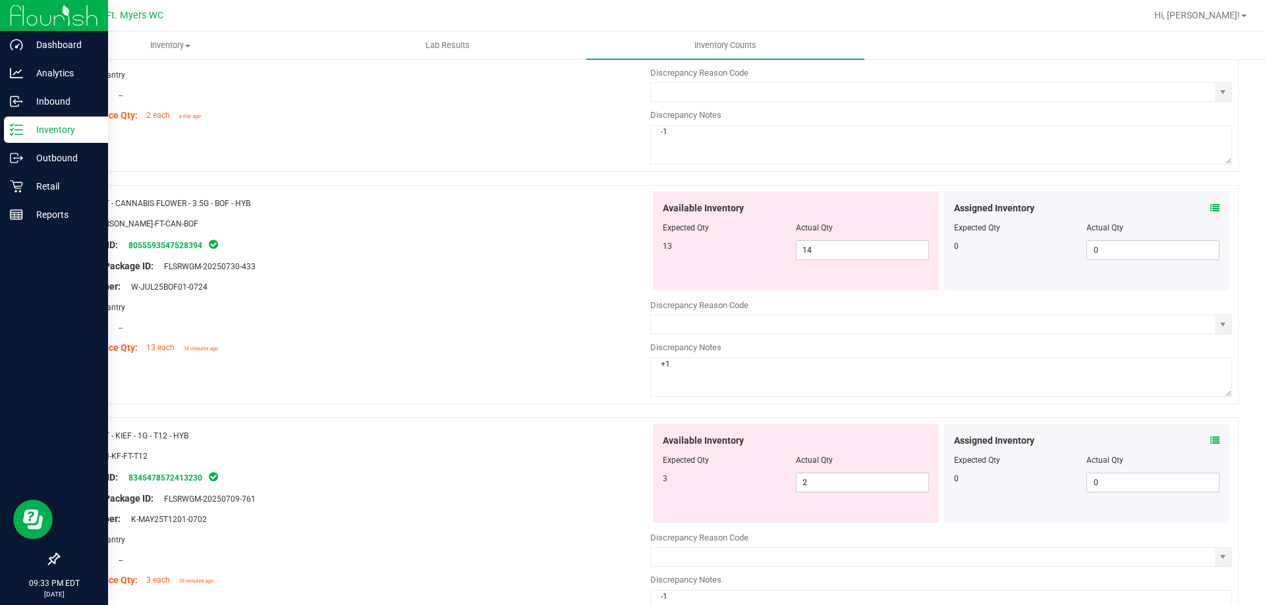
scroll to position [758, 0]
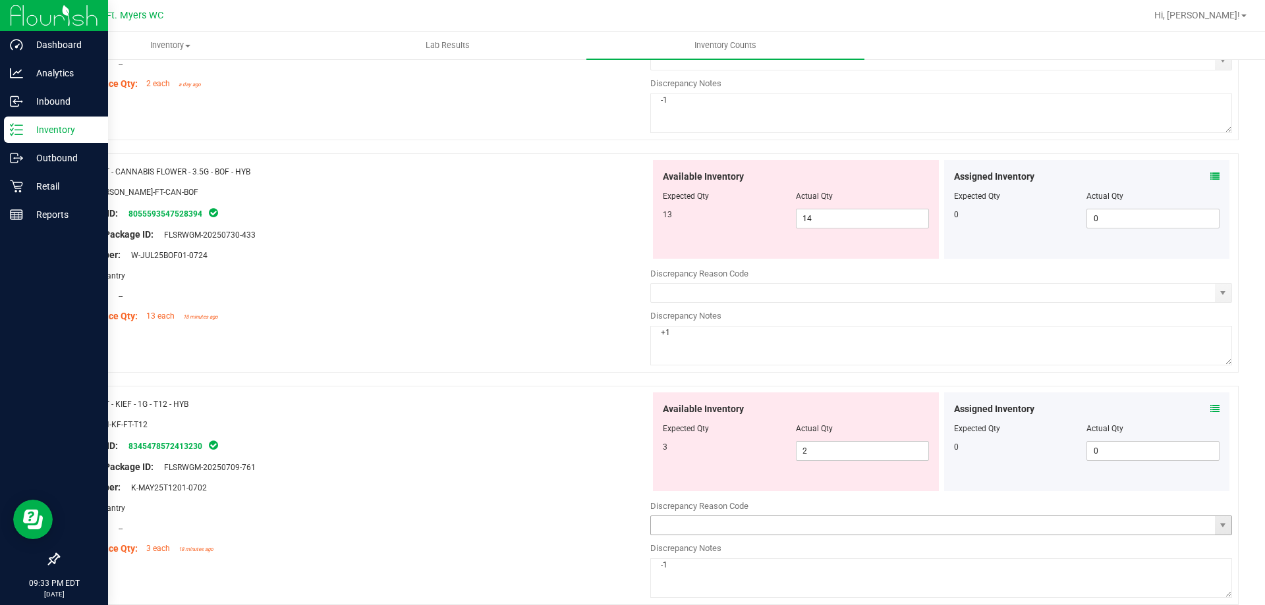
click at [1218, 519] on span "select" at bounding box center [1223, 525] width 16 height 18
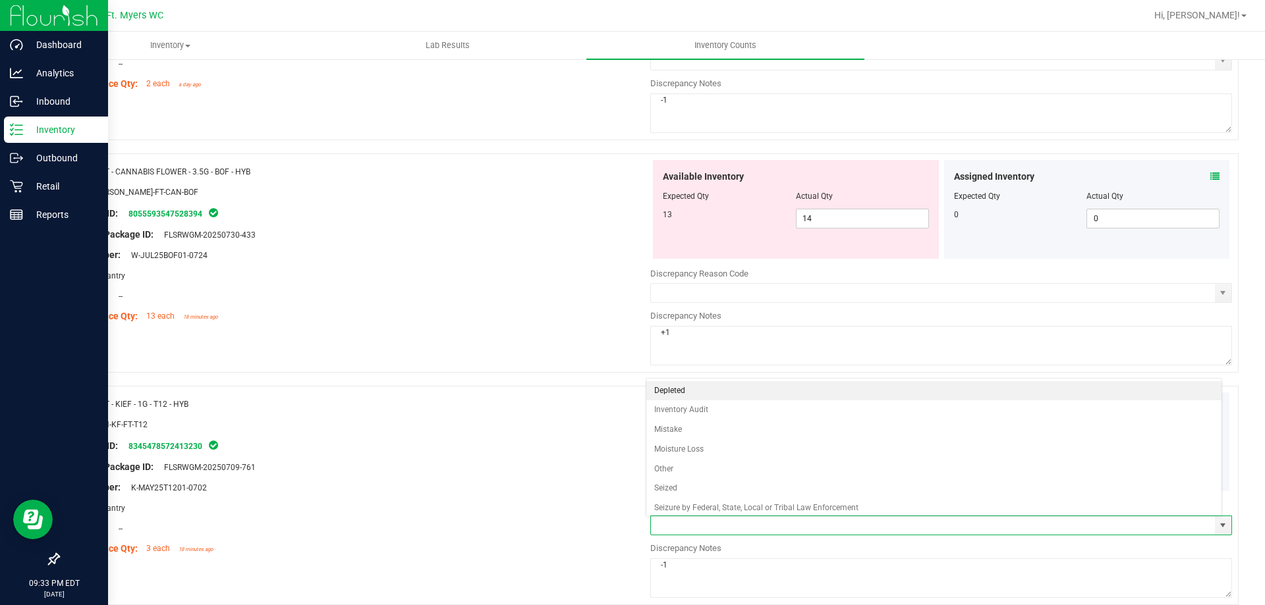
click at [711, 393] on li "Depleted" at bounding box center [934, 391] width 576 height 20
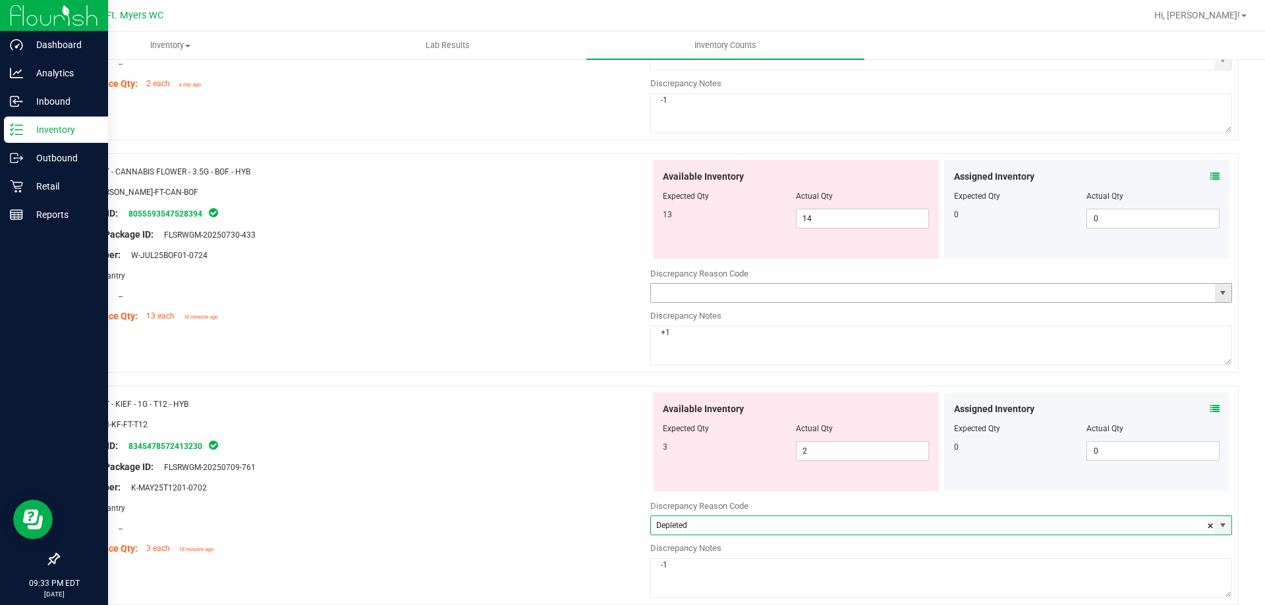
click at [1217, 291] on span "select" at bounding box center [1222, 293] width 11 height 11
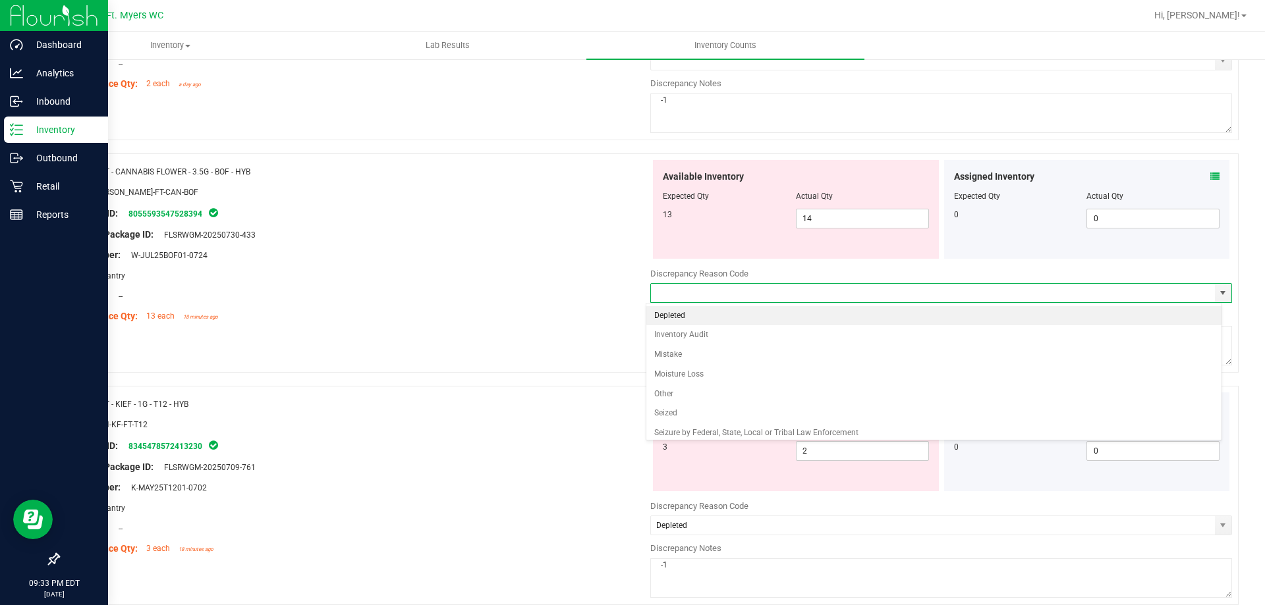
click at [827, 315] on li "Depleted" at bounding box center [934, 316] width 576 height 20
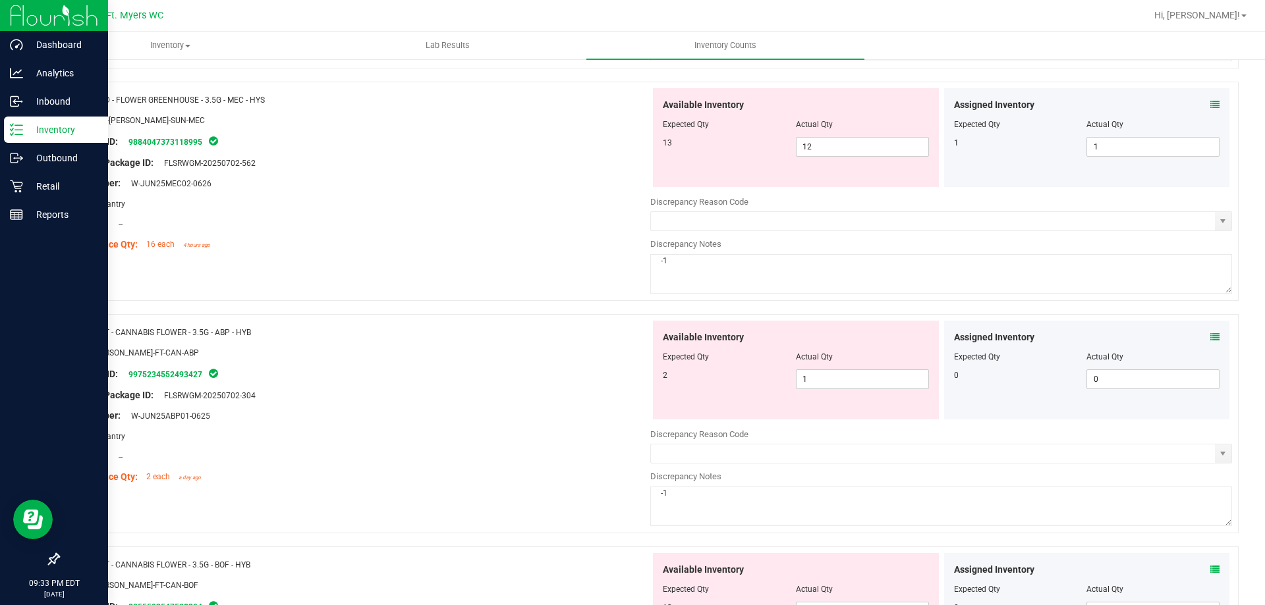
scroll to position [363, 0]
click at [1217, 458] on span "select" at bounding box center [1222, 456] width 11 height 11
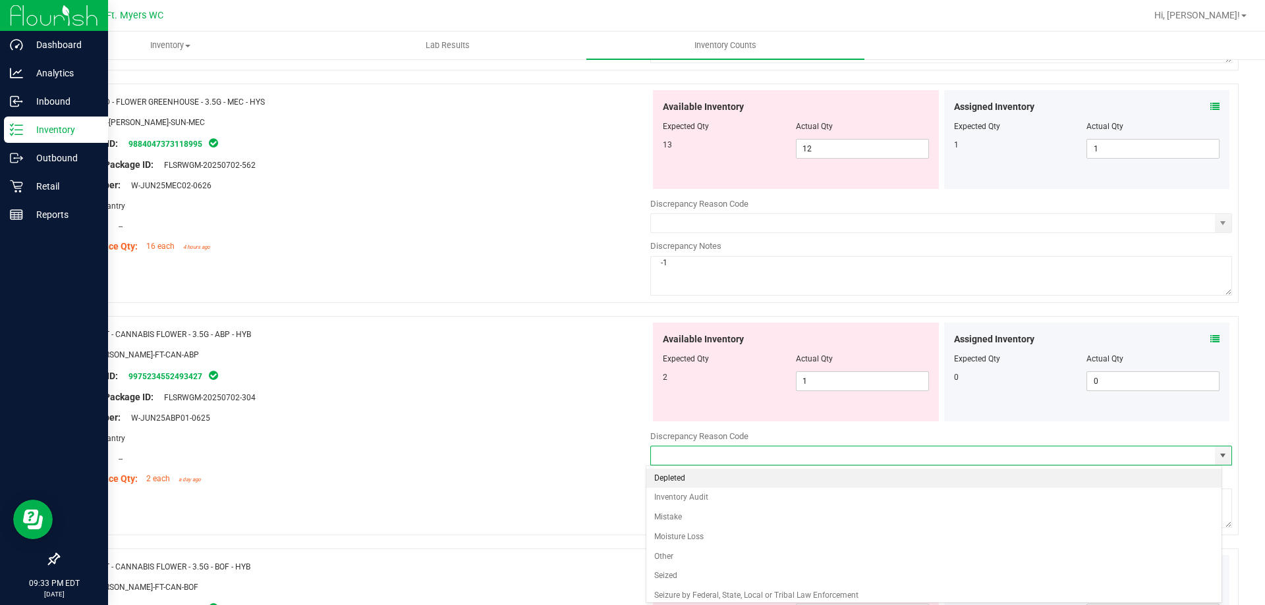
click at [944, 480] on li "Depleted" at bounding box center [934, 479] width 576 height 20
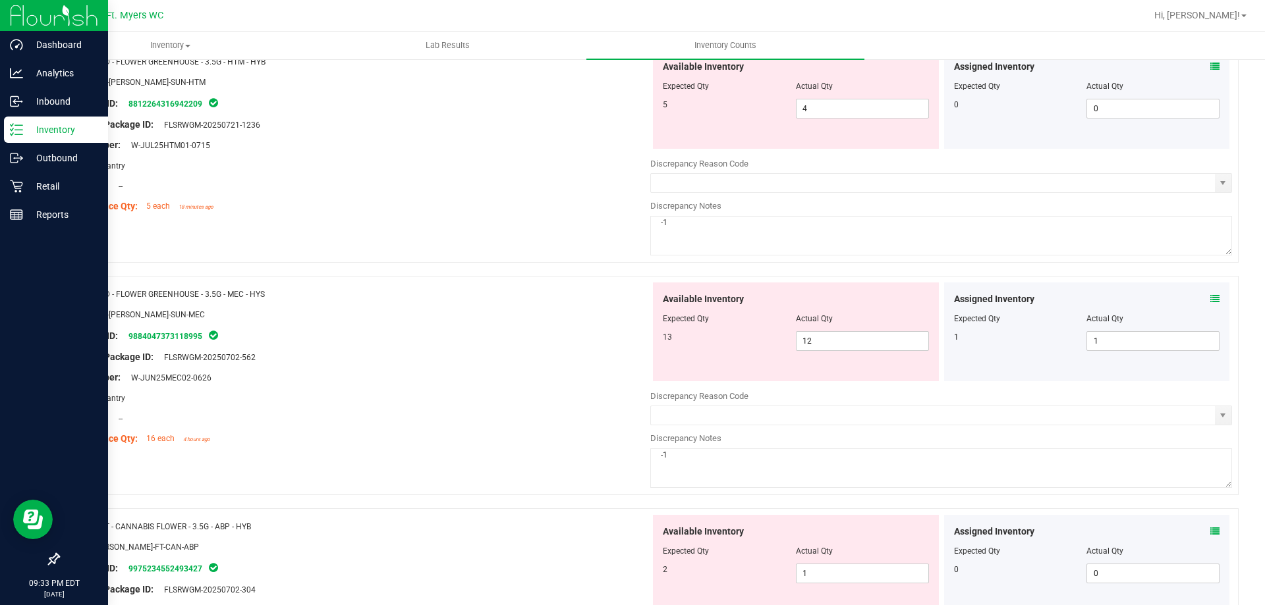
scroll to position [165, 0]
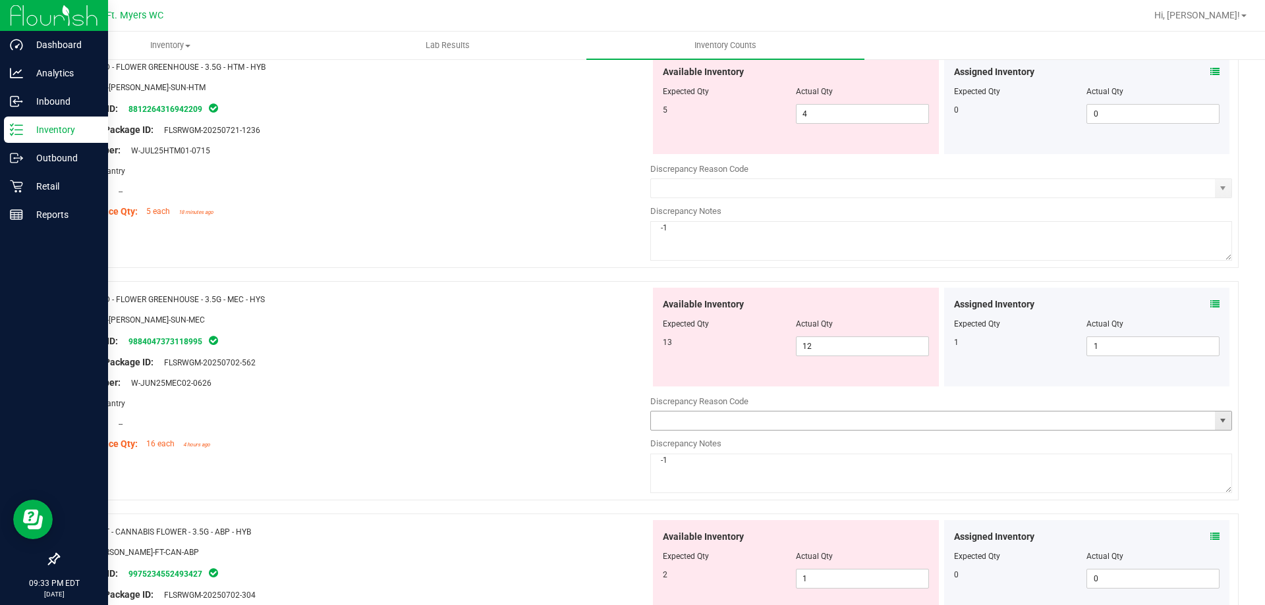
click at [1217, 426] on span "select" at bounding box center [1222, 421] width 11 height 11
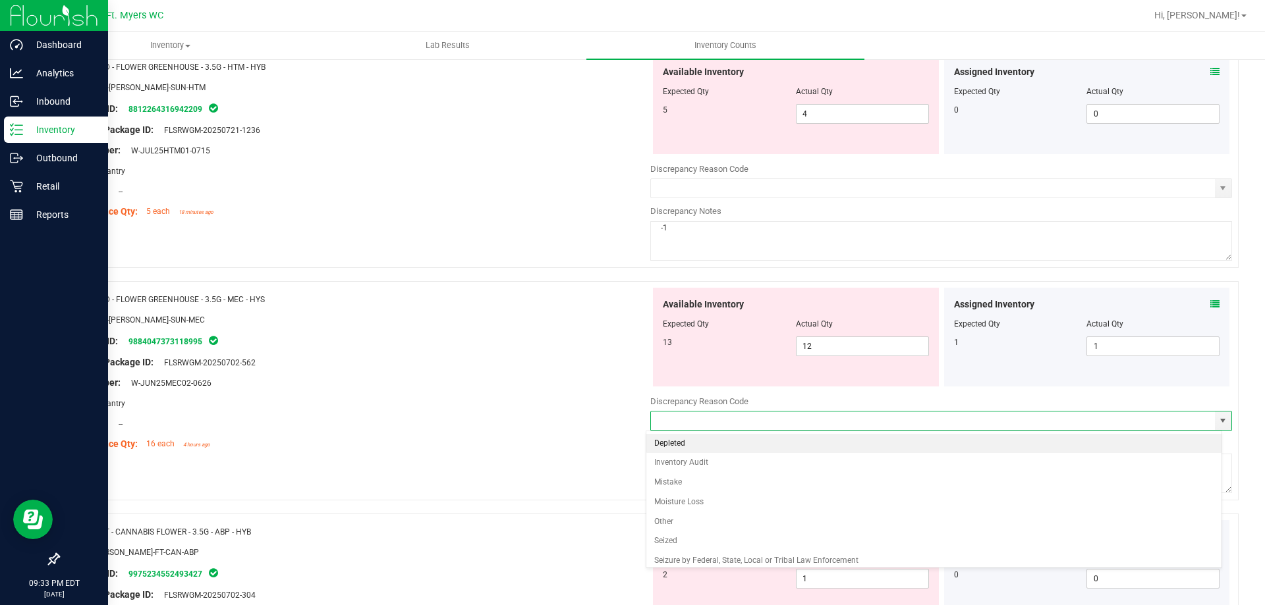
click at [1037, 449] on li "Depleted" at bounding box center [934, 444] width 576 height 20
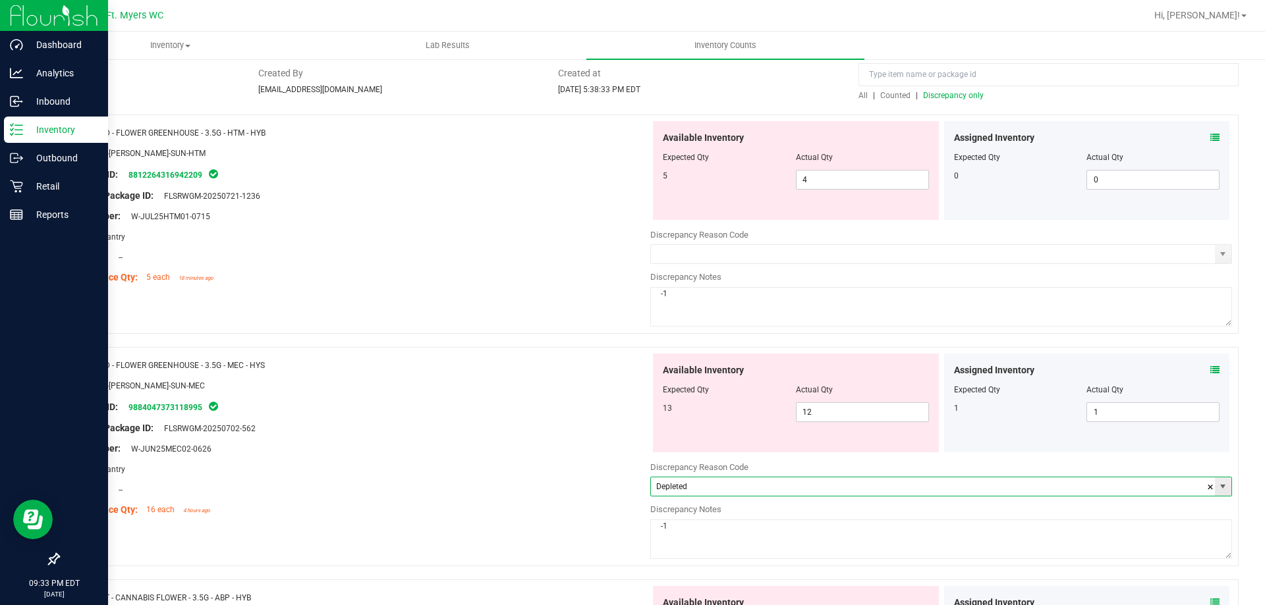
scroll to position [0, 0]
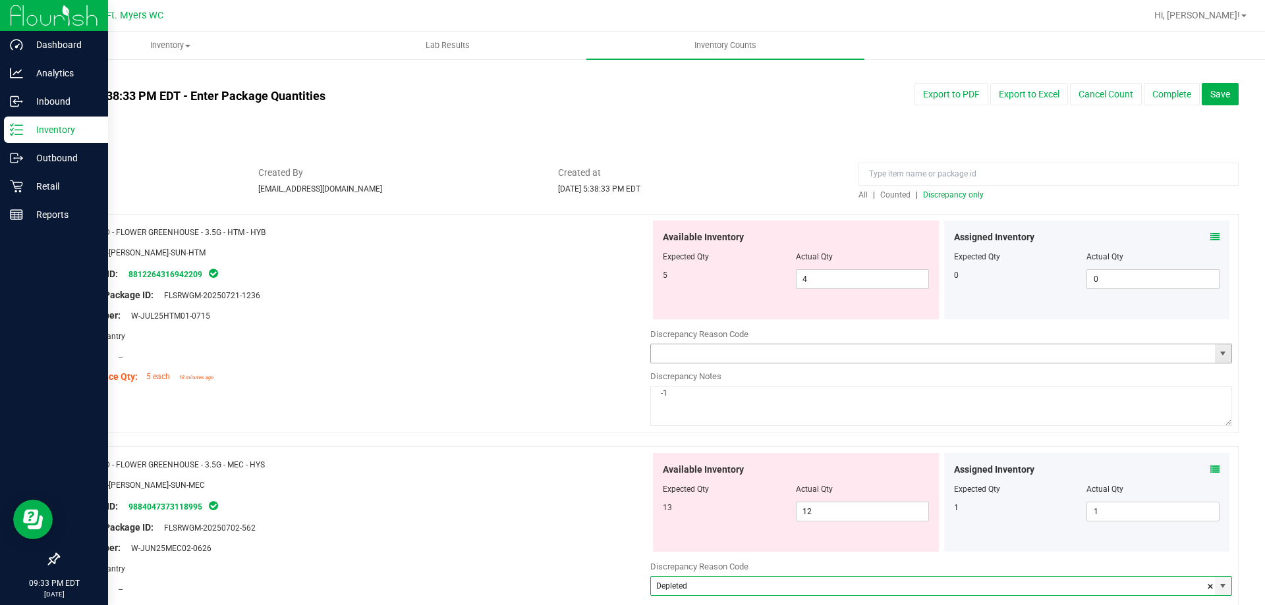
click at [1217, 356] on span "select" at bounding box center [1222, 353] width 11 height 11
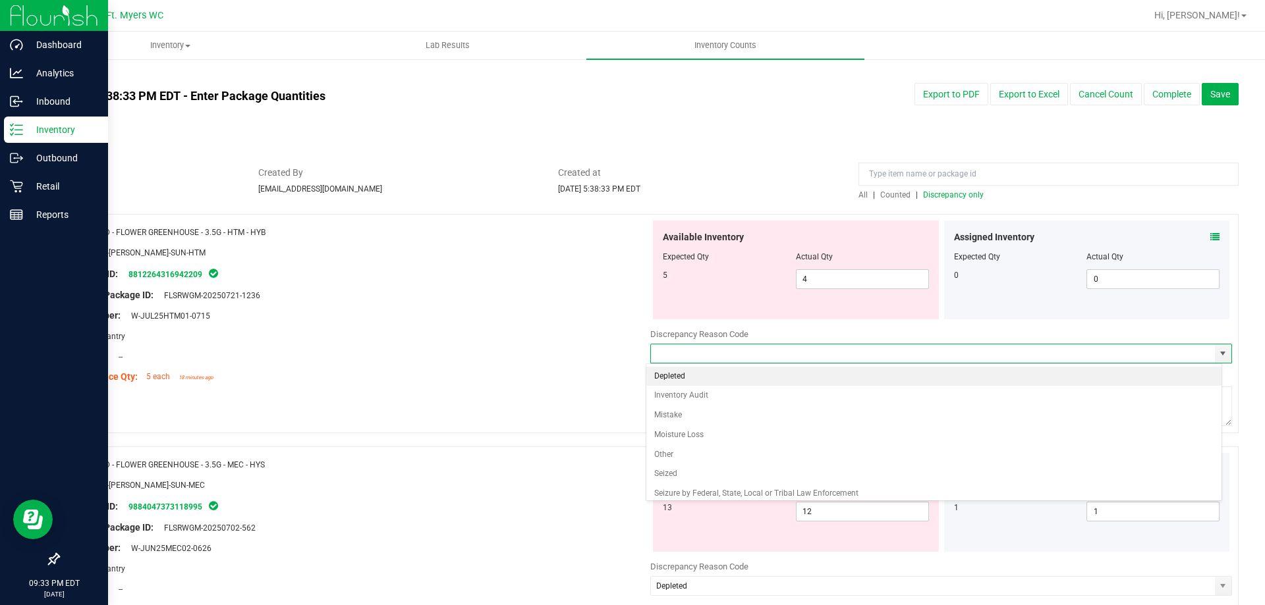
click at [966, 376] on li "Depleted" at bounding box center [934, 377] width 576 height 20
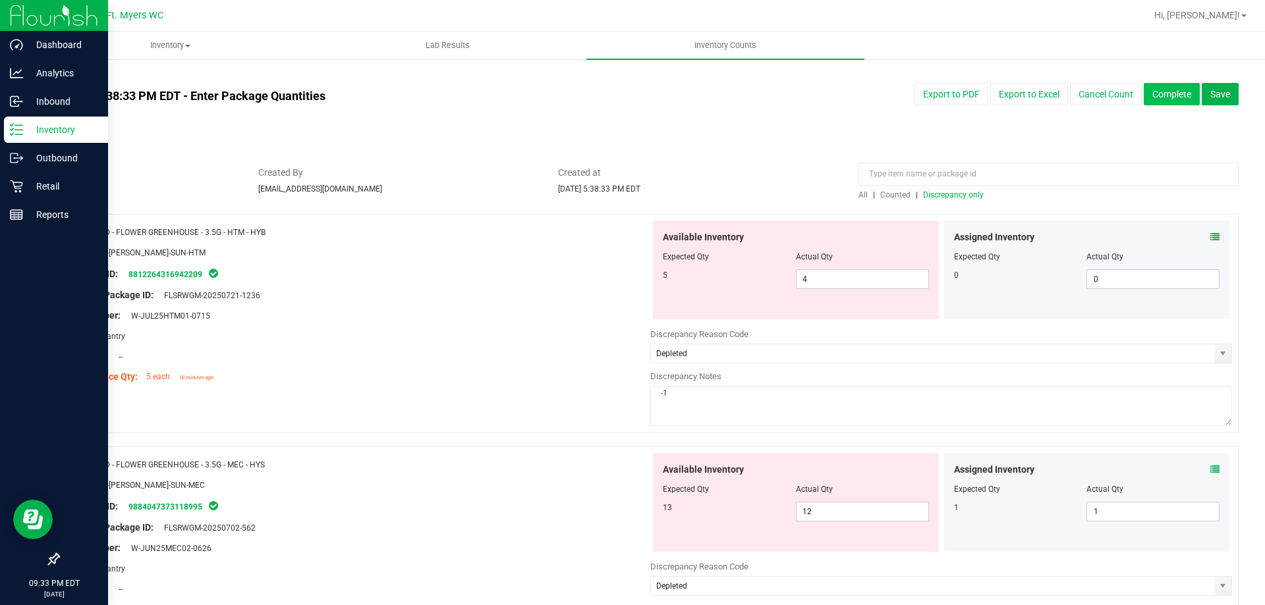
click at [1154, 97] on button "Complete" at bounding box center [1171, 94] width 56 height 22
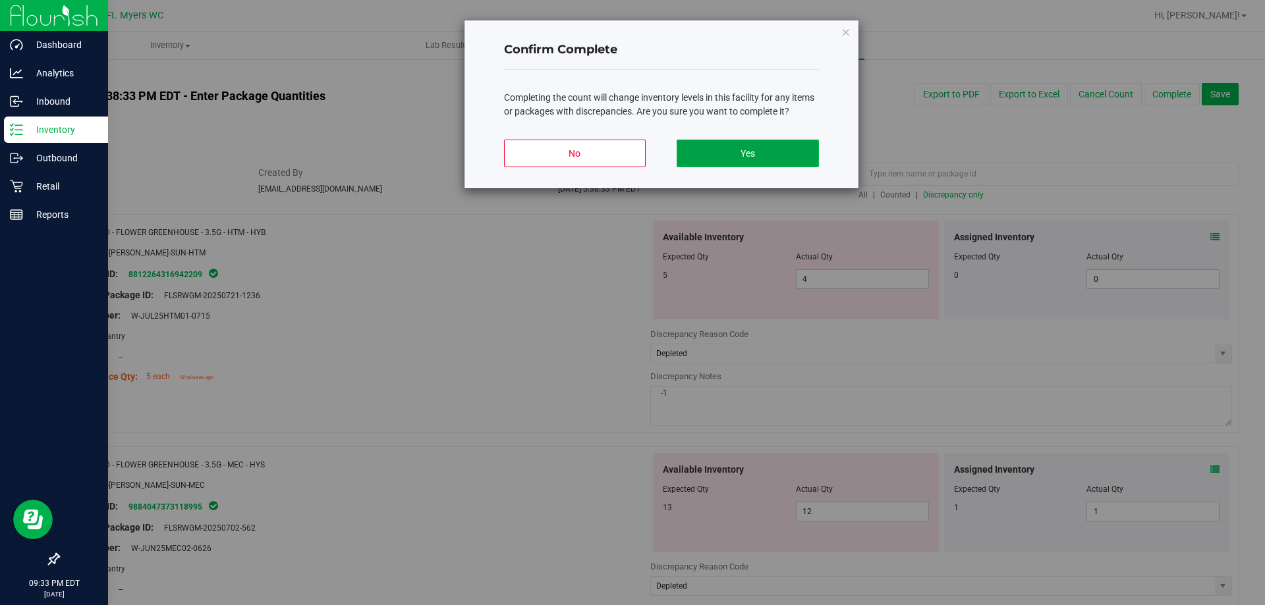
click at [740, 161] on button "Yes" at bounding box center [747, 154] width 142 height 28
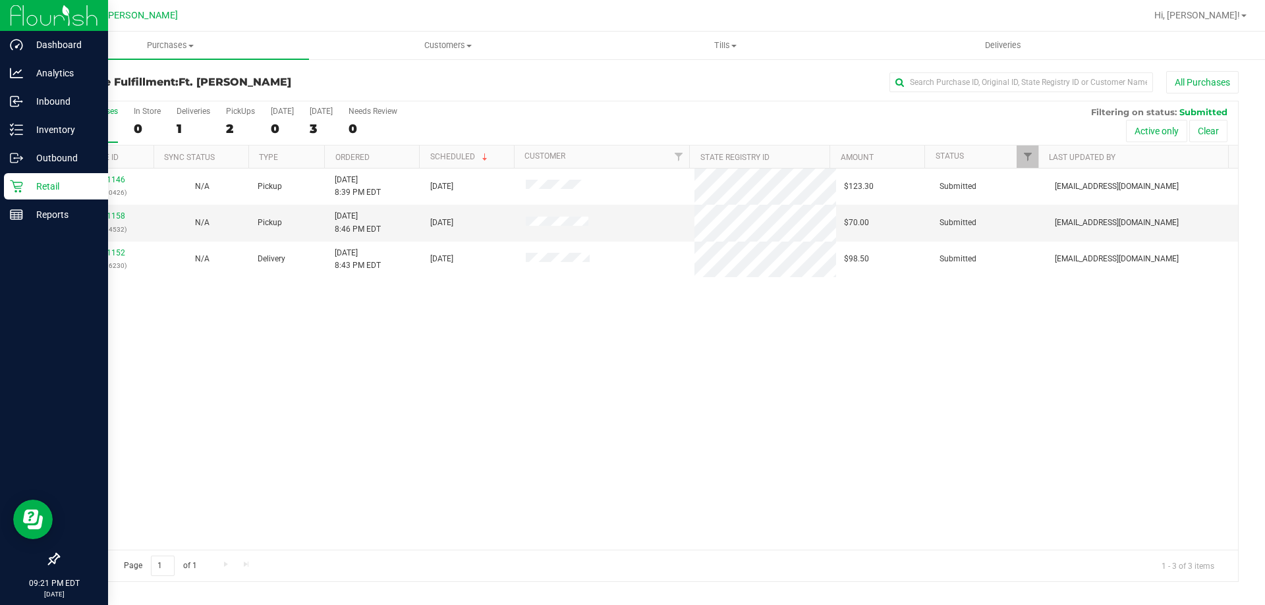
click at [20, 184] on icon at bounding box center [16, 186] width 13 height 13
